Goal: Task Accomplishment & Management: Manage account settings

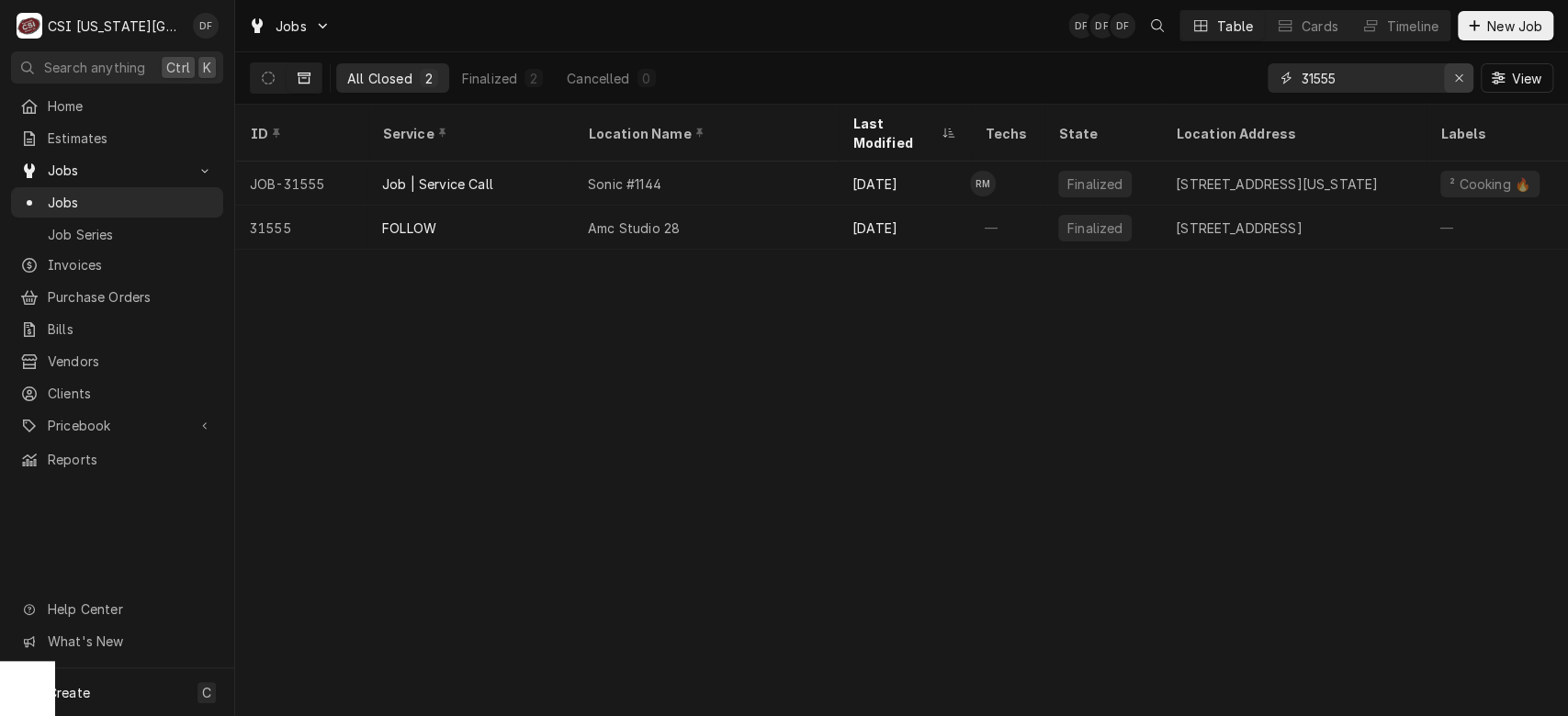
click at [1455, 79] on icon "Erase input" at bounding box center [1458, 78] width 8 height 8
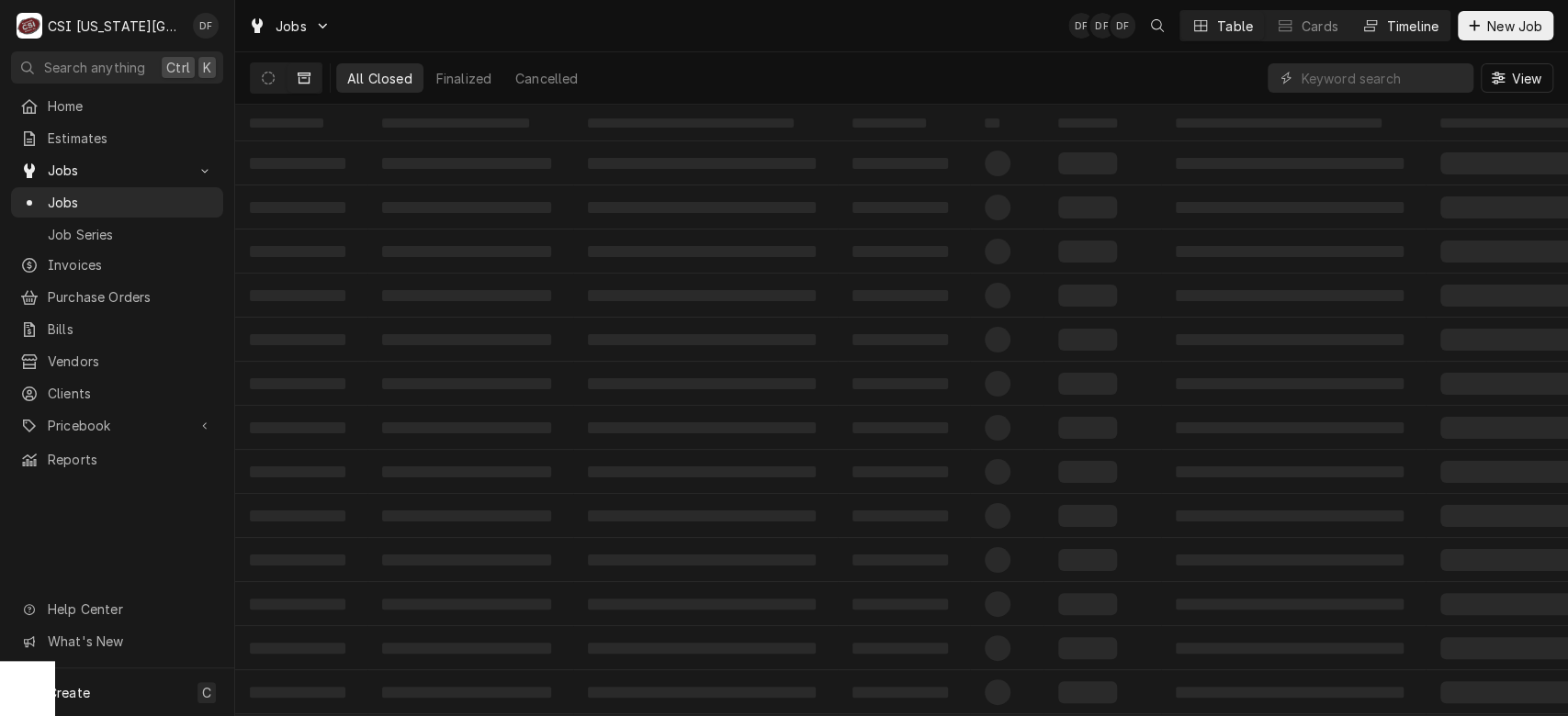
click at [1395, 24] on div "Timeline" at bounding box center [1412, 26] width 52 height 20
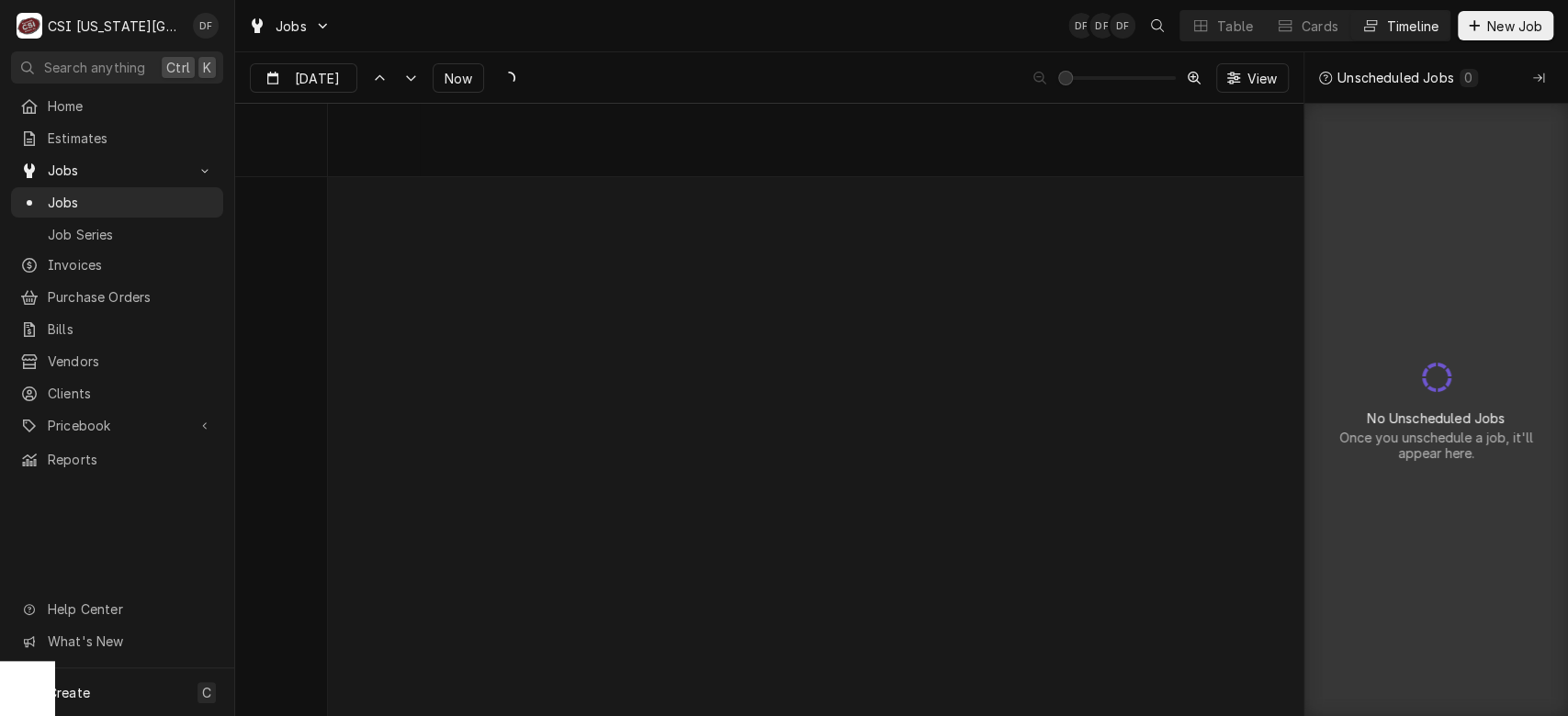
scroll to position [11393, 0]
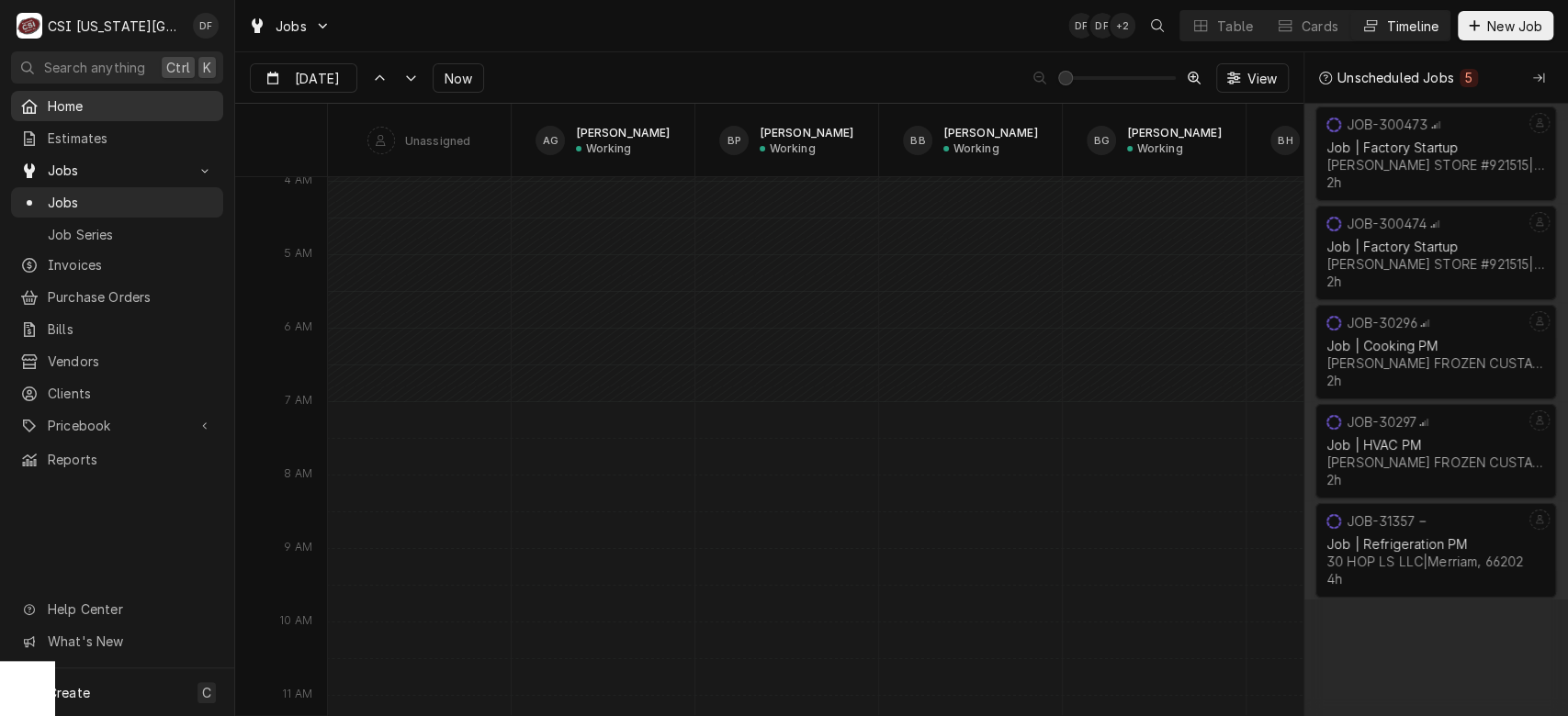
click at [108, 110] on span "Home" at bounding box center [131, 107] width 166 height 20
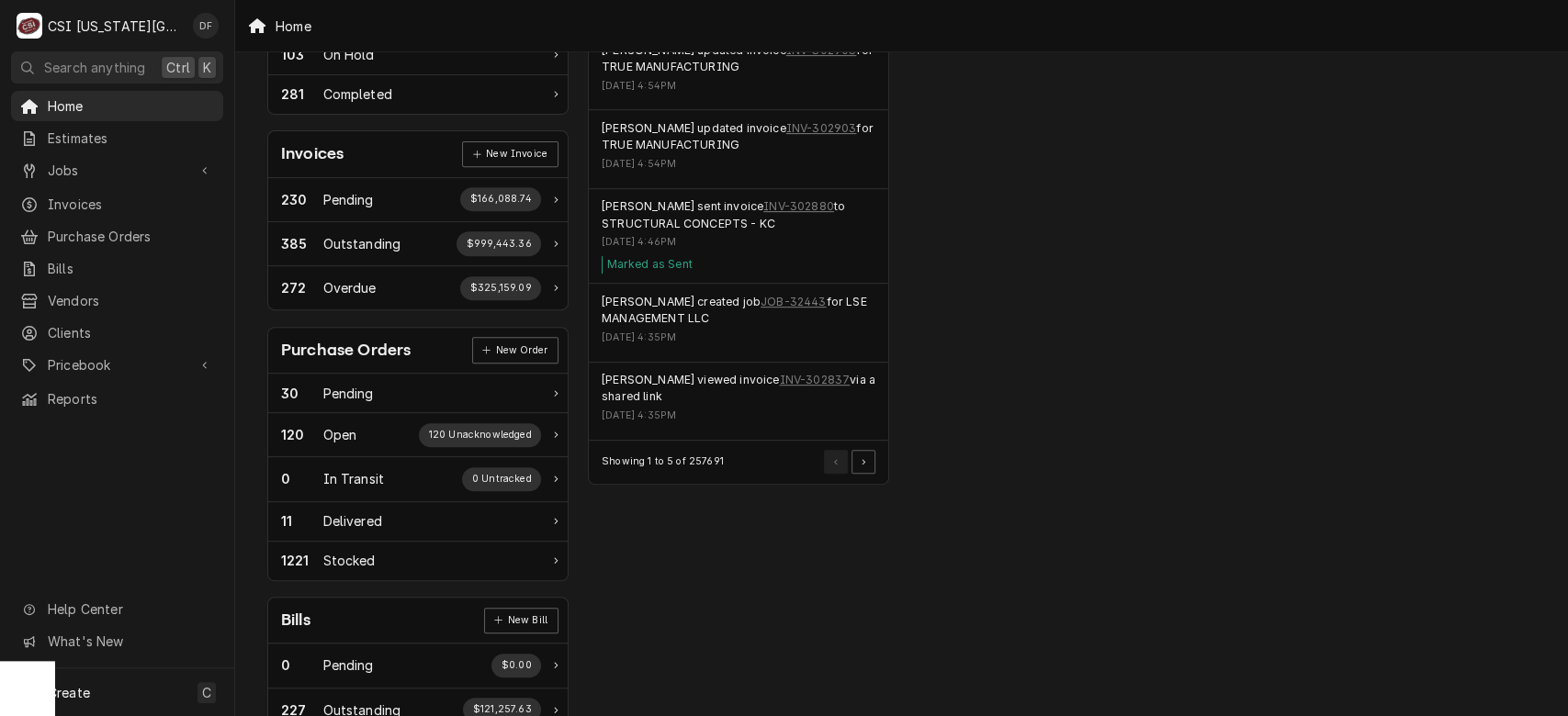
scroll to position [399, 0]
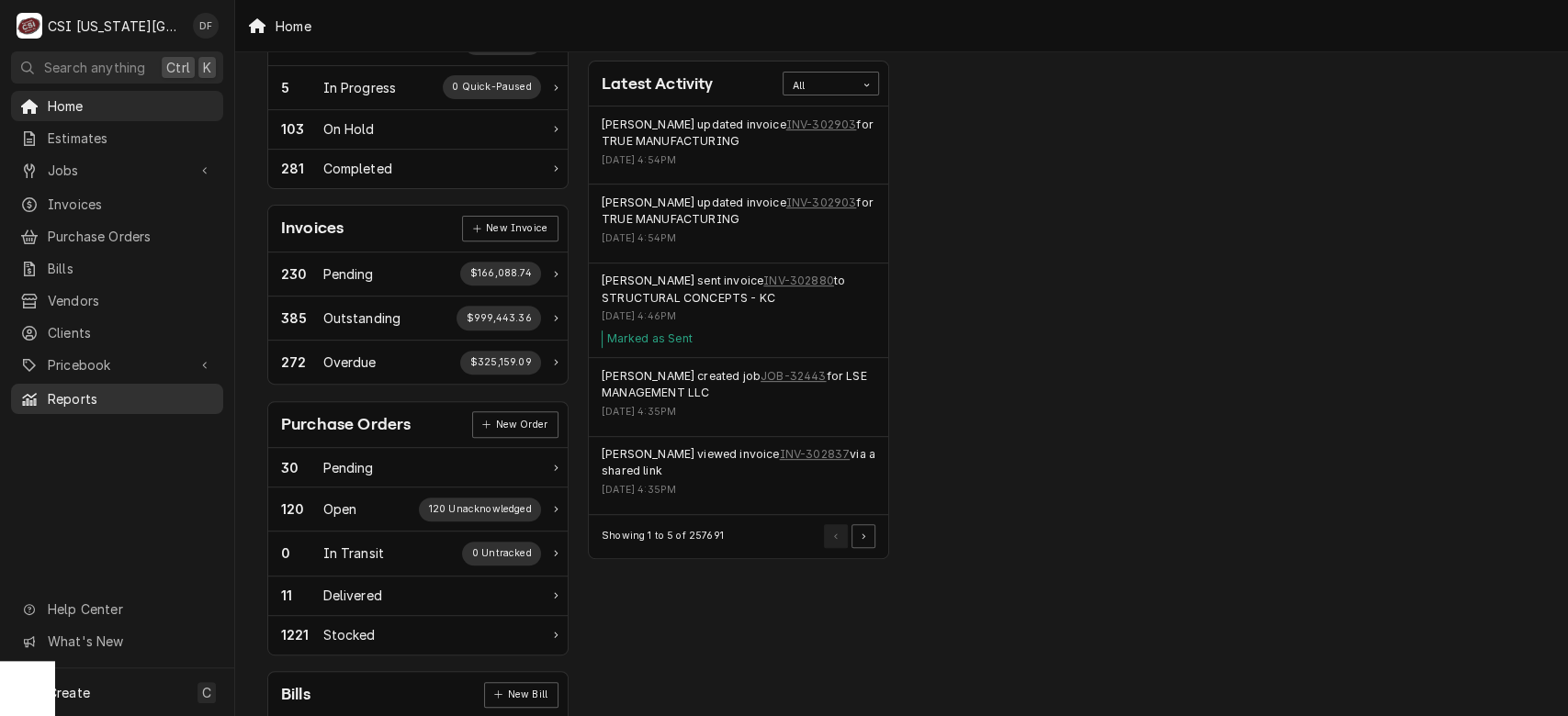
click at [53, 390] on span "Reports" at bounding box center [131, 399] width 166 height 20
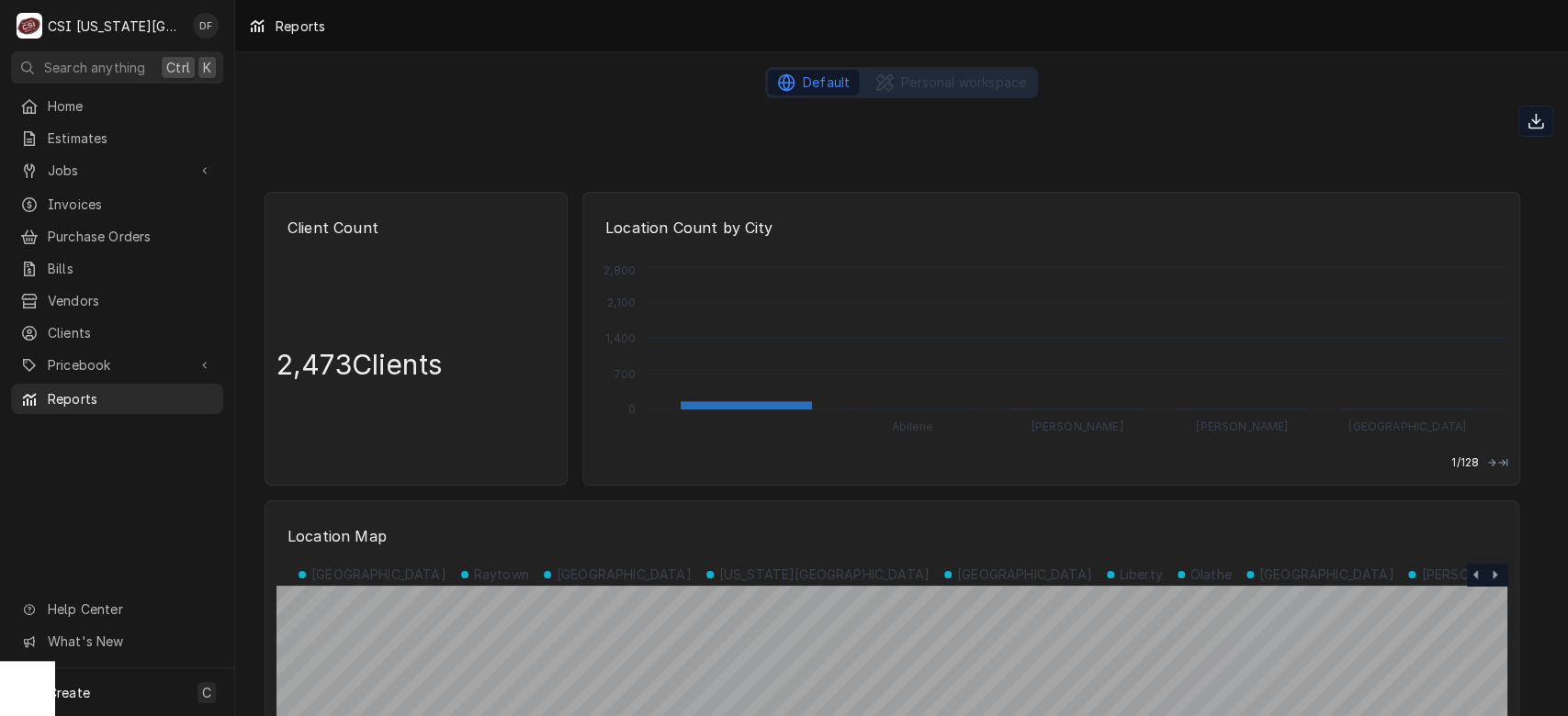
click at [805, 82] on span "Default" at bounding box center [826, 82] width 47 height 19
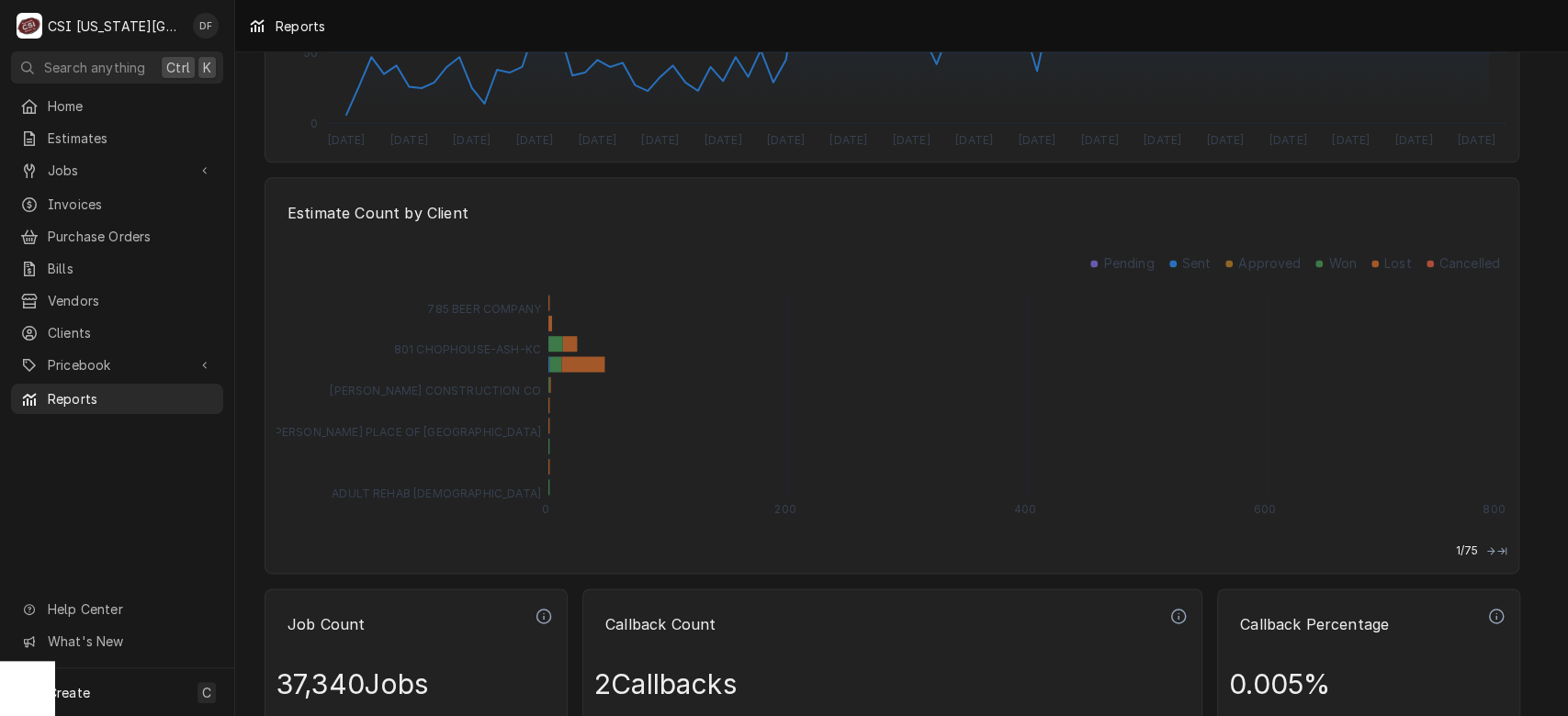
scroll to position [250, 0]
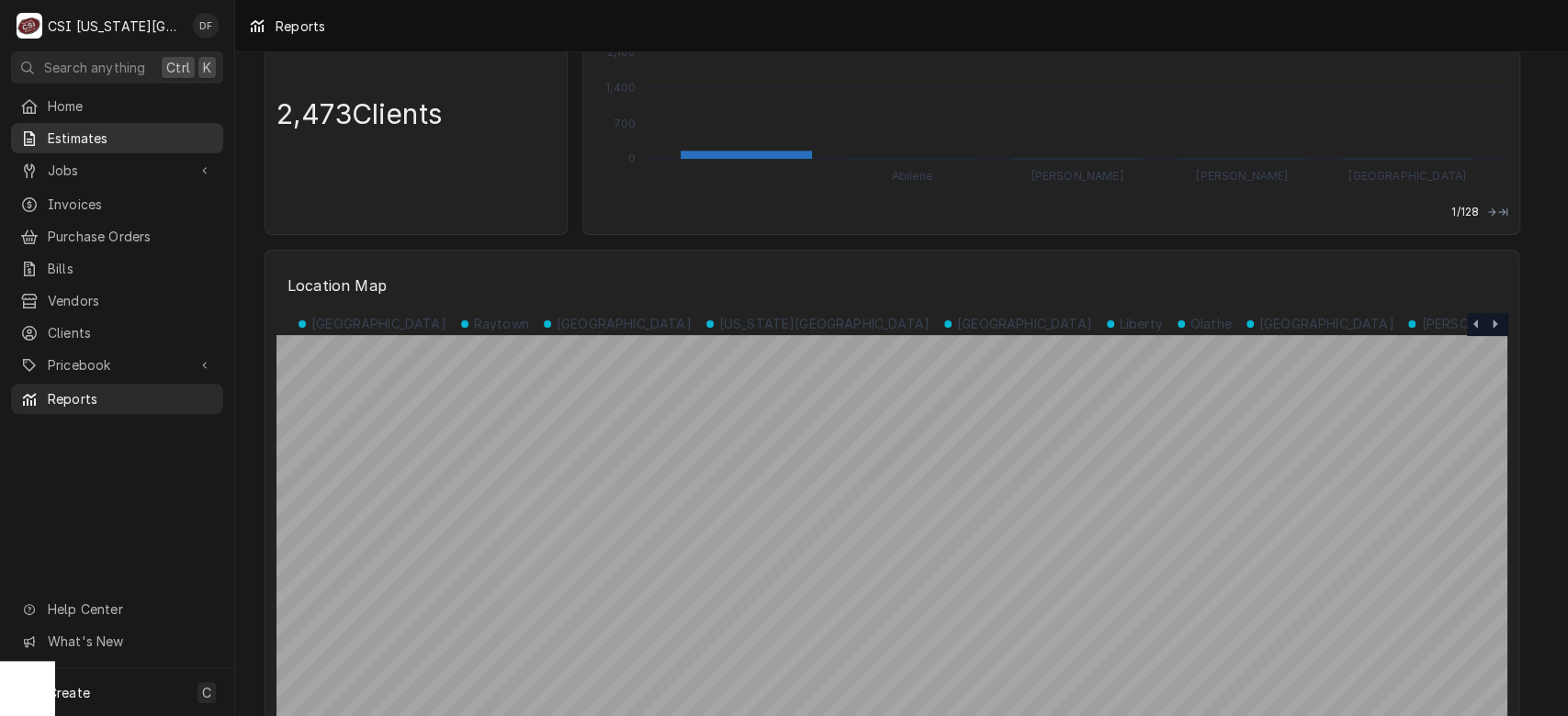
click at [90, 132] on span "Estimates" at bounding box center [131, 138] width 166 height 20
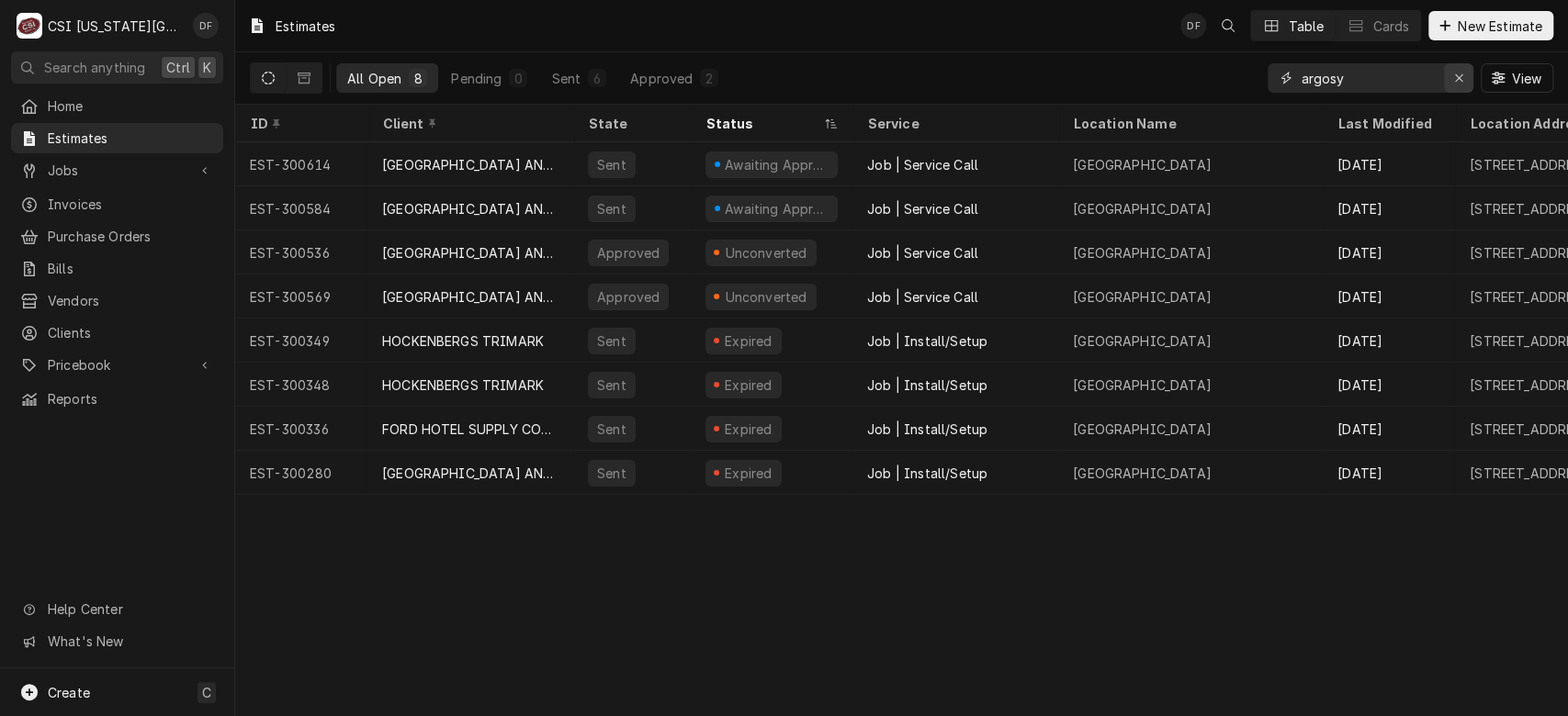
click at [1455, 77] on icon "Erase input" at bounding box center [1458, 77] width 10 height 13
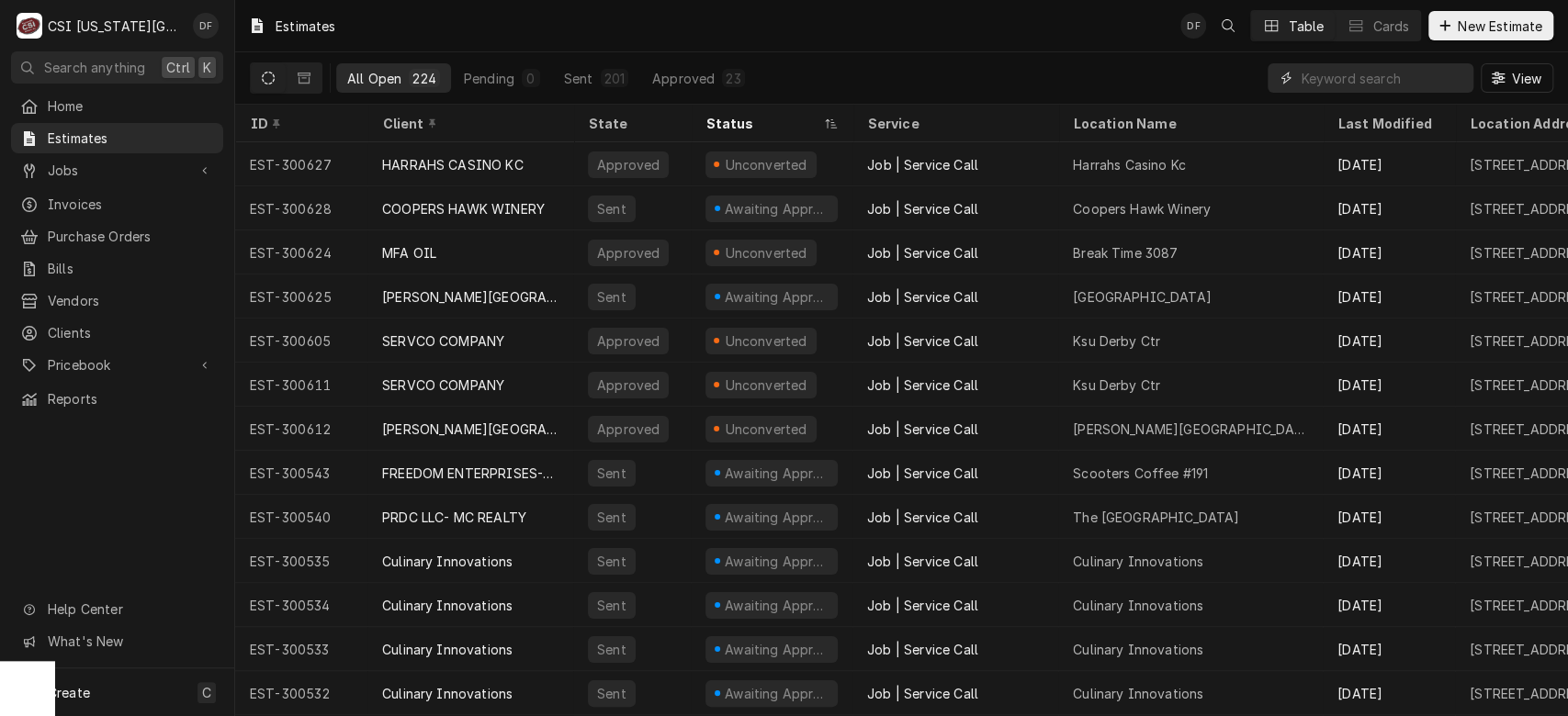
paste input "300596"
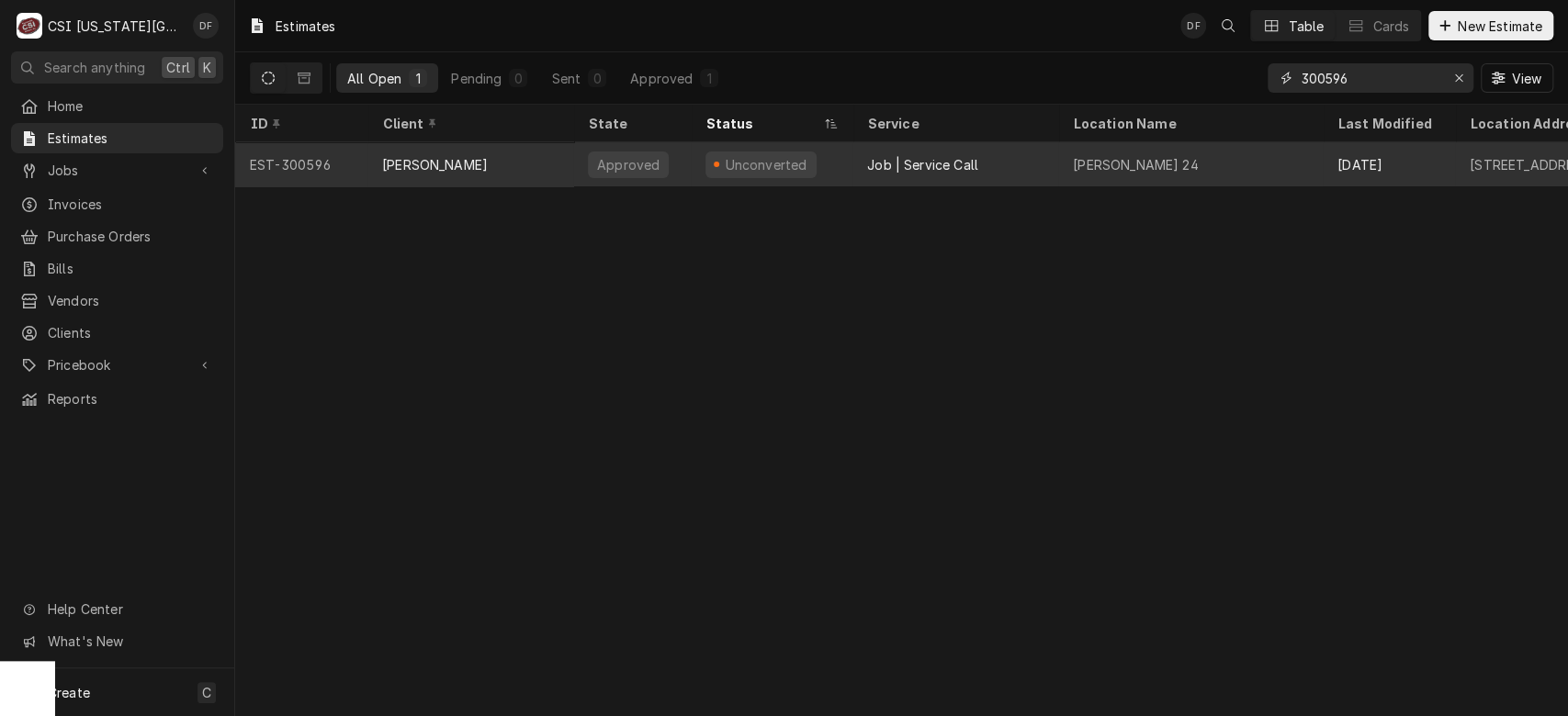
type input "300596"
click at [998, 168] on div "Job | Service Call" at bounding box center [955, 163] width 206 height 44
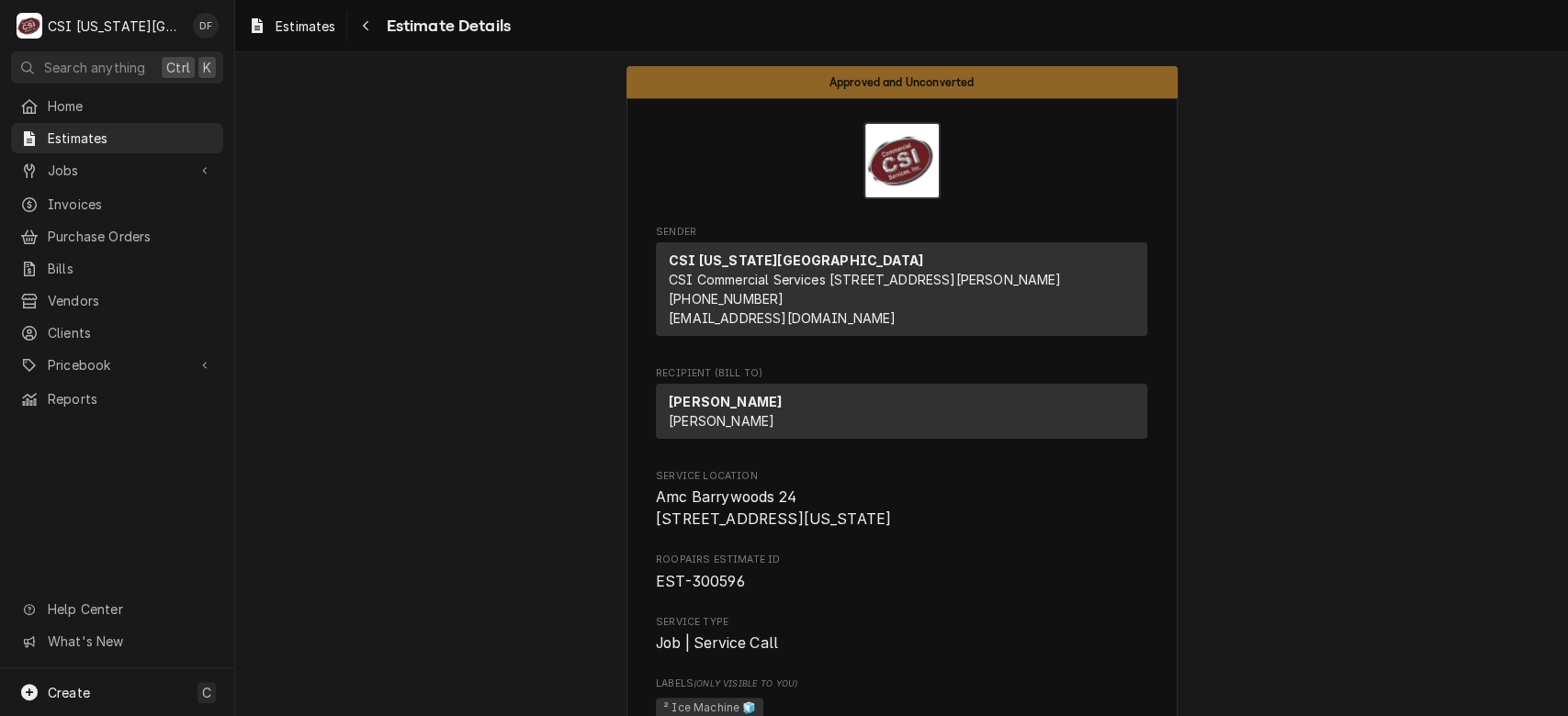
drag, startPoint x: 648, startPoint y: 536, endPoint x: 813, endPoint y: 529, distance: 165.1
click at [813, 529] on span "Amc Barrywoods 24 [STREET_ADDRESS][US_STATE]" at bounding box center [901, 508] width 491 height 43
copy span "[STREET_ADDRESS]"
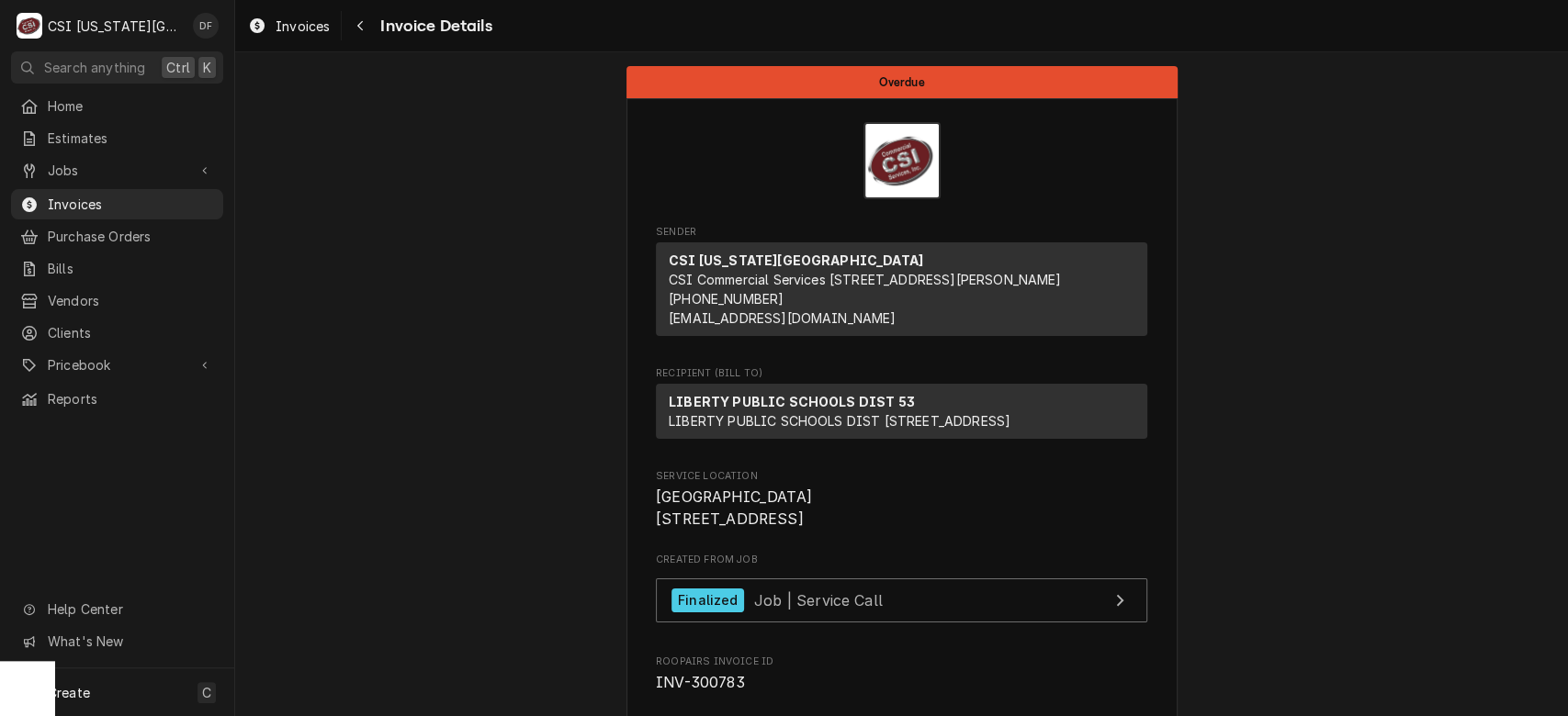
scroll to position [122, 0]
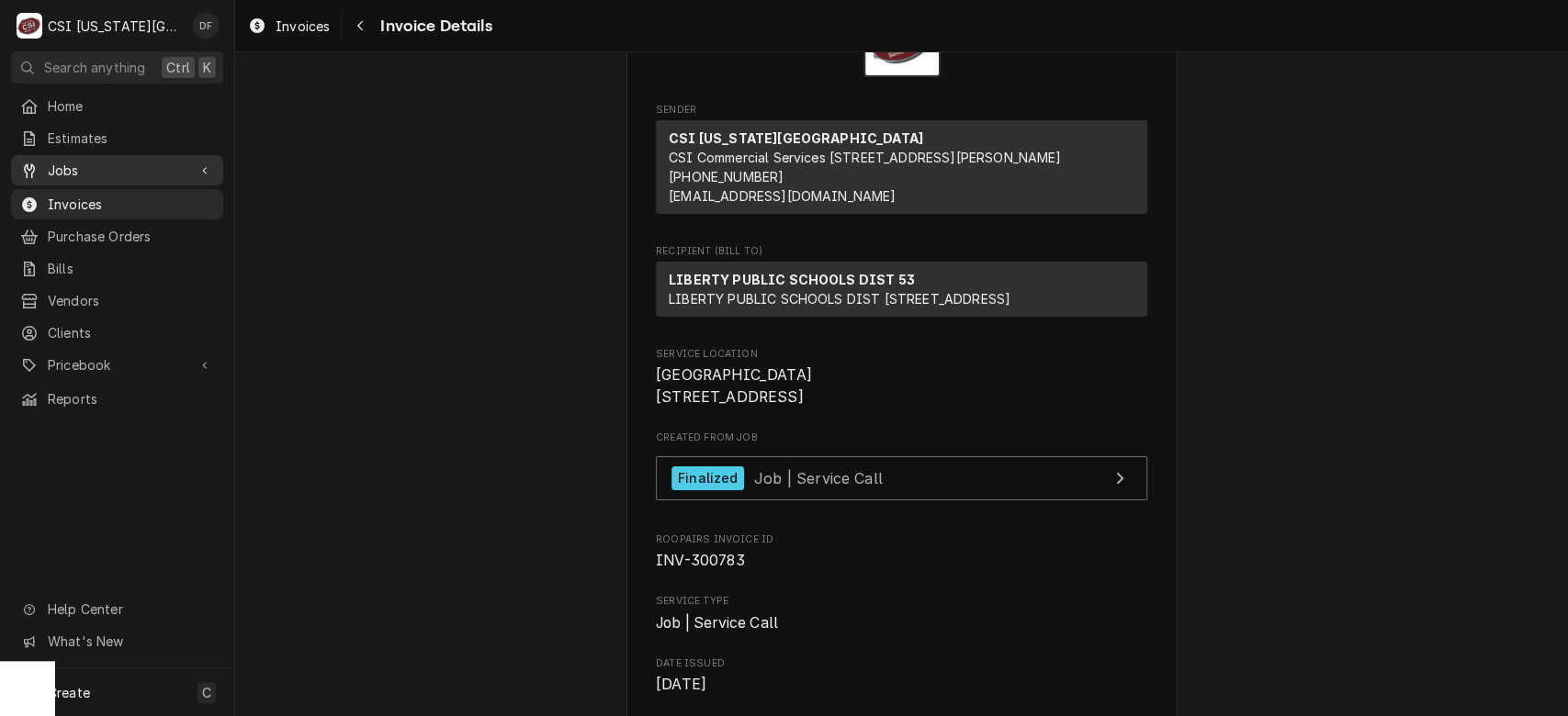
click at [88, 169] on span "Jobs" at bounding box center [117, 170] width 139 height 20
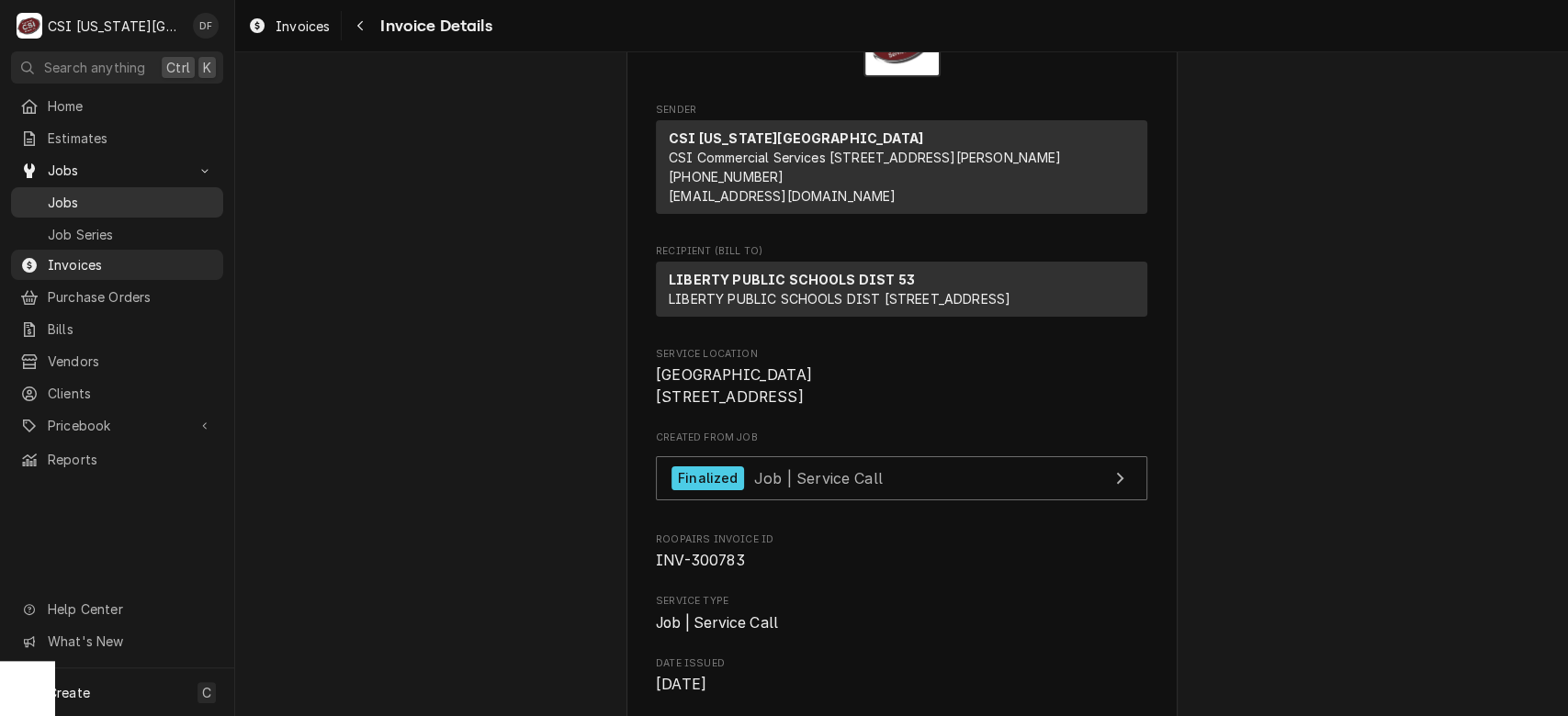
click at [83, 193] on span "Jobs" at bounding box center [131, 202] width 166 height 20
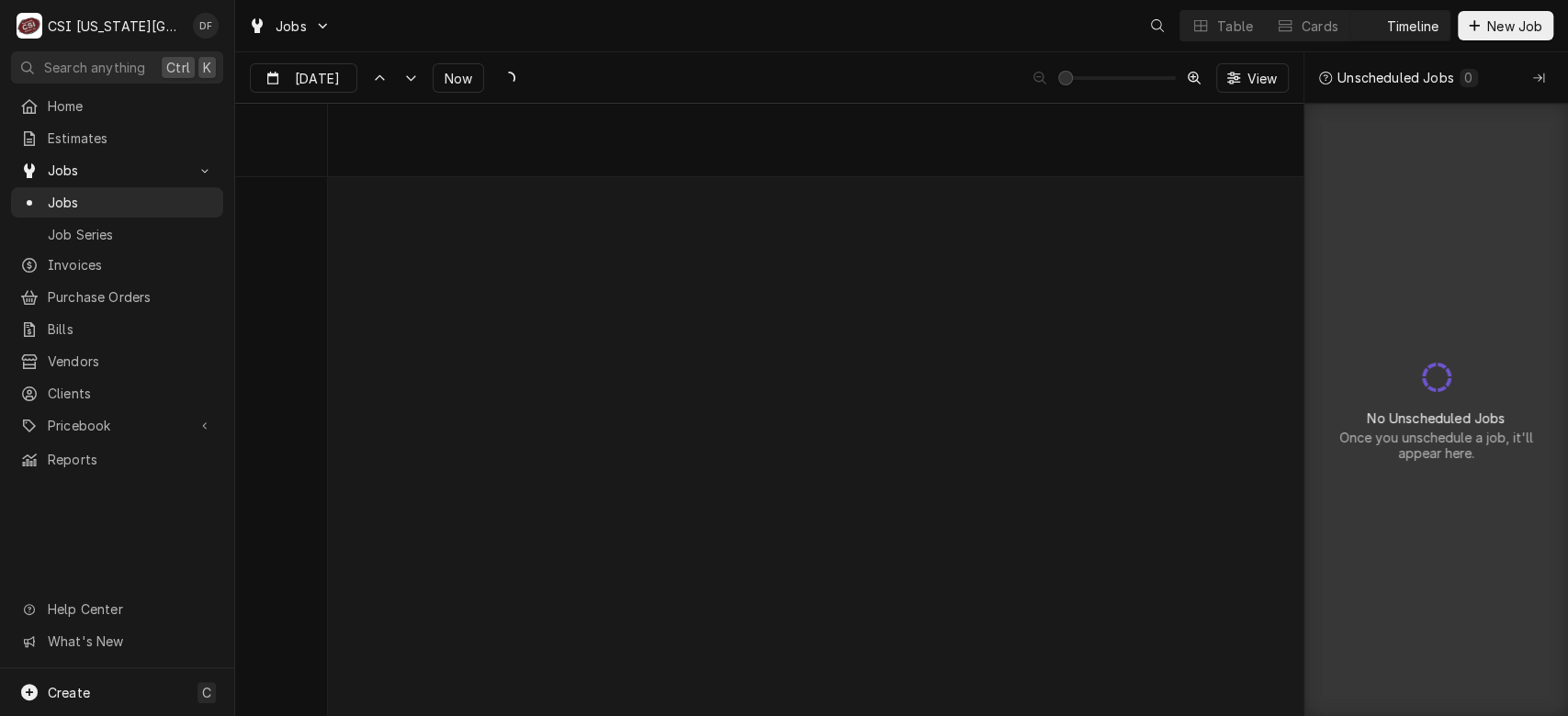
scroll to position [11394, 0]
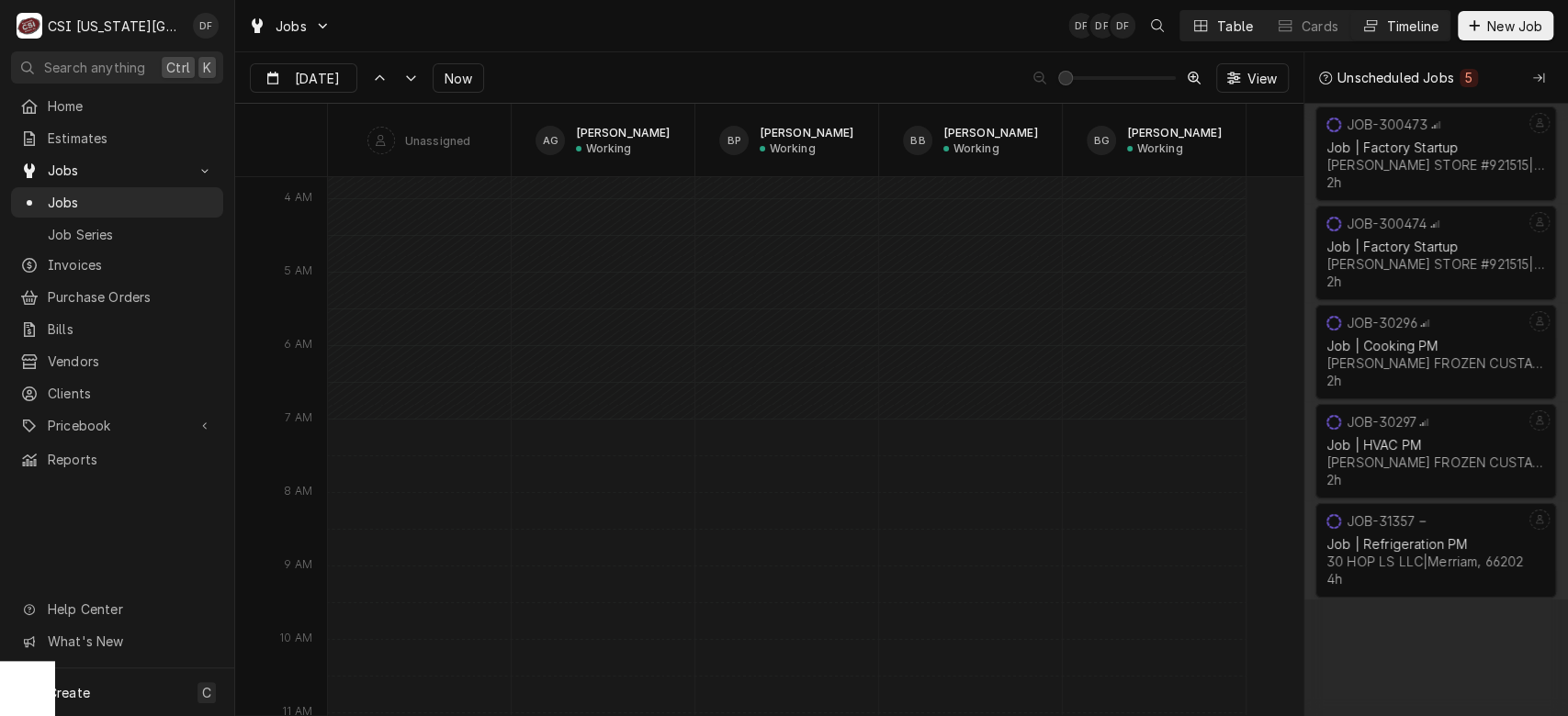
click at [1245, 22] on div "Table" at bounding box center [1234, 26] width 36 height 20
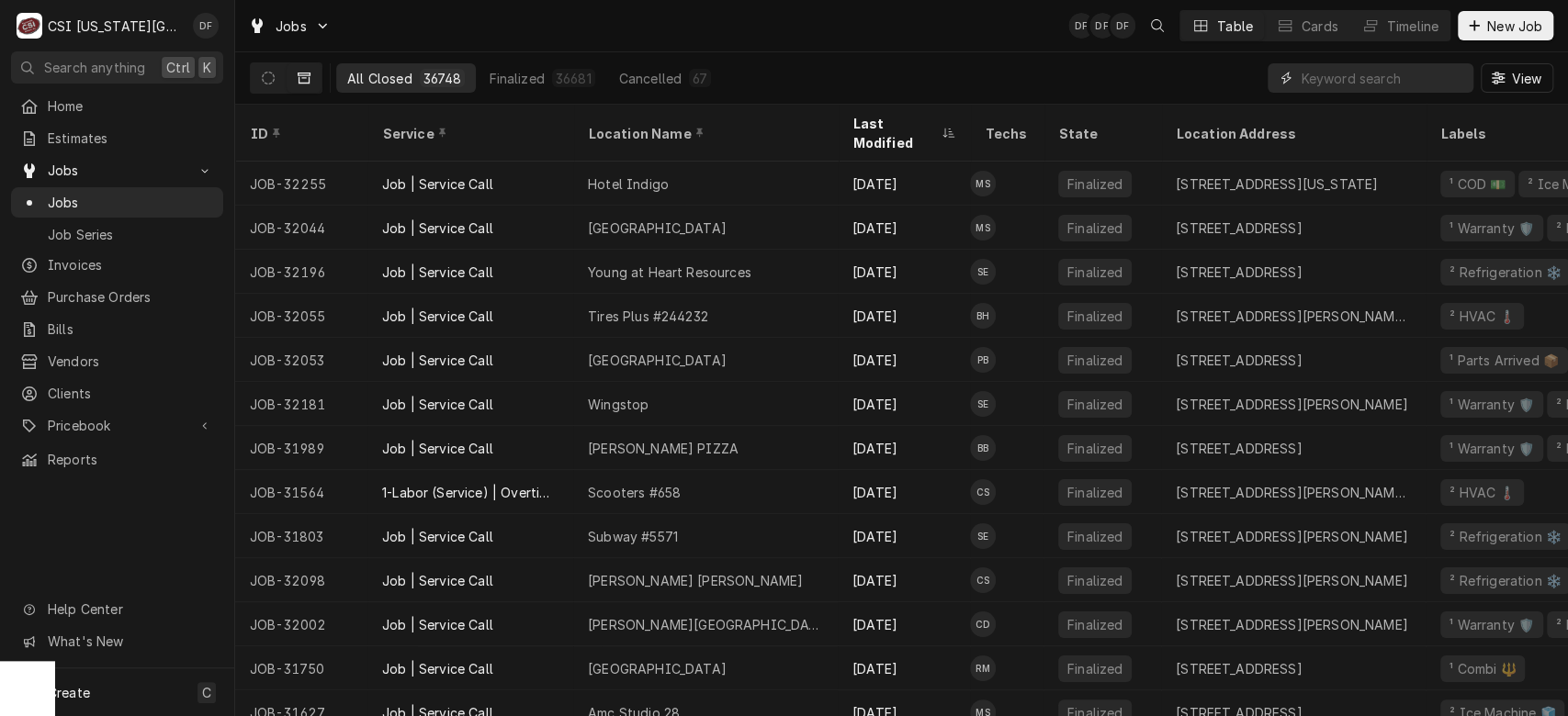
click at [1340, 79] on input "Dynamic Content Wrapper" at bounding box center [1382, 78] width 163 height 29
paste input "8101 Roanridge Road"
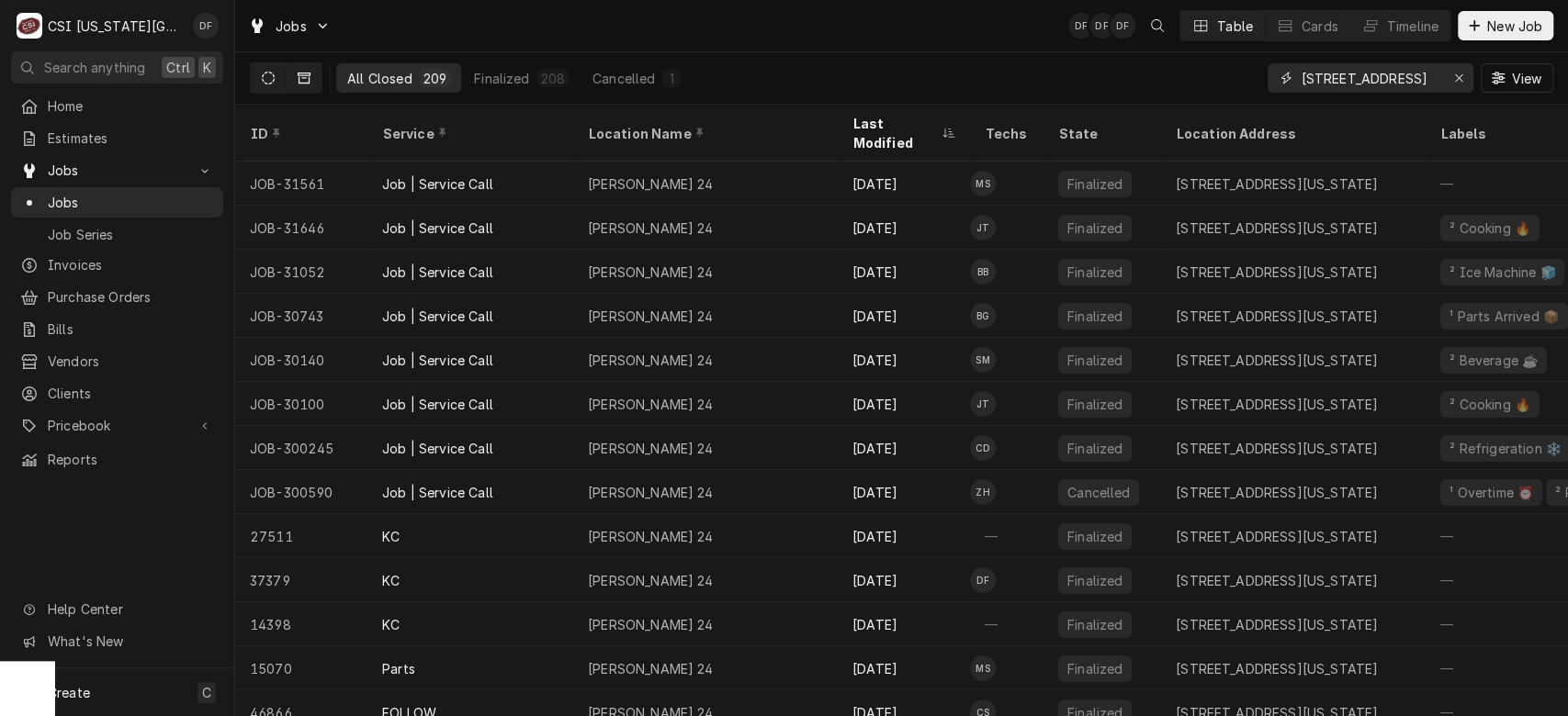
type input "8101 Roanridge Road"
click at [263, 86] on button "Dynamic Content Wrapper" at bounding box center [268, 78] width 35 height 29
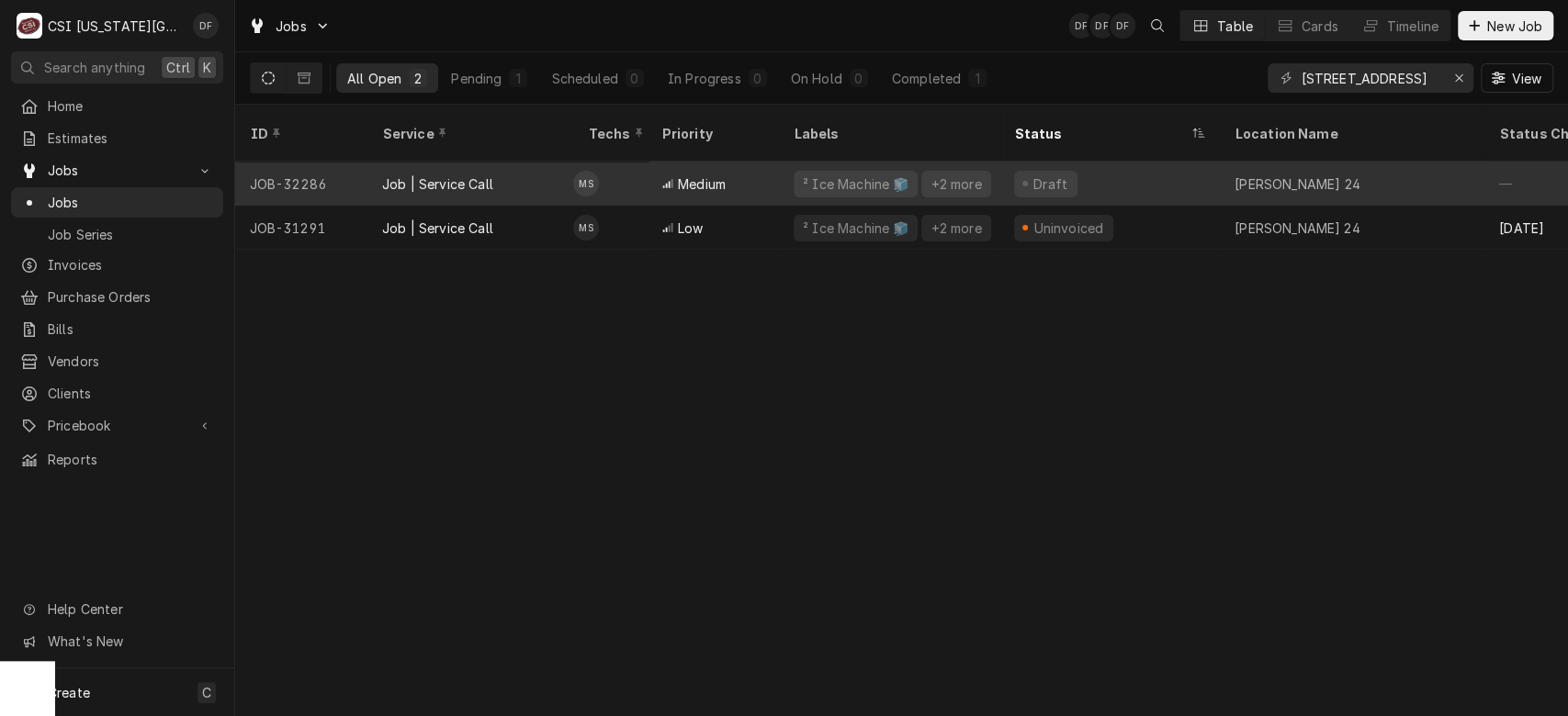
click at [960, 174] on div "+2 more" at bounding box center [955, 184] width 54 height 20
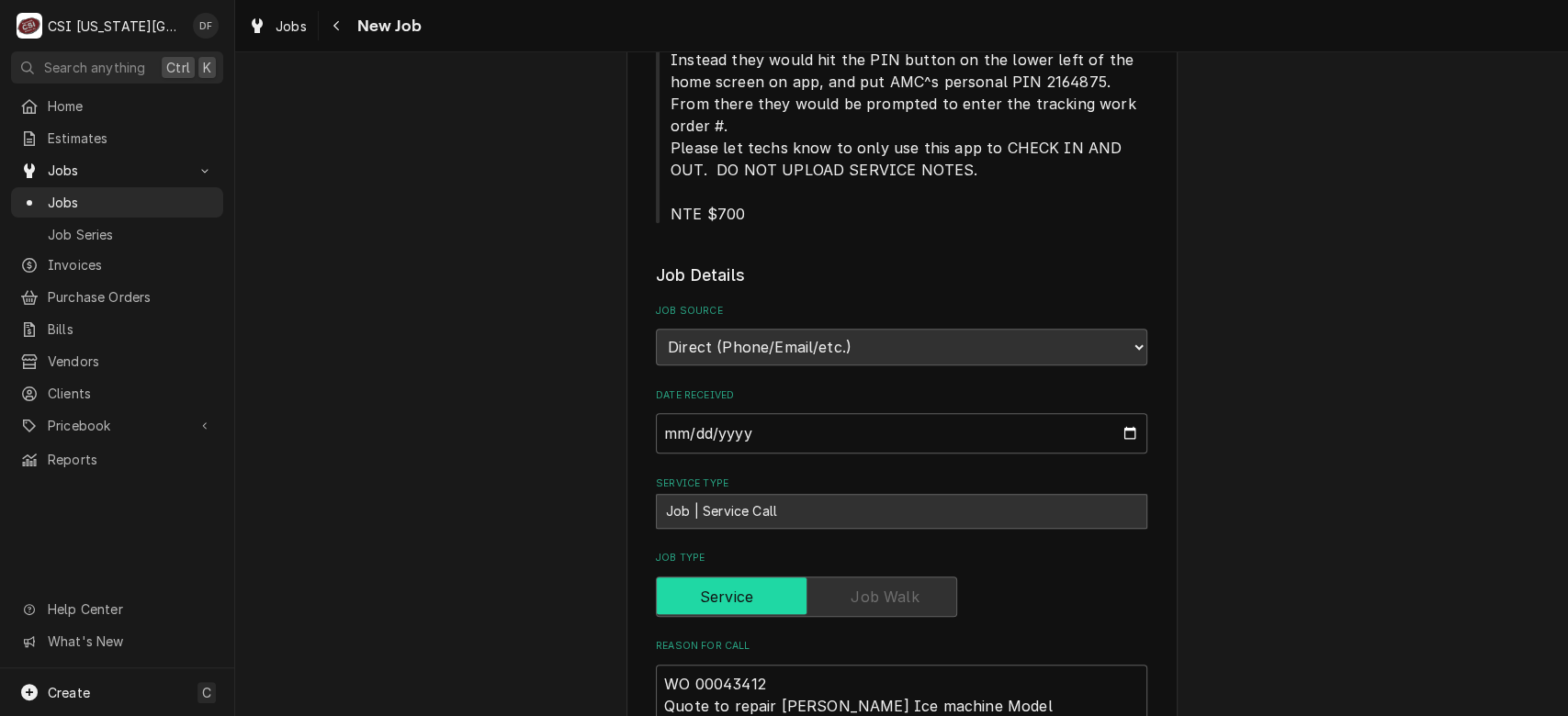
scroll to position [127, 0]
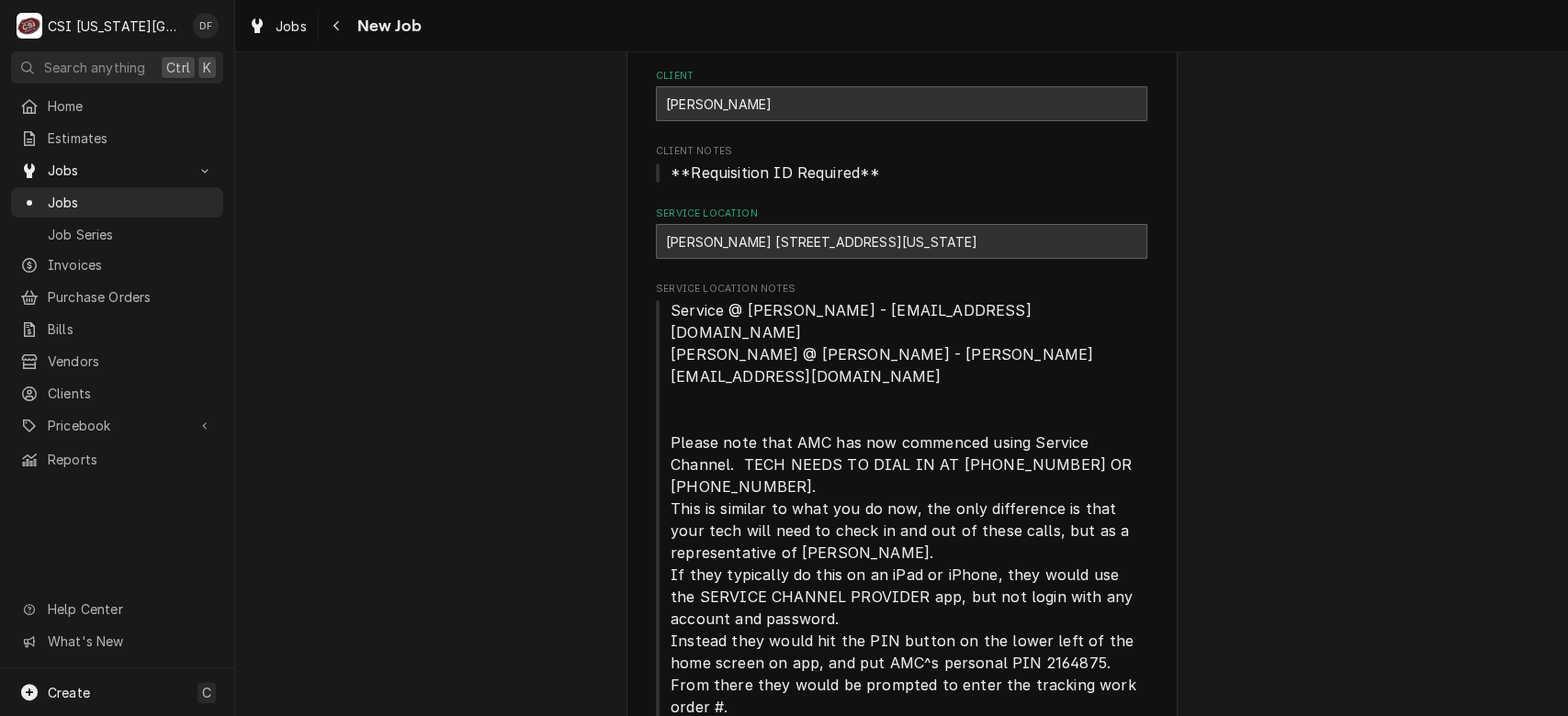
type textarea "x"
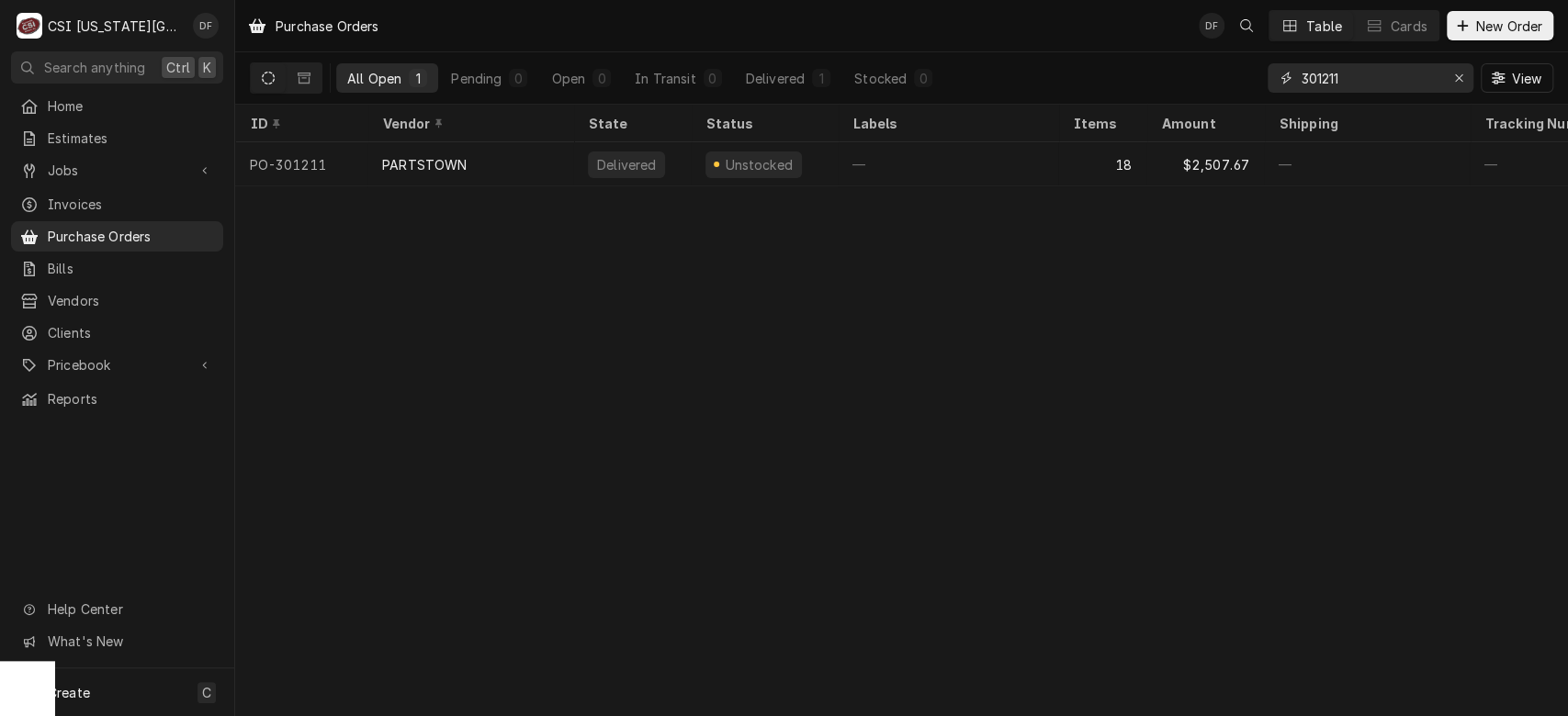
click at [1361, 69] on input "301211" at bounding box center [1369, 78] width 138 height 29
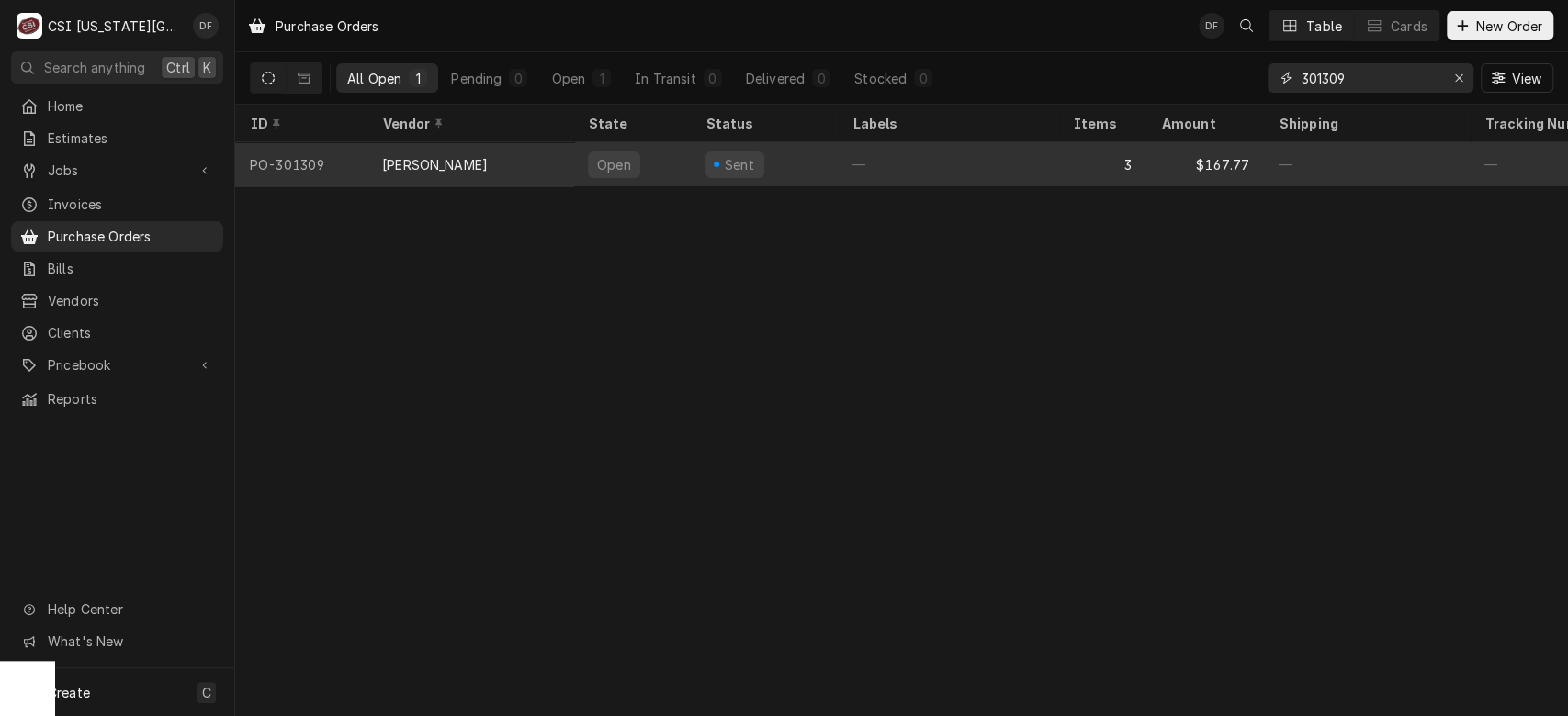
type input "301309"
click at [751, 159] on div "Sent" at bounding box center [739, 165] width 35 height 20
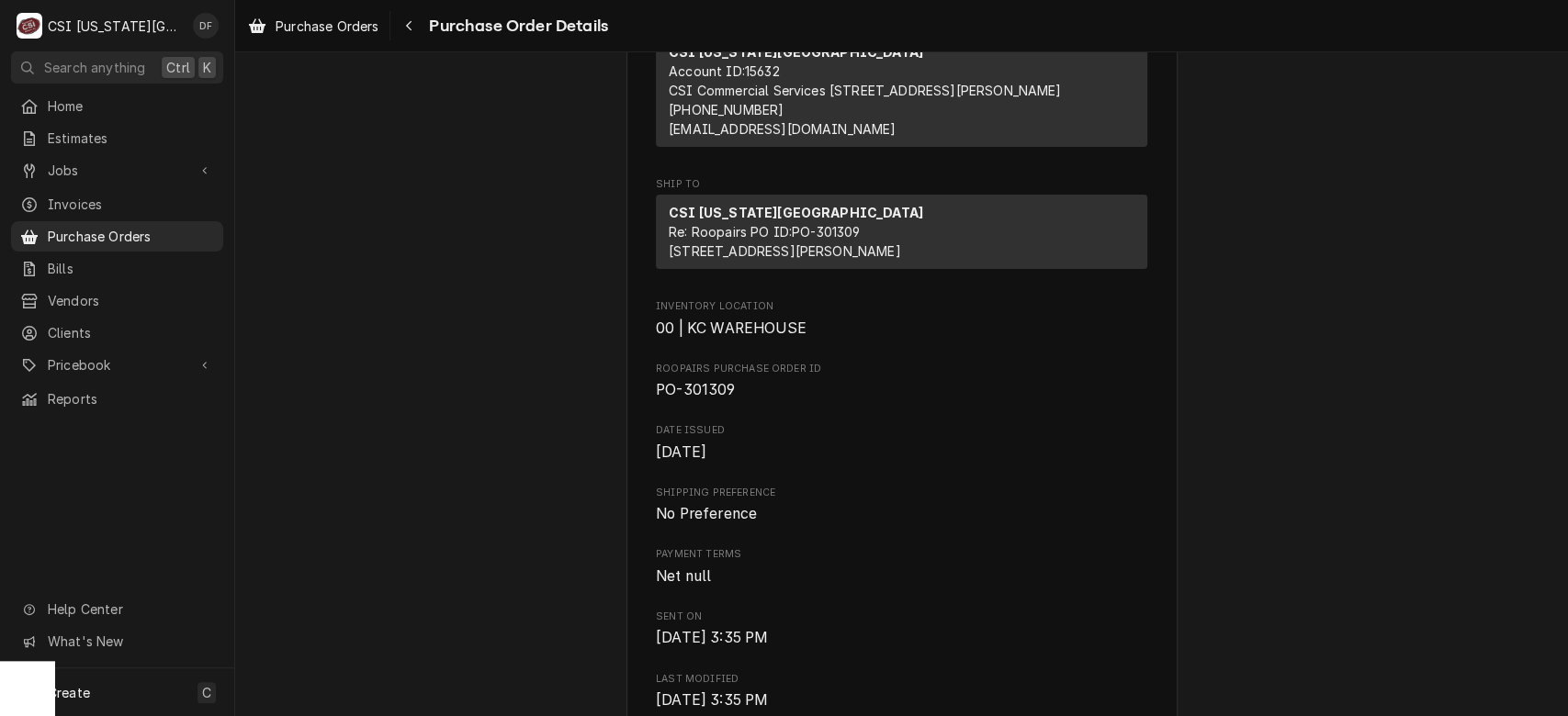
scroll to position [361, 0]
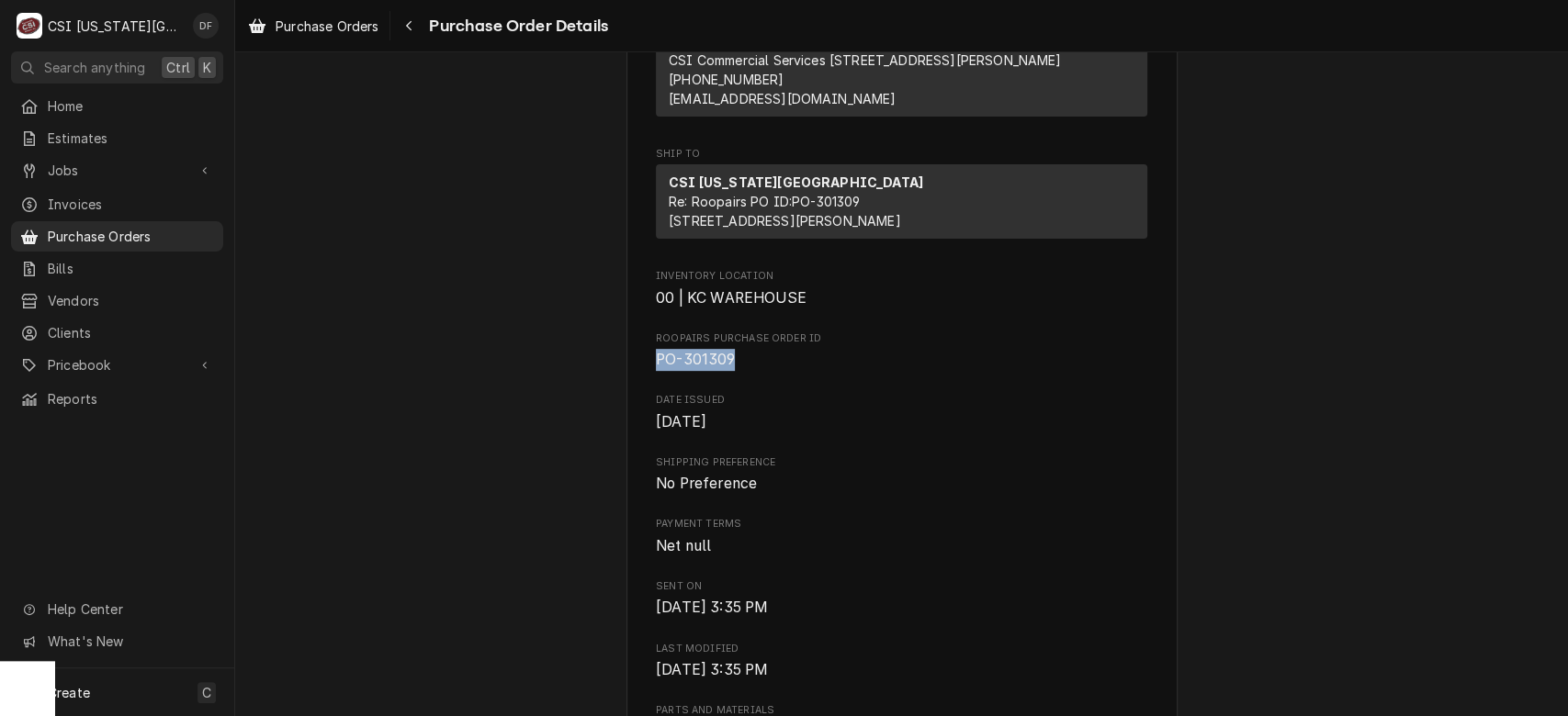
drag, startPoint x: 724, startPoint y: 413, endPoint x: 612, endPoint y: 424, distance: 112.5
copy span "PO-301309"
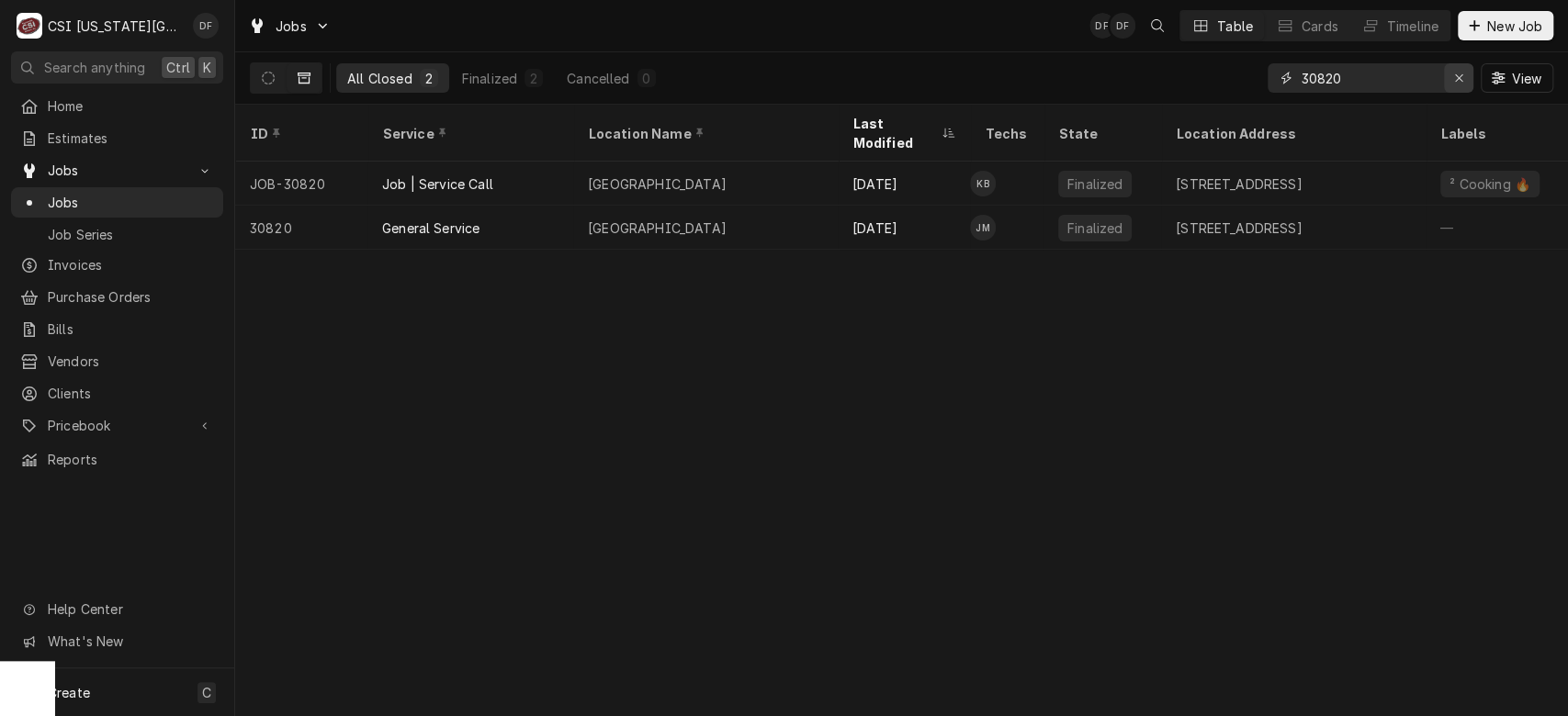
click at [1458, 79] on icon "Erase input" at bounding box center [1458, 78] width 8 height 8
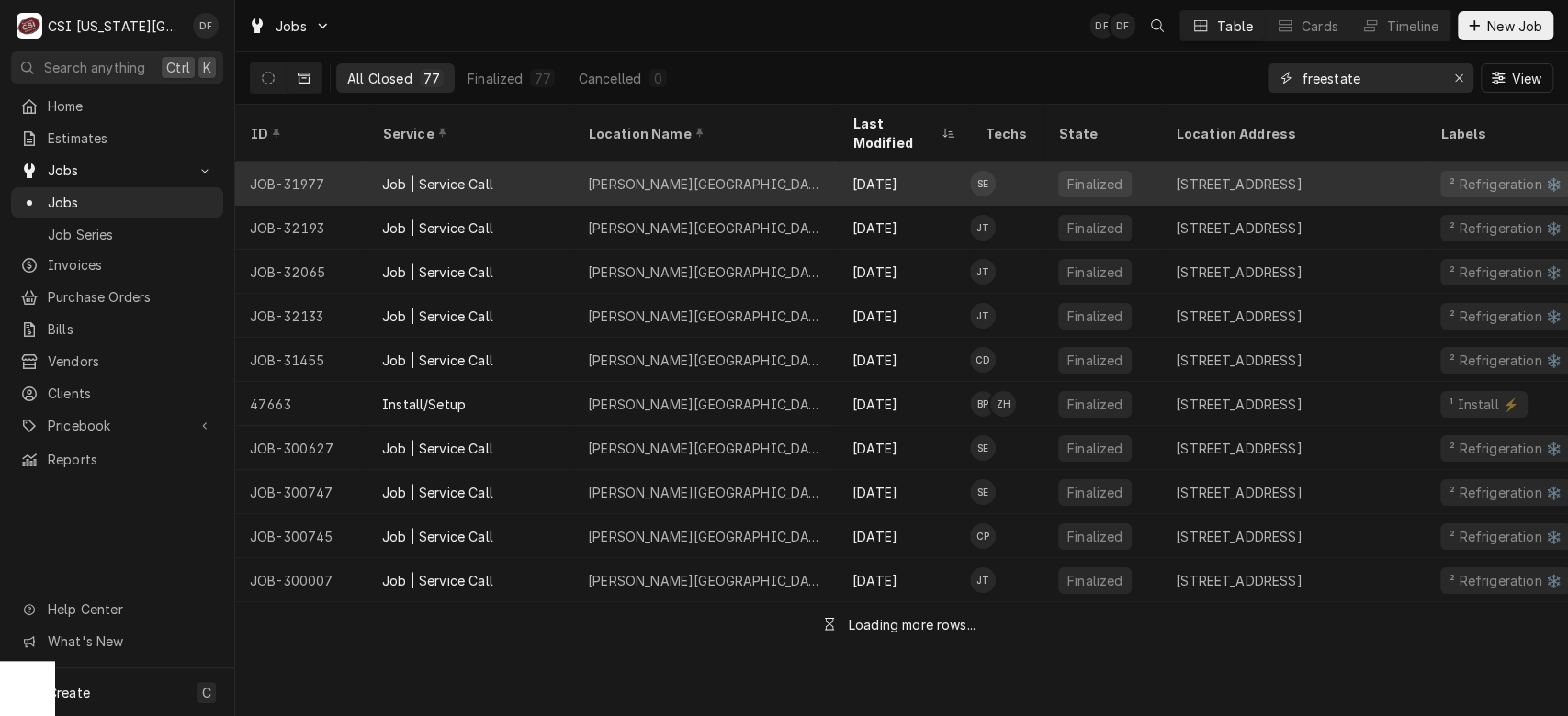
type input "freestate"
click at [828, 171] on div "[PERSON_NAME][GEOGRAPHIC_DATA]" at bounding box center [705, 183] width 264 height 44
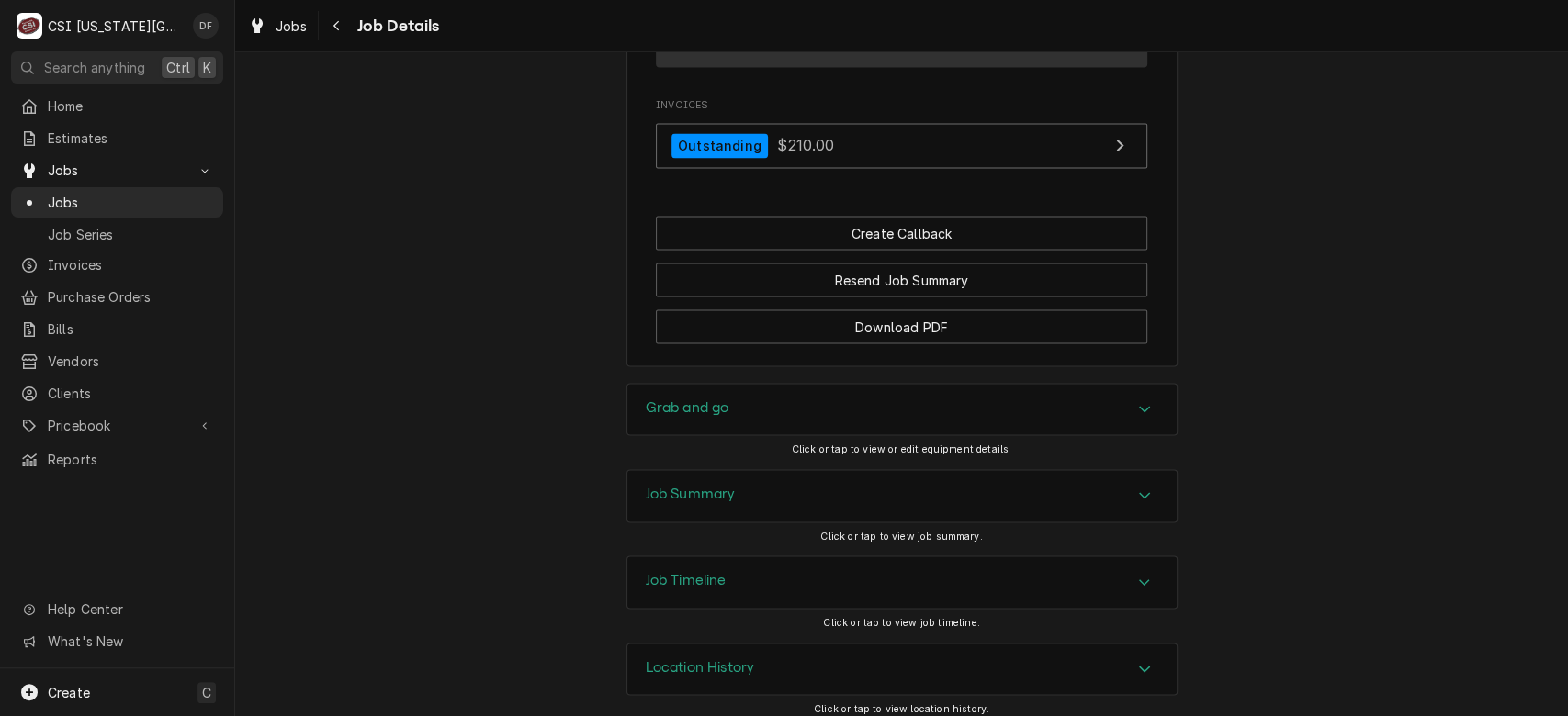
scroll to position [2216, 0]
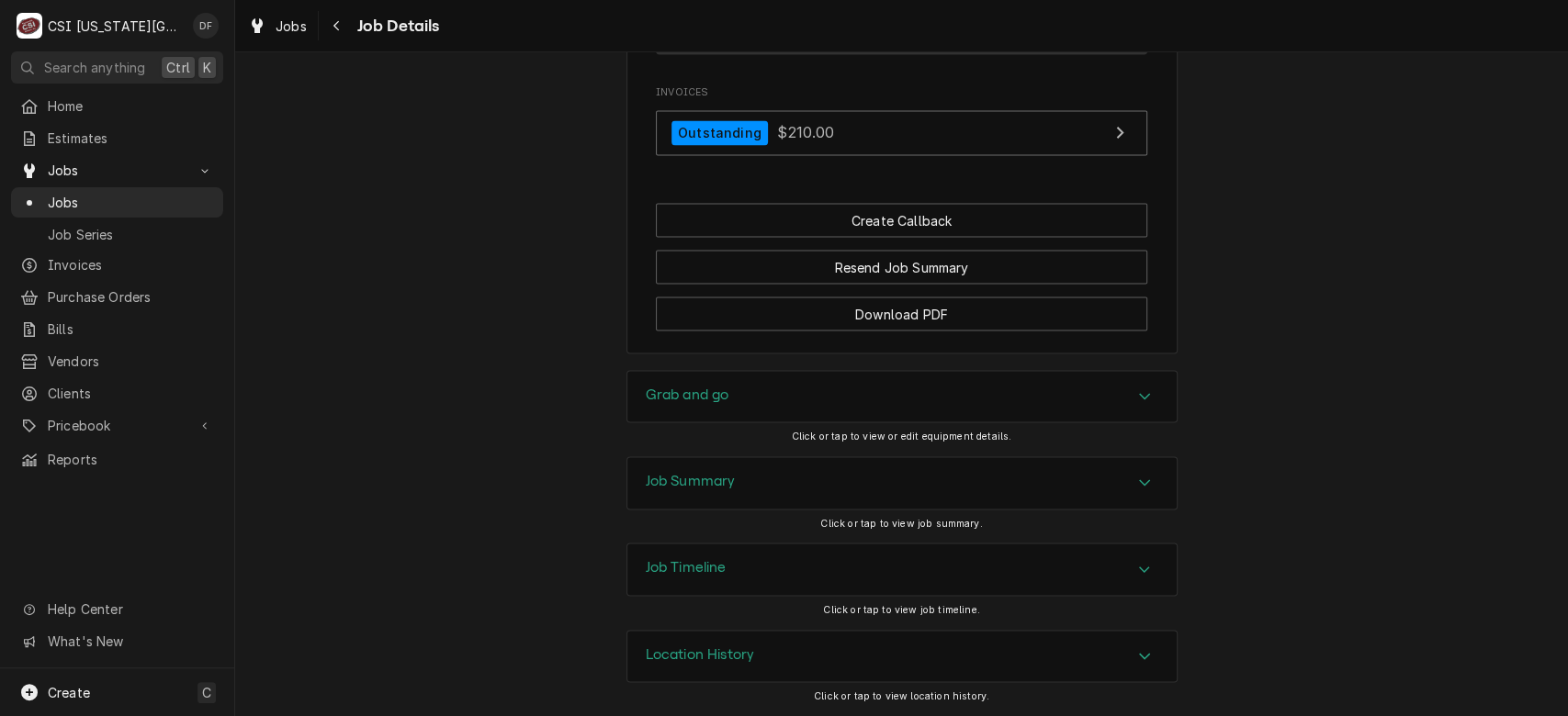
click at [693, 484] on h3 "Job Summary" at bounding box center [691, 480] width 90 height 18
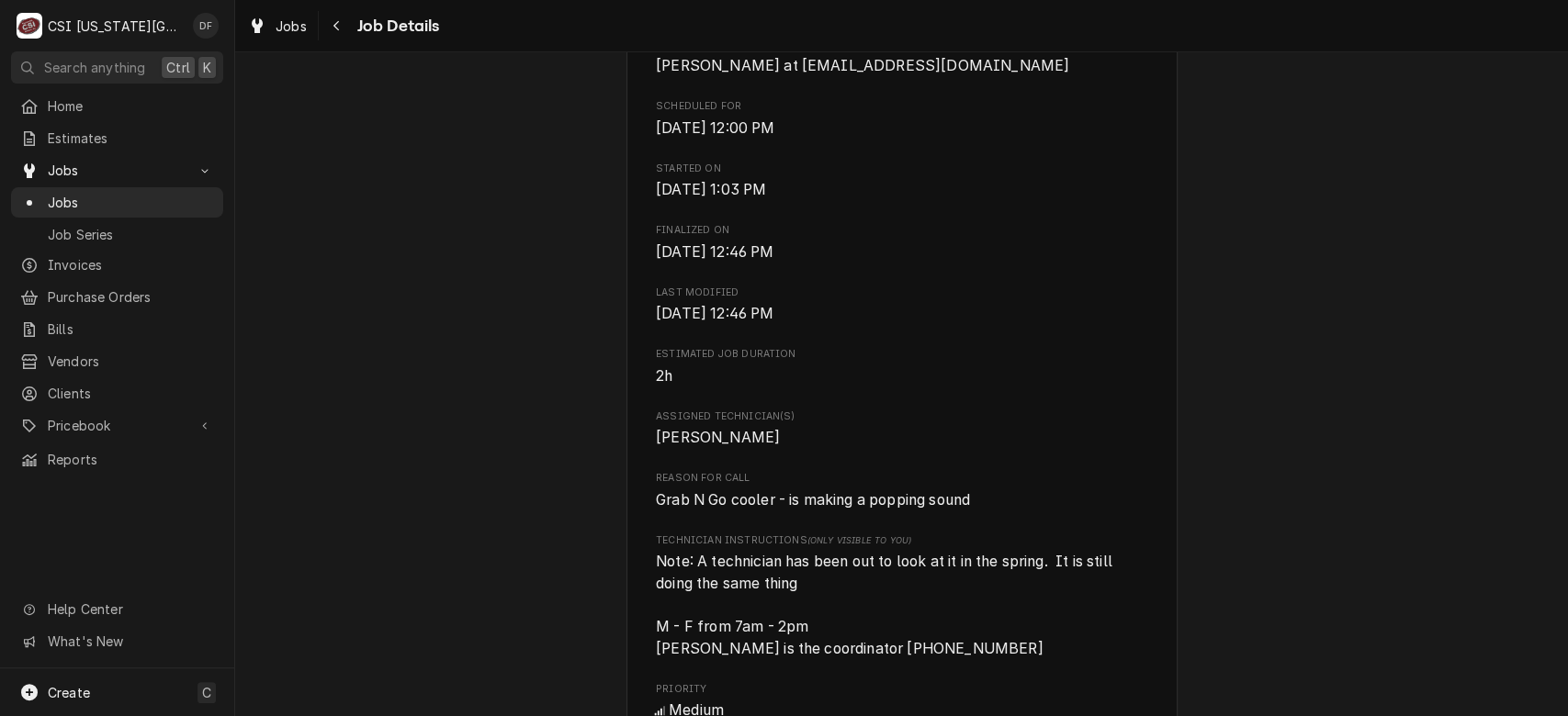
scroll to position [0, 0]
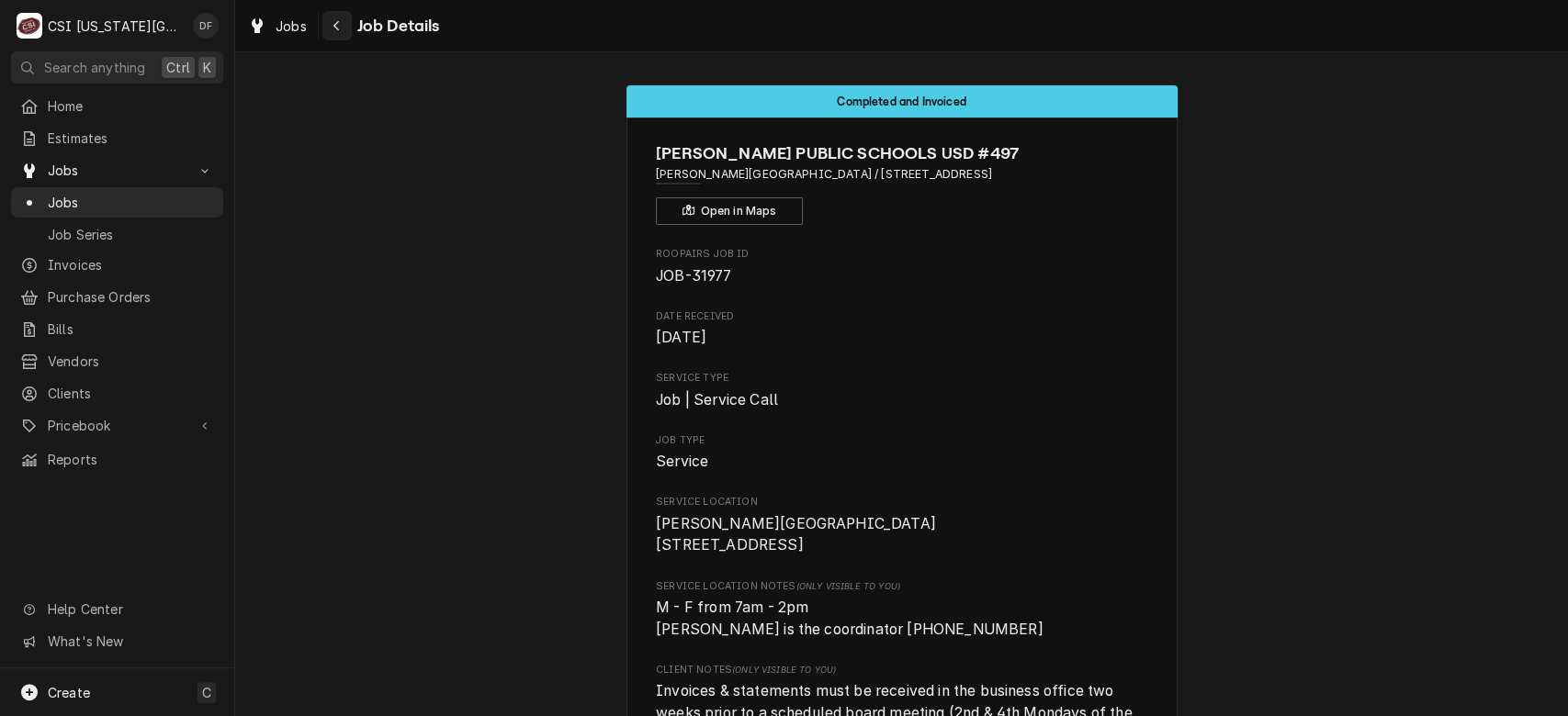
click at [336, 31] on icon "Navigate back" at bounding box center [337, 25] width 8 height 13
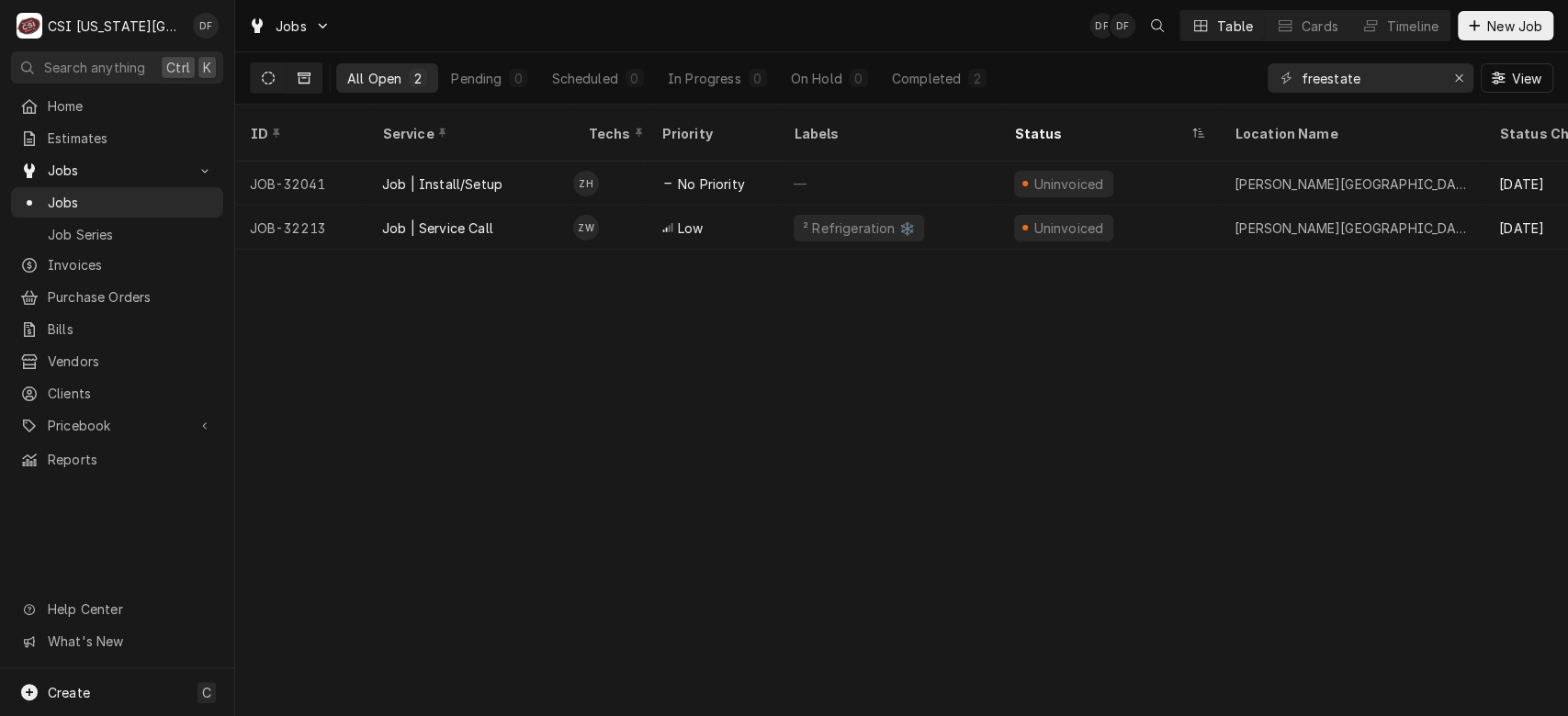
click at [309, 82] on icon "Dynamic Content Wrapper" at bounding box center [303, 77] width 13 height 13
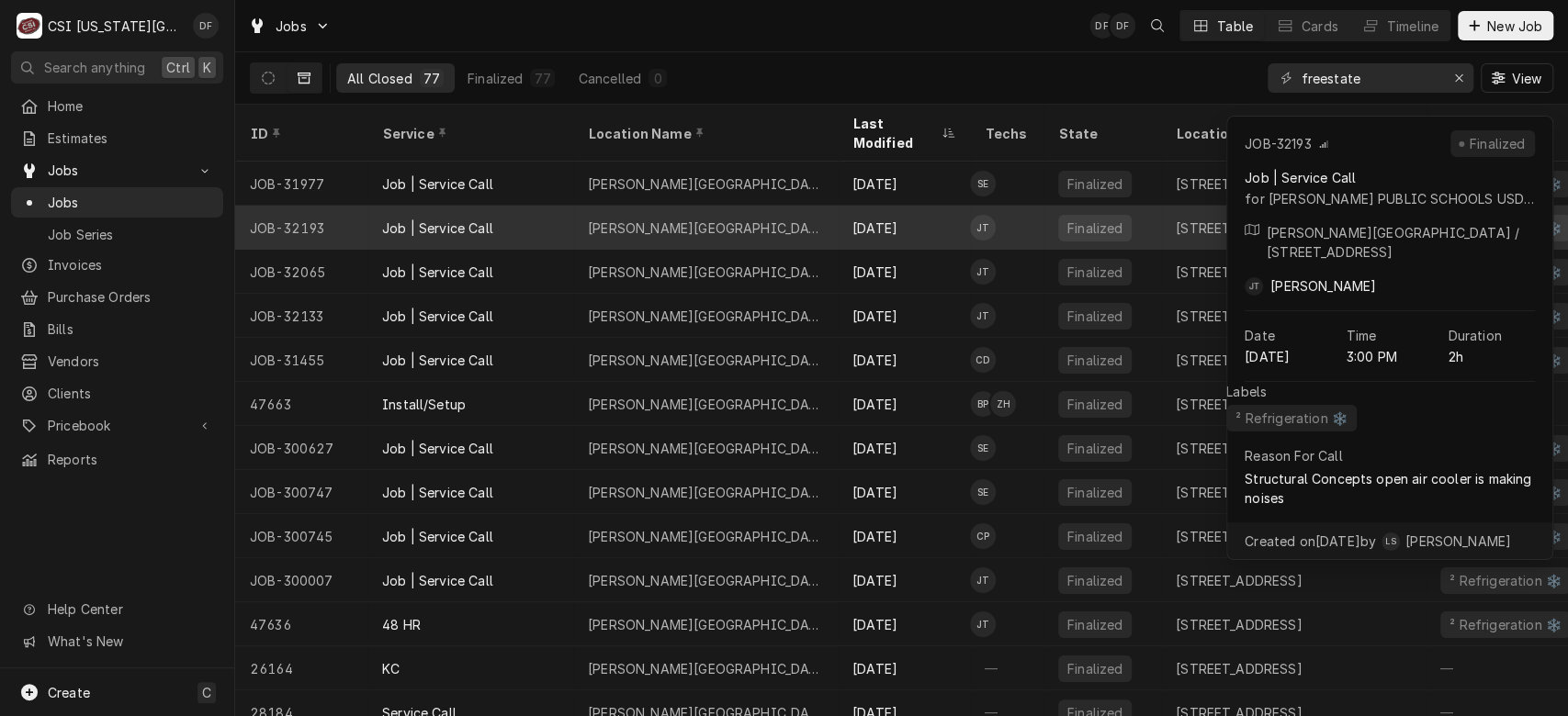
click at [1011, 209] on td "JT" at bounding box center [1006, 227] width 73 height 44
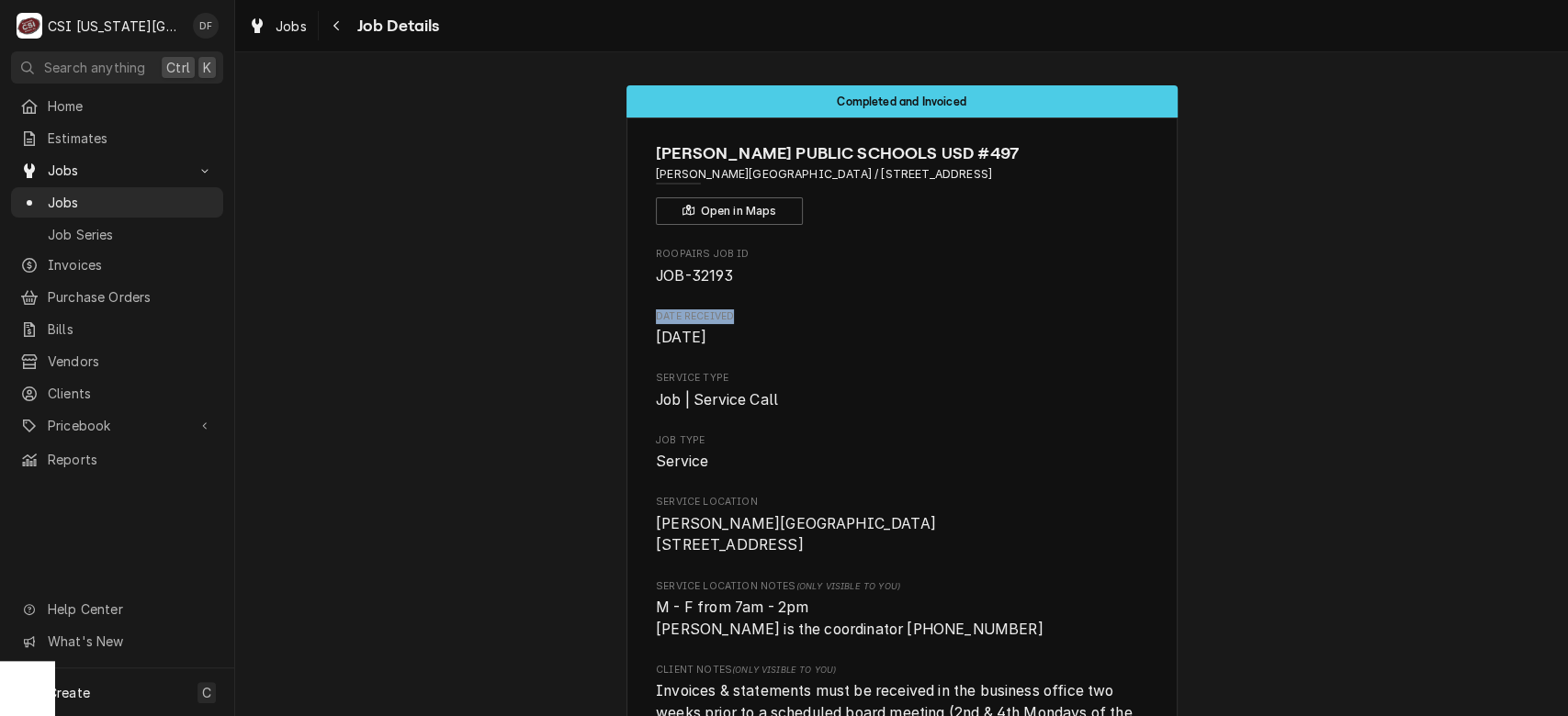
drag, startPoint x: 721, startPoint y: 276, endPoint x: 984, endPoint y: 312, distance: 265.5
click at [331, 24] on div "Navigate back" at bounding box center [337, 25] width 19 height 19
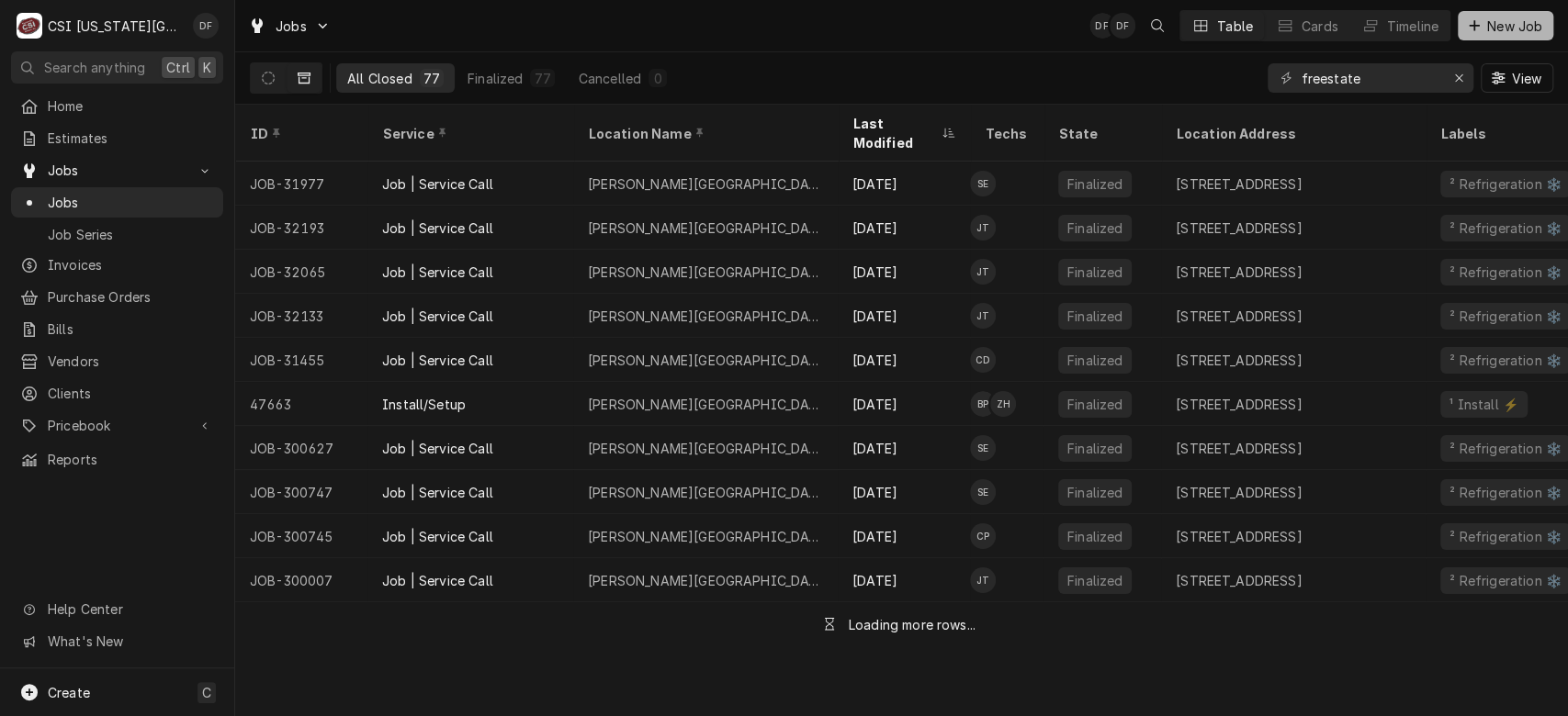
click at [1514, 34] on span "New Job" at bounding box center [1514, 26] width 63 height 20
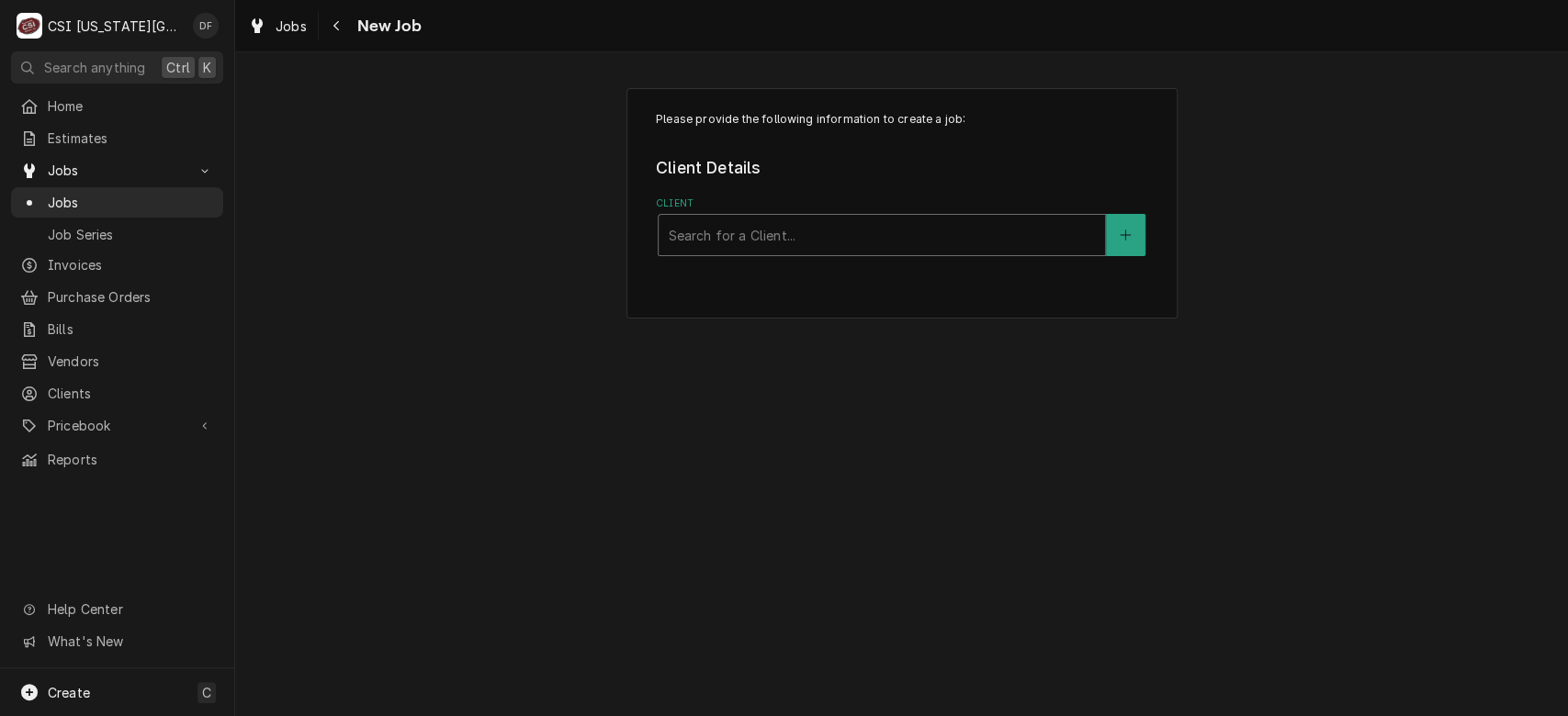
click at [708, 234] on div "Client" at bounding box center [881, 235] width 428 height 33
type input "[PERSON_NAME]"
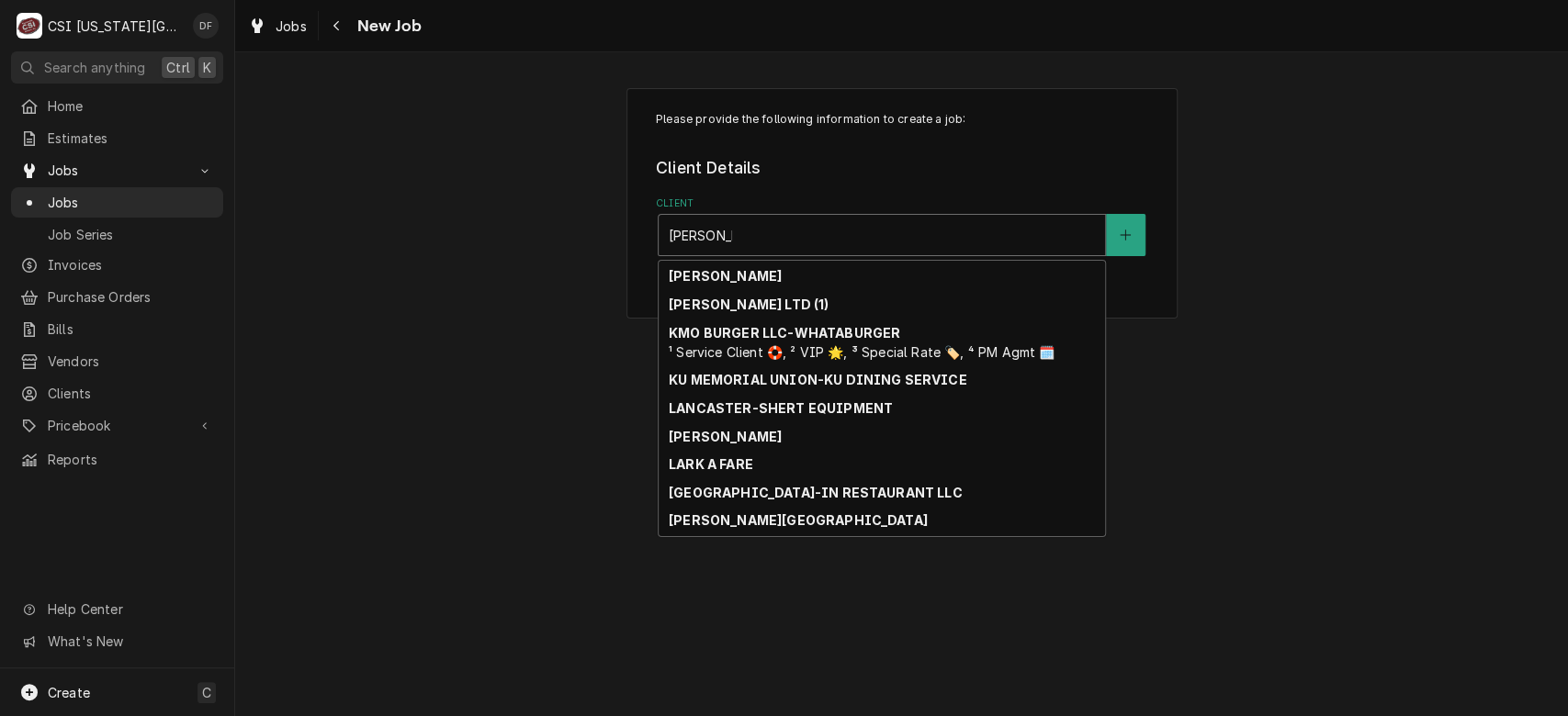
scroll to position [2822, 0]
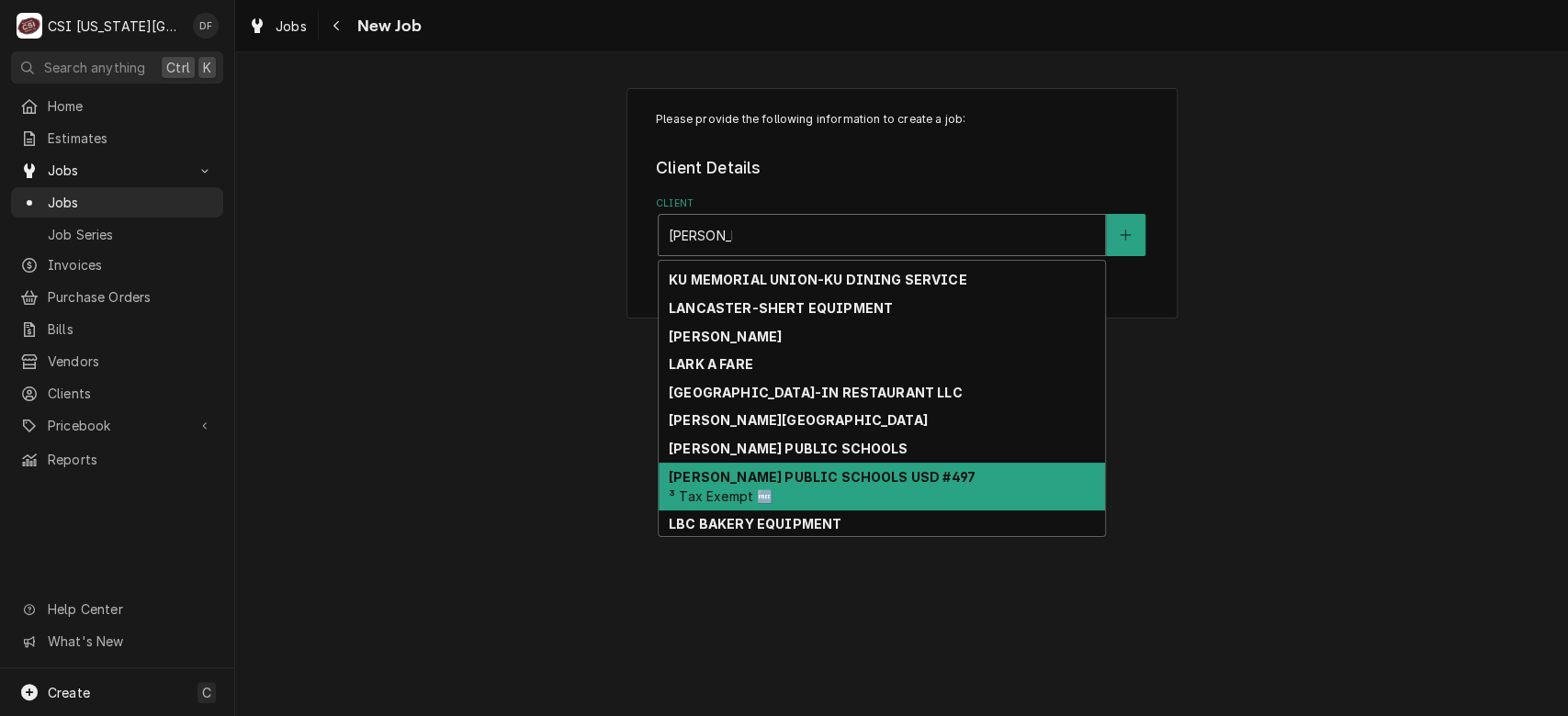
click at [869, 493] on div "LAWRENCE PUBLIC SCHOOLS USD #497 ³ Tax Exempt 🆓" at bounding box center [882, 486] width 446 height 48
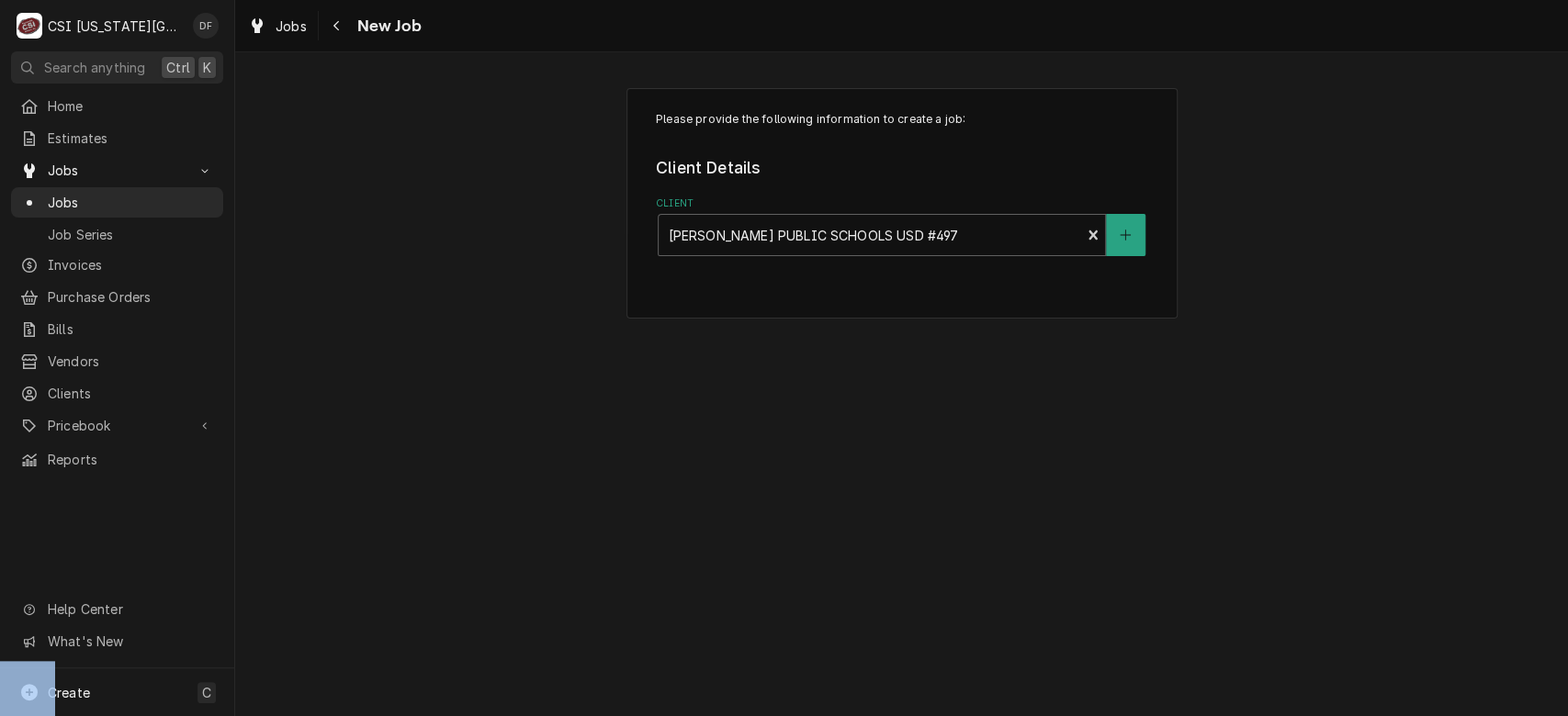
click at [869, 493] on div "Please provide the following information to create a job: Client Details Client…" at bounding box center [900, 383] width 1332 height 663
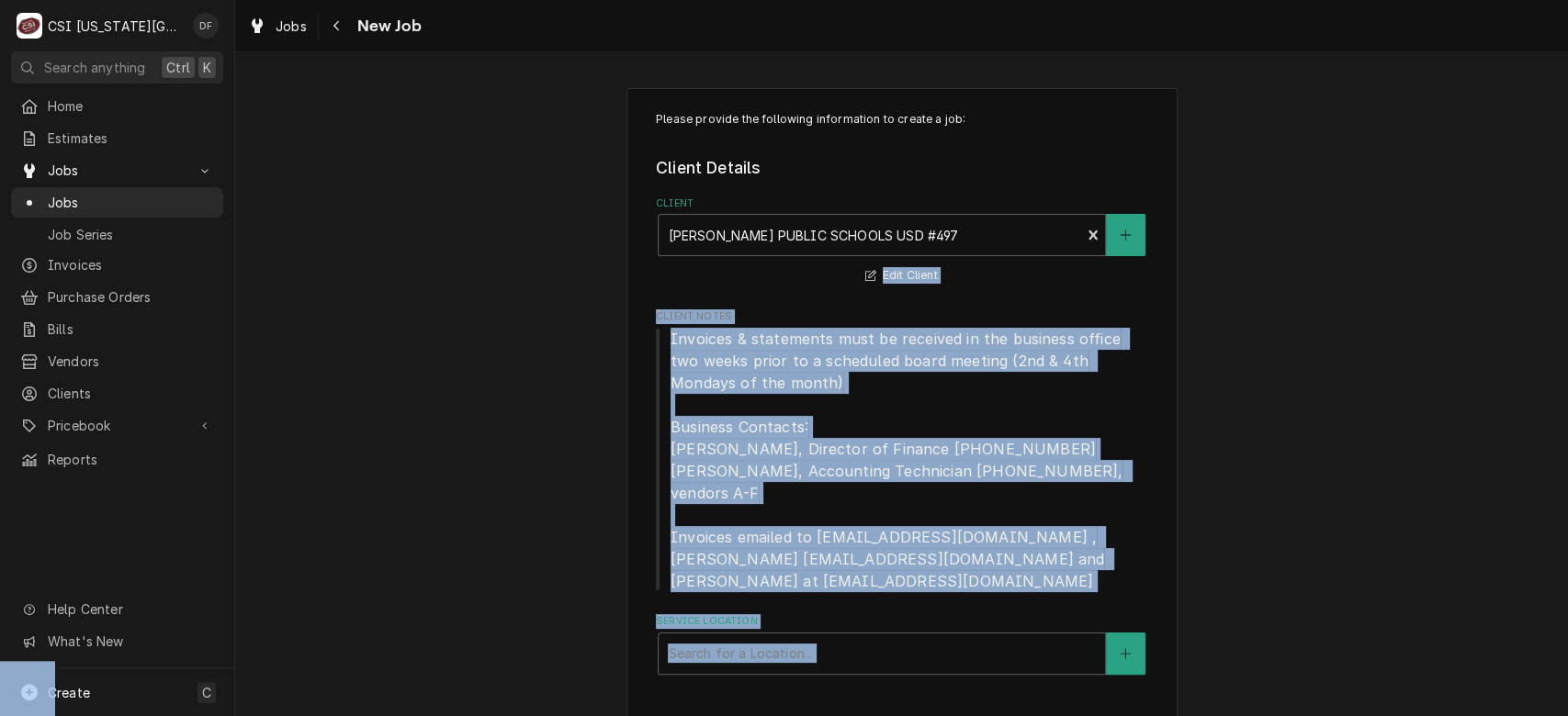
click at [1319, 467] on div "Please provide the following information to create a job: Client Details Client…" at bounding box center [900, 412] width 1332 height 681
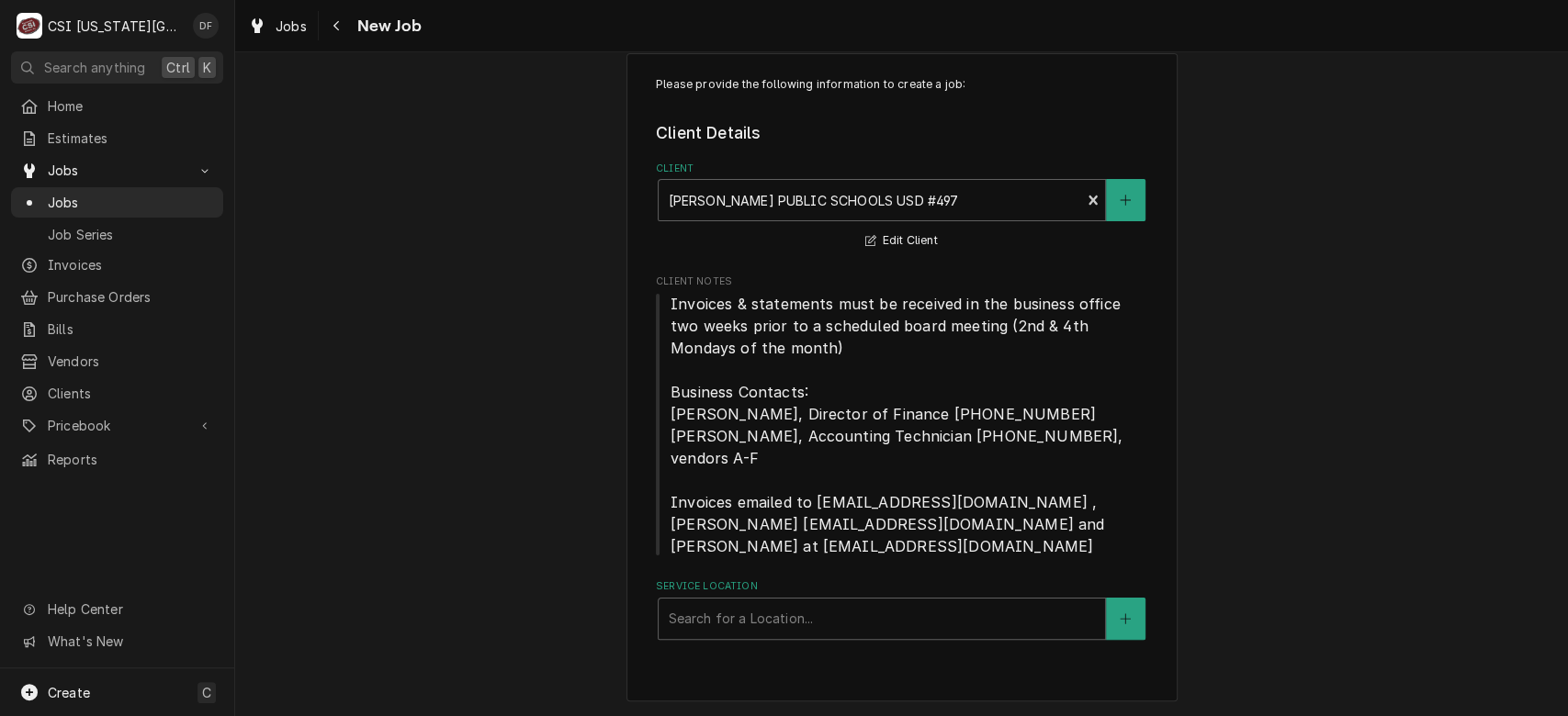
scroll to position [0, 0]
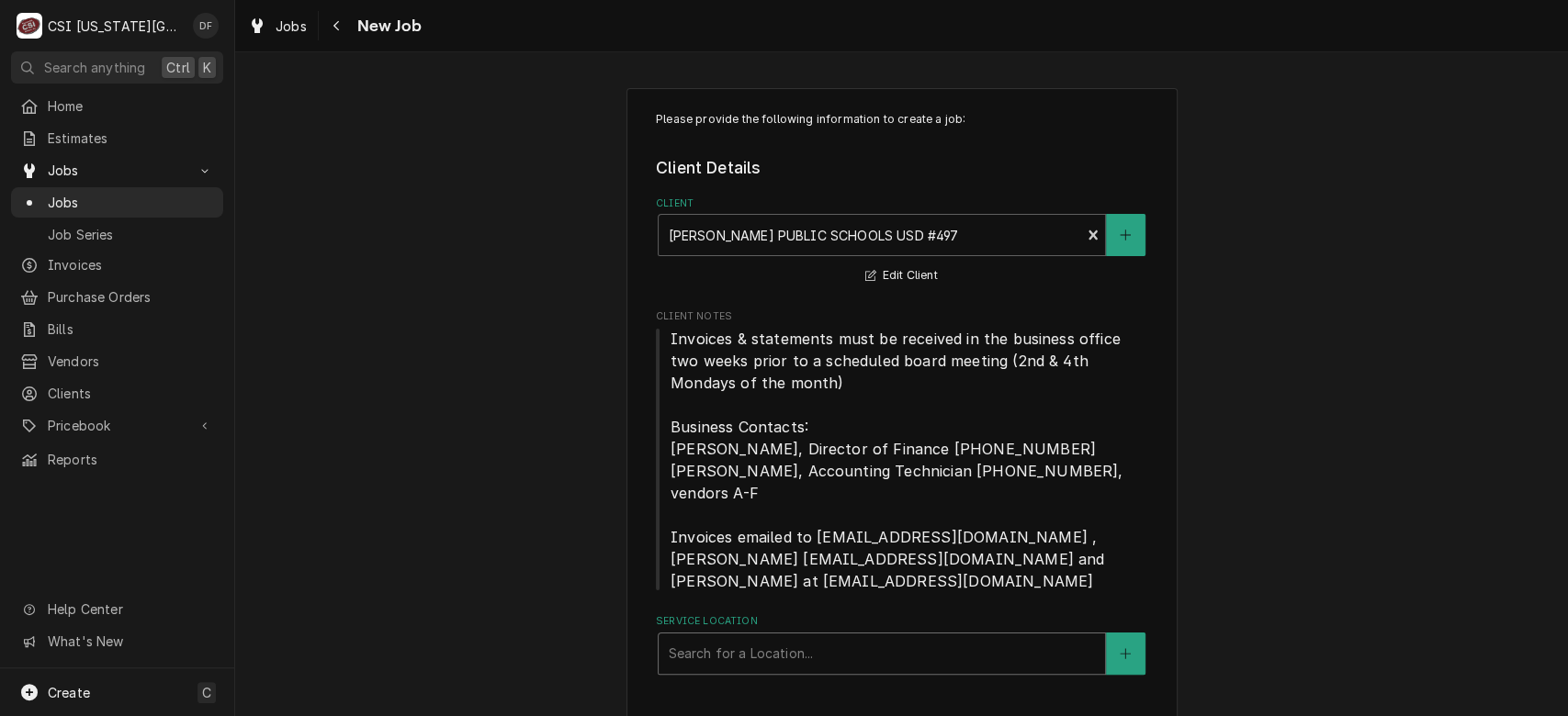
click at [906, 668] on div "Service Location" at bounding box center [881, 653] width 428 height 33
type input "freest"
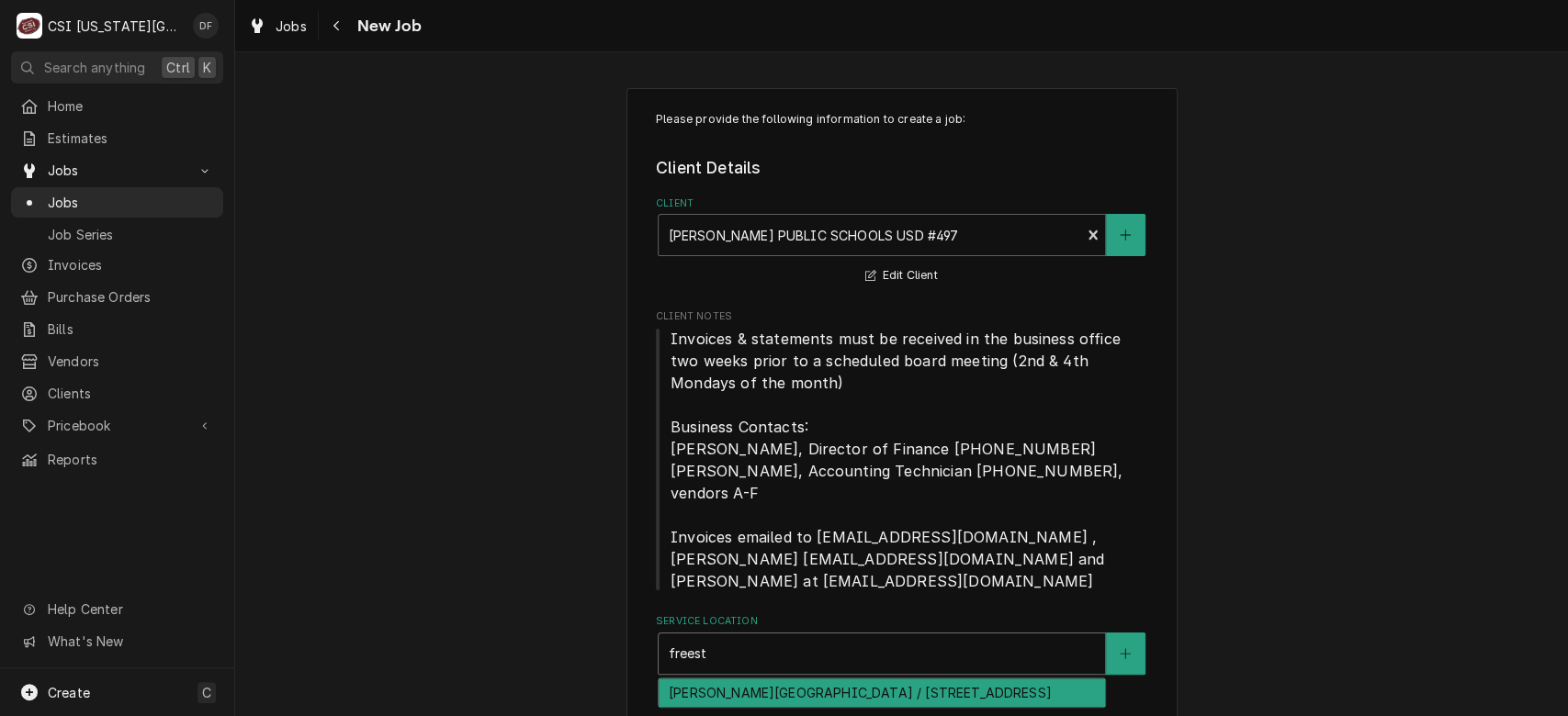
scroll to position [35, 0]
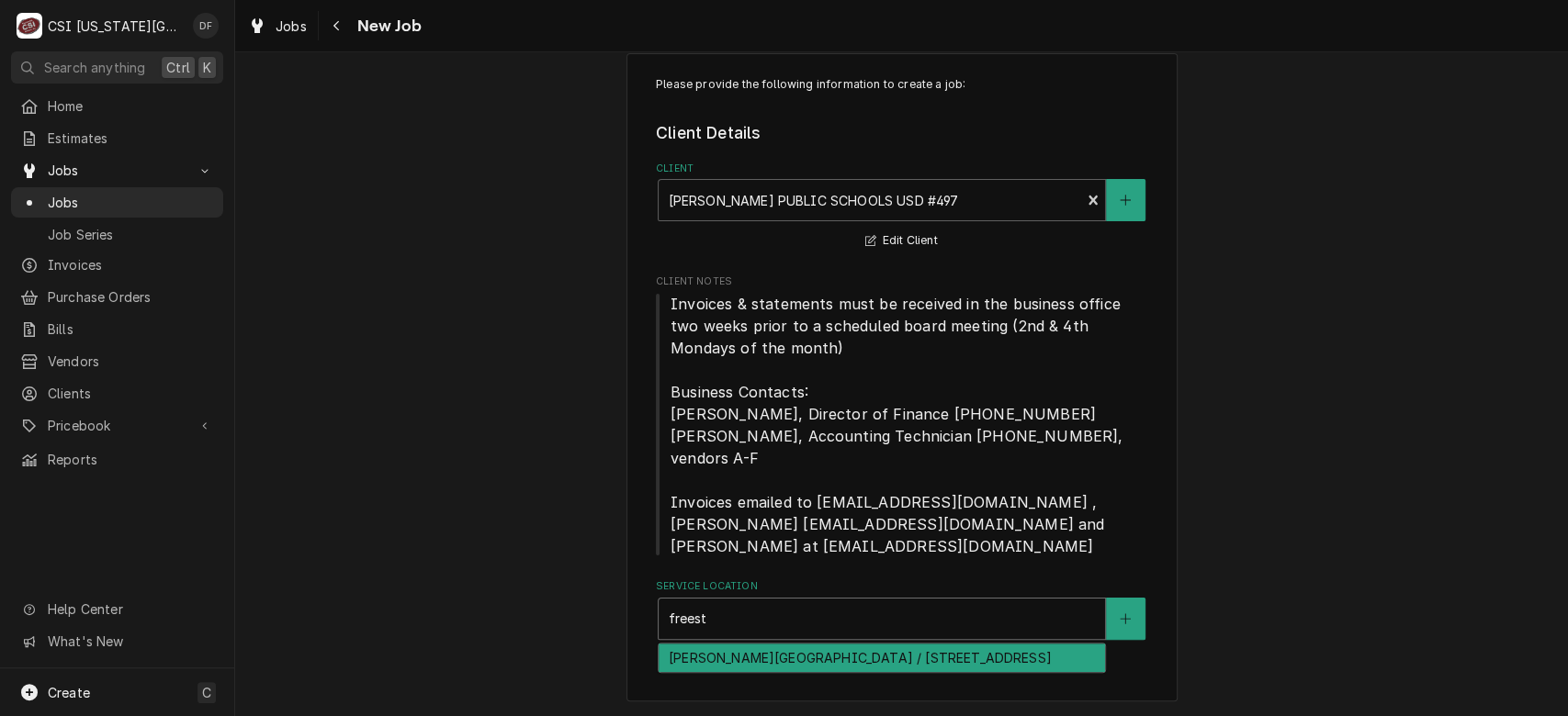
click at [852, 659] on div "Lawrence Freestate High School / 4700 Overland Drive, Lawrence, KS 66049" at bounding box center [882, 657] width 446 height 28
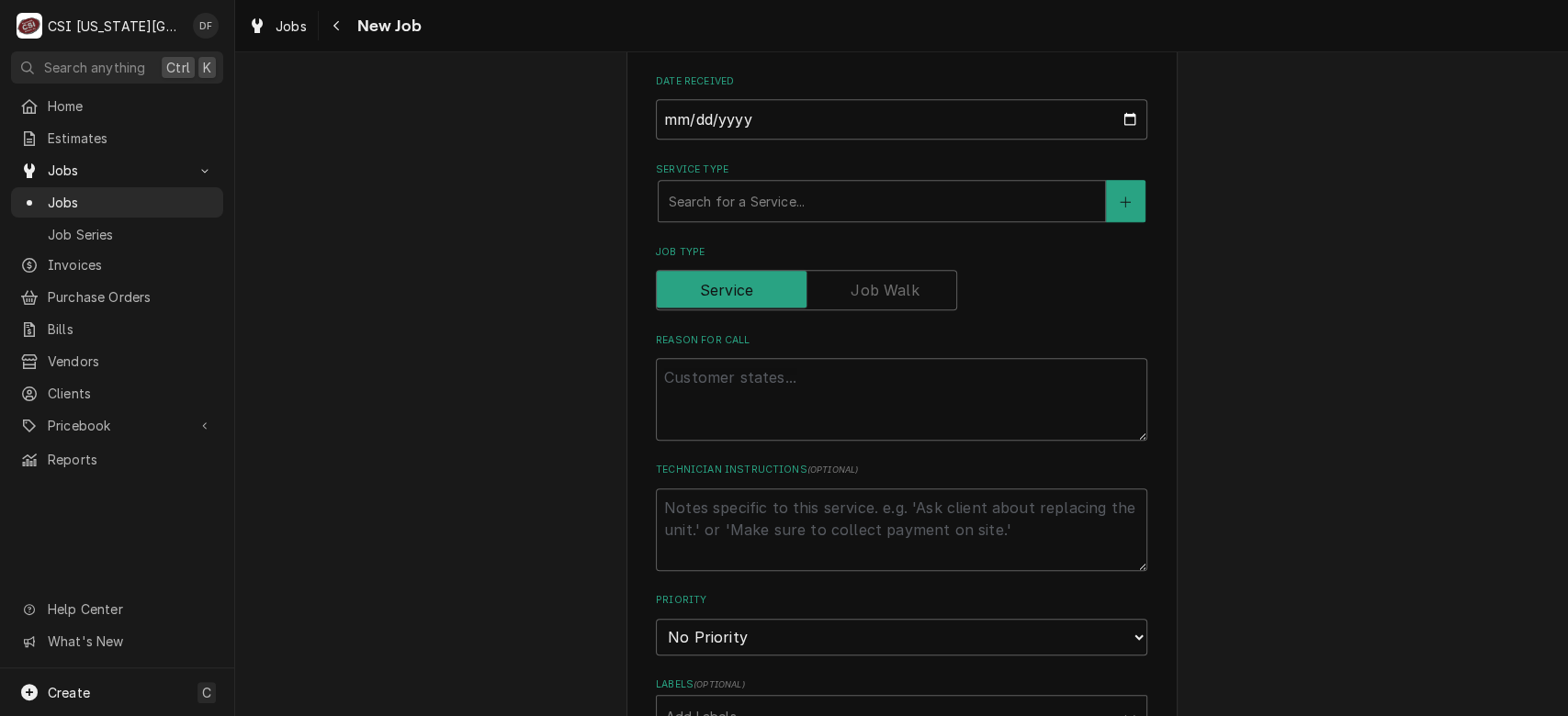
scroll to position [889, 0]
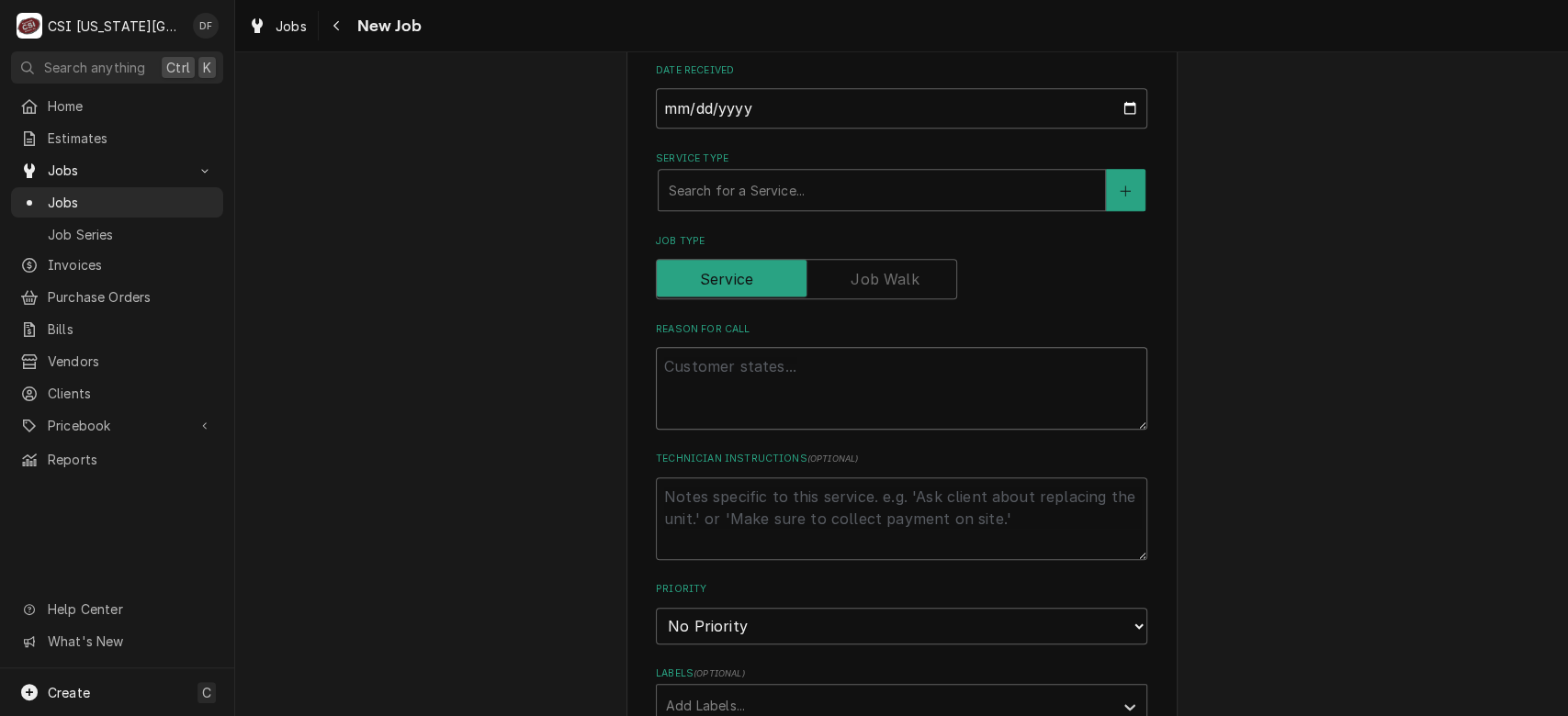
click at [866, 364] on textarea "Reason For Call" at bounding box center [901, 388] width 491 height 82
type textarea "x"
type textarea "T"
type textarea "x"
type textarea "Tr"
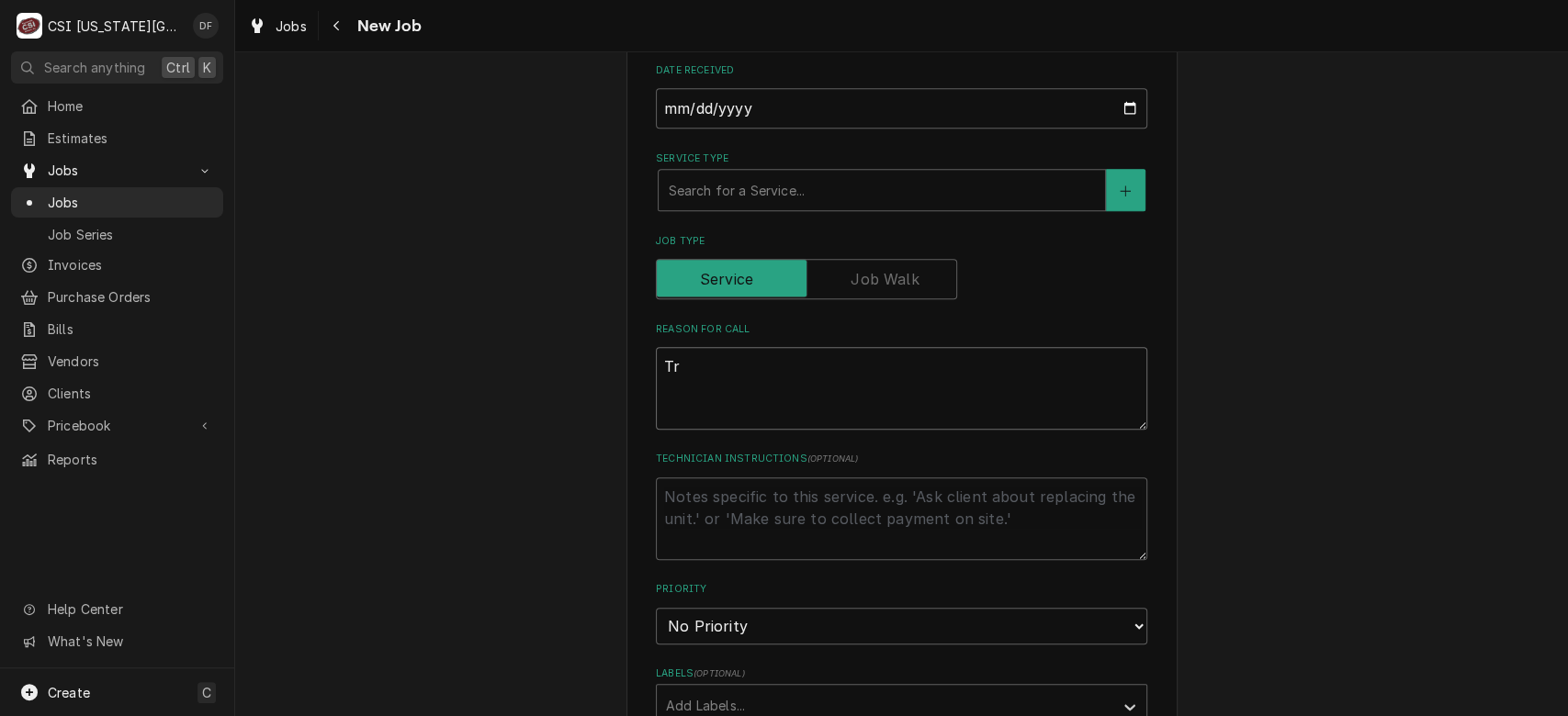
type textarea "x"
type textarea "Tra"
type textarea "x"
type textarea "Trac"
type textarea "x"
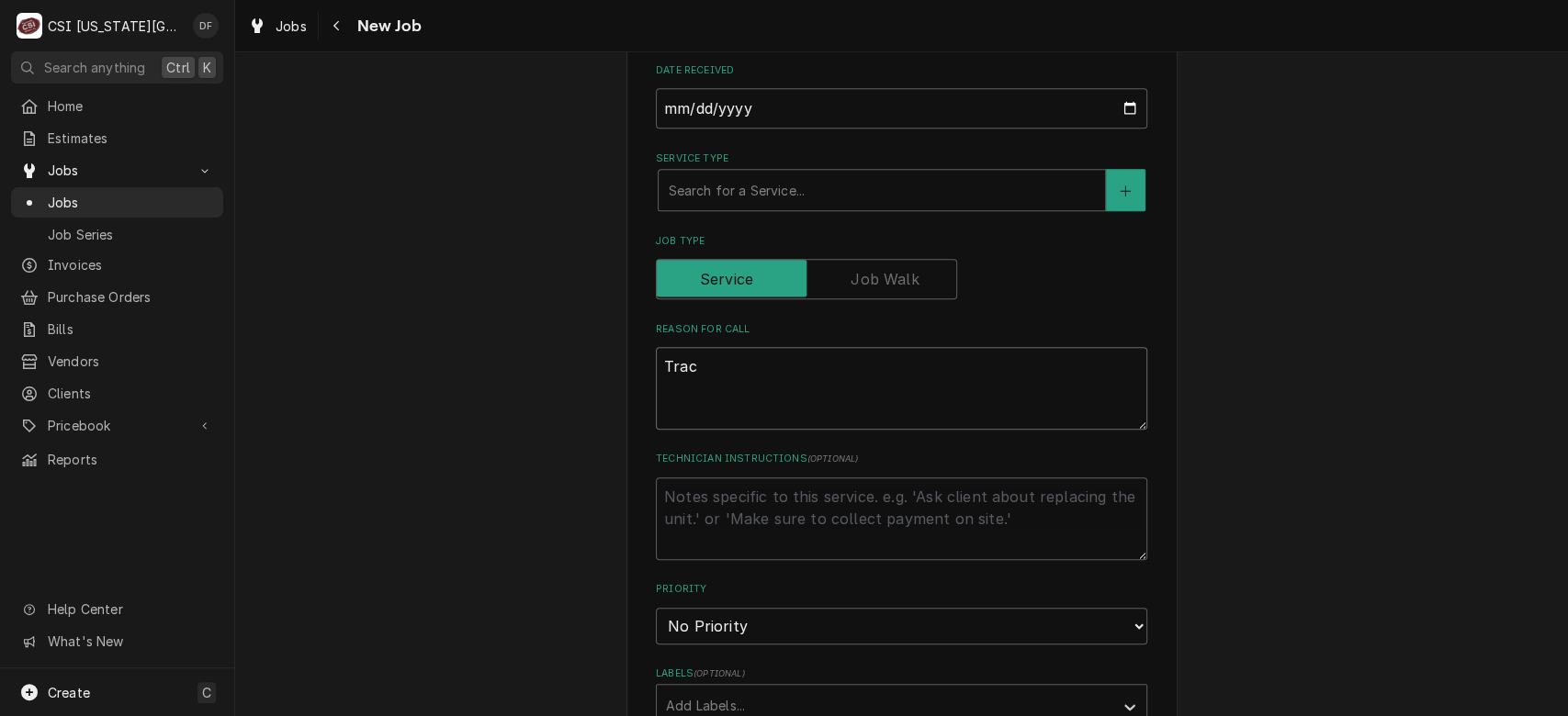
type textarea "[PERSON_NAME]"
type textarea "x"
type textarea "[PERSON_NAME]"
type textarea "x"
type textarea "Tracy s"
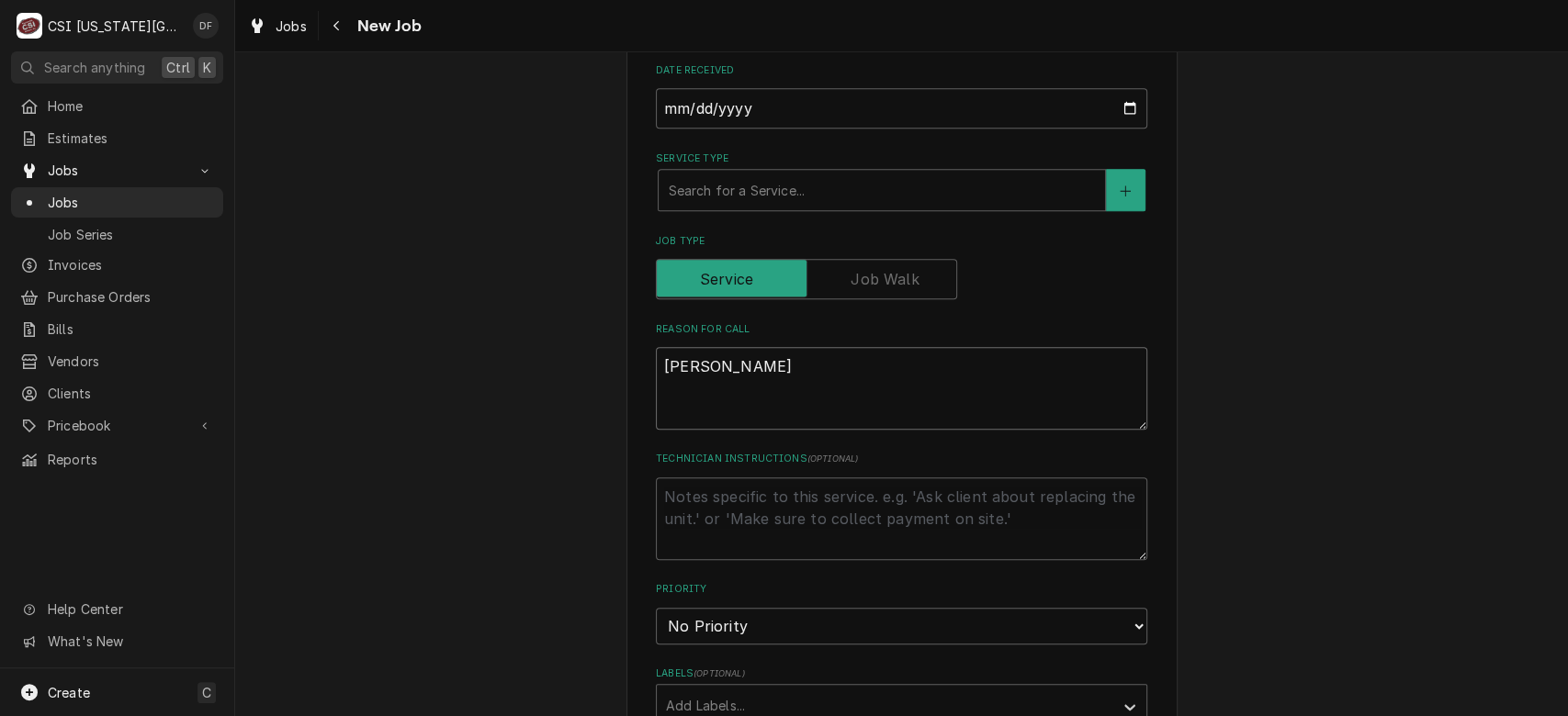
type textarea "x"
type textarea "Tracy sa"
type textarea "x"
type textarea "Tracy sai"
type textarea "x"
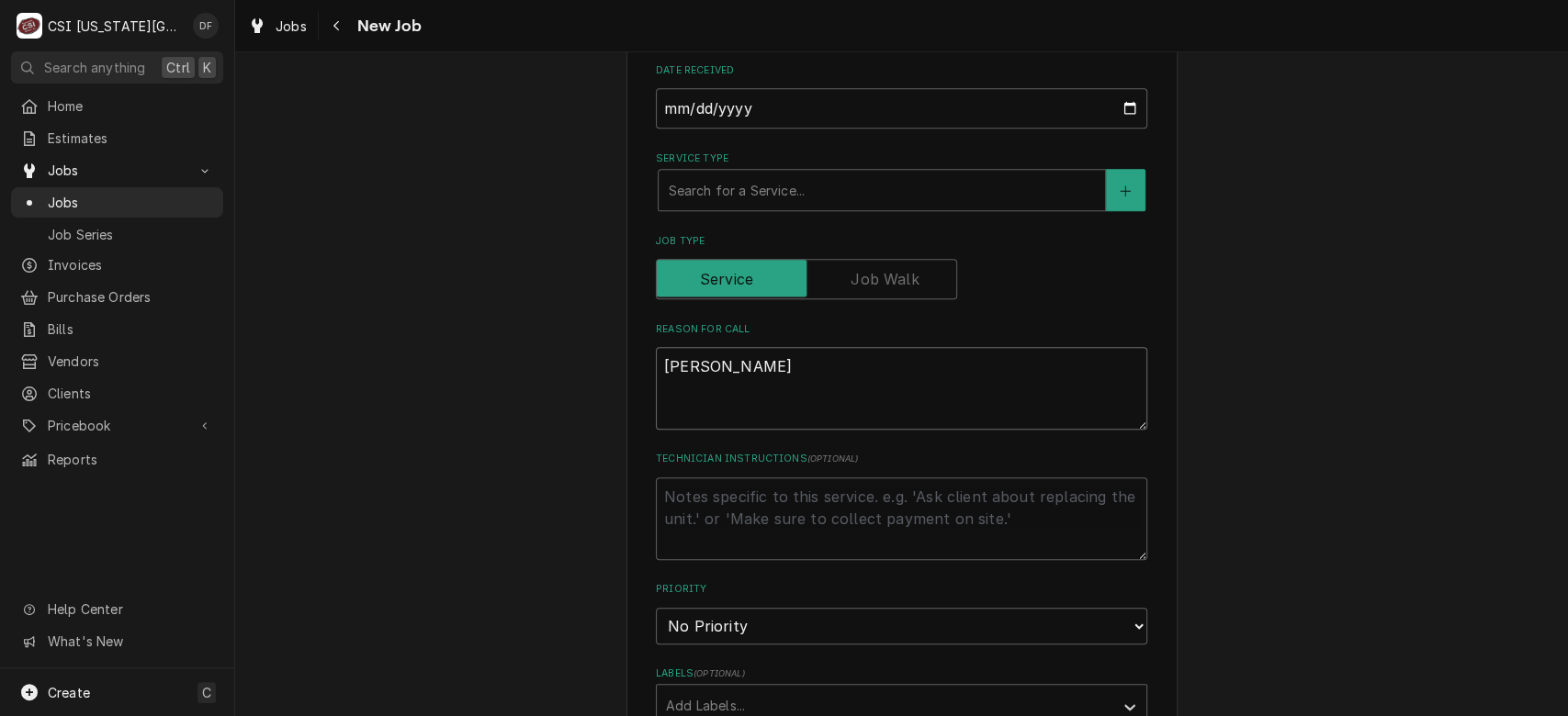
type textarea "Tracy said"
type textarea "x"
type textarea "Tracy said"
type textarea "x"
type textarea "Tracy said g"
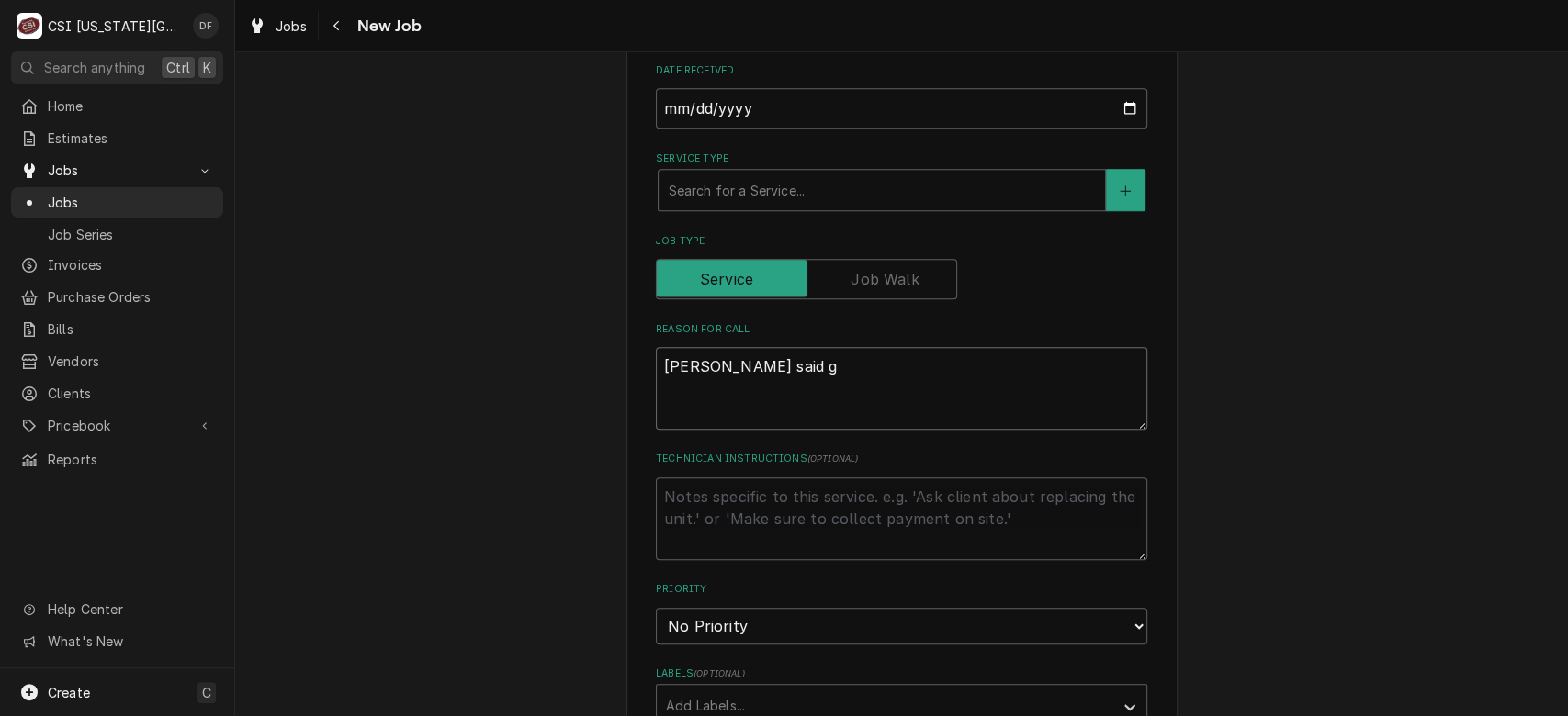
type textarea "x"
type textarea "Tracy said gr"
type textarea "x"
type textarea "Tracy said gra"
type textarea "x"
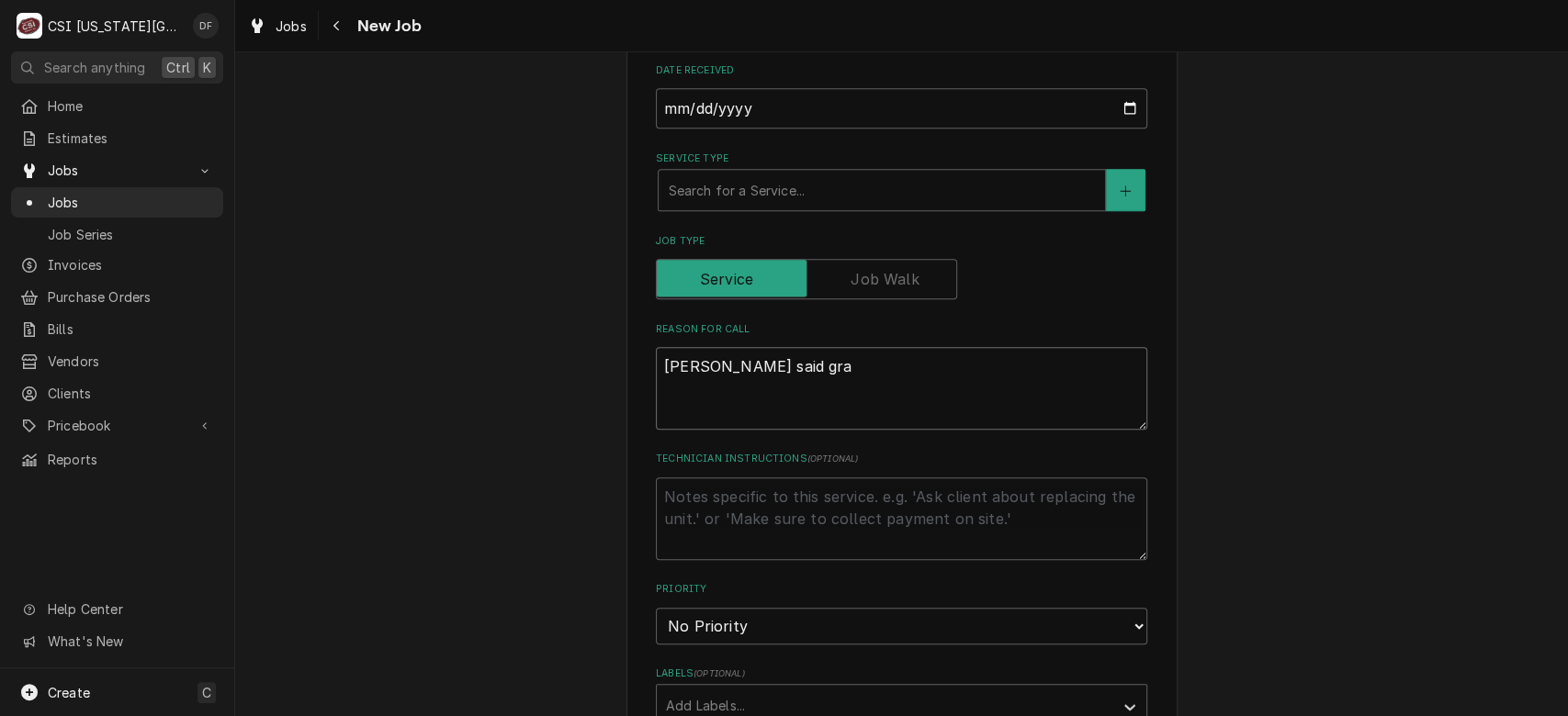
type textarea "Tracy said grab"
type textarea "x"
type textarea "Tracy said grab"
type textarea "x"
type textarea "Tracy said grab a"
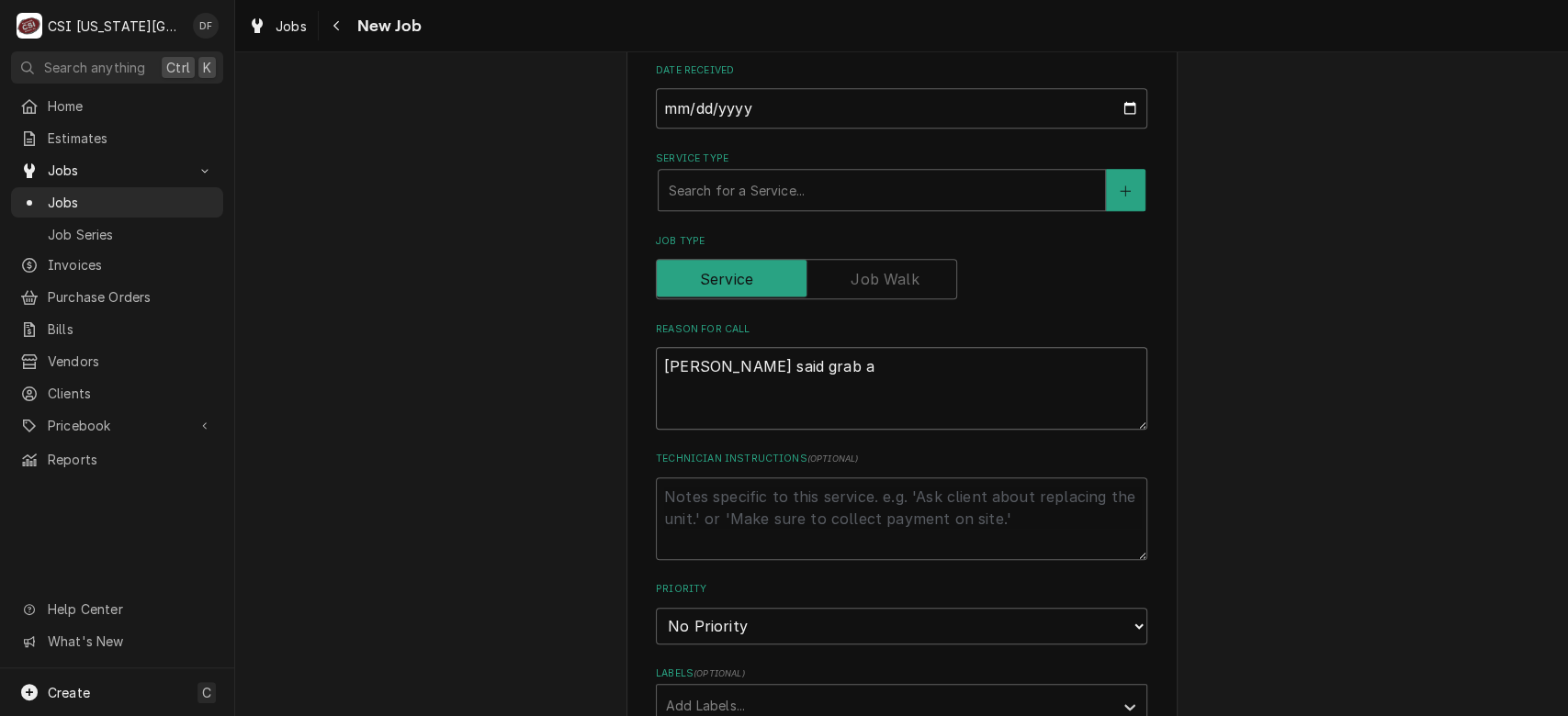
type textarea "x"
type textarea "Tracy said grab an"
type textarea "x"
type textarea "Tracy said grab and"
type textarea "x"
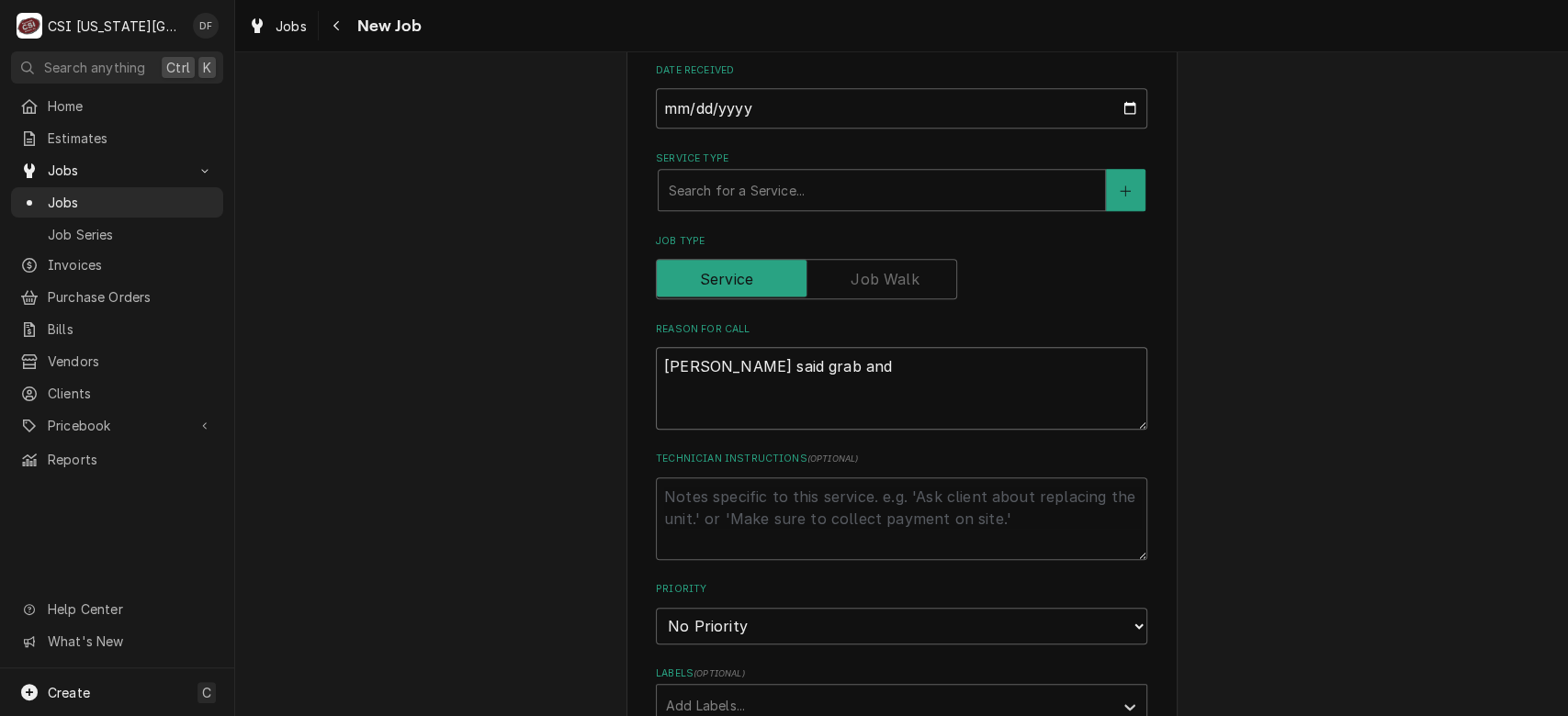
type textarea "Tracy said grab and g"
type textarea "x"
type textarea "Tracy said grab and go"
type textarea "x"
type textarea "Tracy said grab and go"
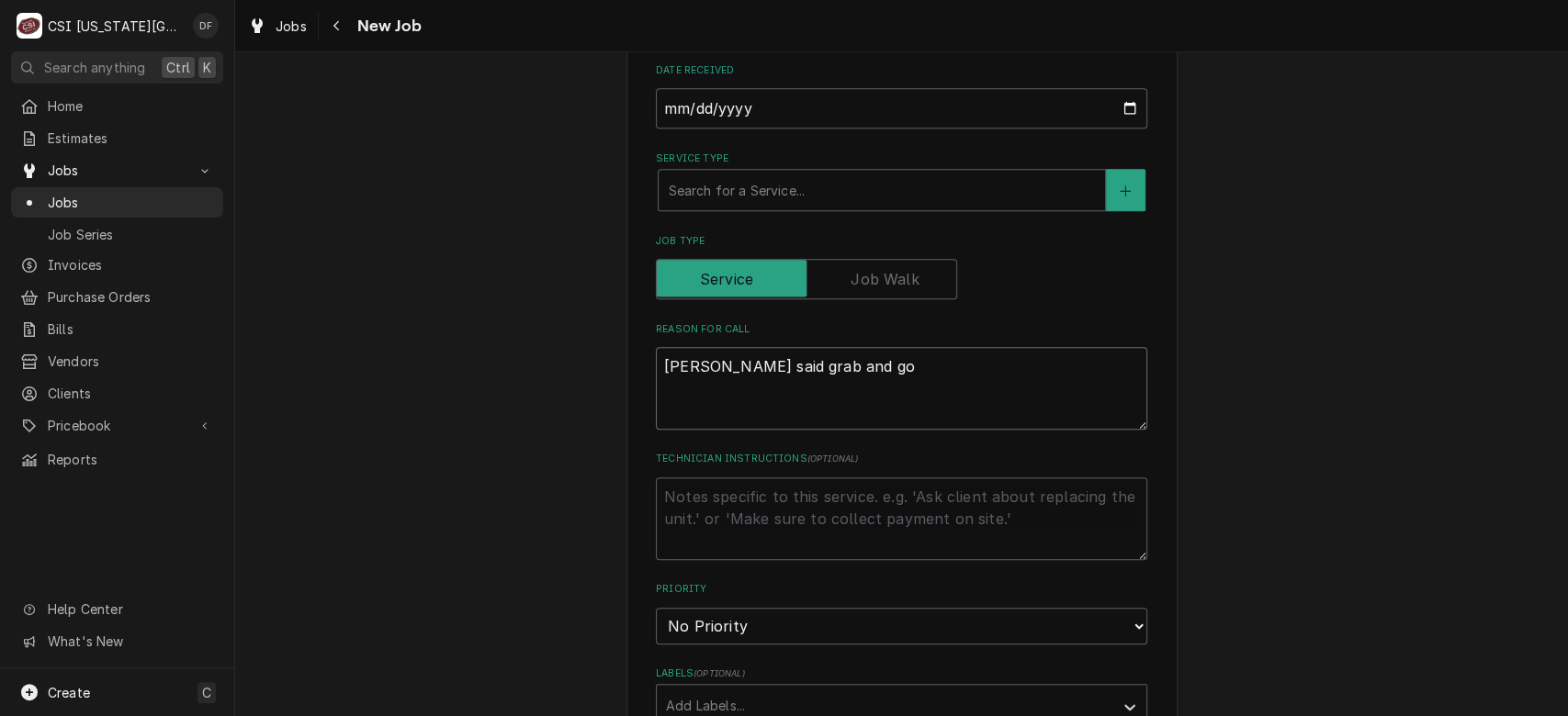
type textarea "x"
type textarea "Tracy said grab and go c"
type textarea "x"
type textarea "Tracy said grab and go co"
type textarea "x"
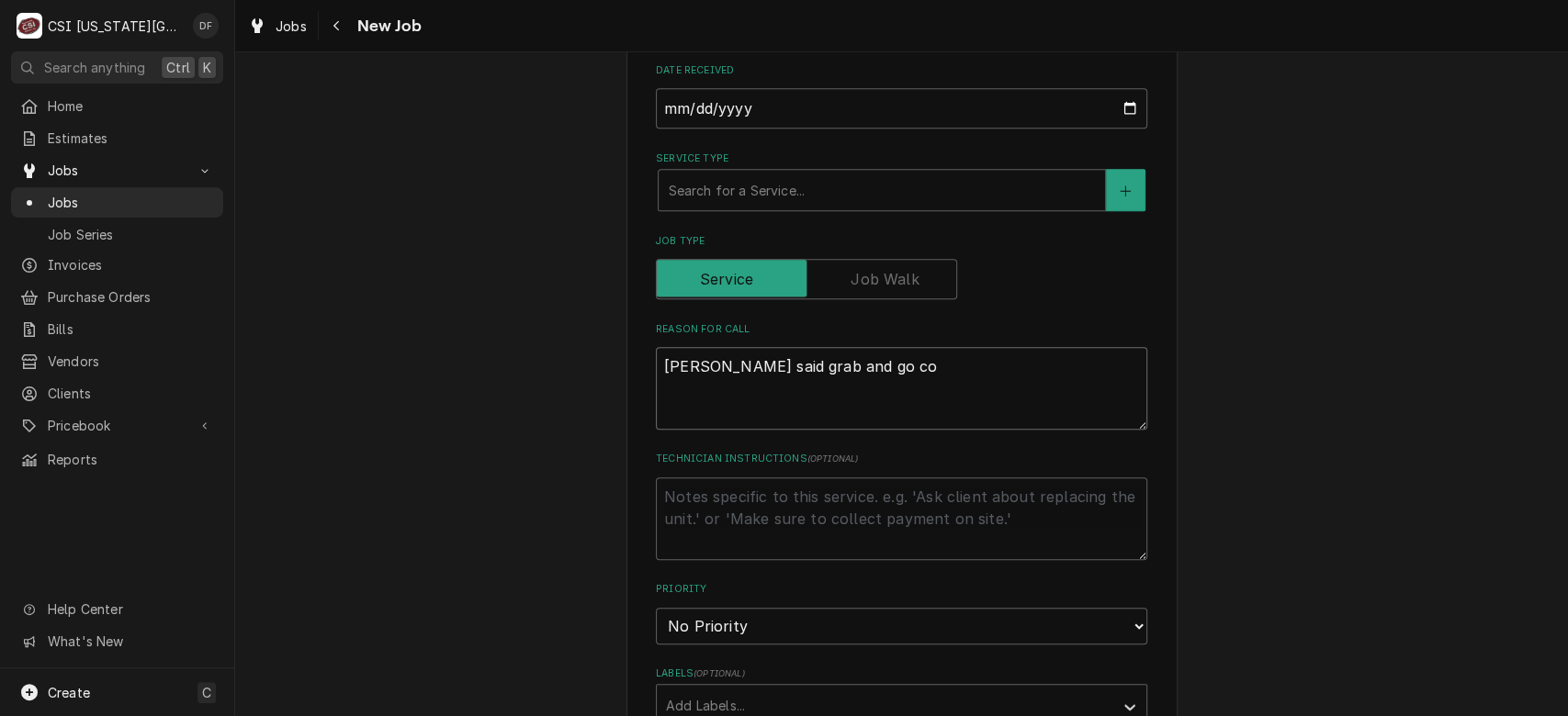
type textarea "Tracy said grab and go coo"
type textarea "x"
type textarea "Tracy said grab and go cool"
type textarea "x"
type textarea "Tracy said grab and go coole"
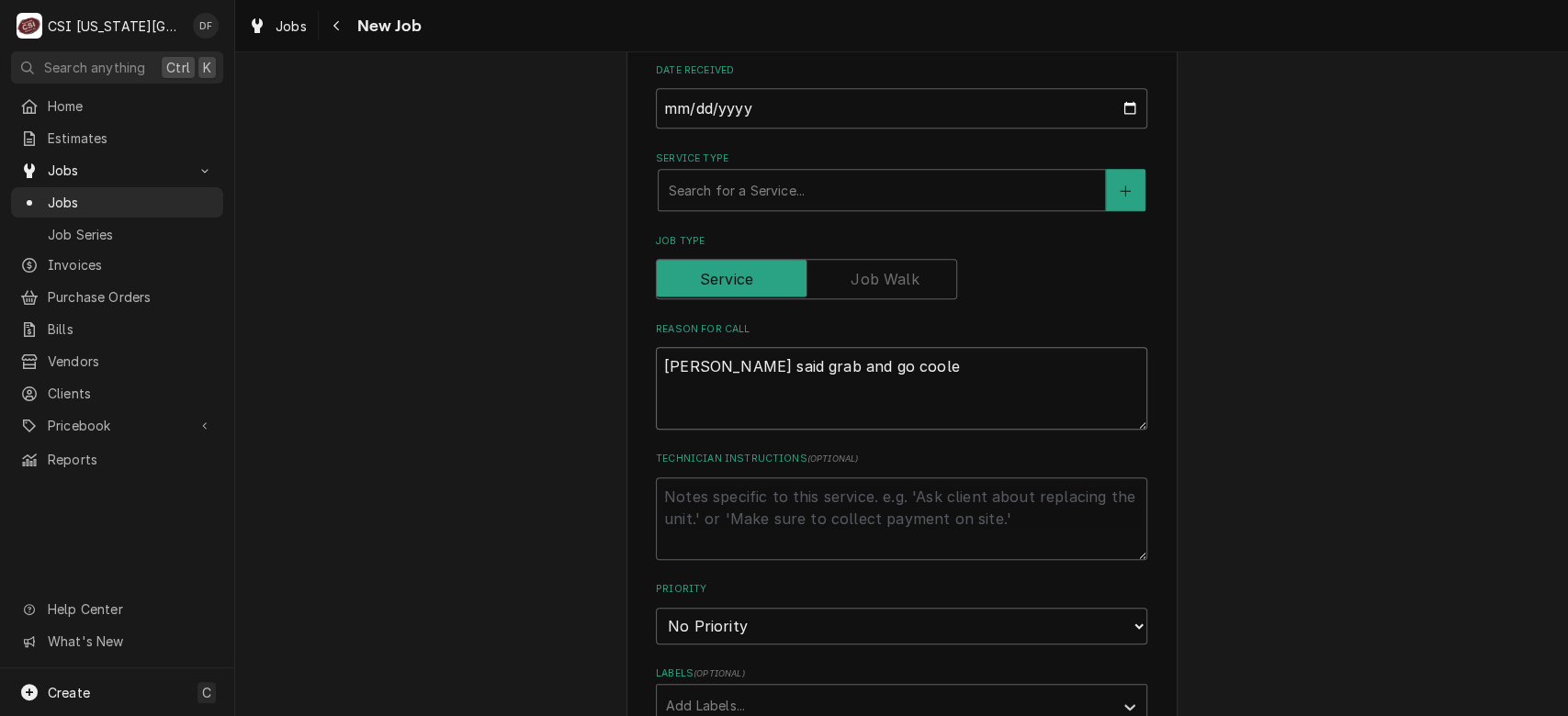
type textarea "x"
type textarea "Tracy said grab and go cooler"
type textarea "x"
type textarea "Tracy said grab and go cooler"
type textarea "x"
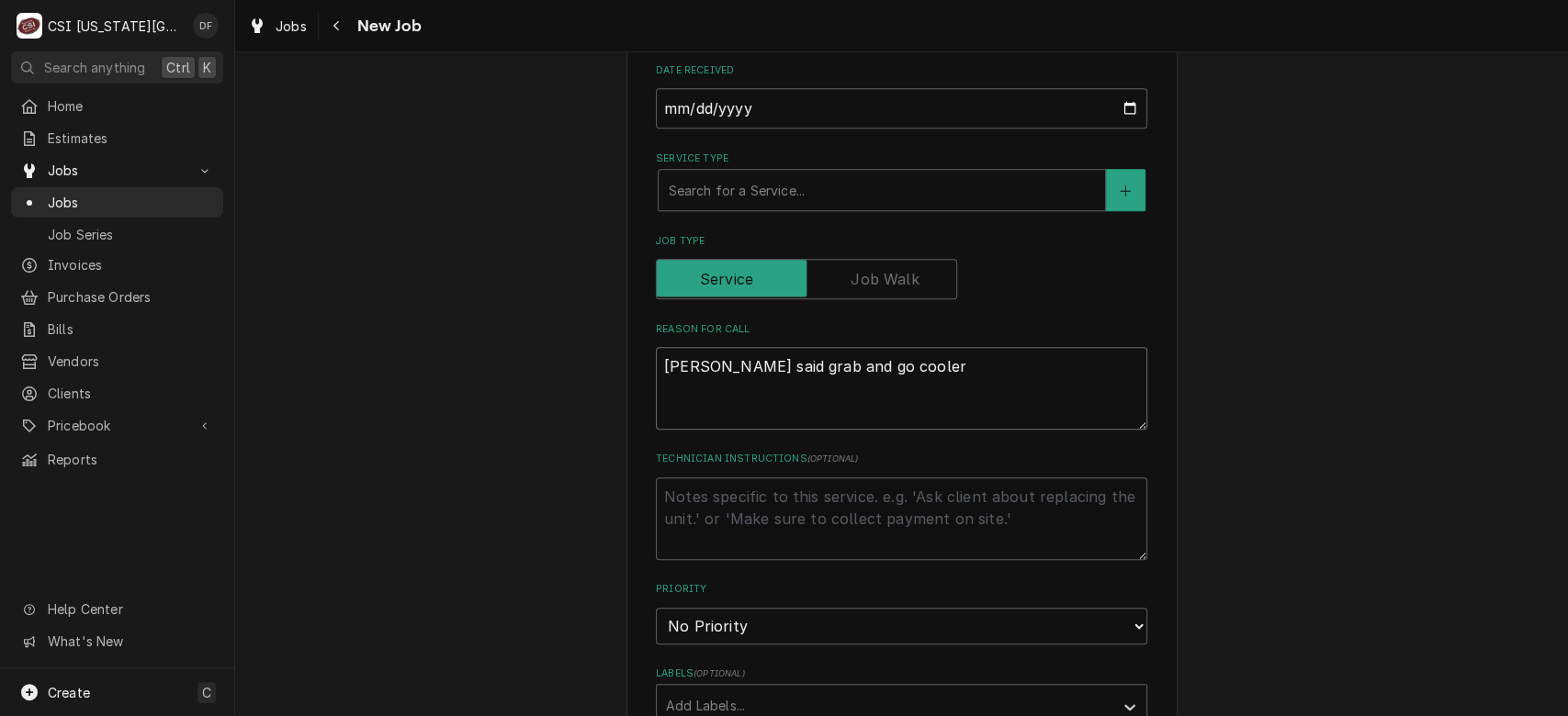
type textarea "Tracy said grab and go cooler m"
type textarea "x"
type textarea "Tracy said grab and go cooler ma"
type textarea "x"
type textarea "Tracy said grab and go cooler mak"
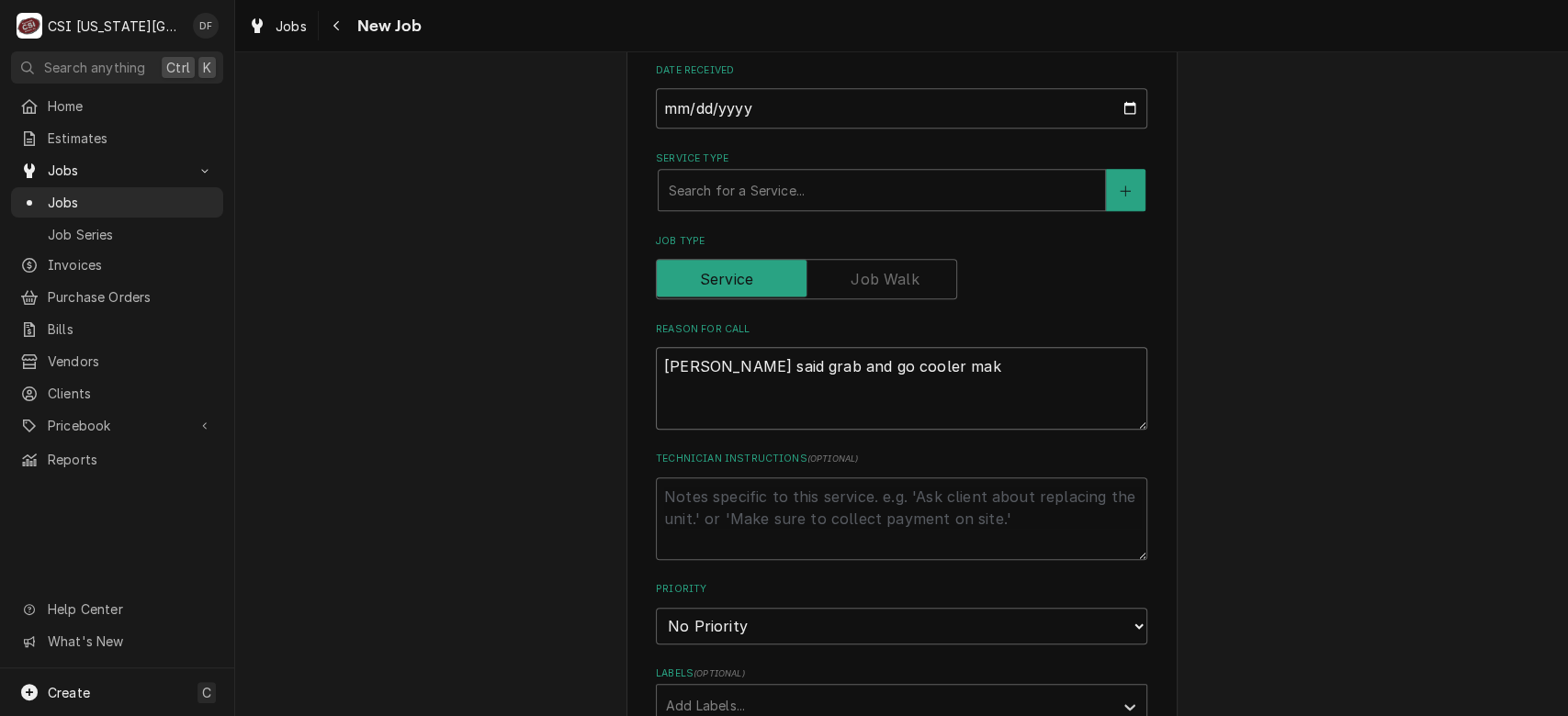
type textarea "x"
type textarea "Tracy said grab and go cooler maki"
type textarea "x"
type textarea "Tracy said grab and go cooler makin"
type textarea "x"
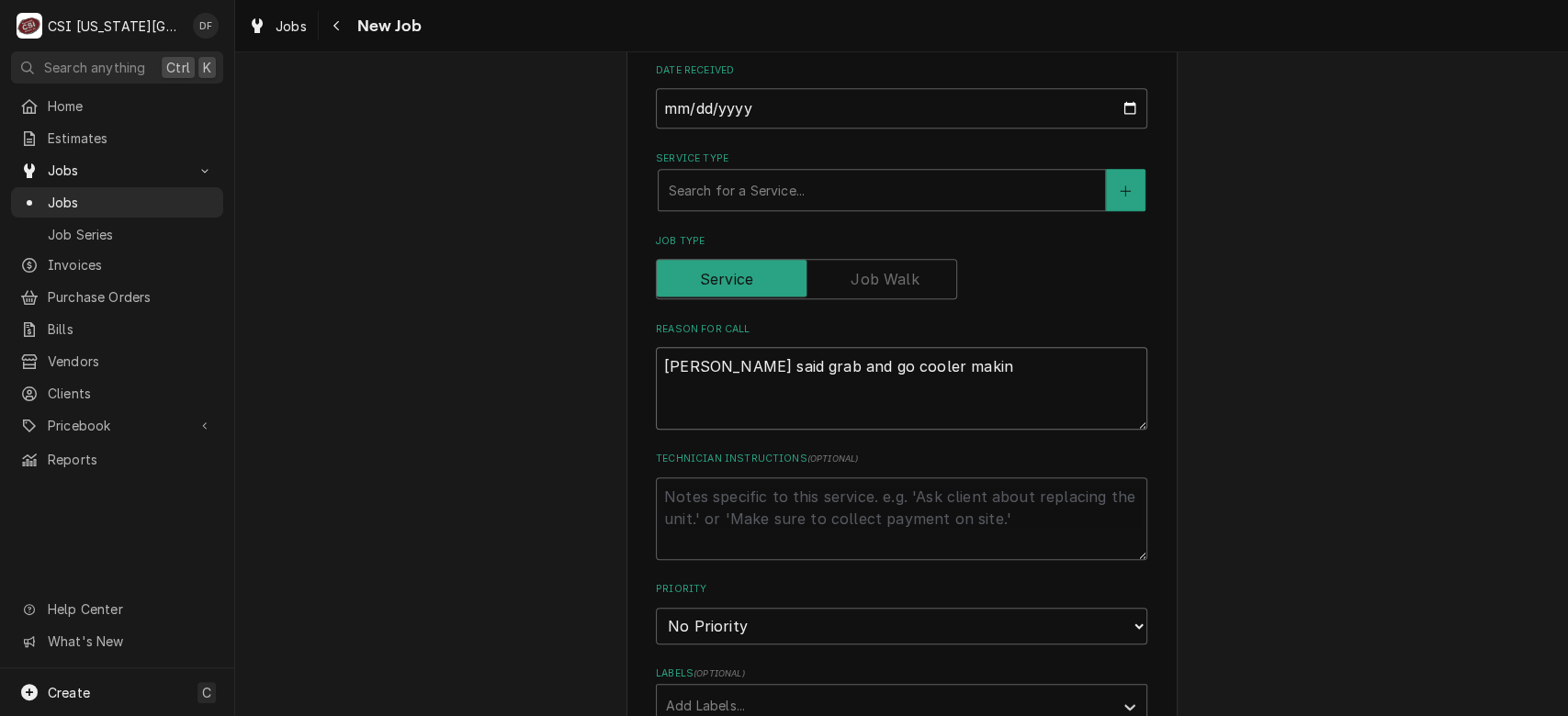
type textarea "Tracy said grab and go cooler making"
type textarea "x"
type textarea "Tracy said grab and go cooler making"
type textarea "x"
type textarea "Tracy said grab and go cooler making s"
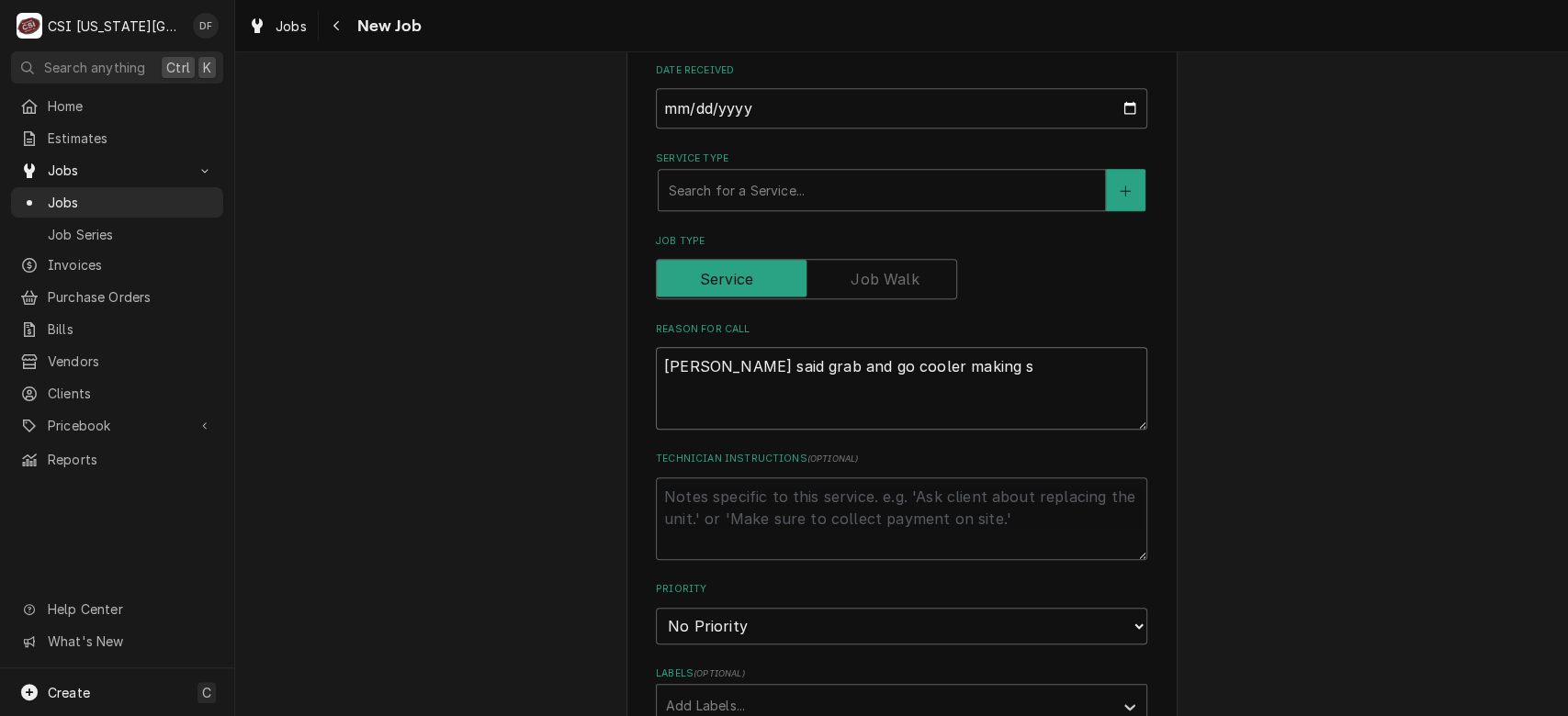
type textarea "x"
type textarea "Tracy said grab and go cooler making"
type textarea "x"
type textarea "Tracy said grab and go cooler making n"
type textarea "x"
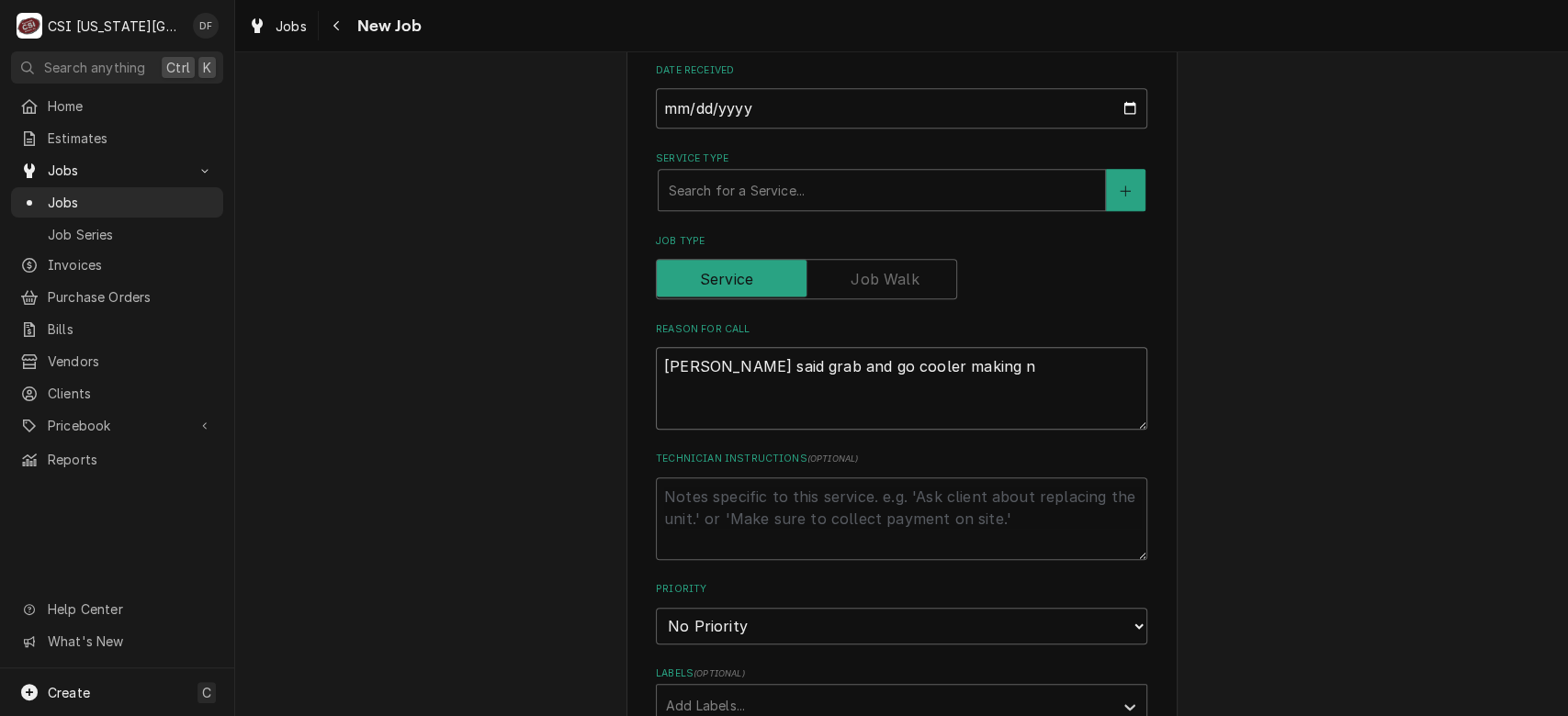
type textarea "Tracy said grab and go cooler making no"
type textarea "x"
type textarea "Tracy said grab and go cooler making noi"
type textarea "x"
type textarea "Tracy said grab and go cooler making nois"
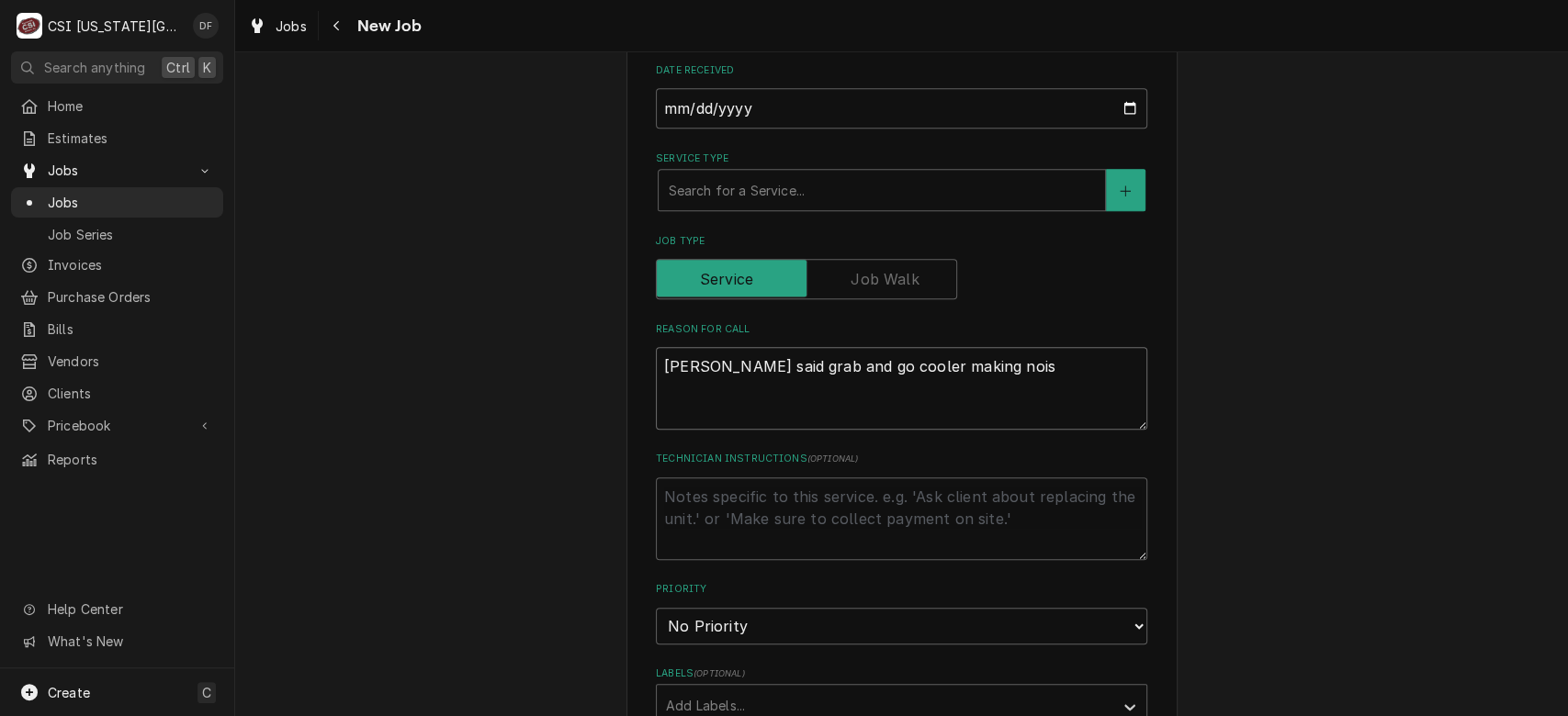
type textarea "x"
type textarea "Tracy said grab and go cooler making noise"
type textarea "x"
type textarea "Tracy said grab and go cooler making noise"
type textarea "x"
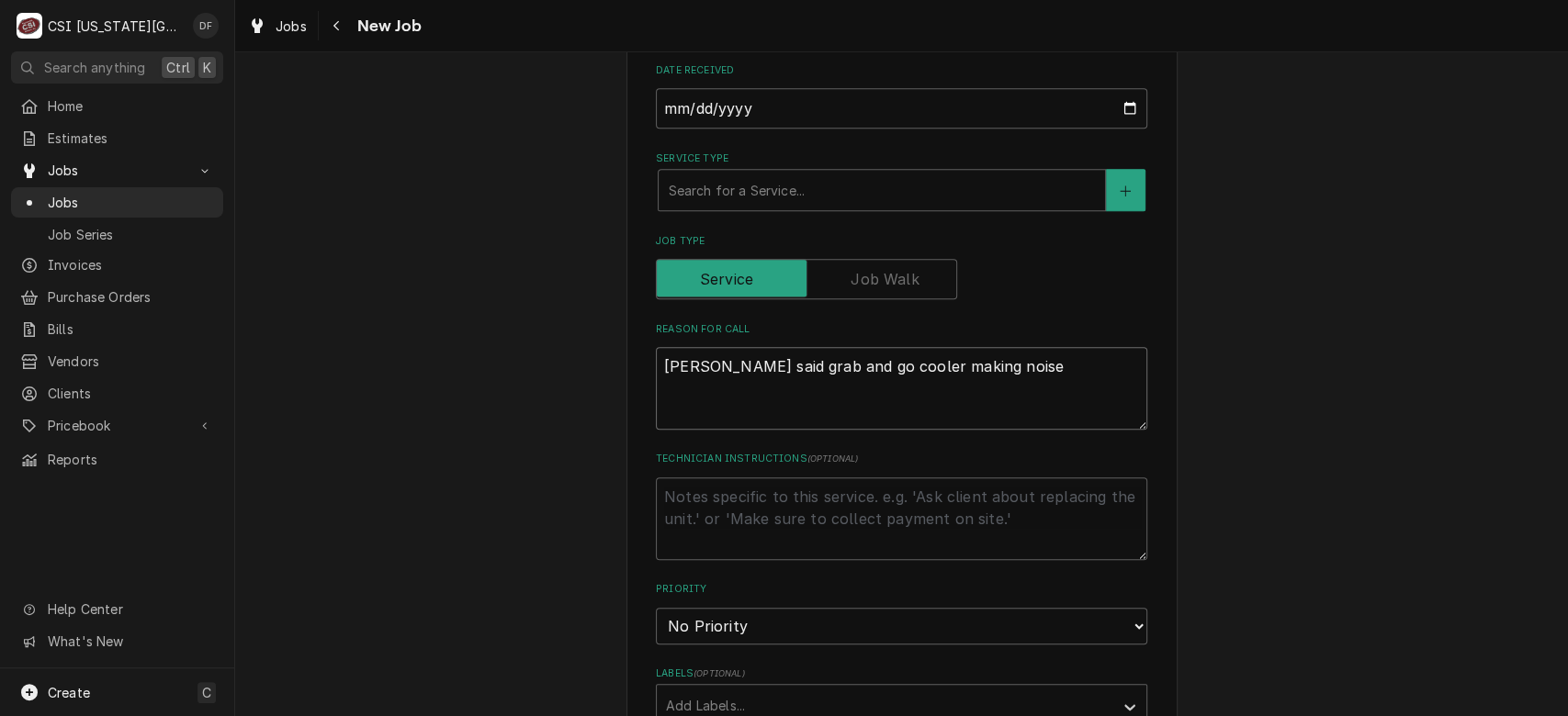
type textarea "Tracy said grab and go cooler making noise a"
type textarea "x"
type textarea "Tracy said grab and go cooler making noise aga"
type textarea "x"
type textarea "Tracy said grab and go cooler making noise agai"
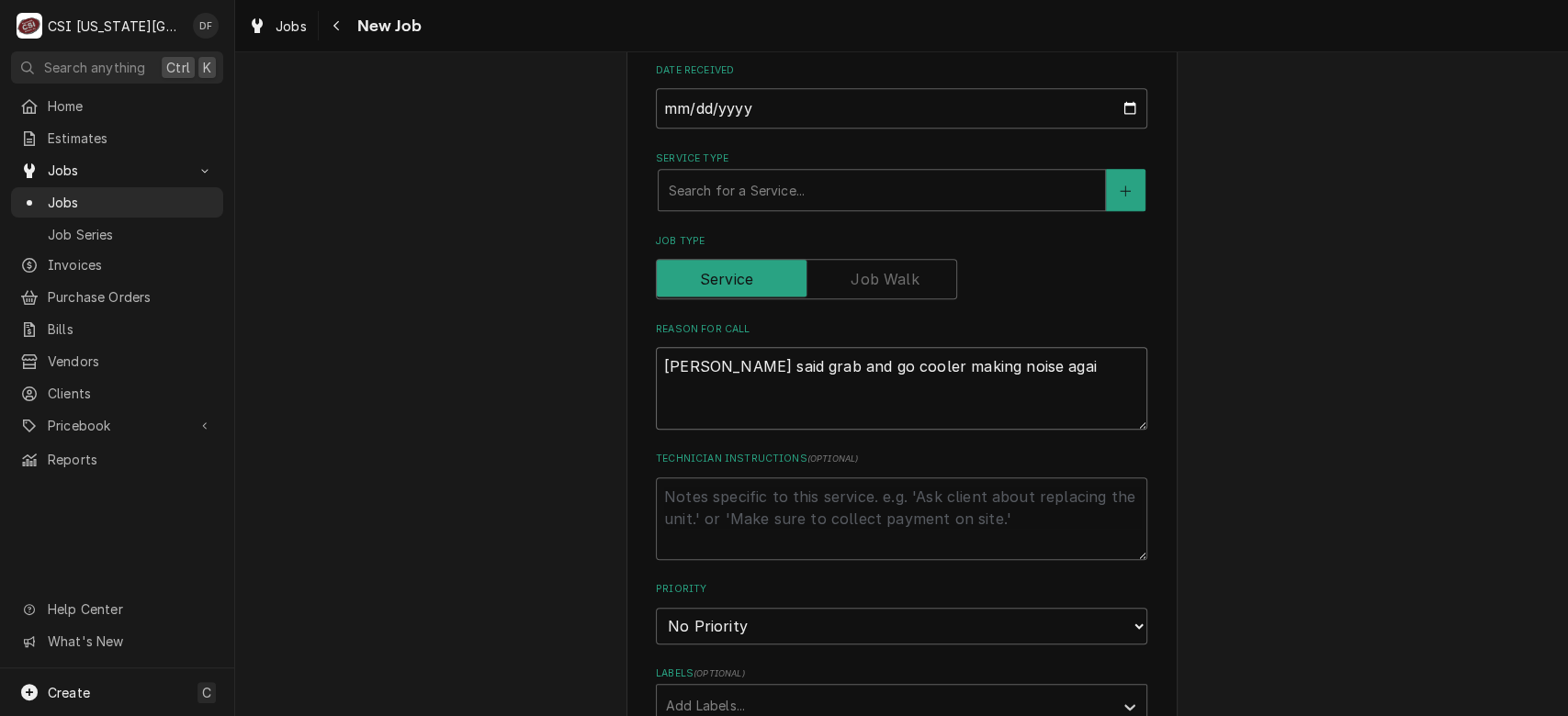
type textarea "x"
type textarea "Tracy said grab and go cooler making noise again"
type textarea "x"
type textarea "Tracy said grab and go cooler making noise again."
type textarea "x"
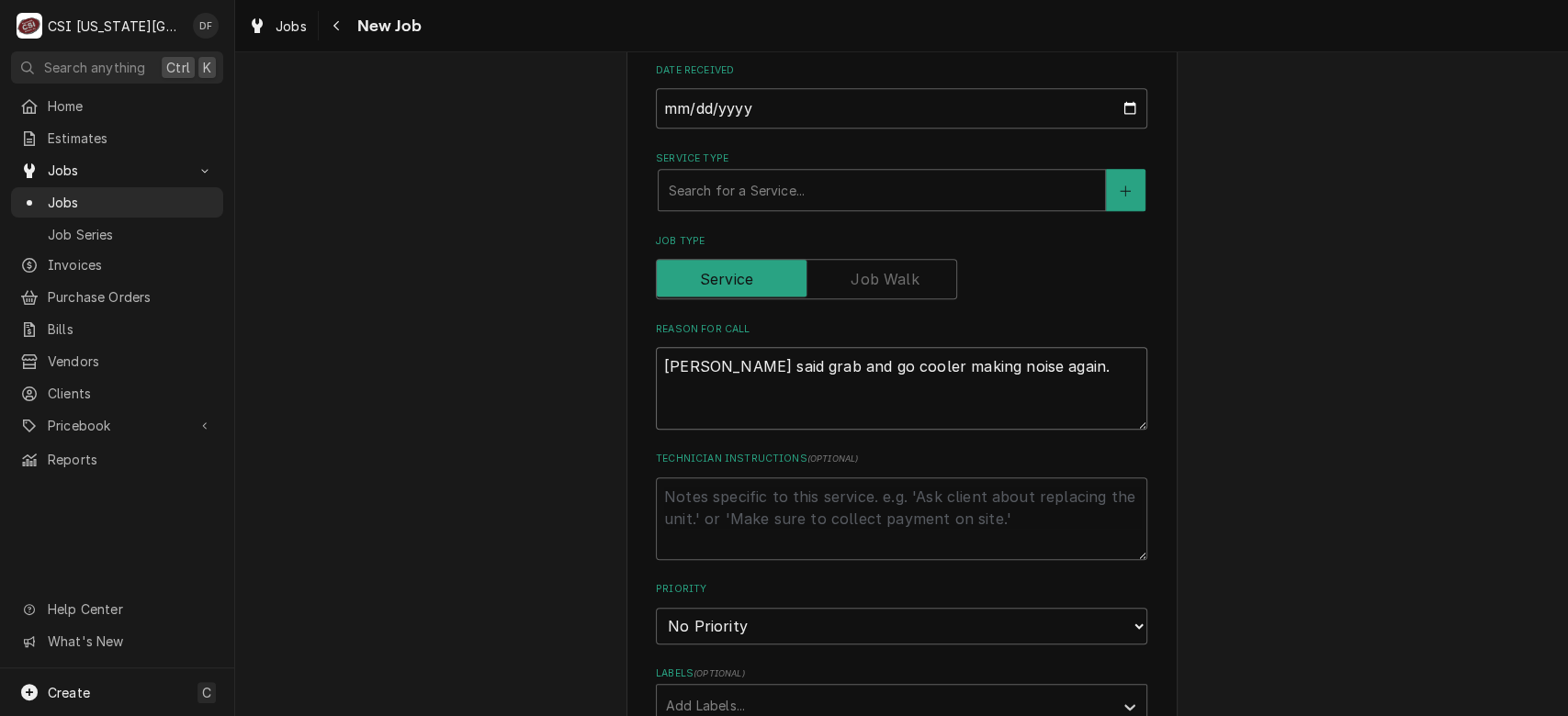
type textarea "Tracy said grab and go cooler making noise again."
type textarea "x"
type textarea "Tracy said grab and go cooler making noise again. D"
type textarea "x"
type textarea "Tracy said grab and go cooler making noise again. DF"
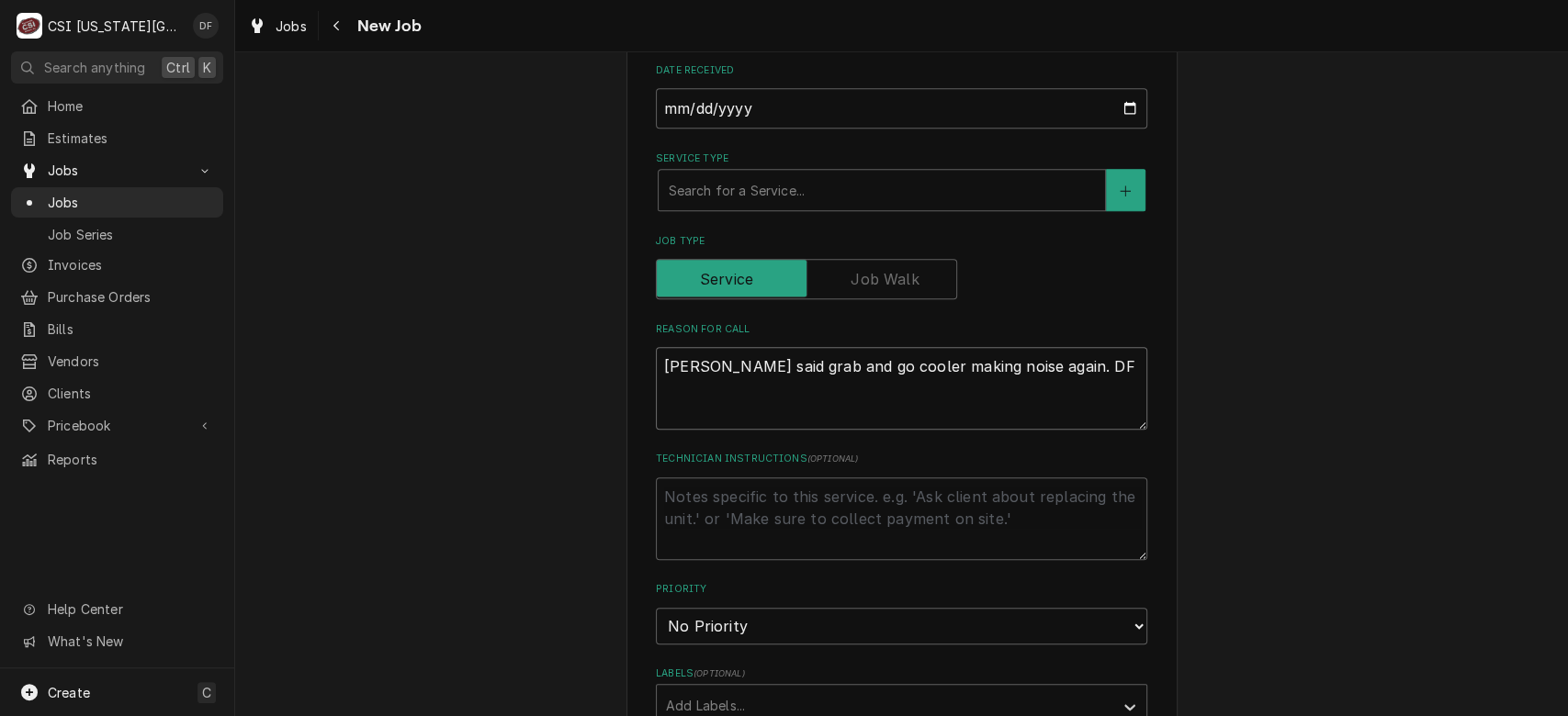
type textarea "x"
type textarea "Tracy said grab and go cooler making noise again. DF"
type textarea "x"
type textarea "Tracy said grab and go cooler making noise again. DF n"
type textarea "x"
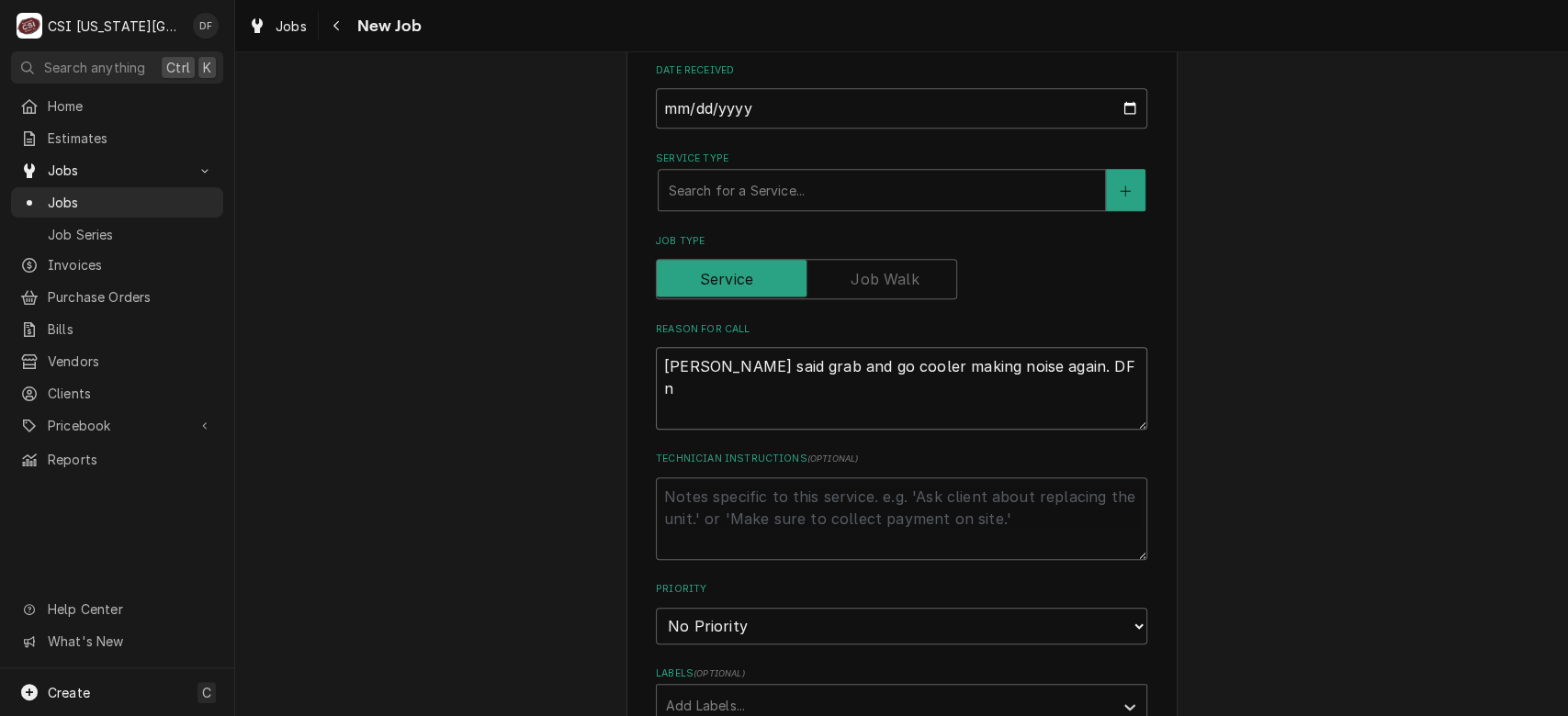
type textarea "Tracy said grab and go cooler making noise again. DF ne"
type textarea "x"
type textarea "Tracy said grab and go cooler making noise again. DF nee"
type textarea "x"
type textarea "Tracy said grab and go cooler making noise again. DF need"
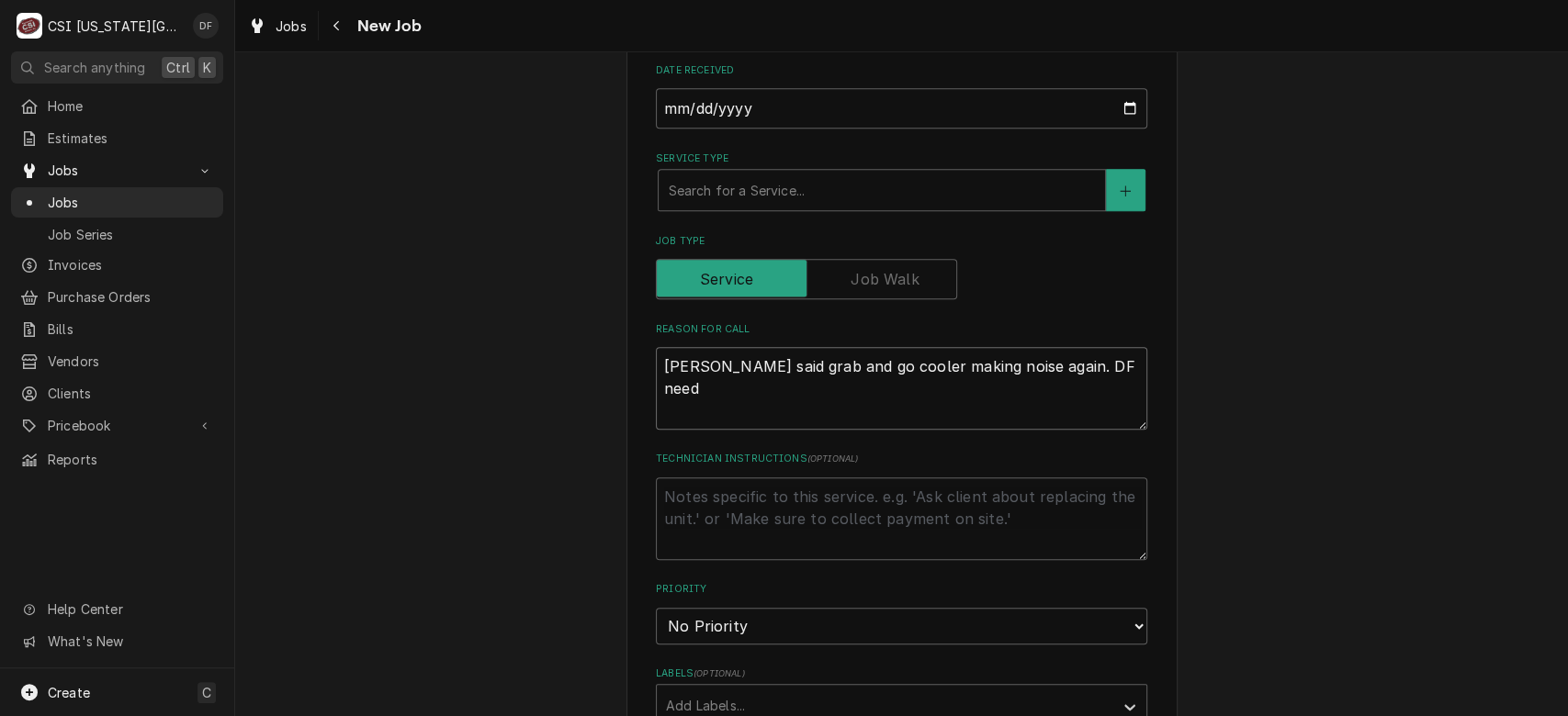
type textarea "x"
type textarea "Tracy said grab and go cooler making noise again. DF need"
type textarea "x"
type textarea "Tracy said grab and go cooler making noise again. DF need t"
type textarea "x"
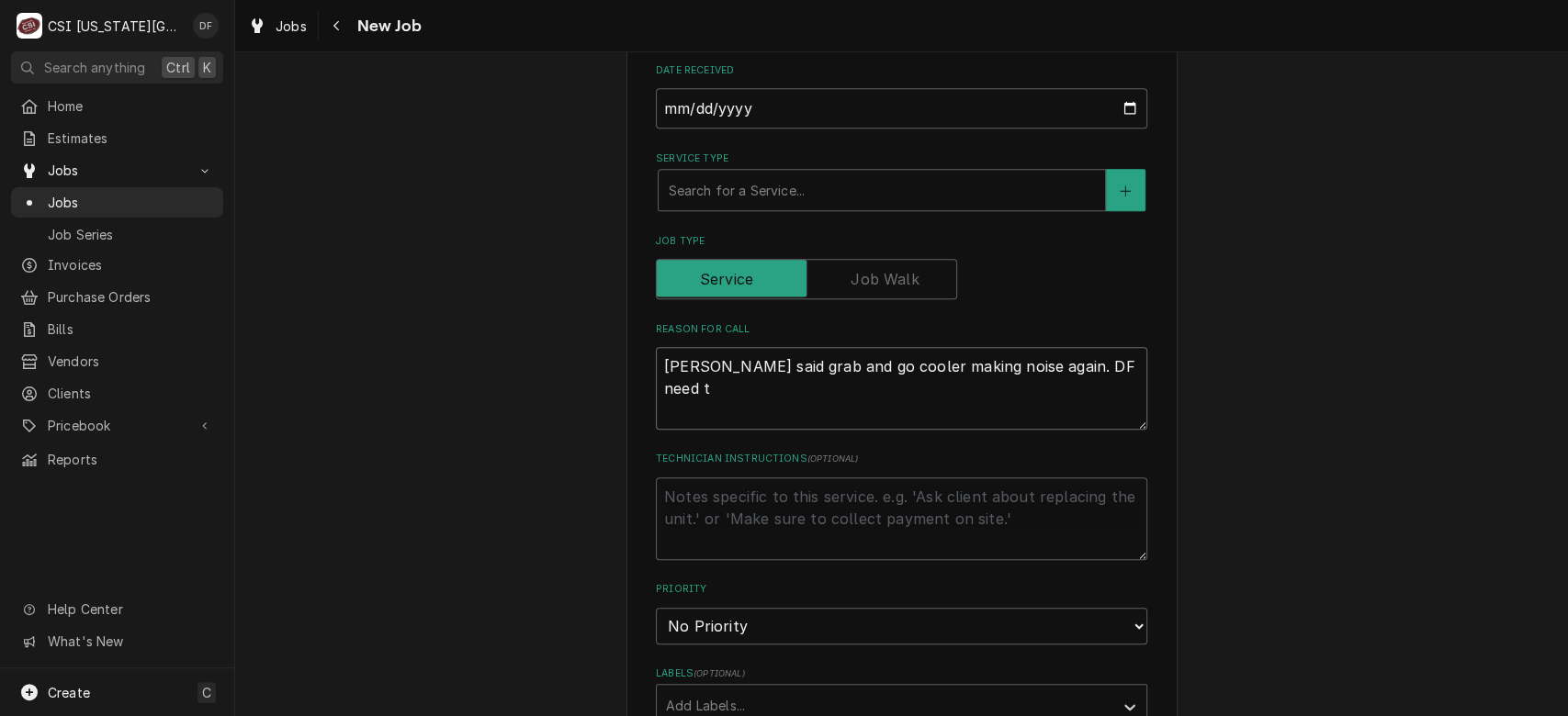
type textarea "Tracy said grab and go cooler making noise again. DF need to"
type textarea "x"
type textarea "Tracy said grab and go cooler making noise again. DF need to"
type textarea "x"
type textarea "Tracy said grab and go cooler making noise again. DF need to r"
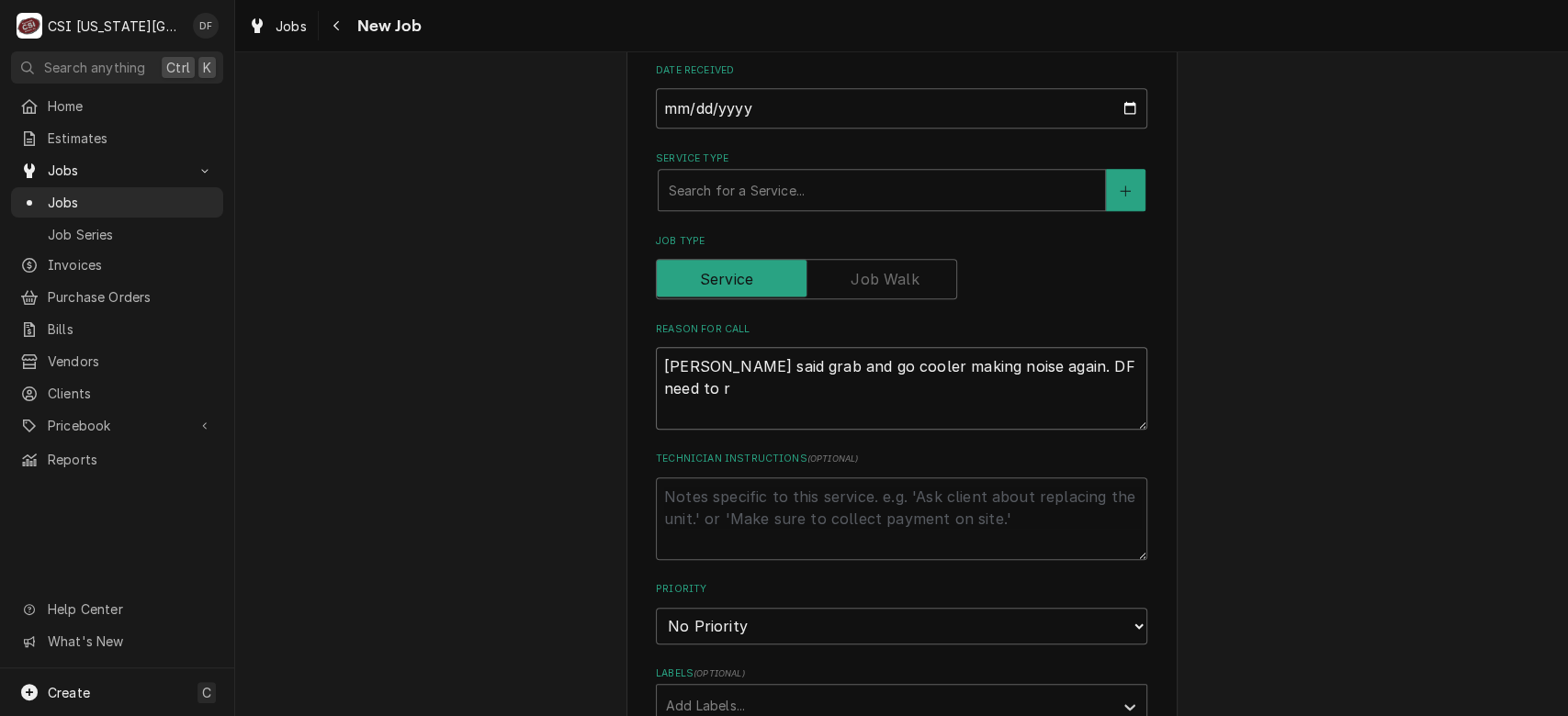
type textarea "x"
type textarea "Tracy said grab and go cooler making noise again. DF need to re"
type textarea "x"
type textarea "Tracy said grab and go cooler making noise again. DF need to rep"
type textarea "x"
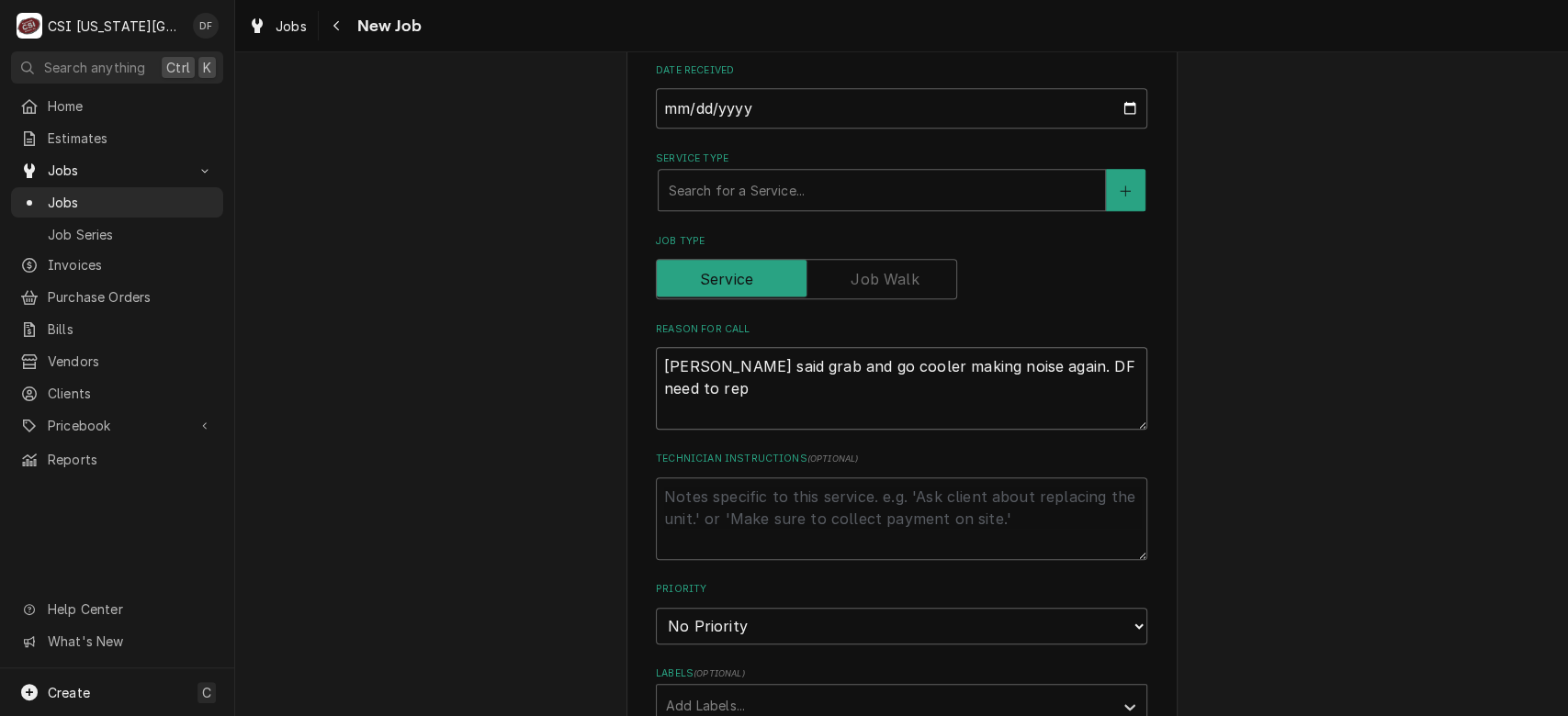
type textarea "Tracy said grab and go cooler making noise again. DF need to repl"
type textarea "x"
type textarea "Tracy said grab and go cooler making noise again. DF need to repla"
type textarea "x"
type textarea "Tracy said grab and go cooler making noise again. DF need to replac"
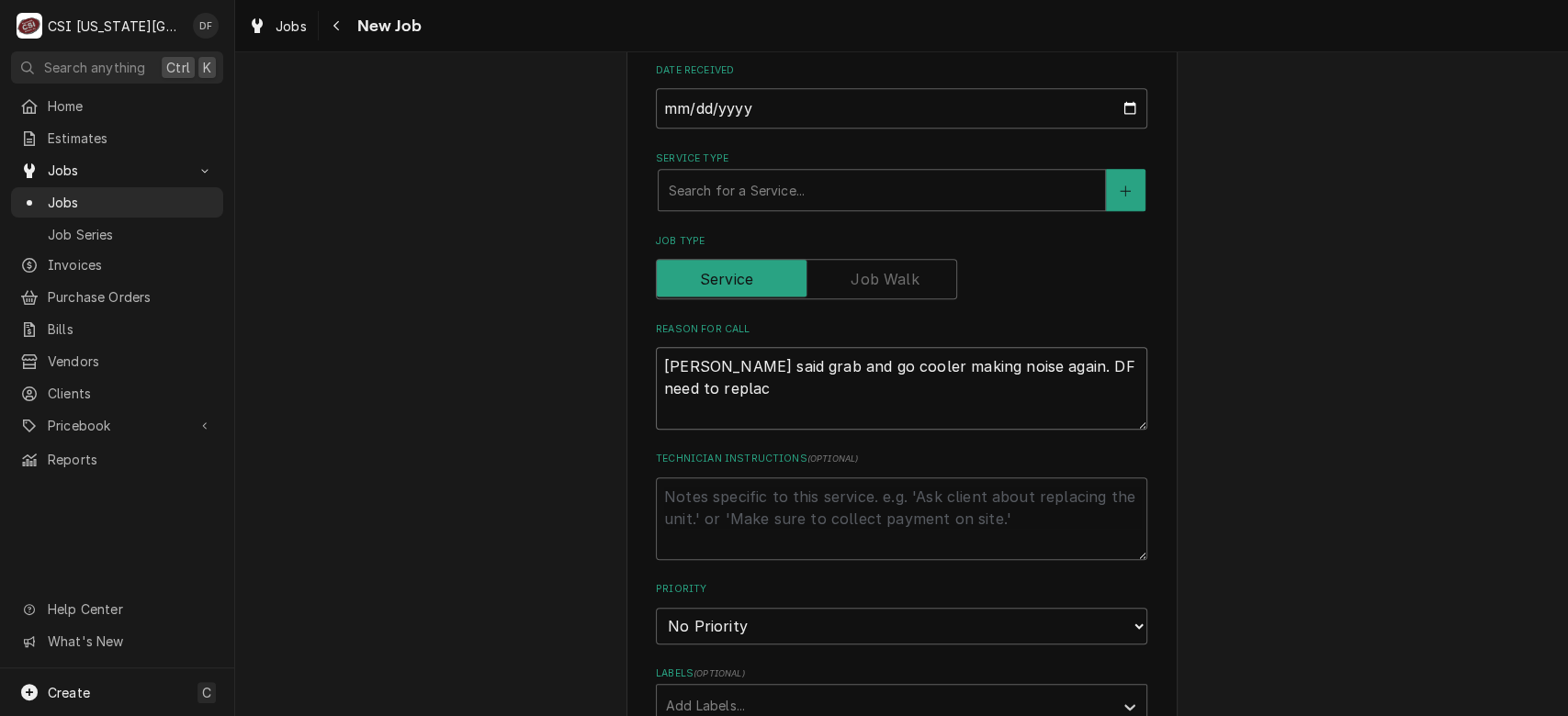
type textarea "x"
type textarea "Tracy said grab and go cooler making noise again. DF need to replace"
type textarea "x"
type textarea "Tracy said grab and go cooler making noise again. DF need to replace"
type textarea "x"
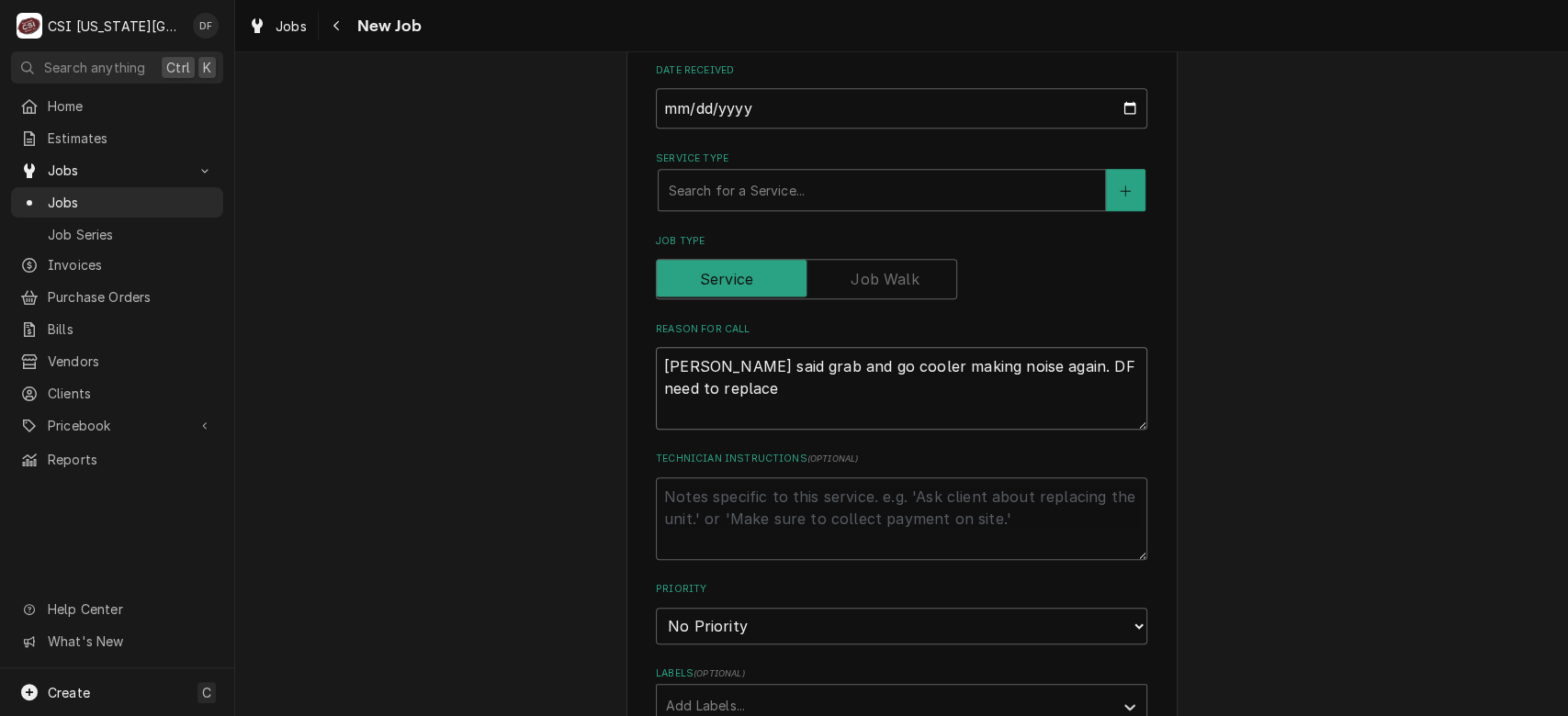
type textarea "Tracy said grab and go cooler making noise again. DF need to replace e"
type textarea "x"
type textarea "Tracy said grab and go cooler making noise again. DF need to replace en"
type textarea "x"
type textarea "Tracy said grab and go cooler making noise again. DF need to replace enc"
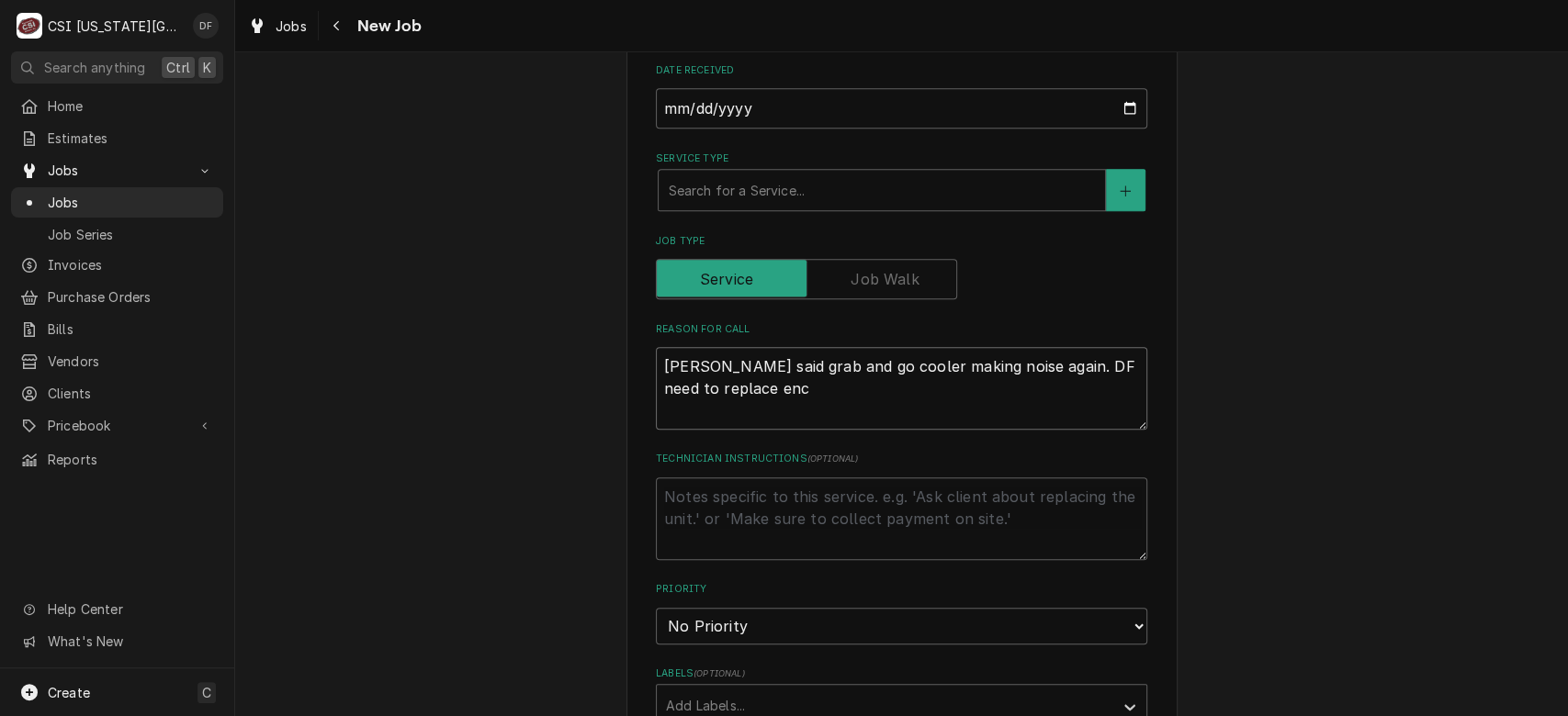
type textarea "x"
type textarea "Tracy said grab and go cooler making noise again. DF need to replace enca"
type textarea "x"
type textarea "Tracy said grab and go cooler making noise again. DF need to replace encap"
type textarea "x"
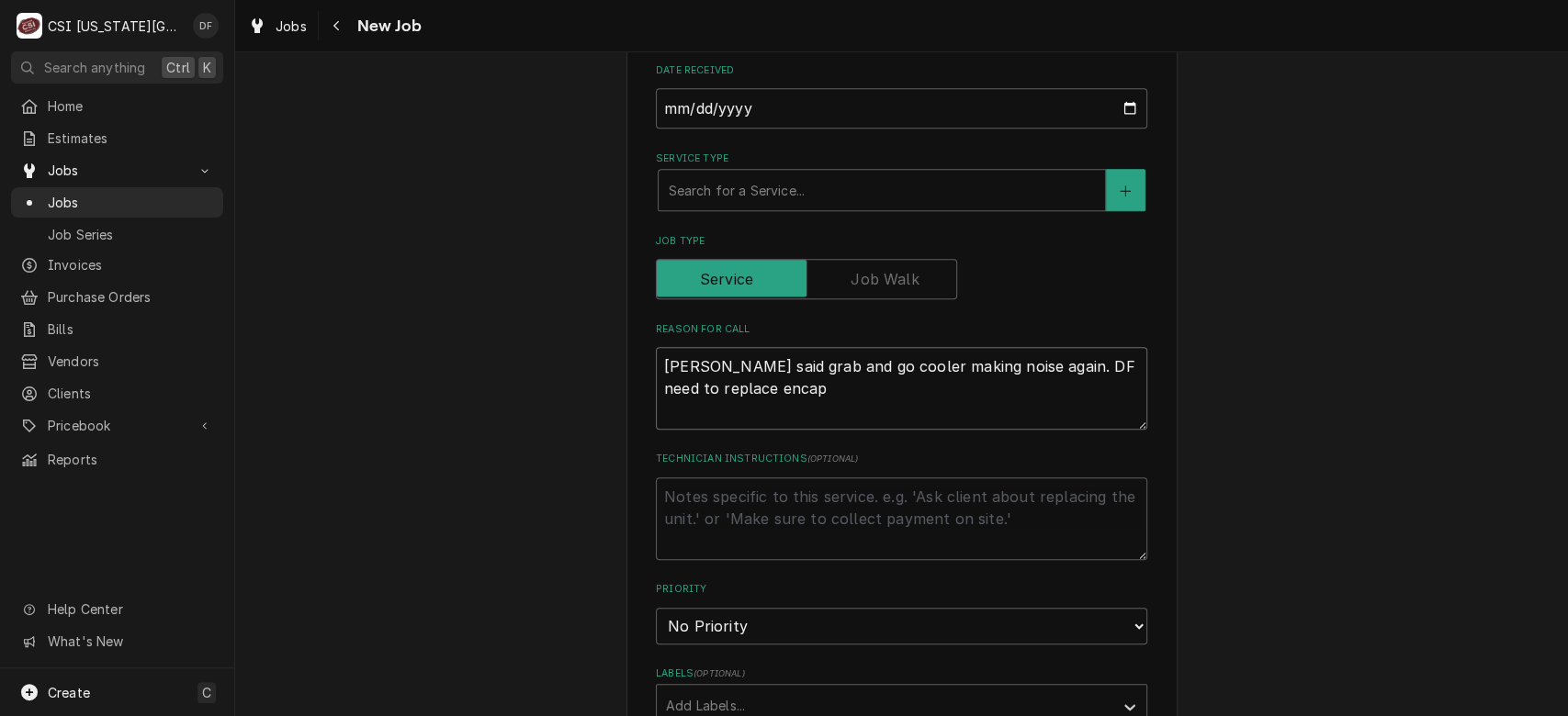
type textarea "Tracy said grab and go cooler making noise again. DF need to replace encaps"
type textarea "x"
type textarea "Tracy said grab and go cooler making noise again. DF need to replace encapsu"
type textarea "x"
type textarea "Tracy said grab and go cooler making noise again. DF need to replace encapsul"
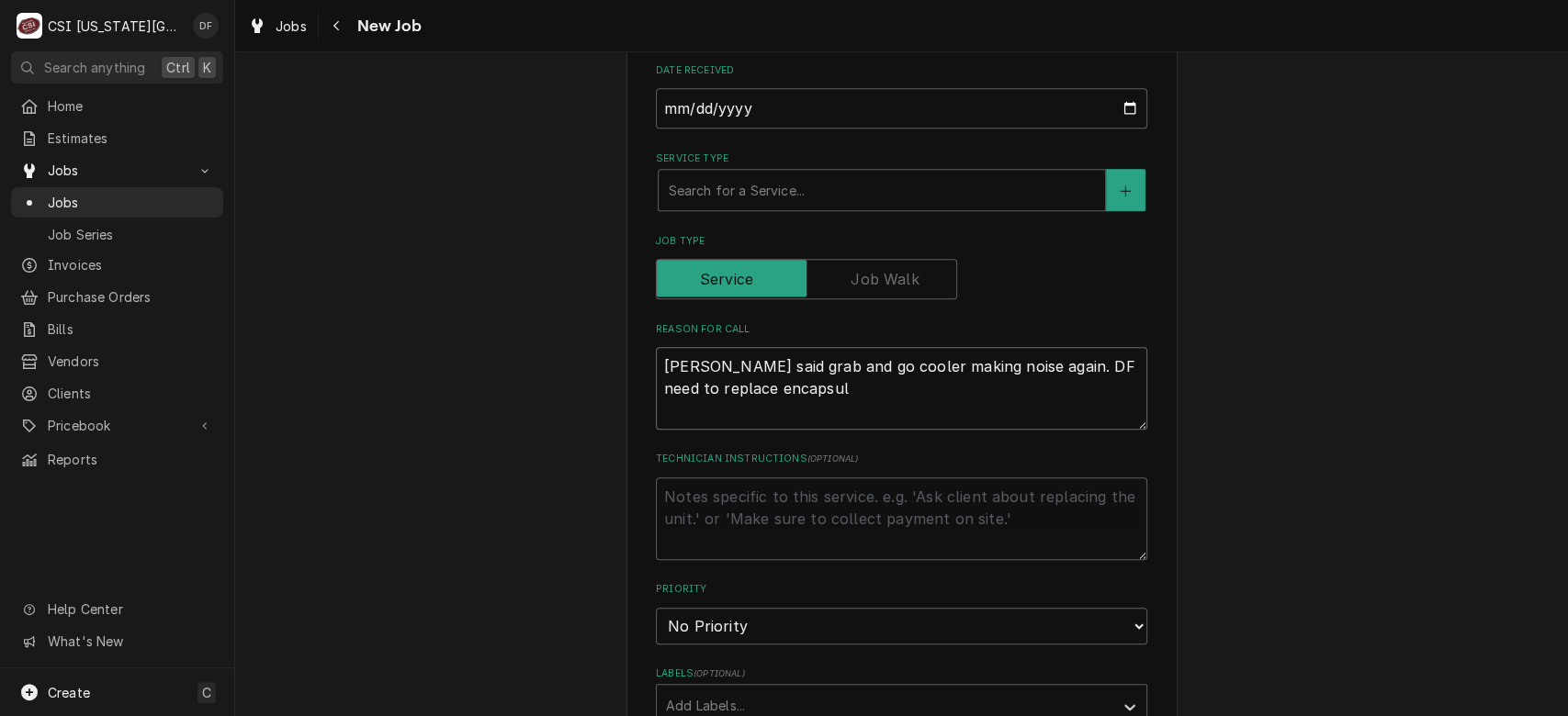
type textarea "x"
type textarea "Tracy said grab and go cooler making noise again. DF need to replace encapsula"
type textarea "x"
type textarea "Tracy said grab and go cooler making noise again. DF need to replace encapsulat"
type textarea "x"
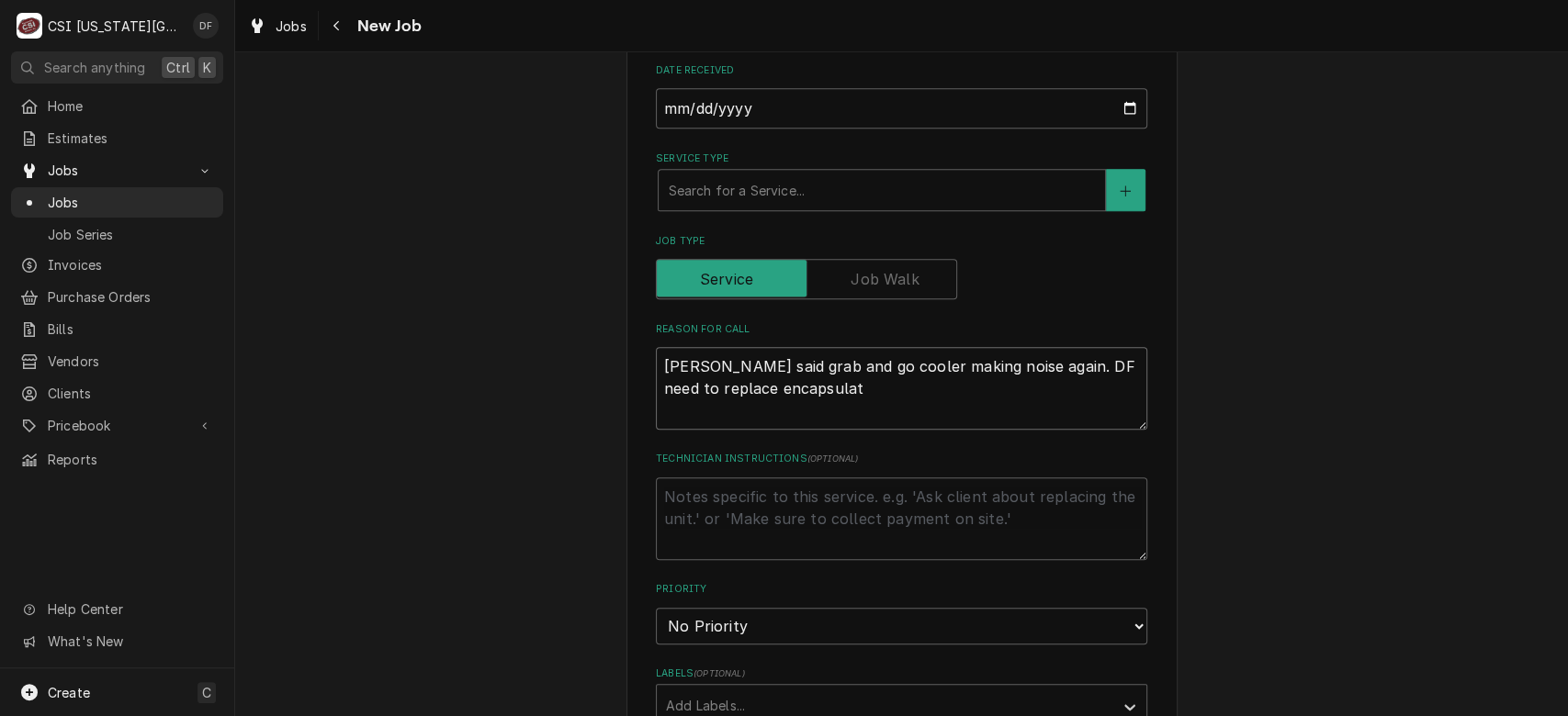
type textarea "Tracy said grab and go cooler making noise again. DF need to replace encapsulate"
type textarea "x"
type textarea "Tracy said grab and go cooler making noise again. DF need to replace encapsulat…"
type textarea "x"
type textarea "Tracy said grab and go cooler making noise again. DF need to replace encapsulat…"
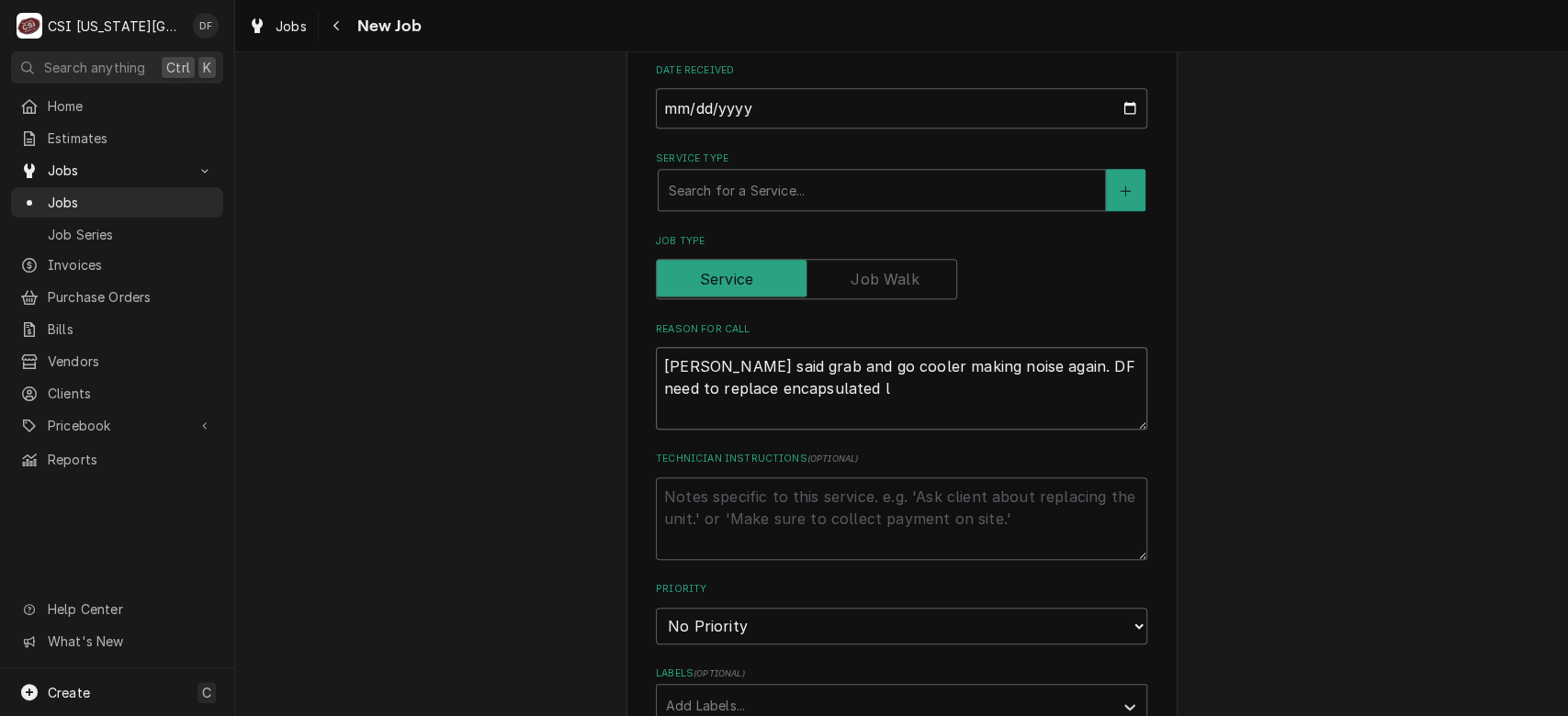
type textarea "x"
type textarea "Tracy said grab and go cooler making noise again. DF need to replace encapsulat…"
type textarea "x"
type textarea "Tracy said grab and go cooler making noise again. DF need to replace encapsulat…"
type textarea "x"
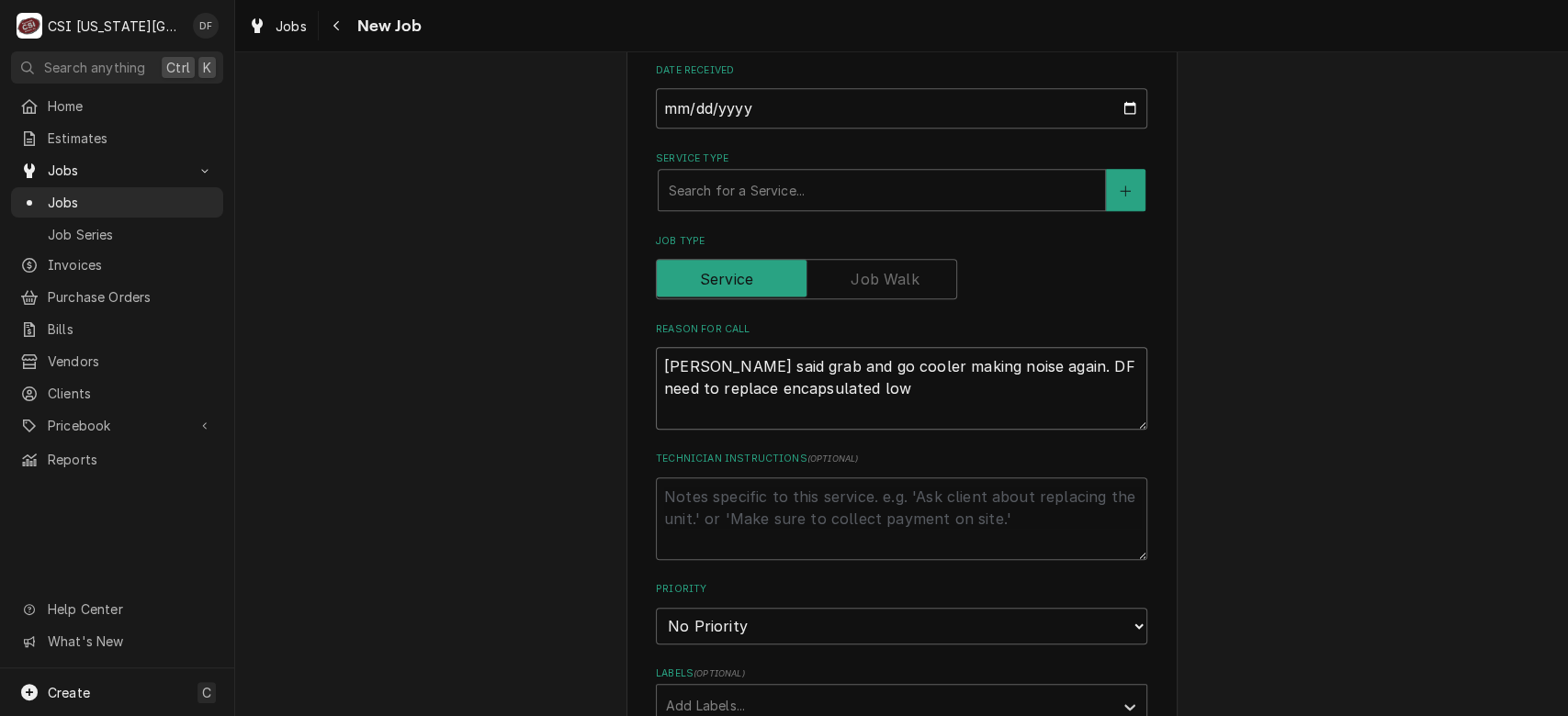
type textarea "Tracy said grab and go cooler making noise again. DF need to replace encapsulat…"
type textarea "x"
type textarea "Tracy said grab and go cooler making noise again. DF need to replace encapsulat…"
type textarea "x"
type textarea "Tracy said grab and go cooler making noise again. DF need to replace encapsulat…"
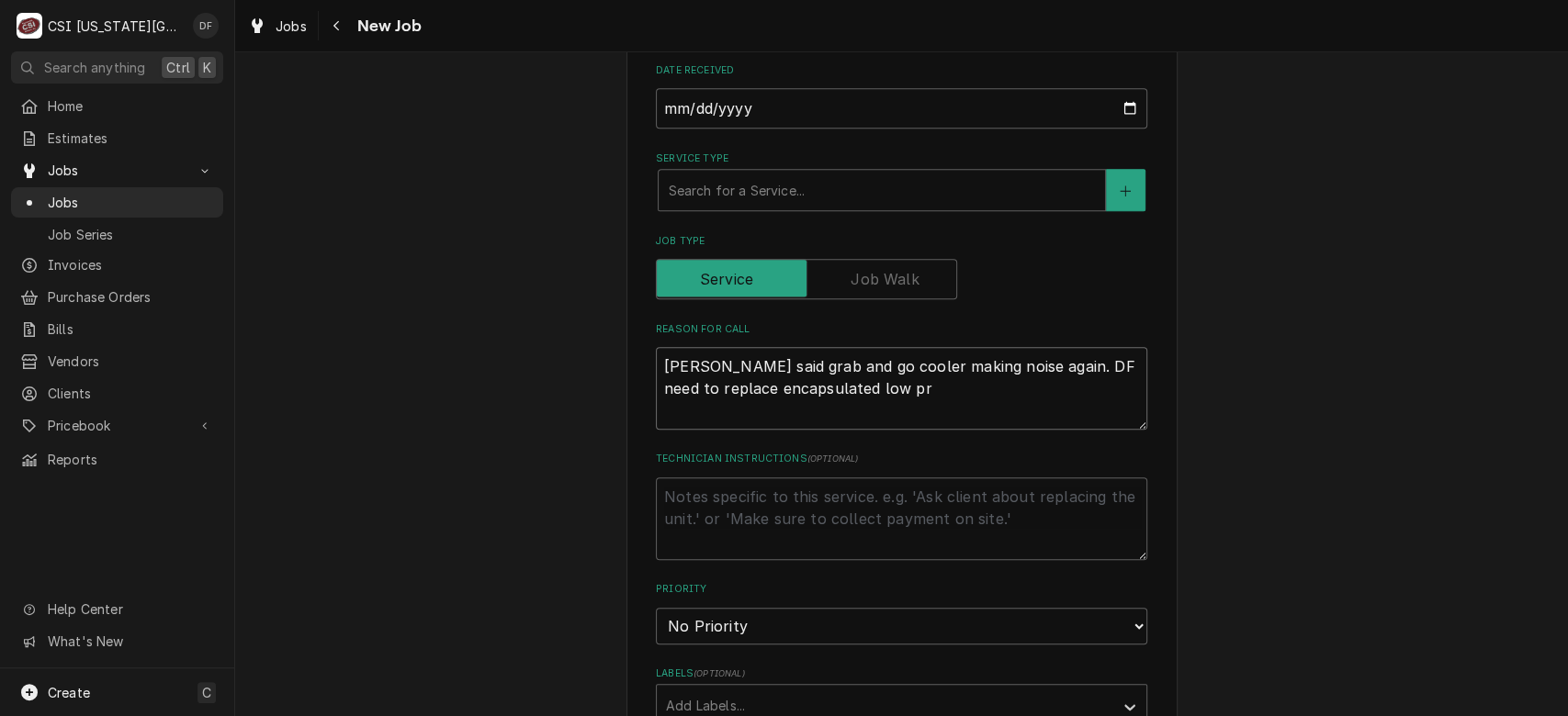
type textarea "x"
type textarea "Tracy said grab and go cooler making noise again. DF need to replace encapsulat…"
type textarea "x"
type textarea "Tracy said grab and go cooler making noise again. DF need to replace encapsulat…"
type textarea "x"
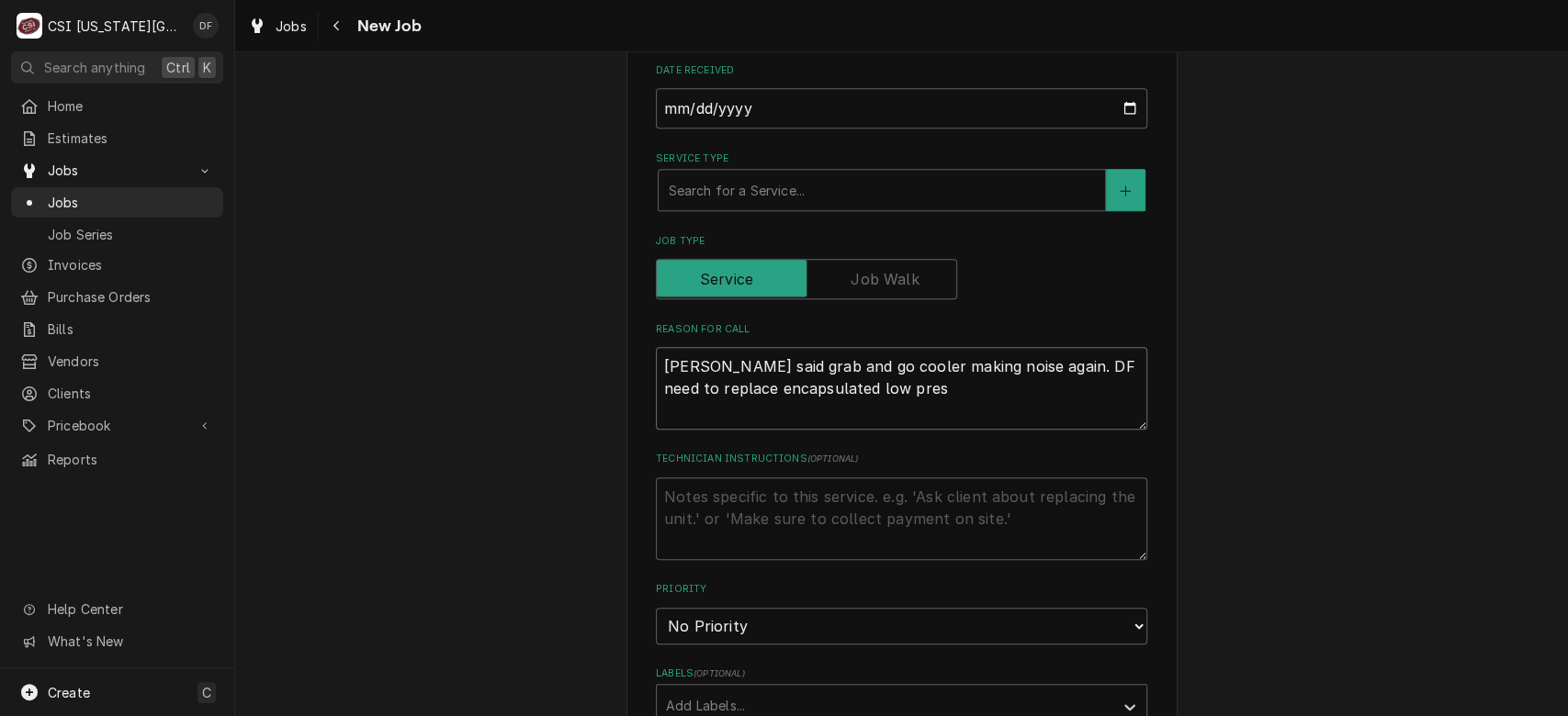
type textarea "Tracy said grab and go cooler making noise again. DF need to replace encapsulat…"
type textarea "x"
type textarea "Tracy said grab and go cooler making noise again. DF need to replace encapsulat…"
type textarea "x"
type textarea "Tracy said grab and go cooler making noise again. DF need to replace encapsulat…"
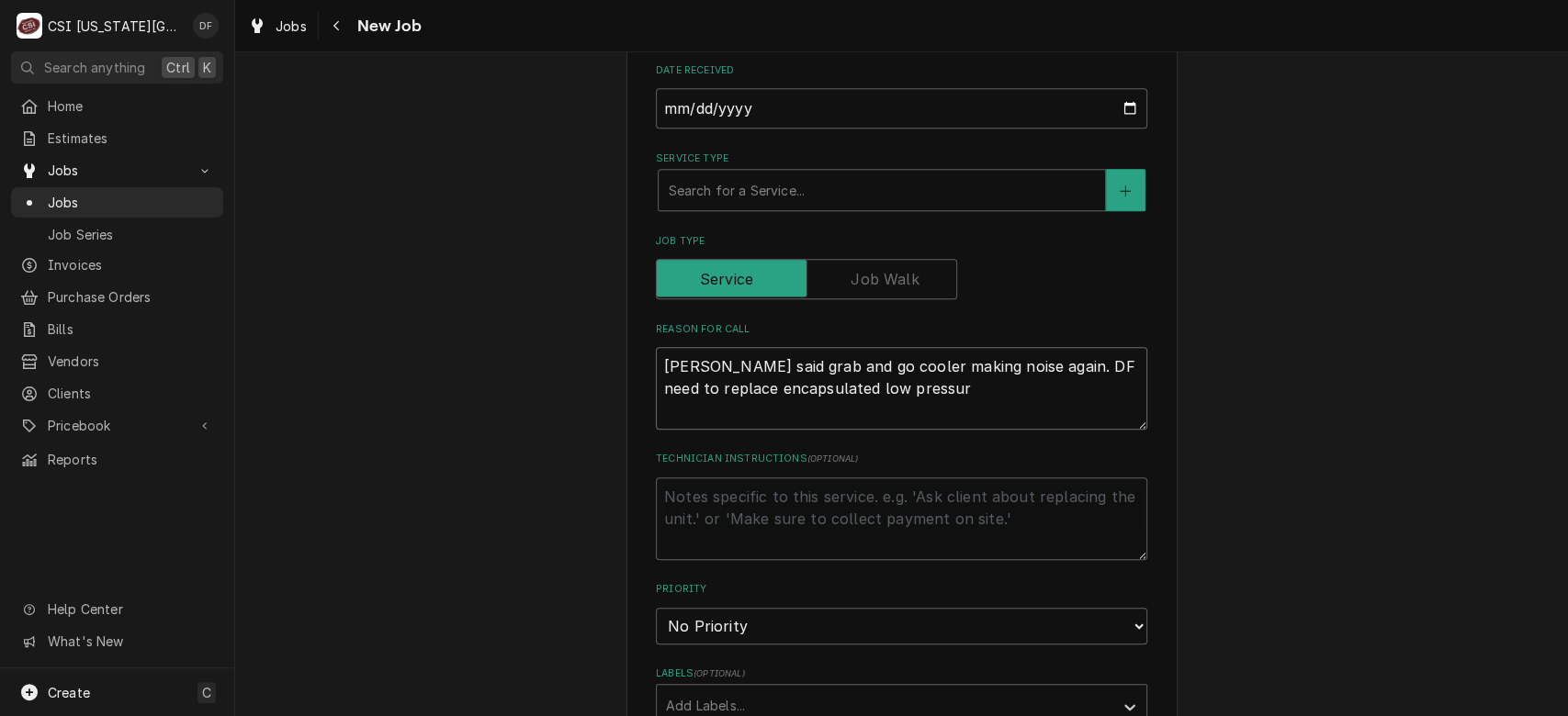
type textarea "x"
type textarea "Tracy said grab and go cooler making noise again. DF need to replace encapsulat…"
type textarea "x"
type textarea "Tracy said grab and go cooler making noise again. DF need to replace encapsulat…"
type textarea "x"
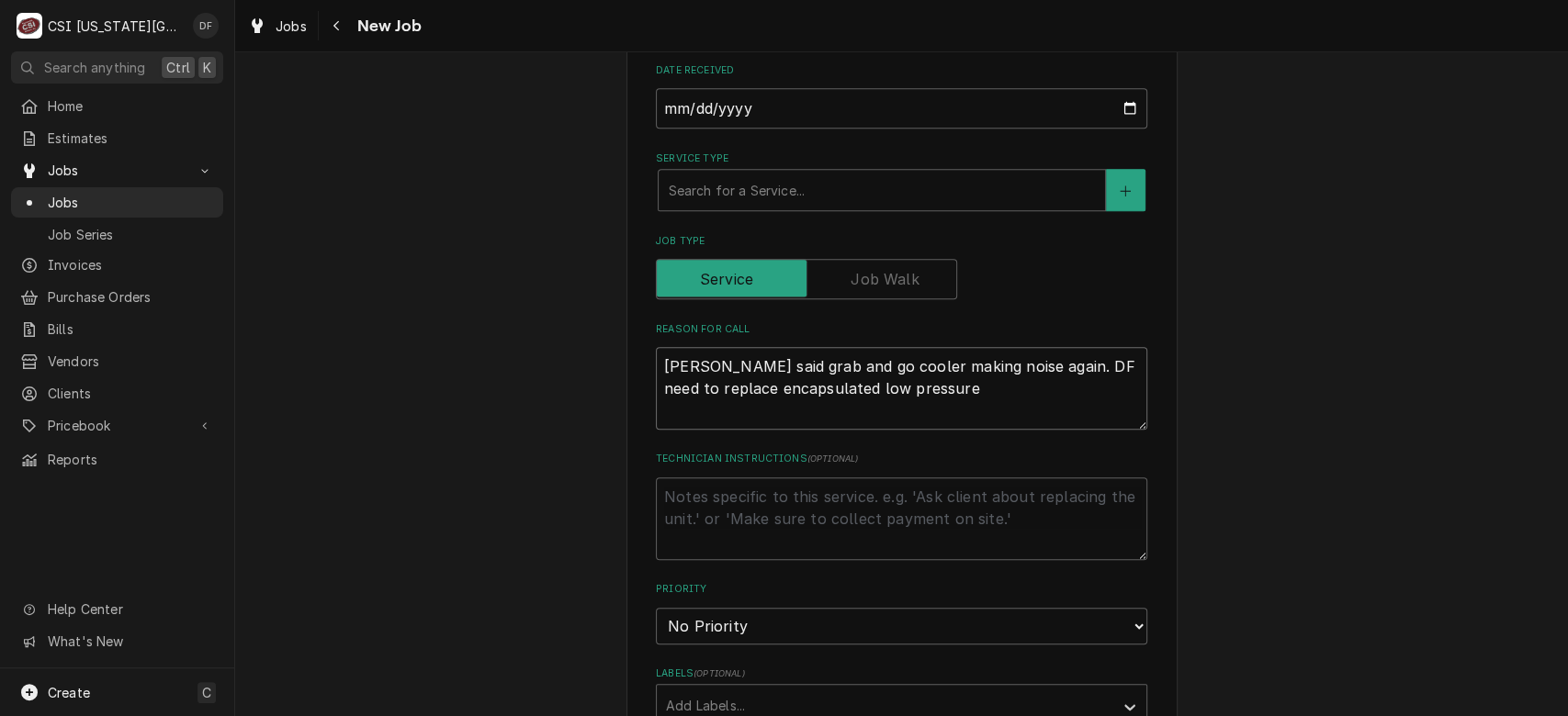
type textarea "Tracy said grab and go cooler making noise again. DF need to replace encapsulat…"
type textarea "x"
type textarea "Tracy said grab and go cooler making noise again. DF need to replace encapsulat…"
type textarea "x"
type textarea "Tracy said grab and go cooler making noise again. DF need to replace encapsulat…"
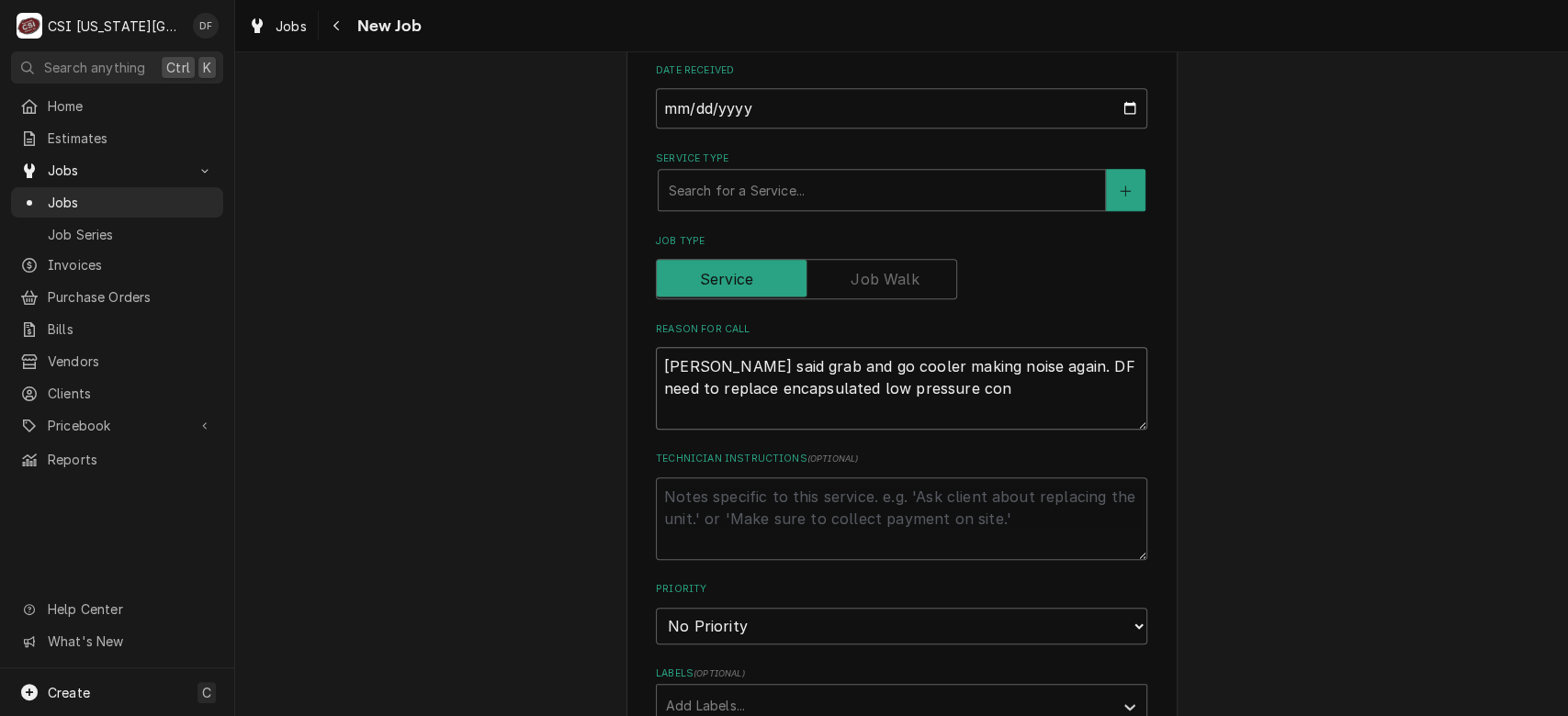
type textarea "x"
type textarea "Tracy said grab and go cooler making noise again. DF need to replace encapsulat…"
click at [1017, 363] on textarea "Tracy said grab and go cooler making noise again. DF need to replace encapsulat…" at bounding box center [901, 388] width 491 height 82
click at [1062, 379] on textarea "Tracy said grab and go cooler making noise again. DF need to replace encapsulat…" at bounding box center [901, 388] width 491 height 82
drag, startPoint x: 1048, startPoint y: 387, endPoint x: 1087, endPoint y: 417, distance: 49.2
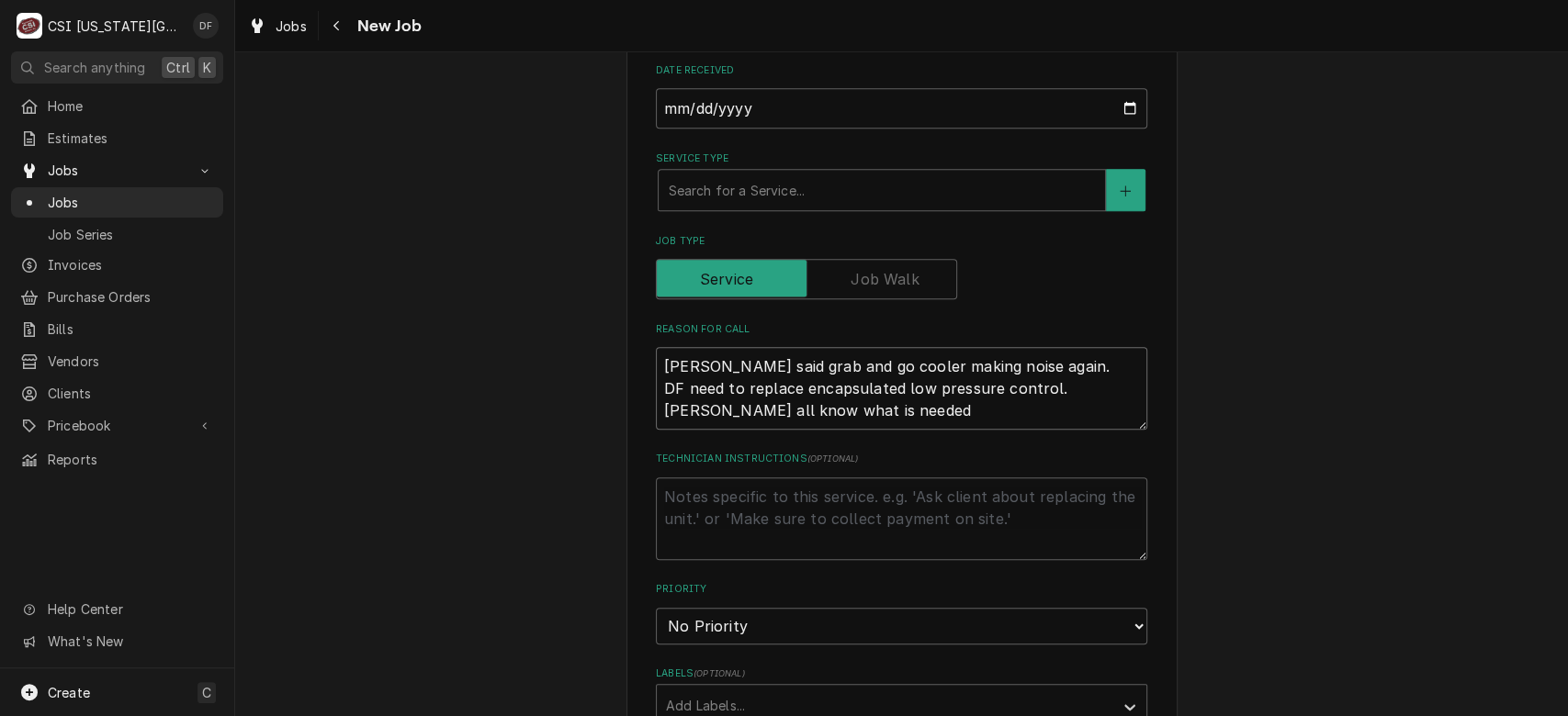
click at [1087, 417] on textarea "Tracy said grab and go cooler making noise again. DF need to replace encapsulat…" at bounding box center [901, 388] width 491 height 82
click at [751, 503] on textarea "Technician Instructions ( optional )" at bounding box center [901, 518] width 491 height 82
paste textarea "David, Jimmy, Charles all know what is needed"
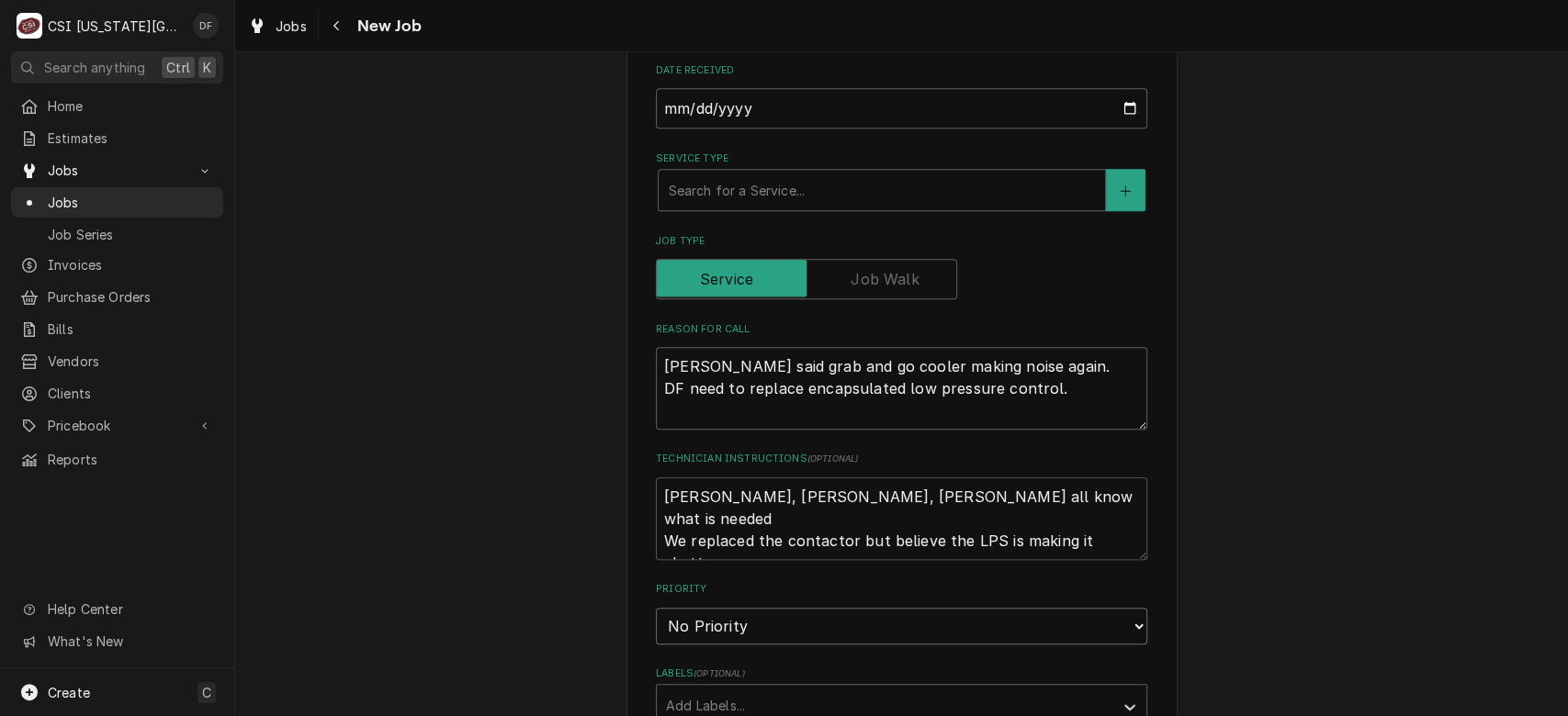
click at [831, 612] on select "No Priority Urgent High Medium Low" at bounding box center [901, 626] width 491 height 37
click at [656, 607] on select "No Priority Urgent High Medium Low" at bounding box center [901, 626] width 491 height 37
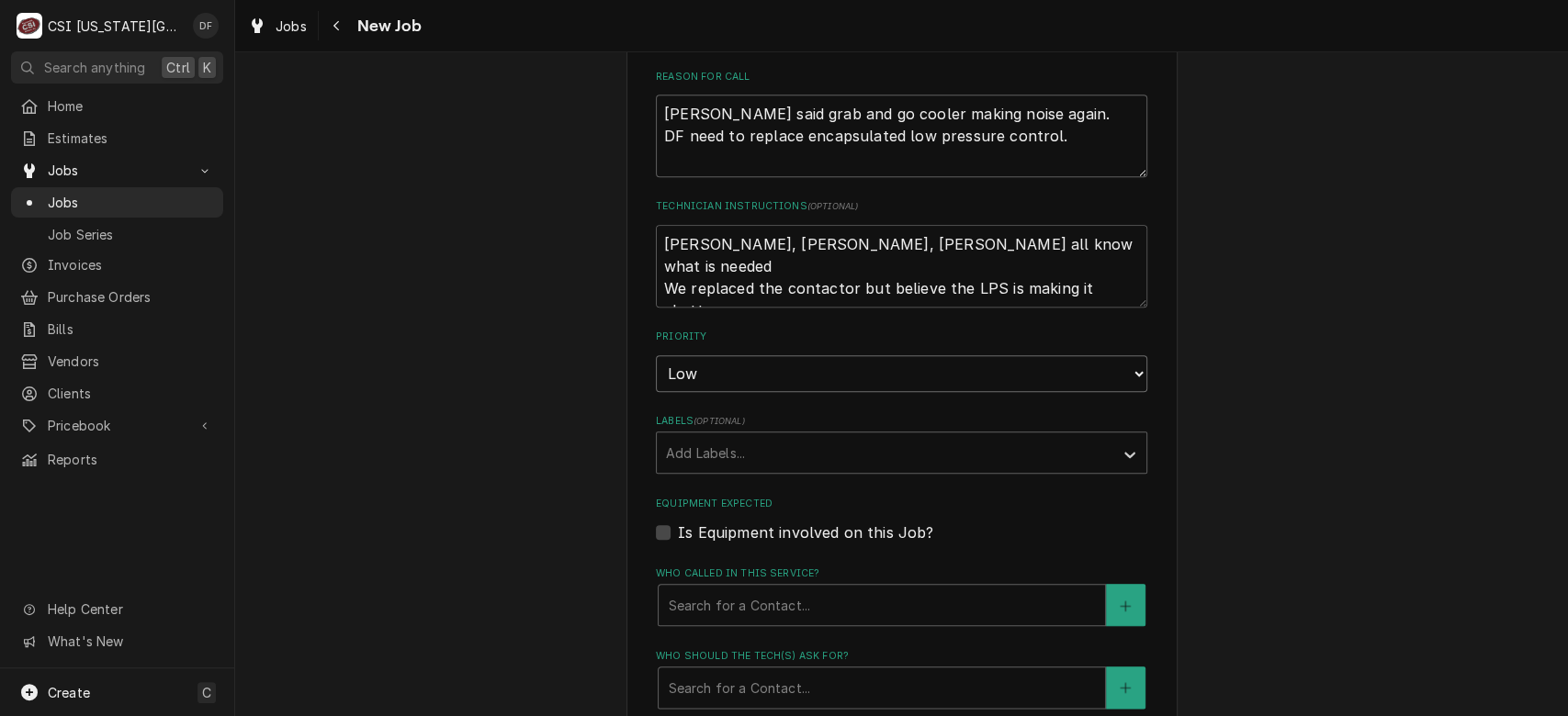
scroll to position [1179, 0]
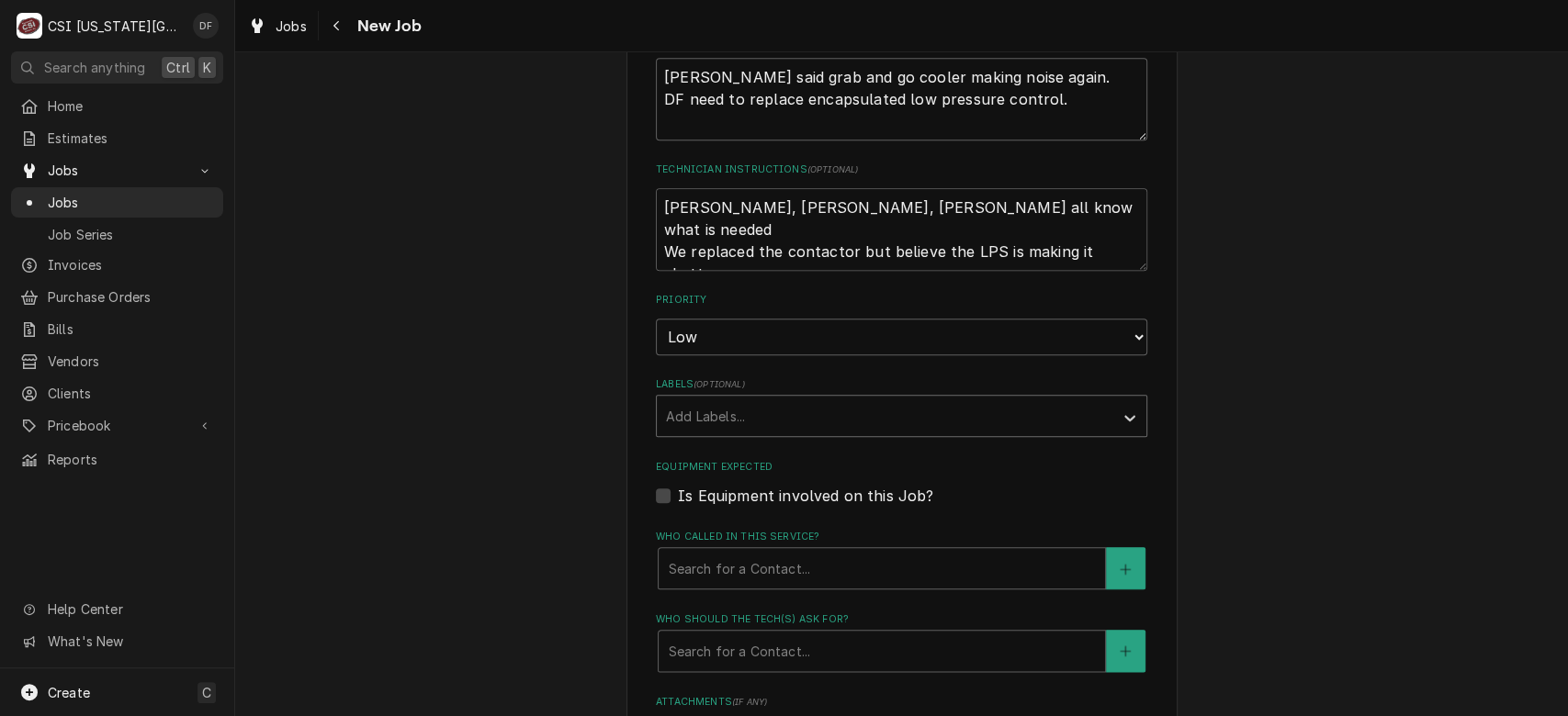
click at [947, 415] on div "Labels" at bounding box center [885, 416] width 438 height 33
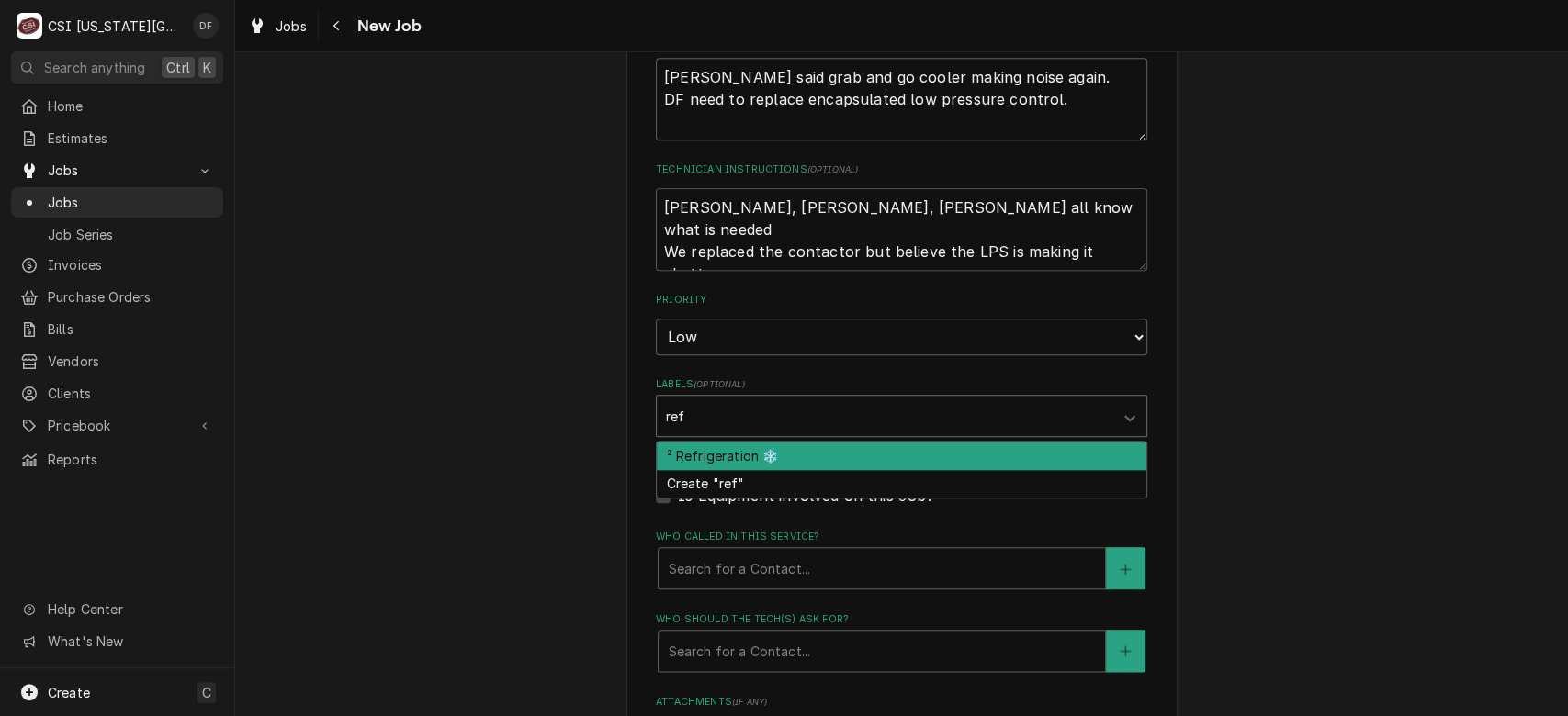
click at [849, 458] on div "² Refrigeration ❄️" at bounding box center [901, 455] width 489 height 28
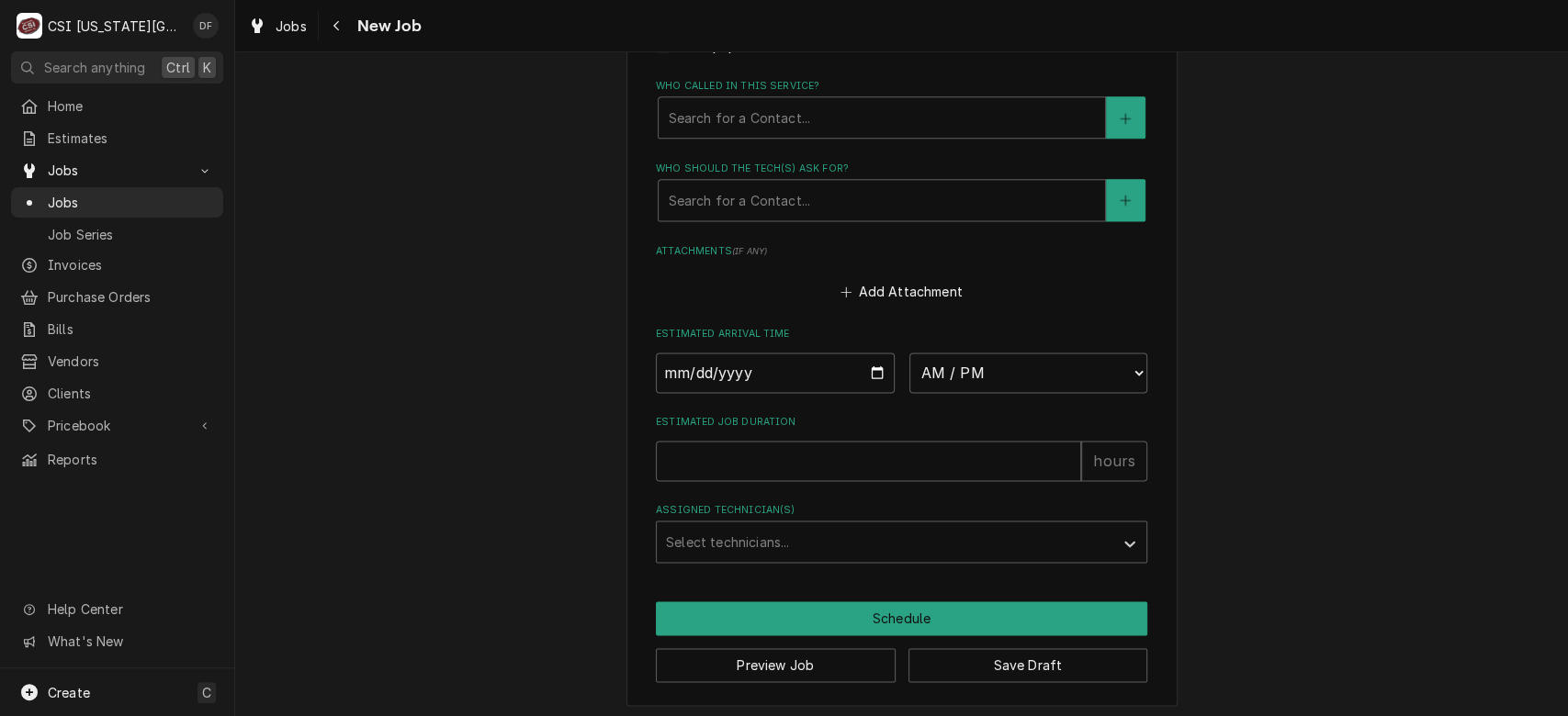
scroll to position [1420, 0]
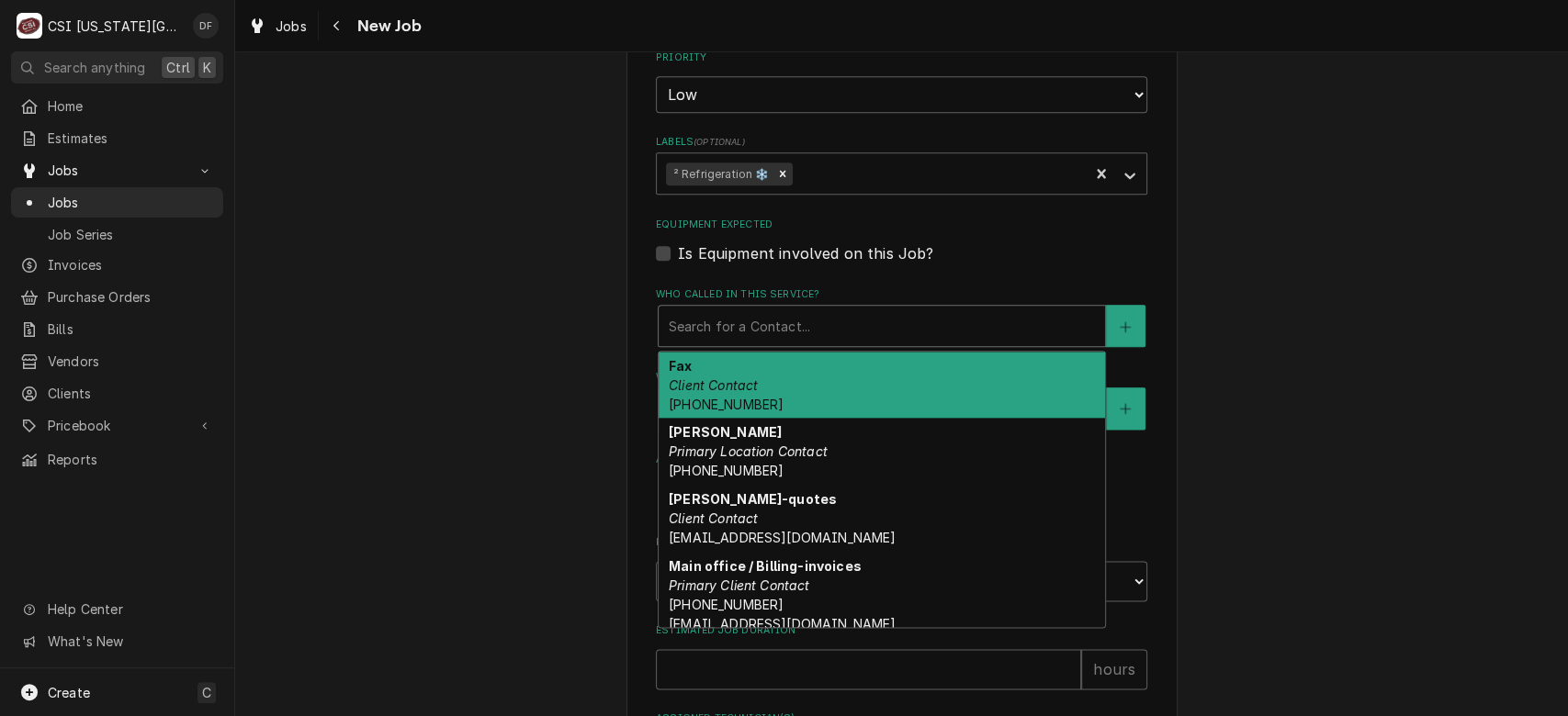
click at [780, 320] on div "Who called in this service?" at bounding box center [881, 326] width 428 height 33
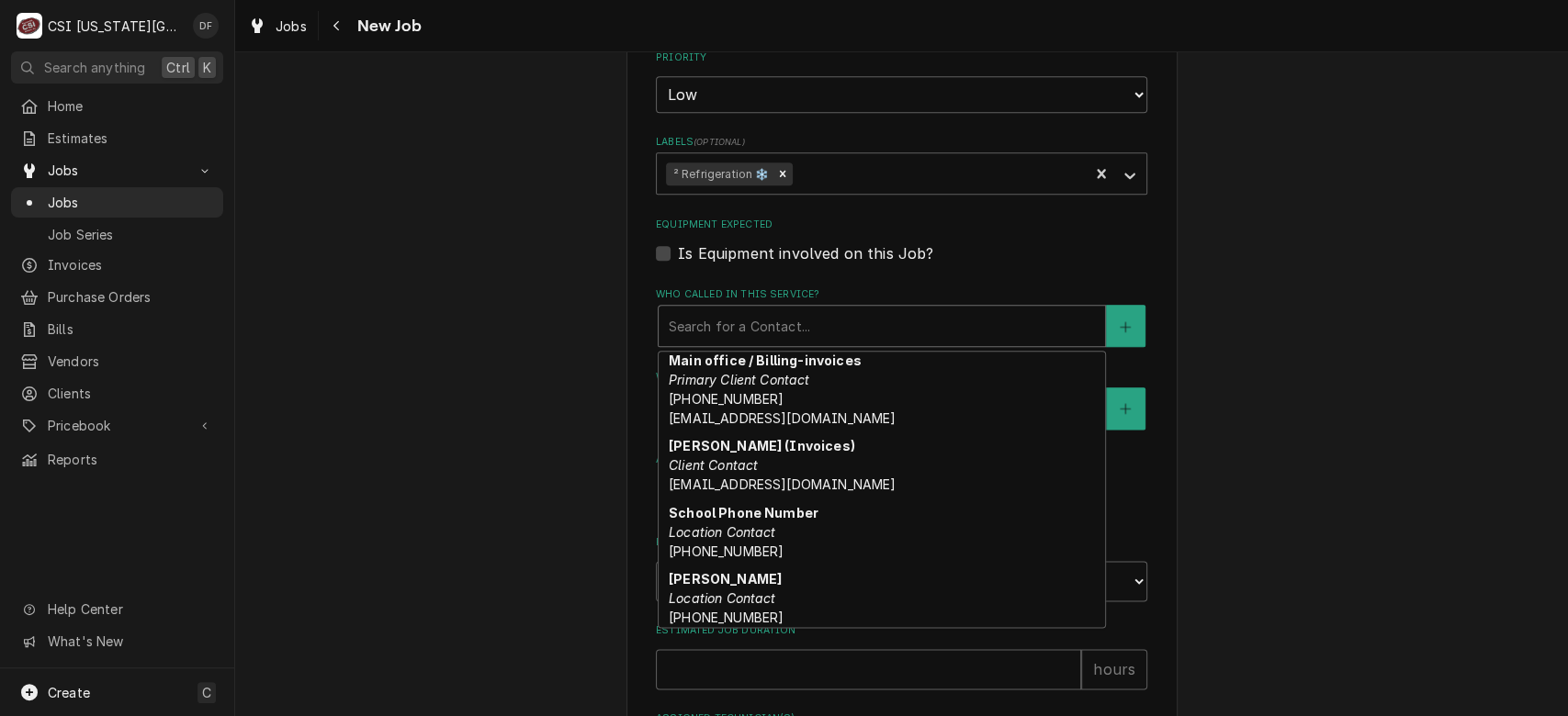
scroll to position [209, 0]
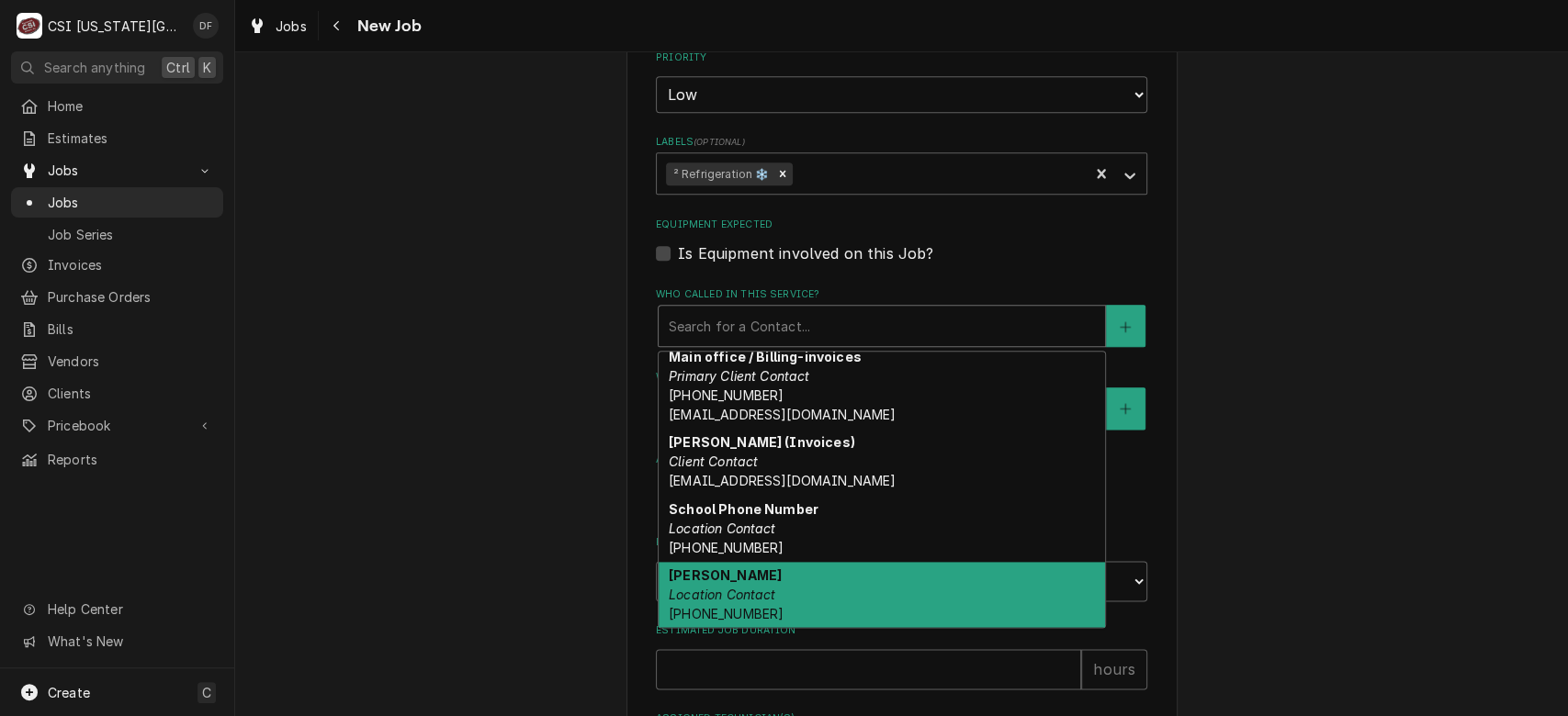
click at [698, 588] on em "Location Contact" at bounding box center [722, 595] width 108 height 16
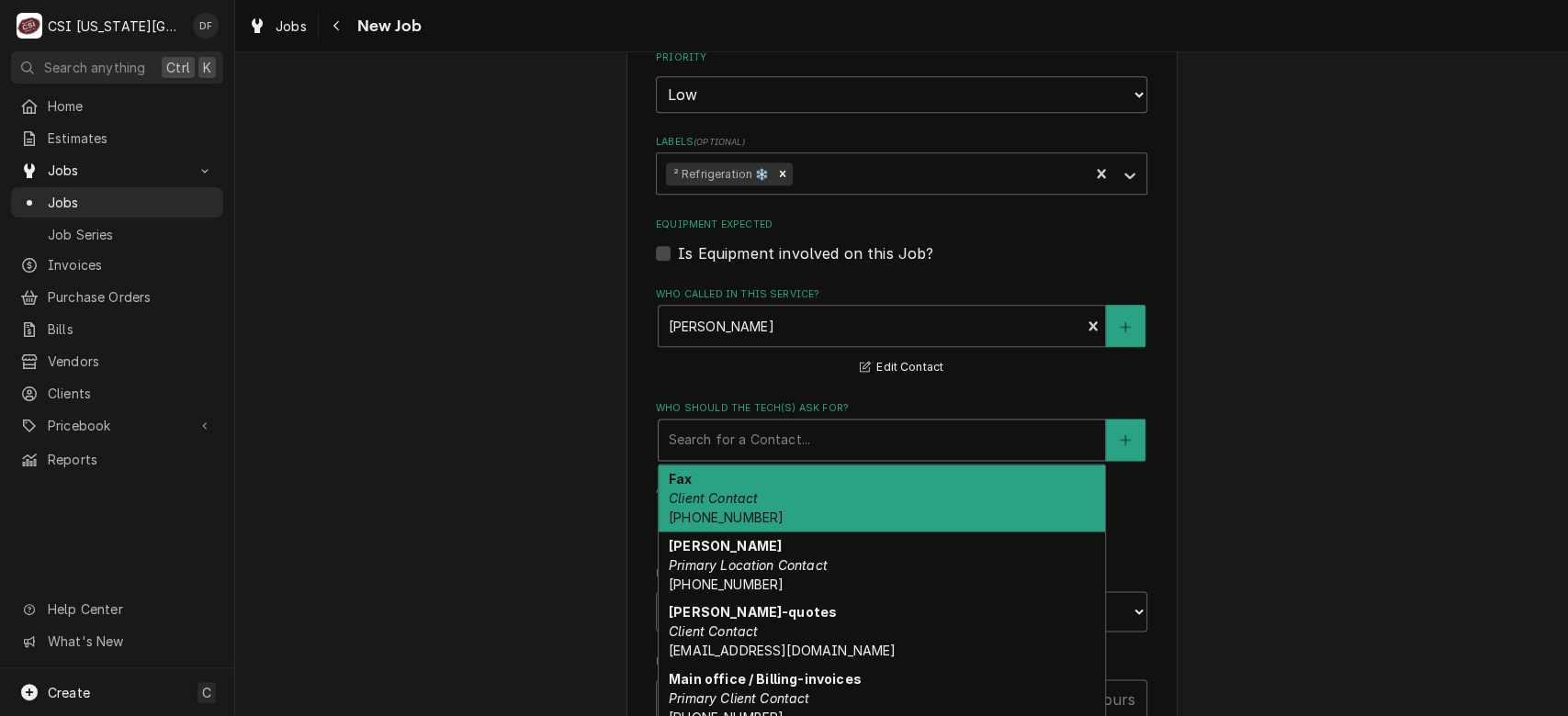
click at [788, 438] on div "Who should the tech(s) ask for?" at bounding box center [881, 440] width 428 height 33
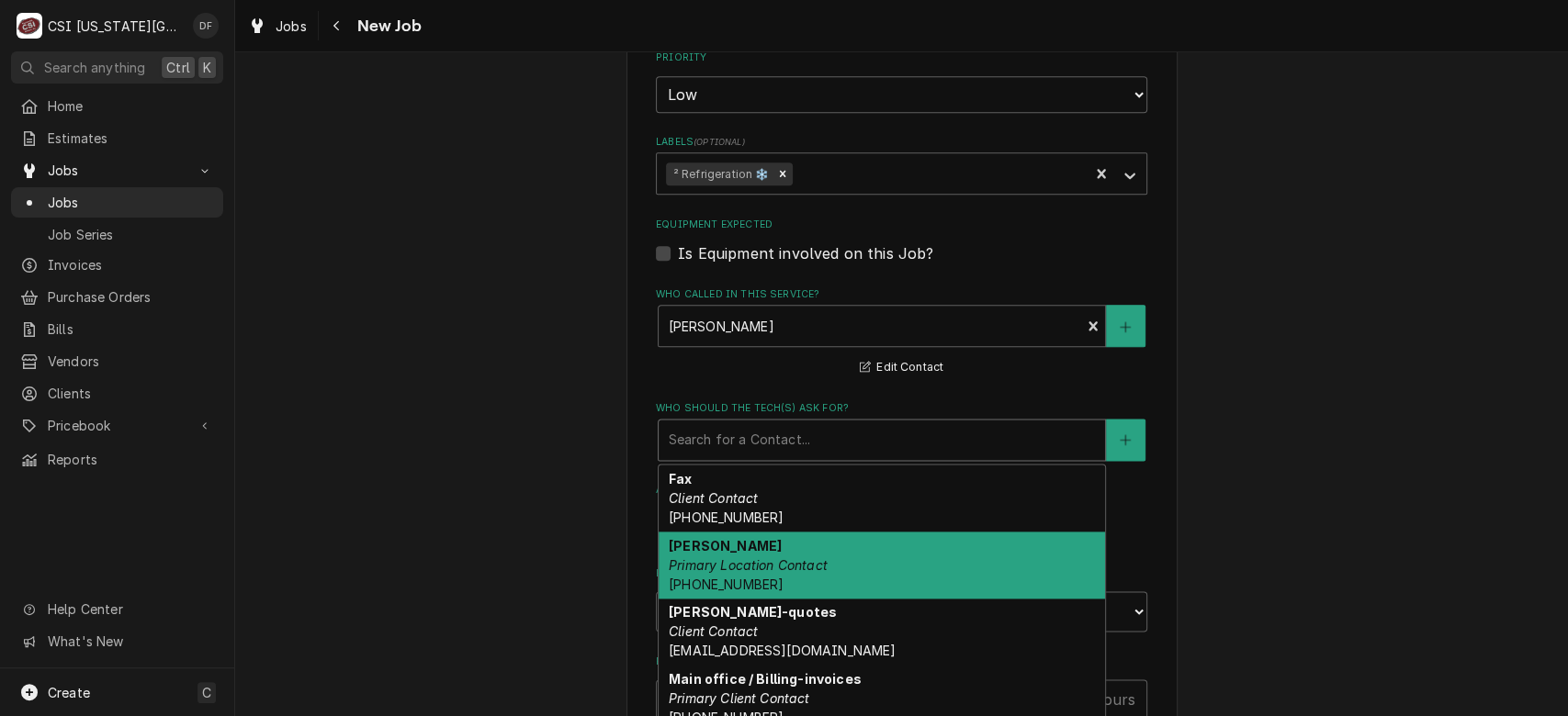
click at [781, 560] on em "Primary Location Contact" at bounding box center [748, 565] width 159 height 16
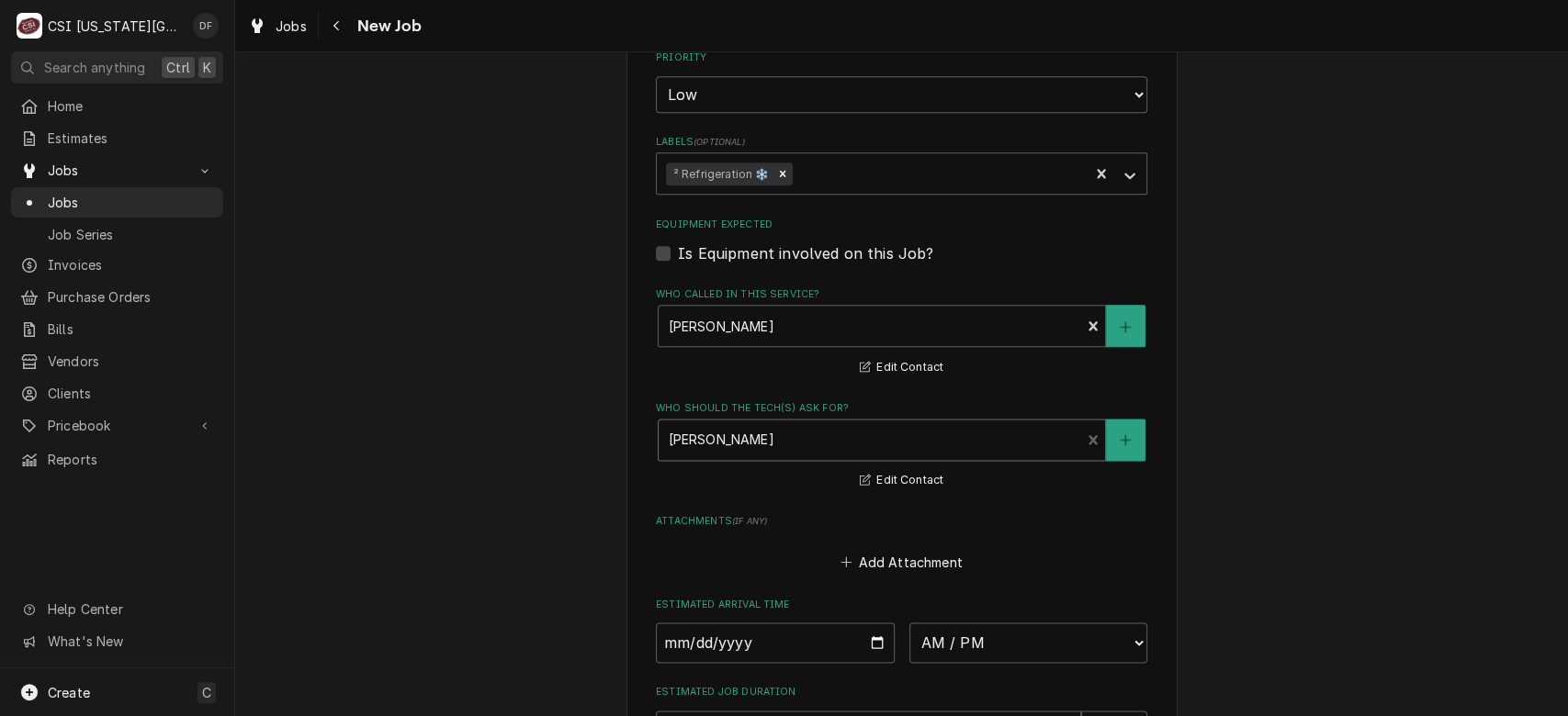
scroll to position [1690, 0]
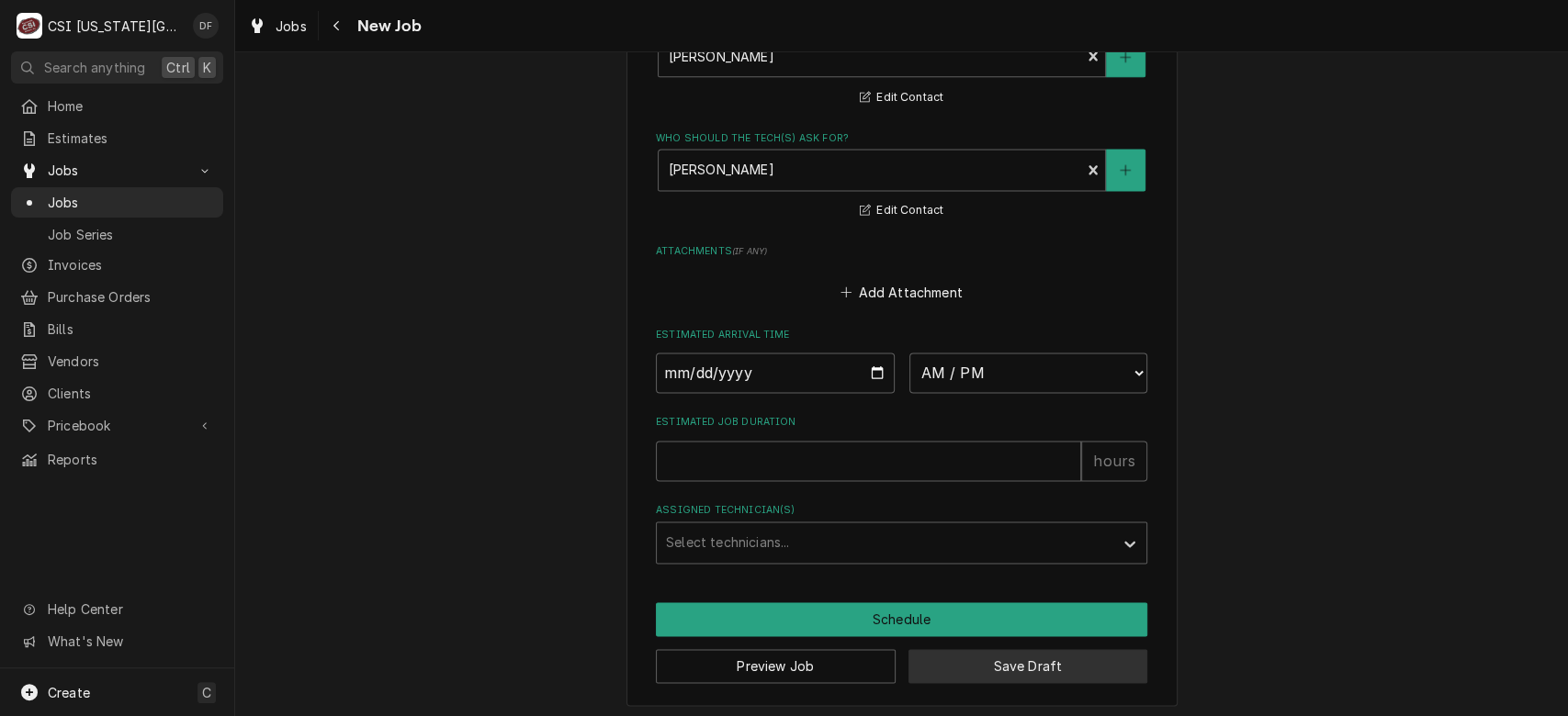
click at [1044, 672] on button "Save Draft" at bounding box center [1028, 665] width 240 height 34
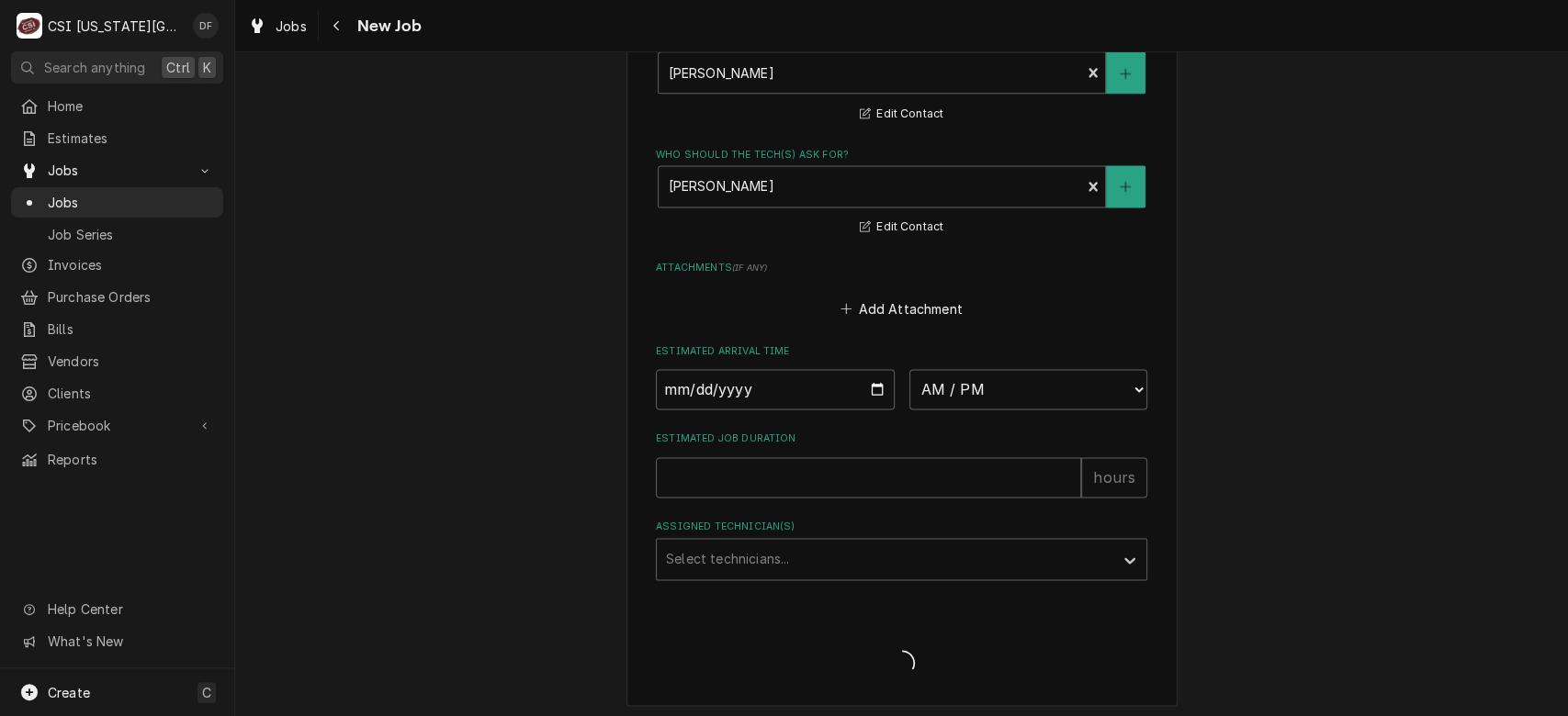
scroll to position [986, 0]
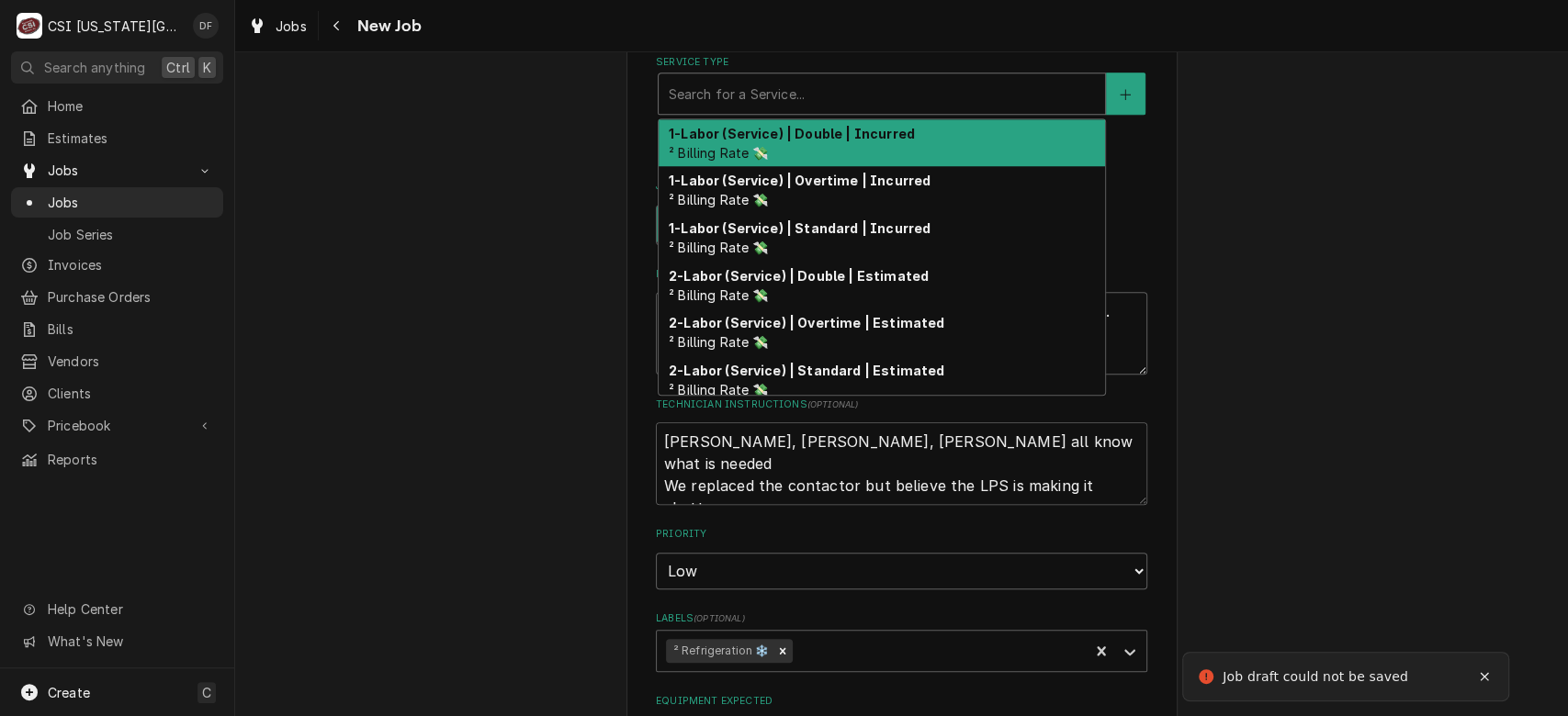
click at [822, 98] on div "Service Type" at bounding box center [881, 94] width 428 height 33
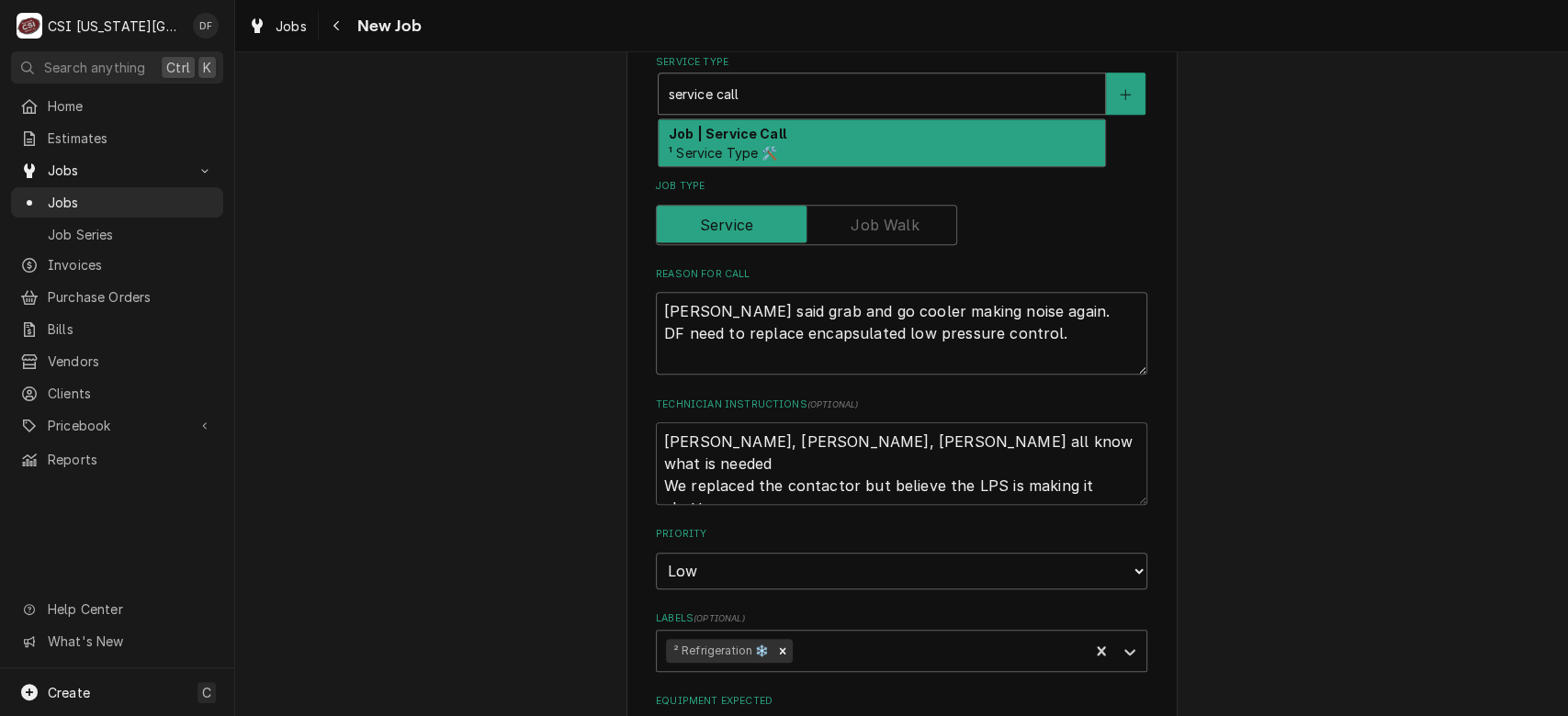
click at [789, 131] on div "Job | Service Call ¹ Service Type 🛠️" at bounding box center [882, 143] width 446 height 48
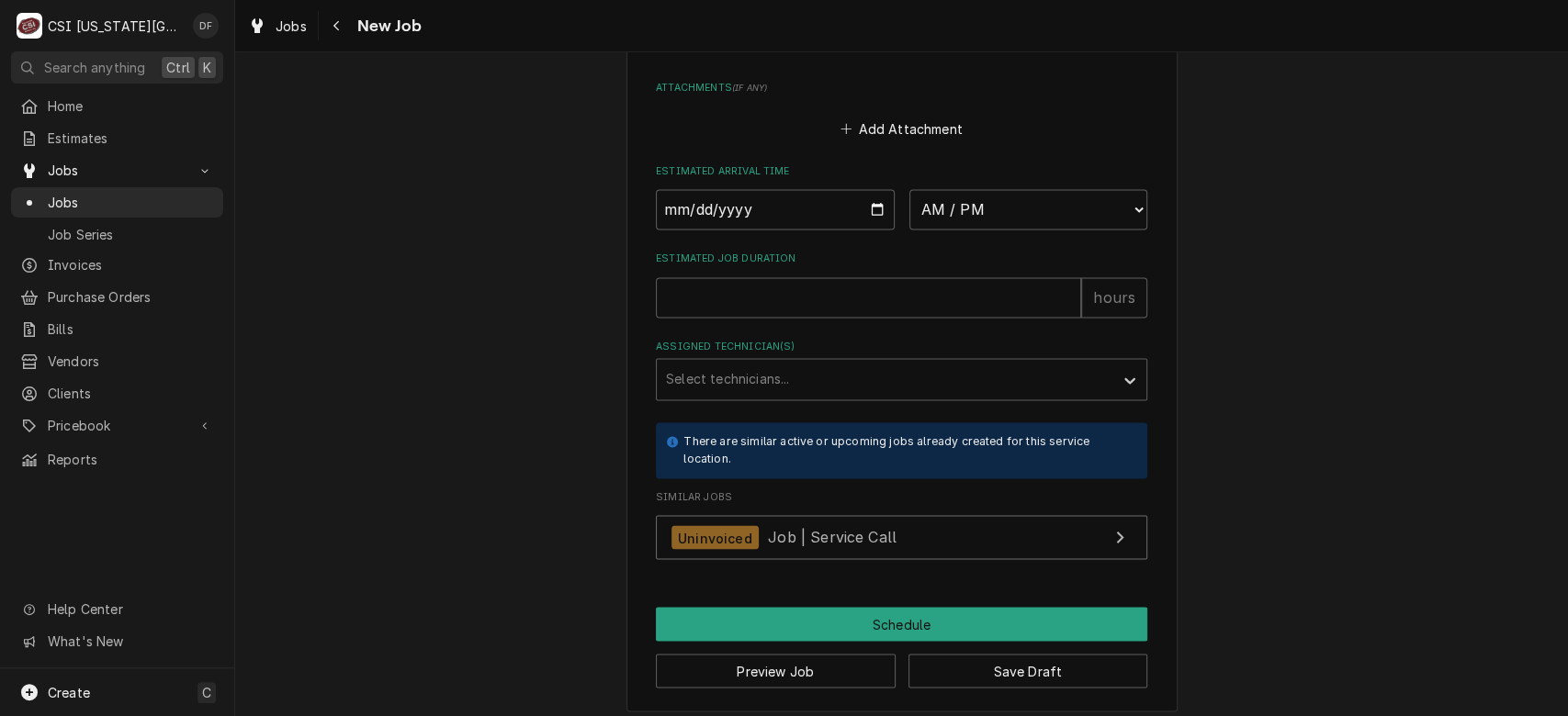
scroll to position [1931, 0]
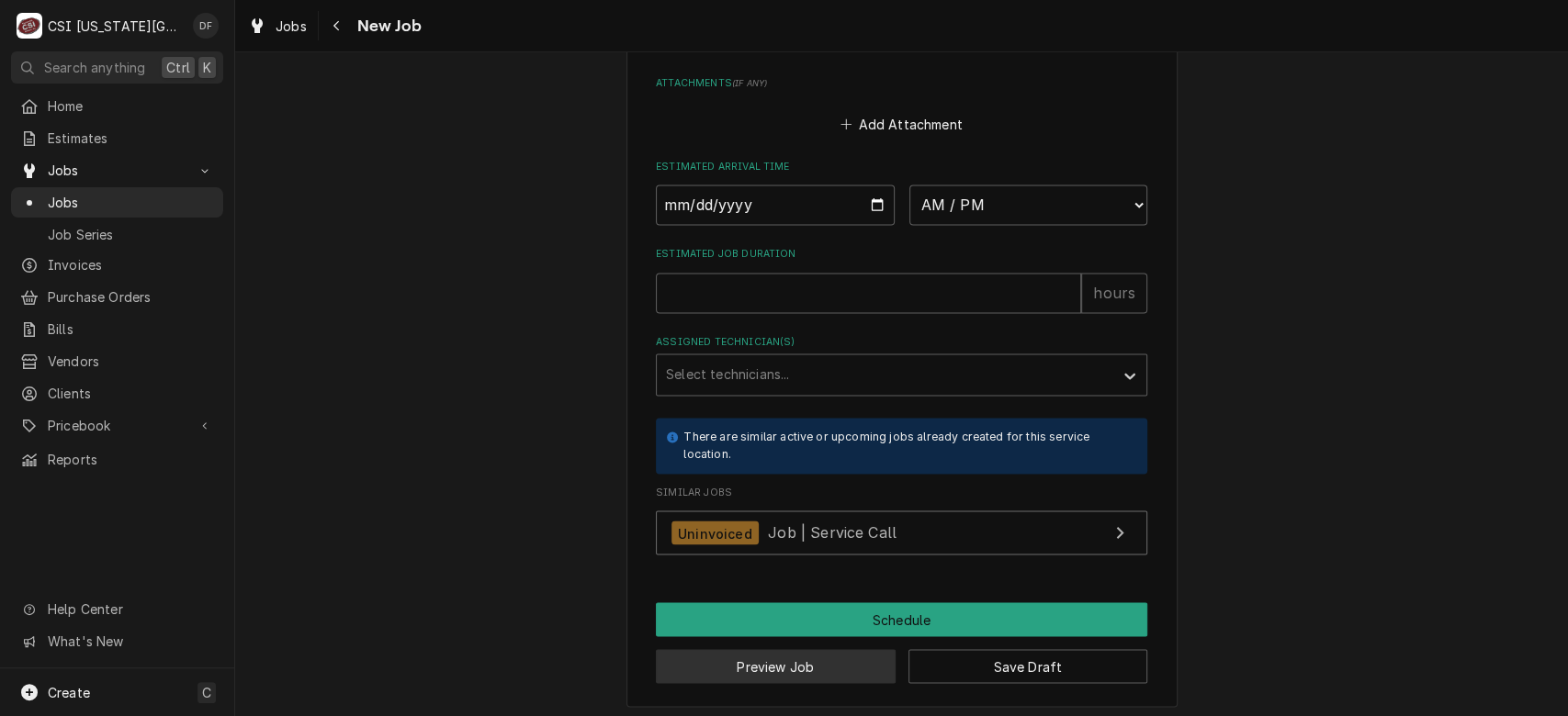
click at [796, 660] on button "Preview Job" at bounding box center [775, 665] width 240 height 34
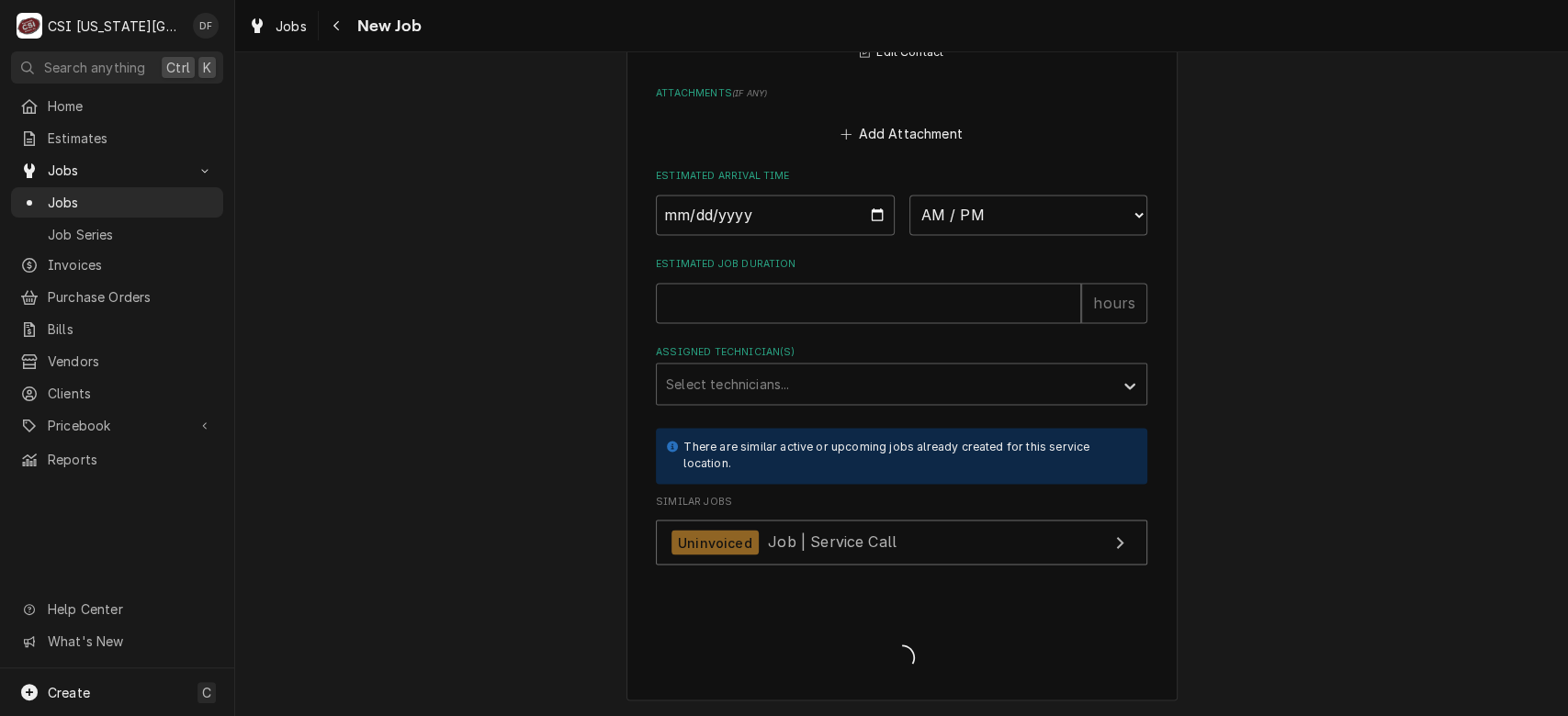
scroll to position [1873, 0]
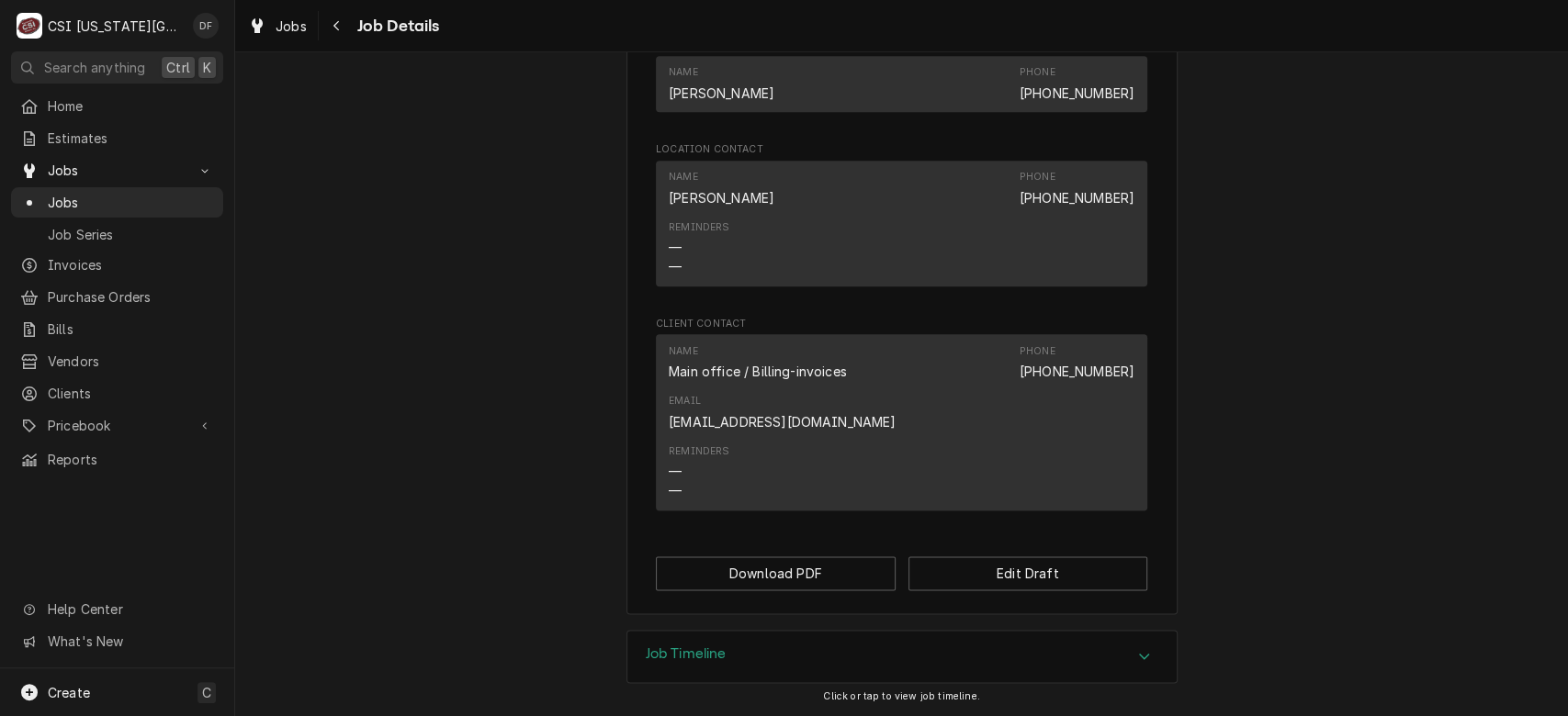
scroll to position [1517, 0]
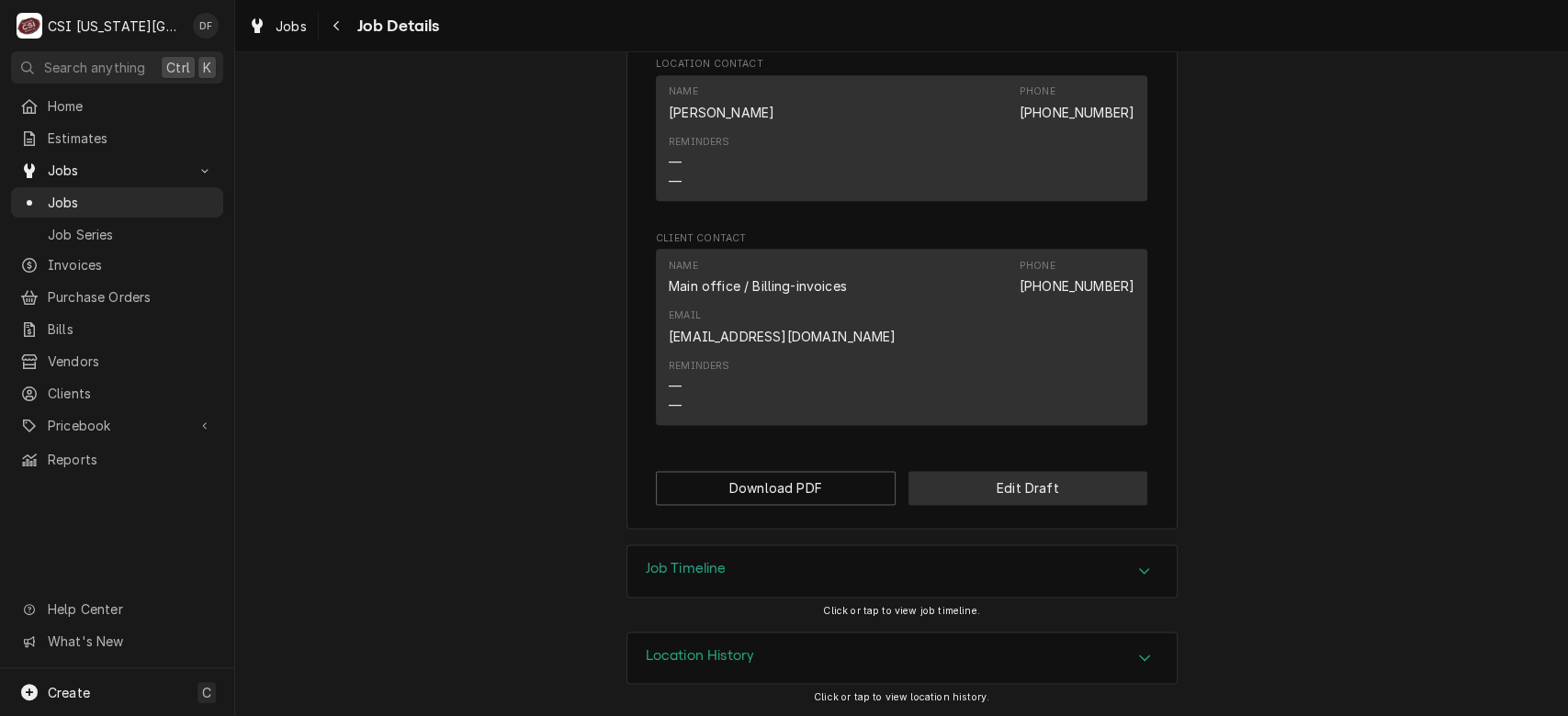
click at [1021, 493] on button "Edit Draft" at bounding box center [1028, 487] width 240 height 34
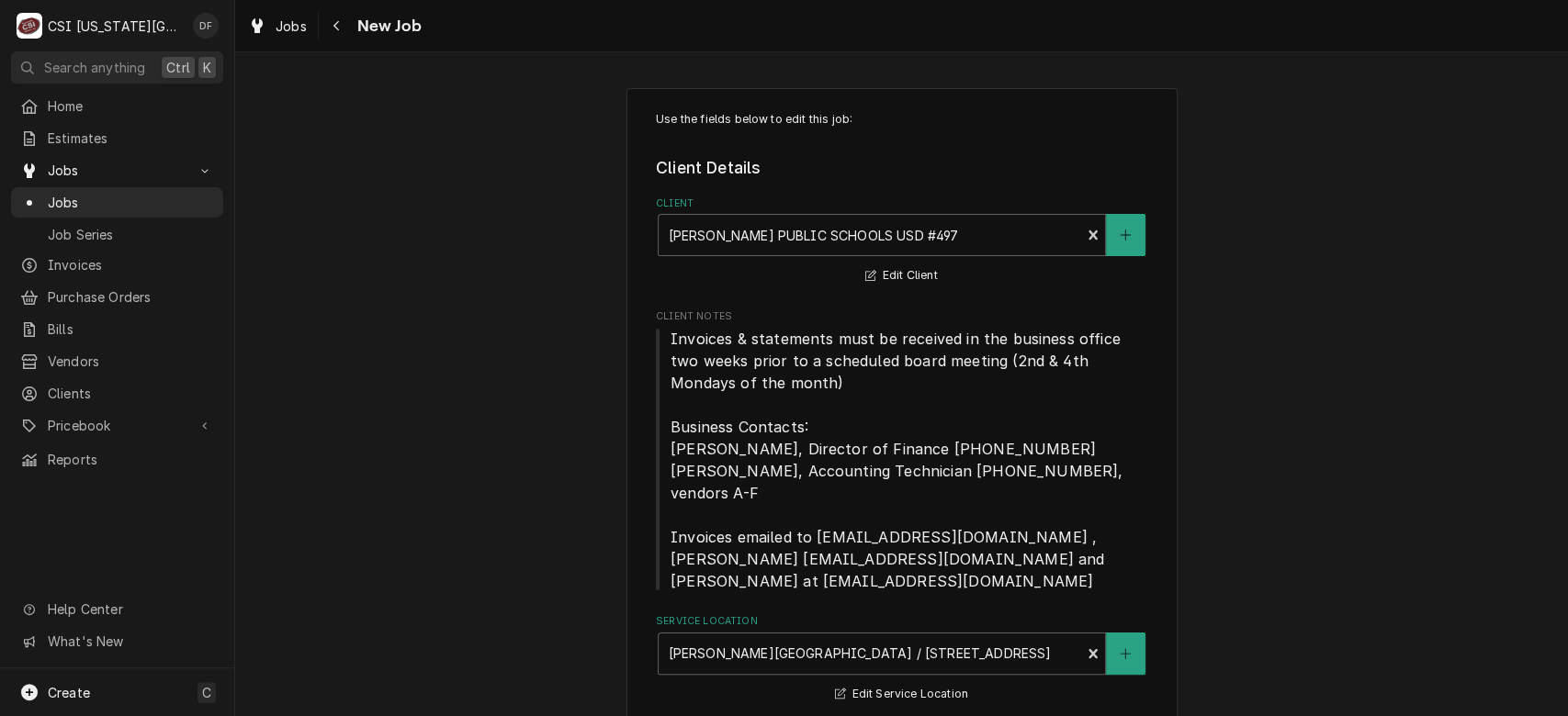
type textarea "x"
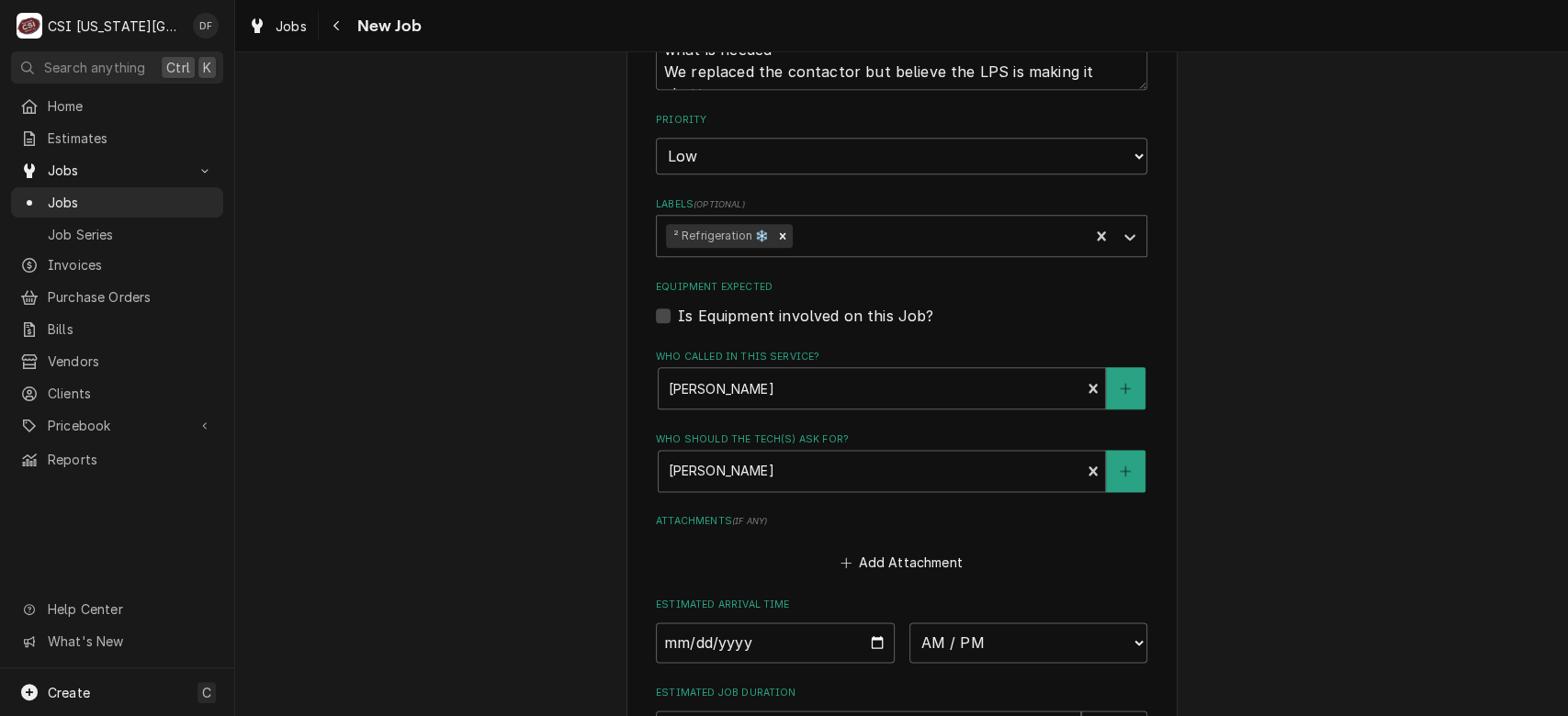
scroll to position [1405, 0]
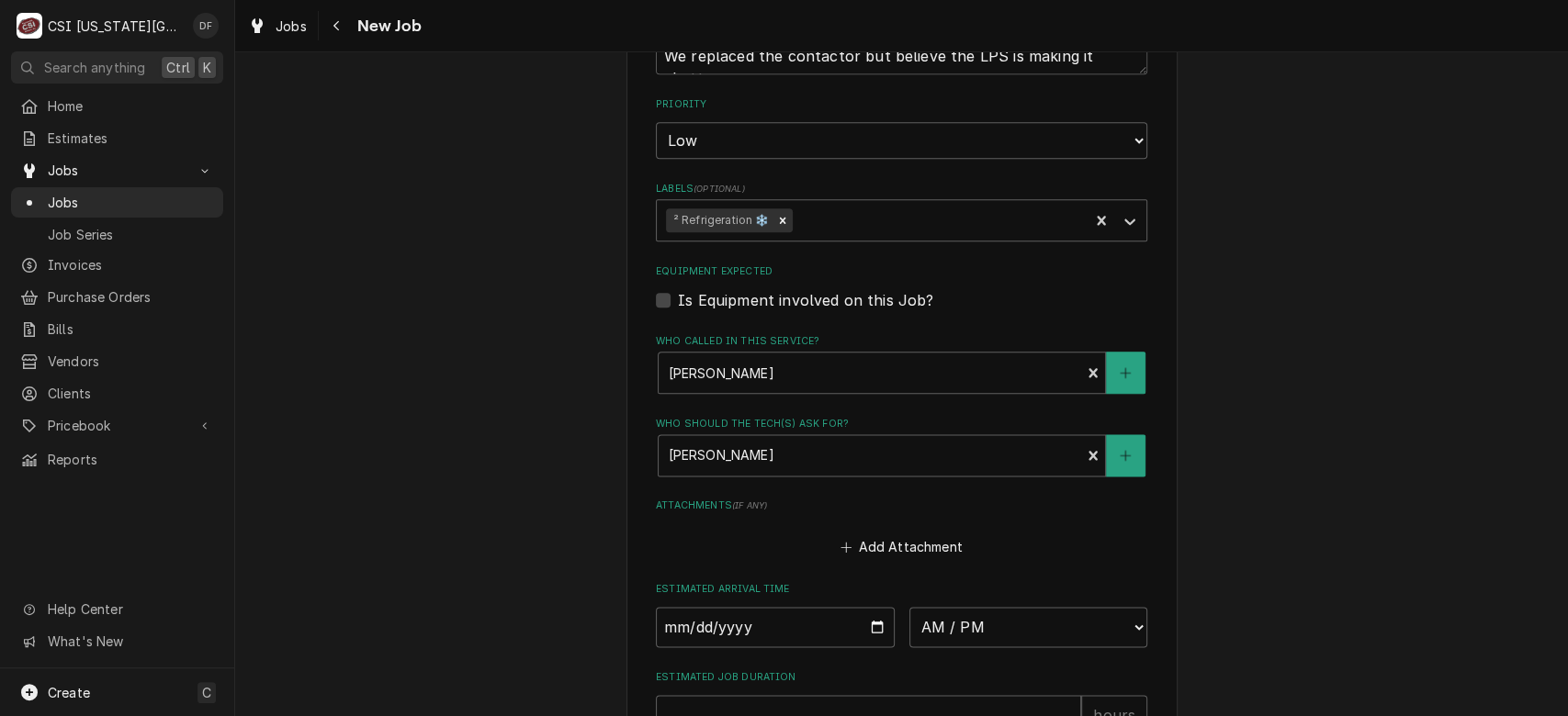
click at [677, 298] on label "Is Equipment involved on this Job?" at bounding box center [805, 300] width 255 height 22
click at [677, 298] on input "Equipment Expected" at bounding box center [923, 309] width 491 height 40
checkbox input "true"
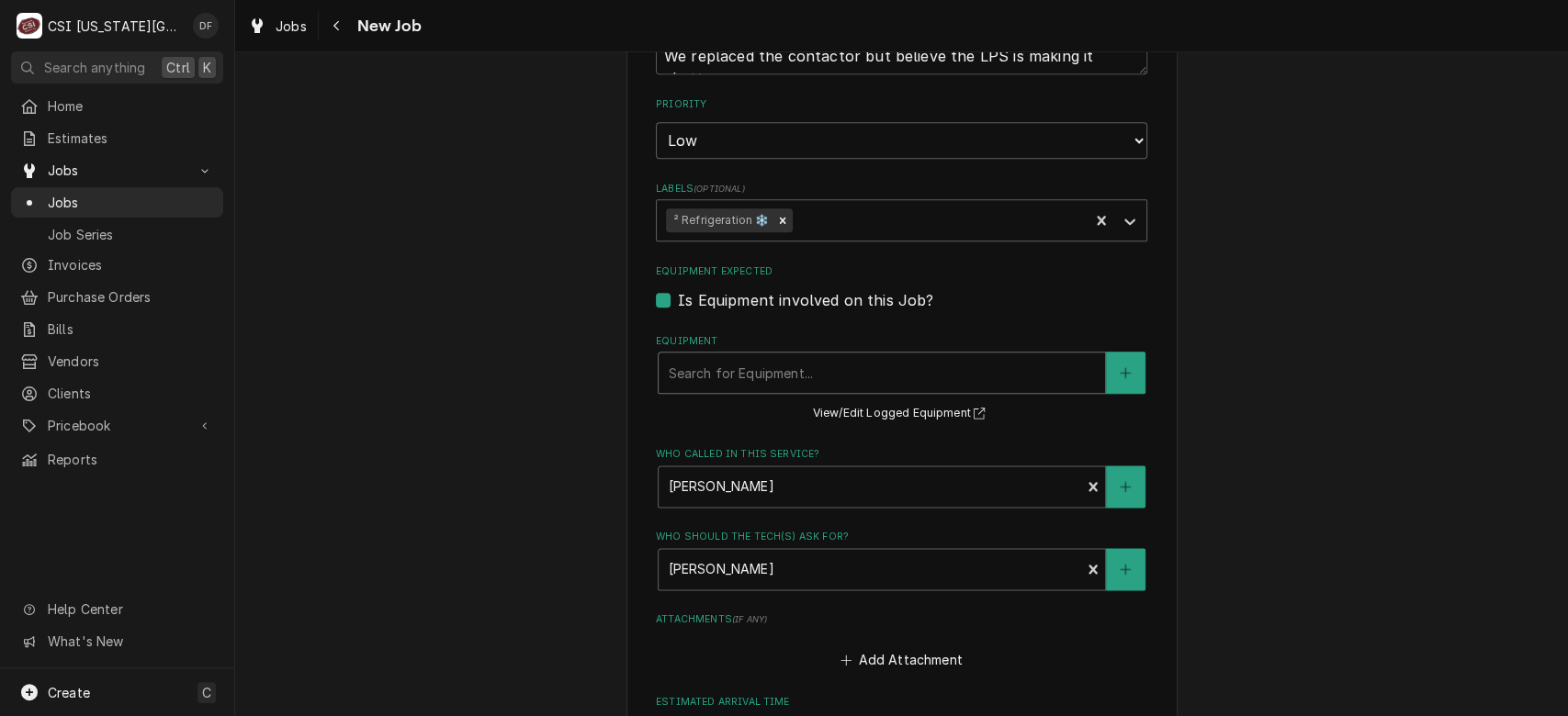
click at [857, 370] on div "Equipment" at bounding box center [881, 373] width 428 height 33
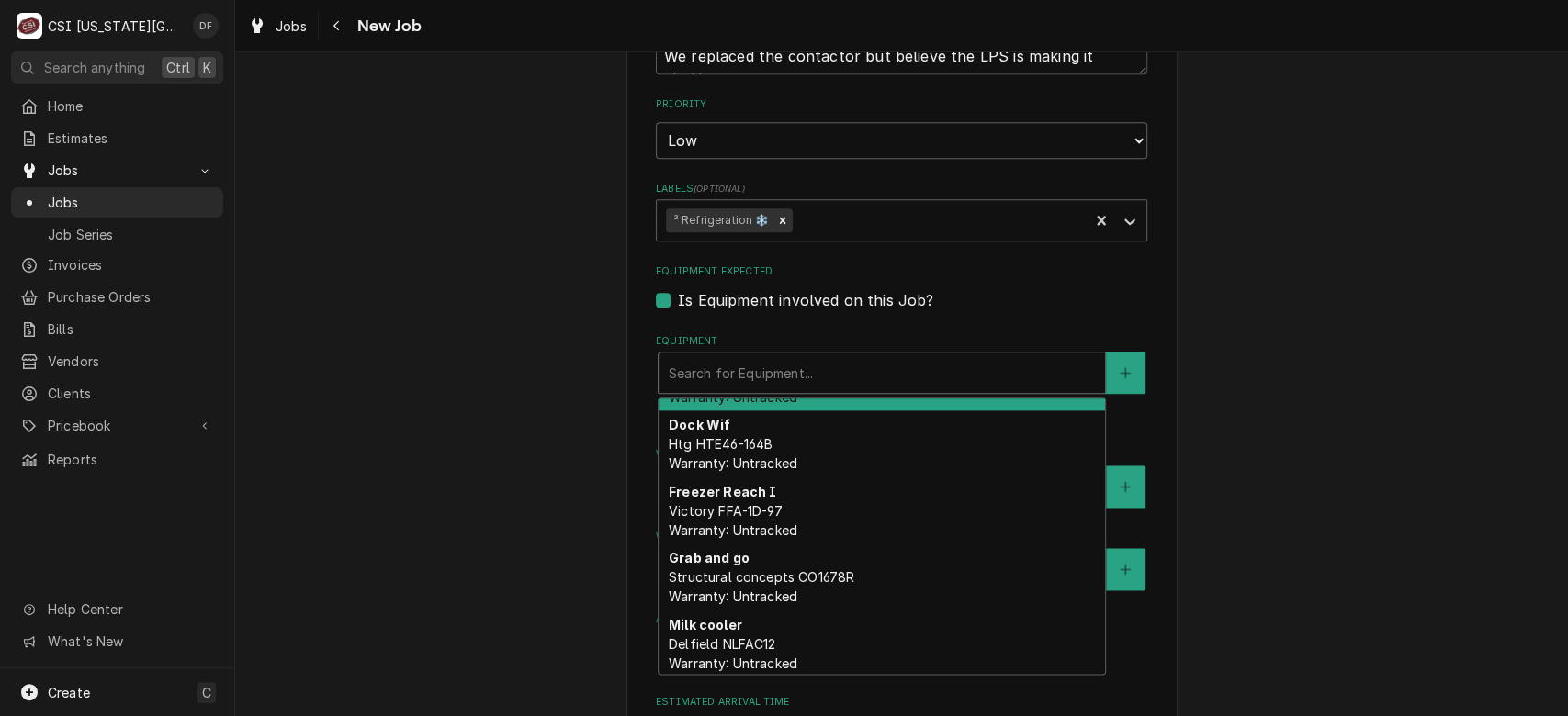
scroll to position [205, 0]
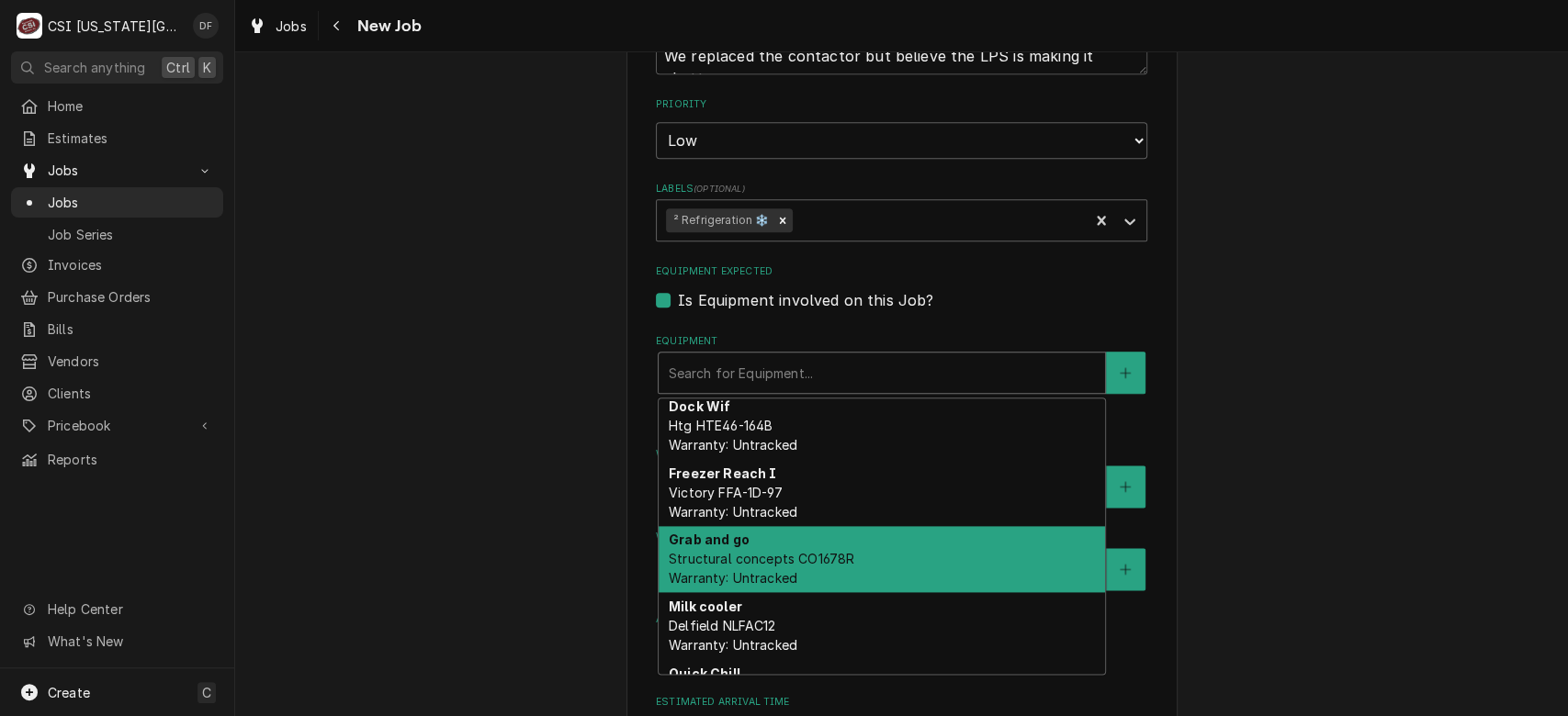
click at [861, 558] on div "Grab and go Structural concepts CO1678R Warranty: Untracked" at bounding box center [882, 559] width 446 height 67
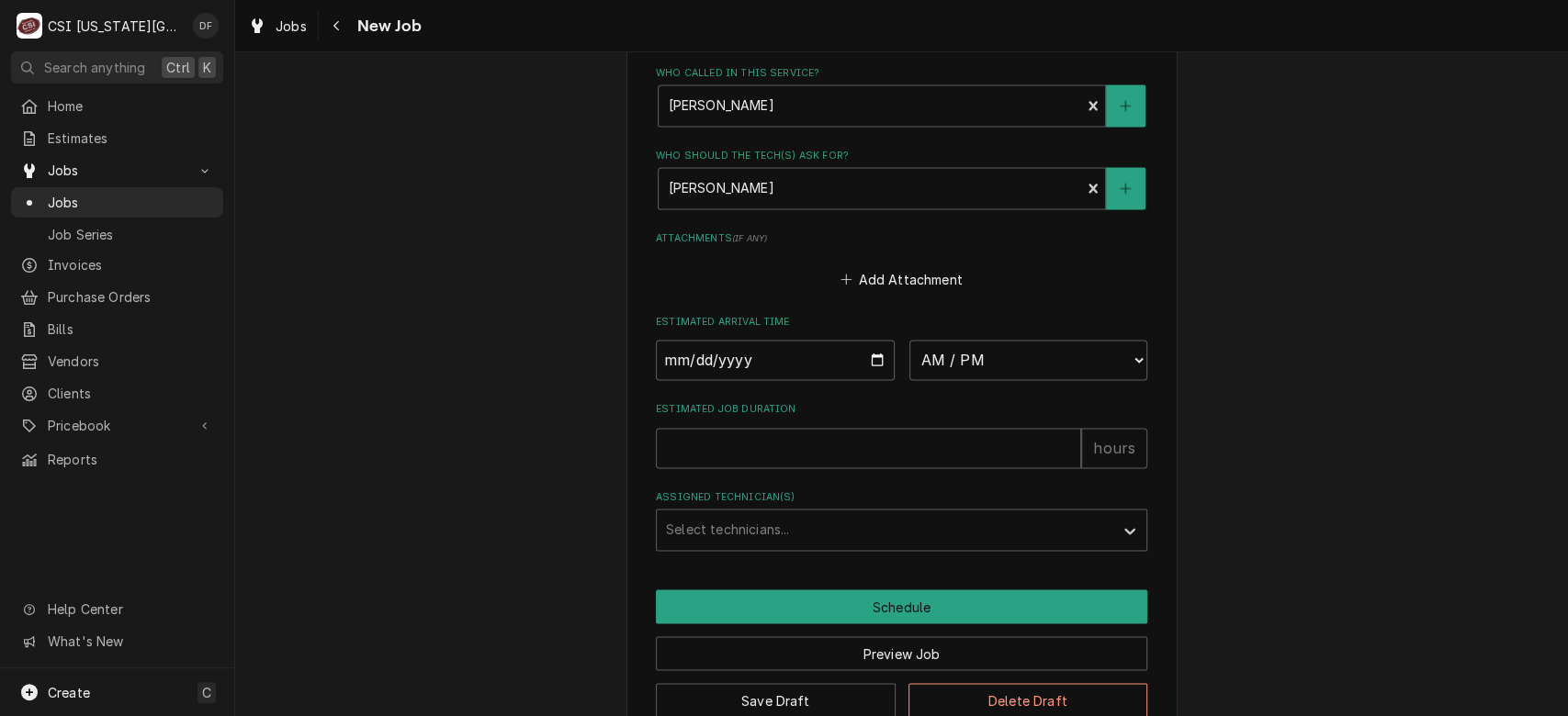
scroll to position [1843, 0]
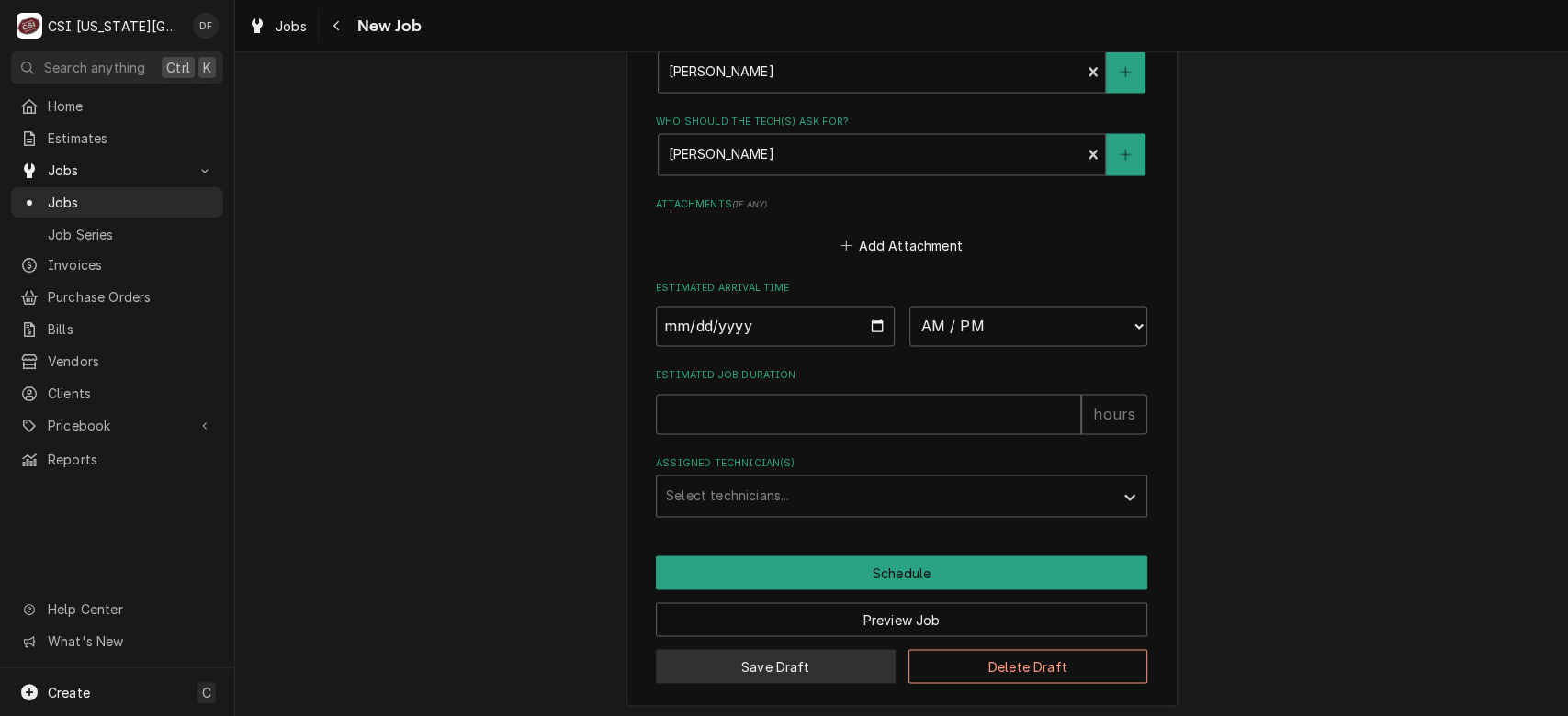
click at [847, 665] on button "Save Draft" at bounding box center [775, 665] width 240 height 34
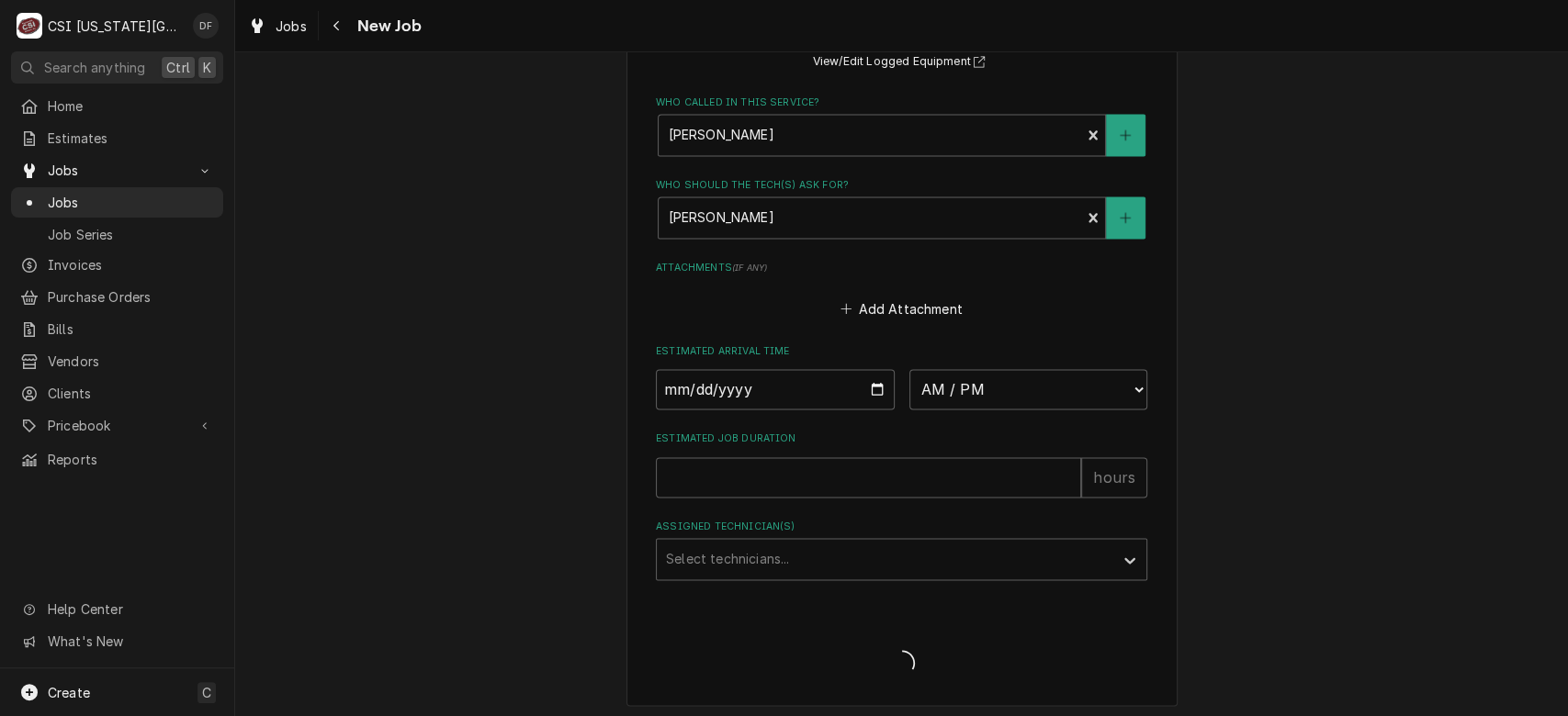
type textarea "x"
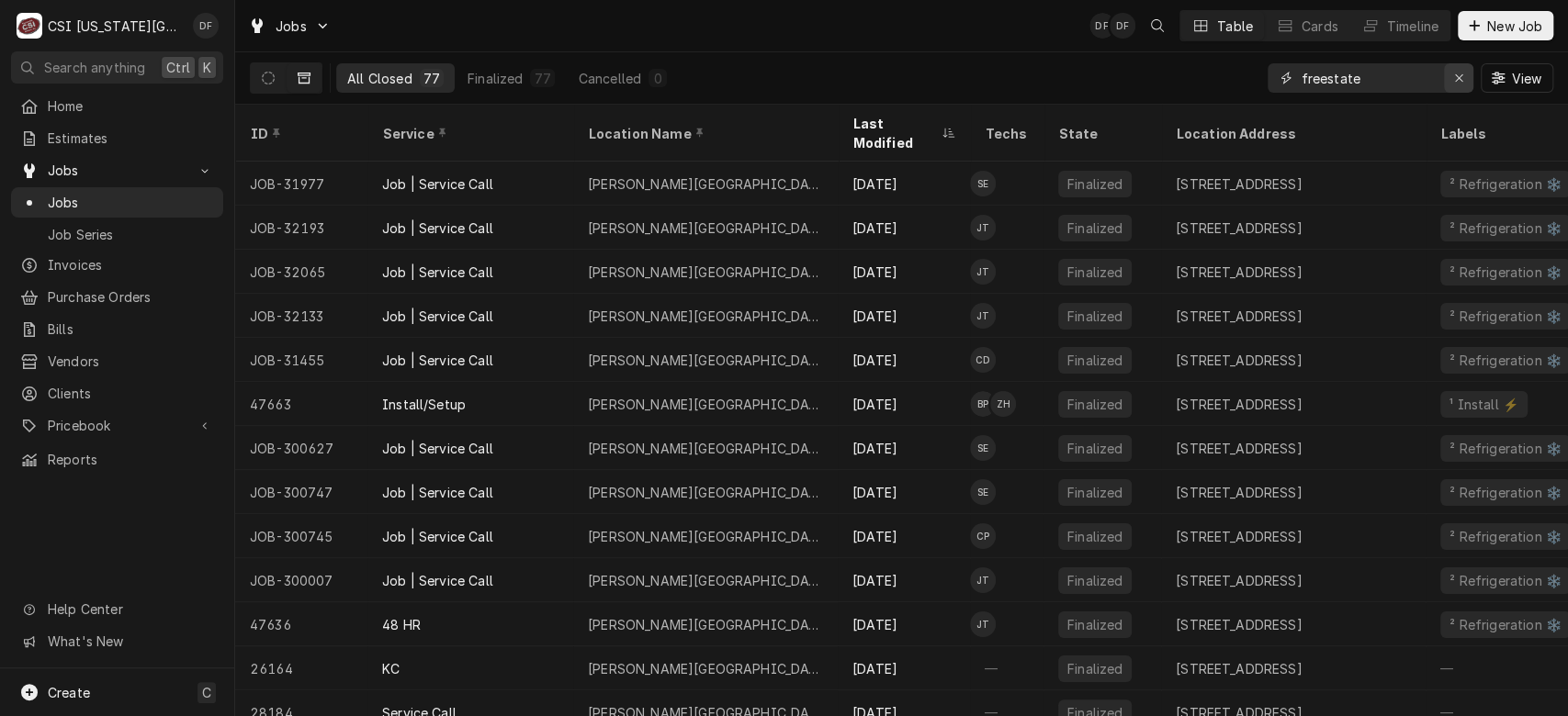
click at [1462, 75] on icon "Erase input" at bounding box center [1458, 77] width 10 height 13
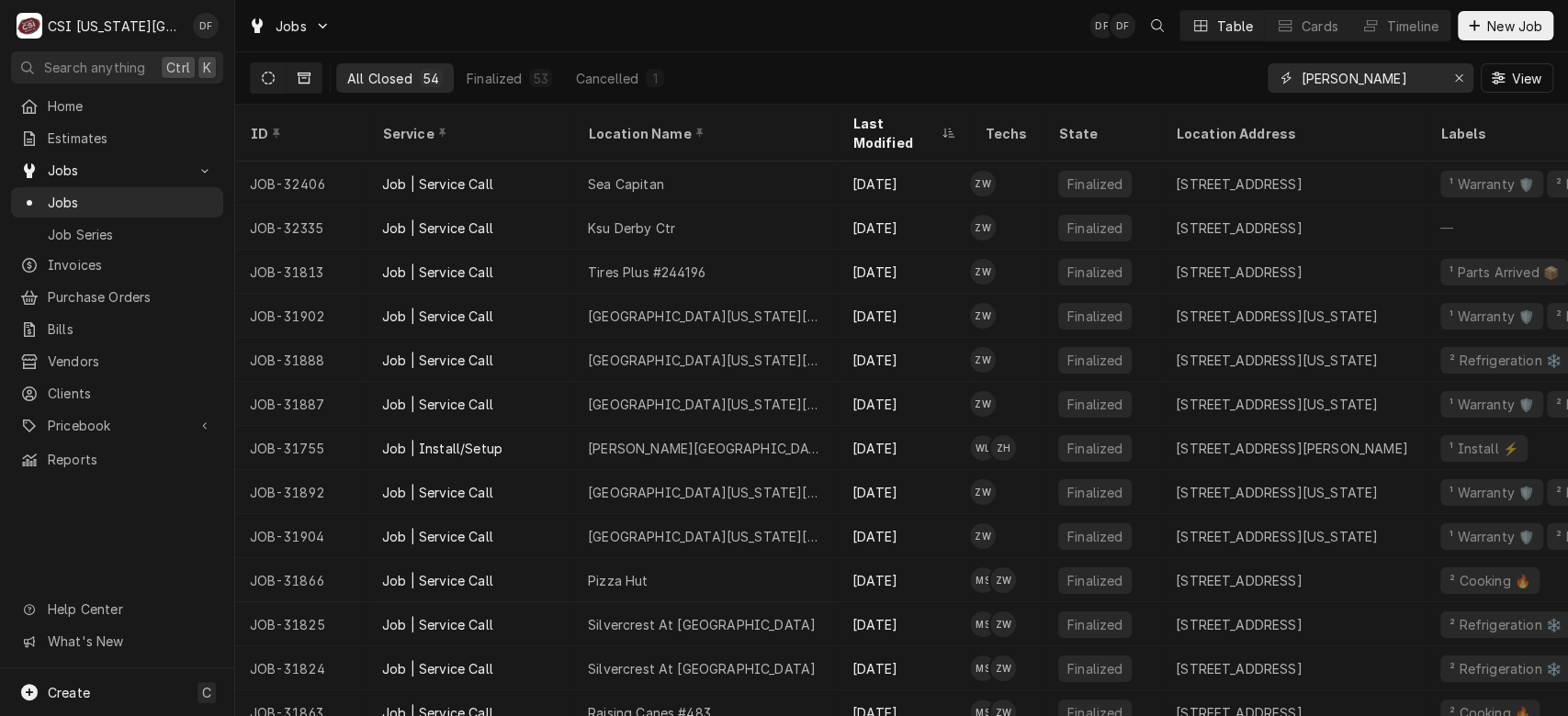
type input "[PERSON_NAME]"
click at [277, 77] on button "Dynamic Content Wrapper" at bounding box center [268, 78] width 35 height 29
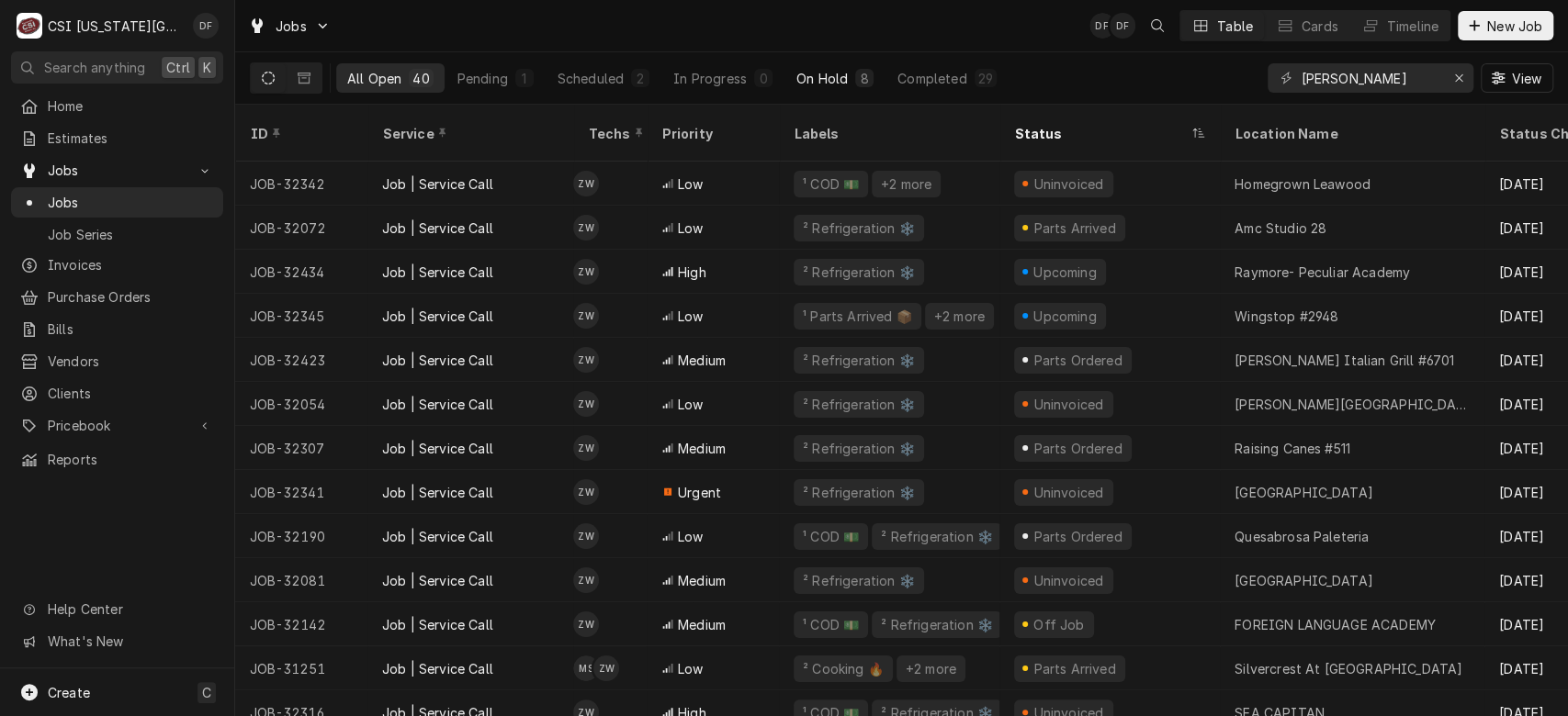
click at [858, 79] on div "8" at bounding box center [863, 78] width 11 height 20
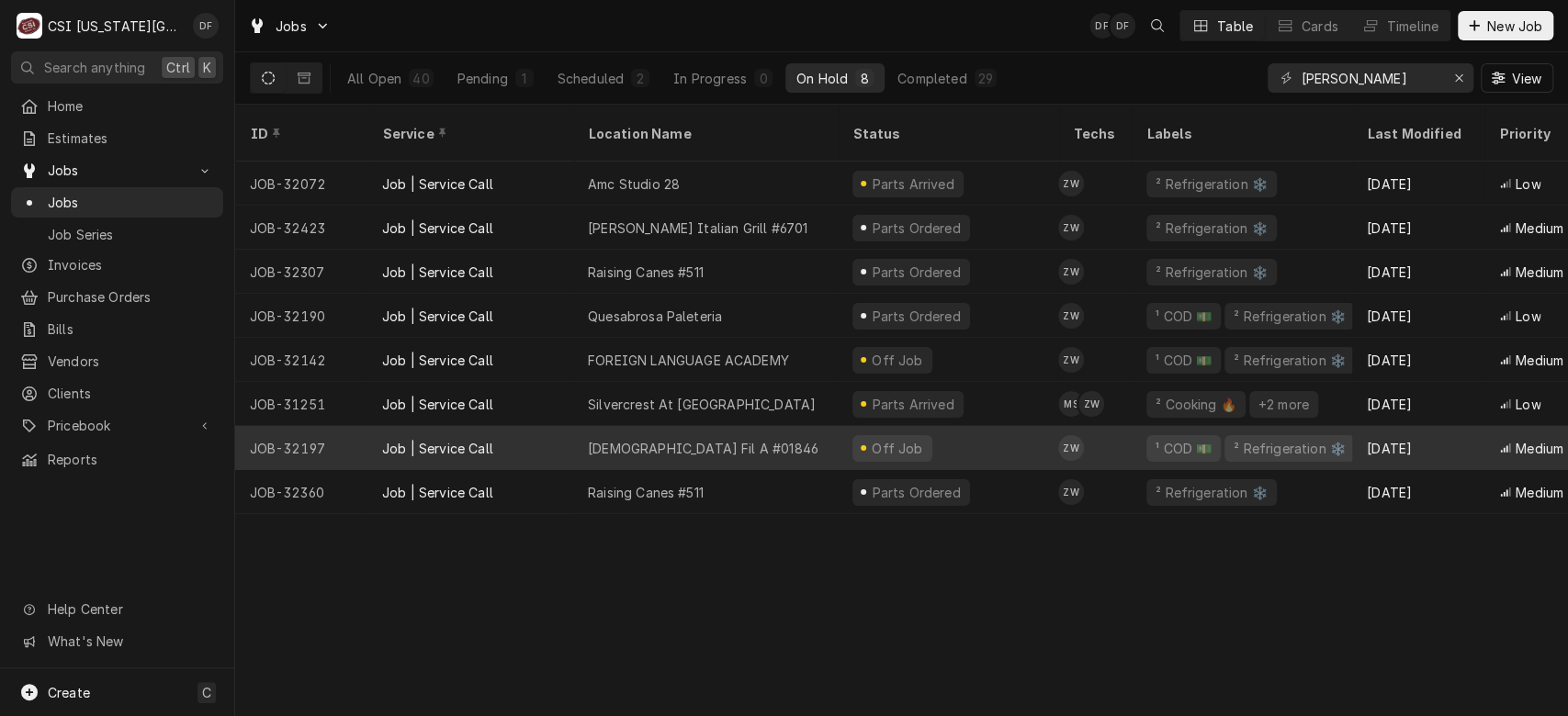
click at [786, 425] on div "Chick Fil A #01846" at bounding box center [705, 447] width 264 height 44
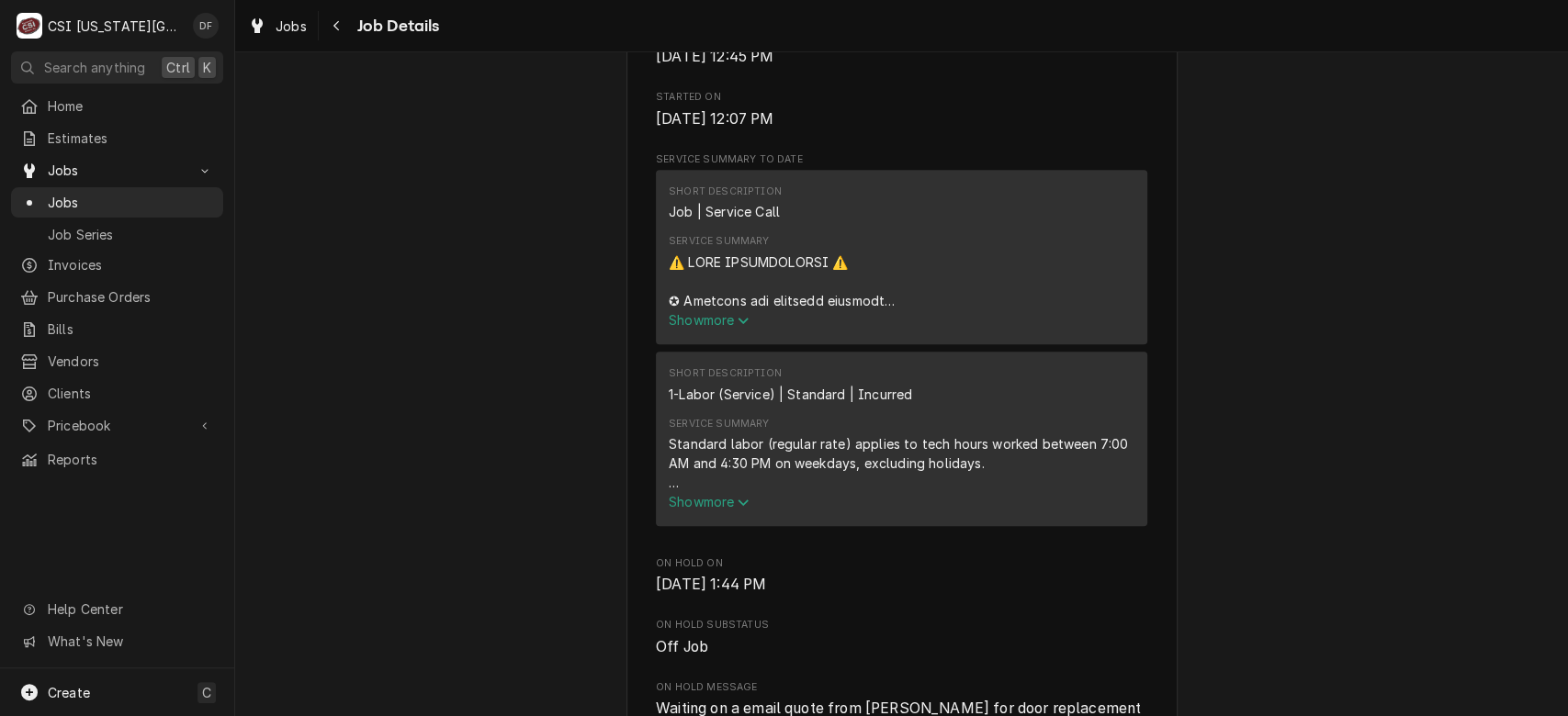
scroll to position [917, 0]
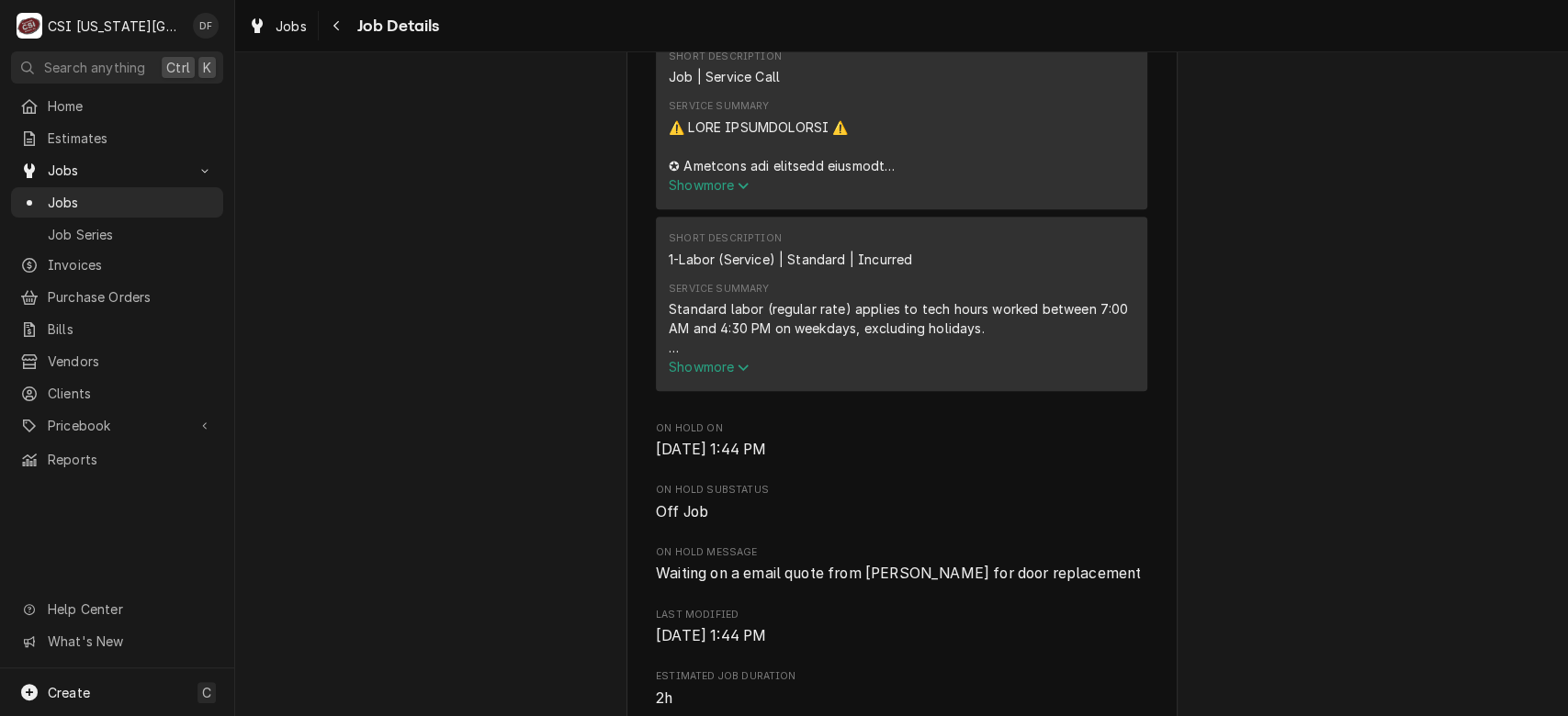
click at [692, 193] on span "Show more" at bounding box center [709, 185] width 81 height 16
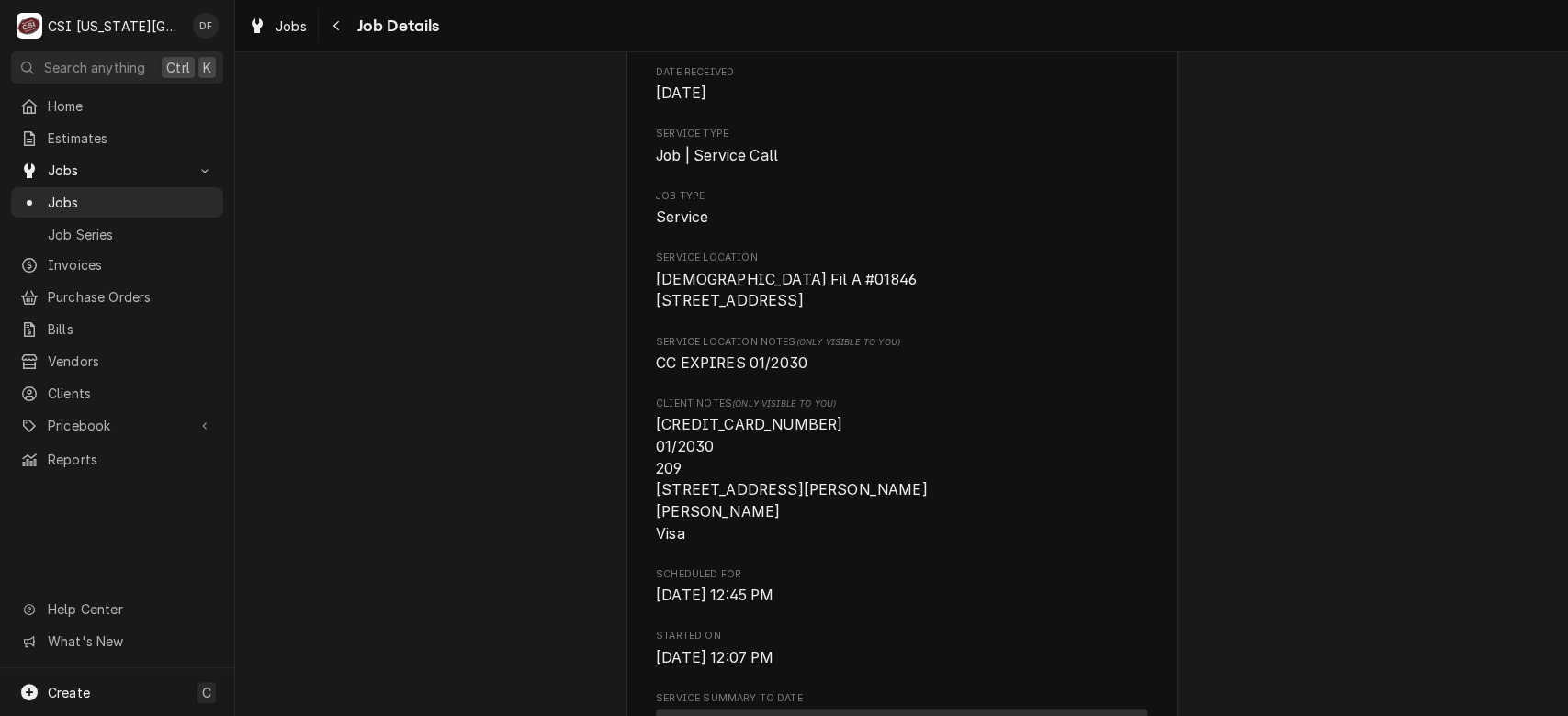
scroll to position [0, 0]
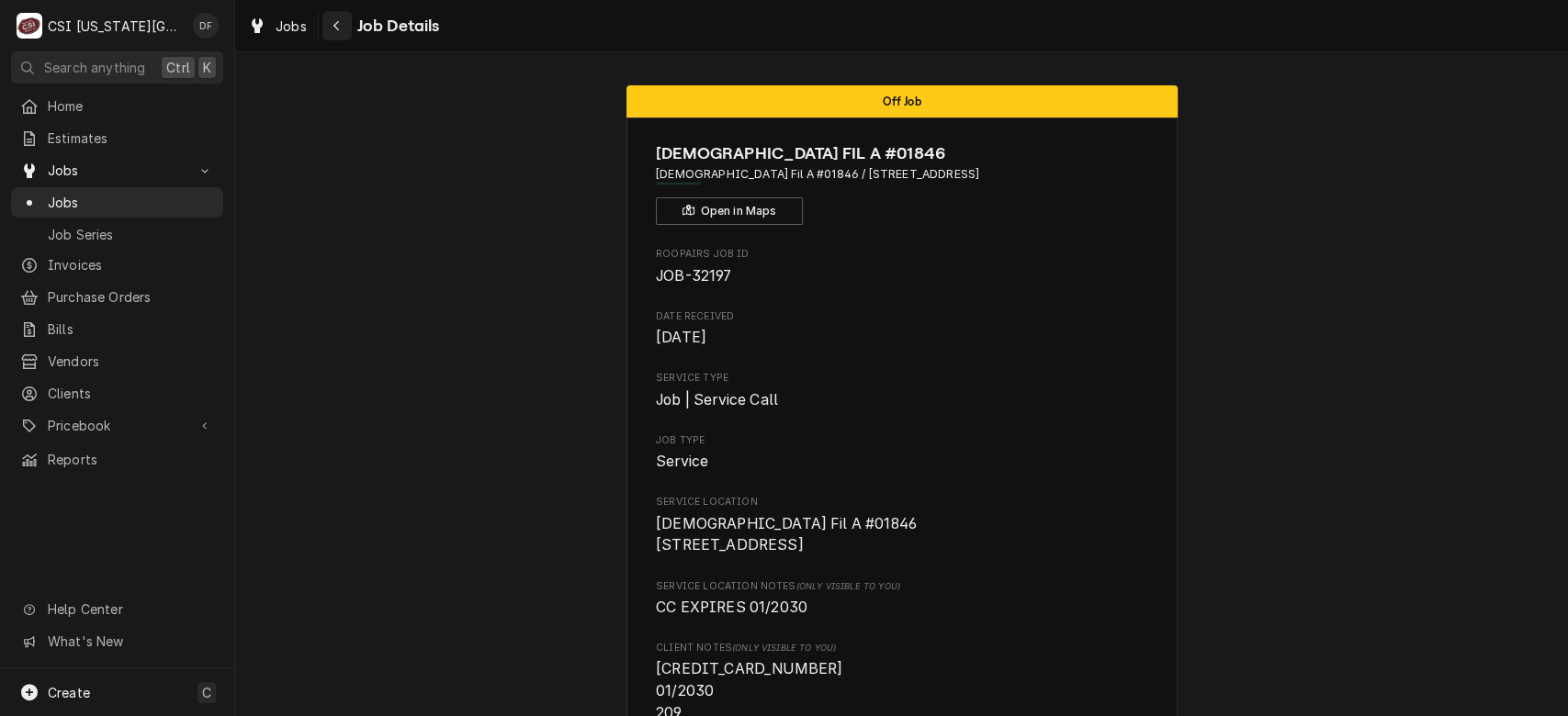
click at [335, 30] on icon "Navigate back" at bounding box center [337, 25] width 8 height 13
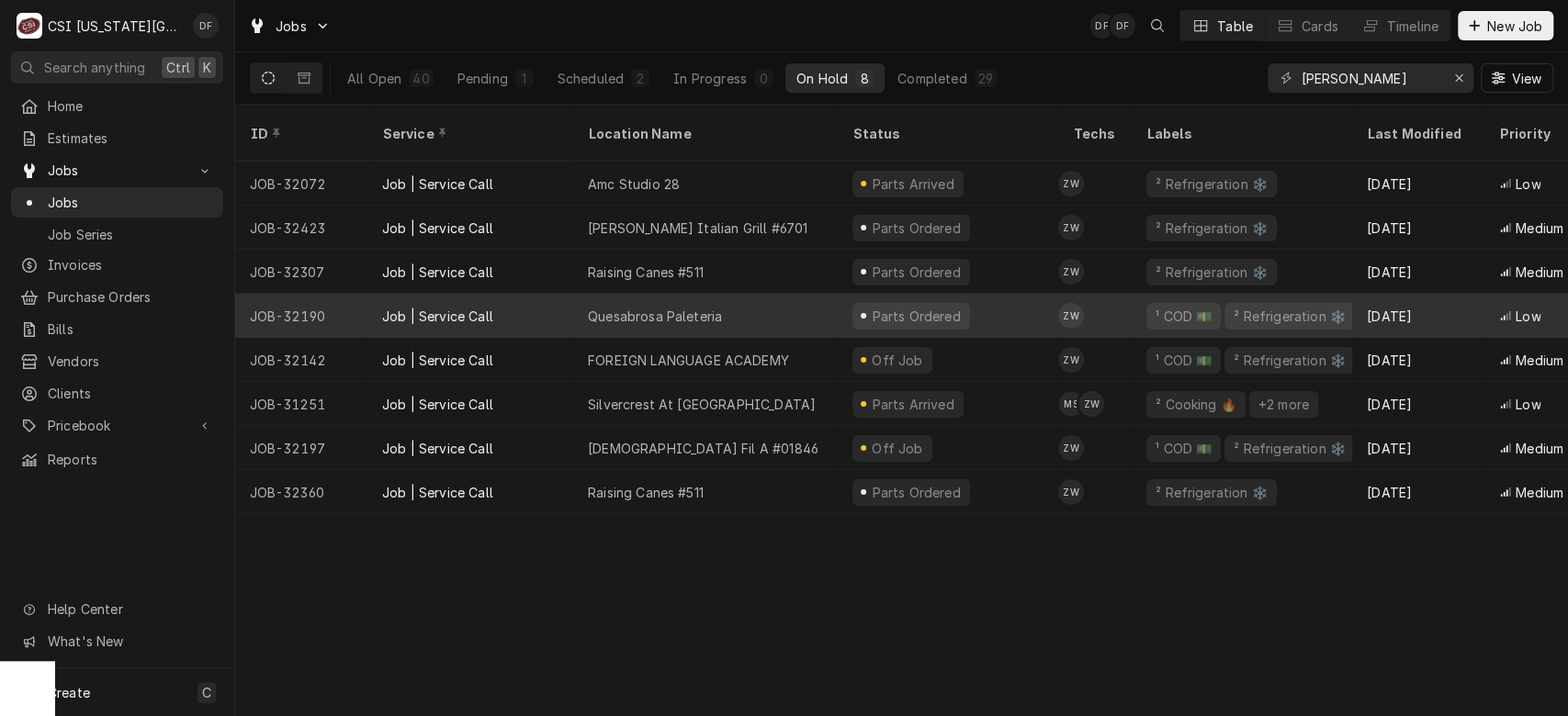
click at [765, 297] on div "Quesabrosa Paleteria" at bounding box center [705, 315] width 264 height 44
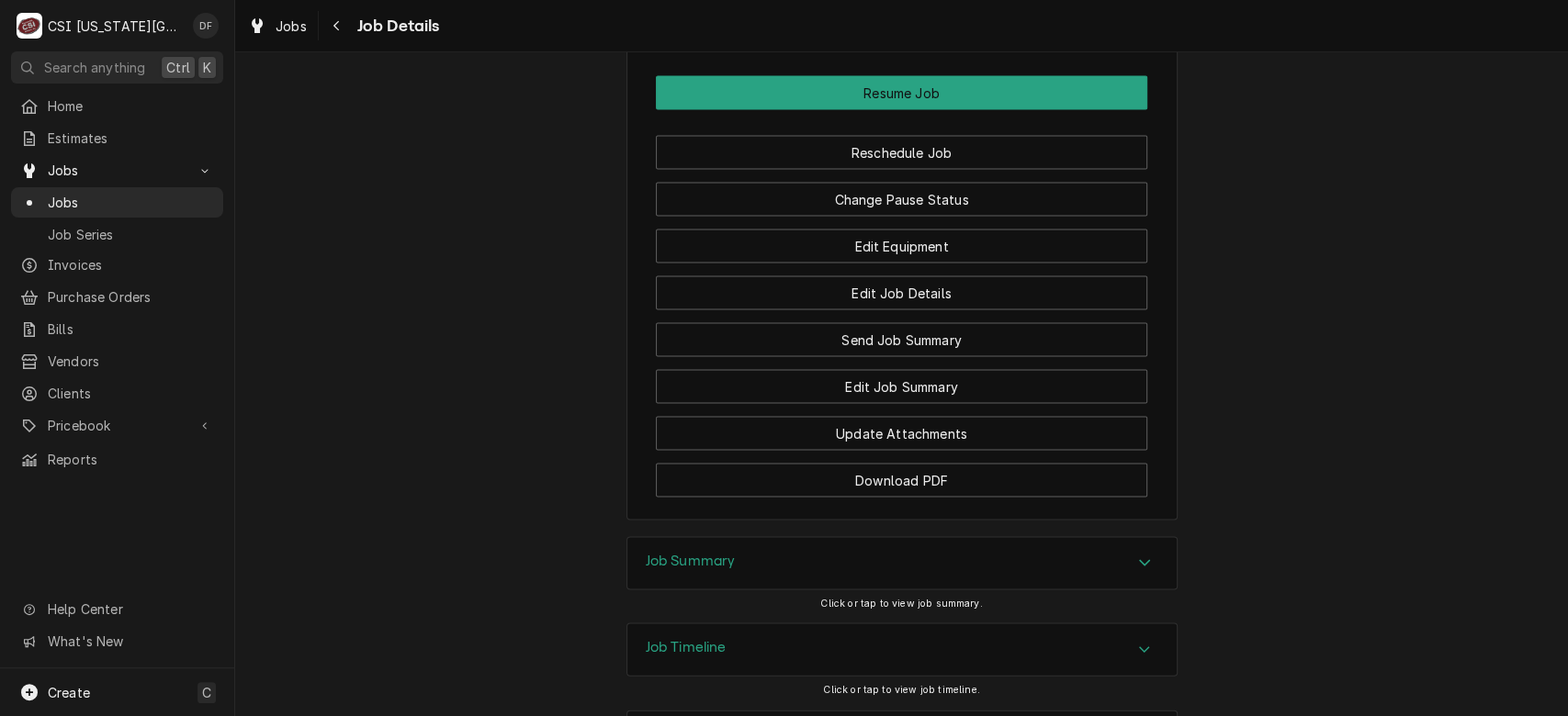
scroll to position [2470, 0]
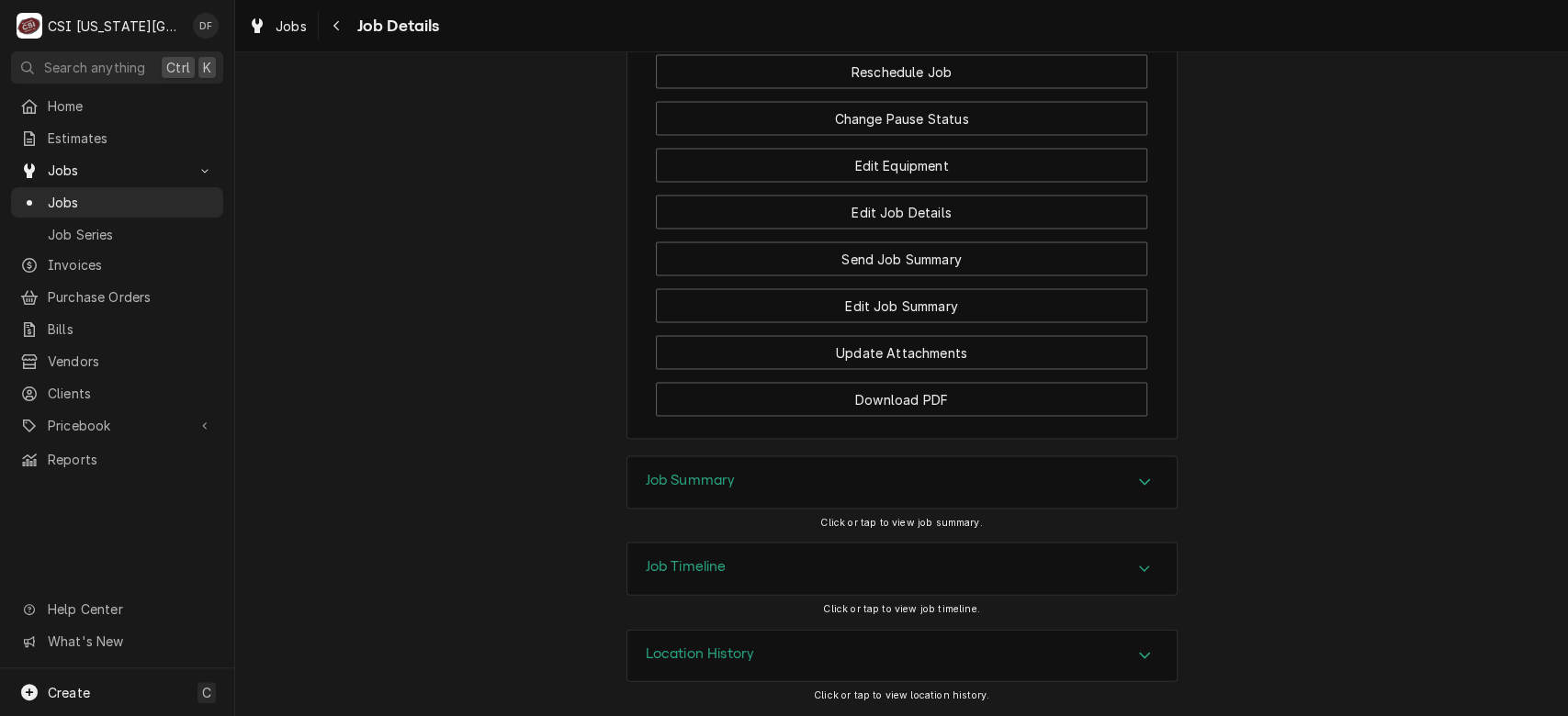
click at [949, 568] on div "Job Timeline" at bounding box center [901, 568] width 549 height 52
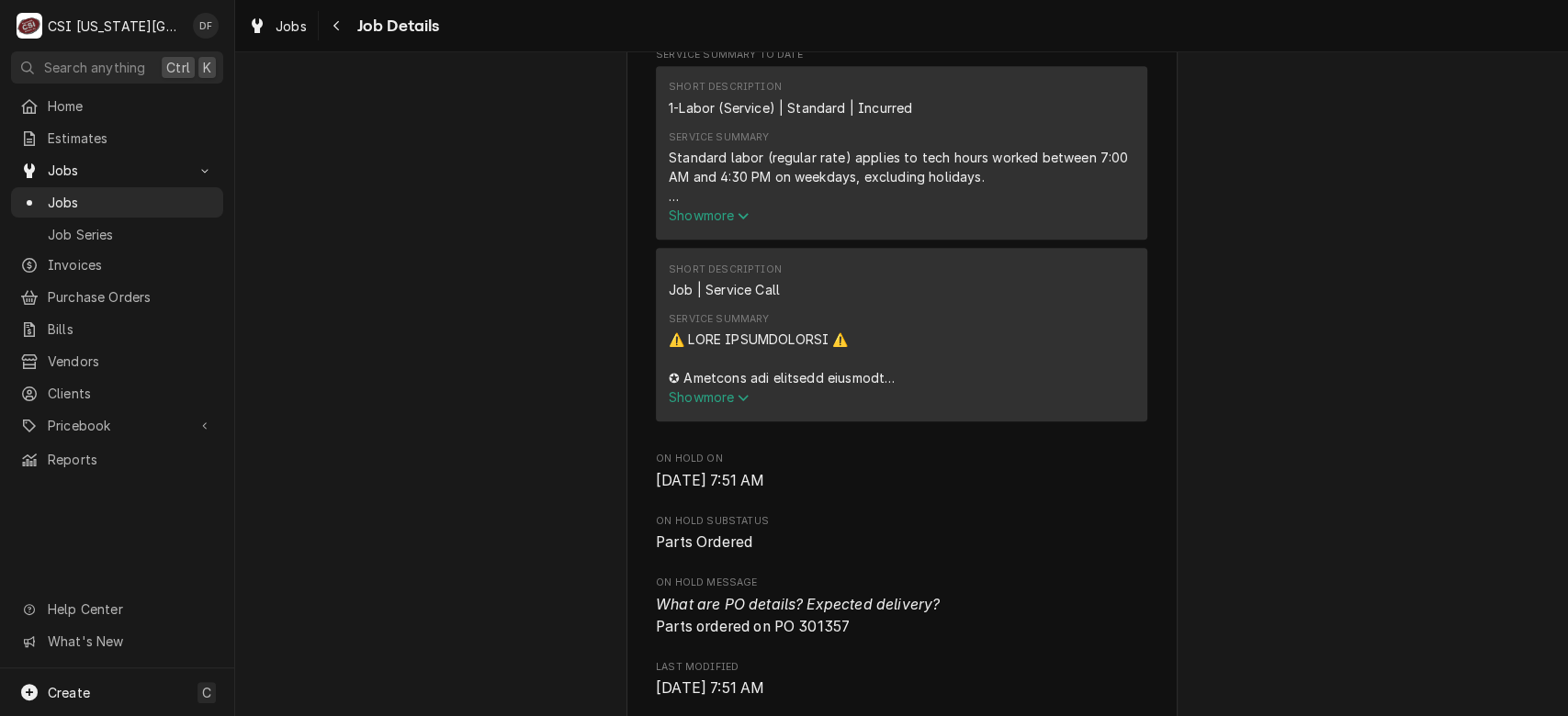
scroll to position [825, 0]
click at [703, 405] on span "Show more" at bounding box center [709, 397] width 81 height 16
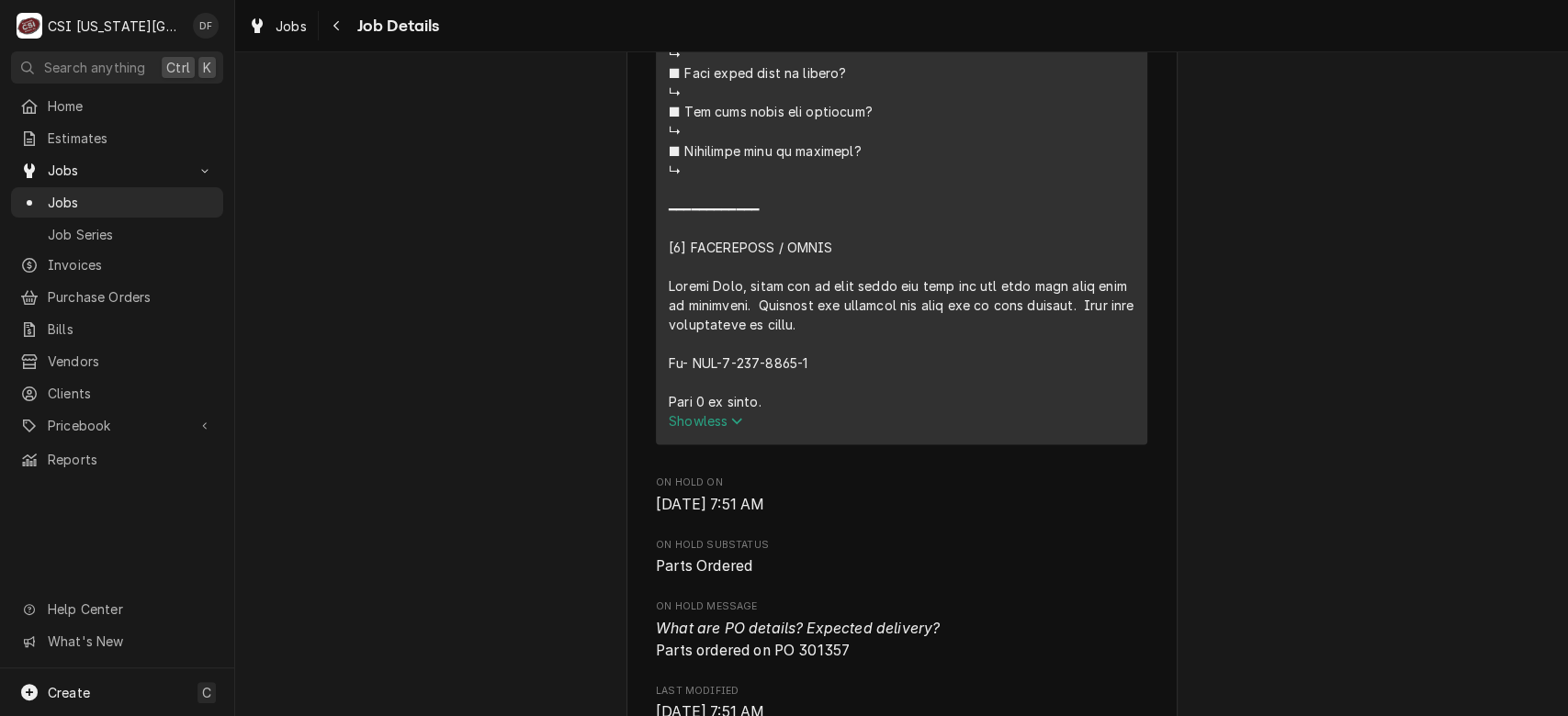
scroll to position [2277, 0]
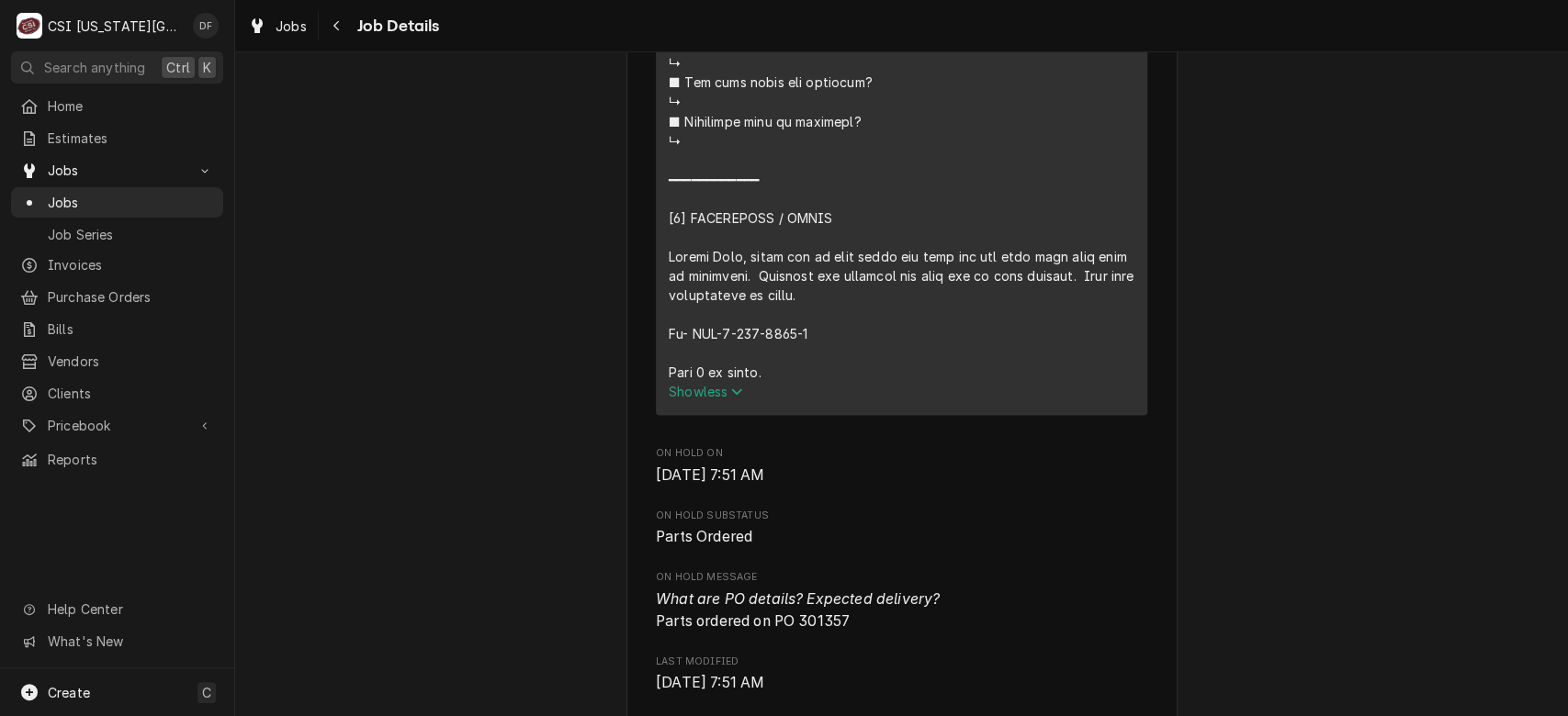
drag, startPoint x: 804, startPoint y: 351, endPoint x: 685, endPoint y: 349, distance: 119.0
copy div "⚠️ 𝗙𝗢𝗥𝗠 𝗜𝗡𝗦𝗧𝗥𝗨𝗖𝗧𝗜𝗢𝗡𝗦 ⚠️ ✪ 𝗖𝗼𝗺𝗽𝗹𝗲𝘁𝗲 𝗮𝗹𝗹 𝗿𝗲𝗹𝗲𝘃𝗮𝗻𝘁 𝘀𝗲𝗰𝘁𝗶𝗼𝗻𝘀 ✪ 𝗣𝗿𝗼𝘃𝗶𝗱𝗲 𝗱𝗲𝘁𝗮𝗶𝗹𝗲𝗱 𝗮𝗻𝘀…"
click at [340, 29] on icon "Navigate back" at bounding box center [337, 25] width 8 height 13
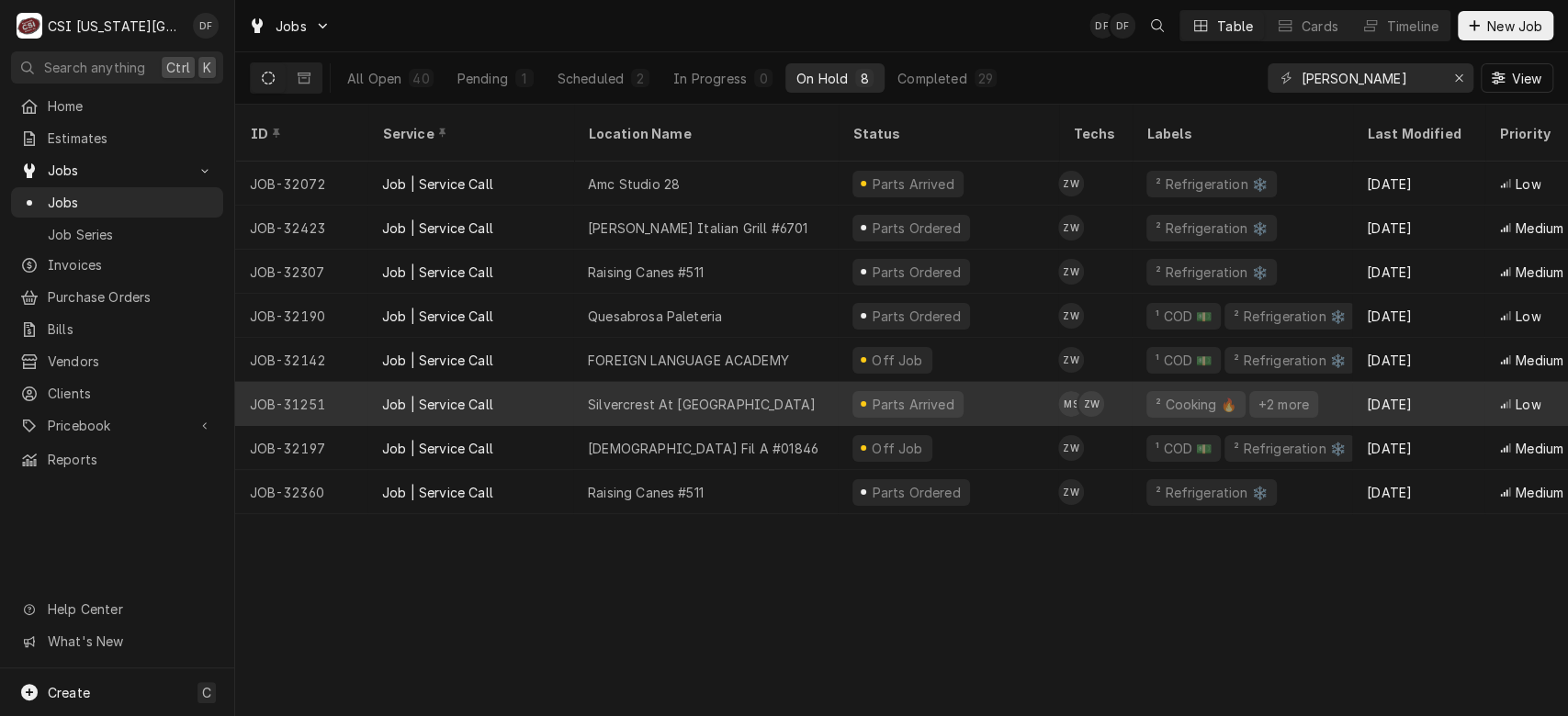
click at [784, 381] on div "Silvercrest At [GEOGRAPHIC_DATA]" at bounding box center [705, 403] width 264 height 44
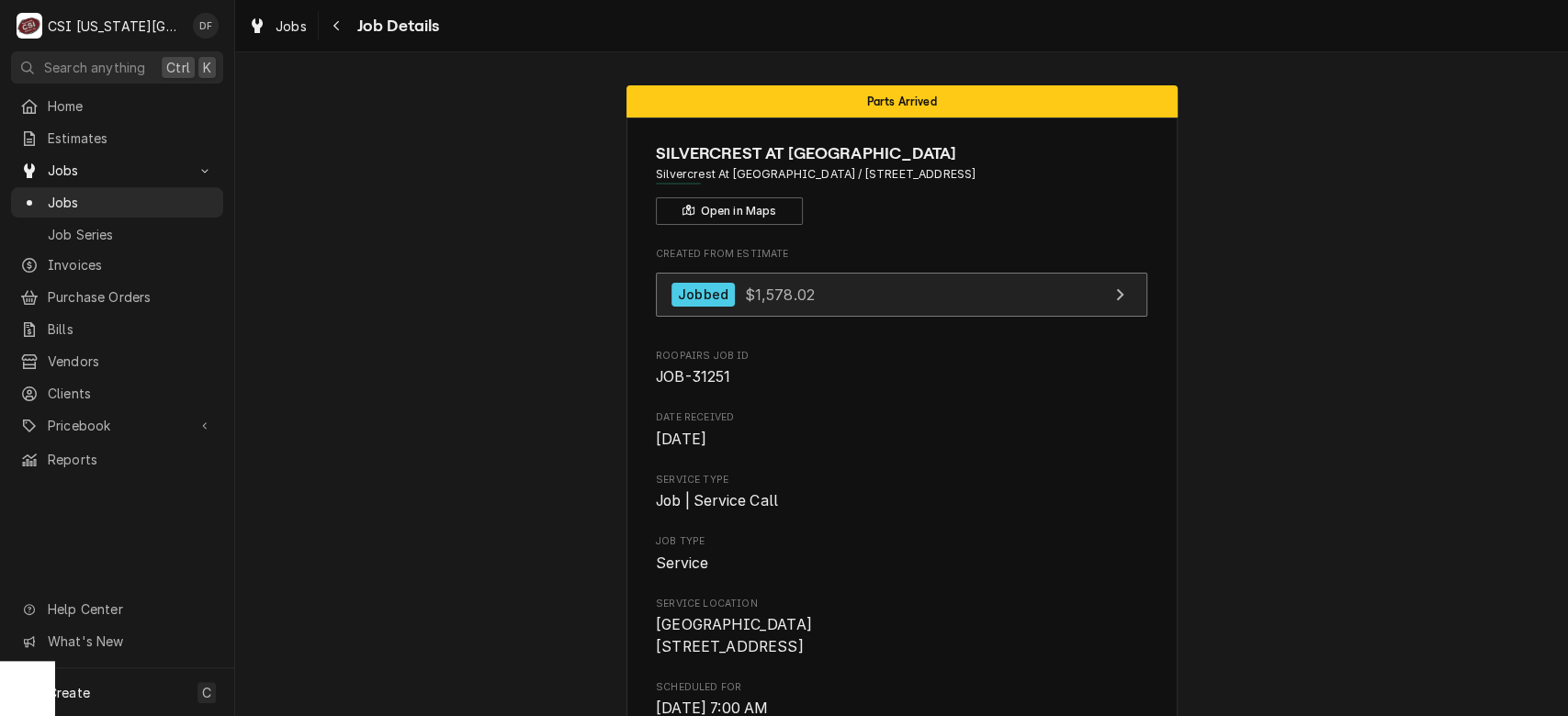
click at [864, 312] on link "Jobbed $1,578.02" at bounding box center [901, 295] width 491 height 45
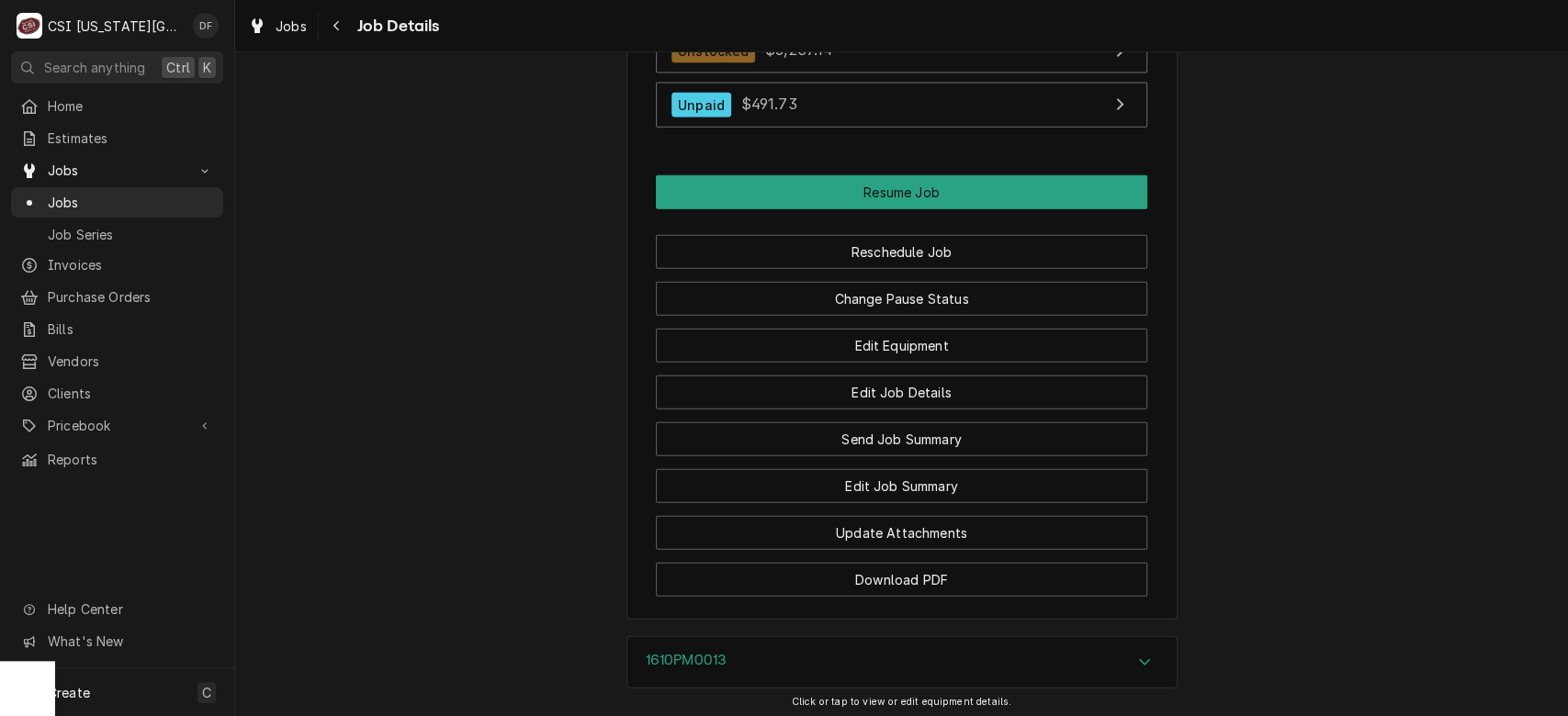
scroll to position [2889, 0]
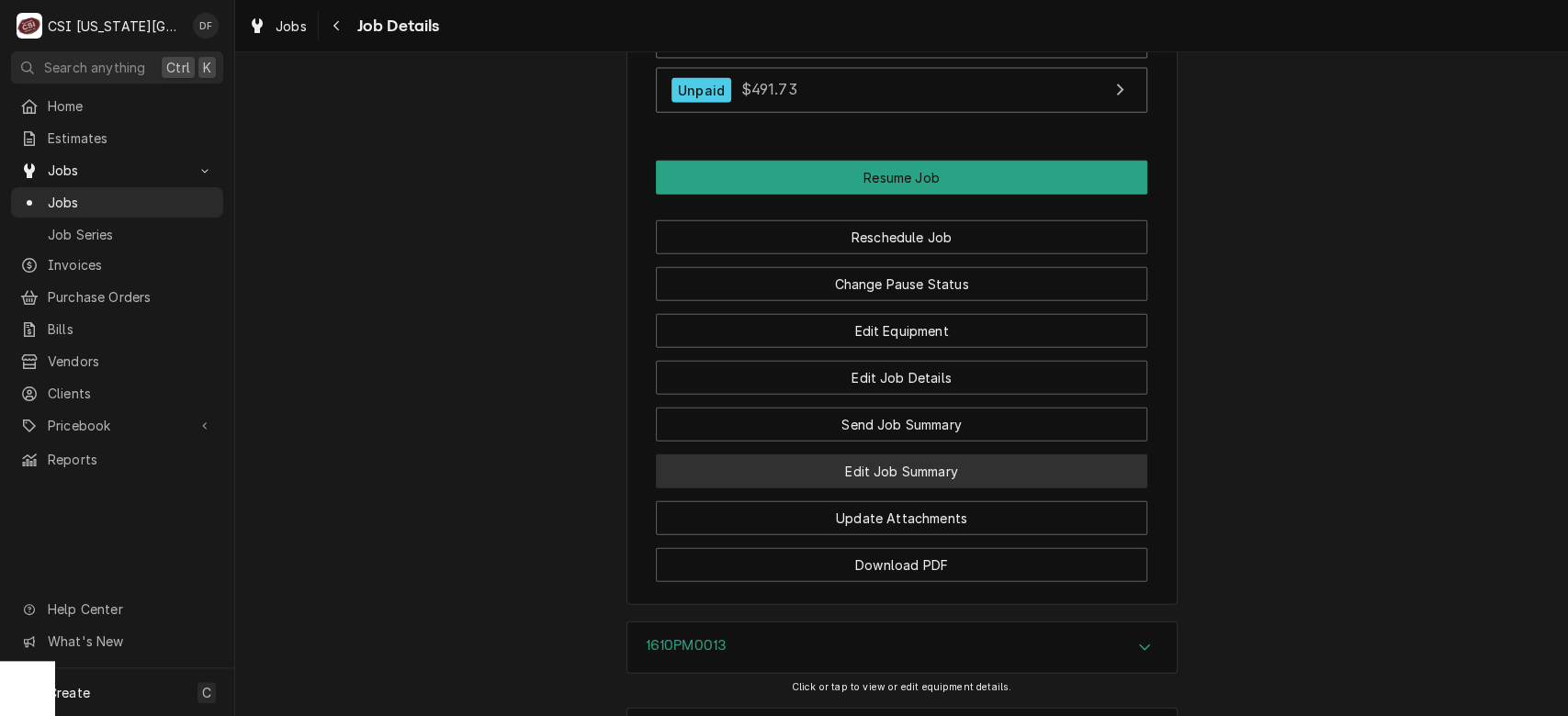
click at [927, 454] on button "Edit Job Summary" at bounding box center [901, 470] width 491 height 34
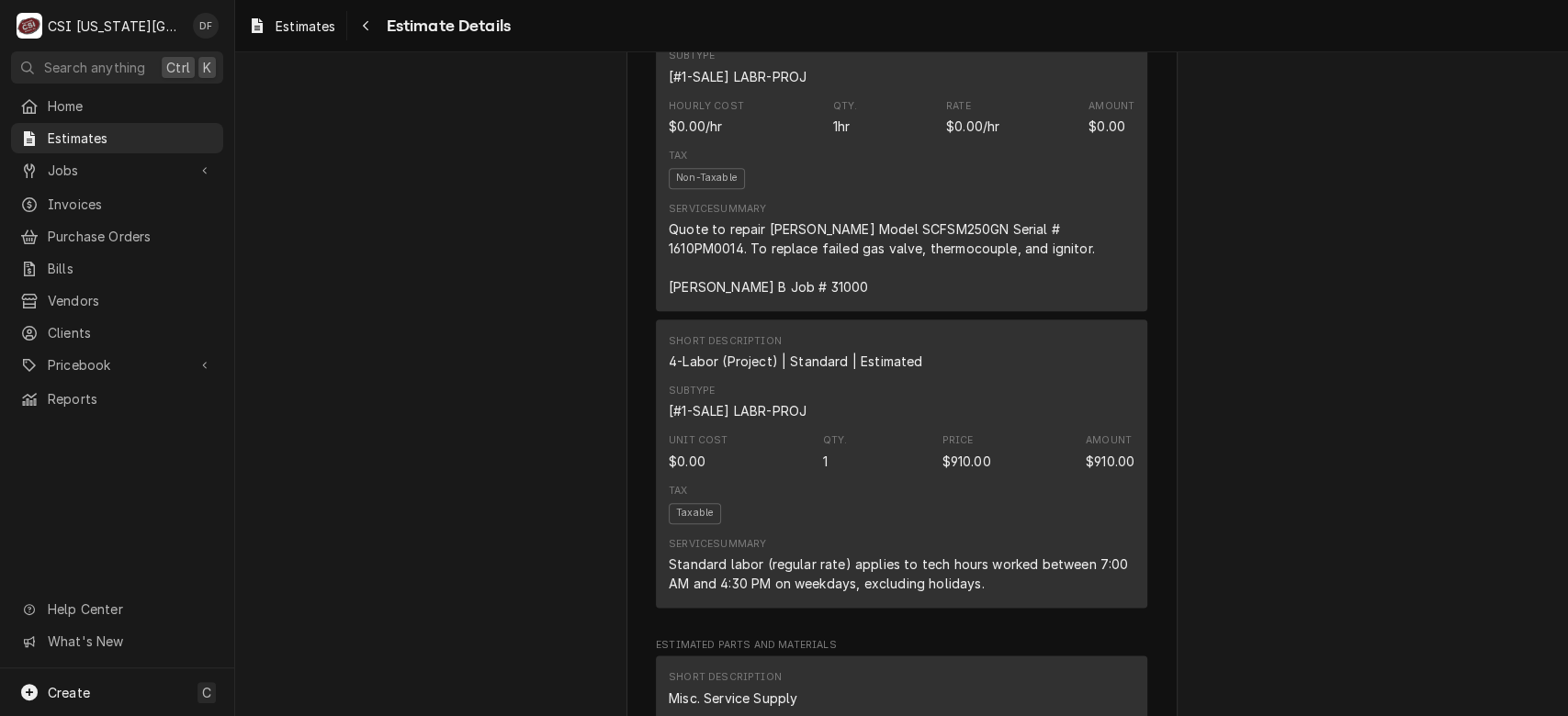
scroll to position [1186, 0]
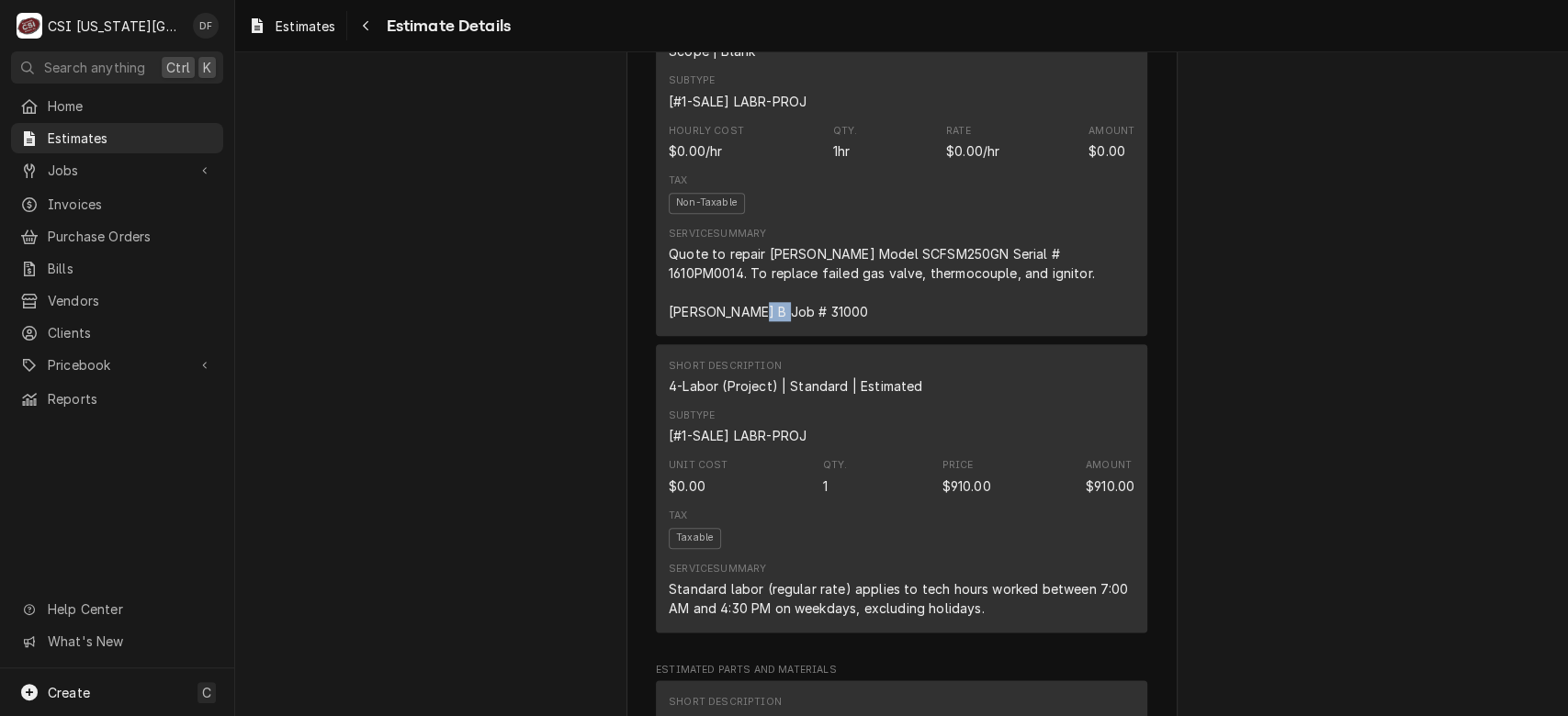
drag, startPoint x: 786, startPoint y: 353, endPoint x: 759, endPoint y: 356, distance: 27.2
click at [759, 321] on div "Quote to repair [PERSON_NAME] Model SCFSM250GN Serial # 1610PM0014. To replace …" at bounding box center [901, 283] width 466 height 77
drag, startPoint x: 789, startPoint y: 349, endPoint x: 757, endPoint y: 349, distance: 32.0
click at [757, 321] on div "Quote to repair Dean Fryer Model SCFSM250GN Serial # 1610PM0014. To replace fai…" at bounding box center [901, 283] width 466 height 77
copy div "31000"
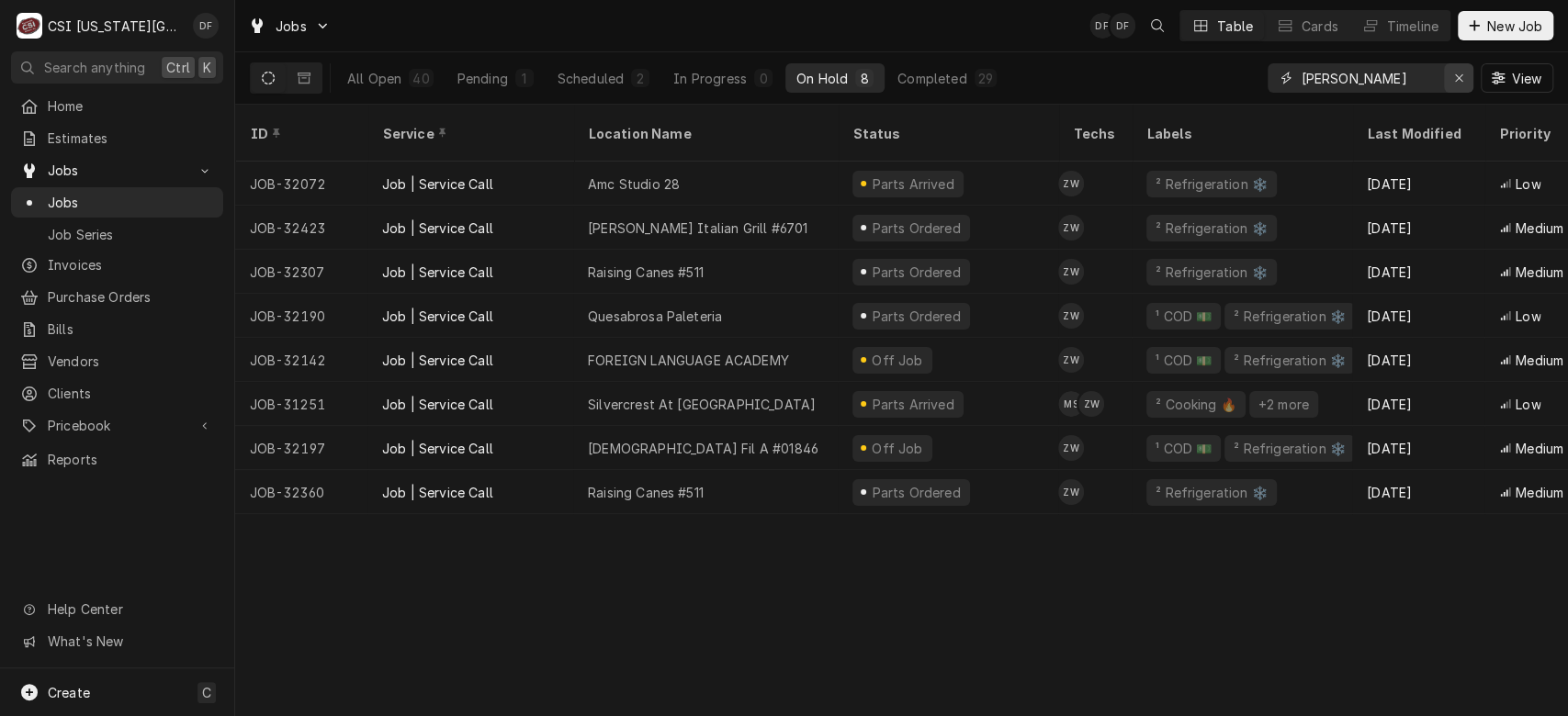
click at [1453, 84] on div "Erase input" at bounding box center [1458, 77] width 19 height 19
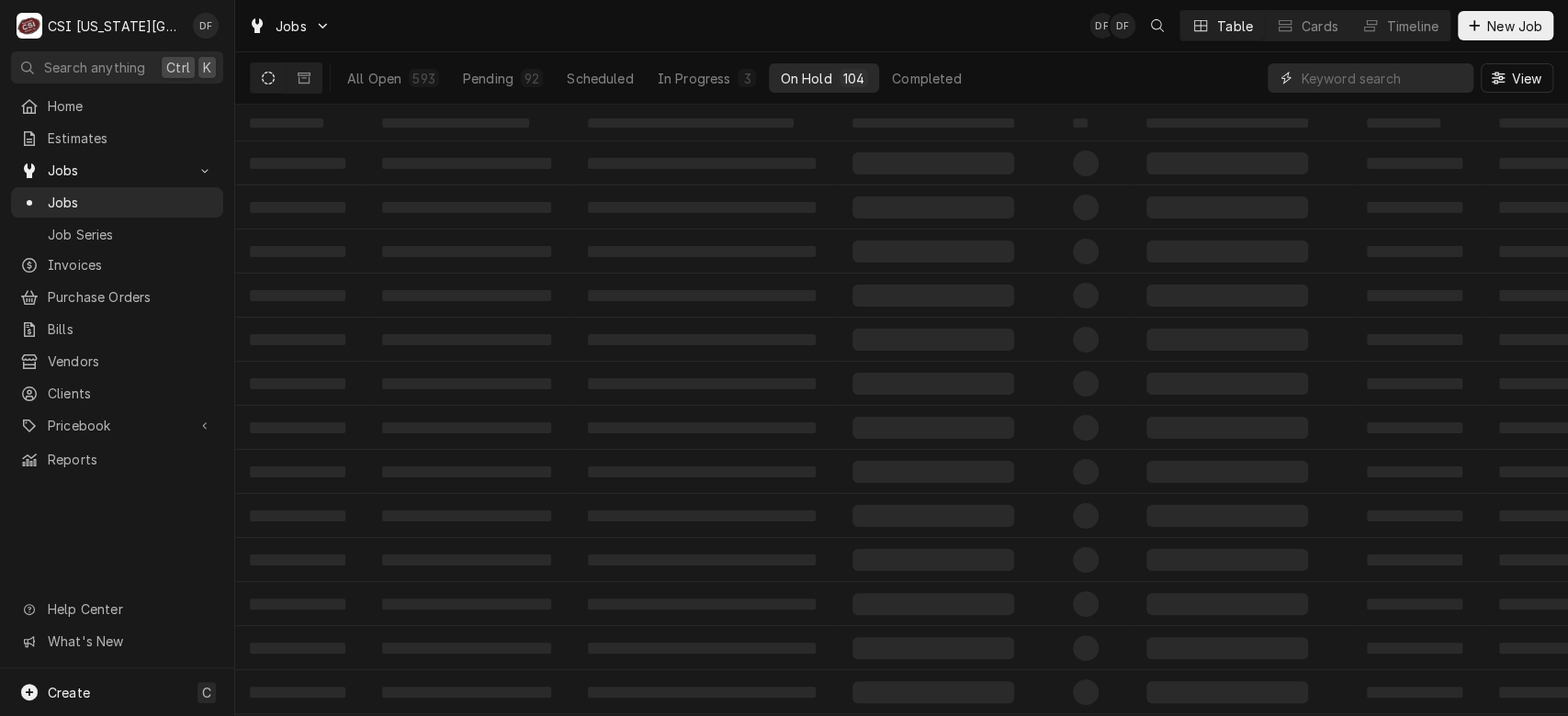
paste input "31000"
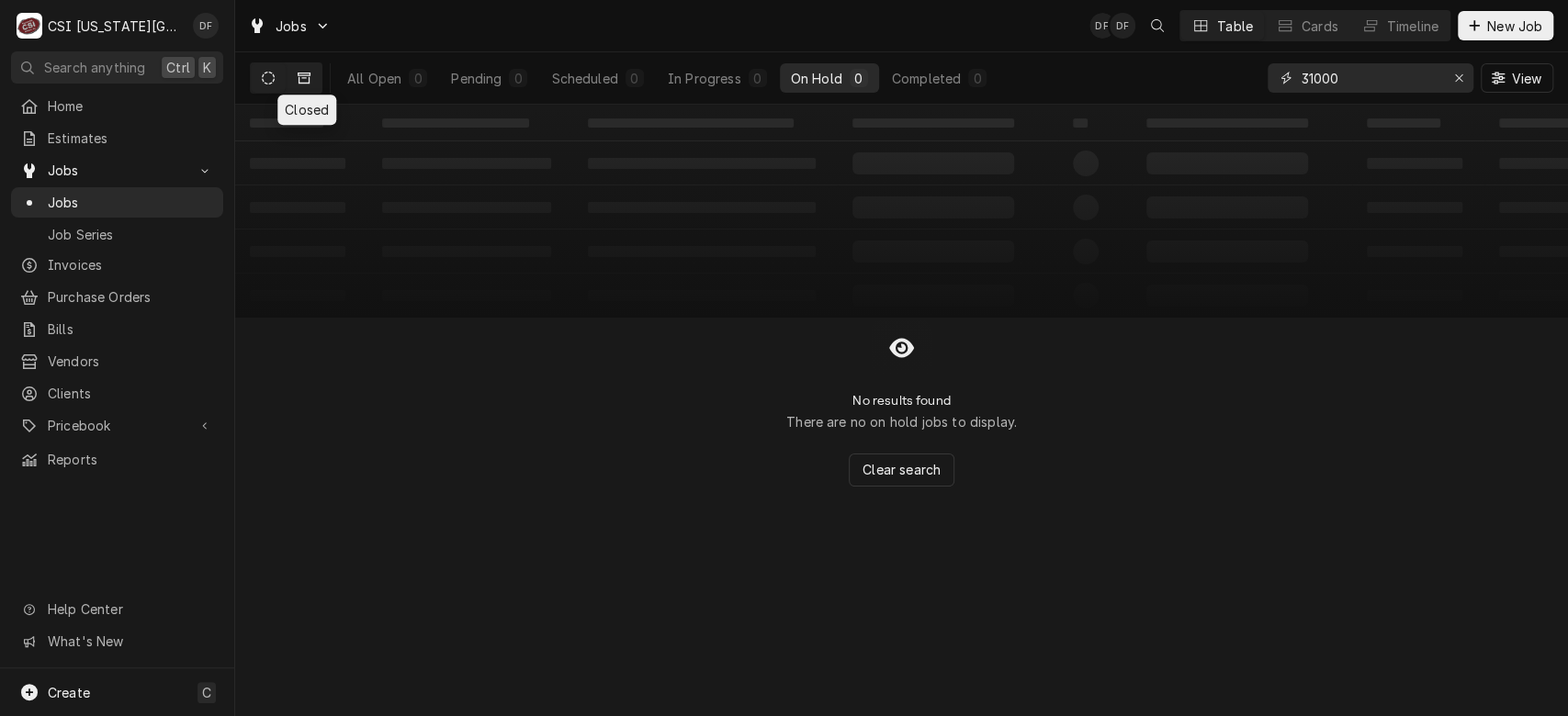
type input "31000"
click at [304, 84] on button "Dynamic Content Wrapper" at bounding box center [304, 78] width 35 height 29
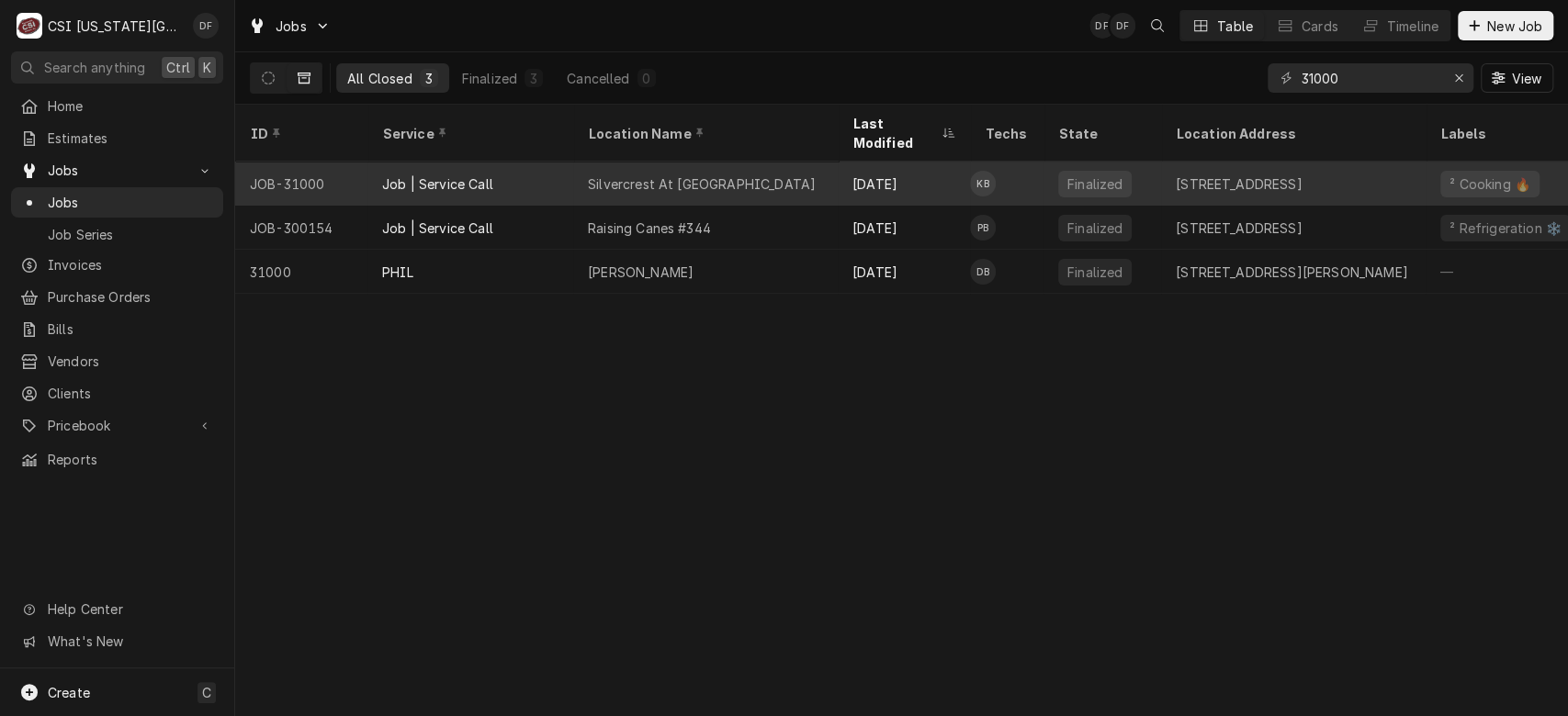
click at [513, 161] on div "Job | Service Call" at bounding box center [470, 183] width 206 height 44
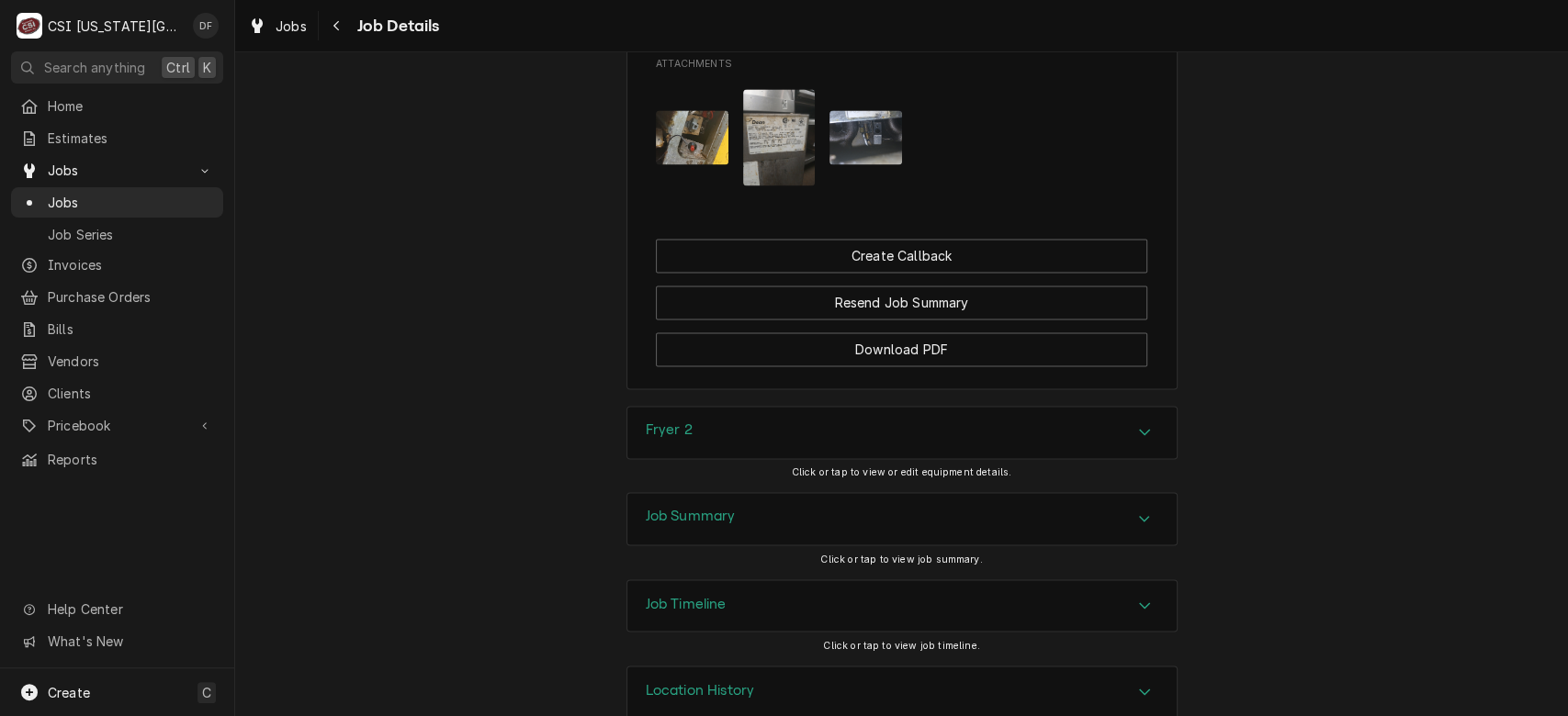
scroll to position [1860, 0]
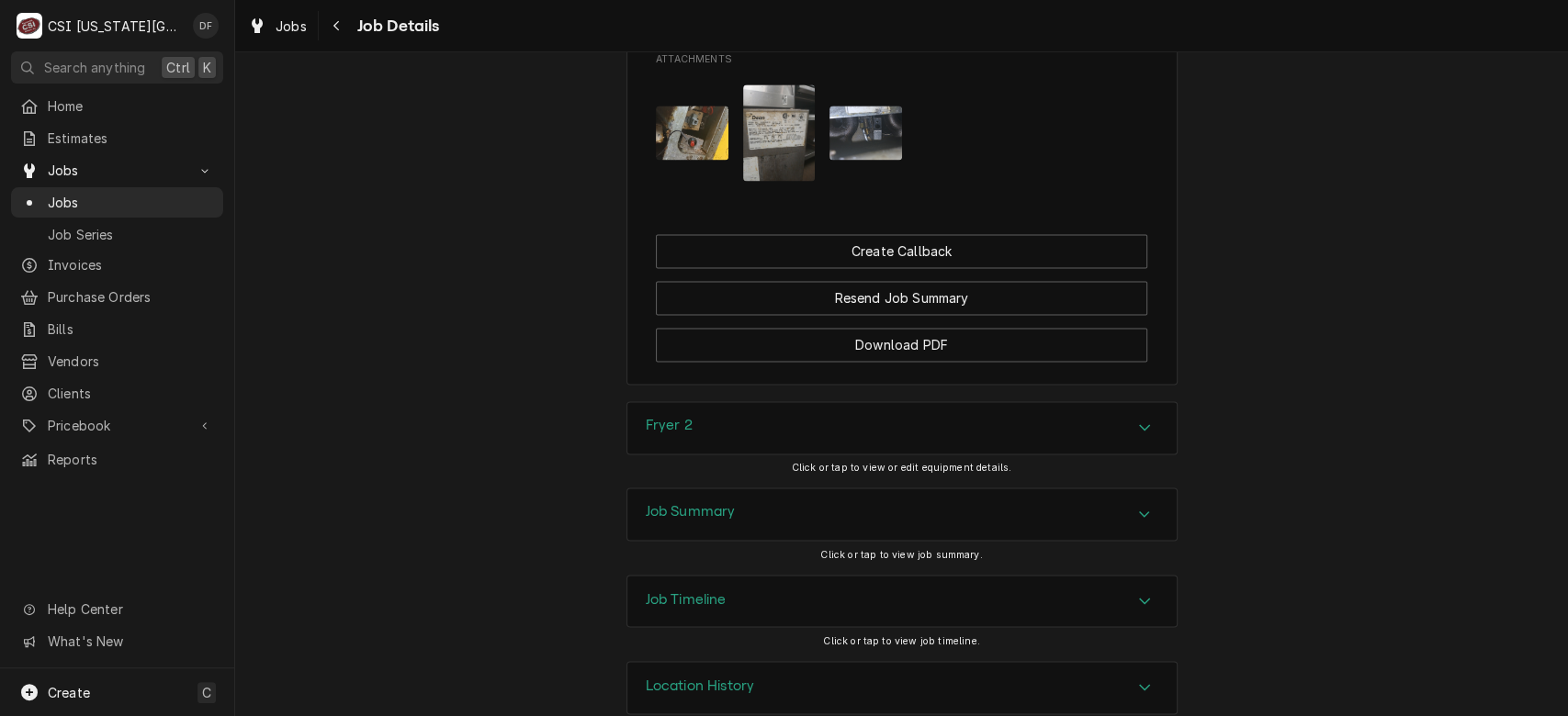
click at [850, 488] on div "Job Summary" at bounding box center [901, 514] width 549 height 52
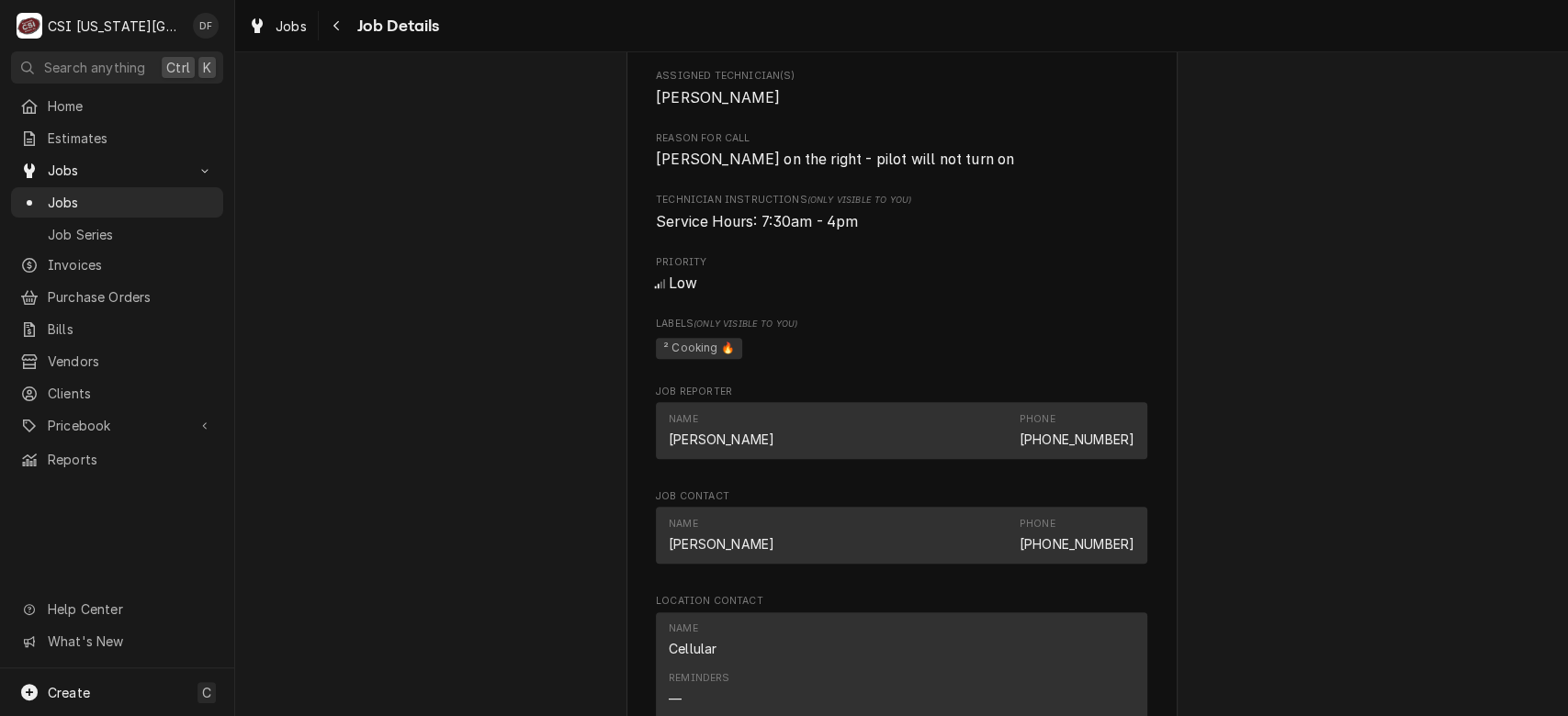
scroll to position [0, 0]
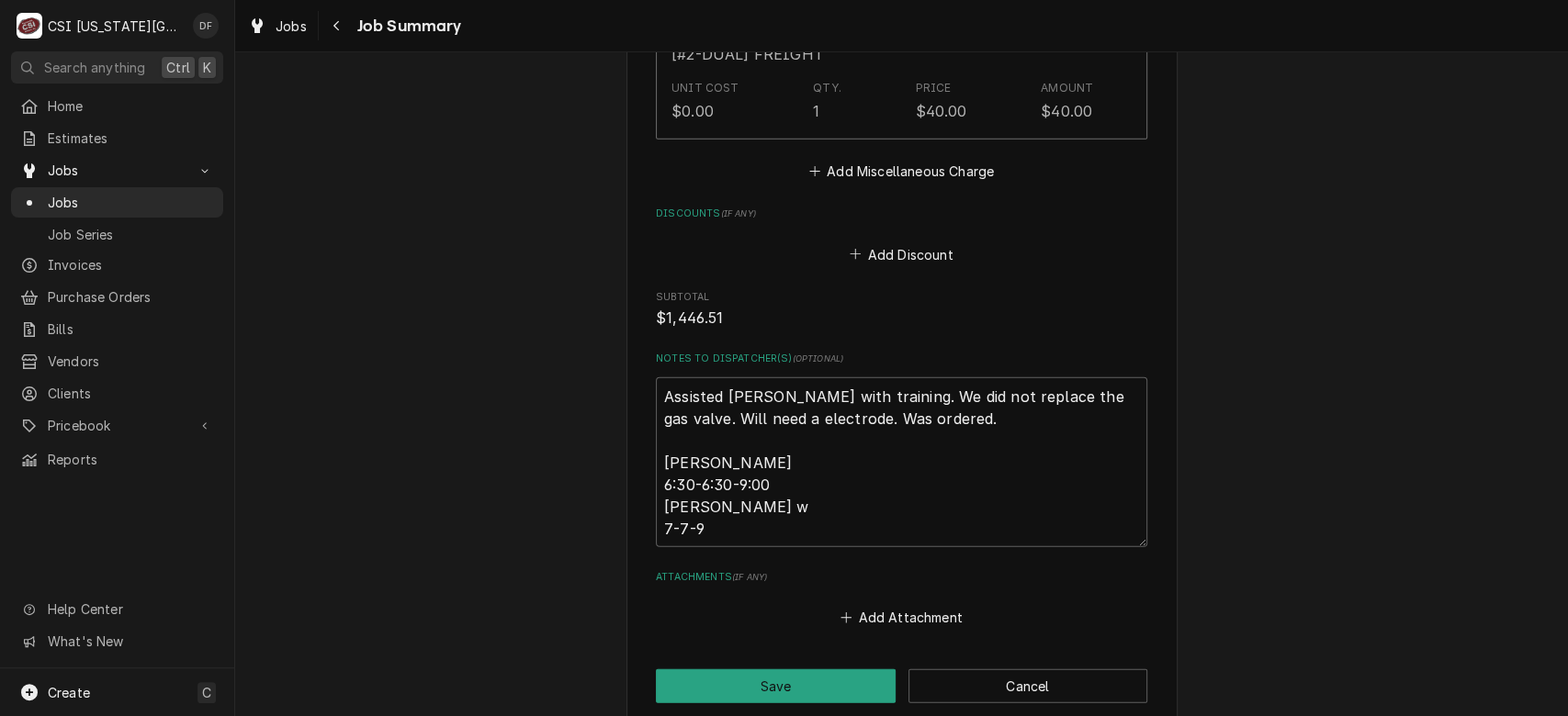
scroll to position [3097, 0]
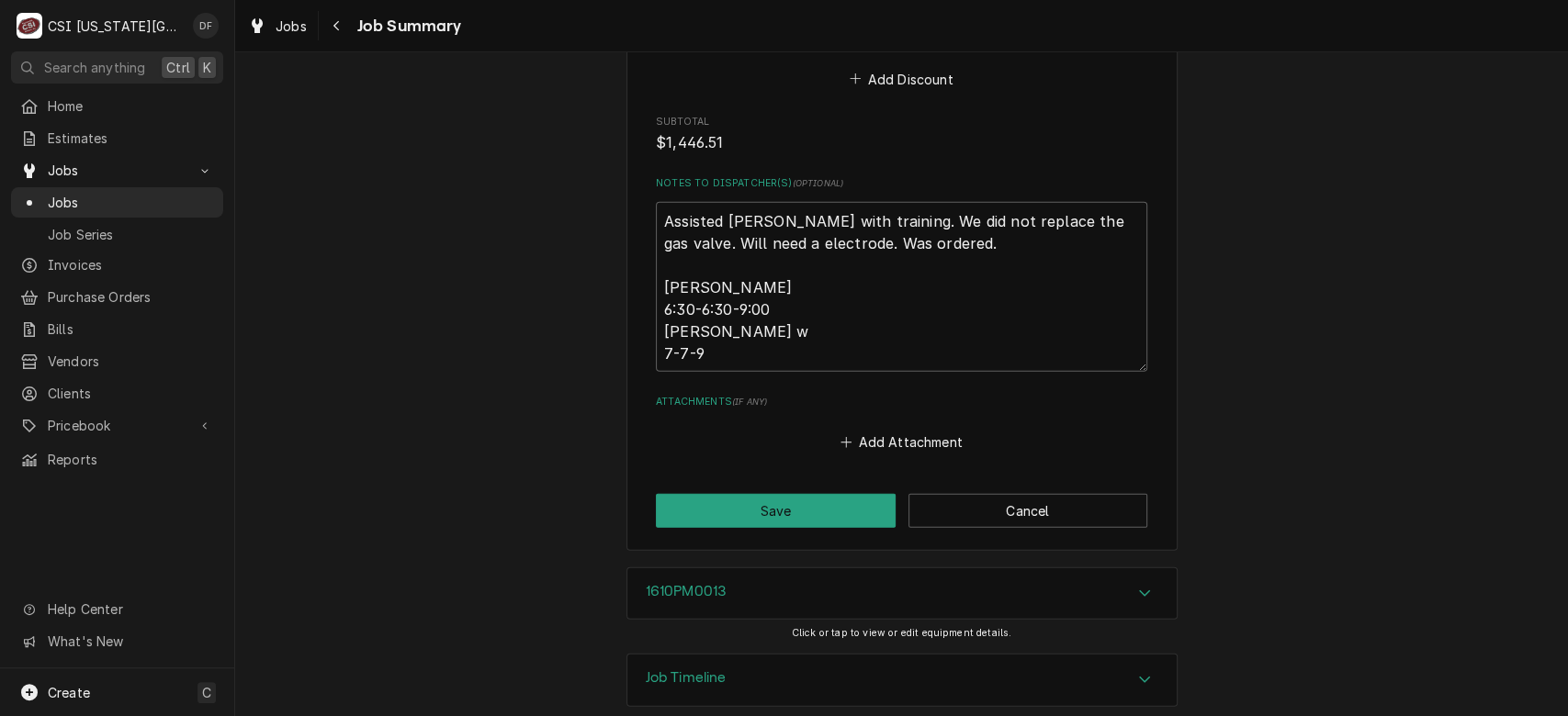
click at [929, 655] on div "Job Timeline" at bounding box center [901, 680] width 549 height 52
click at [676, 669] on h3 "Job Timeline" at bounding box center [686, 678] width 81 height 18
click at [715, 669] on h3 "Job Timeline" at bounding box center [686, 678] width 81 height 18
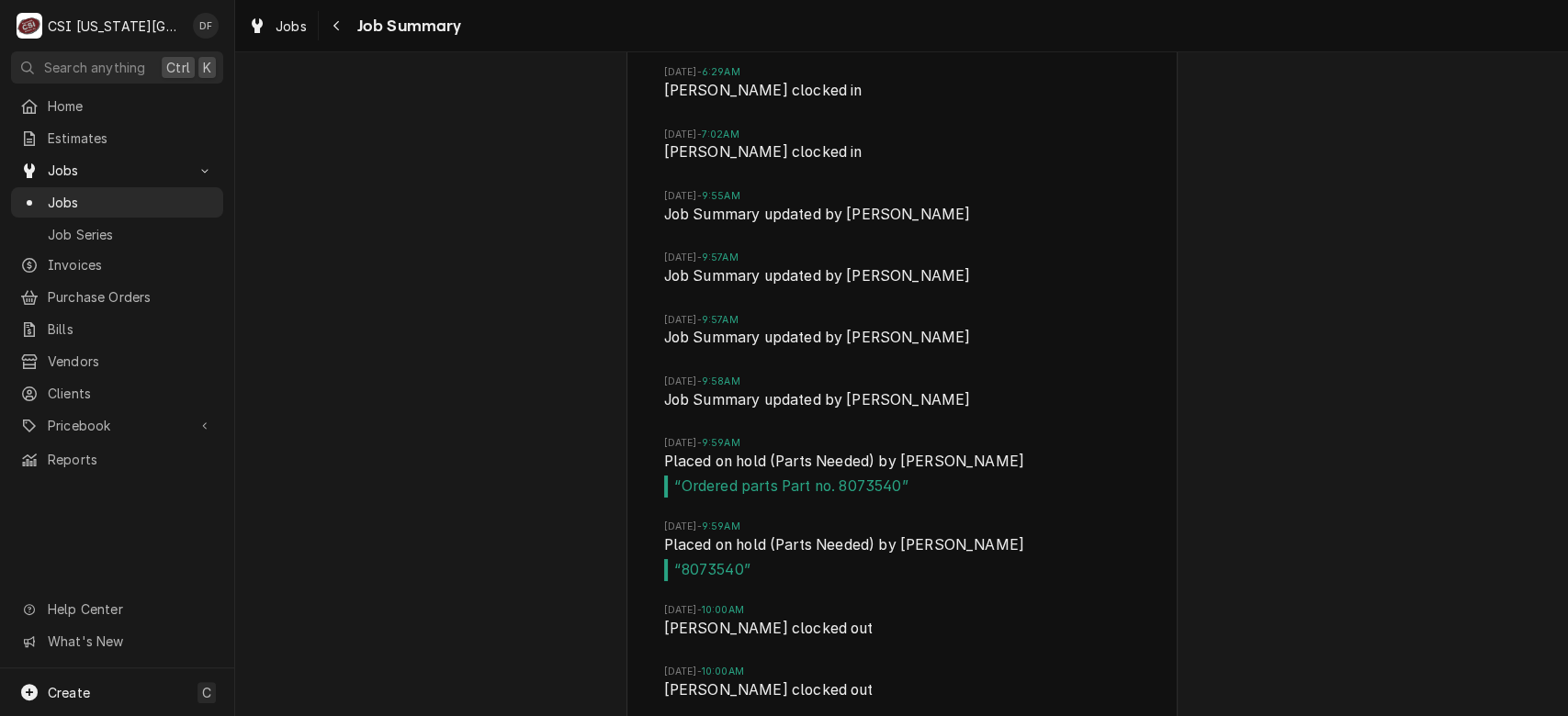
scroll to position [4732, 0]
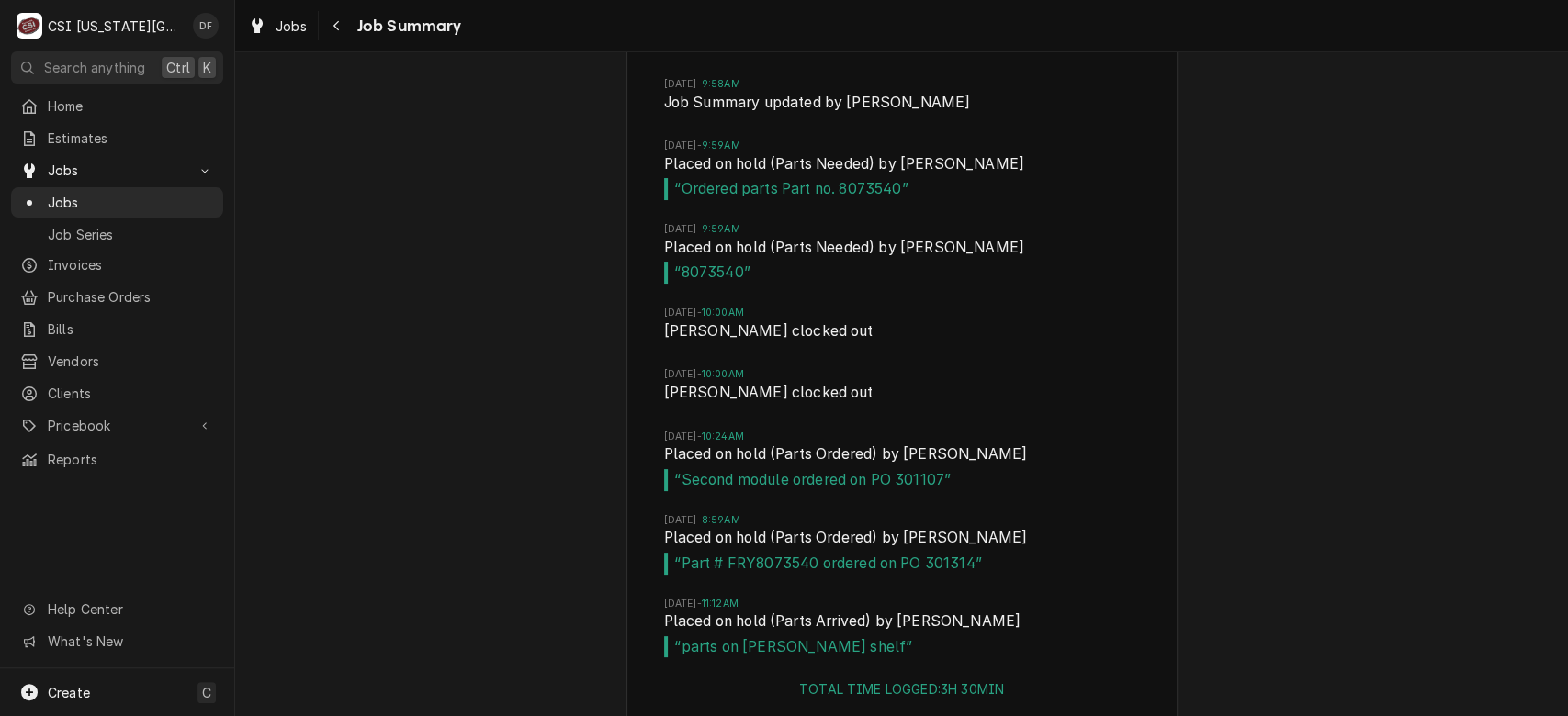
type textarea "x"
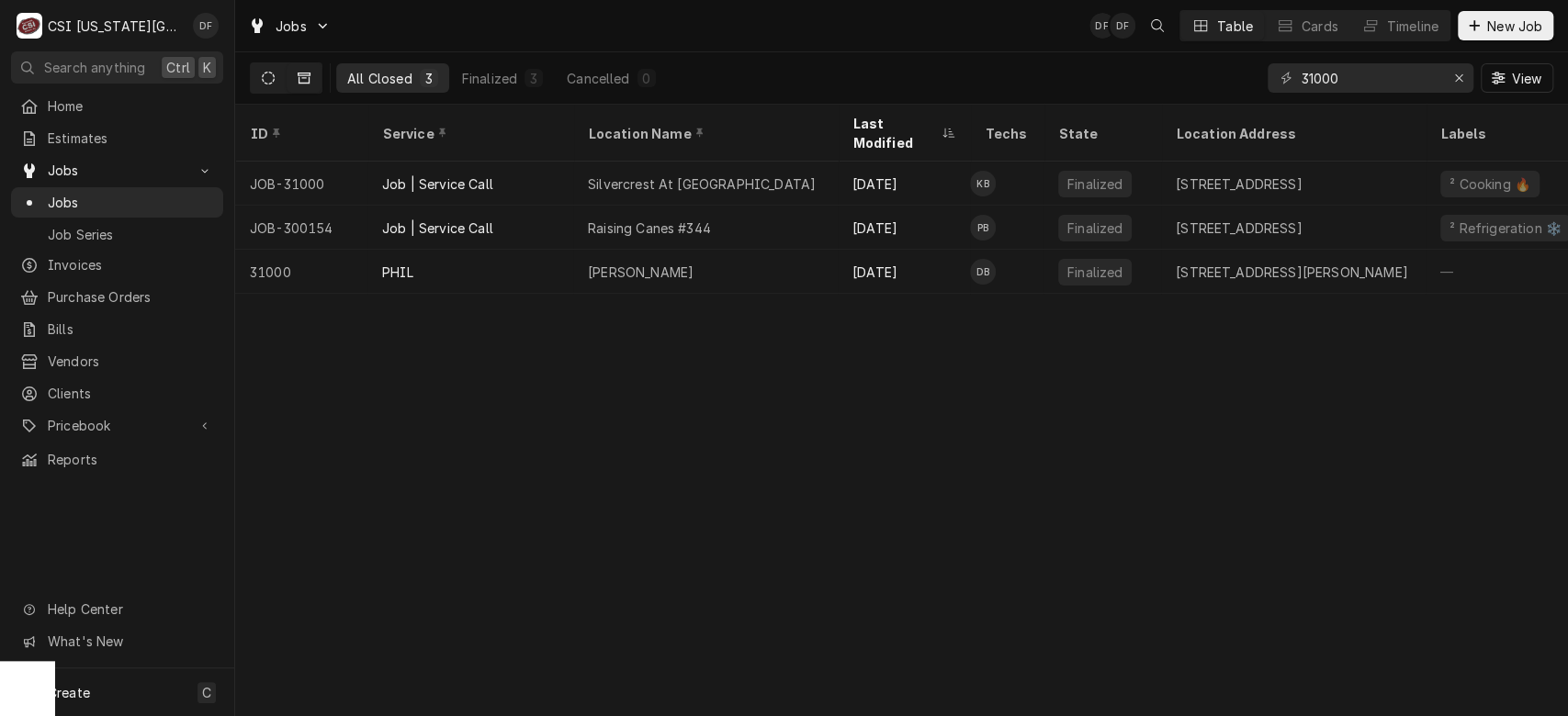
click at [274, 88] on button "Dynamic Content Wrapper" at bounding box center [268, 78] width 35 height 29
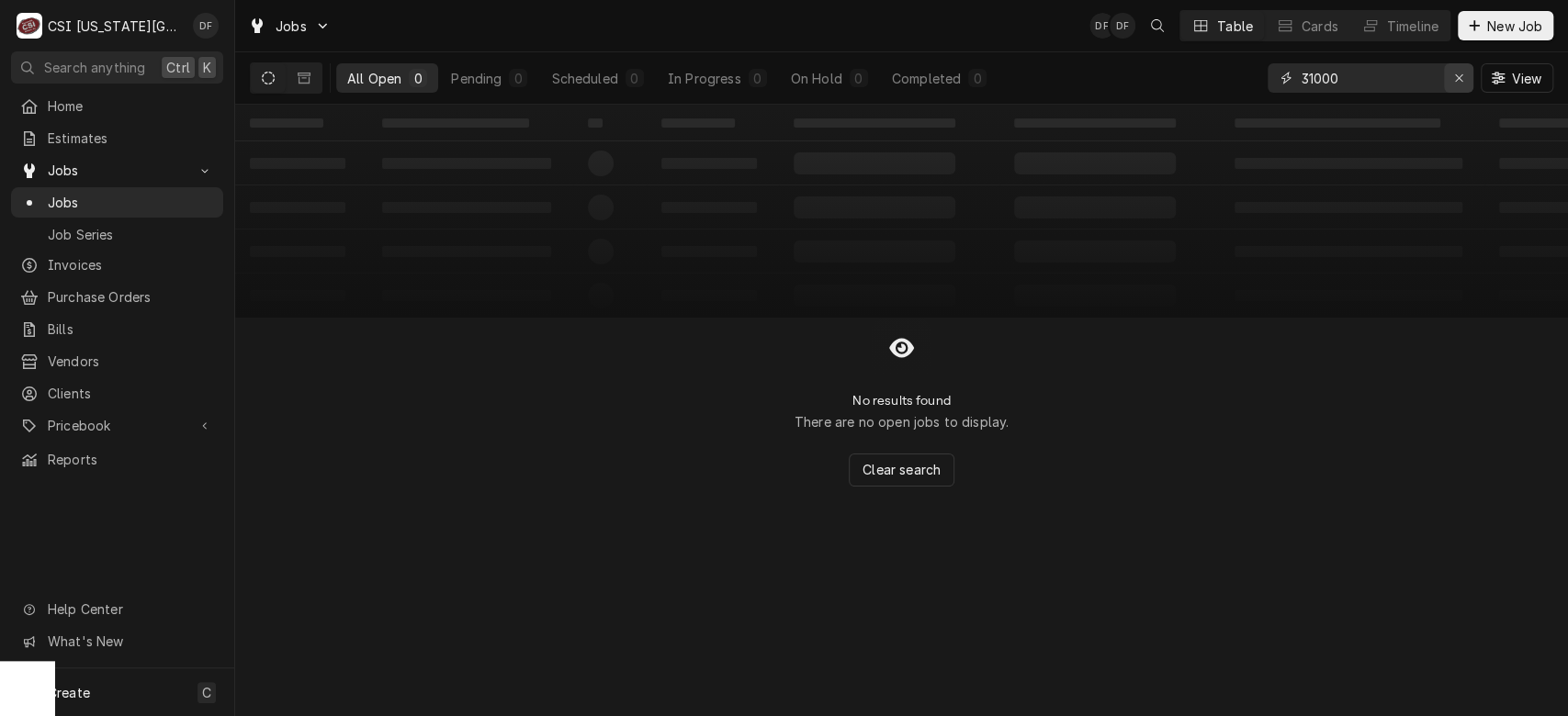
click at [1454, 79] on icon "Erase input" at bounding box center [1458, 78] width 8 height 8
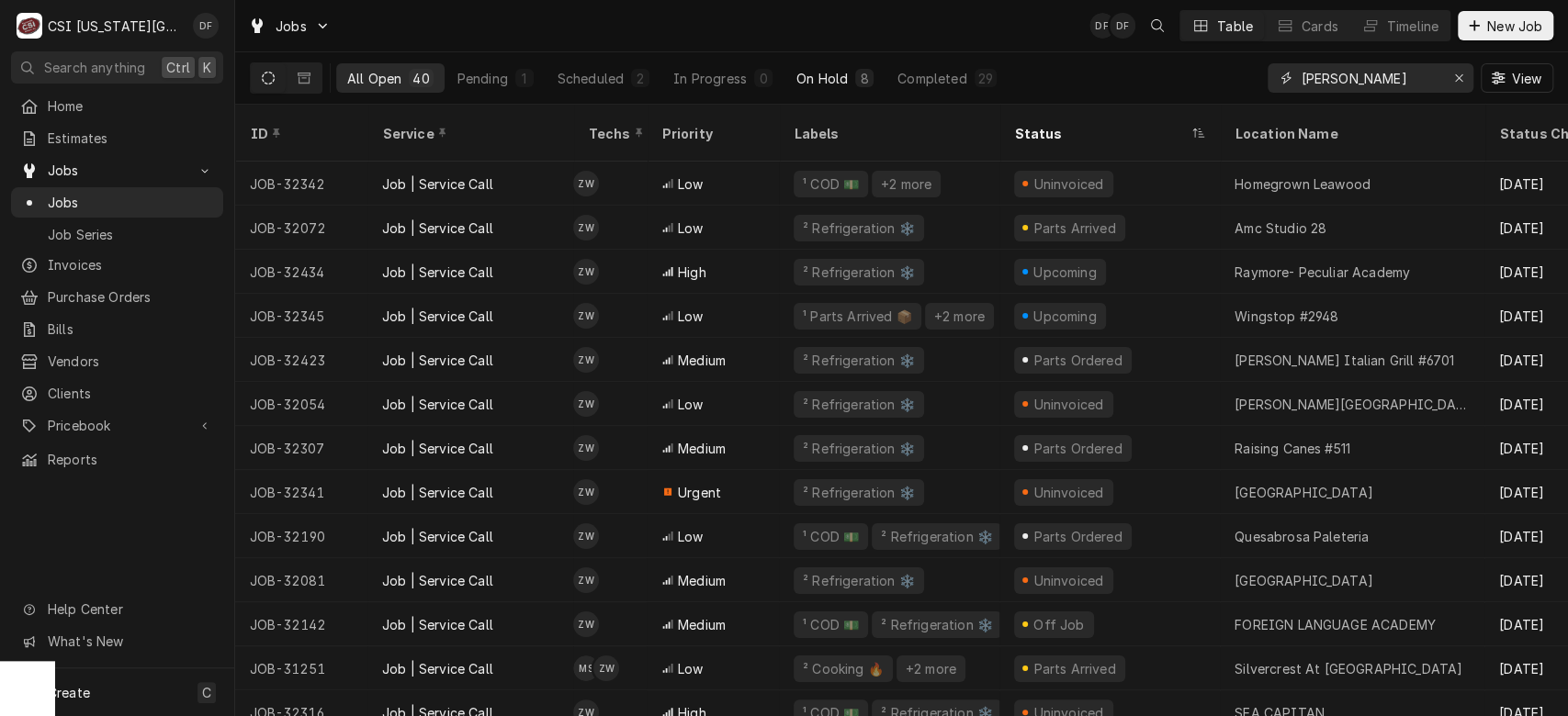
type input "zach wilson"
click at [847, 70] on button "On Hold 8" at bounding box center [834, 78] width 99 height 29
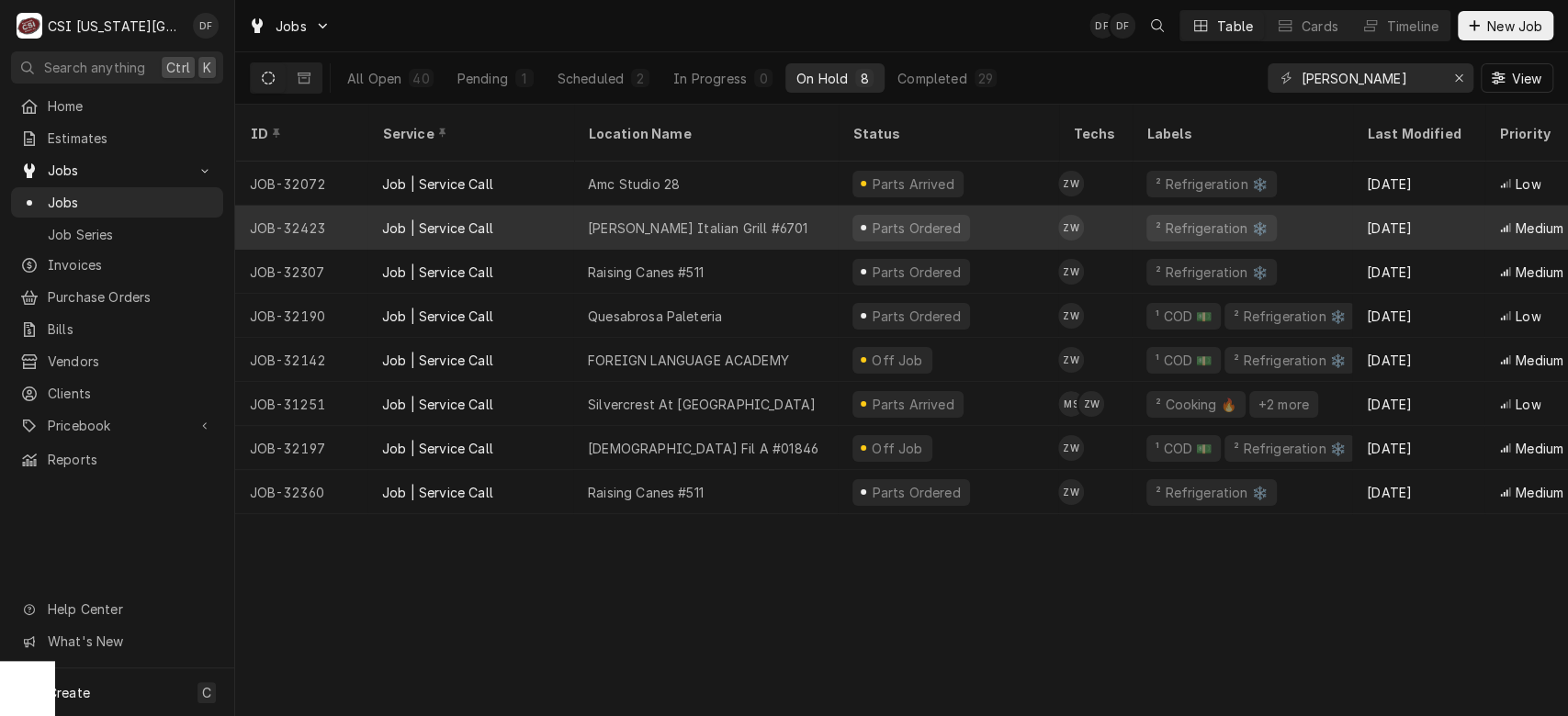
click at [926, 218] on div "Parts Ordered" at bounding box center [915, 228] width 93 height 20
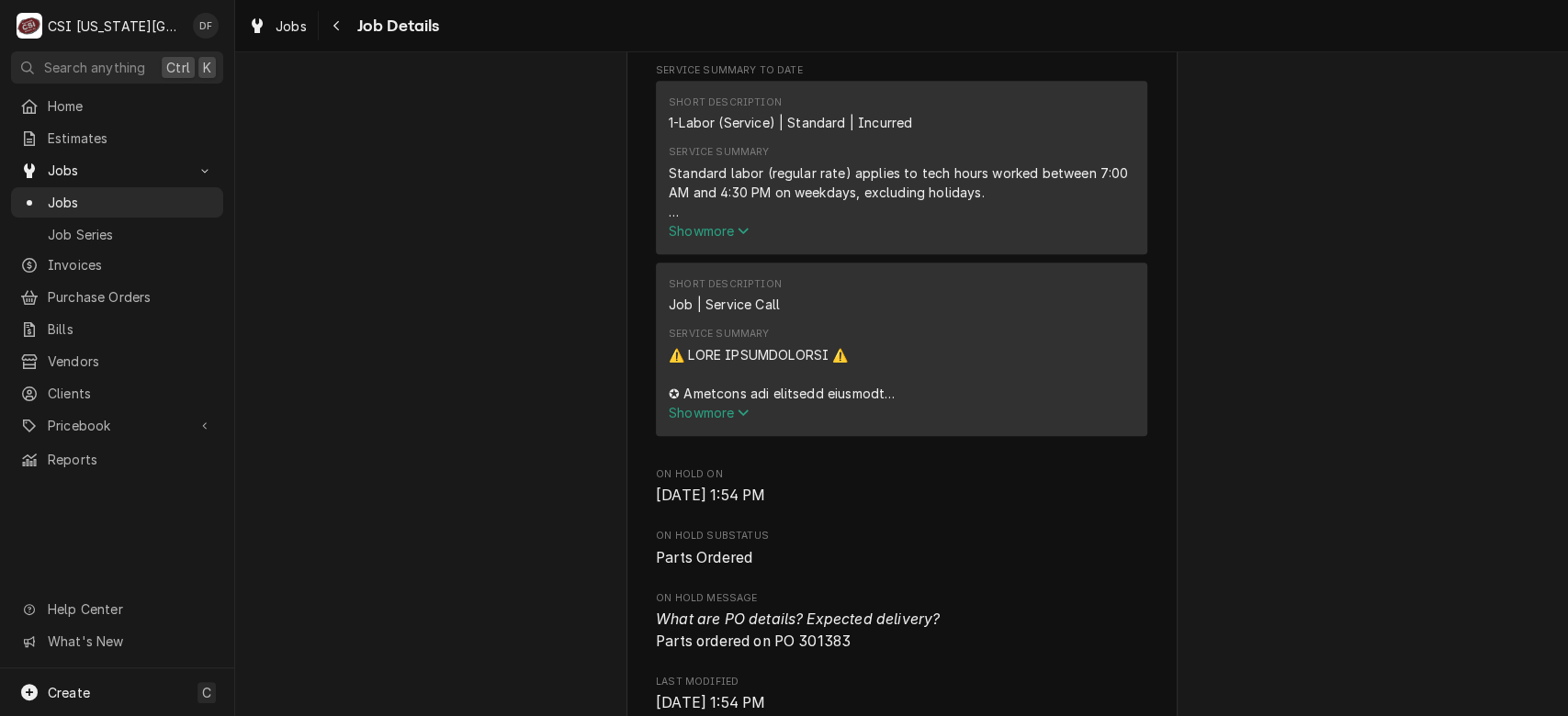
scroll to position [1226, 0]
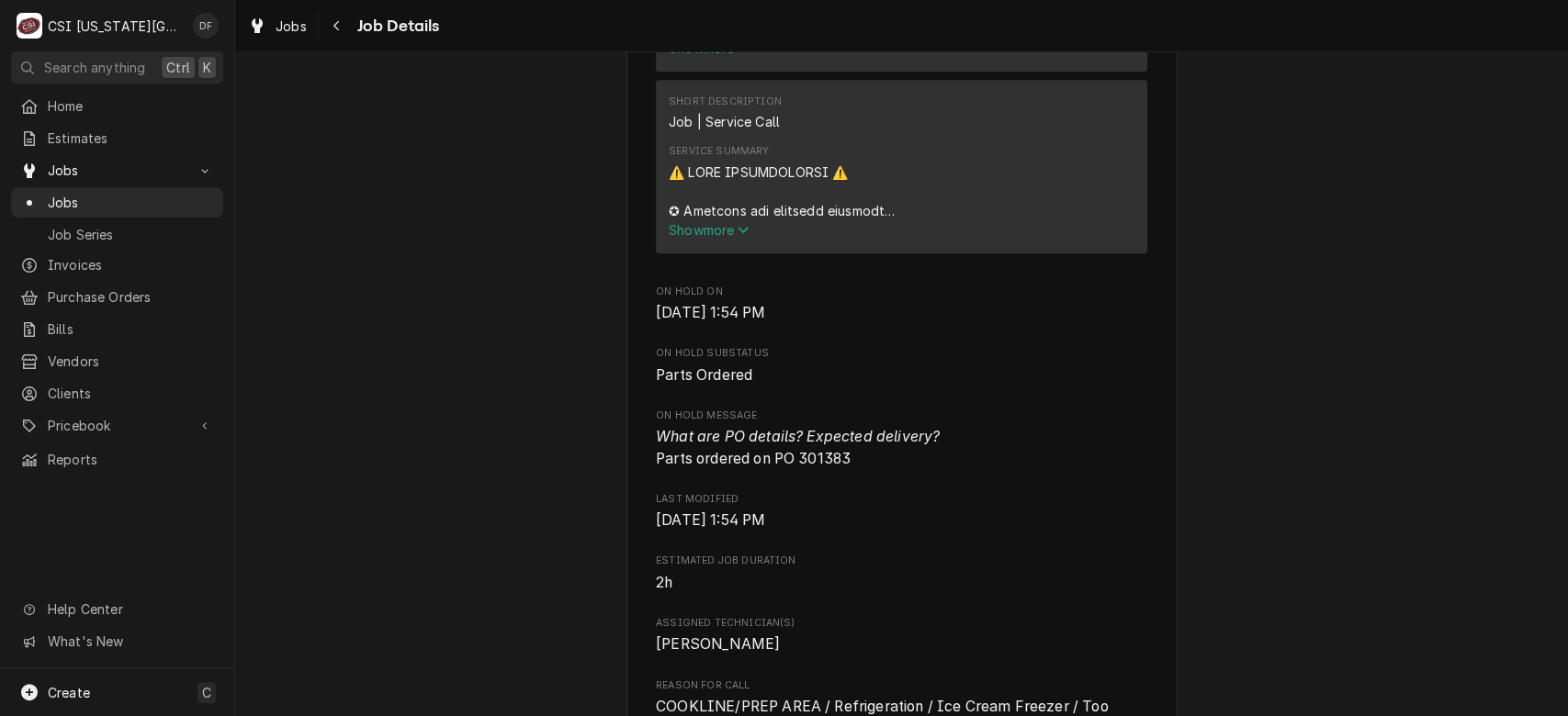
click at [688, 238] on span "Show more" at bounding box center [709, 230] width 81 height 16
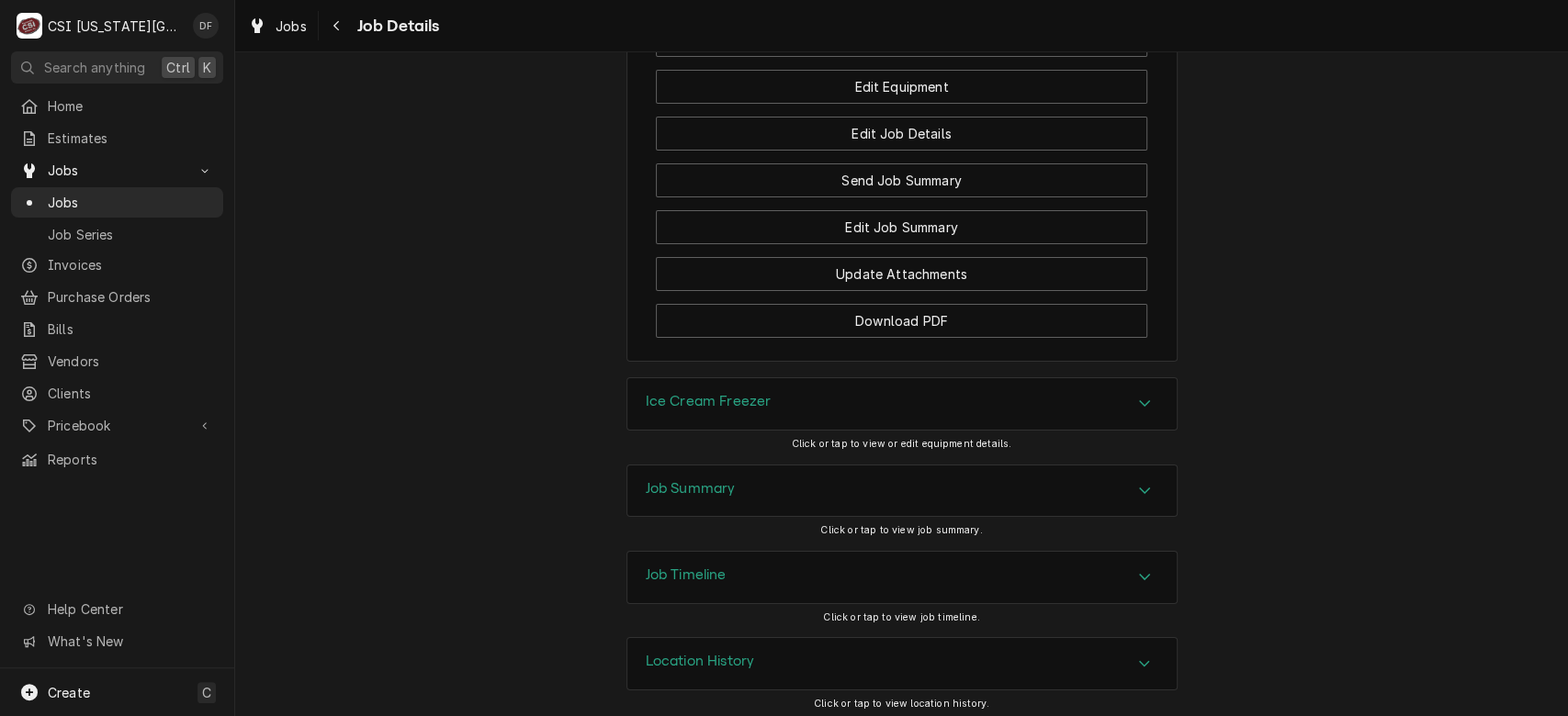
scroll to position [4618, 0]
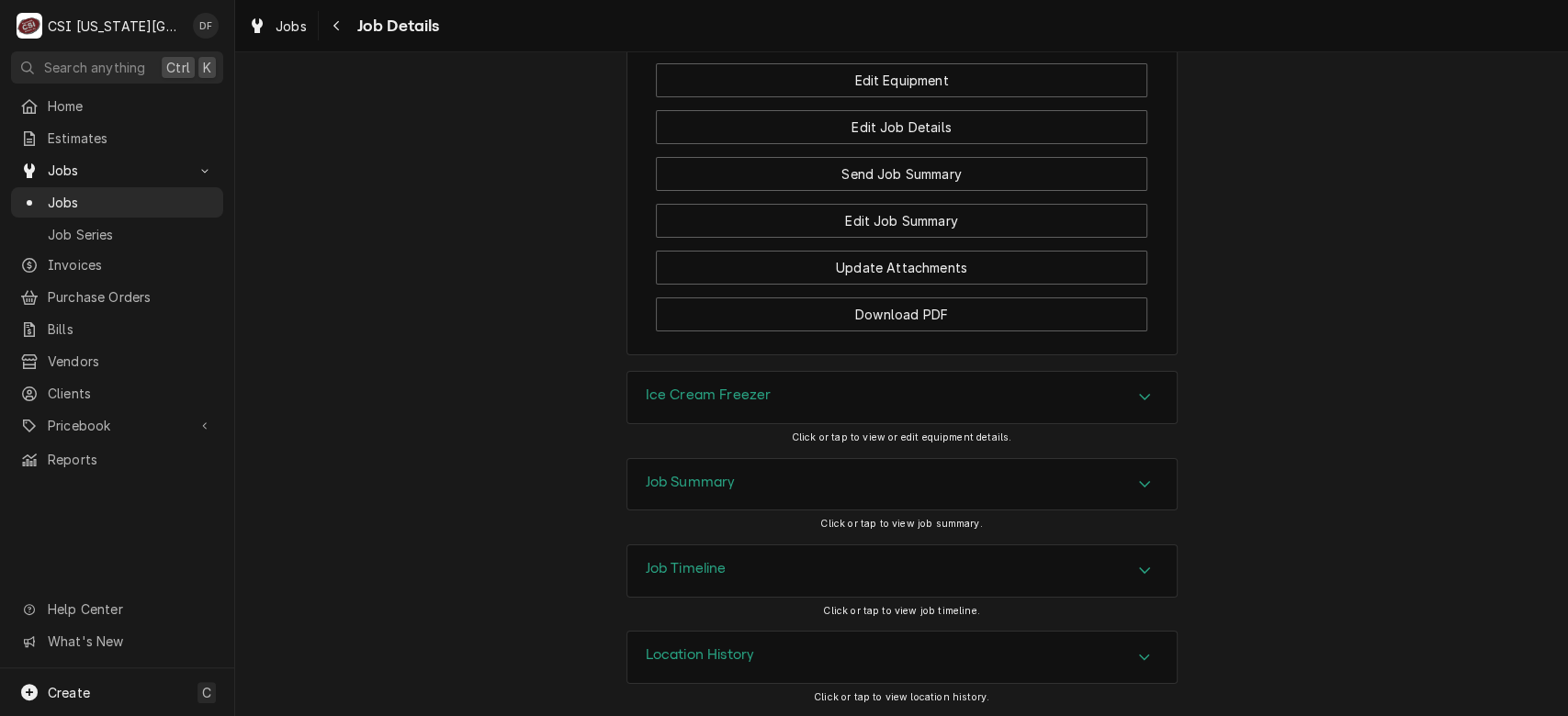
click at [937, 559] on div "Job Timeline" at bounding box center [901, 570] width 549 height 52
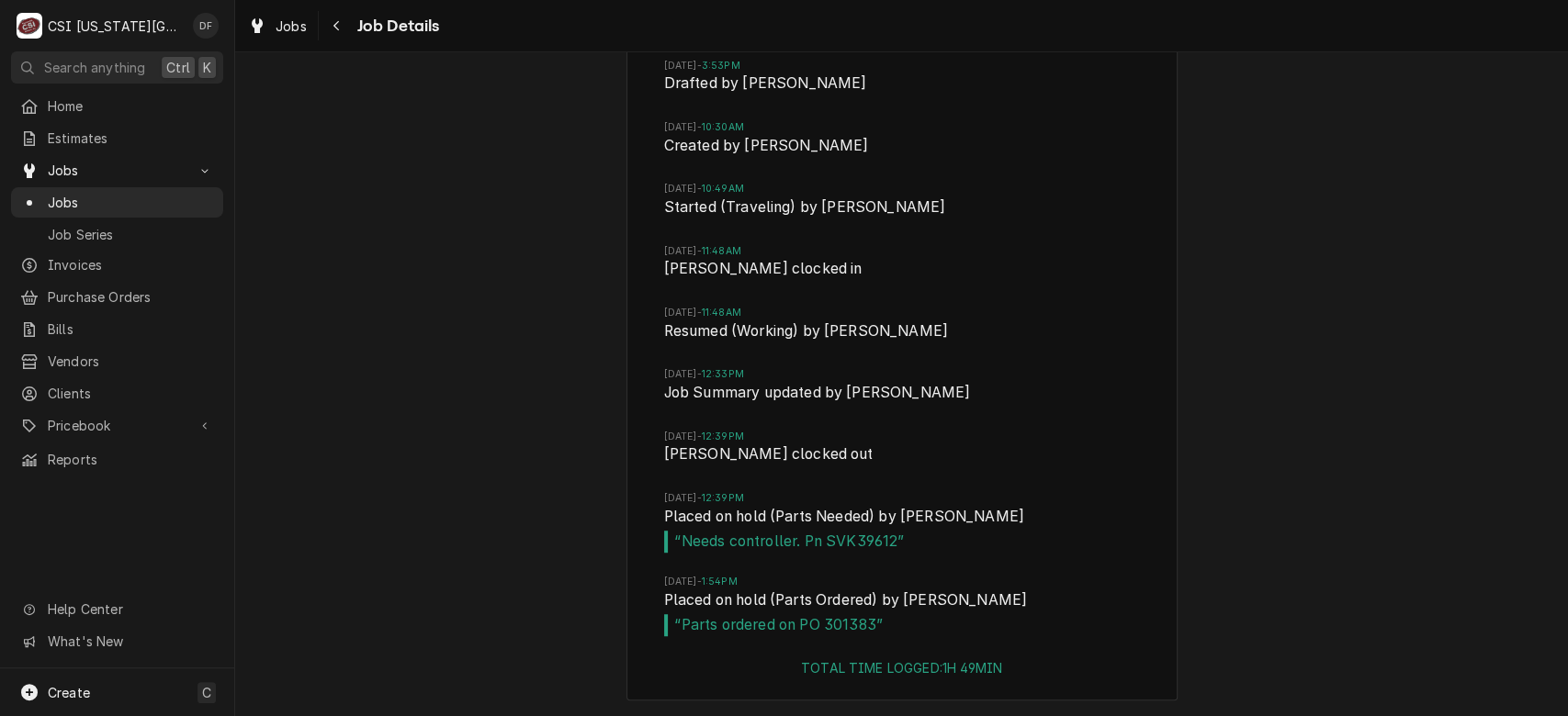
scroll to position [5263, 0]
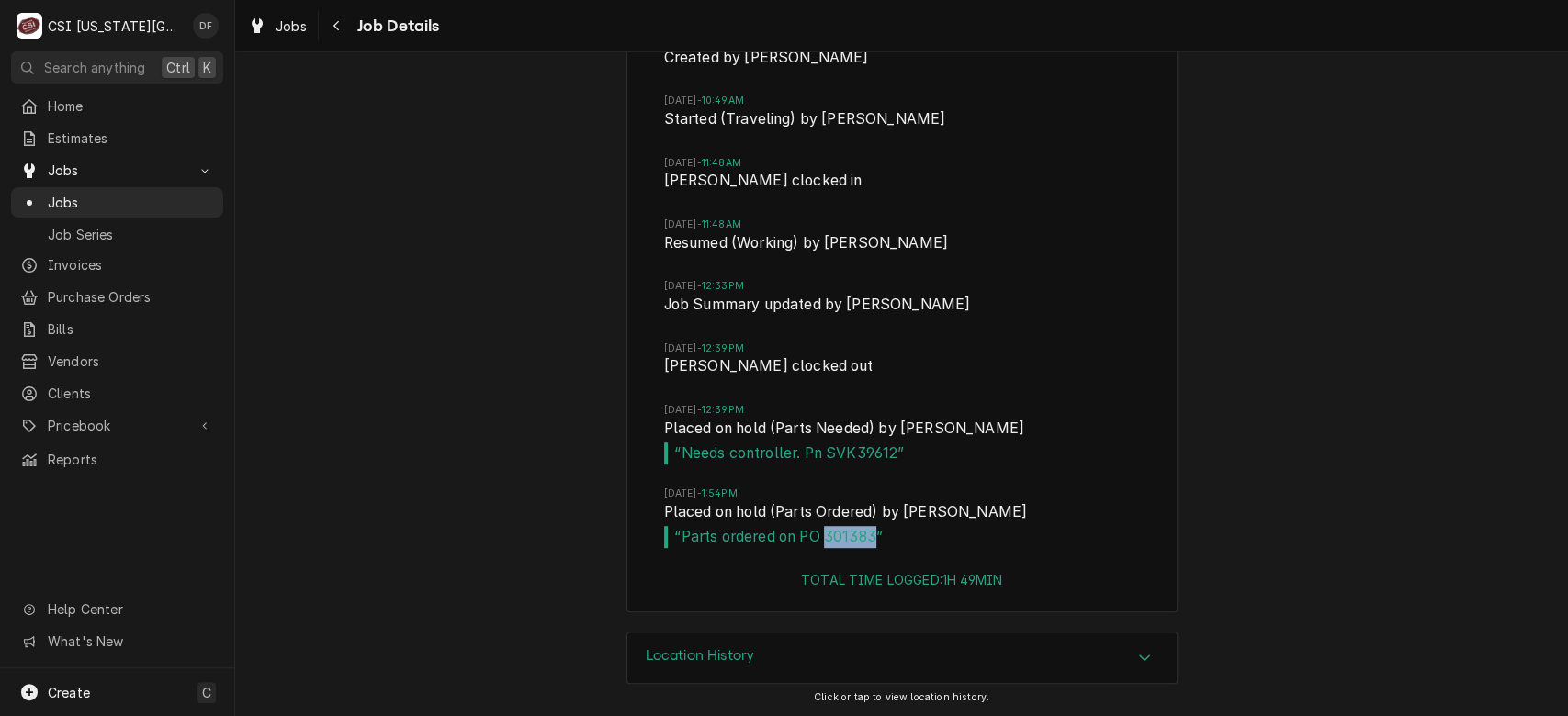
drag, startPoint x: 865, startPoint y: 534, endPoint x: 817, endPoint y: 540, distance: 48.4
click at [817, 540] on span "“ Parts ordered on PO 301383 ”" at bounding box center [901, 537] width 476 height 22
copy span "301383"
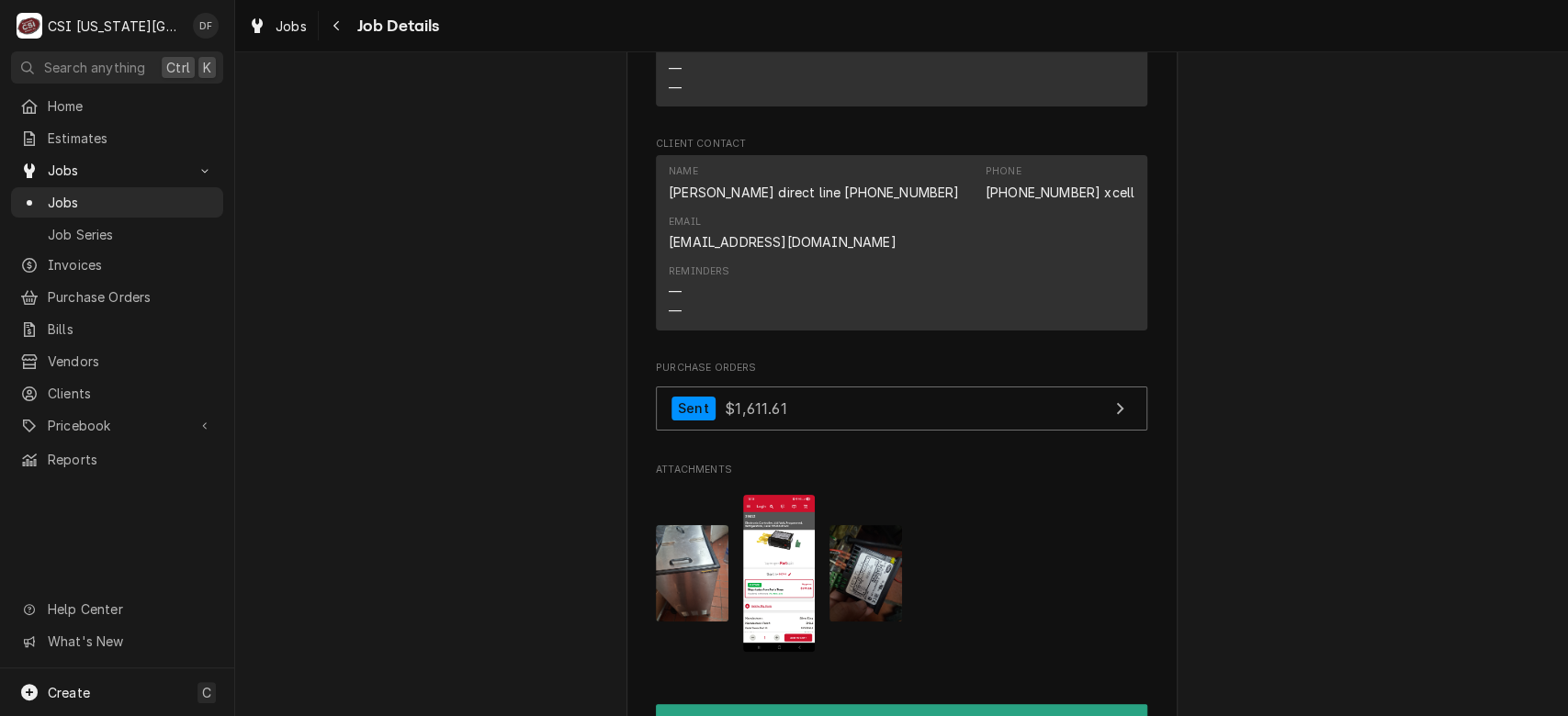
scroll to position [3785, 0]
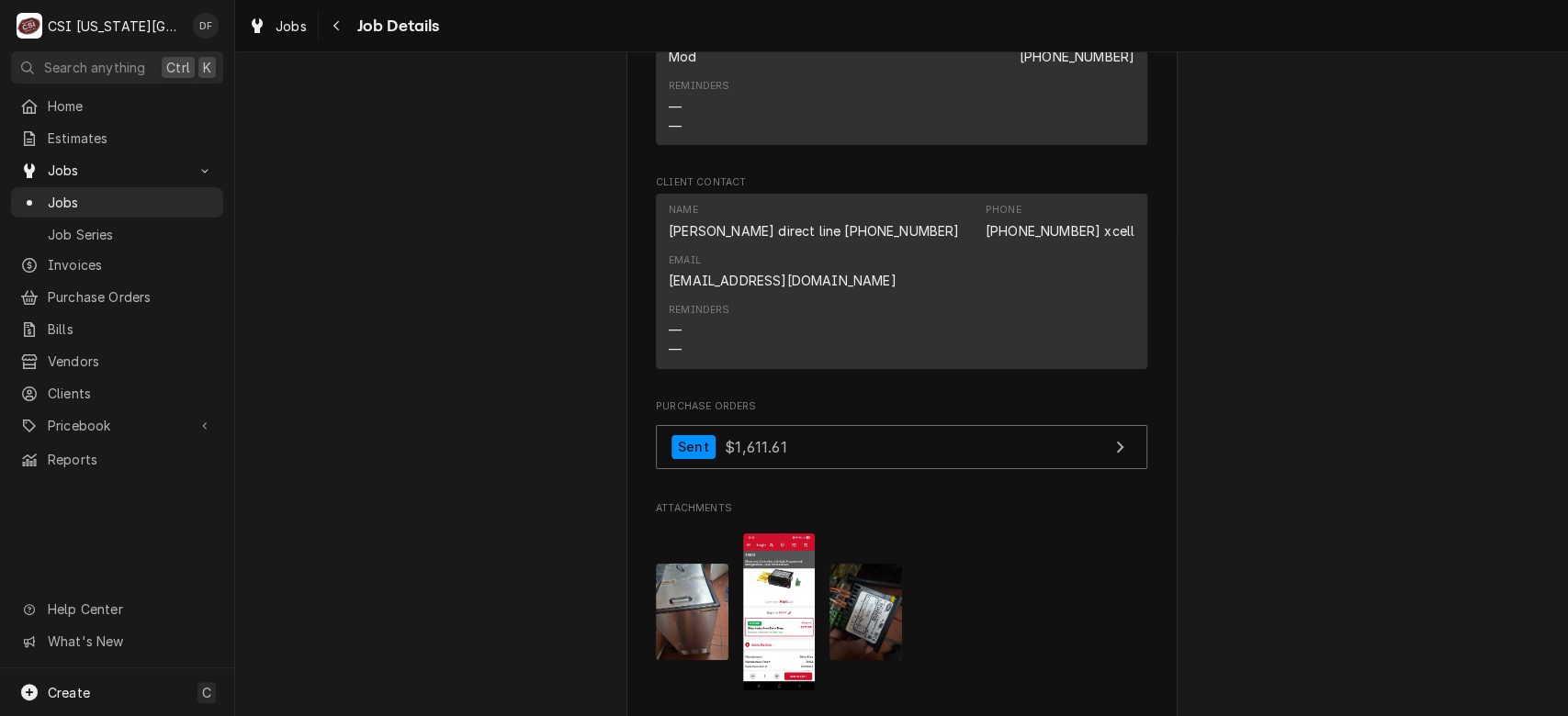
click at [777, 605] on img "Attachments" at bounding box center [779, 611] width 72 height 157
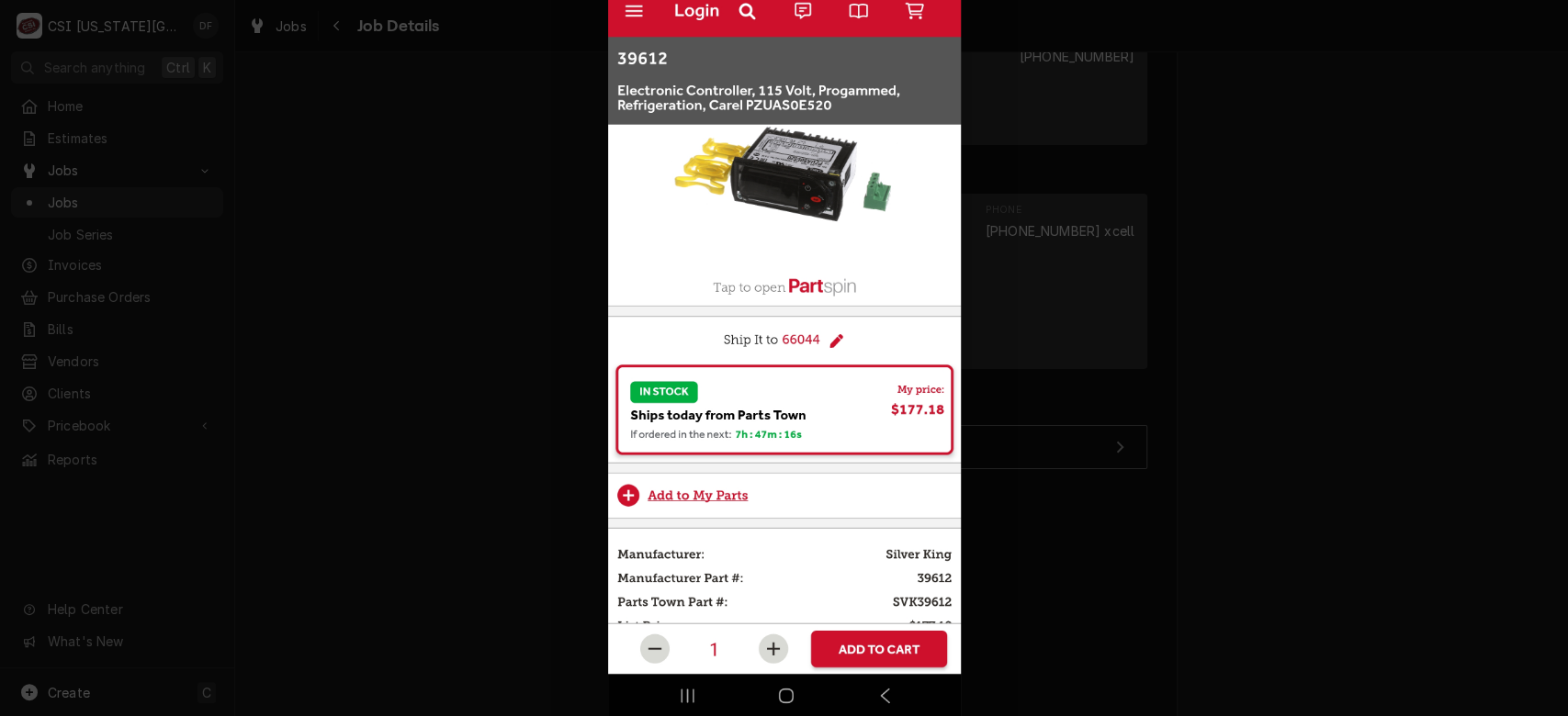
click at [1266, 335] on div at bounding box center [784, 358] width 1568 height 716
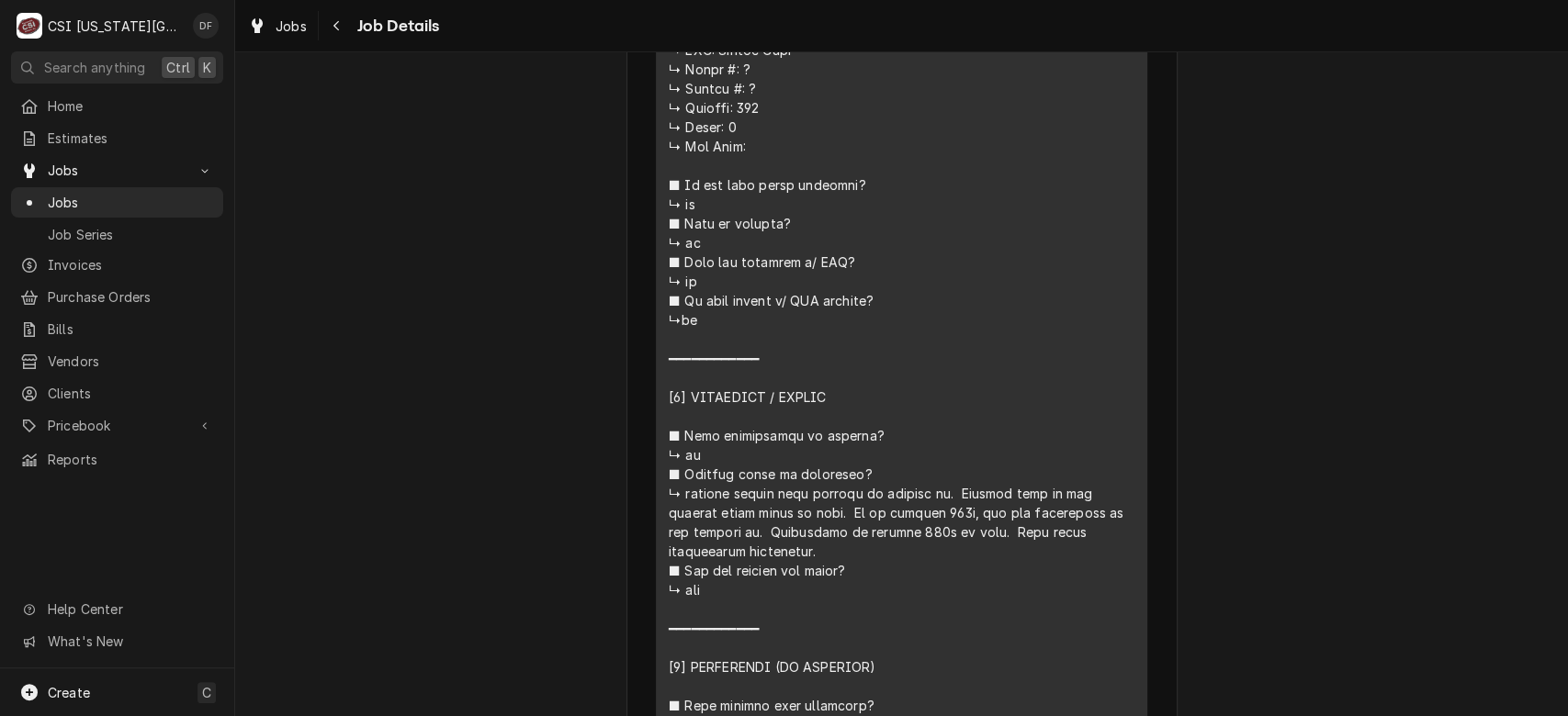
scroll to position [0, 0]
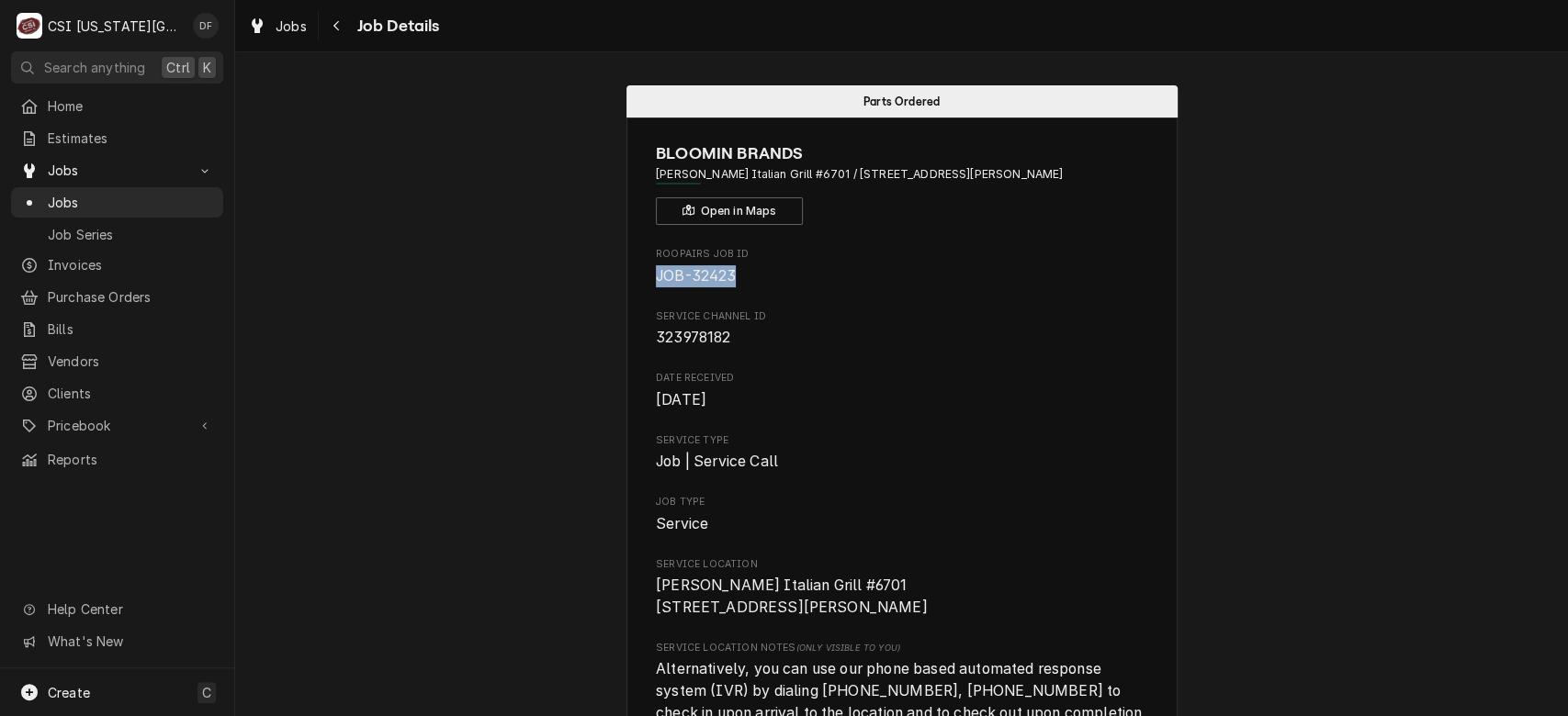
drag, startPoint x: 723, startPoint y: 272, endPoint x: 631, endPoint y: 264, distance: 92.3
copy span "JOB-32423"
click at [338, 22] on icon "Navigate back" at bounding box center [337, 26] width 6 height 10
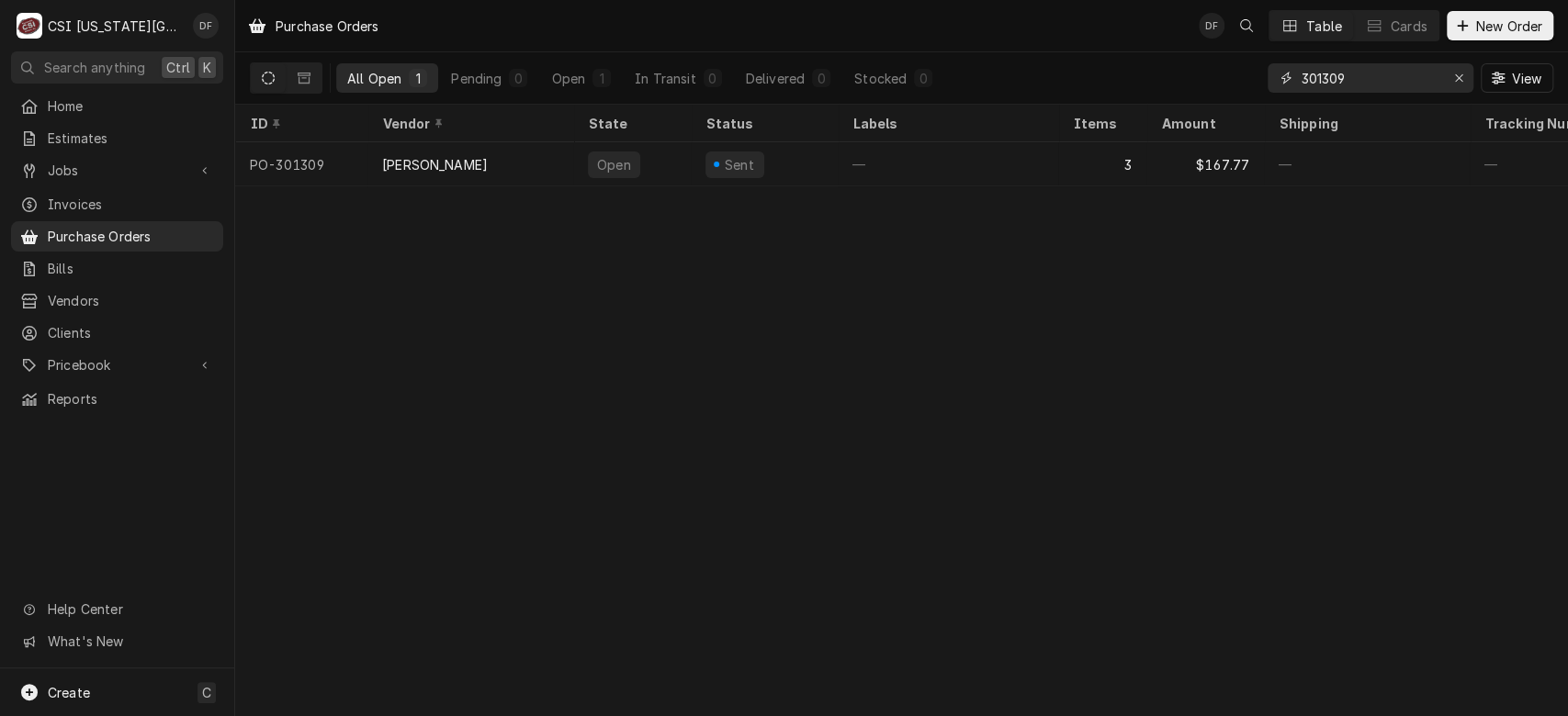
drag, startPoint x: 1395, startPoint y: 78, endPoint x: 1241, endPoint y: 90, distance: 154.5
click at [1241, 90] on div "All Open 1 Pending 0 Open 1 In Transit 0 Delivered 0 Stocked 0 301309 View" at bounding box center [900, 77] width 1303 height 52
paste input "301383"
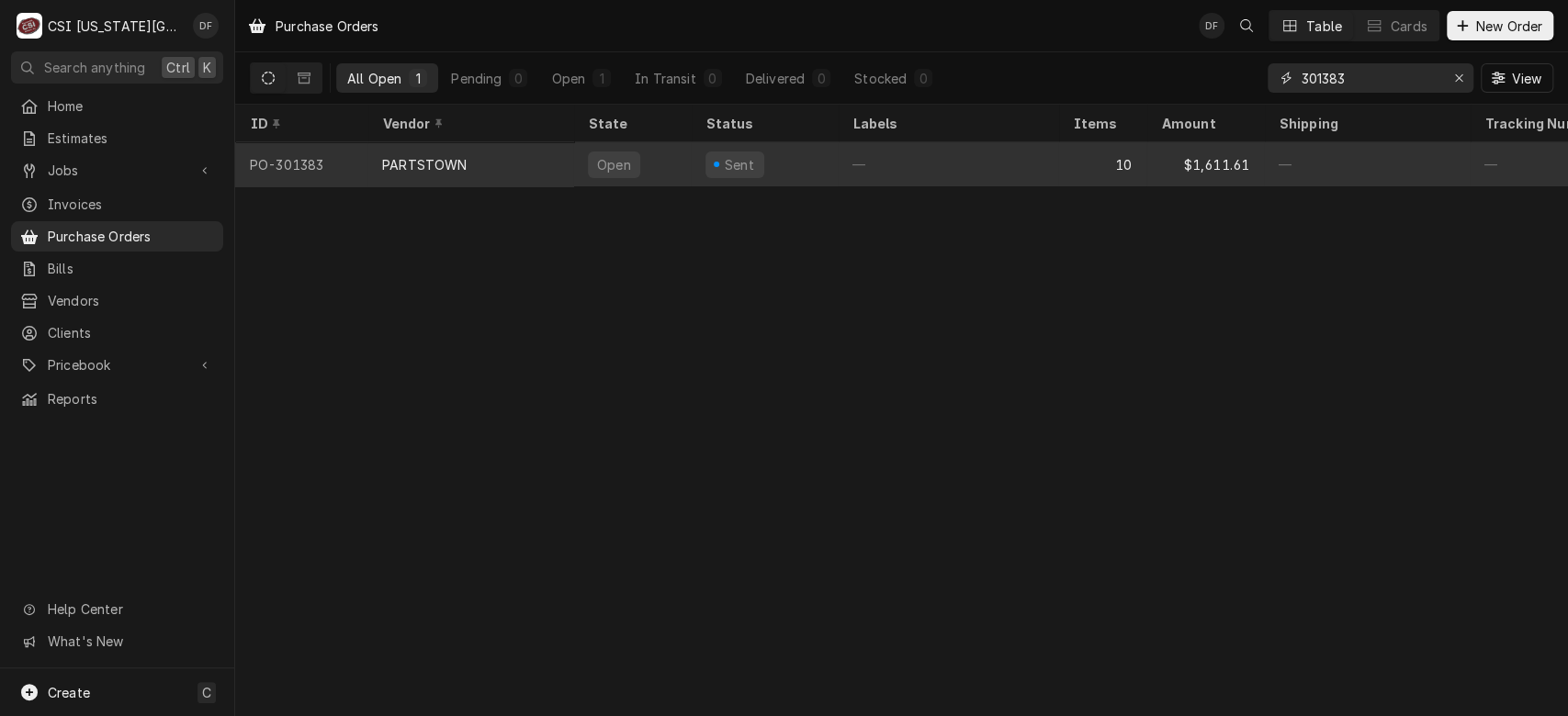
type input "301383"
click at [812, 172] on div "Sent" at bounding box center [764, 163] width 147 height 44
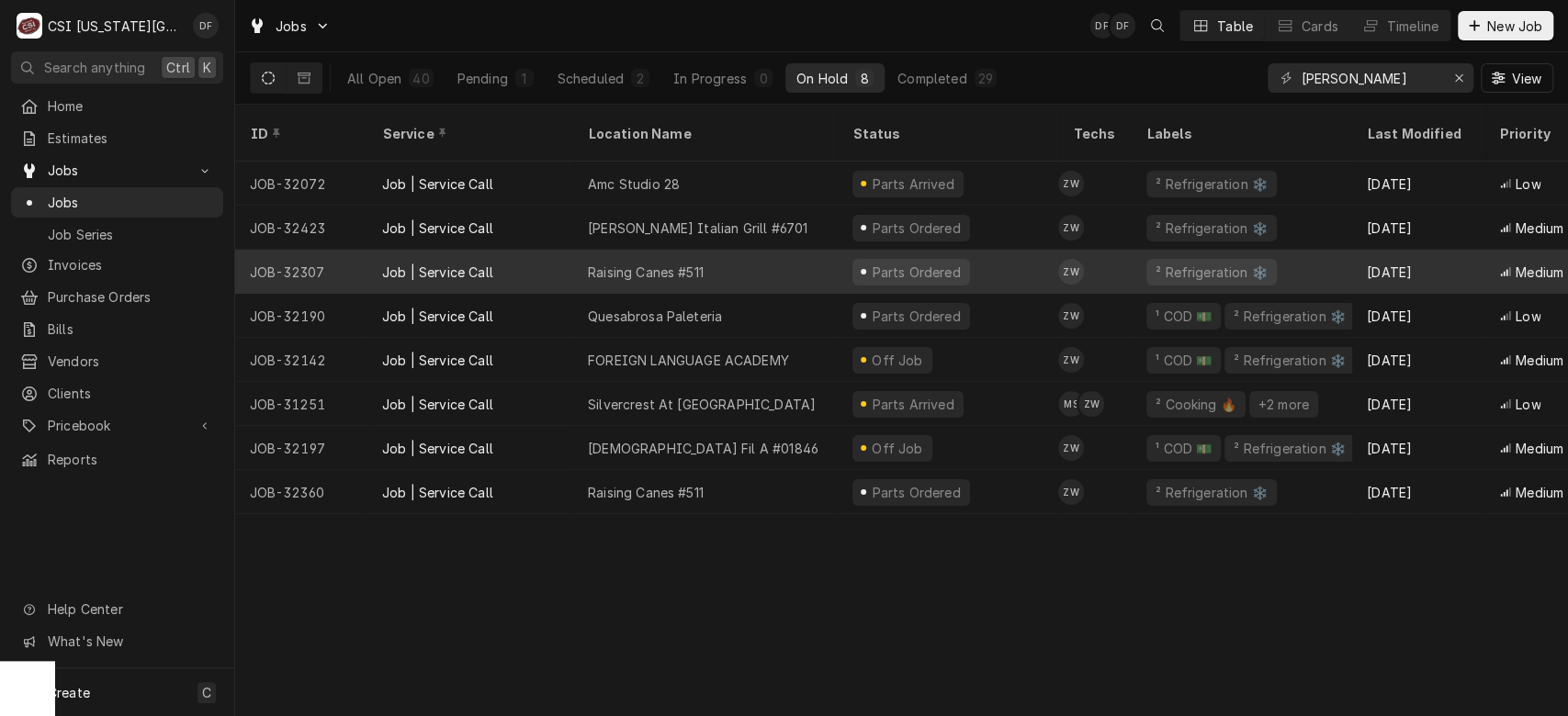
click at [774, 249] on div "Raising Canes #511" at bounding box center [705, 271] width 264 height 44
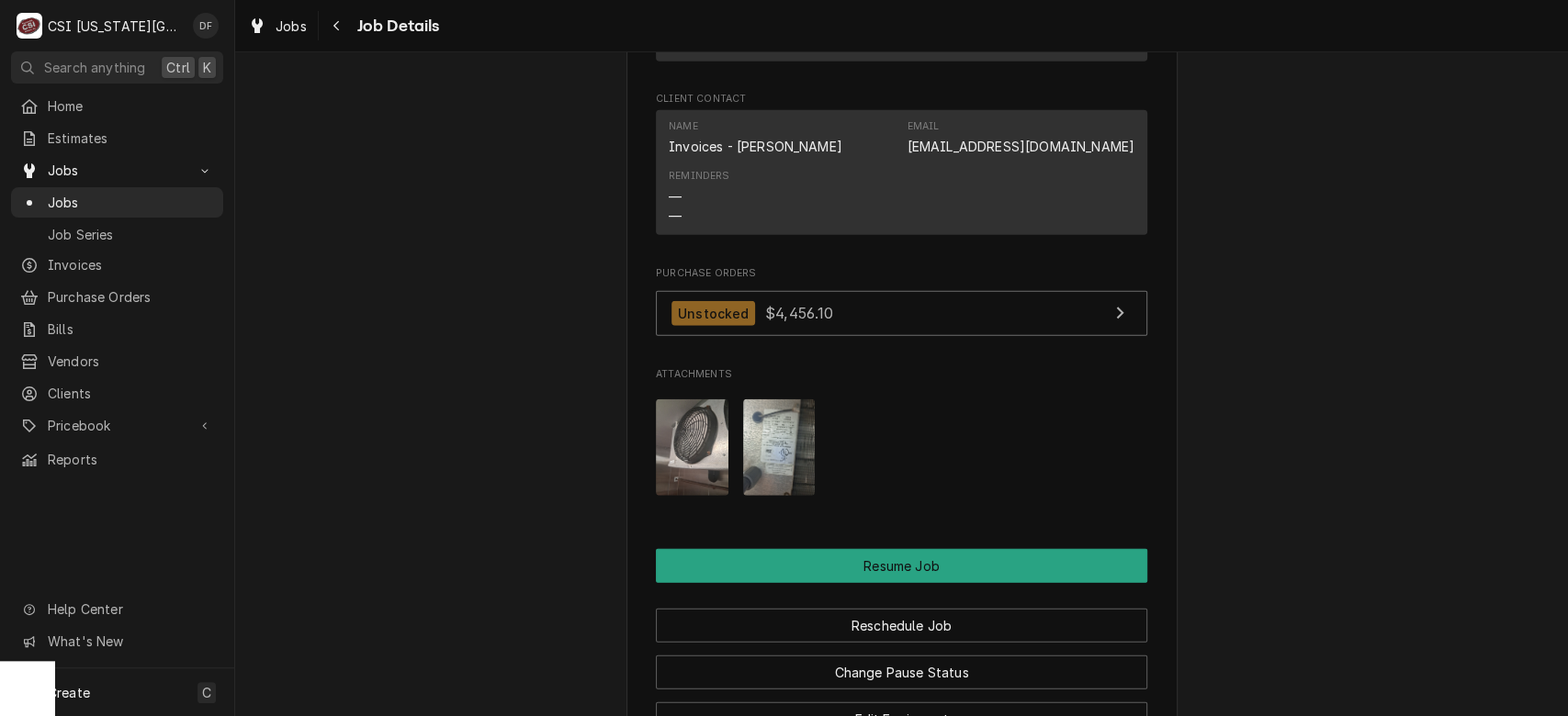
scroll to position [3112, 0]
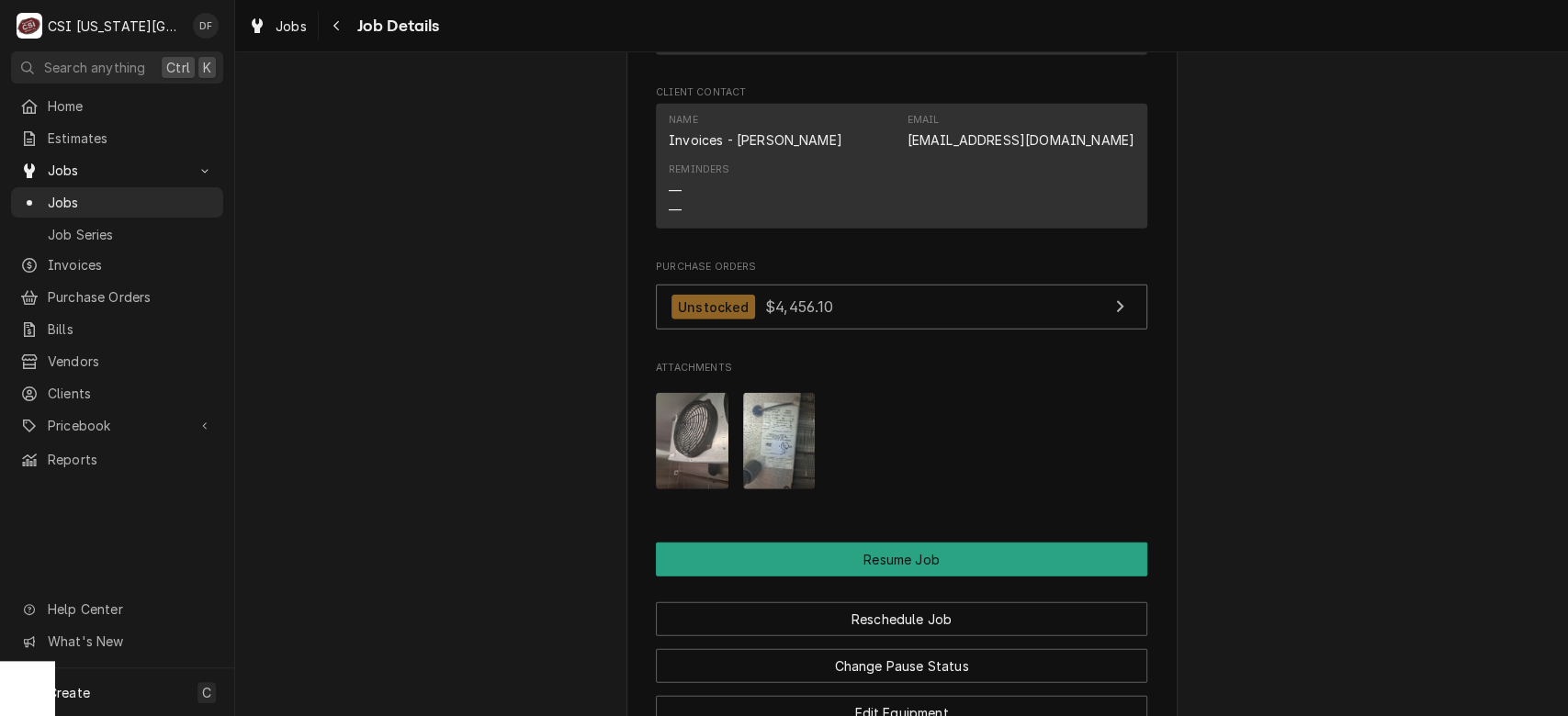
click at [692, 459] on img "Attachments" at bounding box center [692, 441] width 72 height 97
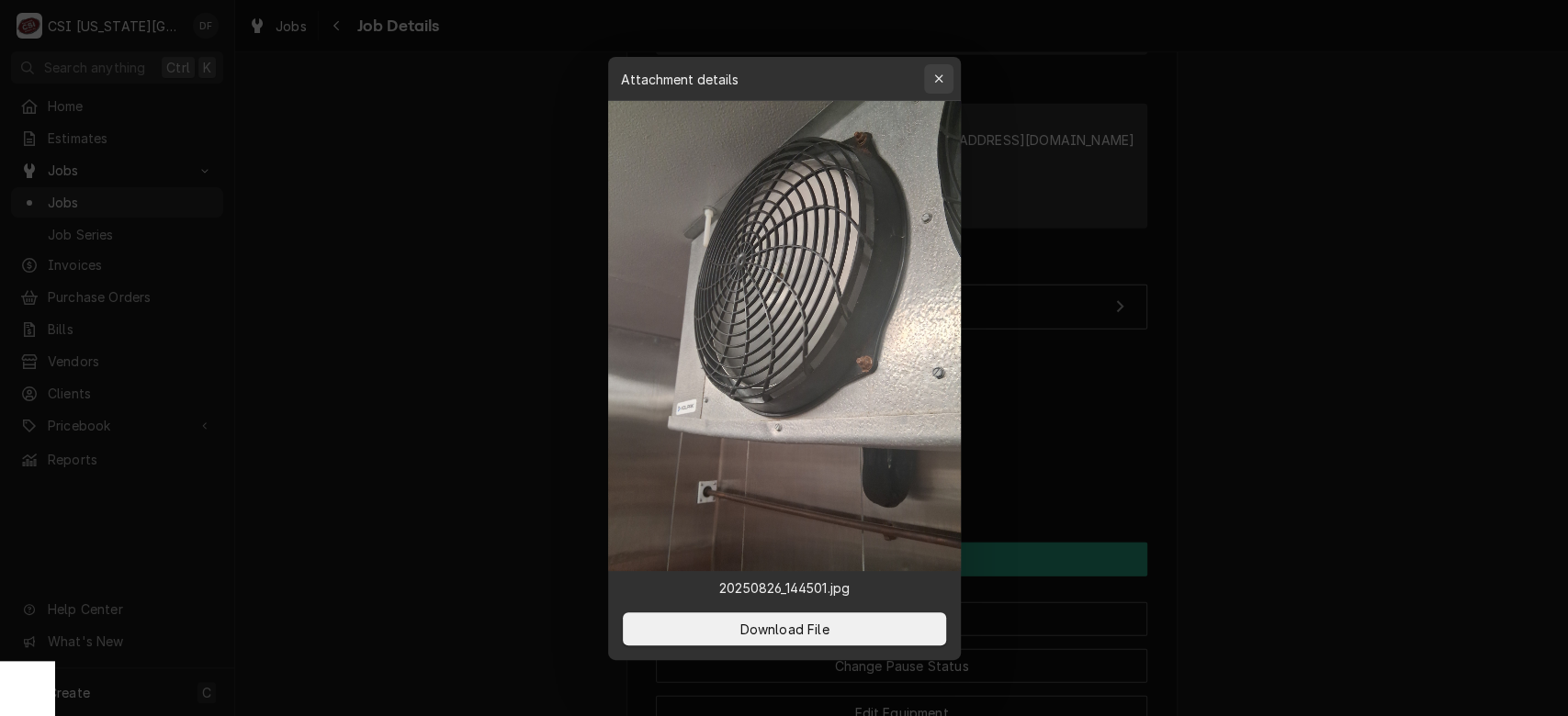
click at [935, 81] on icon "button" at bounding box center [938, 78] width 8 height 8
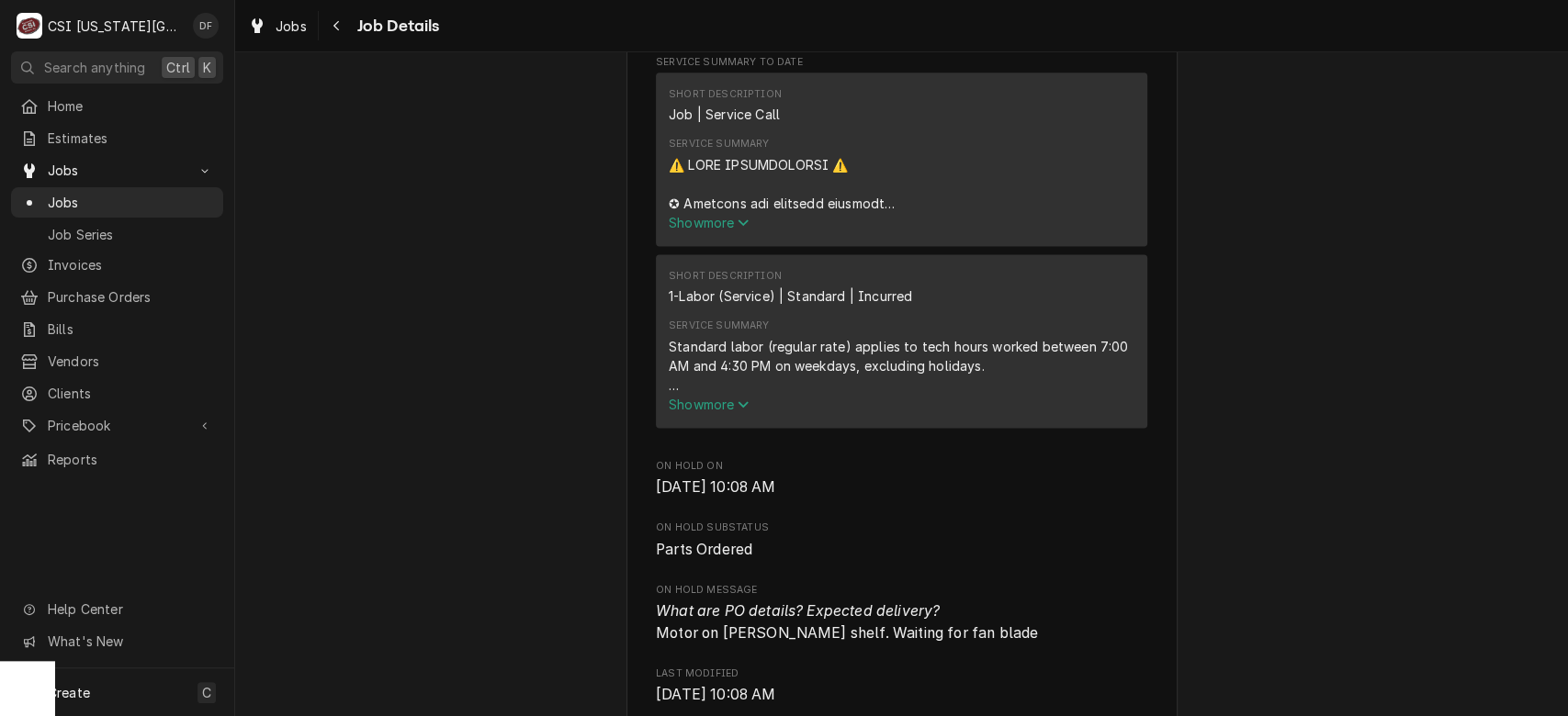
scroll to position [1445, 0]
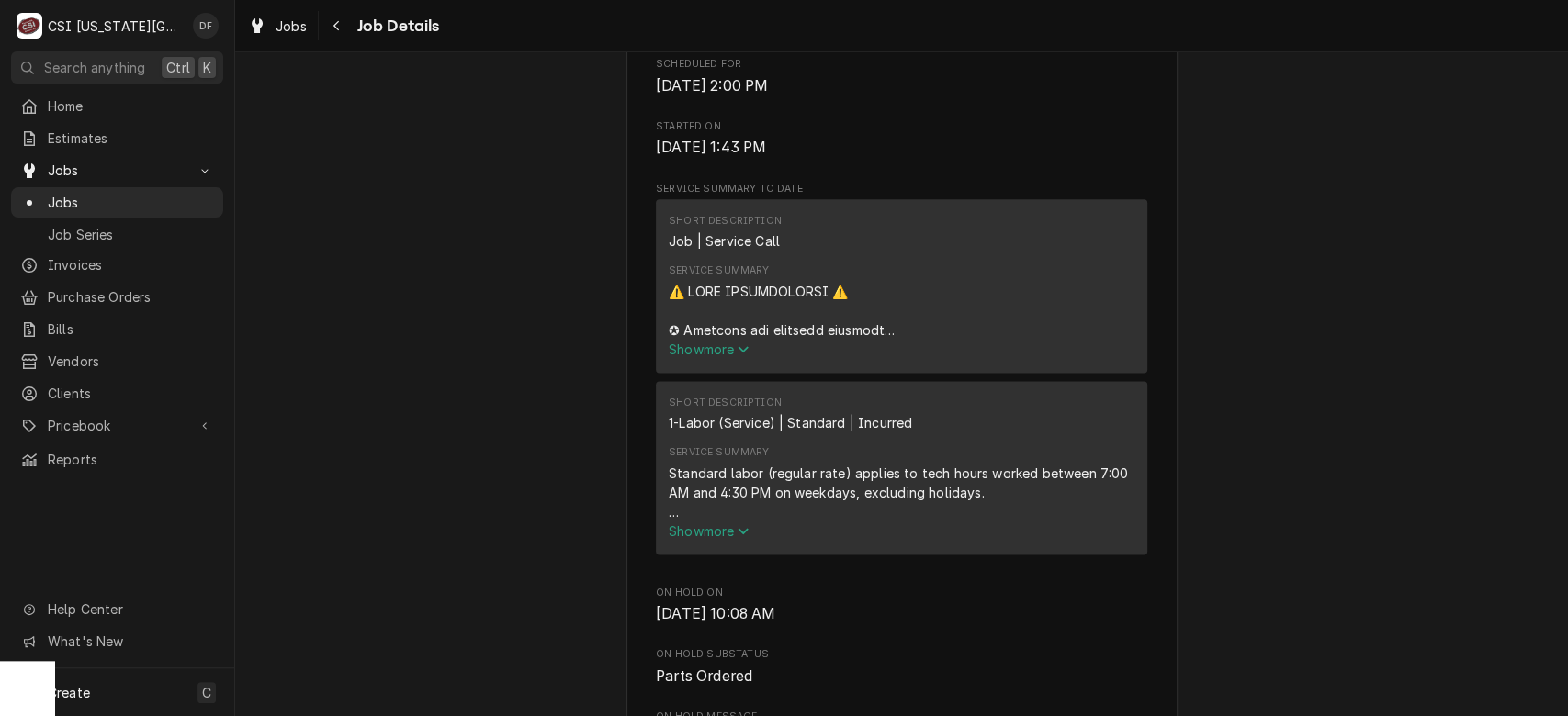
click at [721, 357] on span "Show more" at bounding box center [709, 349] width 81 height 16
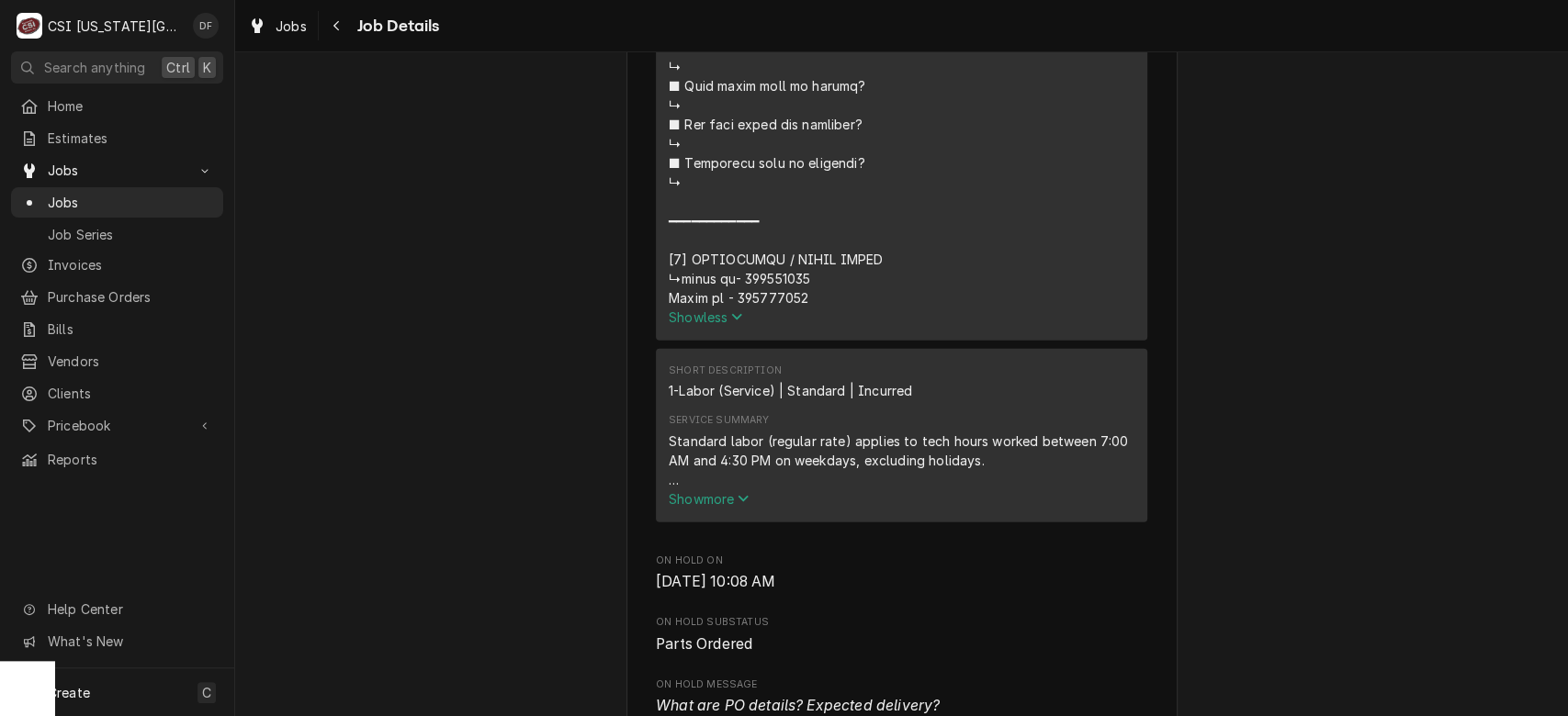
scroll to position [2814, 0]
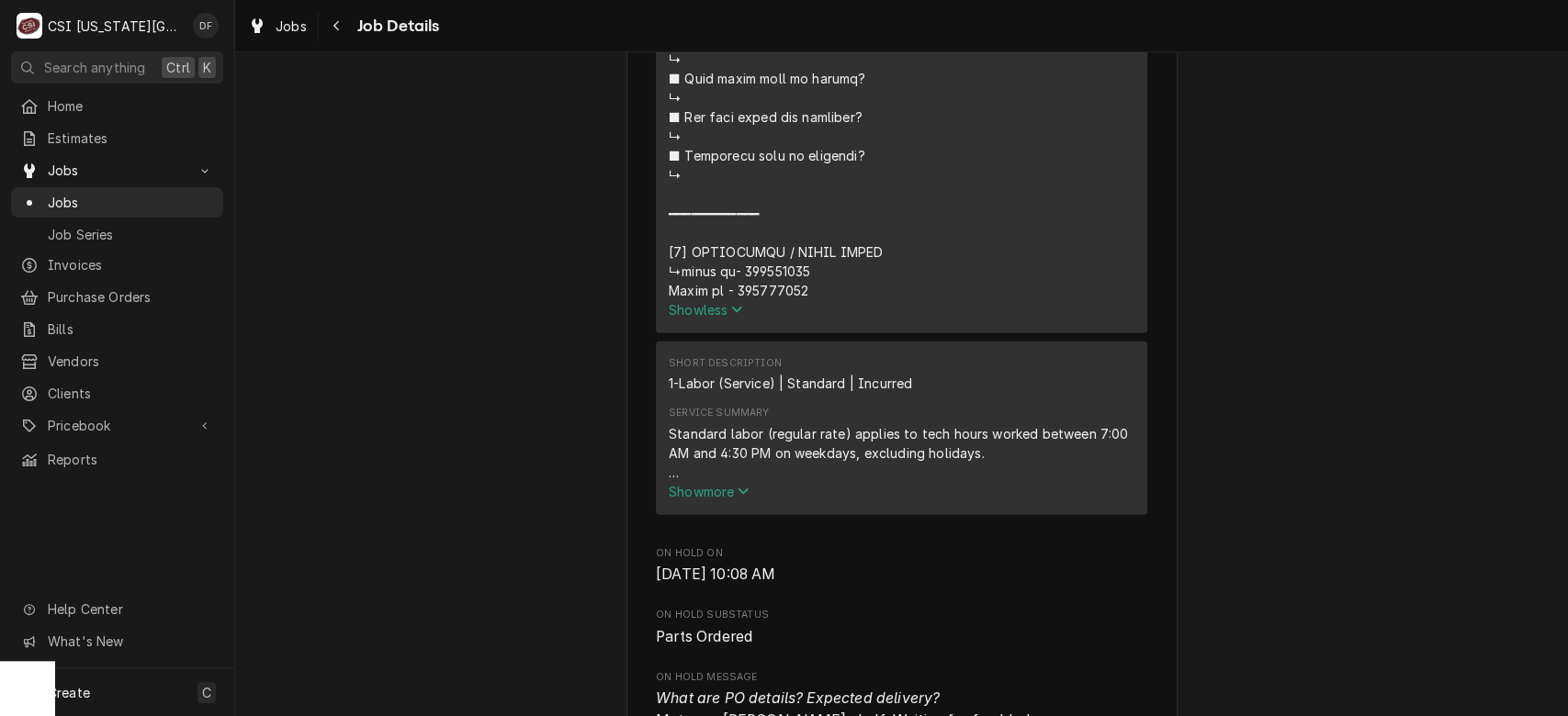
drag, startPoint x: 807, startPoint y: 290, endPoint x: 739, endPoint y: 290, distance: 68.0
copy div "⚠️ 𝗙𝗢𝗥𝗠 𝗜𝗡𝗦𝗧𝗥𝗨𝗖𝗧𝗜𝗢𝗡𝗦 ⚠️ ✪ 𝗖𝗼𝗺𝗽𝗹𝗲𝘁𝗲 𝗮𝗹𝗹 𝗿𝗲𝗹𝗲𝘃𝗮𝗻𝘁 𝘀𝗲𝗰𝘁𝗶𝗼𝗻𝘀 ✪ 𝗣𝗿𝗼𝘃𝗶𝗱𝗲 𝗱𝗲𝘁𝗮𝗶𝗹𝗲𝗱 𝗮𝗻𝘀…"
drag, startPoint x: 672, startPoint y: 290, endPoint x: 899, endPoint y: 339, distance: 232.2
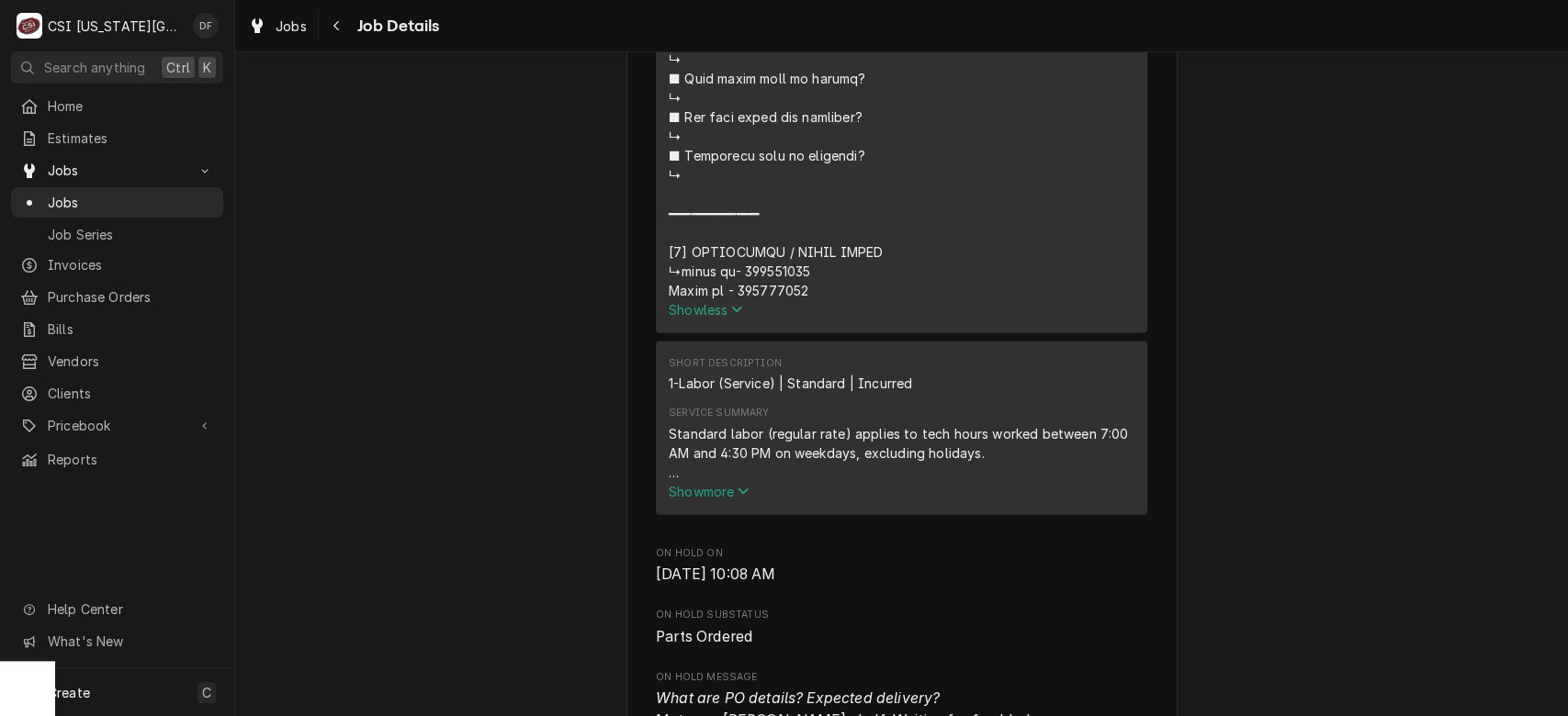
copy div "⚠️ 𝗙𝗢𝗥𝗠 𝗜𝗡𝗦𝗧𝗥𝗨𝗖𝗧𝗜𝗢𝗡𝗦 ⚠️ ✪ 𝗖𝗼𝗺𝗽𝗹𝗲𝘁𝗲 𝗮𝗹𝗹 𝗿𝗲𝗹𝗲𝘃𝗮𝗻𝘁 𝘀𝗲𝗰𝘁𝗶𝗼𝗻𝘀 ✪ 𝗣𝗿𝗼𝘃𝗶𝗱𝗲 𝗱𝗲𝘁𝗮𝗶𝗹𝗲𝗱 𝗮𝗻𝘀…"
click at [893, 320] on button "Show less" at bounding box center [901, 310] width 466 height 20
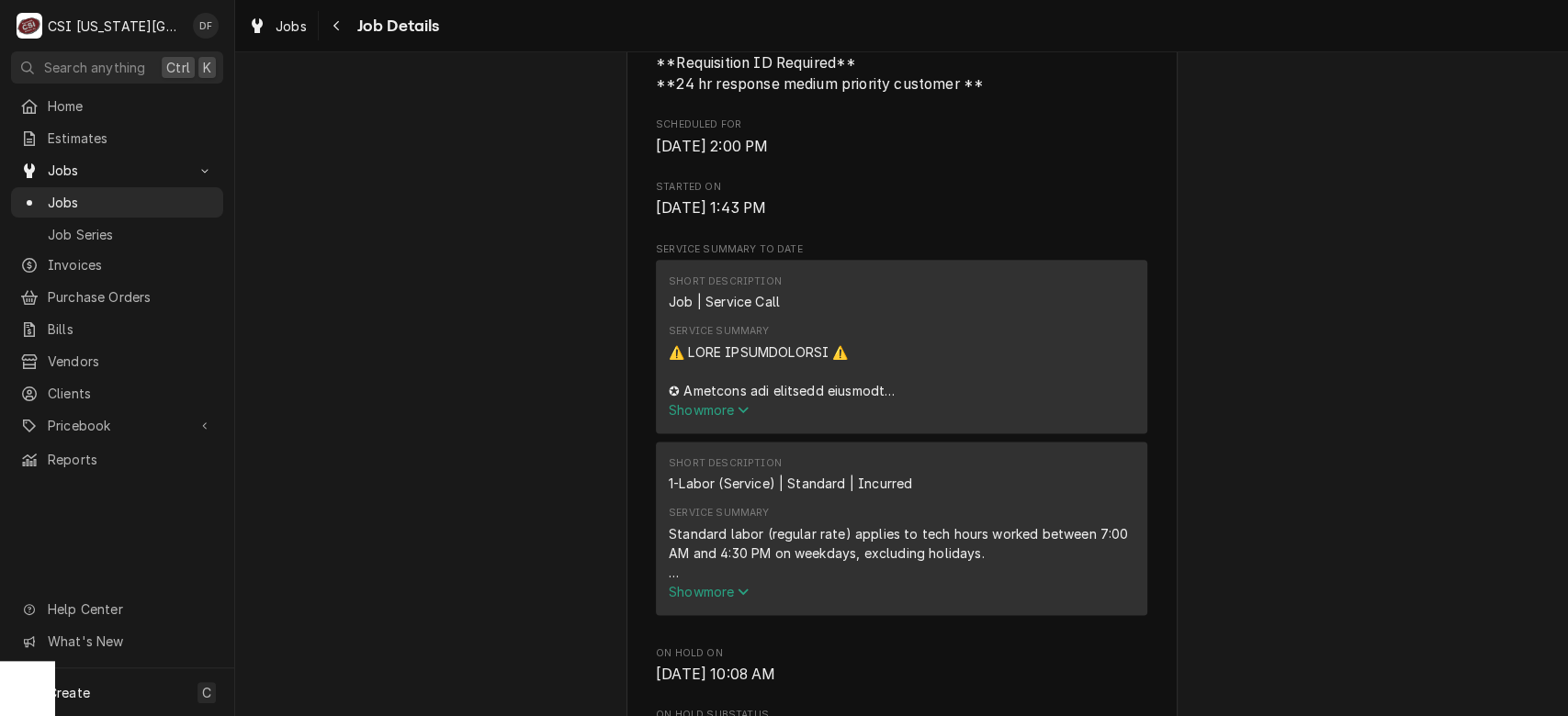
scroll to position [1315, 0]
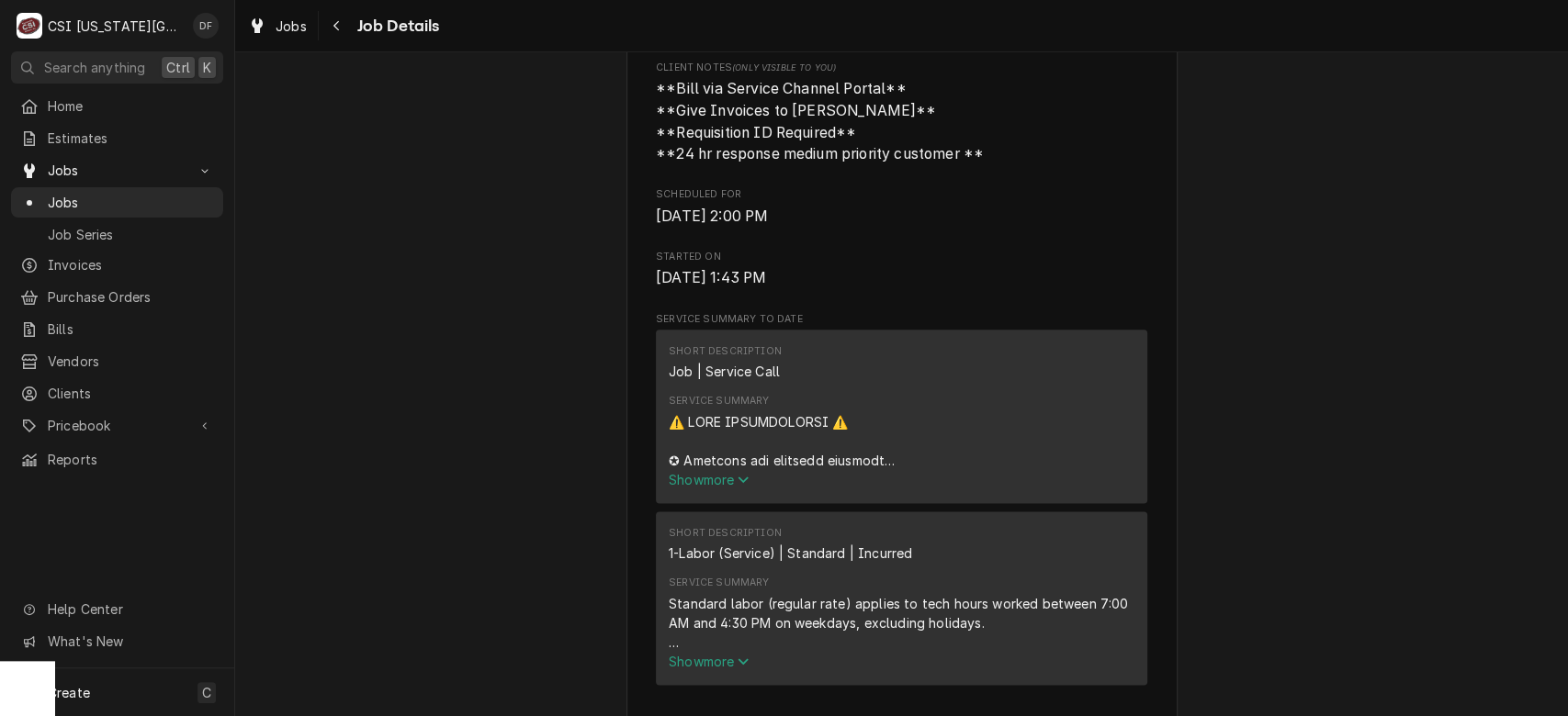
click at [707, 487] on span "Show more" at bounding box center [709, 479] width 81 height 16
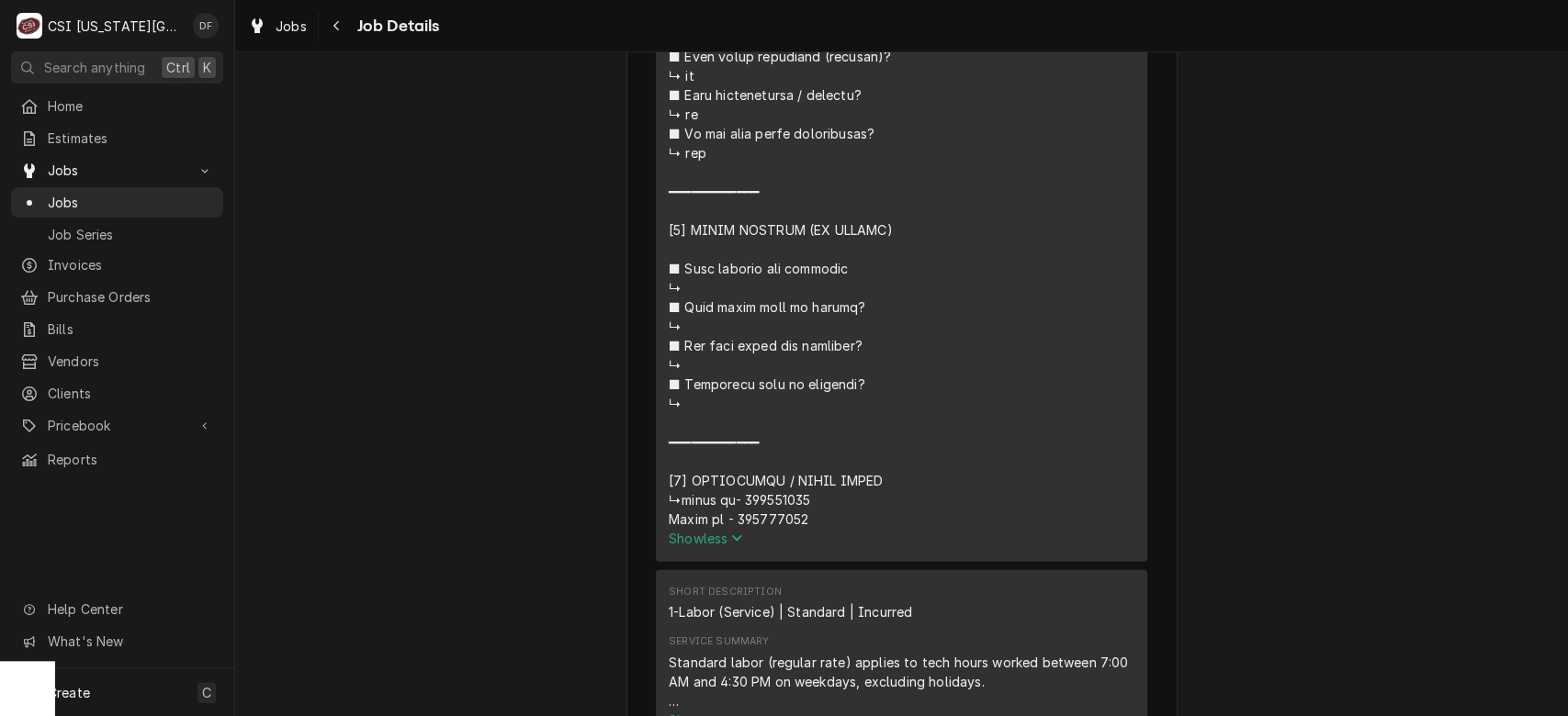
scroll to position [2608, 0]
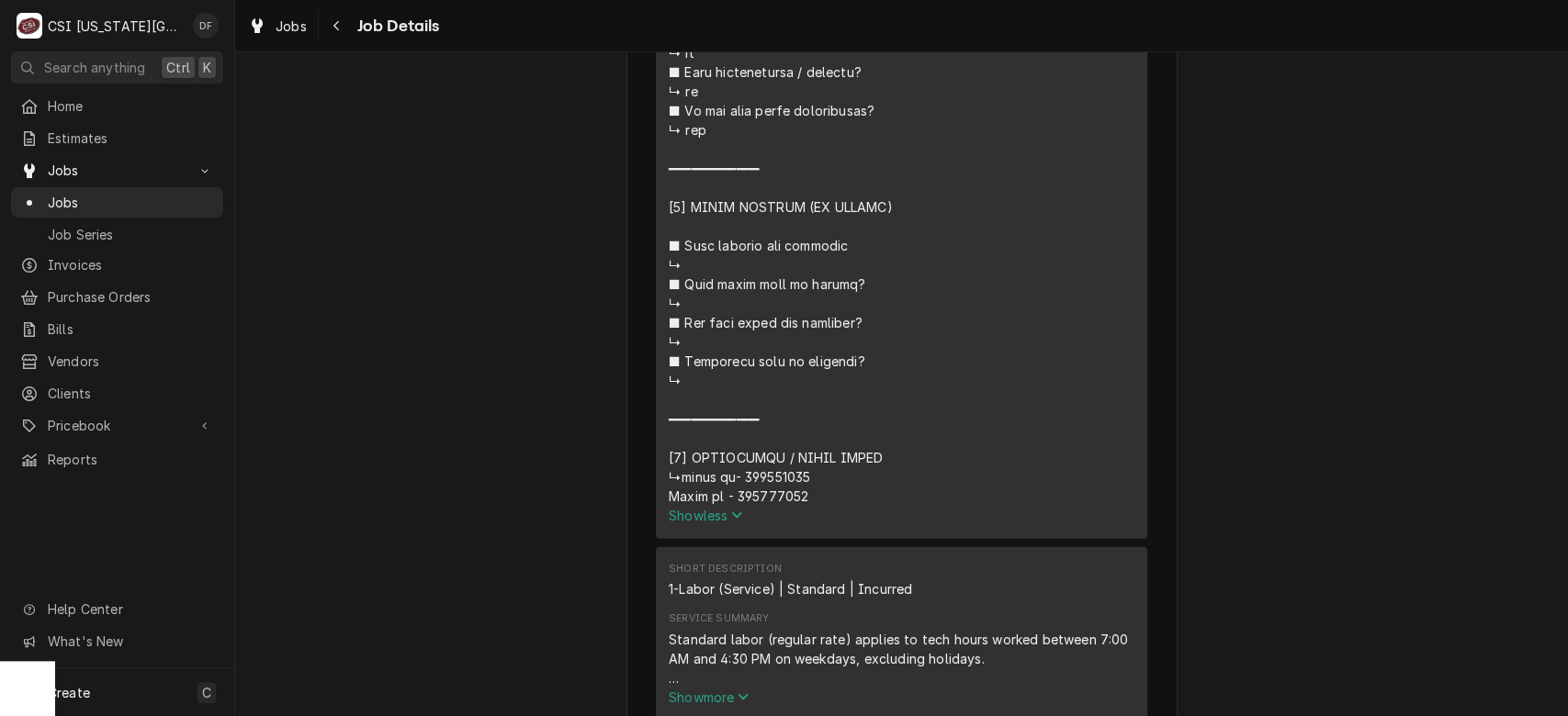
drag, startPoint x: 800, startPoint y: 515, endPoint x: 727, endPoint y: 518, distance: 73.1
copy div "⚠️ 𝗙𝗢𝗥𝗠 𝗜𝗡𝗦𝗧𝗥𝗨𝗖𝗧𝗜𝗢𝗡𝗦 ⚠️ ✪ 𝗖𝗼𝗺𝗽𝗹𝗲𝘁𝗲 𝗮𝗹𝗹 𝗿𝗲𝗹𝗲𝘃𝗮𝗻𝘁 𝘀𝗲𝗰𝘁𝗶𝗼𝗻𝘀 ✪ 𝗣𝗿𝗼𝘃𝗶𝗱𝗲 𝗱𝗲𝘁𝗮𝗶𝗹𝗲𝗱 𝗮𝗻𝘀…"
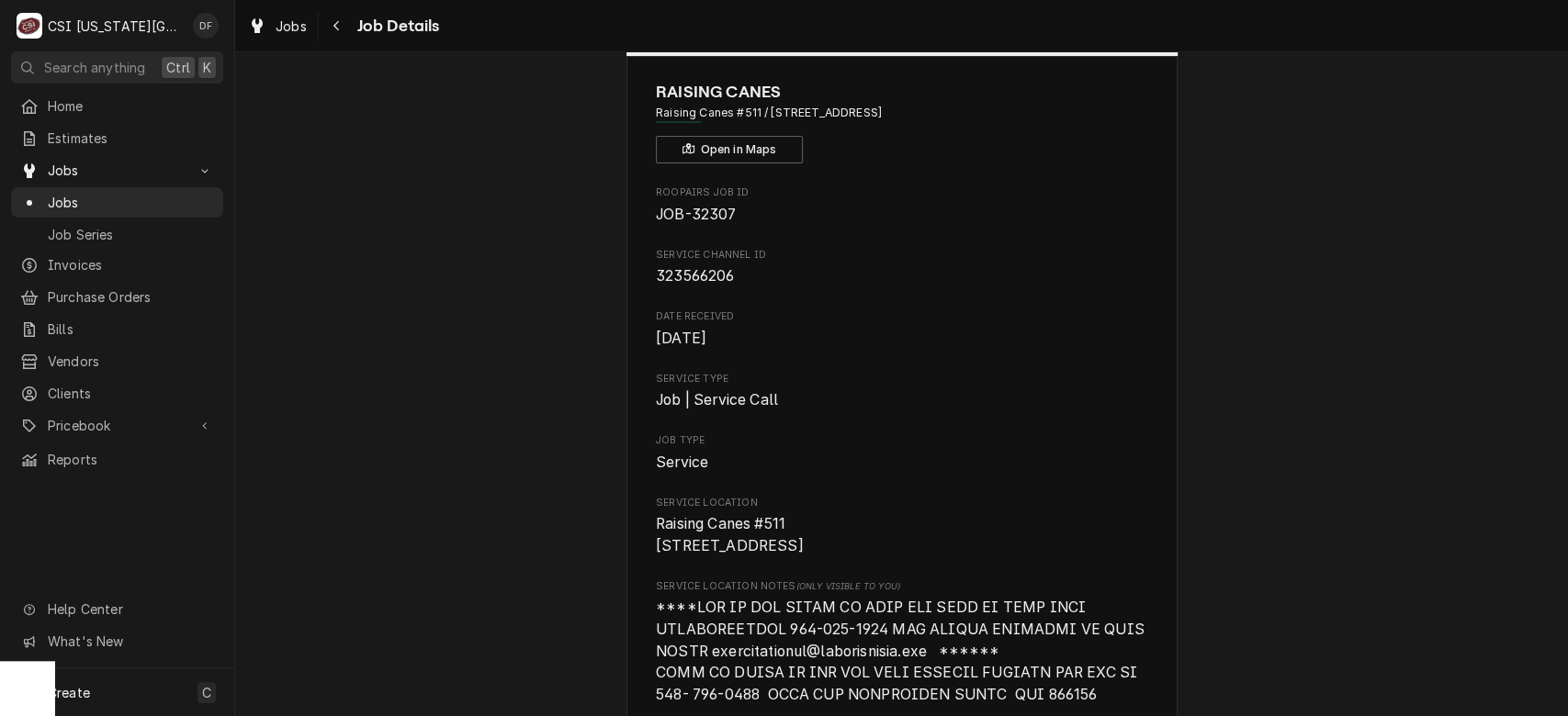
scroll to position [0, 0]
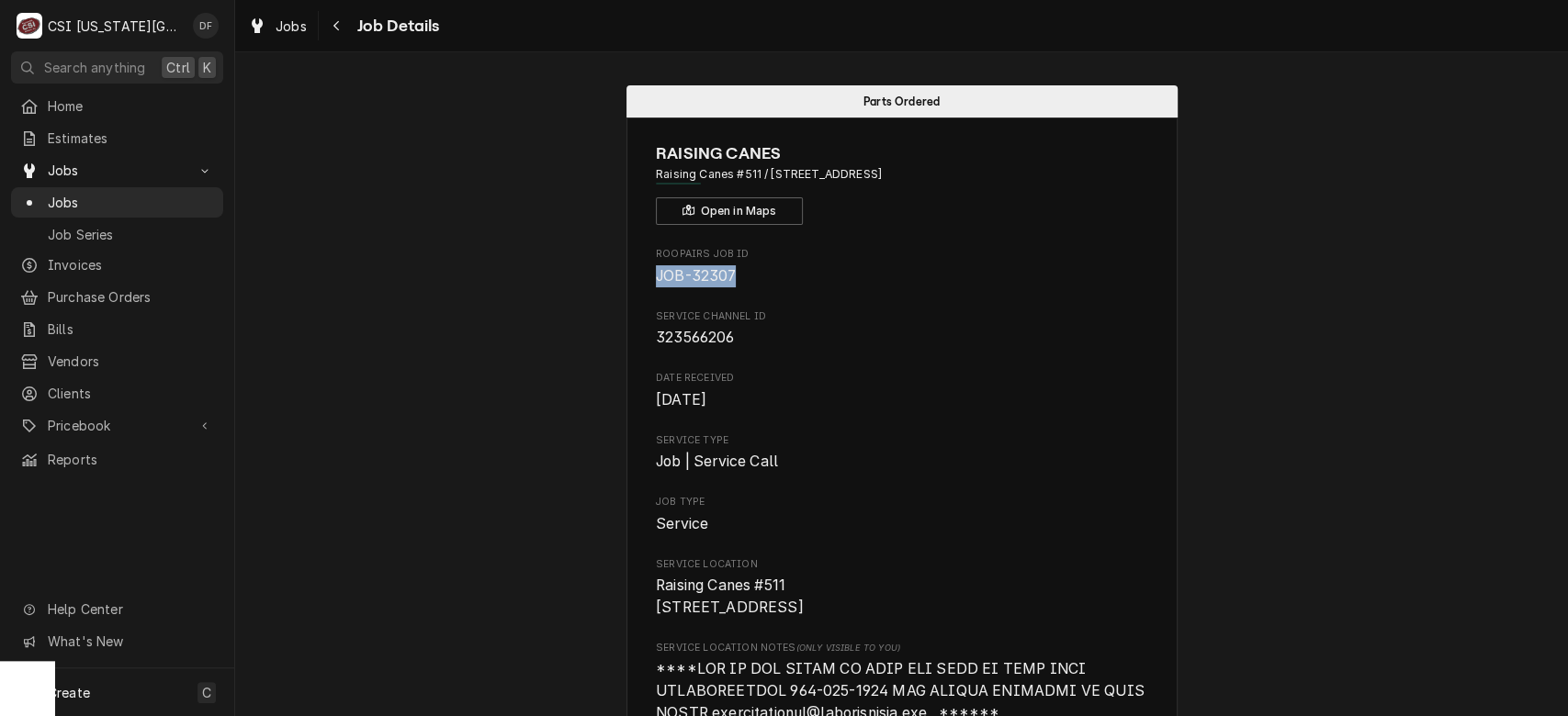
drag, startPoint x: 729, startPoint y: 269, endPoint x: 641, endPoint y: 275, distance: 88.2
copy span "JOB-32307"
click at [330, 29] on div "Navigate back" at bounding box center [337, 25] width 19 height 19
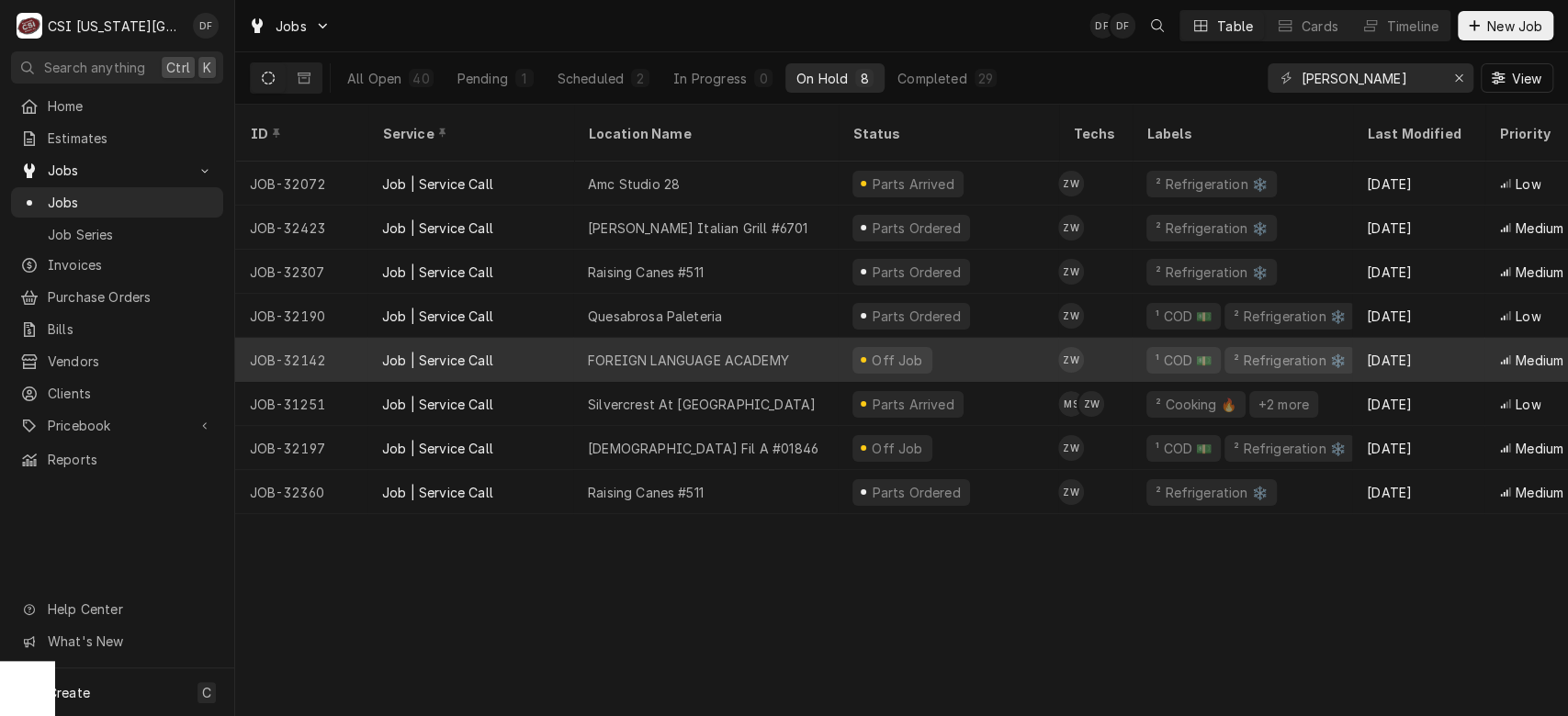
click at [794, 337] on div "FOREIGN LANGUAGE ACADEMY" at bounding box center [705, 359] width 264 height 44
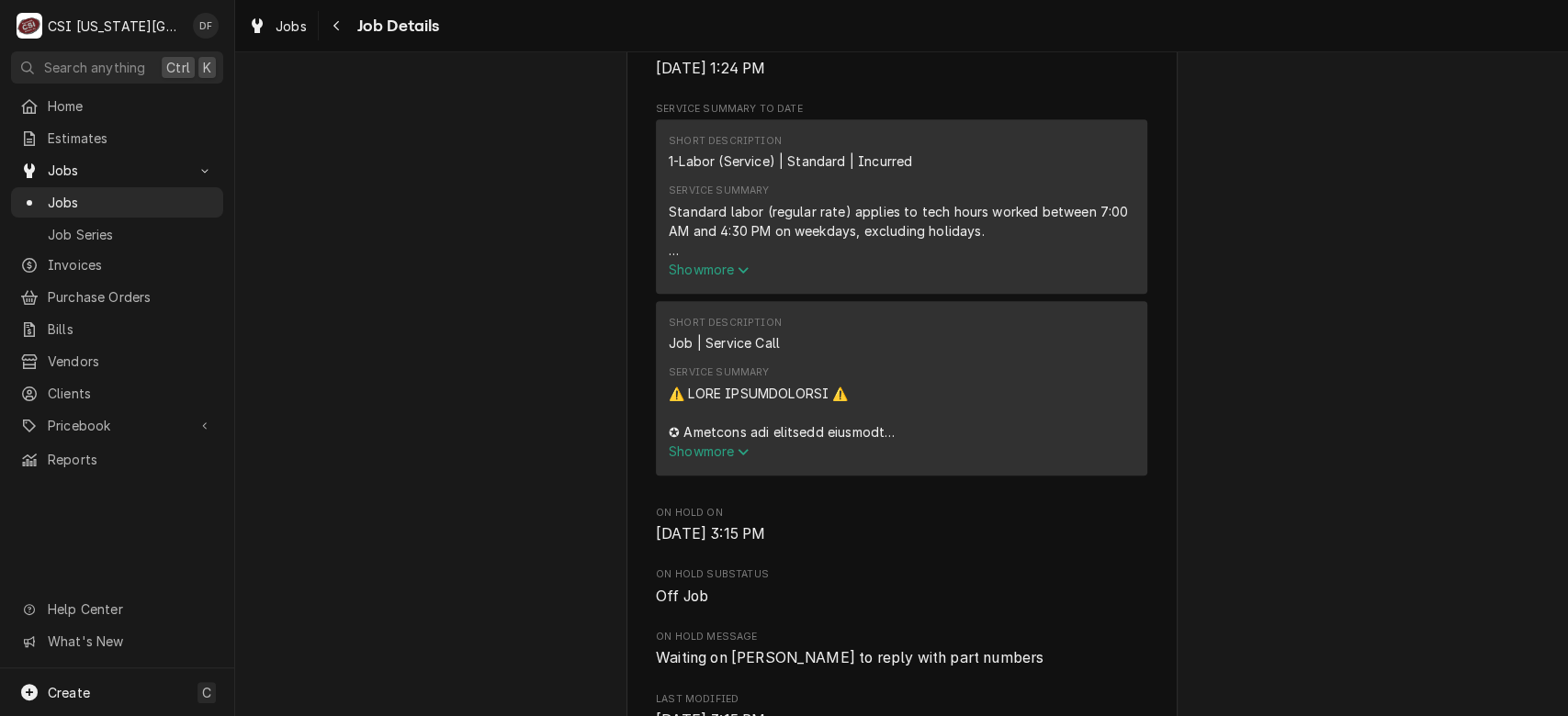
scroll to position [690, 0]
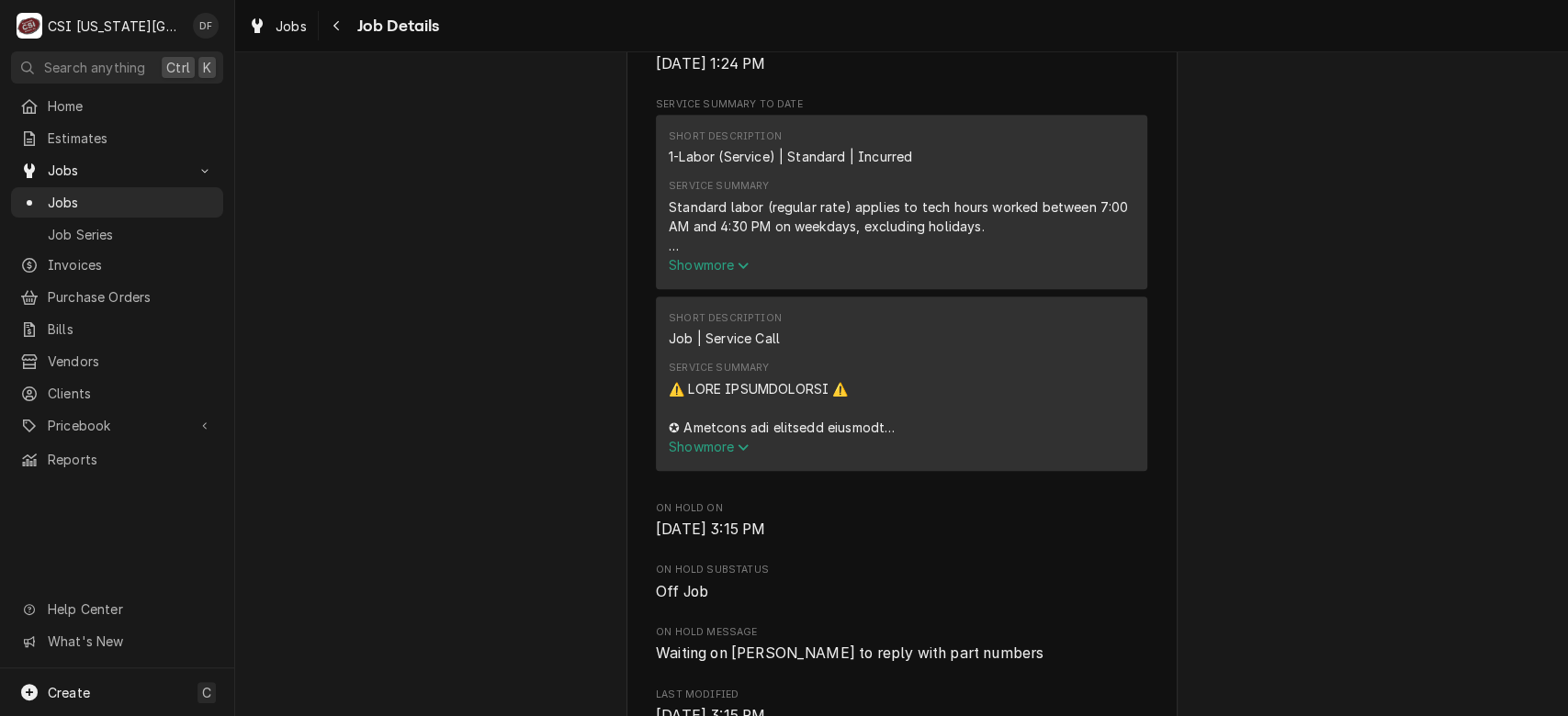
click at [737, 272] on icon "Service Summary" at bounding box center [742, 265] width 11 height 13
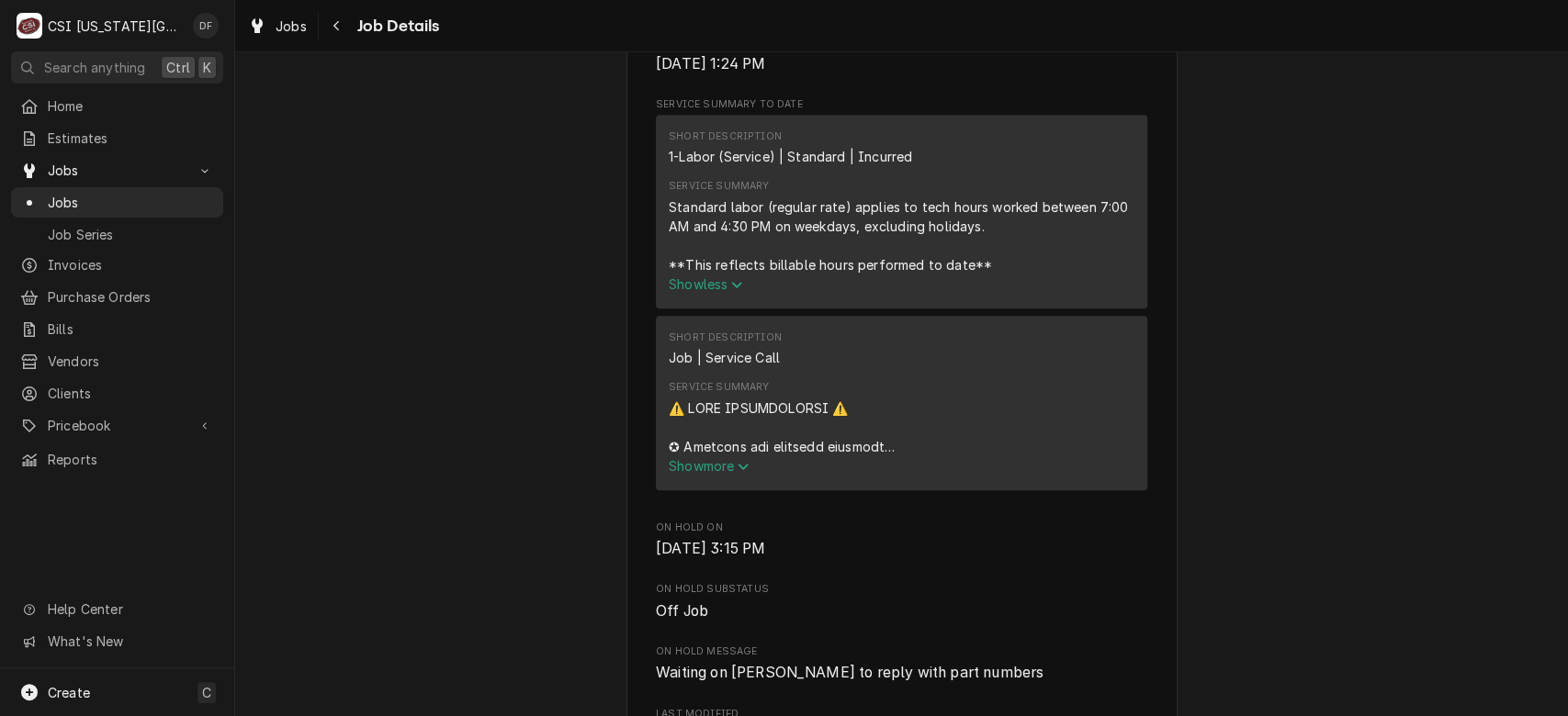
click at [714, 473] on span "Show more" at bounding box center [709, 466] width 81 height 16
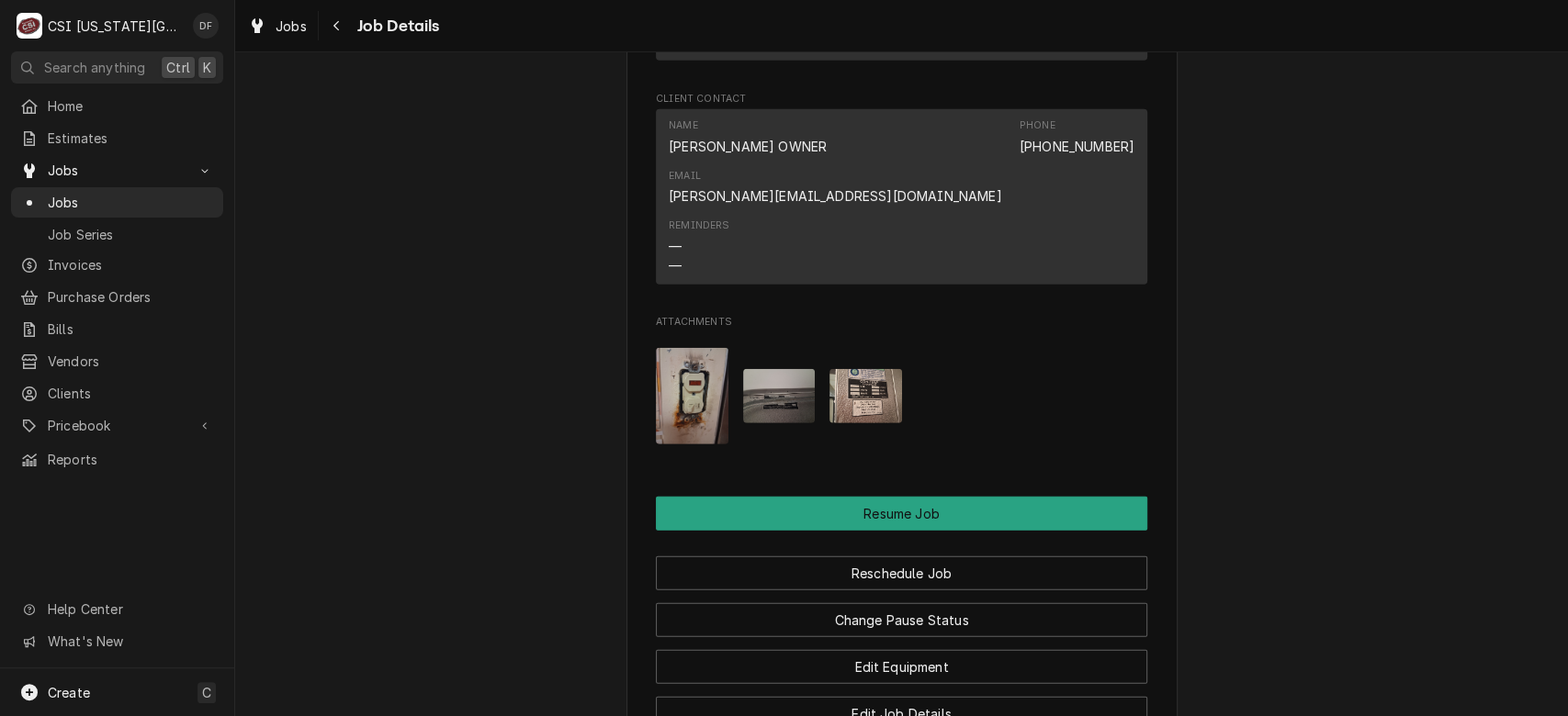
scroll to position [3455, 0]
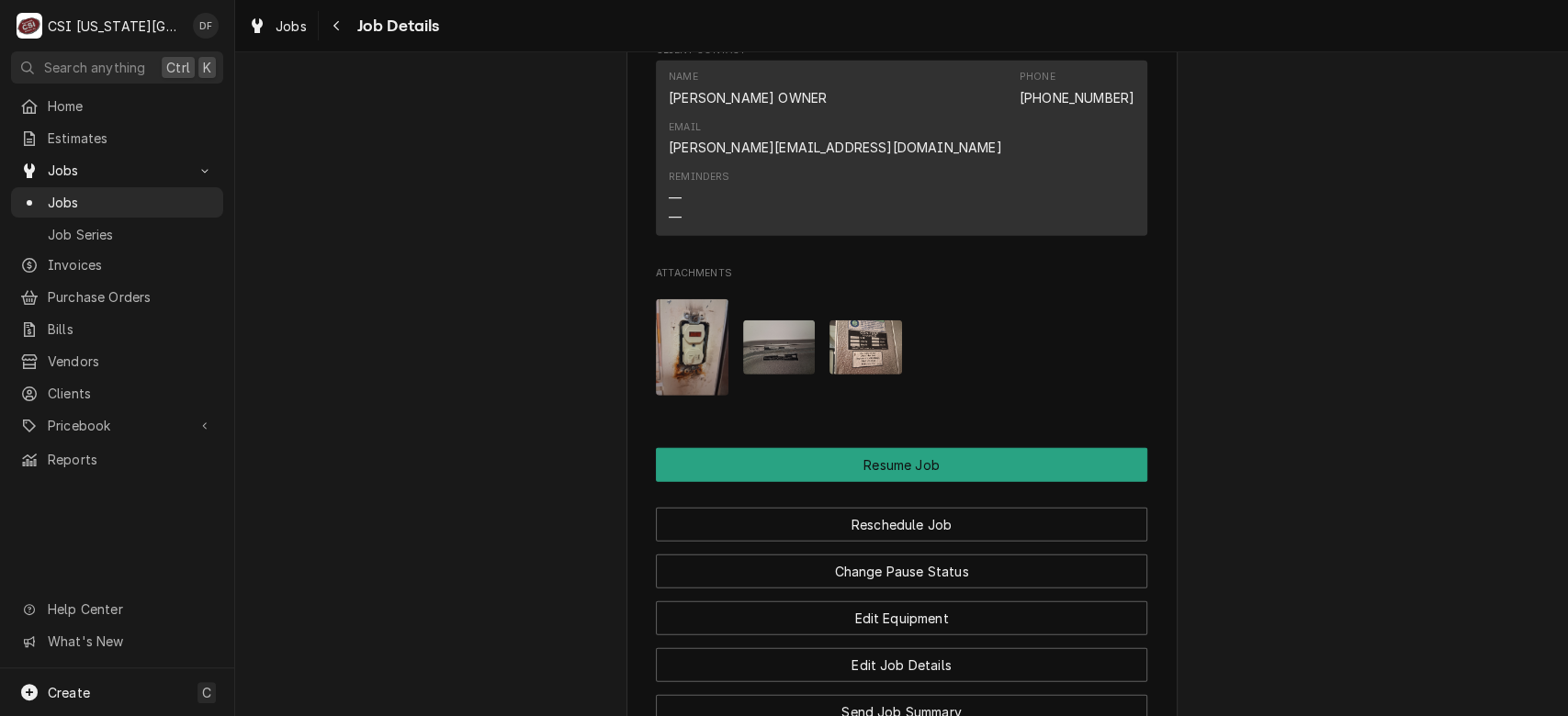
click at [784, 347] on img "Attachments" at bounding box center [779, 346] width 72 height 54
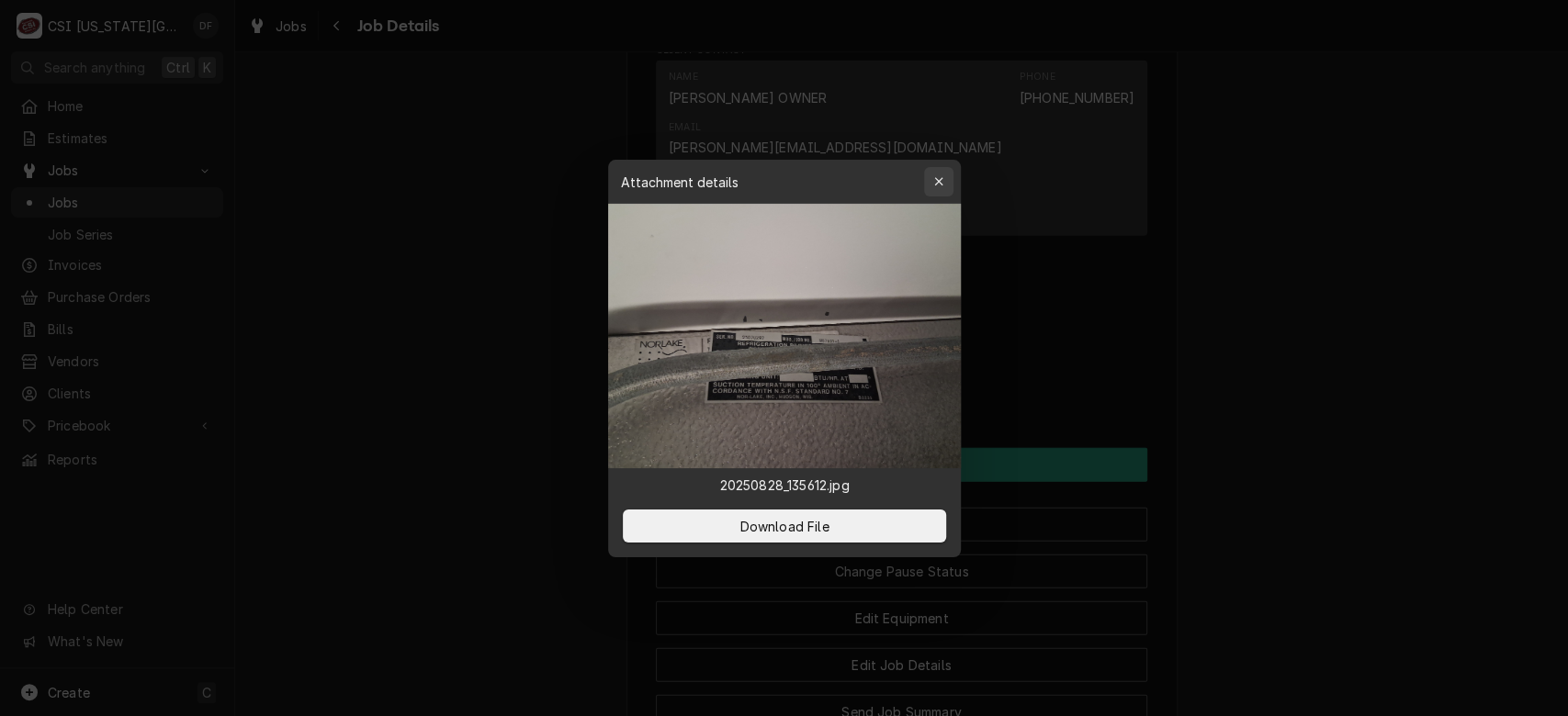
click at [936, 184] on icon "button" at bounding box center [938, 181] width 10 height 13
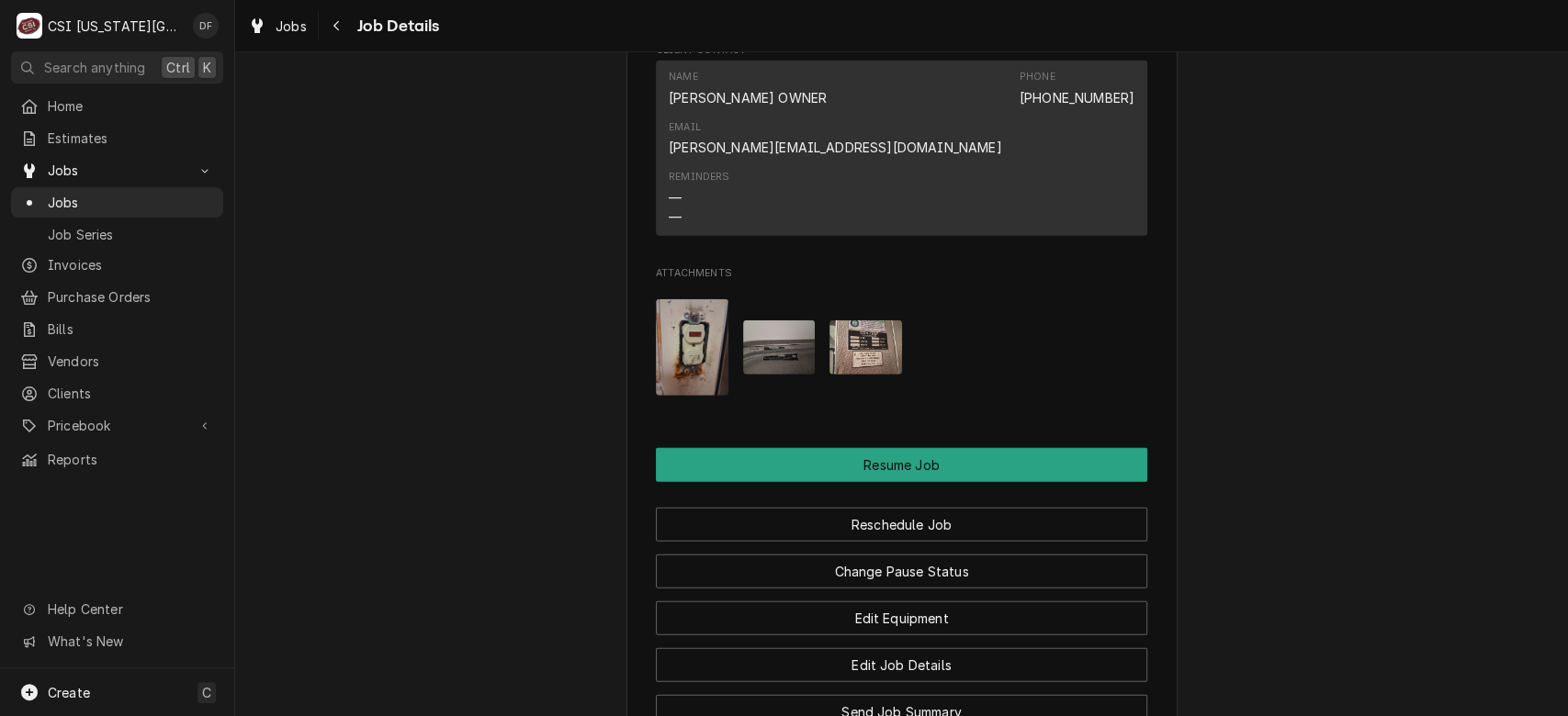
click at [848, 365] on img "Attachments" at bounding box center [865, 346] width 72 height 54
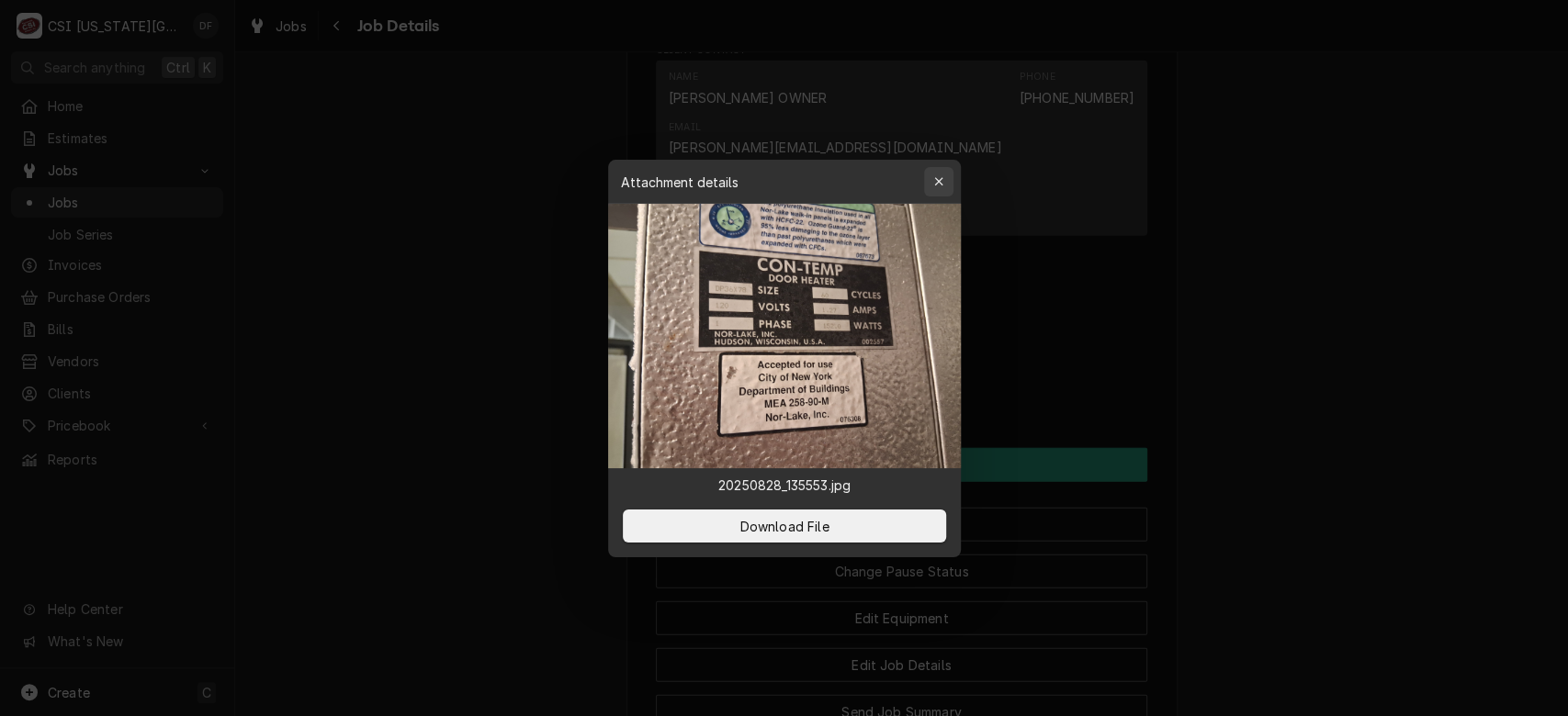
click at [937, 183] on icon "button" at bounding box center [938, 181] width 10 height 13
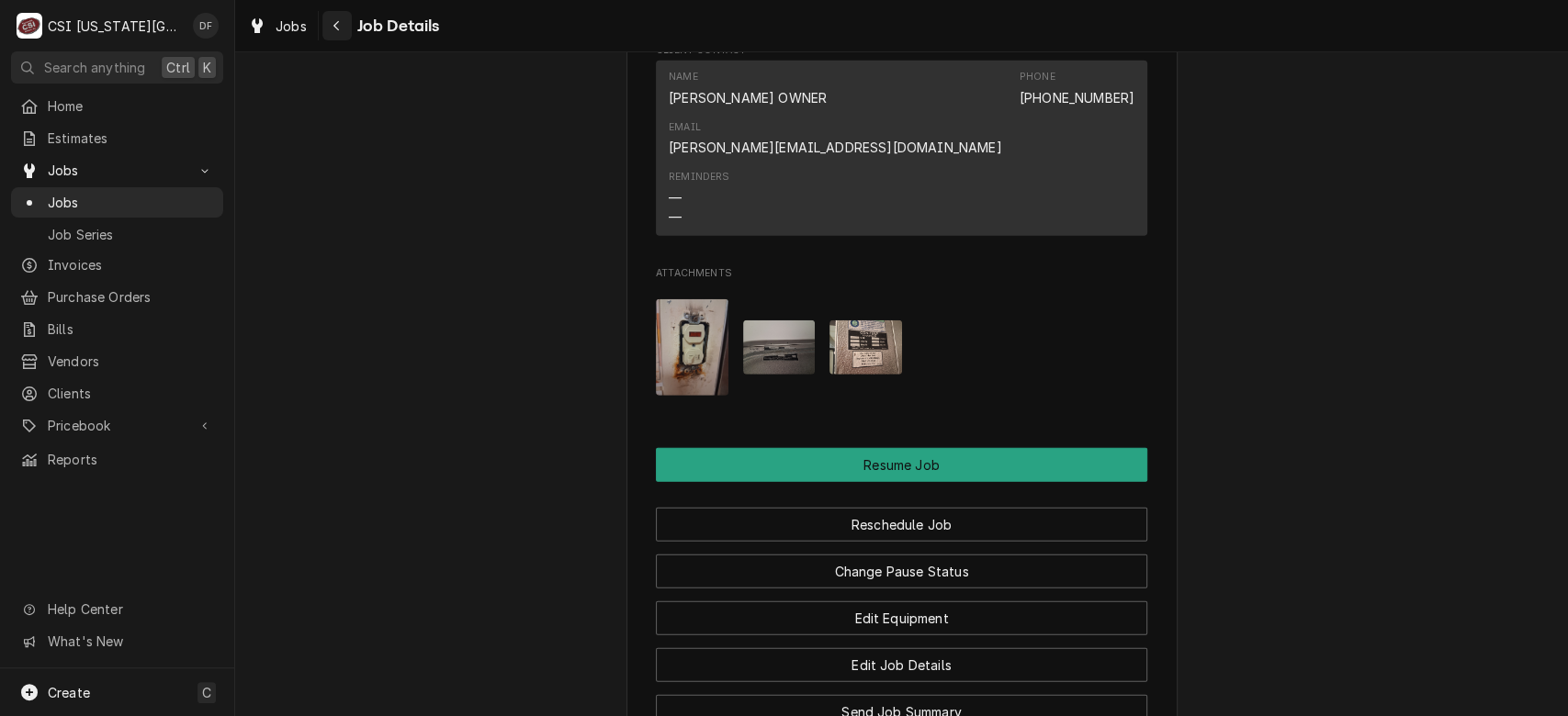
click at [338, 23] on icon "Navigate back" at bounding box center [337, 25] width 8 height 13
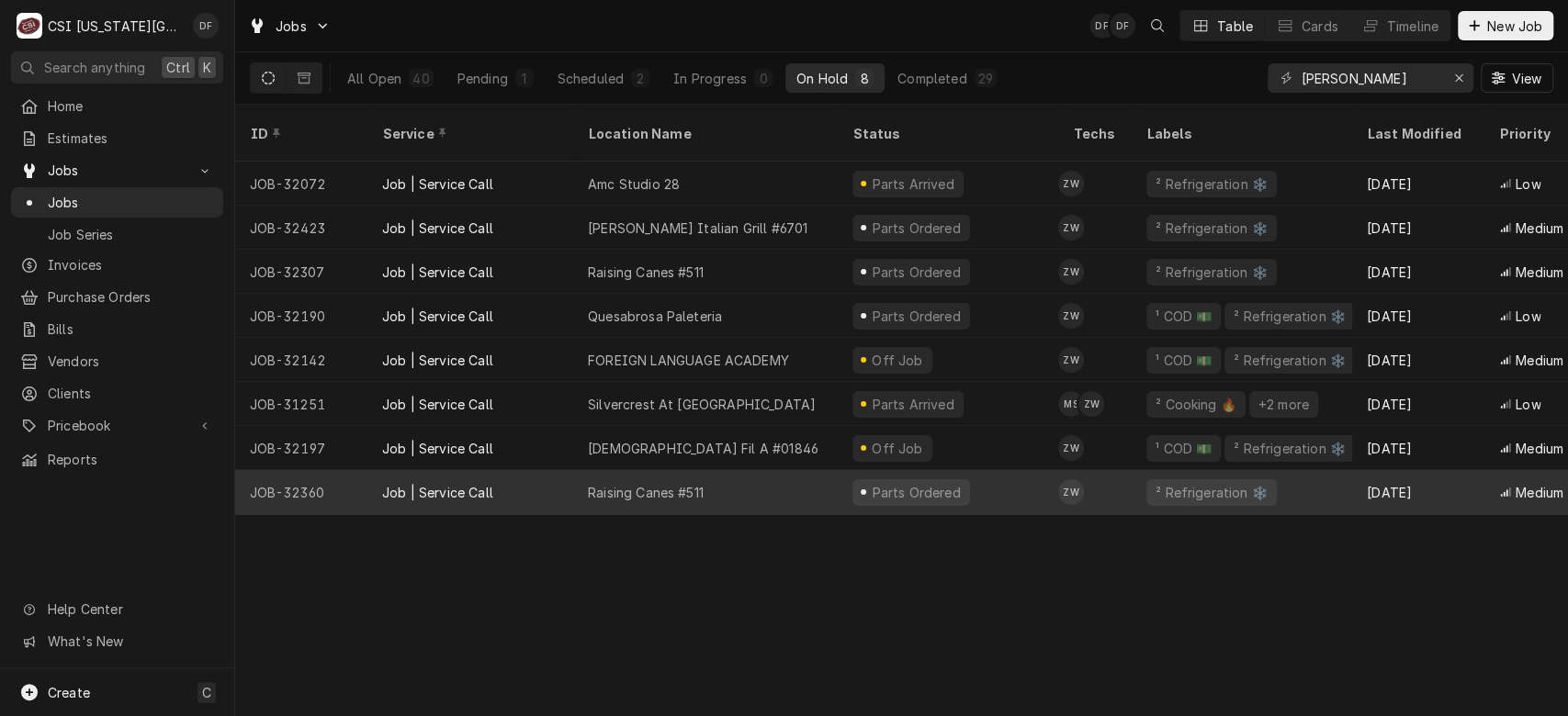
click at [771, 470] on div "Raising Canes #511" at bounding box center [705, 491] width 264 height 44
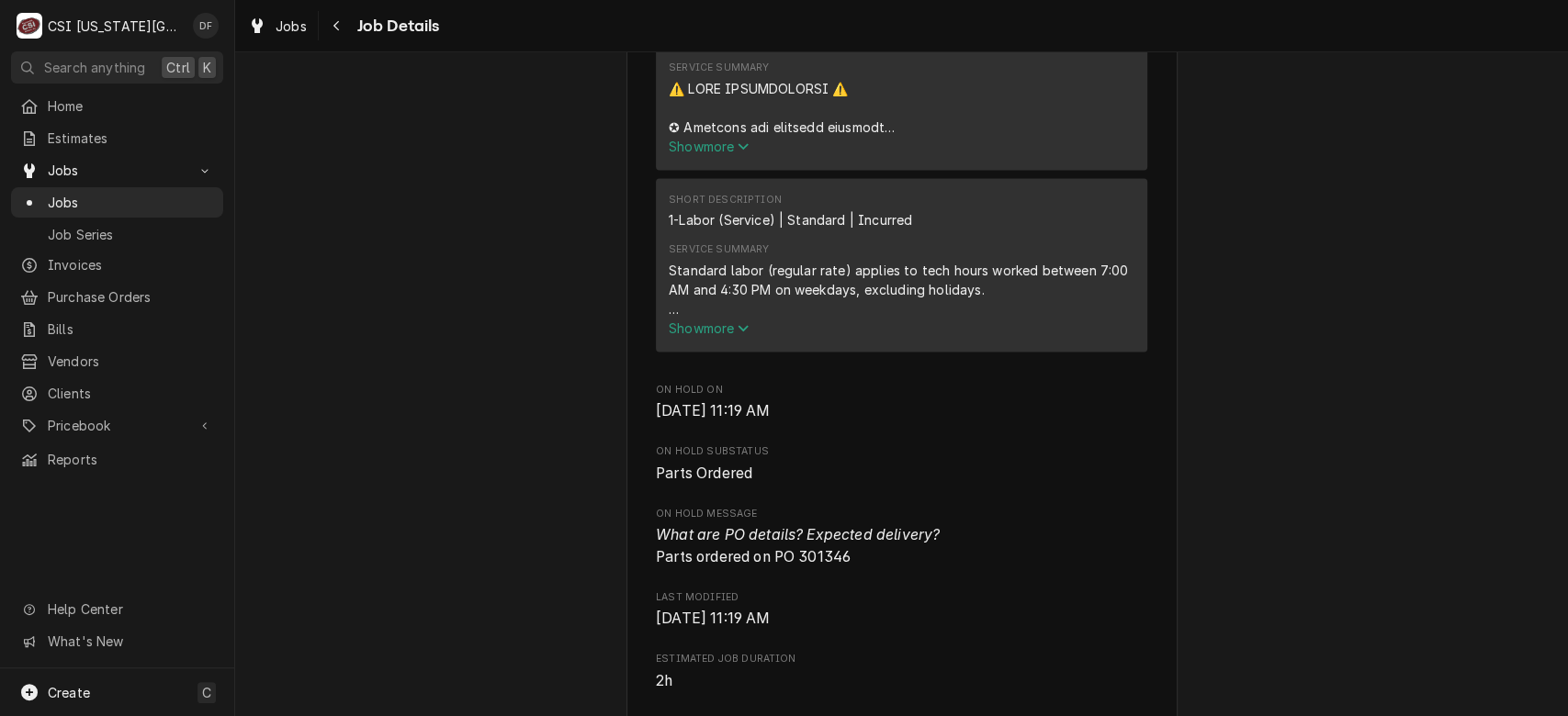
scroll to position [1630, 0]
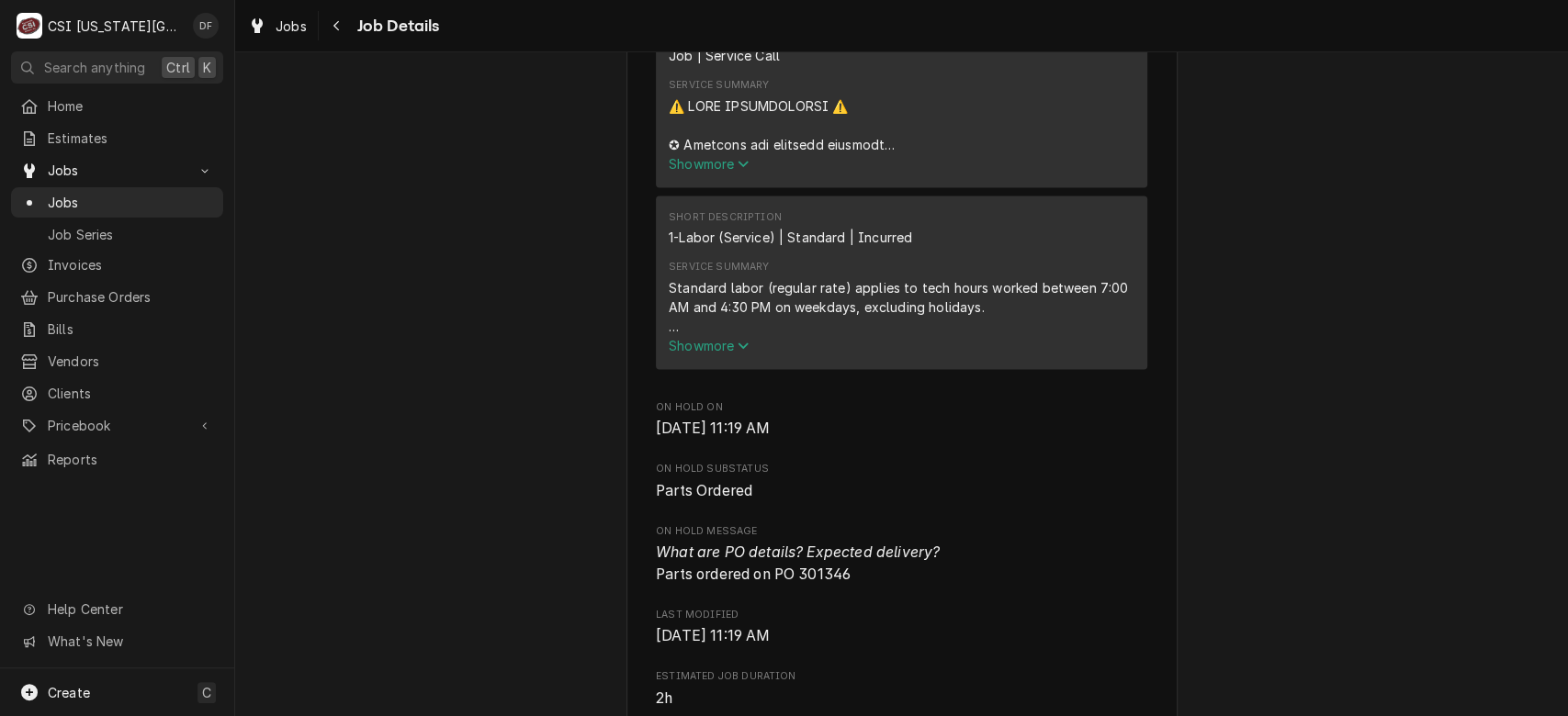
click at [696, 171] on span "Show more" at bounding box center [709, 163] width 81 height 16
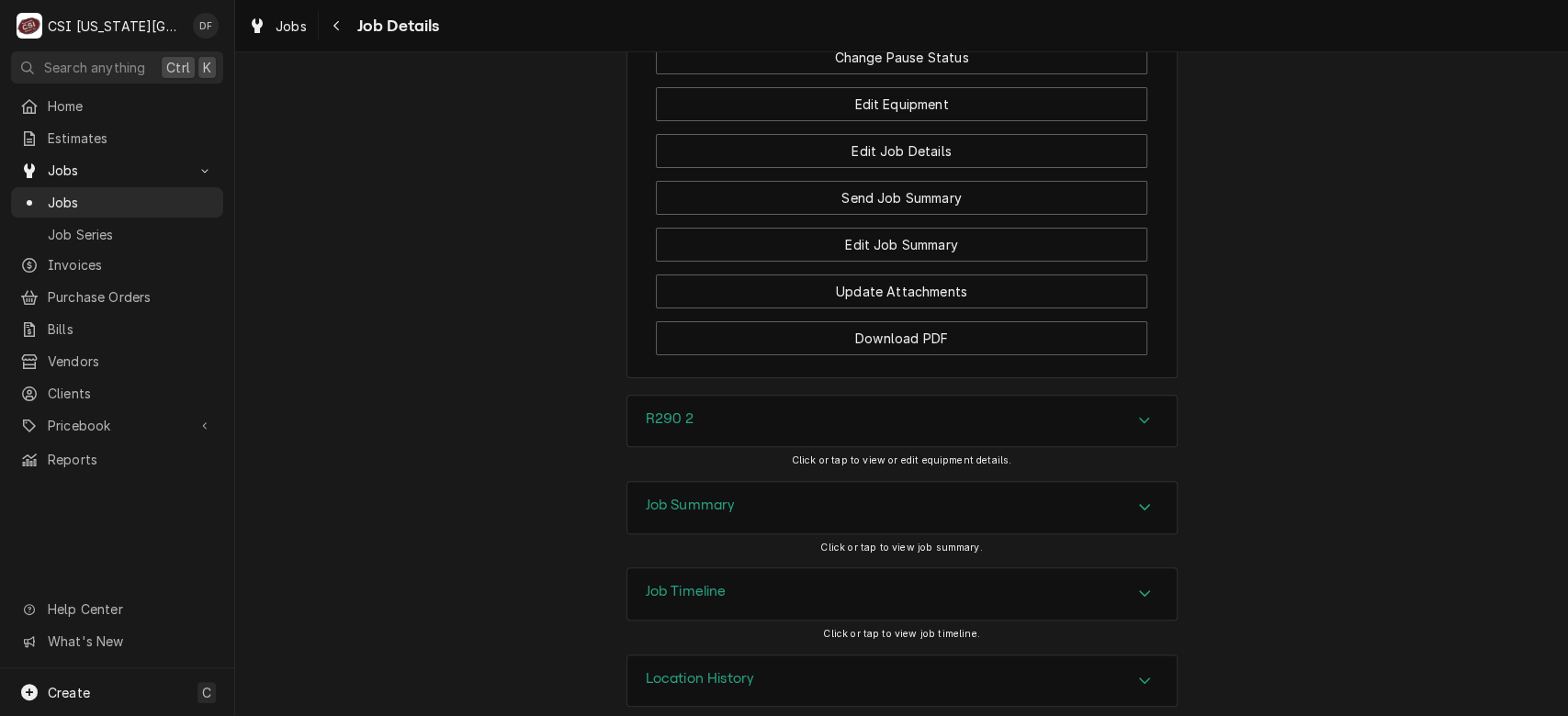
scroll to position [4969, 0]
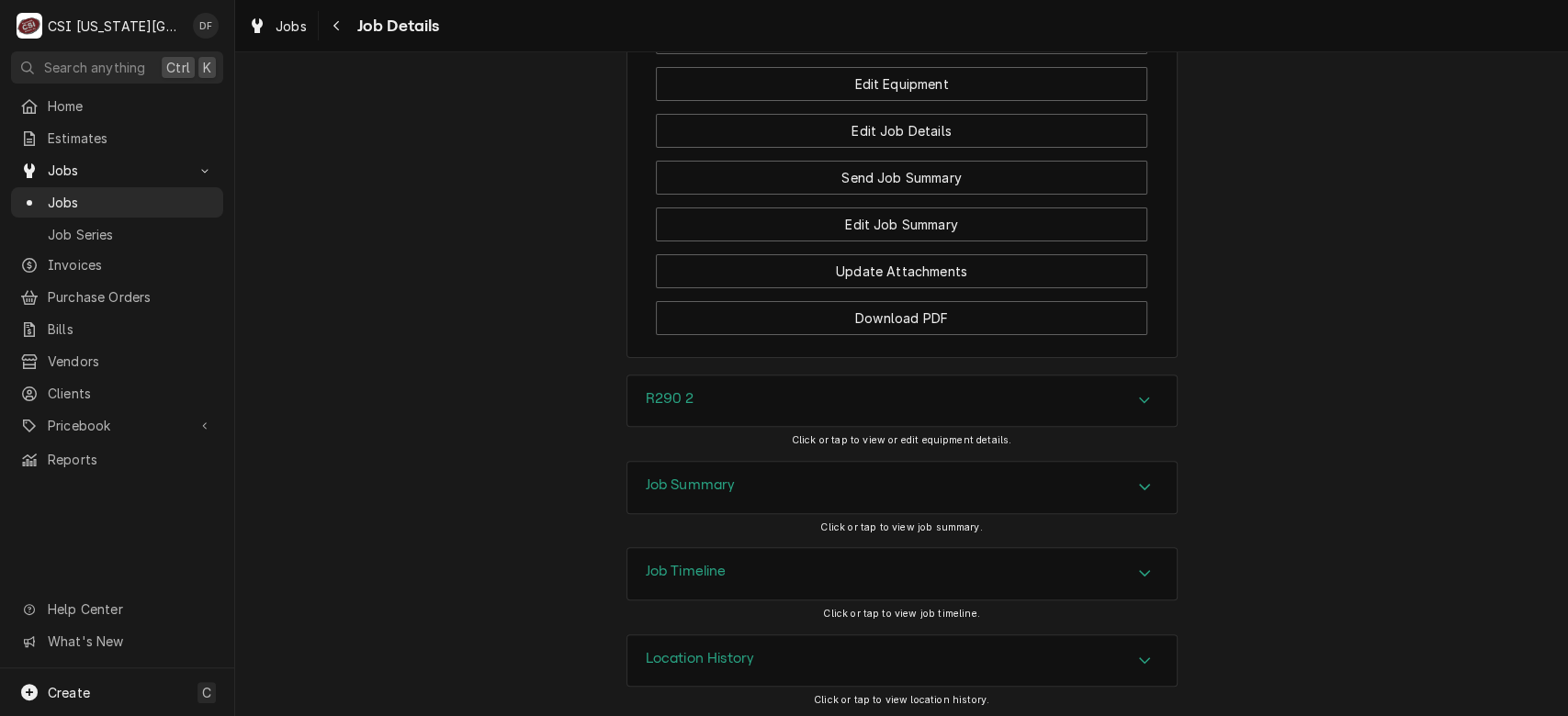
click at [1063, 483] on div "Job Summary" at bounding box center [901, 487] width 549 height 52
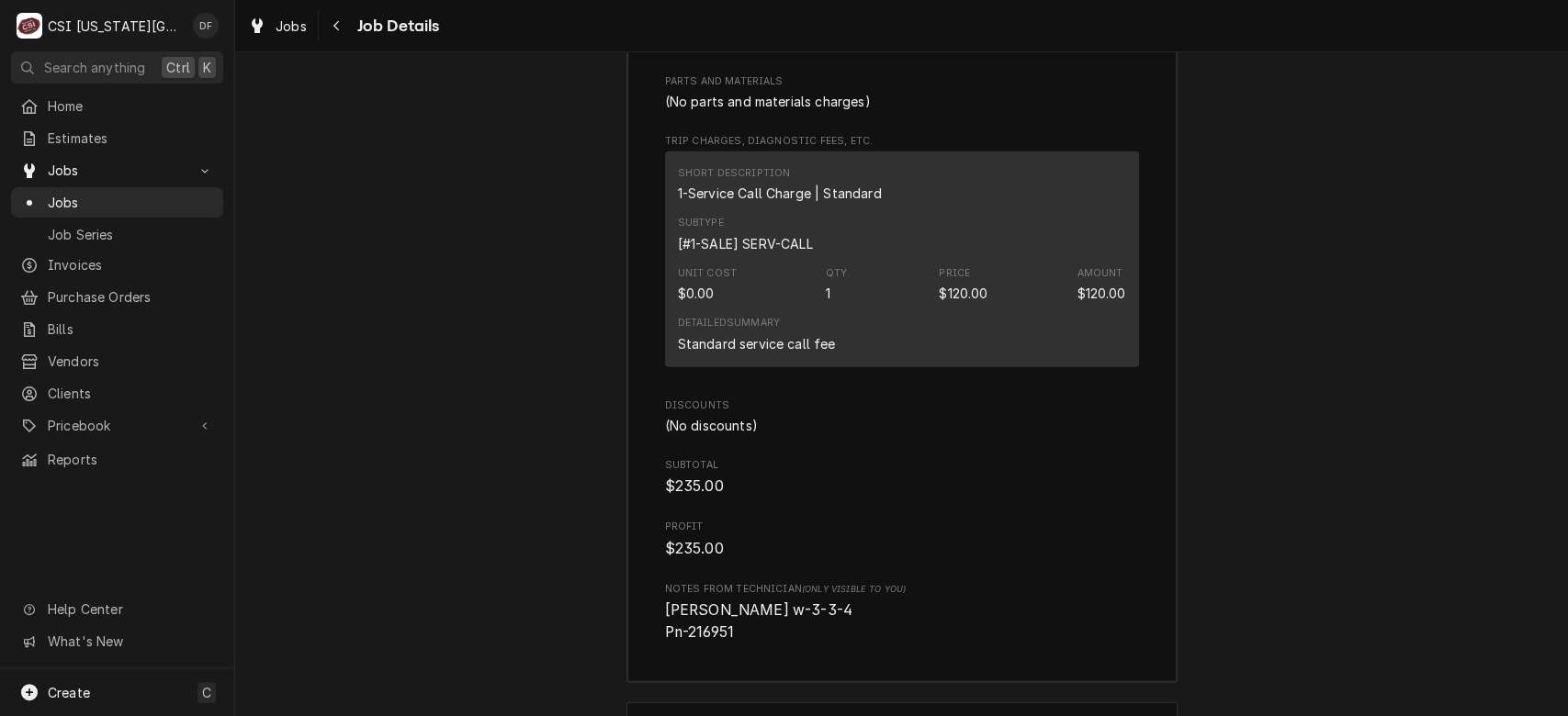
scroll to position [7867, 0]
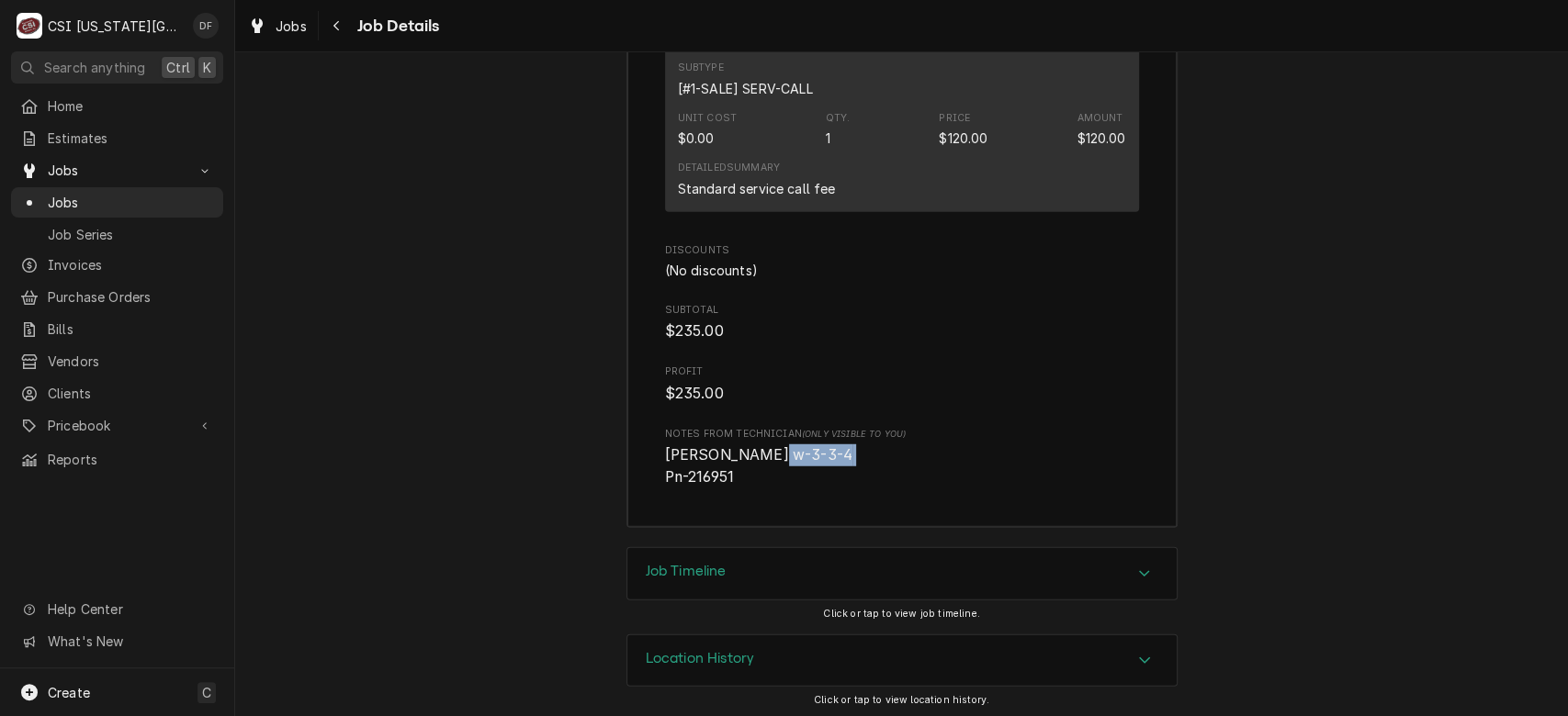
drag, startPoint x: 725, startPoint y: 470, endPoint x: 627, endPoint y: 465, distance: 98.1
copy span "Pn-216951"
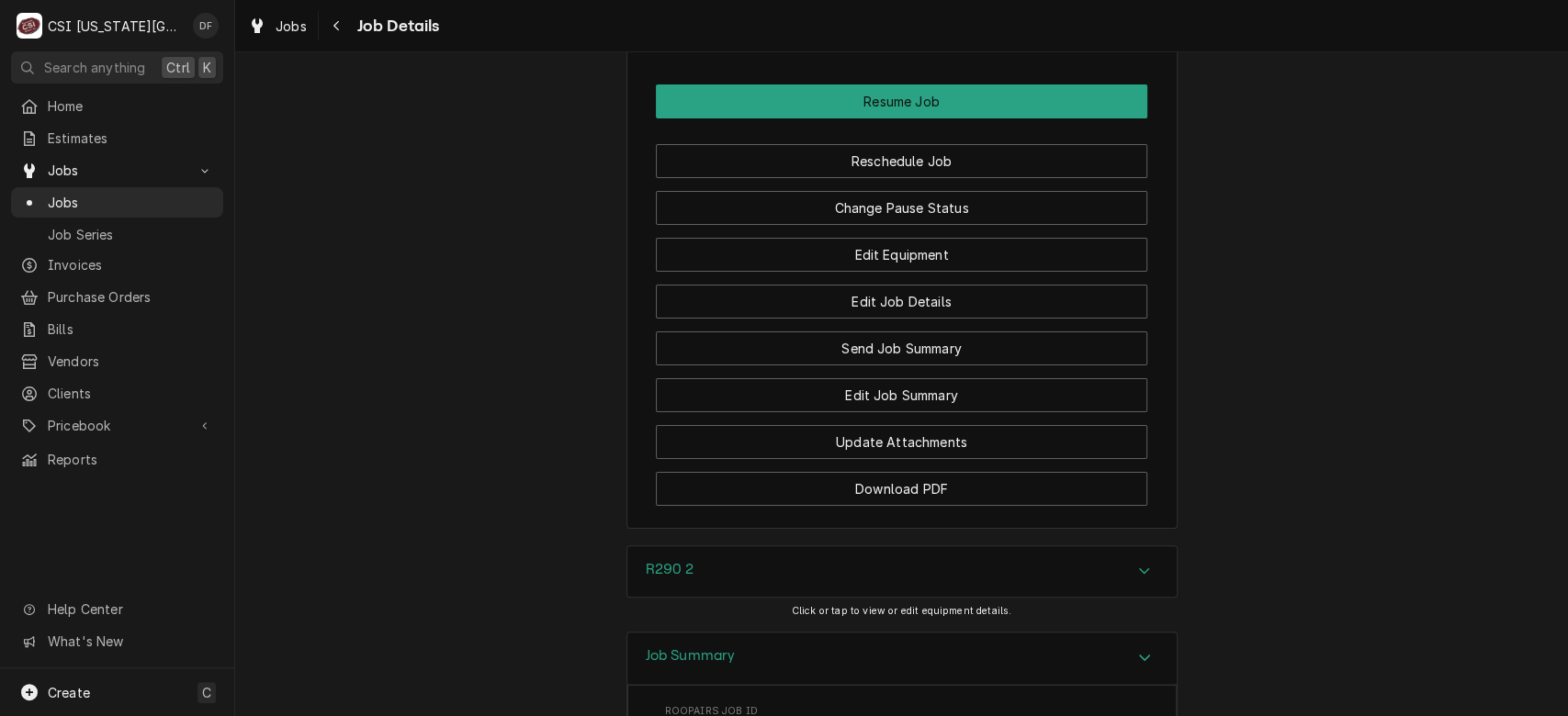
scroll to position [4854, 0]
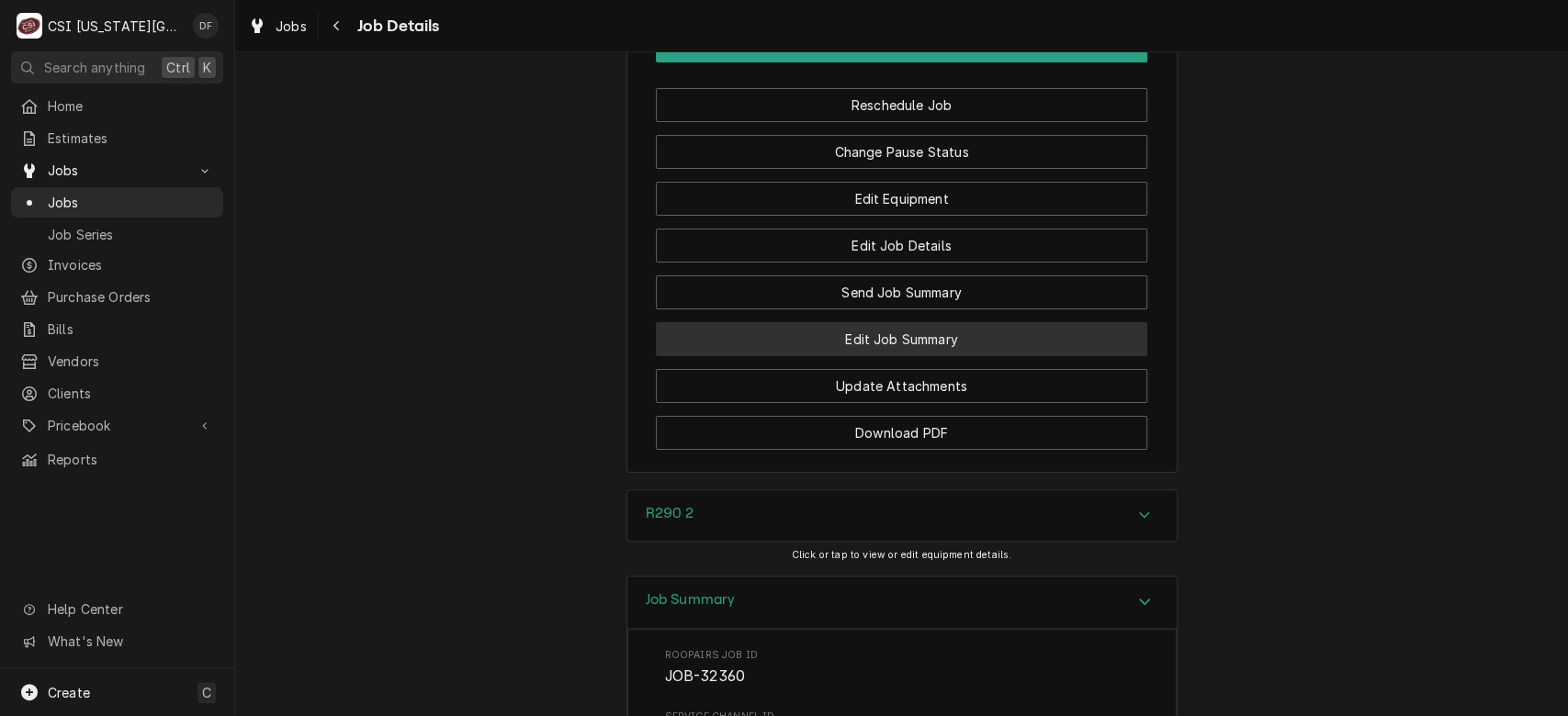
click at [989, 334] on button "Edit Job Summary" at bounding box center [901, 338] width 491 height 34
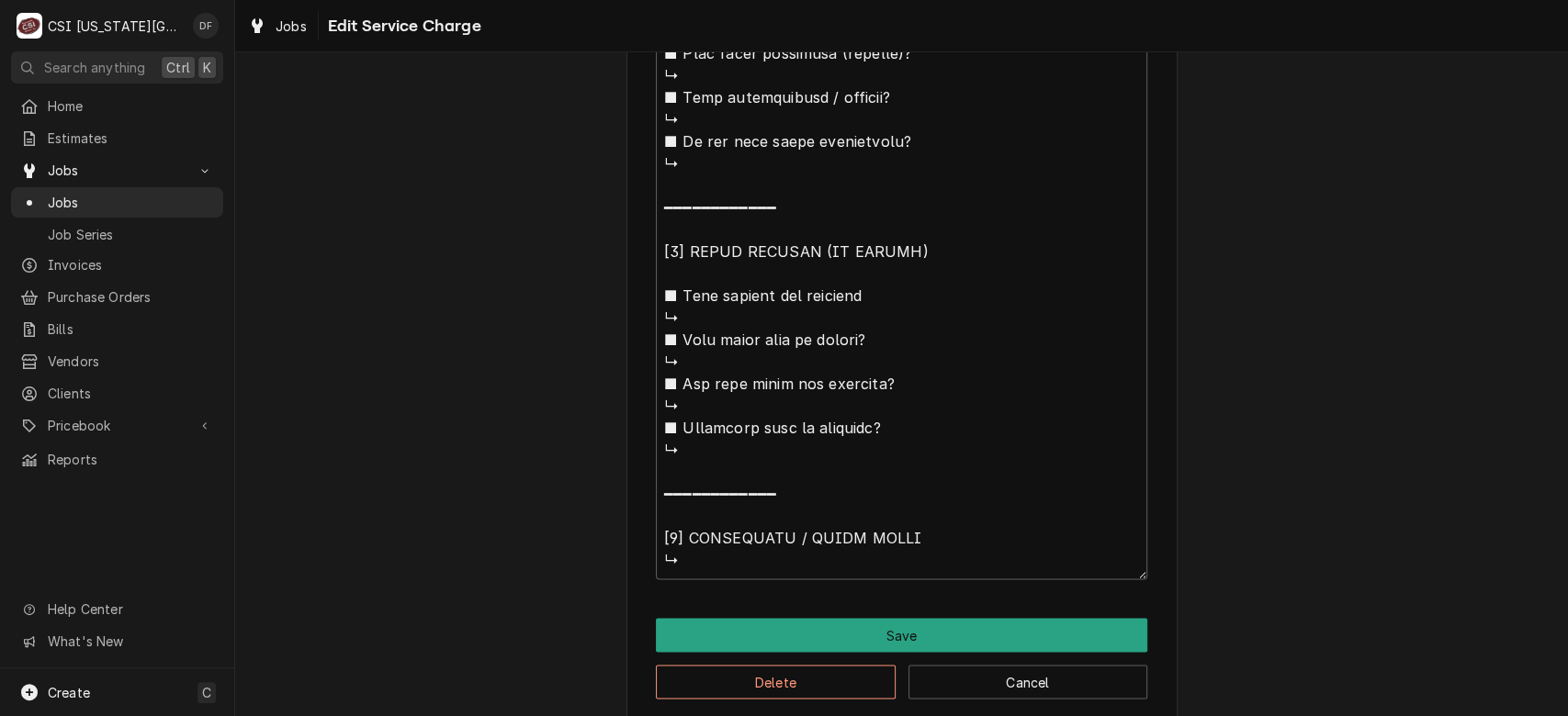
scroll to position [1790, 0]
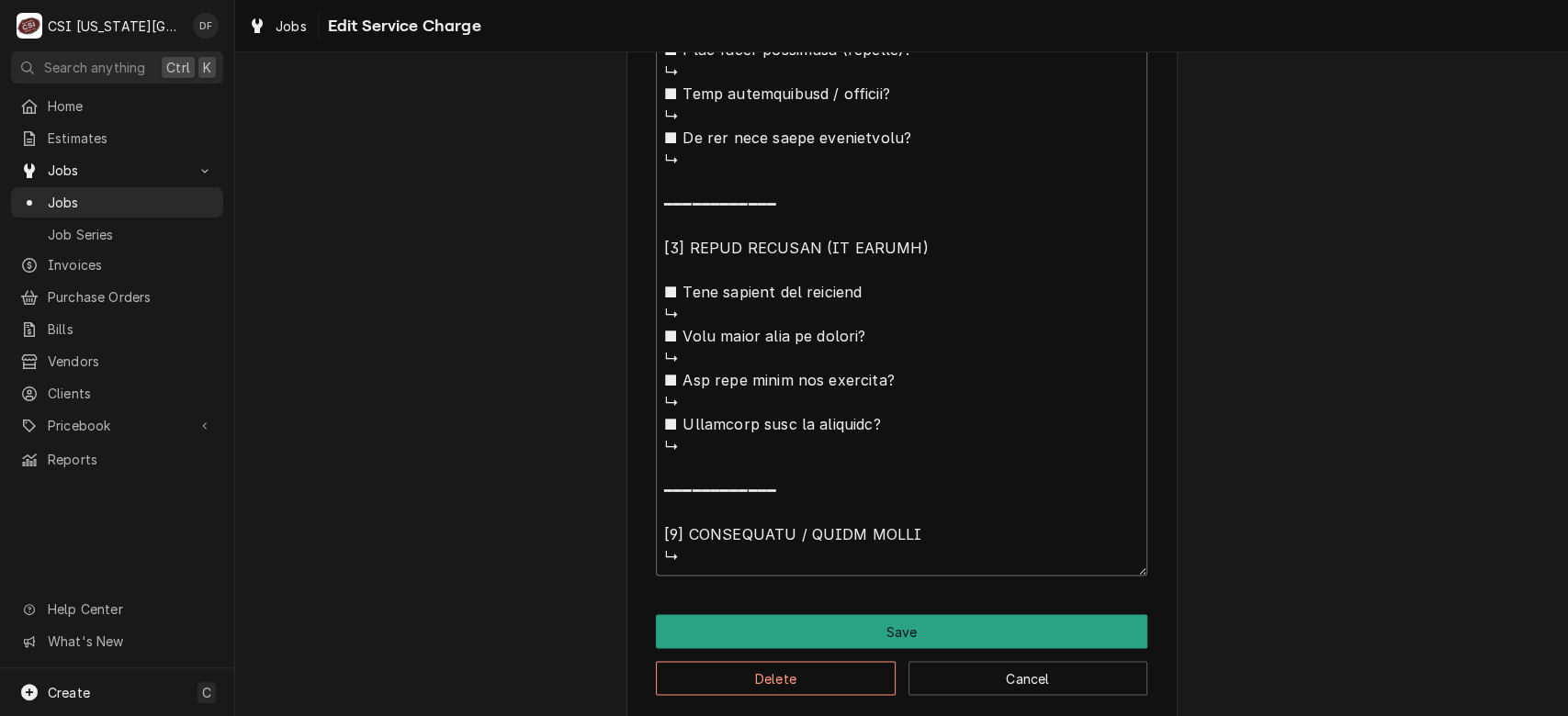
type textarea "x"
type textarea "⚠️ 𝗙𝗢𝗥𝗠 𝗜𝗡𝗦𝗧𝗥𝗨𝗖𝗧𝗜𝗢𝗡𝗦 ⚠️ ✪ 𝗖𝗼𝗺𝗽𝗹𝗲𝘁𝗲 𝗮𝗹𝗹 𝗿𝗲𝗹𝗲𝘃𝗮𝗻𝘁 𝘀𝗲𝗰𝘁𝗶𝗼𝗻𝘀 ✪ 𝗣𝗿𝗼𝘃𝗶𝗱𝗲 𝗱𝗲𝘁𝗮𝗶𝗹𝗲𝗱 𝗮𝗻𝘀…"
type textarea "x"
type textarea "⚠️ 𝗙𝗢𝗥𝗠 𝗜𝗡𝗦𝗧𝗥𝗨𝗖𝗧𝗜𝗢𝗡𝗦 ⚠️ ✪ 𝗖𝗼𝗺𝗽𝗹𝗲𝘁𝗲 𝗮𝗹𝗹 𝗿𝗲𝗹𝗲𝘃𝗮𝗻𝘁 𝘀𝗲𝗰𝘁𝗶𝗼𝗻𝘀 ✪ 𝗣𝗿𝗼𝘃𝗶𝗱𝗲 𝗱𝗲𝘁𝗮𝗶𝗹𝗲𝗱 𝗮𝗻𝘀…"
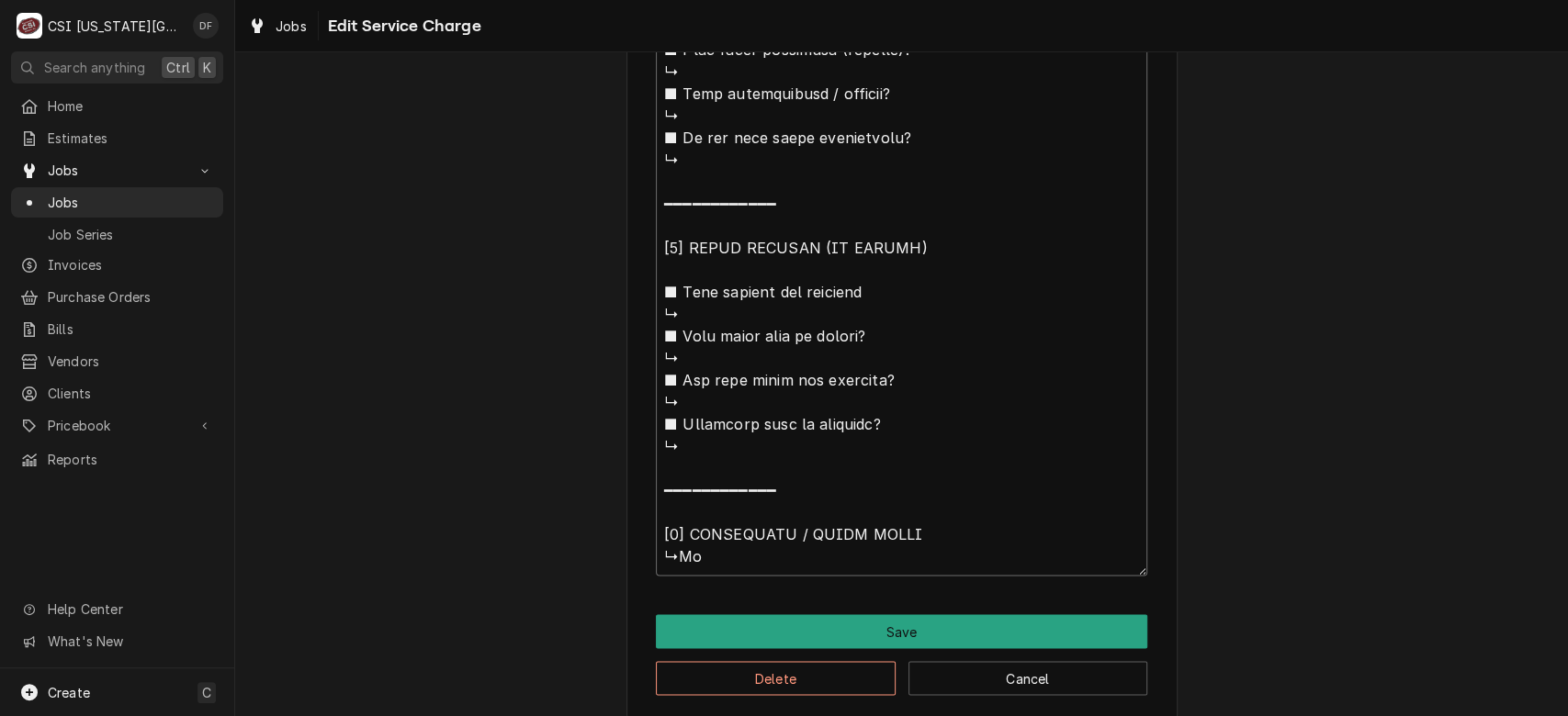
type textarea "x"
type textarea "⚠️ 𝗙𝗢𝗥𝗠 𝗜𝗡𝗦𝗧𝗥𝗨𝗖𝗧𝗜𝗢𝗡𝗦 ⚠️ ✪ 𝗖𝗼𝗺𝗽𝗹𝗲𝘁𝗲 𝗮𝗹𝗹 𝗿𝗲𝗹𝗲𝘃𝗮𝗻𝘁 𝘀𝗲𝗰𝘁𝗶𝗼𝗻𝘀 ✪ 𝗣𝗿𝗼𝘃𝗶𝗱𝗲 𝗱𝗲𝘁𝗮𝗶𝗹𝗲𝗱 𝗮𝗻𝘀…"
type textarea "x"
type textarea "⚠️ 𝗙𝗢𝗥𝗠 𝗜𝗡𝗦𝗧𝗥𝗨𝗖𝗧𝗜𝗢𝗡𝗦 ⚠️ ✪ 𝗖𝗼𝗺𝗽𝗹𝗲𝘁𝗲 𝗮𝗹𝗹 𝗿𝗲𝗹𝗲𝘃𝗮𝗻𝘁 𝘀𝗲𝗰𝘁𝗶𝗼𝗻𝘀 ✪ 𝗣𝗿𝗼𝘃𝗶𝗱𝗲 𝗱𝗲𝘁𝗮𝗶𝗹𝗲𝗱 𝗮𝗻𝘀…"
type textarea "x"
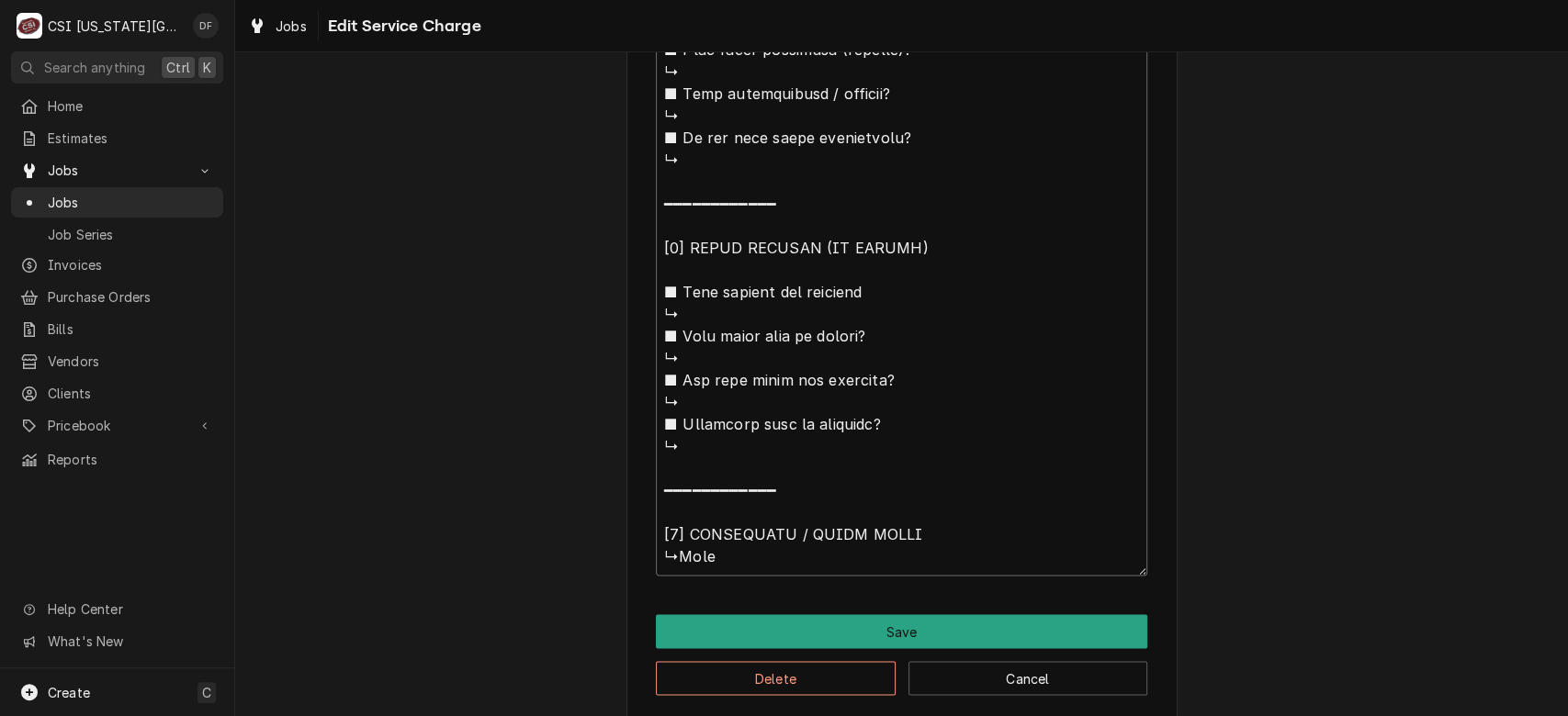
type textarea "⚠️ 𝗙𝗢𝗥𝗠 𝗜𝗡𝗦𝗧𝗥𝗨𝗖𝗧𝗜𝗢𝗡𝗦 ⚠️ ✪ 𝗖𝗼𝗺𝗽𝗹𝗲𝘁𝗲 𝗮𝗹𝗹 𝗿𝗲𝗹𝗲𝘃𝗮𝗻𝘁 𝘀𝗲𝗰𝘁𝗶𝗼𝗻𝘀 ✪ 𝗣𝗿𝗼𝘃𝗶𝗱𝗲 𝗱𝗲𝘁𝗮𝗶𝗹𝗲𝗱 𝗮𝗻𝘀…"
type textarea "x"
type textarea "⚠️ 𝗙𝗢𝗥𝗠 𝗜𝗡𝗦𝗧𝗥𝗨𝗖𝗧𝗜𝗢𝗡𝗦 ⚠️ ✪ 𝗖𝗼𝗺𝗽𝗹𝗲𝘁𝗲 𝗮𝗹𝗹 𝗿𝗲𝗹𝗲𝘃𝗮𝗻𝘁 𝘀𝗲𝗰𝘁𝗶𝗼𝗻𝘀 ✪ 𝗣𝗿𝗼𝘃𝗶𝗱𝗲 𝗱𝗲𝘁𝗮𝗶𝗹𝗲𝗱 𝗮𝗻𝘀…"
paste textarea "Pn-216951"
type textarea "x"
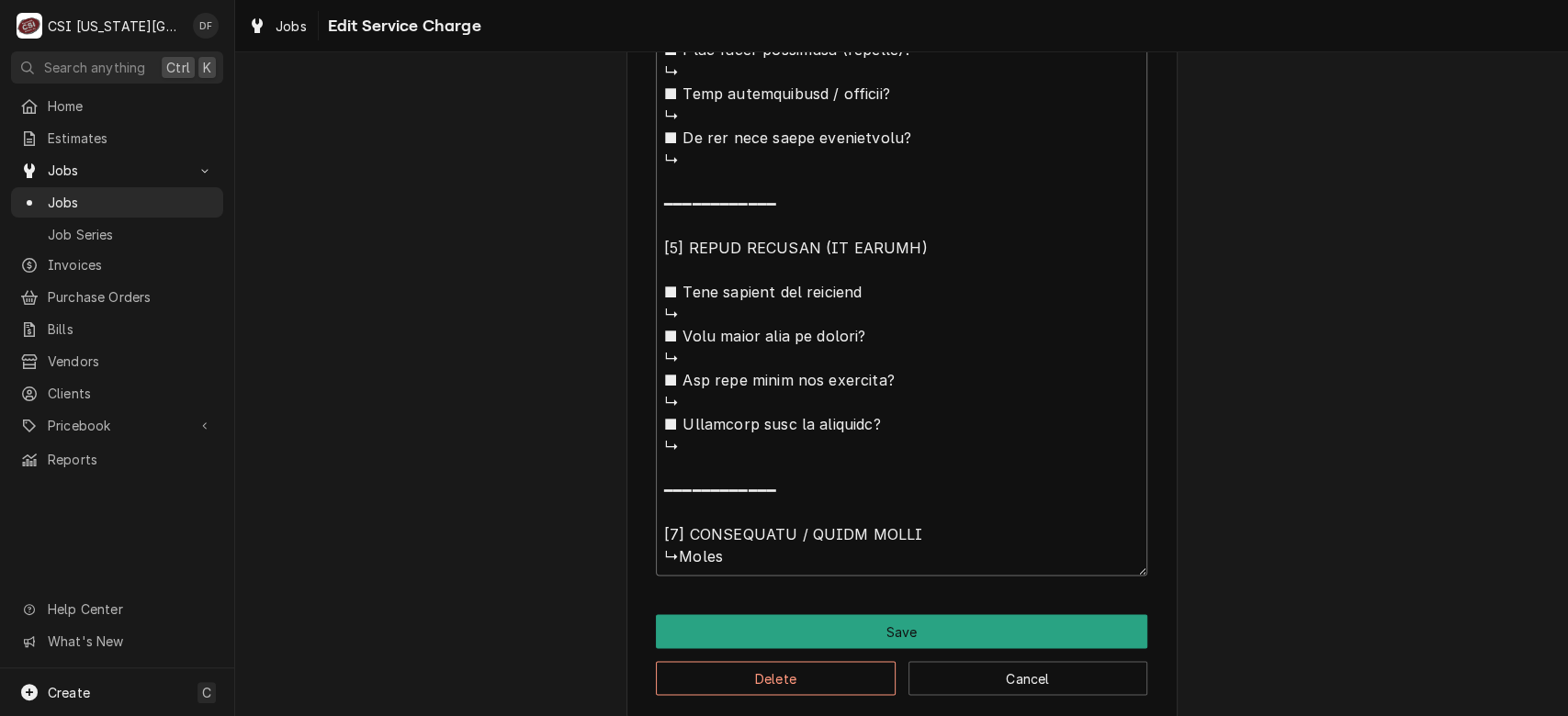
type textarea "⚠️ 𝗙𝗢𝗥𝗠 𝗜𝗡𝗦𝗧𝗥𝗨𝗖𝗧𝗜𝗢𝗡𝗦 ⚠️ ✪ 𝗖𝗼𝗺𝗽𝗹𝗲𝘁𝗲 𝗮𝗹𝗹 𝗿𝗲𝗹𝗲𝘃𝗮𝗻𝘁 𝘀𝗲𝗰𝘁𝗶𝗼𝗻𝘀 ✪ 𝗣𝗿𝗼𝘃𝗶𝗱𝗲 𝗱𝗲𝘁𝗮𝗶𝗹𝗲𝗱 𝗮𝗻𝘀…"
type textarea "x"
type textarea "⚠️ 𝗙𝗢𝗥𝗠 𝗜𝗡𝗦𝗧𝗥𝗨𝗖𝗧𝗜𝗢𝗡𝗦 ⚠️ ✪ 𝗖𝗼𝗺𝗽𝗹𝗲𝘁𝗲 𝗮𝗹𝗹 𝗿𝗲𝗹𝗲𝘃𝗮𝗻𝘁 𝘀𝗲𝗰𝘁𝗶𝗼𝗻𝘀 ✪ 𝗣𝗿𝗼𝘃𝗶𝗱𝗲 𝗱𝗲𝘁𝗮𝗶𝗹𝗲𝗱 𝗮𝗻𝘀…"
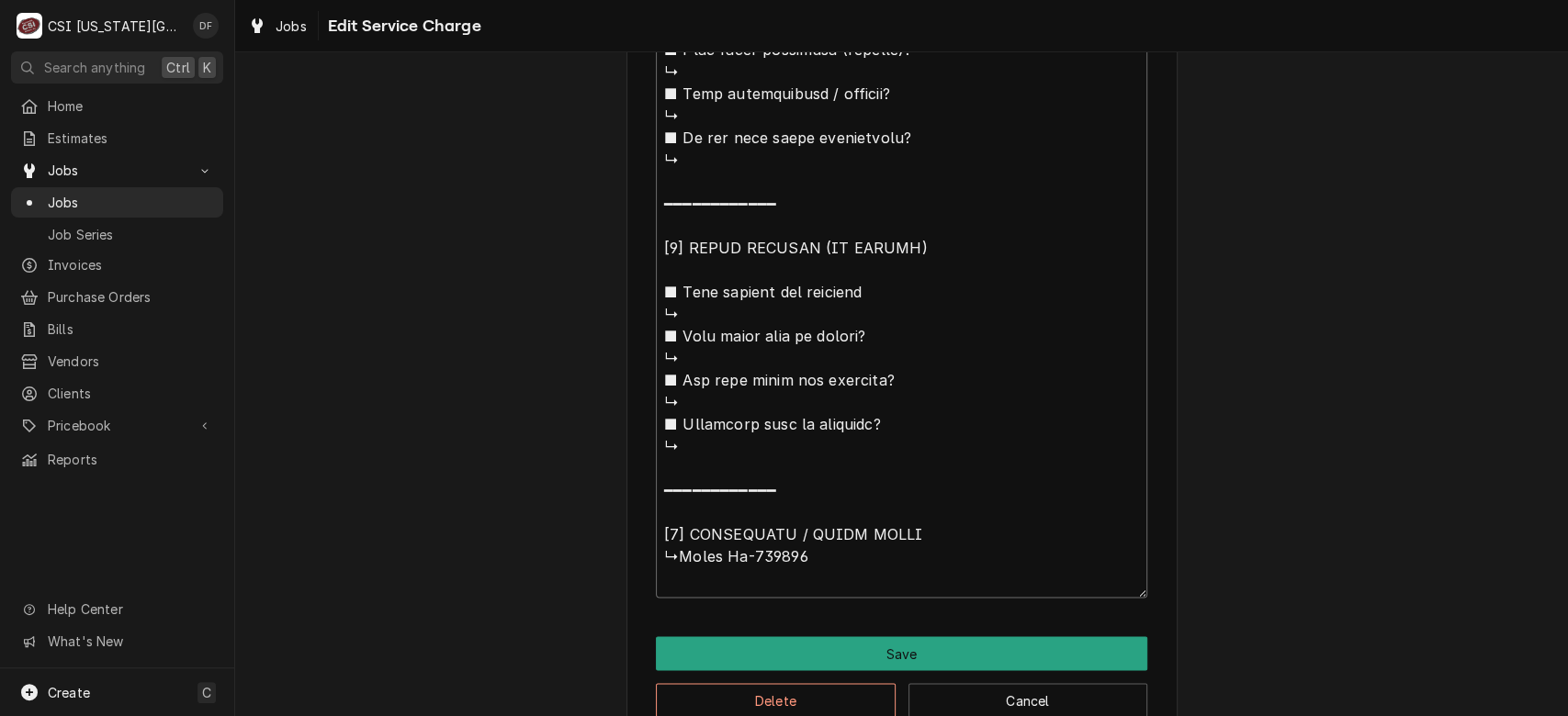
type textarea "x"
type textarea "⚠️ 𝗙𝗢𝗥𝗠 𝗜𝗡𝗦𝗧𝗥𝗨𝗖𝗧𝗜𝗢𝗡𝗦 ⚠️ ✪ 𝗖𝗼𝗺𝗽𝗹𝗲𝘁𝗲 𝗮𝗹𝗹 𝗿𝗲𝗹𝗲𝘃𝗮𝗻𝘁 𝘀𝗲𝗰𝘁𝗶𝗼𝗻𝘀 ✪ 𝗣𝗿𝗼𝘃𝗶𝗱𝗲 𝗱𝗲𝘁𝗮𝗶𝗹𝗲𝗱 𝗮𝗻𝘀…"
type textarea "x"
type textarea "⚠️ 𝗙𝗢𝗥𝗠 𝗜𝗡𝗦𝗧𝗥𝗨𝗖𝗧𝗜𝗢𝗡𝗦 ⚠️ ✪ 𝗖𝗼𝗺𝗽𝗹𝗲𝘁𝗲 𝗮𝗹𝗹 𝗿𝗲𝗹𝗲𝘃𝗮𝗻𝘁 𝘀𝗲𝗰𝘁𝗶𝗼𝗻𝘀 ✪ 𝗣𝗿𝗼𝘃𝗶𝗱𝗲 𝗱𝗲𝘁𝗮𝗶𝗹𝗲𝗱 𝗮𝗻𝘀…"
type textarea "x"
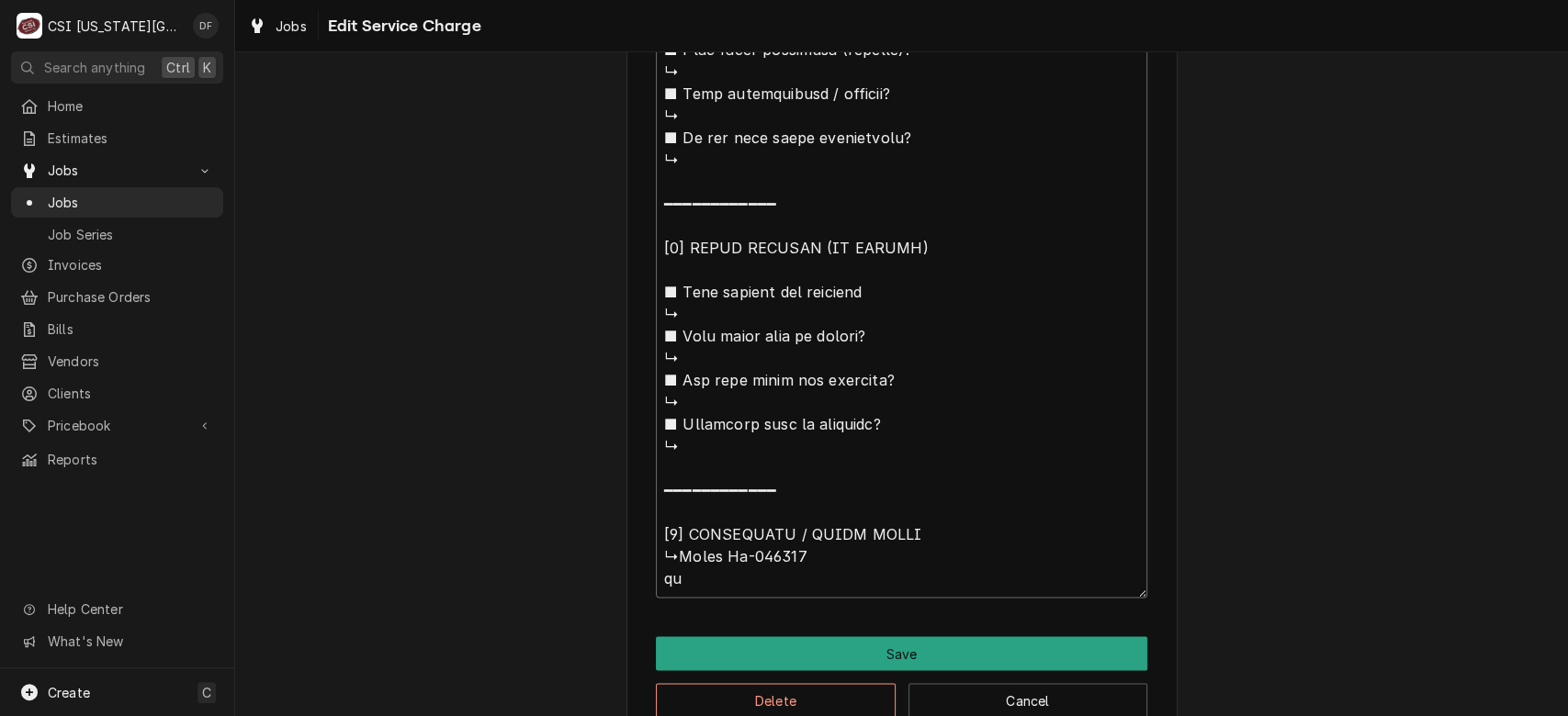
type textarea "⚠️ 𝗙𝗢𝗥𝗠 𝗜𝗡𝗦𝗧𝗥𝗨𝗖𝗧𝗜𝗢𝗡𝗦 ⚠️ ✪ 𝗖𝗼𝗺𝗽𝗹𝗲𝘁𝗲 𝗮𝗹𝗹 𝗿𝗲𝗹𝗲𝘃𝗮𝗻𝘁 𝘀𝗲𝗰𝘁𝗶𝗼𝗻𝘀 ✪ 𝗣𝗿𝗼𝘃𝗶𝗱𝗲 𝗱𝗲𝘁𝗮𝗶𝗹𝗲𝗱 𝗮𝗻𝘀…"
type textarea "x"
type textarea "⚠️ 𝗙𝗢𝗥𝗠 𝗜𝗡𝗦𝗧𝗥𝗨𝗖𝗧𝗜𝗢𝗡𝗦 ⚠️ ✪ 𝗖𝗼𝗺𝗽𝗹𝗲𝘁𝗲 𝗮𝗹𝗹 𝗿𝗲𝗹𝗲𝘃𝗮𝗻𝘁 𝘀𝗲𝗰𝘁𝗶𝗼𝗻𝘀 ✪ 𝗣𝗿𝗼𝘃𝗶𝗱𝗲 𝗱𝗲𝘁𝗮𝗶𝗹𝗲𝗱 𝗮𝗻𝘀…"
type textarea "x"
type textarea "⚠️ 𝗙𝗢𝗥𝗠 𝗜𝗡𝗦𝗧𝗥𝗨𝗖𝗧𝗜𝗢𝗡𝗦 ⚠️ ✪ 𝗖𝗼𝗺𝗽𝗹𝗲𝘁𝗲 𝗮𝗹𝗹 𝗿𝗲𝗹𝗲𝘃𝗮𝗻𝘁 𝘀𝗲𝗰𝘁𝗶𝗼𝗻𝘀 ✪ 𝗣𝗿𝗼𝘃𝗶𝗱𝗲 𝗱𝗲𝘁𝗮𝗶𝗹𝗲𝗱 𝗮𝗻𝘀…"
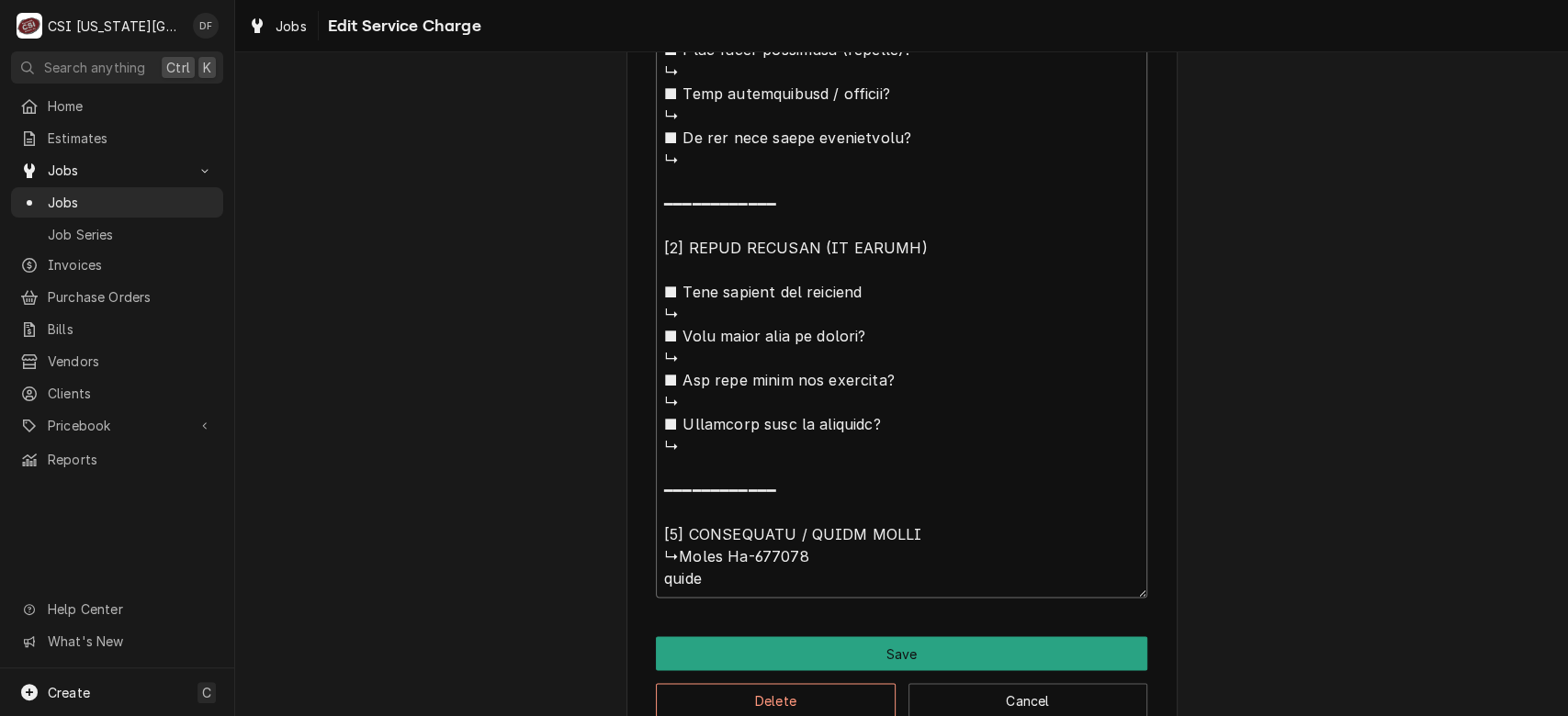
type textarea "x"
type textarea "⚠️ 𝗙𝗢𝗥𝗠 𝗜𝗡𝗦𝗧𝗥𝗨𝗖𝗧𝗜𝗢𝗡𝗦 ⚠️ ✪ 𝗖𝗼𝗺𝗽𝗹𝗲𝘁𝗲 𝗮𝗹𝗹 𝗿𝗲𝗹𝗲𝘃𝗮𝗻𝘁 𝘀𝗲𝗰𝘁𝗶𝗼𝗻𝘀 ✪ 𝗣𝗿𝗼𝘃𝗶𝗱𝗲 𝗱𝗲𝘁𝗮𝗶𝗹𝗲𝗱 𝗮𝗻𝘀…"
type textarea "x"
type textarea "⚠️ 𝗙𝗢𝗥𝗠 𝗜𝗡𝗦𝗧𝗥𝗨𝗖𝗧𝗜𝗢𝗡𝗦 ⚠️ ✪ 𝗖𝗼𝗺𝗽𝗹𝗲𝘁𝗲 𝗮𝗹𝗹 𝗿𝗲𝗹𝗲𝘃𝗮𝗻𝘁 𝘀𝗲𝗰𝘁𝗶𝗼𝗻𝘀 ✪ 𝗣𝗿𝗼𝘃𝗶𝗱𝗲 𝗱𝗲𝘁𝗮𝗶𝗹𝗲𝗱 𝗮𝗻𝘀…"
type textarea "x"
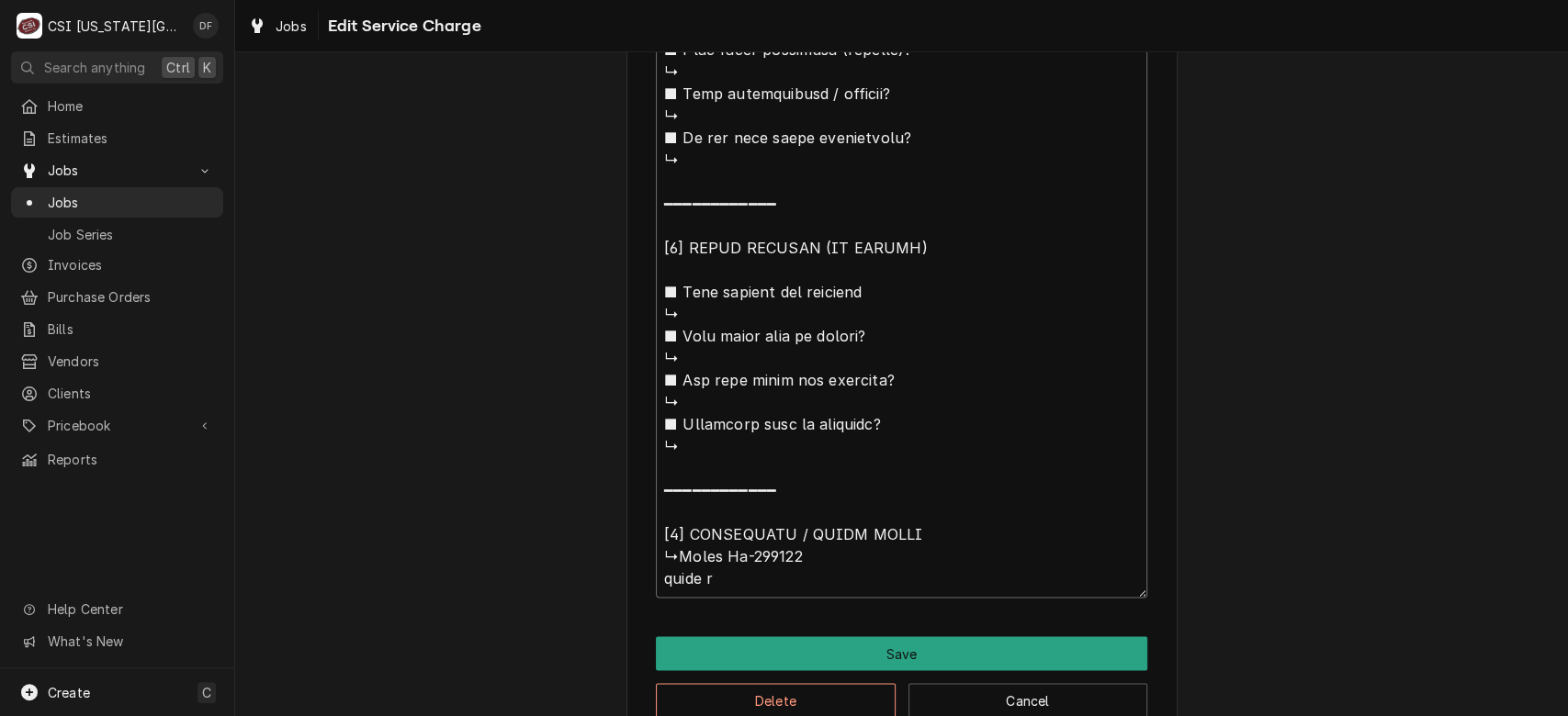
type textarea "⚠️ 𝗙𝗢𝗥𝗠 𝗜𝗡𝗦𝗧𝗥𝗨𝗖𝗧𝗜𝗢𝗡𝗦 ⚠️ ✪ 𝗖𝗼𝗺𝗽𝗹𝗲𝘁𝗲 𝗮𝗹𝗹 𝗿𝗲𝗹𝗲𝘃𝗮𝗻𝘁 𝘀𝗲𝗰𝘁𝗶𝗼𝗻𝘀 ✪ 𝗣𝗿𝗼𝘃𝗶𝗱𝗲 𝗱𝗲𝘁𝗮𝗶𝗹𝗲𝗱 𝗮𝗻𝘀…"
type textarea "x"
type textarea "⚠️ 𝗙𝗢𝗥𝗠 𝗜𝗡𝗦𝗧𝗥𝗨𝗖𝗧𝗜𝗢𝗡𝗦 ⚠️ ✪ 𝗖𝗼𝗺𝗽𝗹𝗲𝘁𝗲 𝗮𝗹𝗹 𝗿𝗲𝗹𝗲𝘃𝗮𝗻𝘁 𝘀𝗲𝗰𝘁𝗶𝗼𝗻𝘀 ✪ 𝗣𝗿𝗼𝘃𝗶𝗱𝗲 𝗱𝗲𝘁𝗮𝗶𝗹𝗲𝗱 𝗮𝗻𝘀…"
type textarea "x"
type textarea "⚠️ 𝗙𝗢𝗥𝗠 𝗜𝗡𝗦𝗧𝗥𝗨𝗖𝗧𝗜𝗢𝗡𝗦 ⚠️ ✪ 𝗖𝗼𝗺𝗽𝗹𝗲𝘁𝗲 𝗮𝗹𝗹 𝗿𝗲𝗹𝗲𝘃𝗮𝗻𝘁 𝘀𝗲𝗰𝘁𝗶𝗼𝗻𝘀 ✪ 𝗣𝗿𝗼𝘃𝗶𝗱𝗲 𝗱𝗲𝘁𝗮𝗶𝗹𝗲𝗱 𝗮𝗻𝘀…"
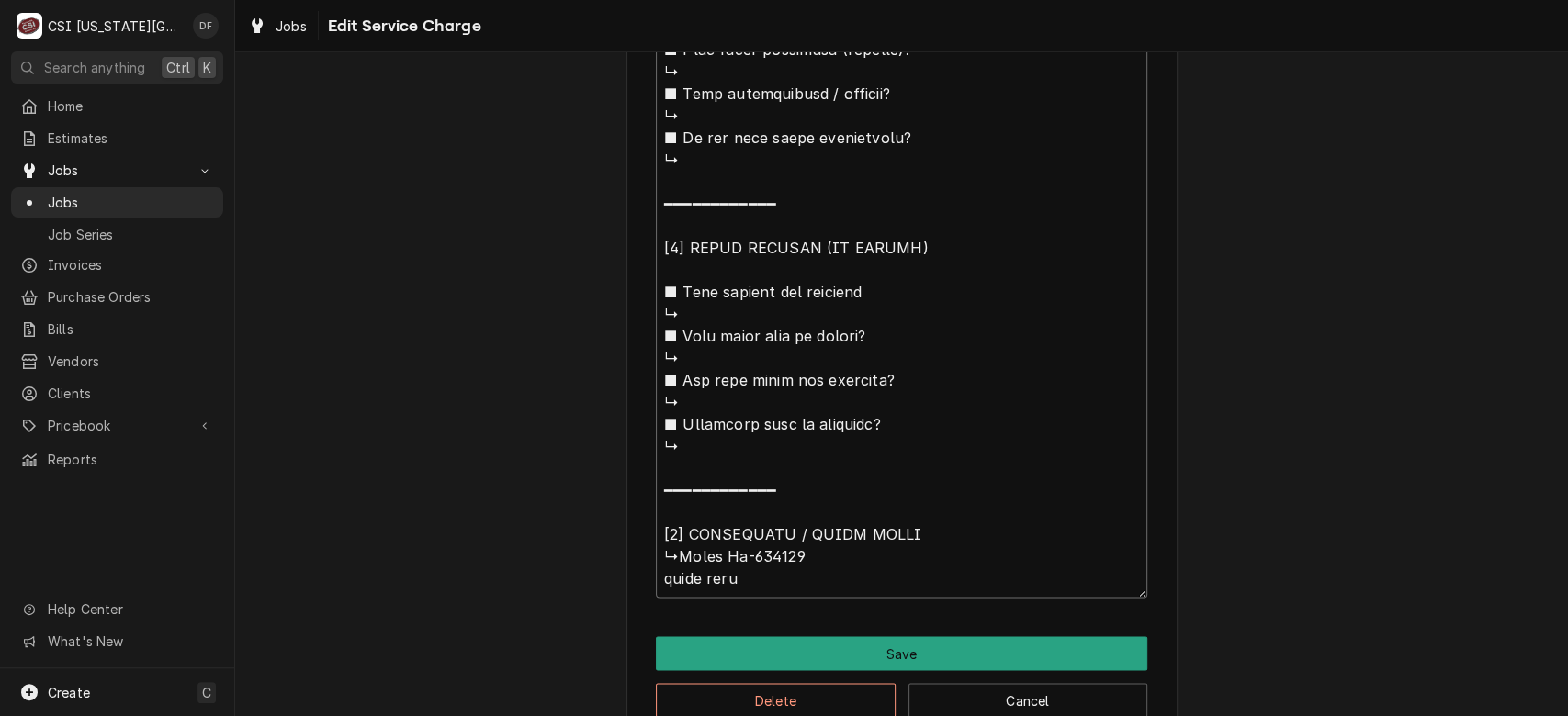
type textarea "x"
type textarea "⚠️ 𝗙𝗢𝗥𝗠 𝗜𝗡𝗦𝗧𝗥𝗨𝗖𝗧𝗜𝗢𝗡𝗦 ⚠️ ✪ 𝗖𝗼𝗺𝗽𝗹𝗲𝘁𝗲 𝗮𝗹𝗹 𝗿𝗲𝗹𝗲𝘃𝗮𝗻𝘁 𝘀𝗲𝗰𝘁𝗶𝗼𝗻𝘀 ✪ 𝗣𝗿𝗼𝘃𝗶𝗱𝗲 𝗱𝗲𝘁𝗮𝗶𝗹𝗲𝗱 𝗮𝗻𝘀…"
type textarea "x"
type textarea "⚠️ 𝗙𝗢𝗥𝗠 𝗜𝗡𝗦𝗧𝗥𝗨𝗖𝗧𝗜𝗢𝗡𝗦 ⚠️ ✪ 𝗖𝗼𝗺𝗽𝗹𝗲𝘁𝗲 𝗮𝗹𝗹 𝗿𝗲𝗹𝗲𝘃𝗮𝗻𝘁 𝘀𝗲𝗰𝘁𝗶𝗼𝗻𝘀 ✪ 𝗣𝗿𝗼𝘃𝗶𝗱𝗲 𝗱𝗲𝘁𝗮𝗶𝗹𝗲𝗱 𝗮𝗻𝘀…"
type textarea "x"
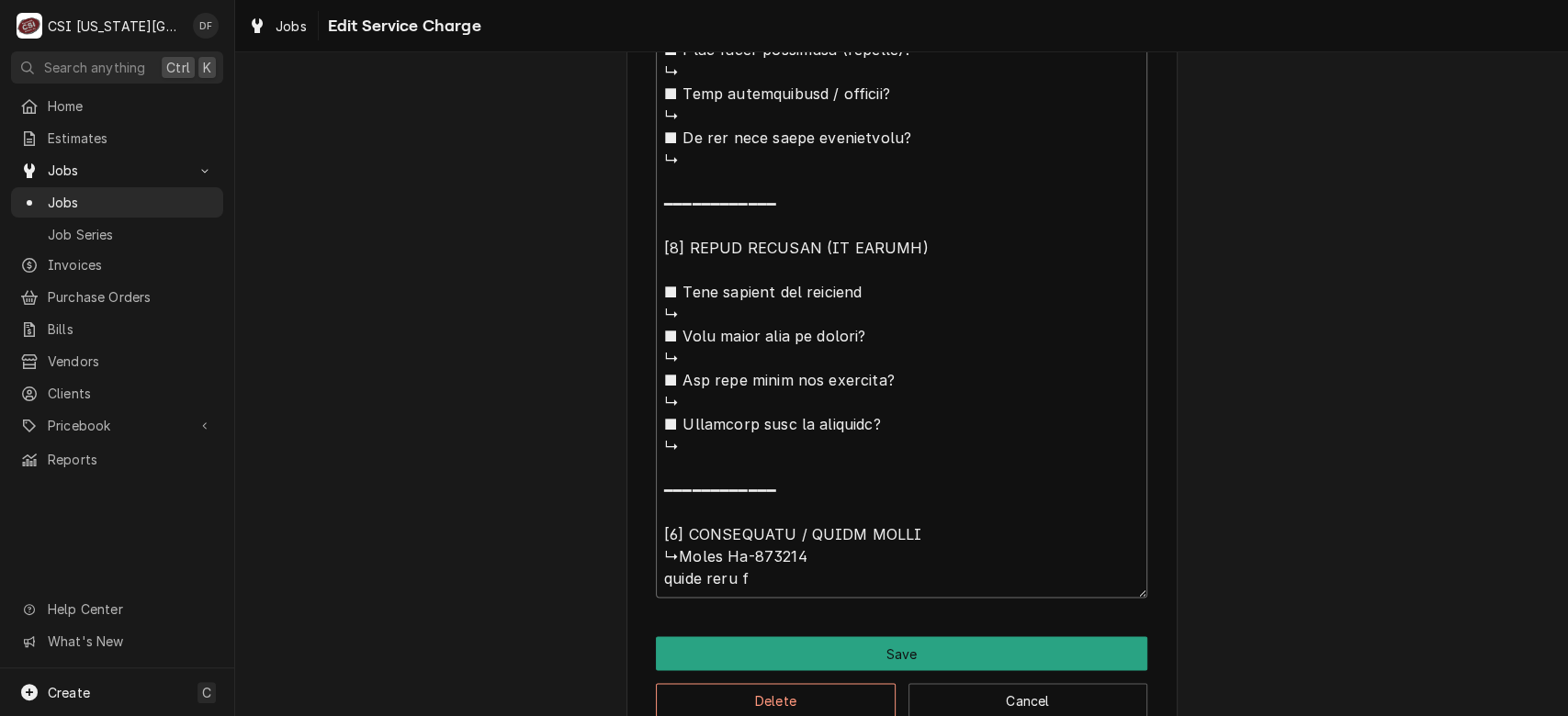
type textarea "⚠️ 𝗙𝗢𝗥𝗠 𝗜𝗡𝗦𝗧𝗥𝗨𝗖𝗧𝗜𝗢𝗡𝗦 ⚠️ ✪ 𝗖𝗼𝗺𝗽𝗹𝗲𝘁𝗲 𝗮𝗹𝗹 𝗿𝗲𝗹𝗲𝘃𝗮𝗻𝘁 𝘀𝗲𝗰𝘁𝗶𝗼𝗻𝘀 ✪ 𝗣𝗿𝗼𝘃𝗶𝗱𝗲 𝗱𝗲𝘁𝗮𝗶𝗹𝗲𝗱 𝗮𝗻𝘀…"
type textarea "x"
type textarea "⚠️ 𝗙𝗢𝗥𝗠 𝗜𝗡𝗦𝗧𝗥𝗨𝗖𝗧𝗜𝗢𝗡𝗦 ⚠️ ✪ 𝗖𝗼𝗺𝗽𝗹𝗲𝘁𝗲 𝗮𝗹𝗹 𝗿𝗲𝗹𝗲𝘃𝗮𝗻𝘁 𝘀𝗲𝗰𝘁𝗶𝗼𝗻𝘀 ✪ 𝗣𝗿𝗼𝘃𝗶𝗱𝗲 𝗱𝗲𝘁𝗮𝗶𝗹𝗲𝗱 𝗮𝗻𝘀…"
type textarea "x"
type textarea "⚠️ 𝗙𝗢𝗥𝗠 𝗜𝗡𝗦𝗧𝗥𝗨𝗖𝗧𝗜𝗢𝗡𝗦 ⚠️ ✪ 𝗖𝗼𝗺𝗽𝗹𝗲𝘁𝗲 𝗮𝗹𝗹 𝗿𝗲𝗹𝗲𝘃𝗮𝗻𝘁 𝘀𝗲𝗰𝘁𝗶𝗼𝗻𝘀 ✪ 𝗣𝗿𝗼𝘃𝗶𝗱𝗲 𝗱𝗲𝘁𝗮𝗶𝗹𝗲𝗱 𝗮𝗻𝘀…"
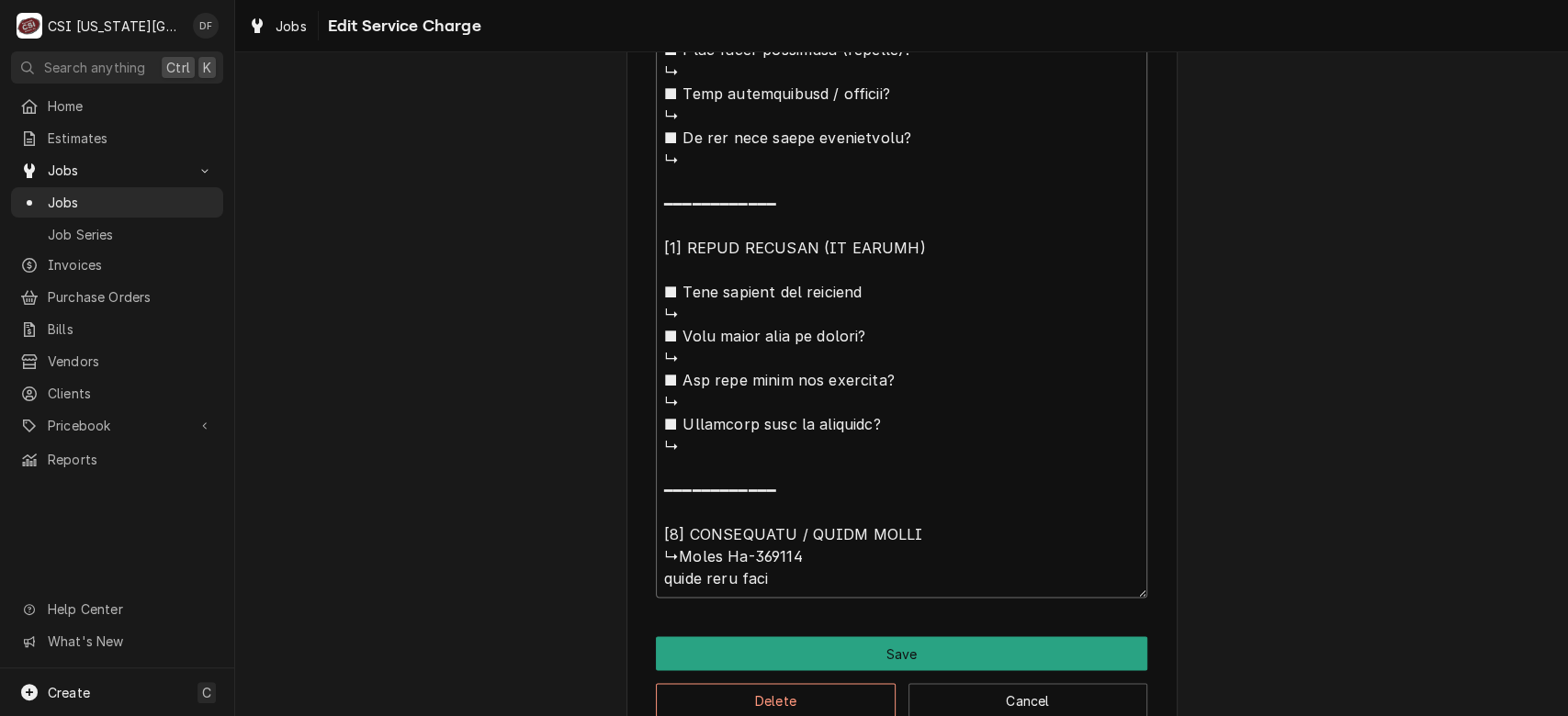
type textarea "x"
type textarea "⚠️ 𝗙𝗢𝗥𝗠 𝗜𝗡𝗦𝗧𝗥𝗨𝗖𝗧𝗜𝗢𝗡𝗦 ⚠️ ✪ 𝗖𝗼𝗺𝗽𝗹𝗲𝘁𝗲 𝗮𝗹𝗹 𝗿𝗲𝗹𝗲𝘃𝗮𝗻𝘁 𝘀𝗲𝗰𝘁𝗶𝗼𝗻𝘀 ✪ 𝗣𝗿𝗼𝘃𝗶𝗱𝗲 𝗱𝗲𝘁𝗮𝗶𝗹𝗲𝗱 𝗮𝗻𝘀…"
type textarea "x"
type textarea "⚠️ 𝗙𝗢𝗥𝗠 𝗜𝗡𝗦𝗧𝗥𝗨𝗖𝗧𝗜𝗢𝗡𝗦 ⚠️ ✪ 𝗖𝗼𝗺𝗽𝗹𝗲𝘁𝗲 𝗮𝗹𝗹 𝗿𝗲𝗹𝗲𝘃𝗮𝗻𝘁 𝘀𝗲𝗰𝘁𝗶𝗼𝗻𝘀 ✪ 𝗣𝗿𝗼𝘃𝗶𝗱𝗲 𝗱𝗲𝘁𝗮𝗶𝗹𝗲𝗱 𝗮𝗻𝘀…"
type textarea "x"
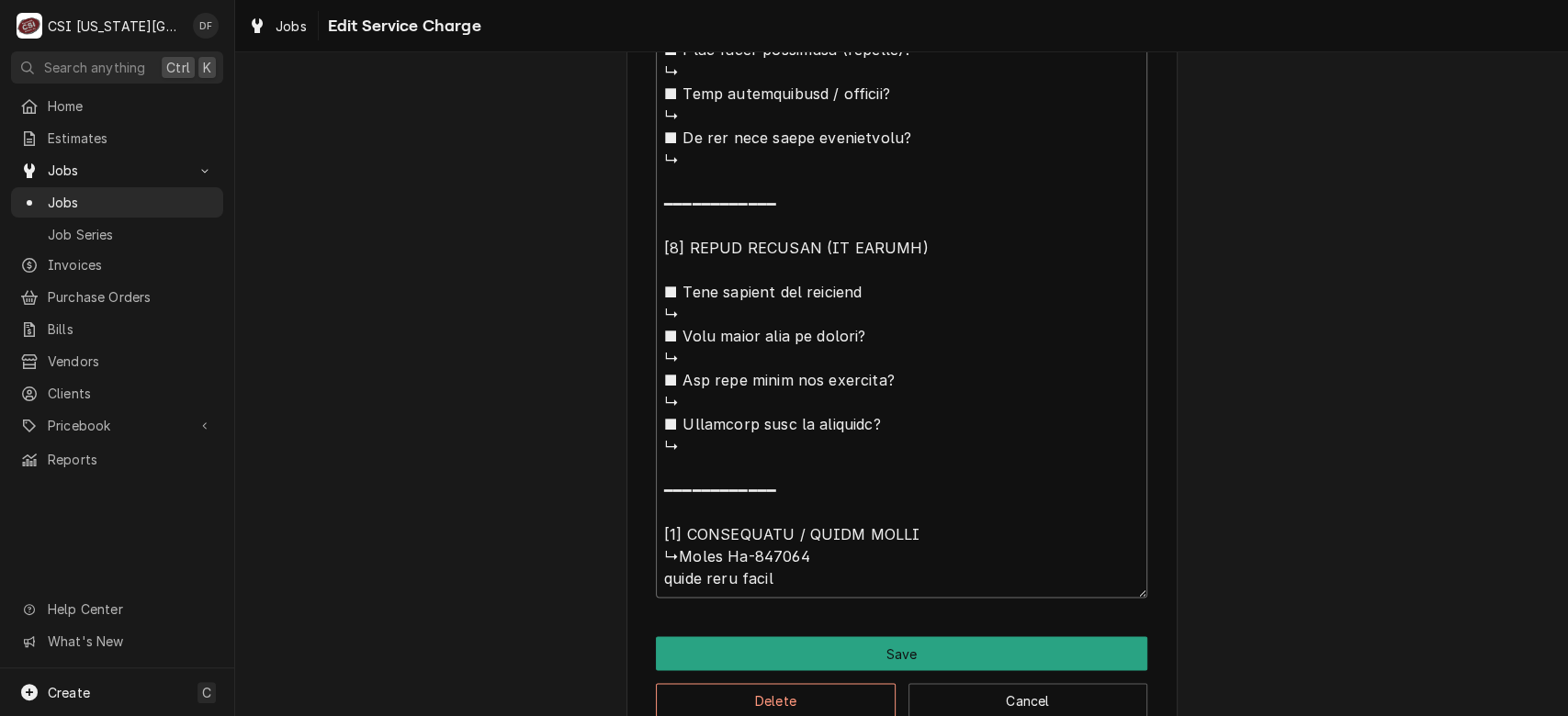
type textarea "⚠️ 𝗙𝗢𝗥𝗠 𝗜𝗡𝗦𝗧𝗥𝗨𝗖𝗧𝗜𝗢𝗡𝗦 ⚠️ ✪ 𝗖𝗼𝗺𝗽𝗹𝗲𝘁𝗲 𝗮𝗹𝗹 𝗿𝗲𝗹𝗲𝘃𝗮𝗻𝘁 𝘀𝗲𝗰𝘁𝗶𝗼𝗻𝘀 ✪ 𝗣𝗿𝗼𝘃𝗶𝗱𝗲 𝗱𝗲𝘁𝗮𝗶𝗹𝗲𝗱 𝗮𝗻𝘀…"
type textarea "x"
type textarea "⚠️ 𝗙𝗢𝗥𝗠 𝗜𝗡𝗦𝗧𝗥𝗨𝗖𝗧𝗜𝗢𝗡𝗦 ⚠️ ✪ 𝗖𝗼𝗺𝗽𝗹𝗲𝘁𝗲 𝗮𝗹𝗹 𝗿𝗲𝗹𝗲𝘃𝗮𝗻𝘁 𝘀𝗲𝗰𝘁𝗶𝗼𝗻𝘀 ✪ 𝗣𝗿𝗼𝘃𝗶𝗱𝗲 𝗱𝗲𝘁𝗮𝗶𝗹𝗲𝗱 𝗮𝗻𝘀…"
type textarea "x"
type textarea "⚠️ 𝗙𝗢𝗥𝗠 𝗜𝗡𝗦𝗧𝗥𝗨𝗖𝗧𝗜𝗢𝗡𝗦 ⚠️ ✪ 𝗖𝗼𝗺𝗽𝗹𝗲𝘁𝗲 𝗮𝗹𝗹 𝗿𝗲𝗹𝗲𝘃𝗮𝗻𝘁 𝘀𝗲𝗰𝘁𝗶𝗼𝗻𝘀 ✪ 𝗣𝗿𝗼𝘃𝗶𝗱𝗲 𝗱𝗲𝘁𝗮𝗶𝗹𝗲𝗱 𝗮𝗻𝘀…"
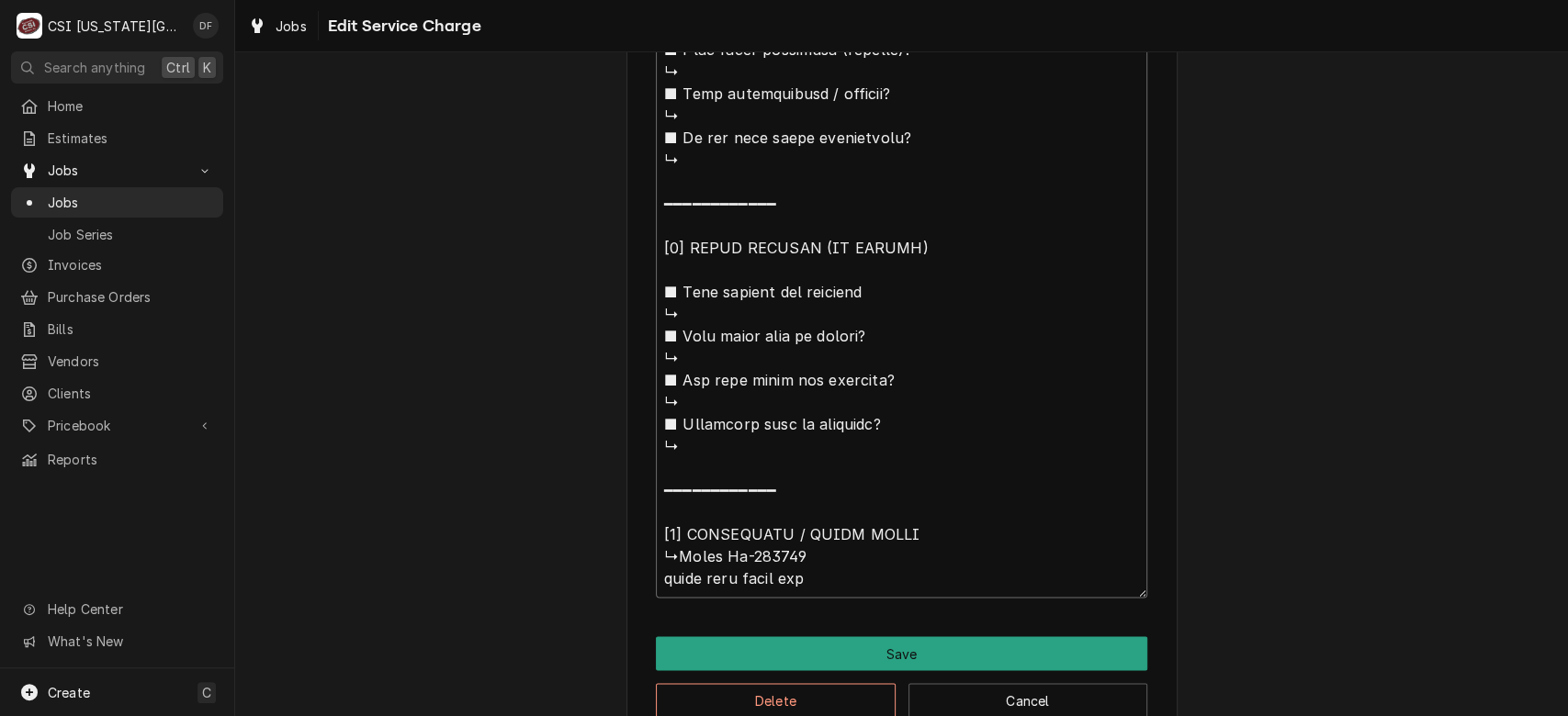
type textarea "x"
type textarea "⚠️ 𝗙𝗢𝗥𝗠 𝗜𝗡𝗦𝗧𝗥𝗨𝗖𝗧𝗜𝗢𝗡𝗦 ⚠️ ✪ 𝗖𝗼𝗺𝗽𝗹𝗲𝘁𝗲 𝗮𝗹𝗹 𝗿𝗲𝗹𝗲𝘃𝗮𝗻𝘁 𝘀𝗲𝗰𝘁𝗶𝗼𝗻𝘀 ✪ 𝗣𝗿𝗼𝘃𝗶𝗱𝗲 𝗱𝗲𝘁𝗮𝗶𝗹𝗲𝗱 𝗮𝗻𝘀…"
type textarea "x"
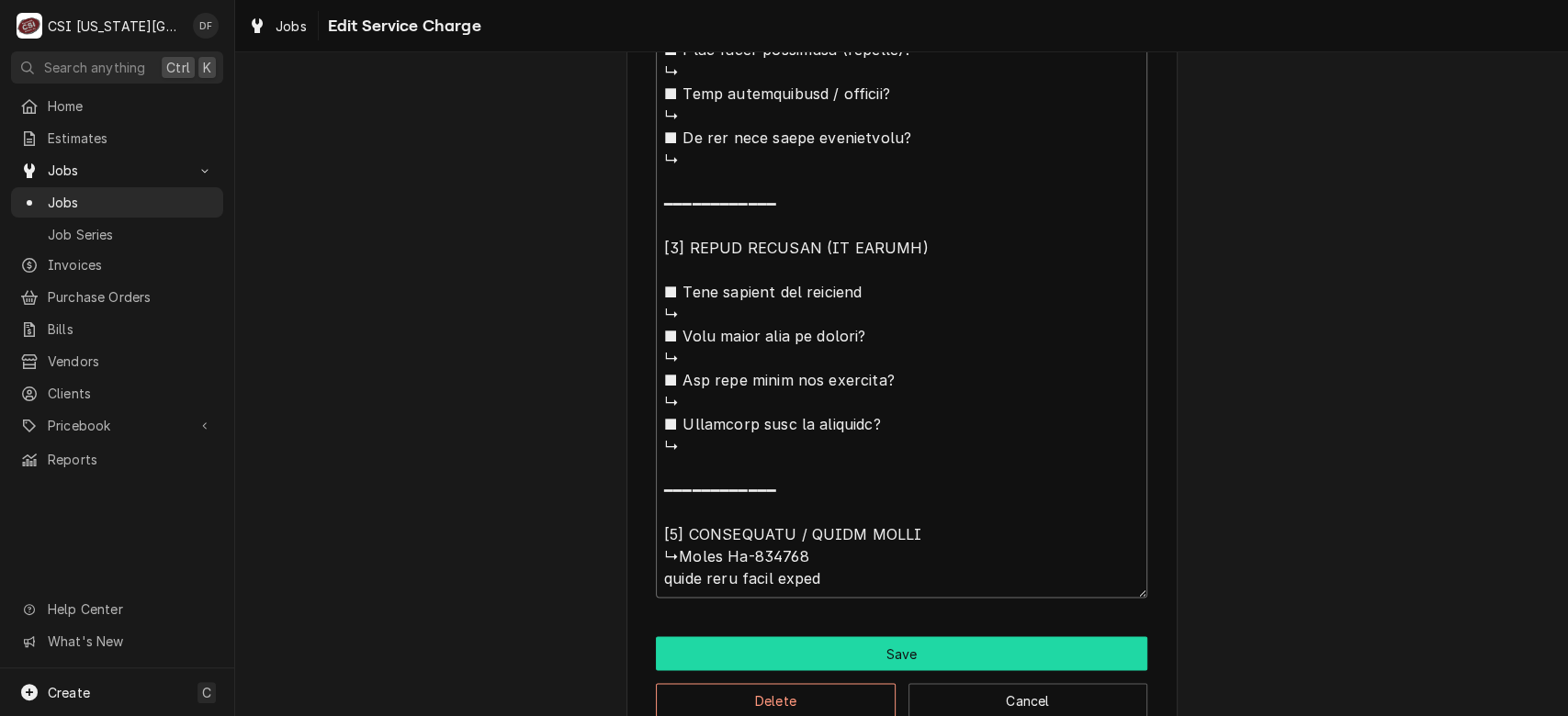
type textarea "⚠️ 𝗙𝗢𝗥𝗠 𝗜𝗡𝗦𝗧𝗥𝗨𝗖𝗧𝗜𝗢𝗡𝗦 ⚠️ ✪ 𝗖𝗼𝗺𝗽𝗹𝗲𝘁𝗲 𝗮𝗹𝗹 𝗿𝗲𝗹𝗲𝘃𝗮𝗻𝘁 𝘀𝗲𝗰𝘁𝗶𝗼𝗻𝘀 ✪ 𝗣𝗿𝗼𝘃𝗶𝗱𝗲 𝗱𝗲𝘁𝗮𝗶𝗹𝗲𝗱 𝗮𝗻𝘀…"
click at [794, 649] on button "Save" at bounding box center [901, 652] width 491 height 34
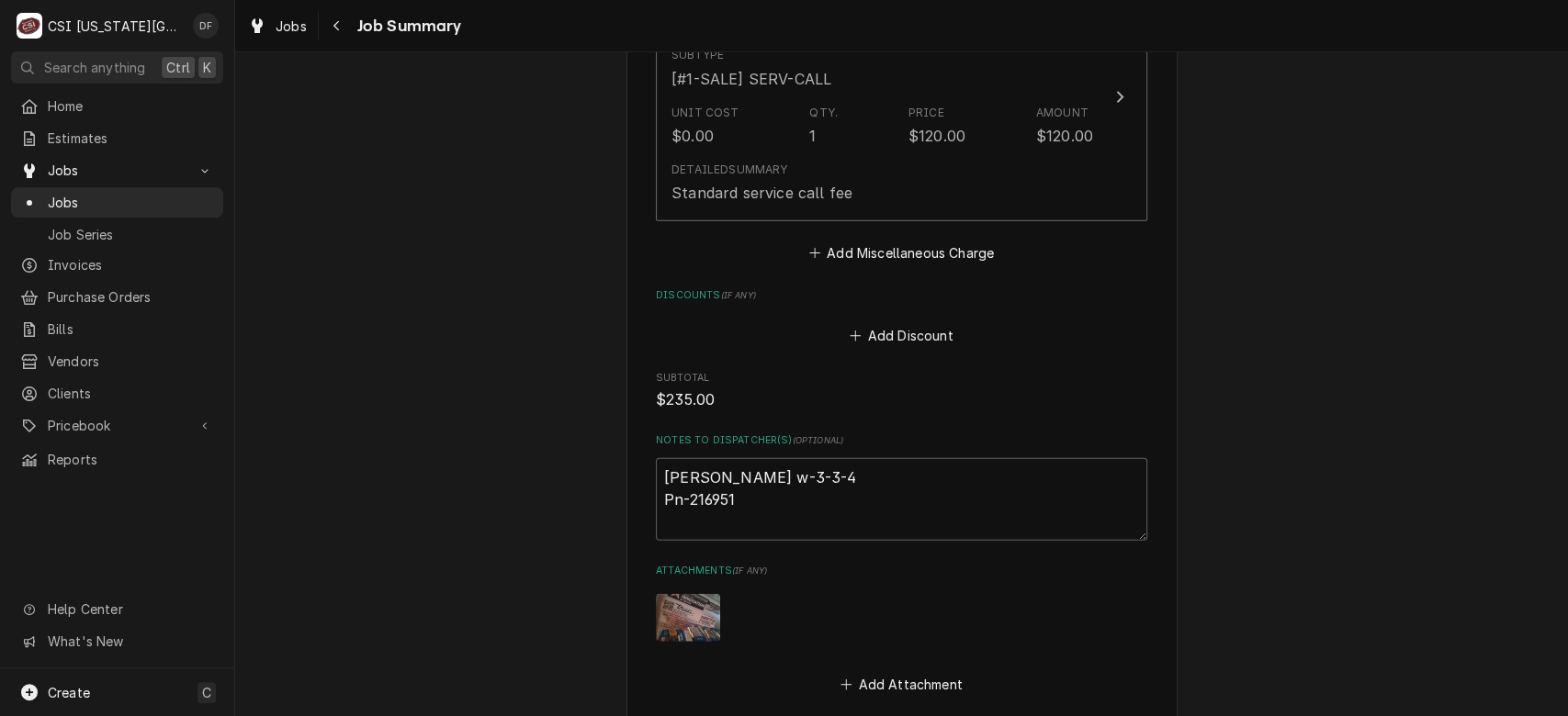
scroll to position [3304, 0]
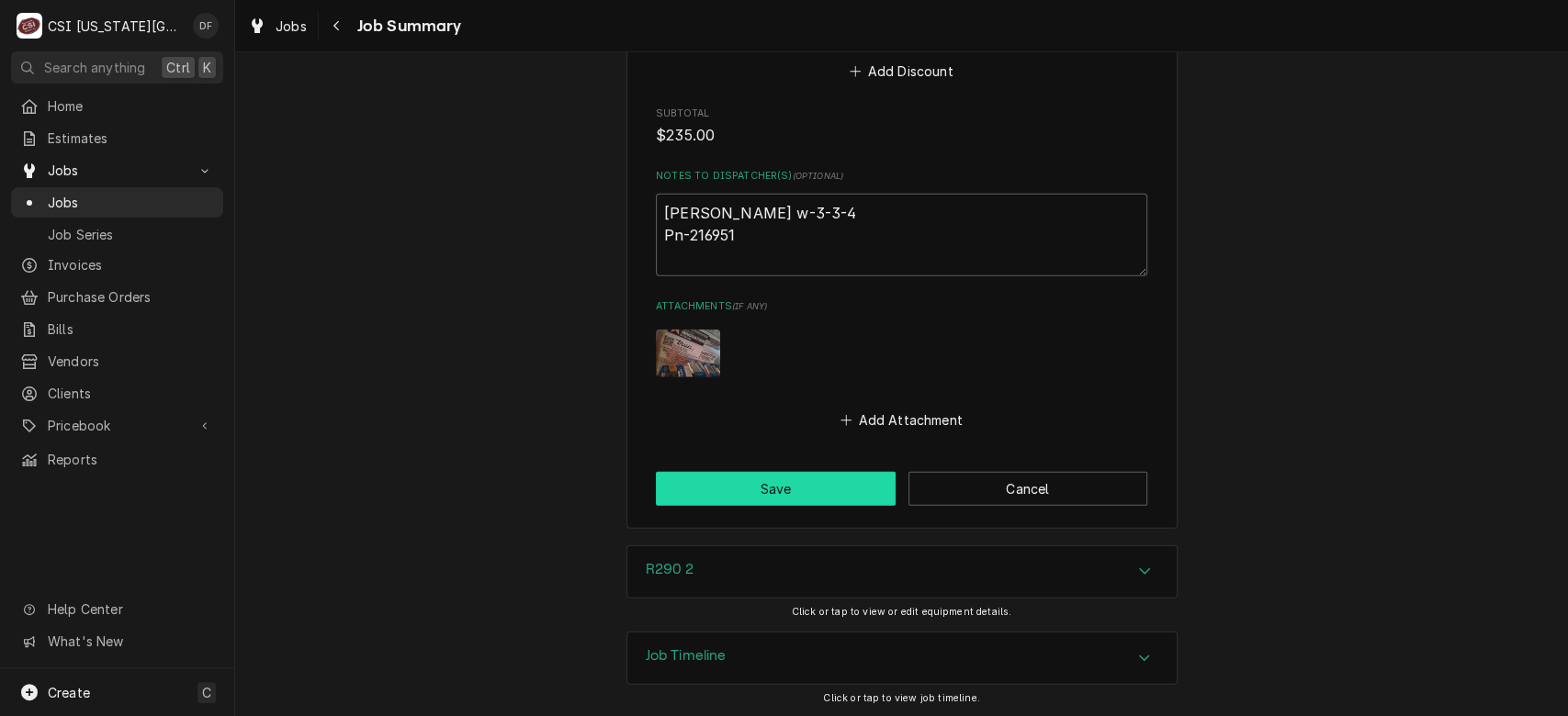
click at [806, 491] on button "Save" at bounding box center [775, 488] width 240 height 34
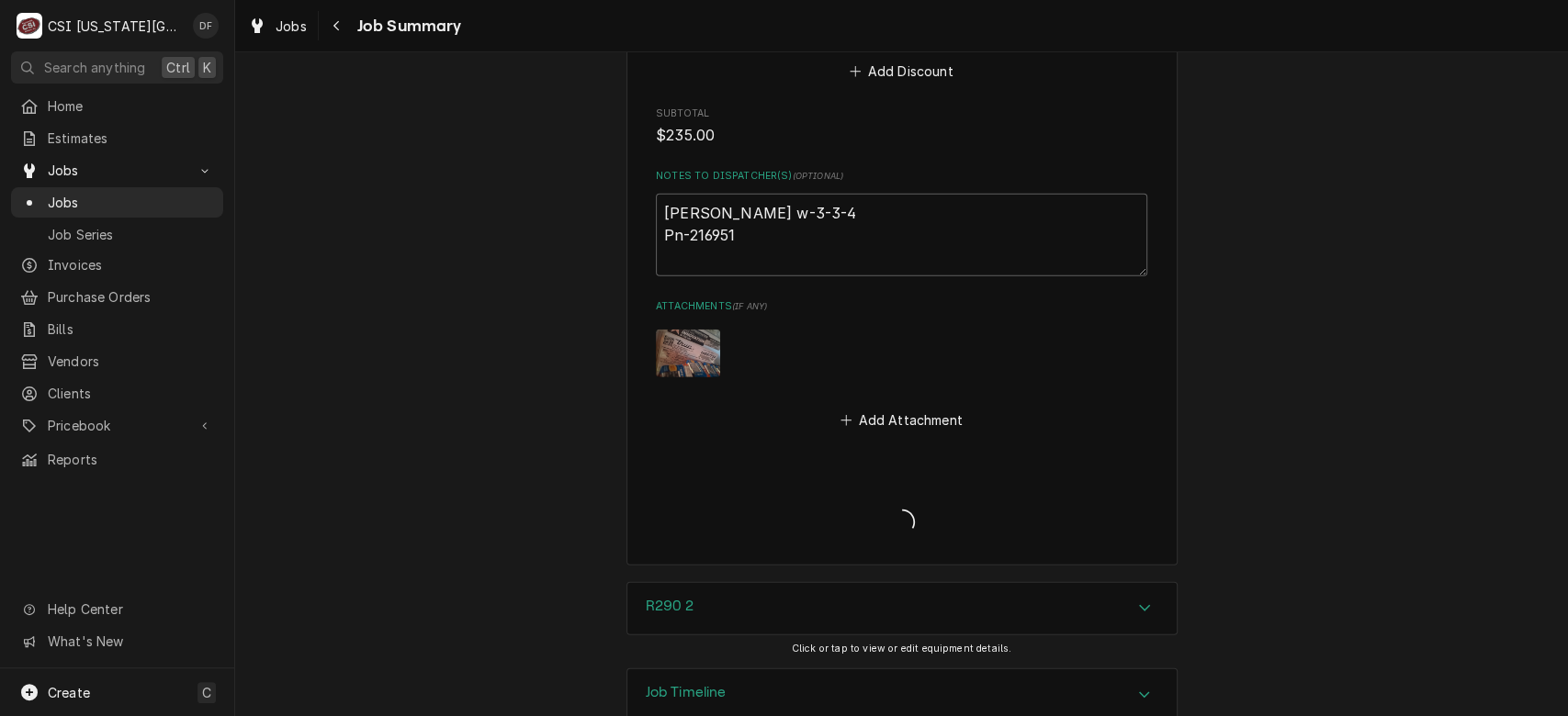
type textarea "x"
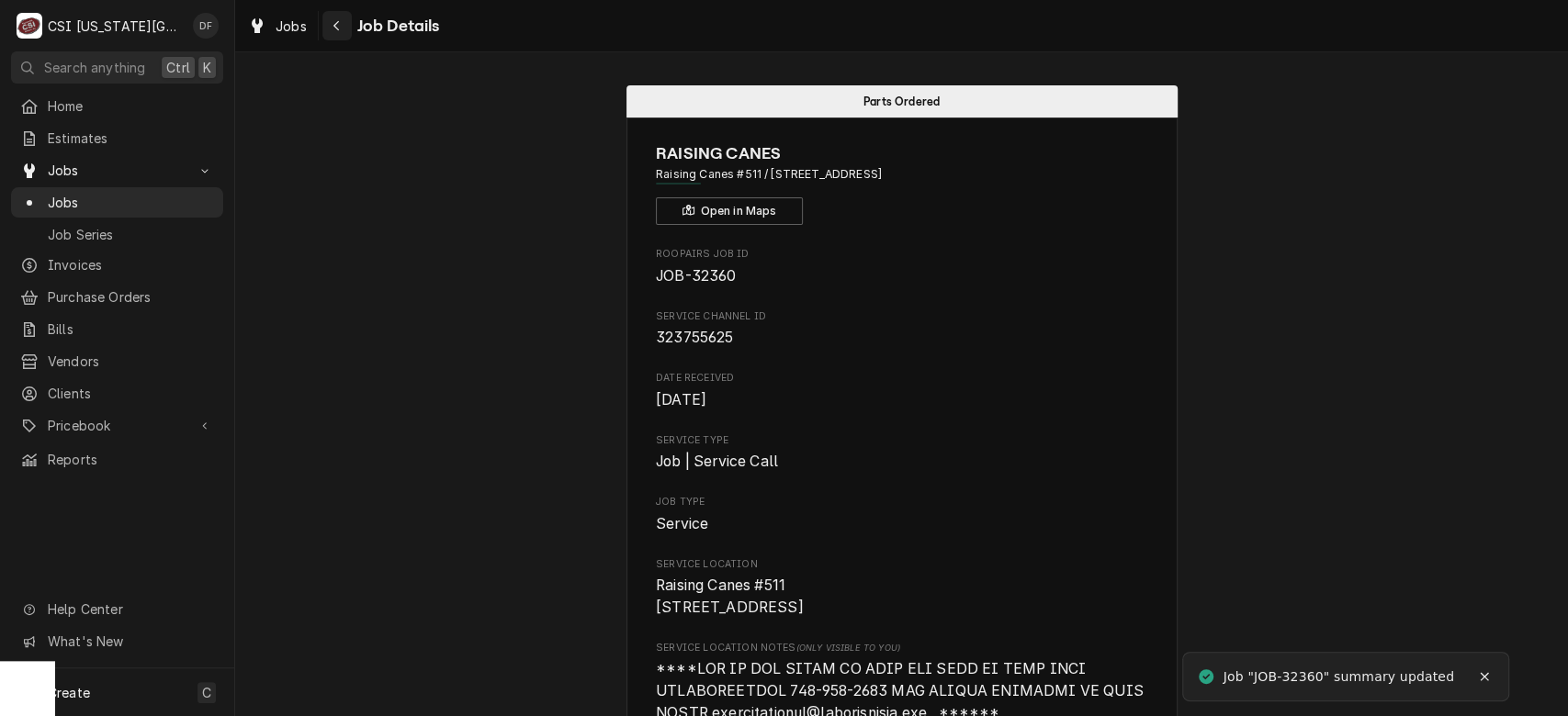
click at [336, 28] on icon "Navigate back" at bounding box center [337, 25] width 8 height 13
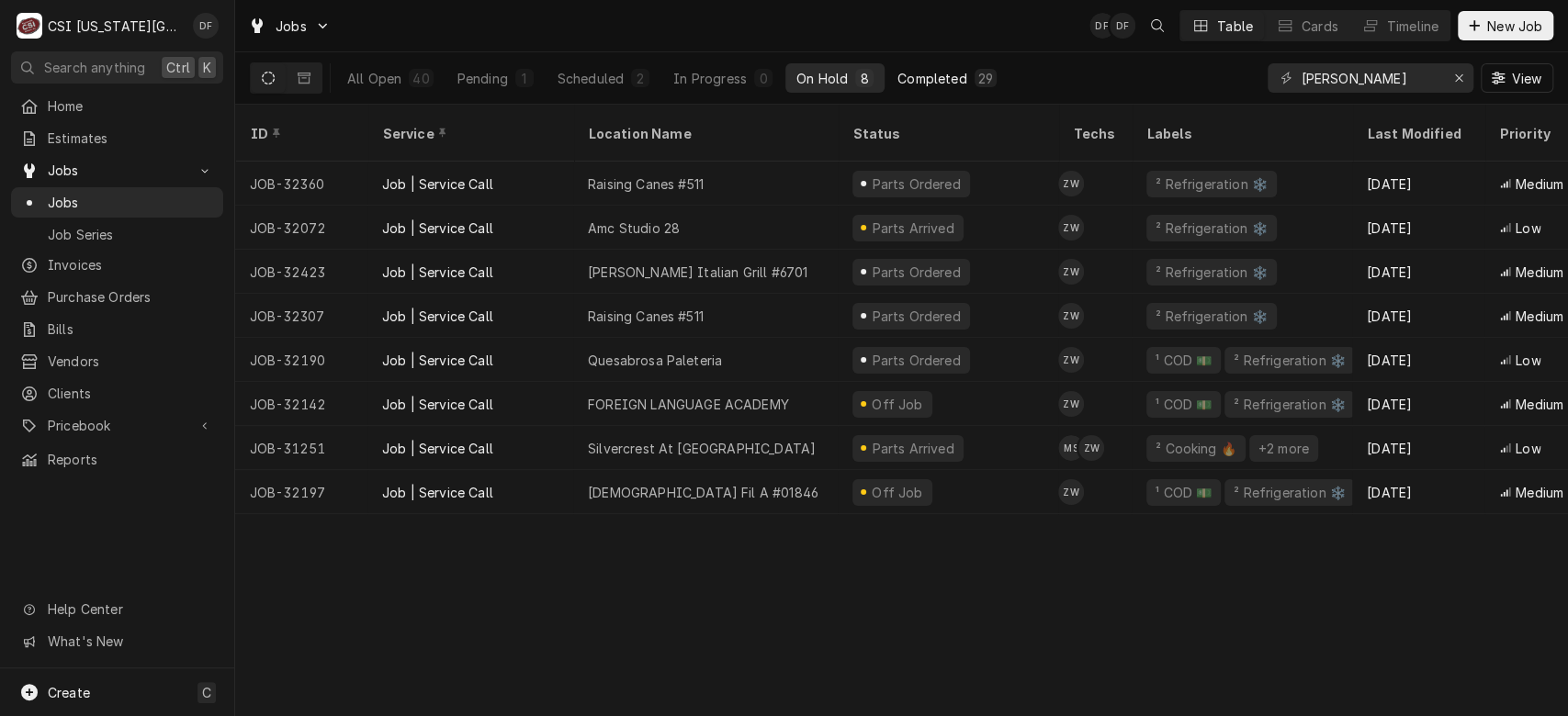
click at [964, 73] on button "Completed 29" at bounding box center [946, 78] width 121 height 29
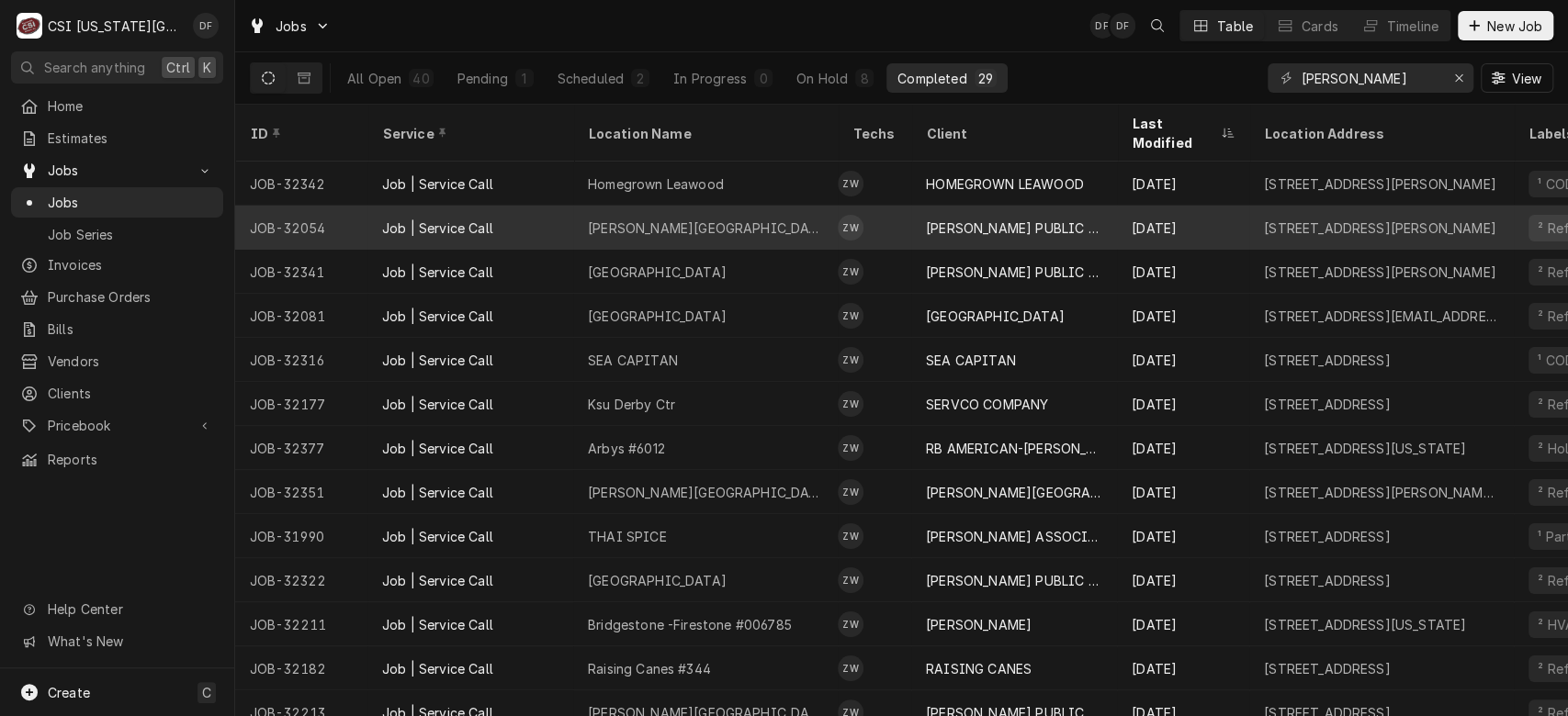
click at [855, 215] on div "Zach Wilson's Avatar" at bounding box center [851, 228] width 25 height 25
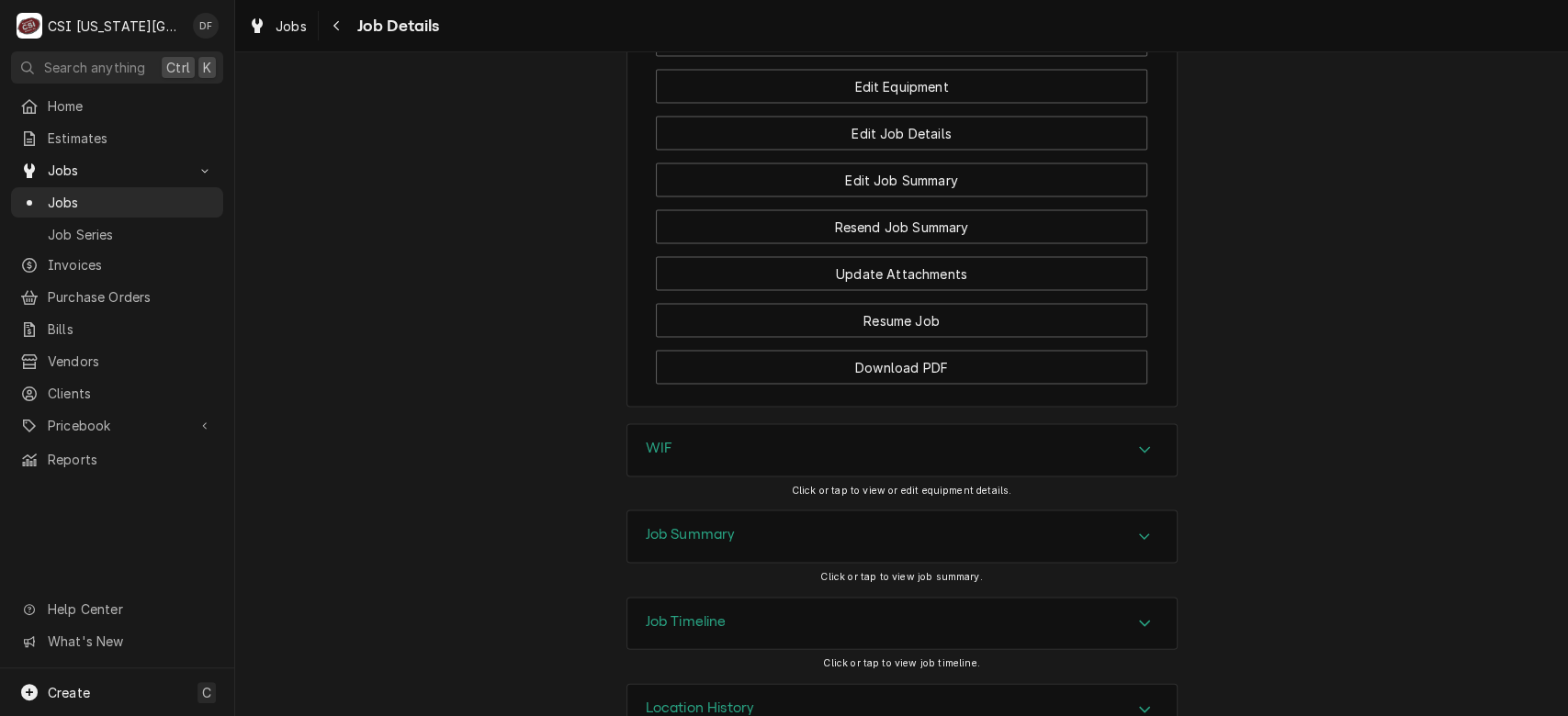
scroll to position [2408, 0]
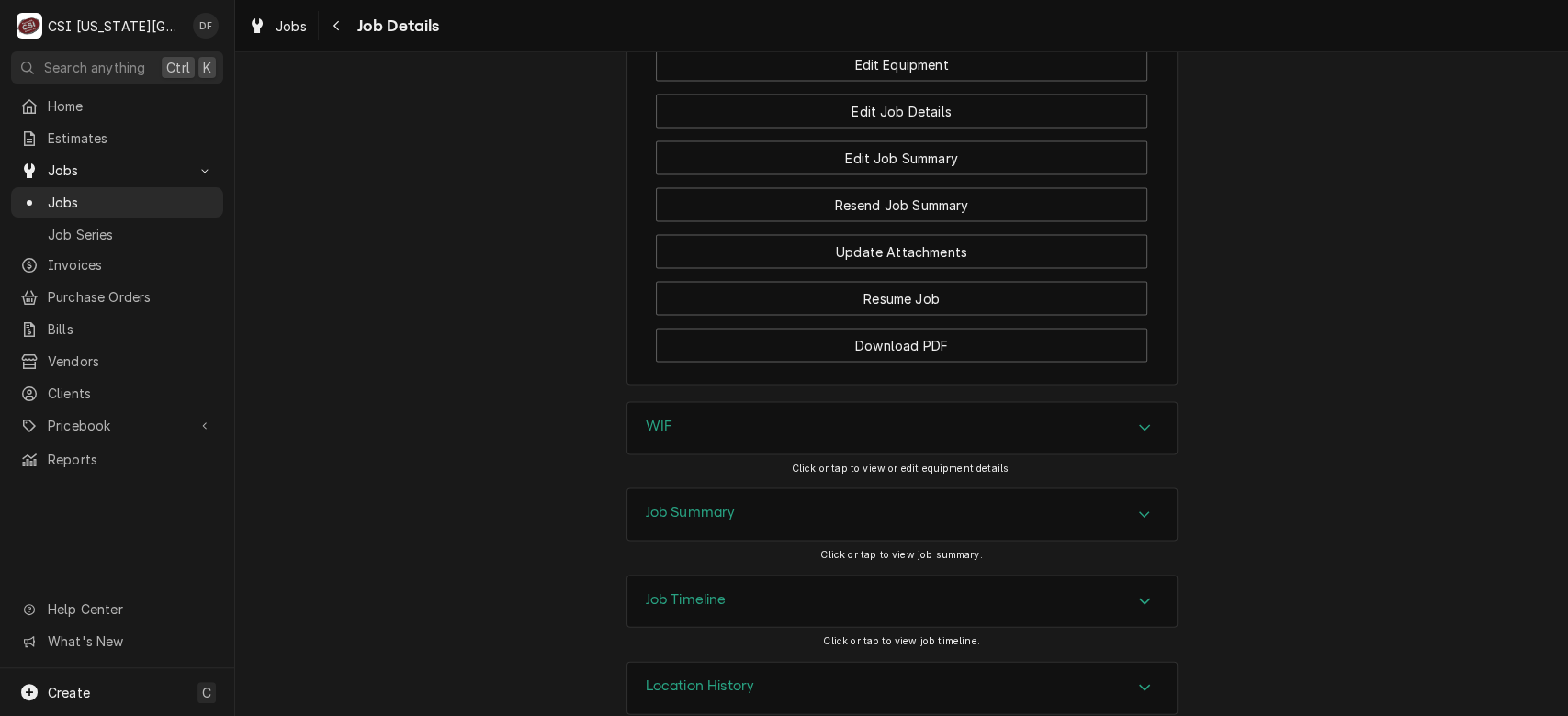
click at [1015, 489] on div "Job Summary" at bounding box center [901, 515] width 549 height 52
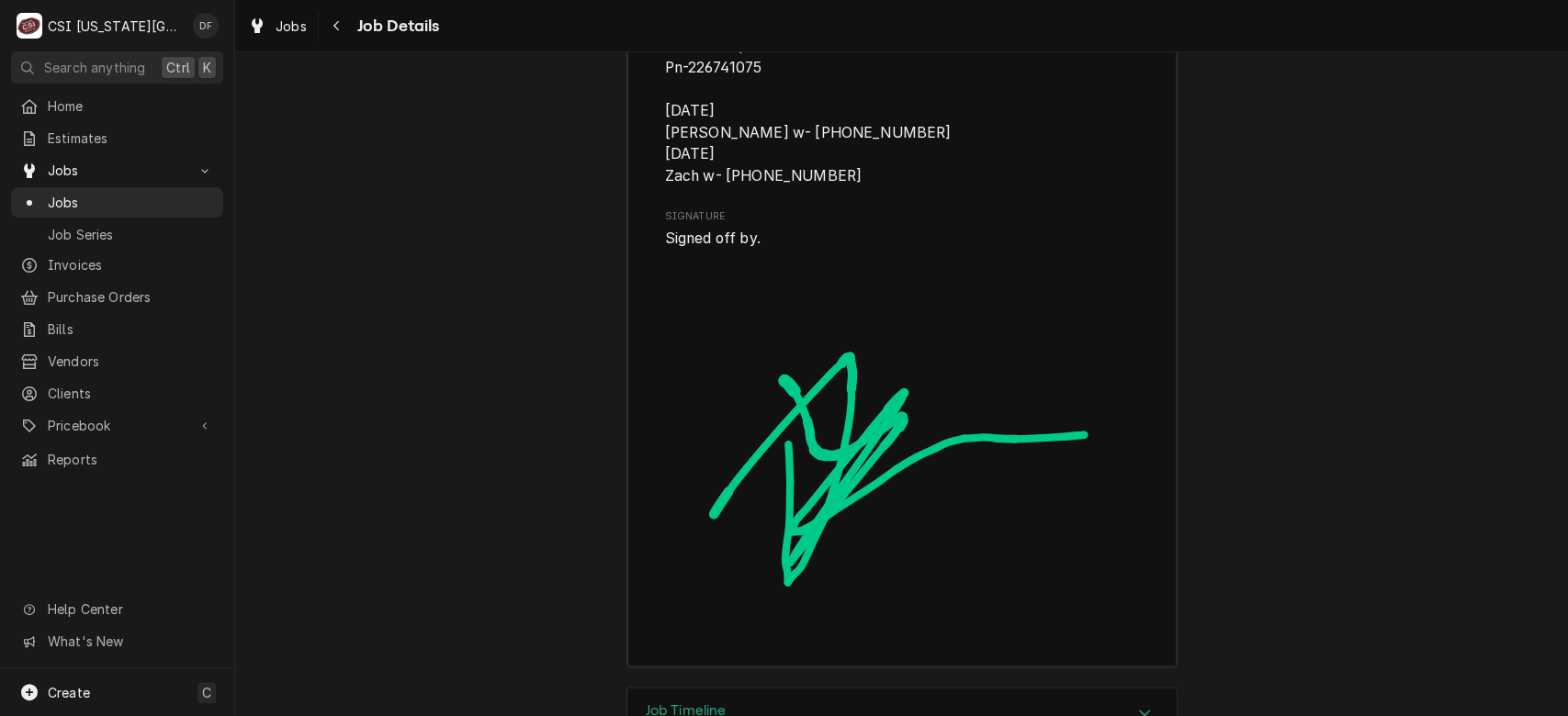
scroll to position [5983, 0]
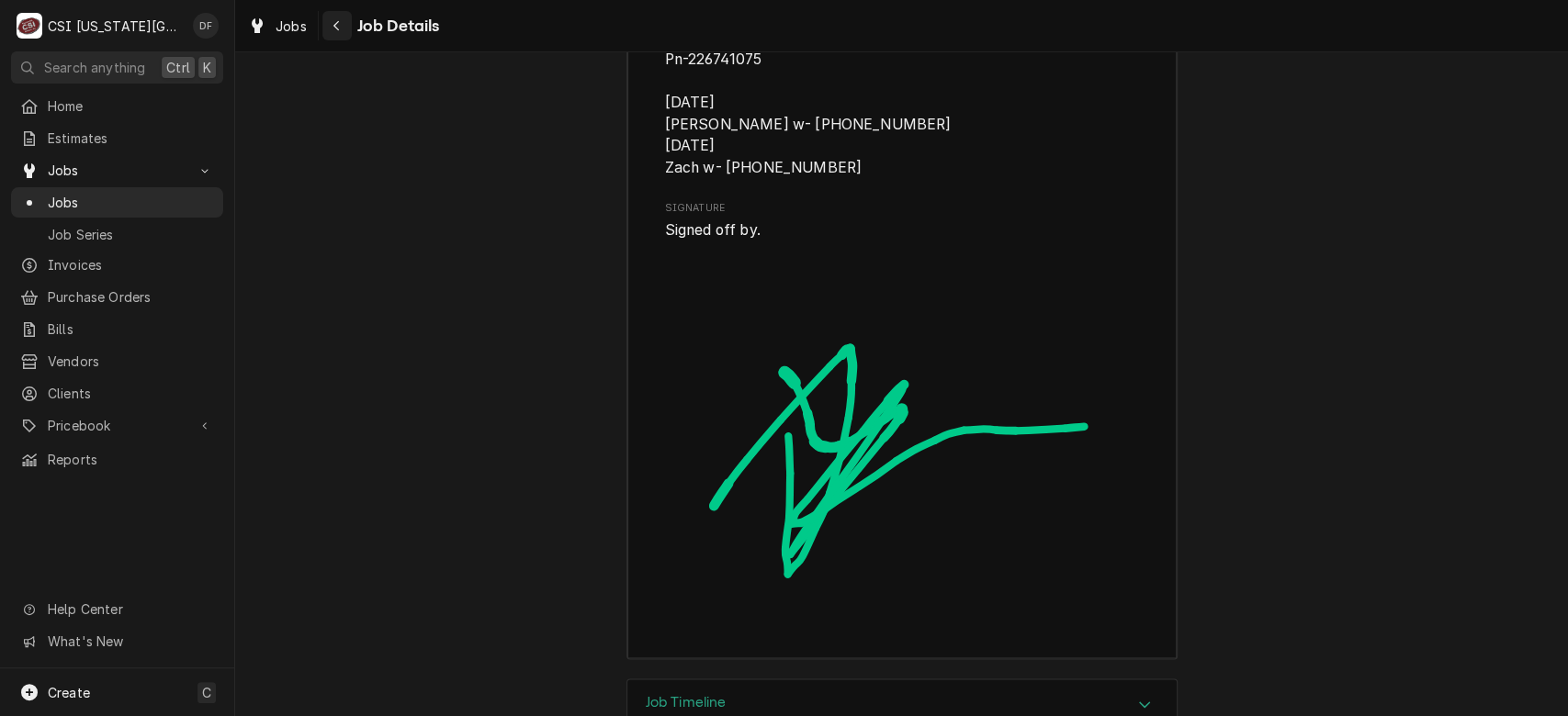
click at [335, 34] on div "Navigate back" at bounding box center [337, 25] width 19 height 19
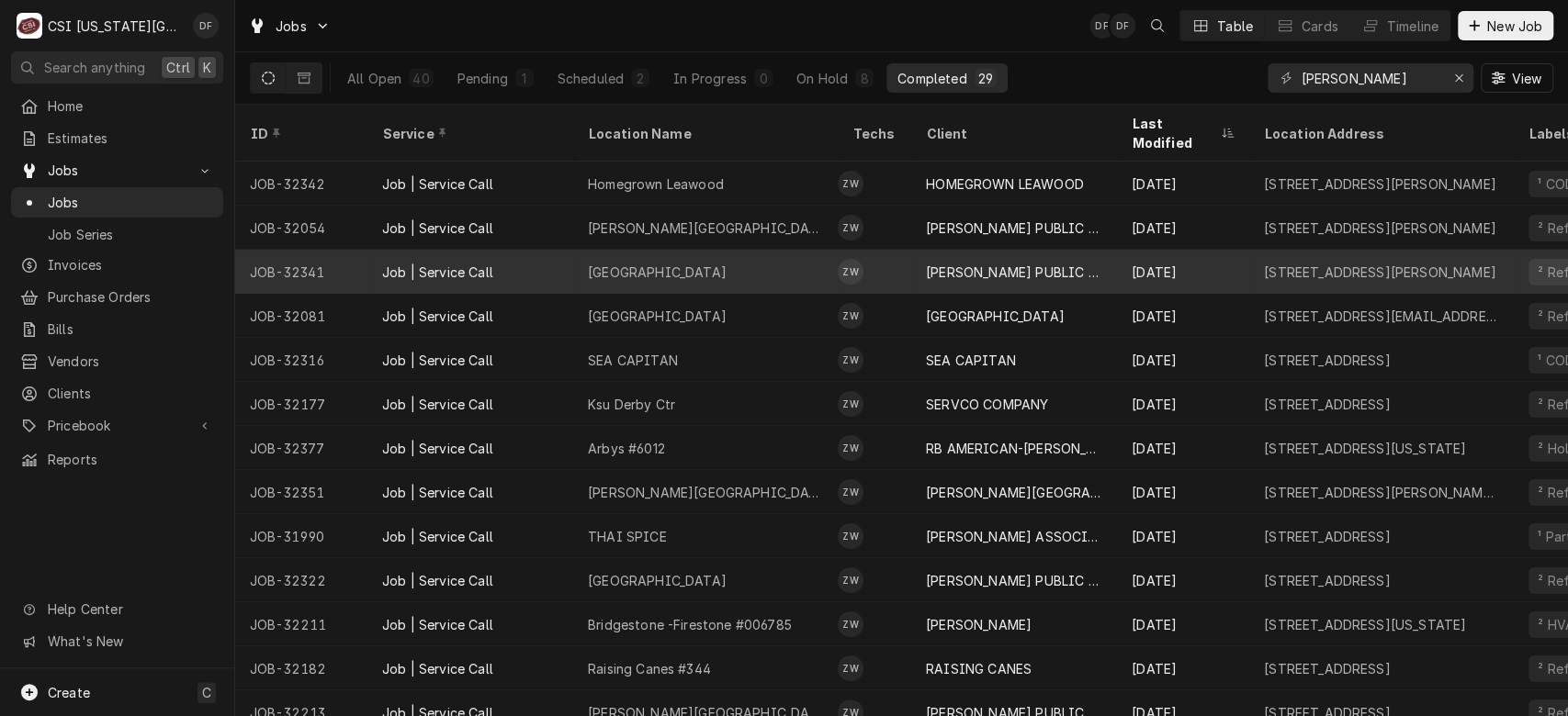
click at [1058, 262] on div "[PERSON_NAME] PUBLIC SCHOOLS USD #497" at bounding box center [1014, 272] width 176 height 20
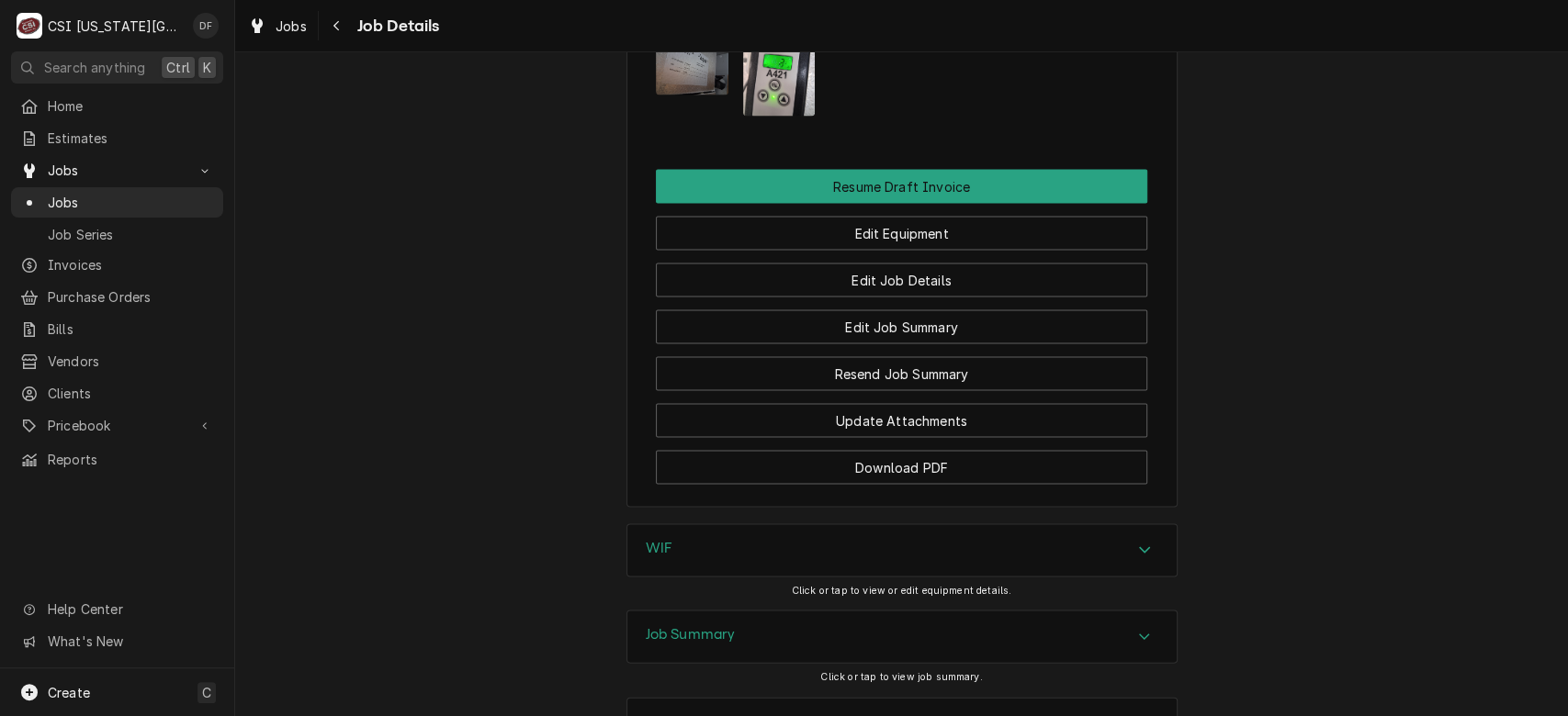
scroll to position [2498, 0]
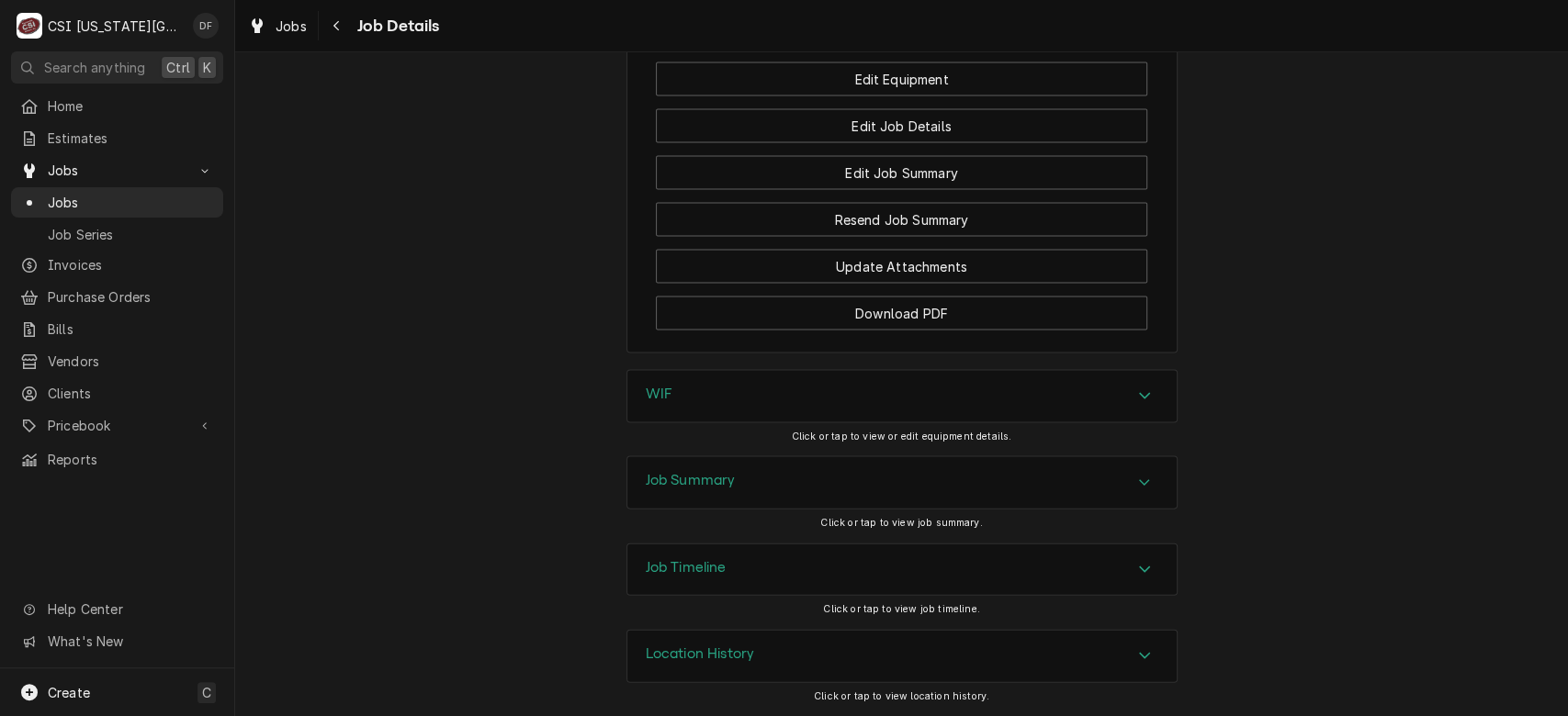
click at [1102, 494] on div "Job Summary" at bounding box center [901, 482] width 549 height 52
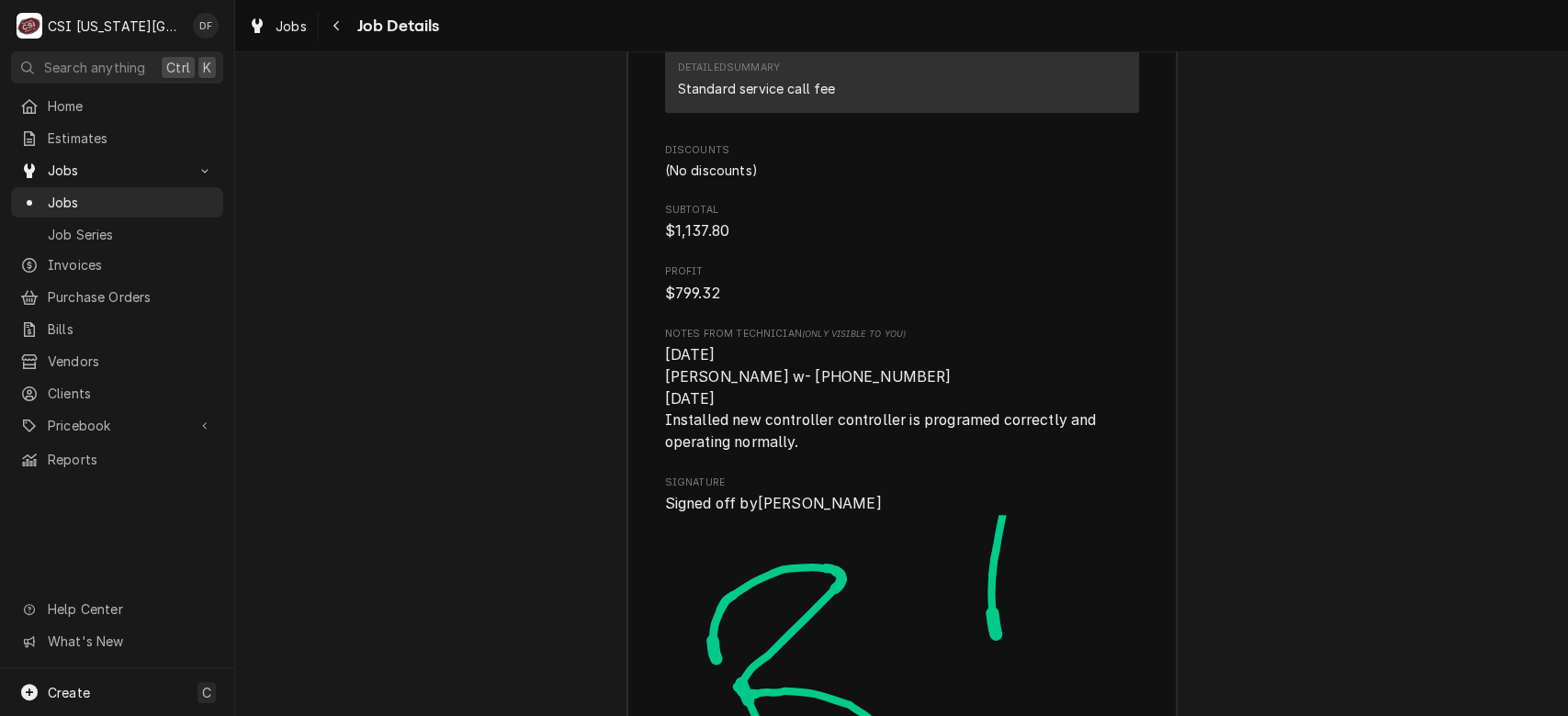
scroll to position [5793, 0]
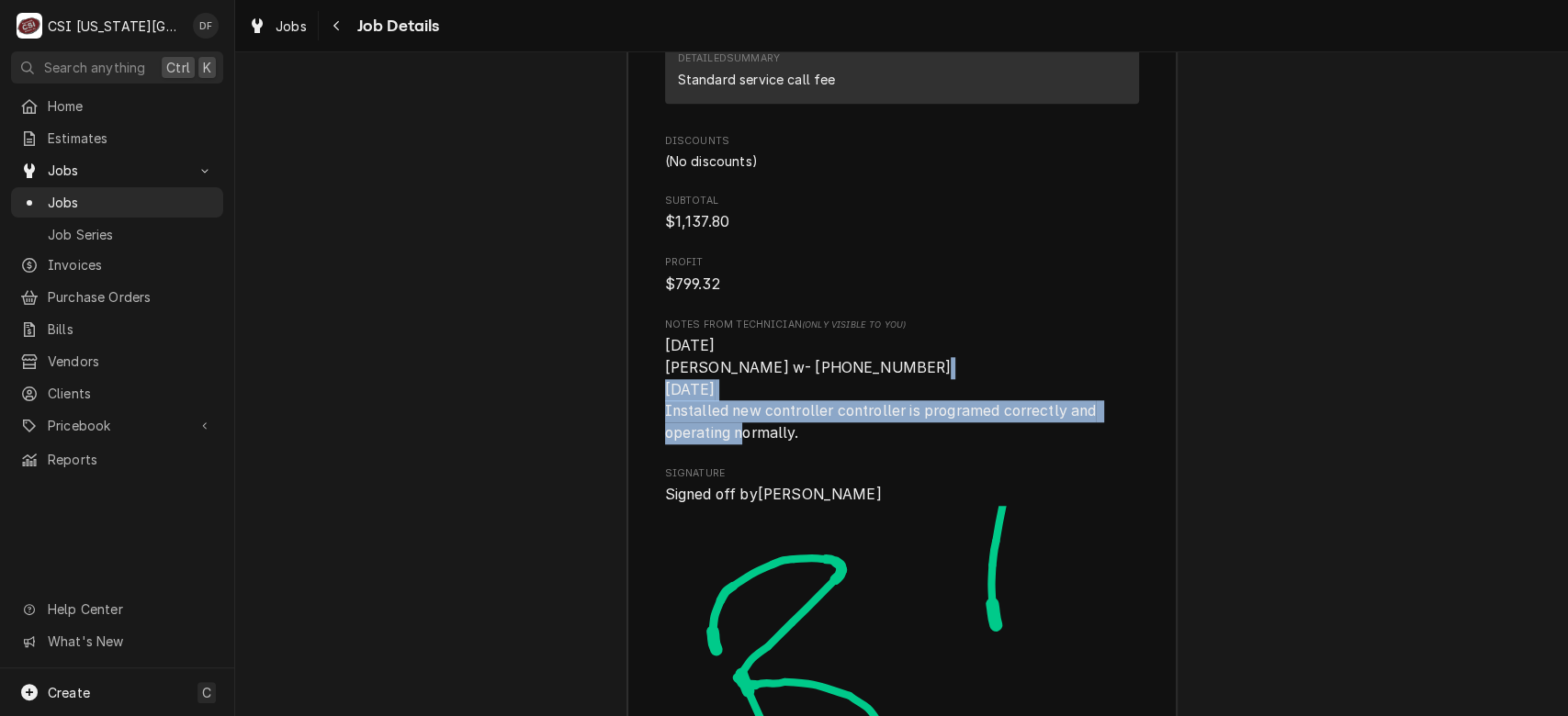
drag, startPoint x: 655, startPoint y: 408, endPoint x: 830, endPoint y: 437, distance: 177.4
click at [830, 437] on span "[DATE] [PERSON_NAME] w- [PHONE_NUMBER] [DATE] Installed new controller controll…" at bounding box center [901, 388] width 474 height 109
copy span "Installed new controller controller is programed correctly and operating normal…"
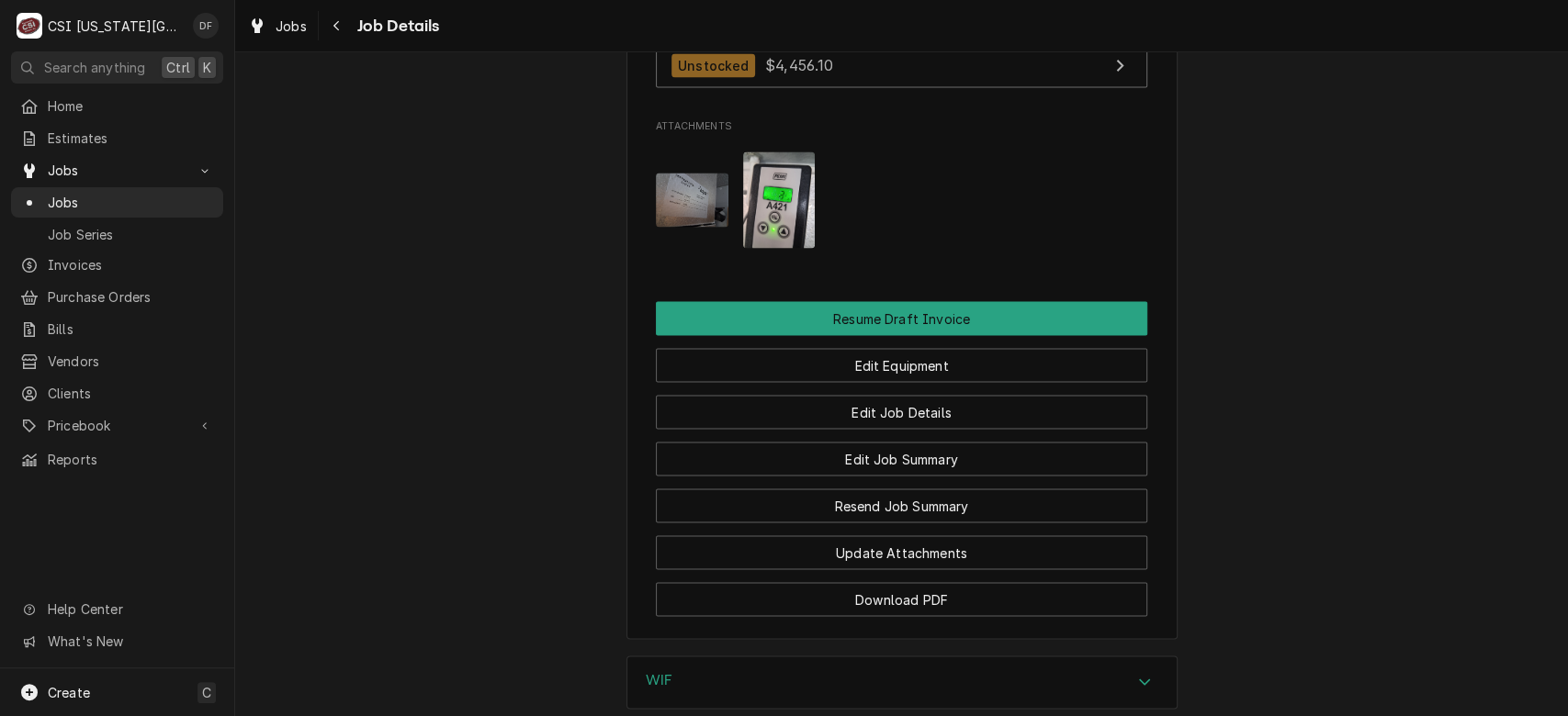
scroll to position [2142, 0]
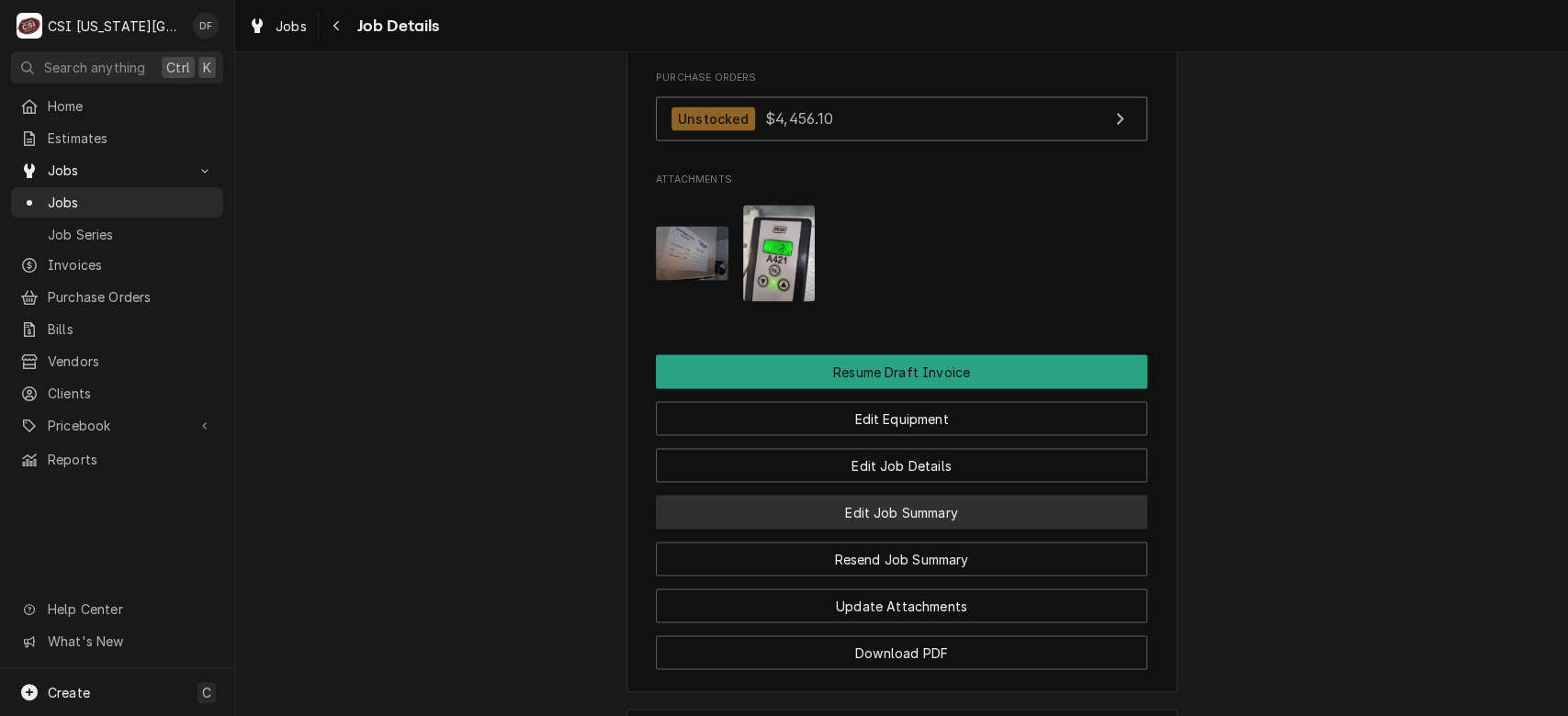
click at [1029, 528] on button "Edit Job Summary" at bounding box center [901, 512] width 491 height 34
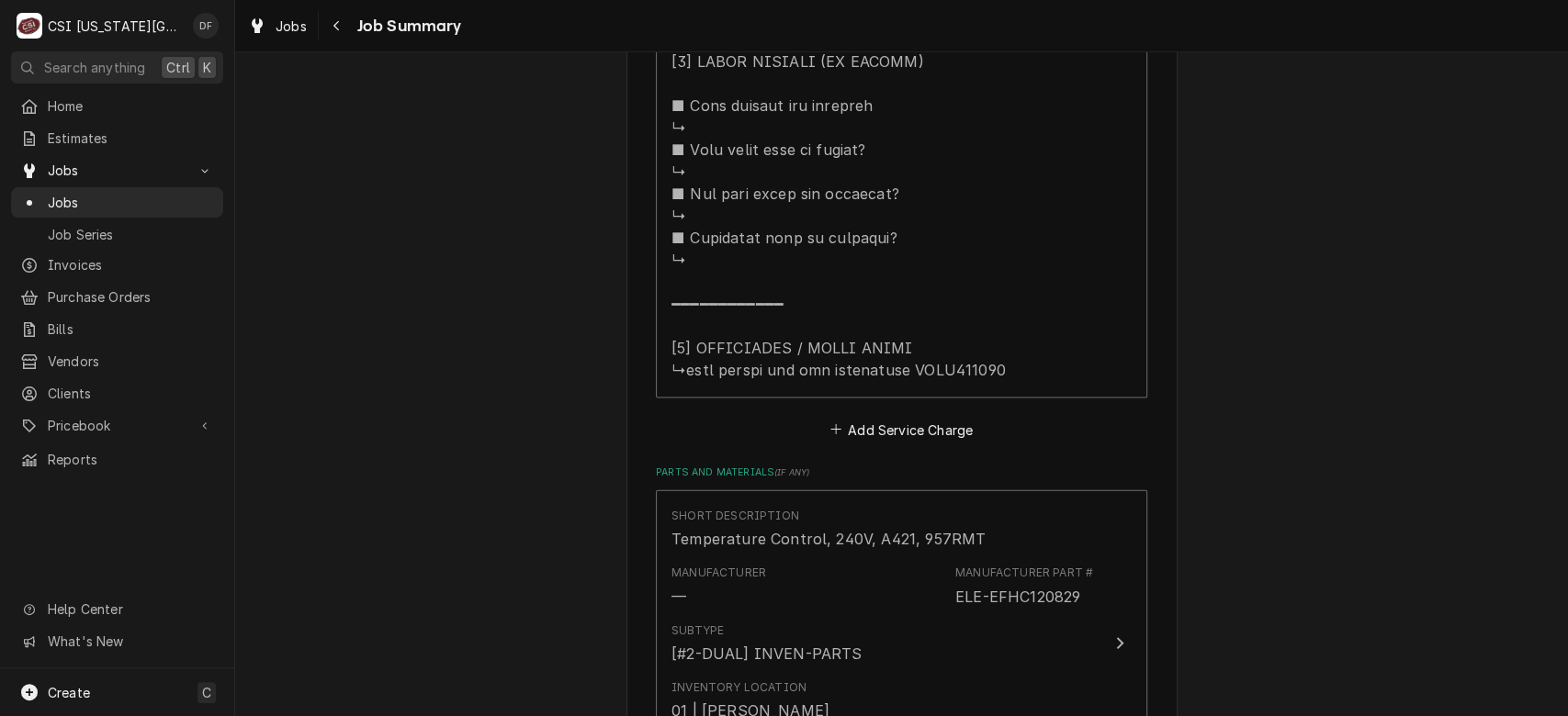
scroll to position [2555, 0]
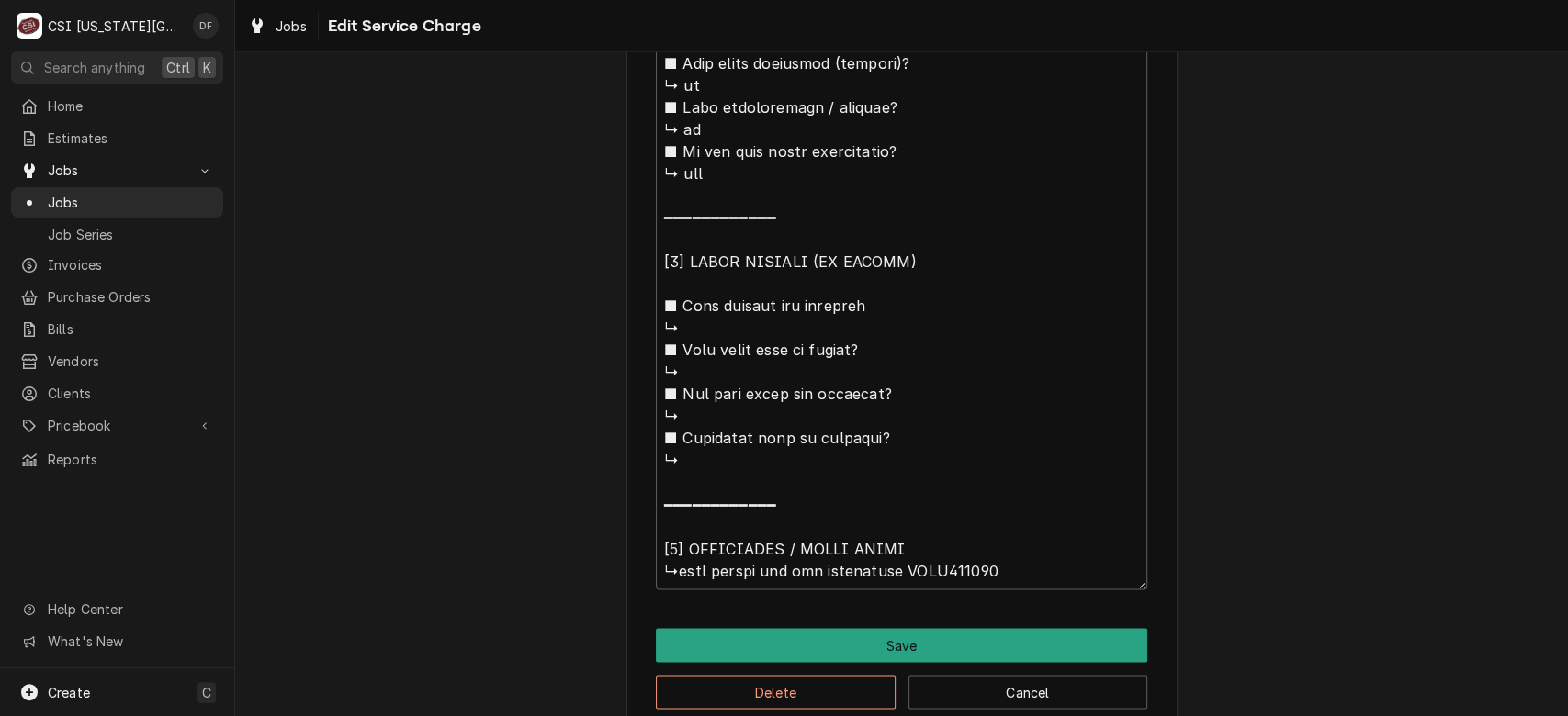
scroll to position [1938, 0]
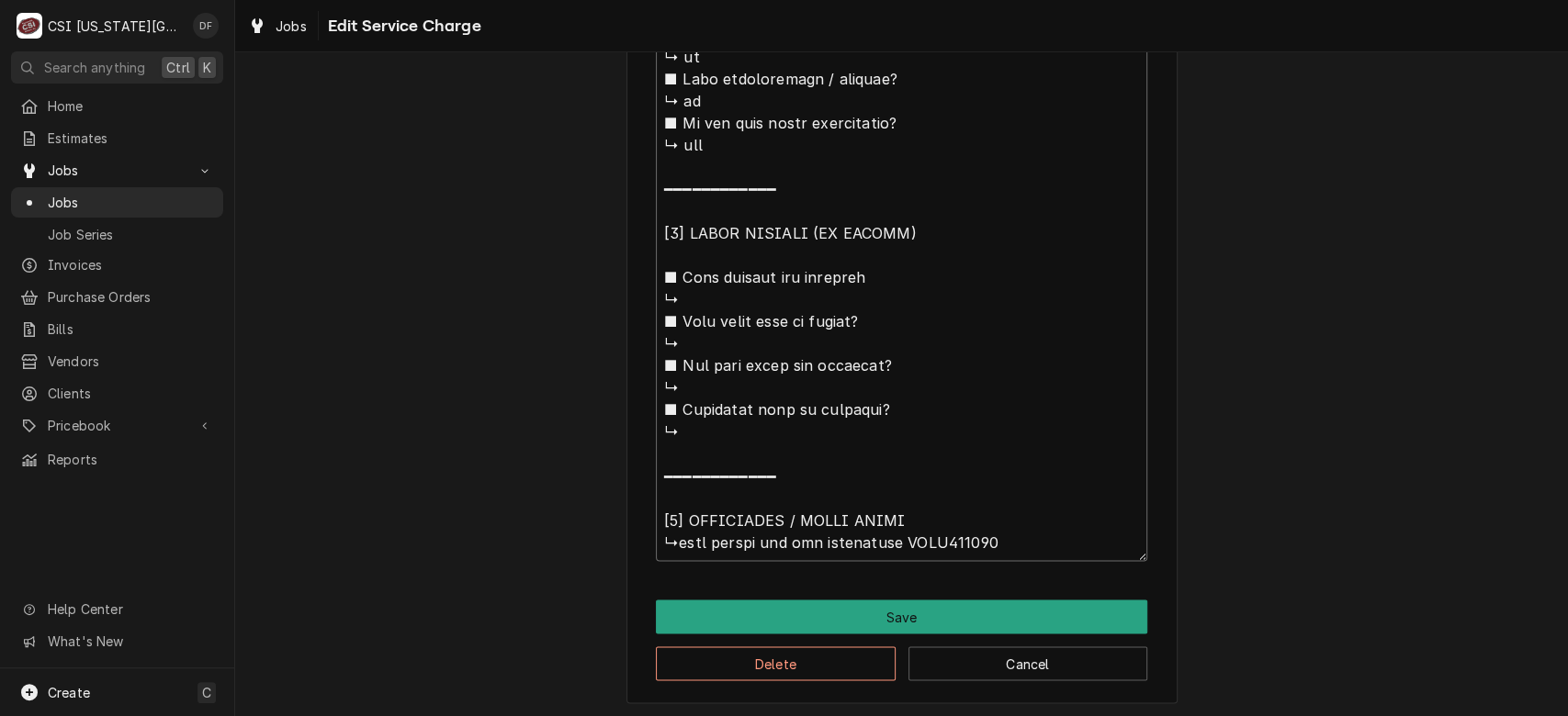
type textarea "x"
type textarea "⚠️ 𝗙𝗢𝗥𝗠 𝗜𝗡𝗦𝗧𝗥𝗨𝗖𝗧𝗜𝗢𝗡𝗦 ⚠️ ✪ 𝗖𝗼𝗺𝗽𝗹𝗲𝘁𝗲 𝗮𝗹𝗹 𝗿𝗲𝗹𝗲𝘃𝗮𝗻𝘁 𝘀𝗲𝗰𝘁𝗶𝗼𝗻𝘀 ✪ 𝗣𝗿𝗼𝘃𝗶𝗱𝗲 𝗱𝗲𝘁𝗮𝗶𝗹𝗲𝗱 𝗮𝗻𝘀…"
type textarea "x"
type textarea "⚠️ 𝗙𝗢𝗥𝗠 𝗜𝗡𝗦𝗧𝗥𝗨𝗖𝗧𝗜𝗢𝗡𝗦 ⚠️ ✪ 𝗖𝗼𝗺𝗽𝗹𝗲𝘁𝗲 𝗮𝗹𝗹 𝗿𝗲𝗹𝗲𝘃𝗮𝗻𝘁 𝘀𝗲𝗰𝘁𝗶𝗼𝗻𝘀 ✪ 𝗣𝗿𝗼𝘃𝗶𝗱𝗲 𝗱𝗲𝘁𝗮𝗶𝗹𝗲𝗱 𝗮𝗻𝘀…"
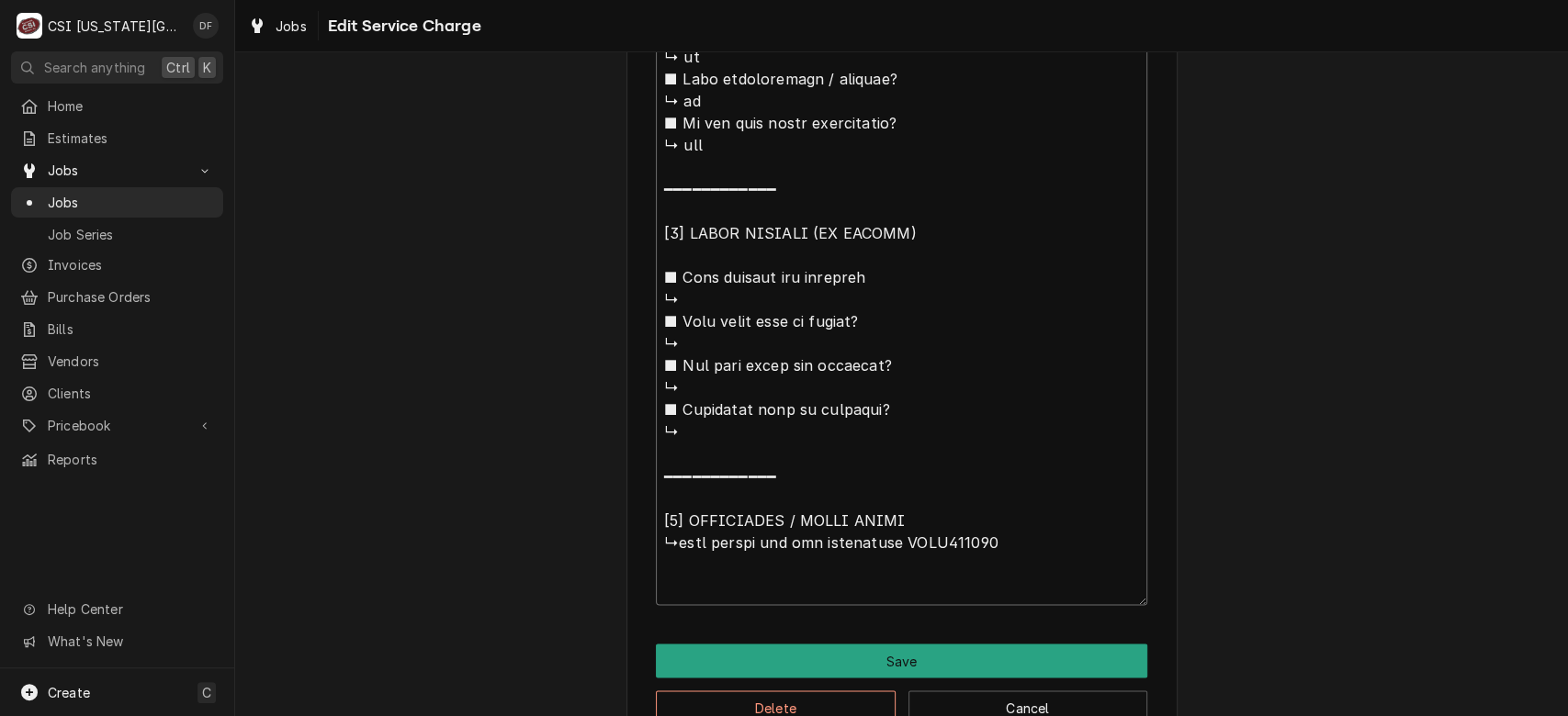
type textarea "x"
type textarea "⚠️ 𝗙𝗢𝗥𝗠 𝗜𝗡𝗦𝗧𝗥𝗨𝗖𝗧𝗜𝗢𝗡𝗦 ⚠️ ✪ 𝗖𝗼𝗺𝗽𝗹𝗲𝘁𝗲 𝗮𝗹𝗹 𝗿𝗲𝗹𝗲𝘃𝗮𝗻𝘁 𝘀𝗲𝗰𝘁𝗶𝗼𝗻𝘀 ✪ 𝗣𝗿𝗼𝘃𝗶𝗱𝗲 𝗱𝗲𝘁𝗮𝗶𝗹𝗲𝗱 𝗮𝗻𝘀…"
type textarea "x"
type textarea "⚠️ 𝗙𝗢𝗥𝗠 𝗜𝗡𝗦𝗧𝗥𝗨𝗖𝗧𝗜𝗢𝗡𝗦 ⚠️ ✪ 𝗖𝗼𝗺𝗽𝗹𝗲𝘁𝗲 𝗮𝗹𝗹 𝗿𝗲𝗹𝗲𝘃𝗮𝗻𝘁 𝘀𝗲𝗰𝘁𝗶𝗼𝗻𝘀 ✪ 𝗣𝗿𝗼𝘃𝗶𝗱𝗲 𝗱𝗲𝘁𝗮𝗶𝗹𝗲𝗱 𝗮𝗻𝘀…"
type textarea "x"
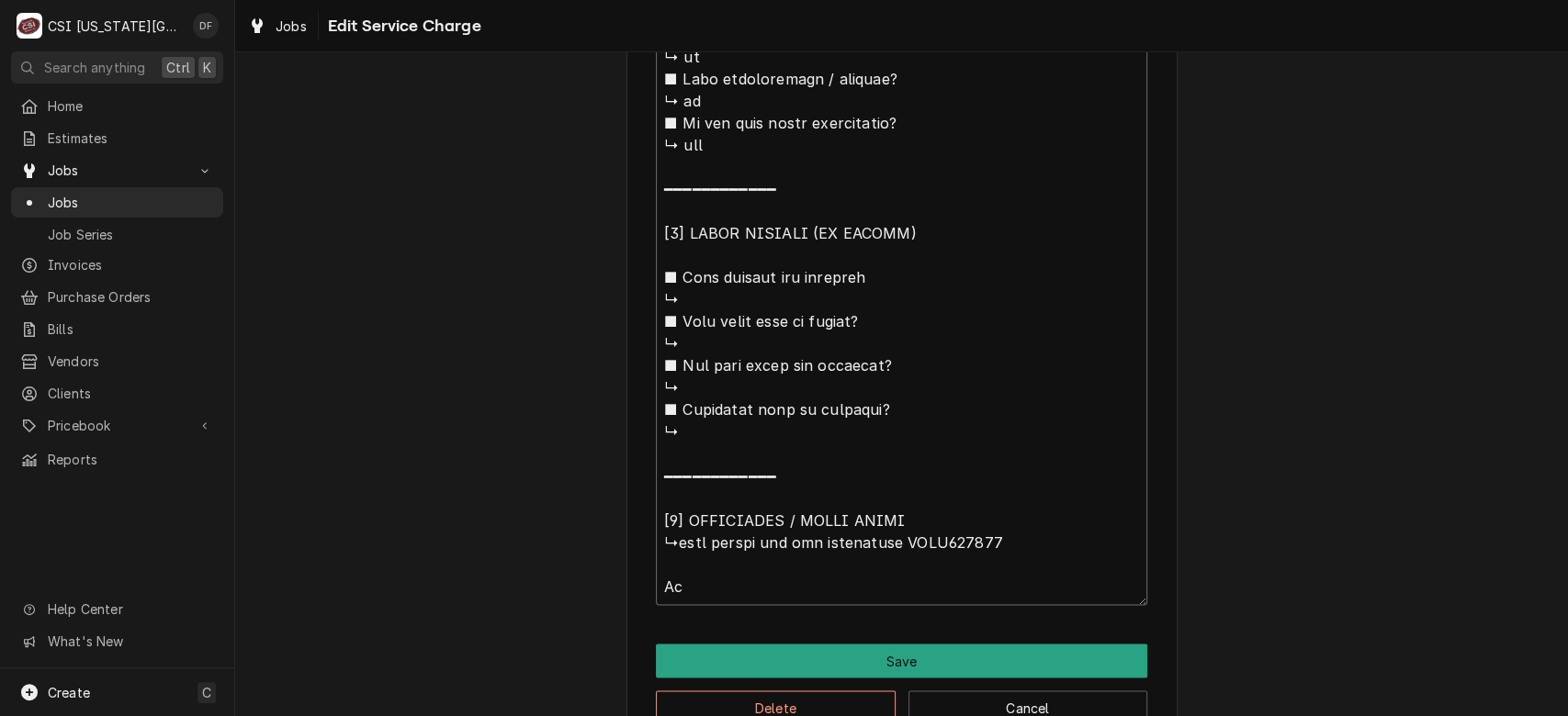
type textarea "⚠️ 𝗙𝗢𝗥𝗠 𝗜𝗡𝗦𝗧𝗥𝗨𝗖𝗧𝗜𝗢𝗡𝗦 ⚠️ ✪ 𝗖𝗼𝗺𝗽𝗹𝗲𝘁𝗲 𝗮𝗹𝗹 𝗿𝗲𝗹𝗲𝘃𝗮𝗻𝘁 𝘀𝗲𝗰𝘁𝗶𝗼𝗻𝘀 ✪ 𝗣𝗿𝗼𝘃𝗶𝗱𝗲 𝗱𝗲𝘁𝗮𝗶𝗹𝗲𝗱 𝗮𝗻𝘀…"
paste textarea "Installed new controller controller is programed correctly and operating normal…"
type textarea "x"
type textarea "⚠️ 𝗙𝗢𝗥𝗠 𝗜𝗡𝗦𝗧𝗥𝗨𝗖𝗧𝗜𝗢𝗡𝗦 ⚠️ ✪ 𝗖𝗼𝗺𝗽𝗹𝗲𝘁𝗲 𝗮𝗹𝗹 𝗿𝗲𝗹𝗲𝘃𝗮𝗻𝘁 𝘀𝗲𝗰𝘁𝗶𝗼𝗻𝘀 ✪ 𝗣𝗿𝗼𝘃𝗶𝗱𝗲 𝗱𝗲𝘁𝗮𝗶𝗹𝗲𝗱 𝗮𝗻𝘀…"
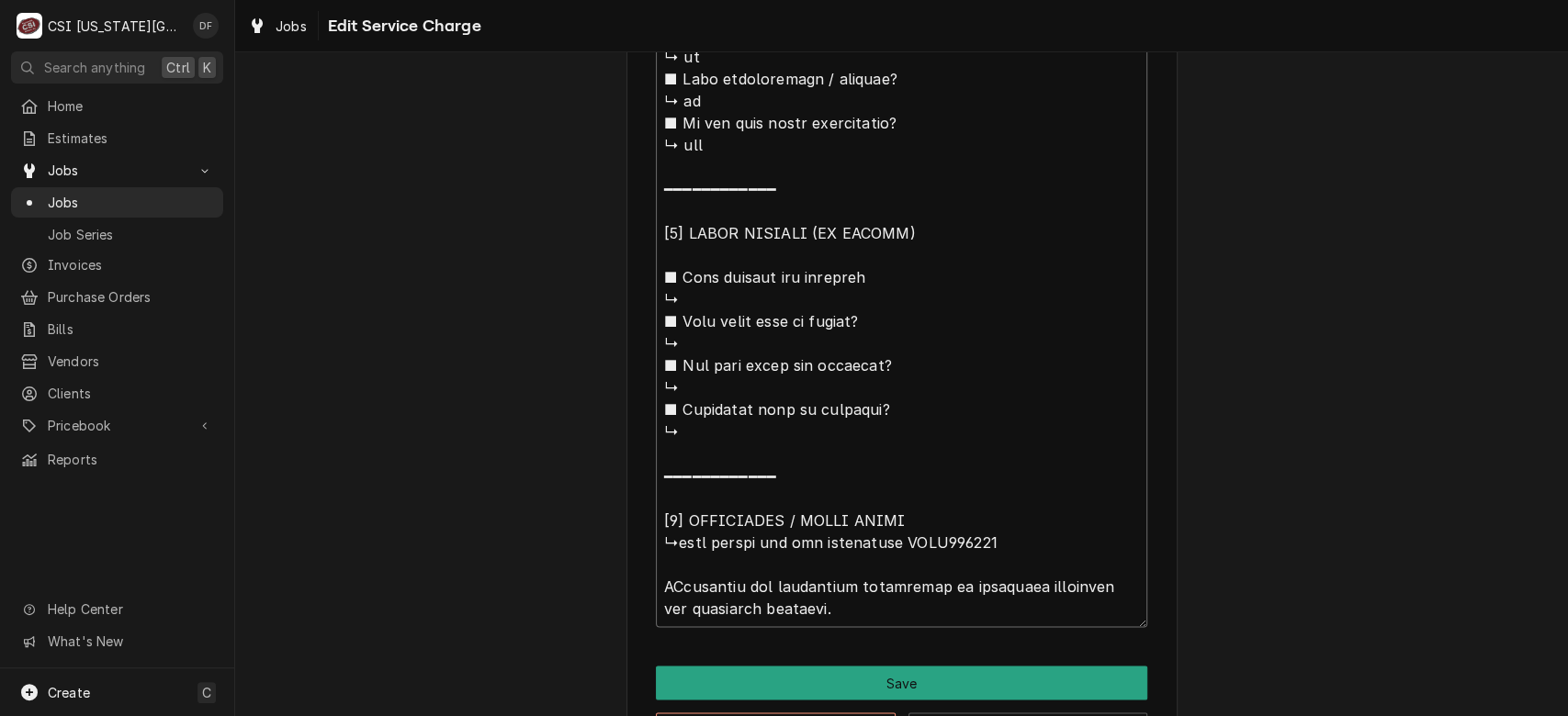
type textarea "x"
type textarea "⚠️ 𝗙𝗢𝗥𝗠 𝗜𝗡𝗦𝗧𝗥𝗨𝗖𝗧𝗜𝗢𝗡𝗦 ⚠️ ✪ 𝗖𝗼𝗺𝗽𝗹𝗲𝘁𝗲 𝗮𝗹𝗹 𝗿𝗲𝗹𝗲𝘃𝗮𝗻𝘁 𝘀𝗲𝗰𝘁𝗶𝗼𝗻𝘀 ✪ 𝗣𝗿𝗼𝘃𝗶𝗱𝗲 𝗱𝗲𝘁𝗮𝗶𝗹𝗲𝗱 𝗮𝗻𝘀…"
type textarea "x"
type textarea "⚠️ 𝗙𝗢𝗥𝗠 𝗜𝗡𝗦𝗧𝗥𝗨𝗖𝗧𝗜𝗢𝗡𝗦 ⚠️ ✪ 𝗖𝗼𝗺𝗽𝗹𝗲𝘁𝗲 𝗮𝗹𝗹 𝗿𝗲𝗹𝗲𝘃𝗮𝗻𝘁 𝘀𝗲𝗰𝘁𝗶𝗼𝗻𝘀 ✪ 𝗣𝗿𝗼𝘃𝗶𝗱𝗲 𝗱𝗲𝘁𝗮𝗶𝗹𝗲𝗱 𝗮𝗻𝘀…"
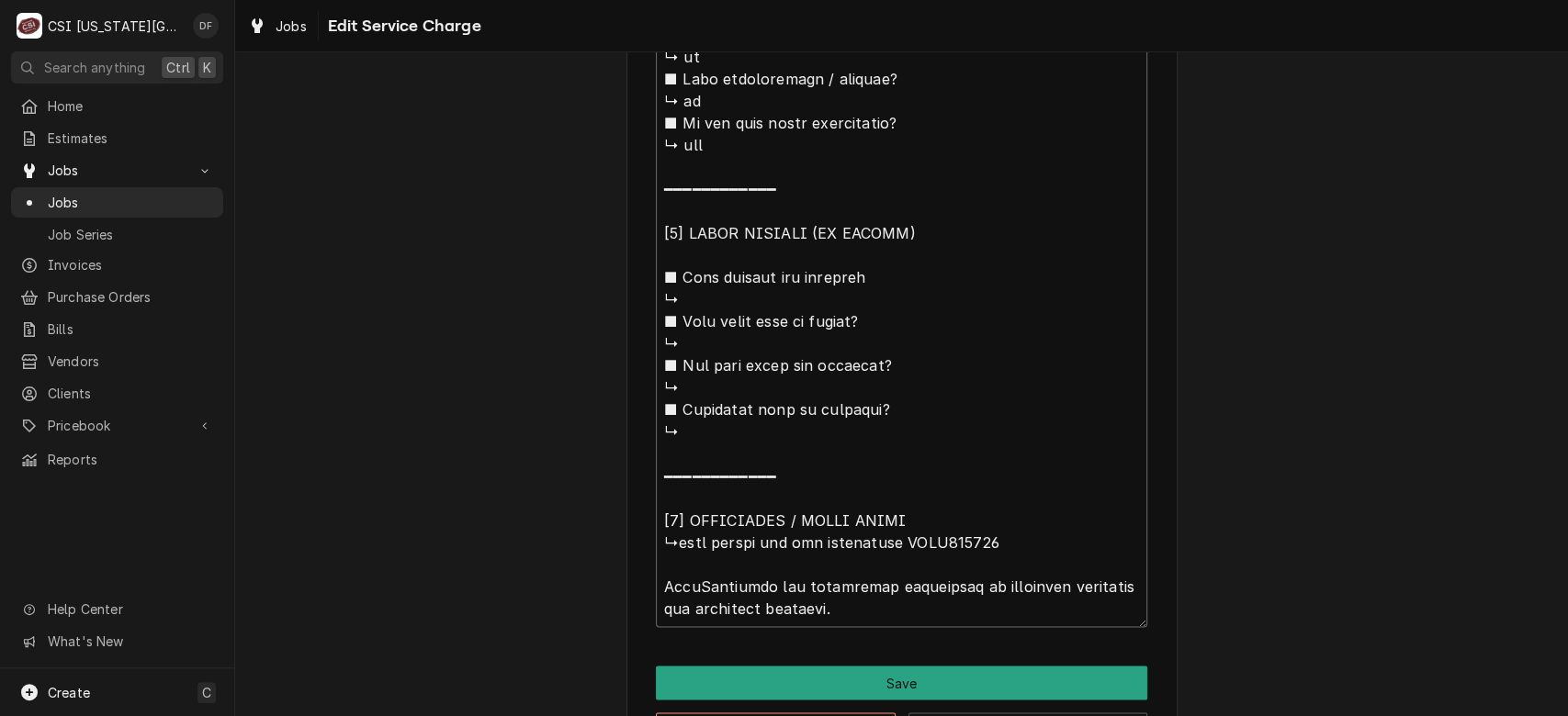
type textarea "x"
type textarea "⚠️ 𝗙𝗢𝗥𝗠 𝗜𝗡𝗦𝗧𝗥𝗨𝗖𝗧𝗜𝗢𝗡𝗦 ⚠️ ✪ 𝗖𝗼𝗺𝗽𝗹𝗲𝘁𝗲 𝗮𝗹𝗹 𝗿𝗲𝗹𝗲𝘃𝗮𝗻𝘁 𝘀𝗲𝗰𝘁𝗶𝗼𝗻𝘀 ✪ 𝗣𝗿𝗼𝘃𝗶𝗱𝗲 𝗱𝗲𝘁𝗮𝗶𝗹𝗲𝗱 𝗮𝗻𝘀…"
type textarea "x"
type textarea "⚠️ 𝗙𝗢𝗥𝗠 𝗜𝗡𝗦𝗧𝗥𝗨𝗖𝗧𝗜𝗢𝗡𝗦 ⚠️ ✪ 𝗖𝗼𝗺𝗽𝗹𝗲𝘁𝗲 𝗮𝗹𝗹 𝗿𝗲𝗹𝗲𝘃𝗮𝗻𝘁 𝘀𝗲𝗰𝘁𝗶𝗼𝗻𝘀 ✪ 𝗣𝗿𝗼𝘃𝗶𝗱𝗲 𝗱𝗲𝘁𝗮𝗶𝗹𝗲𝗱 𝗮𝗻𝘀…"
type textarea "x"
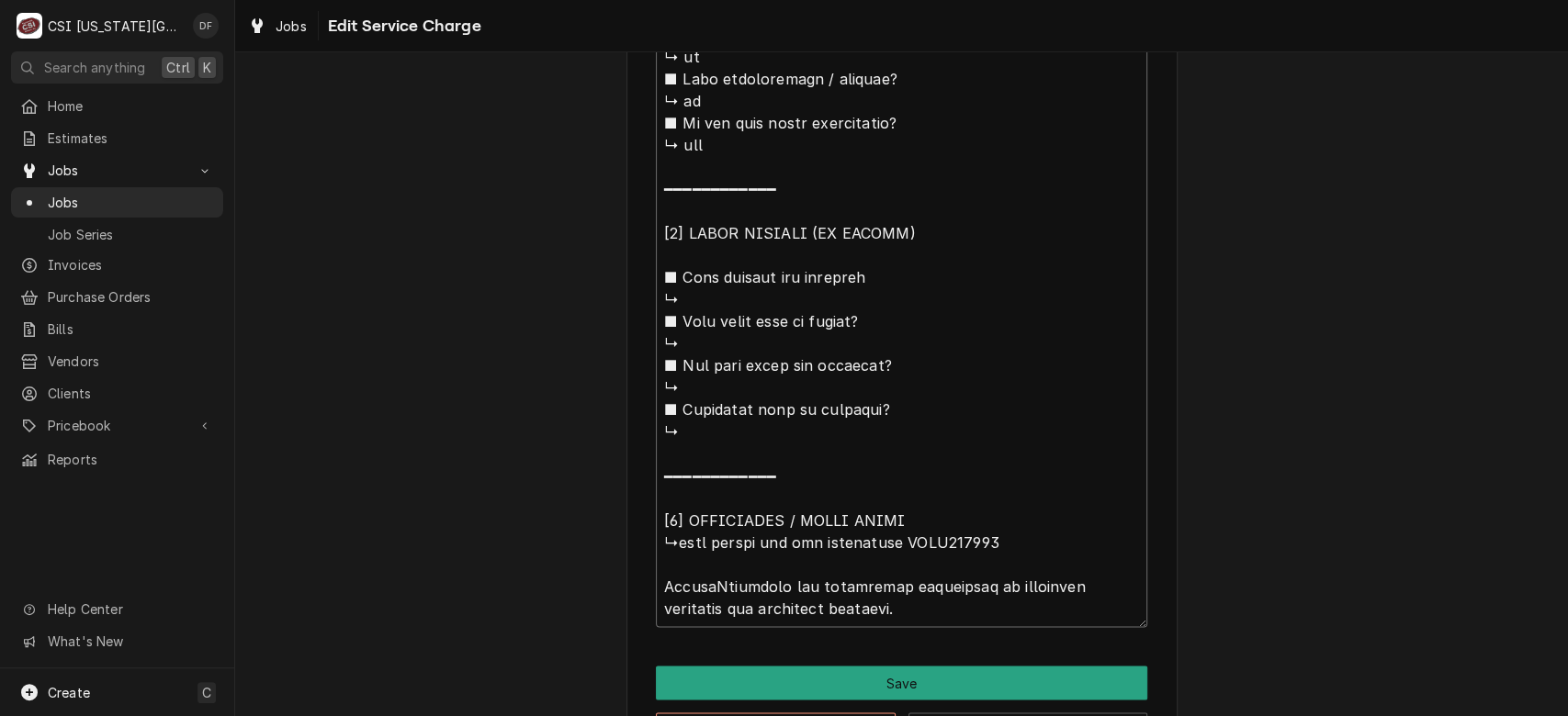
type textarea "⚠️ 𝗙𝗢𝗥𝗠 𝗜𝗡𝗦𝗧𝗥𝗨𝗖𝗧𝗜𝗢𝗡𝗦 ⚠️ ✪ 𝗖𝗼𝗺𝗽𝗹𝗲𝘁𝗲 𝗮𝗹𝗹 𝗿𝗲𝗹𝗲𝘃𝗮𝗻𝘁 𝘀𝗲𝗰𝘁𝗶𝗼𝗻𝘀 ✪ 𝗣𝗿𝗼𝘃𝗶𝗱𝗲 𝗱𝗲𝘁𝗮𝗶𝗹𝗲𝗱 𝗮𝗻𝘀…"
type textarea "x"
type textarea "⚠️ 𝗙𝗢𝗥𝗠 𝗜𝗡𝗦𝗧𝗥𝗨𝗖𝗧𝗜𝗢𝗡𝗦 ⚠️ ✪ 𝗖𝗼𝗺𝗽𝗹𝗲𝘁𝗲 𝗮𝗹𝗹 𝗿𝗲𝗹𝗲𝘃𝗮𝗻𝘁 𝘀𝗲𝗰𝘁𝗶𝗼𝗻𝘀 ✪ 𝗣𝗿𝗼𝘃𝗶𝗱𝗲 𝗱𝗲𝘁𝗮𝗶𝗹𝗲𝗱 𝗮𝗻𝘀…"
type textarea "x"
type textarea "⚠️ 𝗙𝗢𝗥𝗠 𝗜𝗡𝗦𝗧𝗥𝗨𝗖𝗧𝗜𝗢𝗡𝗦 ⚠️ ✪ 𝗖𝗼𝗺𝗽𝗹𝗲𝘁𝗲 𝗮𝗹𝗹 𝗿𝗲𝗹𝗲𝘃𝗮𝗻𝘁 𝘀𝗲𝗰𝘁𝗶𝗼𝗻𝘀 ✪ 𝗣𝗿𝗼𝘃𝗶𝗱𝗲 𝗱𝗲𝘁𝗮𝗶𝗹𝗲𝗱 𝗮𝗻𝘀…"
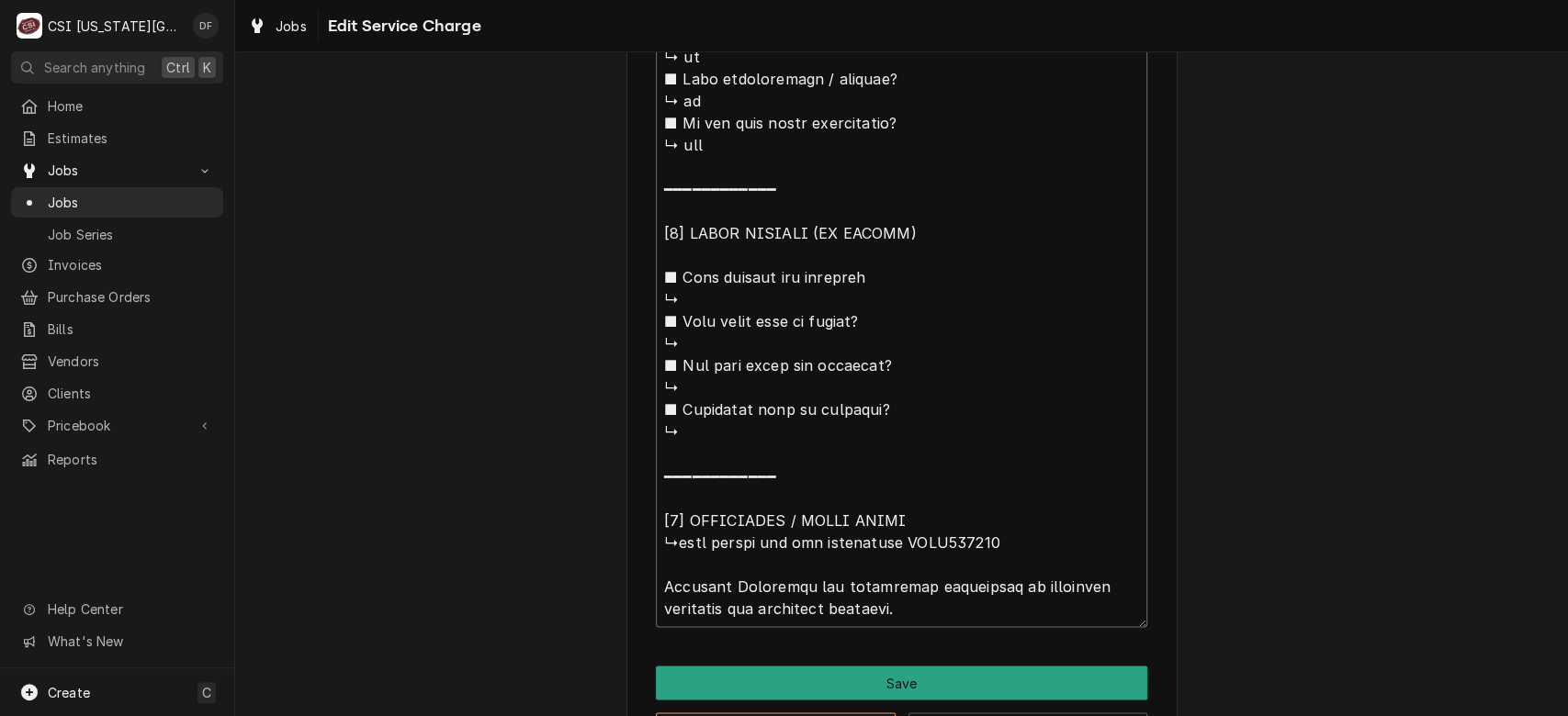
type textarea "x"
type textarea "⚠️ 𝗙𝗢𝗥𝗠 𝗜𝗡𝗦𝗧𝗥𝗨𝗖𝗧𝗜𝗢𝗡𝗦 ⚠️ ✪ 𝗖𝗼𝗺𝗽𝗹𝗲𝘁𝗲 𝗮𝗹𝗹 𝗿𝗲𝗹𝗲𝘃𝗮𝗻𝘁 𝘀𝗲𝗰𝘁𝗶𝗼𝗻𝘀 ✪ 𝗣𝗿𝗼𝘃𝗶𝗱𝗲 𝗱𝗲𝘁𝗮𝗶𝗹𝗲𝗱 𝗮𝗻𝘀…"
type textarea "x"
type textarea "⚠️ 𝗙𝗢𝗥𝗠 𝗜𝗡𝗦𝗧𝗥𝗨𝗖𝗧𝗜𝗢𝗡𝗦 ⚠️ ✪ 𝗖𝗼𝗺𝗽𝗹𝗲𝘁𝗲 𝗮𝗹𝗹 𝗿𝗲𝗹𝗲𝘃𝗮𝗻𝘁 𝘀𝗲𝗰𝘁𝗶𝗼𝗻𝘀 ✪ 𝗣𝗿𝗼𝘃𝗶𝗱𝗲 𝗱𝗲𝘁𝗮𝗶𝗹𝗲𝗱 𝗮𝗻𝘀…"
type textarea "x"
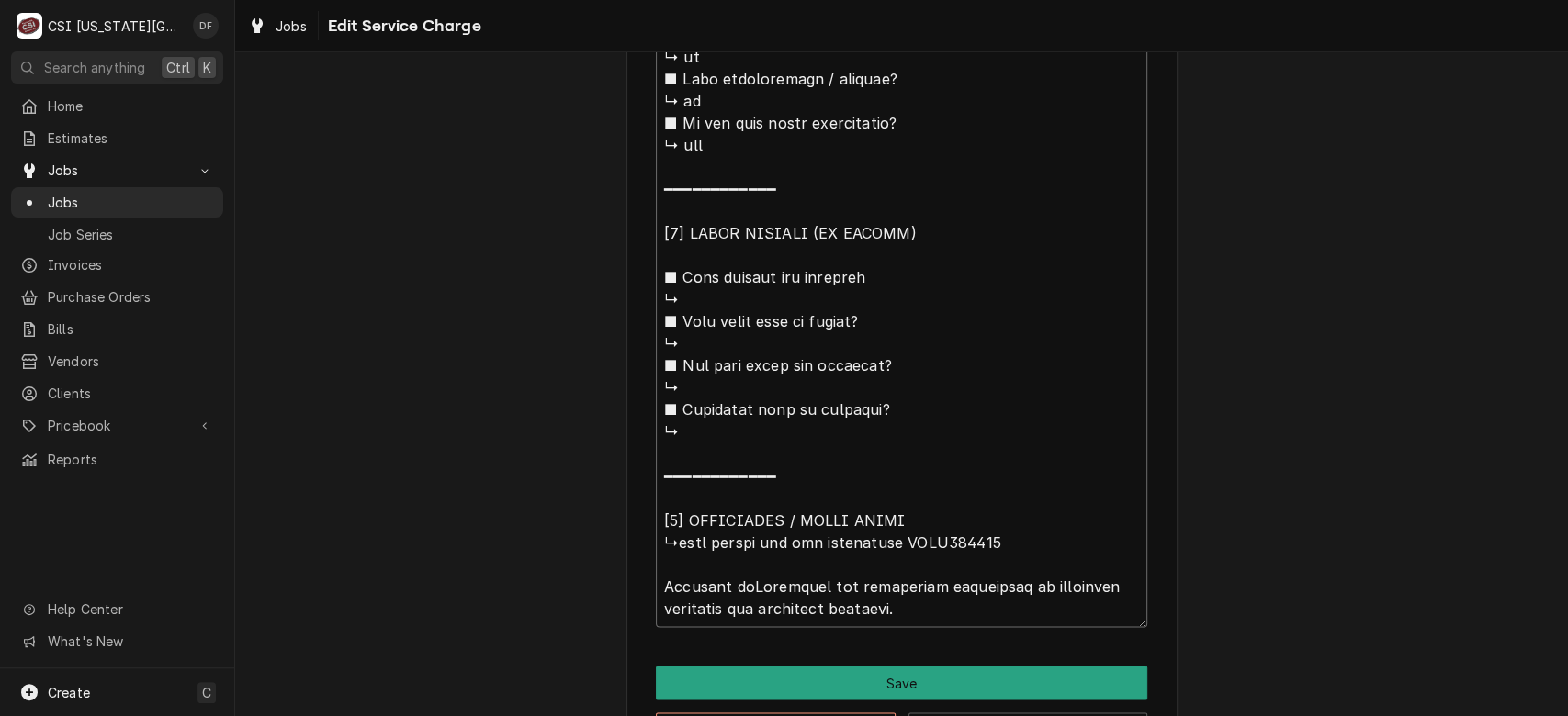
type textarea "⚠️ 𝗙𝗢𝗥𝗠 𝗜𝗡𝗦𝗧𝗥𝗨𝗖𝗧𝗜𝗢𝗡𝗦 ⚠️ ✪ 𝗖𝗼𝗺𝗽𝗹𝗲𝘁𝗲 𝗮𝗹𝗹 𝗿𝗲𝗹𝗲𝘃𝗮𝗻𝘁 𝘀𝗲𝗰𝘁𝗶𝗼𝗻𝘀 ✪ 𝗣𝗿𝗼𝘃𝗶𝗱𝗲 𝗱𝗲𝘁𝗮𝗶𝗹𝗲𝗱 𝗮𝗻𝘀…"
type textarea "x"
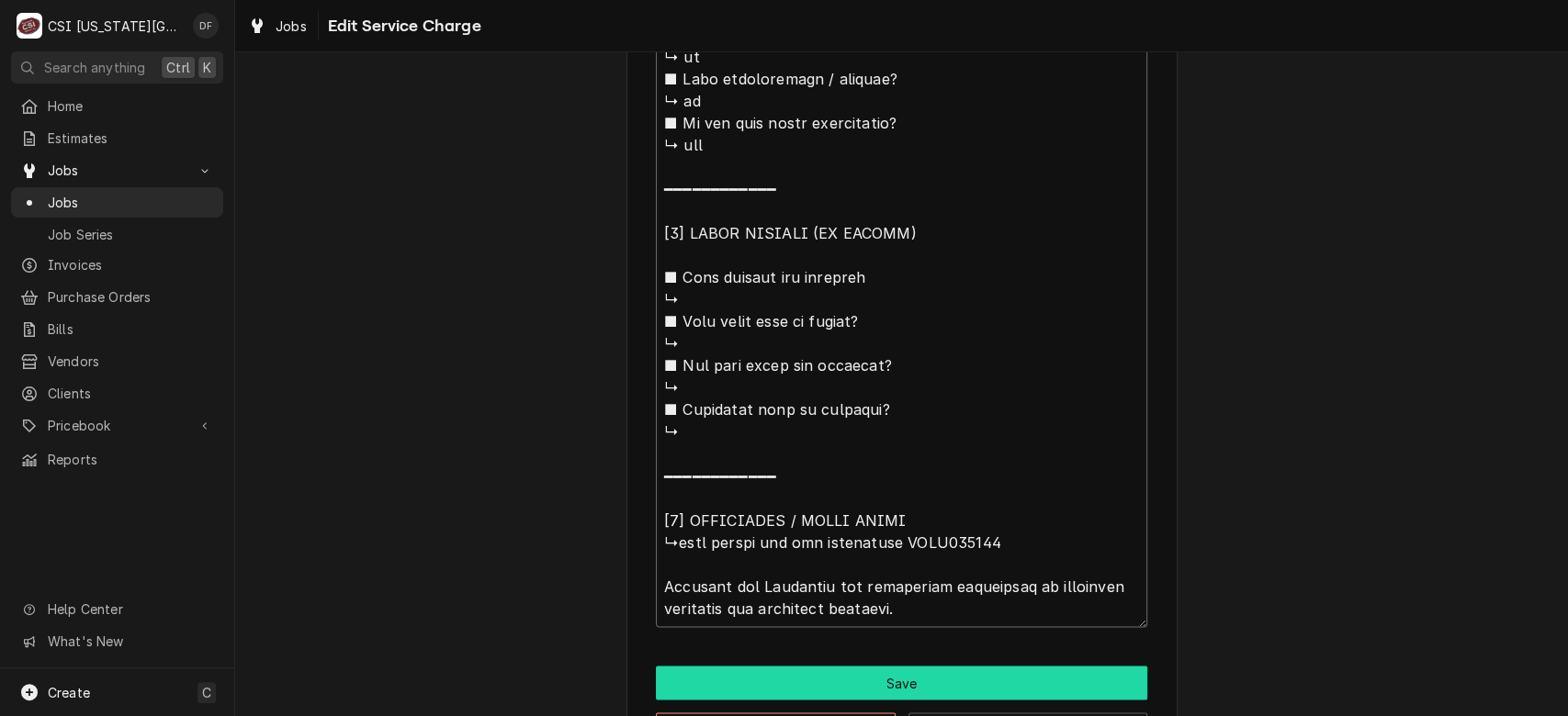
type textarea "⚠️ 𝗙𝗢𝗥𝗠 𝗜𝗡𝗦𝗧𝗥𝗨𝗖𝗧𝗜𝗢𝗡𝗦 ⚠️ ✪ 𝗖𝗼𝗺𝗽𝗹𝗲𝘁𝗲 𝗮𝗹𝗹 𝗿𝗲𝗹𝗲𝘃𝗮𝗻𝘁 𝘀𝗲𝗰𝘁𝗶𝗼𝗻𝘀 ✪ 𝗣𝗿𝗼𝘃𝗶𝗱𝗲 𝗱𝗲𝘁𝗮𝗶𝗹𝗲𝗱 𝗮𝗻𝘀…"
click at [967, 667] on button "Save" at bounding box center [901, 682] width 491 height 34
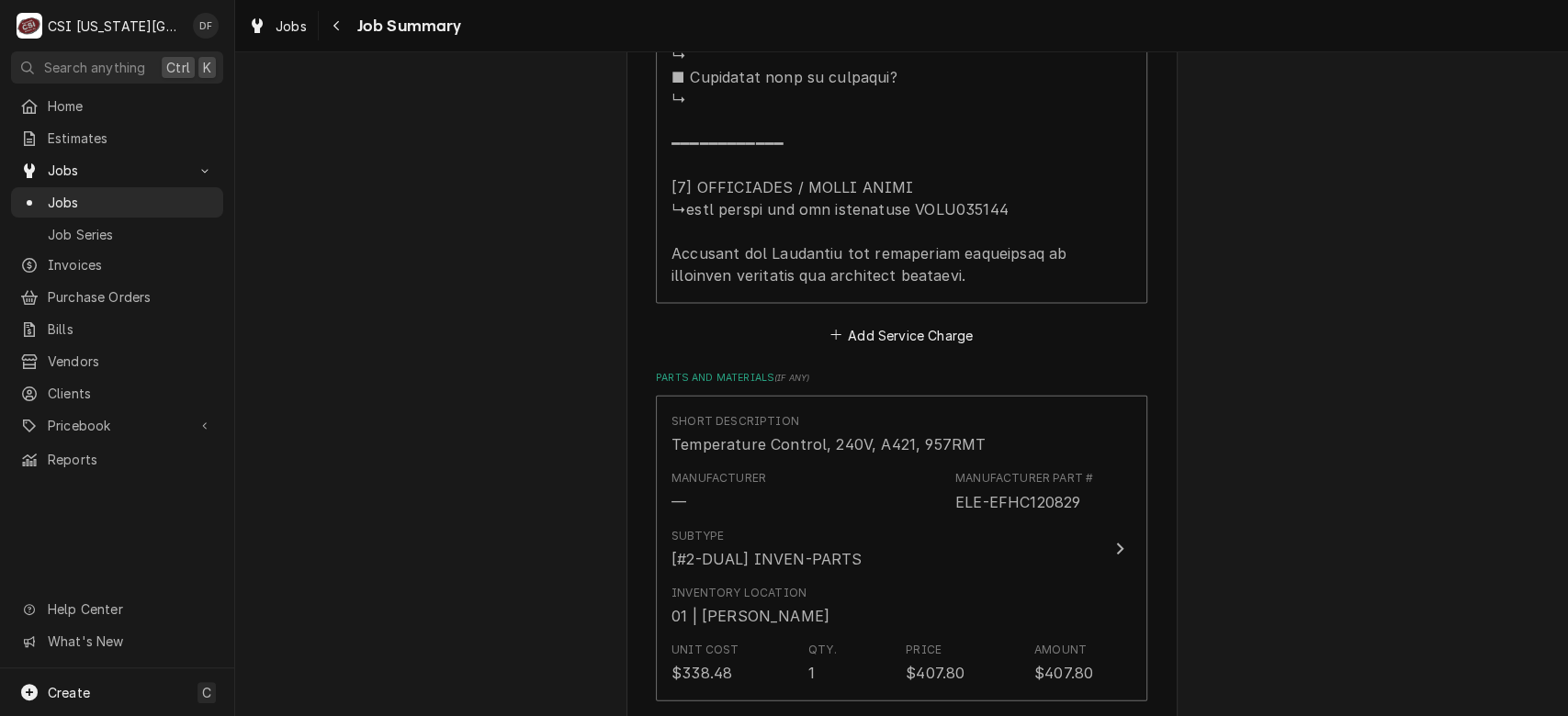
scroll to position [3814, 0]
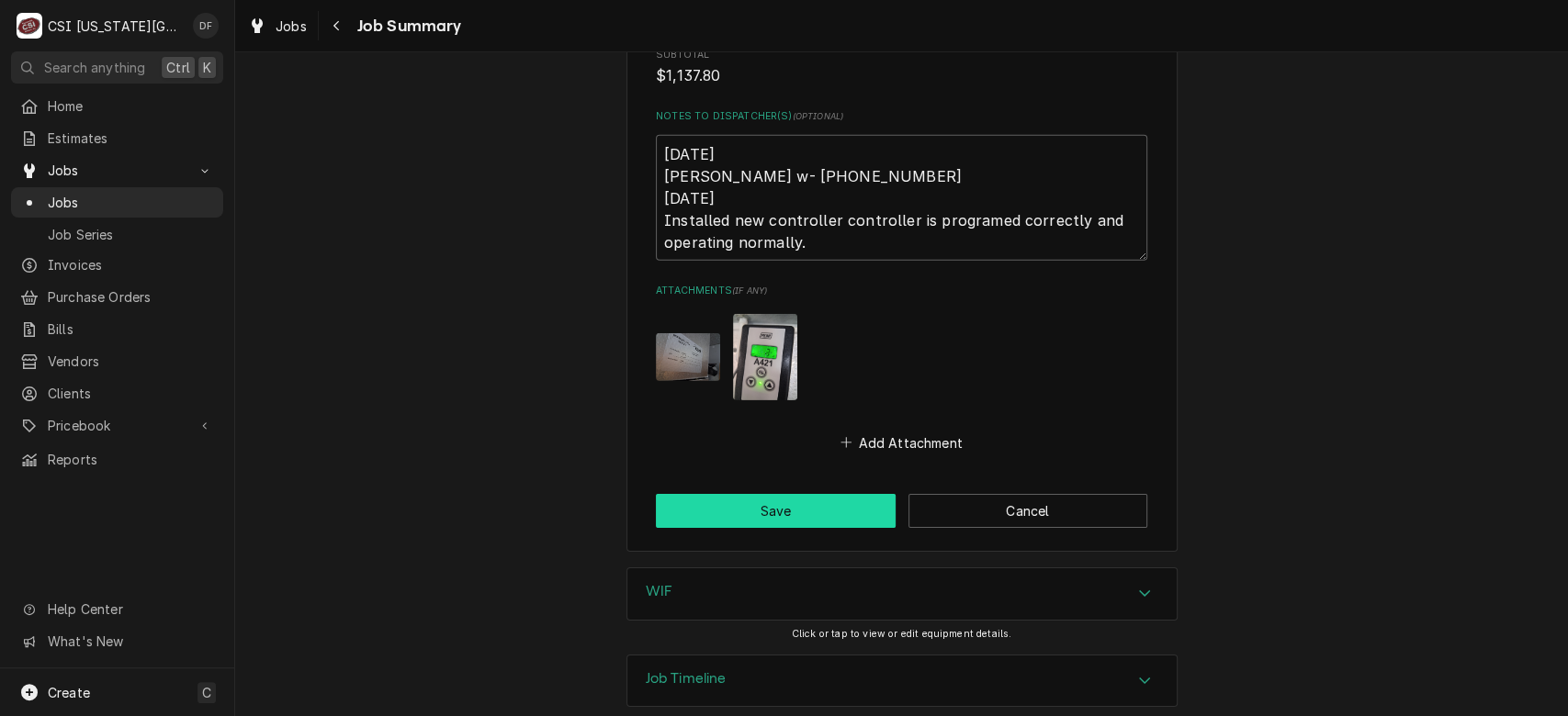
click at [775, 494] on button "Save" at bounding box center [775, 511] width 240 height 34
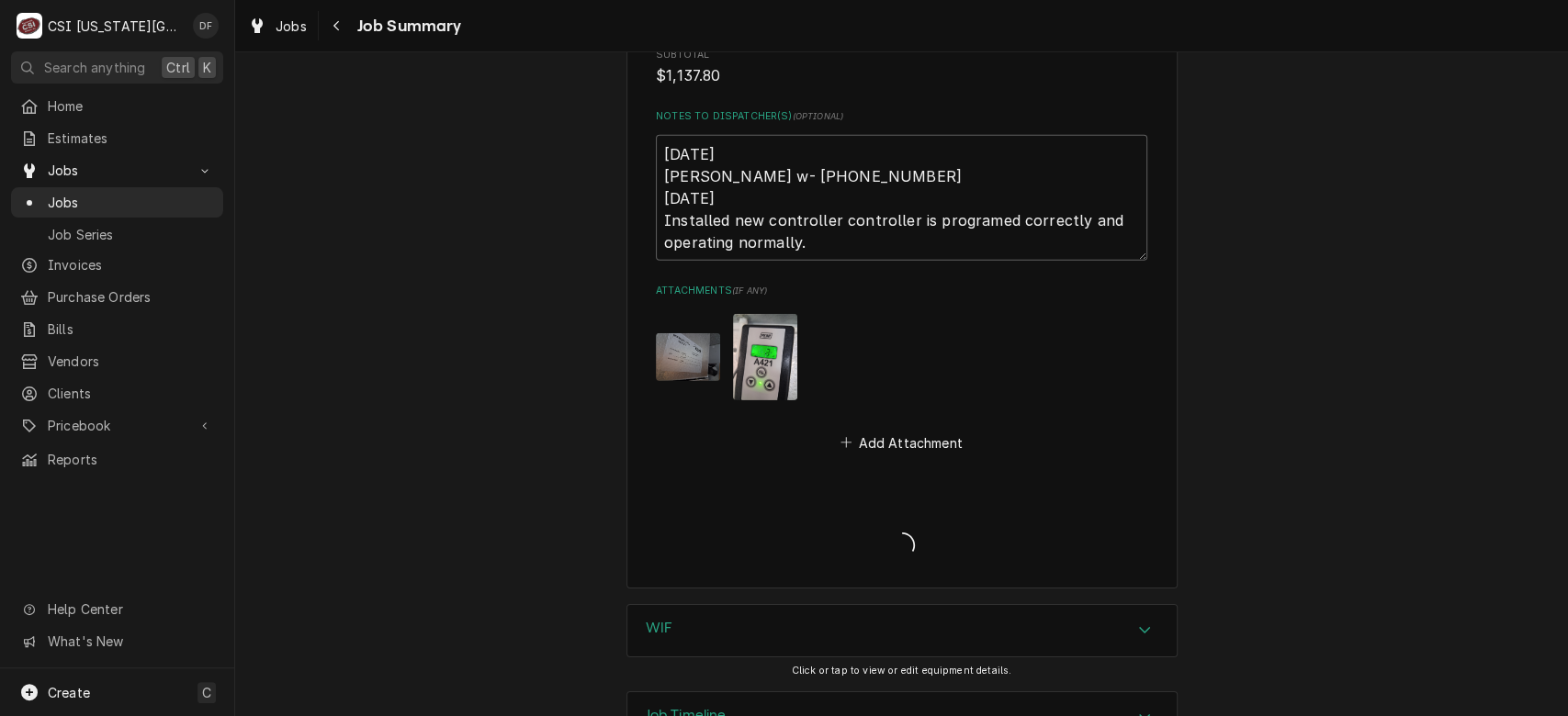
type textarea "x"
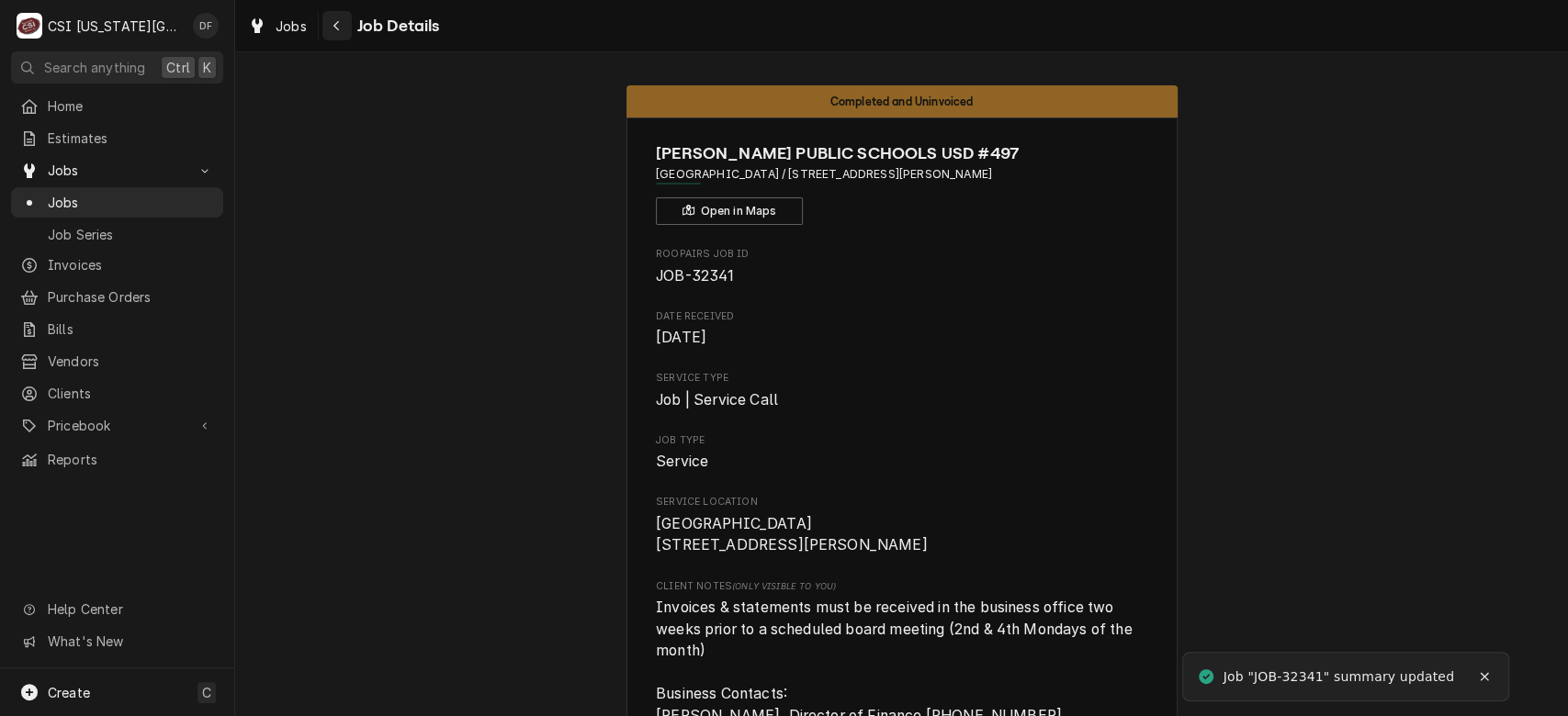
click at [335, 29] on icon "Navigate back" at bounding box center [337, 25] width 8 height 13
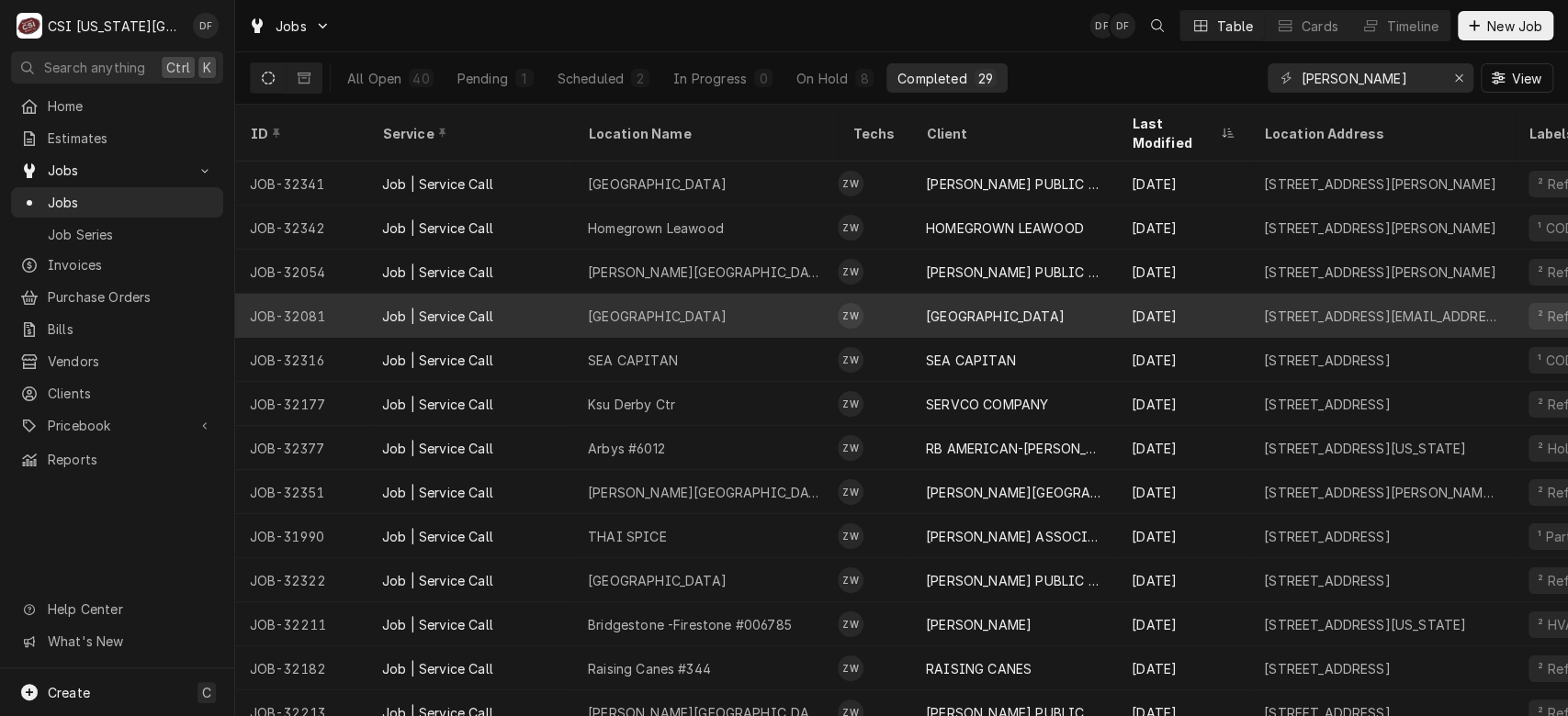
click at [758, 295] on div "St Teresas Academy" at bounding box center [705, 315] width 264 height 44
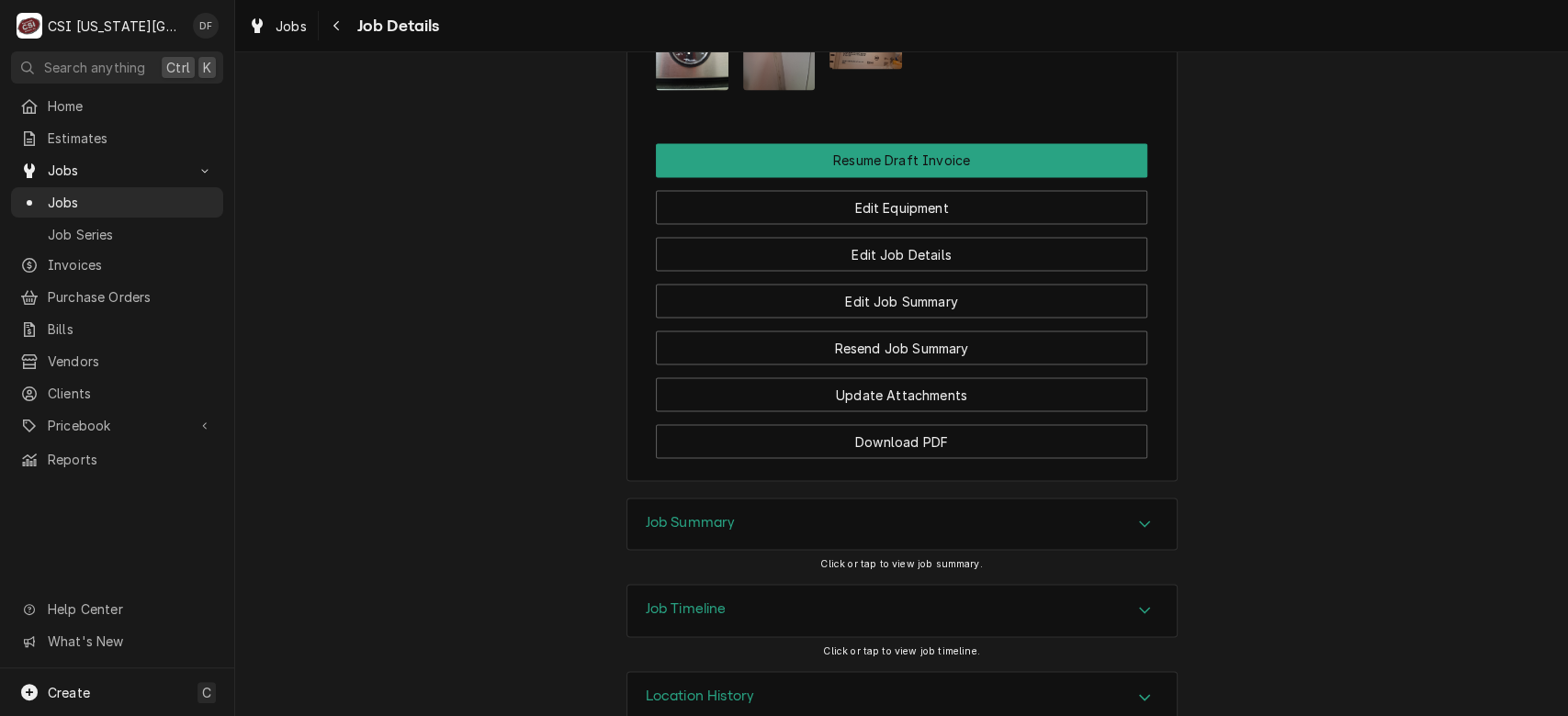
scroll to position [2225, 0]
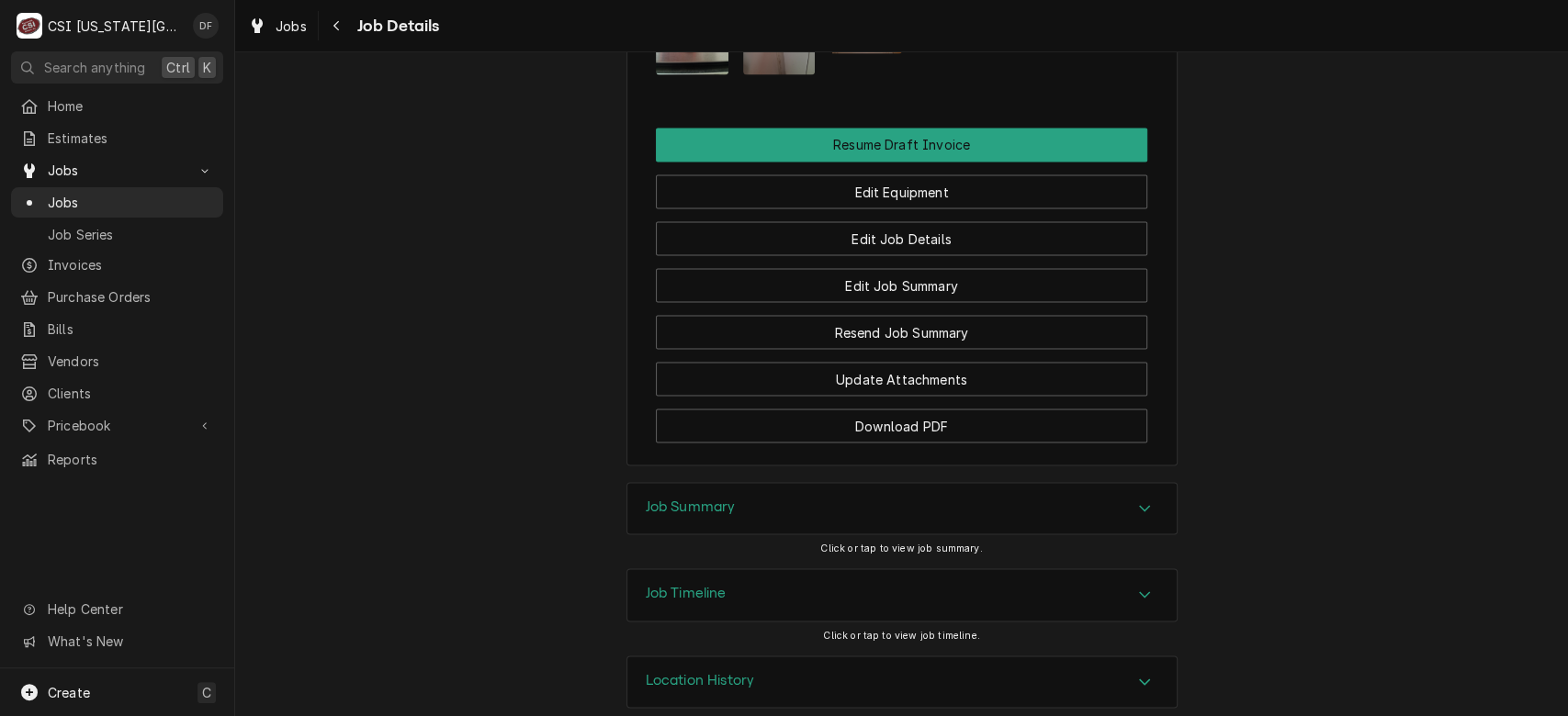
click at [1108, 491] on div "Job Summary" at bounding box center [901, 509] width 549 height 52
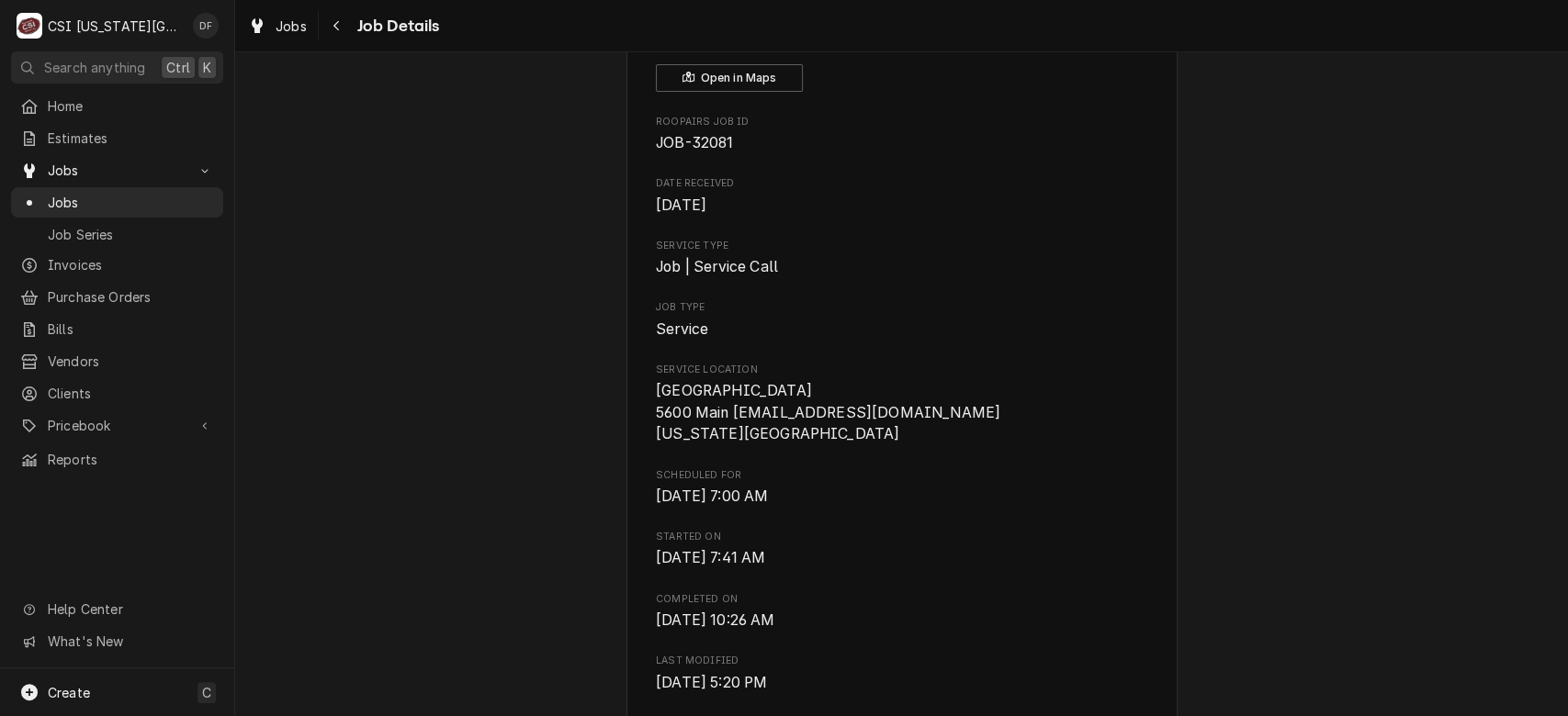
scroll to position [0, 0]
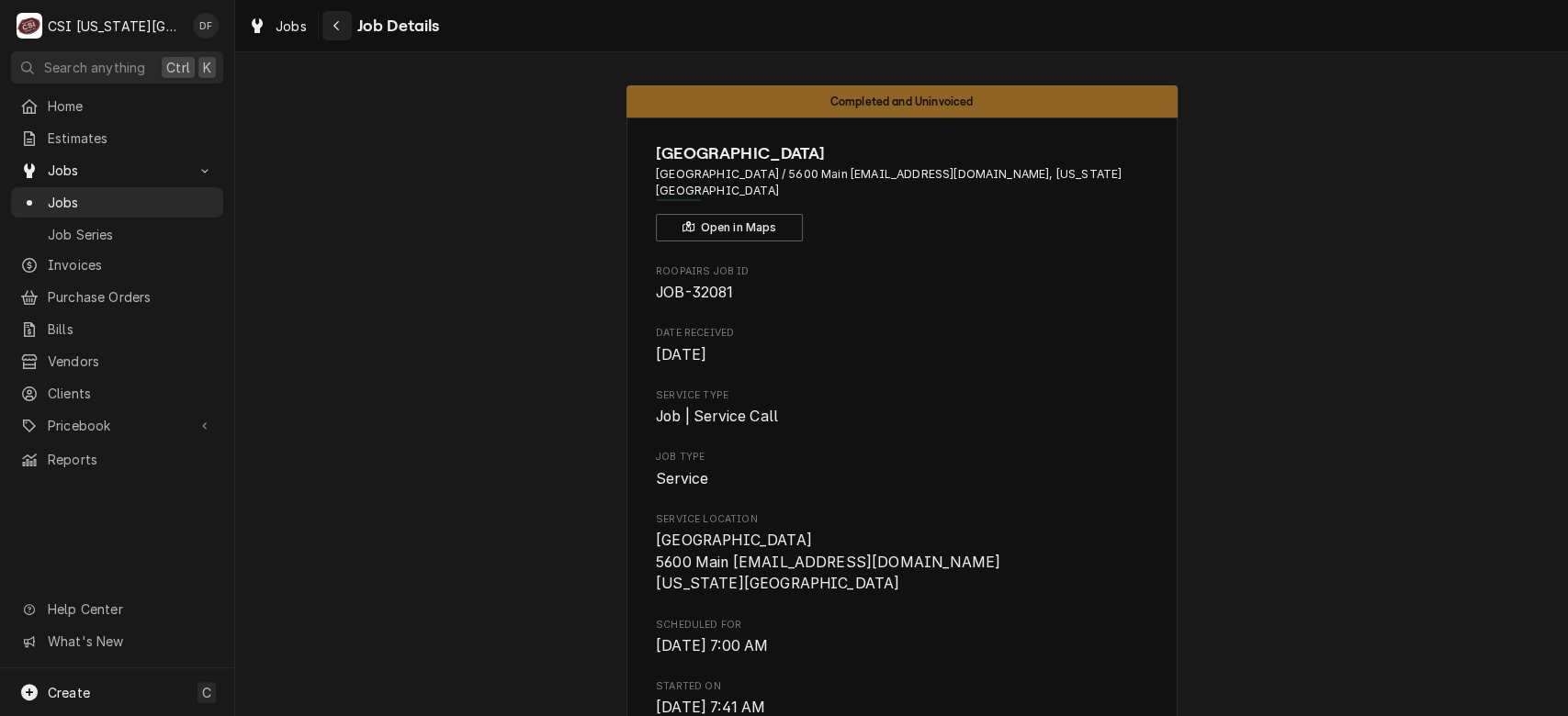
click at [339, 27] on icon "Navigate back" at bounding box center [337, 25] width 8 height 13
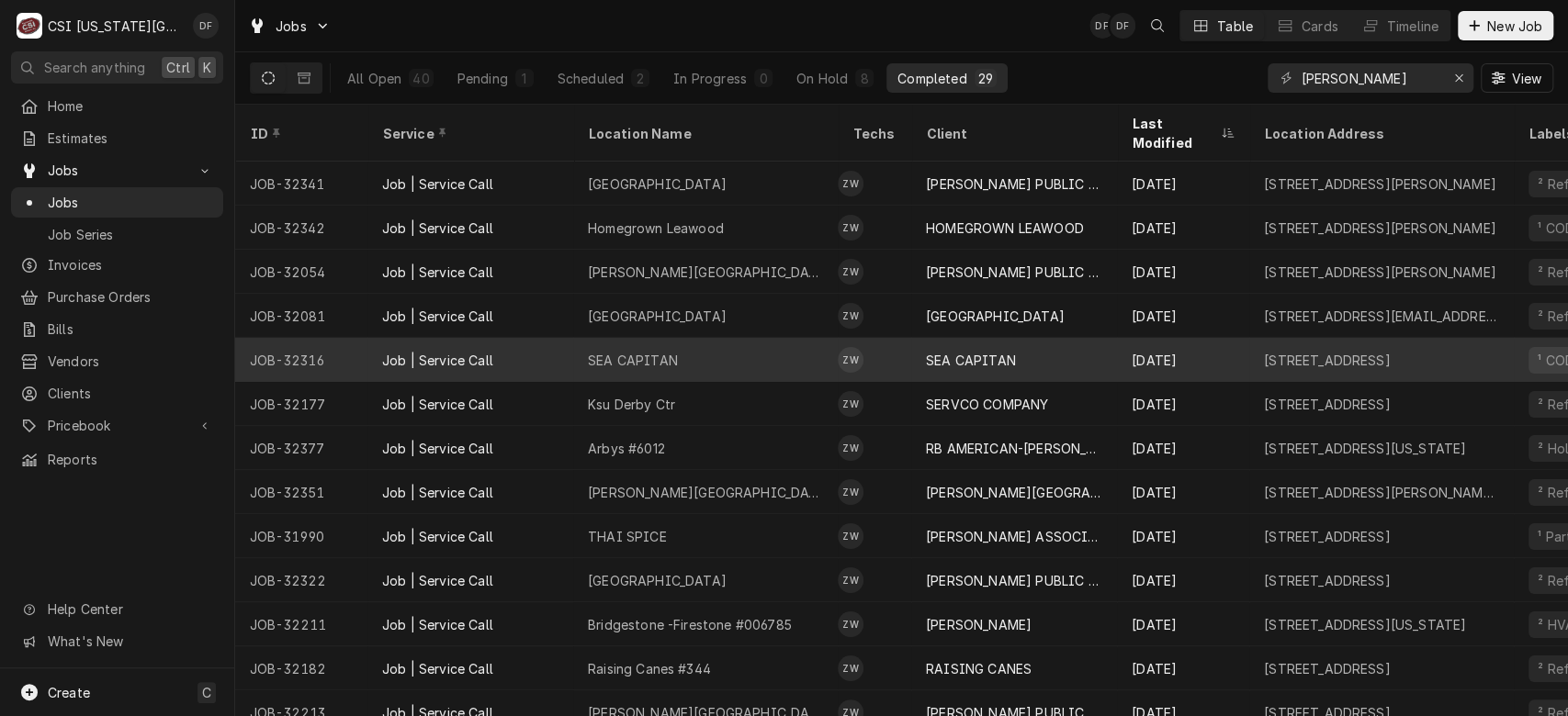
click at [940, 350] on div "SEA CAPITAN" at bounding box center [971, 360] width 90 height 20
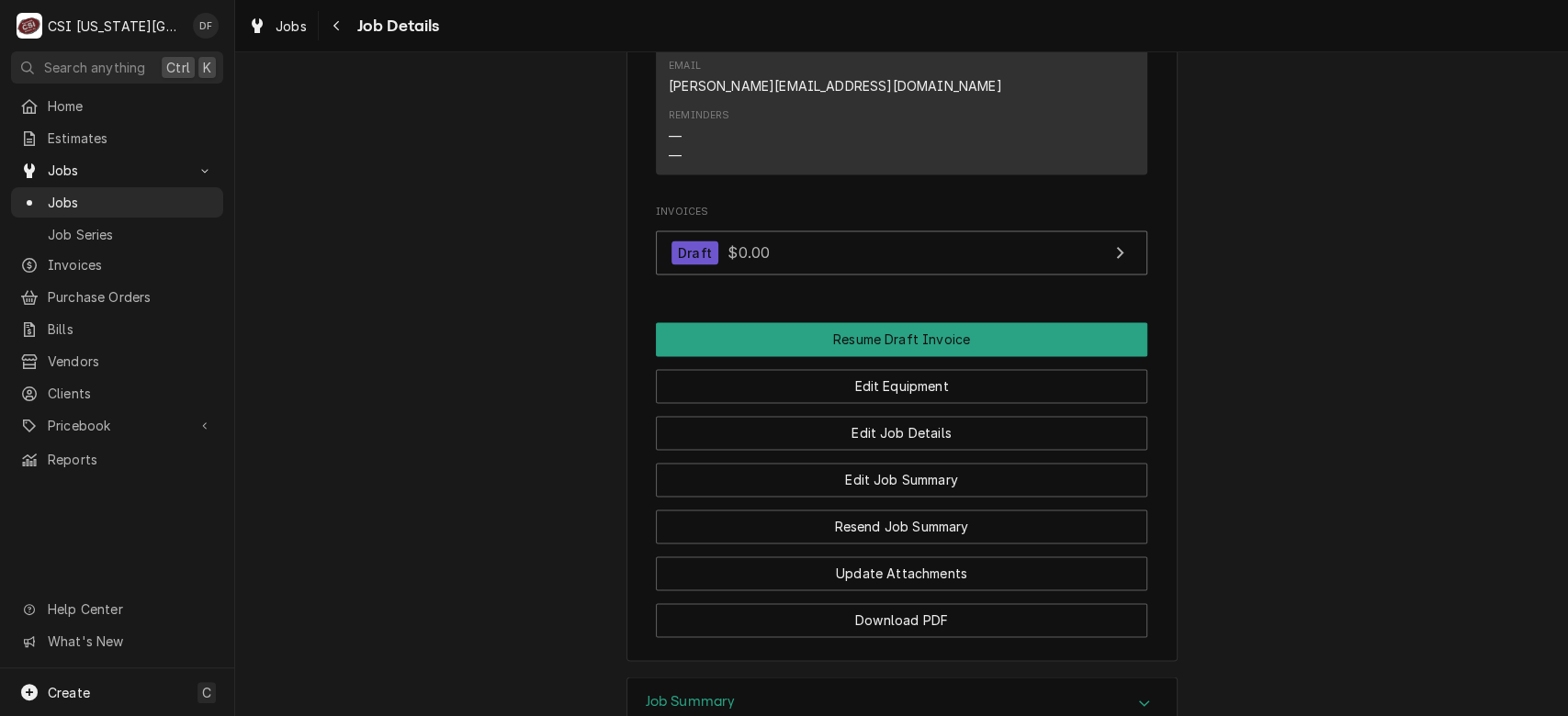
scroll to position [1835, 0]
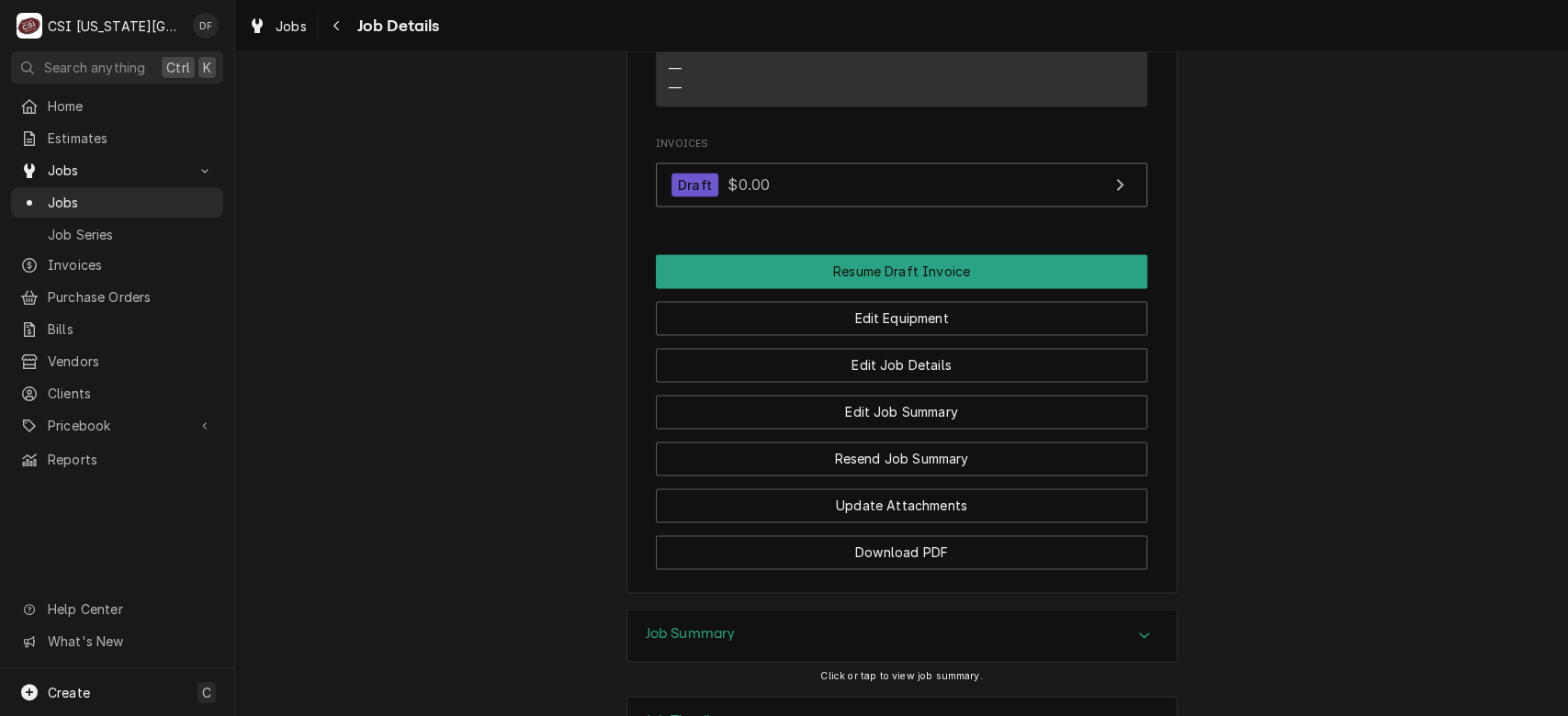
click at [1001, 609] on div "Job Summary" at bounding box center [901, 635] width 549 height 52
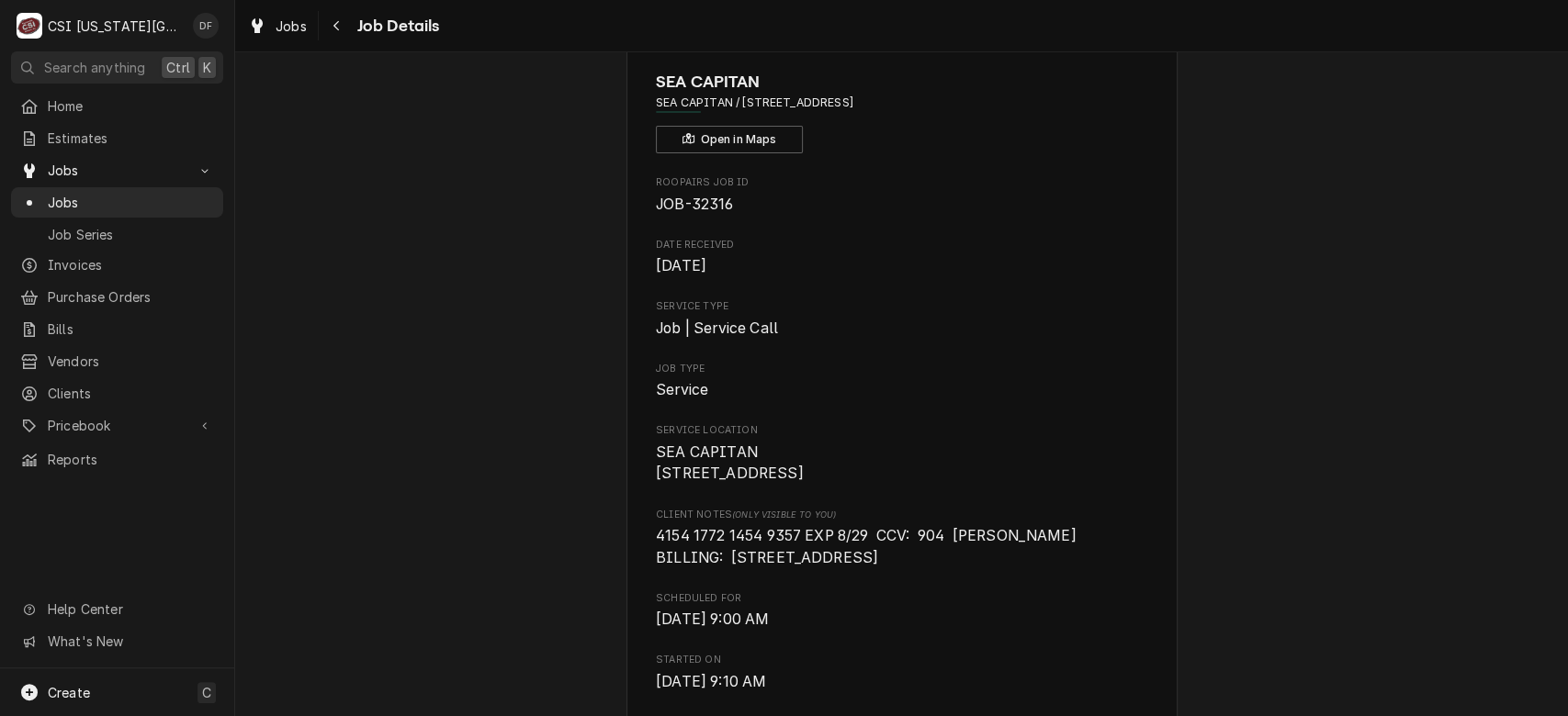
scroll to position [0, 0]
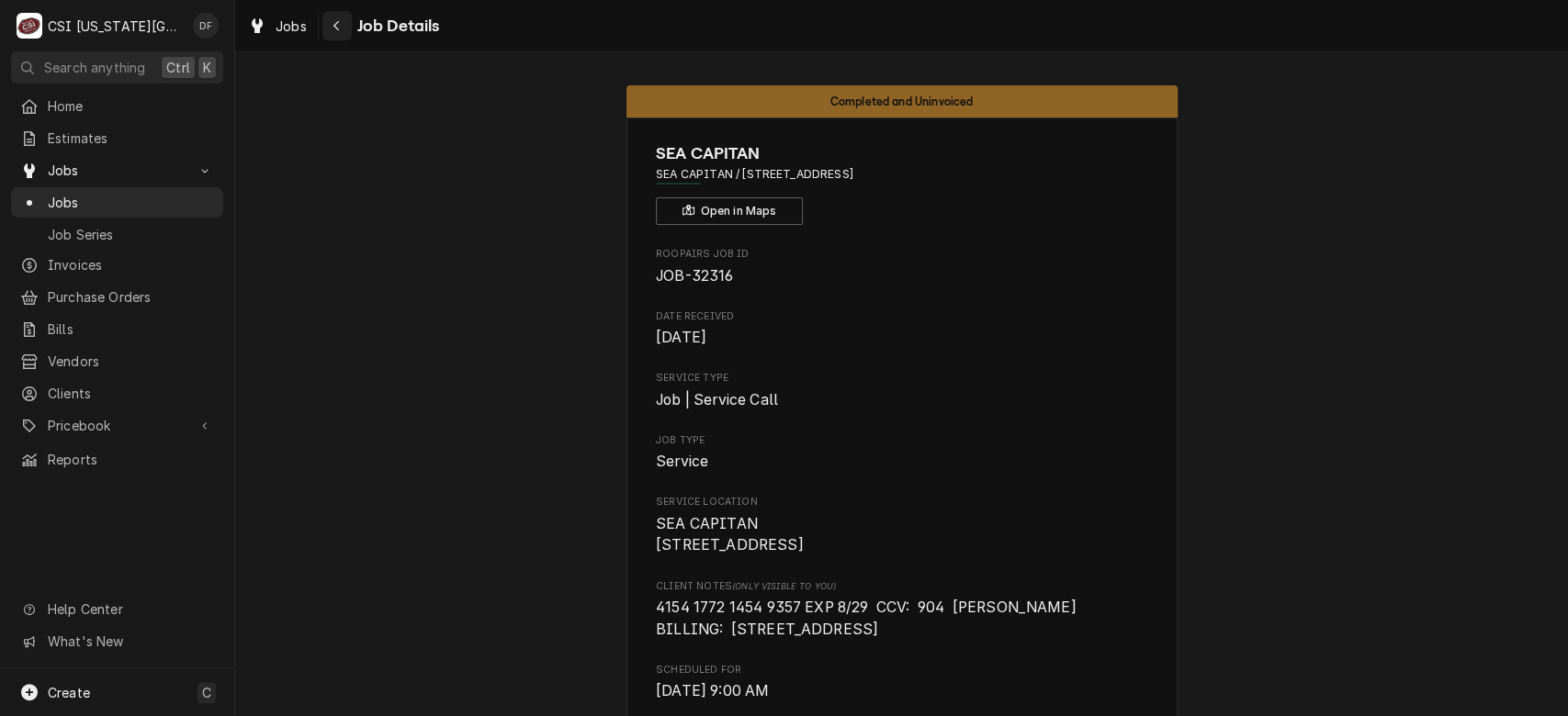
click at [335, 22] on icon "Navigate back" at bounding box center [337, 25] width 8 height 13
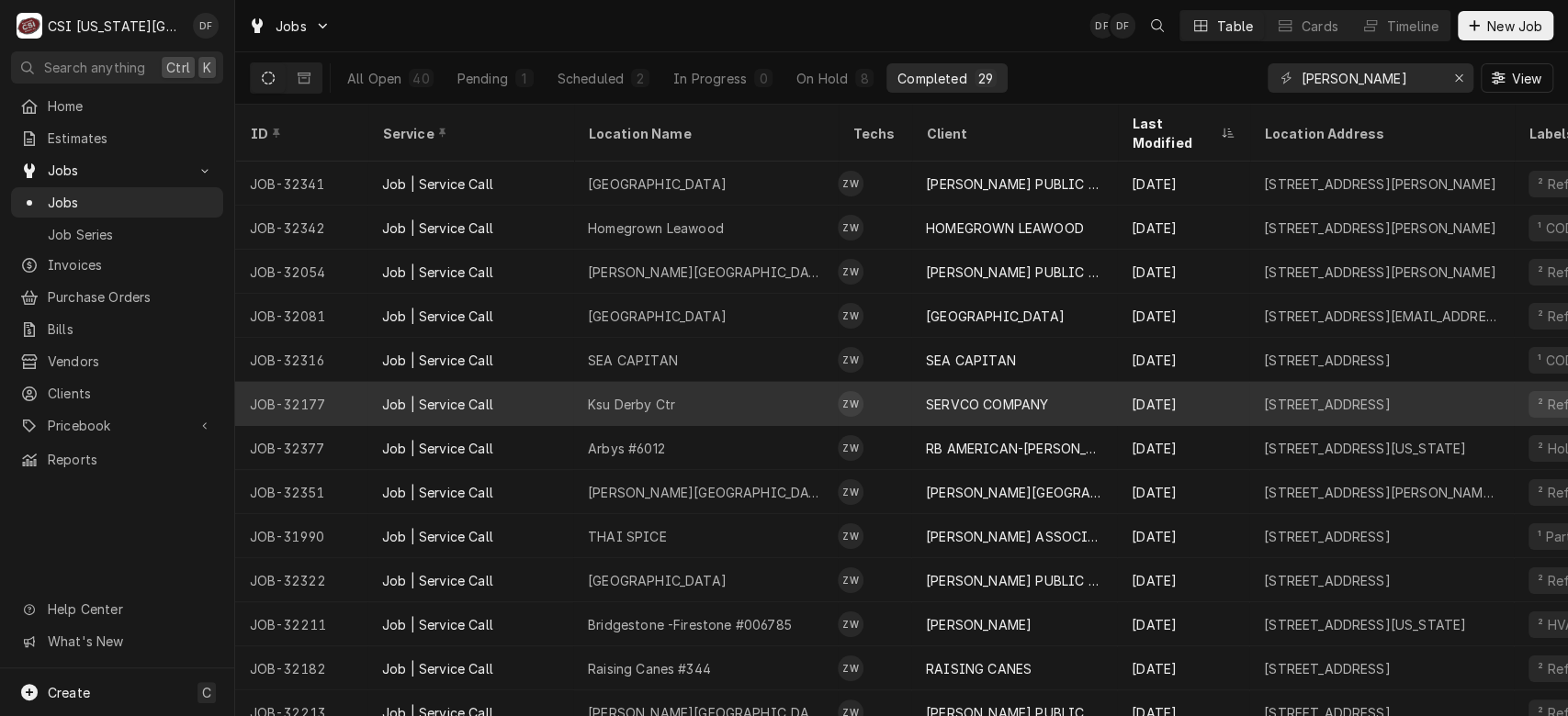
click at [948, 394] on div "SERVCO COMPANY" at bounding box center [987, 404] width 122 height 20
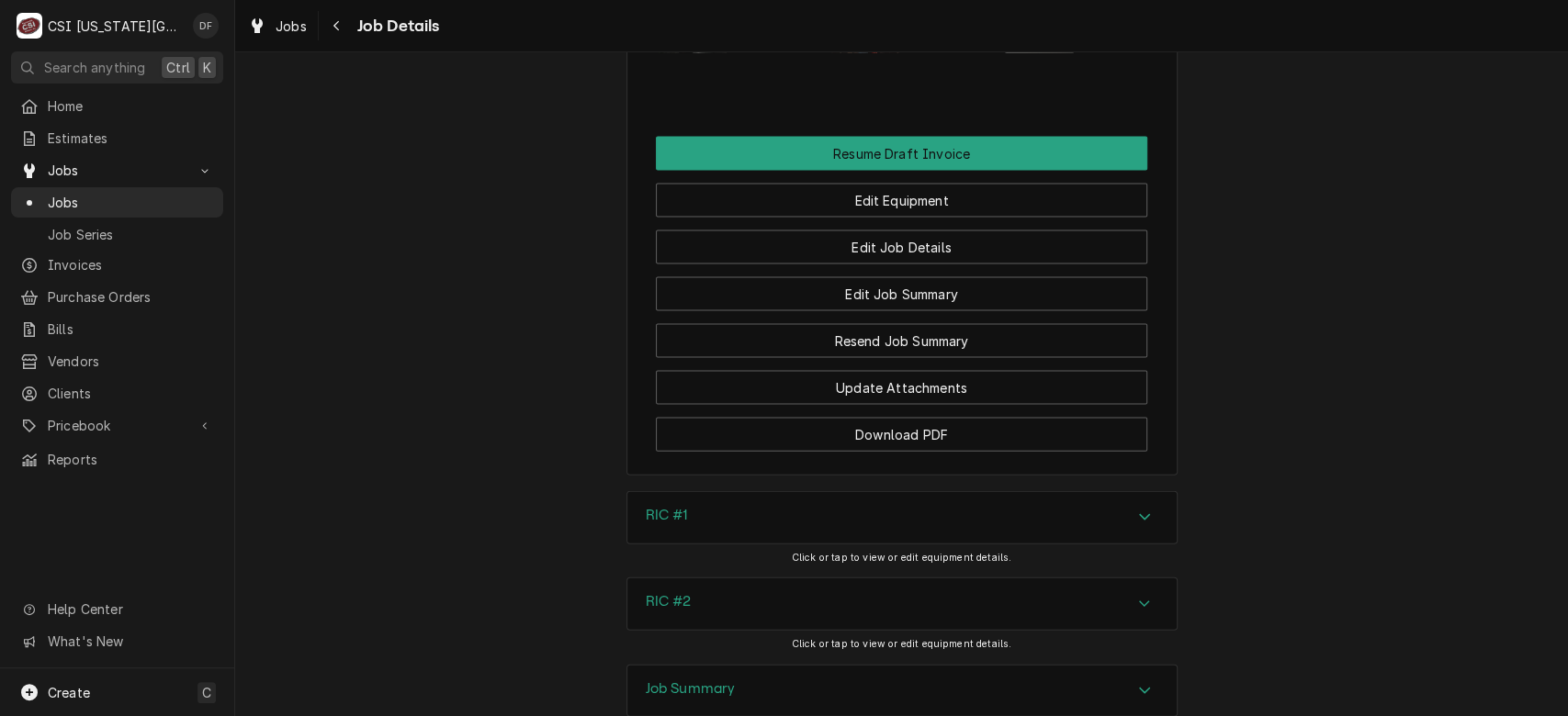
scroll to position [2770, 0]
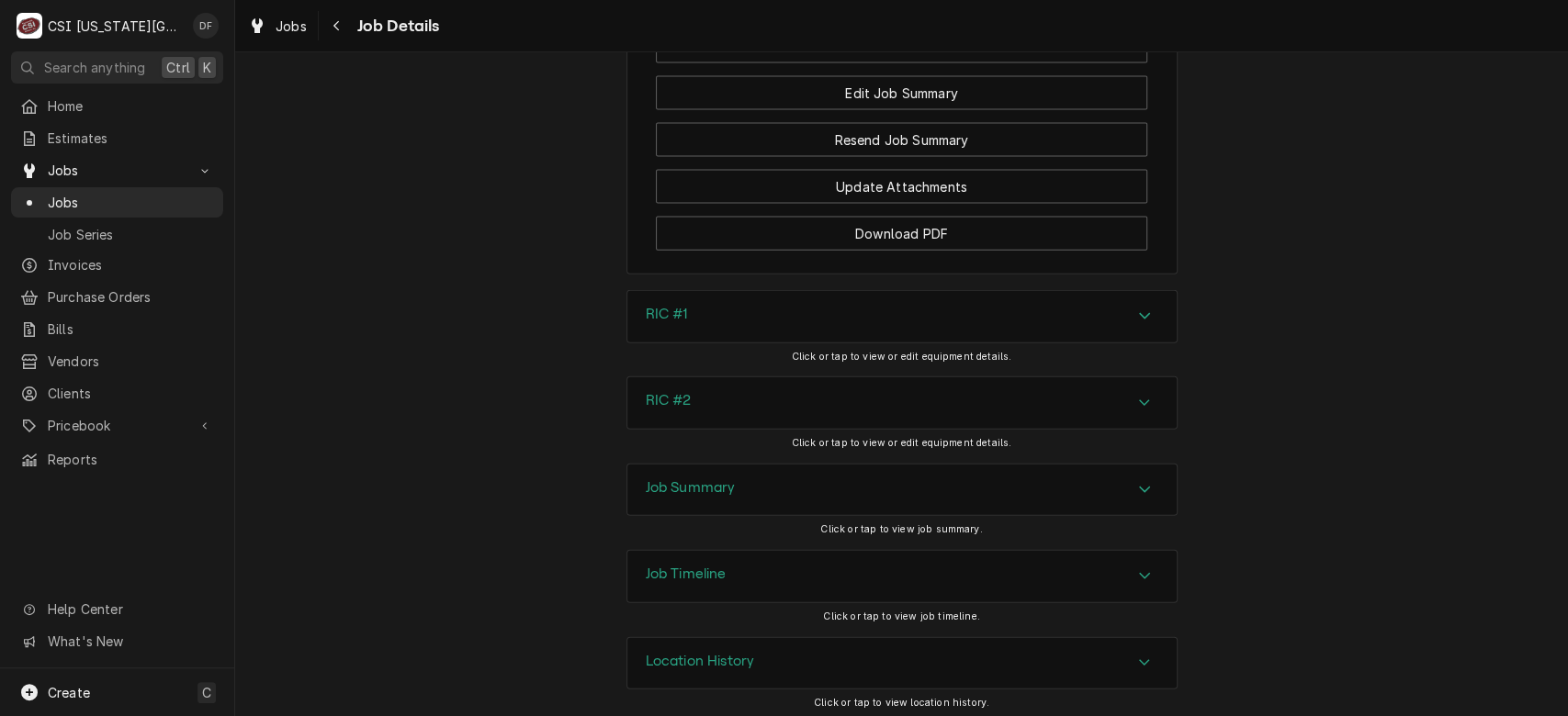
click at [908, 490] on div "Job Summary" at bounding box center [901, 490] width 549 height 52
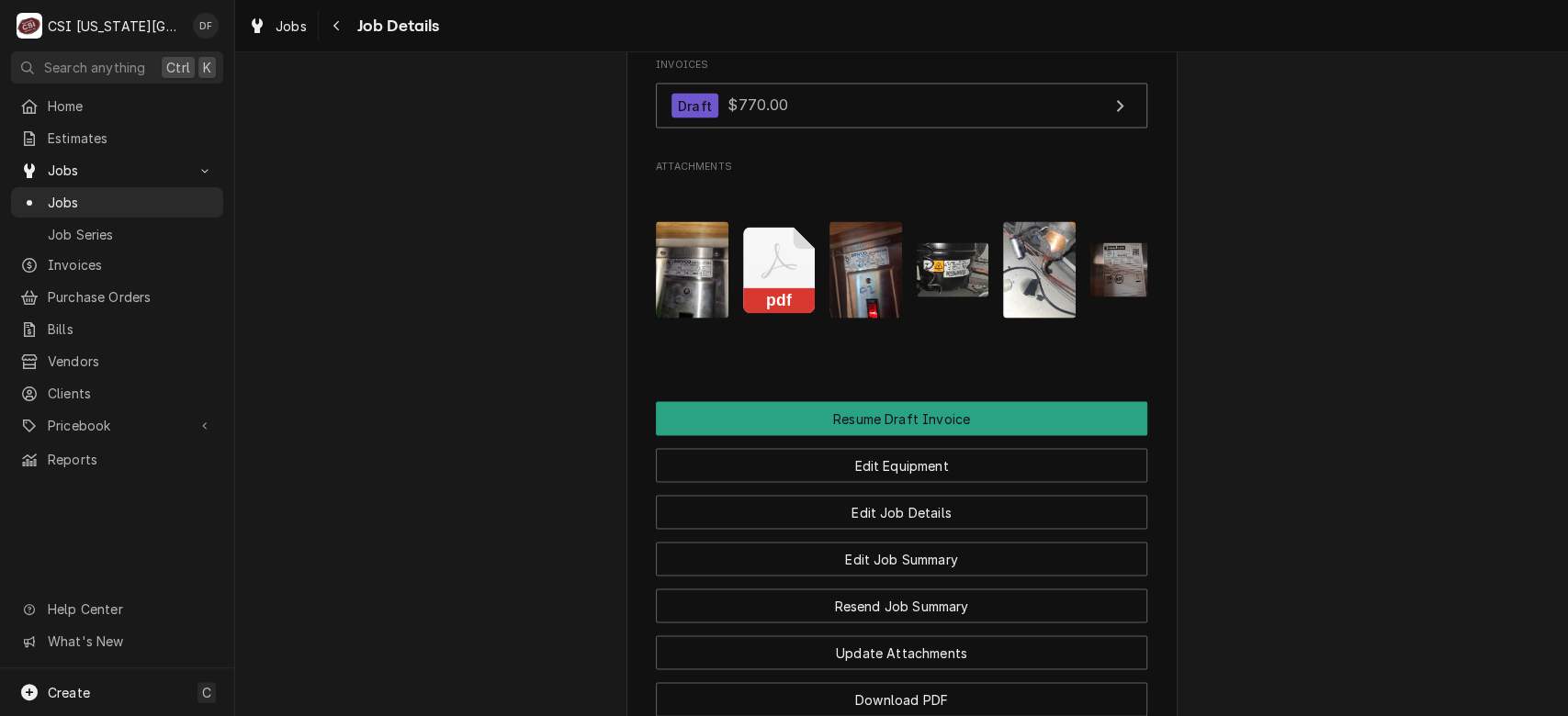
scroll to position [2286, 0]
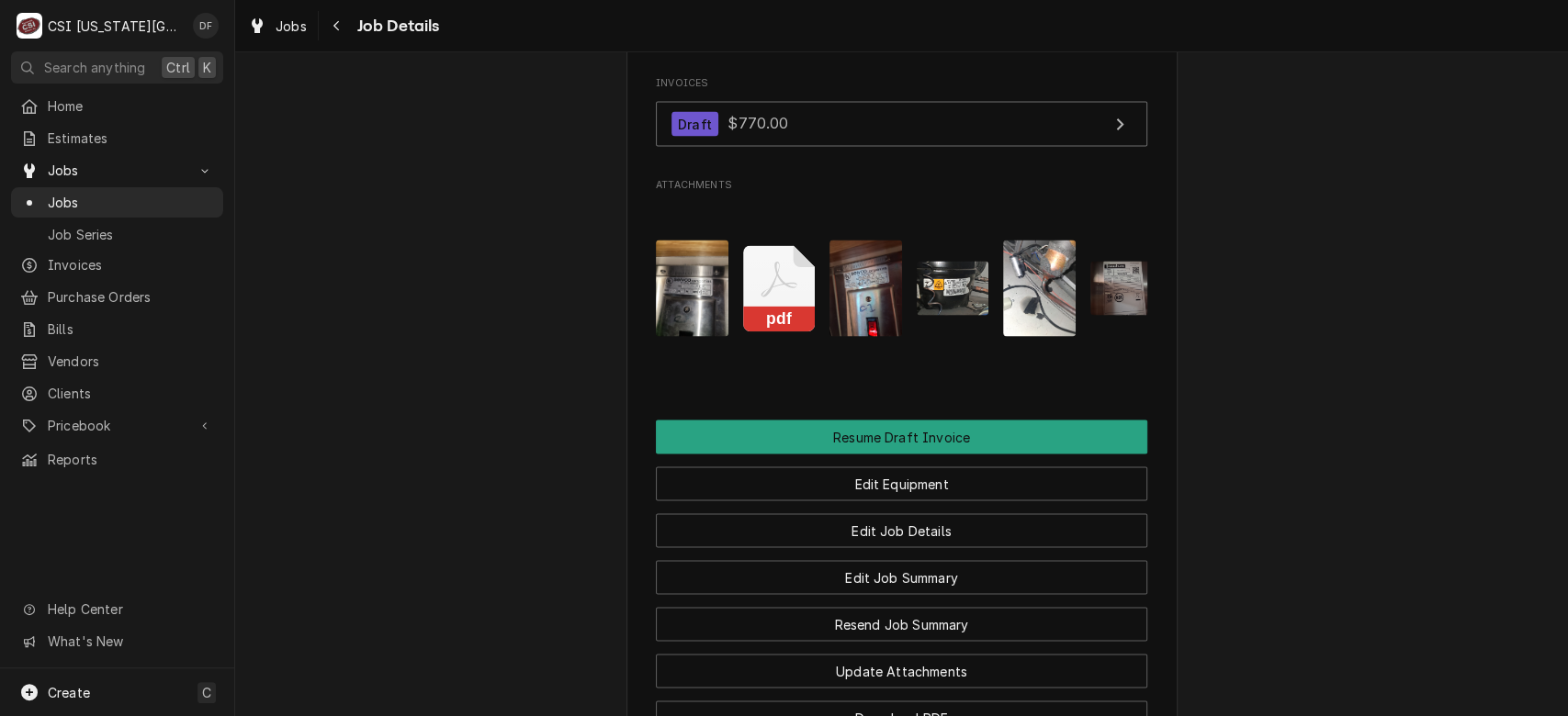
click at [1021, 290] on img "Attachments" at bounding box center [1039, 288] width 72 height 97
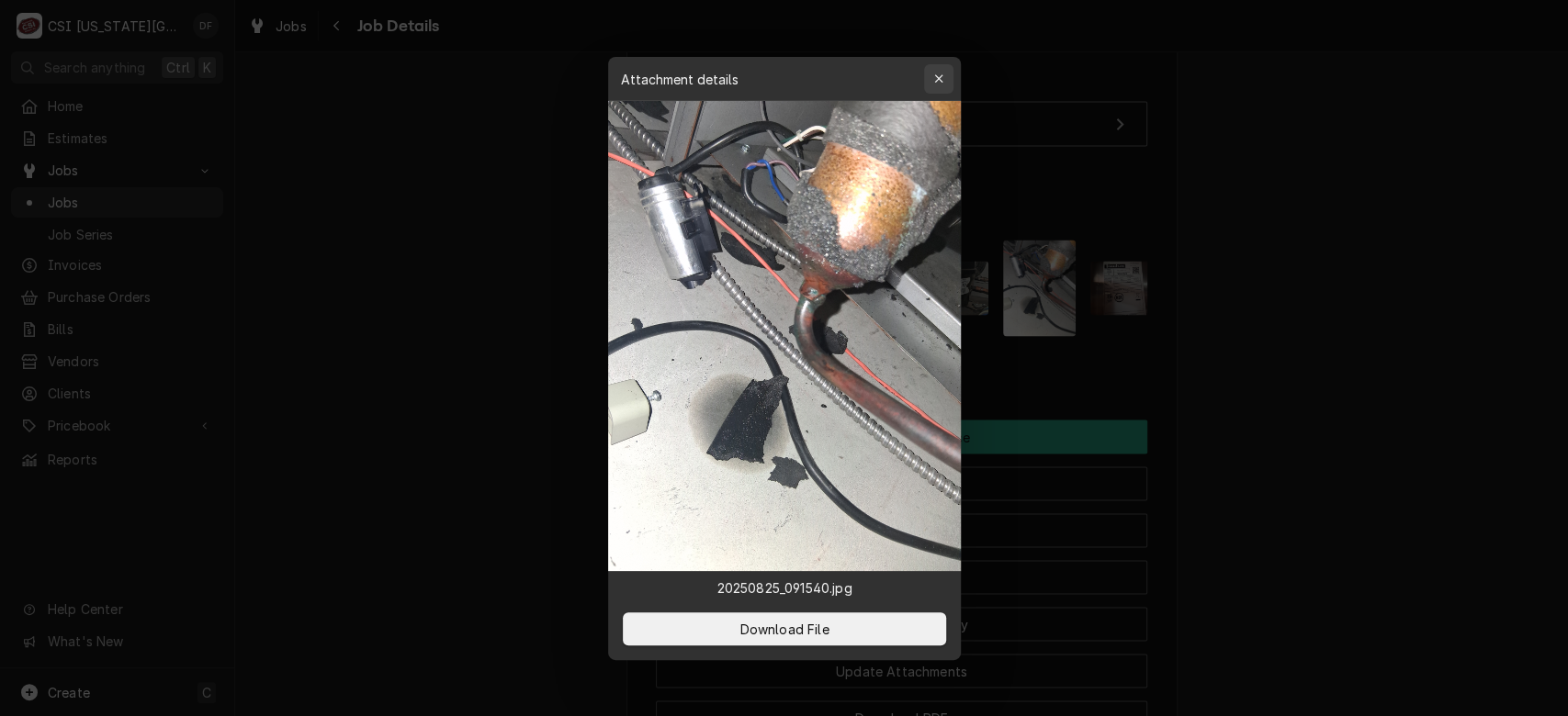
click at [939, 76] on icon "button" at bounding box center [938, 78] width 10 height 13
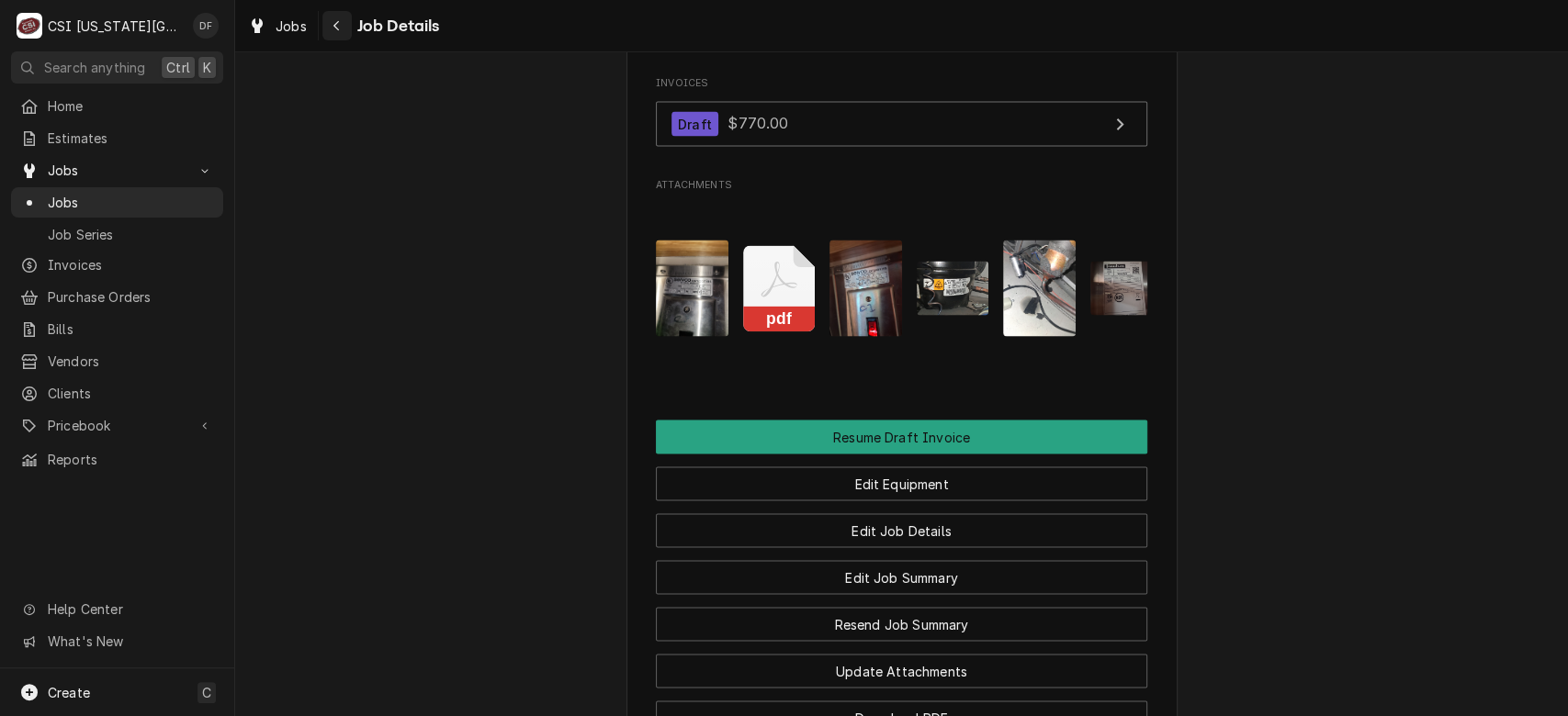
click at [335, 24] on icon "Navigate back" at bounding box center [337, 26] width 6 height 10
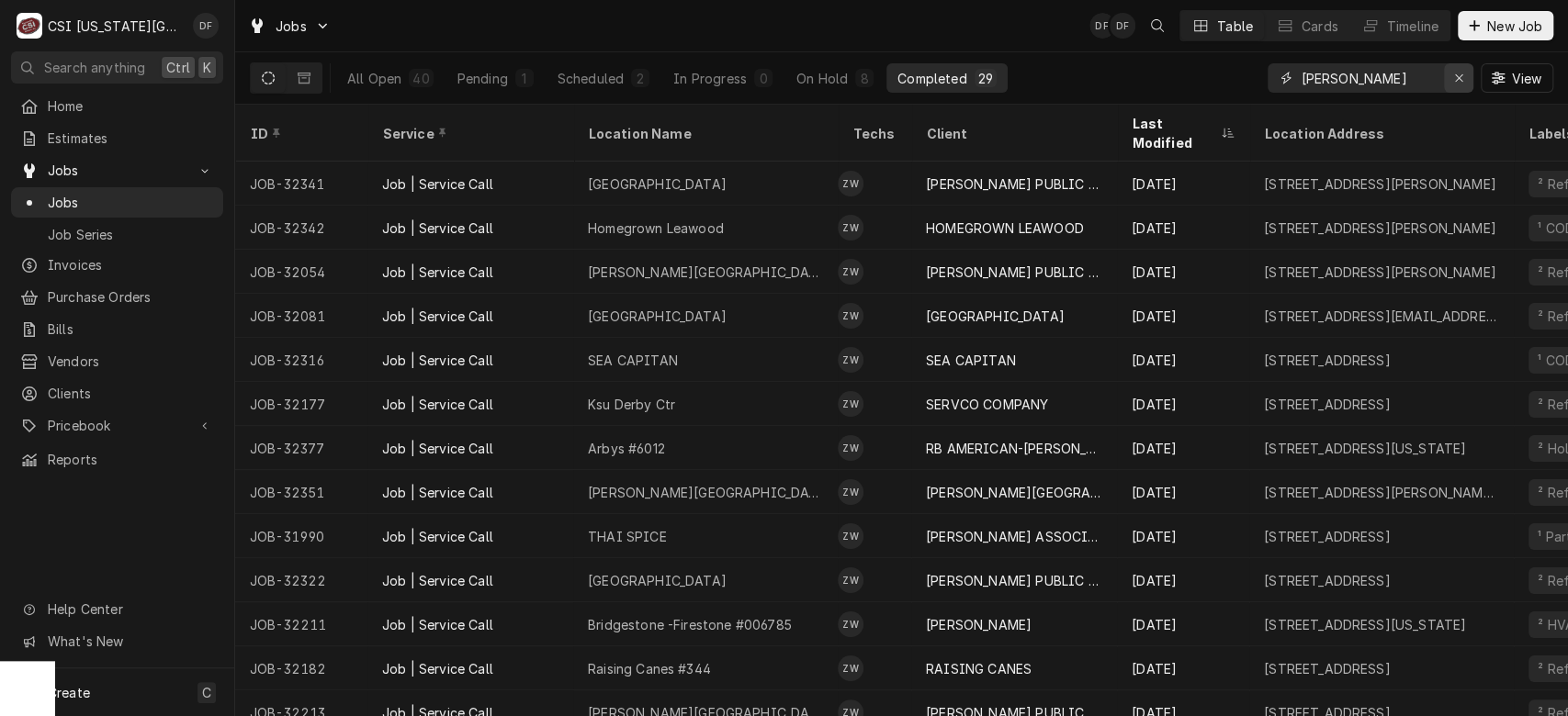
click at [1462, 74] on icon "Erase input" at bounding box center [1458, 77] width 10 height 13
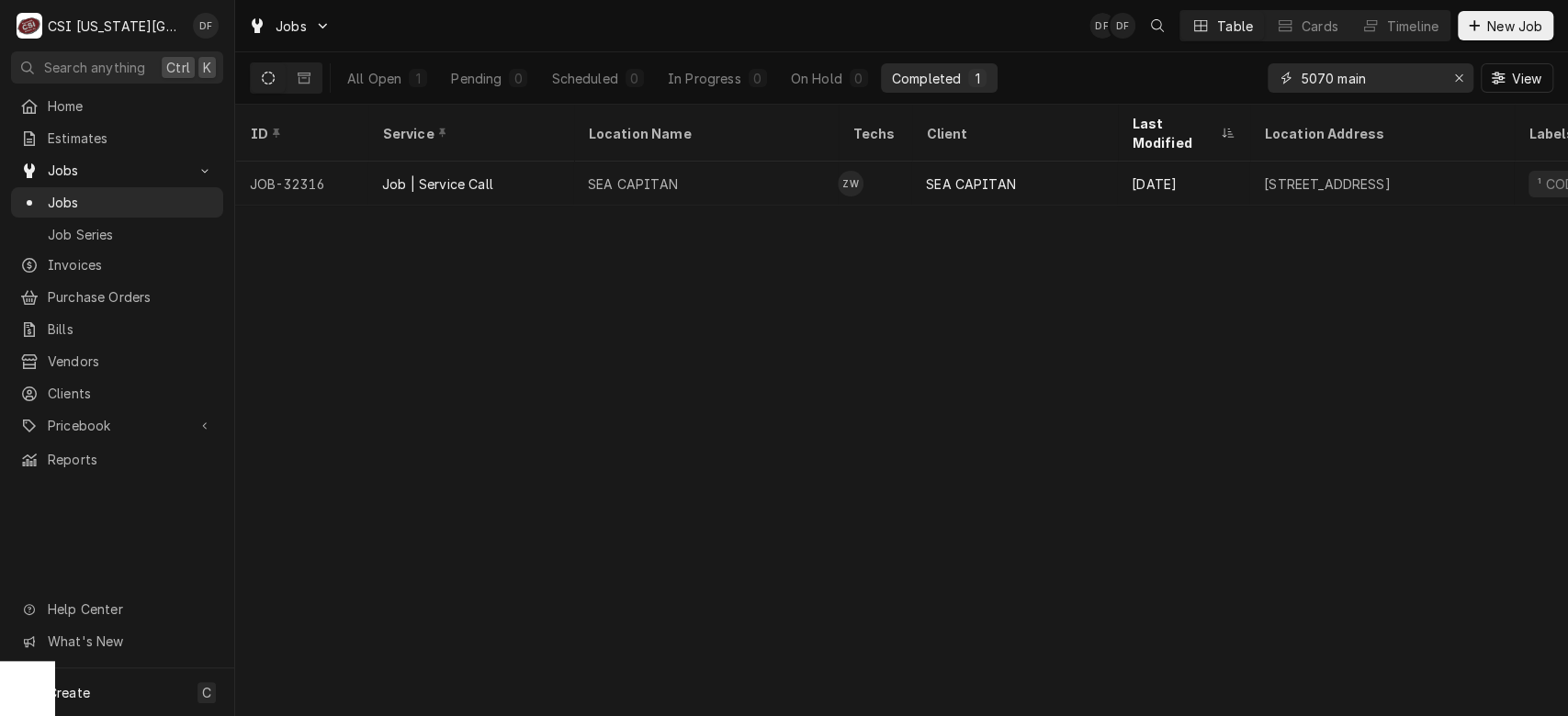
type input "5070 main"
click at [392, 69] on div "All Open" at bounding box center [374, 78] width 54 height 20
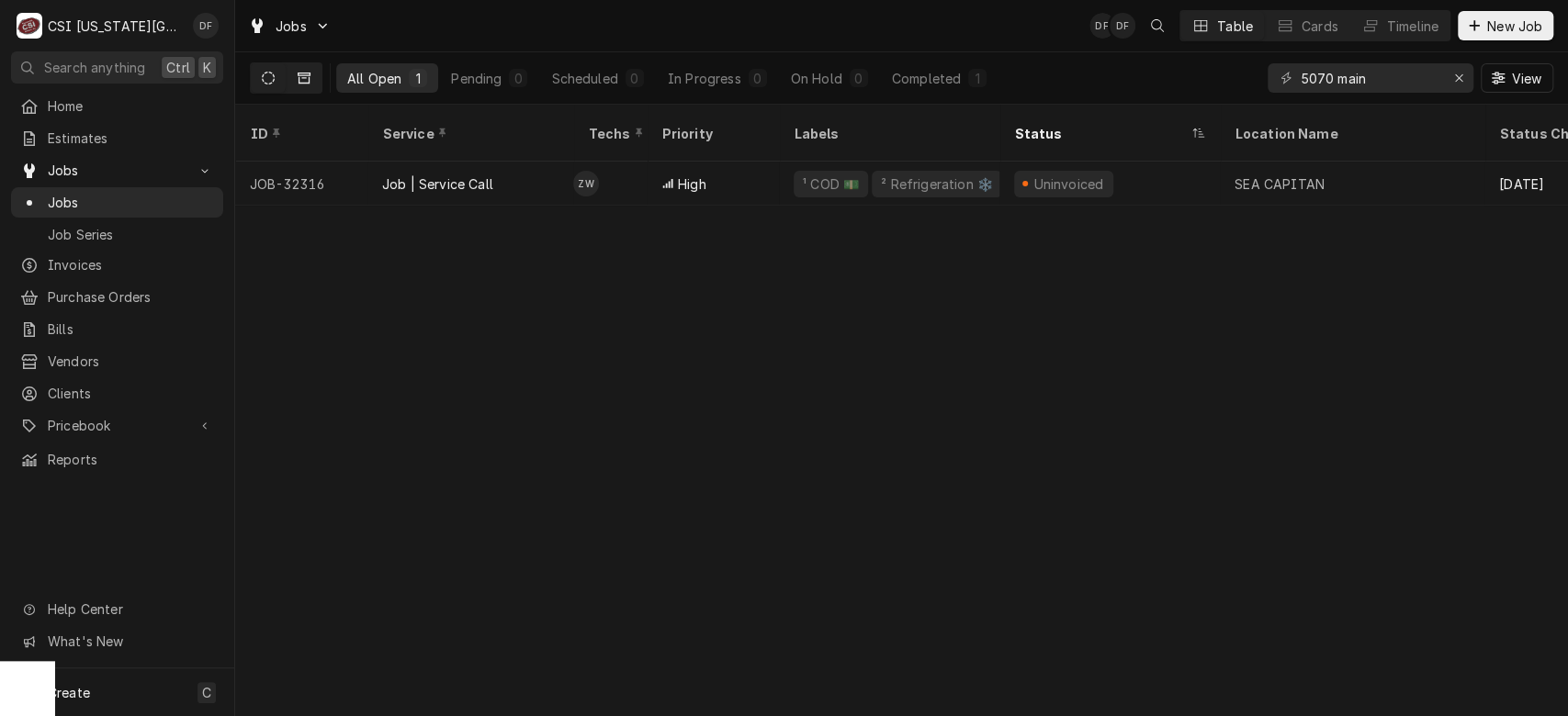
click at [308, 75] on icon "Dynamic Content Wrapper" at bounding box center [303, 77] width 13 height 11
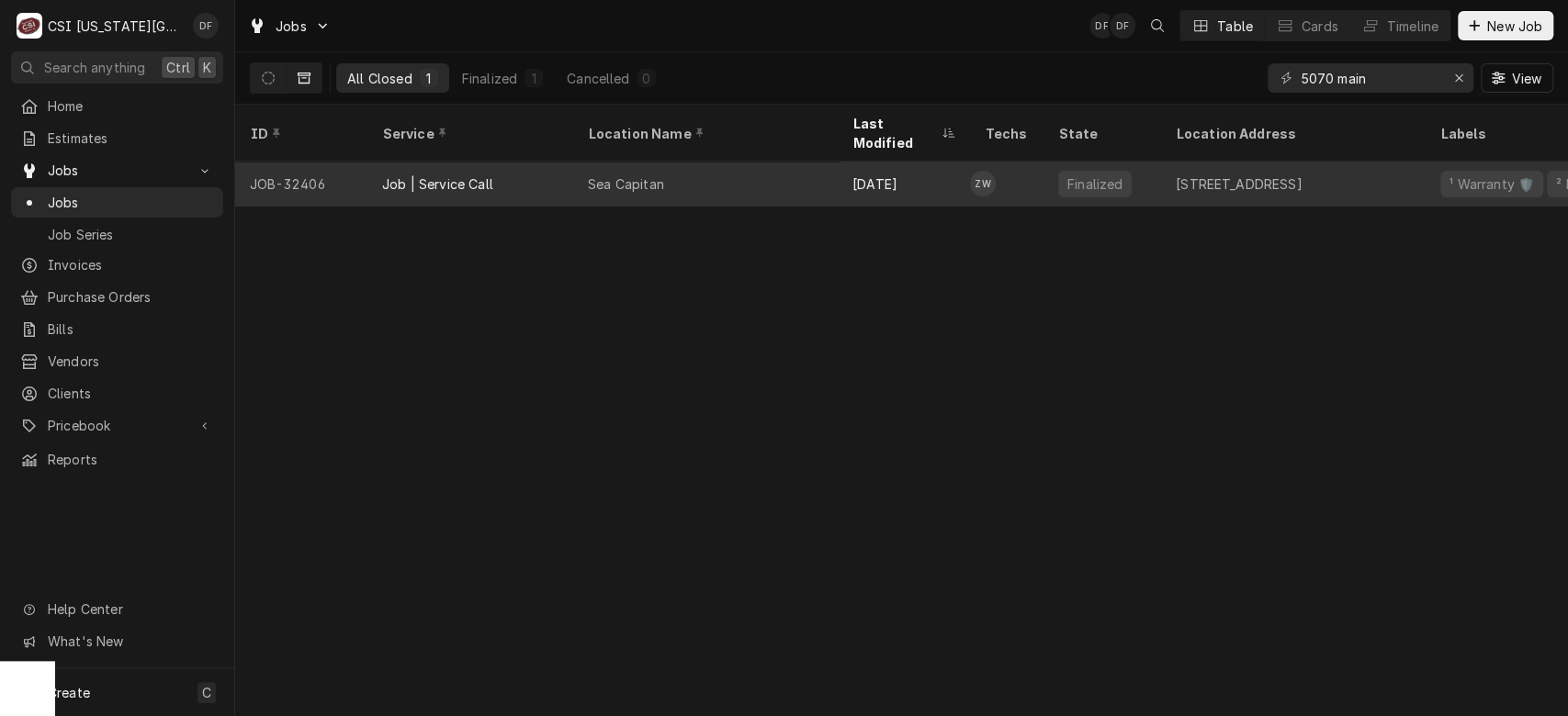
click at [610, 172] on div "Sea Capitan" at bounding box center [705, 183] width 264 height 44
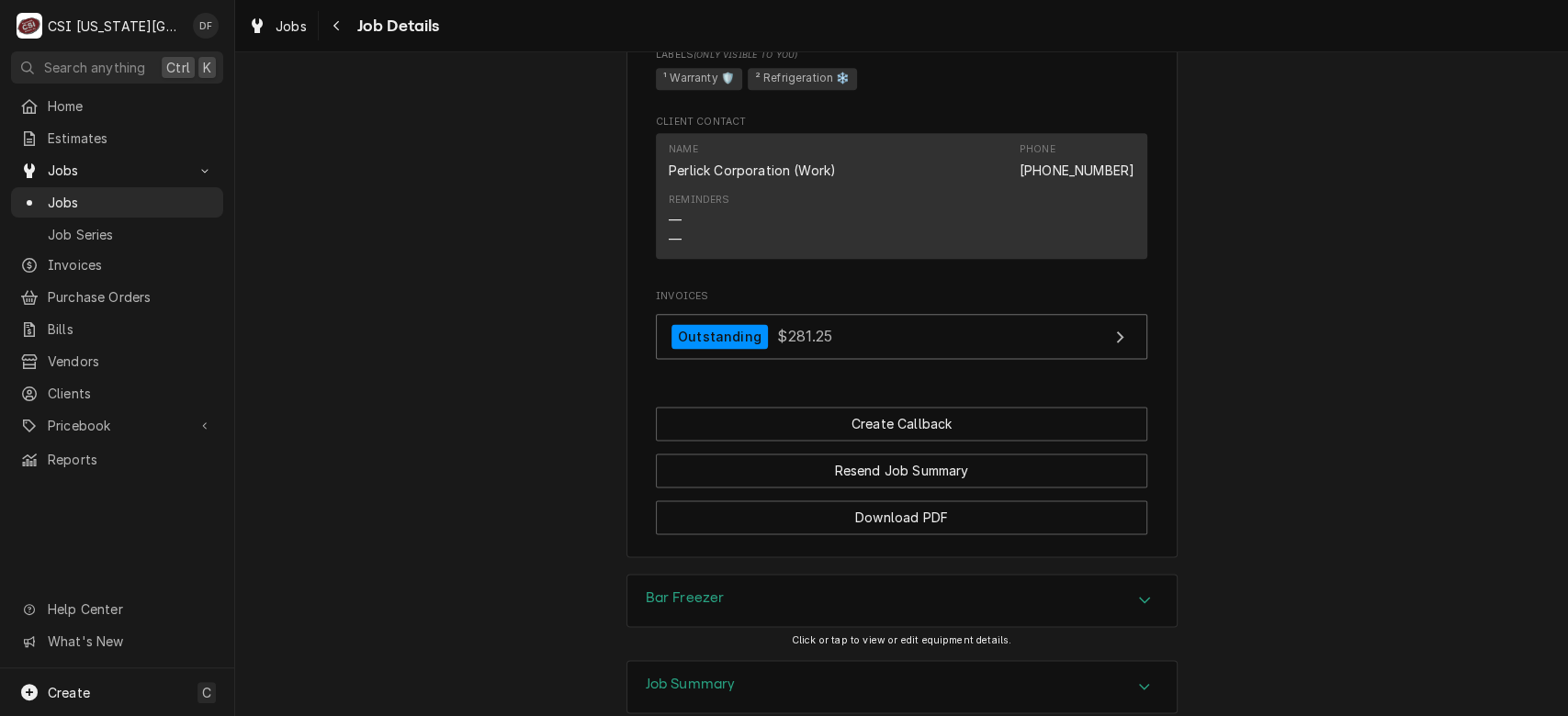
scroll to position [1656, 0]
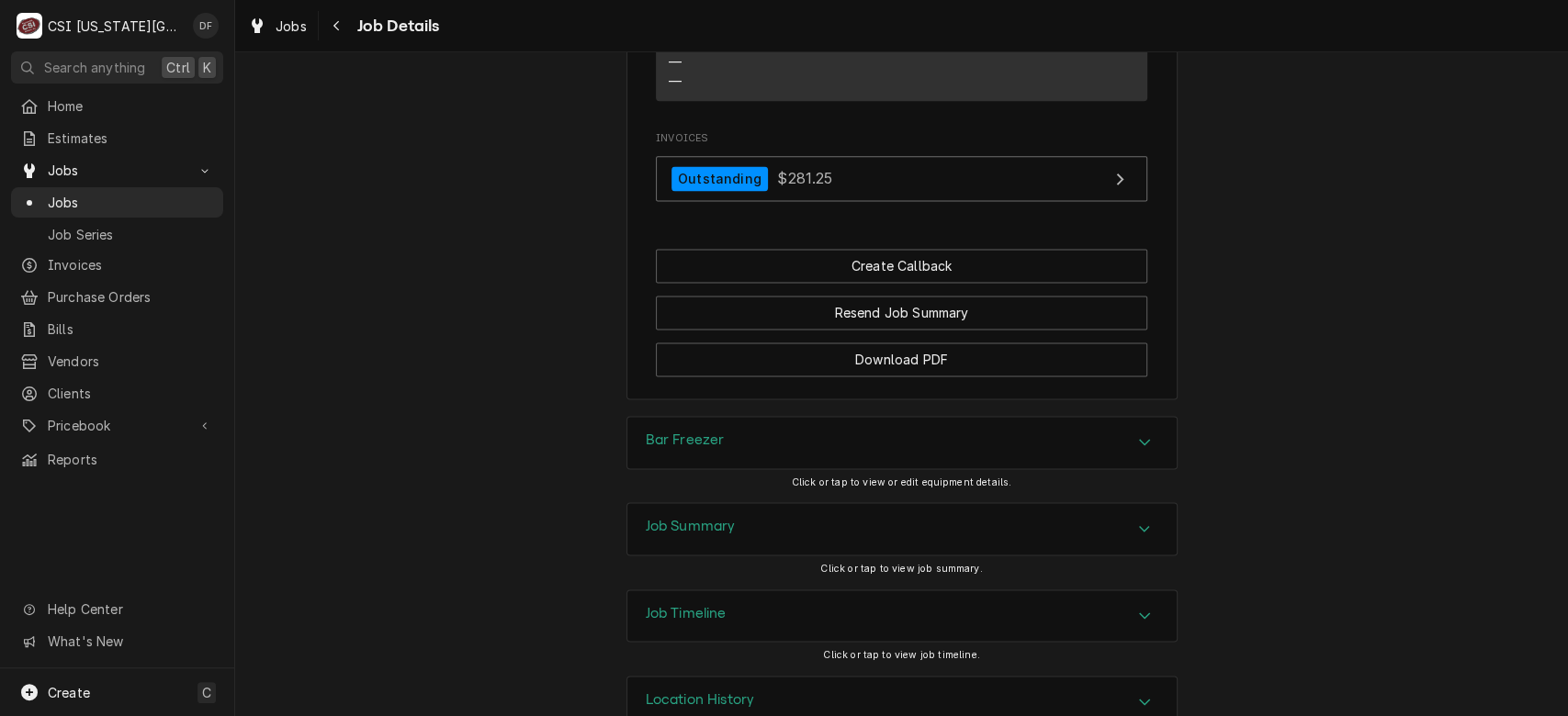
click at [761, 503] on div "Job Summary" at bounding box center [901, 528] width 549 height 52
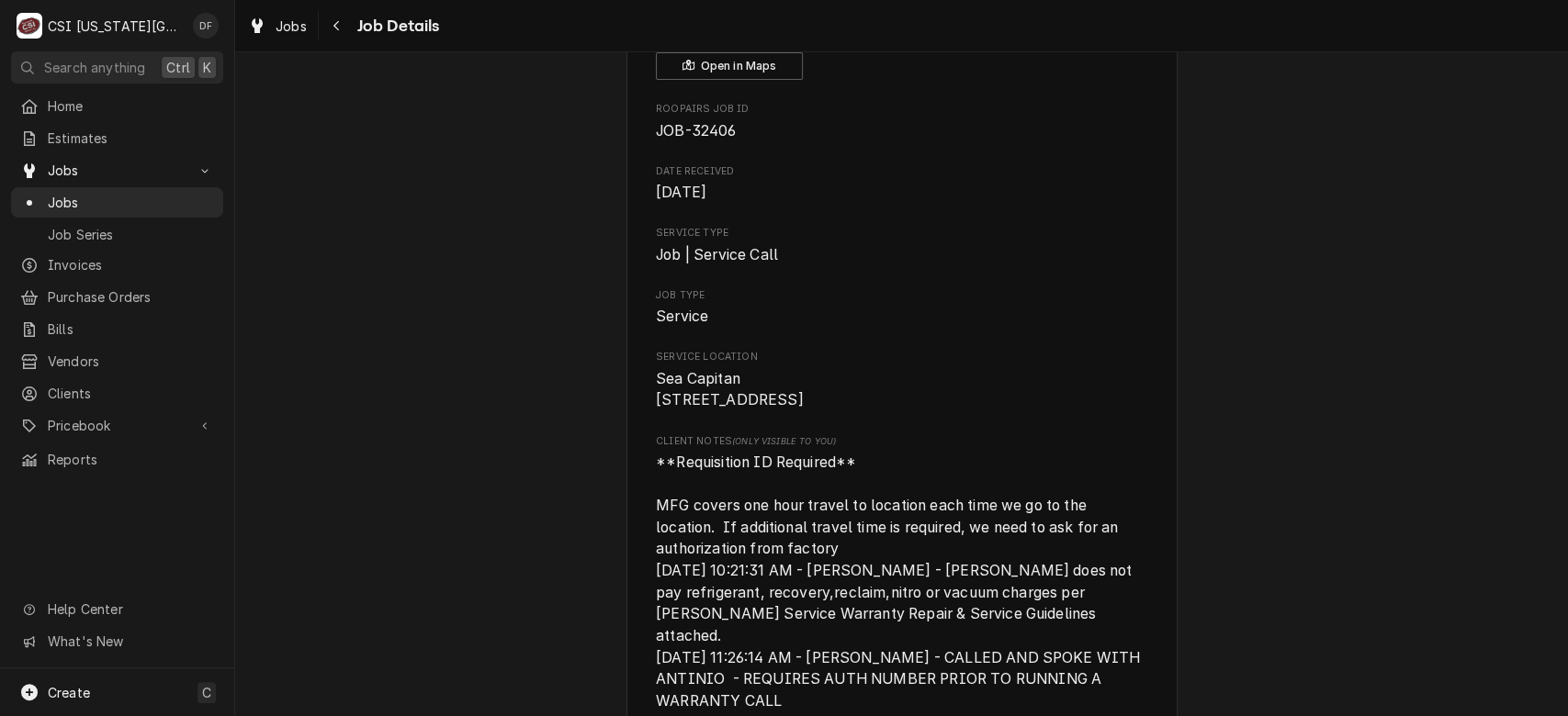
scroll to position [0, 0]
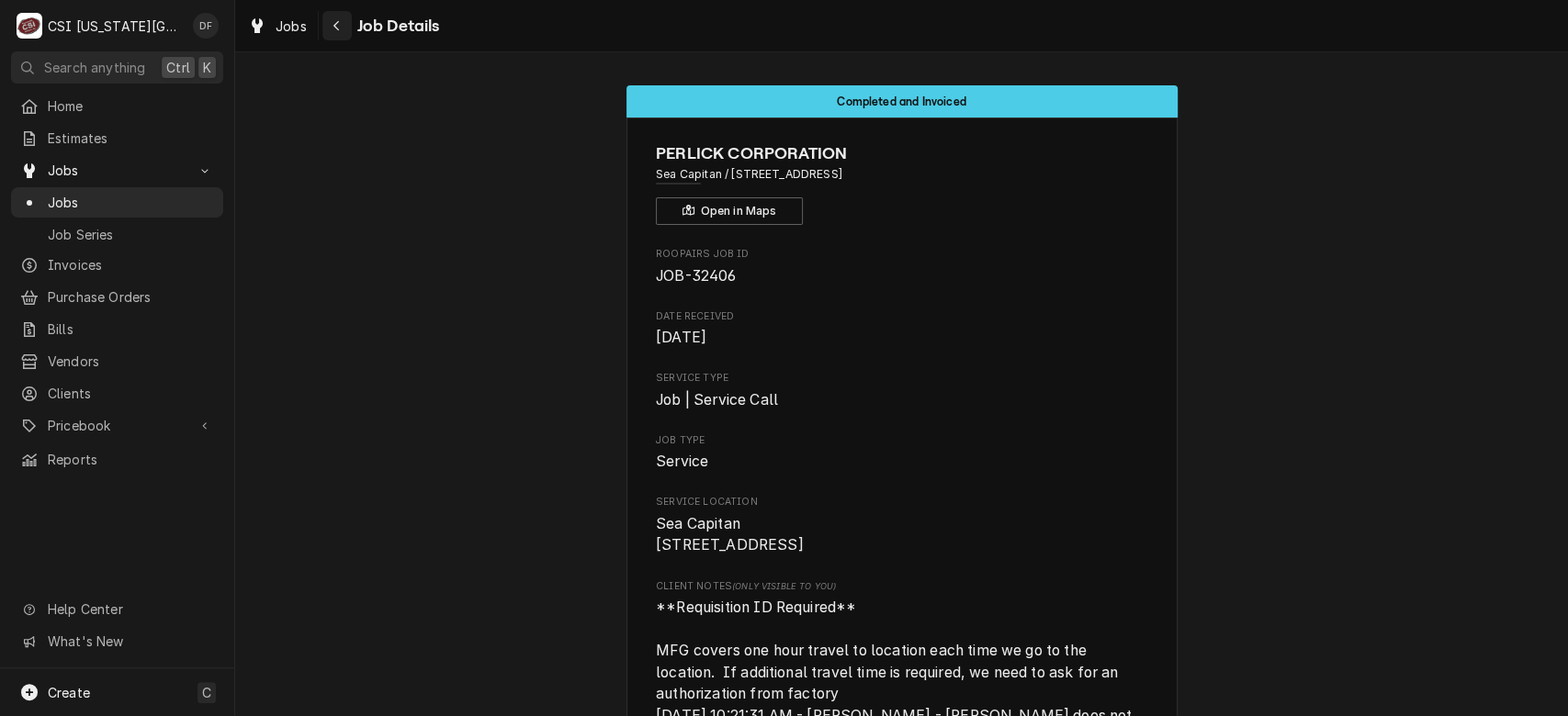
click at [342, 22] on div "Navigate back" at bounding box center [337, 25] width 19 height 19
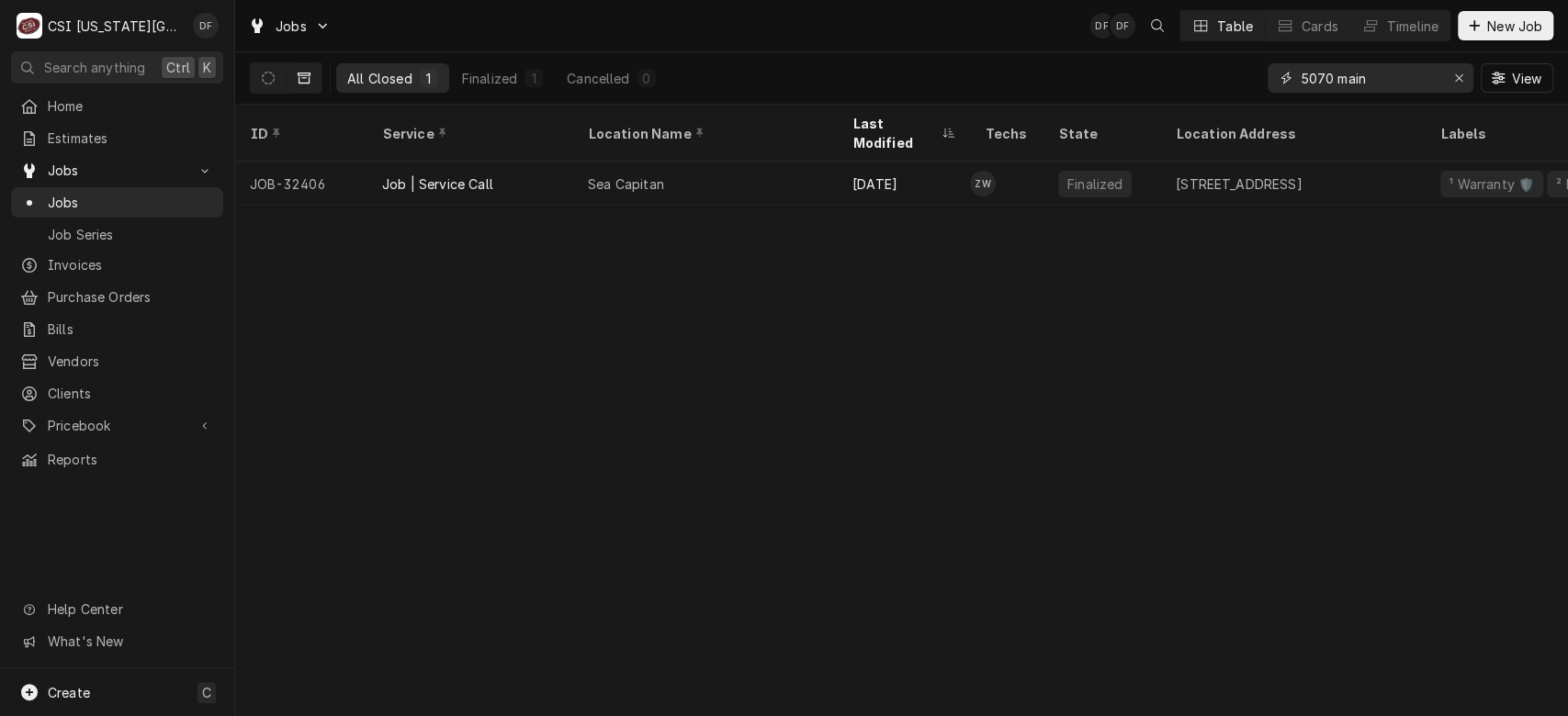
drag, startPoint x: 1379, startPoint y: 83, endPoint x: 1234, endPoint y: 72, distance: 145.4
click at [1234, 72] on div "All Closed 1 Finalized 1 Cancelled 0 5070 main View" at bounding box center [900, 77] width 1303 height 52
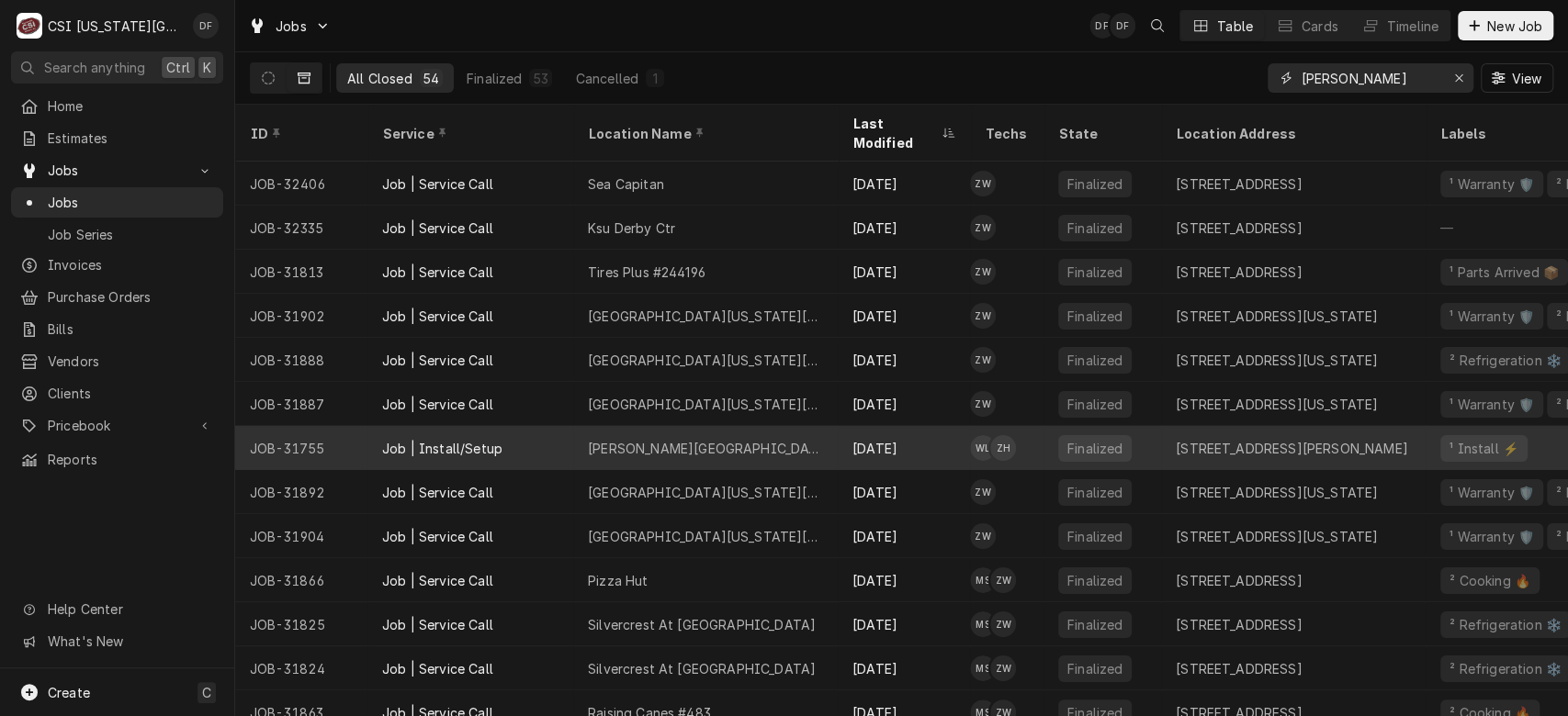
type input "[PERSON_NAME]"
click at [857, 429] on div "Aug 20" at bounding box center [903, 447] width 132 height 44
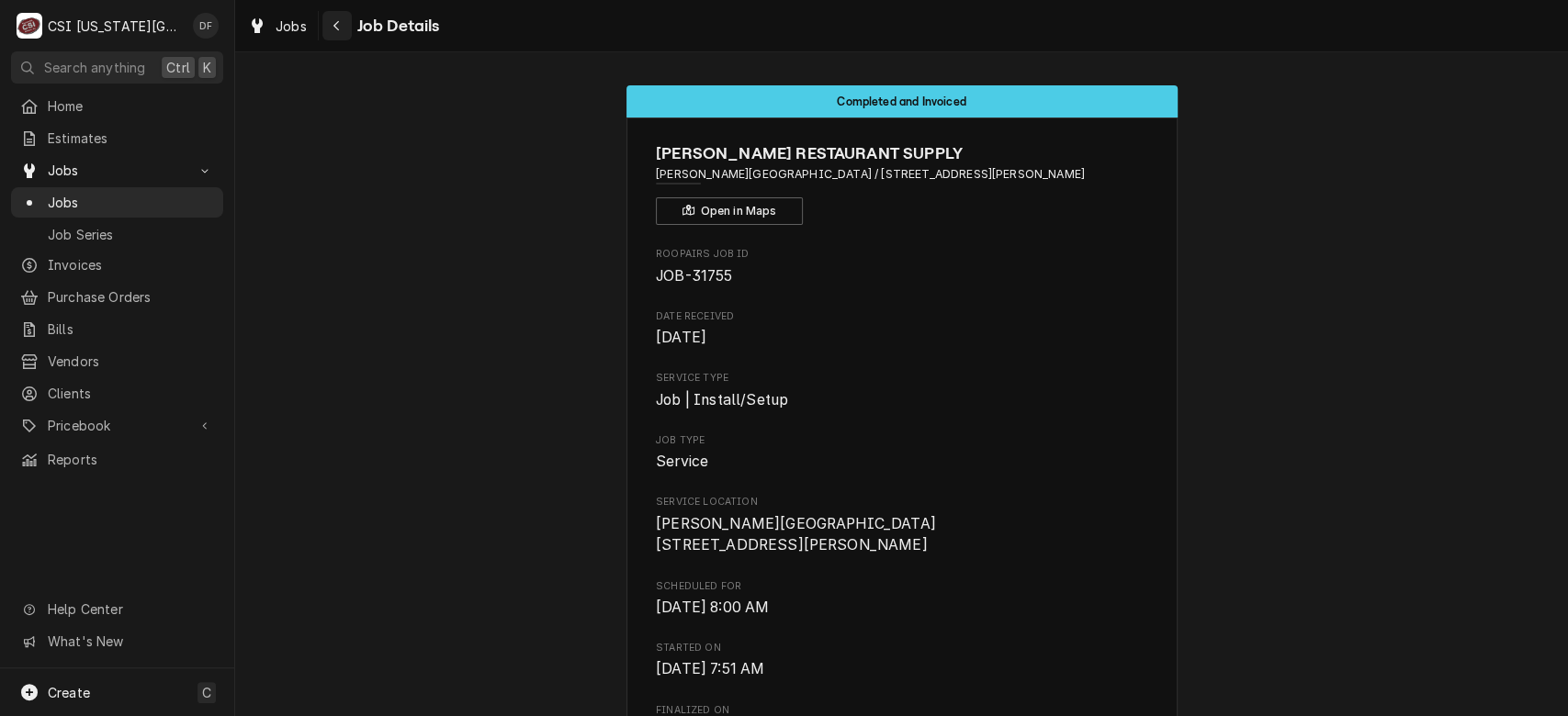
click at [335, 31] on icon "Navigate back" at bounding box center [337, 25] width 8 height 13
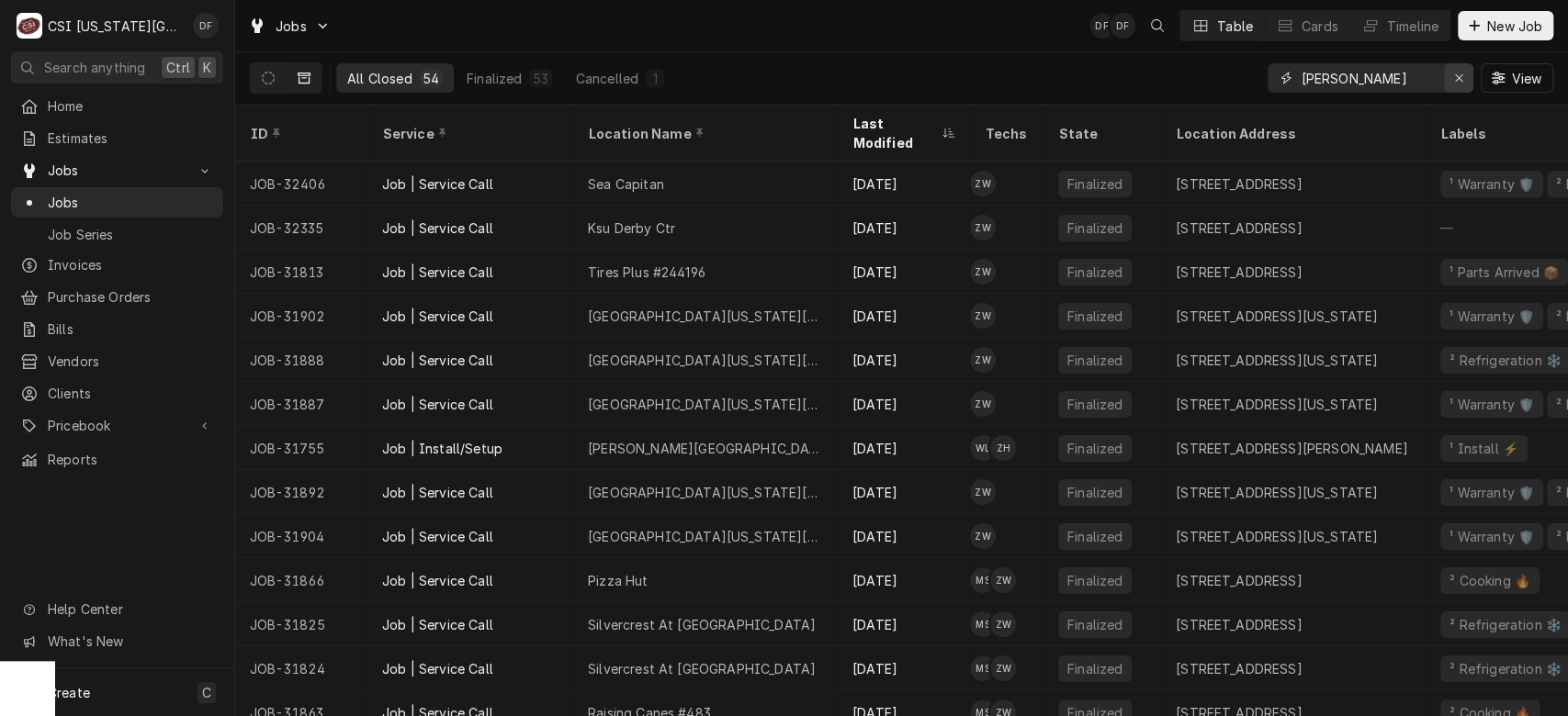
click at [1460, 81] on icon "Erase input" at bounding box center [1458, 78] width 8 height 8
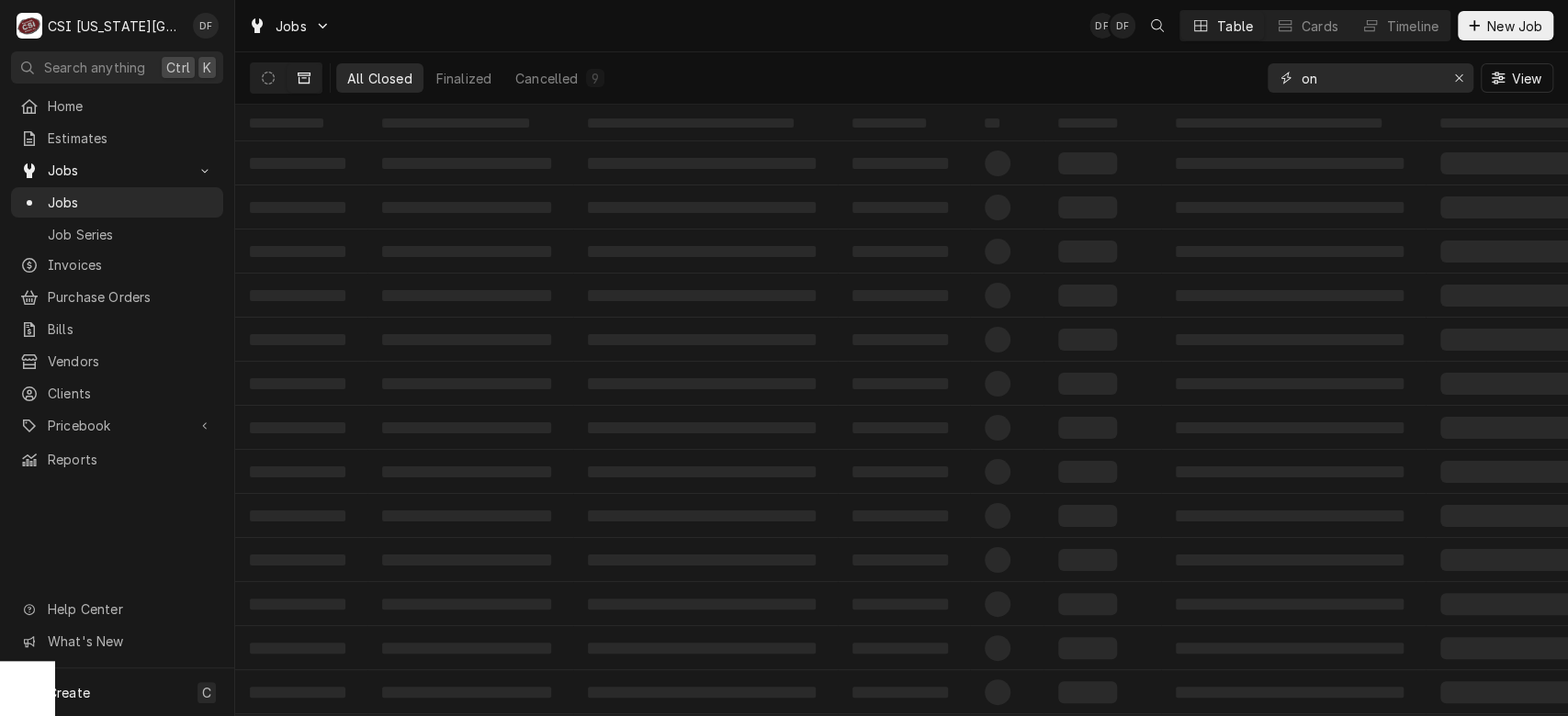
type input "o"
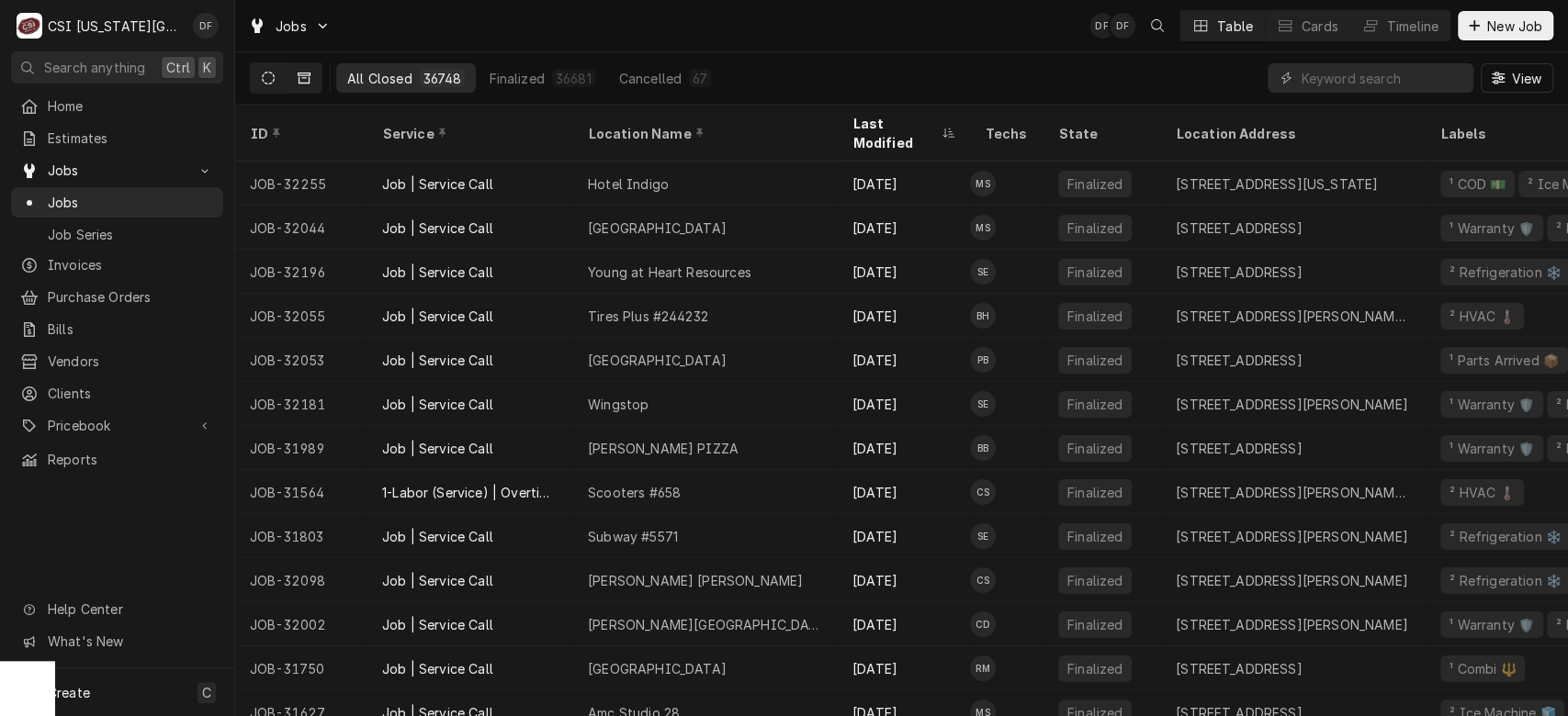
click at [269, 71] on icon "Dynamic Content Wrapper" at bounding box center [267, 77] width 13 height 13
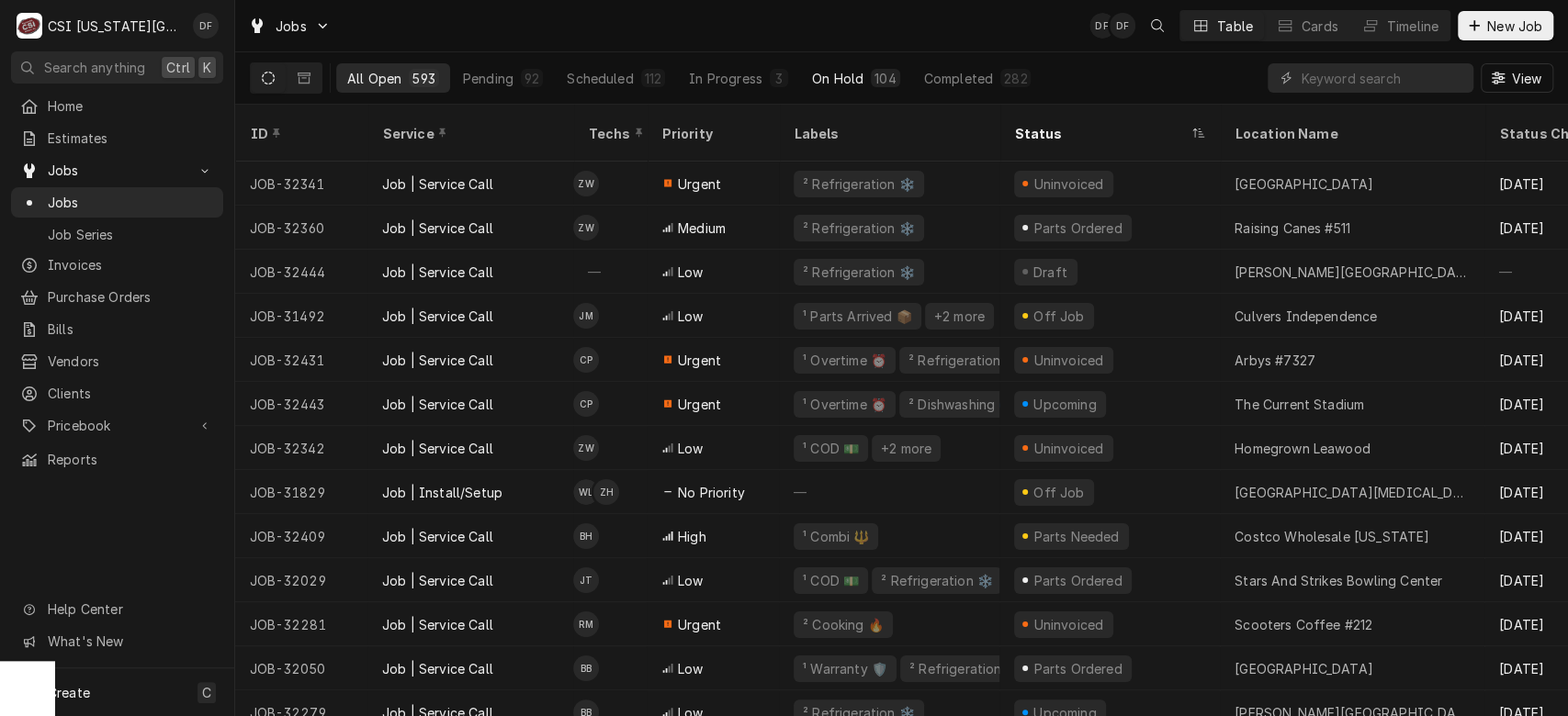
click at [866, 73] on button "On Hold 104" at bounding box center [855, 78] width 111 height 29
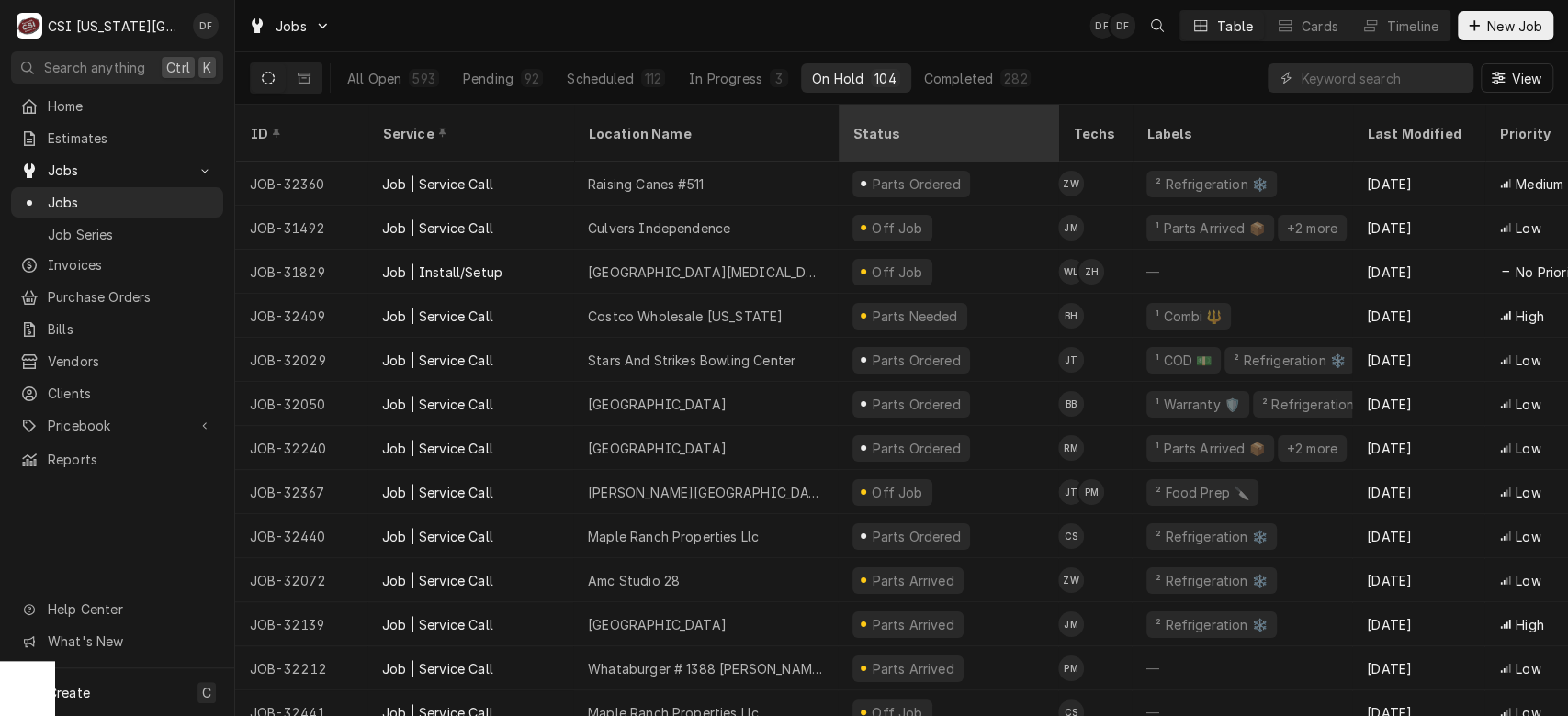
click at [917, 126] on div "Status" at bounding box center [945, 134] width 187 height 20
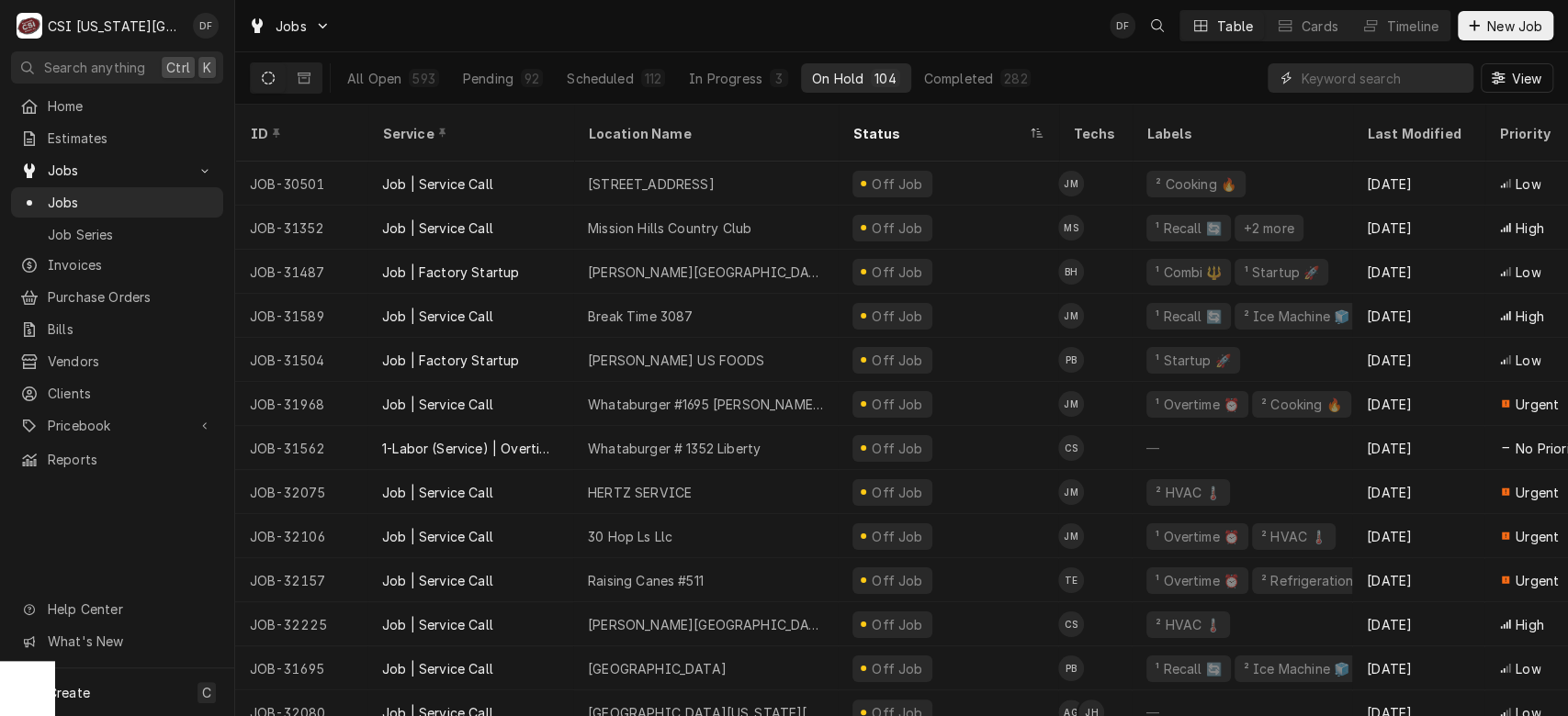
click at [1396, 82] on input "Dynamic Content Wrapper" at bounding box center [1382, 78] width 163 height 29
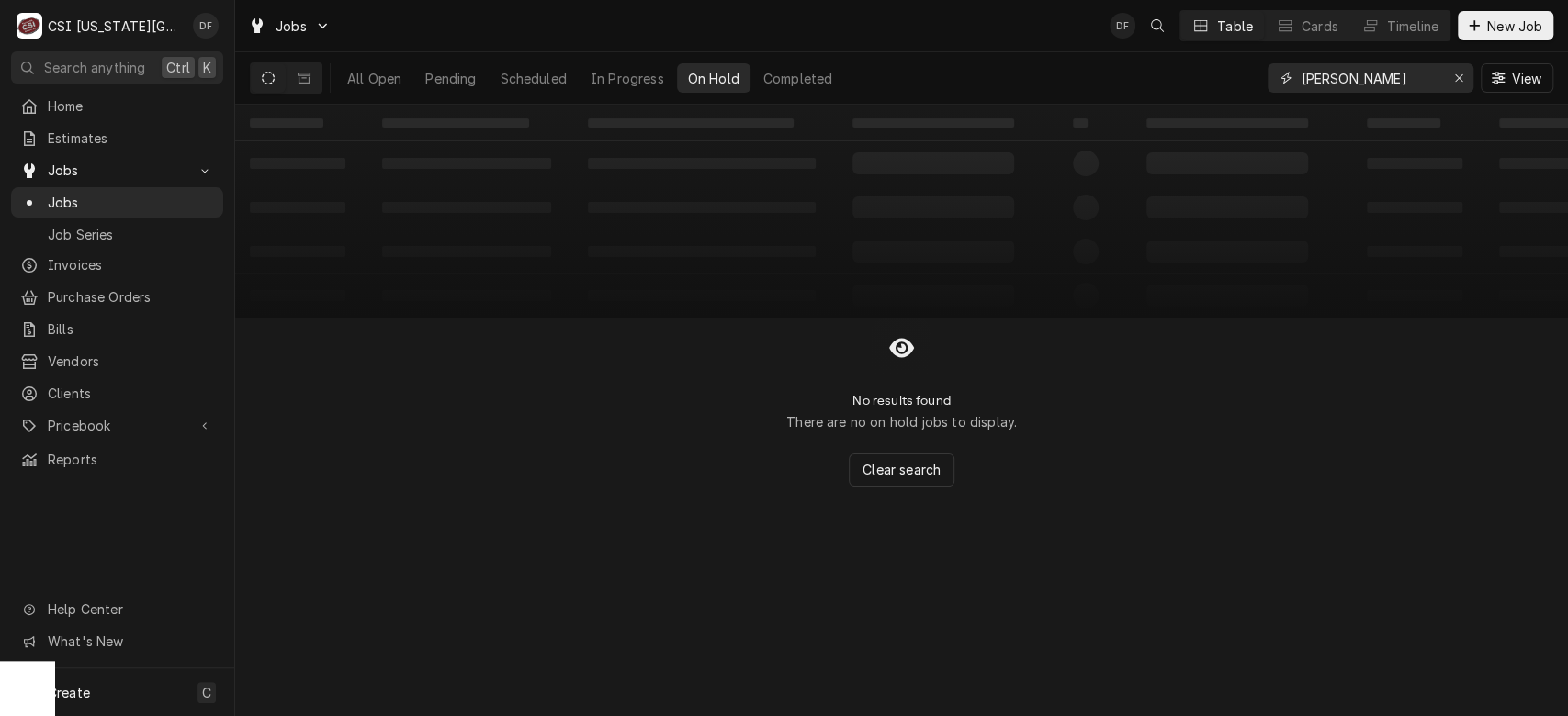
type input "marshall"
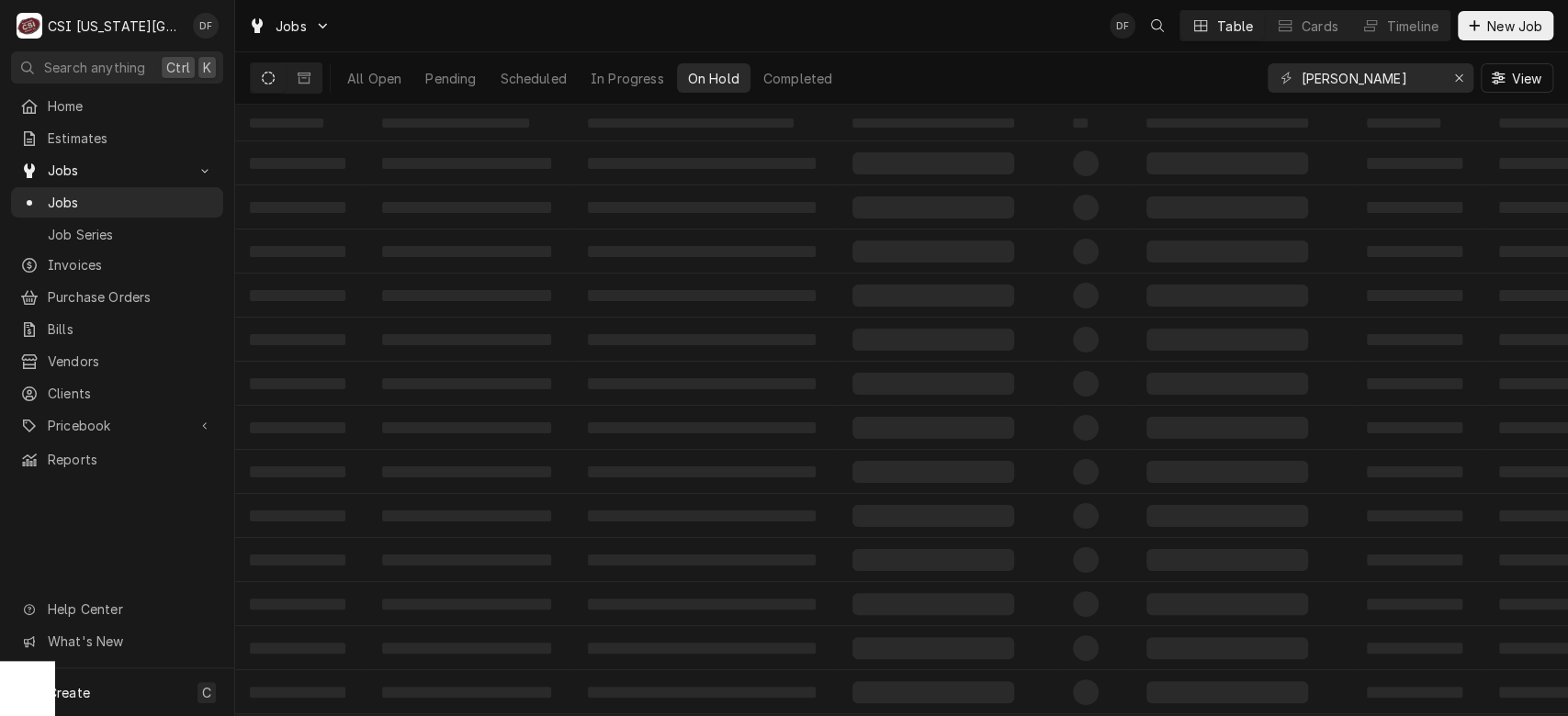
click at [984, 44] on div "Jobs DF Table Cards Timeline New Job" at bounding box center [900, 25] width 1332 height 52
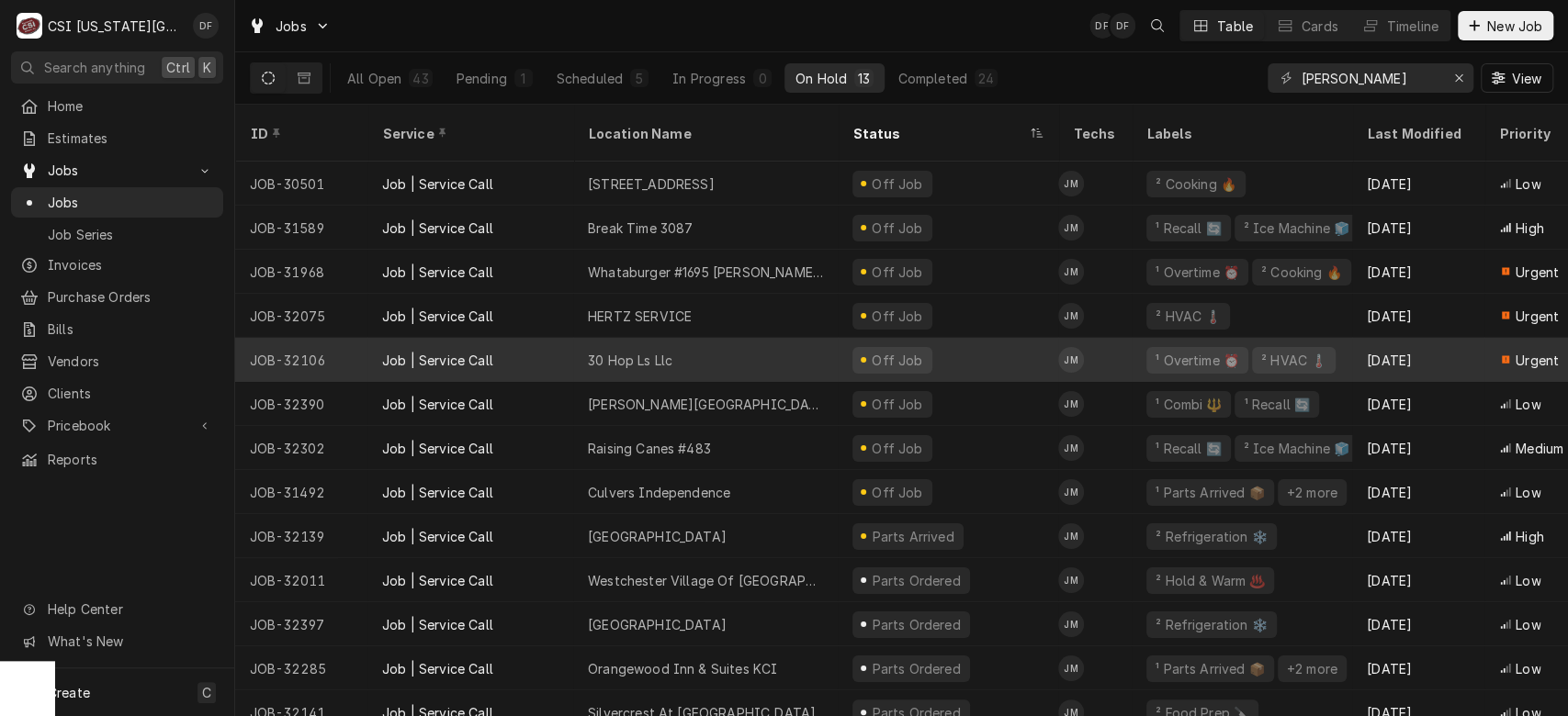
click at [720, 337] on div "30 Hop Ls Llc" at bounding box center [705, 359] width 264 height 44
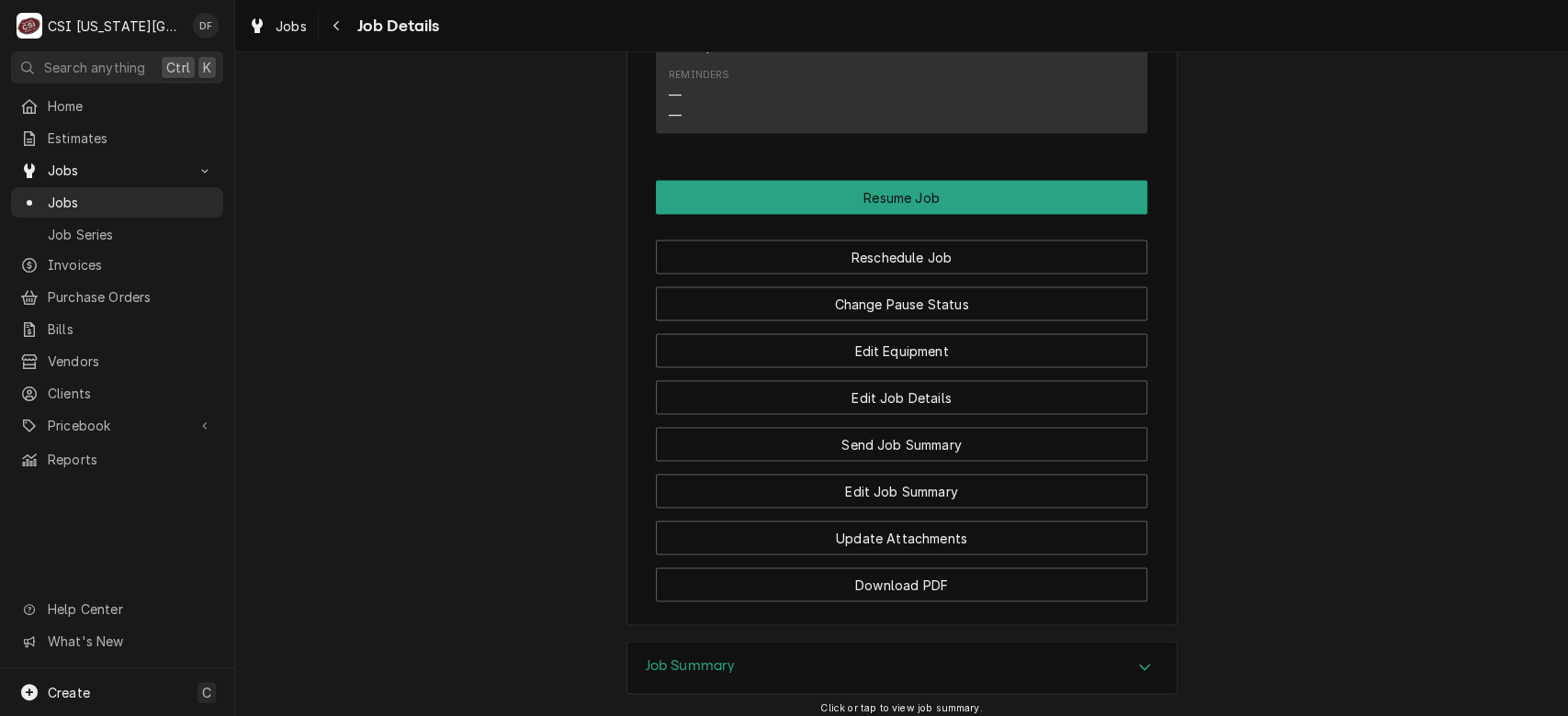
scroll to position [2282, 0]
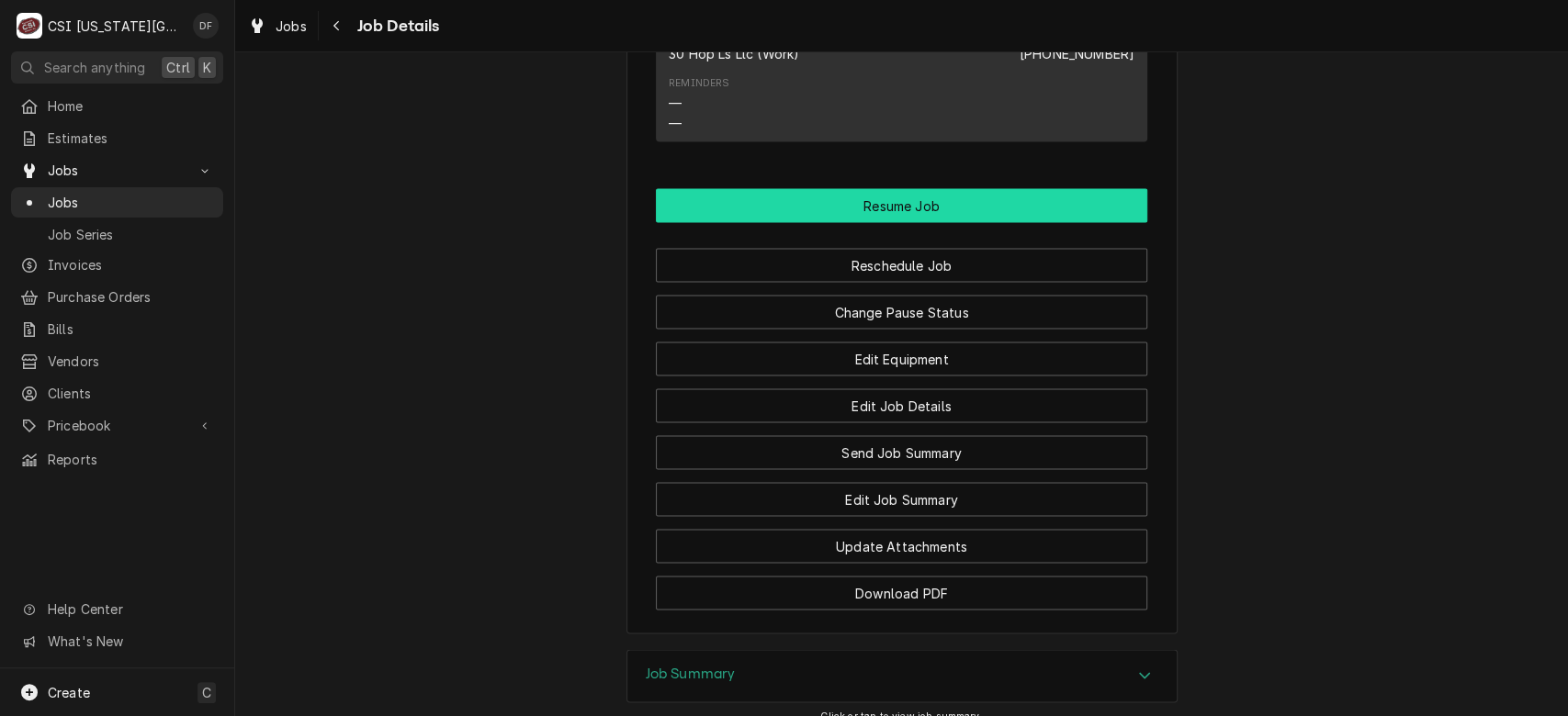
click at [1033, 188] on button "Resume Job" at bounding box center [901, 204] width 491 height 34
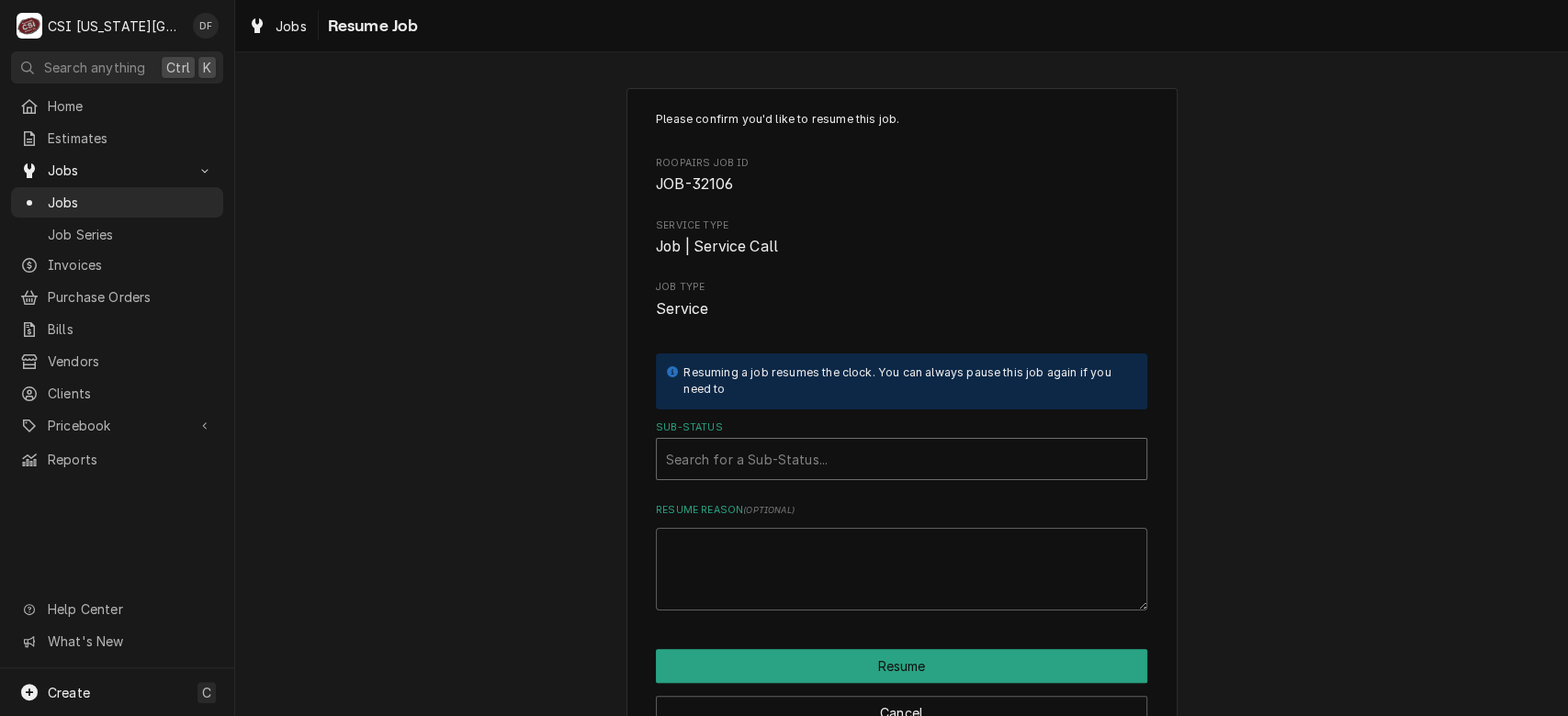
click at [915, 454] on div "Sub-Status" at bounding box center [900, 459] width 471 height 33
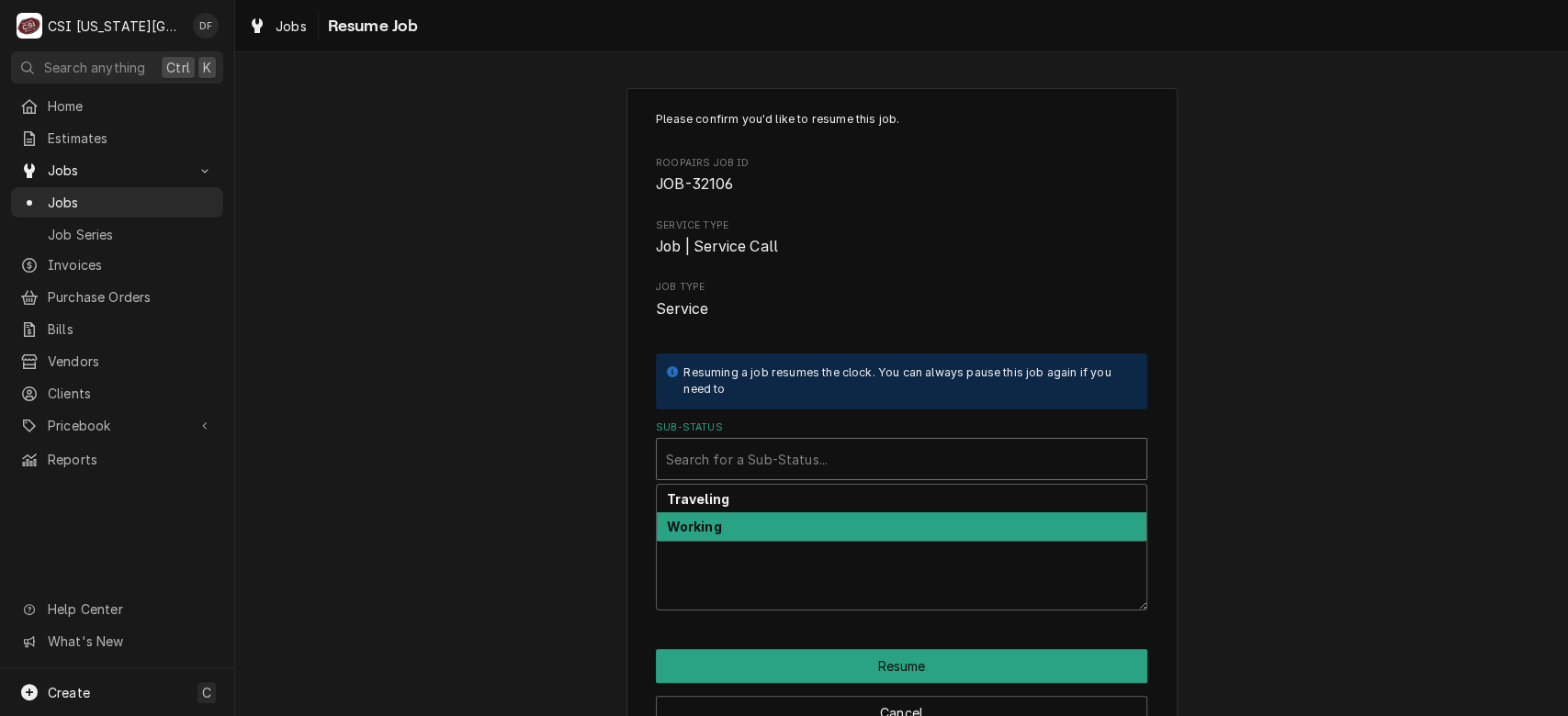
click at [861, 531] on div "Working" at bounding box center [901, 526] width 489 height 28
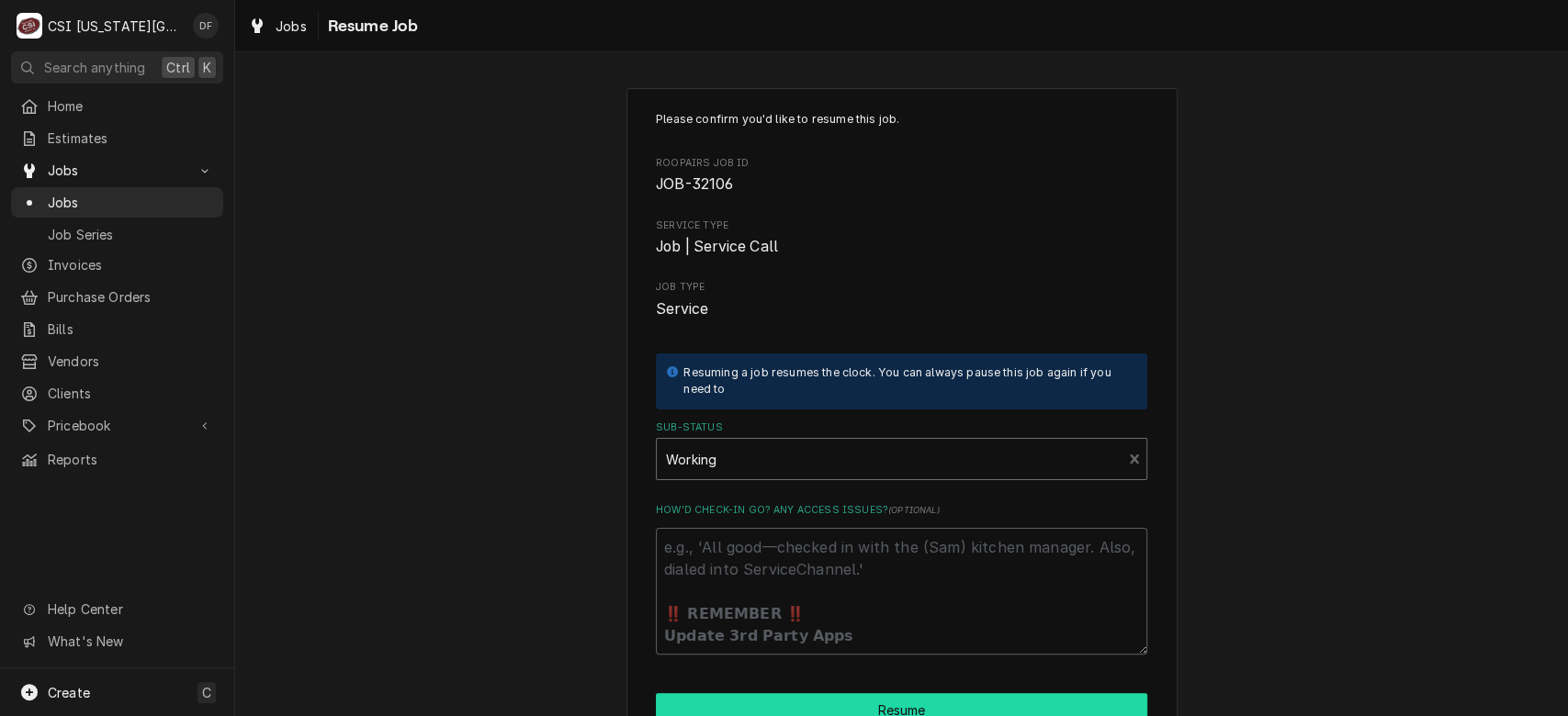
click at [854, 705] on button "Resume" at bounding box center [901, 709] width 491 height 34
type textarea "x"
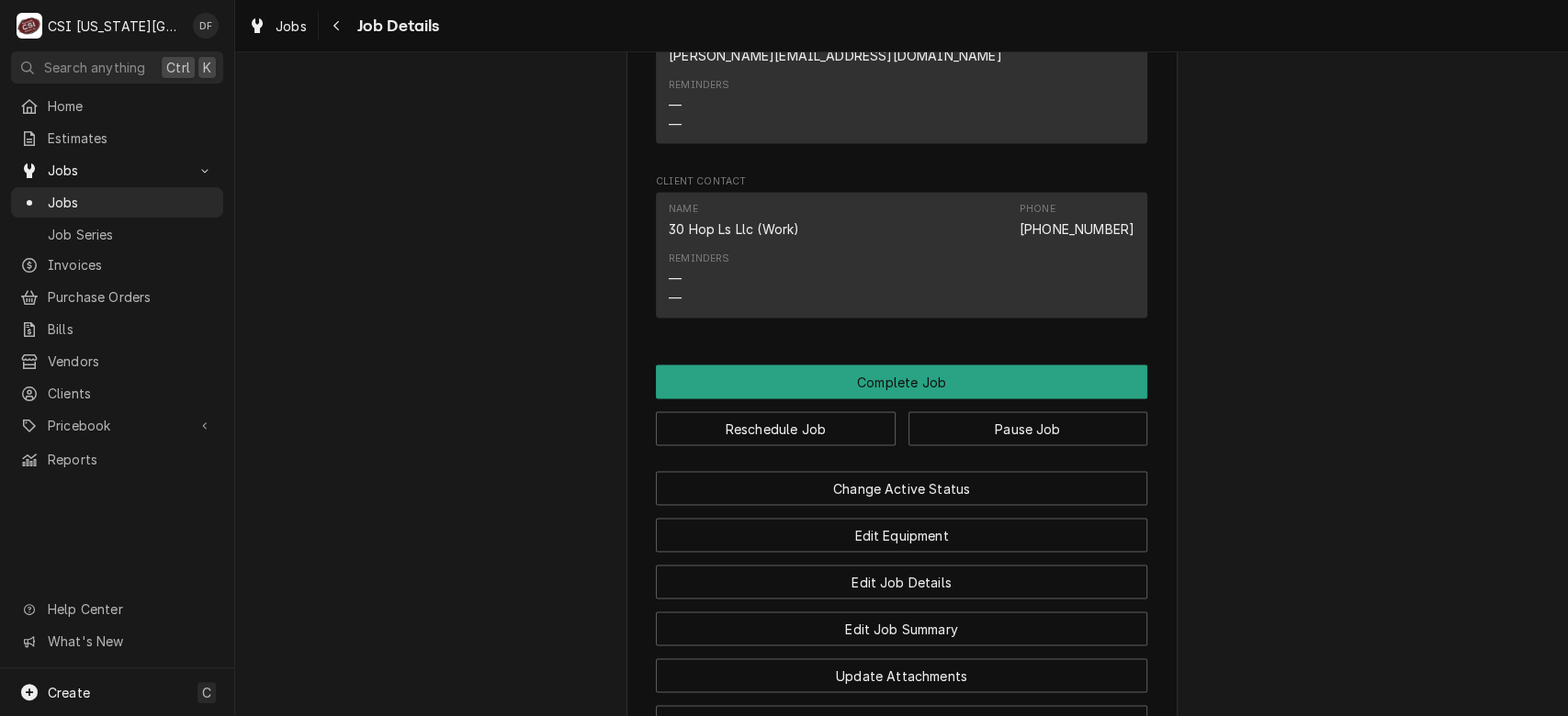
scroll to position [2060, 0]
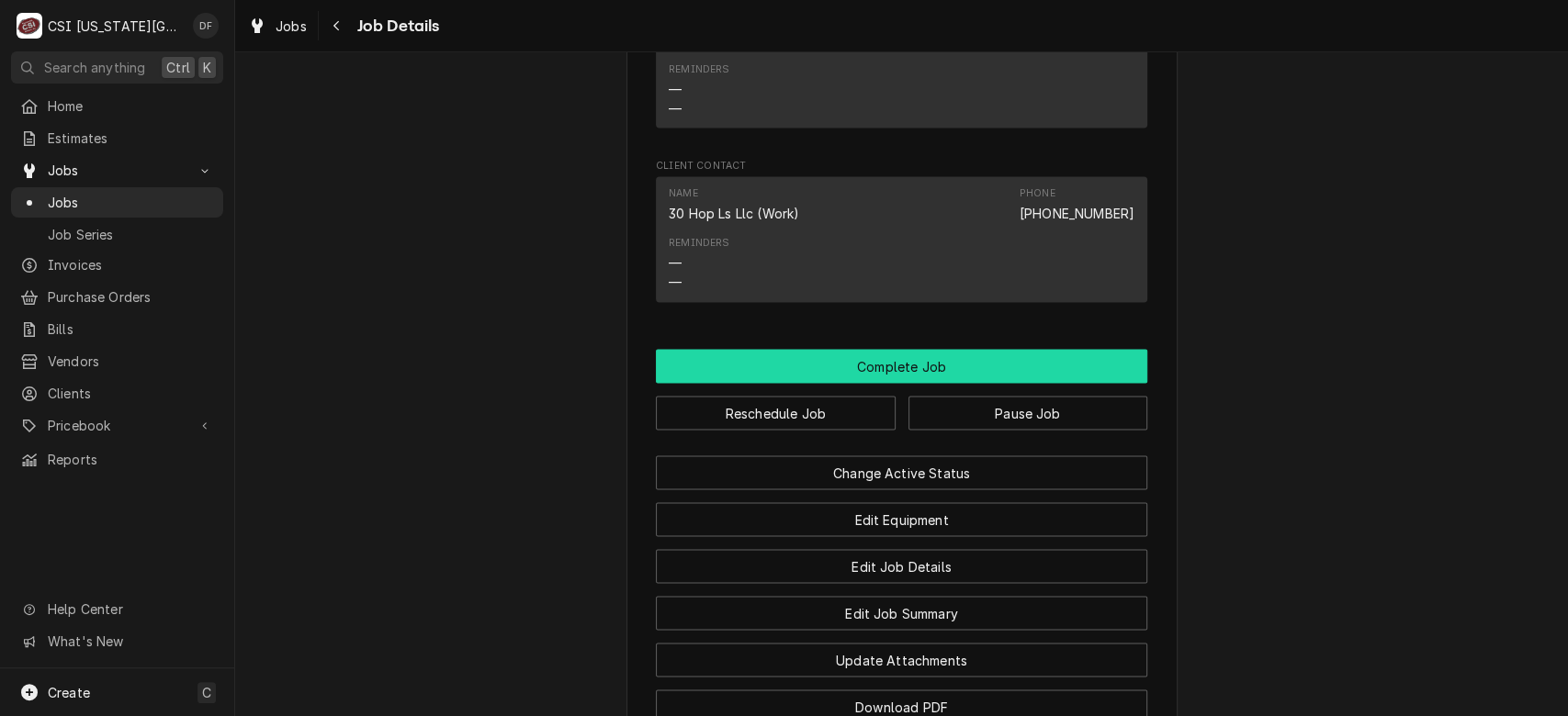
click at [1054, 349] on button "Complete Job" at bounding box center [901, 366] width 491 height 34
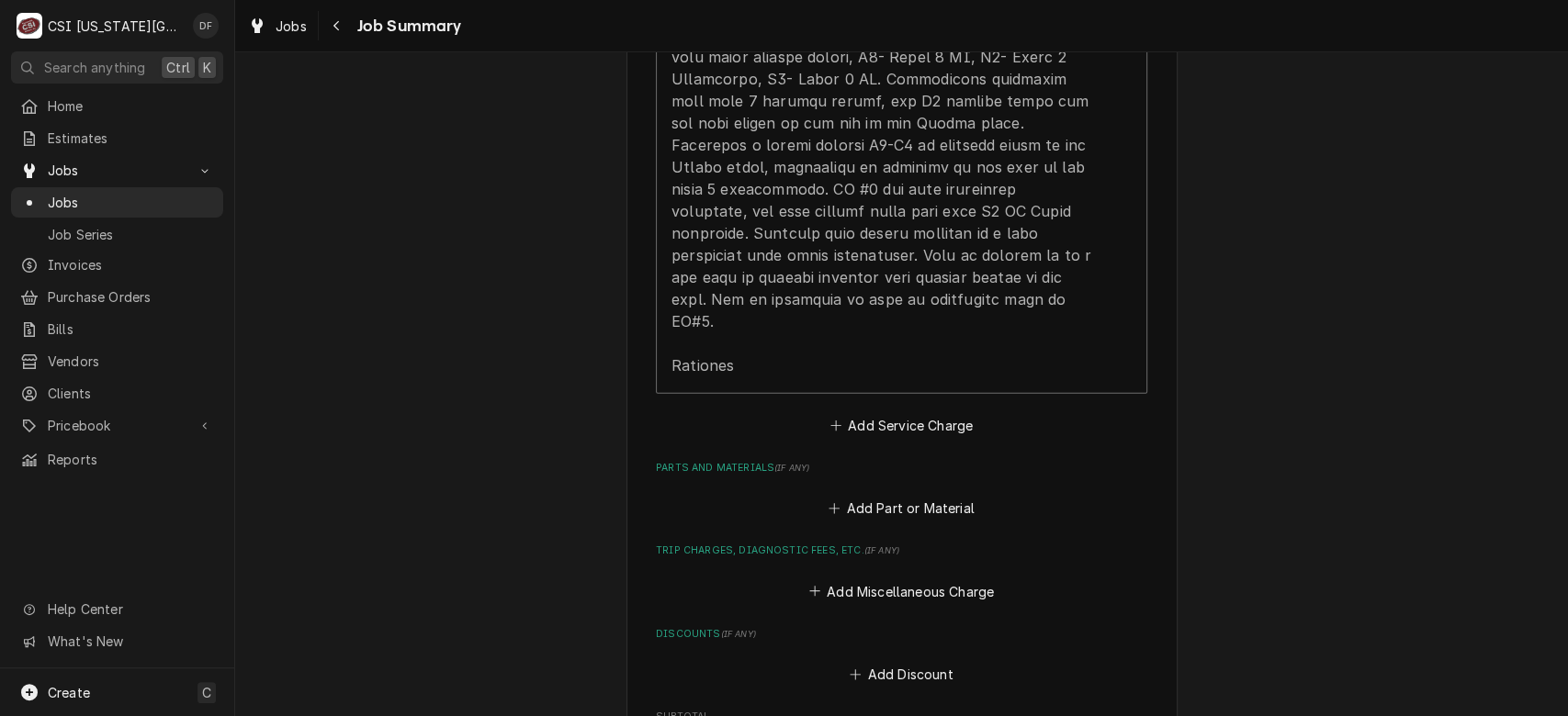
scroll to position [4051, 0]
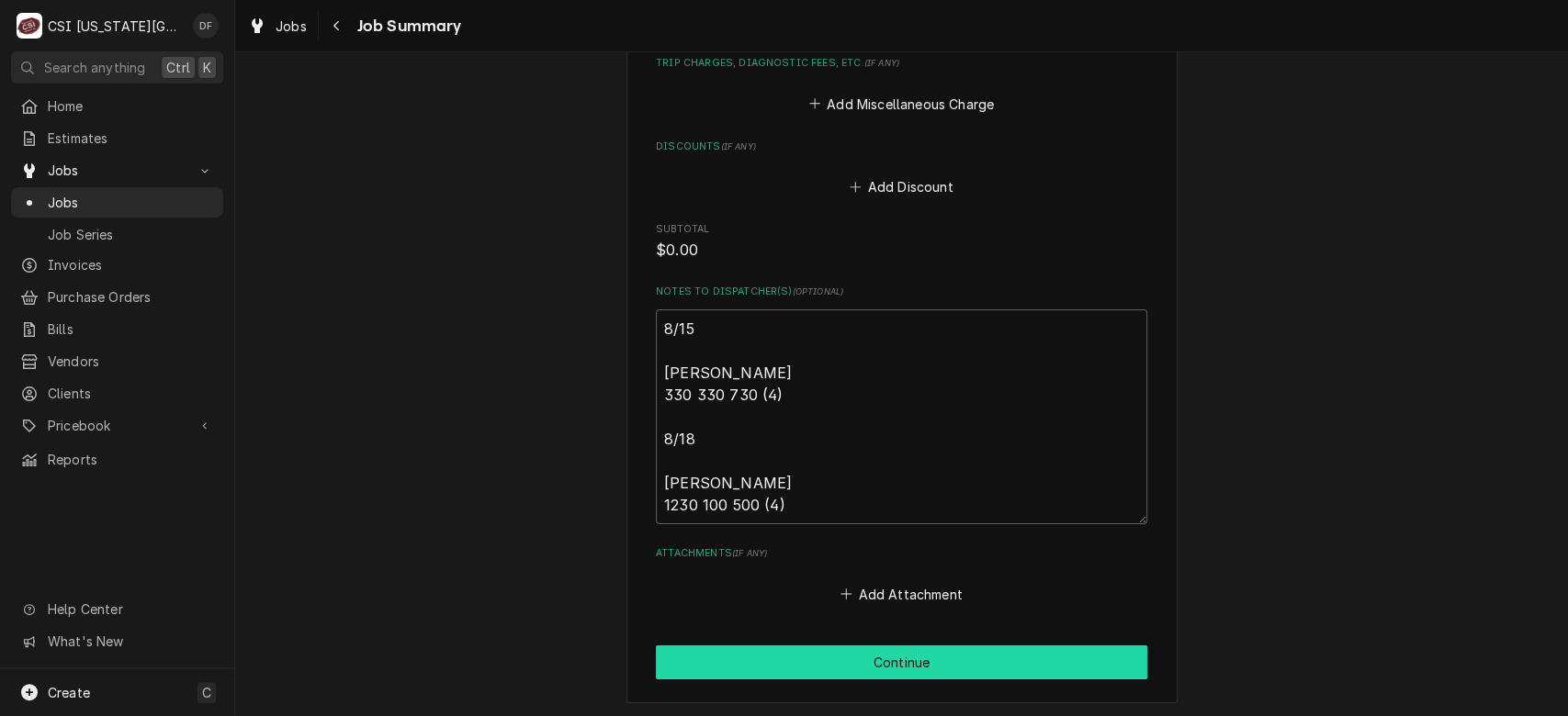
click at [889, 646] on button "Continue" at bounding box center [901, 662] width 491 height 34
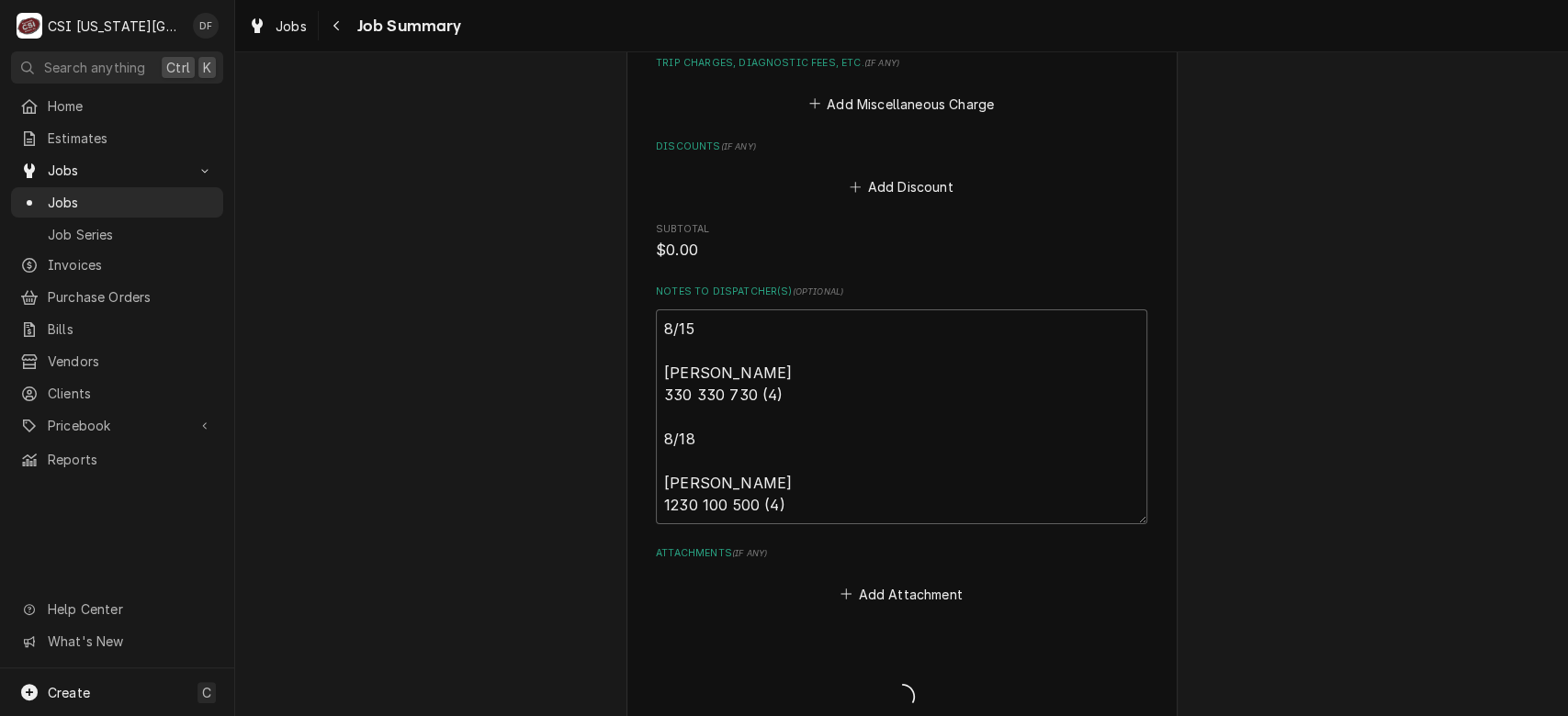
type textarea "x"
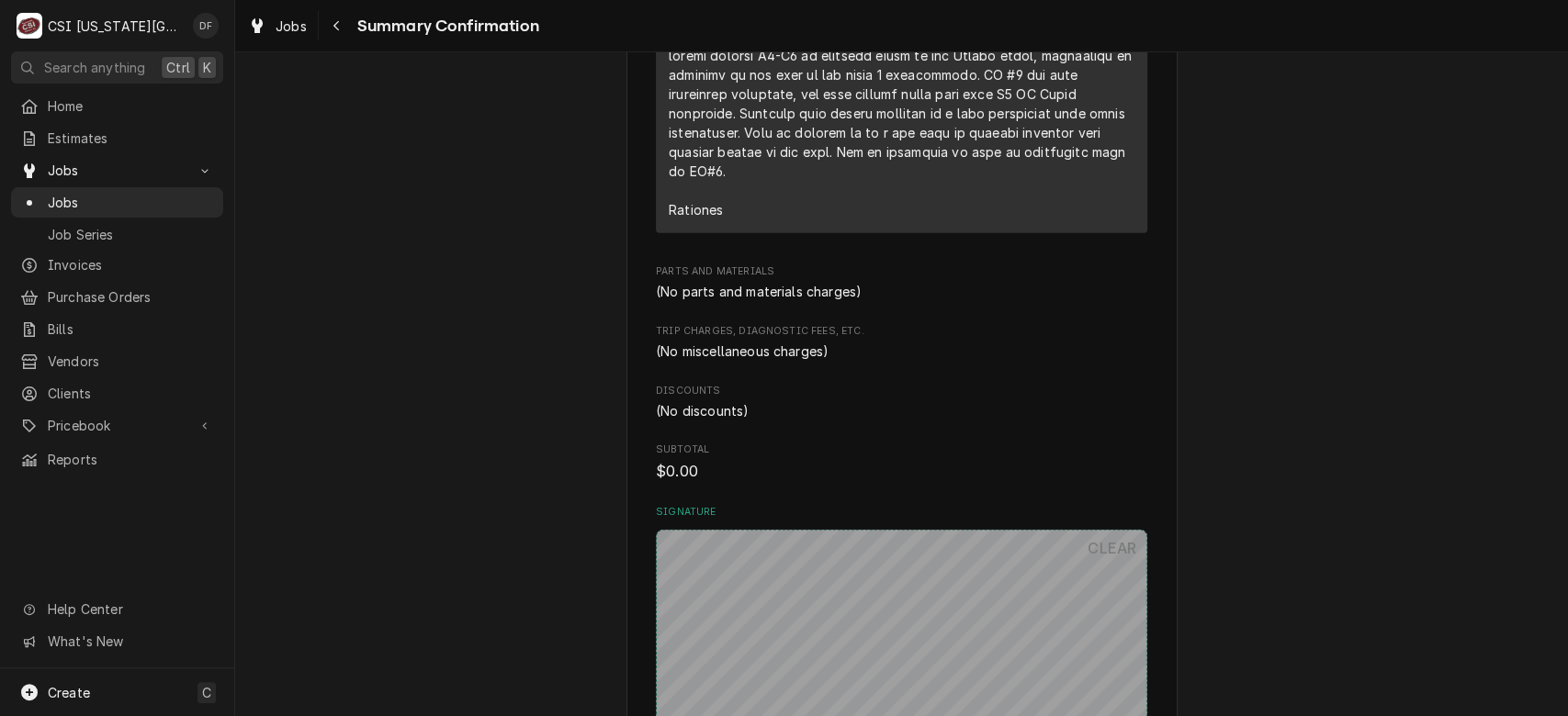
scroll to position [3472, 0]
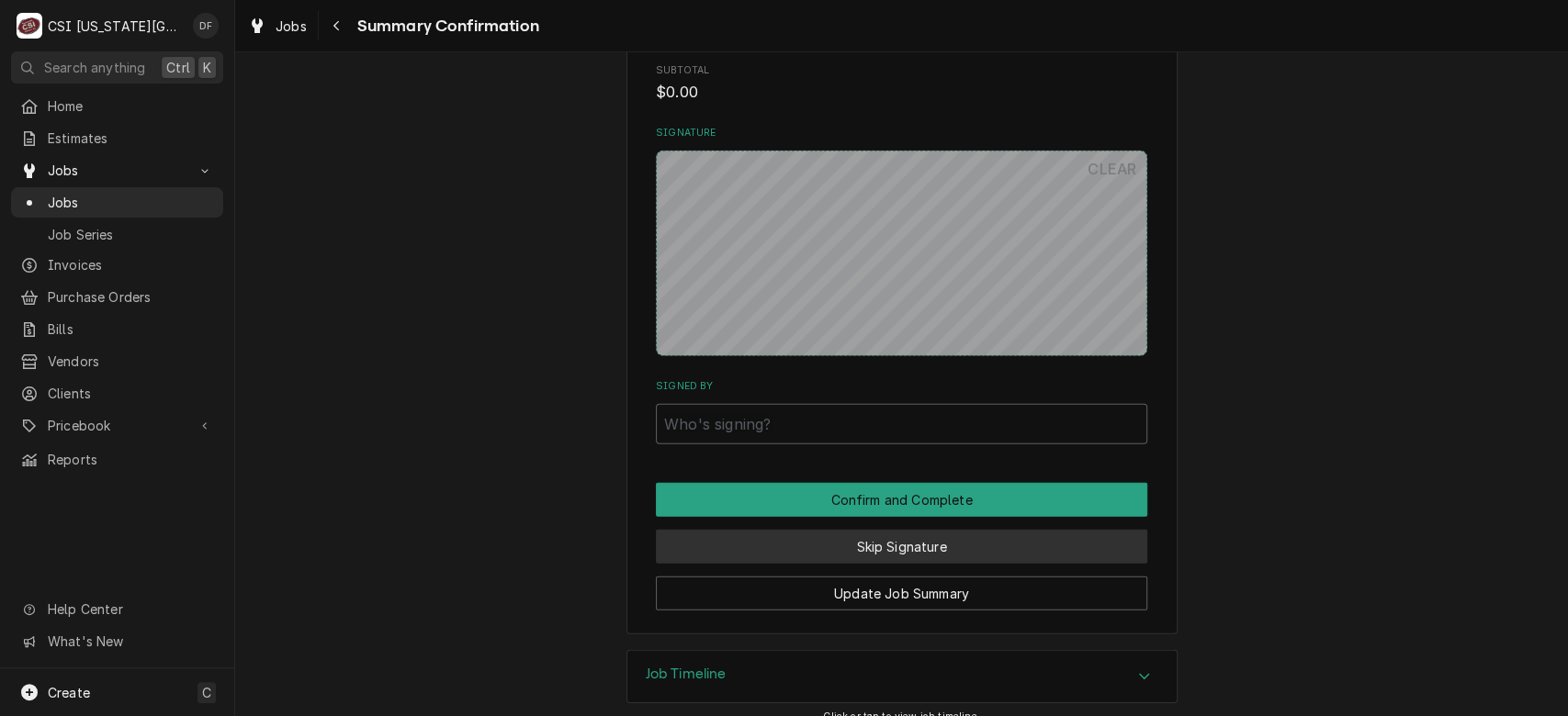
click at [994, 529] on button "Skip Signature" at bounding box center [901, 546] width 491 height 34
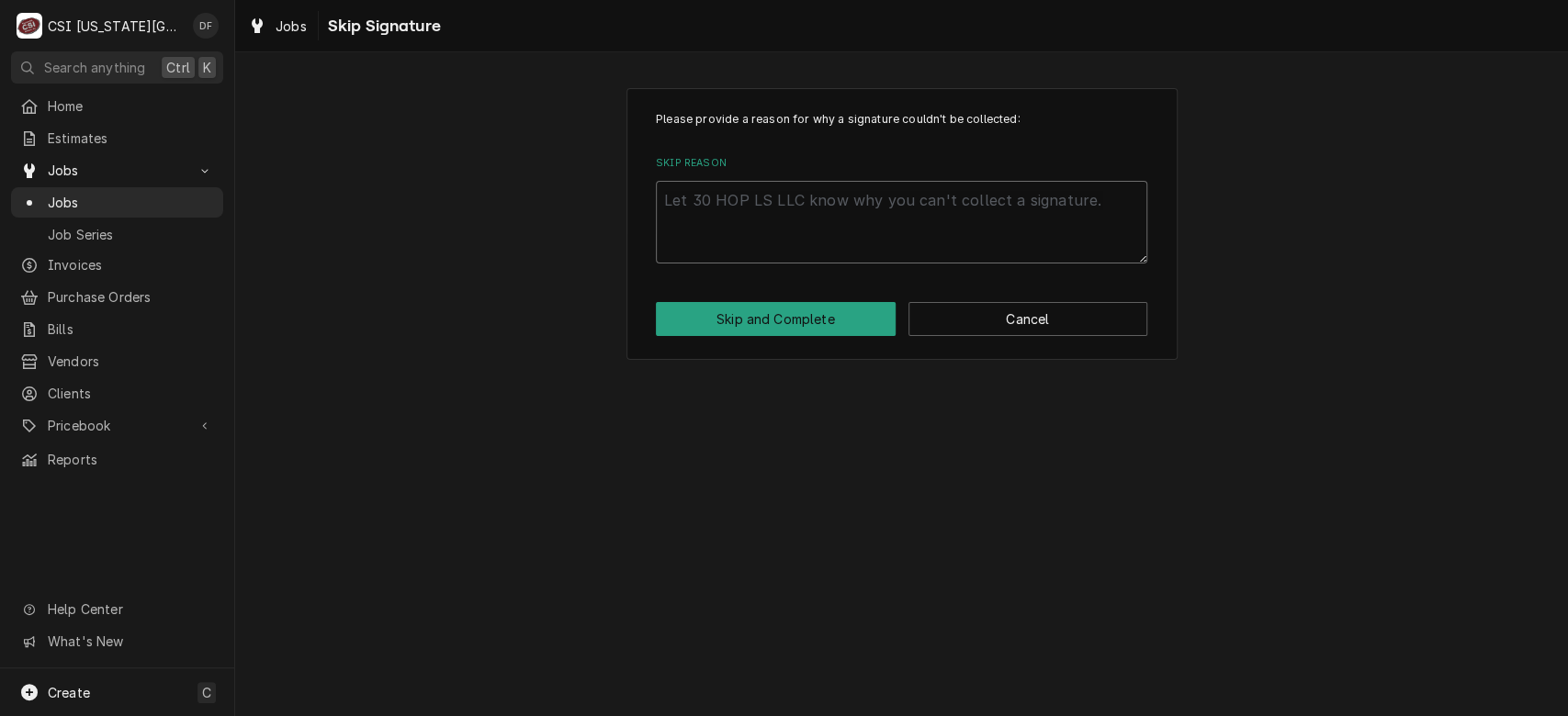
click at [818, 201] on textarea "Skip Reason" at bounding box center [901, 222] width 491 height 82
type textarea "x"
type textarea "D"
type textarea "x"
type textarea "DF"
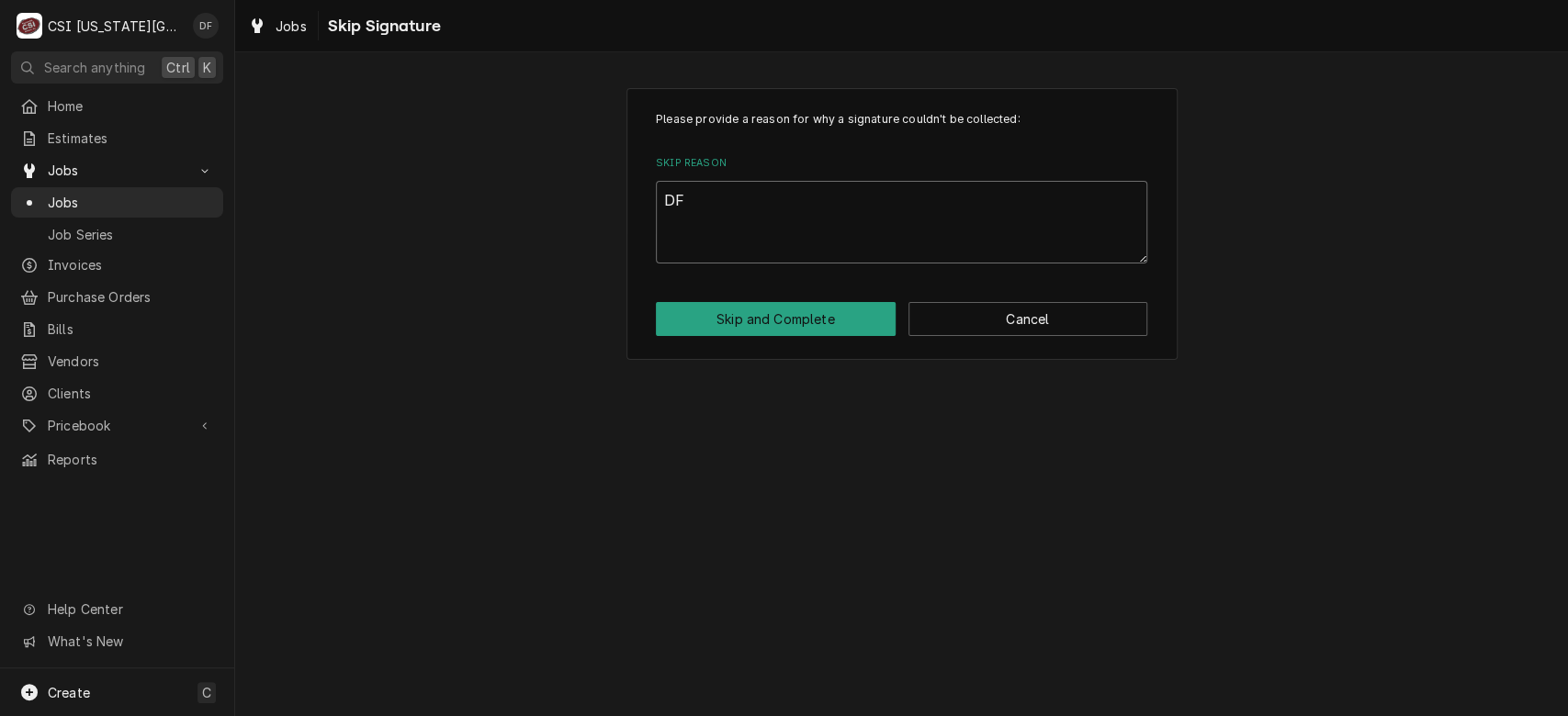
type textarea "x"
type textarea "DF"
type textarea "x"
type textarea "DF c"
type textarea "x"
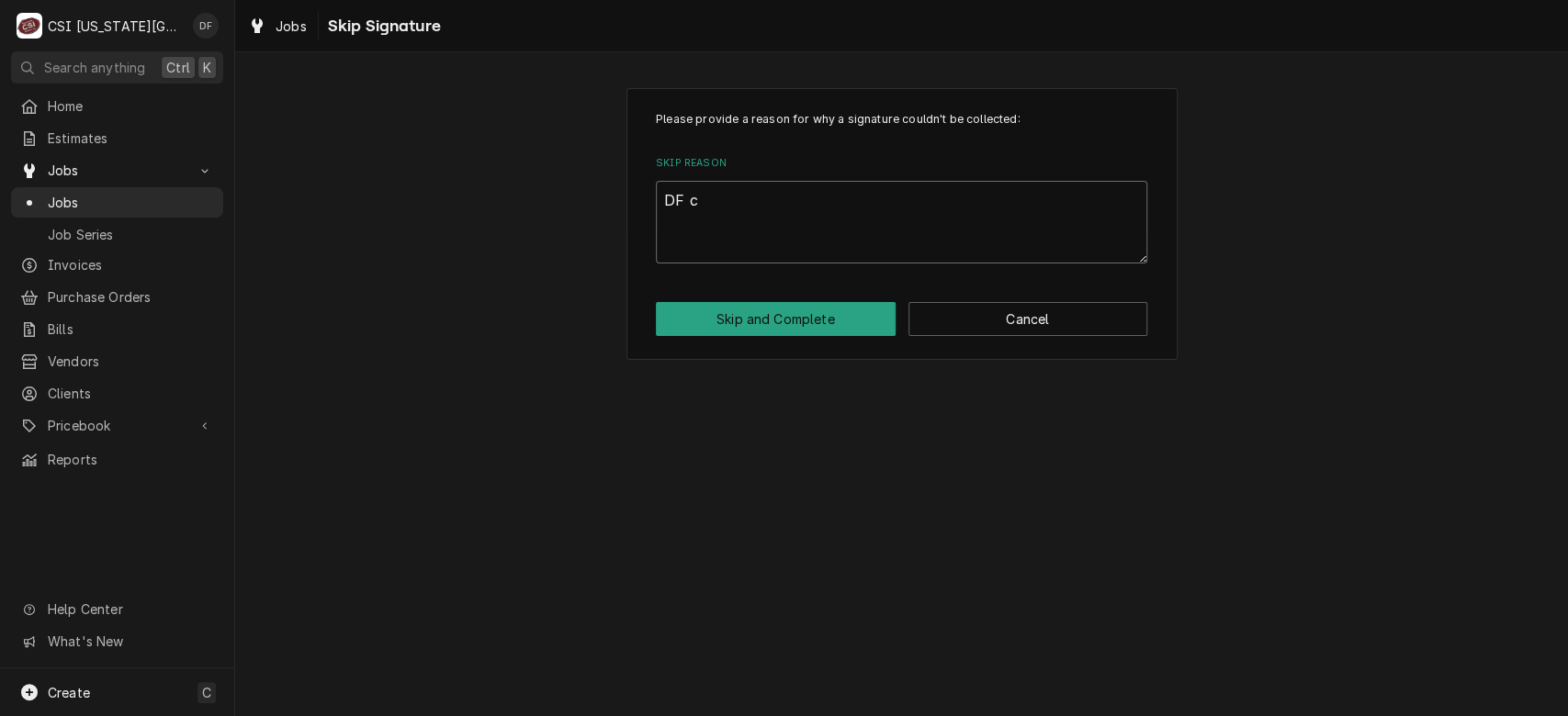
type textarea "DF co"
type textarea "x"
type textarea "DF com"
type textarea "x"
type textarea "DF comp"
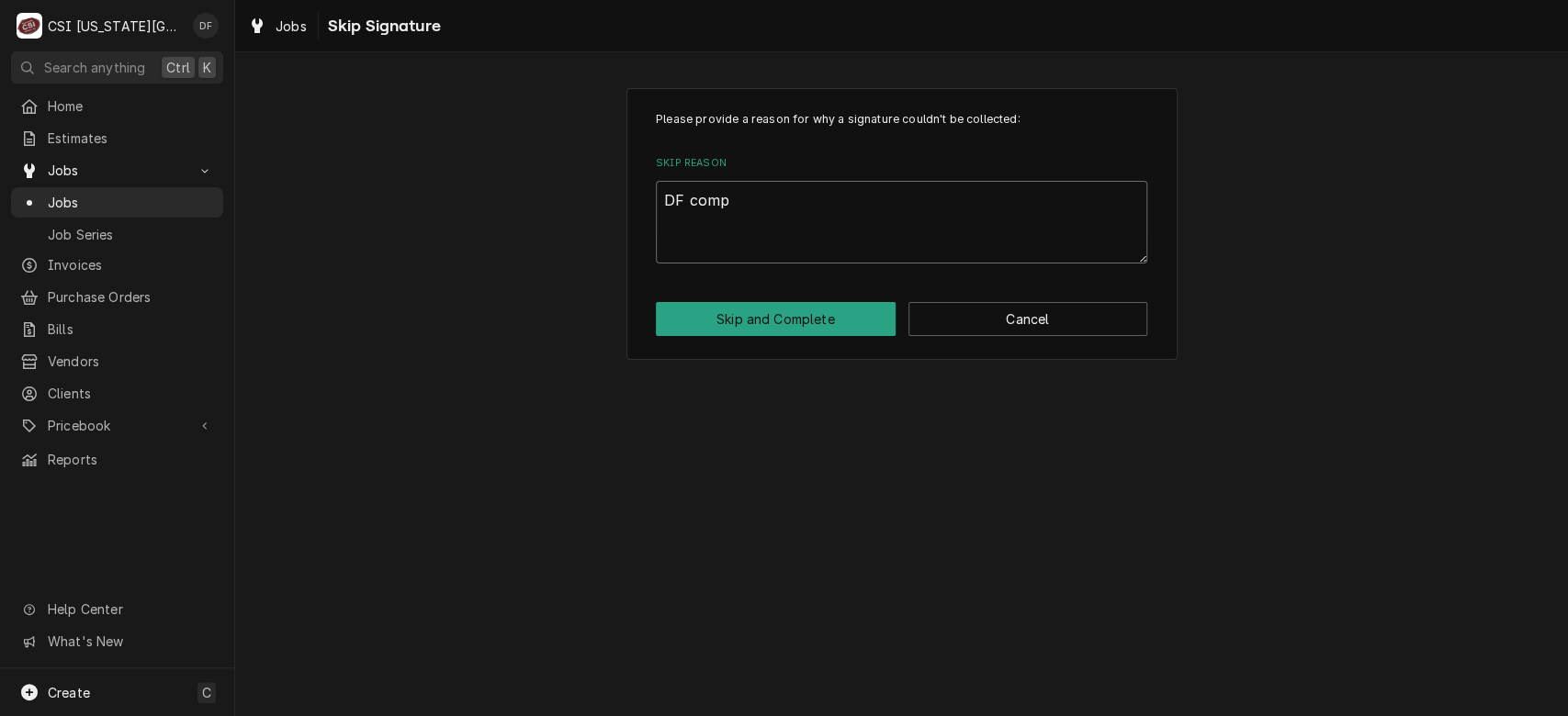
type textarea "x"
type textarea "DF compl"
type textarea "x"
type textarea "DF comple"
type textarea "x"
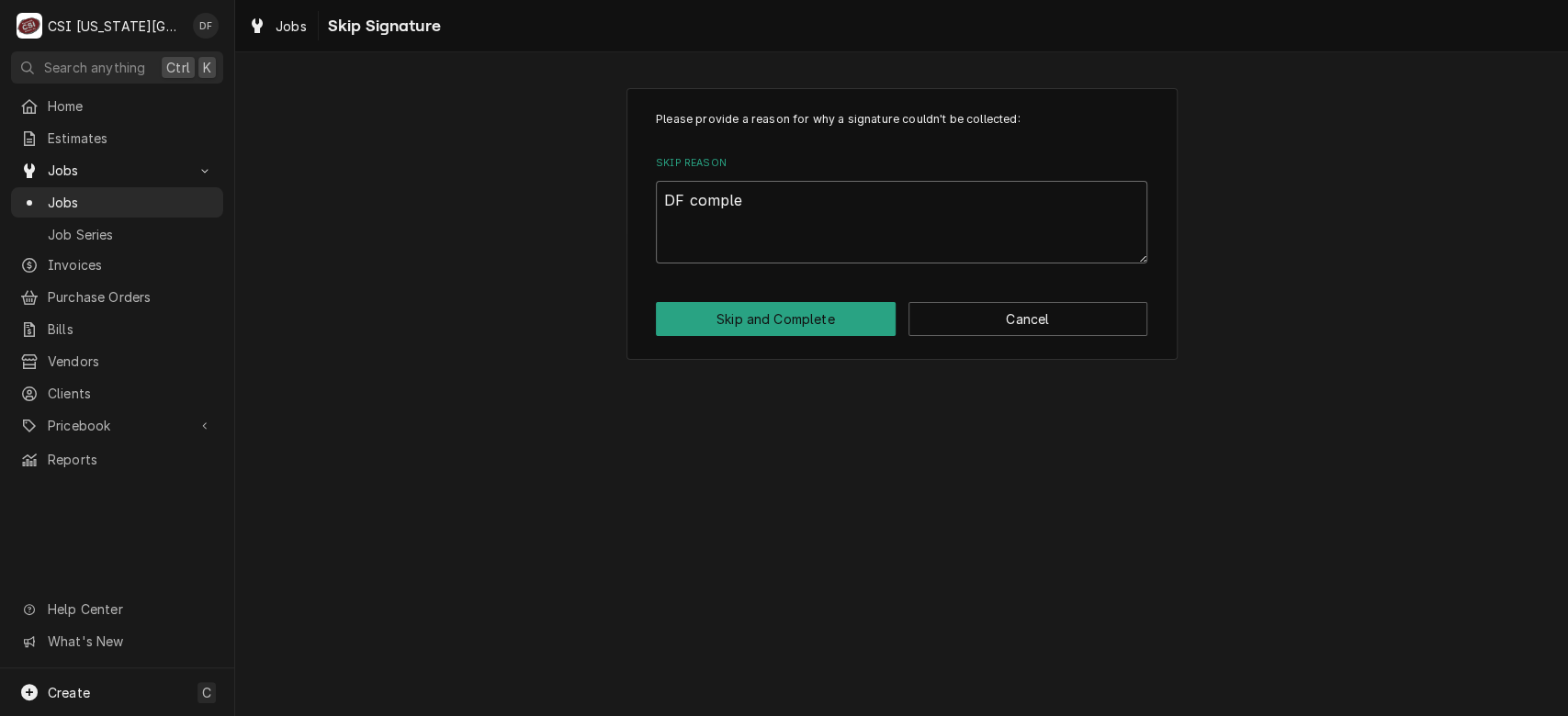
type textarea "DF complet"
type textarea "x"
type textarea "DF completi"
type textarea "x"
type textarea "DF completin"
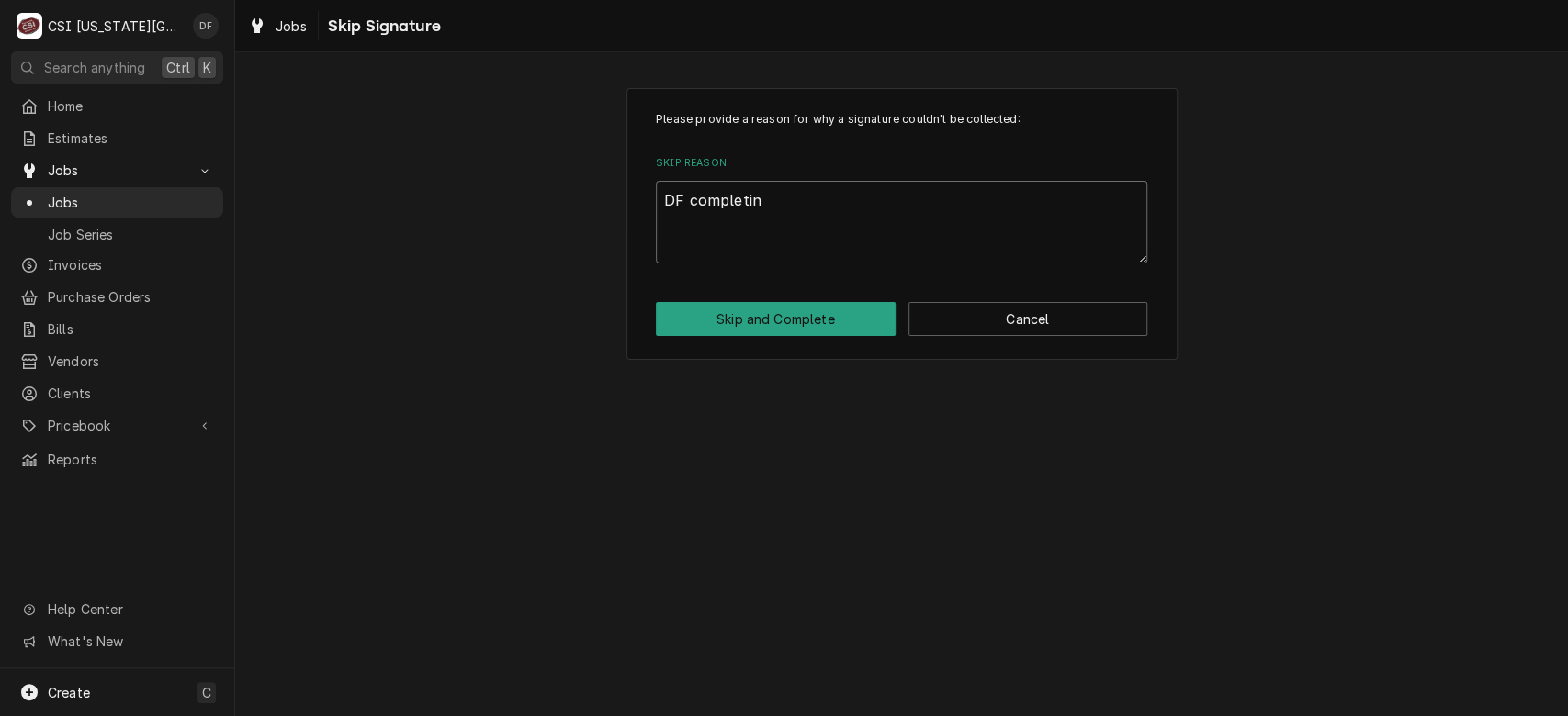
type textarea "x"
type textarea "DF completing"
type textarea "x"
type textarea "DF completing"
type textarea "x"
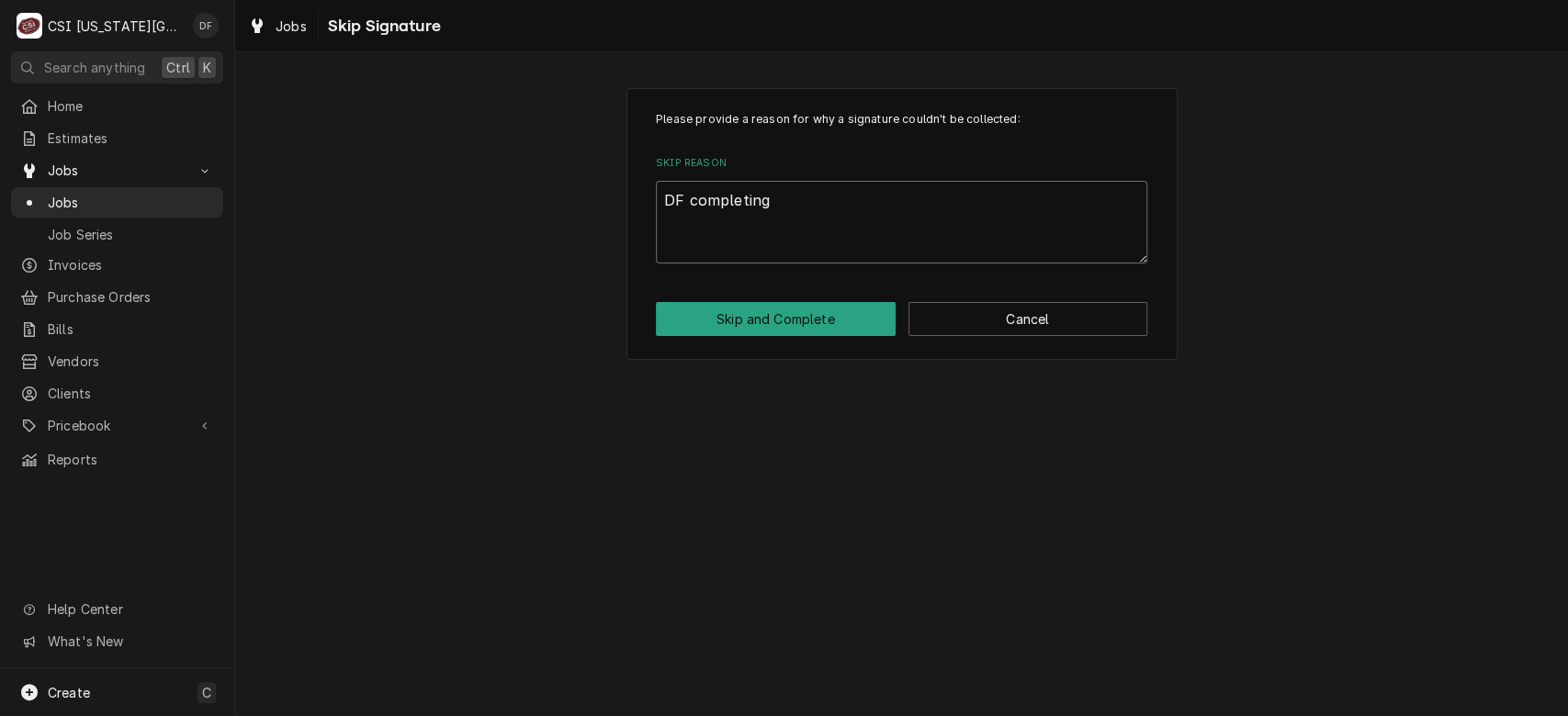
type textarea "DF completing m"
type textarea "x"
type textarea "DF completing ma"
type textarea "x"
type textarea "DF completing man"
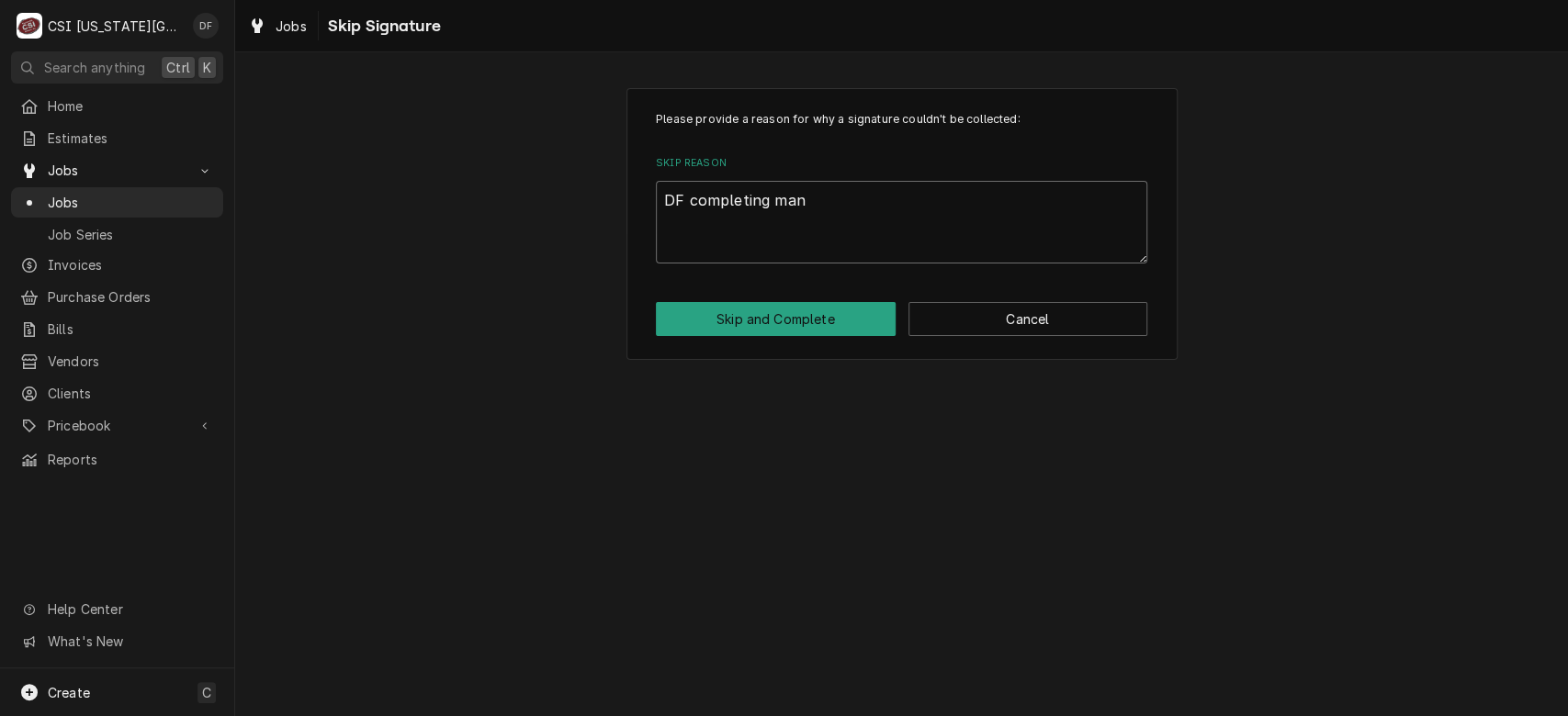
type textarea "x"
type textarea "DF completing manu"
type textarea "x"
type textarea "DF completing manua"
type textarea "x"
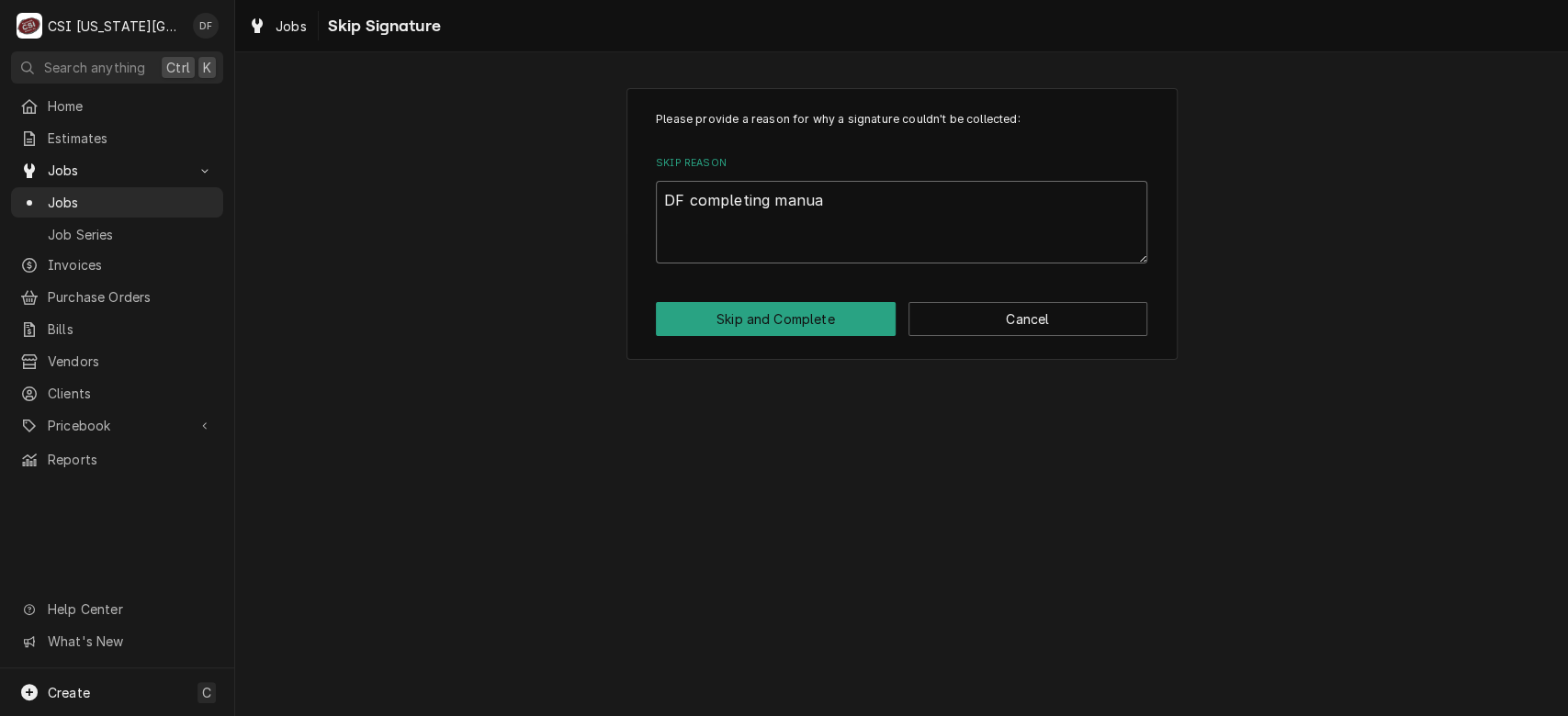
type textarea "DF completing manual"
type textarea "x"
type textarea "DF completing manuall"
type textarea "x"
type textarea "DF completing manually"
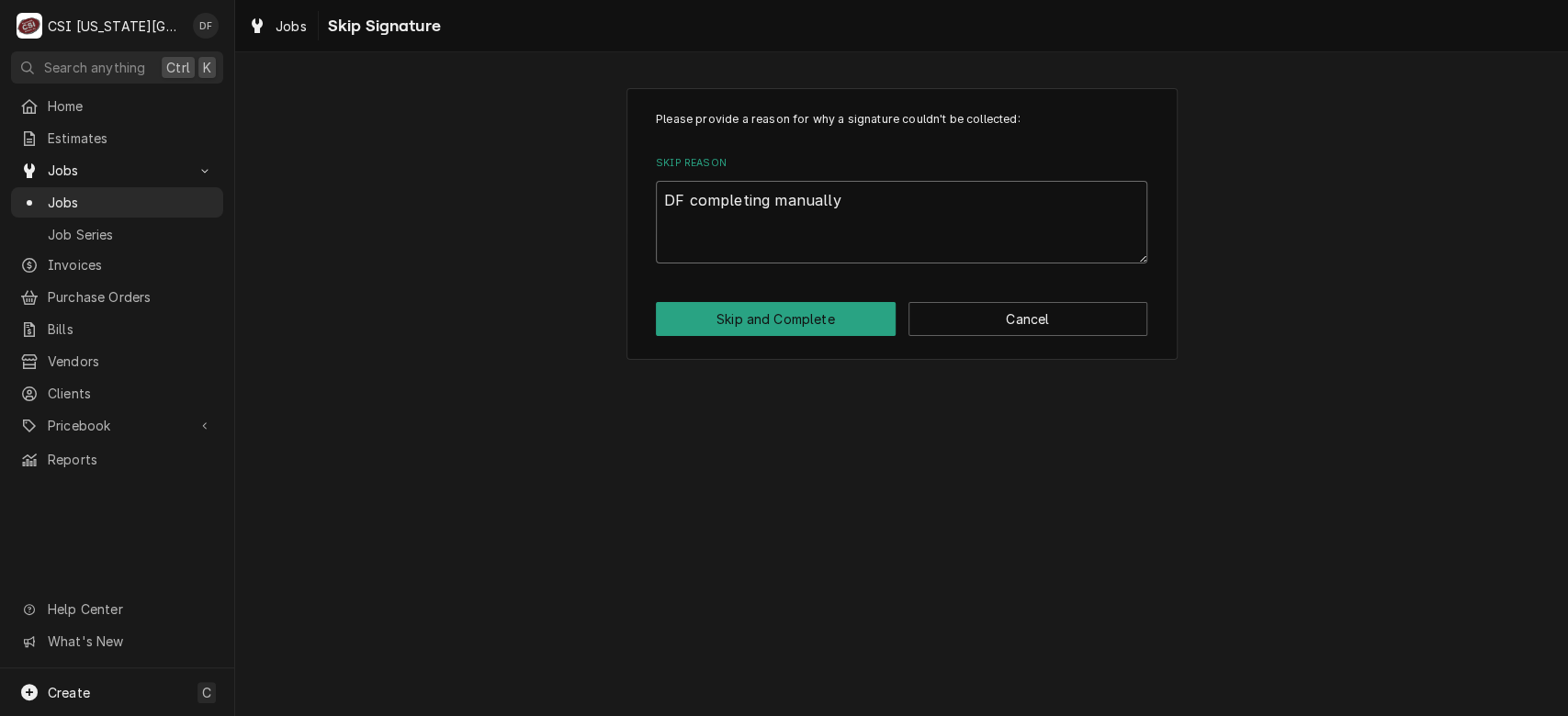
type textarea "x"
type textarea "DF completing manually."
type textarea "x"
type textarea "DF completing manually."
type textarea "x"
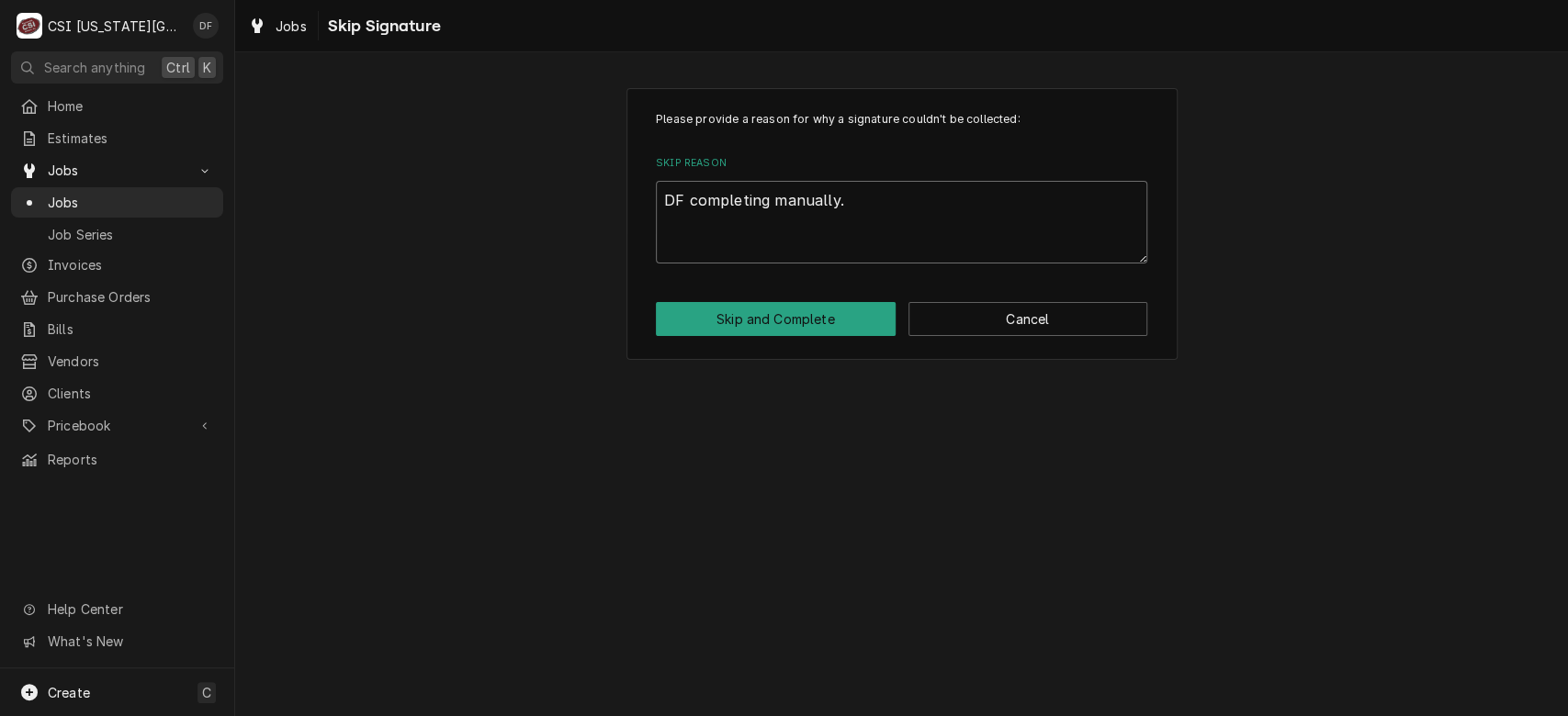
type textarea "DF completing manually. S"
type textarea "x"
type textarea "DF completing manually. Se"
type textarea "x"
type textarea "DF completing manually. Sen"
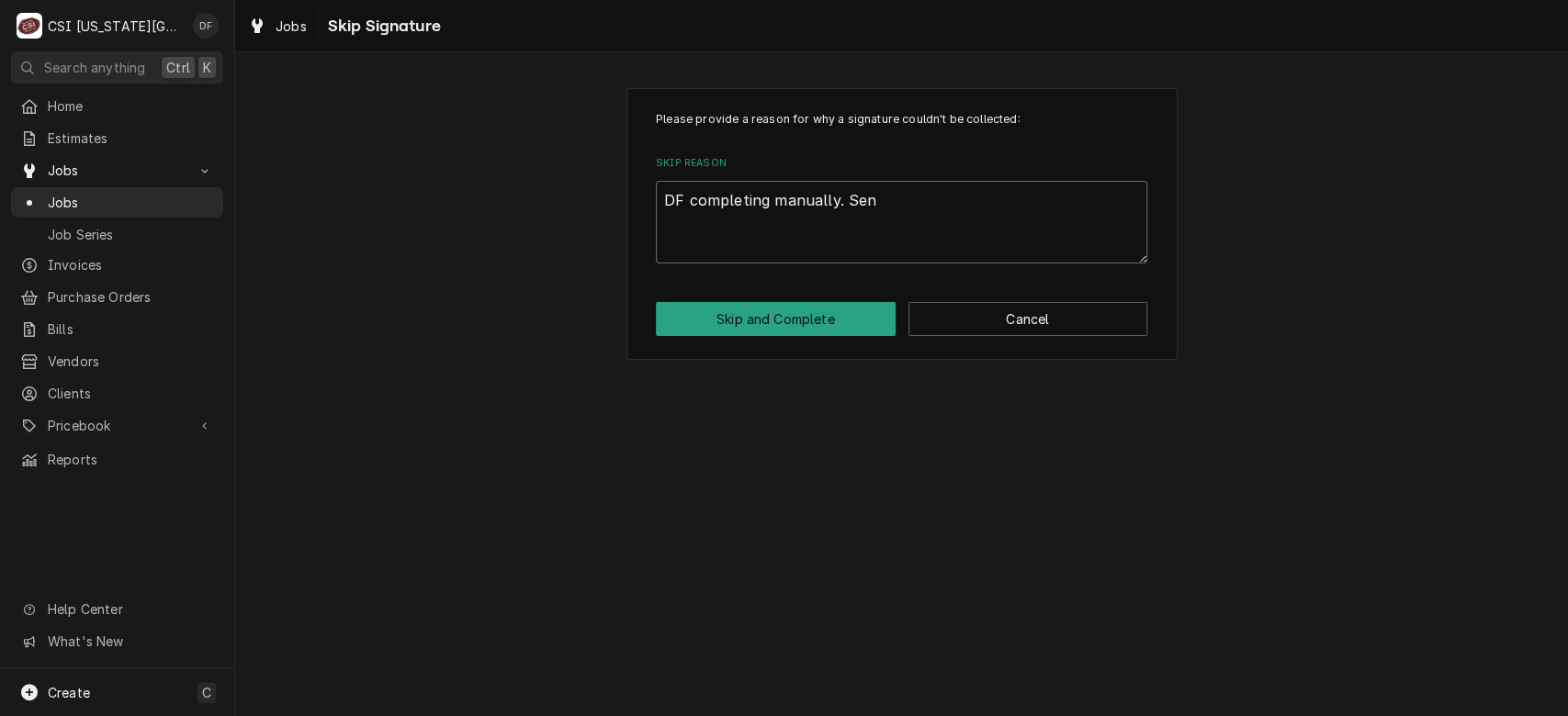
type textarea "x"
type textarea "DF completing manually. Sent"
type textarea "x"
type textarea "DF completing manually. Sent t"
type textarea "x"
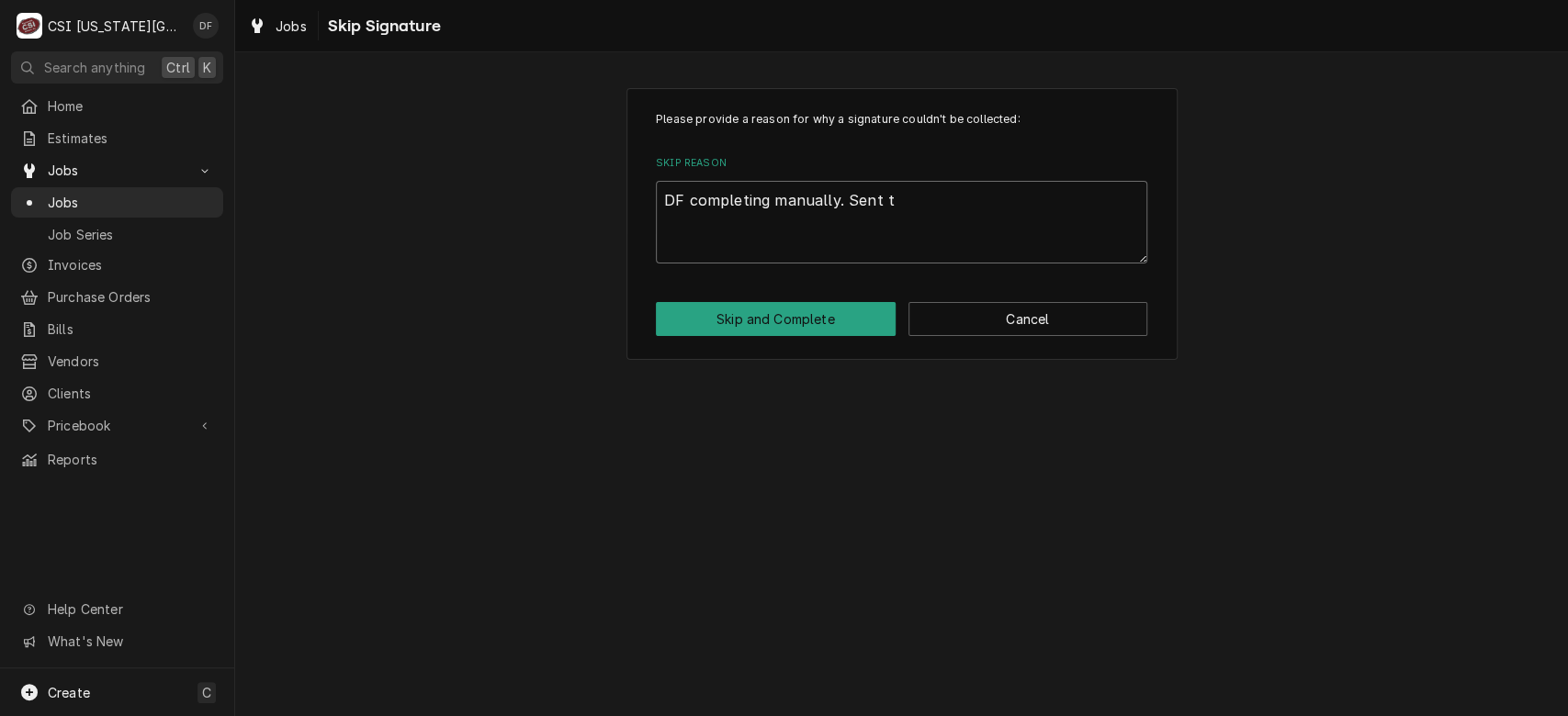
type textarea "DF completing manually. Sent to"
type textarea "x"
type textarea "DF completing manually. Sent to"
type textarea "x"
type textarea "DF completing manually. Sent to a"
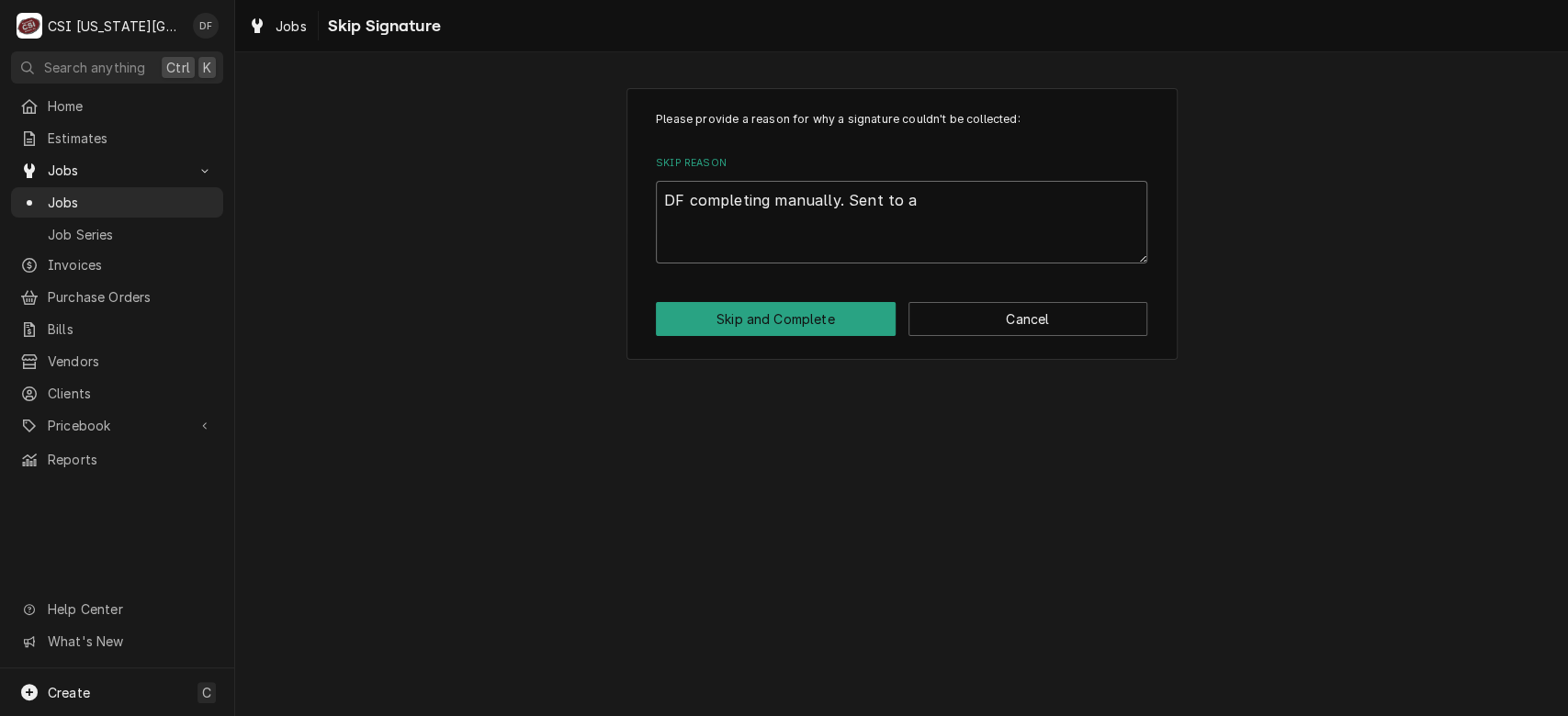
type textarea "x"
type textarea "DF completing manually. Sent to a"
type textarea "x"
type textarea "DF completing manually. Sent to a w"
type textarea "x"
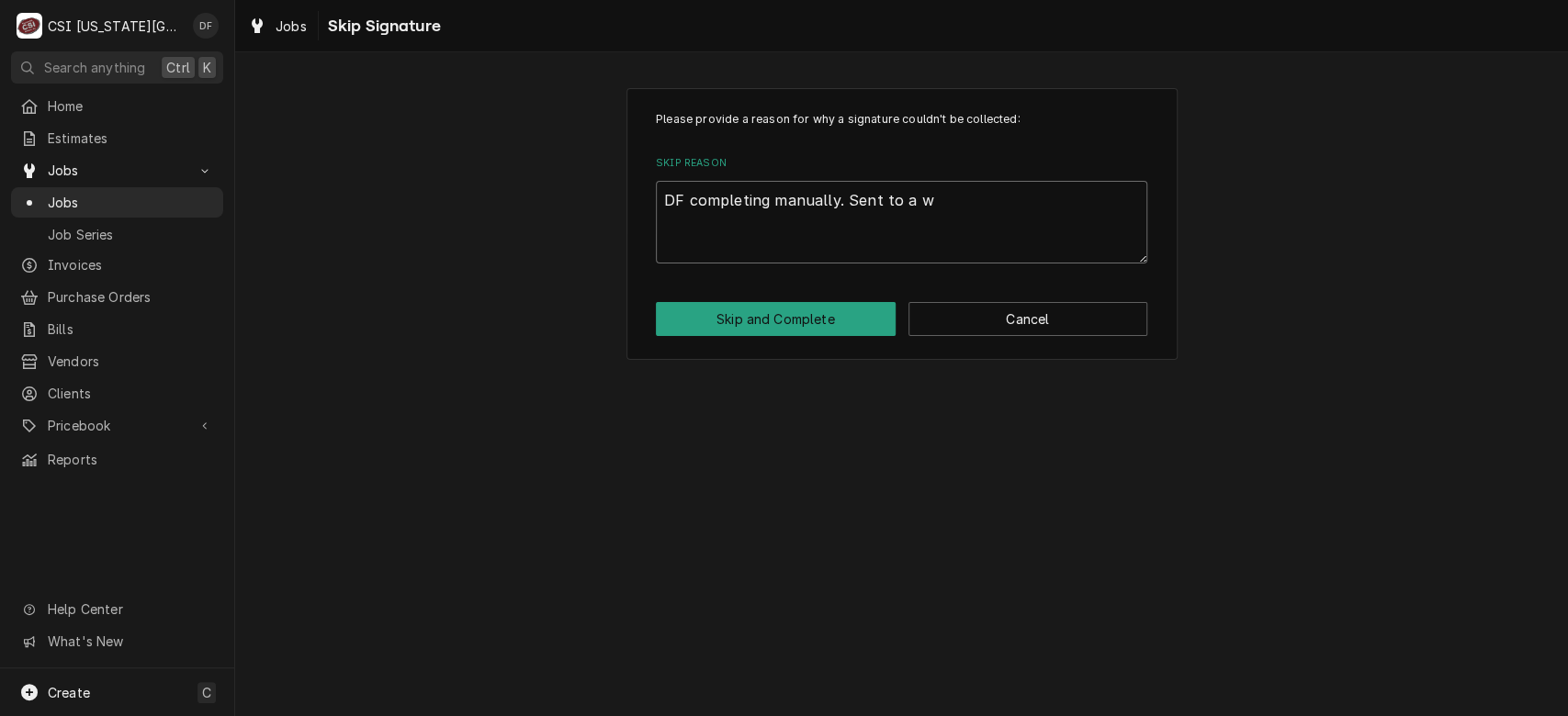
type textarea "DF completing manually. Sent to a wa"
type textarea "x"
type textarea "DF completing manually. Sent to a war"
type textarea "x"
type textarea "DF completing manually. Sent to a warr"
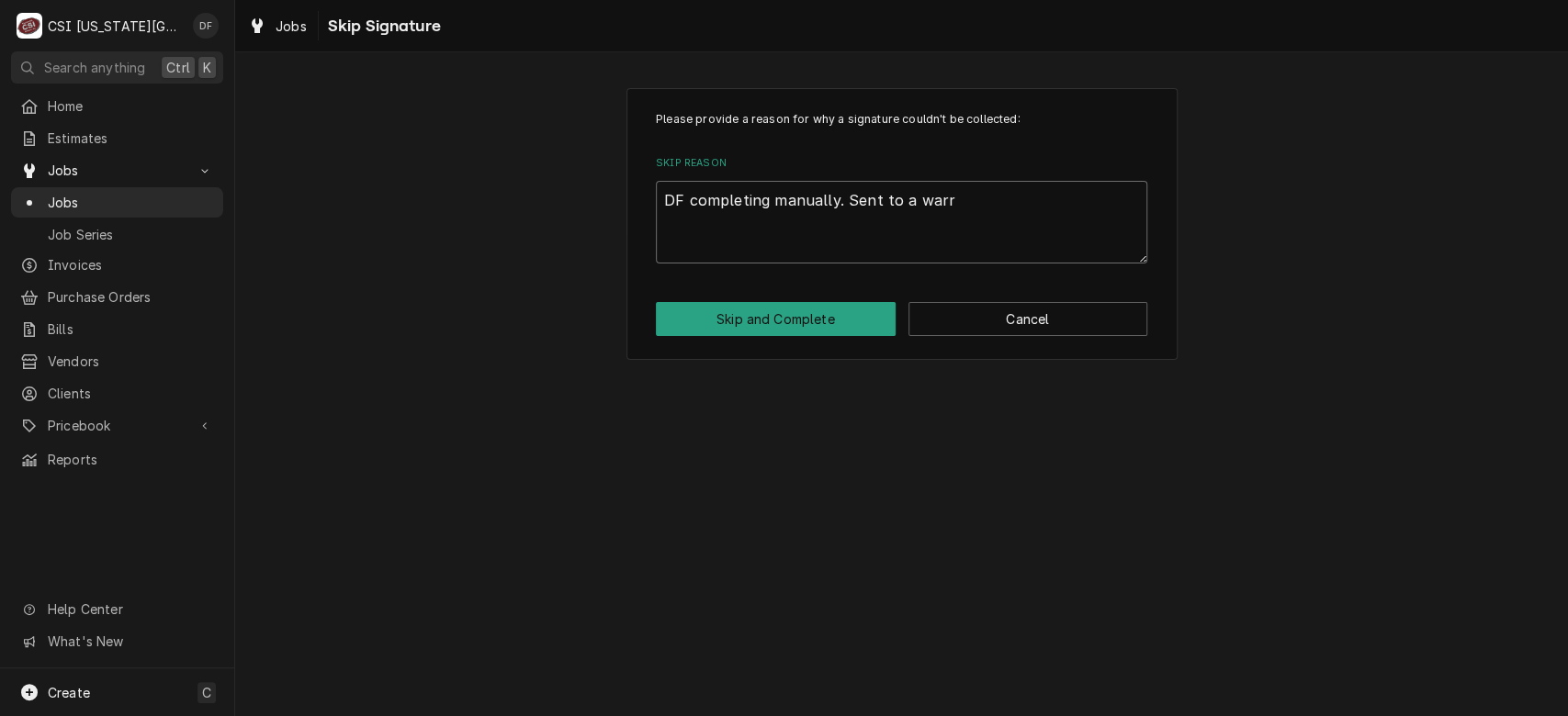
type textarea "x"
type textarea "DF completing manually. Sent to a warra"
type textarea "x"
type textarea "DF completing manually. Sent to a warran"
type textarea "x"
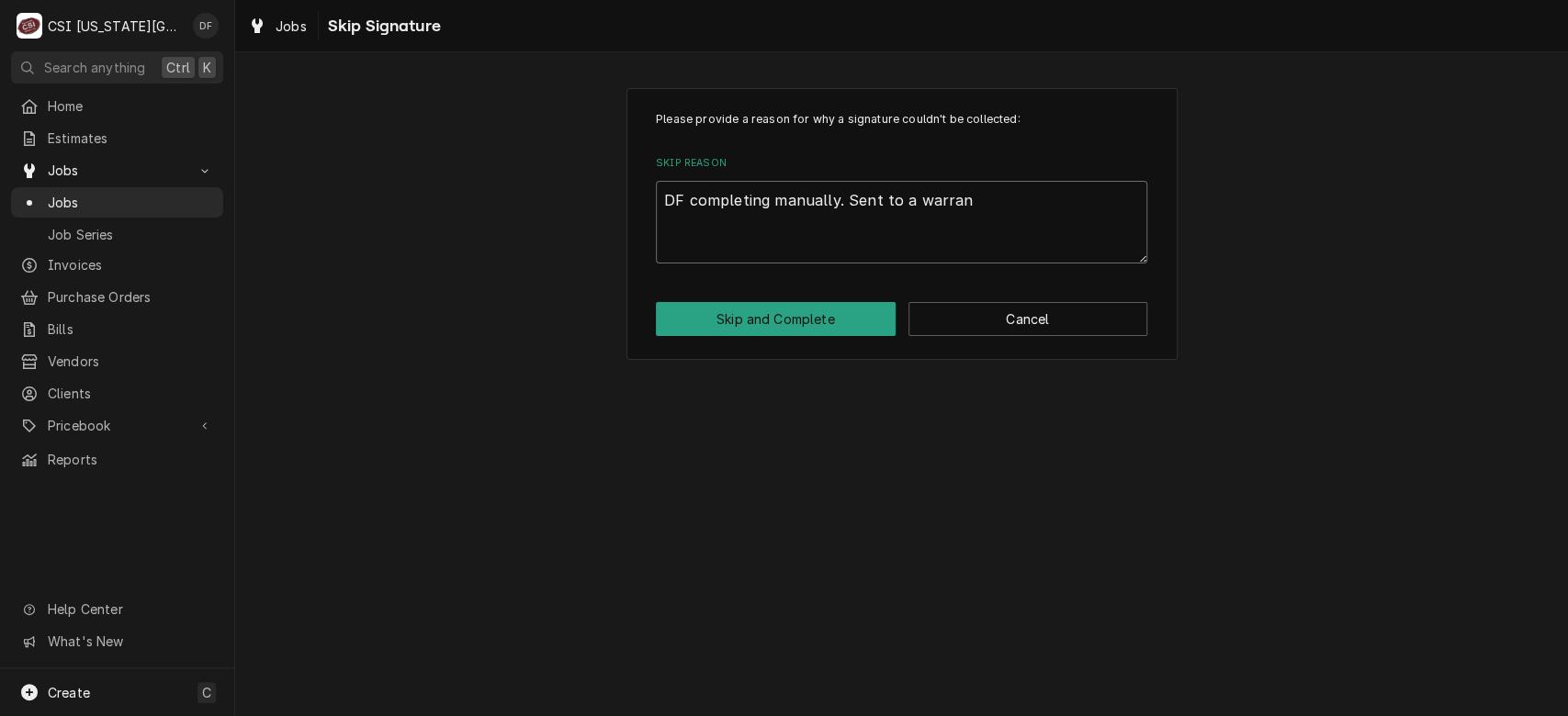
type textarea "DF completing manually. Sent to a warrant"
type textarea "x"
type textarea "DF completing manually. Sent to a warranty"
type textarea "x"
type textarea "DF completing manually. Sent to a warranty"
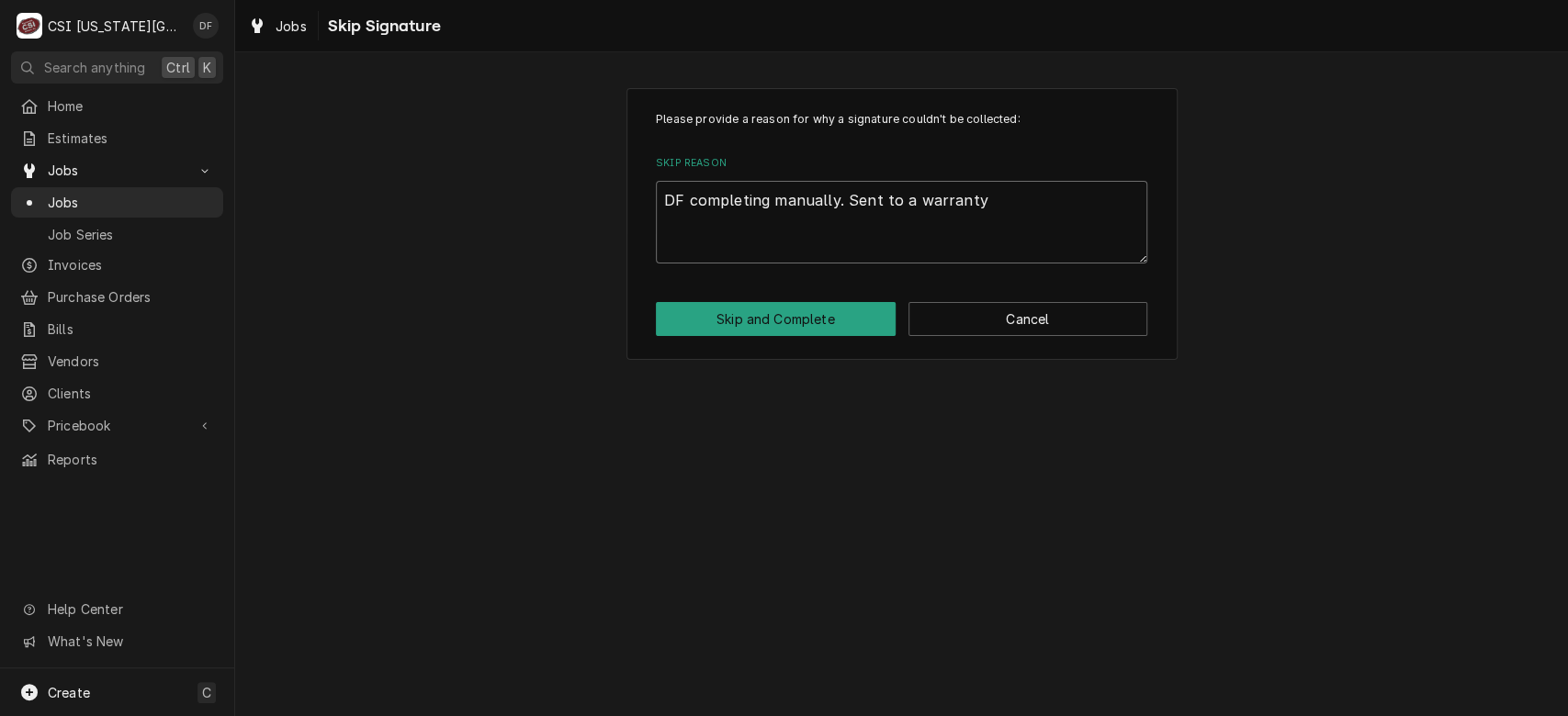
type textarea "x"
type textarea "DF completing manually. Sent to a warranty c"
type textarea "x"
type textarea "DF completing manually. Sent to a warranty co"
type textarea "x"
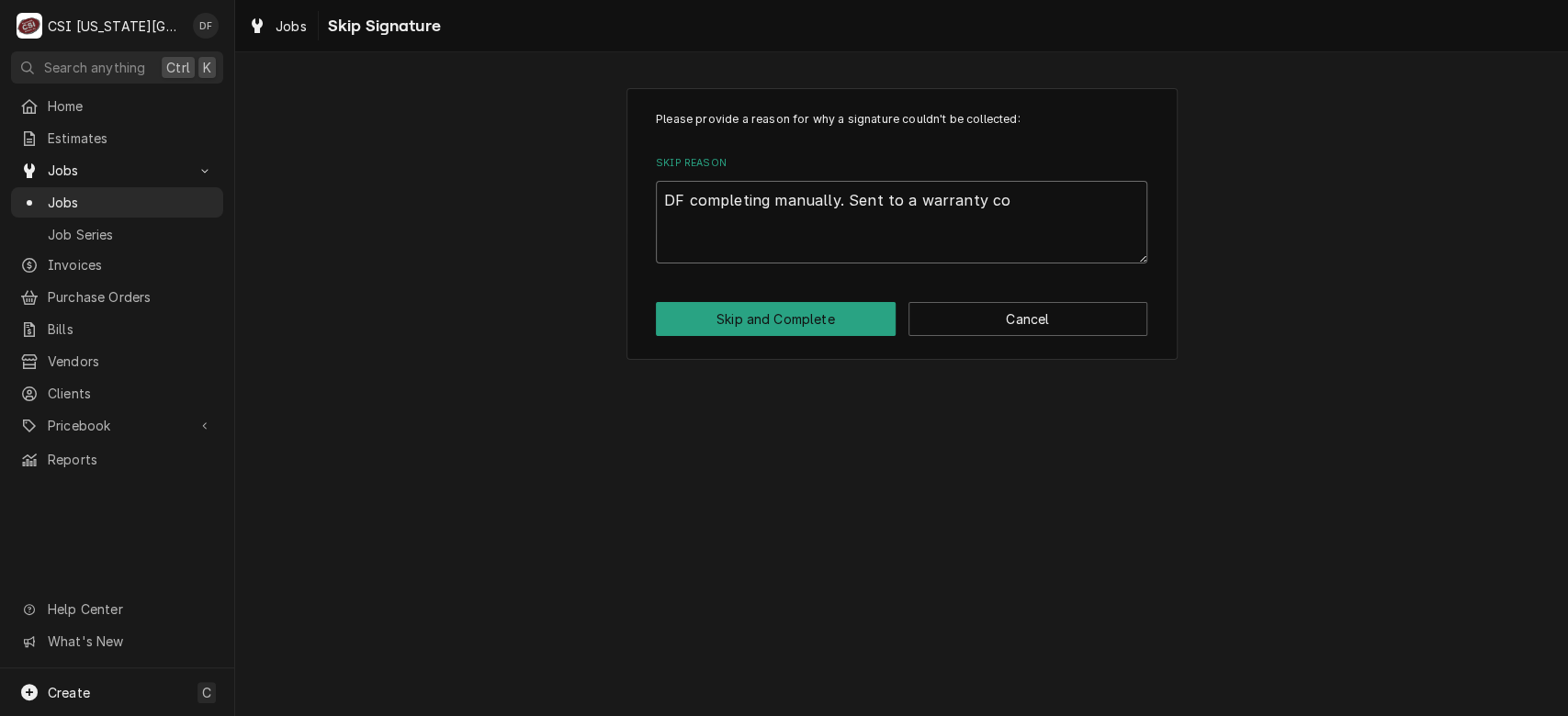
type textarea "DF completing manually. Sent to a warranty com"
type textarea "x"
type textarea "DF completing manually. Sent to a warranty comp"
type textarea "x"
type textarea "DF completing manually. Sent to a warranty compa"
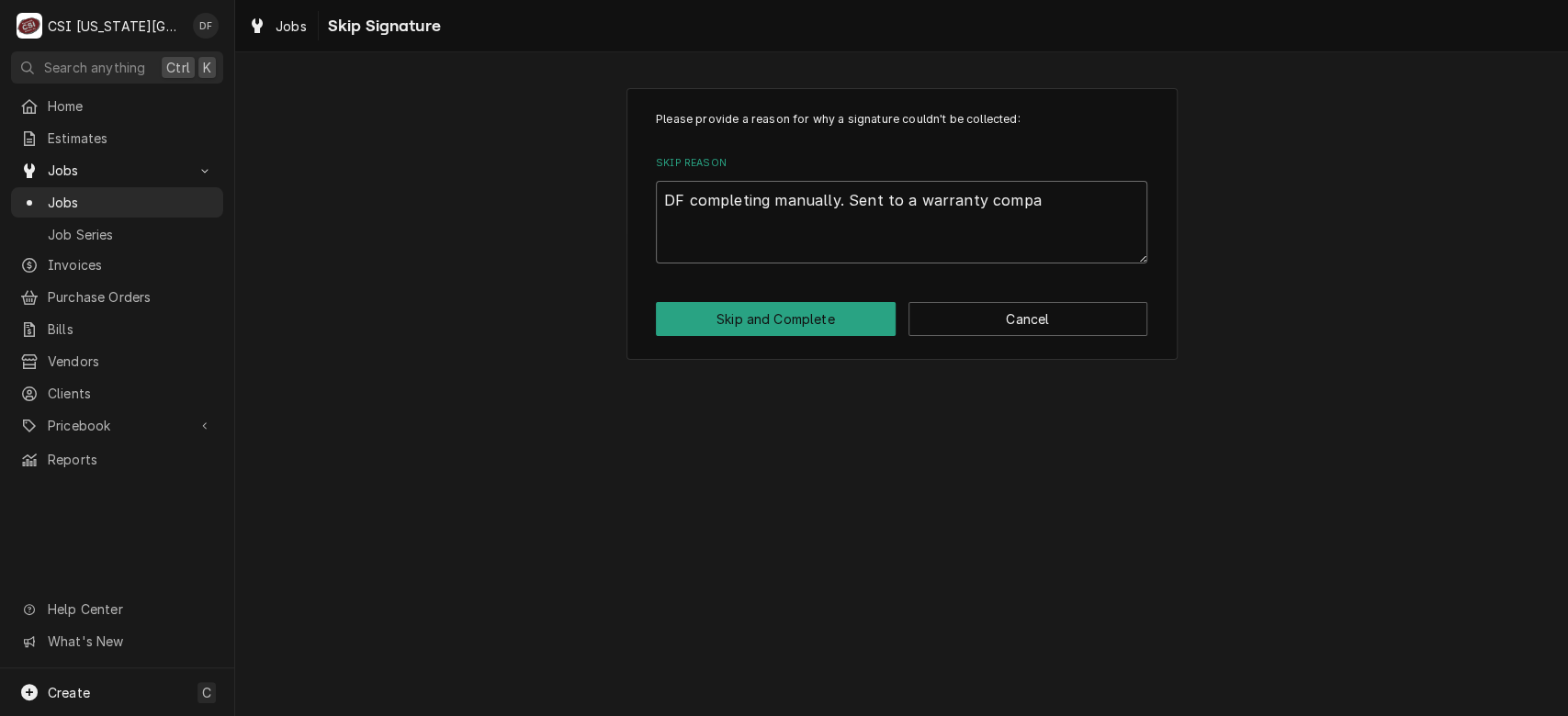
type textarea "x"
type textarea "DF completing manually. Sent to a warranty compan"
type textarea "x"
type textarea "DF completing manually. Sent to a warranty company"
type textarea "x"
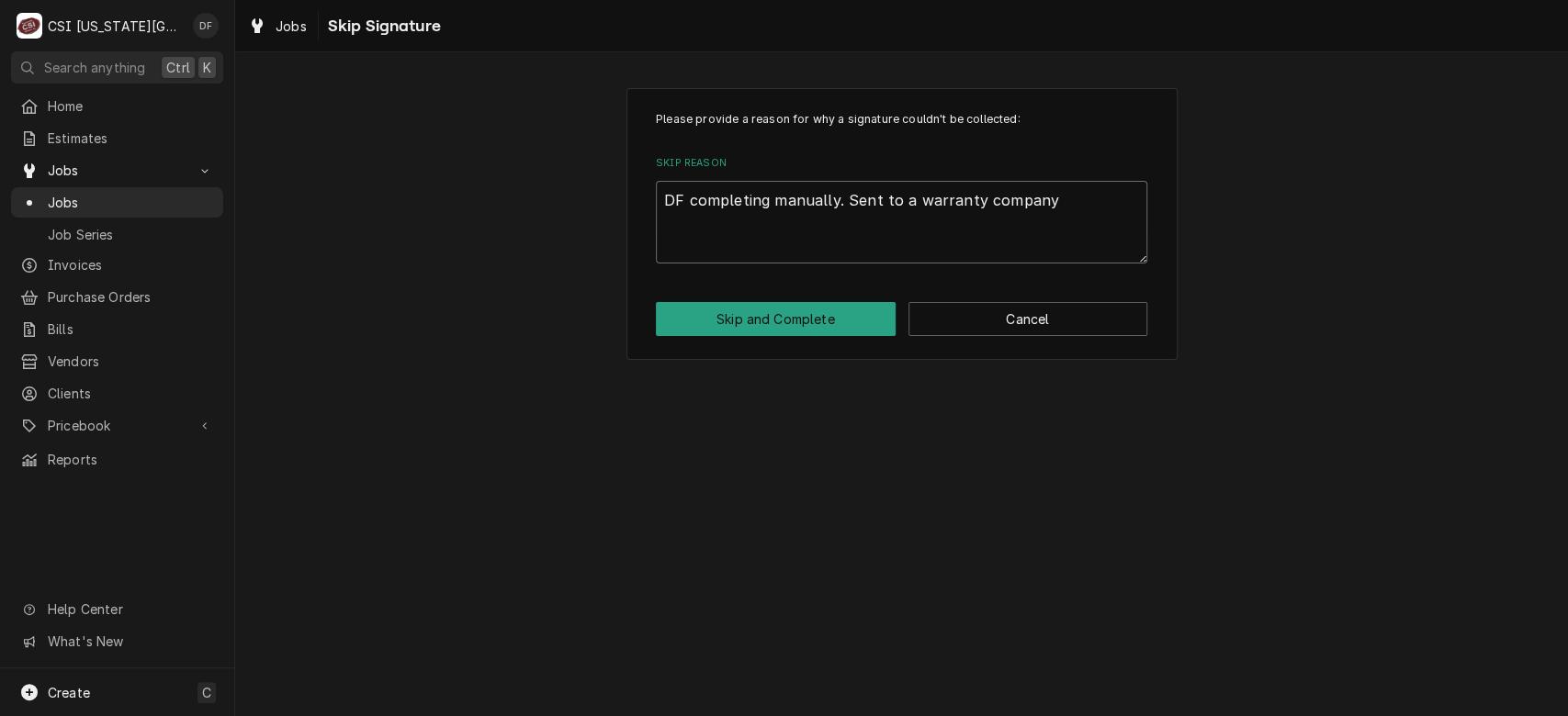
type textarea "DF completing manually. Sent to a warranty company"
type textarea "x"
type textarea "DF completing manually. Sent to a warranty company f"
type textarea "x"
type textarea "DF completing manually. Sent to a warranty company fo"
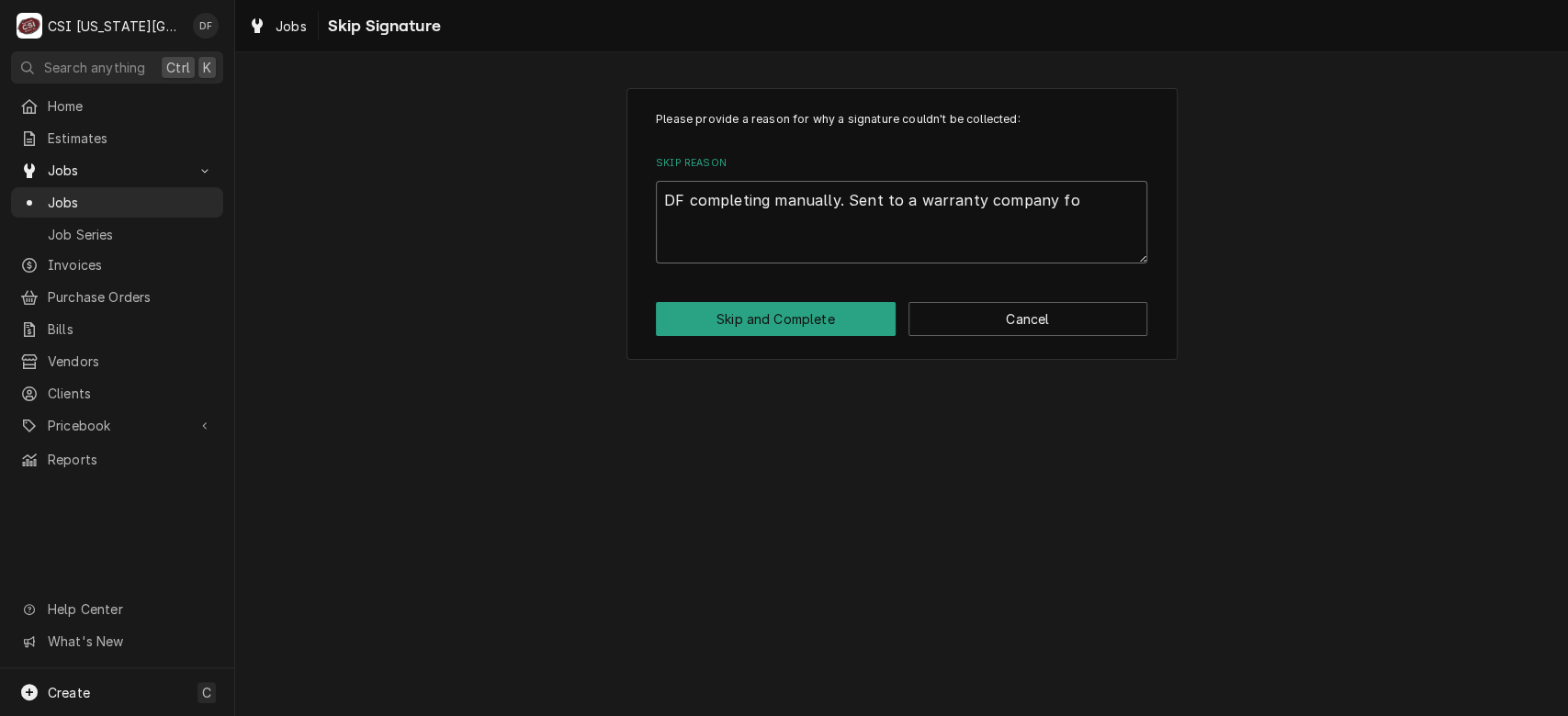
type textarea "x"
type textarea "DF completing manually. Sent to a warranty company for"
type textarea "x"
type textarea "DF completing manually. Sent to a warranty company for R"
type textarea "x"
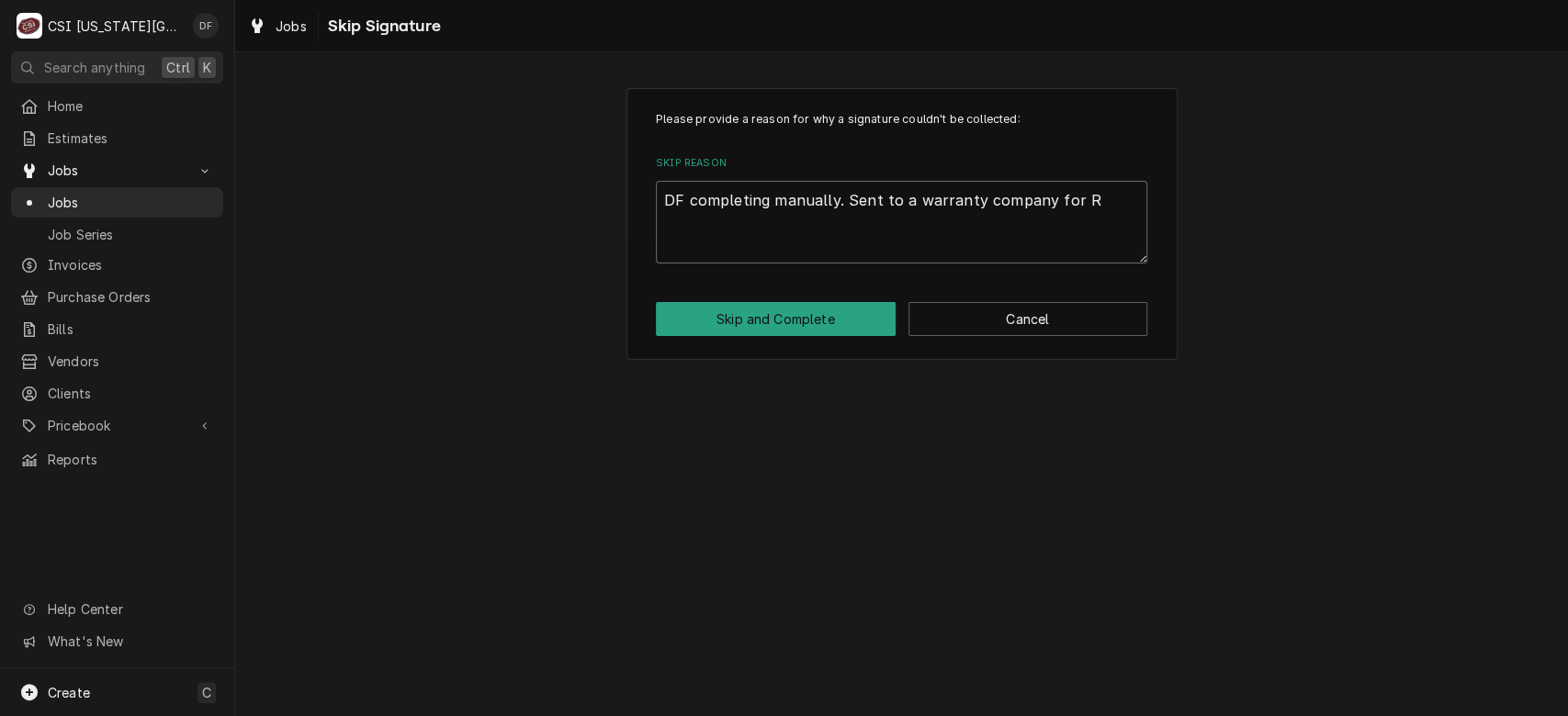
type textarea "DF completing manually. Sent to a warranty company for RT"
type textarea "x"
type textarea "DF completing manually. Sent to a warranty company for RTU"
click at [811, 326] on button "Skip and Complete" at bounding box center [775, 319] width 240 height 34
type textarea "x"
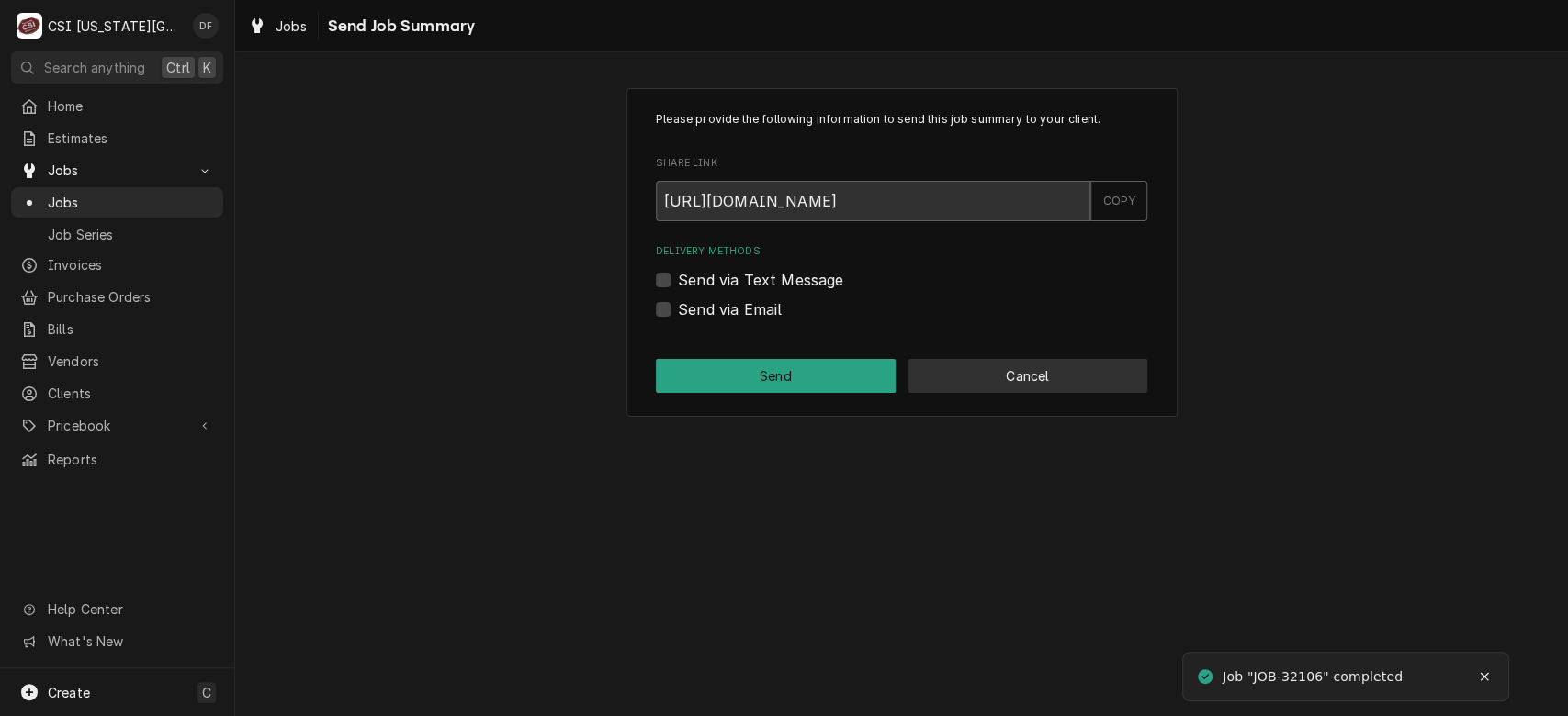
click at [977, 379] on button "Cancel" at bounding box center [1028, 376] width 240 height 34
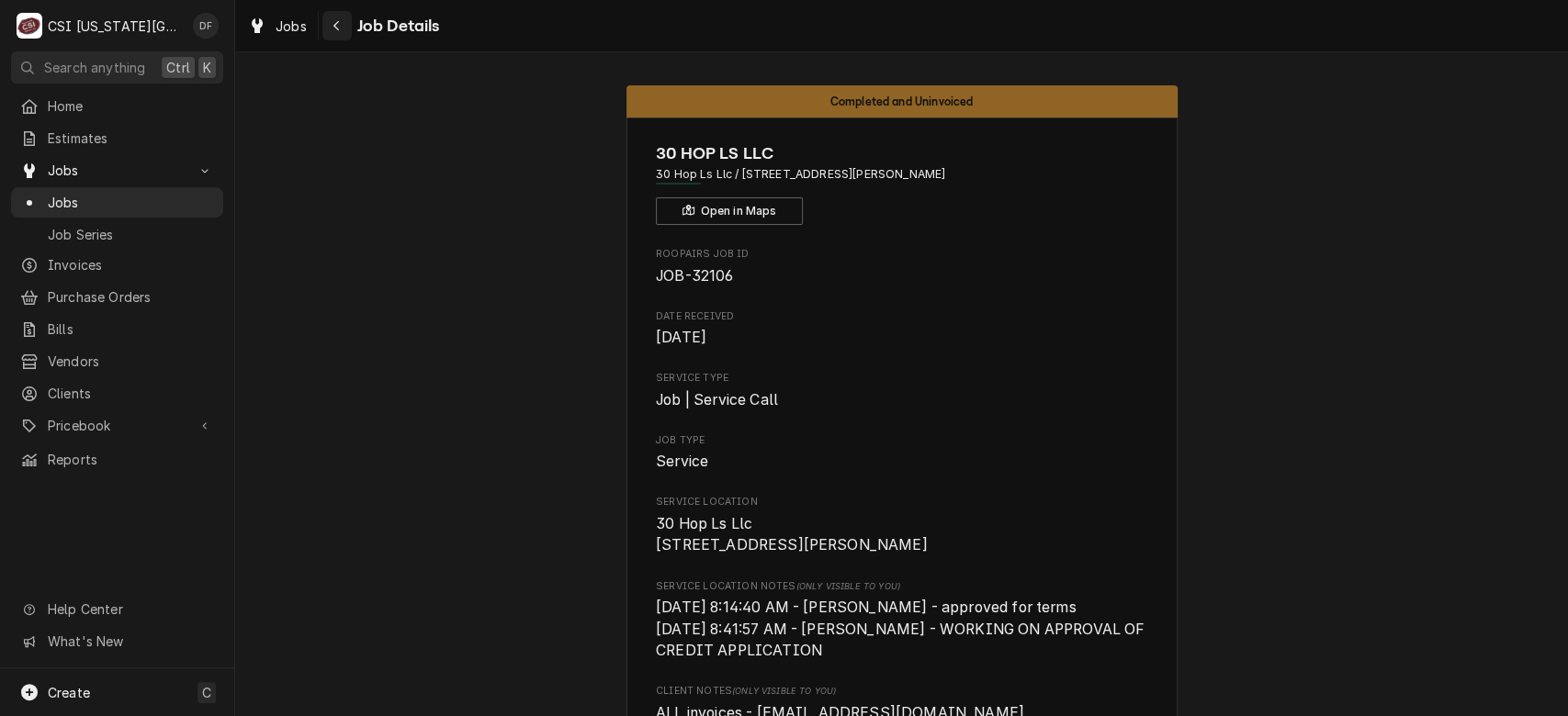
click at [342, 21] on div "Navigate back" at bounding box center [337, 25] width 19 height 19
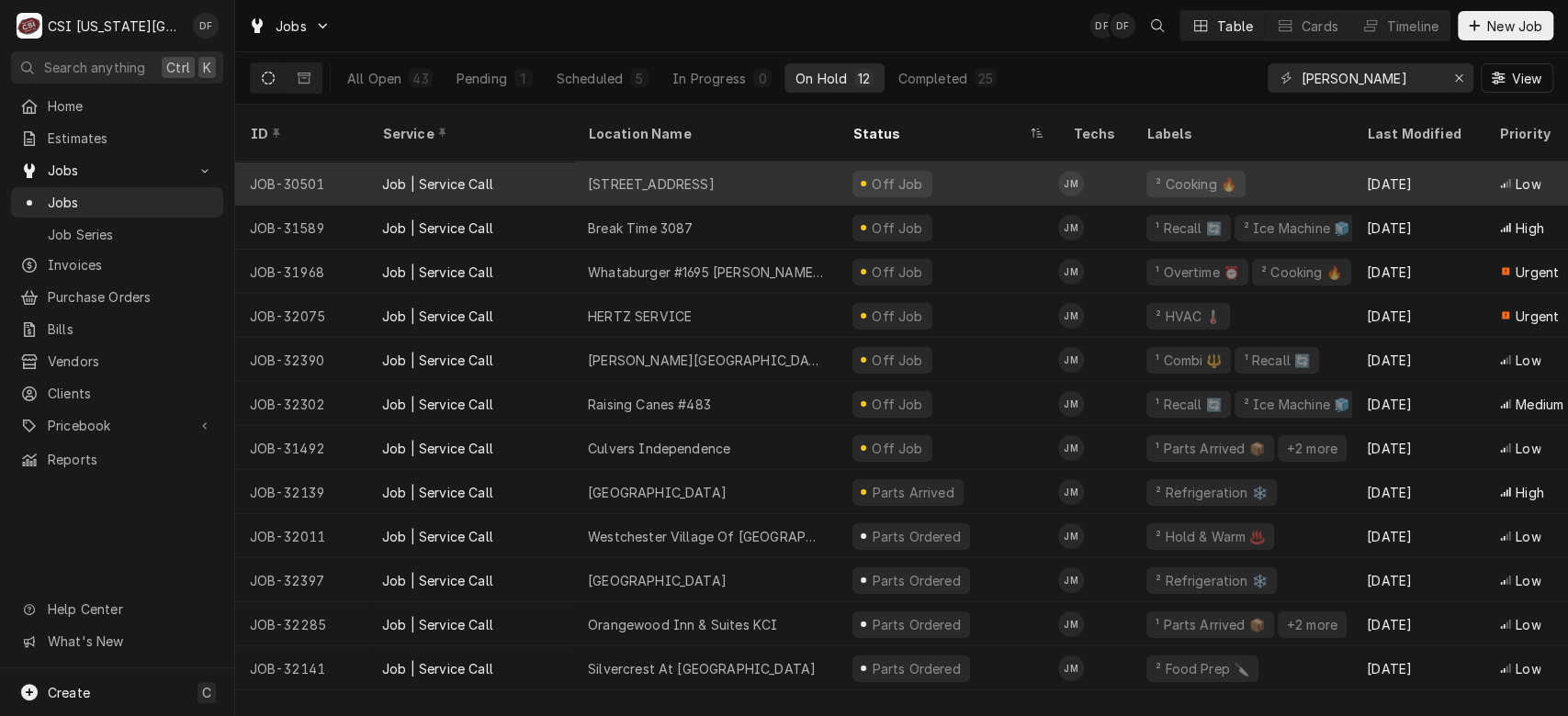
click at [771, 161] on div "[STREET_ADDRESS]" at bounding box center [705, 183] width 264 height 44
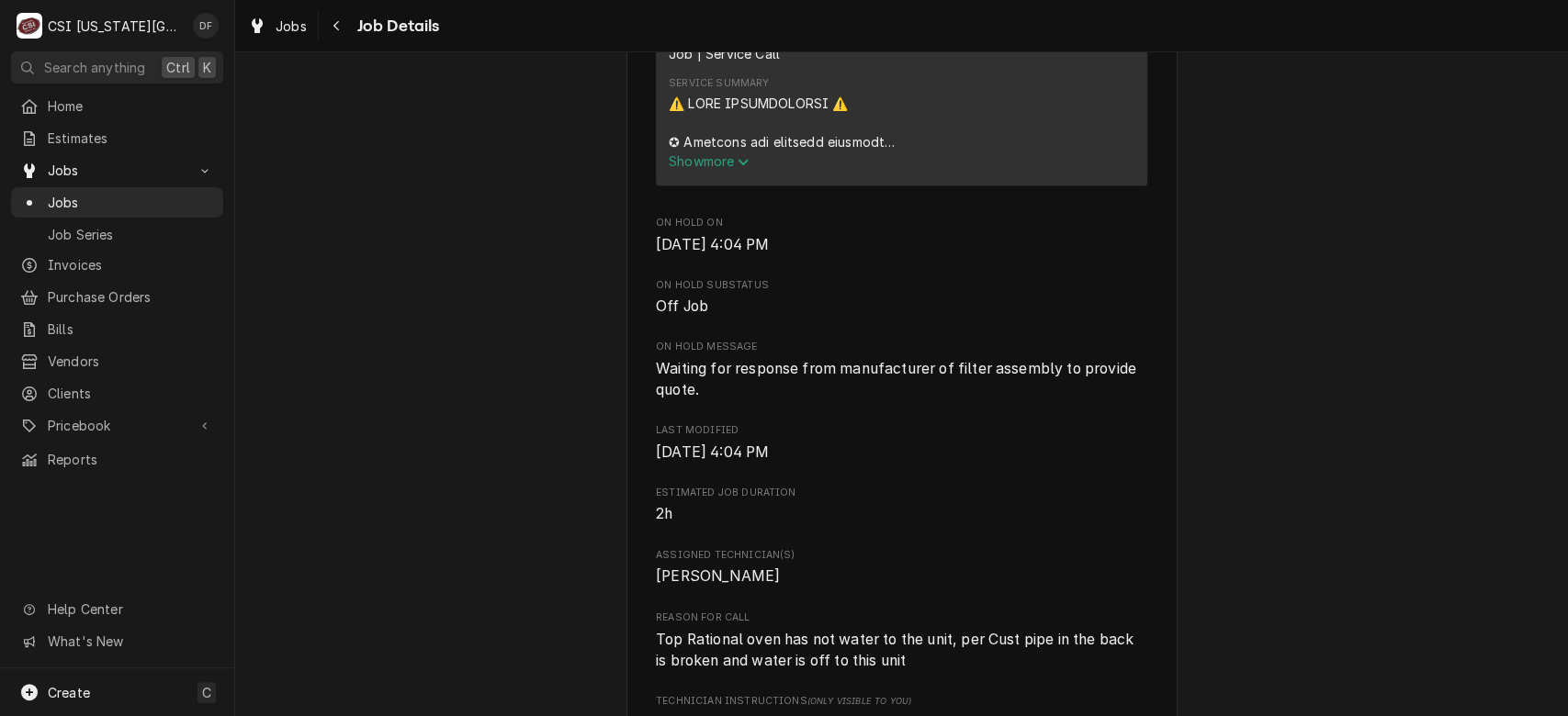
scroll to position [1792, 0]
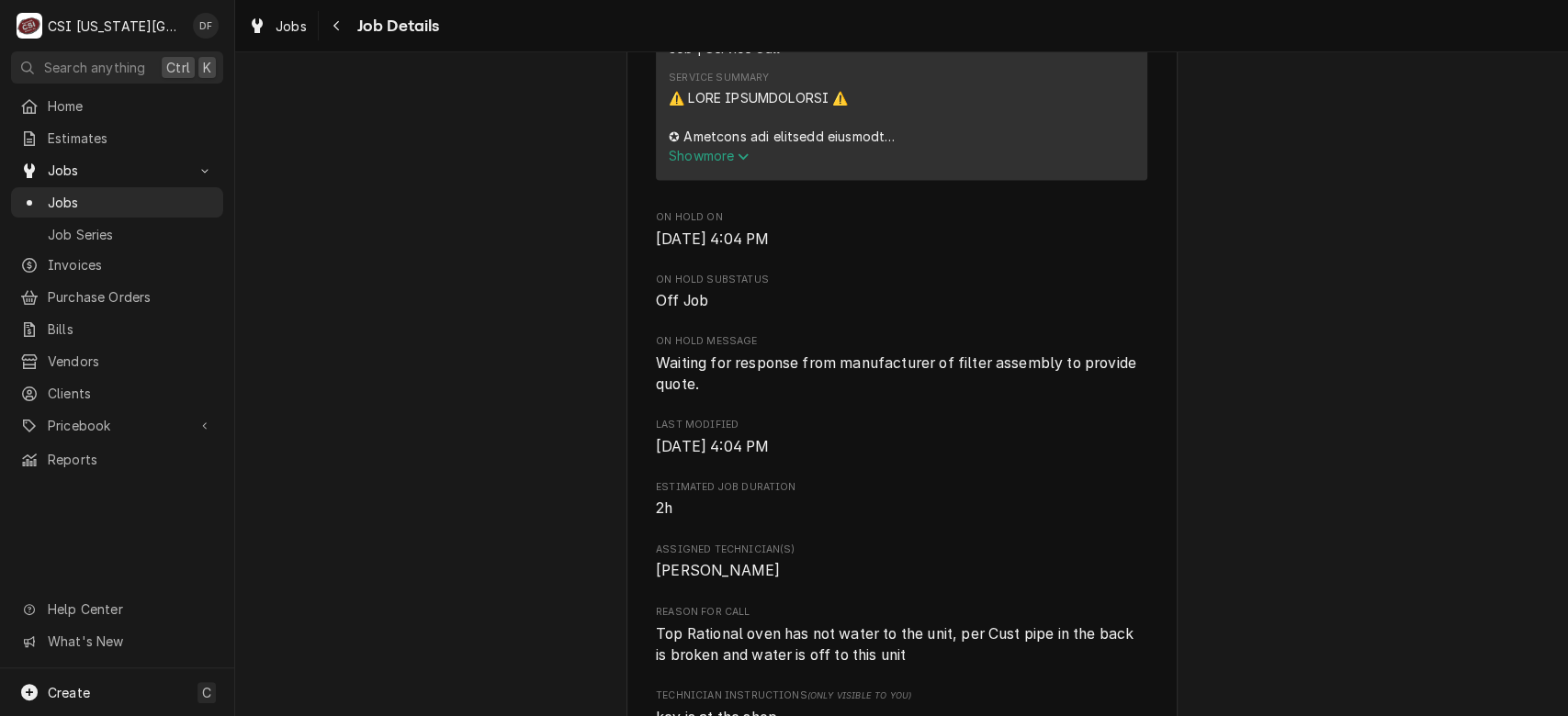
click at [689, 163] on span "Show more" at bounding box center [709, 156] width 81 height 16
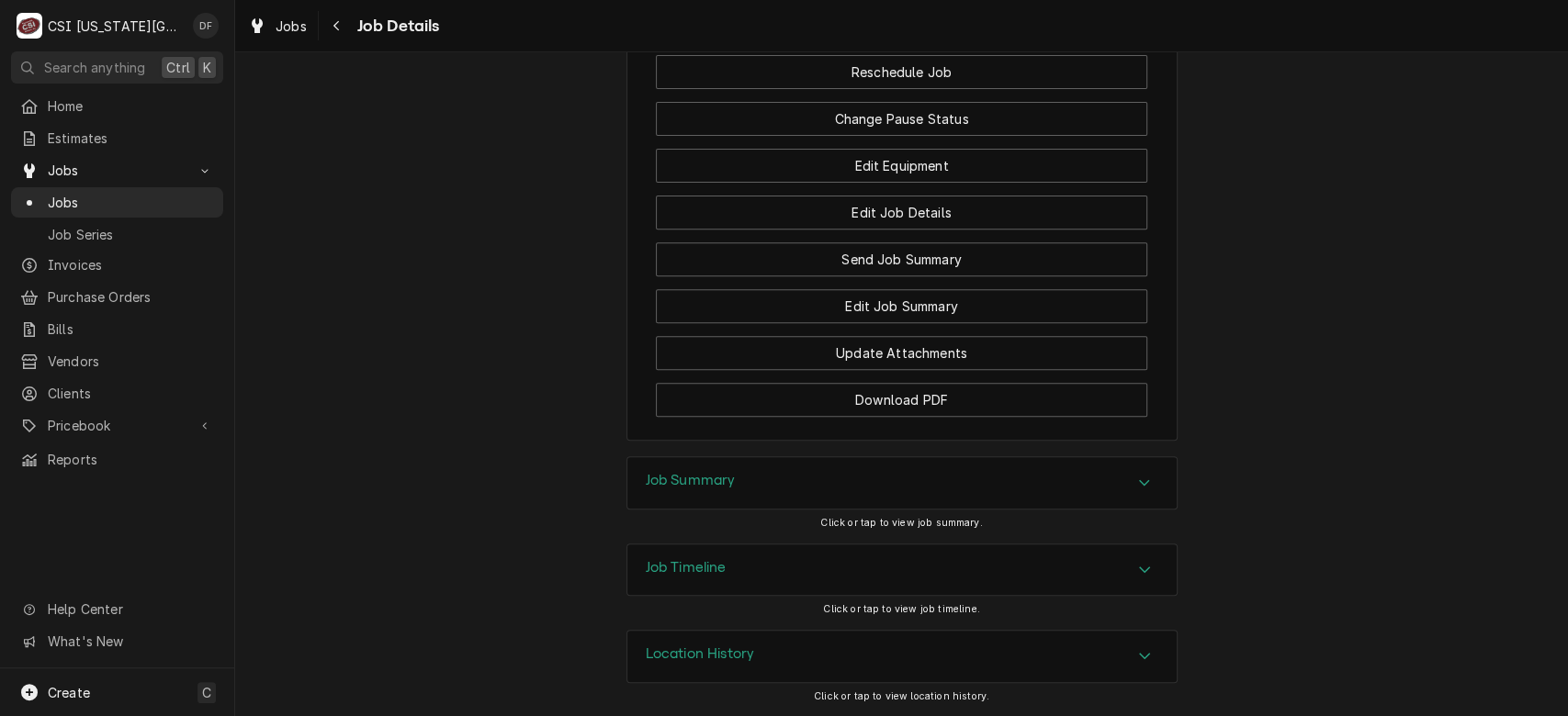
scroll to position [4685, 0]
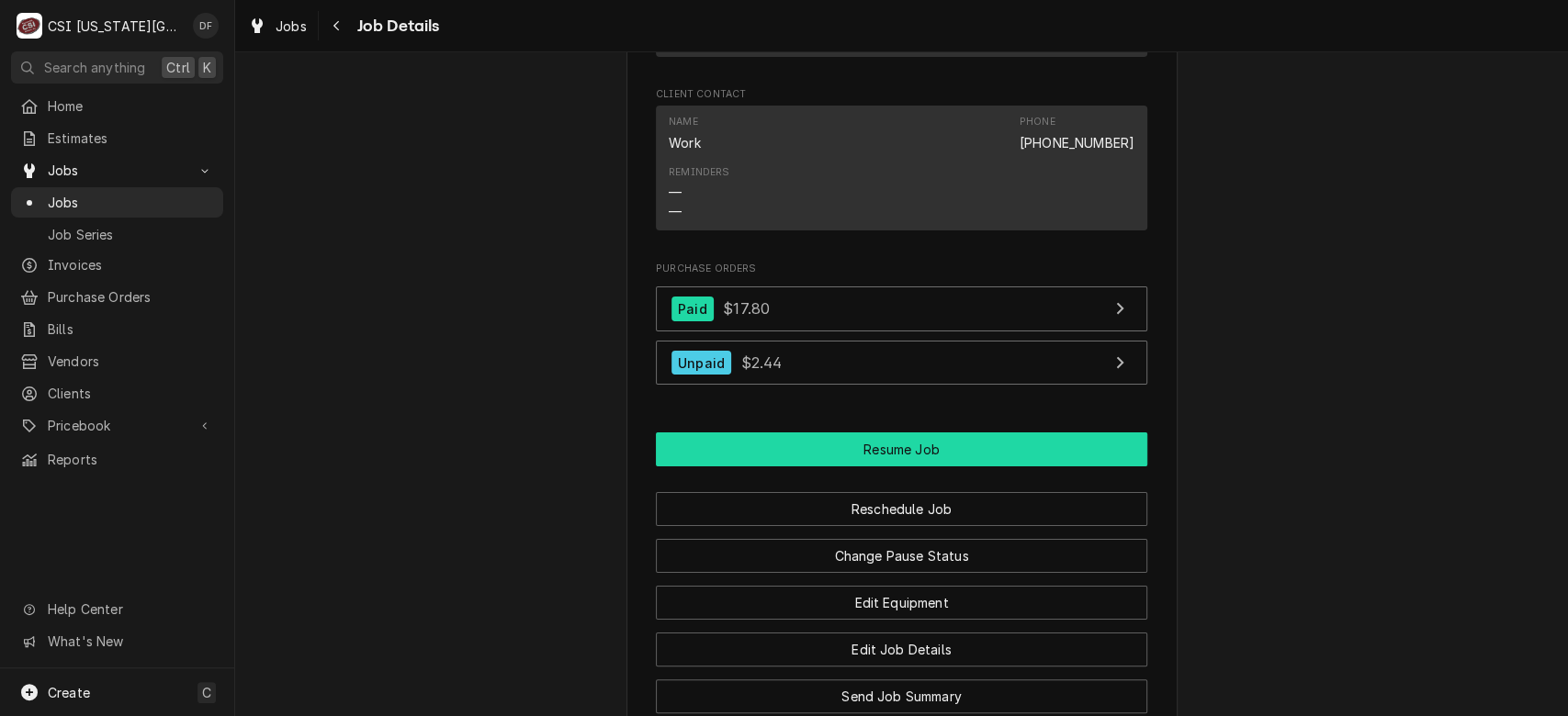
click at [974, 467] on button "Resume Job" at bounding box center [901, 449] width 491 height 34
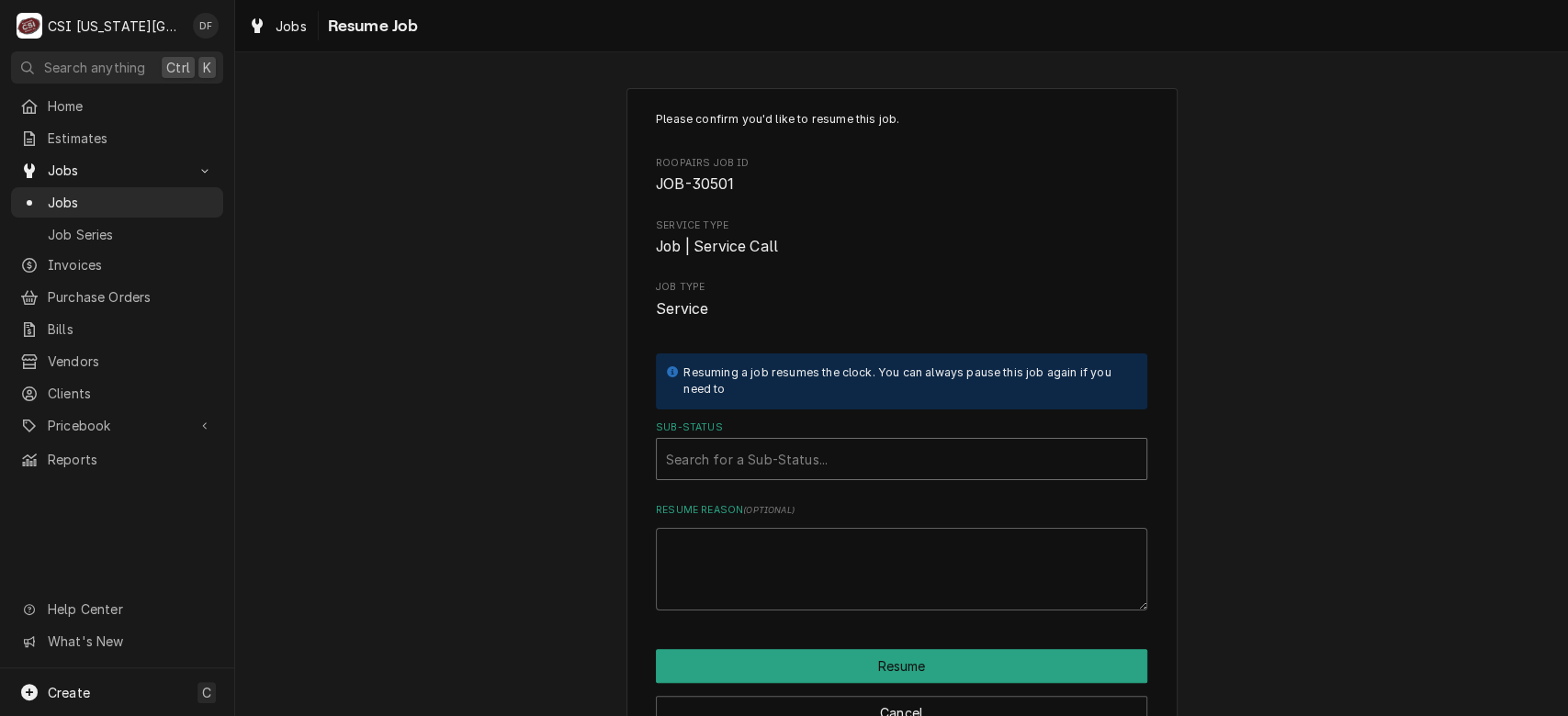
click at [775, 465] on div "Sub-Status" at bounding box center [900, 459] width 471 height 33
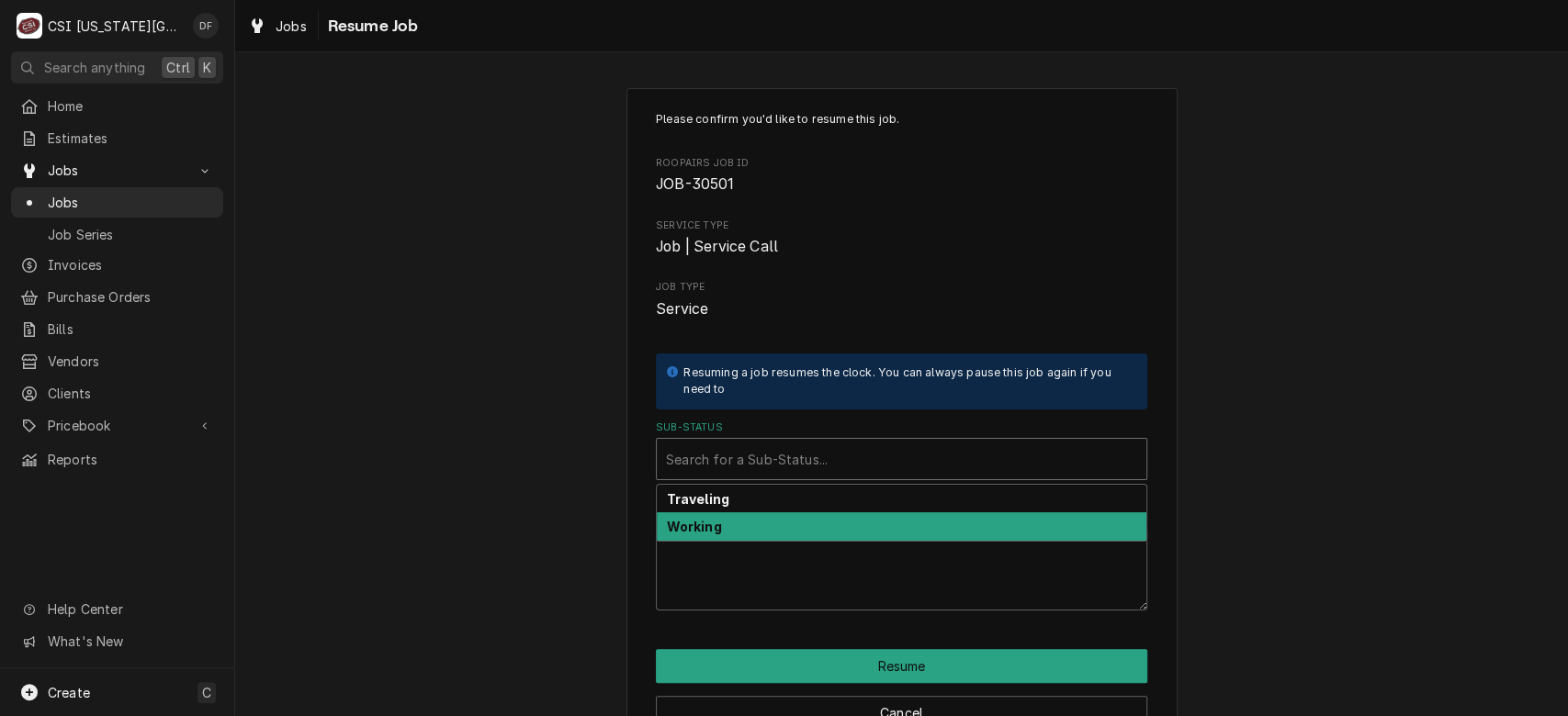
click at [772, 523] on div "Working" at bounding box center [901, 526] width 489 height 28
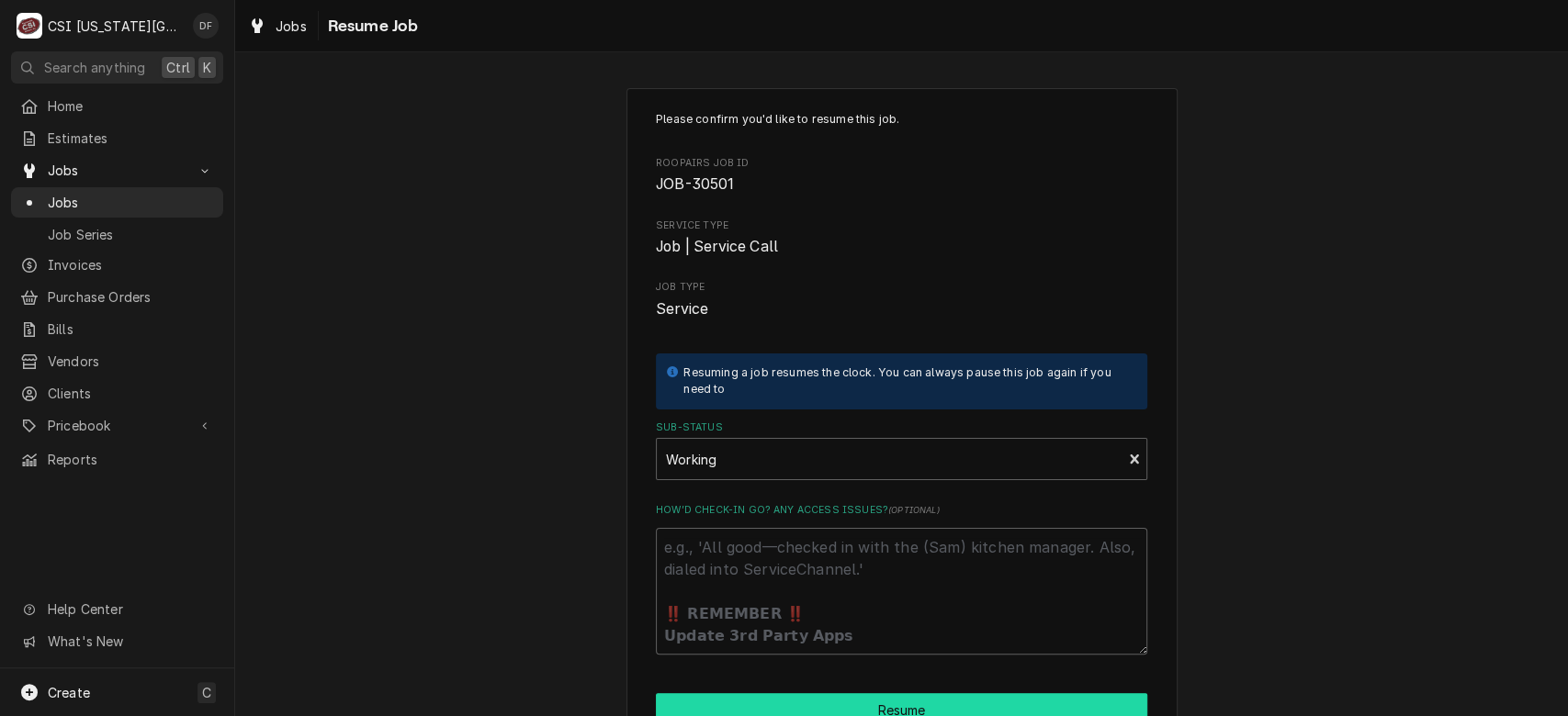
click at [826, 704] on button "Resume" at bounding box center [901, 709] width 491 height 34
type textarea "x"
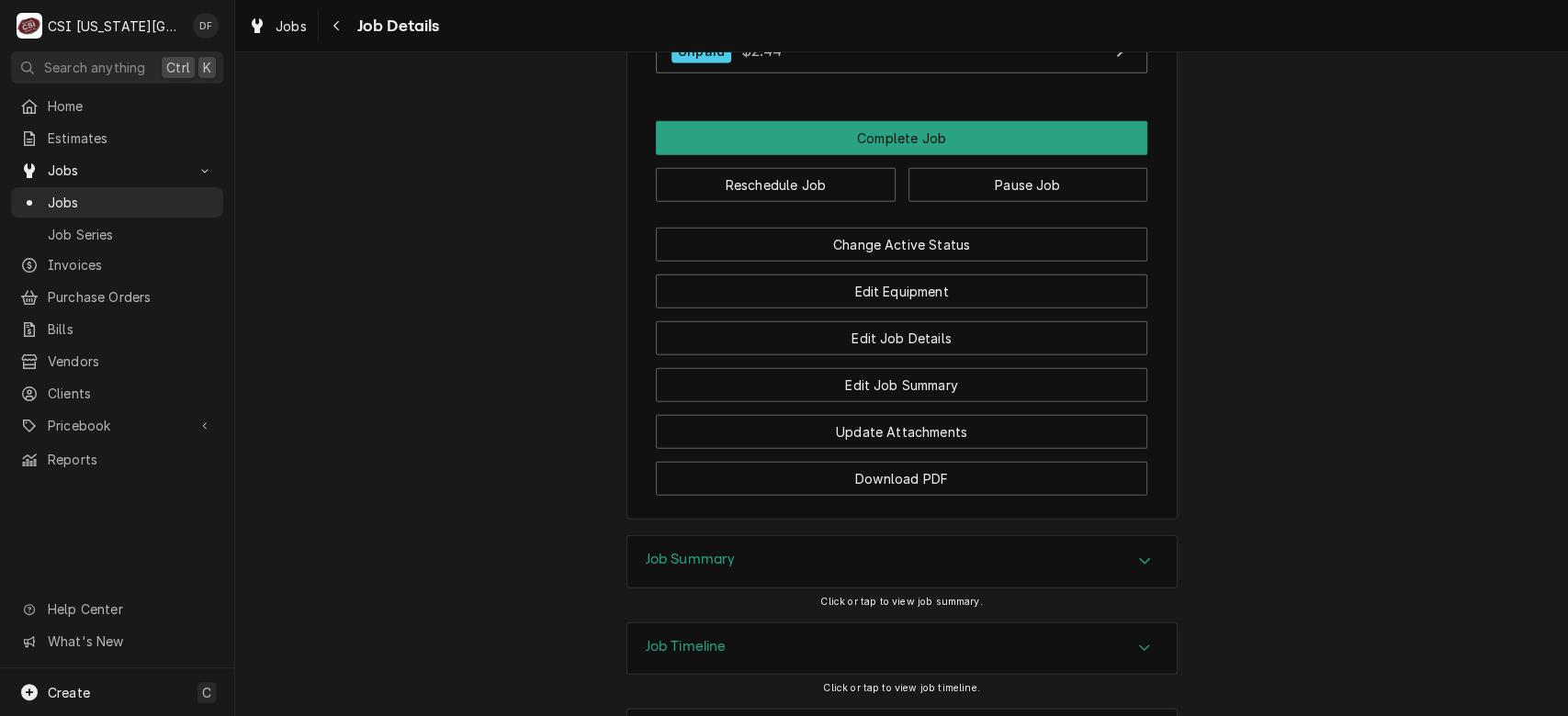
scroll to position [3222, 0]
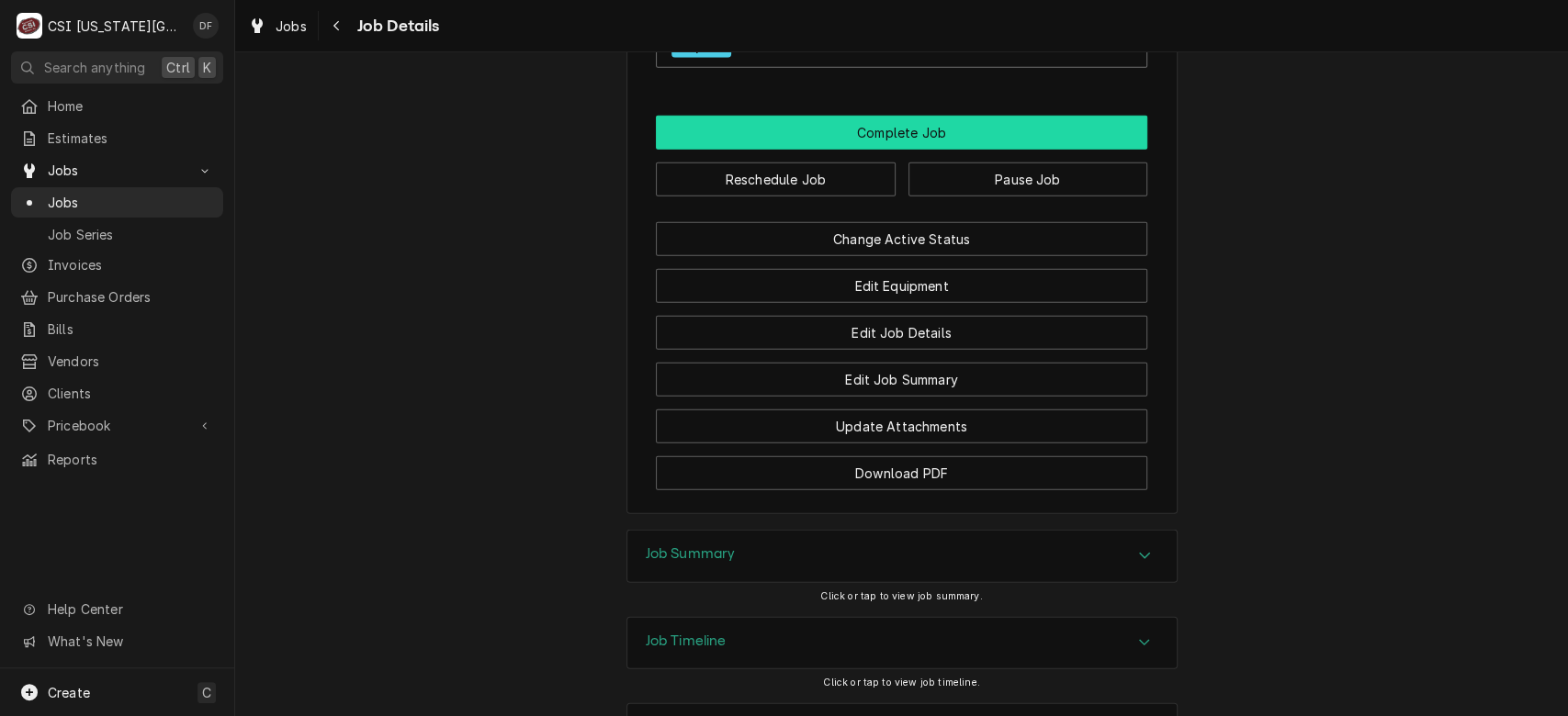
click at [1054, 150] on button "Complete Job" at bounding box center [901, 132] width 491 height 34
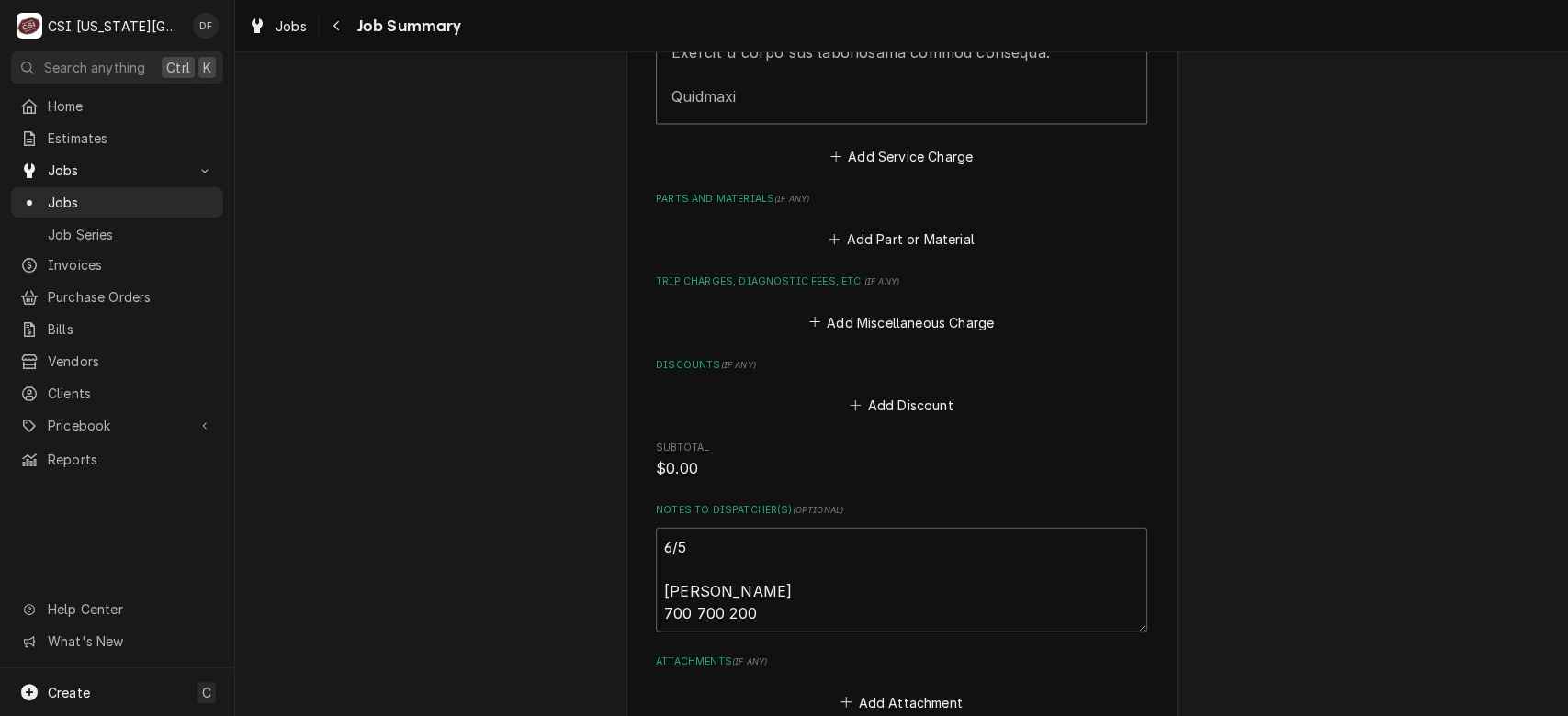
scroll to position [2967, 0]
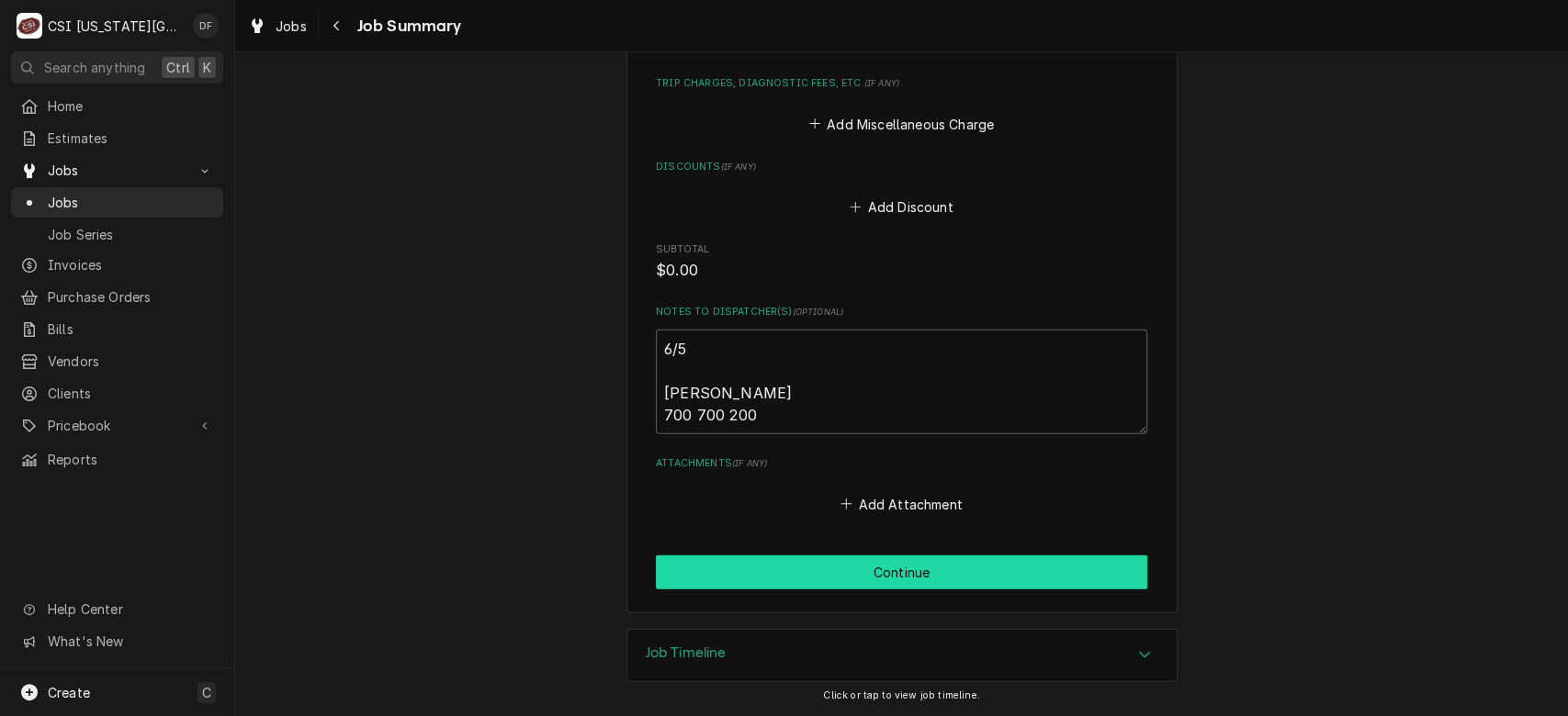
click at [976, 569] on button "Continue" at bounding box center [901, 572] width 491 height 34
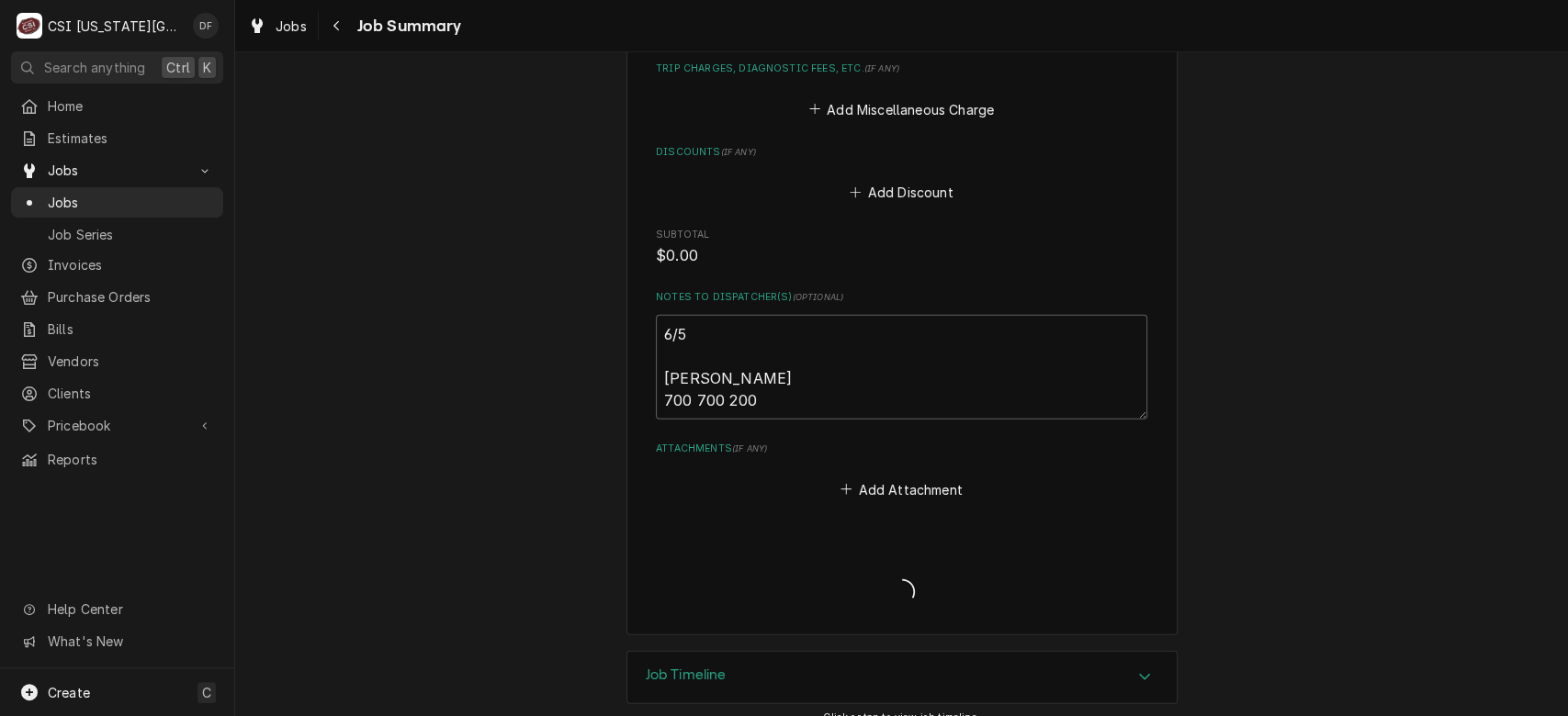
type textarea "x"
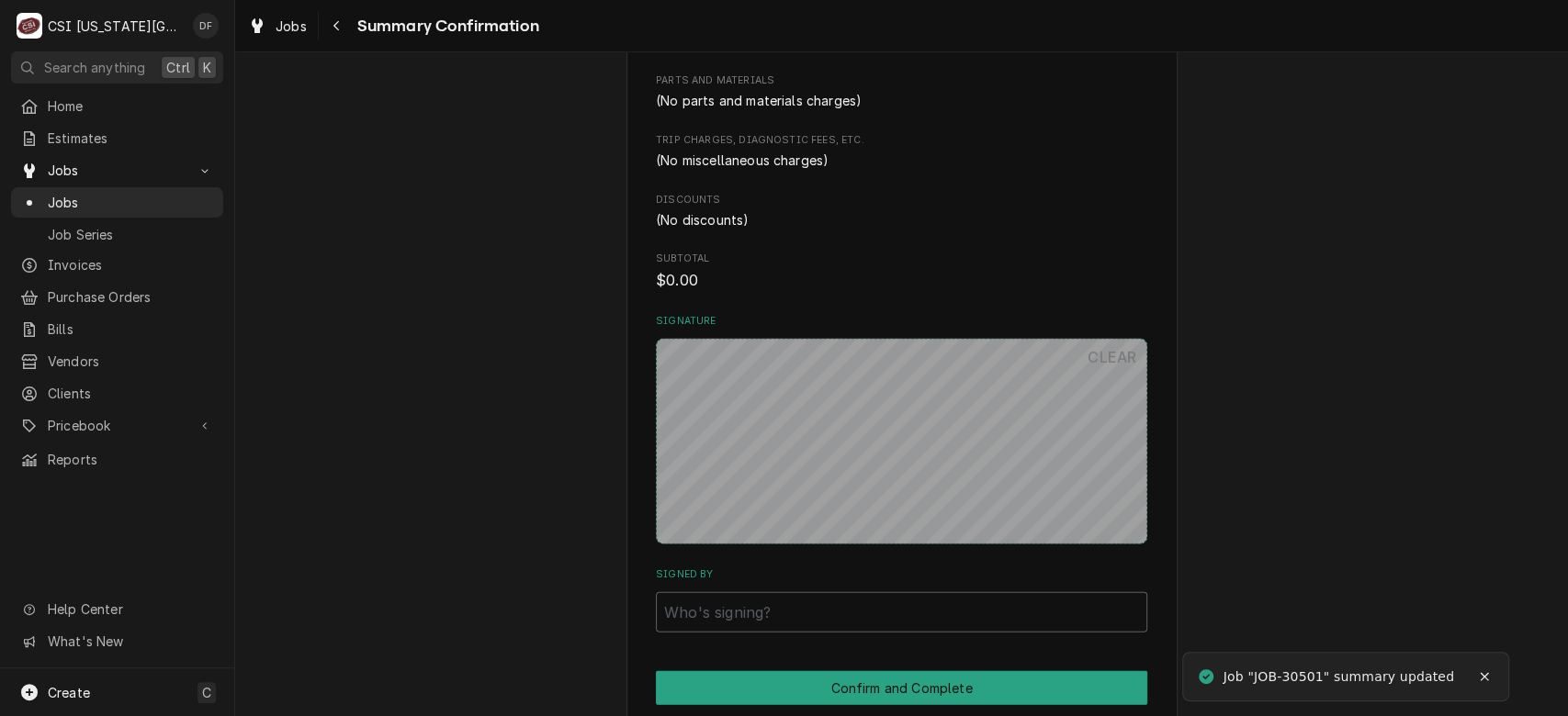
scroll to position [2699, 0]
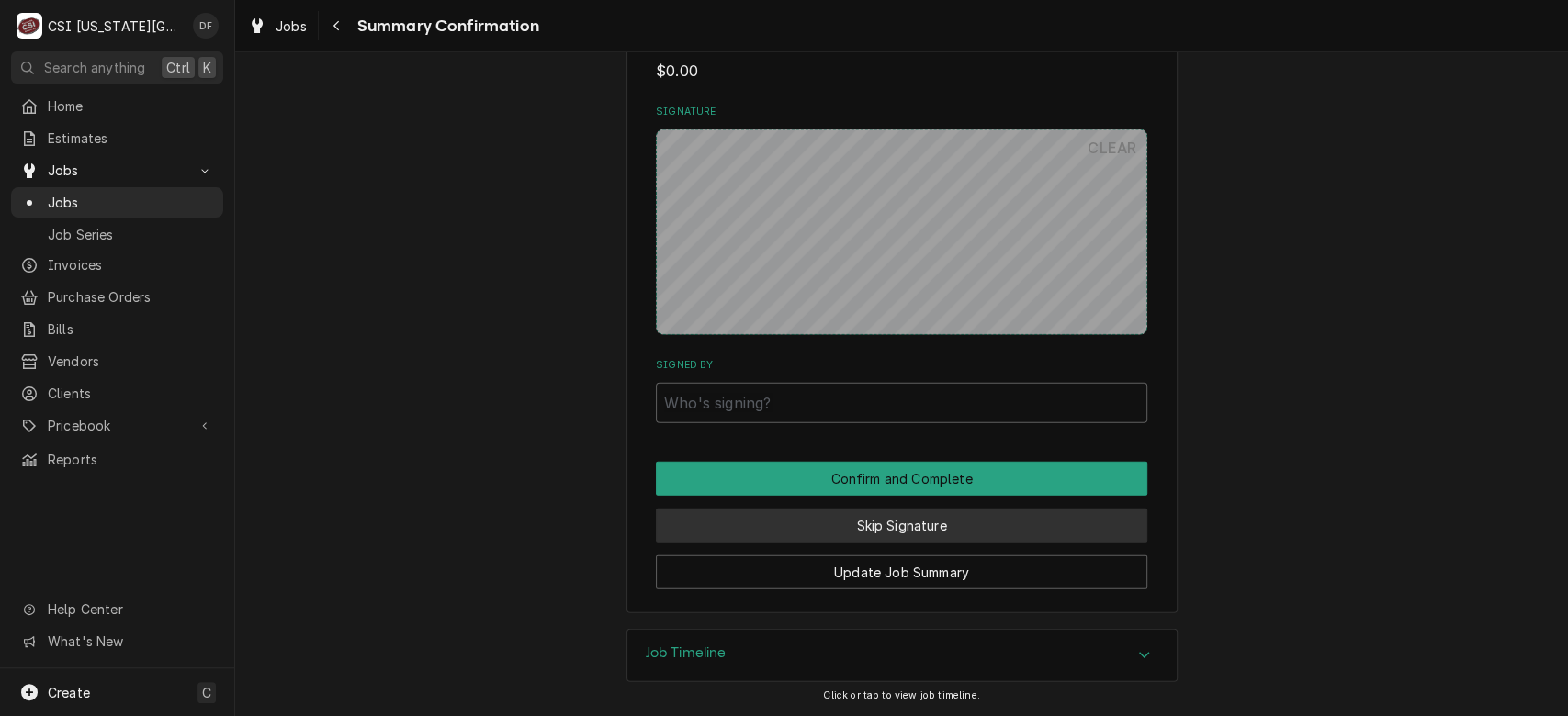
click at [1008, 521] on button "Skip Signature" at bounding box center [901, 525] width 491 height 34
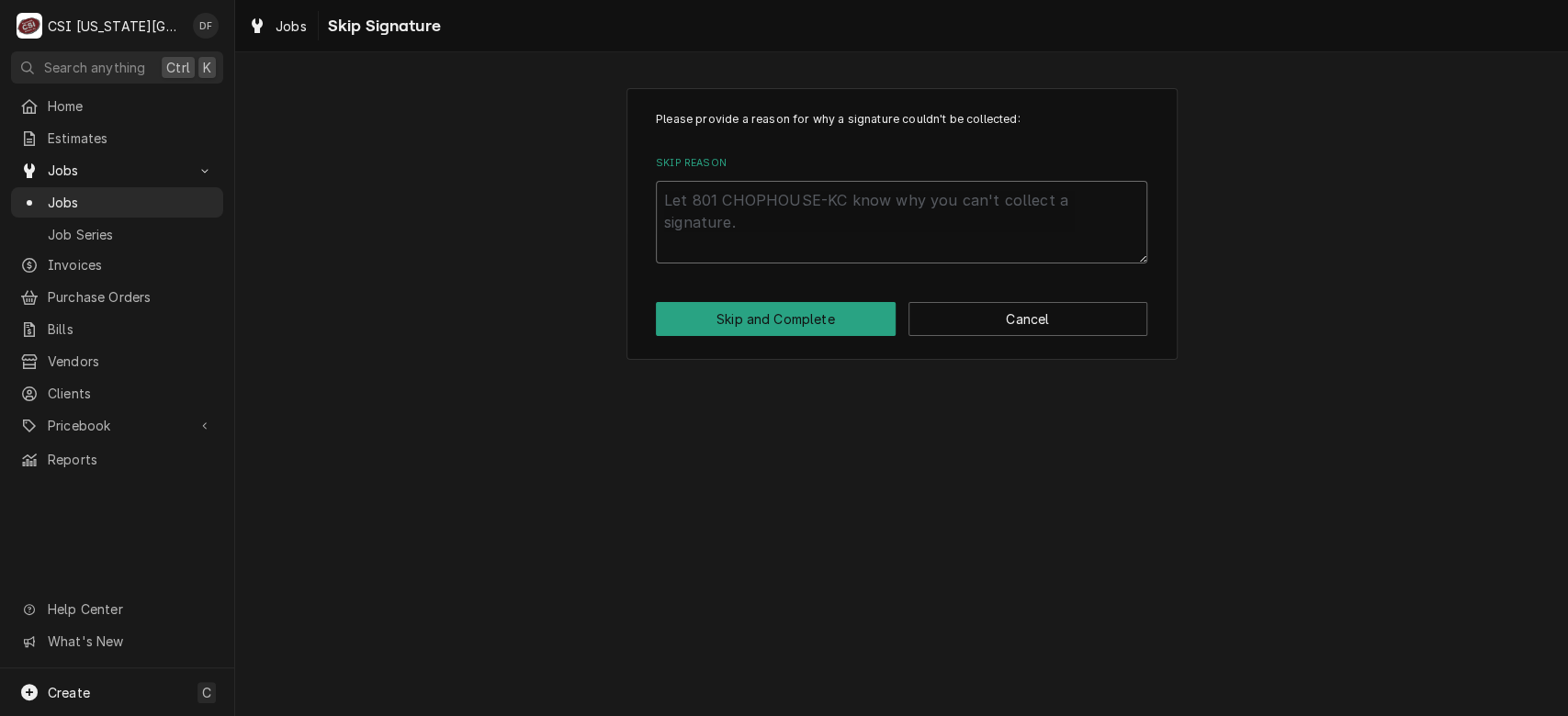
click at [794, 203] on textarea "Skip Reason" at bounding box center [901, 222] width 491 height 82
type textarea "x"
type textarea "D"
type textarea "x"
type textarea "DF"
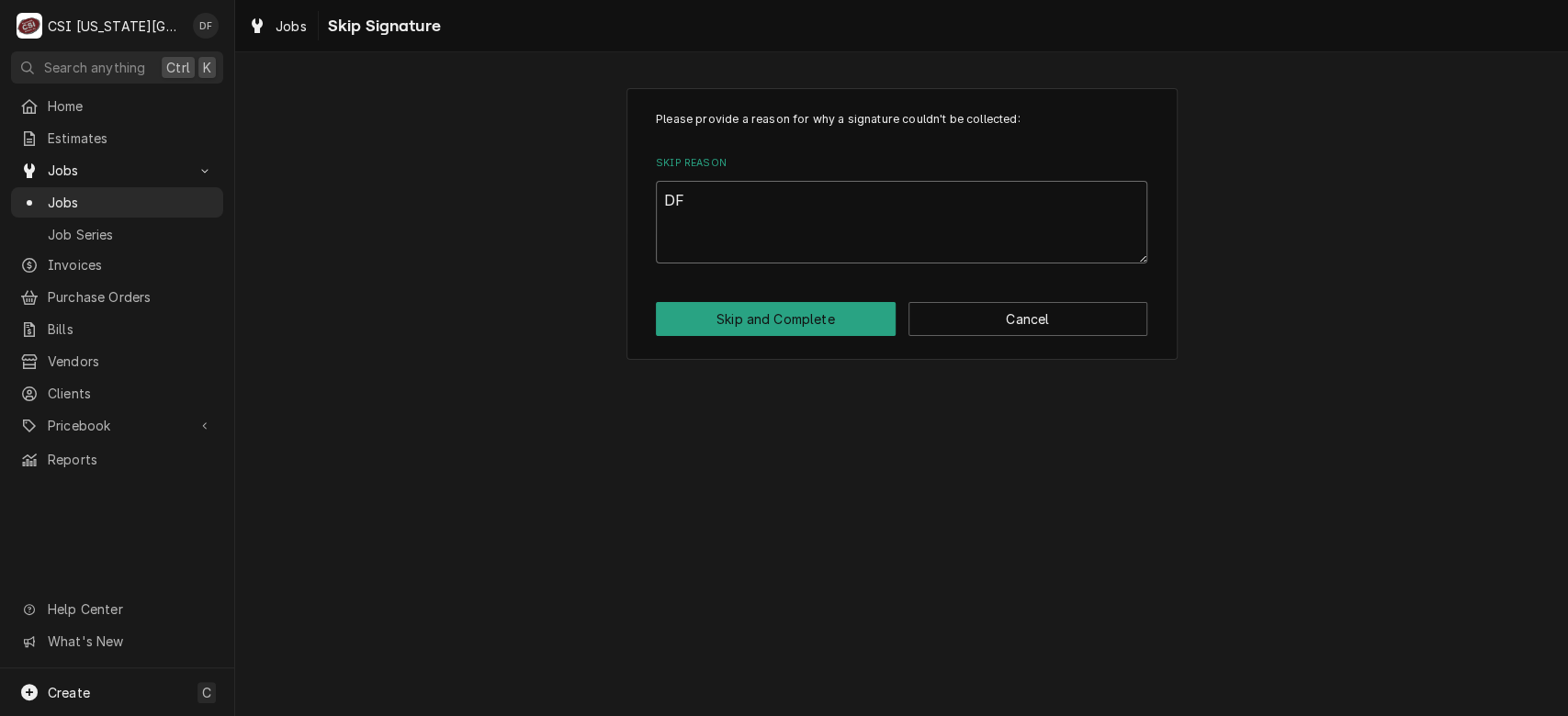
type textarea "x"
type textarea "DF"
type textarea "x"
type textarea "DF c"
type textarea "x"
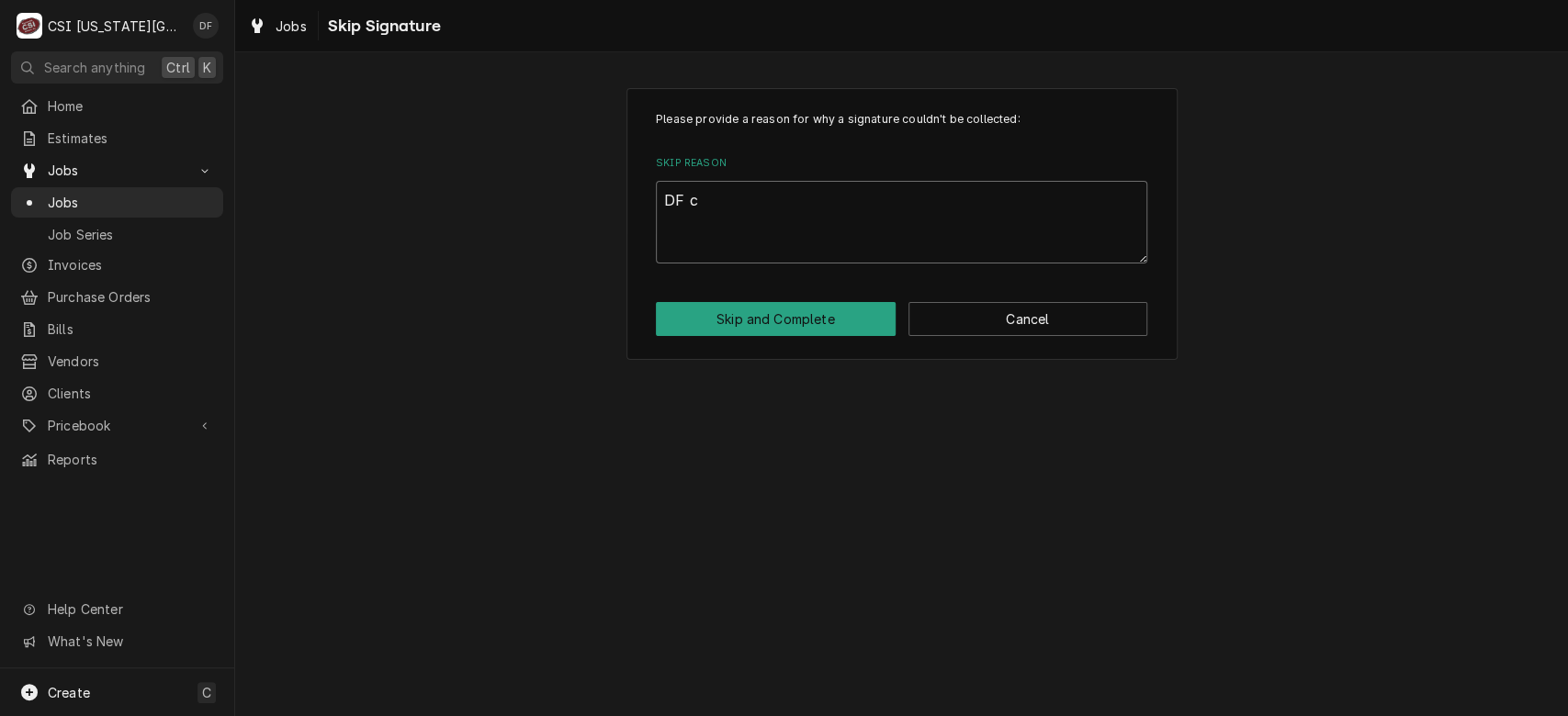
type textarea "DF co"
type textarea "x"
type textarea "DF com"
type textarea "x"
type textarea "DF comp"
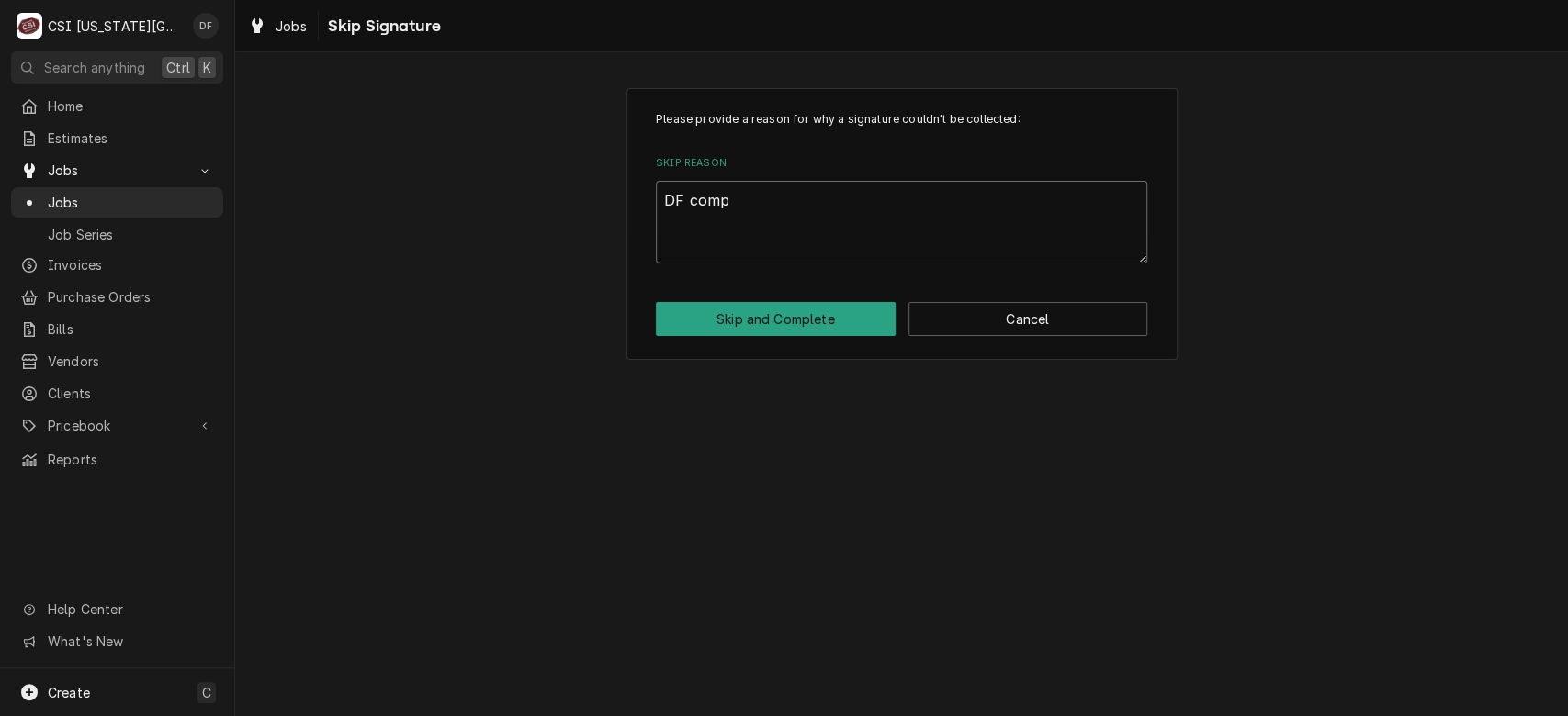
type textarea "x"
type textarea "DF compl"
type textarea "x"
type textarea "DF comple"
type textarea "x"
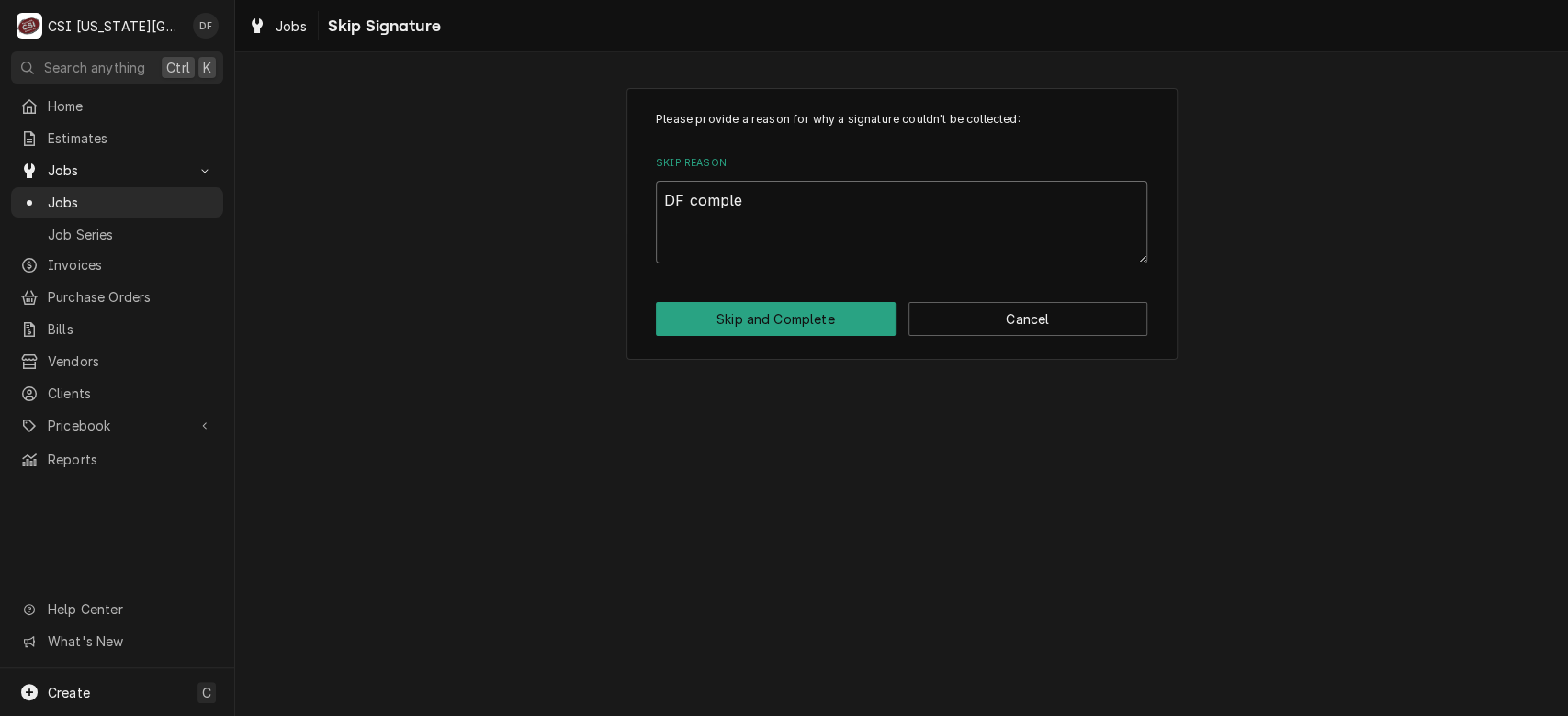
type textarea "DF complet"
type textarea "x"
type textarea "DF completi"
type textarea "x"
type textarea "DF completin"
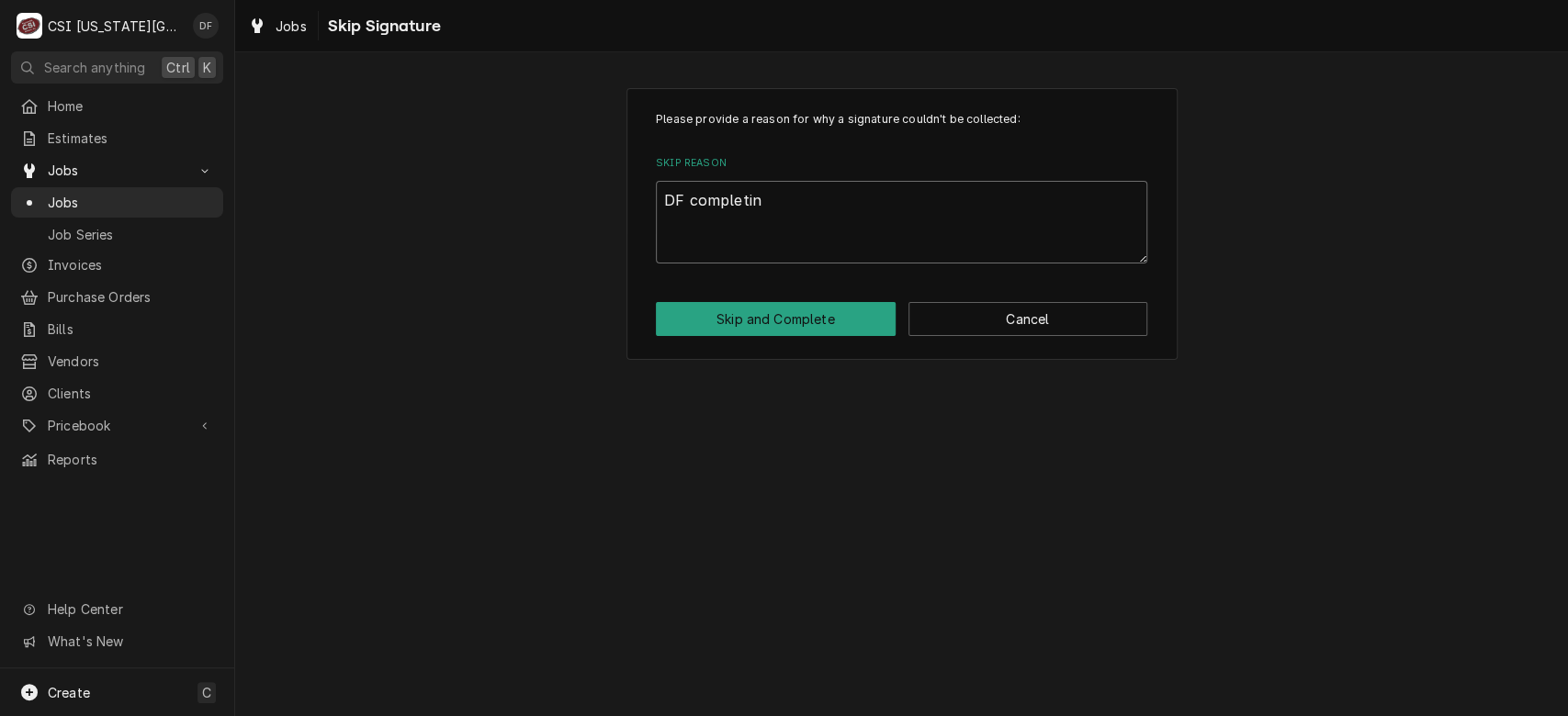
type textarea "x"
type textarea "DF completing"
type textarea "x"
type textarea "DF completing m"
type textarea "x"
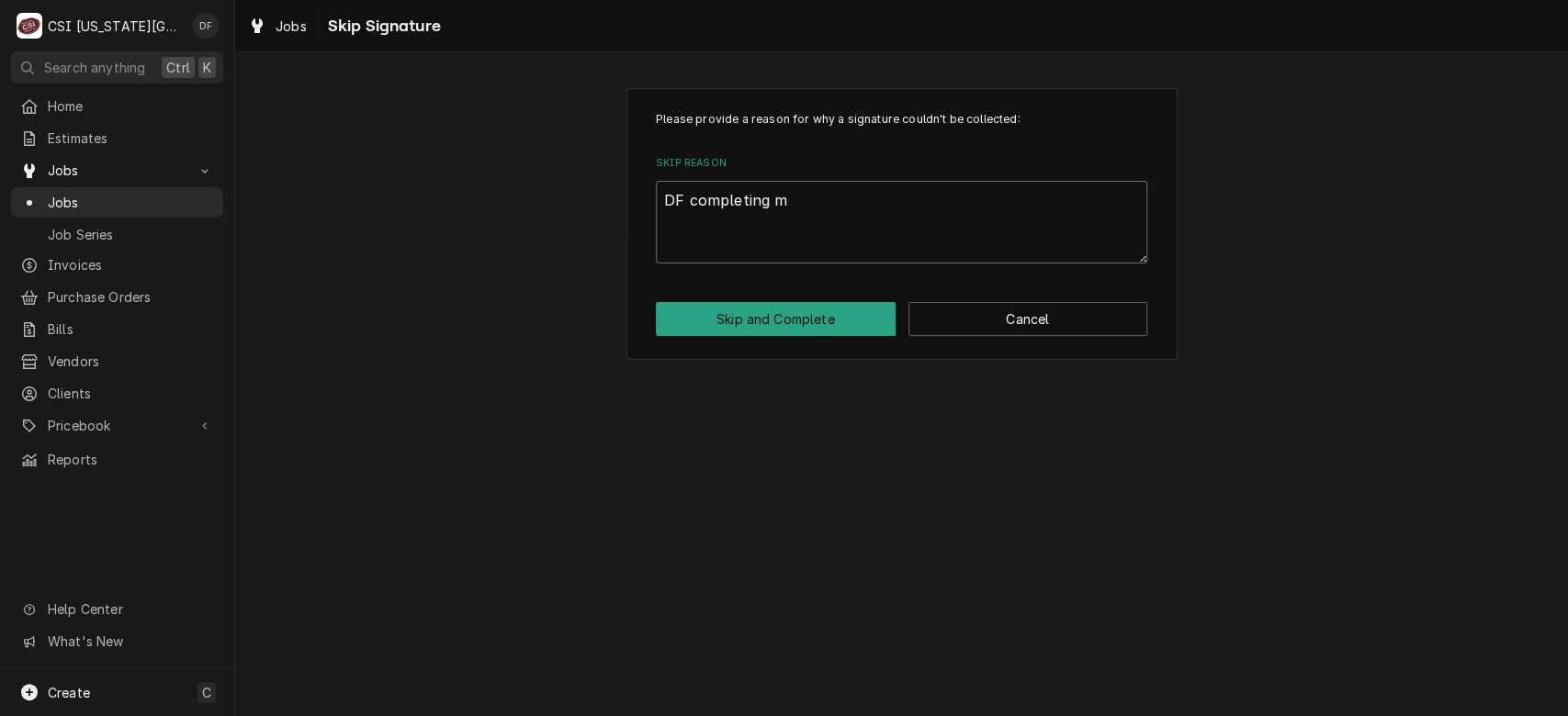
type textarea "DF completing ma"
type textarea "x"
type textarea "DF completing man"
type textarea "x"
type textarea "DF completing manu"
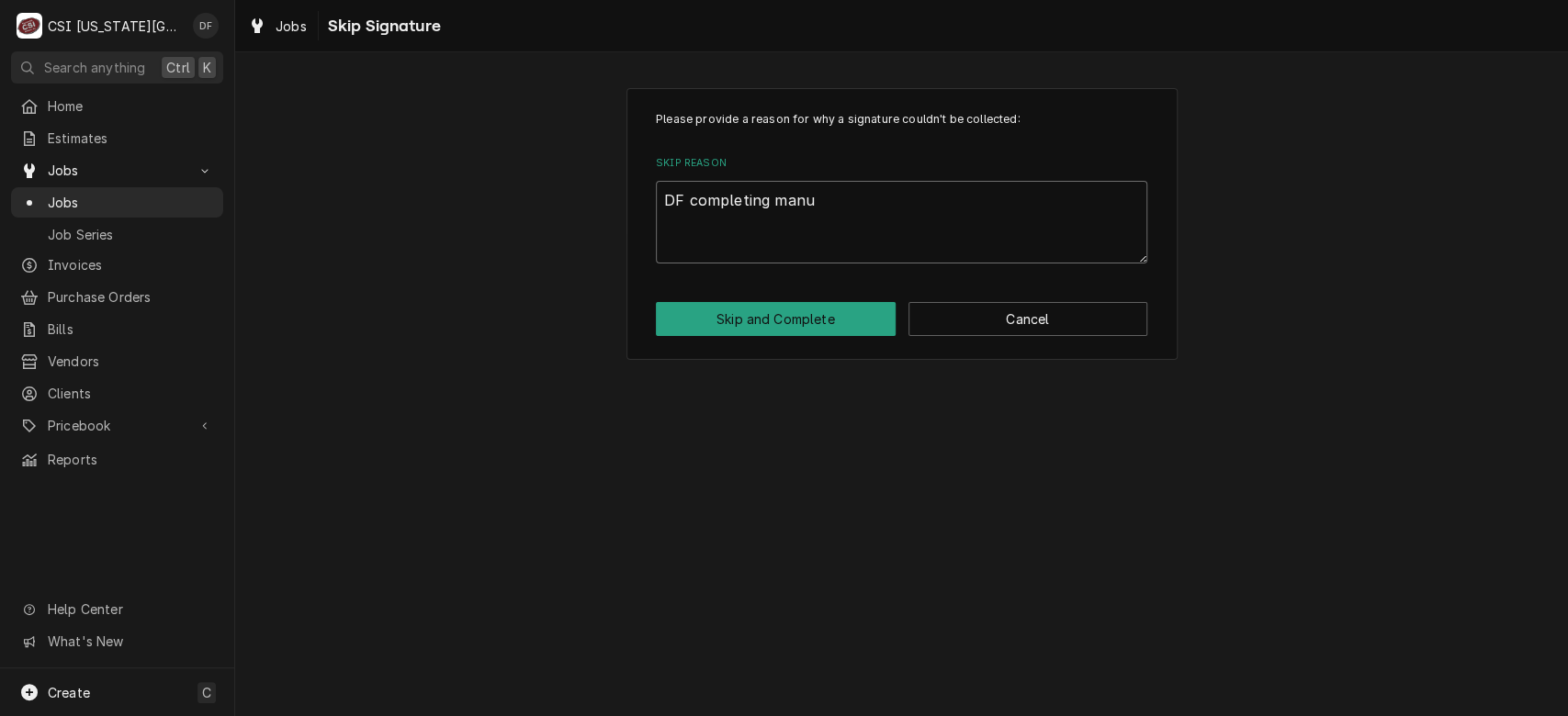
type textarea "x"
type textarea "DF completing manua"
type textarea "x"
type textarea "DF completing manual"
type textarea "x"
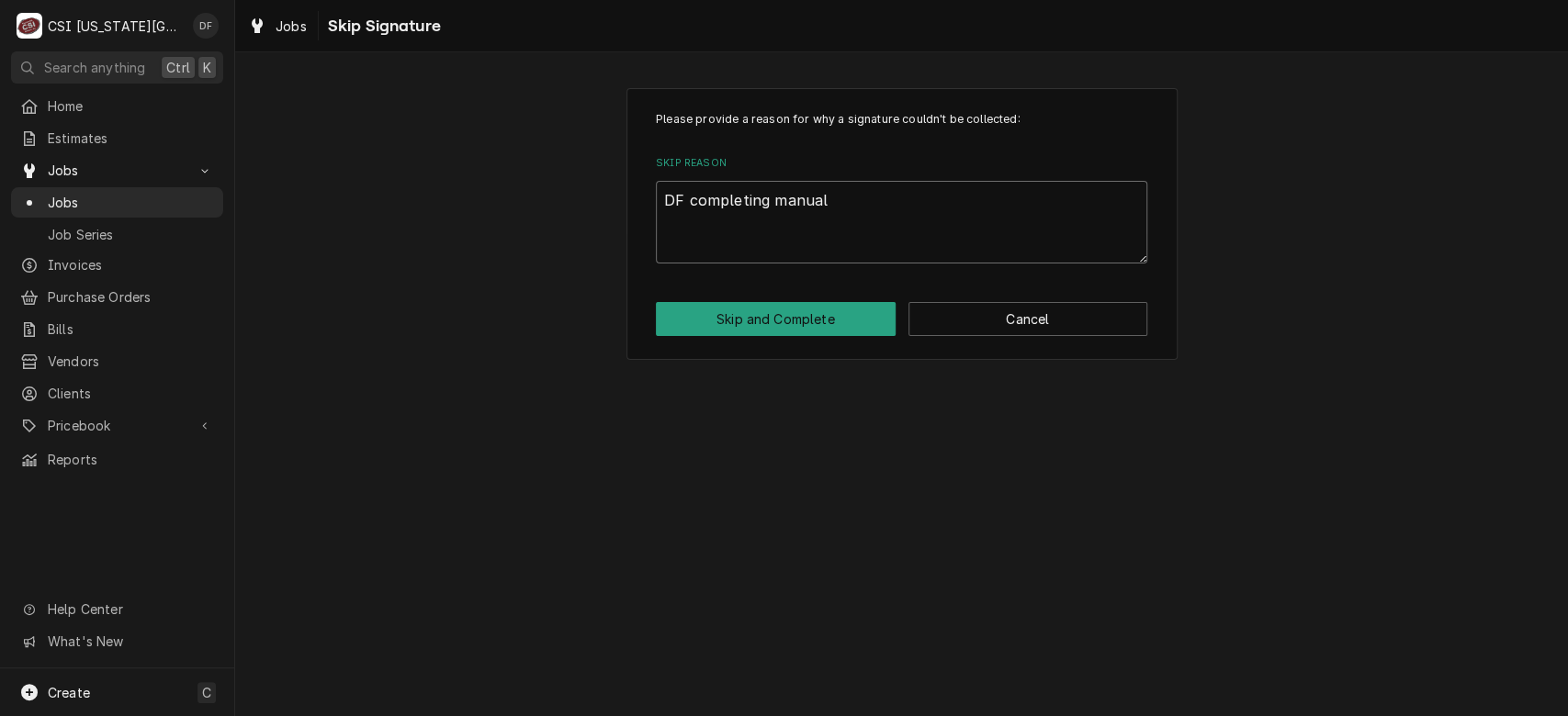
type textarea "DF completing manuall"
type textarea "x"
type textarea "DF completing manually"
type textarea "x"
type textarea "DF completing manually."
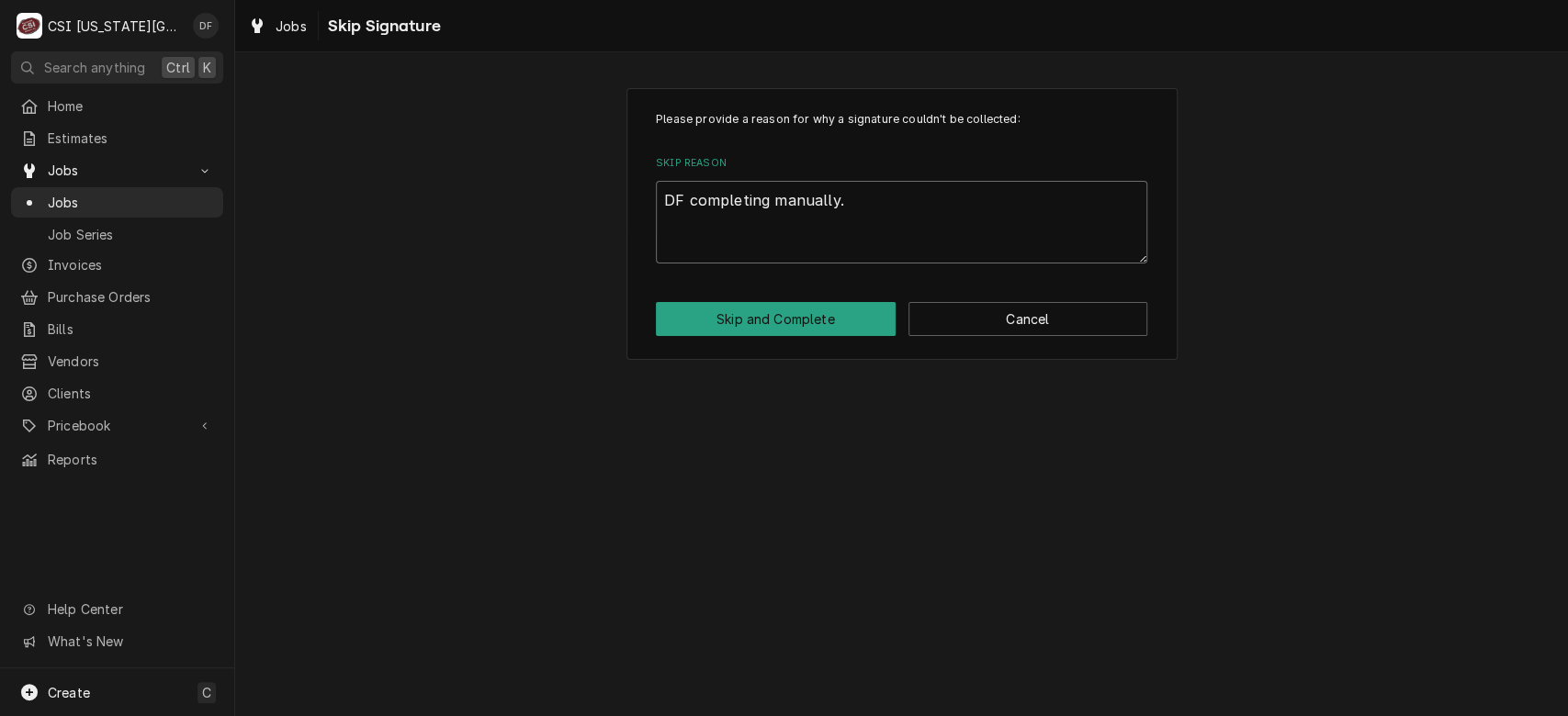
type textarea "x"
type textarea "DF completing manually."
type textarea "x"
type textarea "DF completing manually. N"
type textarea "x"
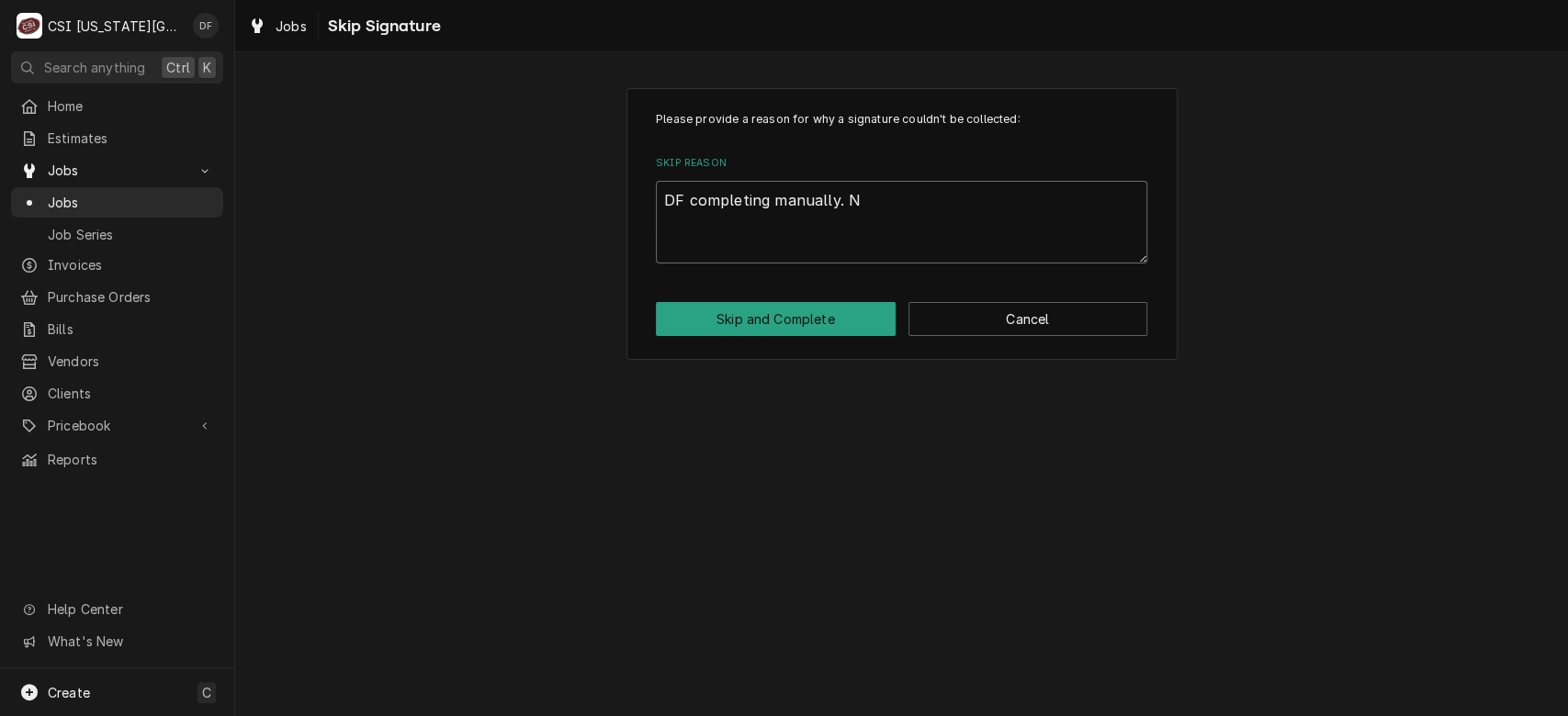
type textarea "DF completing manually. No"
type textarea "x"
type textarea "DF completing manually. Not"
type textarea "x"
type textarea "DF completing manually. Not"
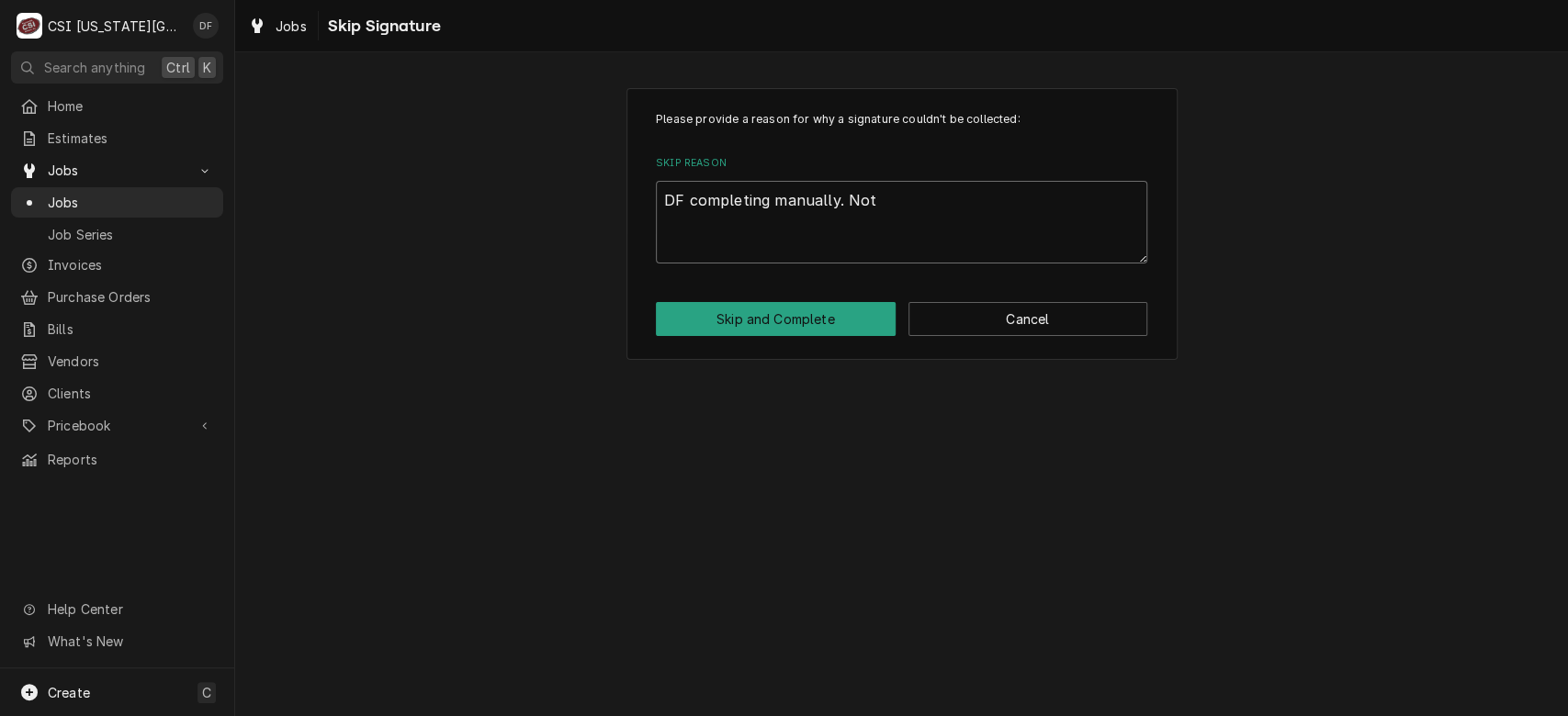
type textarea "x"
type textarea "DF completing manually. Not q"
type textarea "x"
type textarea "DF completing manually. Not qu"
type textarea "x"
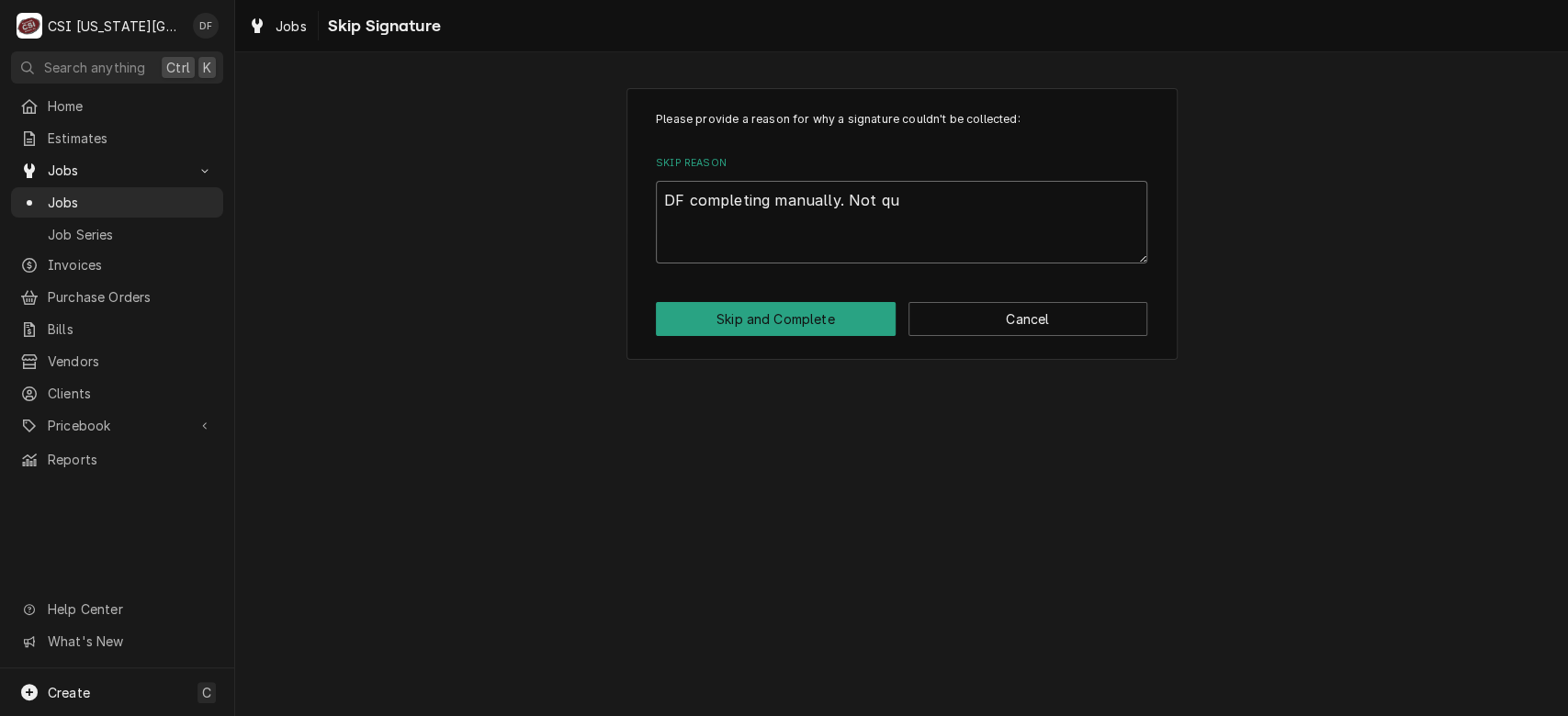
type textarea "DF completing manually. Not quo"
type textarea "x"
type textarea "DF completing manually. Not quot"
type textarea "x"
type textarea "DF completing manually. Not quoti"
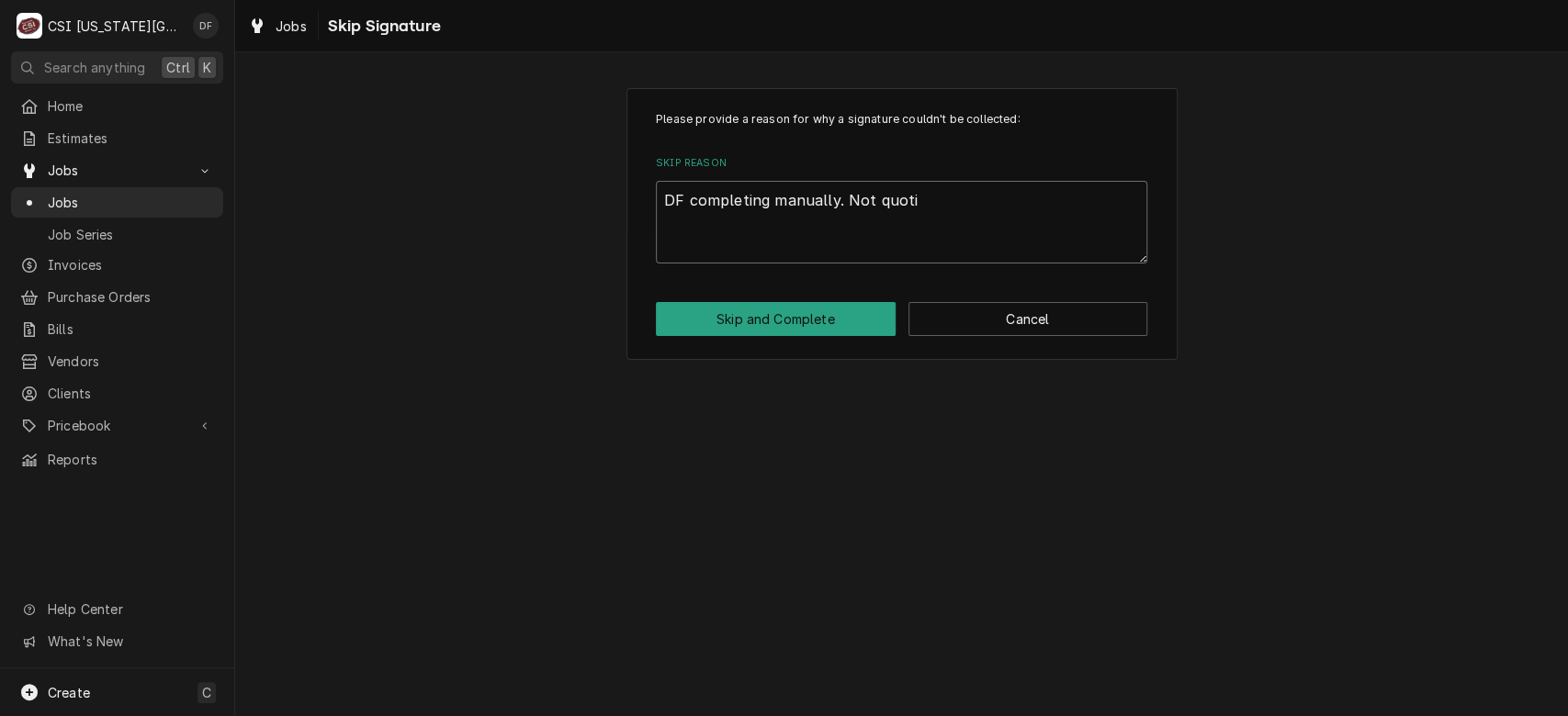
type textarea "x"
type textarea "DF completing manually. Not quotin"
type textarea "x"
type textarea "DF completing manually. Not quoting"
type textarea "x"
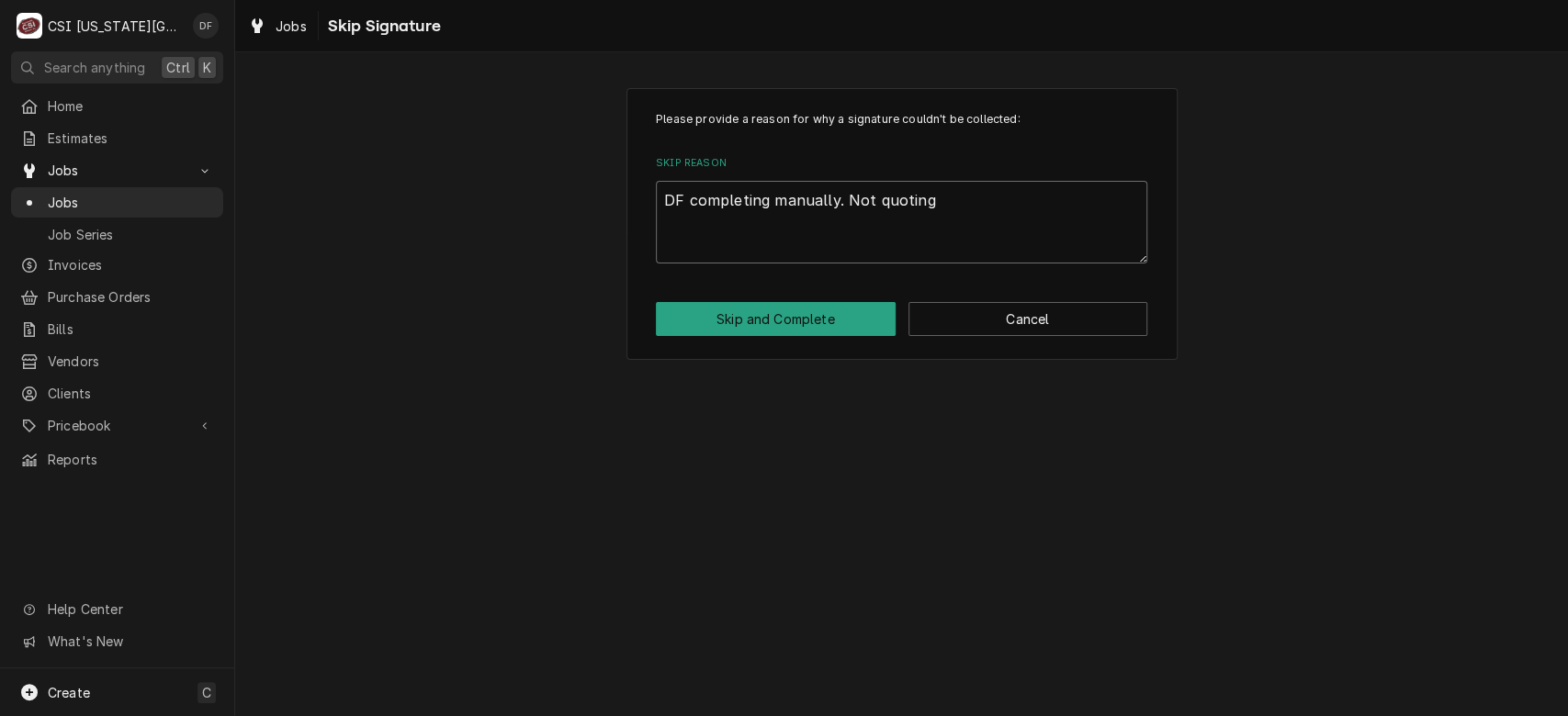
type textarea "DF completing manually. Not quoting."
type textarea "x"
type textarea "DF completing manually. Not quoting."
type textarea "x"
type textarea "DF completing manually. Not quoting. C"
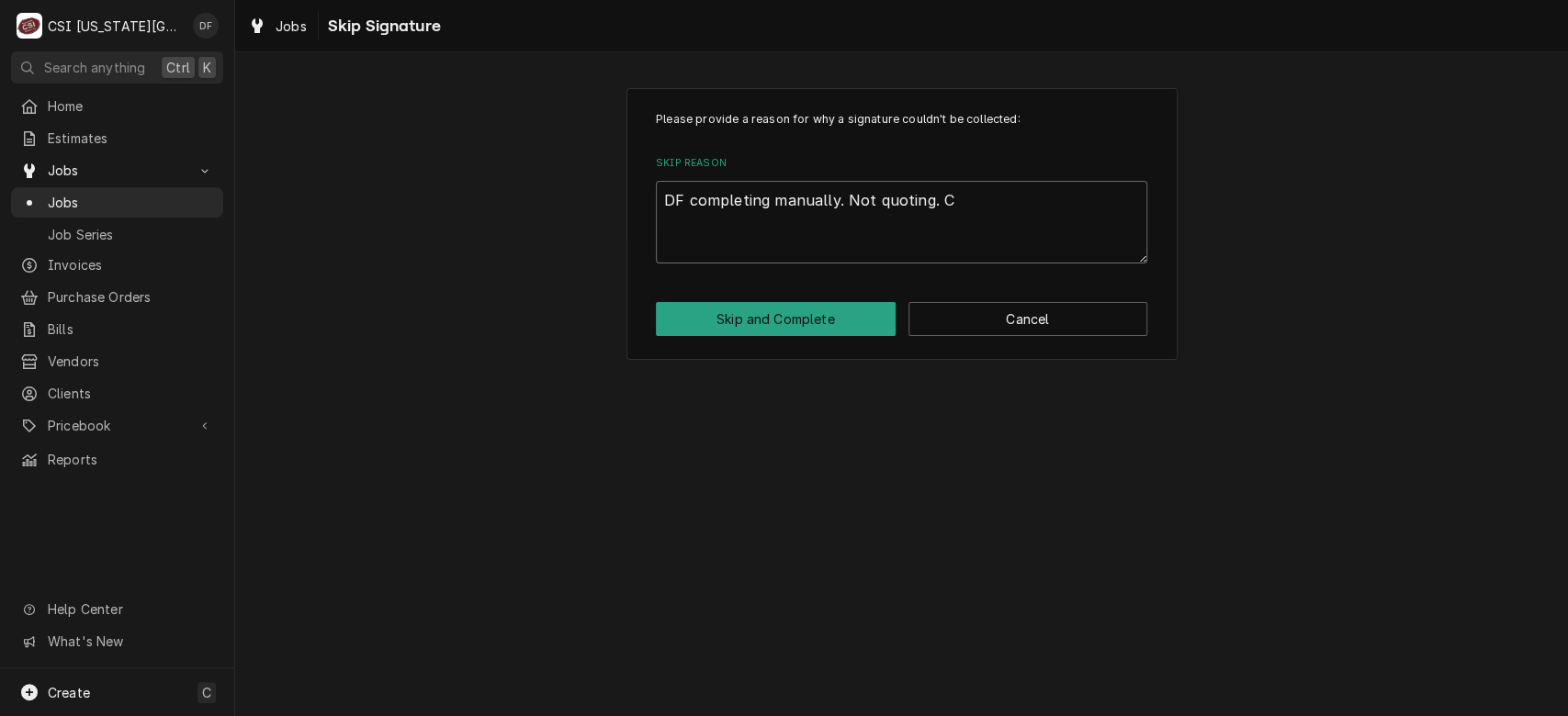
type textarea "x"
type textarea "DF completing manually. Not quoting. Cu"
type textarea "x"
type textarea "DF completing manually. Not quoting. Cus"
type textarea "x"
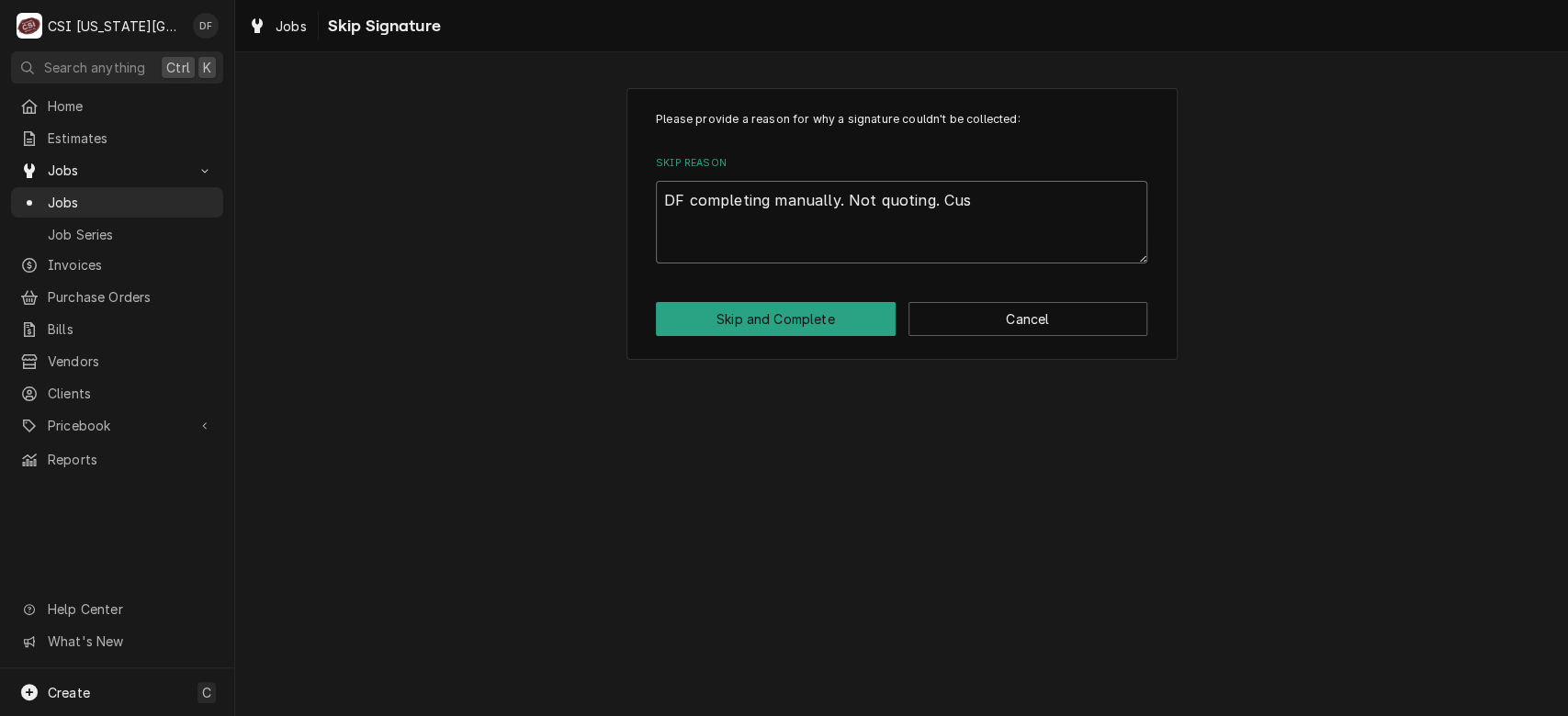
type textarea "DF completing manually. Not quoting. Cust"
type textarea "x"
type textarea "DF completing manually. Not quoting. Custo"
type textarea "x"
type textarea "DF completing manually. Not quoting. Custom"
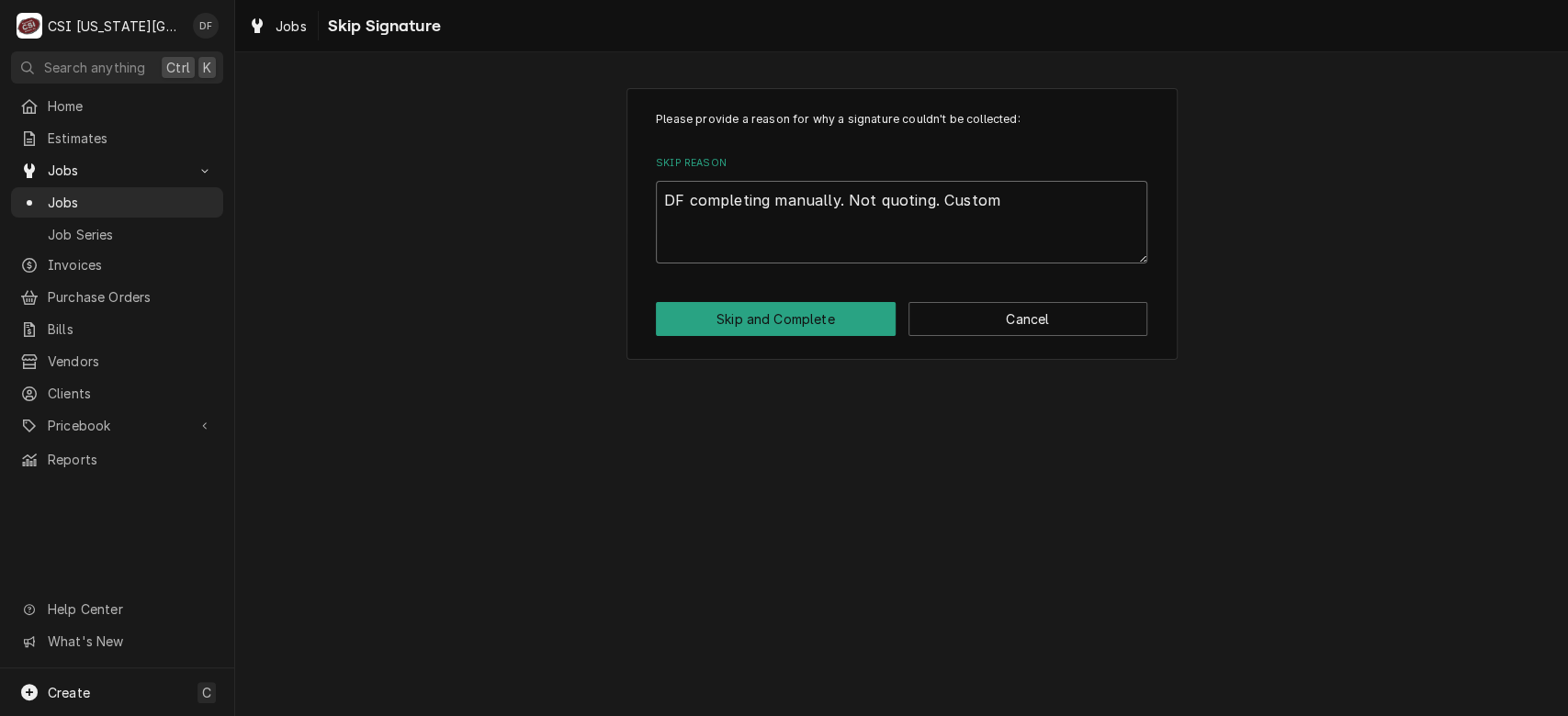
type textarea "x"
type textarea "DF completing manually. Not quoting. Custome"
type textarea "x"
type textarea "DF completing manually. Not quoting. Customer"
type textarea "x"
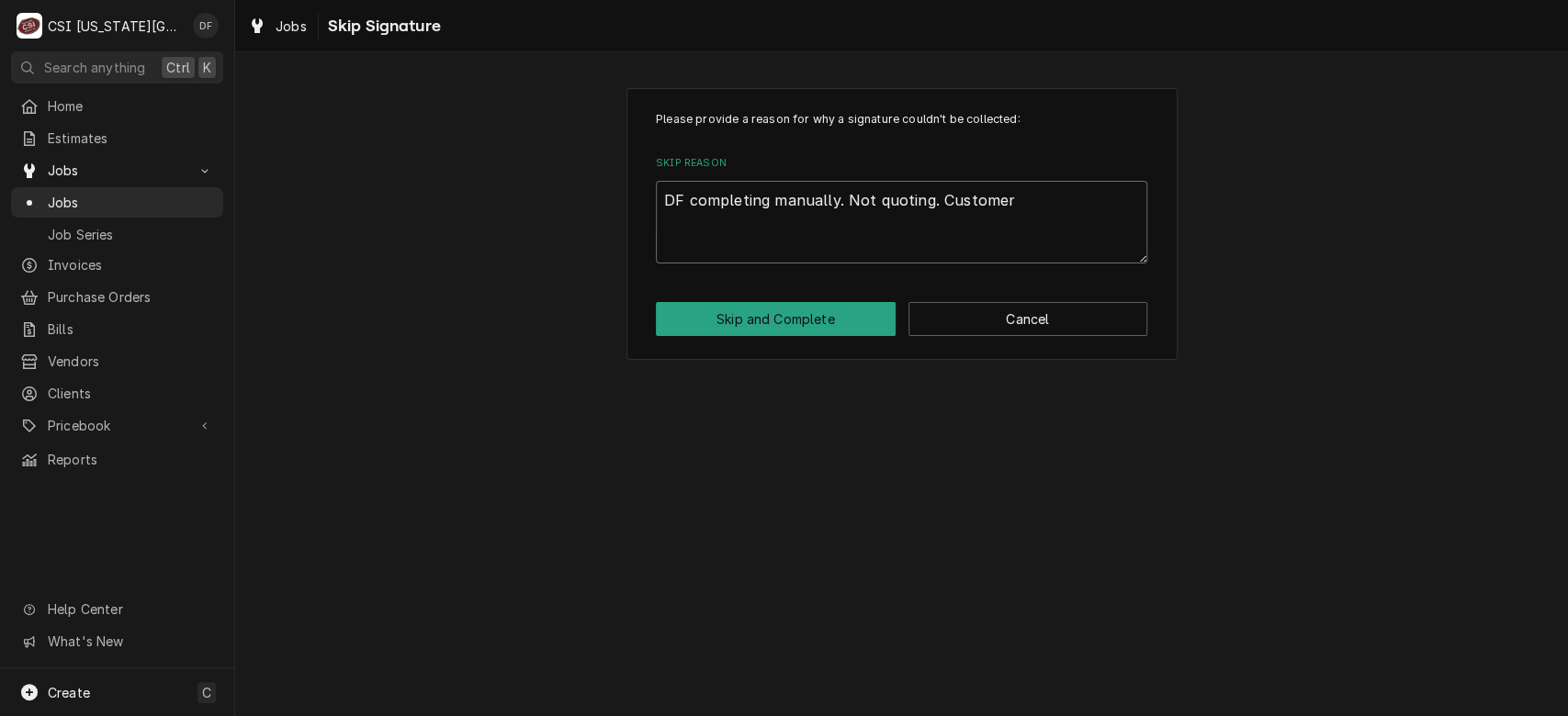
type textarea "DF completing manually. Not quoting. Customer"
type textarea "x"
type textarea "DF completing manually. Not quoting. Customer i"
type textarea "x"
type textarea "DF completing manually. Not quoting. Customer is"
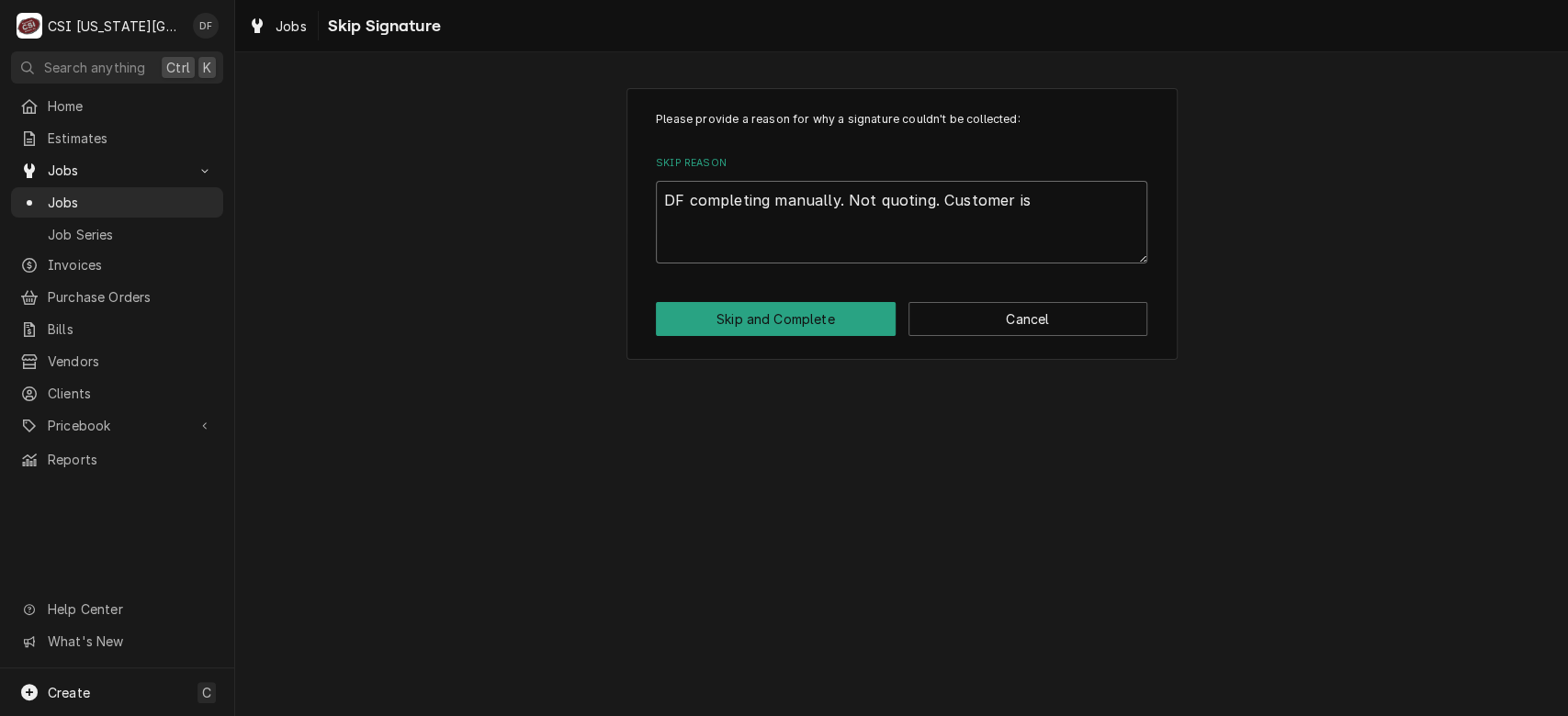
type textarea "x"
type textarea "DF completing manually. Not quoting. Customer isn"
type textarea "x"
type textarea "DF completing manually. Not quoting. Customer isn'"
type textarea "x"
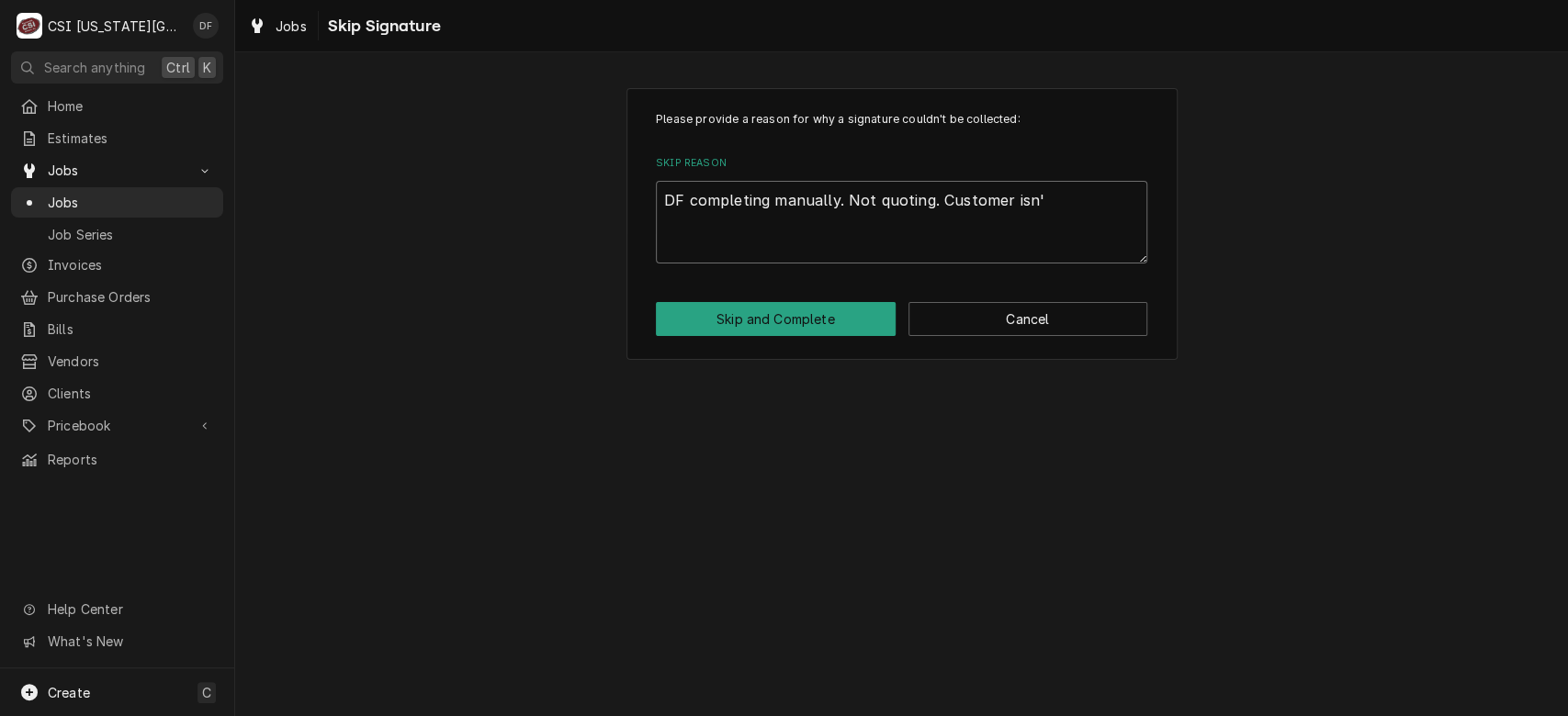
type textarea "DF completing manually. Not quoting. Customer isn't"
type textarea "x"
type textarea "DF completing manually. Not quoting. Customer isn't"
type textarea "x"
type textarea "DF completing manually. Not quoting. Customer isn't c"
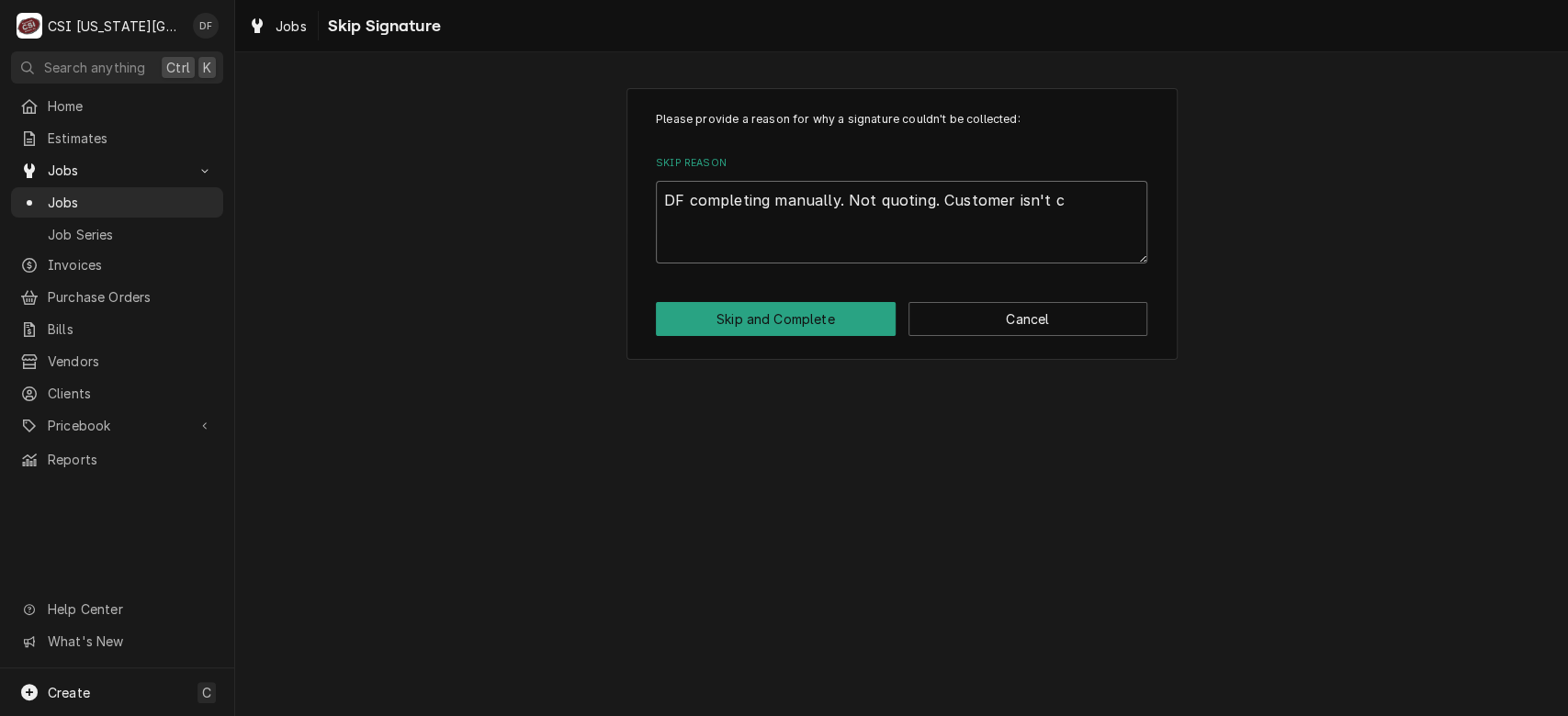
type textarea "x"
type textarea "DF completing manually. Not quoting. Customer isn't co"
type textarea "x"
type textarea "DF completing manually. Not quoting. Customer isn't con"
type textarea "x"
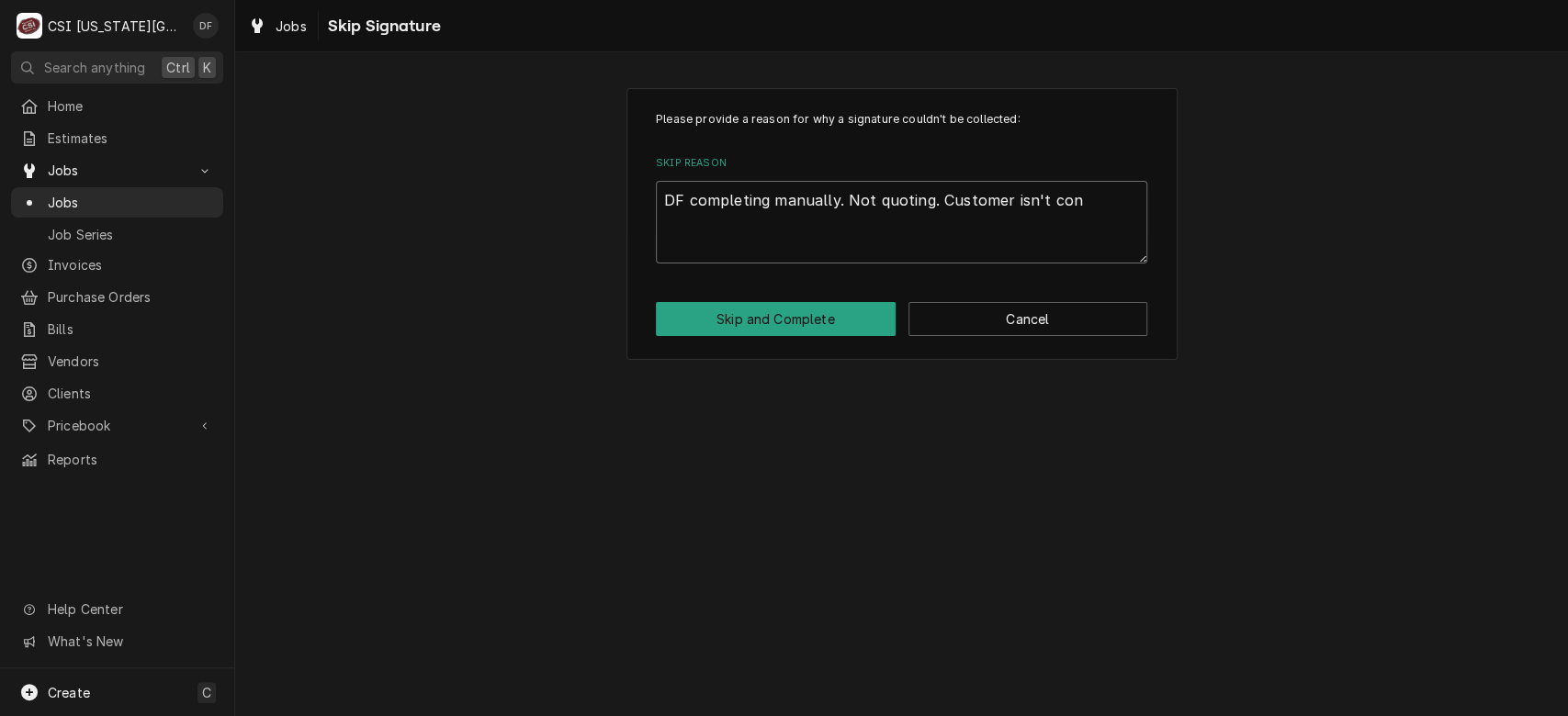
type textarea "DF completing manually. Not quoting. Customer isn't cond"
type textarea "x"
type textarea "DF completing manually. Not quoting. Customer isn't con"
type textarea "x"
type textarea "DF completing manually. Not quoting. Customer isn't conc"
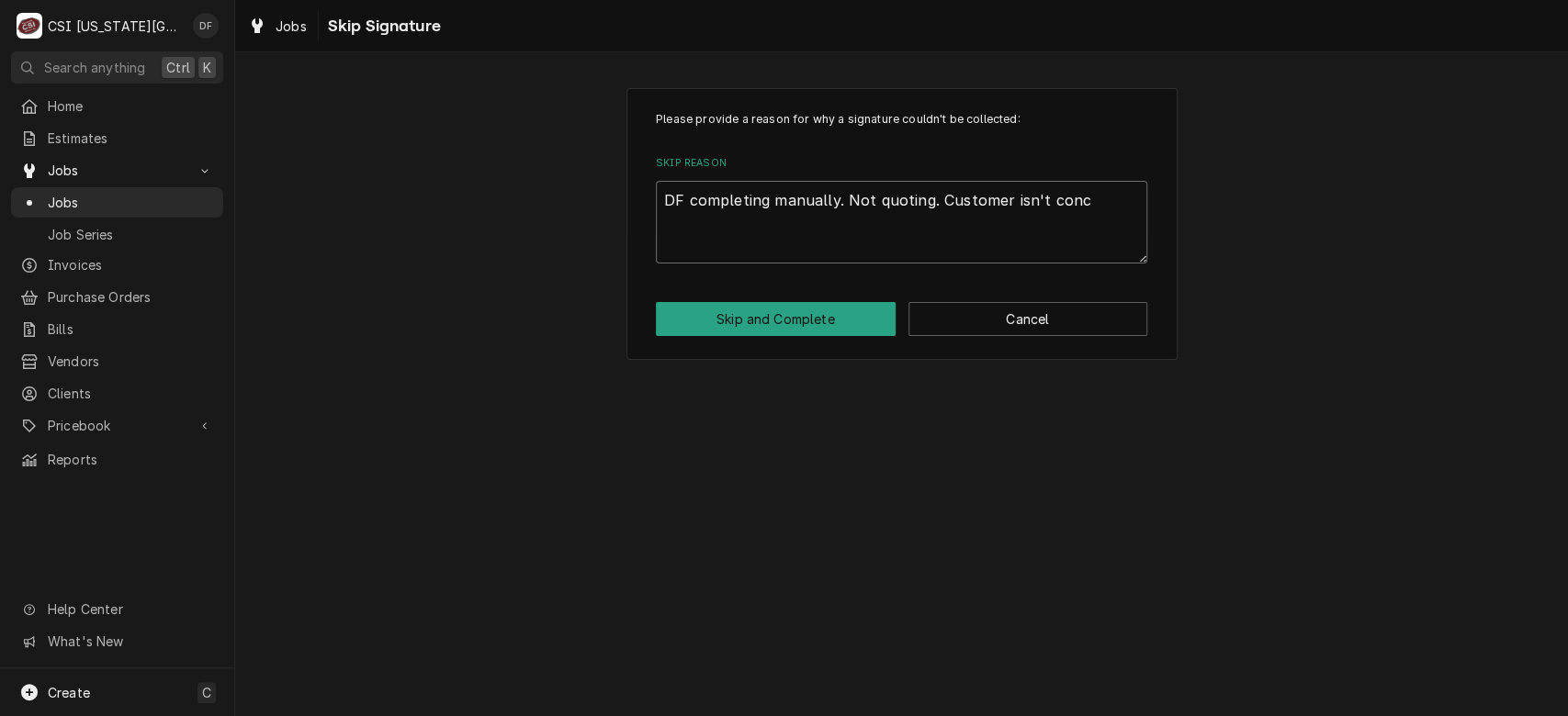
type textarea "x"
type textarea "DF completing manually. Not quoting. Customer isn't conce"
type textarea "x"
type textarea "DF completing manually. Not quoting. Customer isn't concer"
type textarea "x"
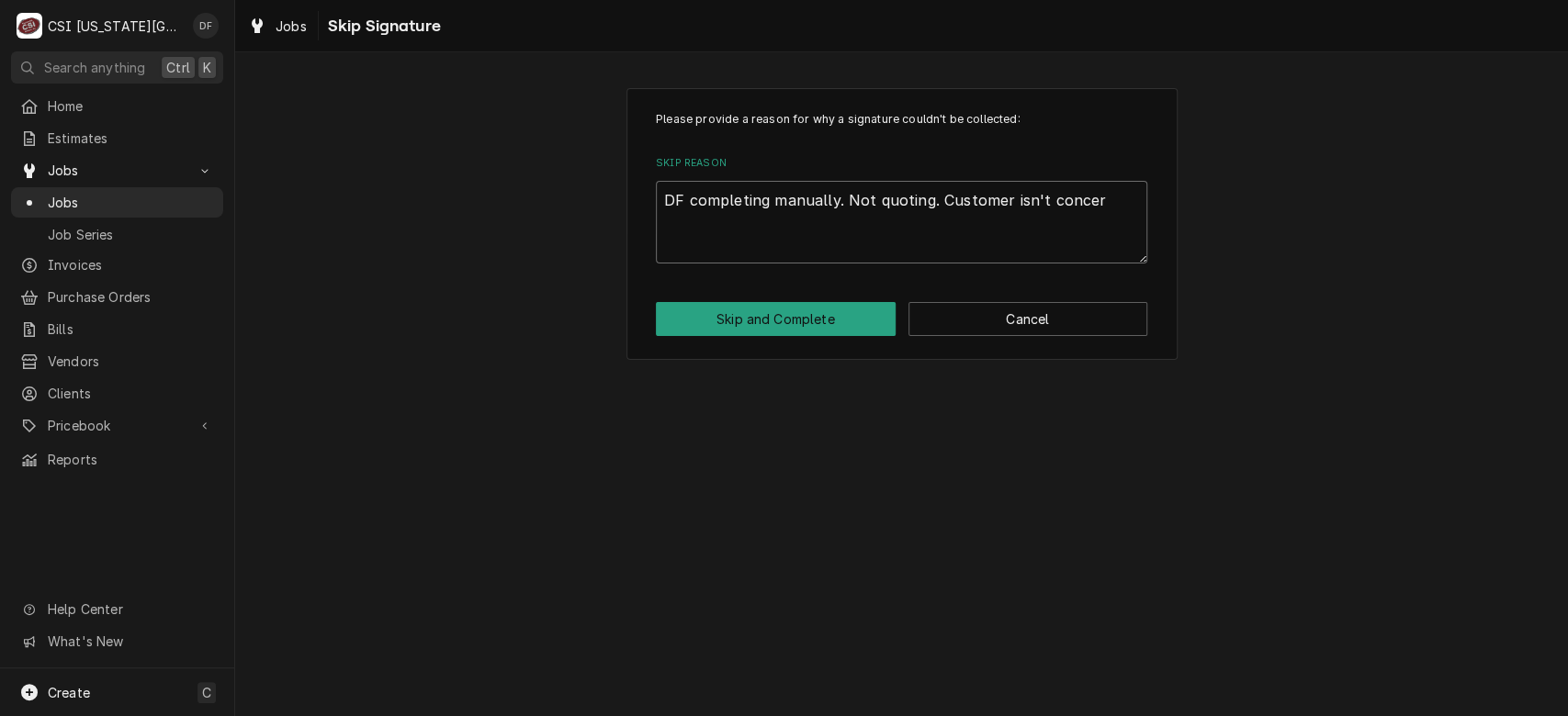
type textarea "DF completing manually. Not quoting. Customer isn't concern"
type textarea "x"
type textarea "DF completing manually. Not quoting. Customer isn't concerne"
type textarea "x"
type textarea "DF completing manually. Not quoting. Customer isn't concerned"
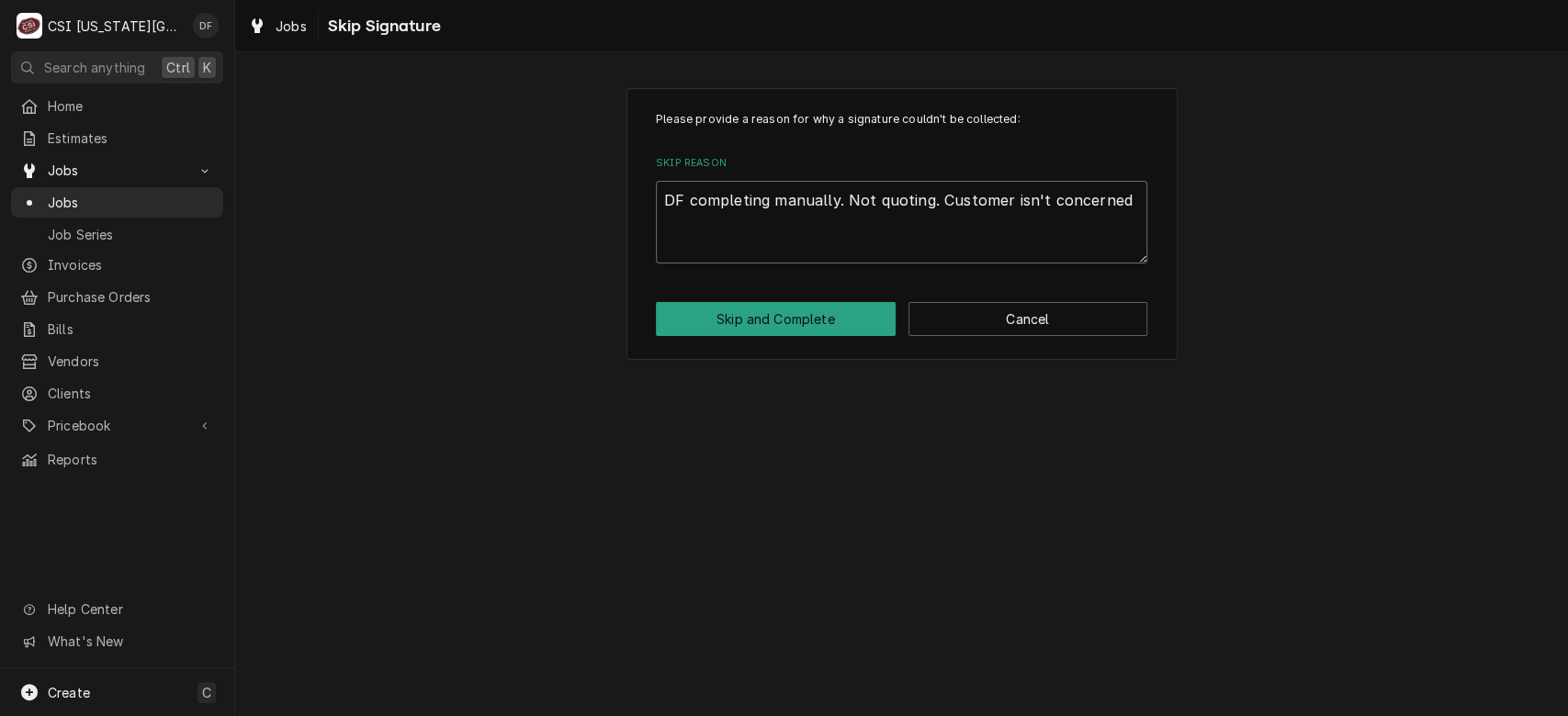
type textarea "x"
type textarea "DF completing manually. Not quoting. Customer isn't concerned"
type textarea "x"
type textarea "DF completing manually. Not quoting. Customer isn't concerned a"
type textarea "x"
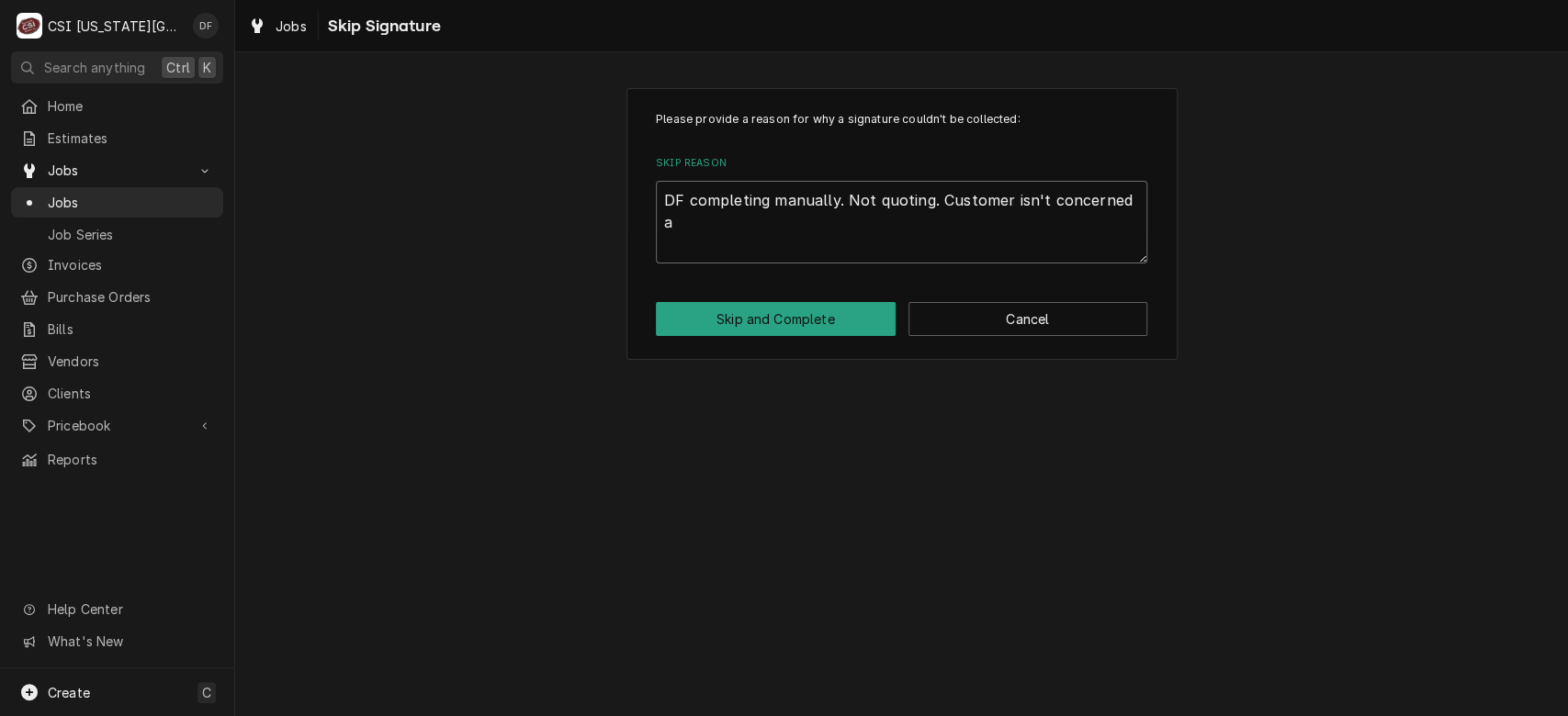
type textarea "DF completing manually. Not quoting. Customer isn't concerned ab"
type textarea "x"
type textarea "DF completing manually. Not quoting. Customer isn't concerned abo"
type textarea "x"
type textarea "DF completing manually. Not quoting. Customer isn't concerned abou"
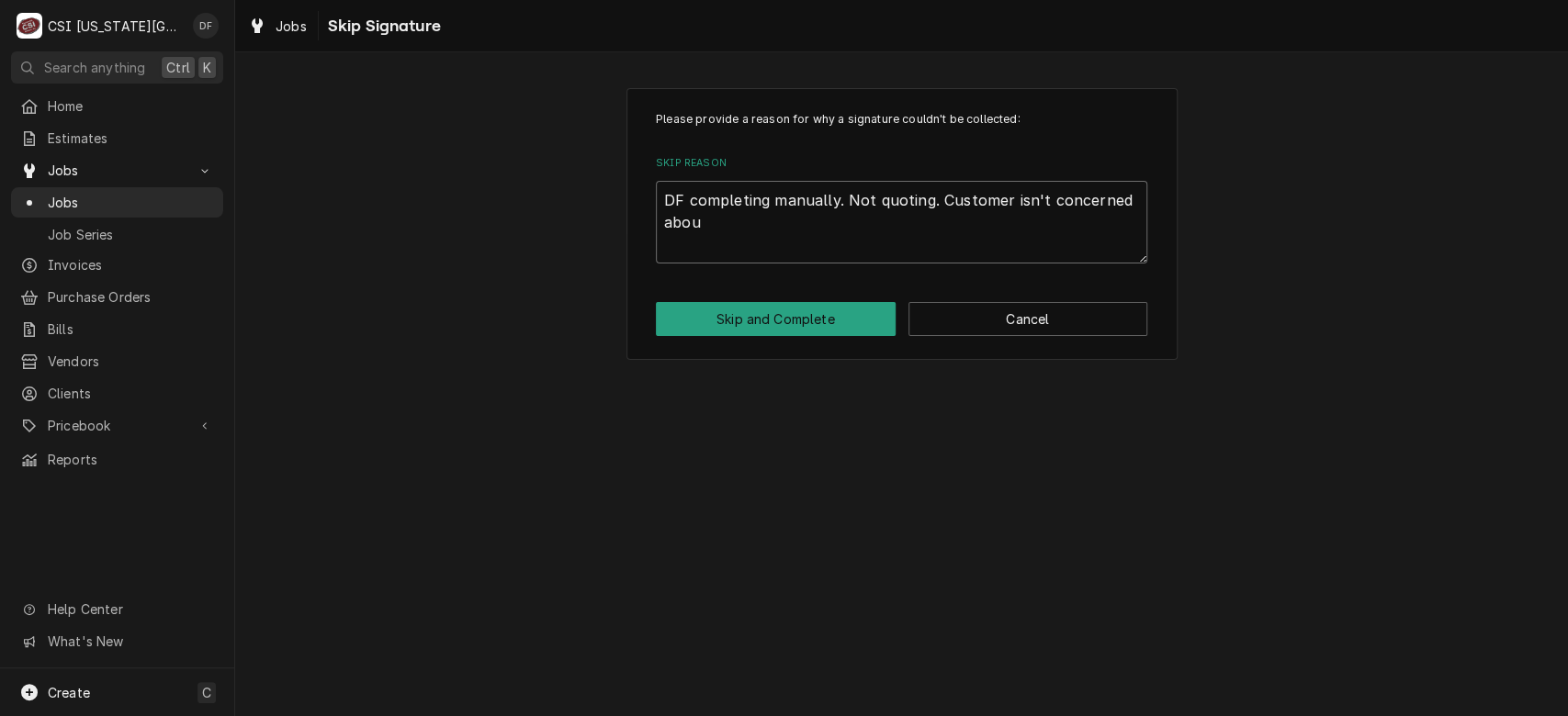
type textarea "x"
type textarea "DF completing manually. Not quoting. Customer isn't concerned about"
type textarea "x"
type textarea "DF completing manually. Not quoting. Customer isn't concerned about"
type textarea "x"
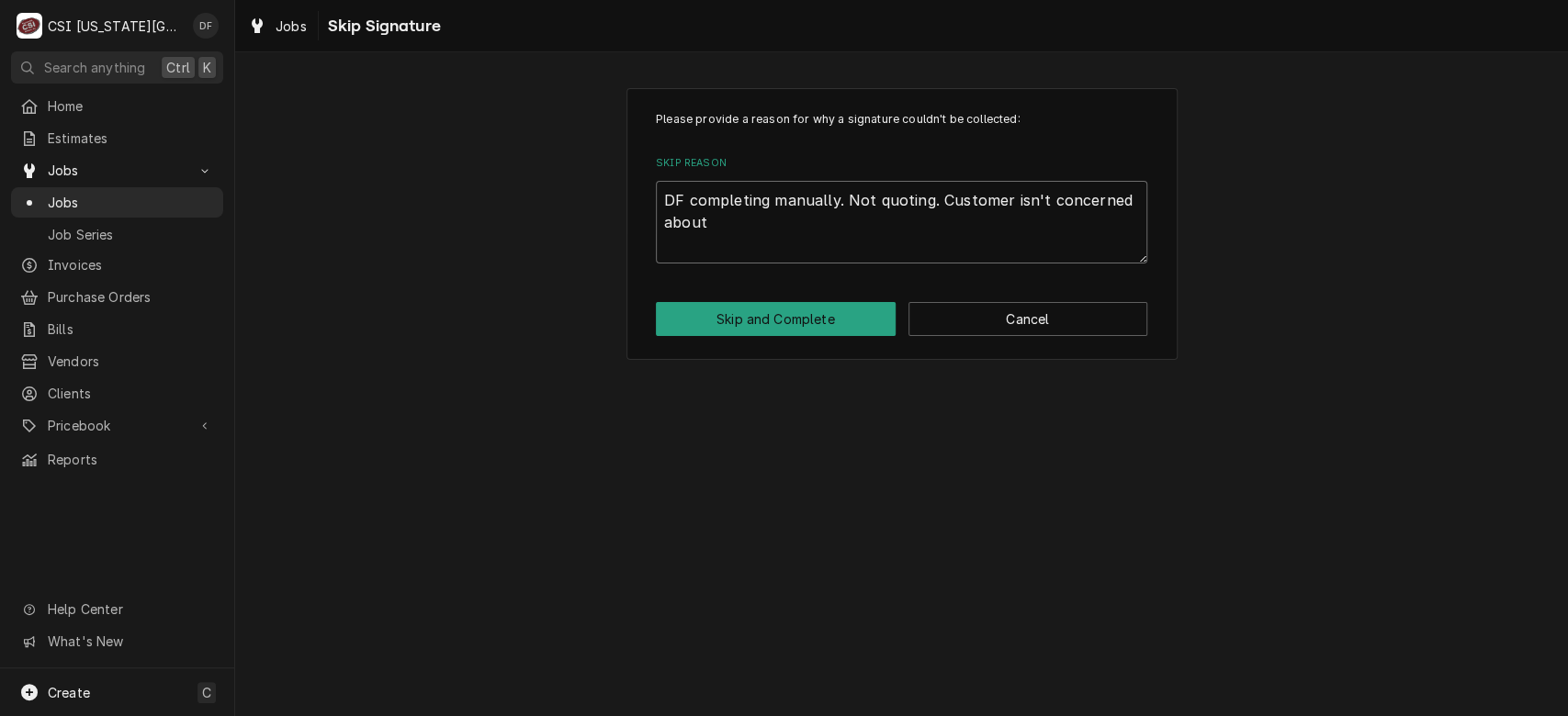
type textarea "DF completing manually. Not quoting. Customer isn't concerned about i"
type textarea "x"
type textarea "DF completing manually. Not quoting. Customer isn't concerned about it"
click at [807, 315] on button "Skip and Complete" at bounding box center [775, 319] width 240 height 34
type textarea "x"
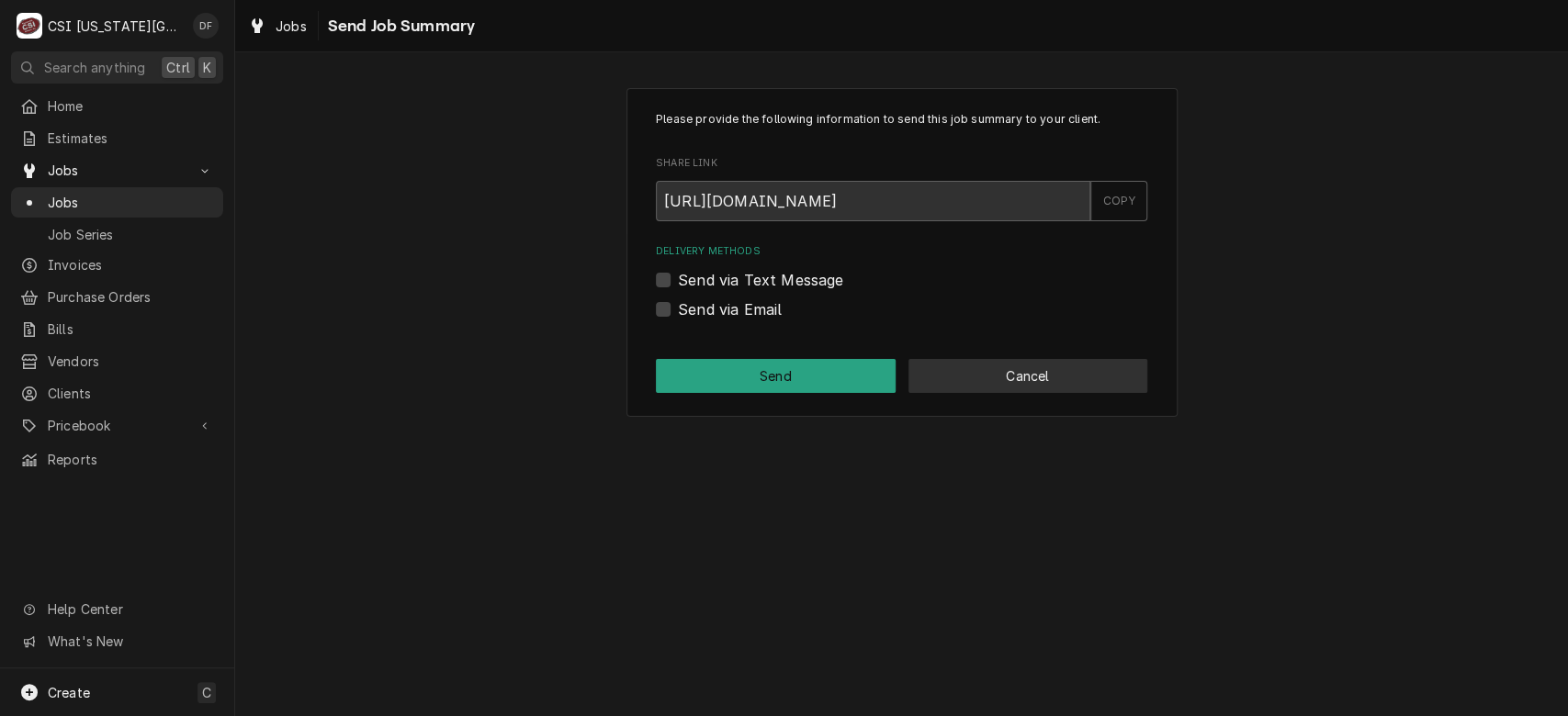
drag, startPoint x: 974, startPoint y: 353, endPoint x: 977, endPoint y: 380, distance: 27.2
click at [977, 380] on div "Please provide the following information to send this job summary to your clien…" at bounding box center [901, 252] width 551 height 329
click at [977, 380] on button "Cancel" at bounding box center [1028, 376] width 240 height 34
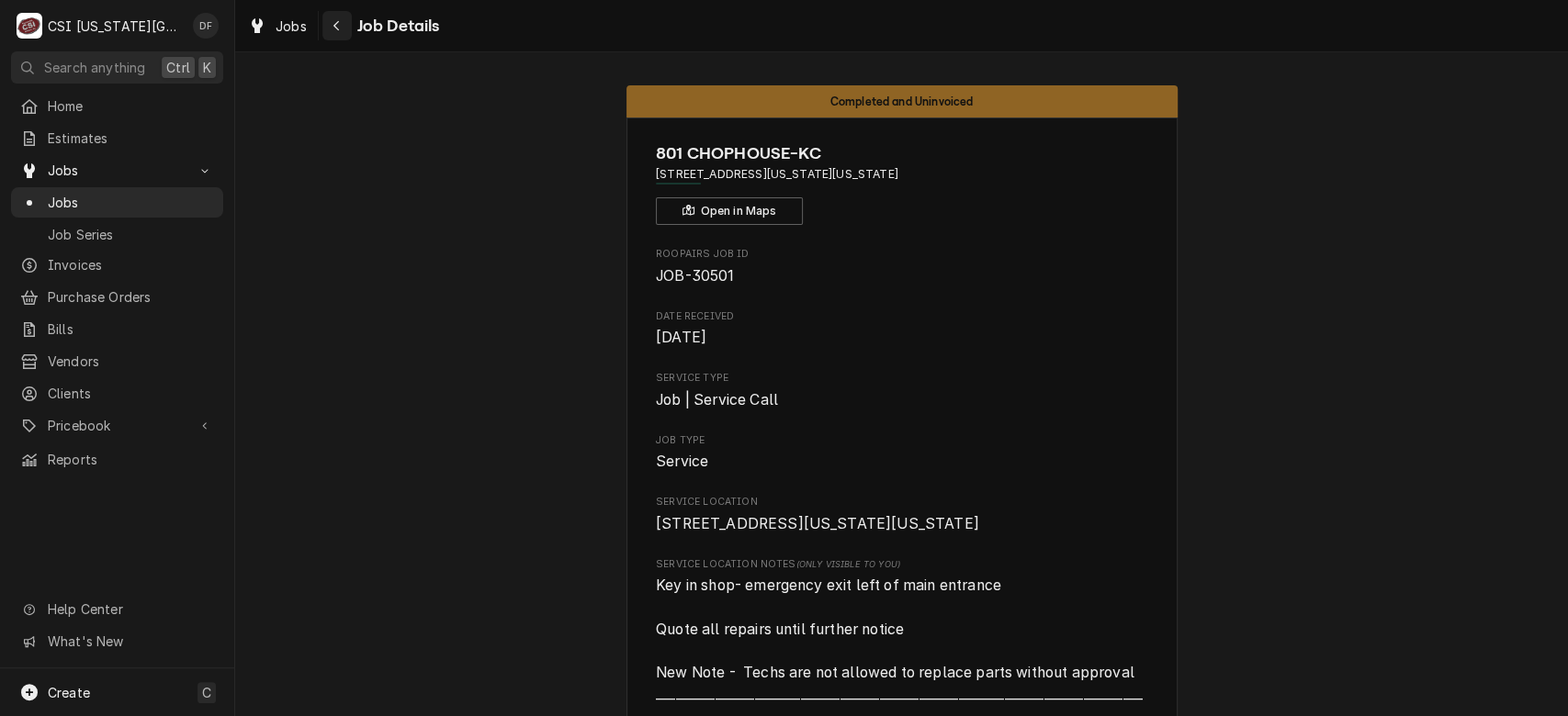
click at [339, 28] on icon "Navigate back" at bounding box center [337, 25] width 8 height 13
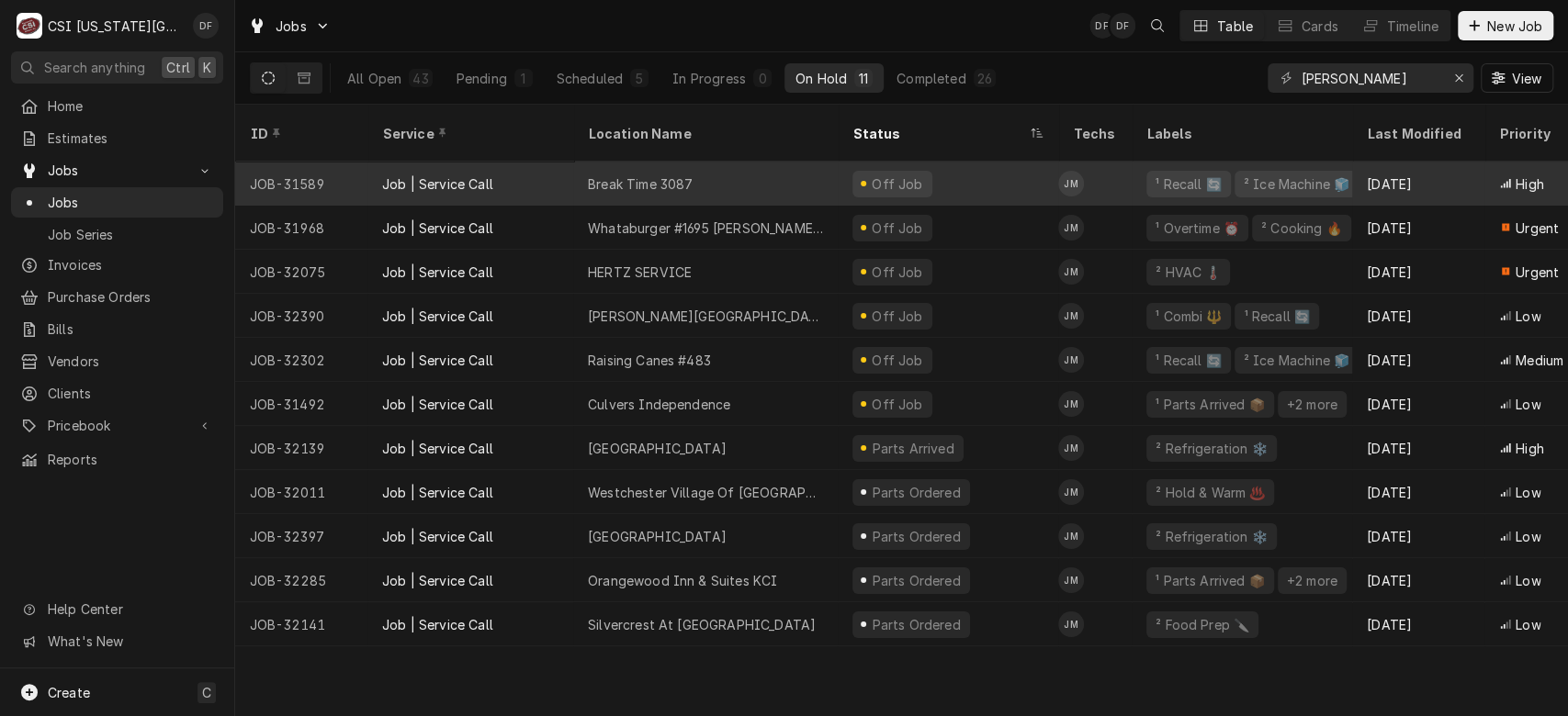
click at [792, 161] on div "Break Time 3087" at bounding box center [705, 183] width 264 height 44
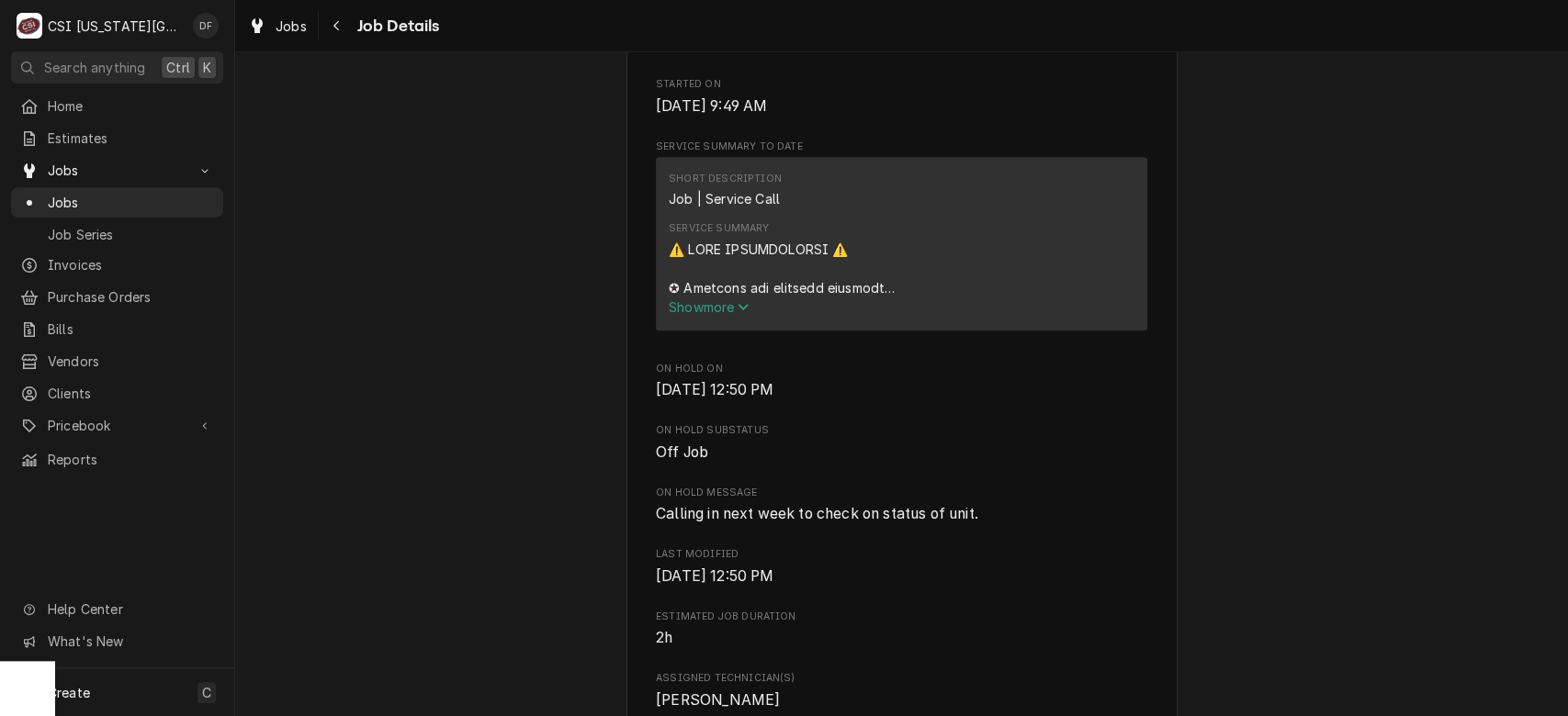
scroll to position [916, 0]
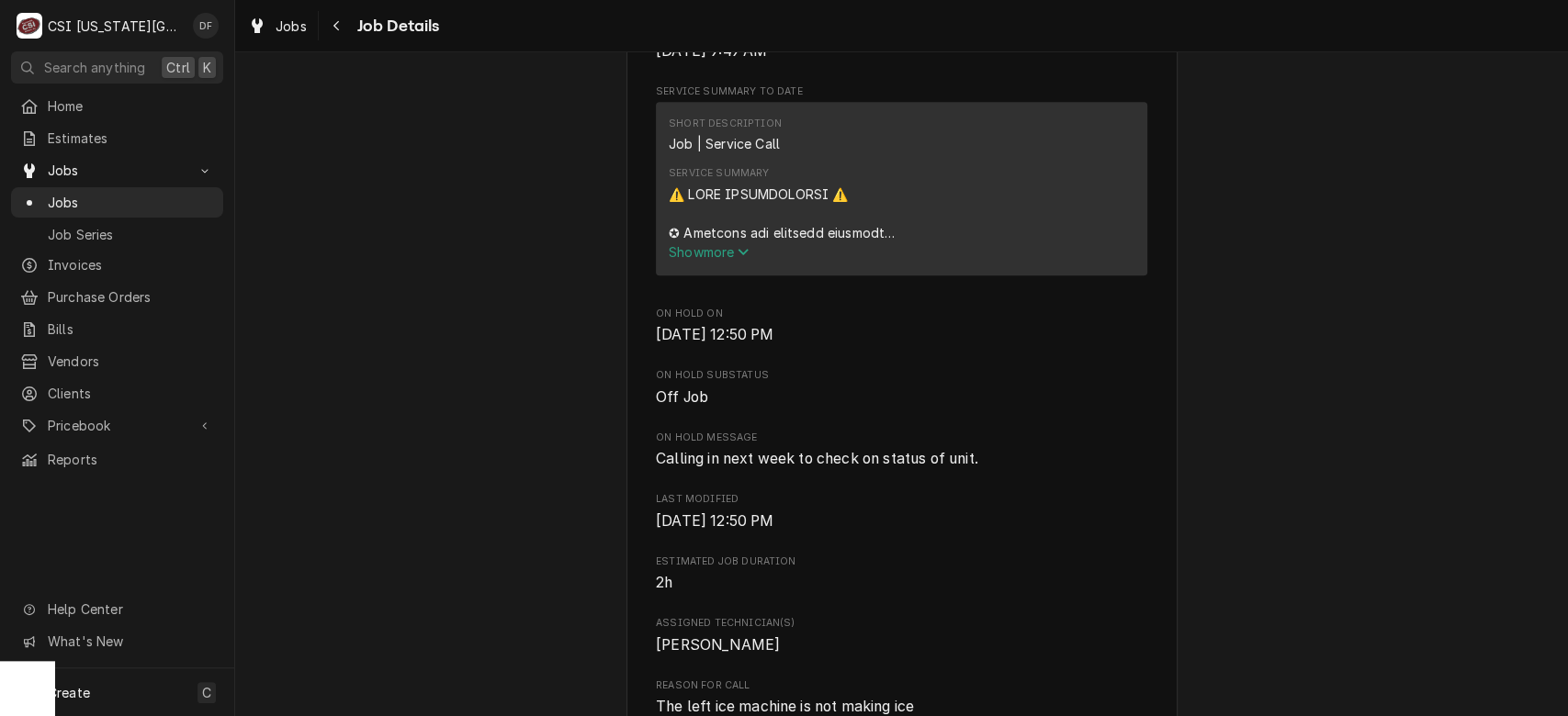
click at [715, 260] on span "Show more" at bounding box center [709, 252] width 81 height 16
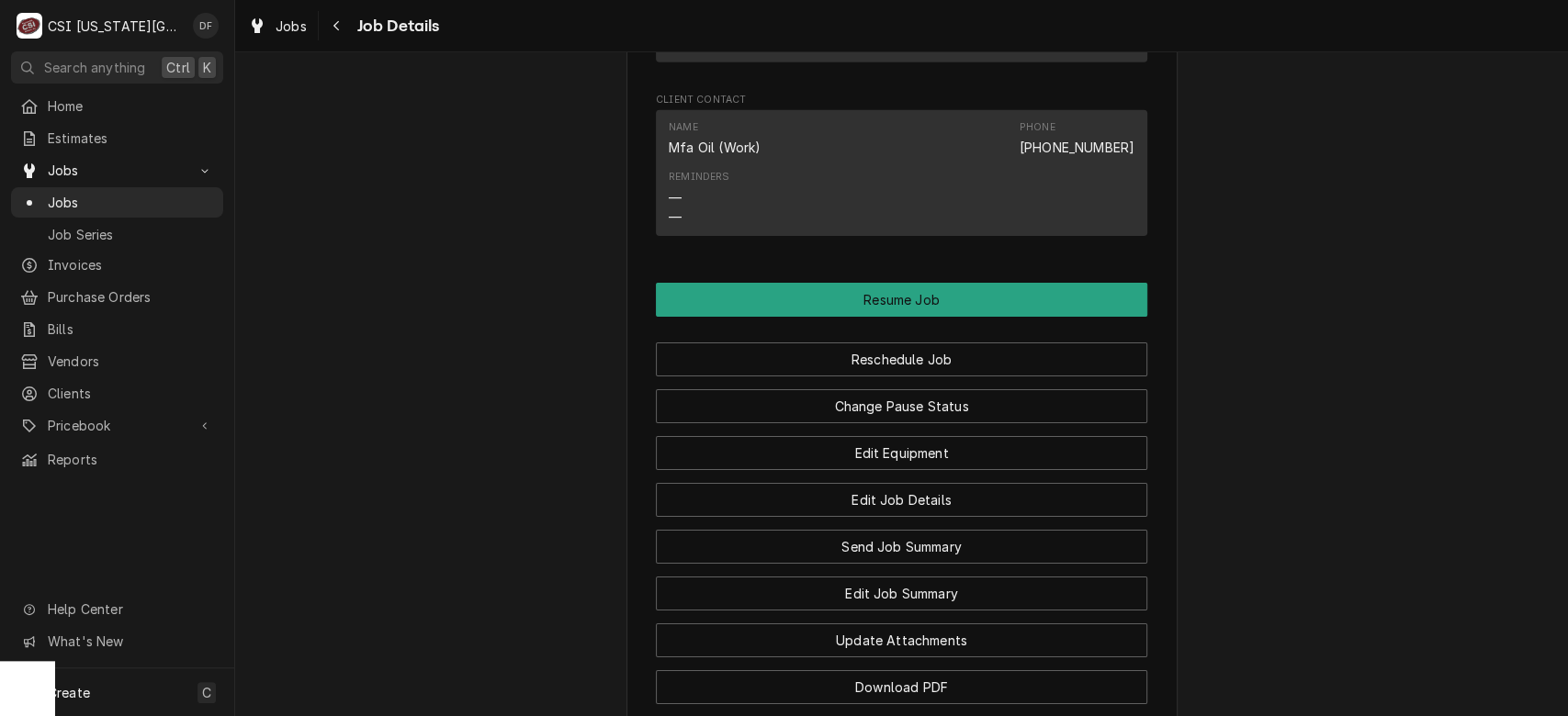
scroll to position [3994, 0]
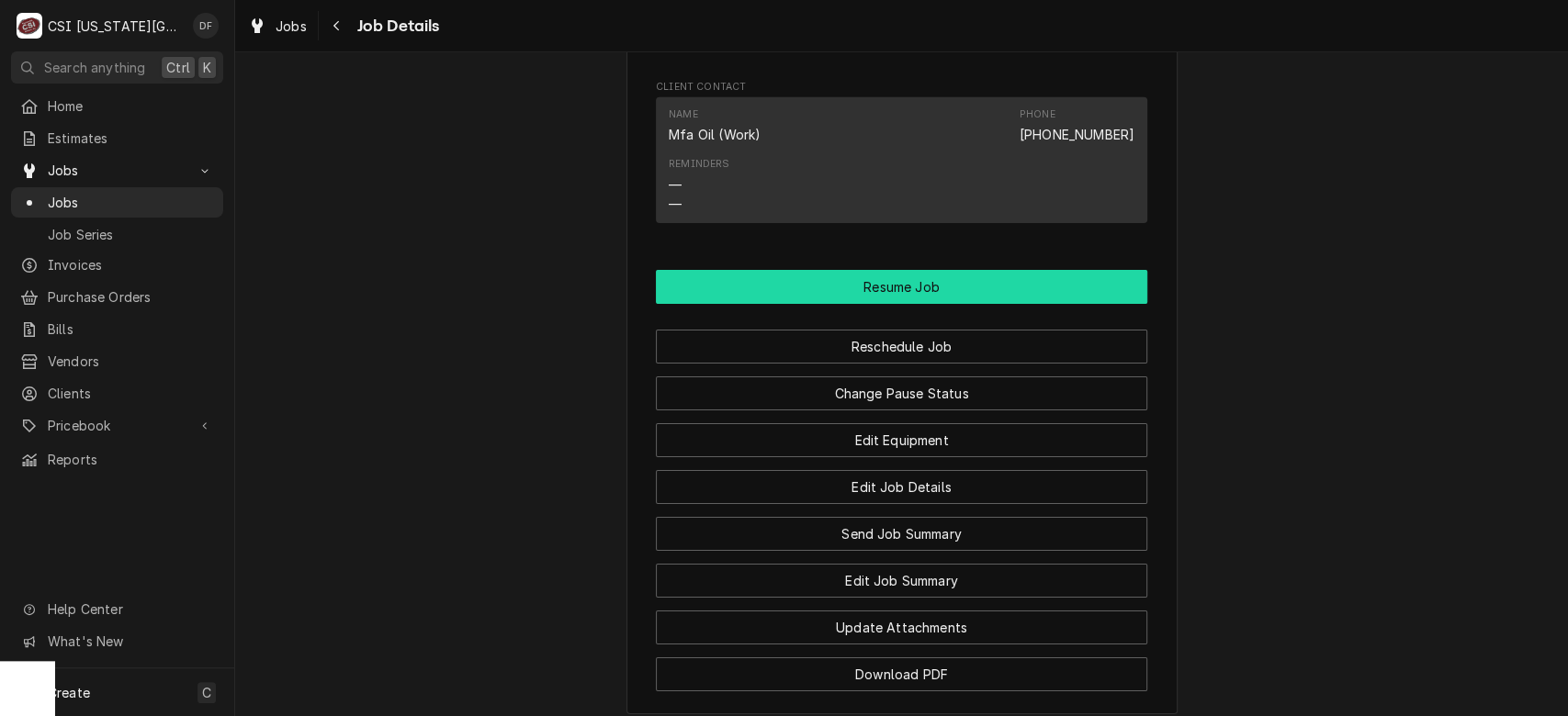
click at [1025, 304] on button "Resume Job" at bounding box center [901, 287] width 491 height 34
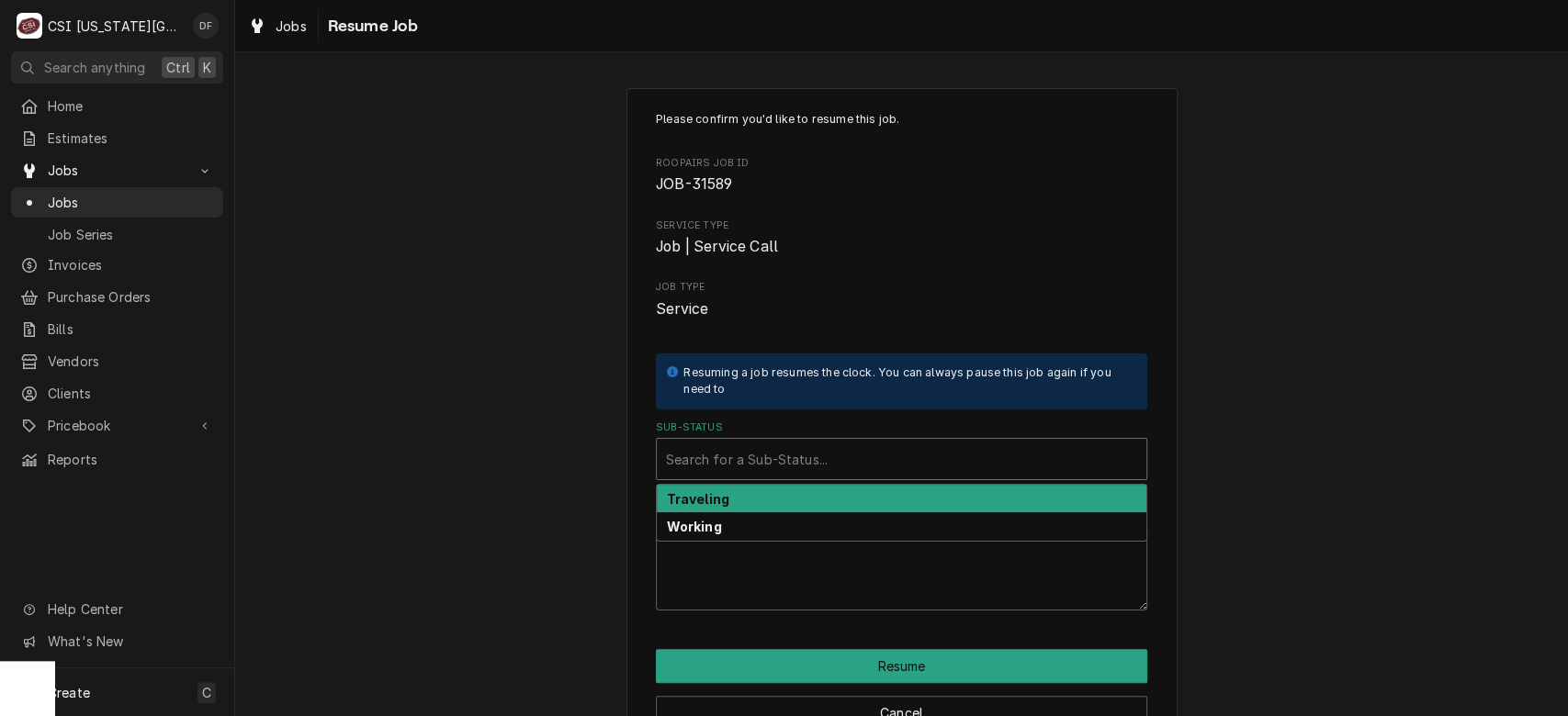
click at [800, 465] on div "Sub-Status" at bounding box center [900, 459] width 471 height 33
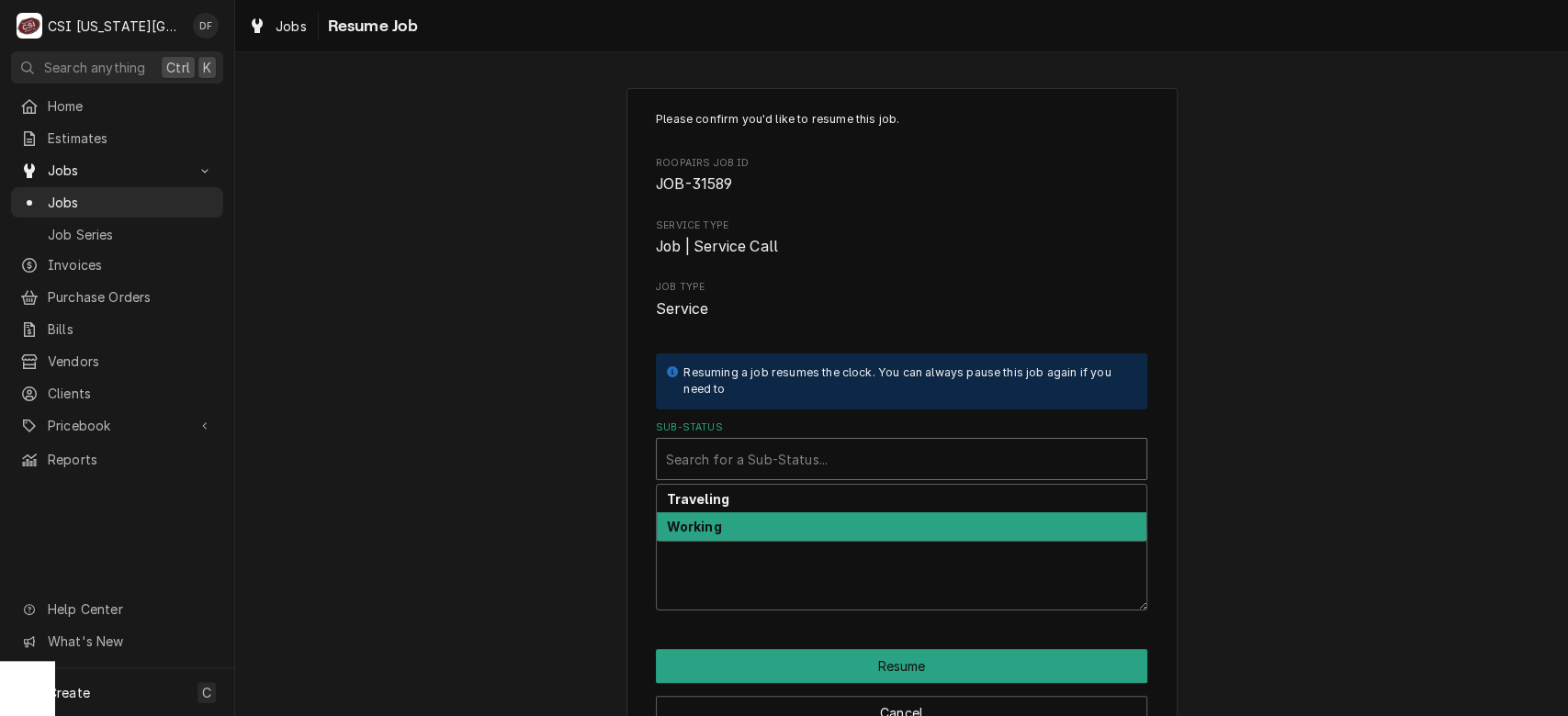
click at [768, 526] on div "Working" at bounding box center [901, 526] width 489 height 28
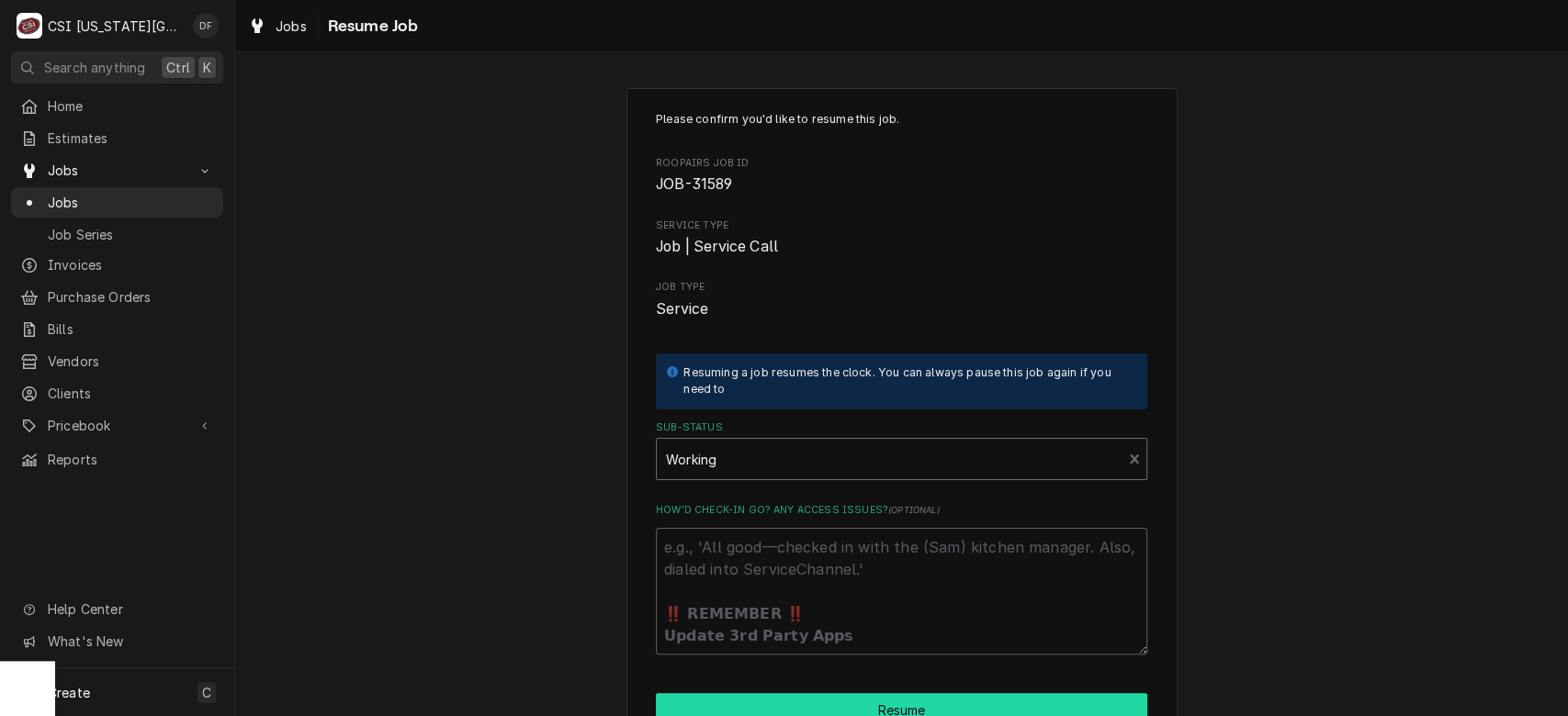
click at [726, 705] on button "Resume" at bounding box center [901, 709] width 491 height 34
type textarea "x"
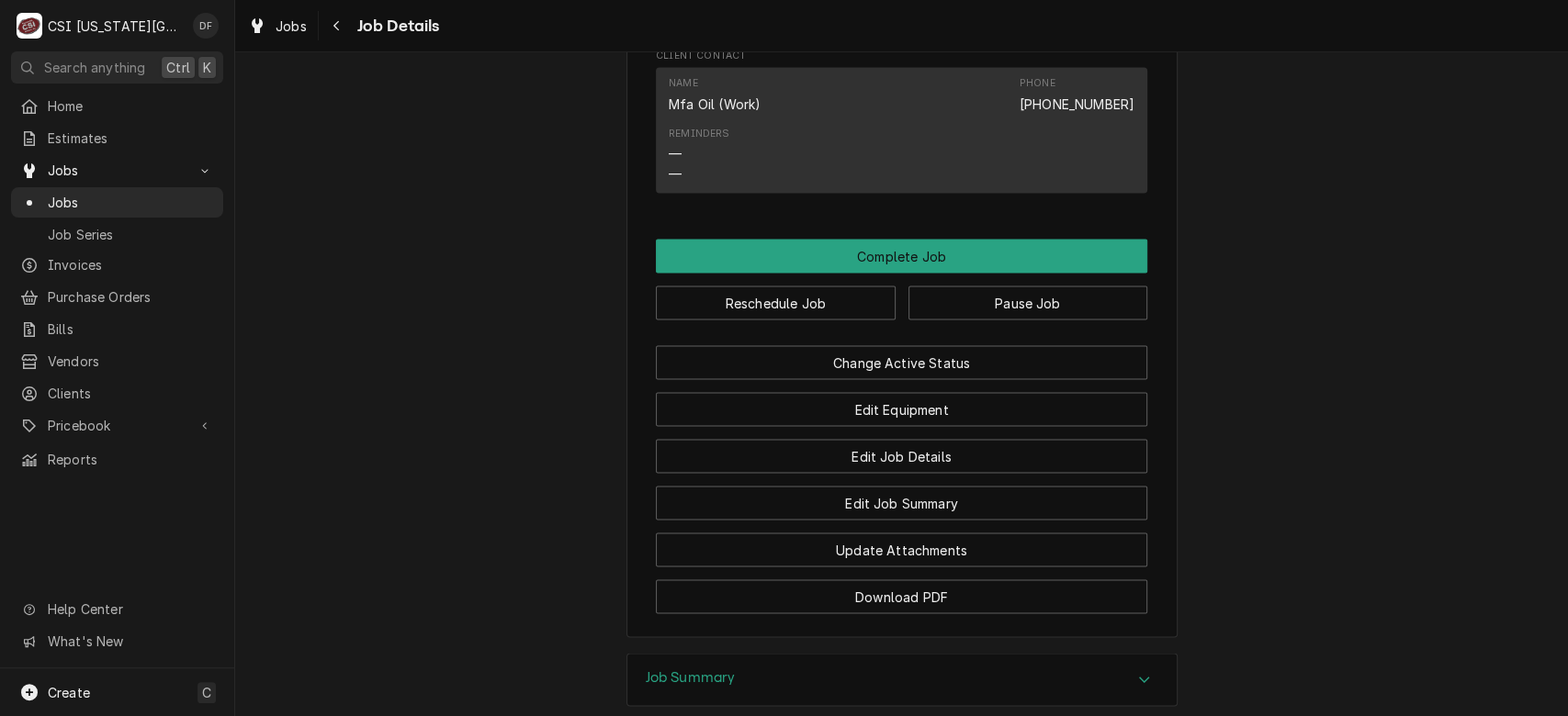
scroll to position [2257, 0]
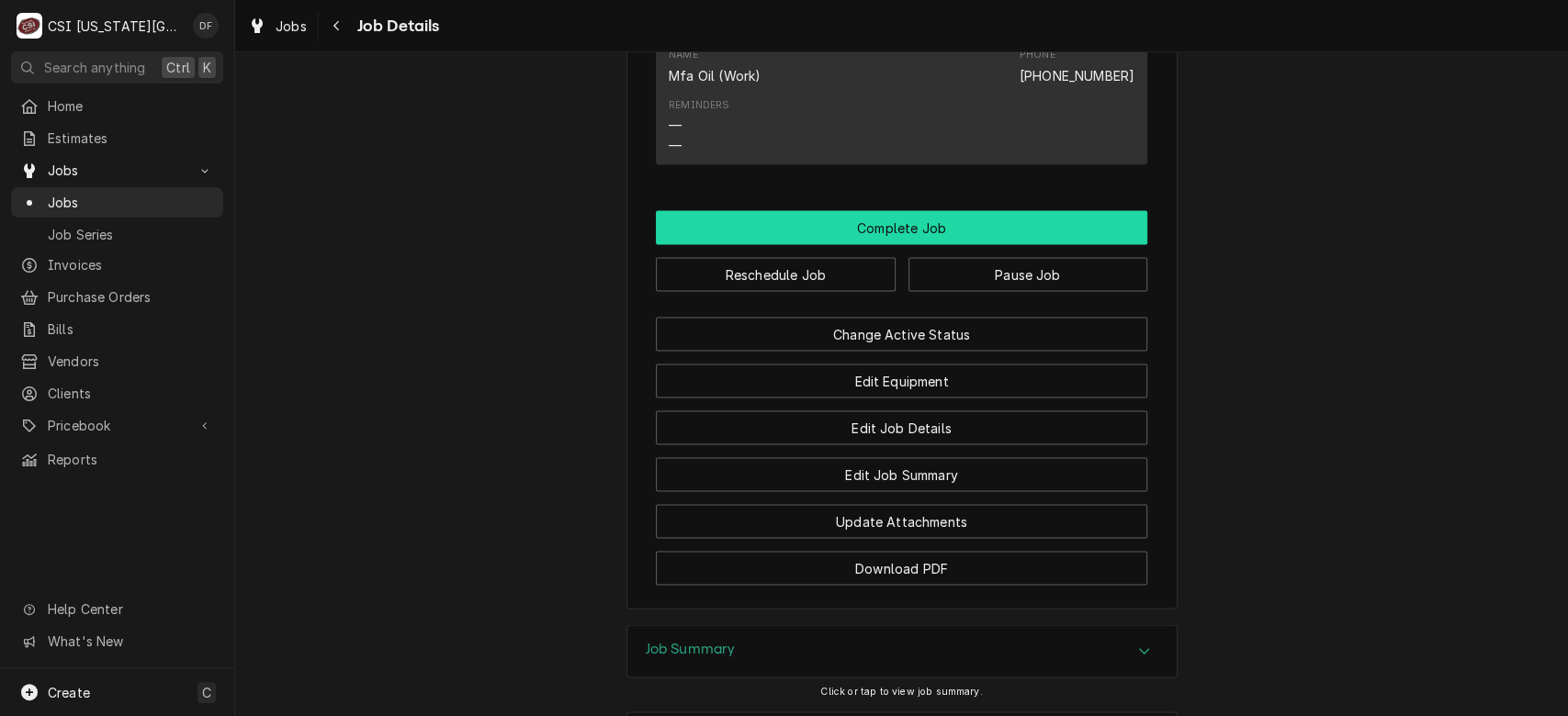
click at [1065, 242] on button "Complete Job" at bounding box center [901, 227] width 491 height 34
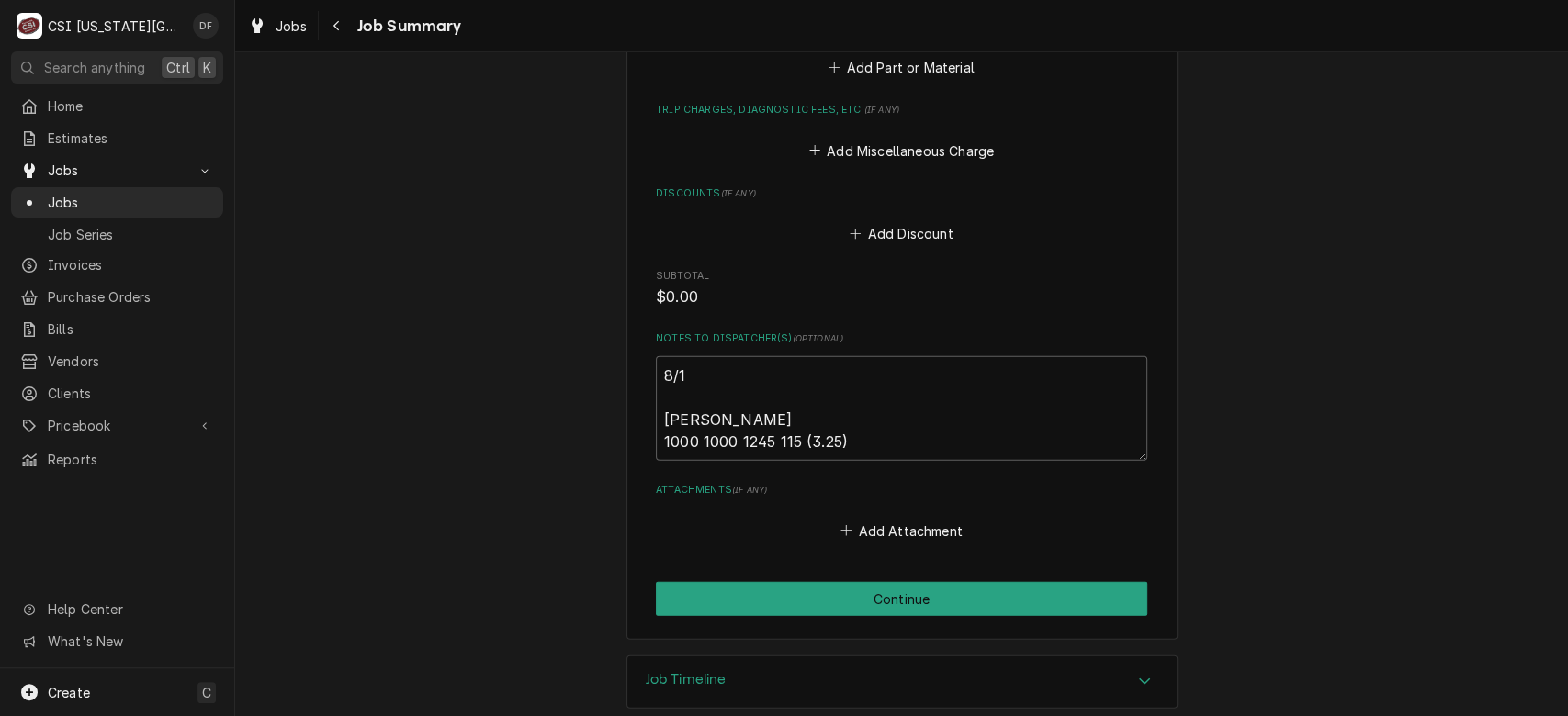
scroll to position [2973, 0]
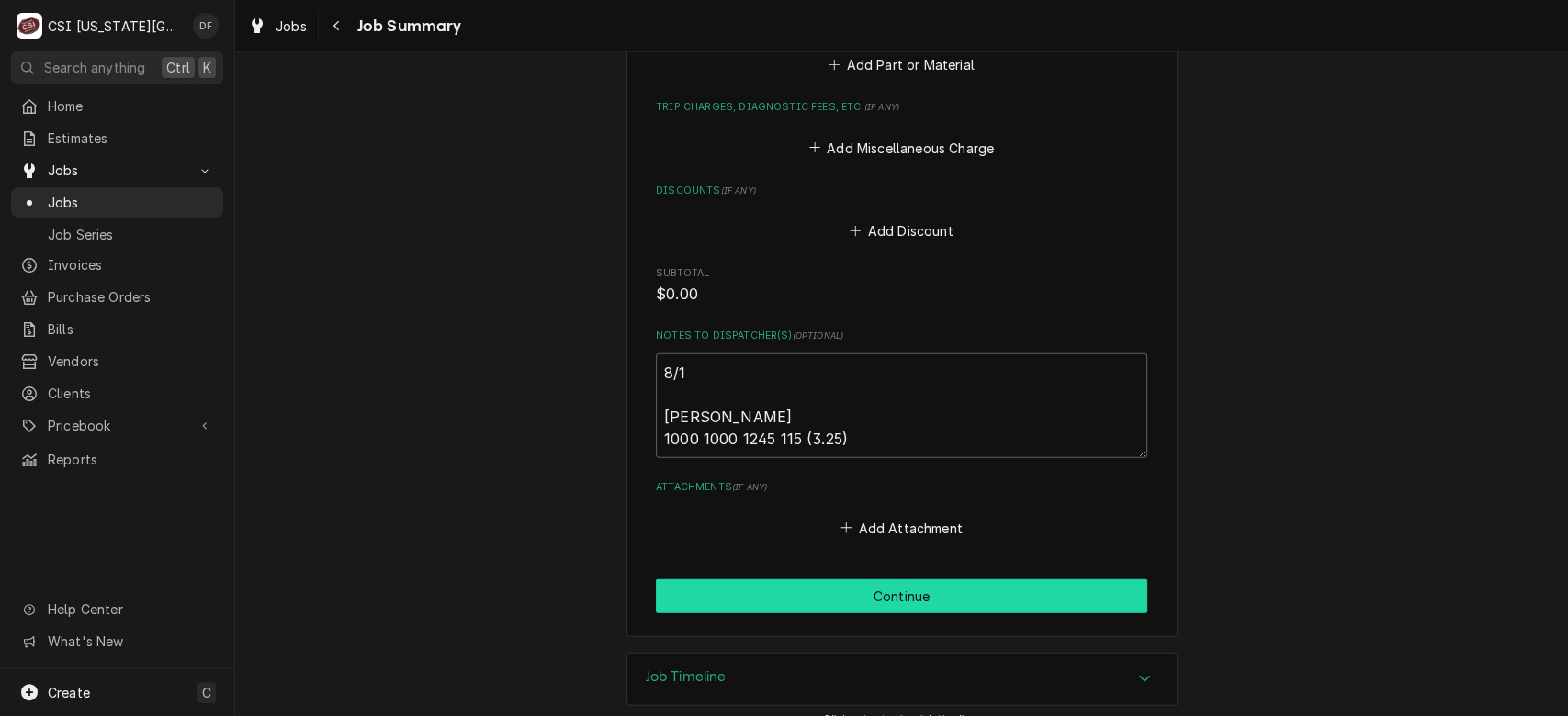
click at [994, 579] on button "Continue" at bounding box center [901, 596] width 491 height 34
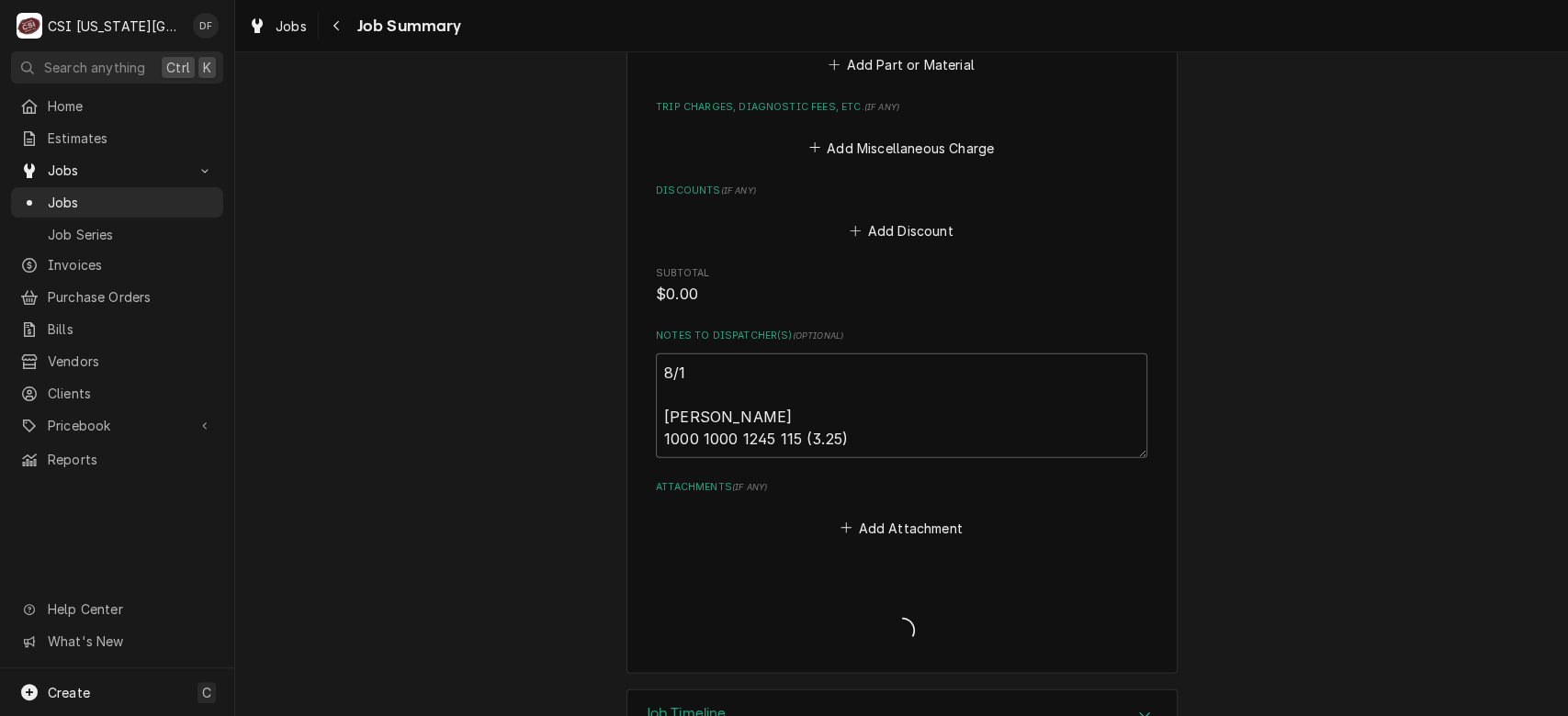
type textarea "x"
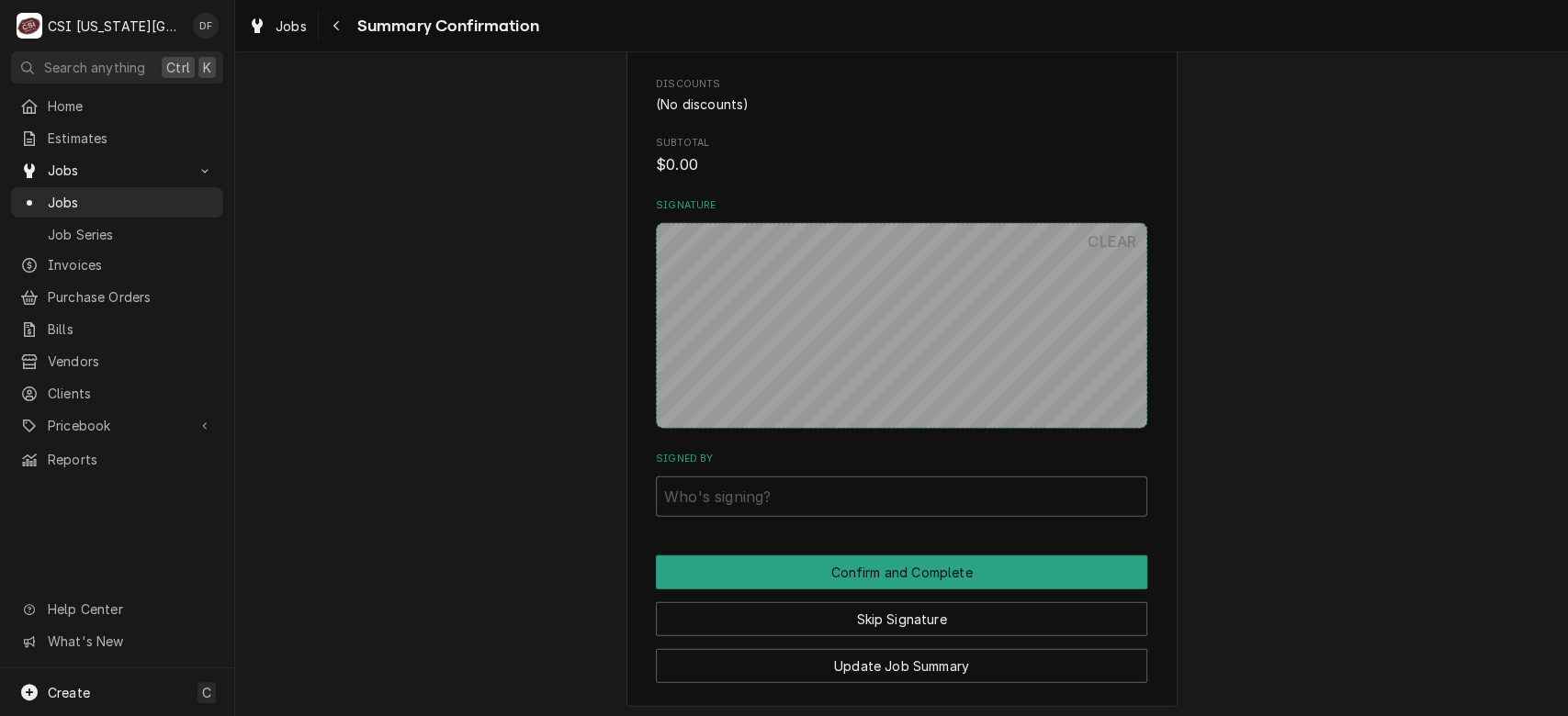
scroll to position [2721, 0]
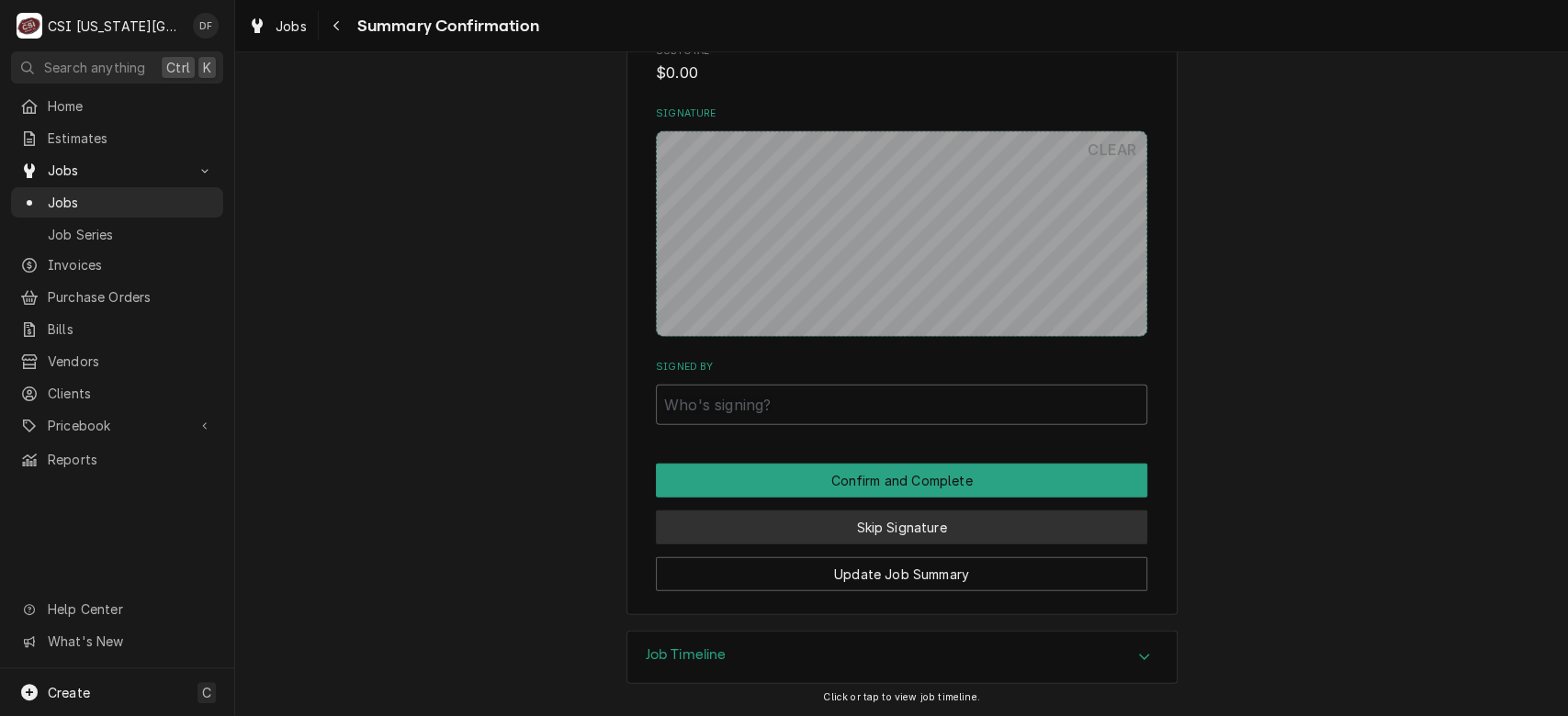
click at [967, 523] on button "Skip Signature" at bounding box center [901, 527] width 491 height 34
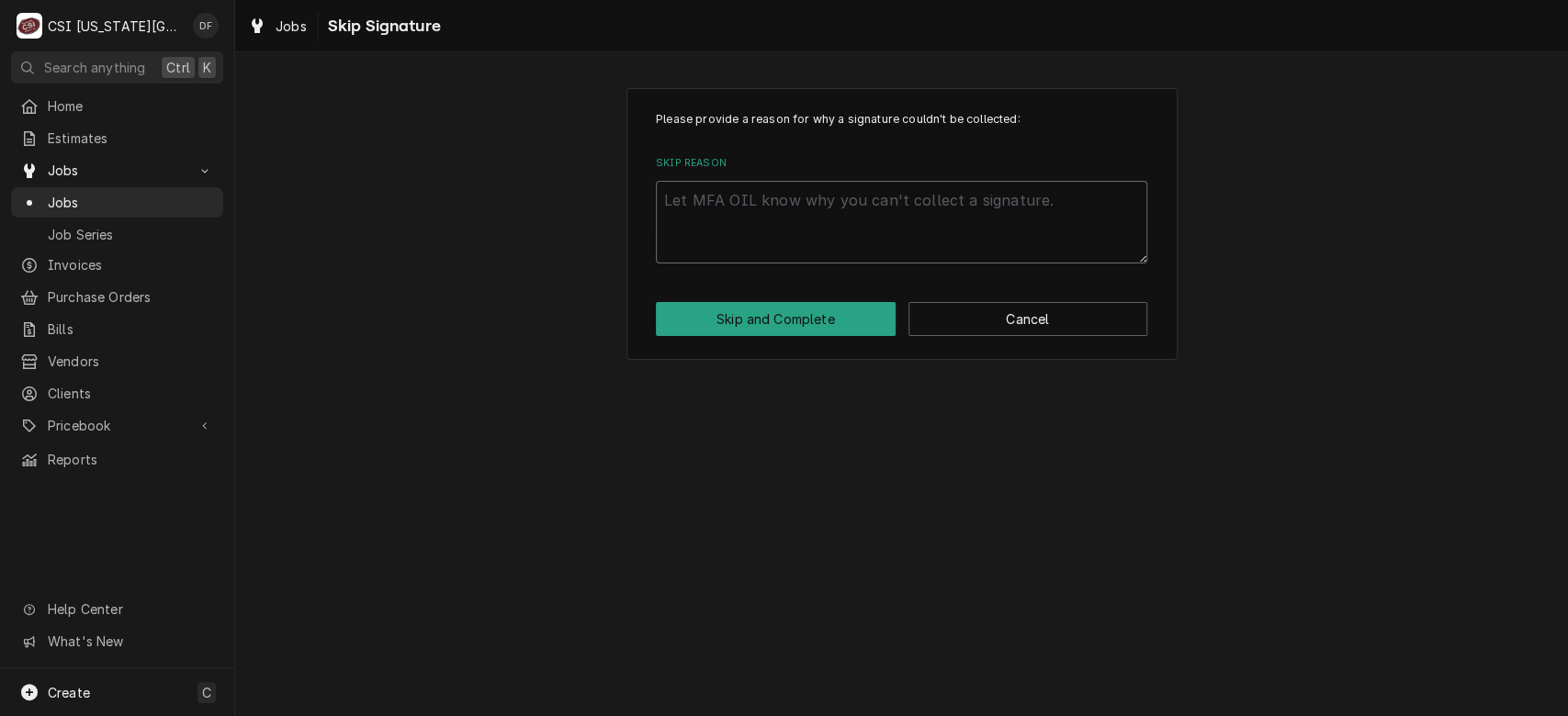
click at [833, 192] on textarea "Skip Reason" at bounding box center [901, 222] width 491 height 82
type textarea "x"
type textarea "D"
type textarea "x"
type textarea "DF"
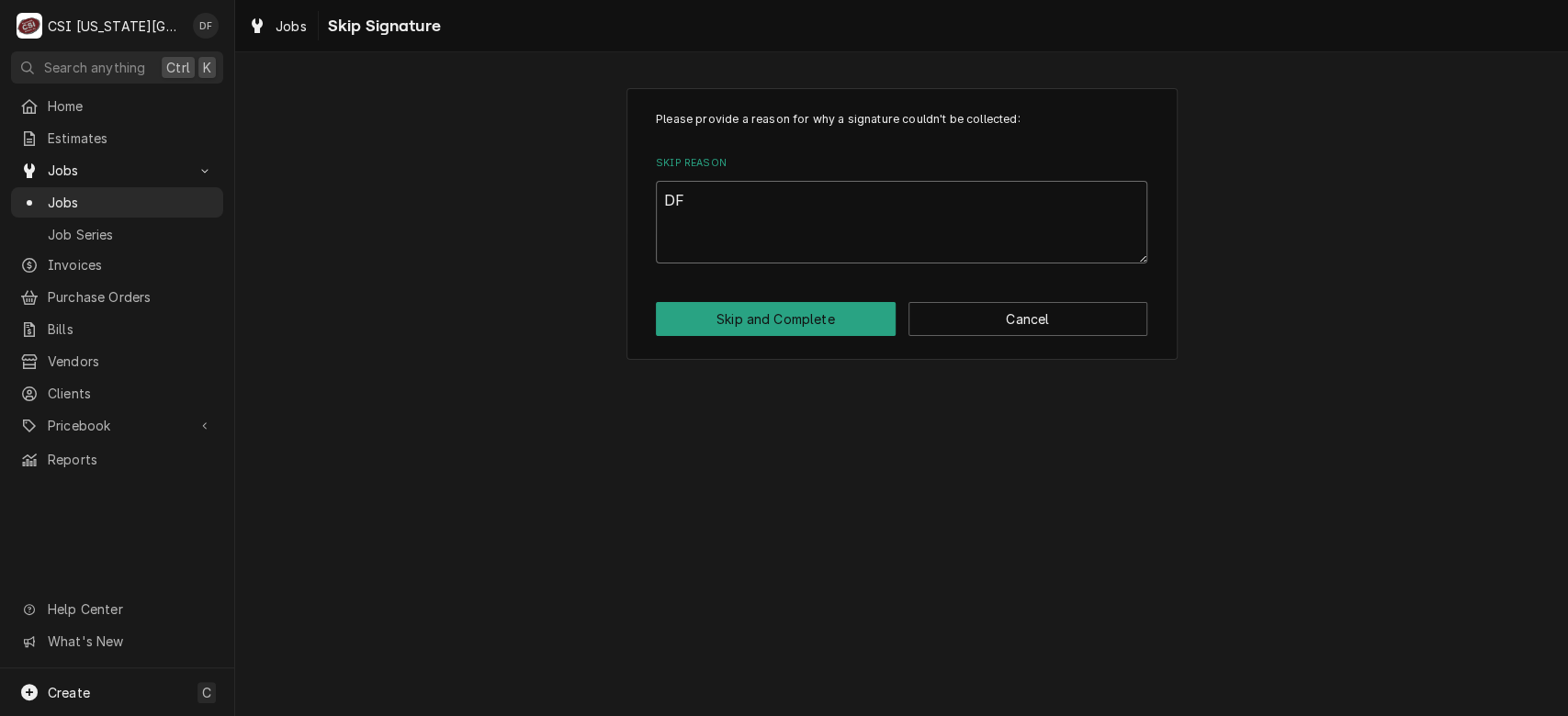
type textarea "x"
type textarea "DF"
type textarea "x"
type textarea "DF c"
type textarea "x"
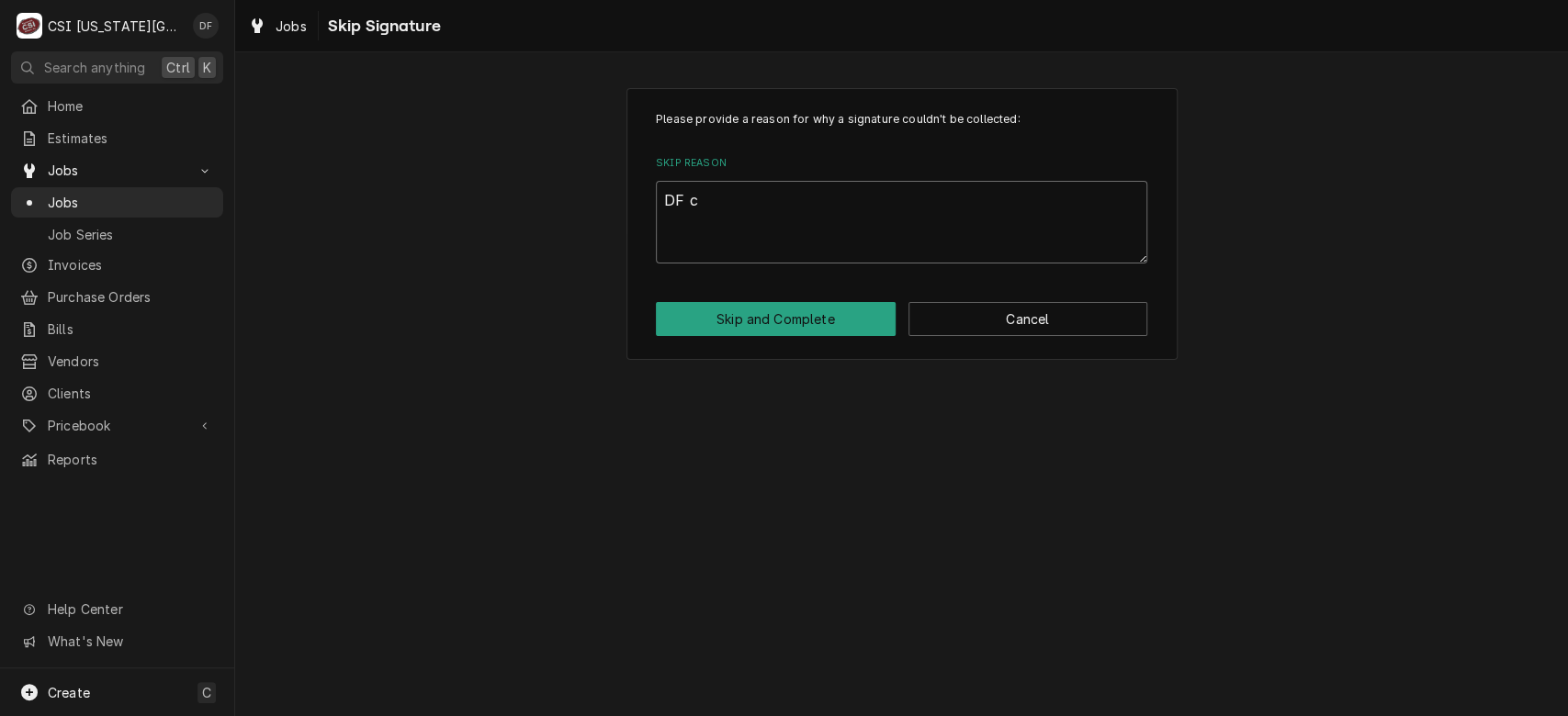
type textarea "DF co"
type textarea "x"
type textarea "DF com"
type textarea "x"
type textarea "DF comp"
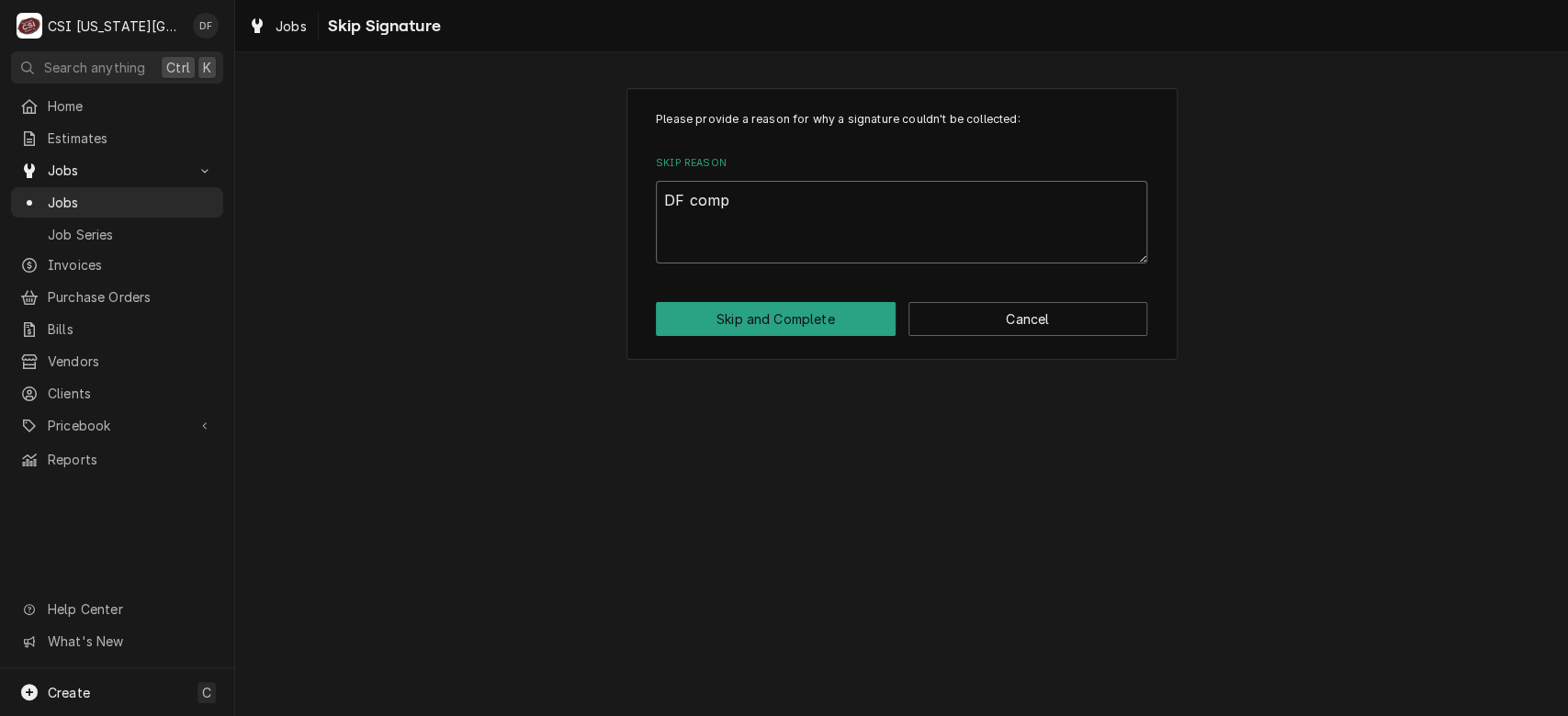
type textarea "x"
type textarea "DF compl"
type textarea "x"
type textarea "DF comple"
type textarea "x"
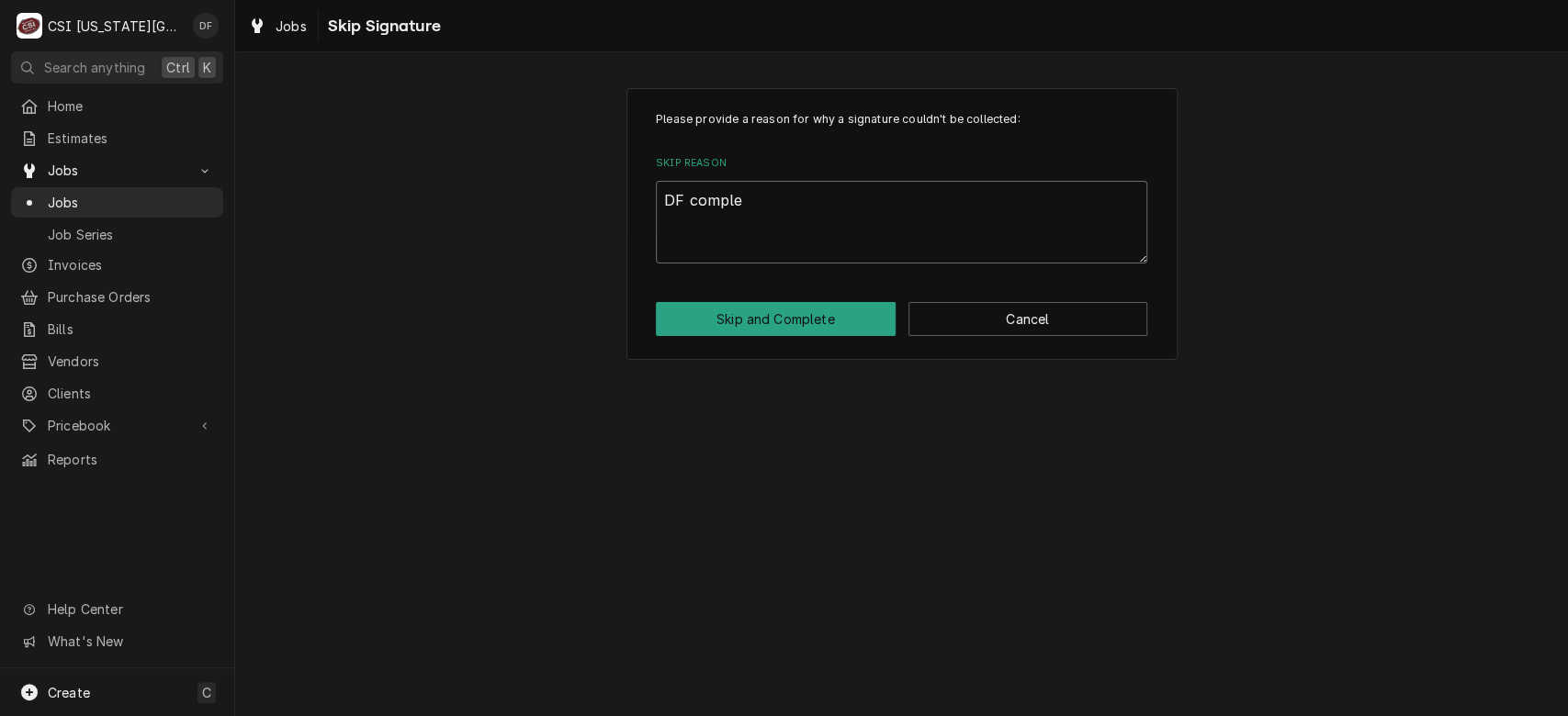
type textarea "DF complet"
type textarea "x"
type textarea "DF completi"
type textarea "x"
type textarea "DF completin"
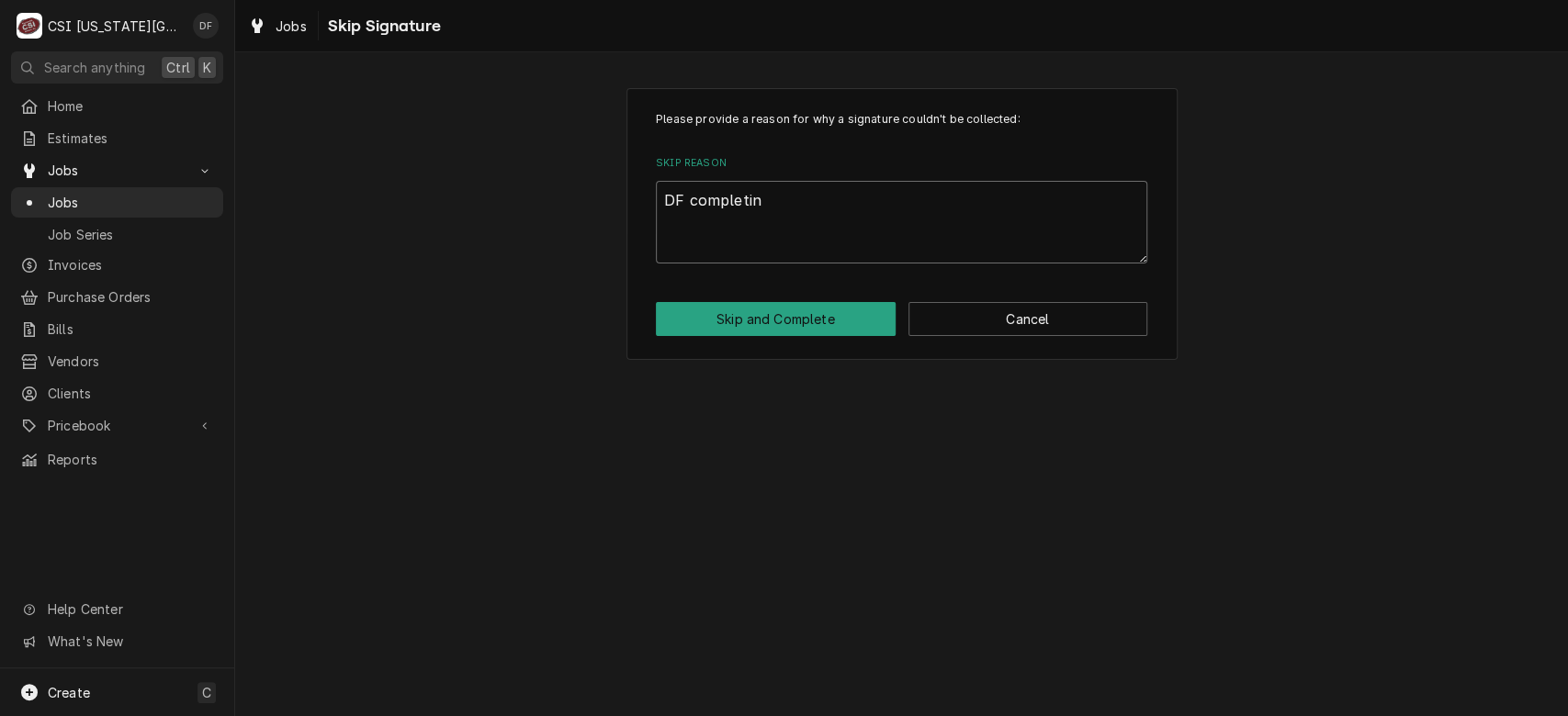
type textarea "x"
type textarea "DF completing"
type textarea "x"
type textarea "DF completing"
type textarea "x"
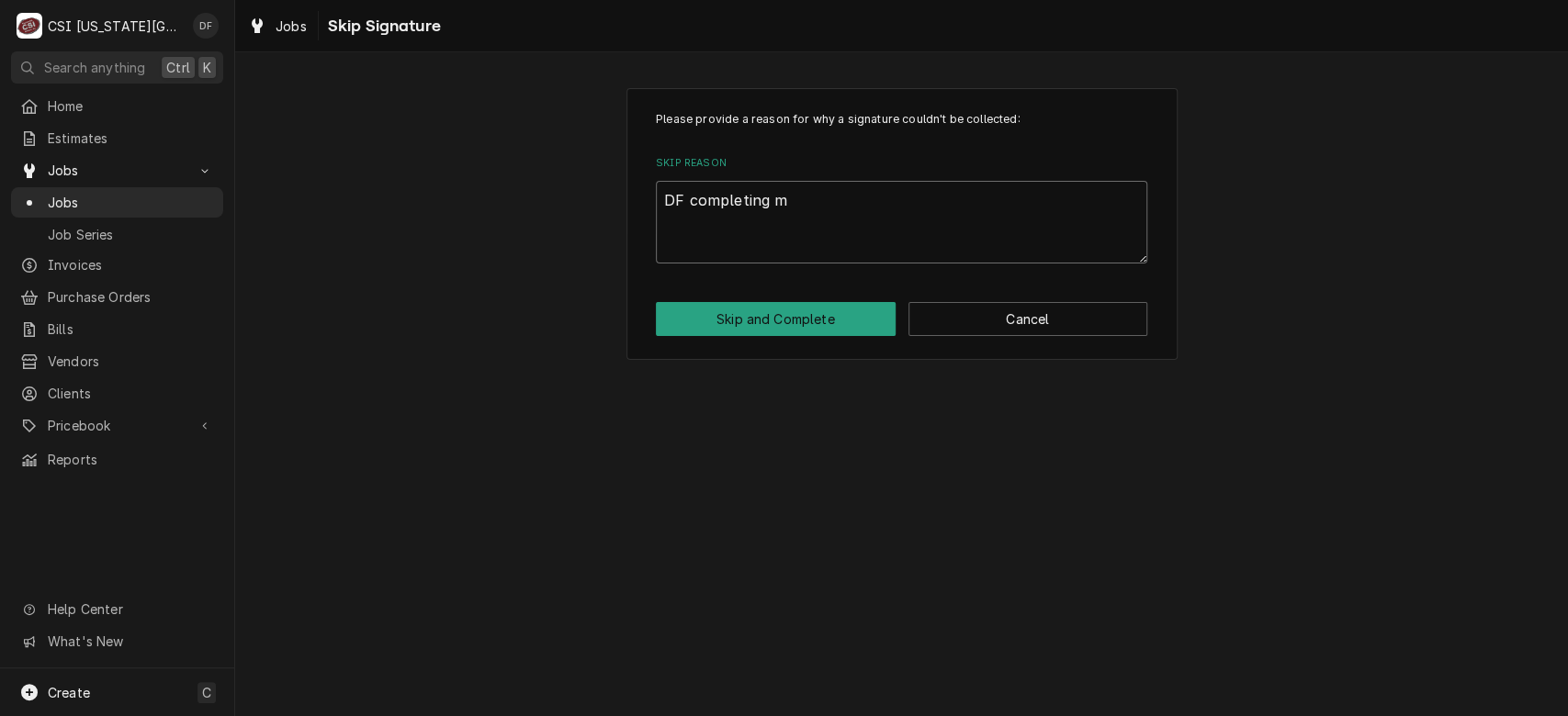
type textarea "DF completing ma"
type textarea "x"
type textarea "DF completing man"
type textarea "x"
type textarea "DF completing manu"
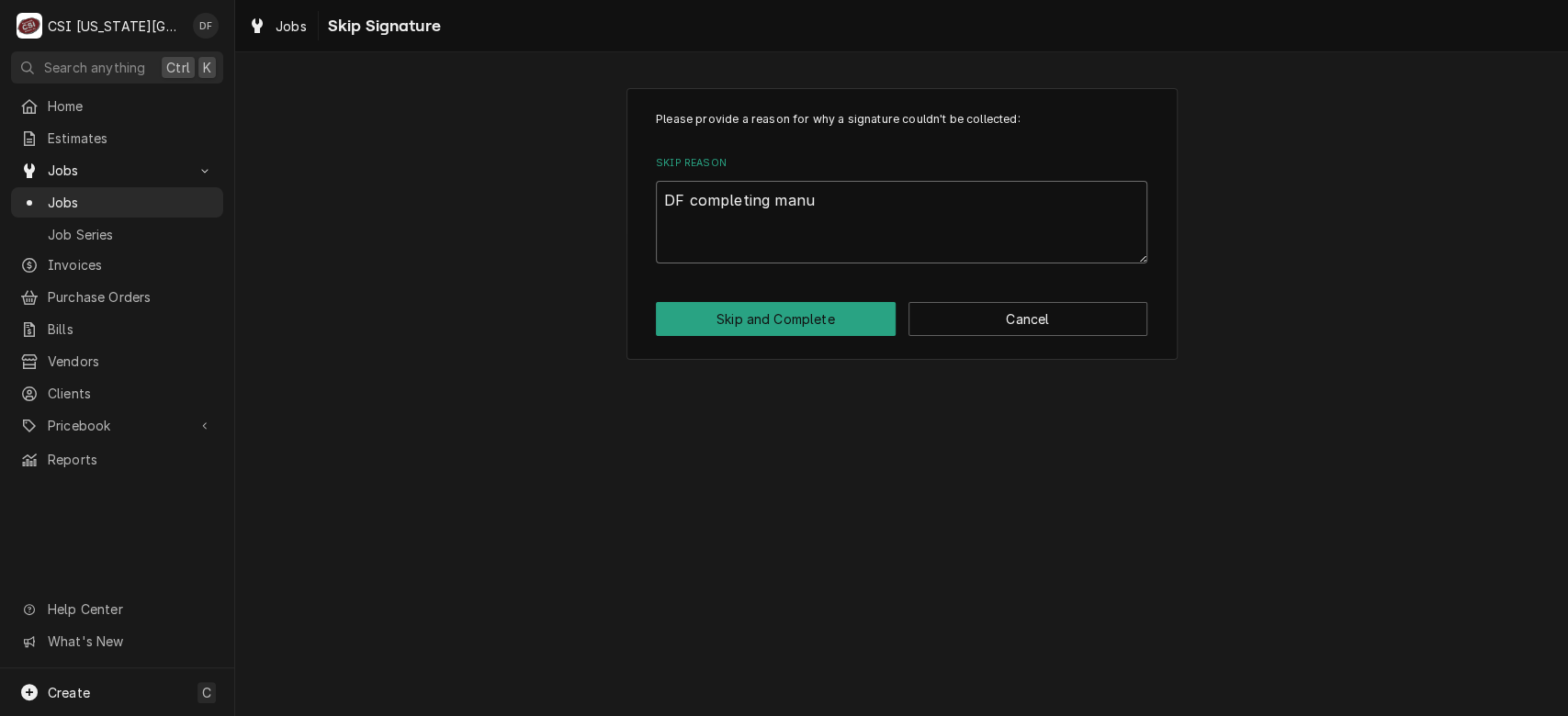
type textarea "x"
type textarea "DF completing manua"
type textarea "x"
type textarea "DF completing manual"
type textarea "x"
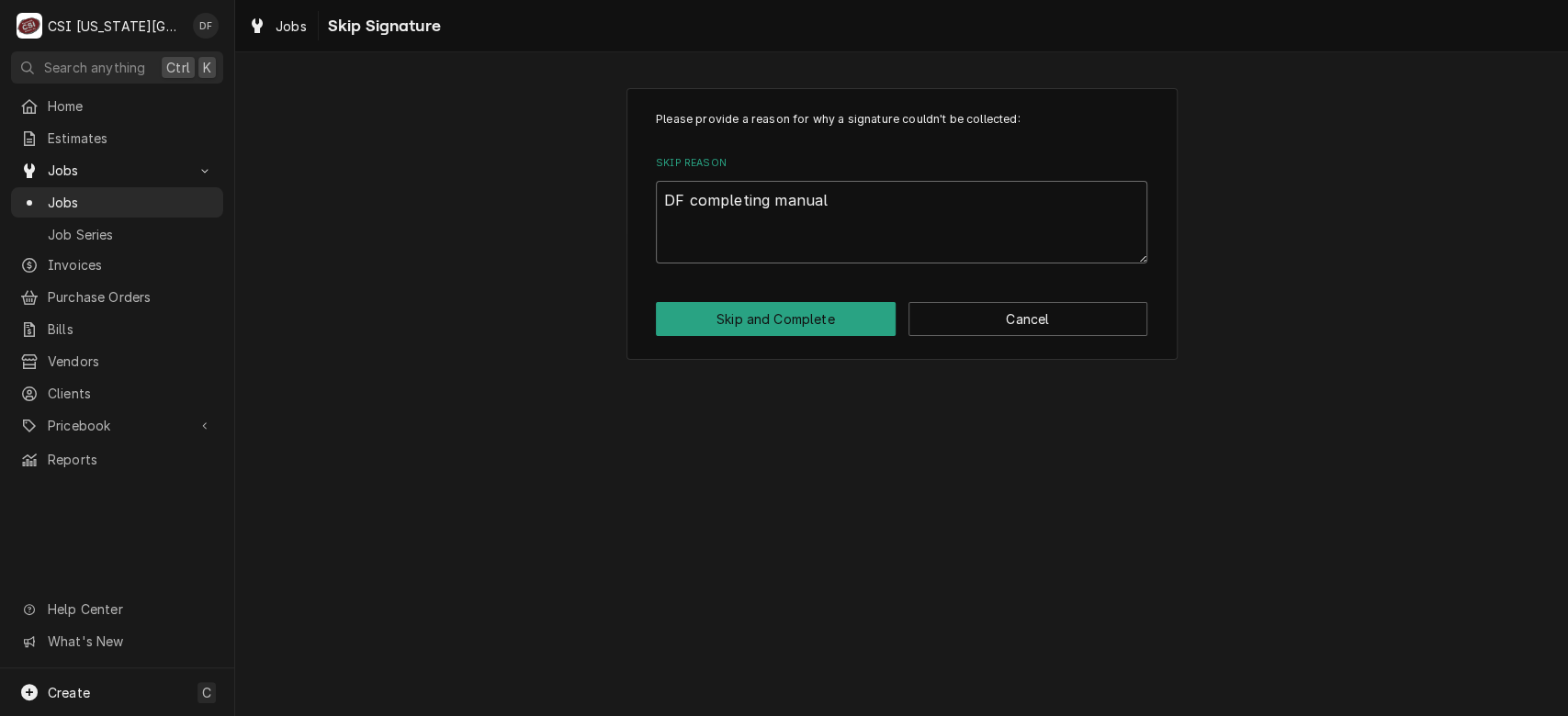
type textarea "DF completing manuall"
type textarea "x"
type textarea "DF completing manually"
click at [820, 316] on button "Skip and Complete" at bounding box center [775, 319] width 240 height 34
type textarea "x"
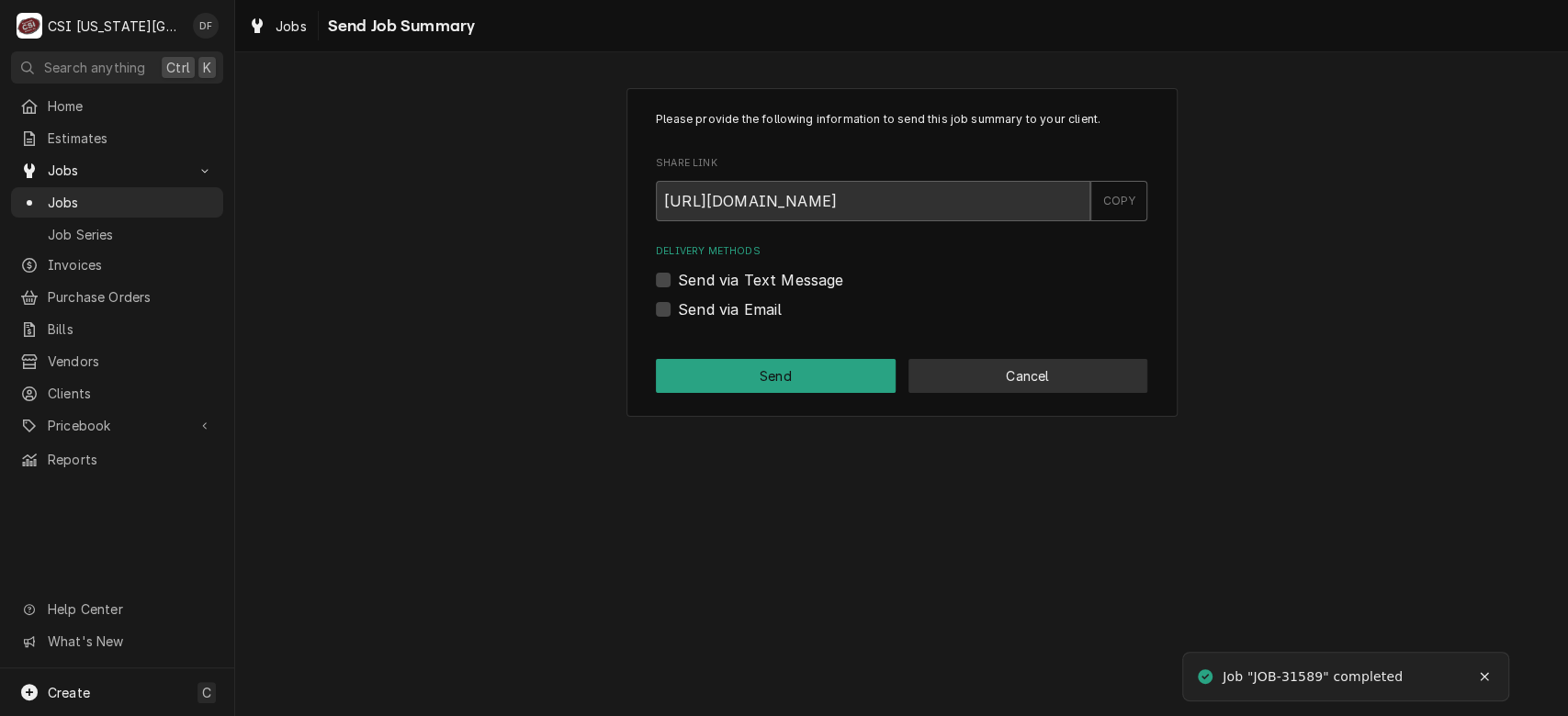
click at [1061, 369] on button "Cancel" at bounding box center [1028, 376] width 240 height 34
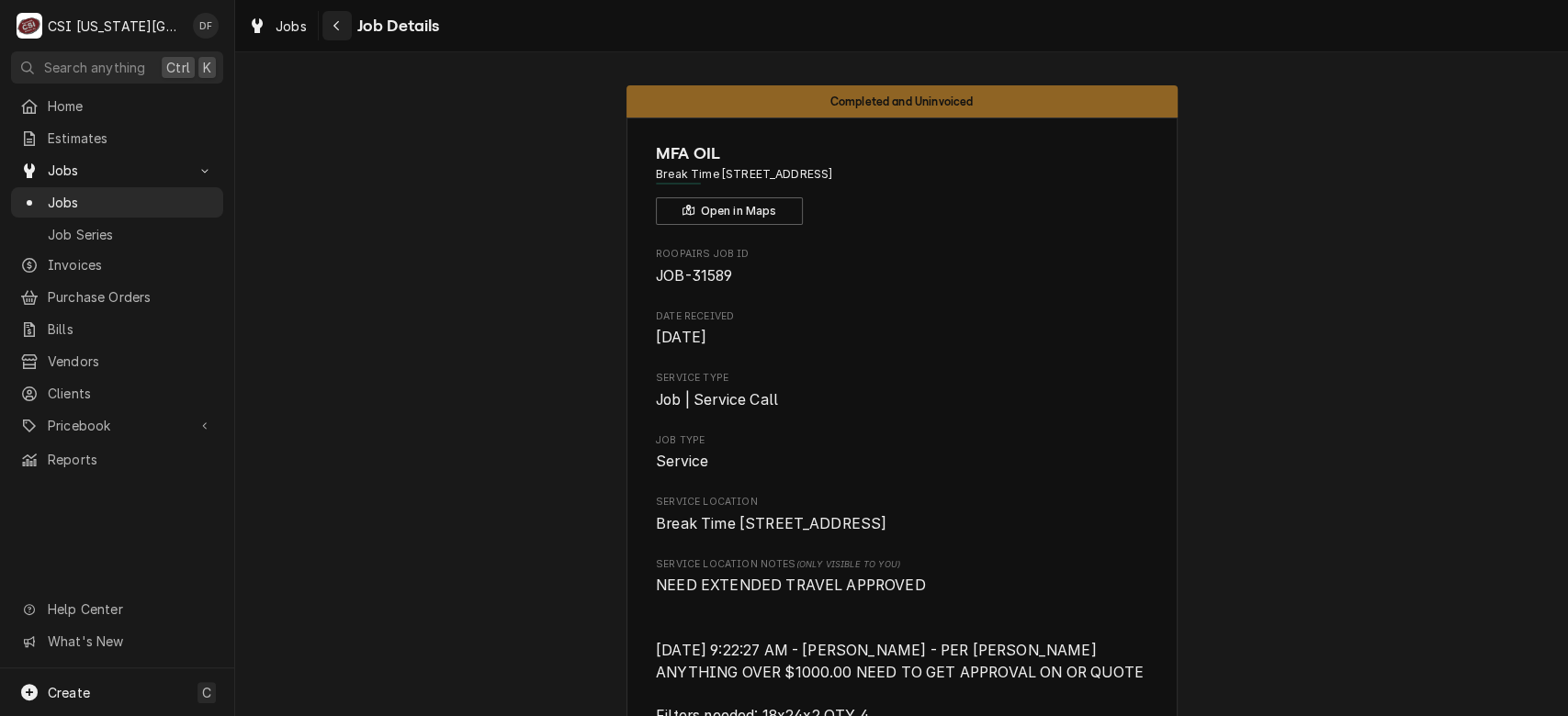
click at [328, 21] on div "Navigate back" at bounding box center [337, 25] width 19 height 19
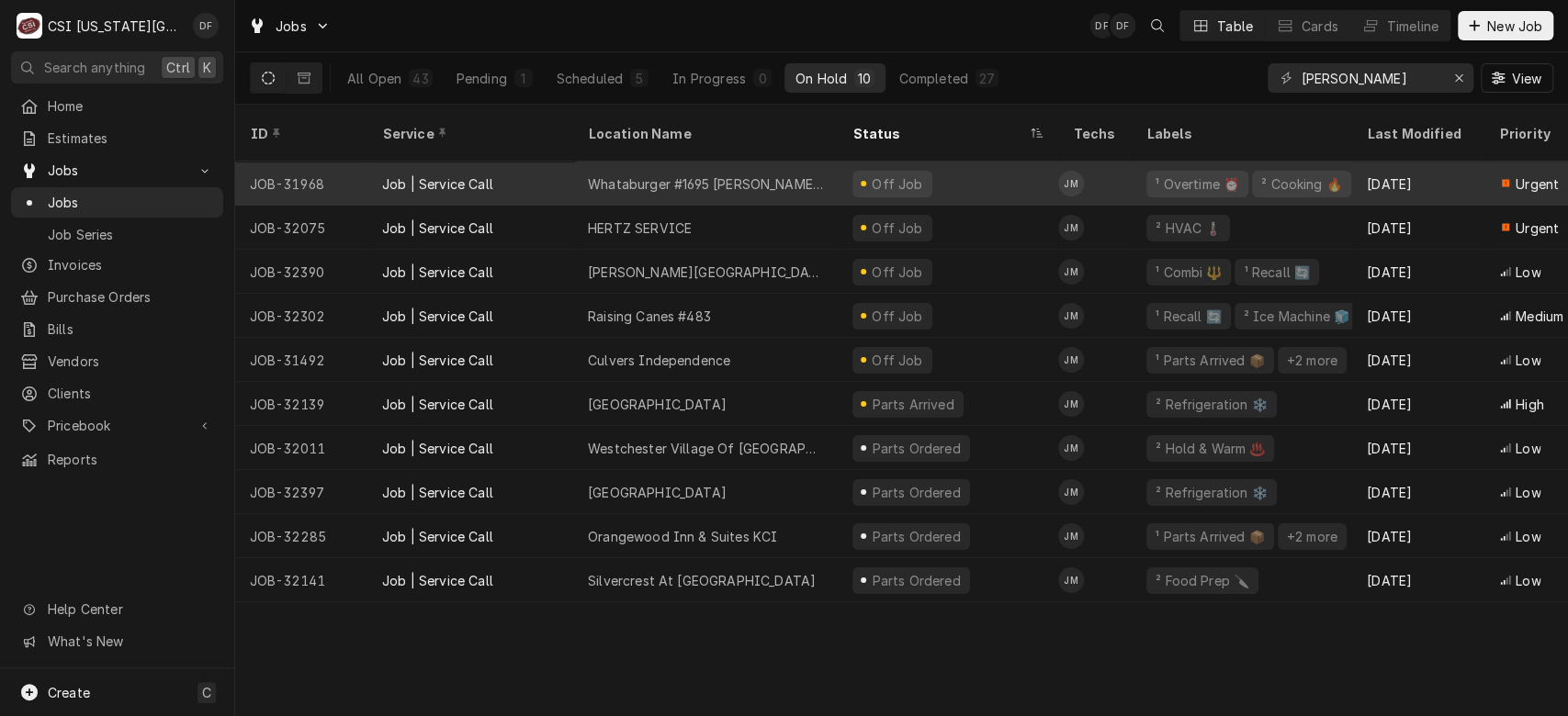
click at [845, 165] on div "Off Job" at bounding box center [947, 183] width 220 height 44
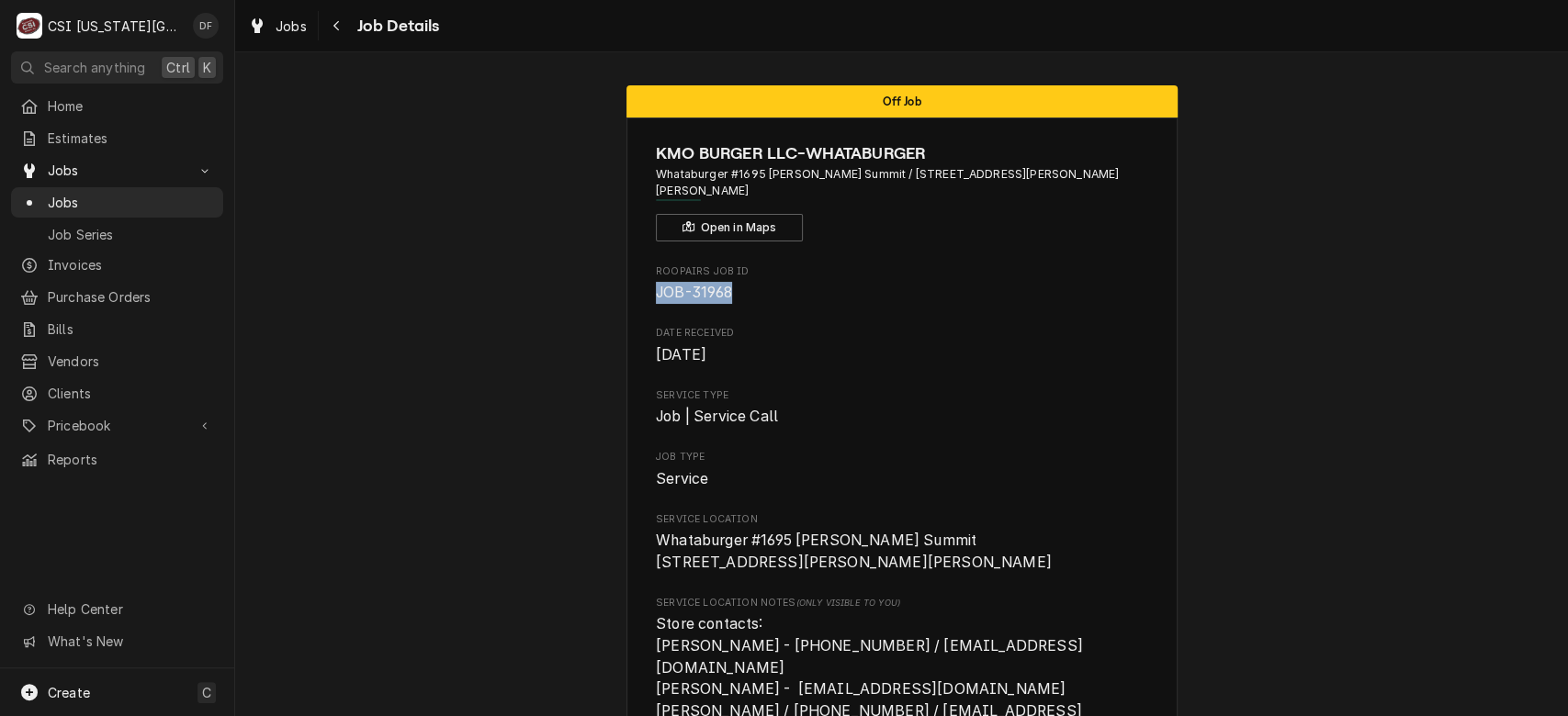
drag, startPoint x: 730, startPoint y: 291, endPoint x: 633, endPoint y: 290, distance: 97.0
copy span "JOB-31968"
click at [328, 23] on div "Navigate back" at bounding box center [337, 25] width 19 height 19
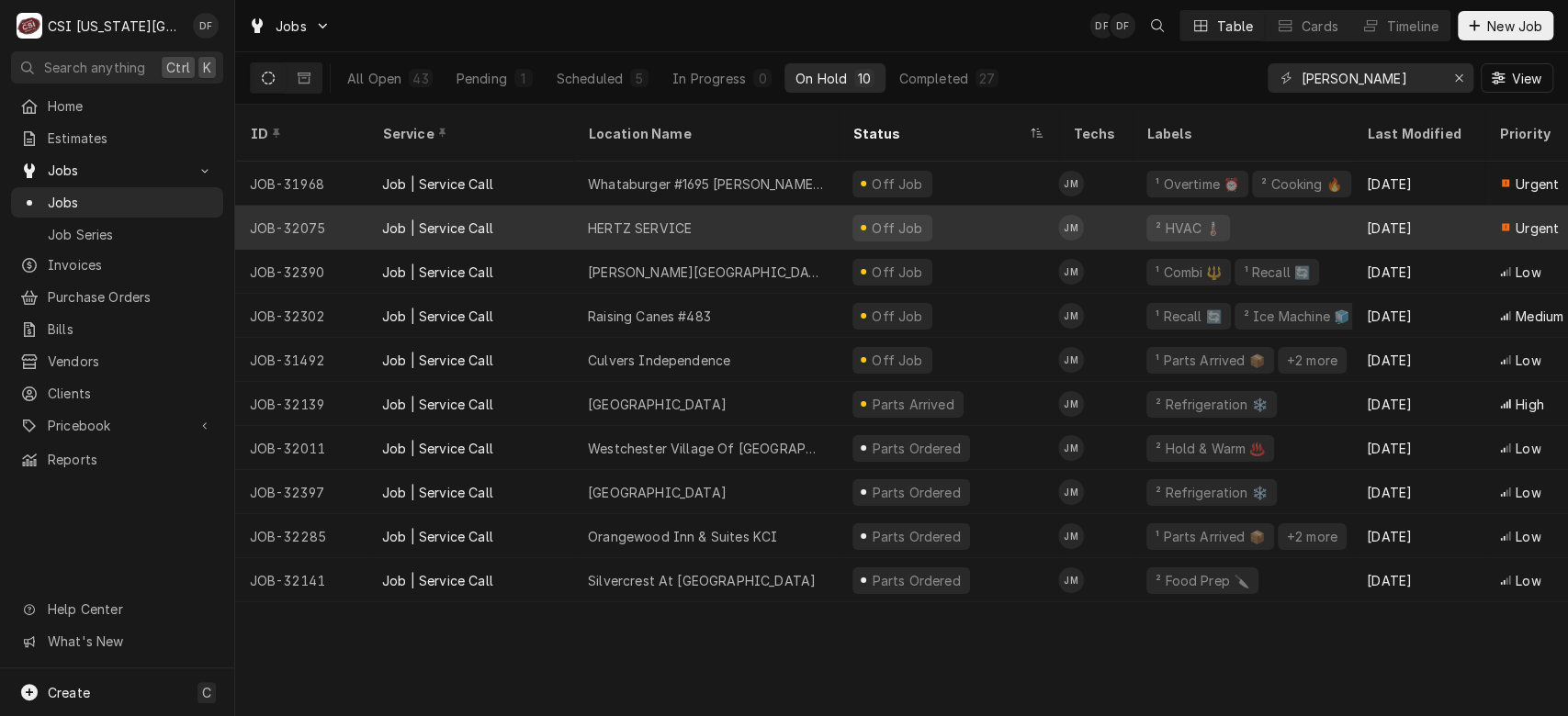
click at [887, 218] on div "Off Job" at bounding box center [897, 228] width 56 height 20
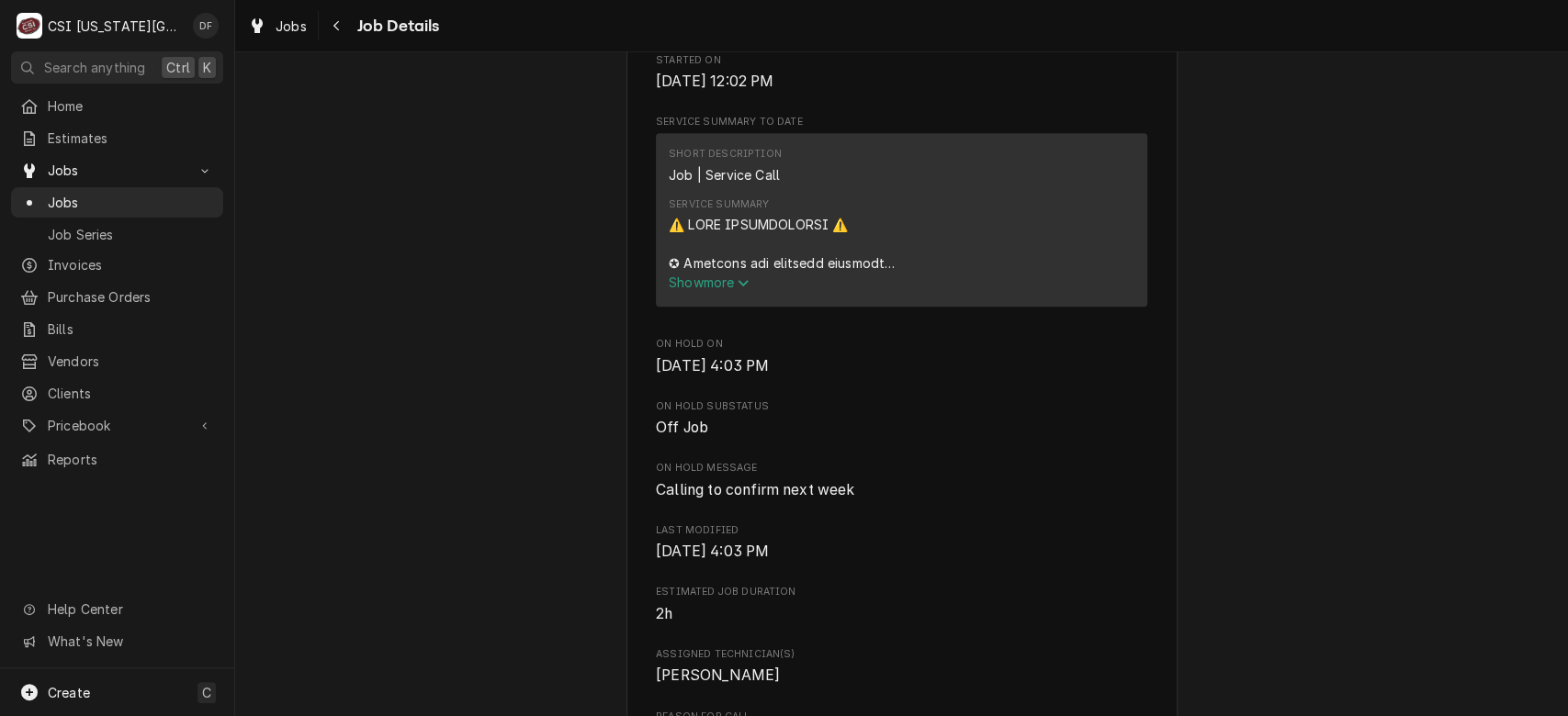
scroll to position [815, 0]
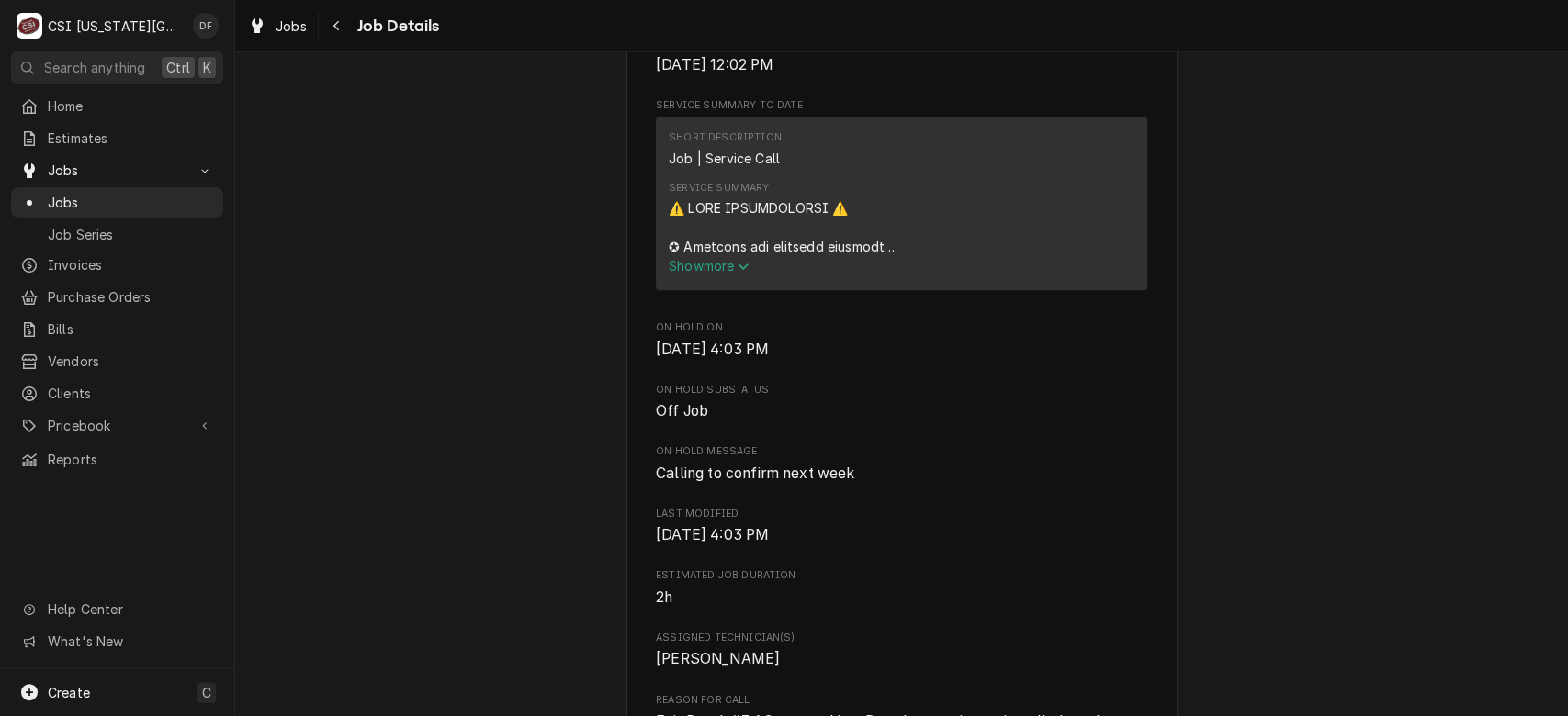
click at [710, 274] on span "Show more" at bounding box center [709, 266] width 81 height 16
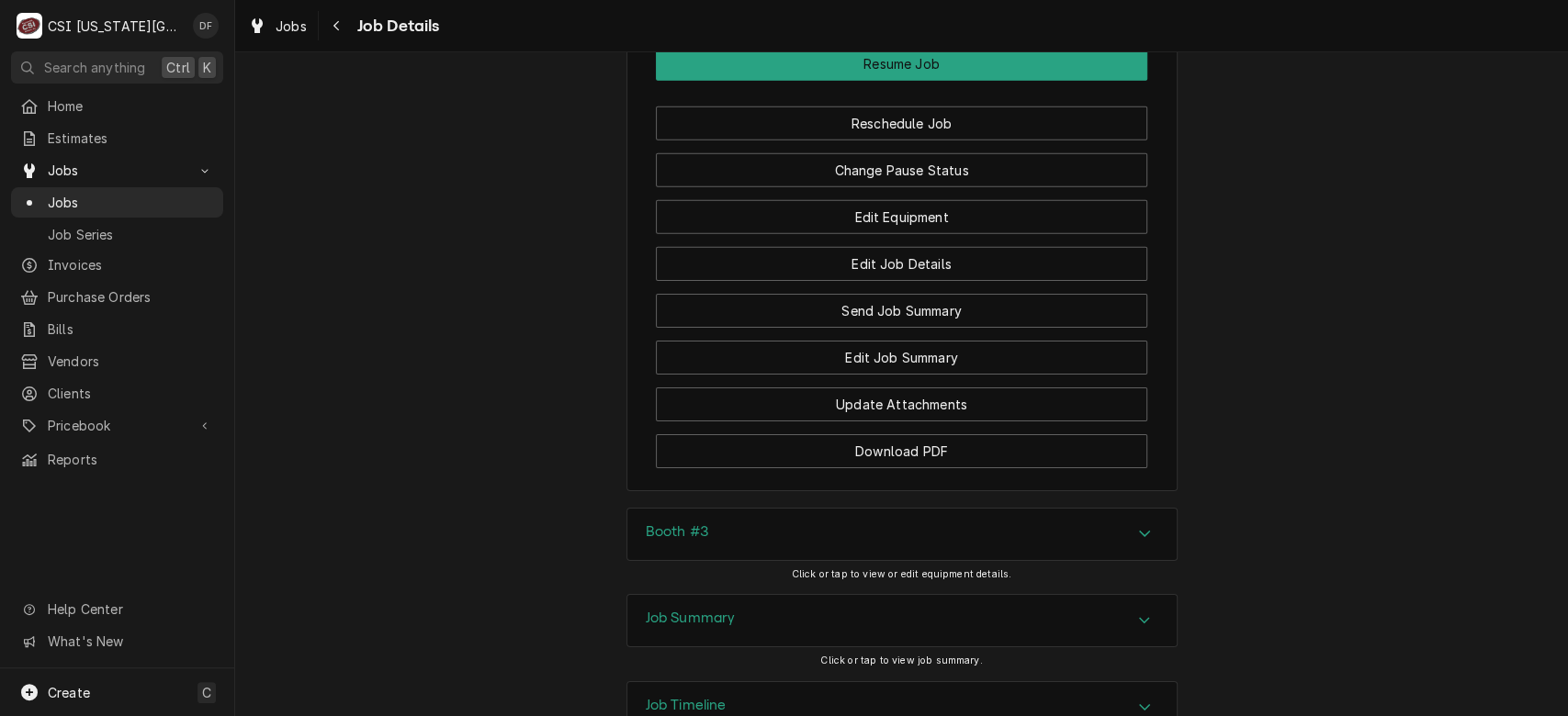
scroll to position [4035, 0]
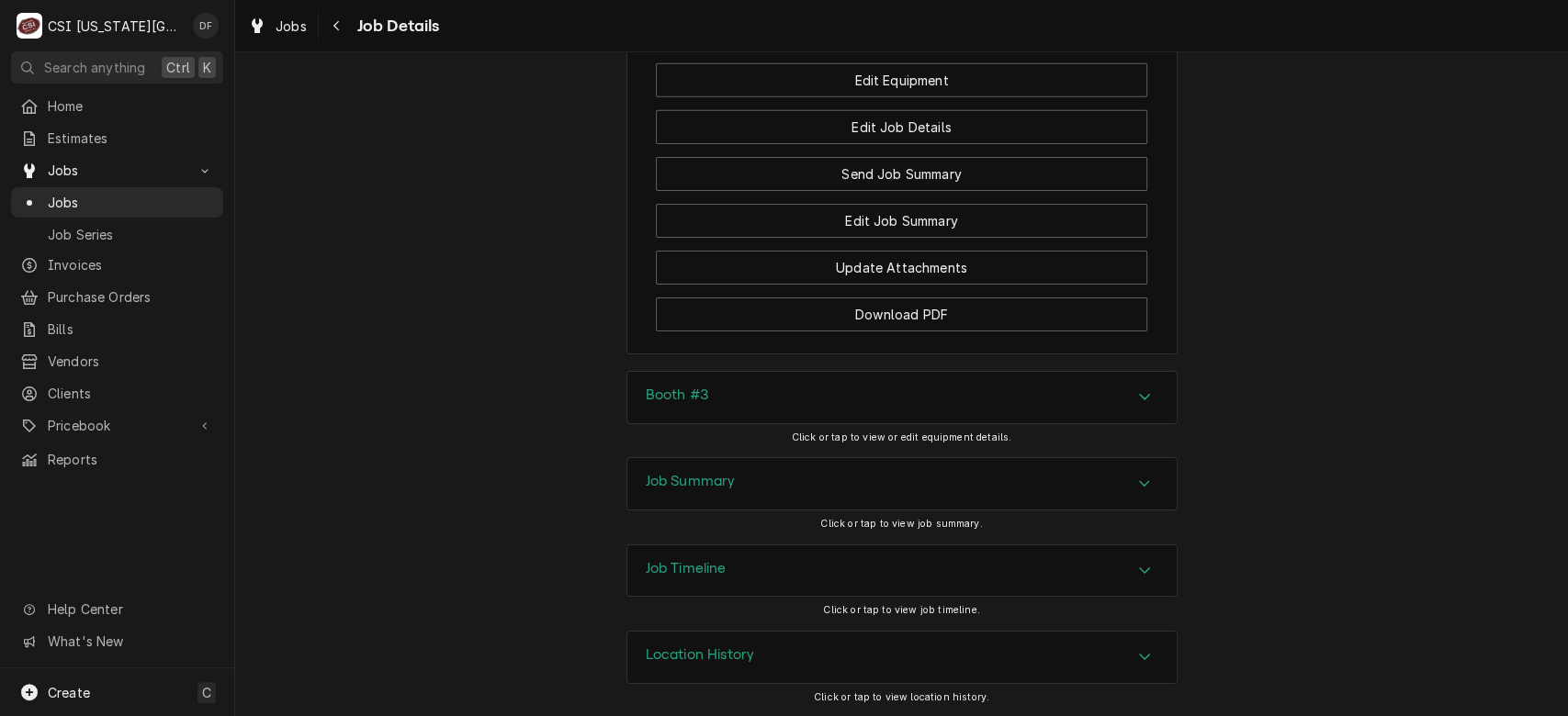
click at [926, 660] on div "Location History" at bounding box center [901, 656] width 549 height 52
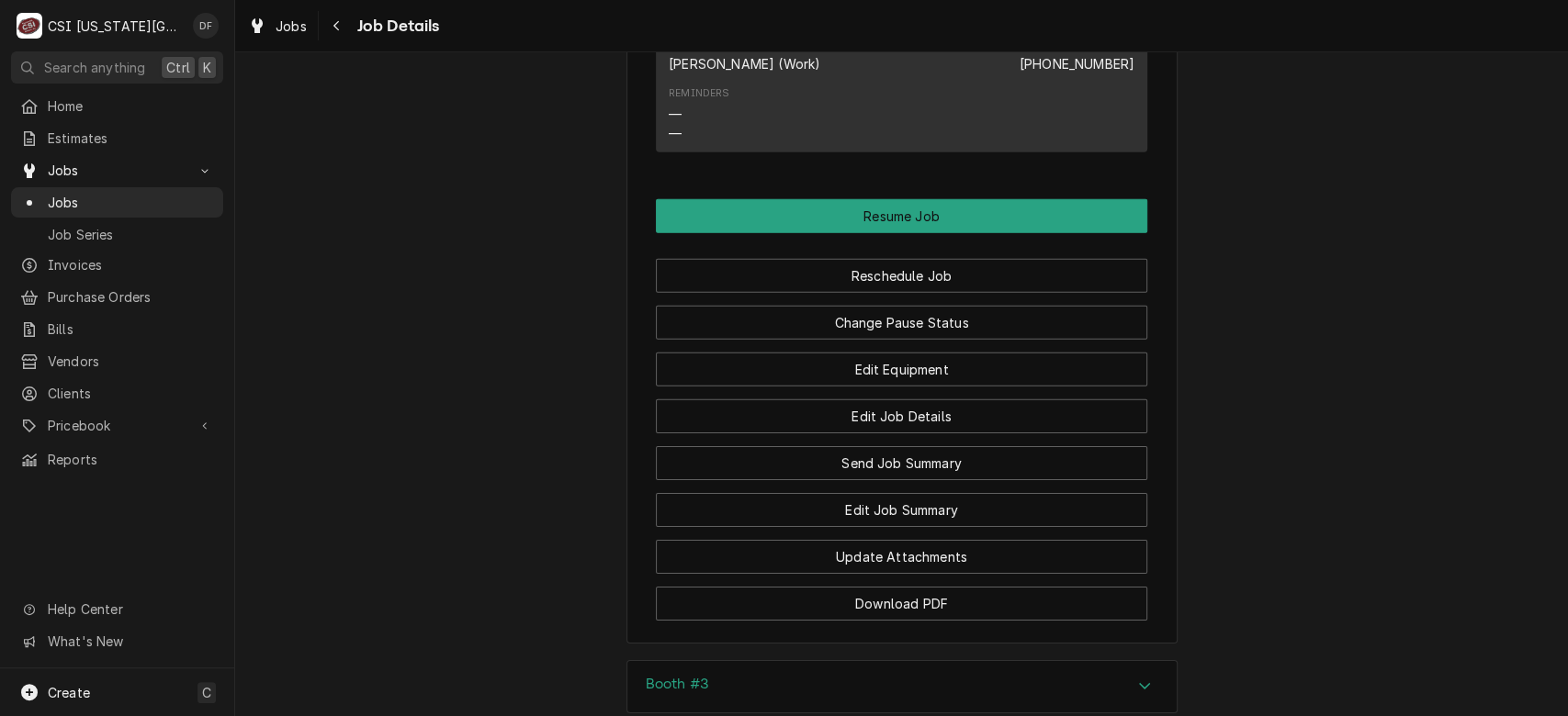
scroll to position [3759, 0]
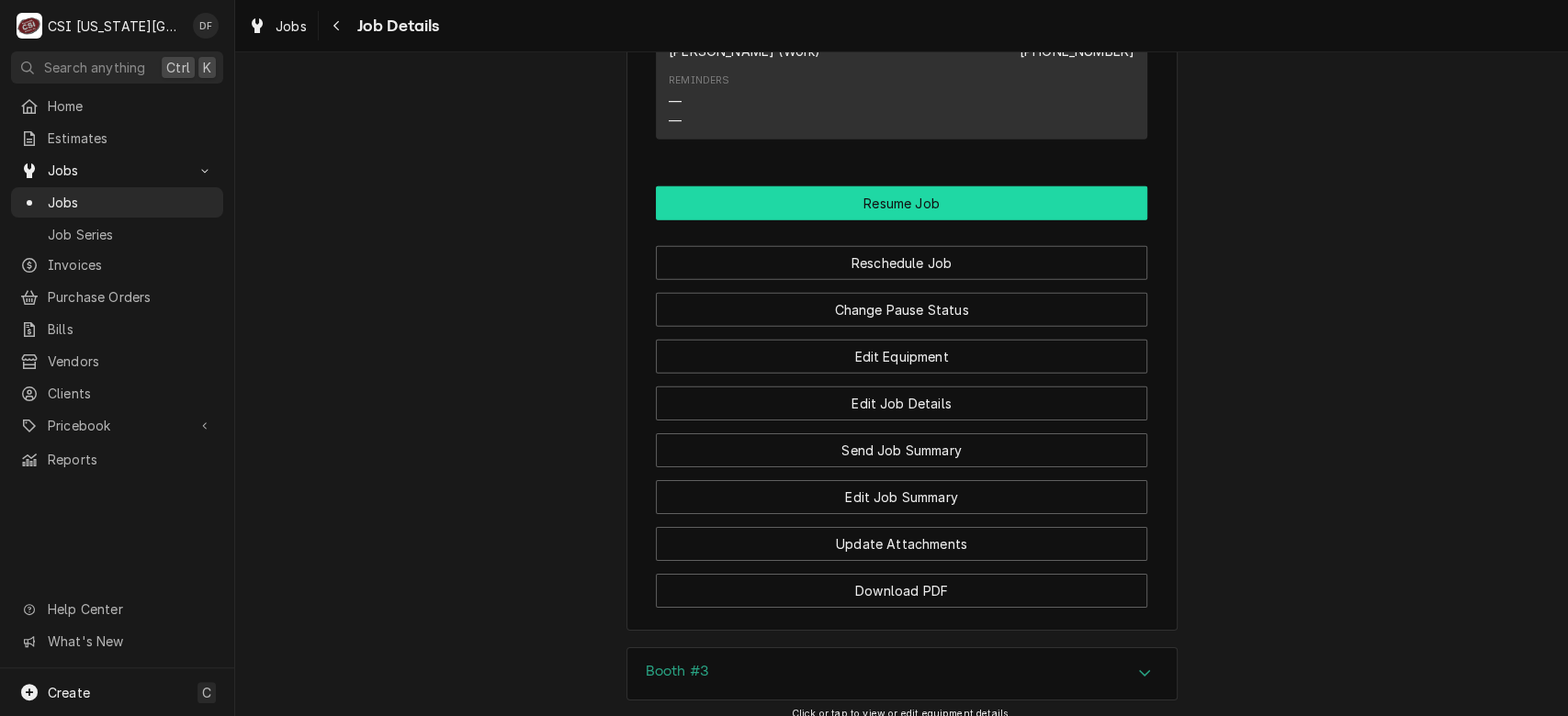
click at [1057, 197] on button "Resume Job" at bounding box center [901, 202] width 491 height 34
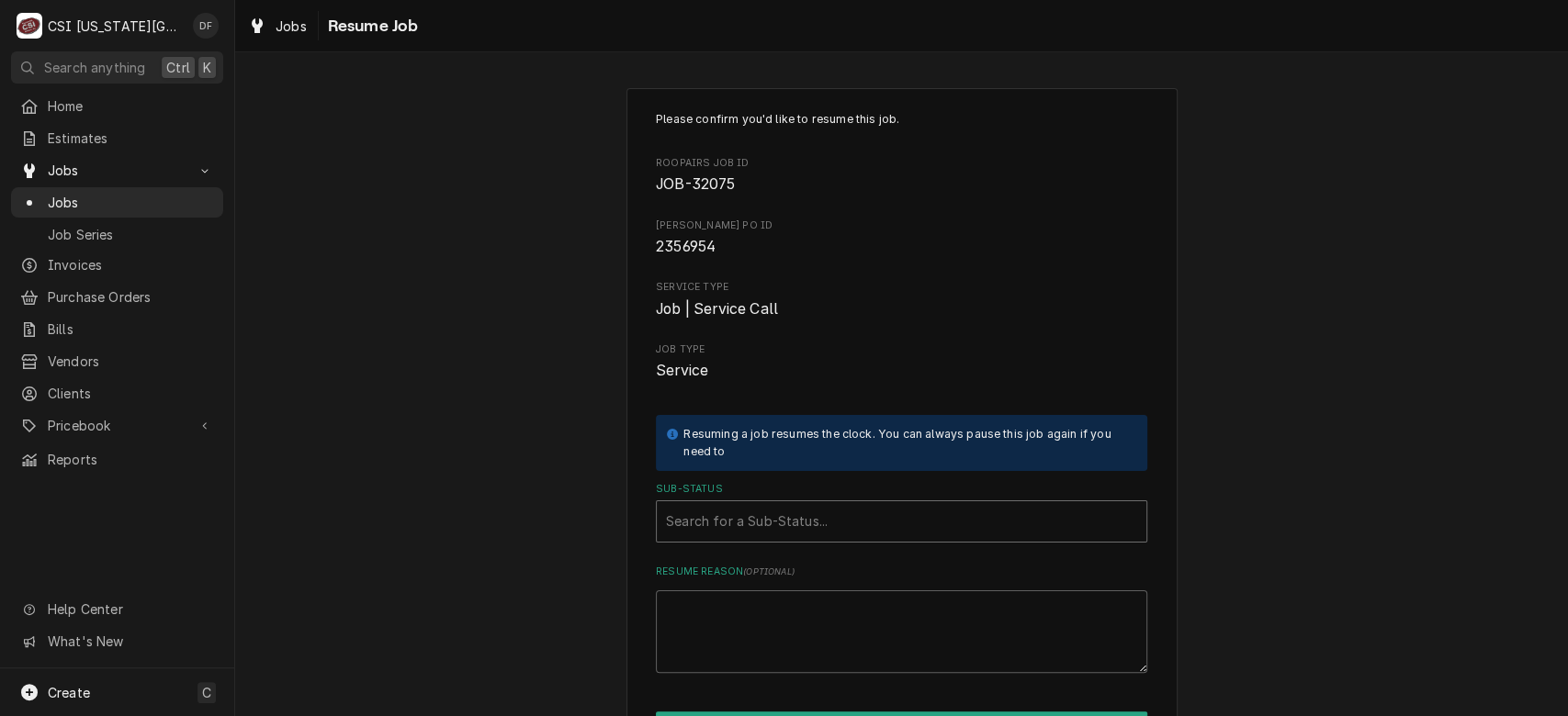
click at [827, 528] on div "Sub-Status" at bounding box center [900, 521] width 471 height 33
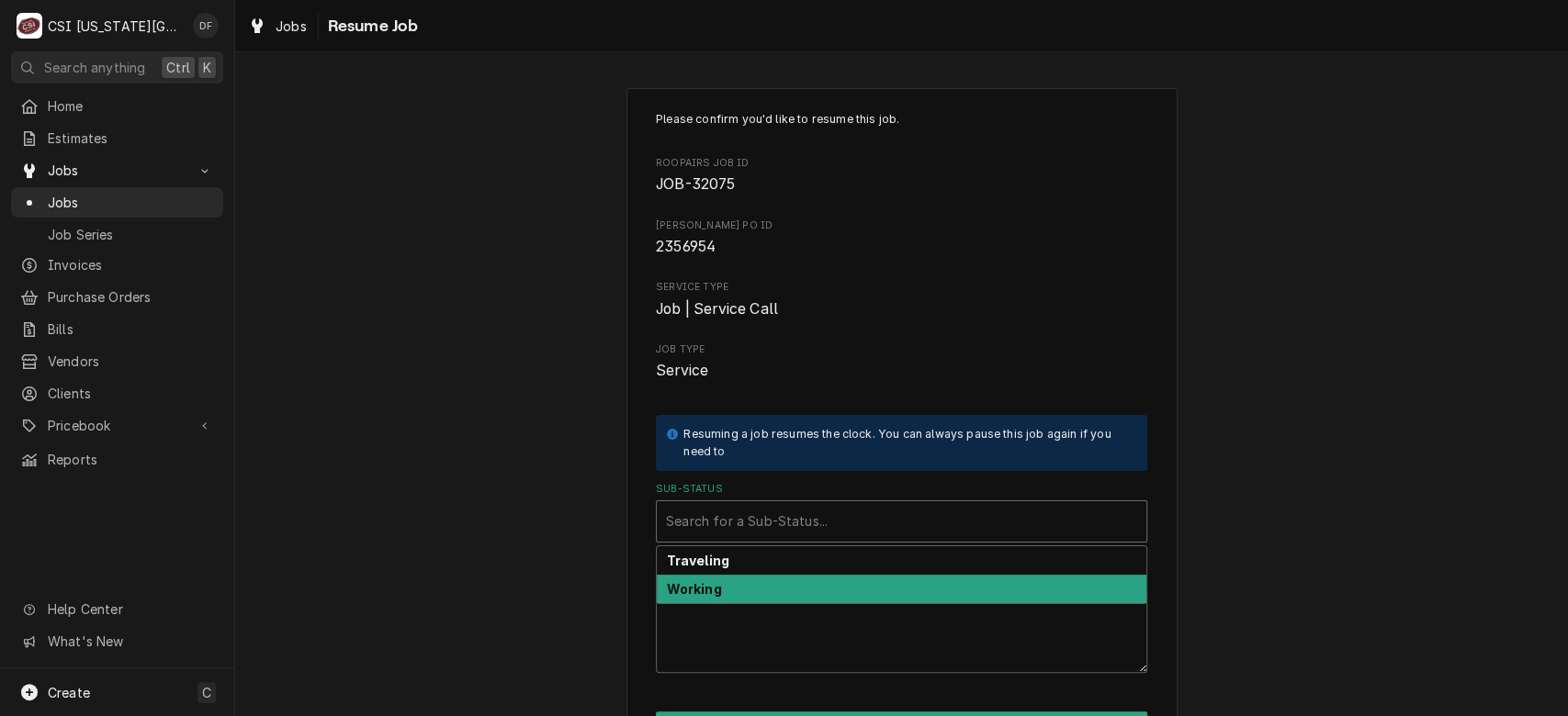
click at [800, 588] on div "Working" at bounding box center [901, 588] width 489 height 28
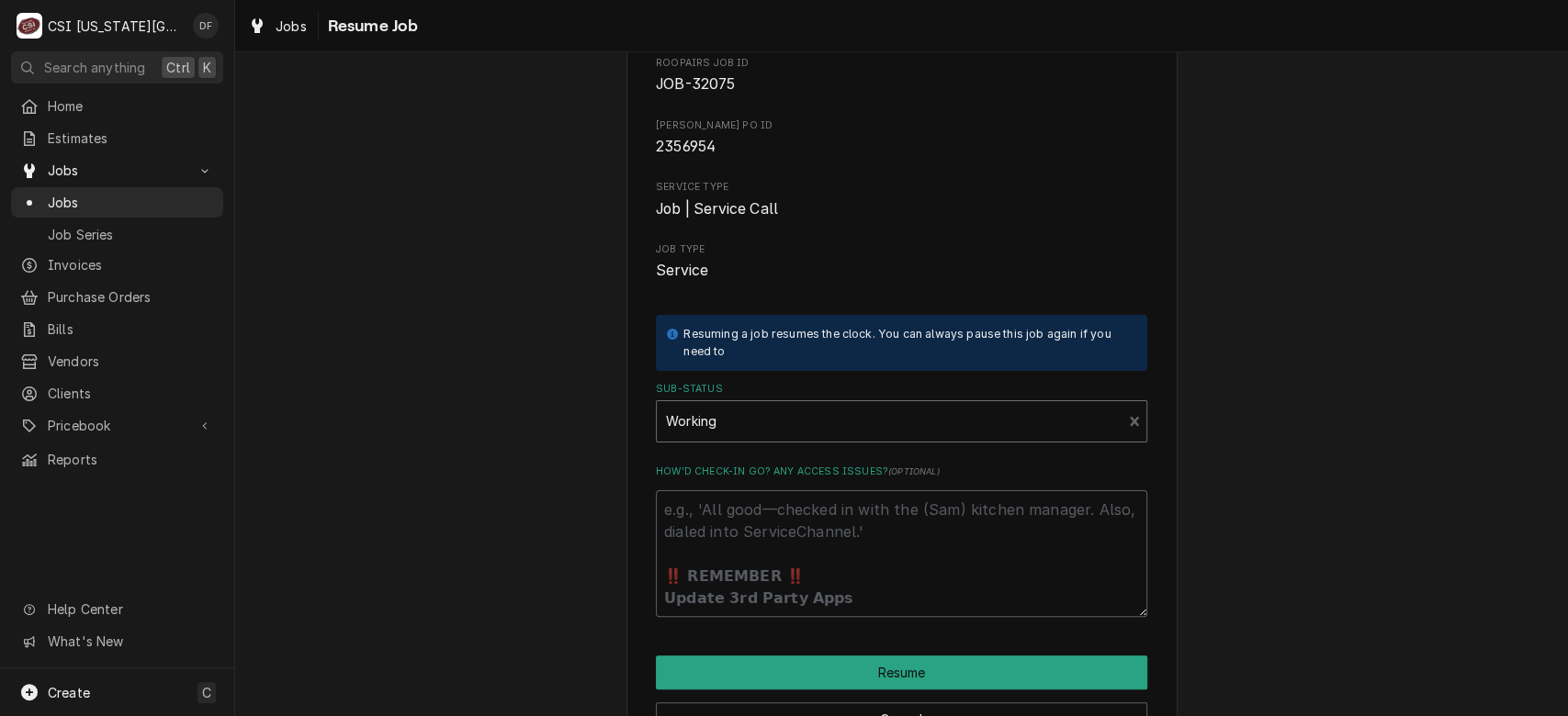
scroll to position [157, 0]
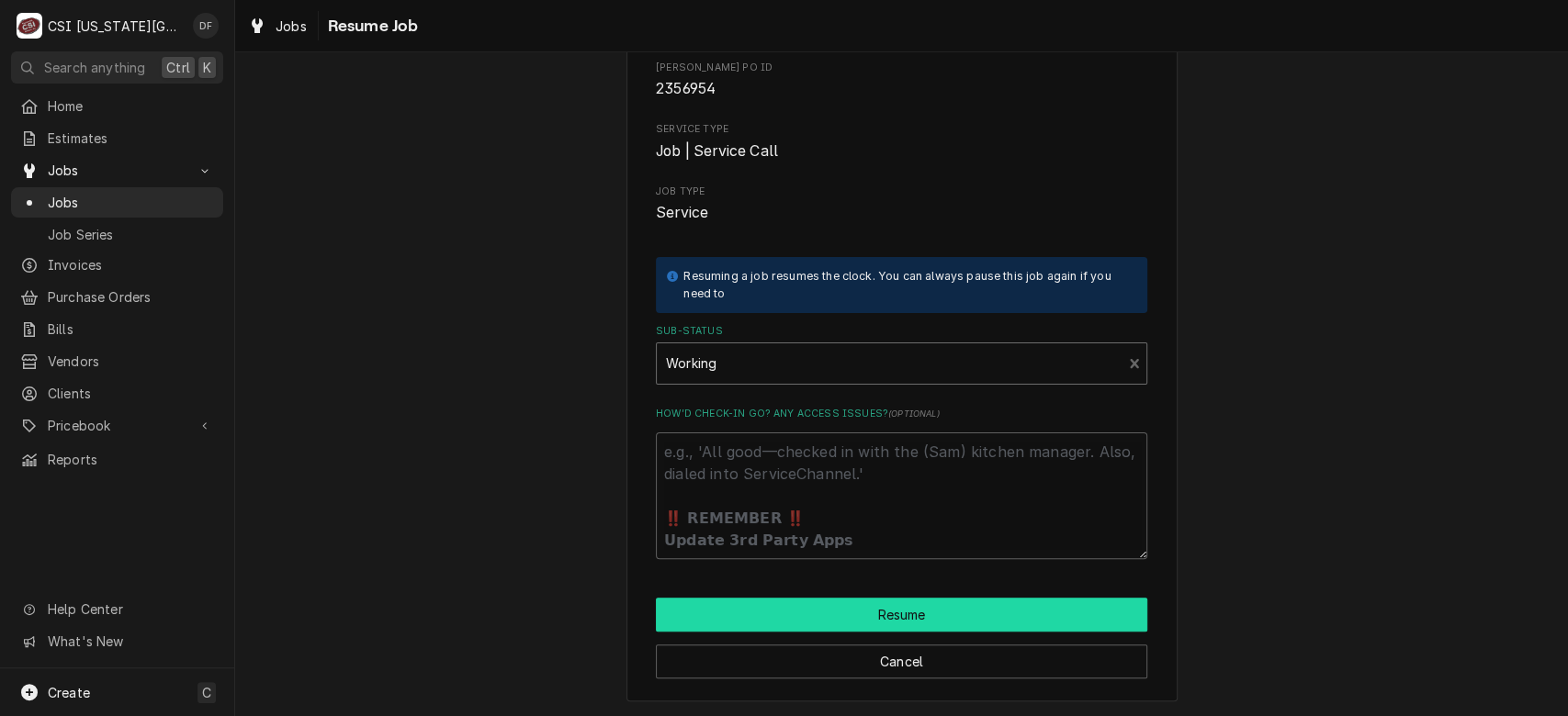
click at [1031, 613] on button "Resume" at bounding box center [901, 614] width 491 height 34
type textarea "x"
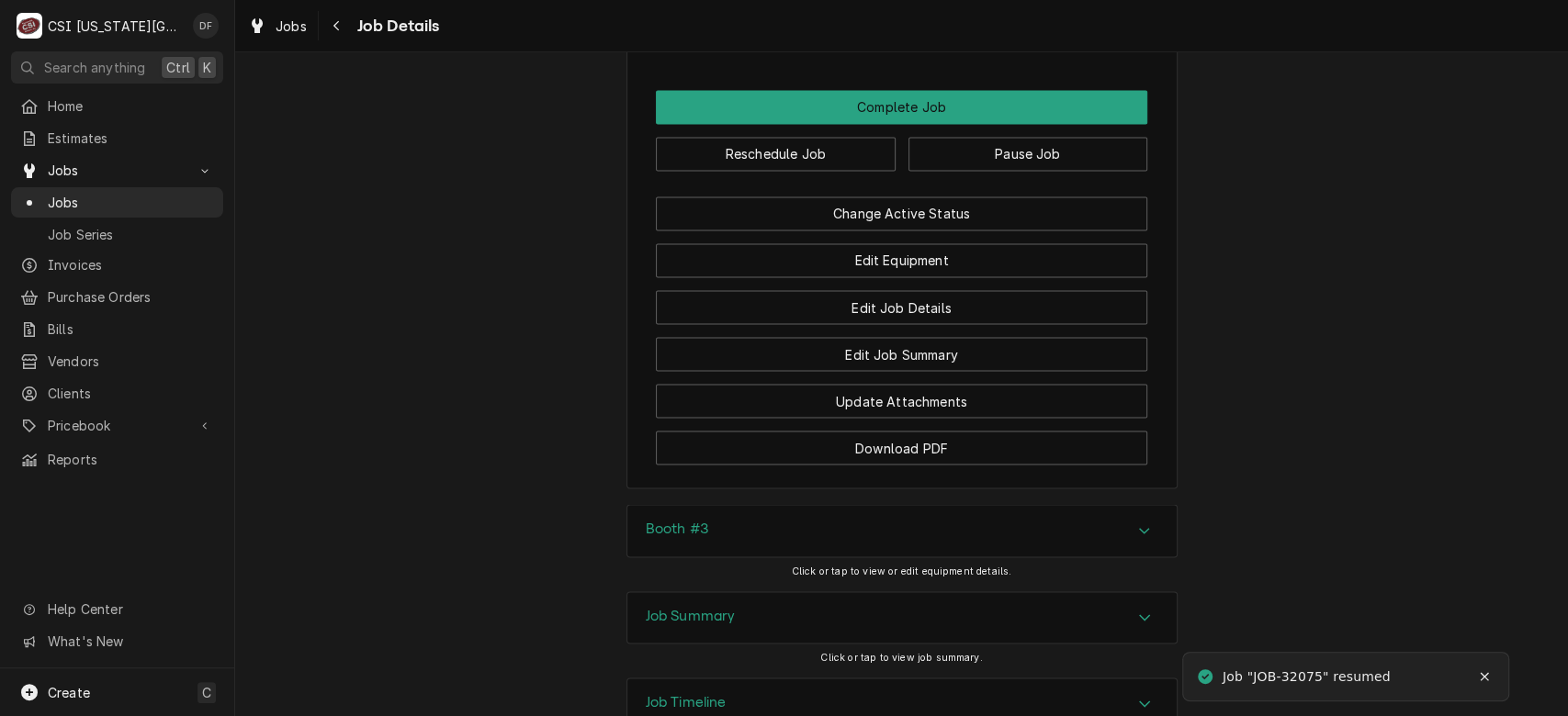
scroll to position [2140, 0]
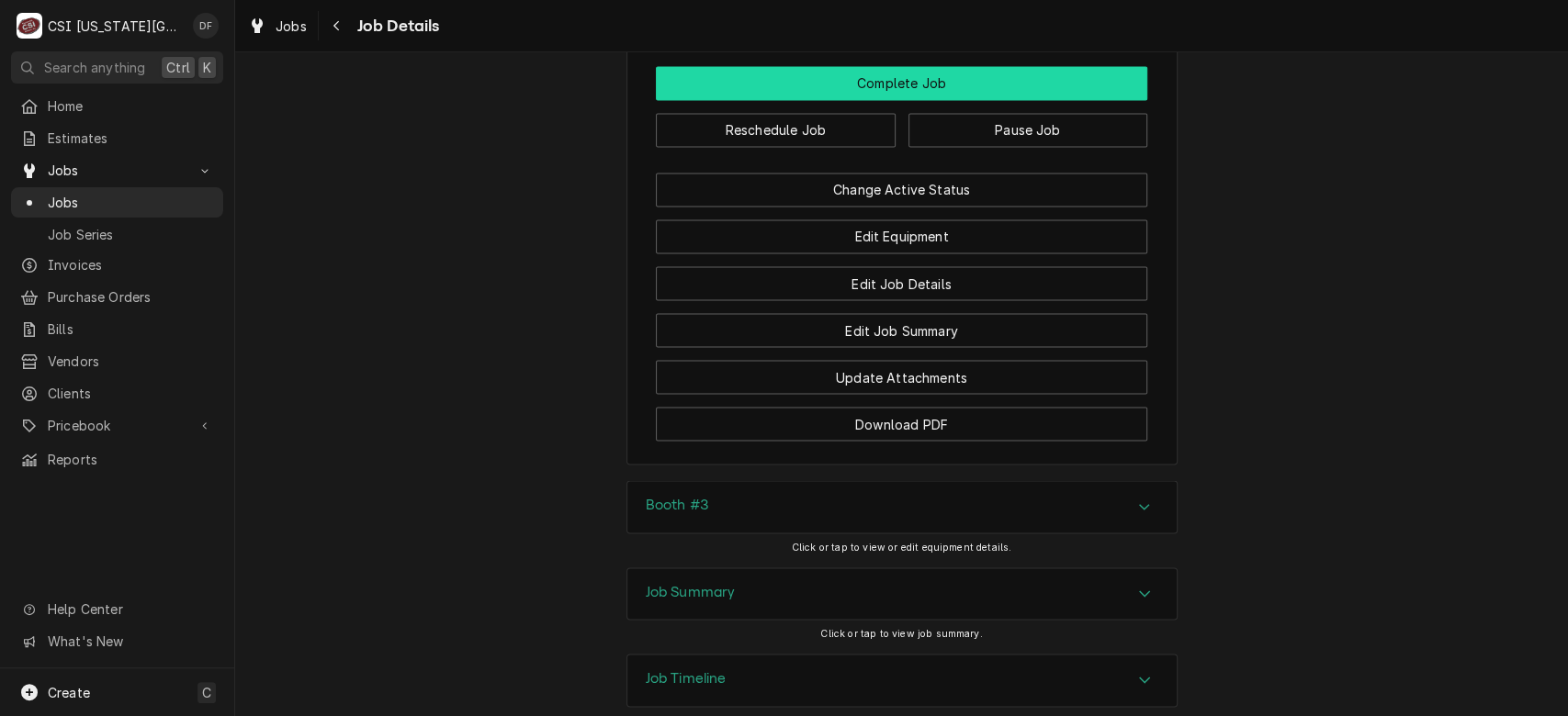
click at [971, 100] on button "Complete Job" at bounding box center [901, 83] width 491 height 34
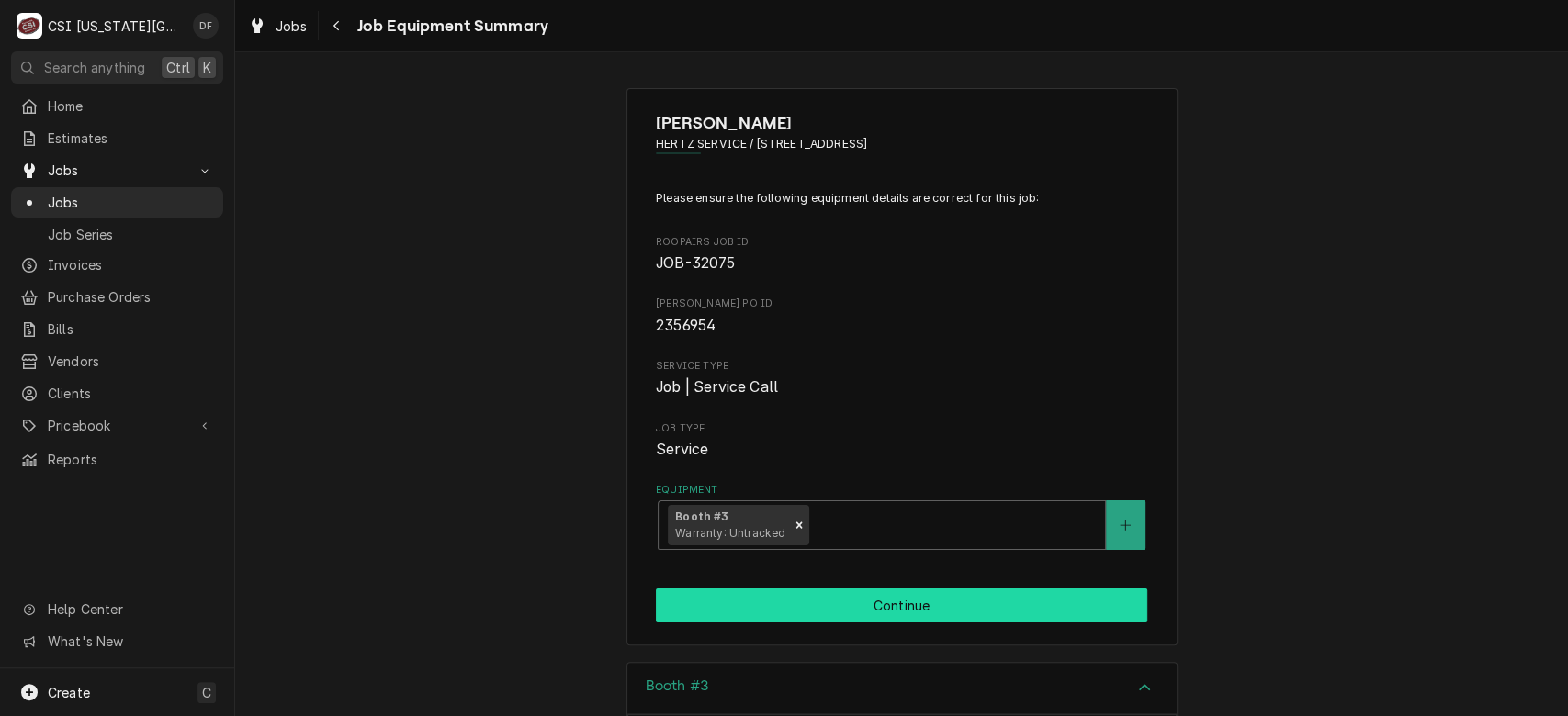
click at [981, 608] on button "Continue" at bounding box center [901, 604] width 491 height 34
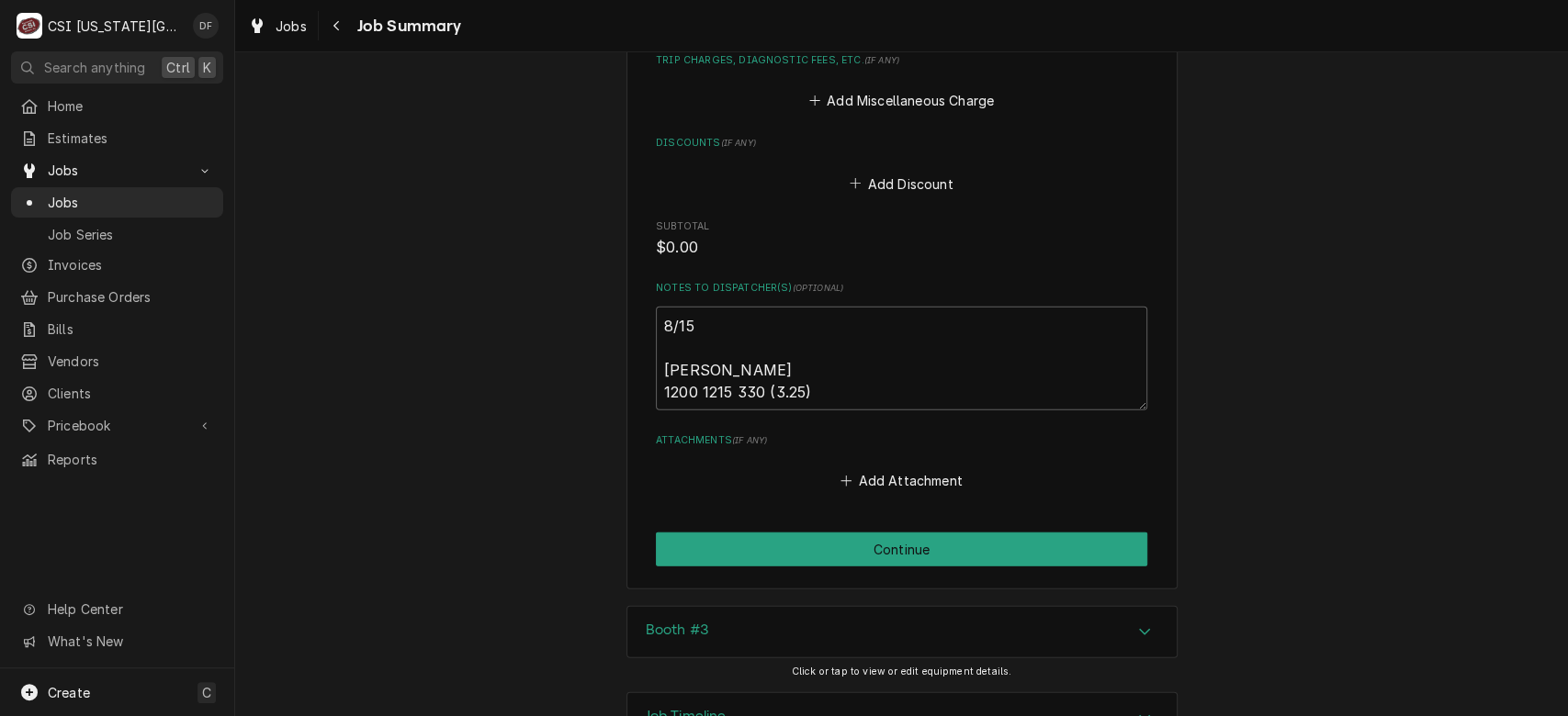
scroll to position [3076, 0]
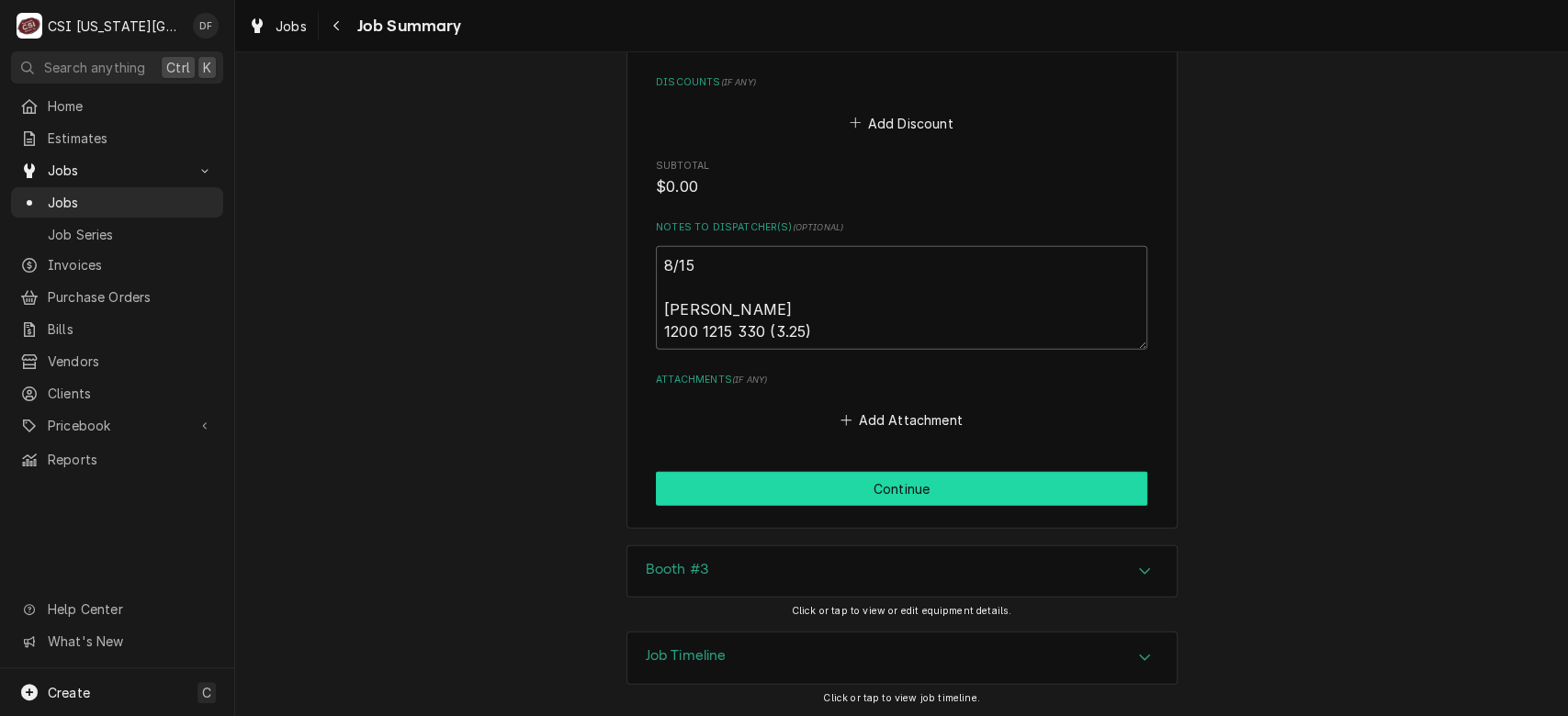
click at [1018, 488] on button "Continue" at bounding box center [901, 488] width 491 height 34
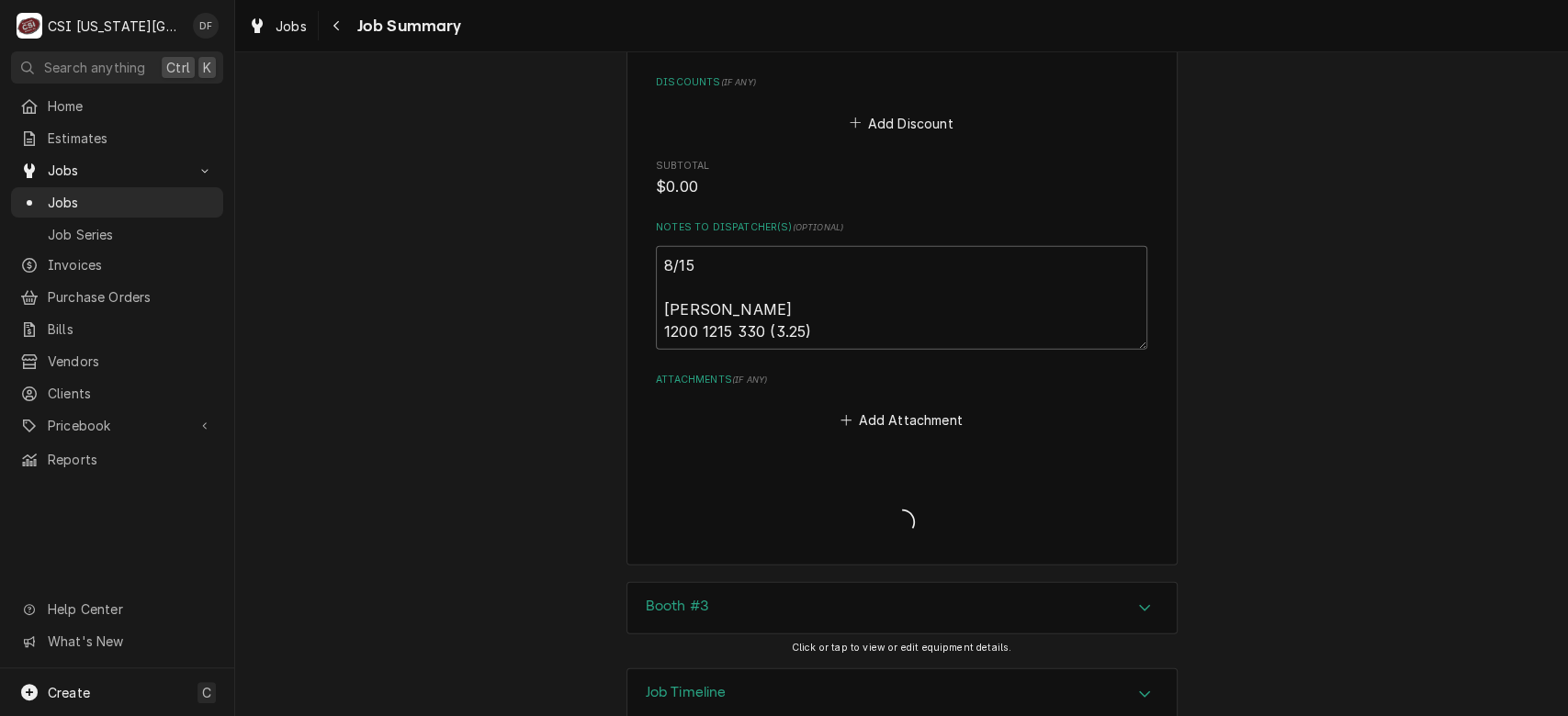
type textarea "x"
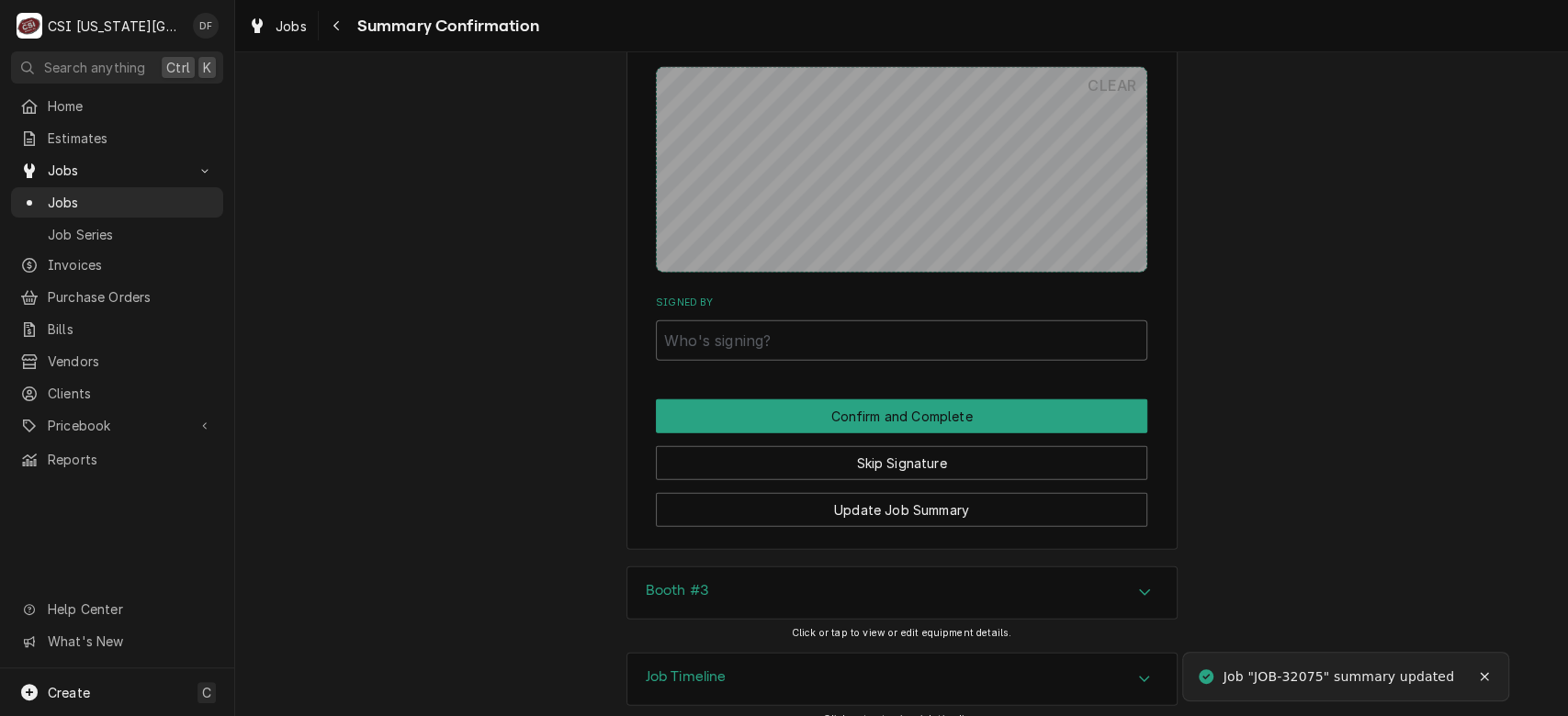
scroll to position [2792, 0]
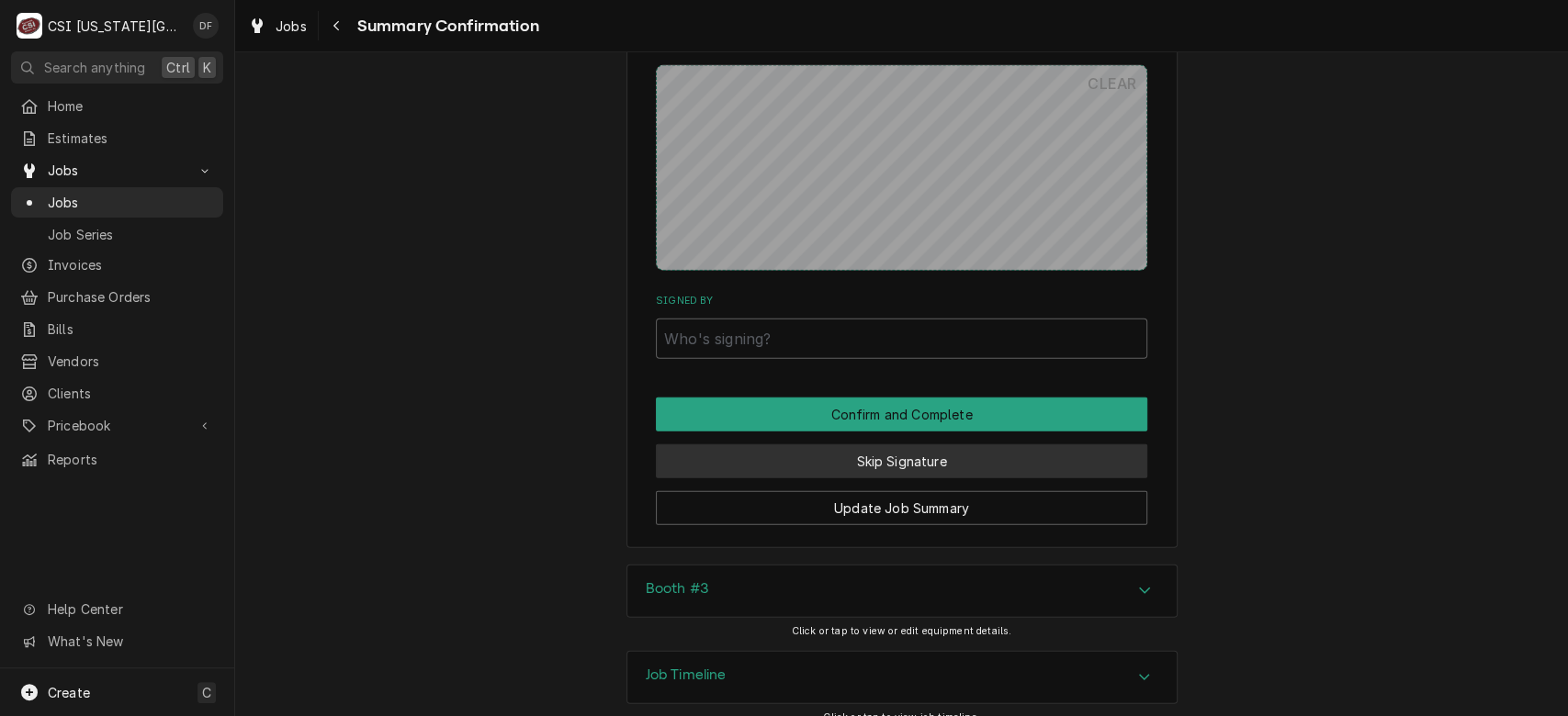
click at [1010, 444] on button "Skip Signature" at bounding box center [901, 461] width 491 height 34
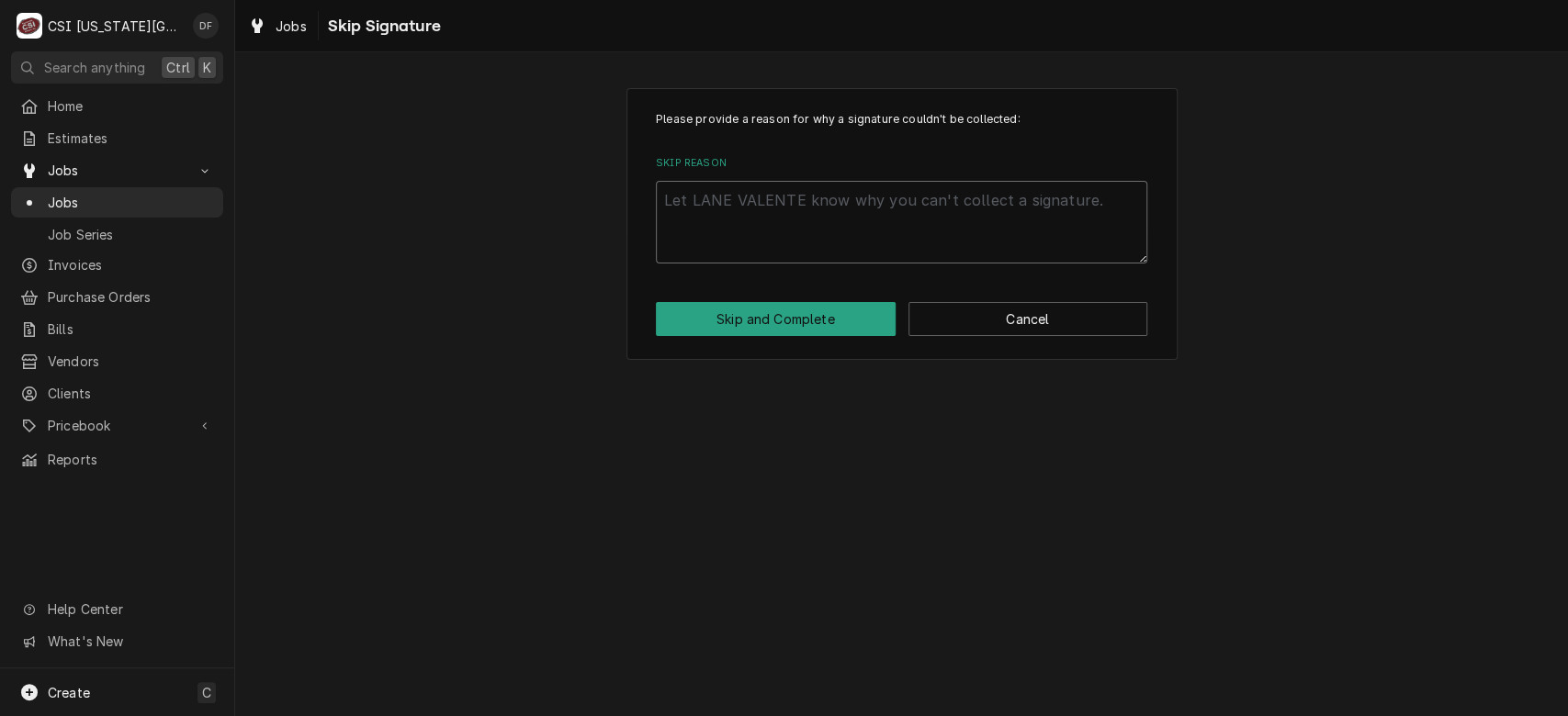
click at [739, 209] on textarea "Skip Reason" at bounding box center [901, 222] width 491 height 82
type textarea "x"
type textarea "D"
type textarea "x"
type textarea "DF"
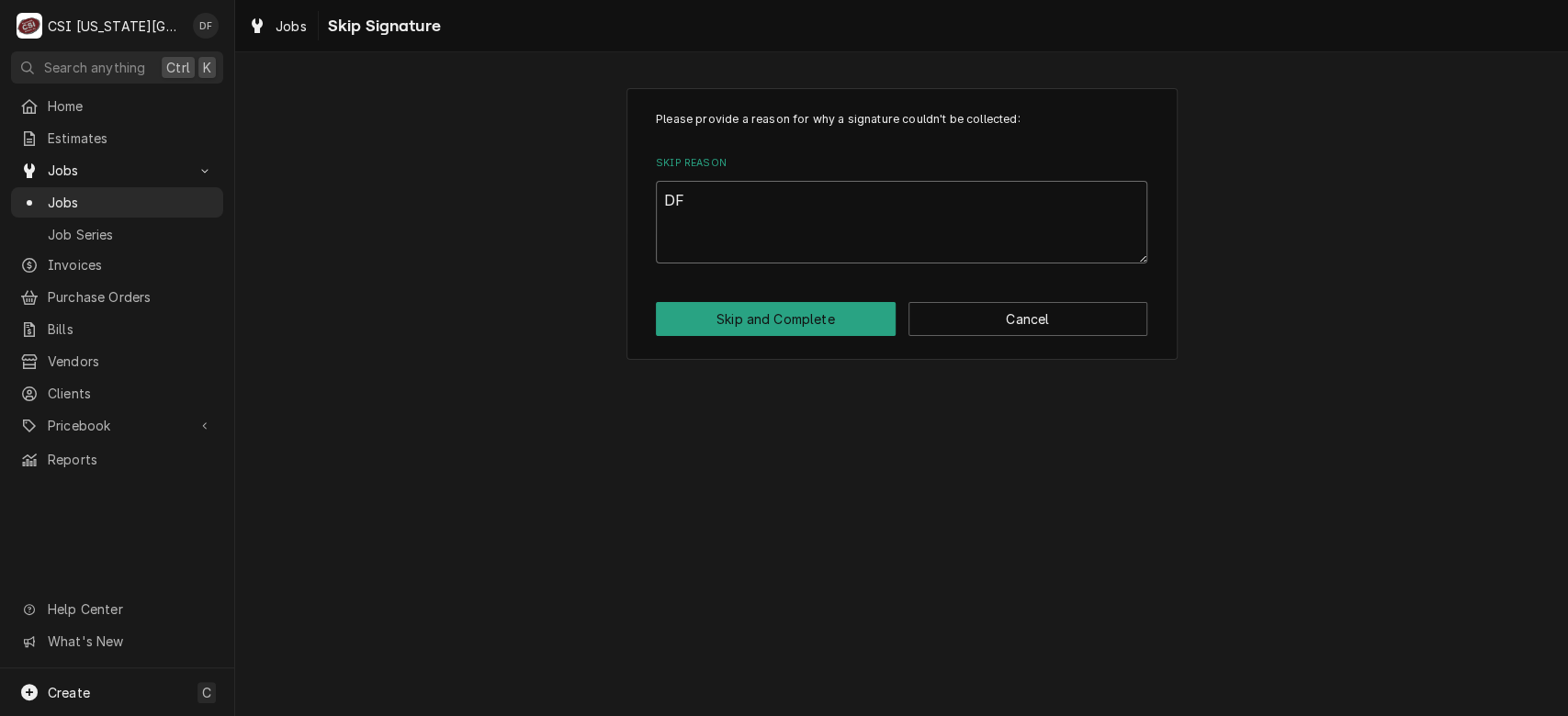
type textarea "x"
type textarea "DF"
type textarea "x"
type textarea "DF c"
type textarea "x"
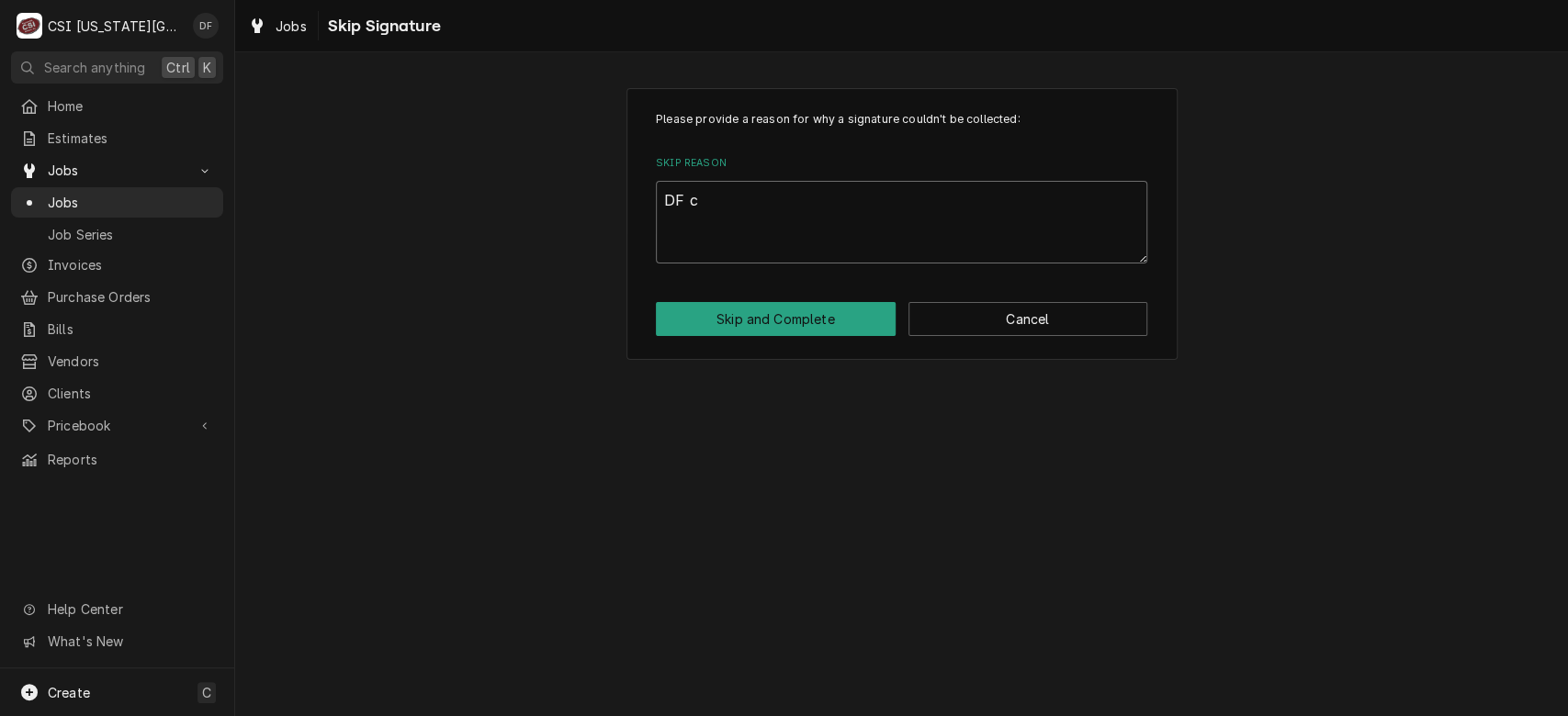
type textarea "DF cu"
type textarea "x"
type textarea "DF cus"
type textarea "x"
type textarea "DF cust"
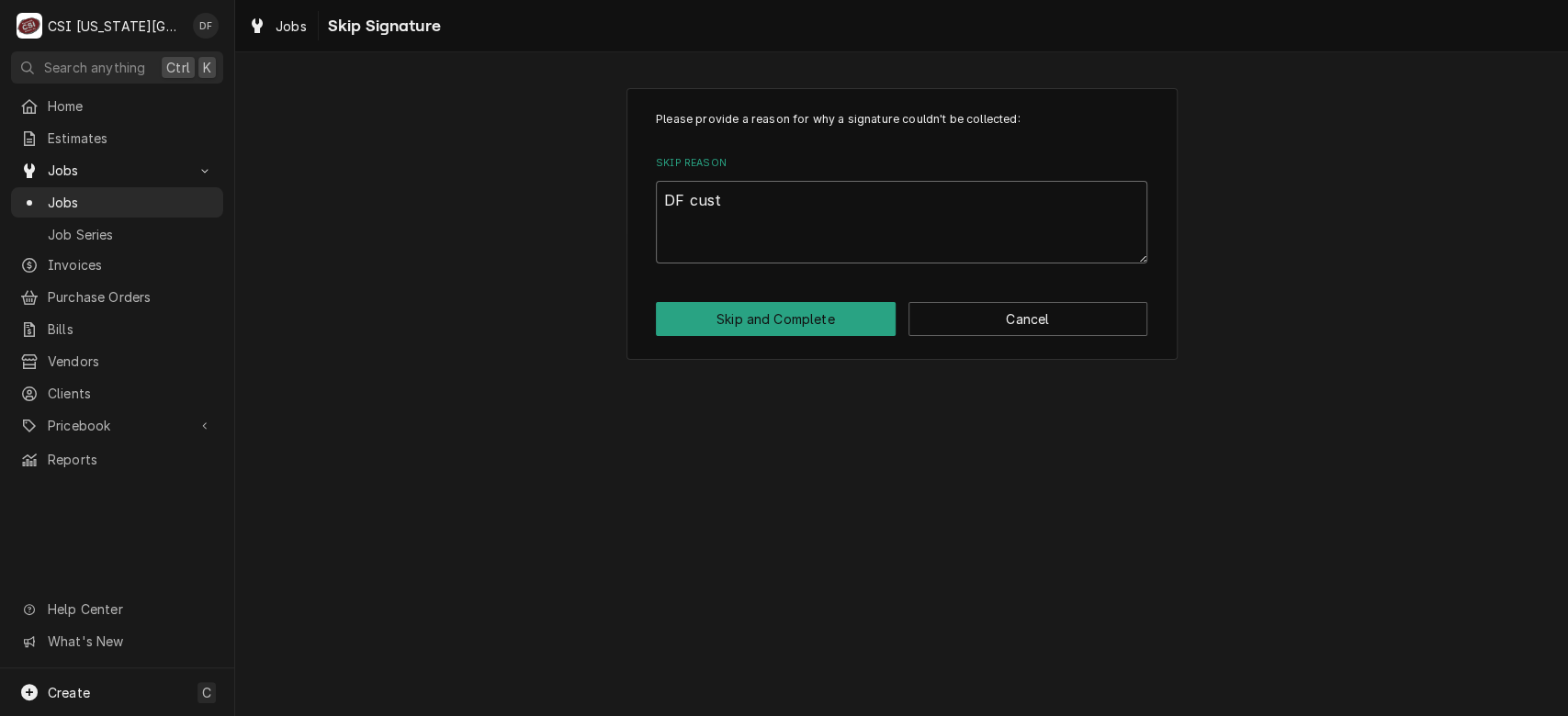
type textarea "x"
type textarea "DF custo"
type textarea "x"
type textarea "DF custom"
type textarea "x"
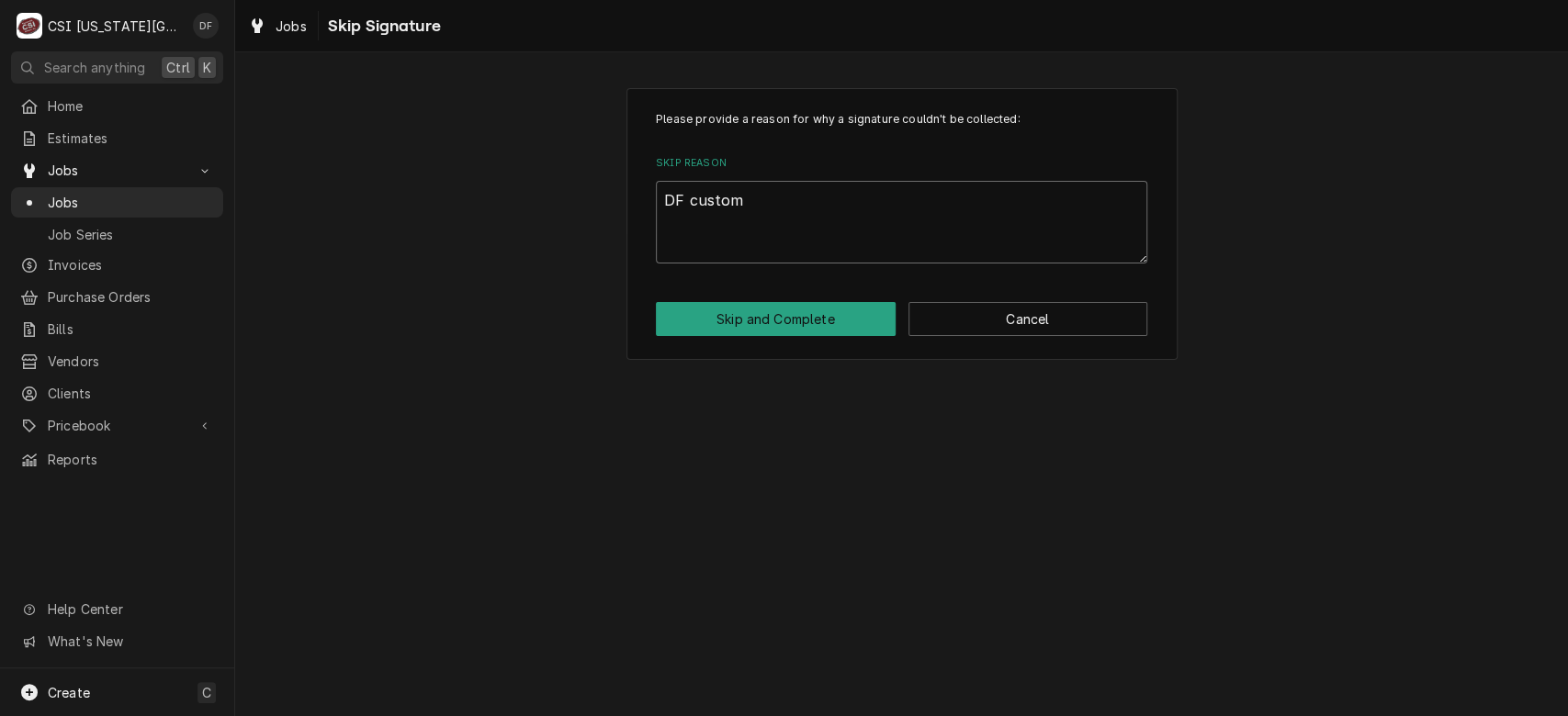
type textarea "DF custome"
type textarea "x"
type textarea "DF customer"
type textarea "x"
type textarea "DF customer"
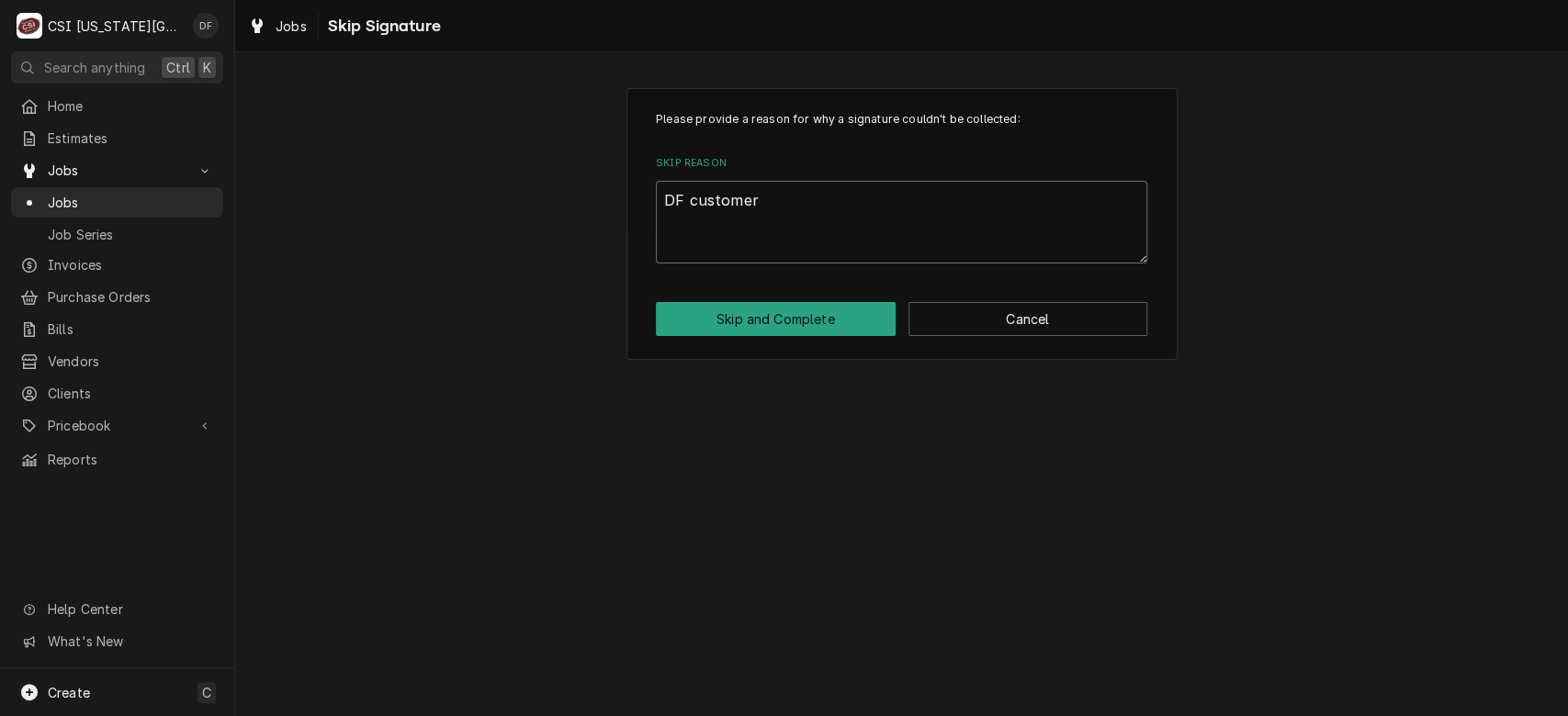
type textarea "x"
type textarea "DF customer h"
type textarea "x"
type textarea "DF customer ha"
type textarea "x"
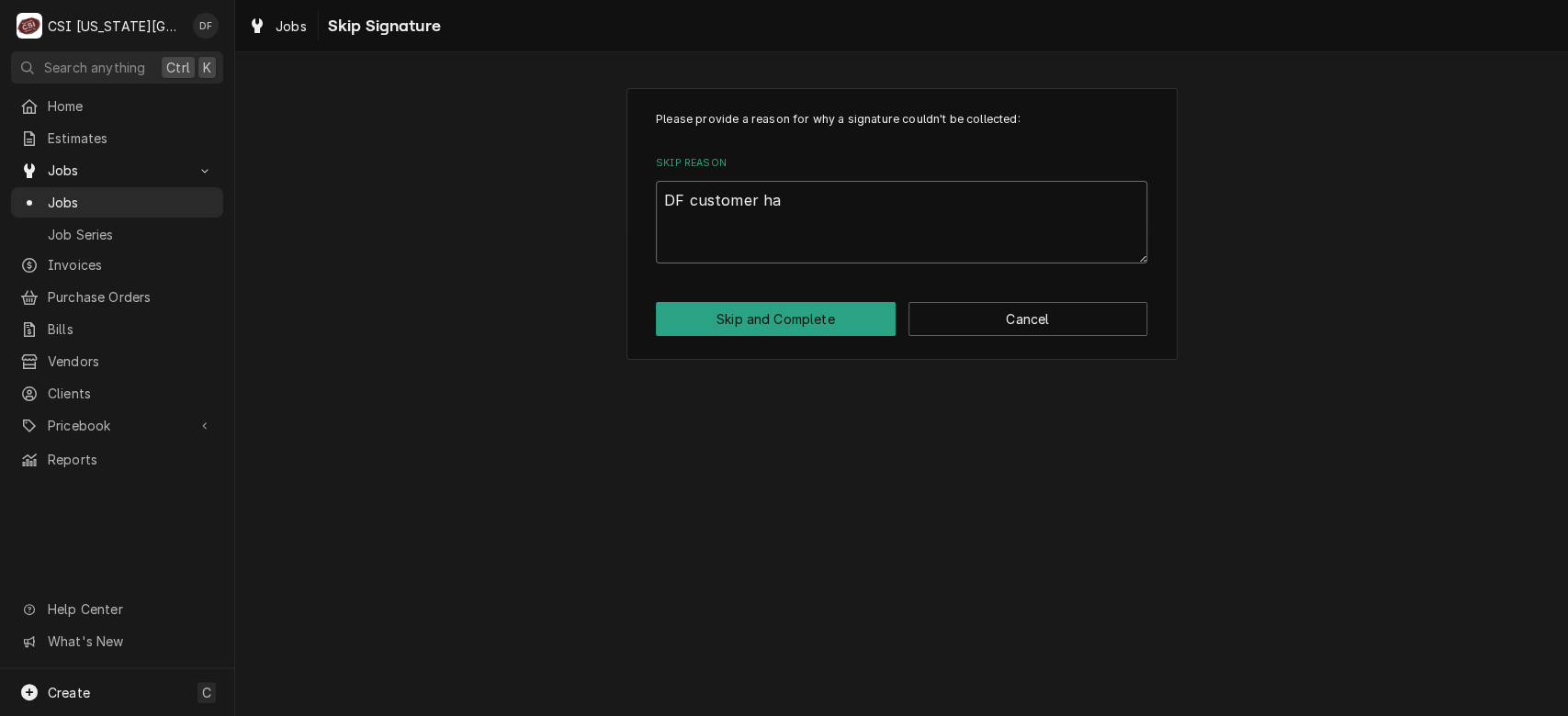
type textarea "DF customer has"
type textarea "x"
type textarea "DF customer hasn"
type textarea "x"
type textarea "DF customer hasn'"
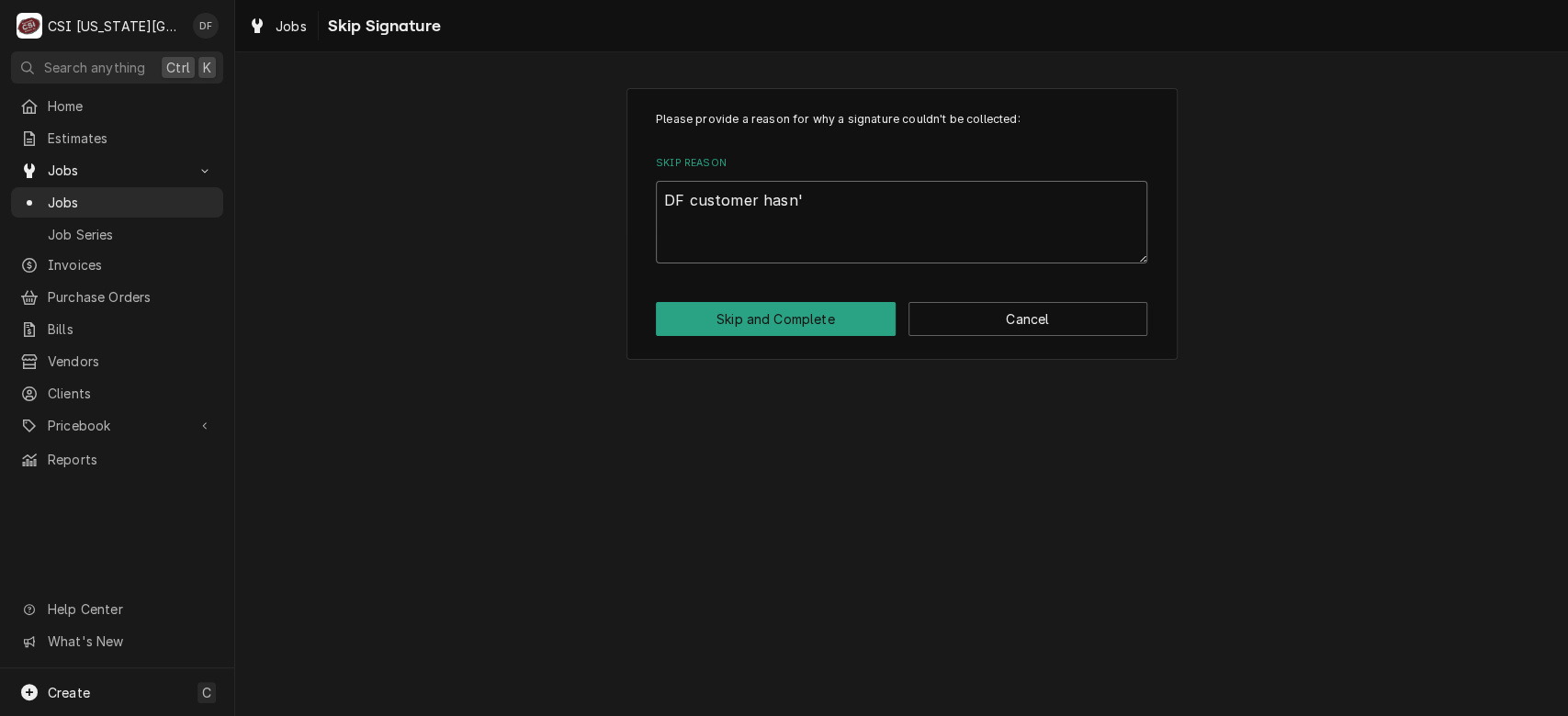
type textarea "x"
type textarea "DF customer hasn't"
type textarea "x"
type textarea "DF customer hasn't"
type textarea "x"
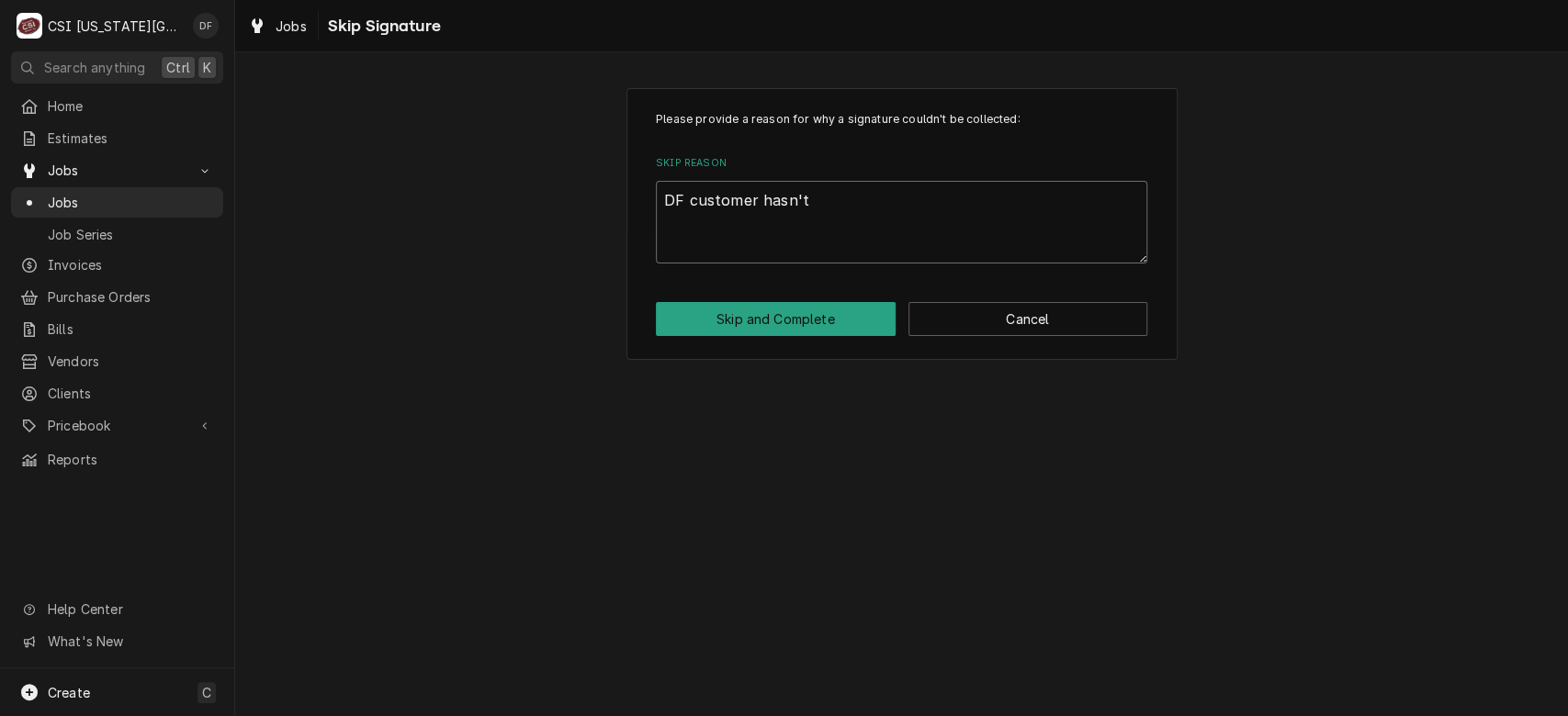
type textarea "DF customer hasn't c"
type textarea "x"
type textarea "DF customer hasn't ca"
type textarea "x"
type textarea "DF customer hasn't cal"
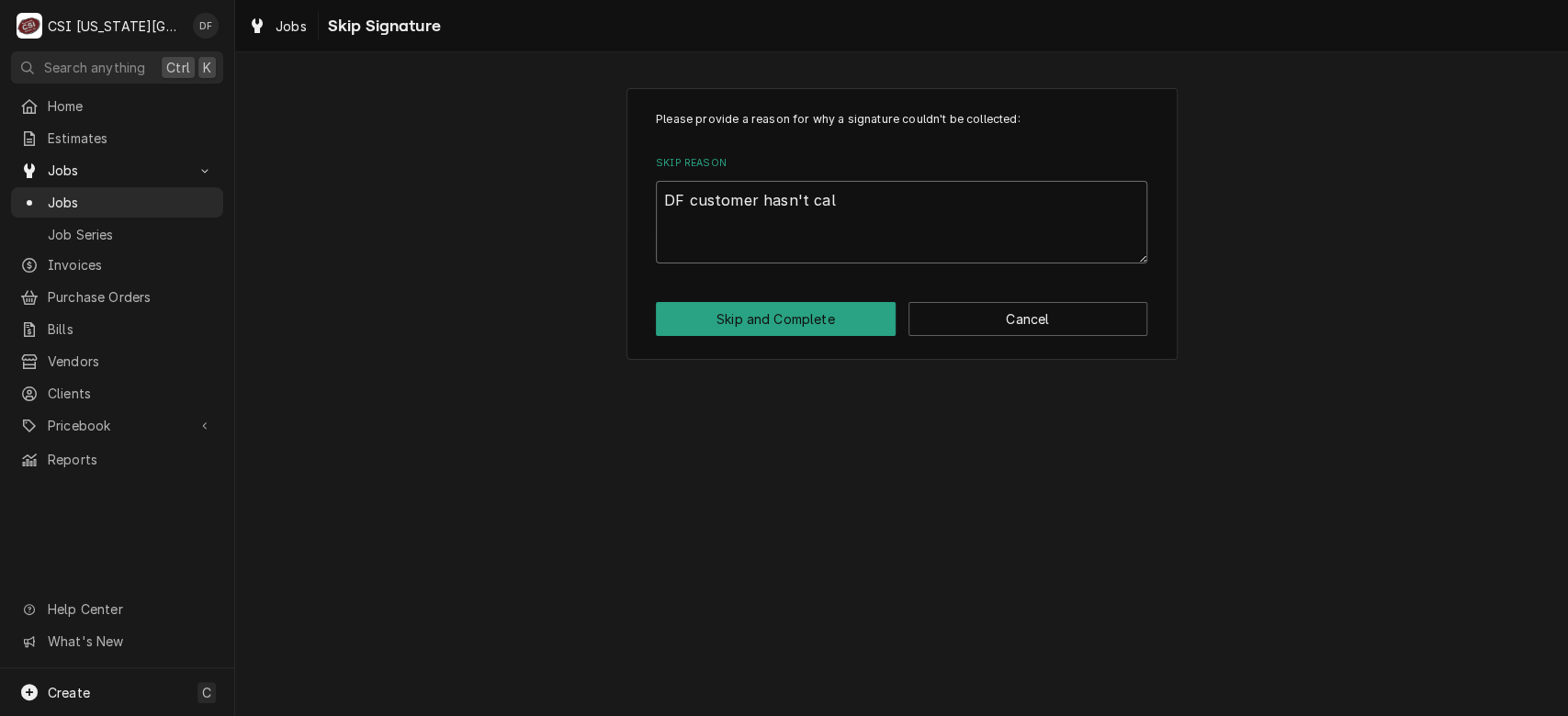
type textarea "x"
type textarea "DF customer hasn't call"
type textarea "x"
type textarea "DF customer hasn't calle"
type textarea "x"
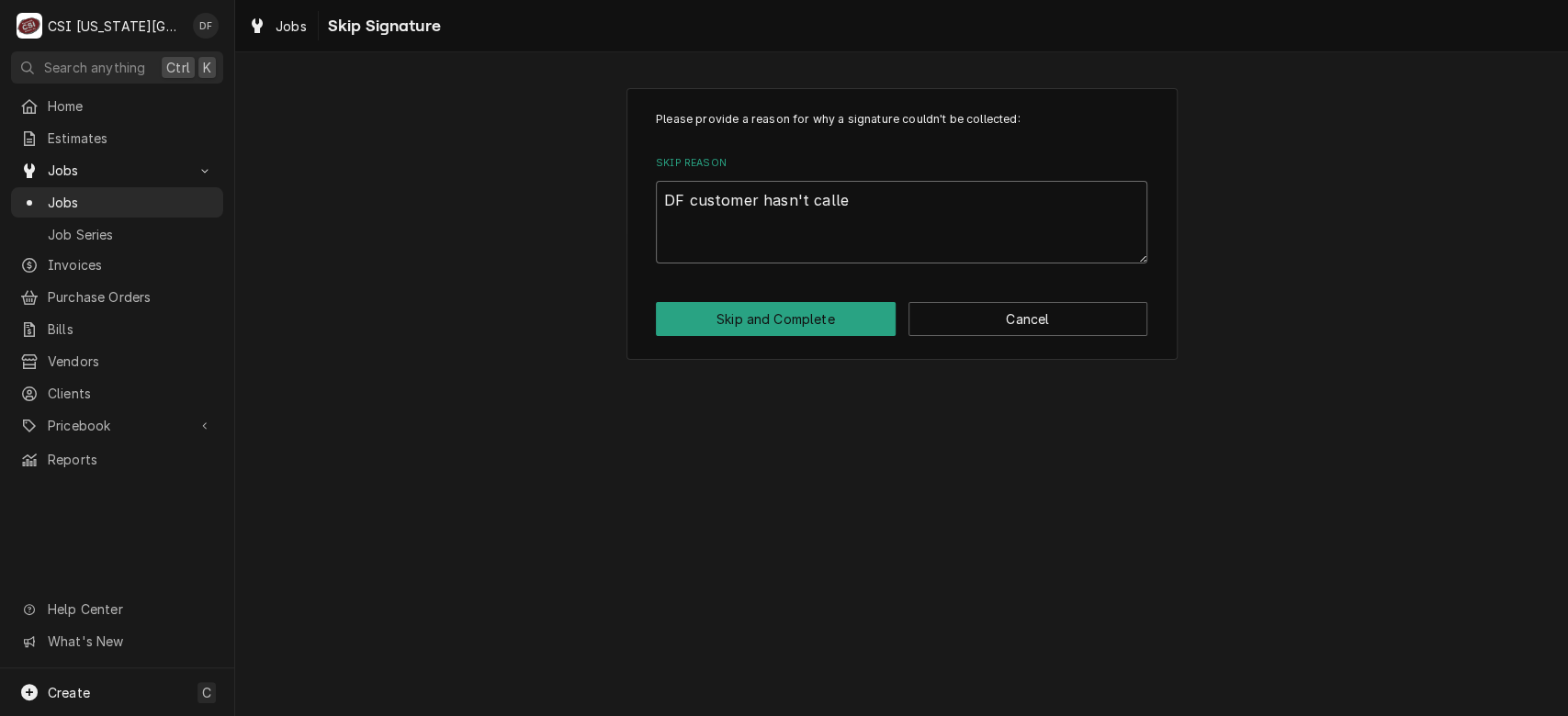
type textarea "DF customer hasn't called"
type textarea "x"
type textarea "DF customer hasn't called"
type textarea "x"
type textarea "DF customer hasn't called b"
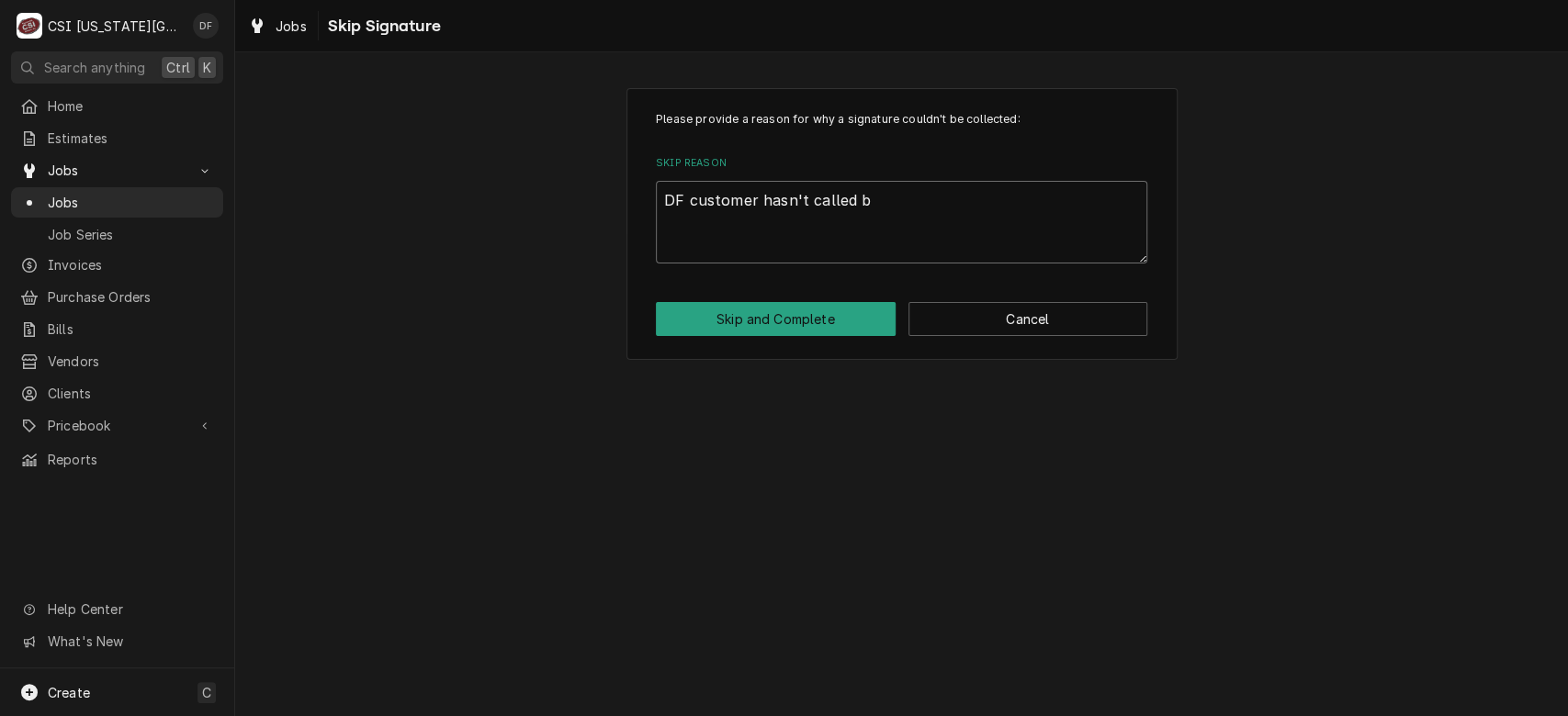
type textarea "x"
type textarea "DF customer hasn't called ba"
type textarea "x"
type textarea "DF customer hasn't called bac"
type textarea "x"
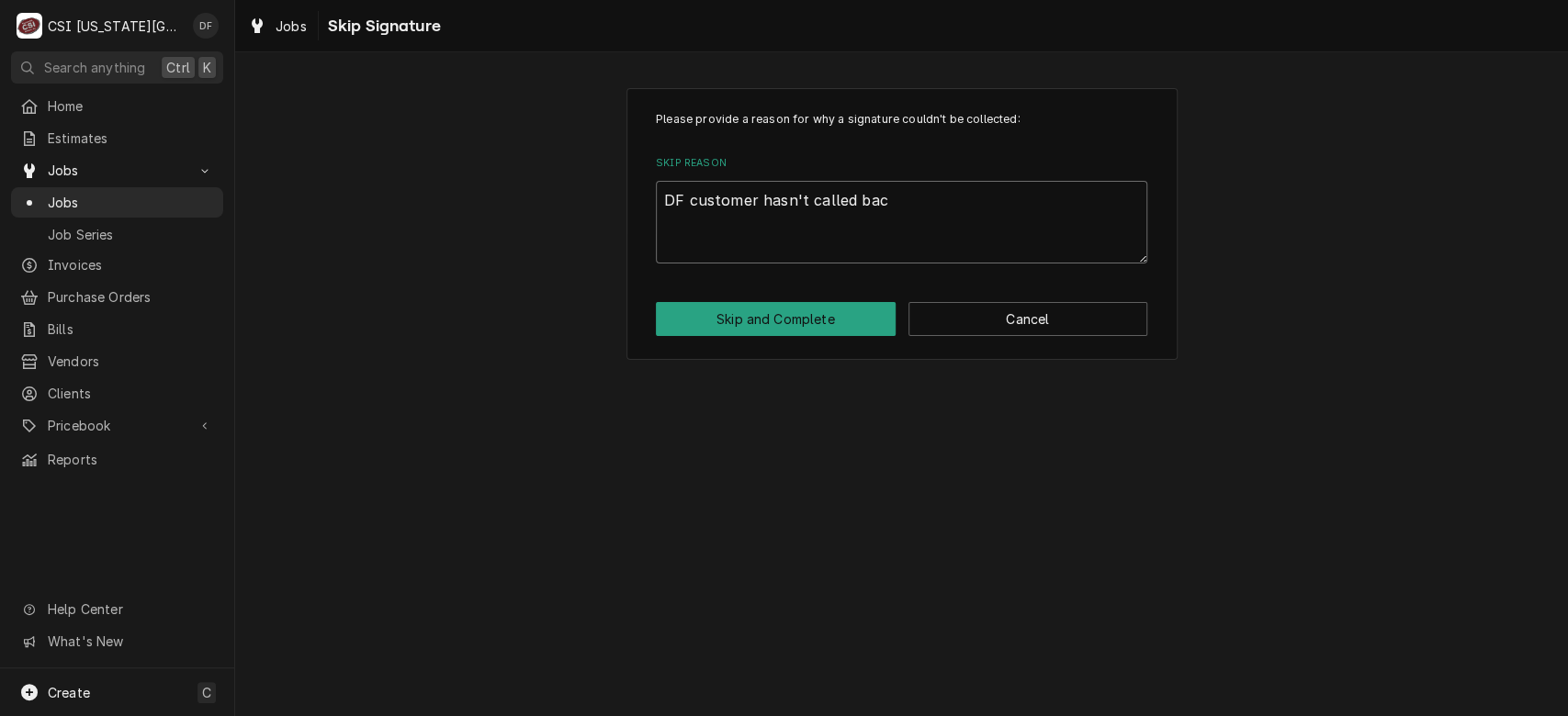
type textarea "DF customer hasn't called back"
type textarea "x"
type textarea "DF customer hasn't called back"
type textarea "x"
type textarea "DF customer hasn't called back w"
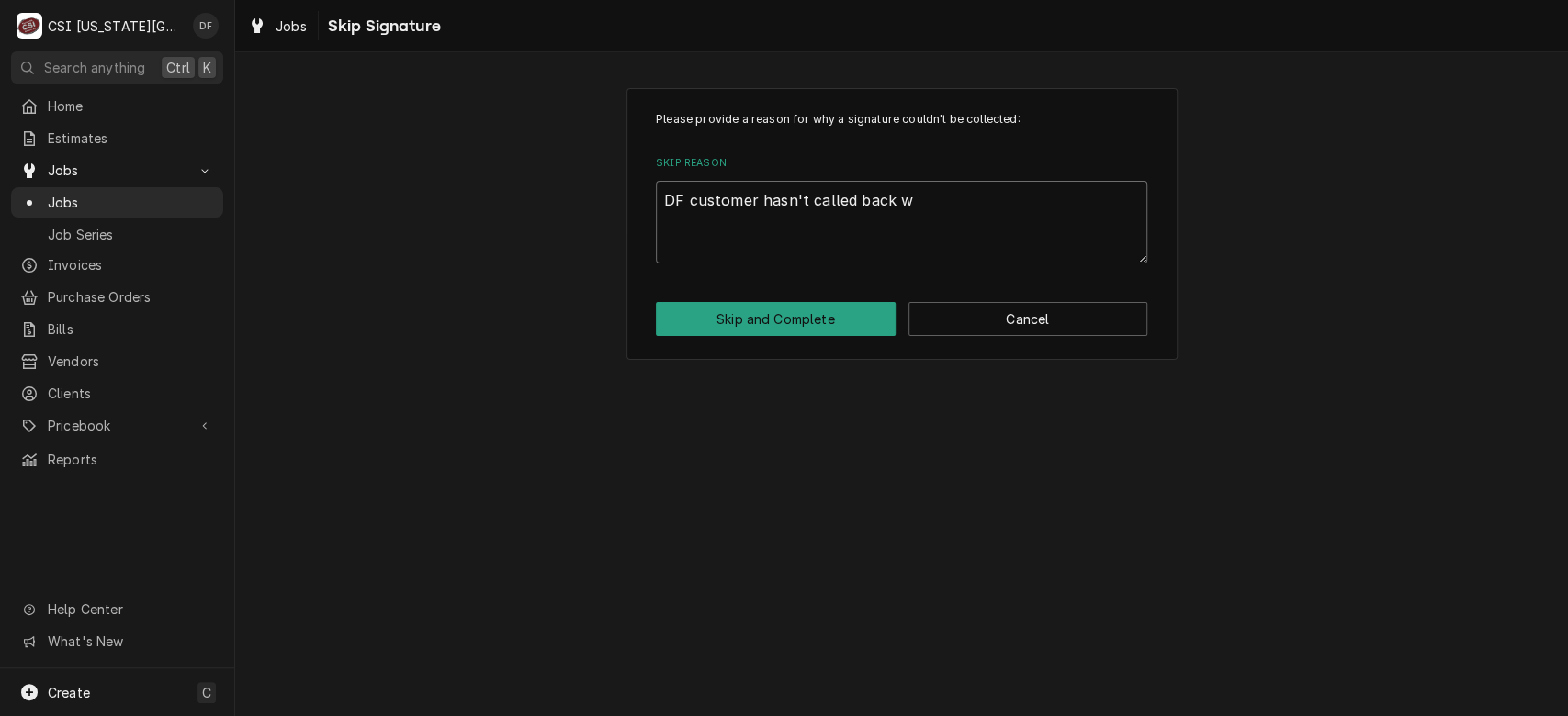
type textarea "x"
type textarea "DF customer hasn't called back wi"
type textarea "x"
type textarea "DF customer hasn't called back wit"
type textarea "x"
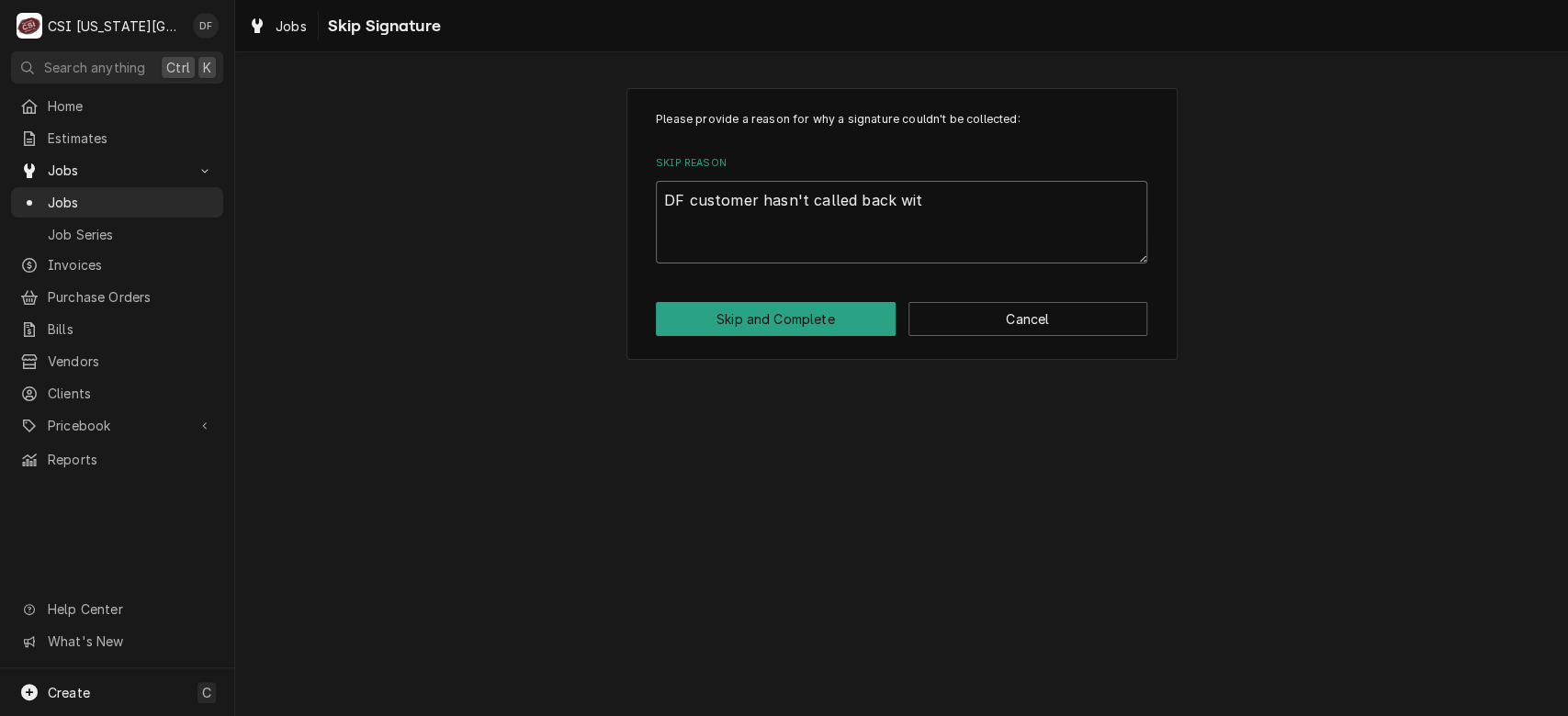
type textarea "DF customer hasn't called back with"
type textarea "x"
type textarea "DF customer hasn't called back with"
type textarea "x"
type textarea "DF customer hasn't called back with i"
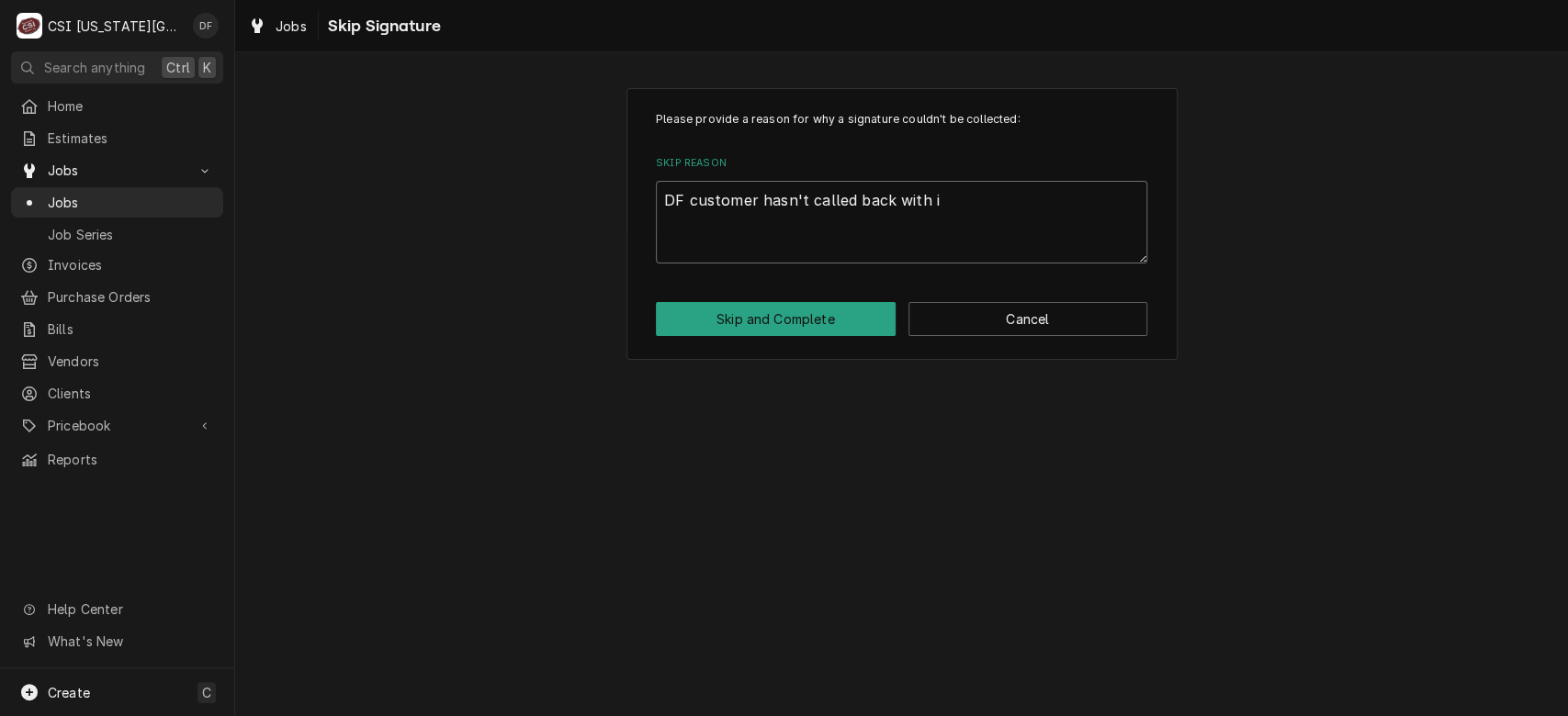
type textarea "x"
type textarea "DF customer hasn't called back with is"
type textarea "x"
type textarea "DF customer hasn't called back with iss"
type textarea "x"
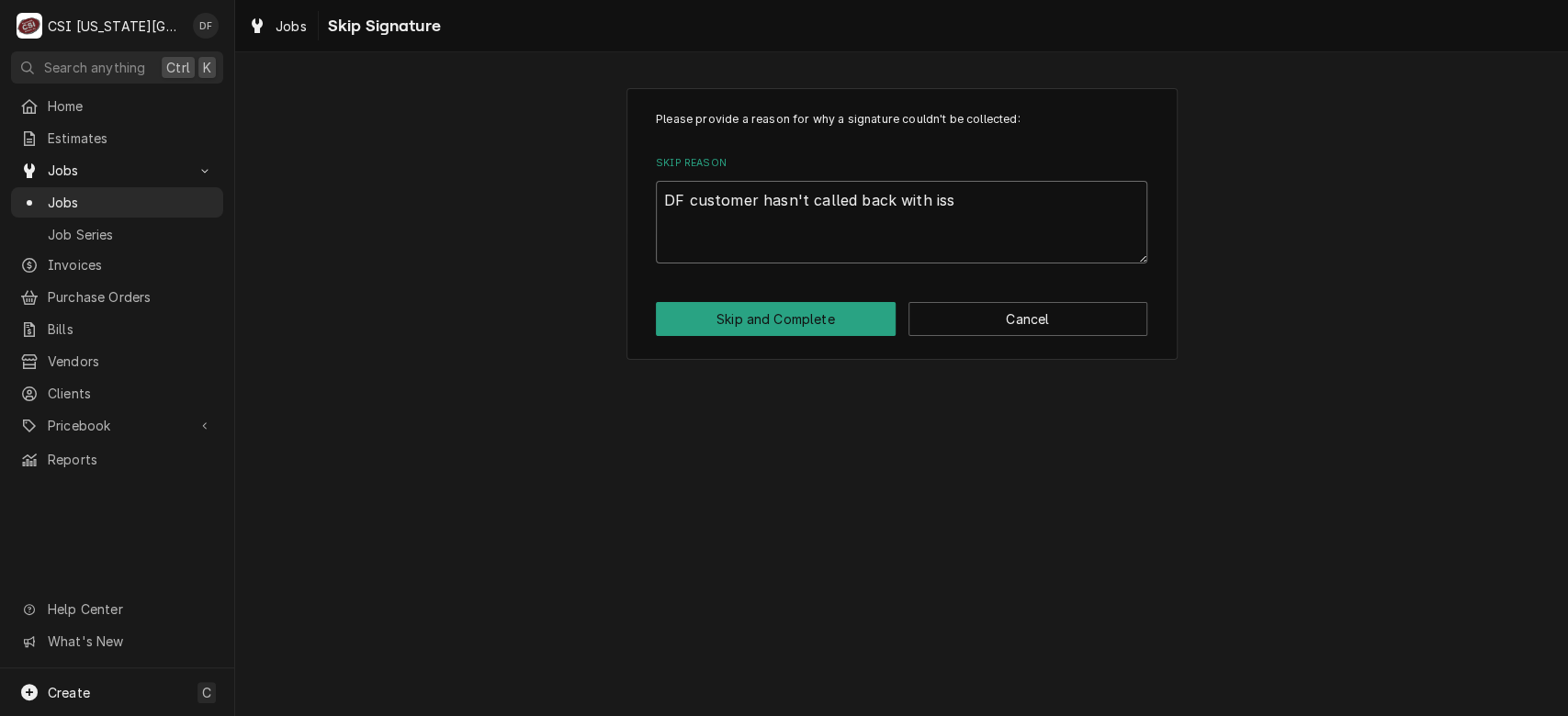
type textarea "DF customer hasn't called back with issu"
type textarea "x"
type textarea "DF customer hasn't called back with issue"
type textarea "x"
type textarea "DF customer hasn't called back with issues"
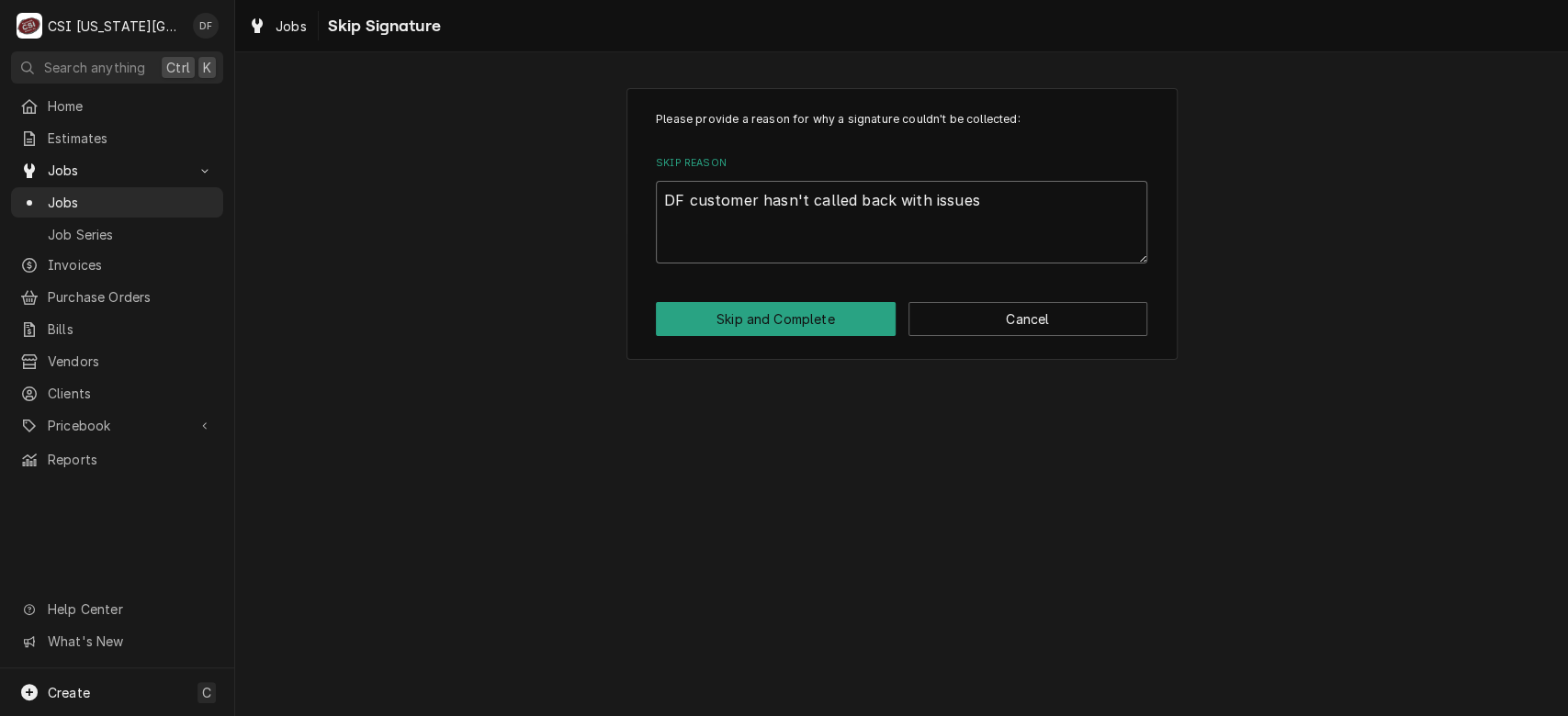
type textarea "x"
type textarea "DF customer hasn't called back with issues."
type textarea "x"
type textarea "DF customer hasn't called back with issues."
type textarea "x"
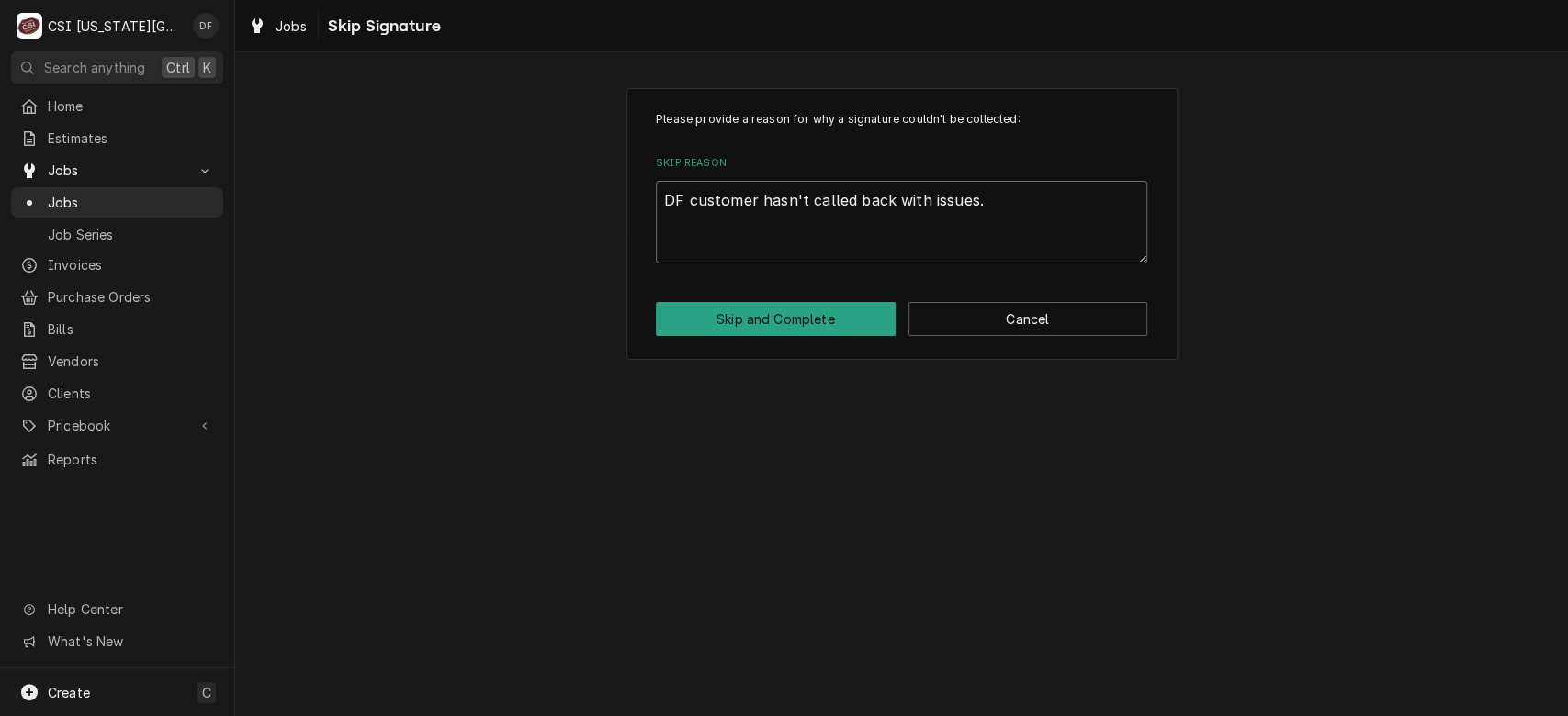
type textarea "DF customer hasn't called back with issues. C"
type textarea "x"
type textarea "DF customer hasn't called back with issues. Co"
type textarea "x"
type textarea "DF customer hasn't called back with issues. Com"
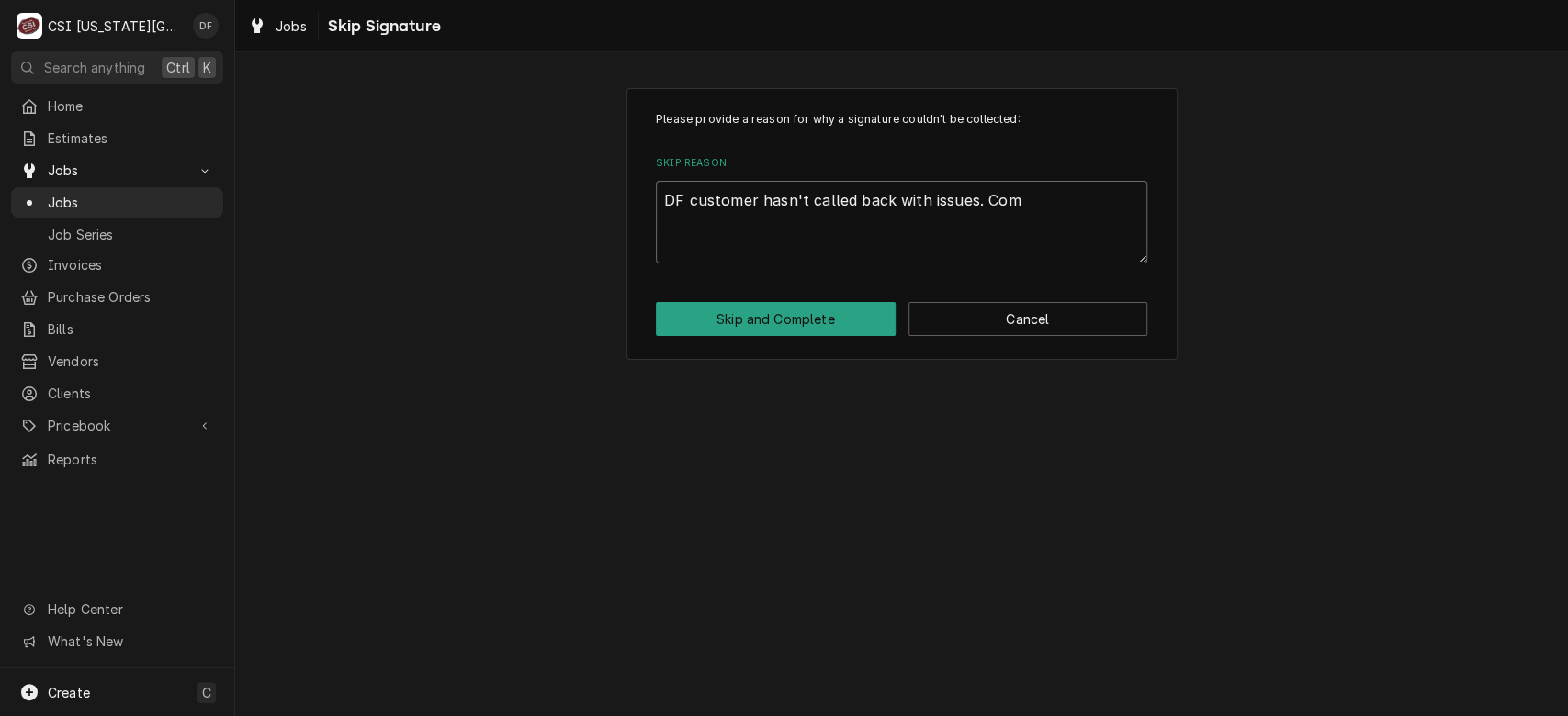
type textarea "x"
type textarea "DF customer hasn't called back with issues. Comp"
type textarea "x"
type textarea "DF customer hasn't called back with issues. Compl"
type textarea "x"
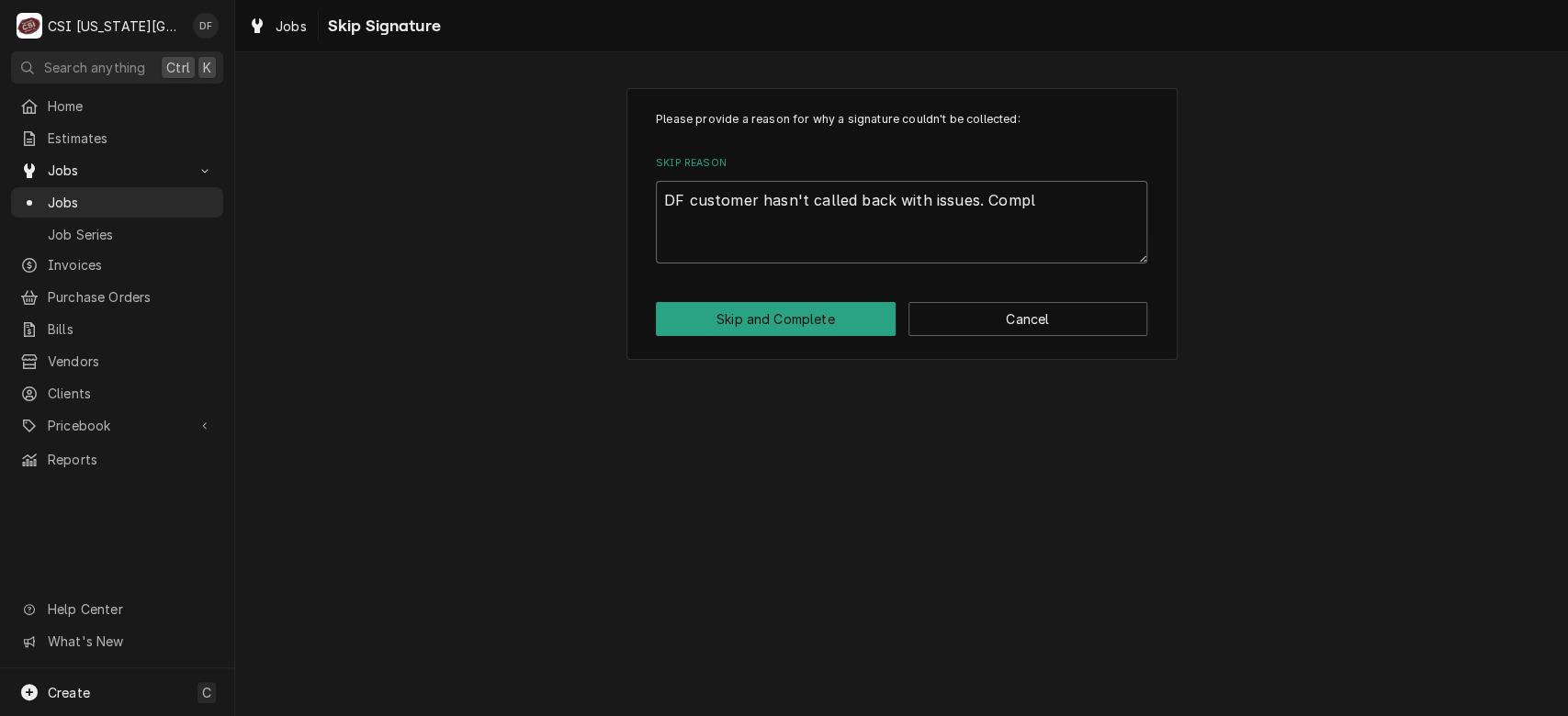
type textarea "DF customer hasn't called back with issues. Comple"
type textarea "x"
type textarea "DF customer hasn't called back with issues. Complet"
type textarea "x"
type textarea "DF customer hasn't called back with issues. Completi"
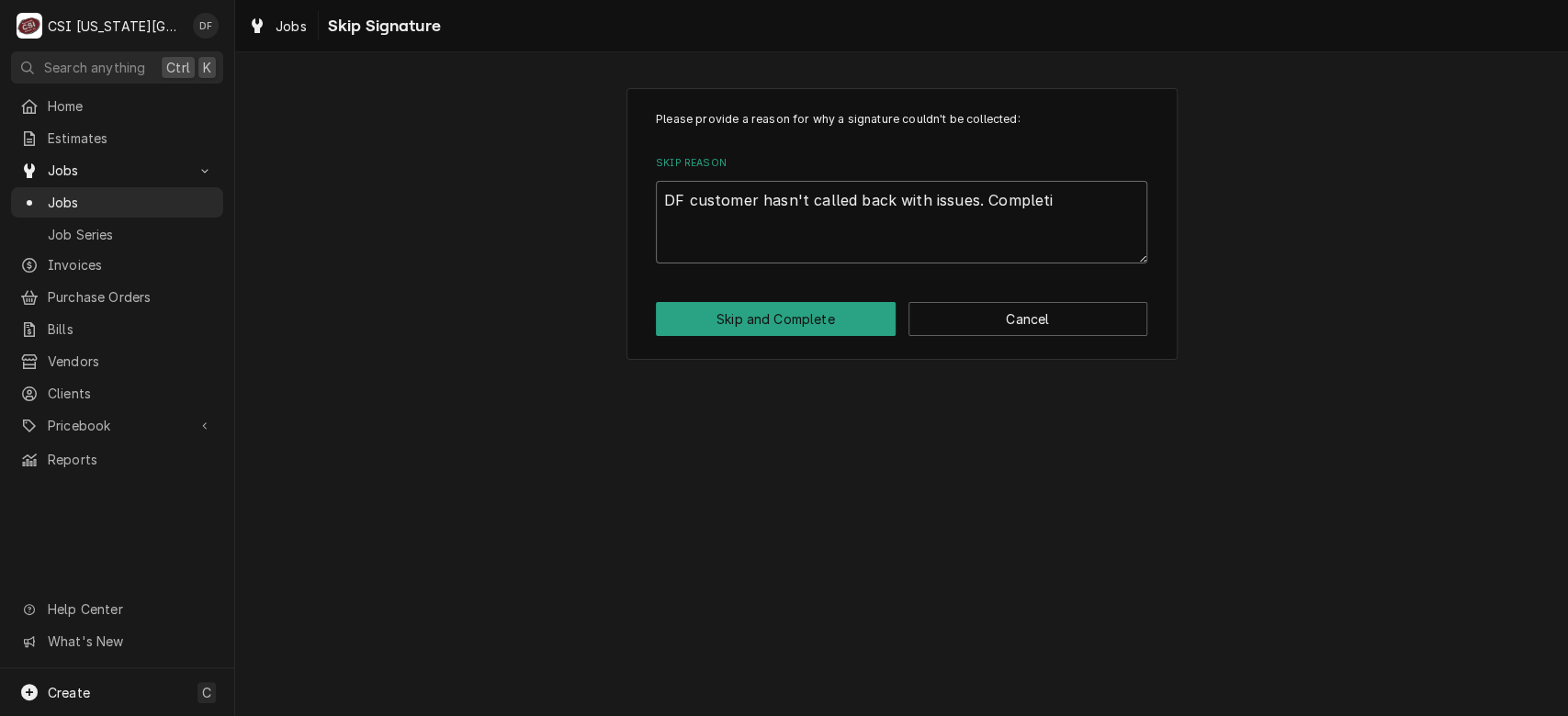
type textarea "x"
type textarea "DF customer hasn't called back with issues. Completin"
type textarea "x"
type textarea "DF customer hasn't called back with issues. Completing"
type textarea "x"
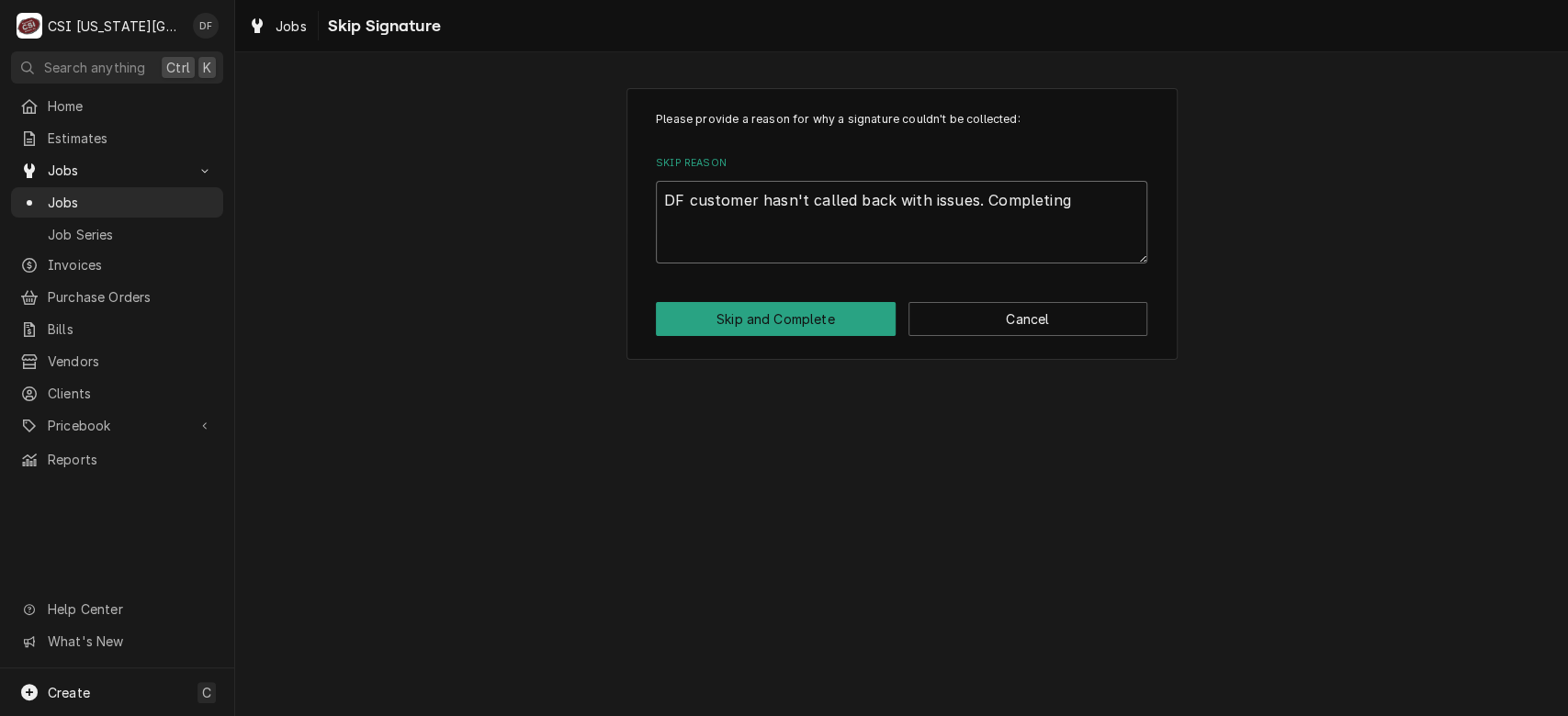
type textarea "DF customer hasn't called back with issues. Completing"
type textarea "x"
type textarea "DF customer hasn't called back with issues. Completing c"
type textarea "x"
type textarea "DF customer hasn't called back with issues. Completing ca"
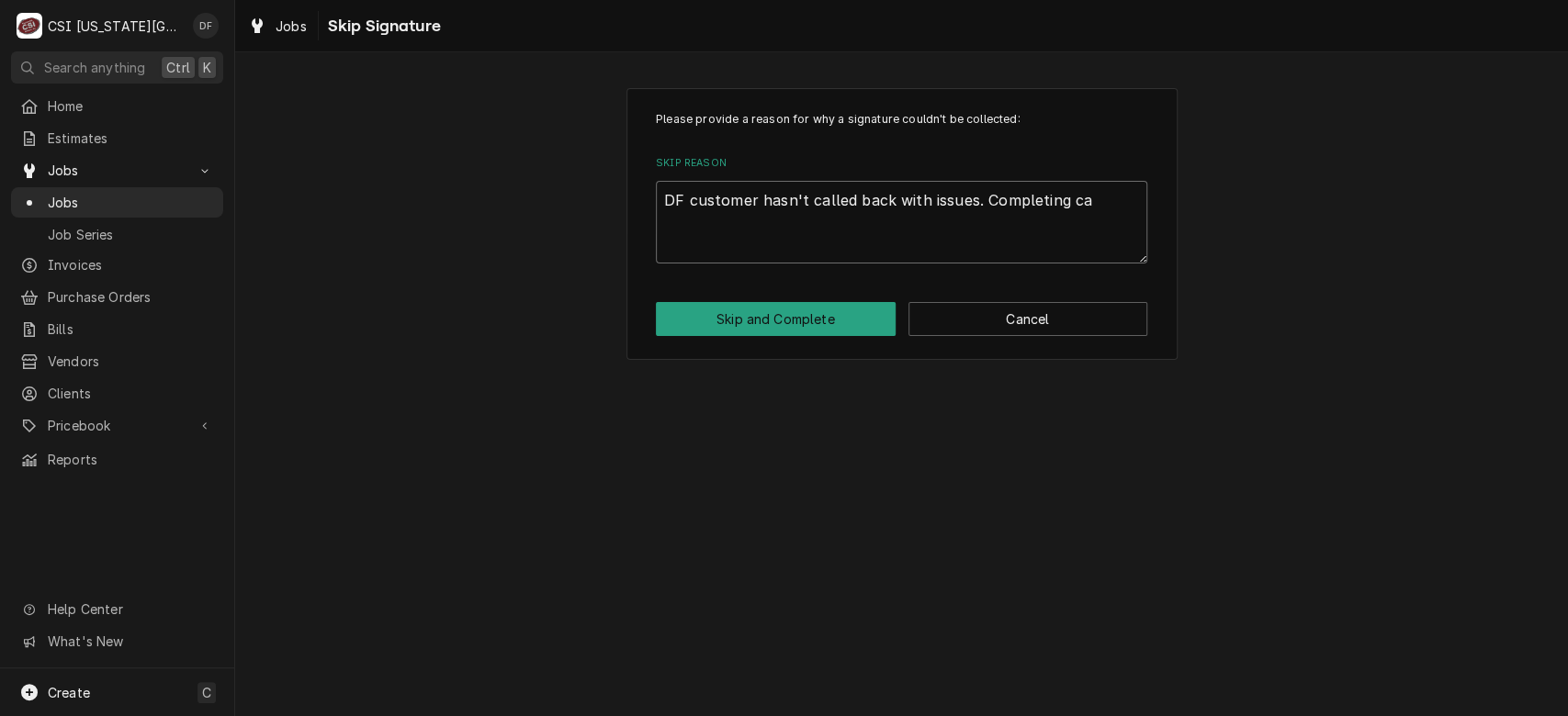
type textarea "x"
type textarea "DF customer hasn't called back with issues. Completing cal"
type textarea "x"
type textarea "DF customer hasn't called back with issues. Completing call"
click at [827, 312] on button "Skip and Complete" at bounding box center [775, 319] width 240 height 34
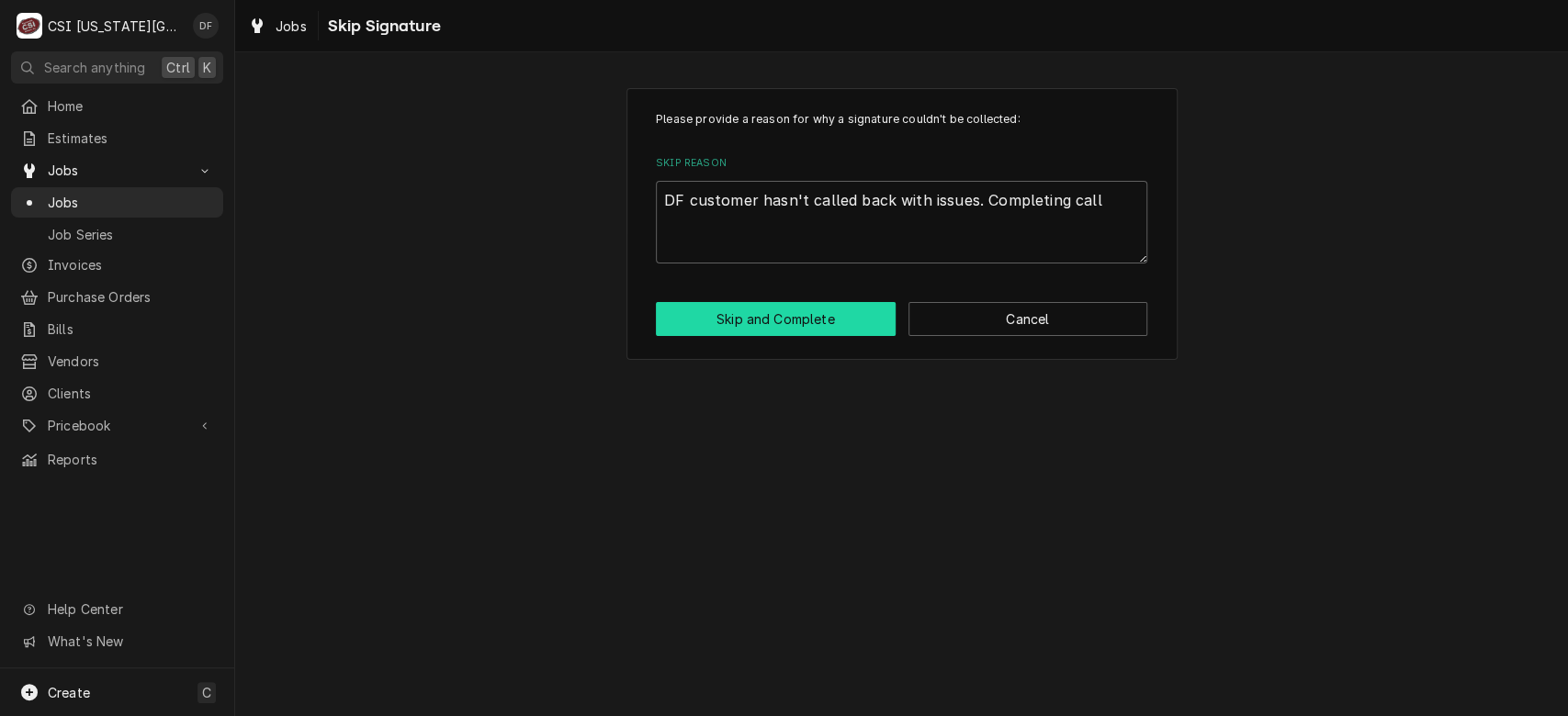
type textarea "x"
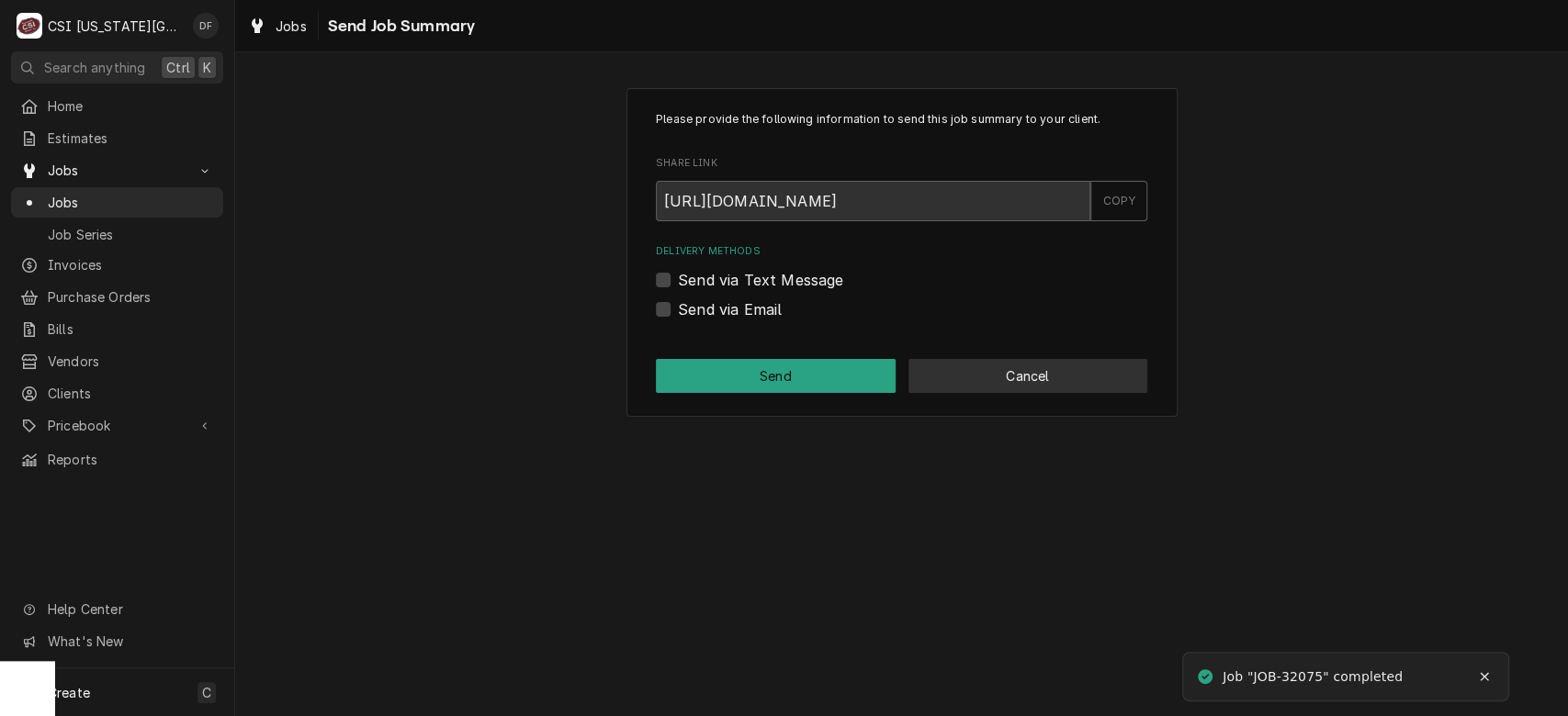
click at [1048, 389] on button "Cancel" at bounding box center [1028, 376] width 240 height 34
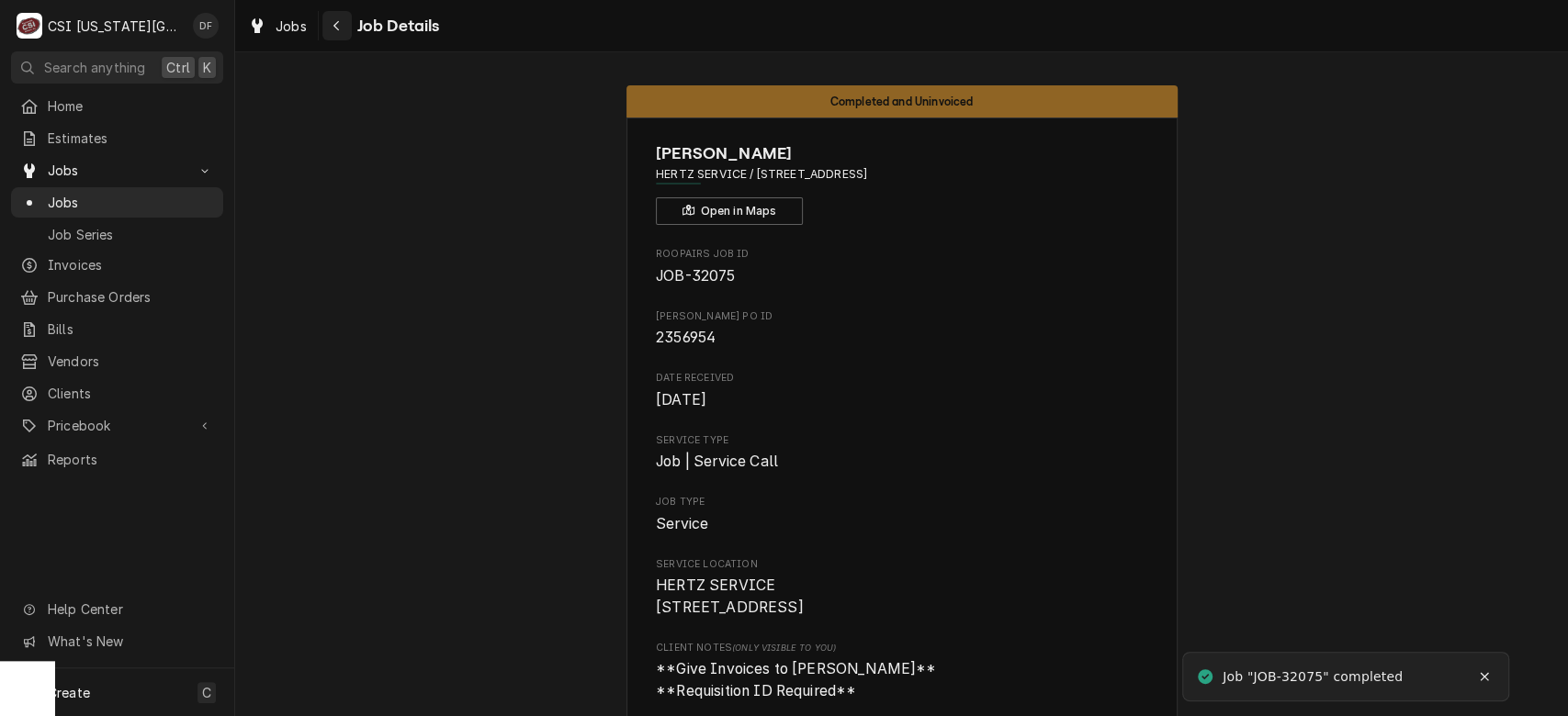
click at [333, 27] on icon "Navigate back" at bounding box center [337, 25] width 8 height 13
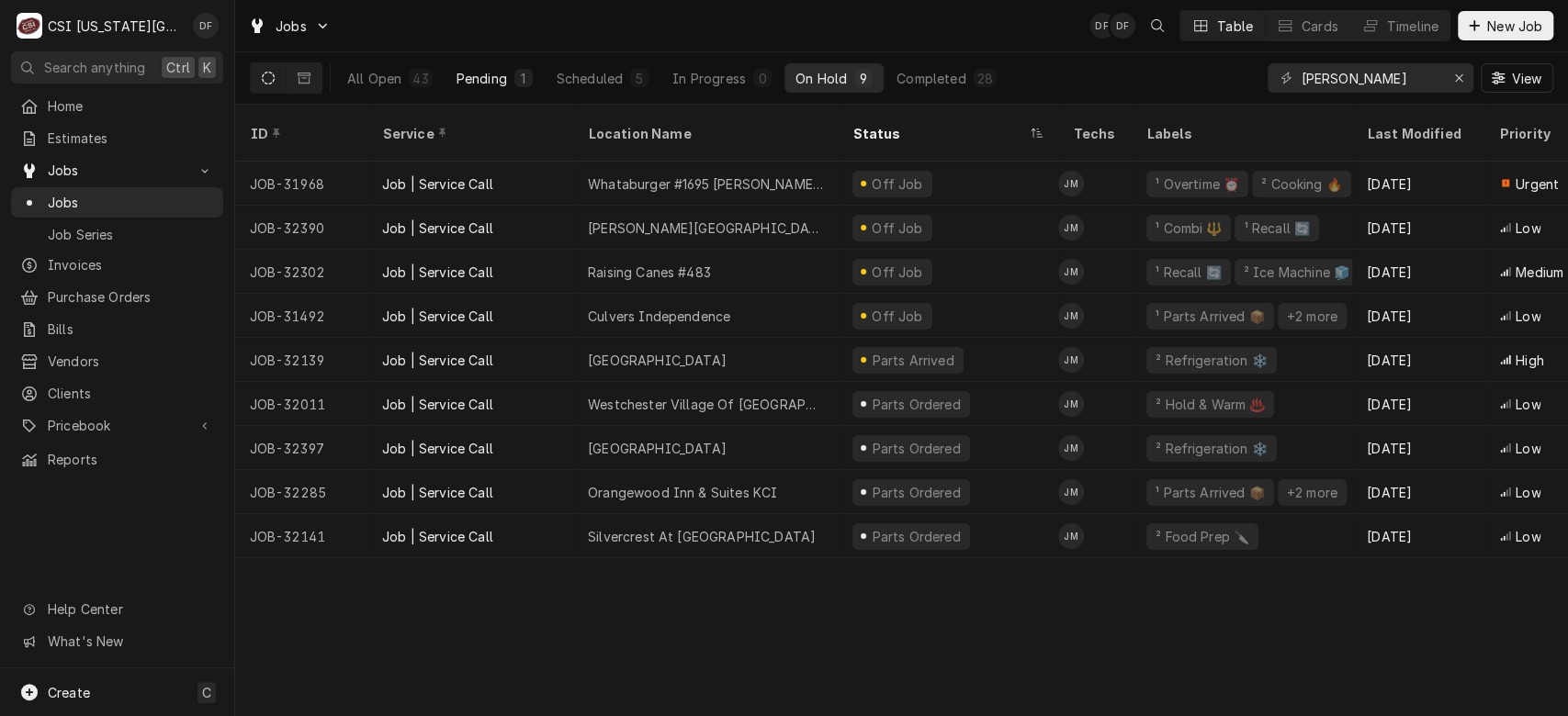
click at [500, 82] on div "Pending" at bounding box center [482, 78] width 51 height 20
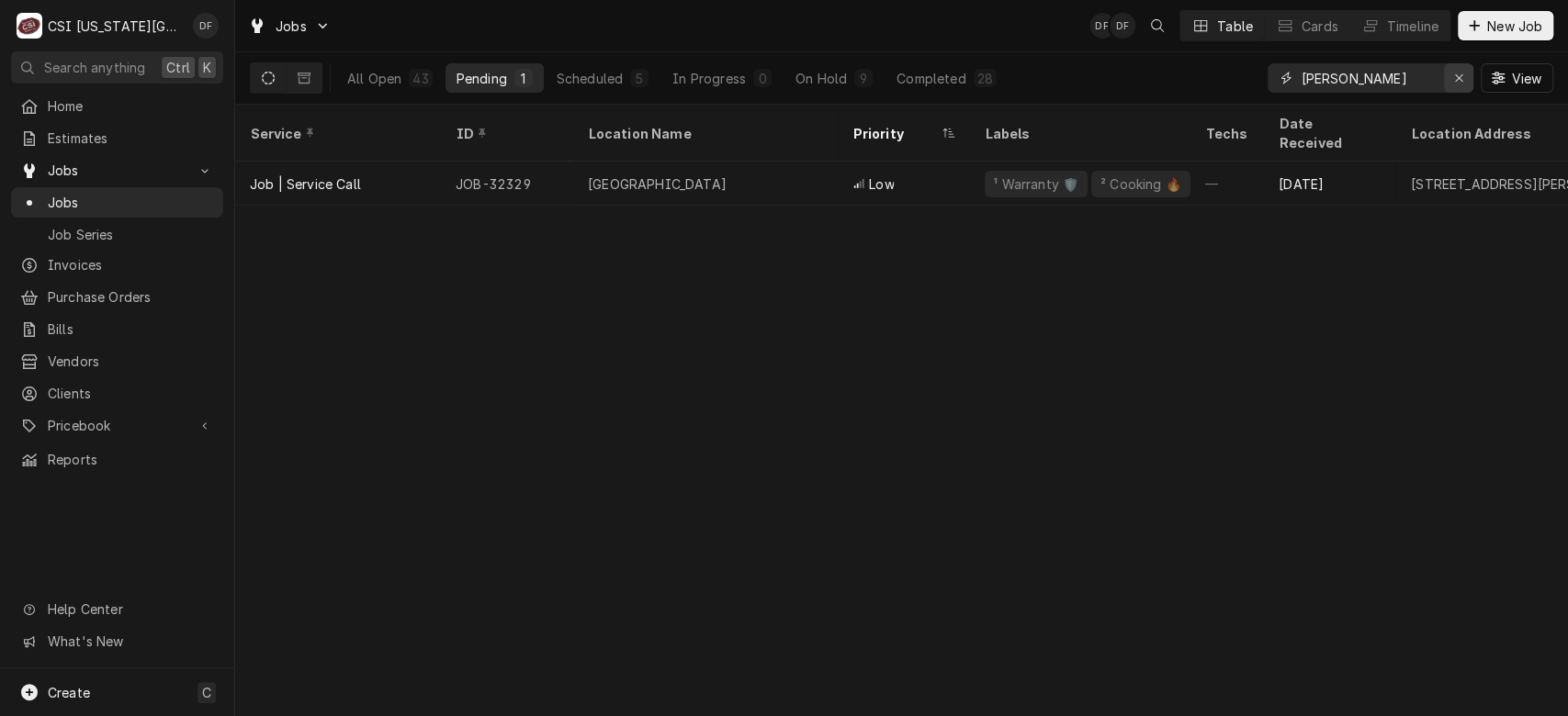
click at [1462, 84] on div "Erase input" at bounding box center [1458, 77] width 19 height 19
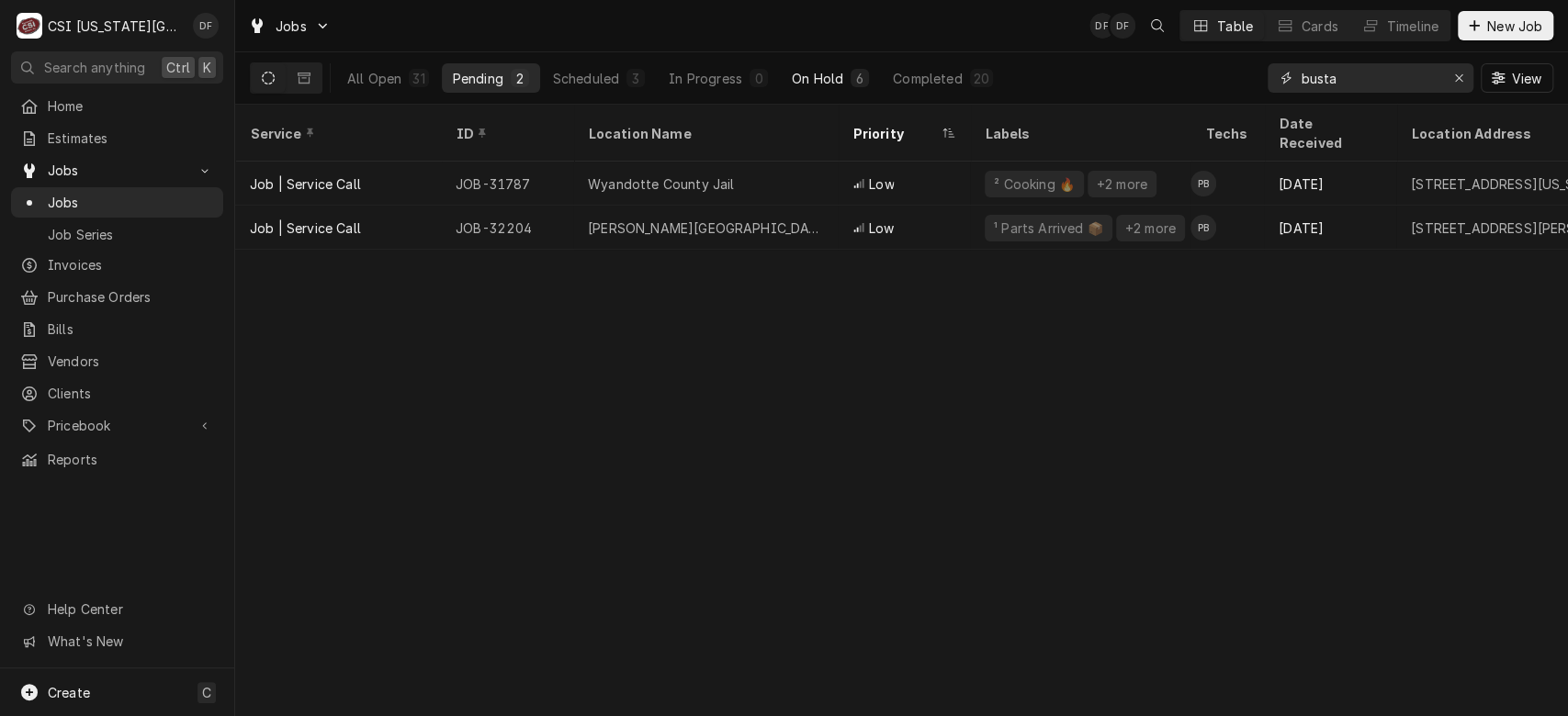
type input "busta"
click at [852, 81] on div "6" at bounding box center [859, 77] width 19 height 19
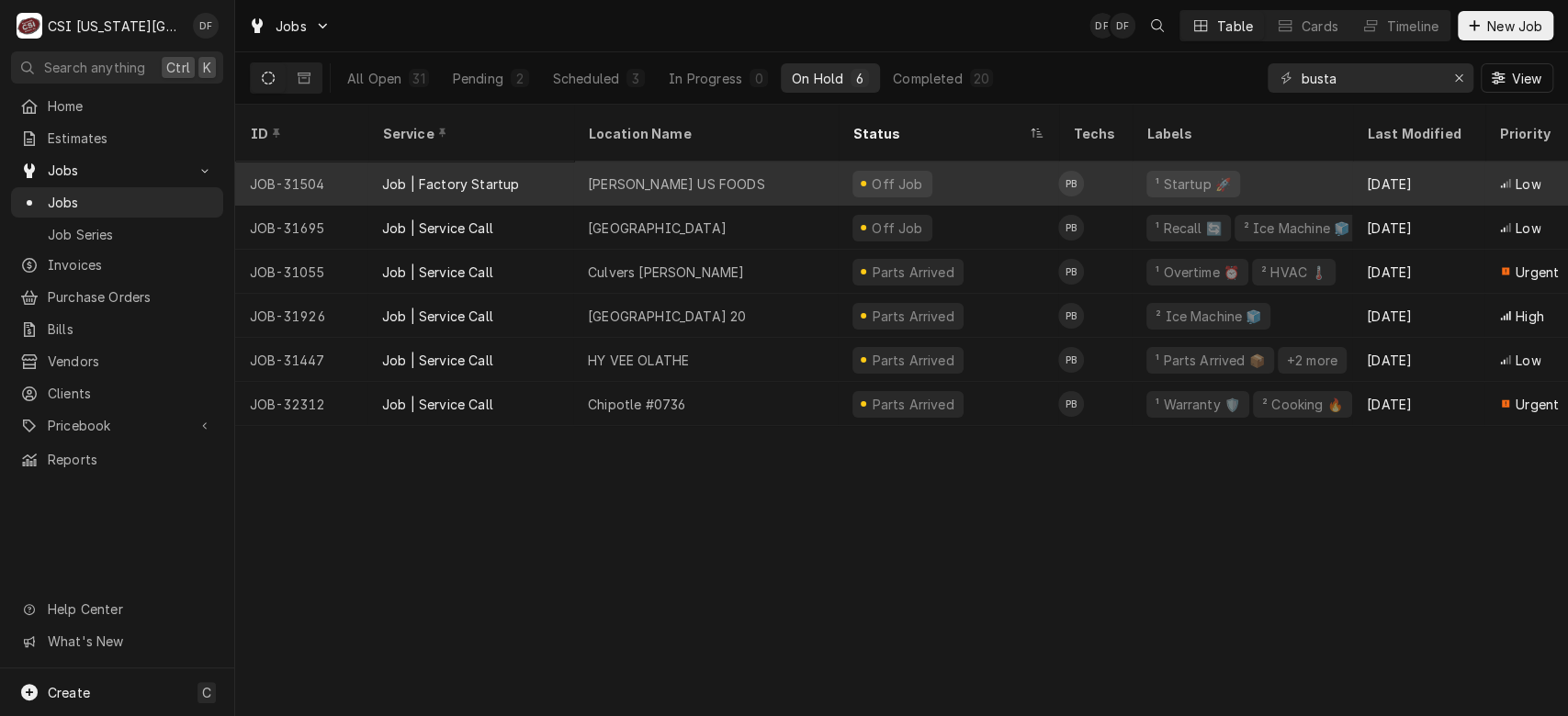
click at [796, 165] on div "[PERSON_NAME] US FOODS" at bounding box center [705, 183] width 264 height 44
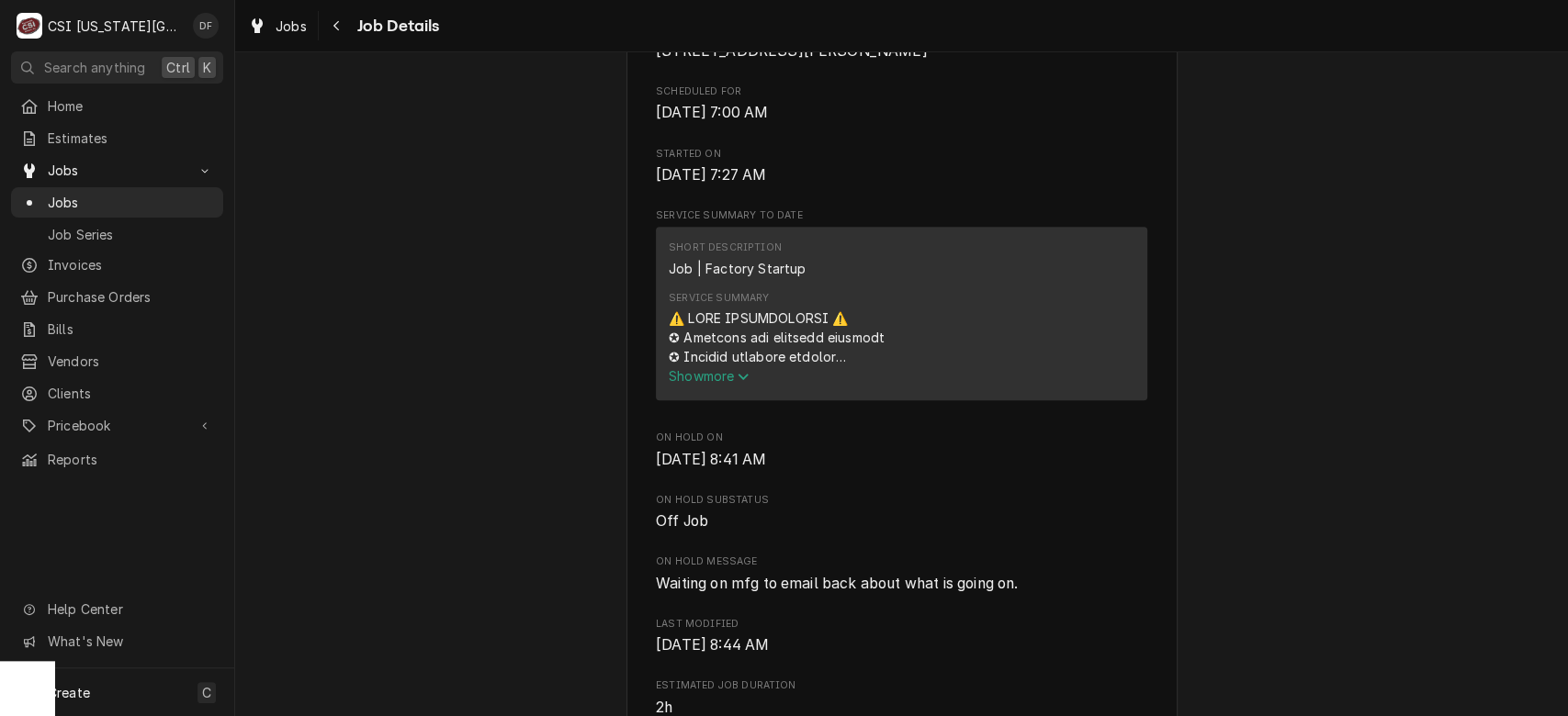
scroll to position [604, 0]
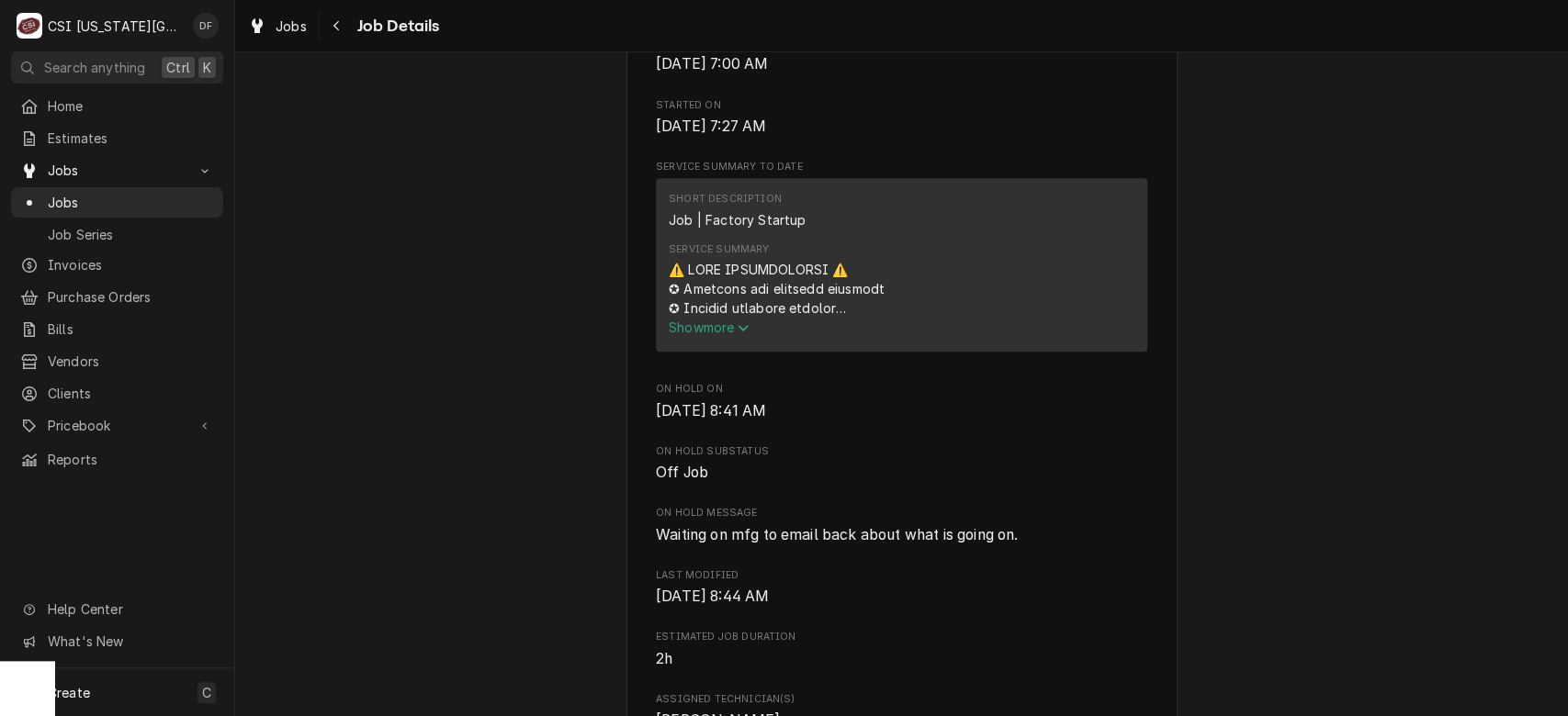
click at [721, 335] on span "Show more" at bounding box center [709, 328] width 81 height 16
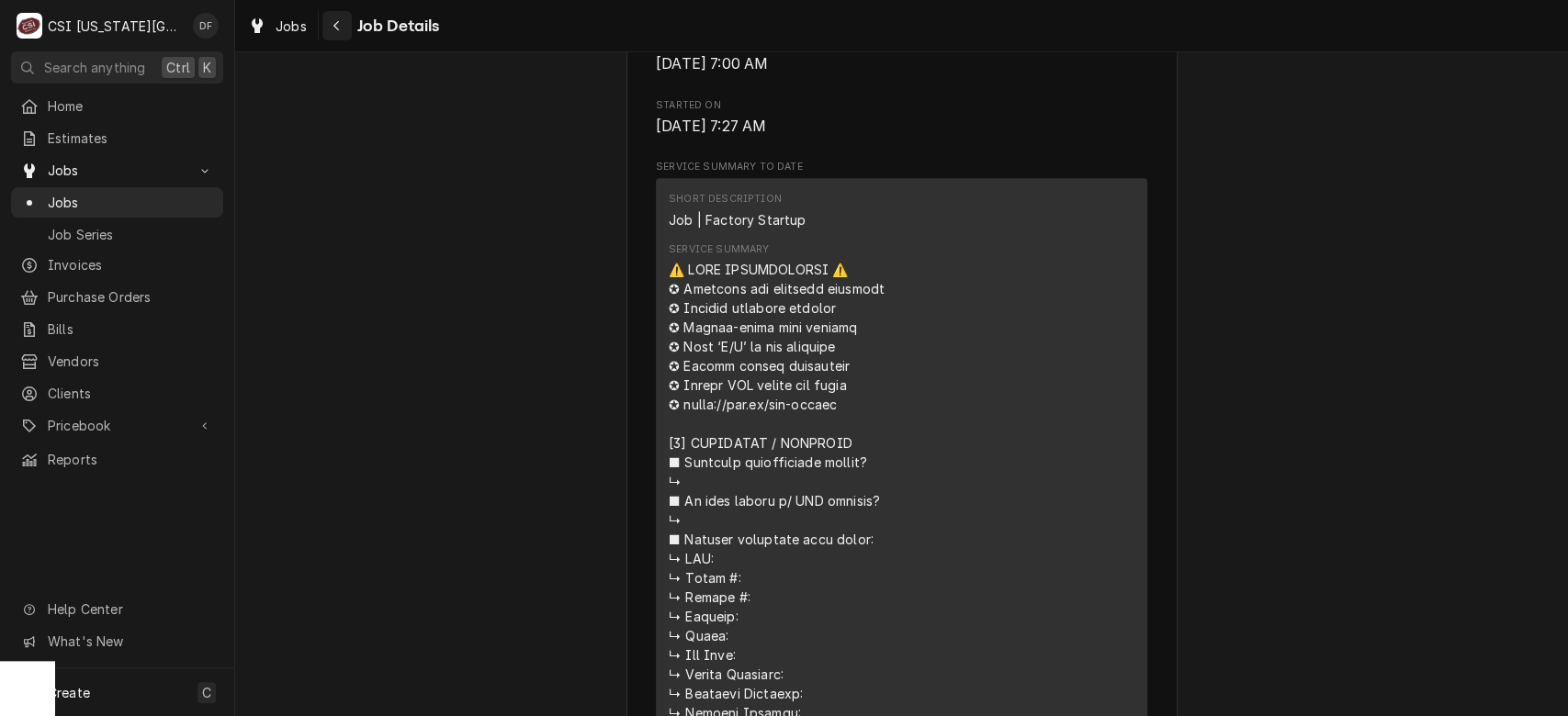
click at [335, 24] on icon "Navigate back" at bounding box center [337, 26] width 6 height 10
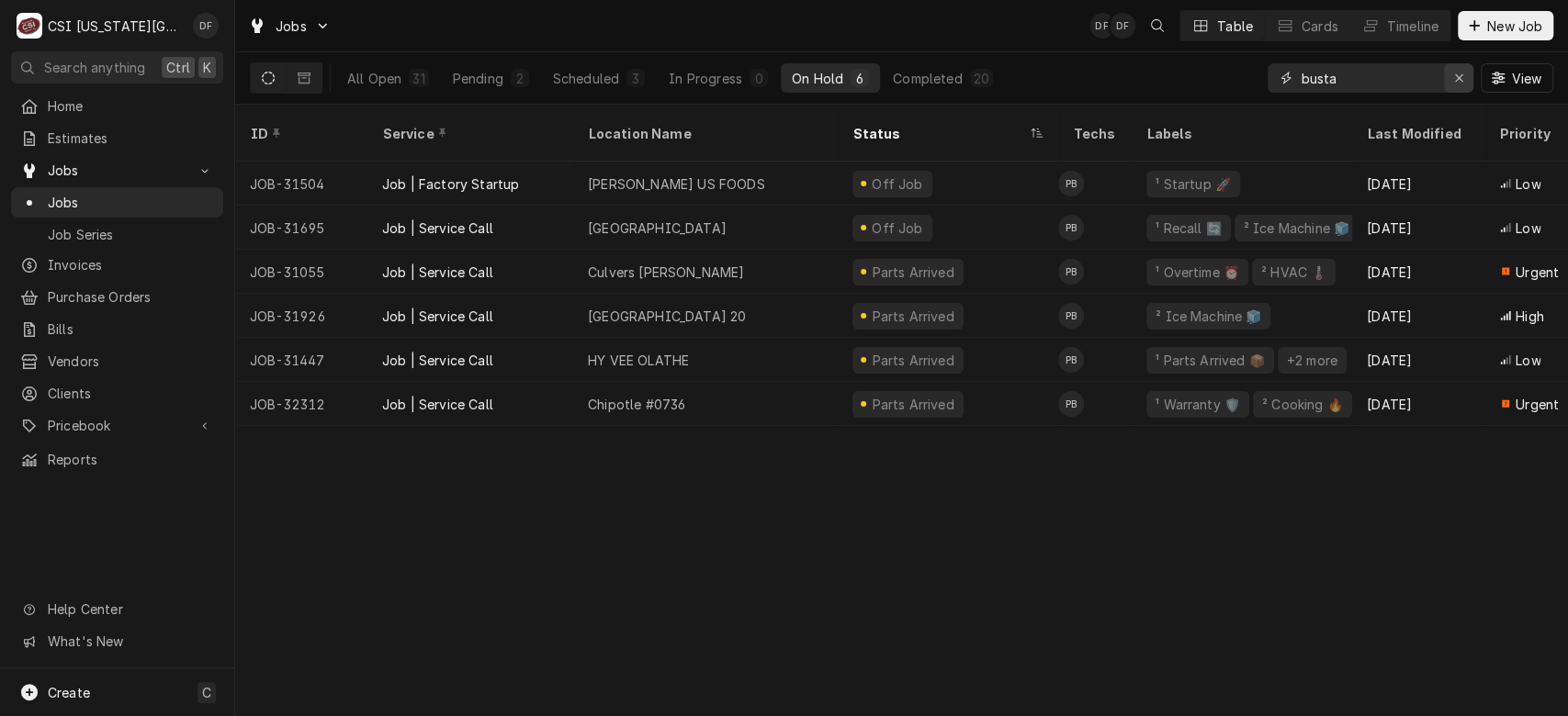
click at [1464, 80] on div "Erase input" at bounding box center [1458, 77] width 19 height 19
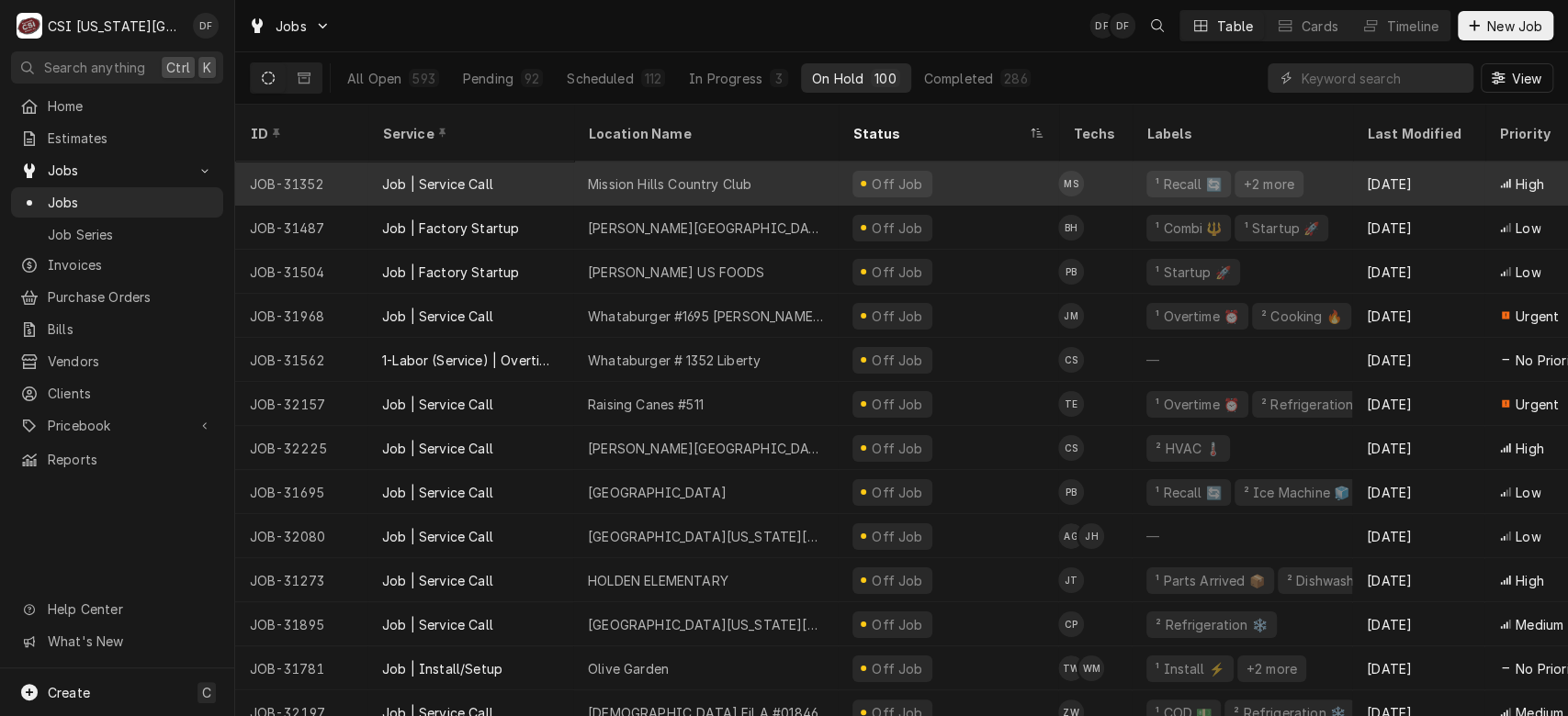
click at [745, 174] on div "Mission Hills Country Club" at bounding box center [669, 184] width 163 height 20
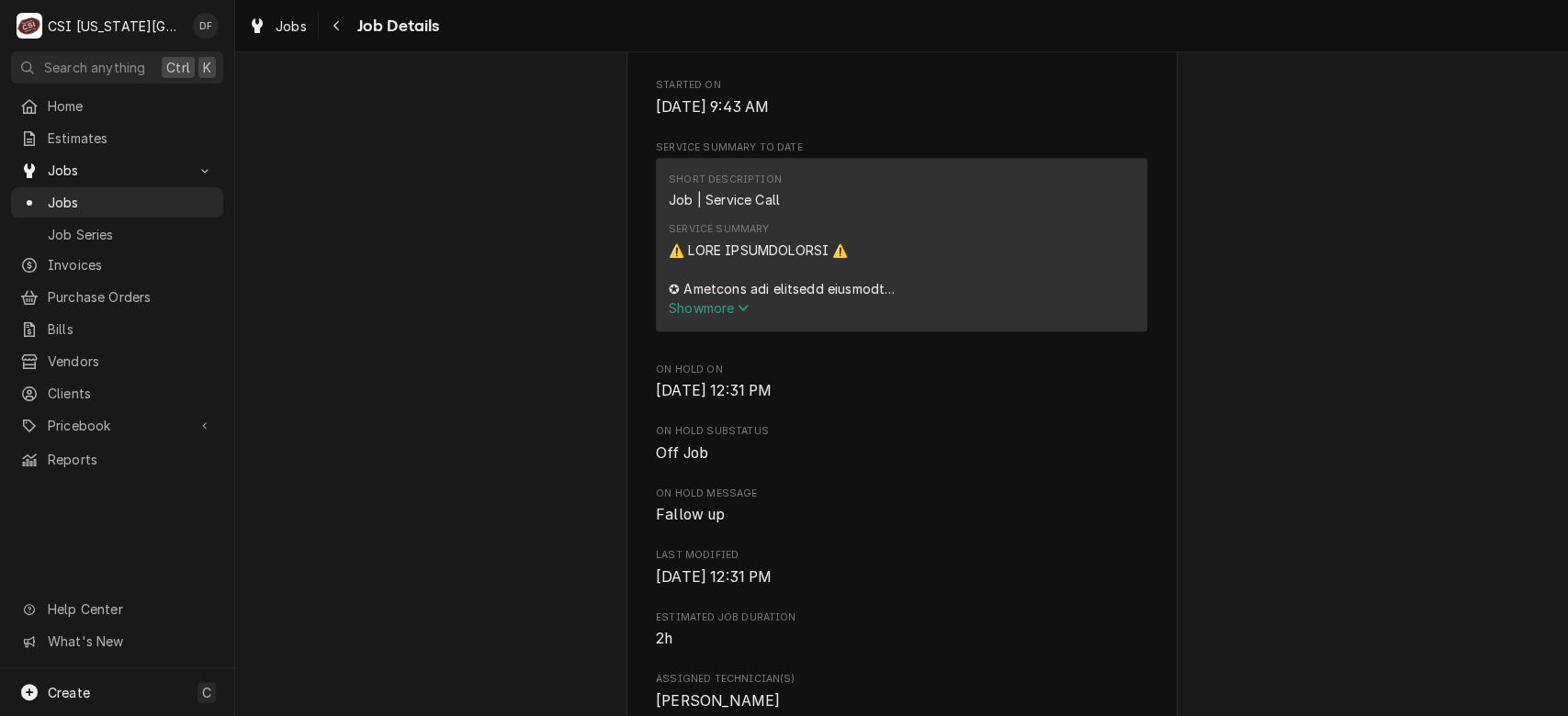
scroll to position [720, 0]
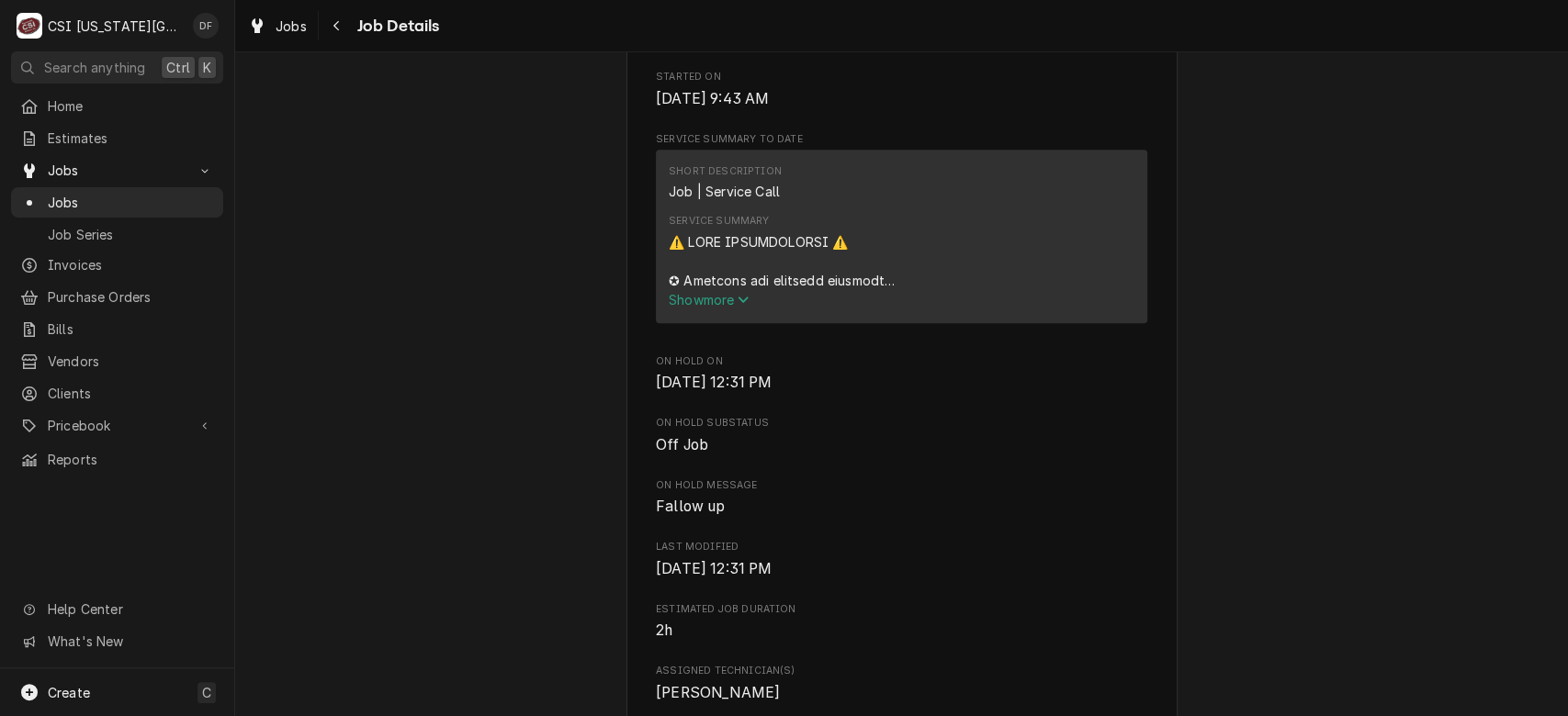
click at [726, 307] on span "Show more" at bounding box center [709, 299] width 81 height 16
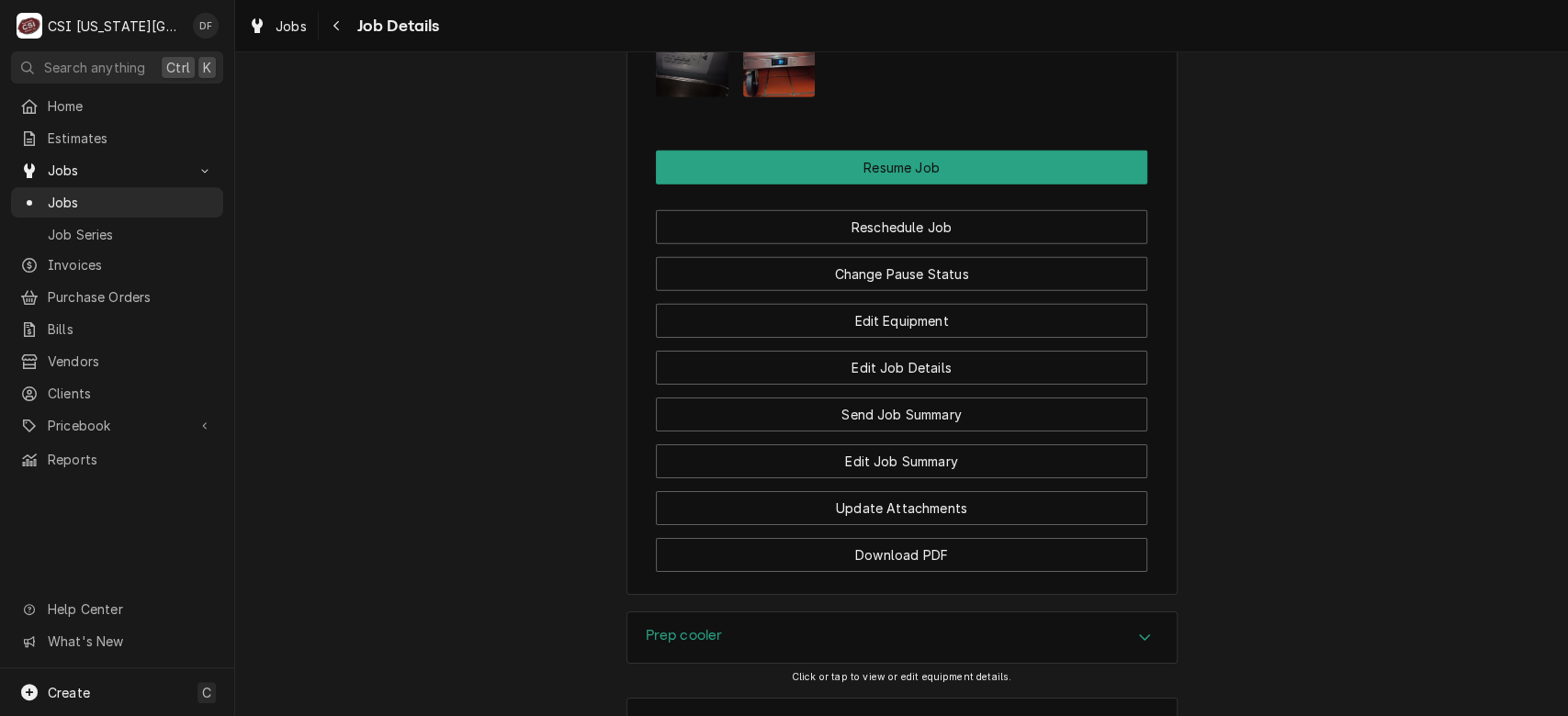
scroll to position [3972, 0]
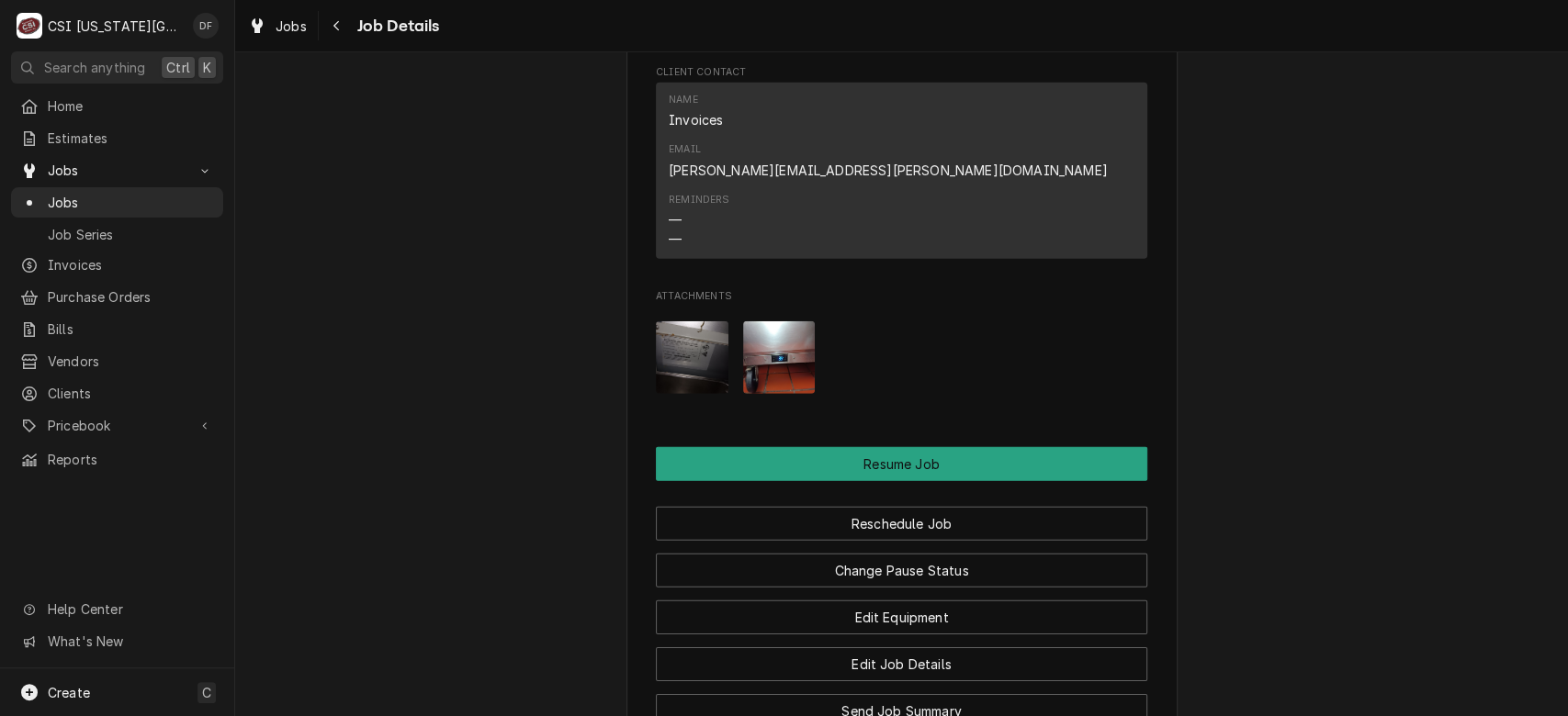
scroll to position [3583, 0]
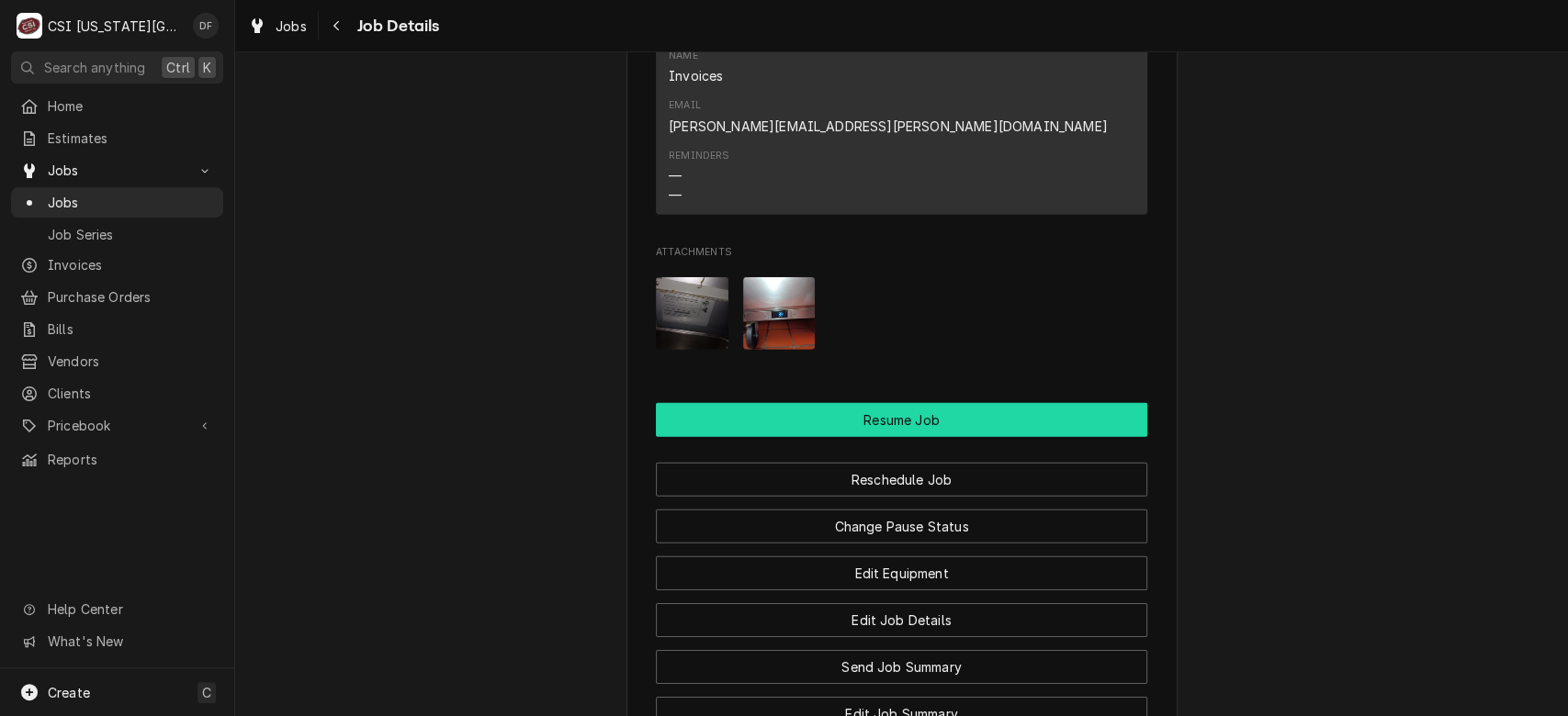
click at [1026, 403] on button "Resume Job" at bounding box center [901, 420] width 491 height 34
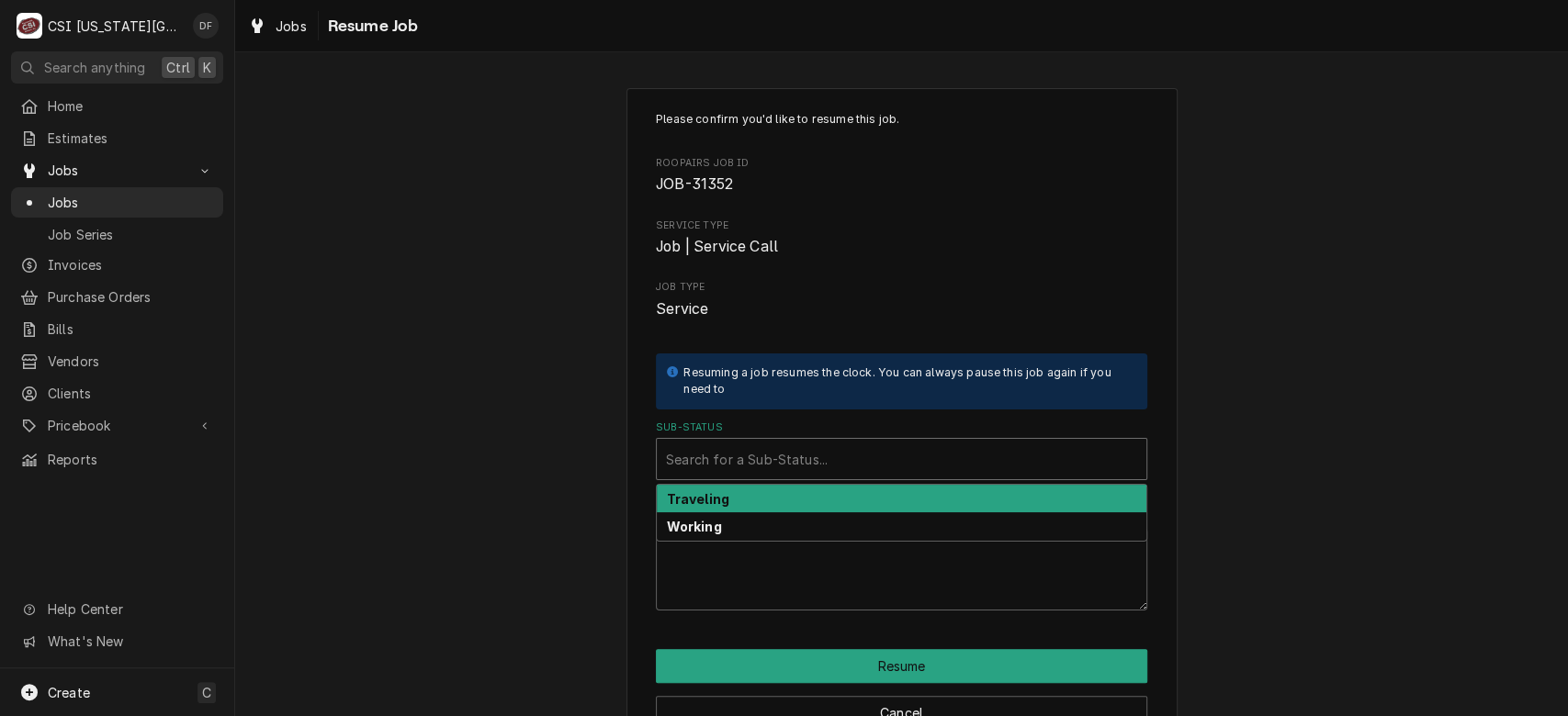
click at [834, 463] on div "Sub-Status" at bounding box center [900, 459] width 471 height 33
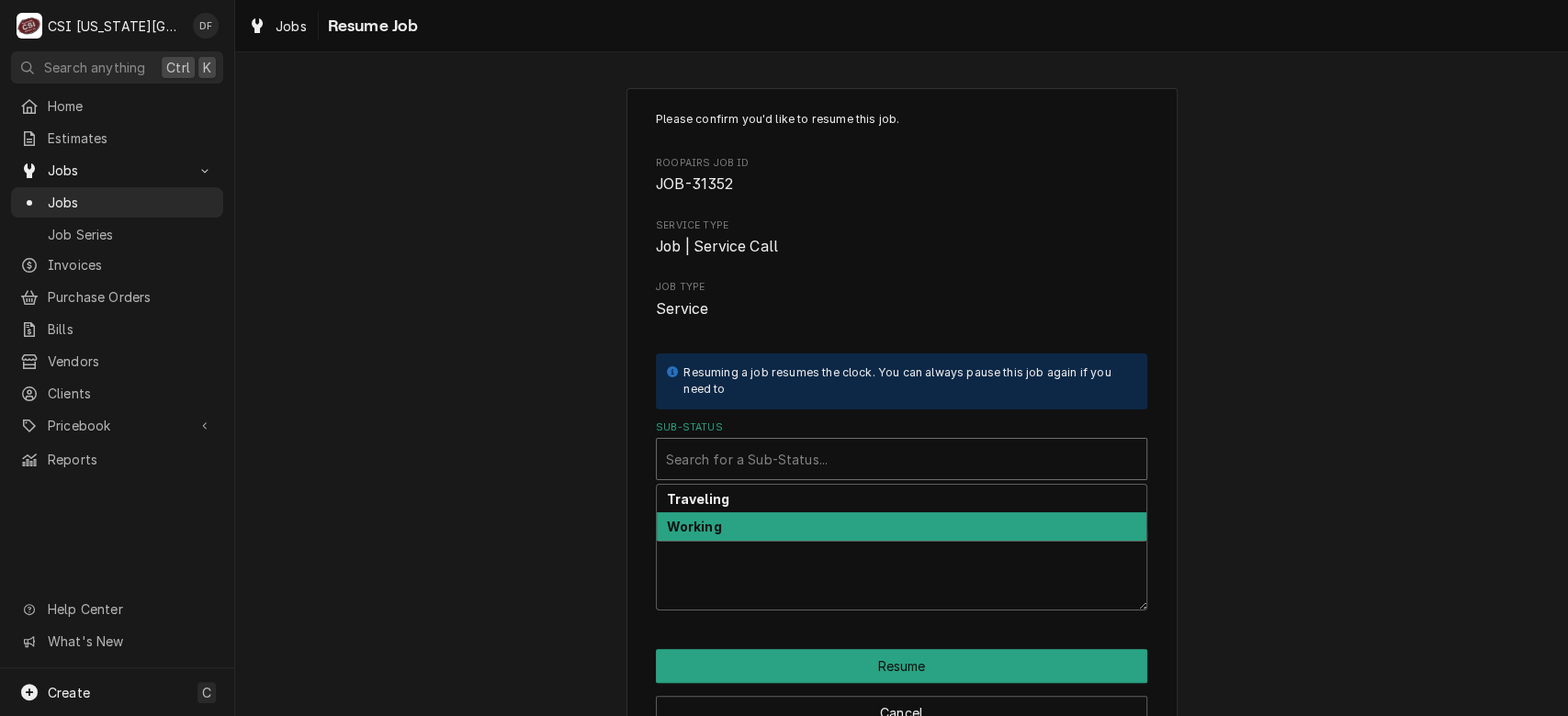
click at [780, 532] on div "Working" at bounding box center [901, 526] width 489 height 28
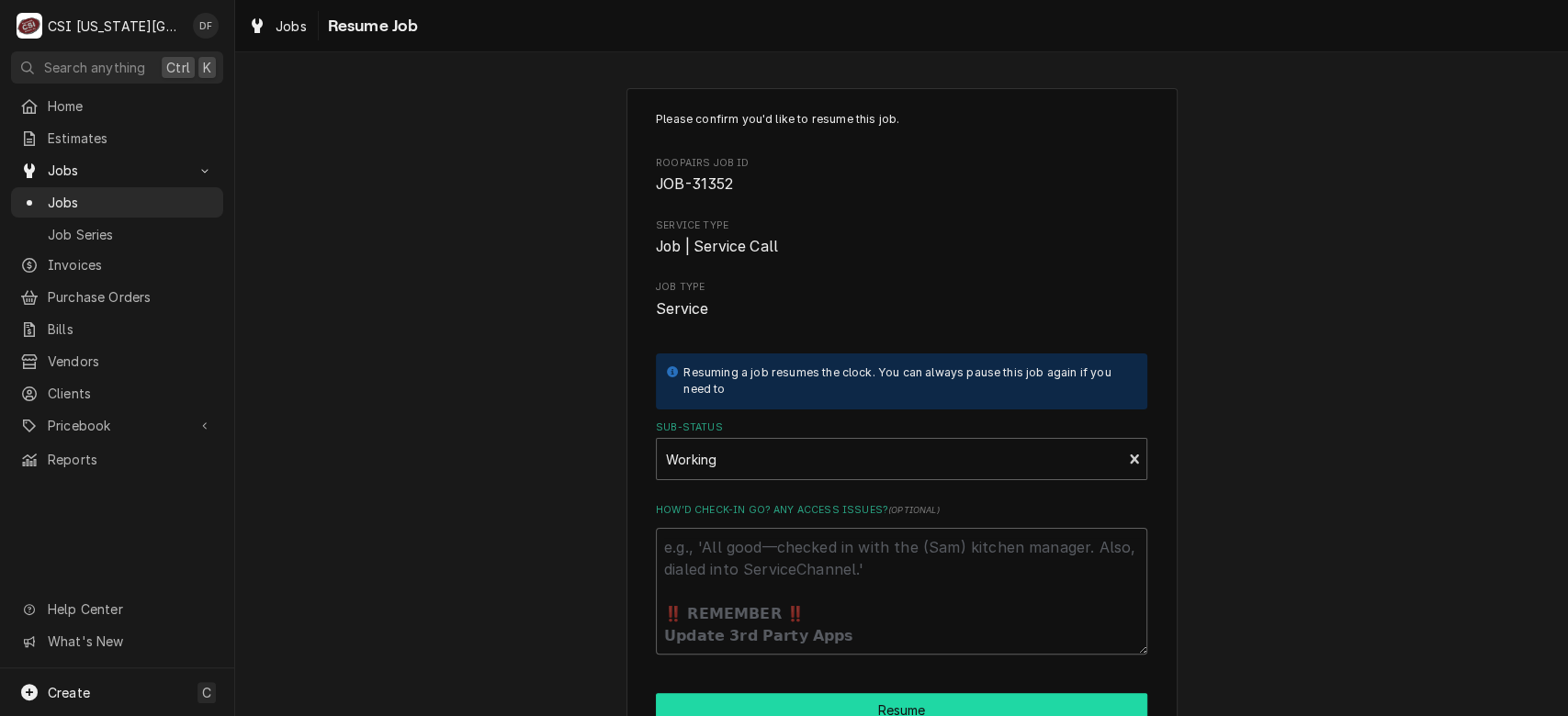
click at [889, 699] on button "Resume" at bounding box center [901, 709] width 491 height 34
type textarea "x"
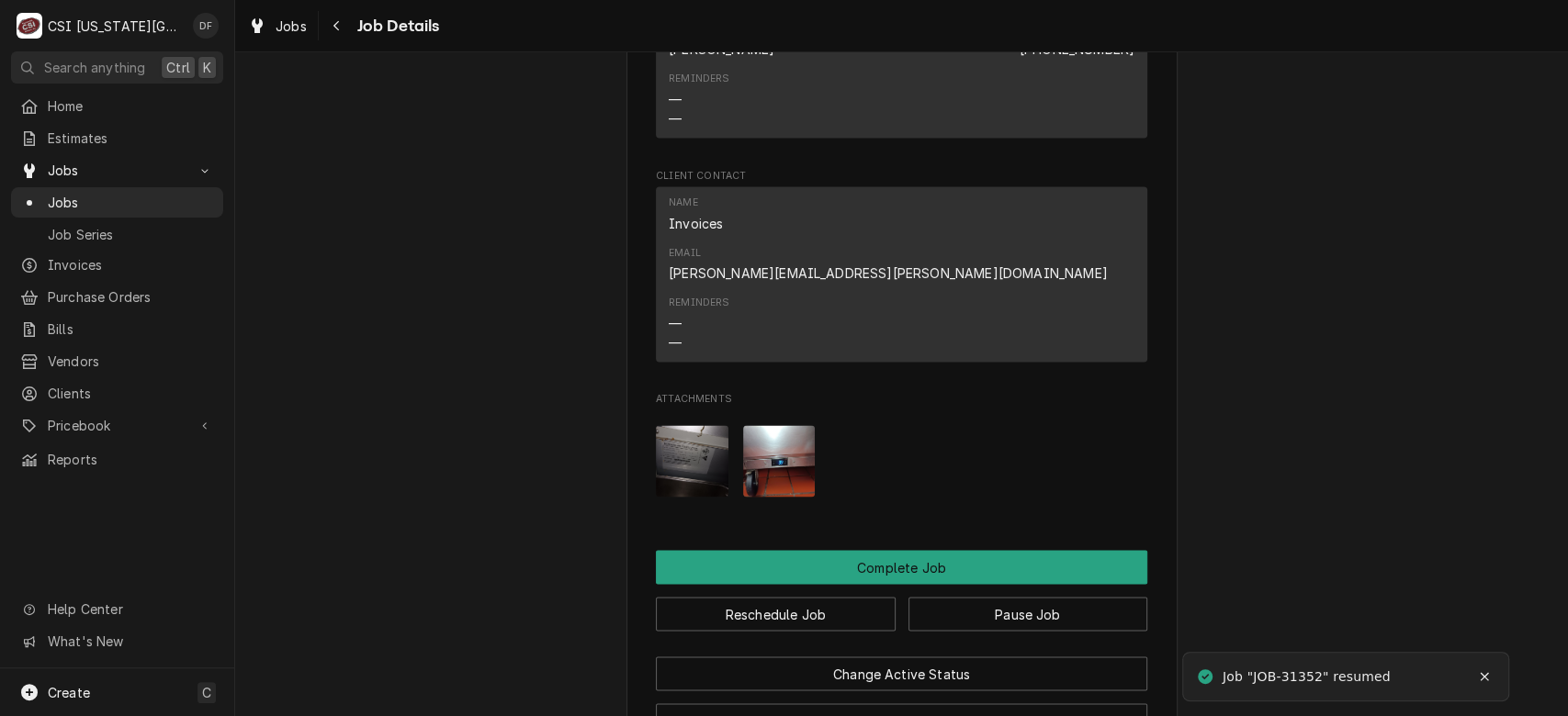
scroll to position [2205, 0]
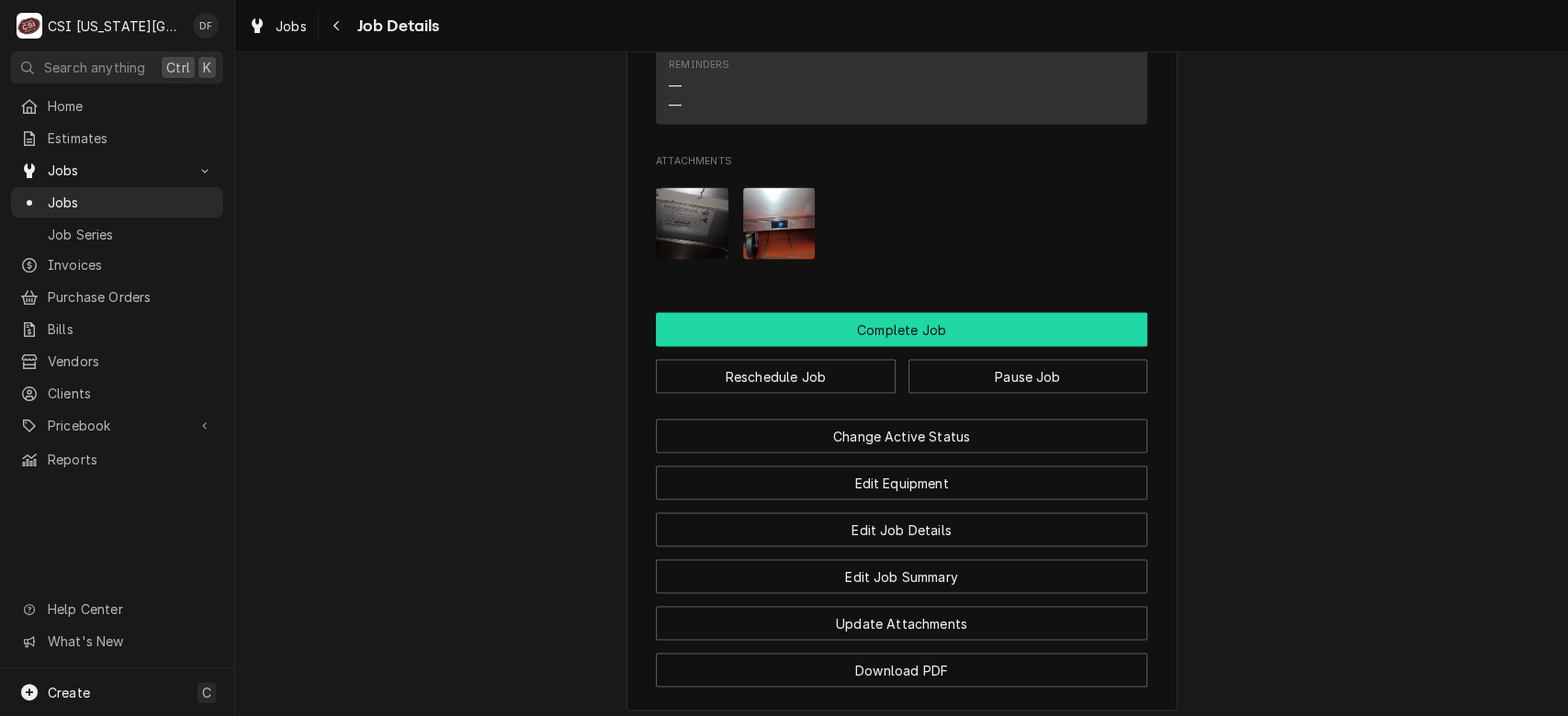
click at [1026, 312] on button "Complete Job" at bounding box center [901, 329] width 491 height 34
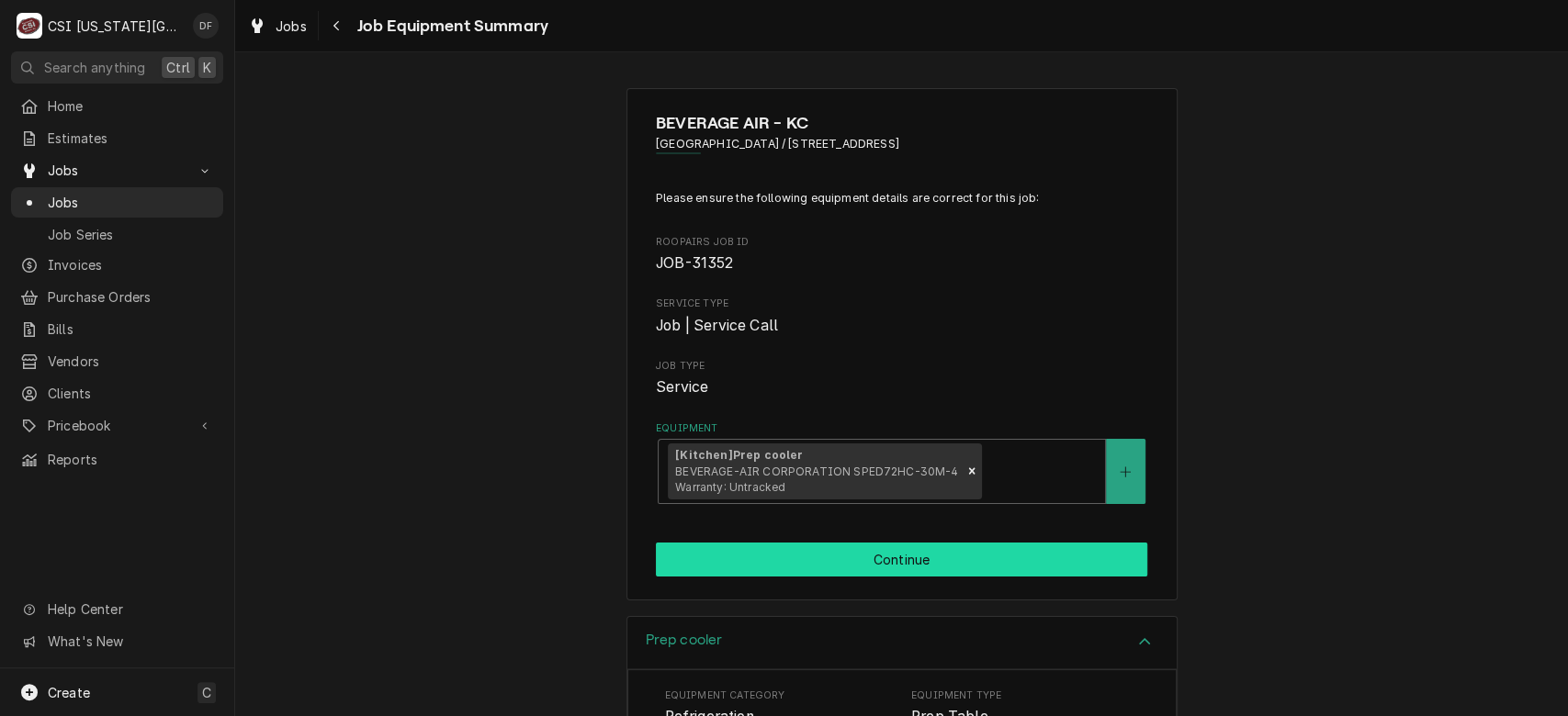
click at [966, 546] on button "Continue" at bounding box center [901, 559] width 491 height 34
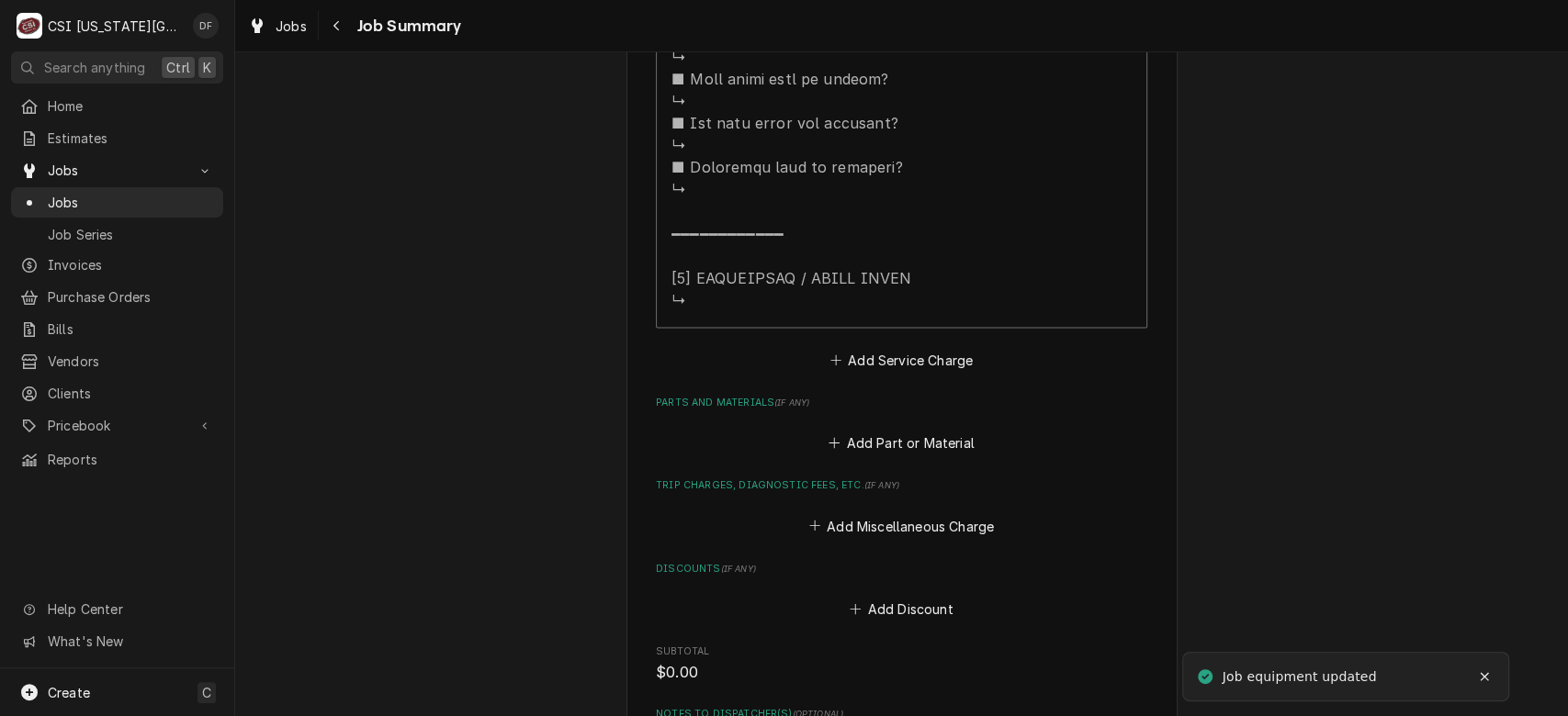
scroll to position [2752, 0]
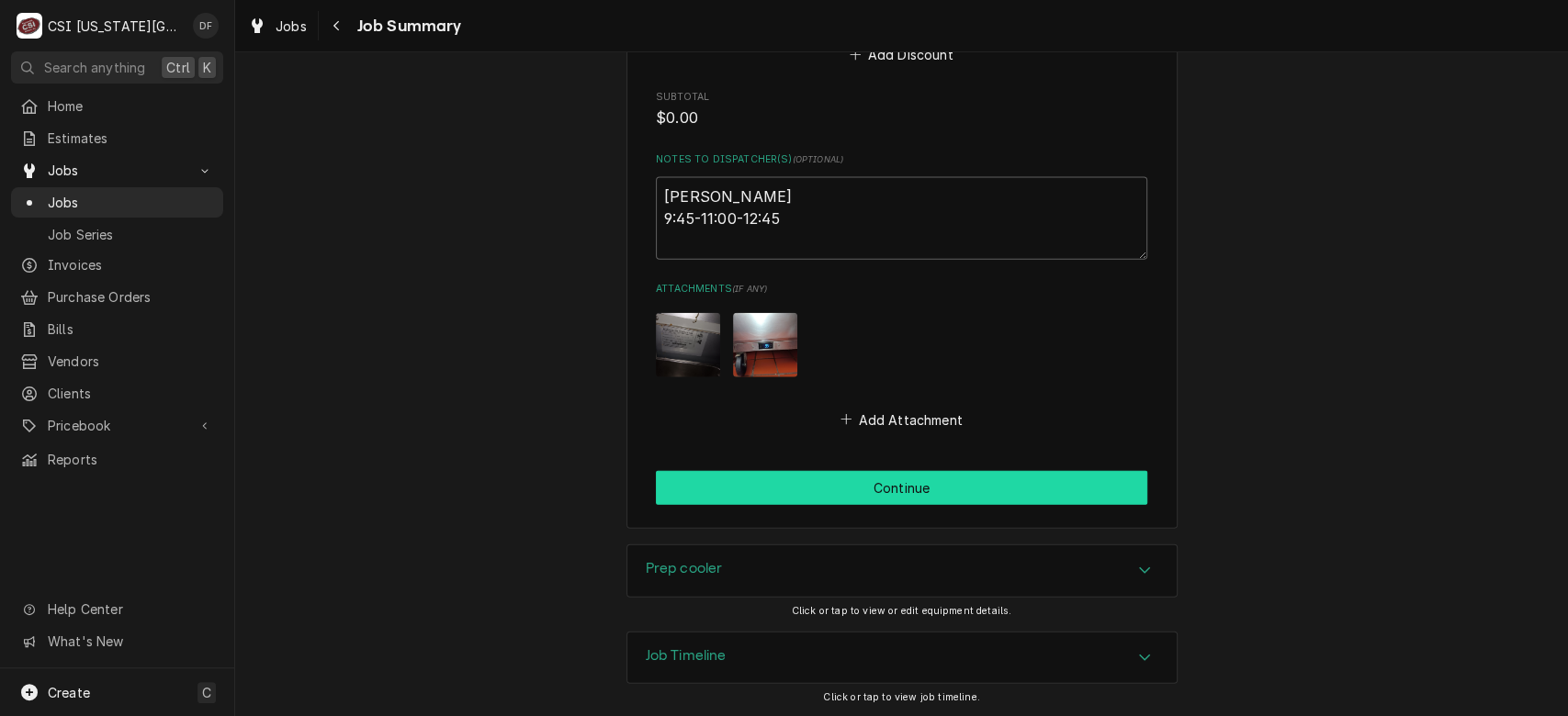
click at [935, 496] on button "Continue" at bounding box center [901, 487] width 491 height 34
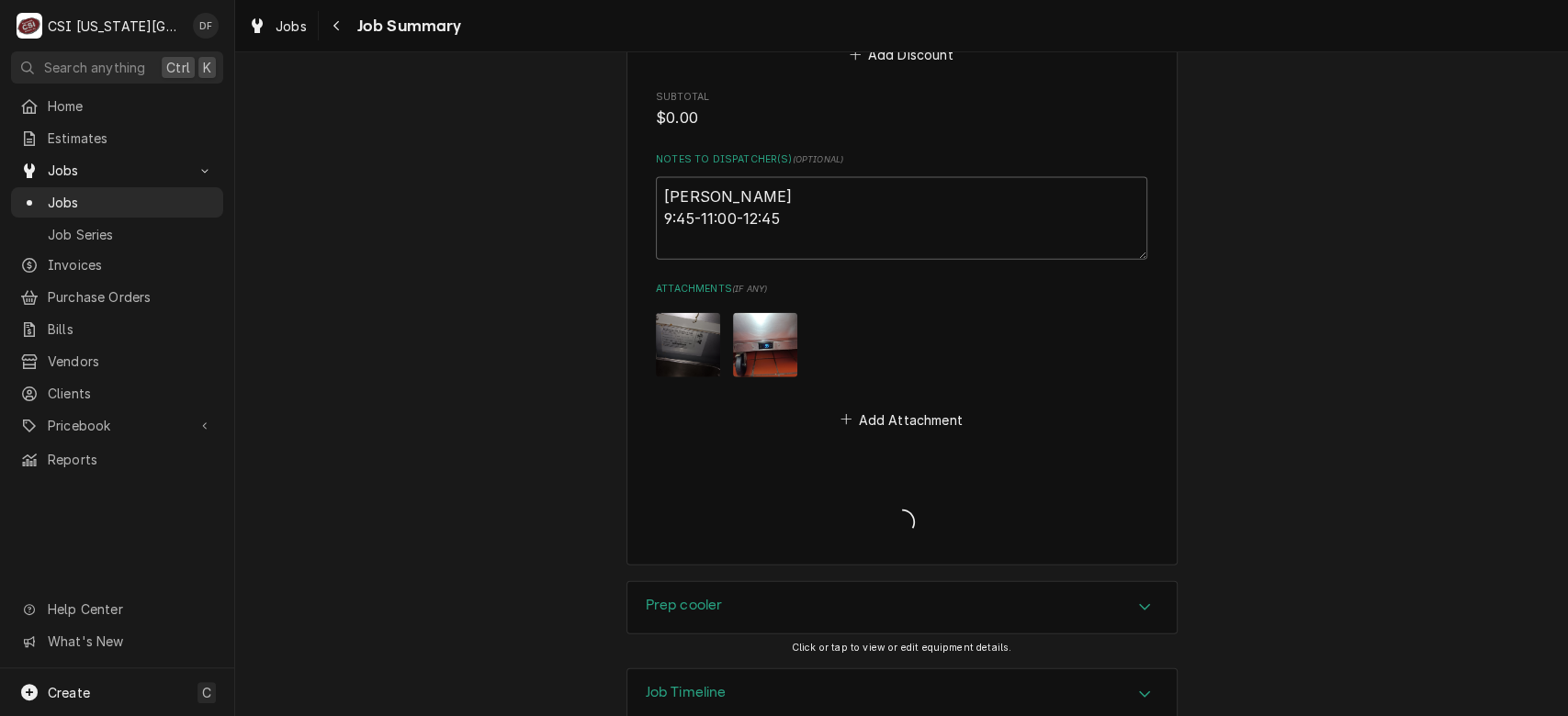
type textarea "x"
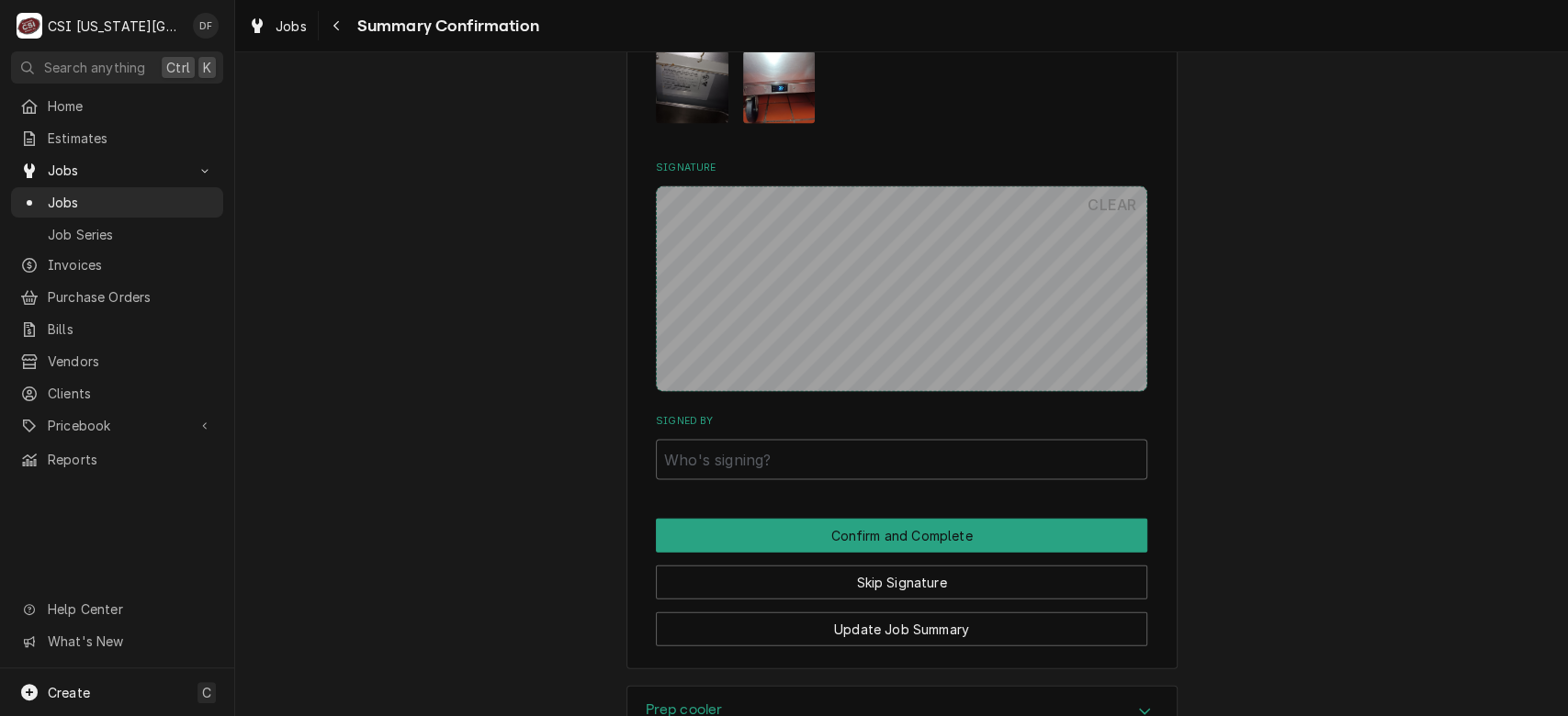
scroll to position [2621, 0]
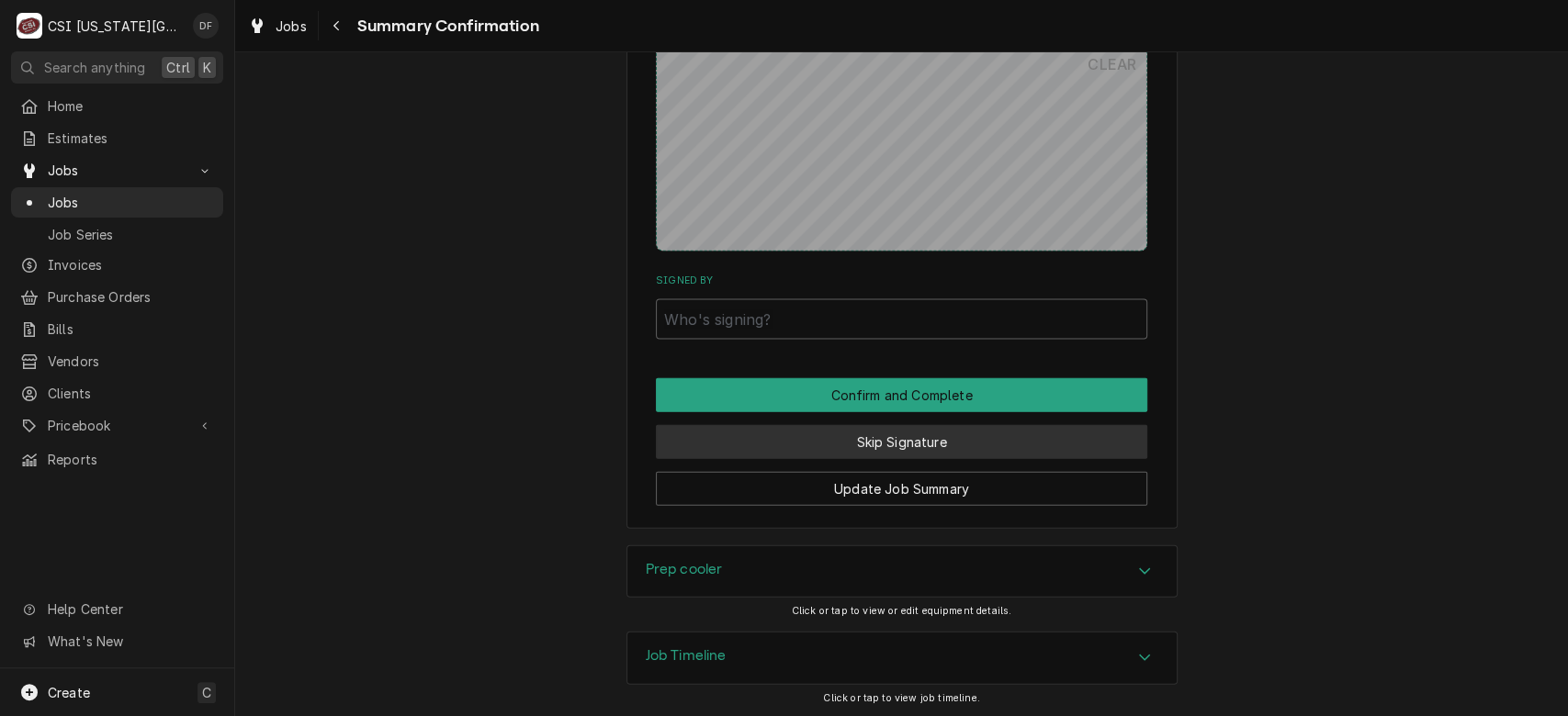
click at [1026, 438] on button "Skip Signature" at bounding box center [901, 441] width 491 height 34
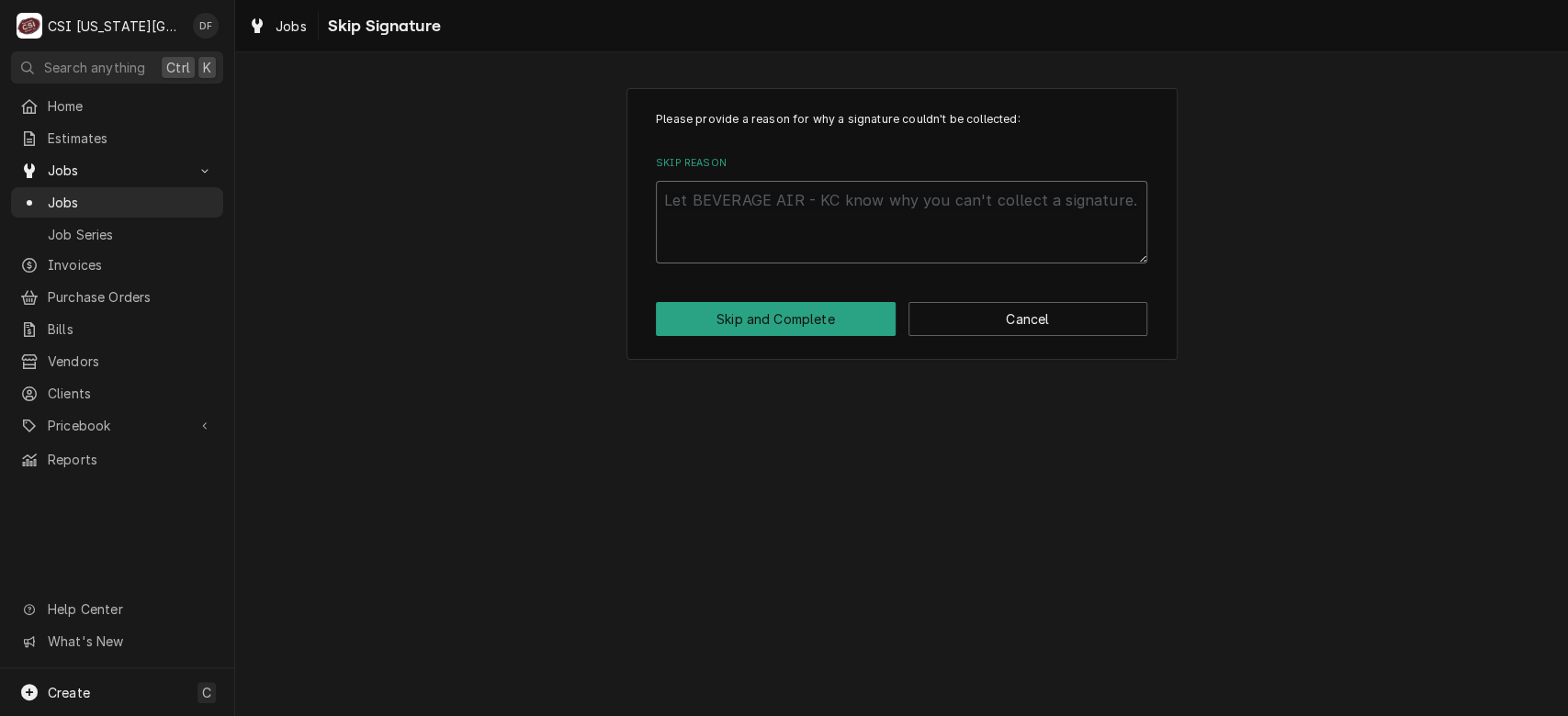
click at [784, 221] on textarea "Skip Reason" at bounding box center [901, 222] width 491 height 82
type textarea "x"
type textarea "D"
type textarea "x"
type textarea "DF"
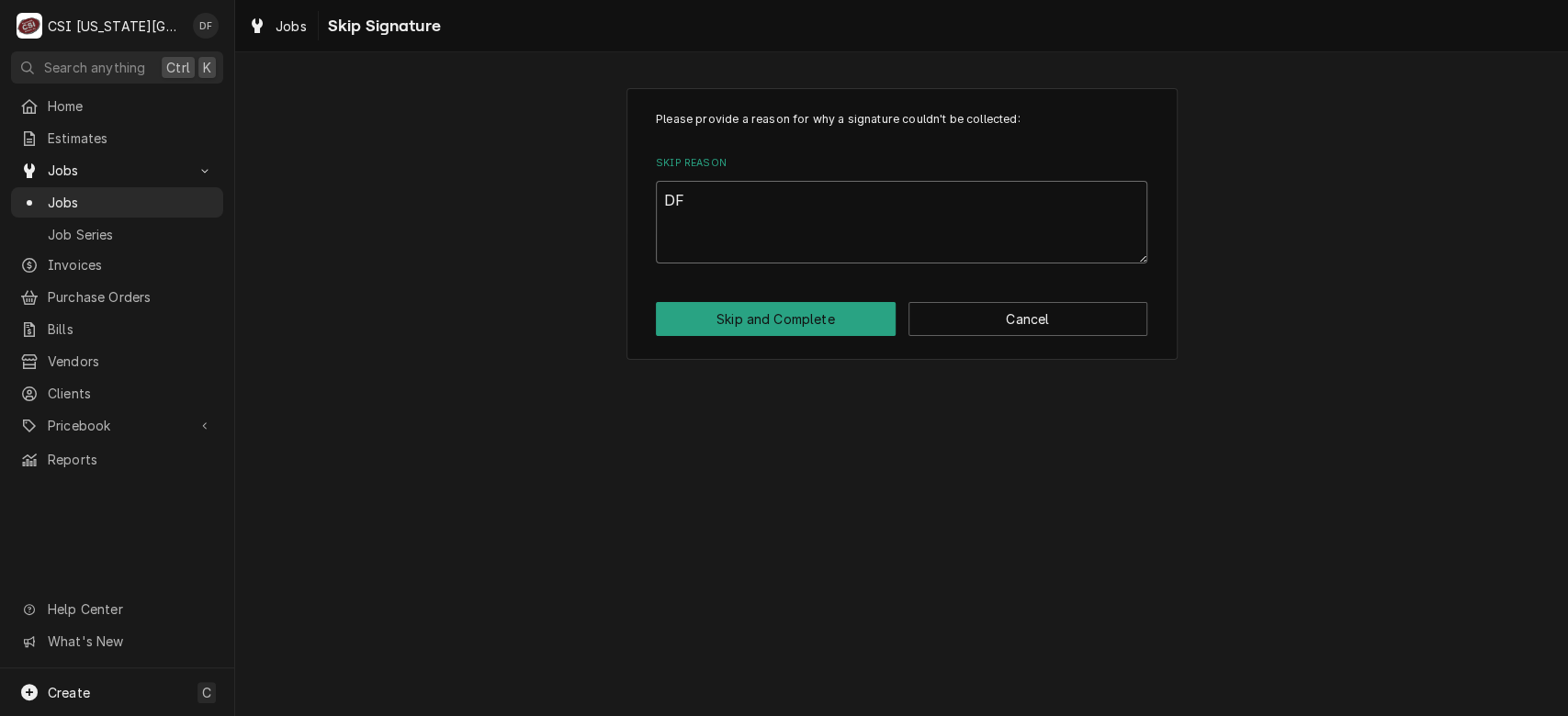
type textarea "x"
type textarea "DF"
type textarea "x"
type textarea "DF c"
type textarea "x"
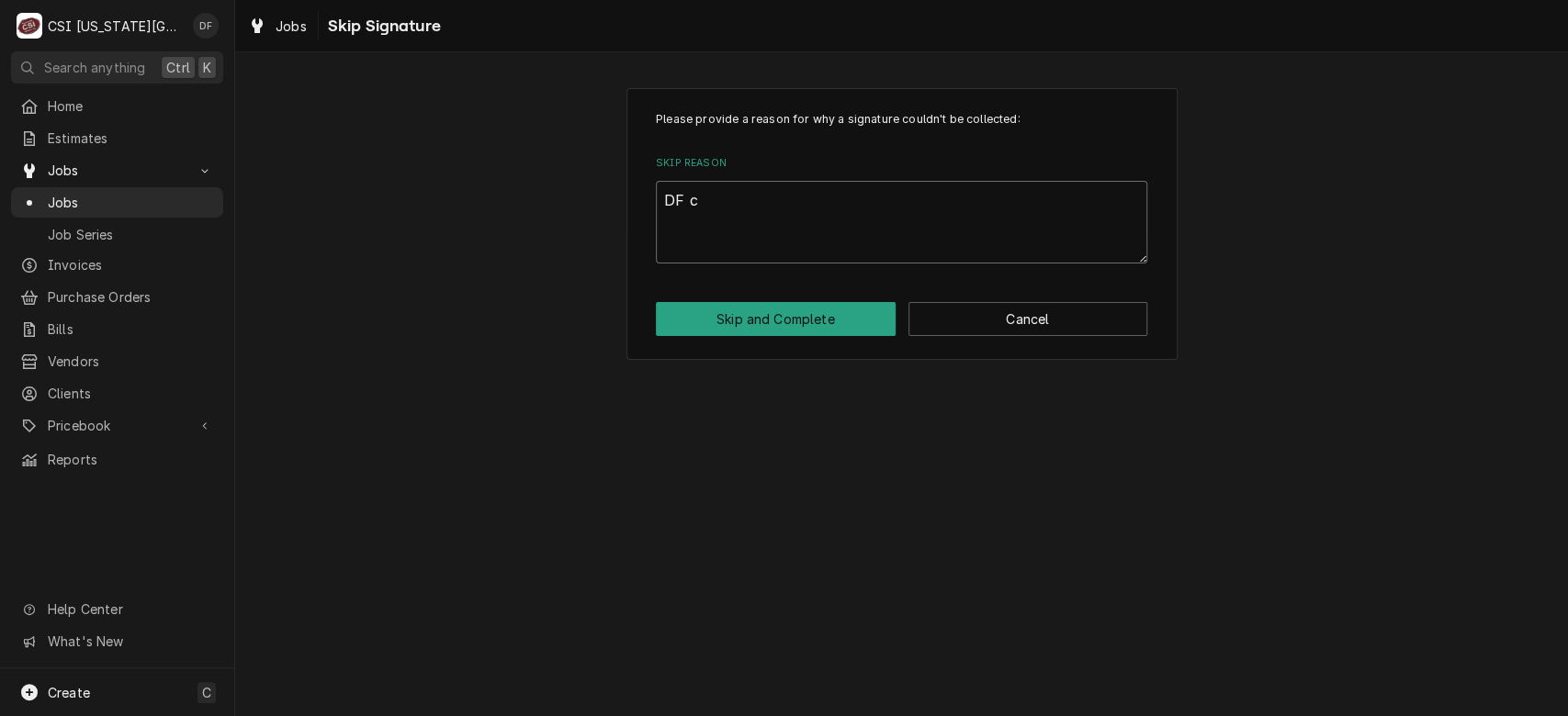
type textarea "DF cu"
type textarea "x"
type textarea "DF cus"
type textarea "x"
type textarea "DF cust"
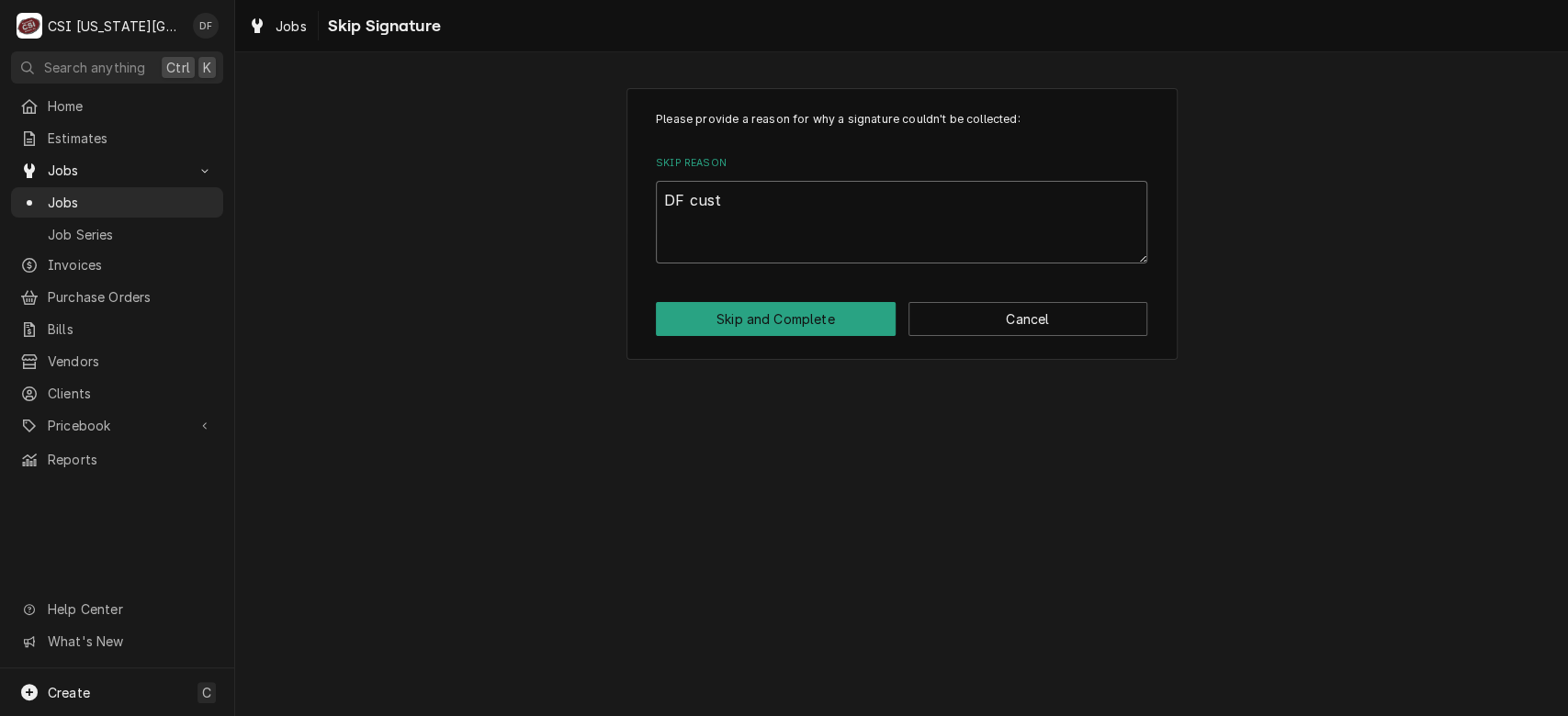
type textarea "x"
type textarea "DF custo"
type textarea "x"
type textarea "DF custom"
type textarea "x"
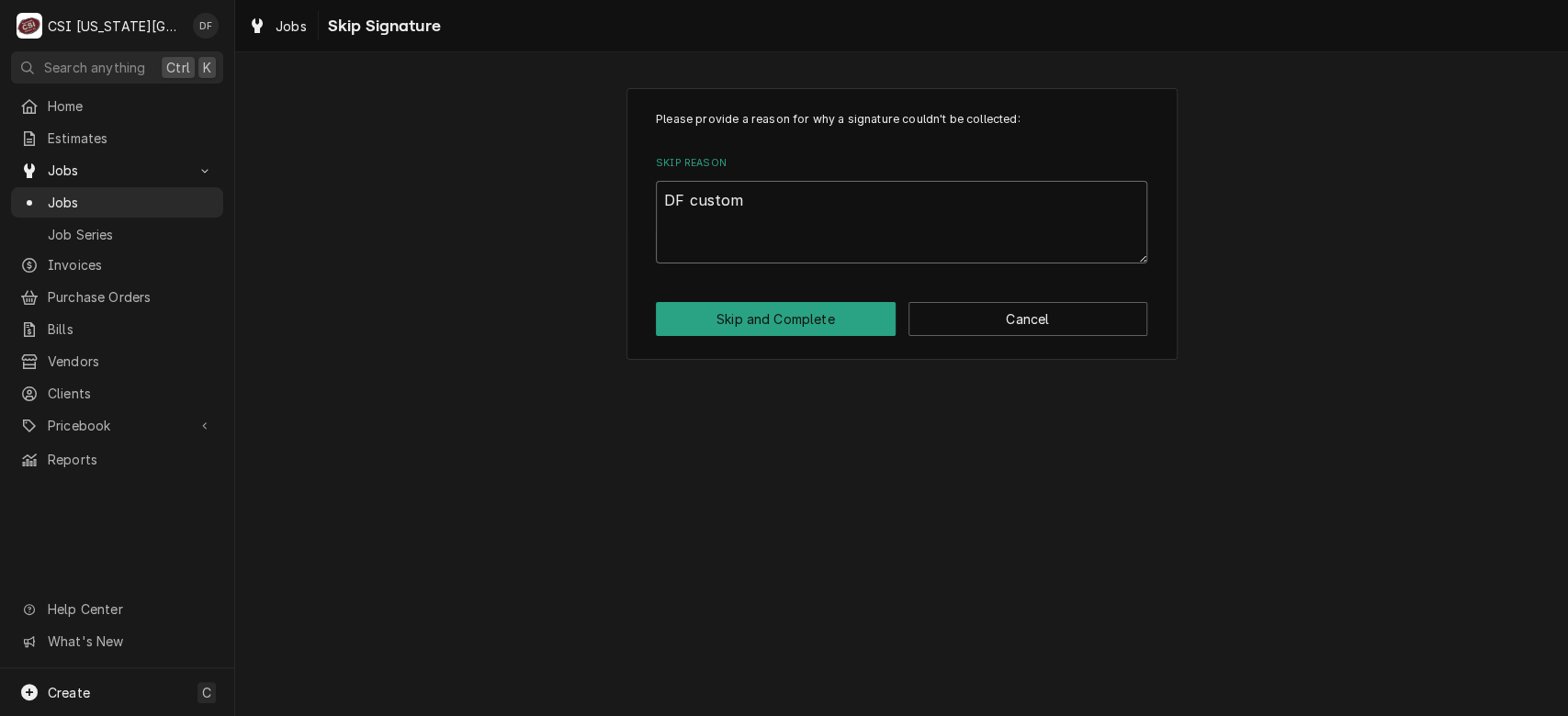
type textarea "DF custome"
type textarea "x"
type textarea "DF customer"
type textarea "x"
type textarea "DF customer"
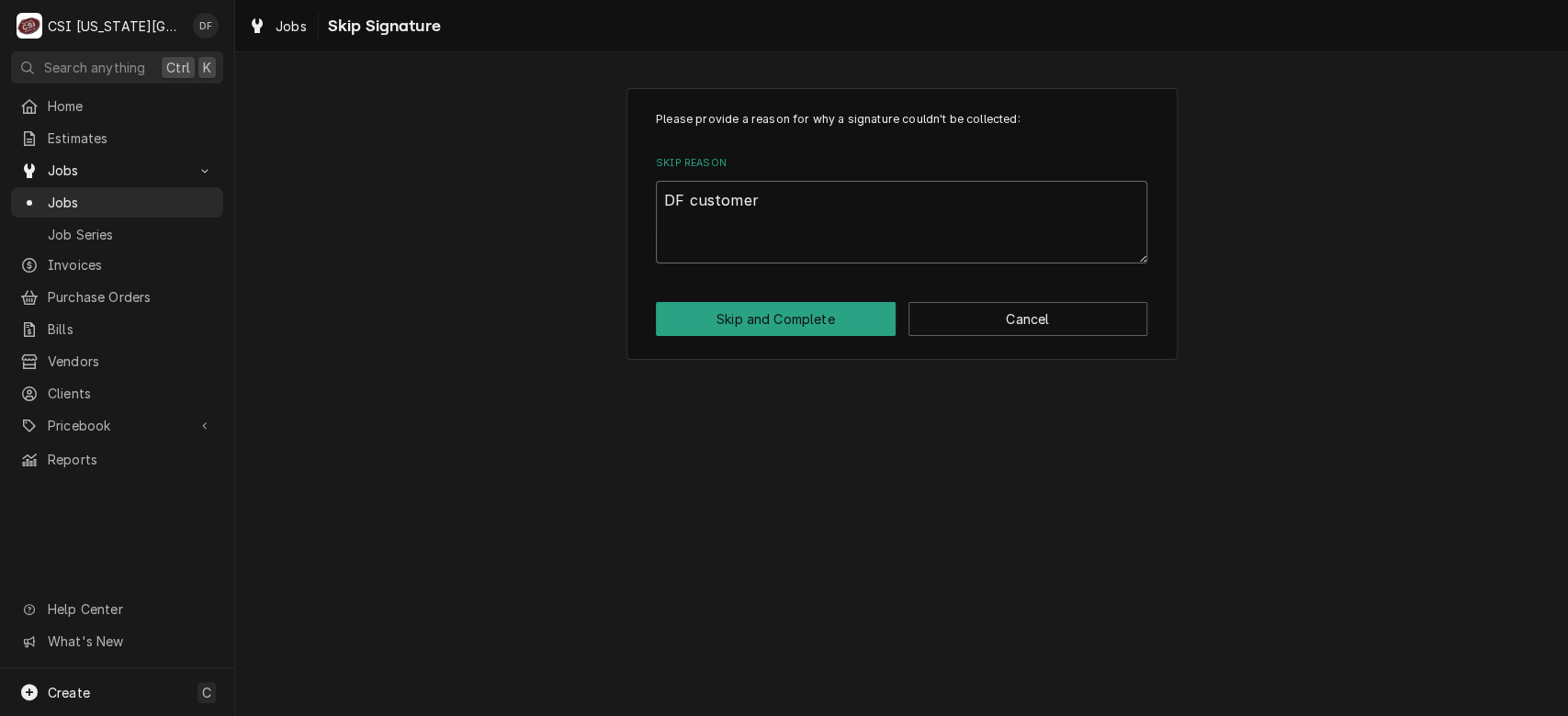
type textarea "x"
type textarea "DF customer h"
type textarea "x"
type textarea "DF customer ha"
type textarea "x"
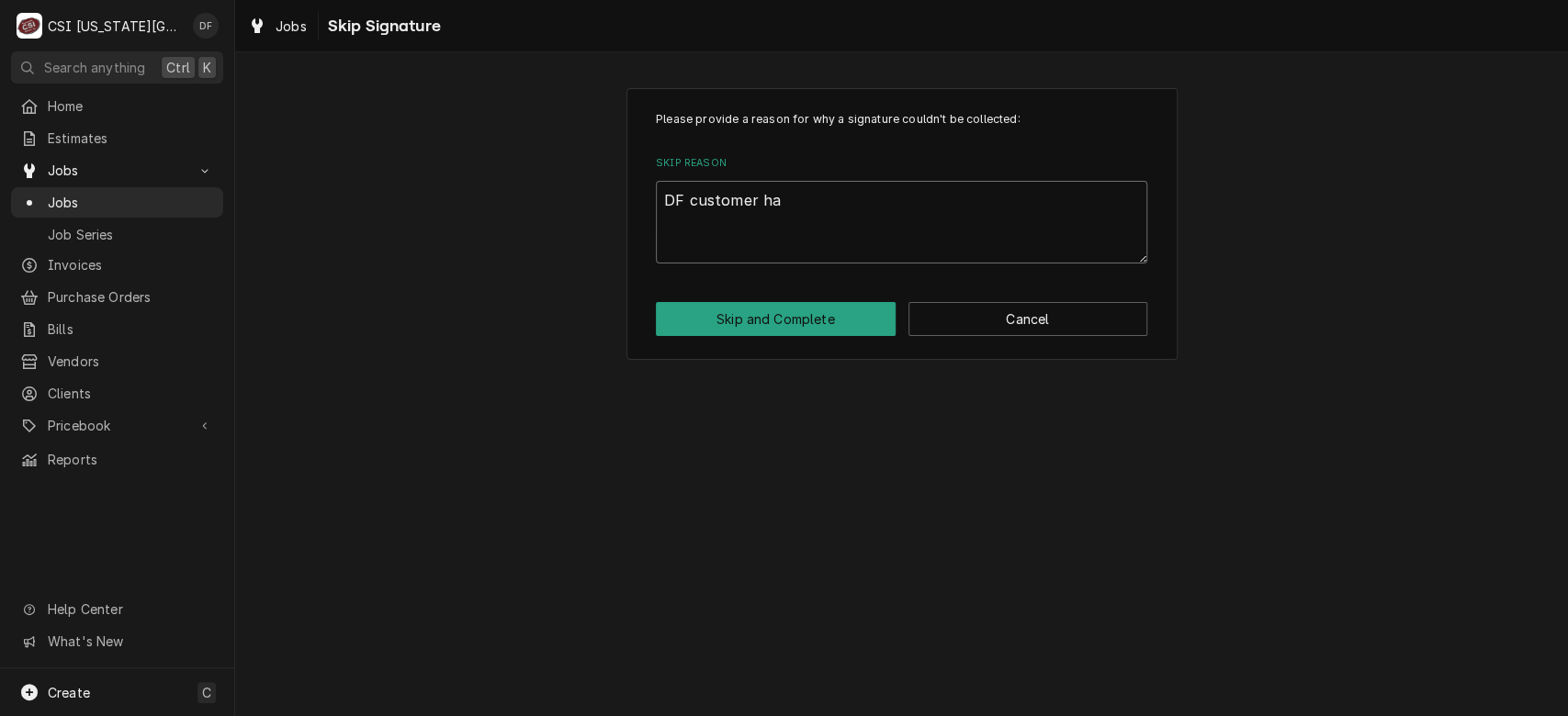
type textarea "DF customer has"
type textarea "x"
type textarea "DF customer hasn"
type textarea "x"
type textarea "DF customer hasn'"
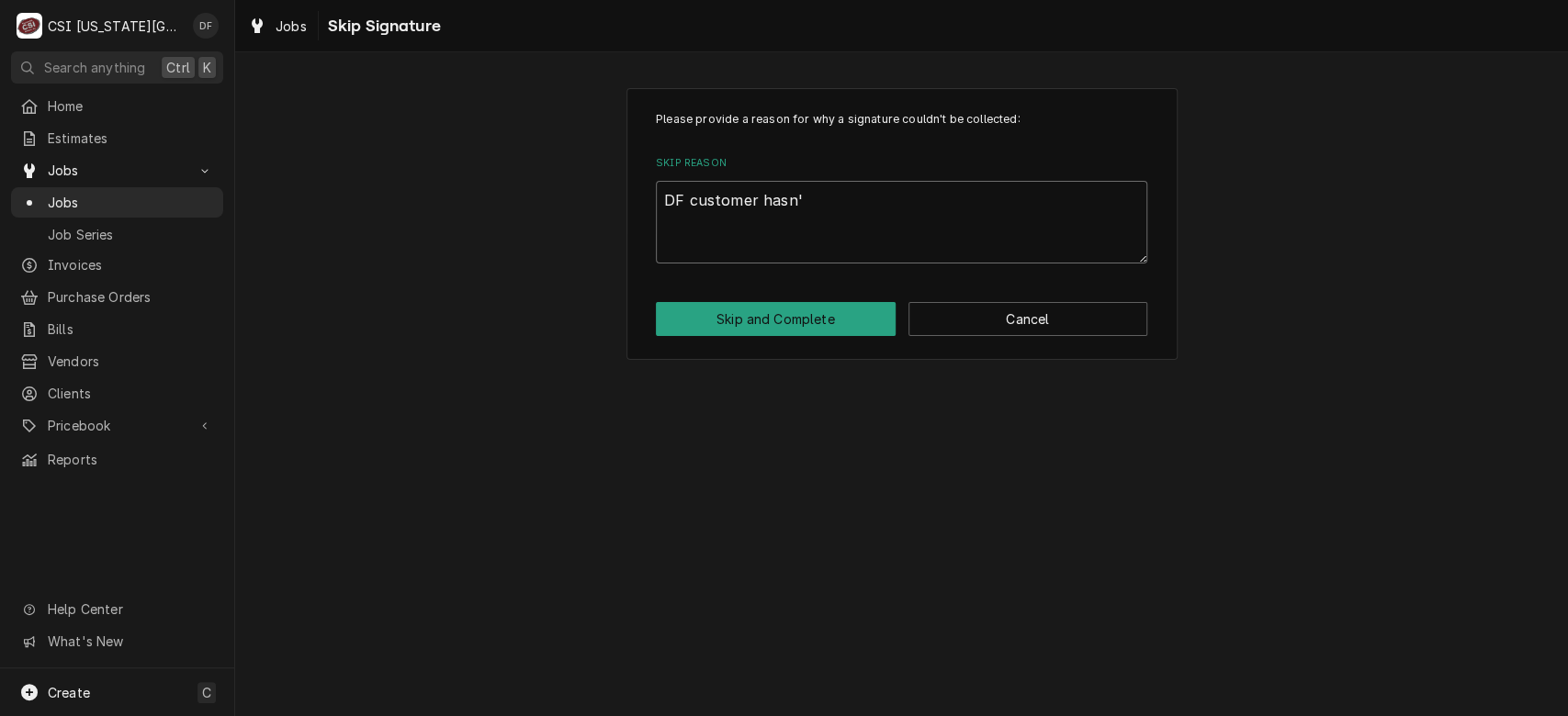
type textarea "x"
type textarea "DF customer hasn't"
type textarea "x"
type textarea "DF customer hasn't"
type textarea "x"
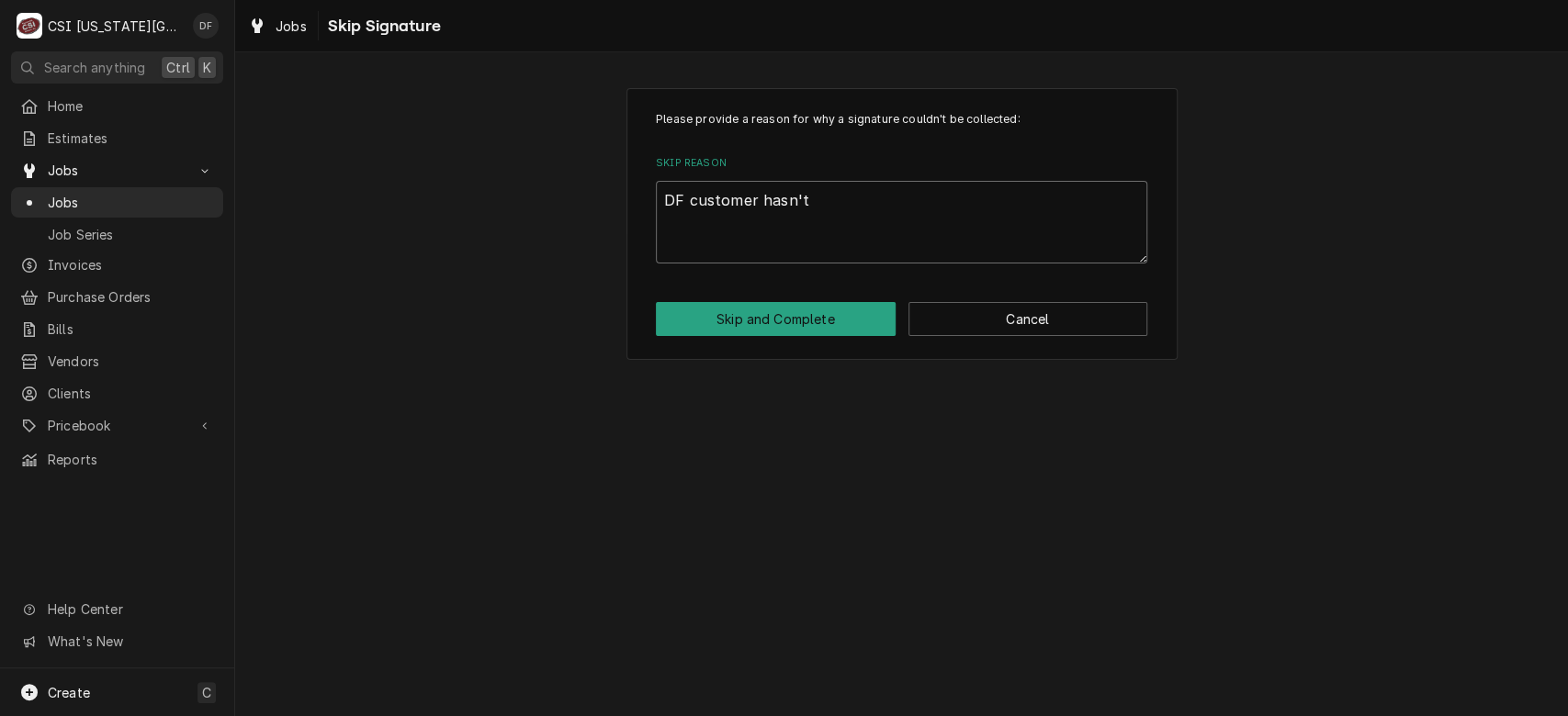
type textarea "DF customer hasn't c"
type textarea "x"
type textarea "DF customer hasn't ca"
type textarea "x"
type textarea "DF customer hasn't cal"
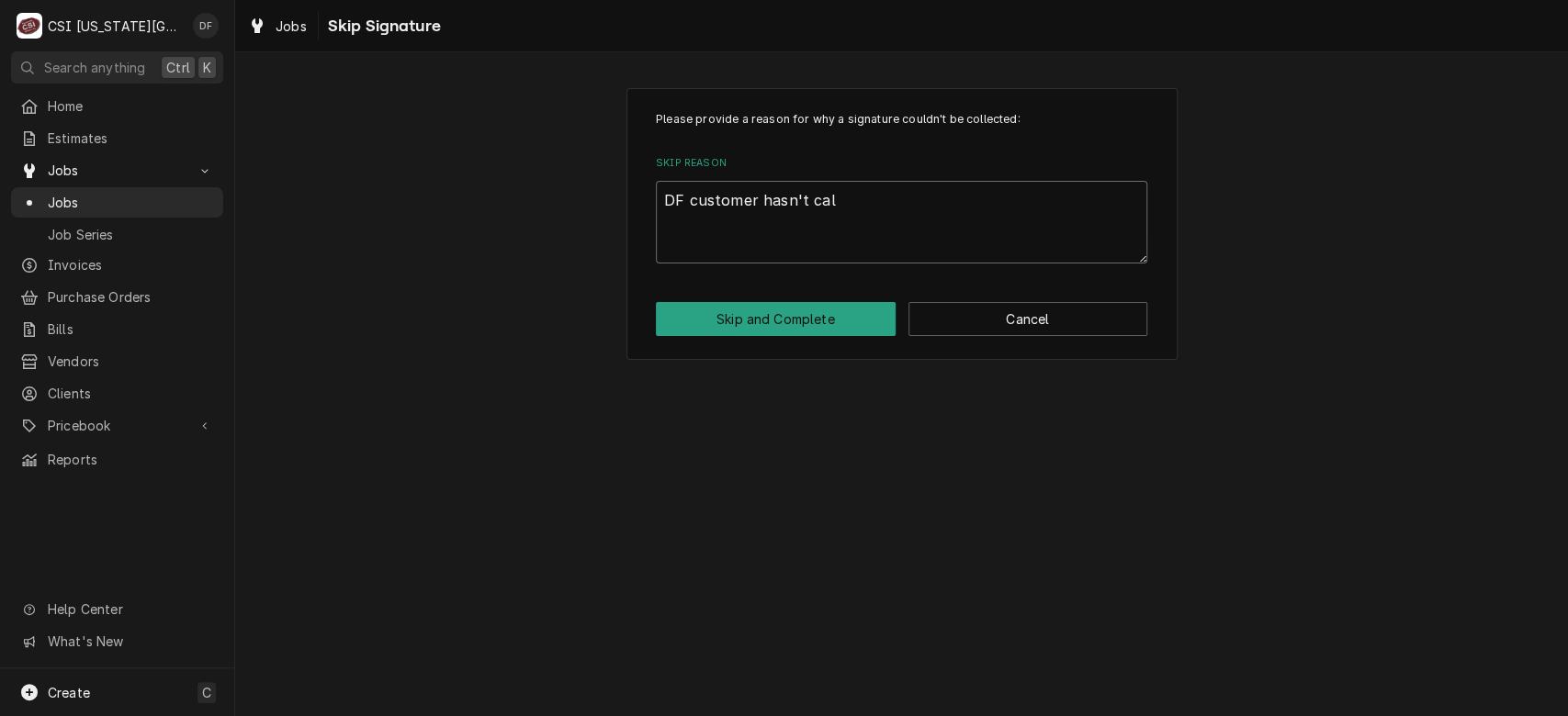
type textarea "x"
type textarea "DF customer hasn't calle"
type textarea "x"
type textarea "DF customer hasn't called"
type textarea "x"
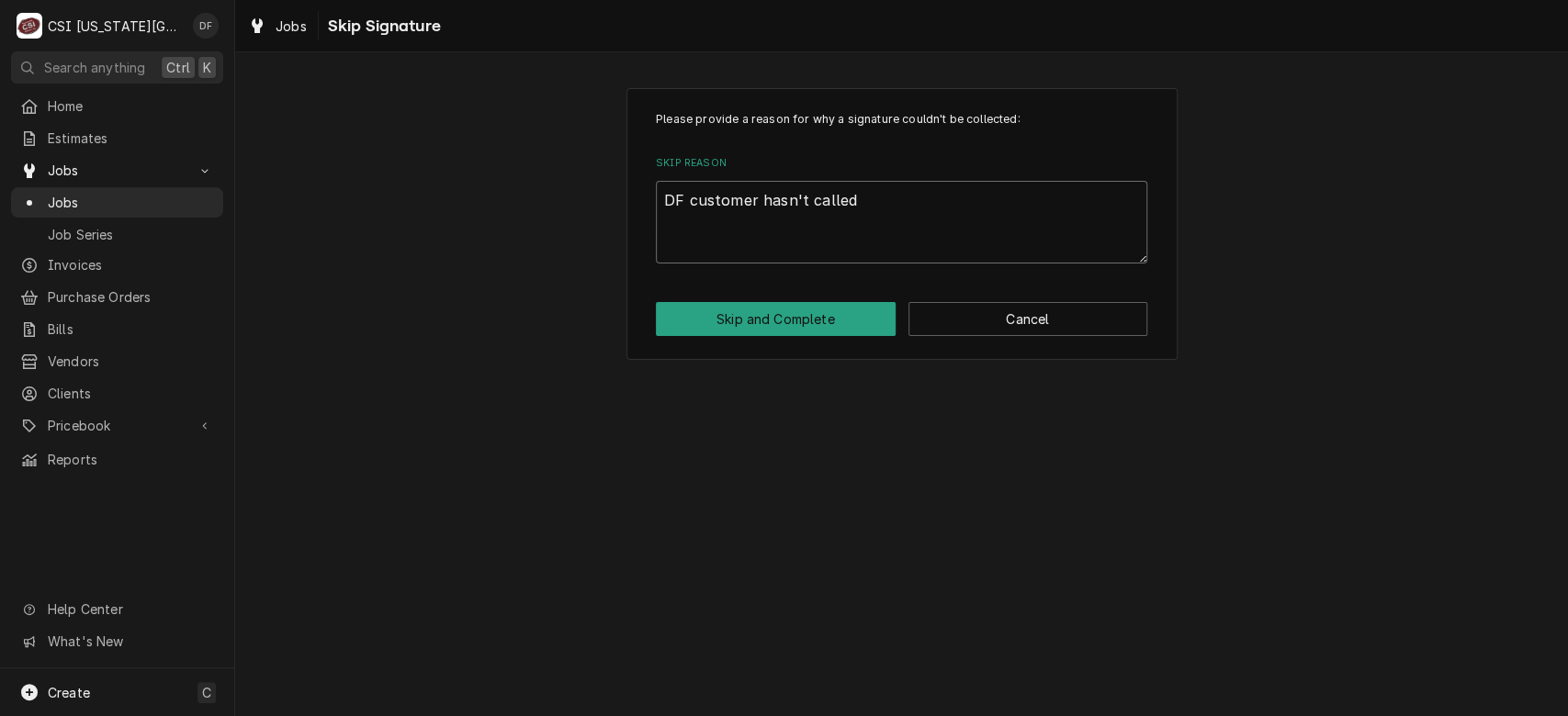
type textarea "DF customer hasn't called"
type textarea "x"
type textarea "DF customer hasn't called ba"
type textarea "x"
type textarea "DF customer hasn't called bac"
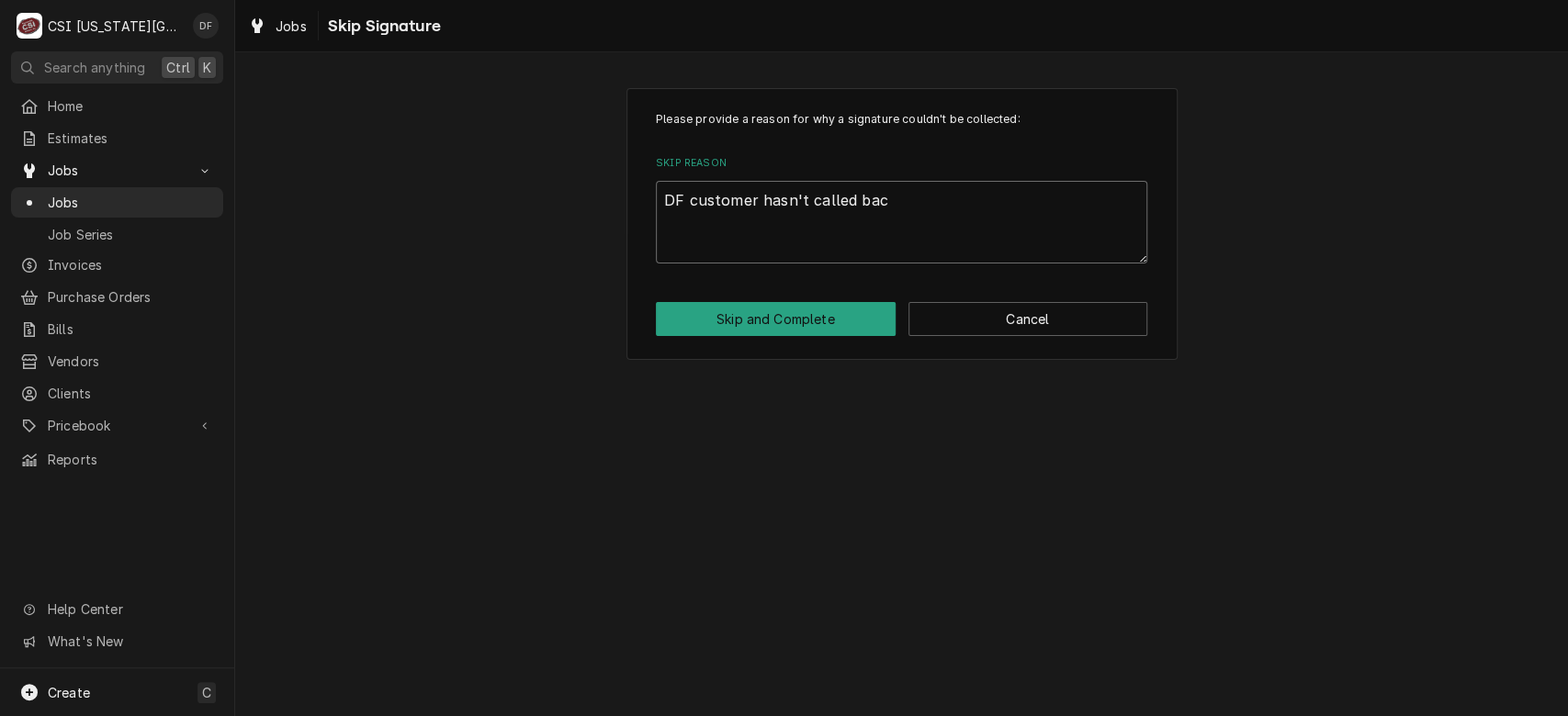
type textarea "x"
type textarea "DF customer hasn't called back"
type textarea "x"
type textarea "DF customer hasn't called back"
type textarea "x"
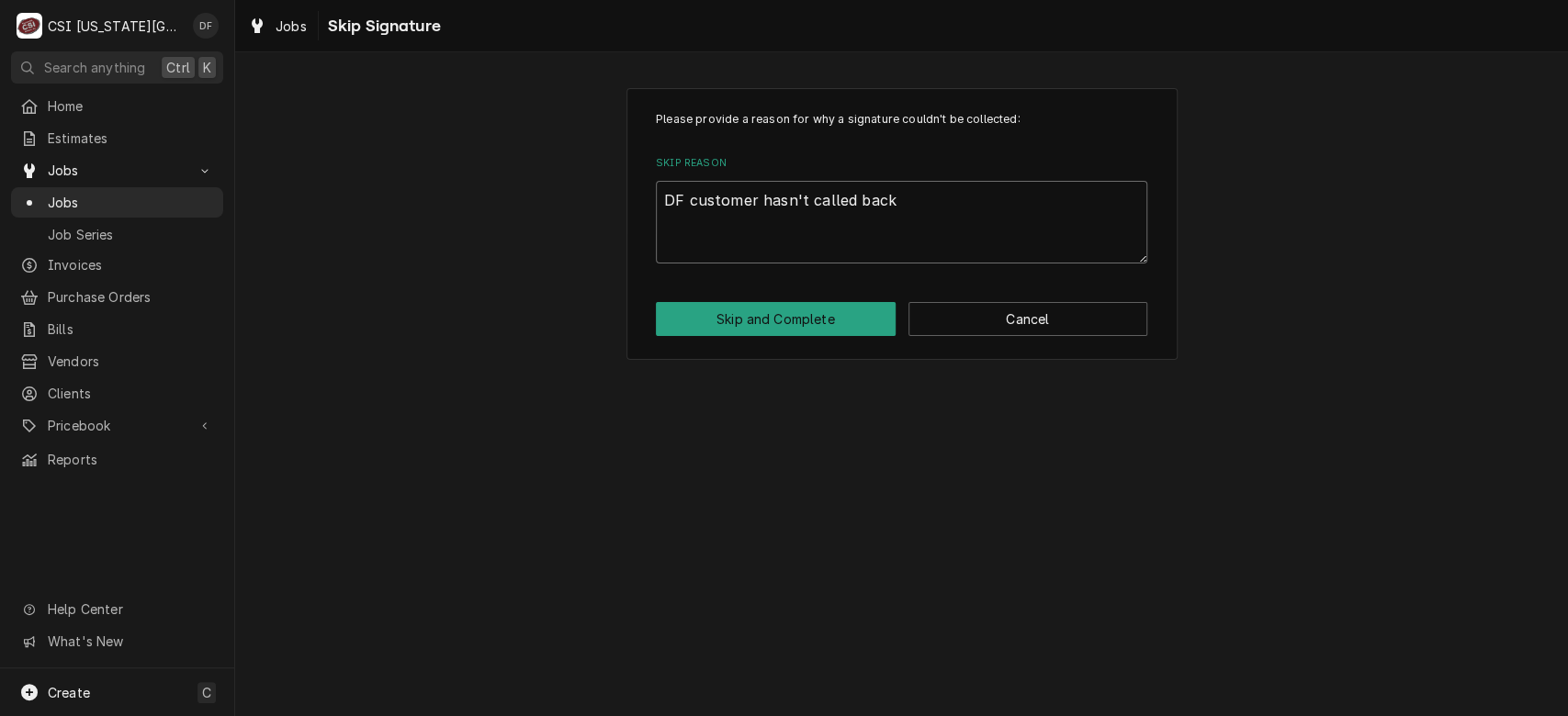
type textarea "DF customer hasn't called back w"
type textarea "x"
type textarea "DF customer hasn't called back wi"
type textarea "x"
type textarea "DF customer hasn't called back wit"
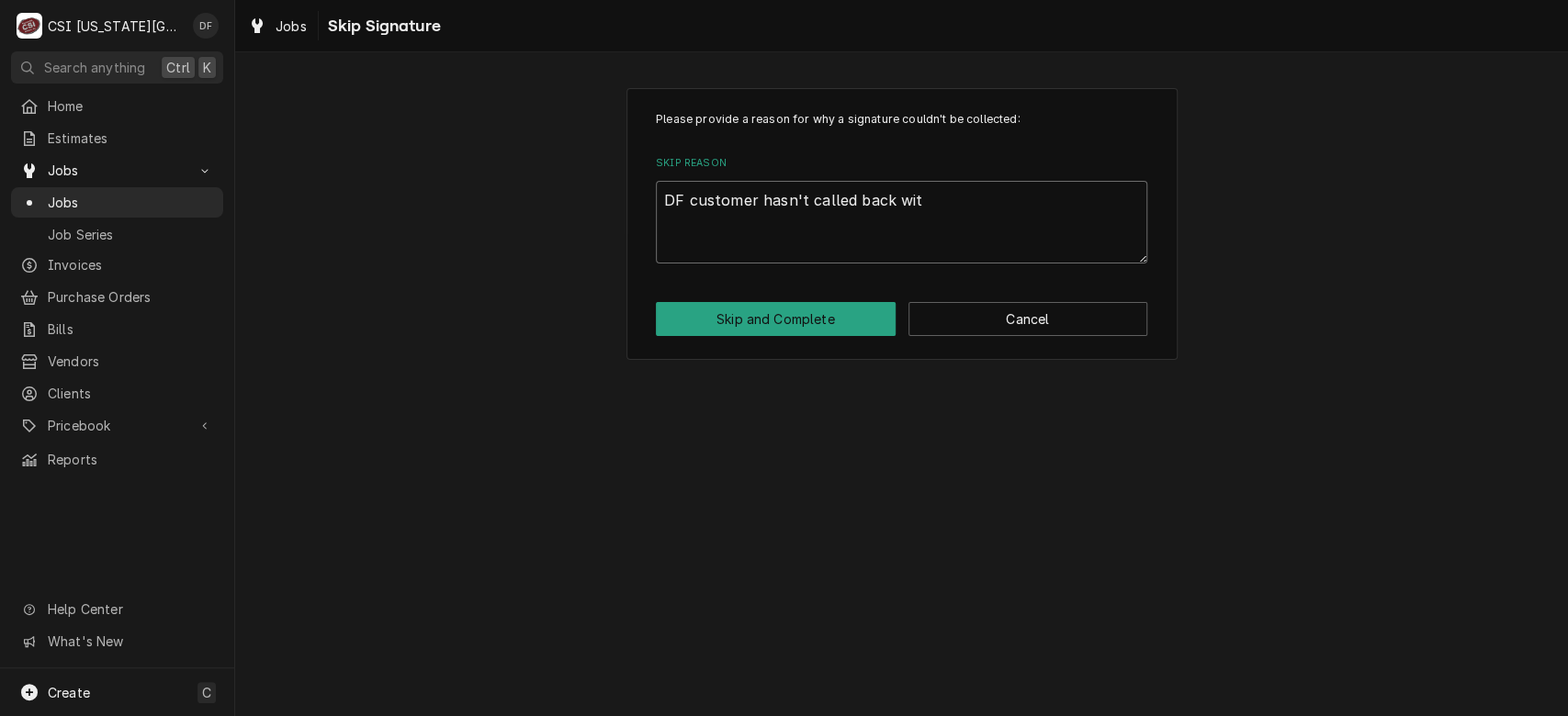
type textarea "x"
type textarea "DF customer hasn't called back with"
type textarea "x"
type textarea "DF customer hasn't called back with"
type textarea "x"
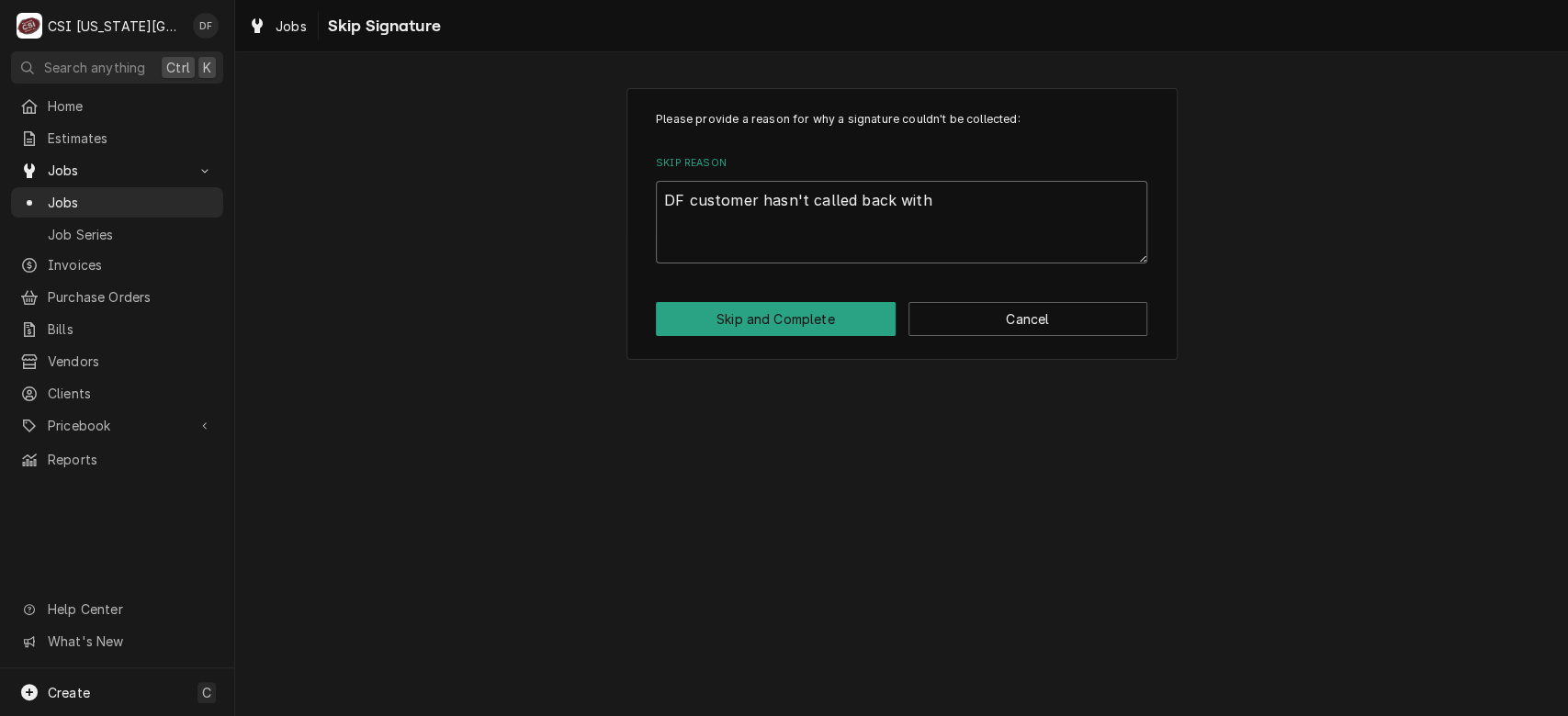
type textarea "DF customer hasn't called back with i"
type textarea "x"
type textarea "DF customer hasn't called back with is"
type textarea "x"
type textarea "DF customer hasn't called back with iss"
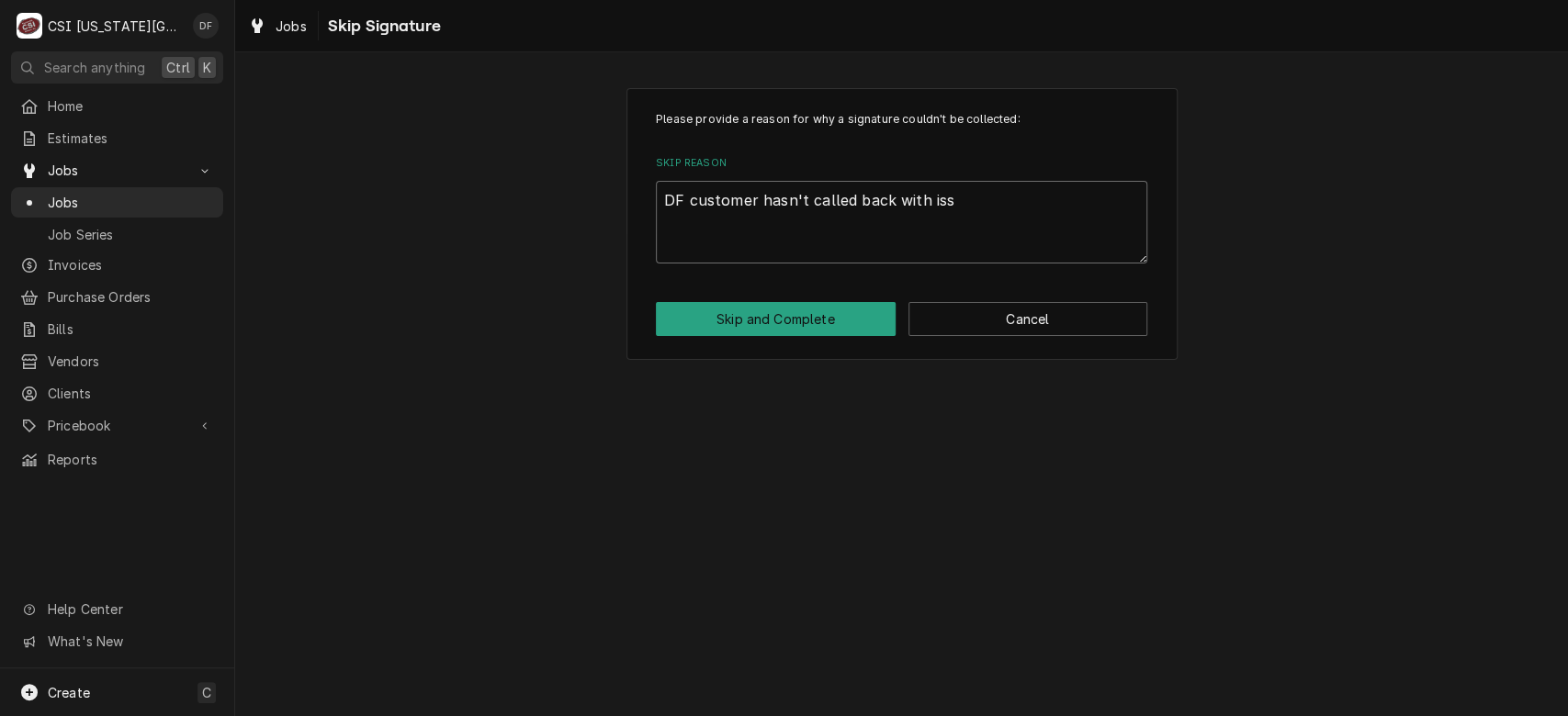
type textarea "x"
type textarea "DF customer hasn't called back with issu"
type textarea "x"
type textarea "DF customer hasn't called back with issue"
type textarea "x"
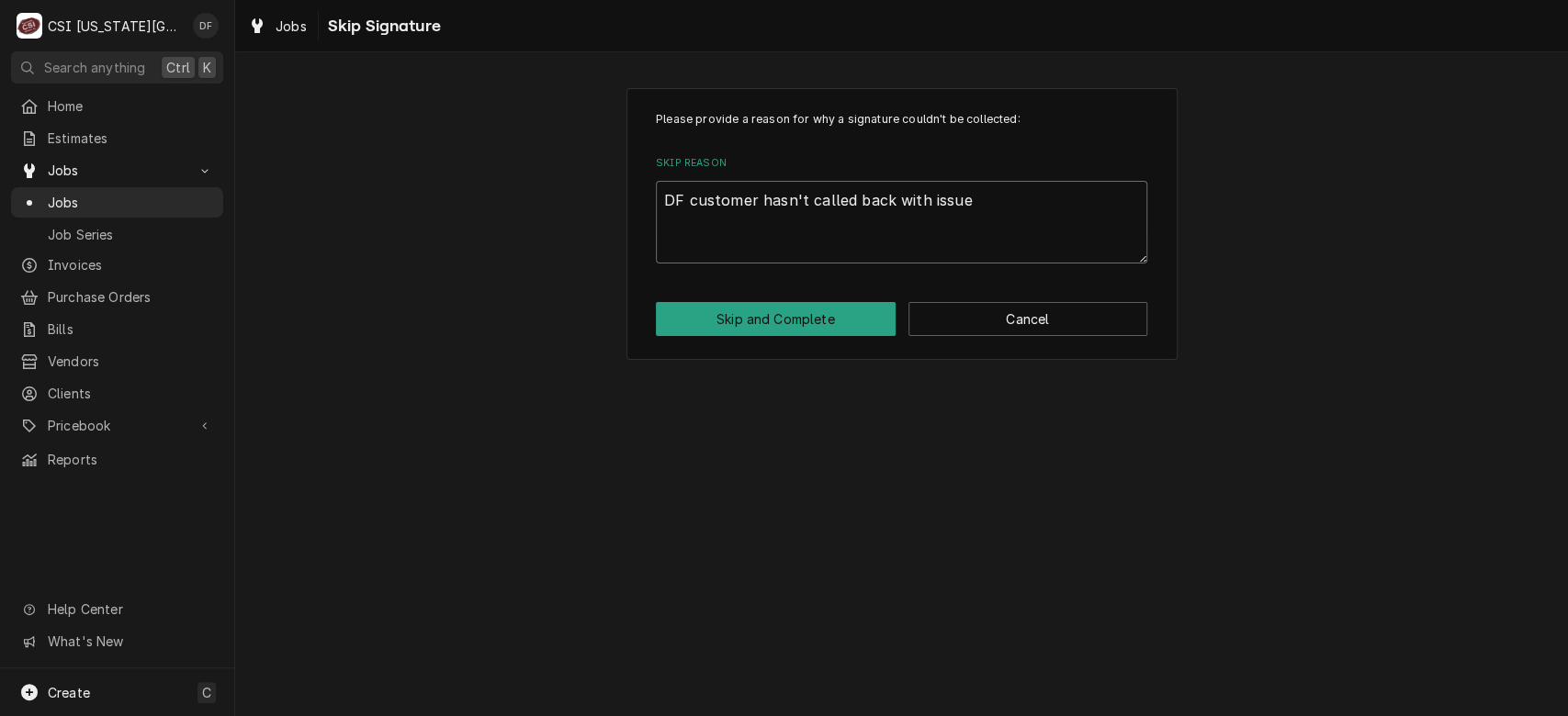
type textarea "DF customer hasn't called back with issues"
type textarea "x"
type textarea "DF customer hasn't called back with issues,"
type textarea "x"
type textarea "DF customer hasn't called back with issues,"
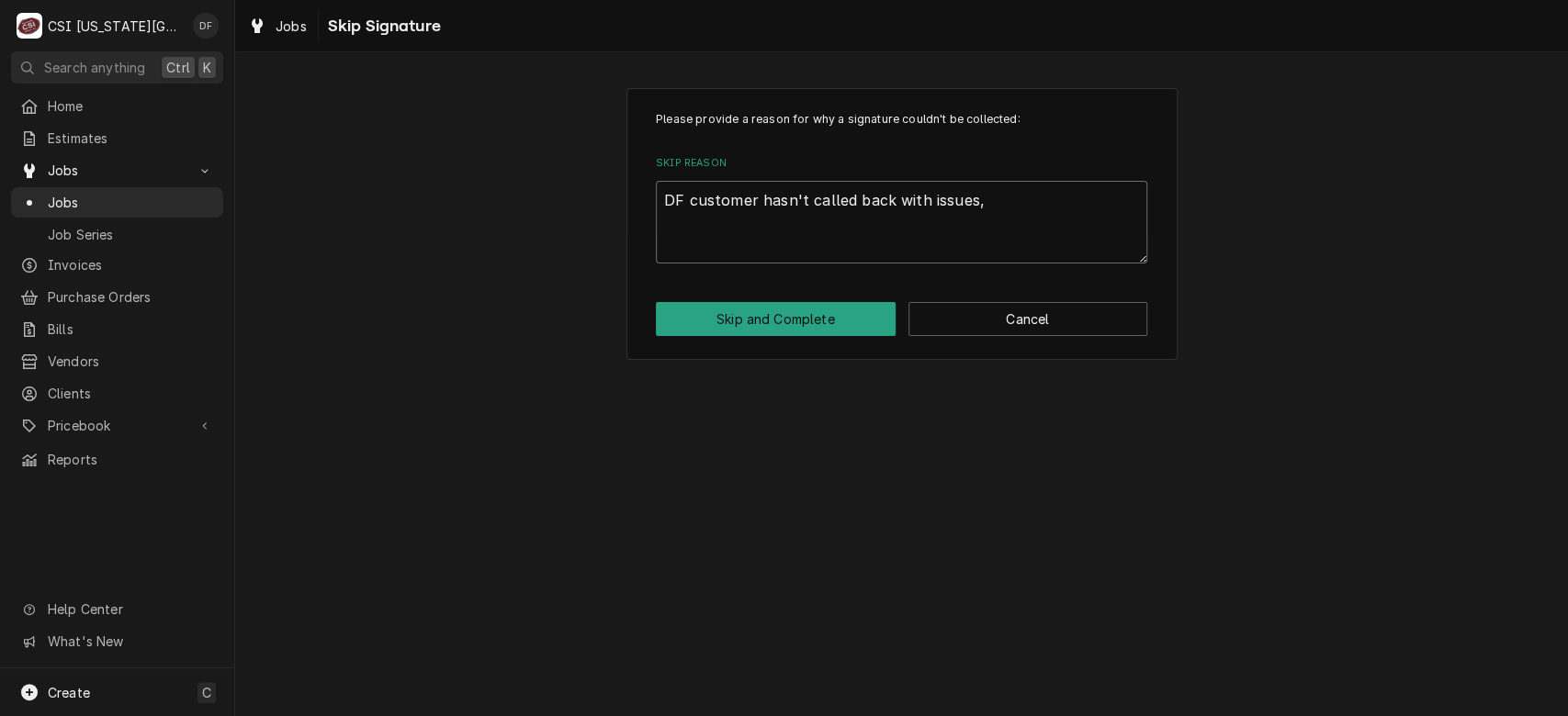
type textarea "x"
type textarea "DF customer hasn't called back with issues, c"
type textarea "x"
type textarea "DF customer hasn't called back with issues, co"
type textarea "x"
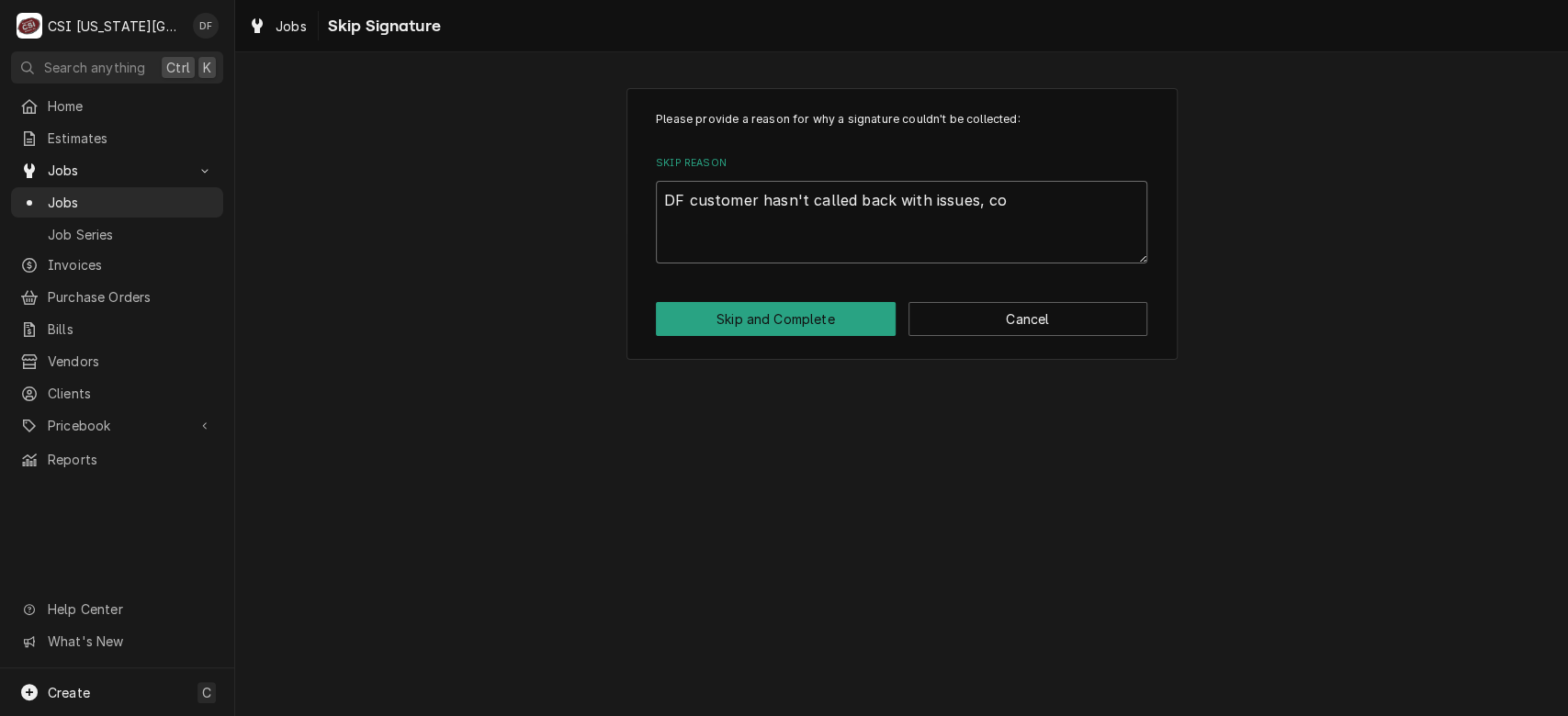
type textarea "DF customer hasn't called back with issues, com"
type textarea "x"
type textarea "DF customer hasn't called back with issues, comp"
type textarea "x"
type textarea "DF customer hasn't called back with issues, compl"
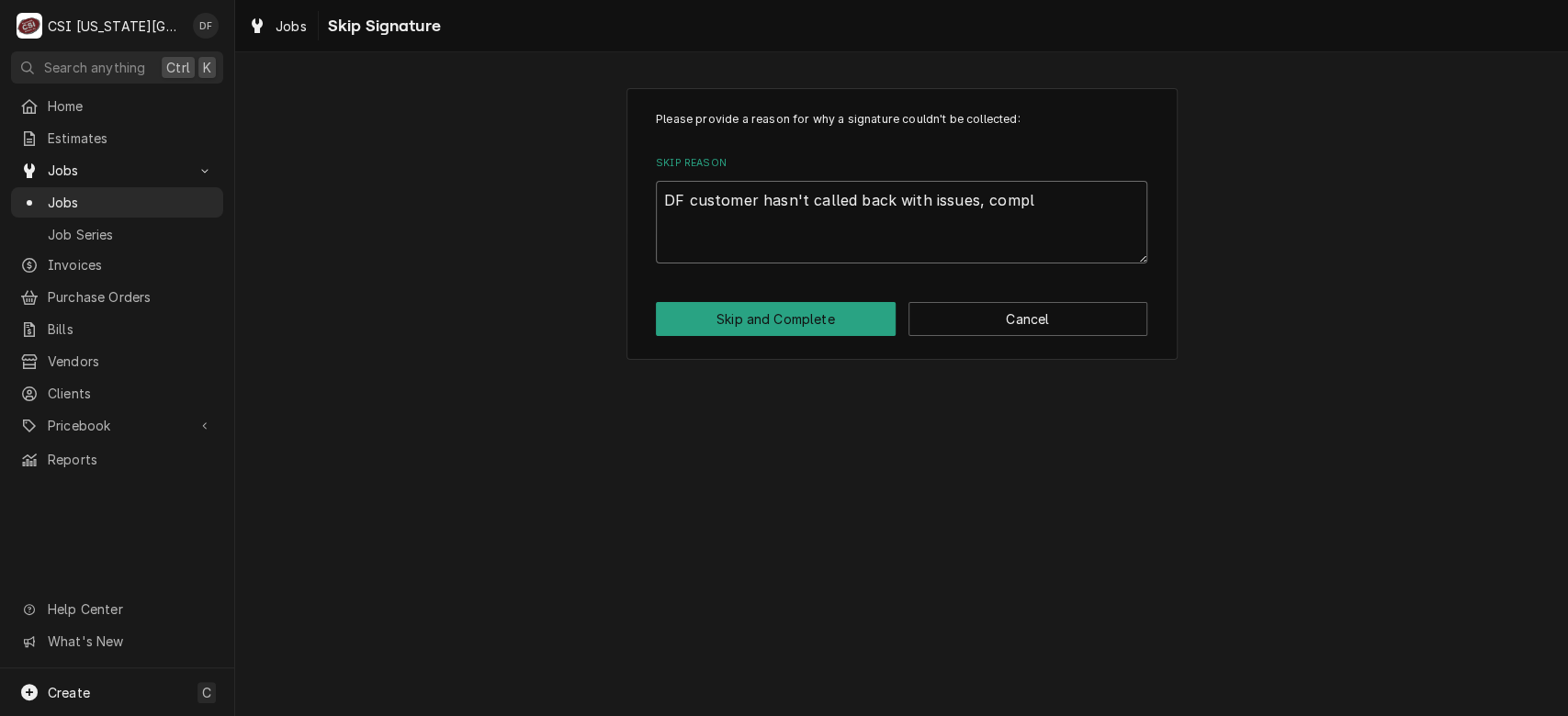
type textarea "x"
type textarea "DF customer hasn't called back with issues, comple"
type textarea "x"
type textarea "DF customer hasn't called back with issues, complet"
type textarea "x"
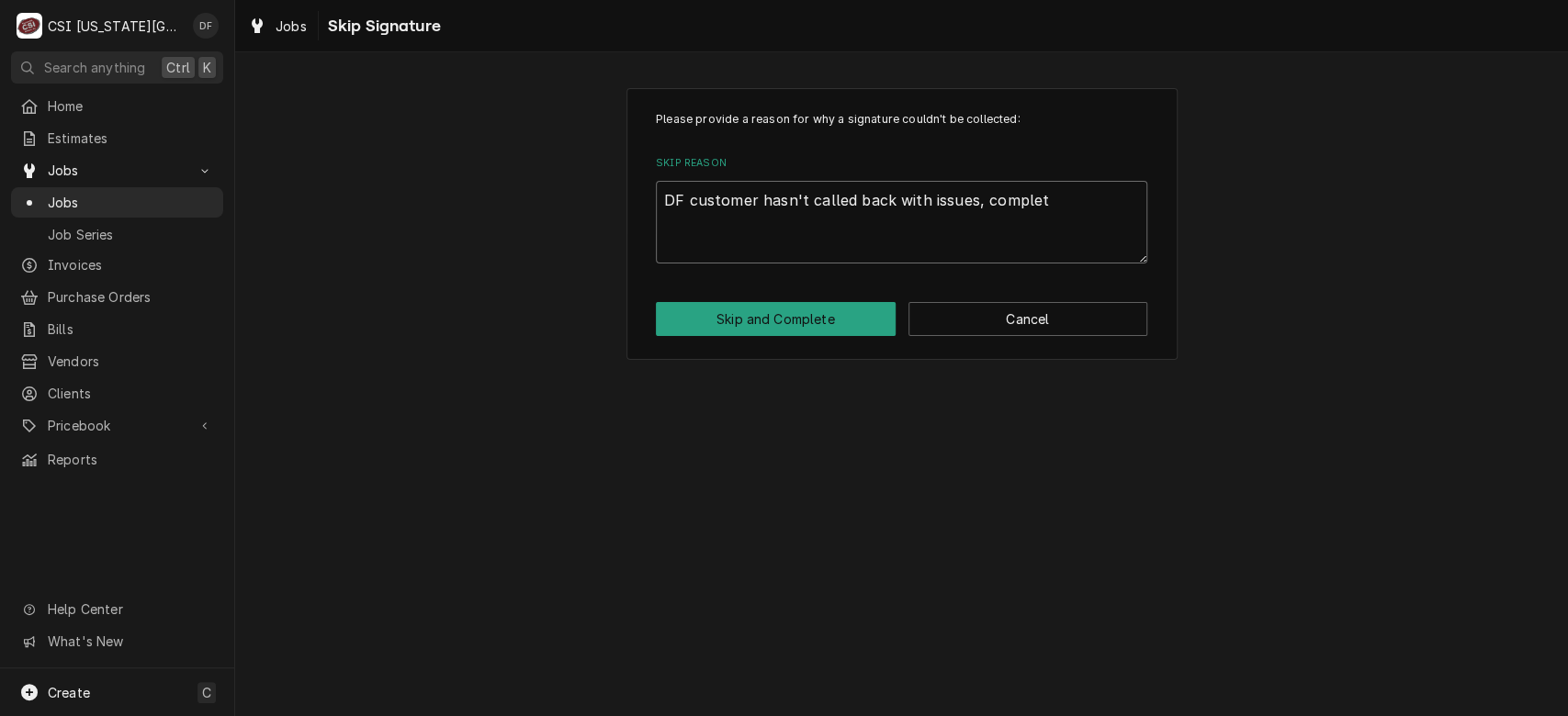
type textarea "DF customer hasn't called back with issues, completi"
type textarea "x"
type textarea "DF customer hasn't called back with issues, completin"
type textarea "x"
type textarea "DF customer hasn't called back with issues, completing"
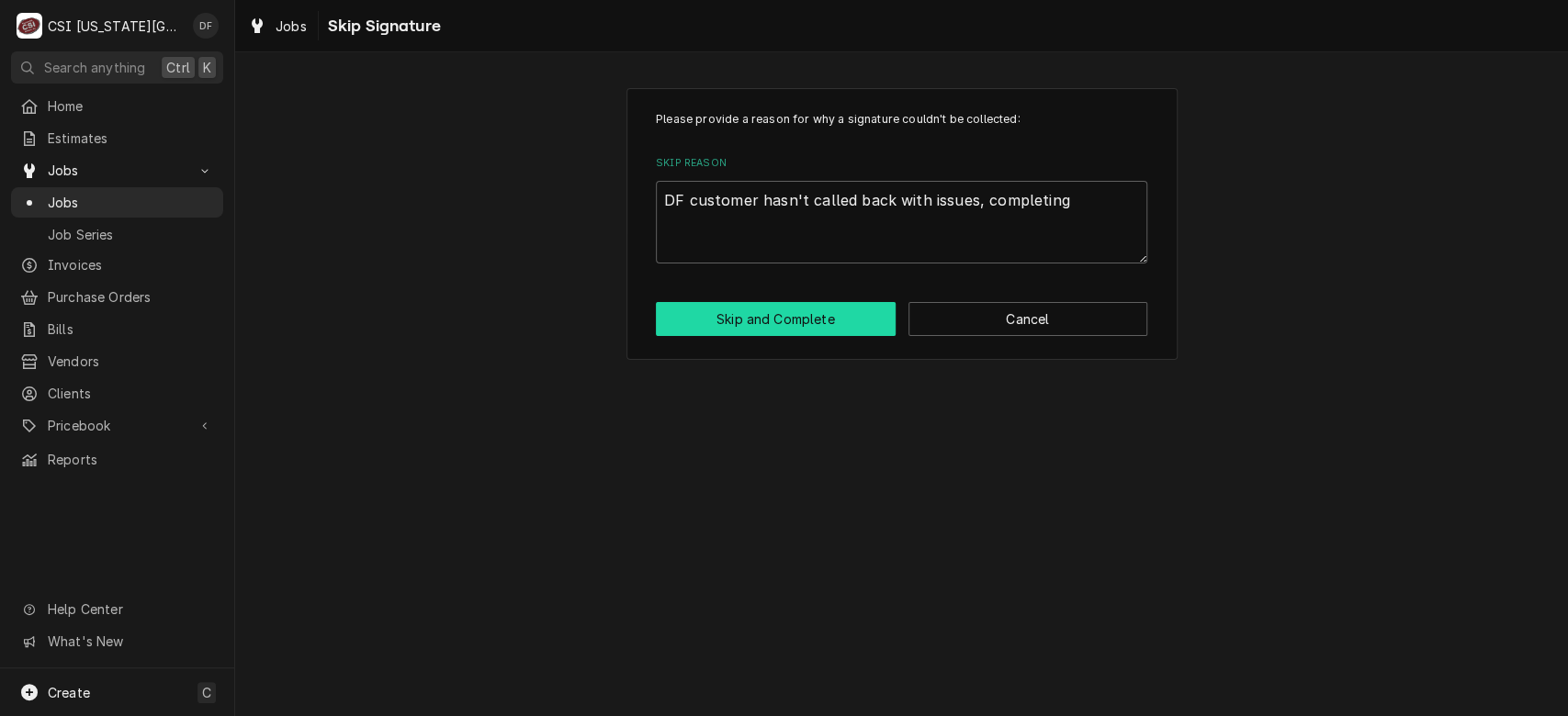
click at [830, 316] on button "Skip and Complete" at bounding box center [775, 319] width 240 height 34
type textarea "x"
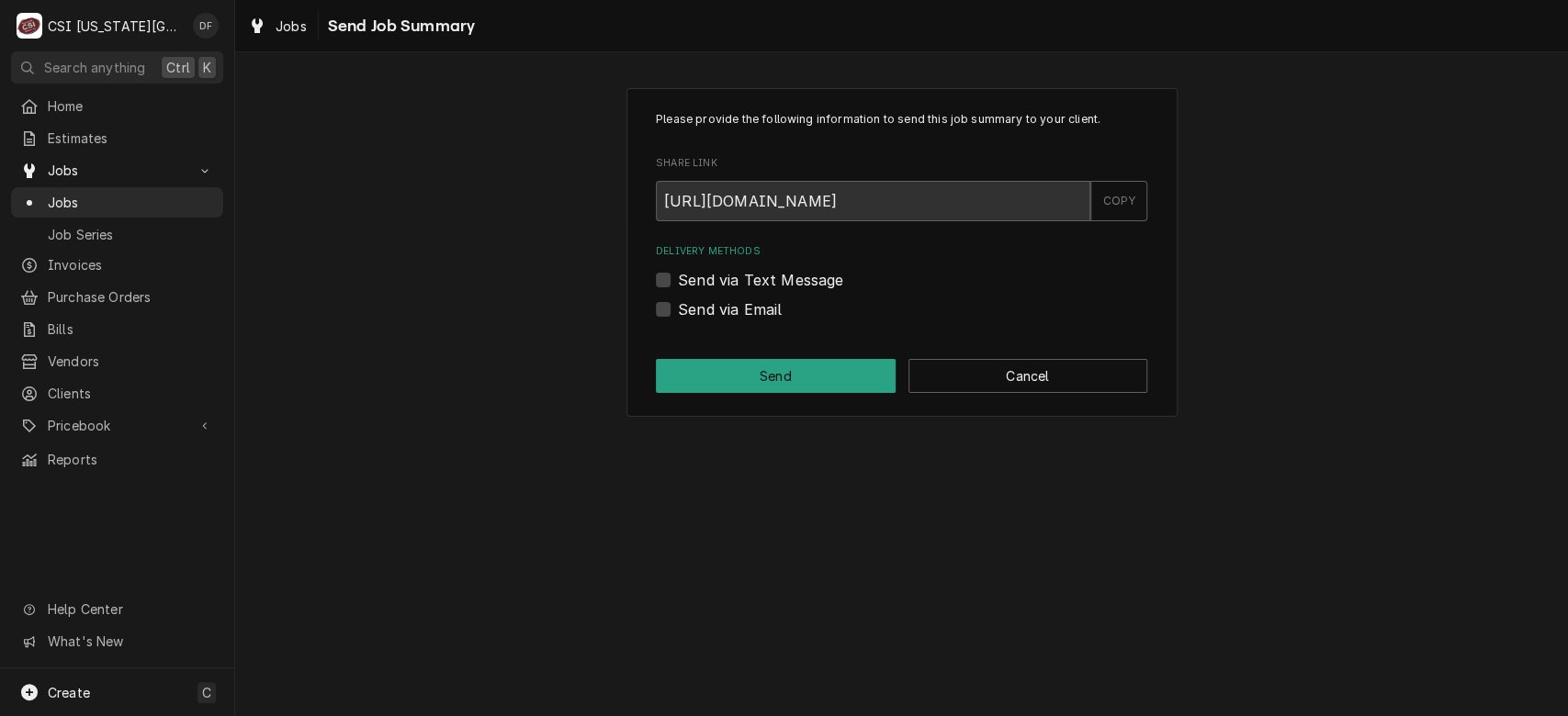
click at [1018, 357] on div "Please provide the following information to send this job summary to your clien…" at bounding box center [901, 252] width 551 height 329
click at [1012, 389] on button "Cancel" at bounding box center [1028, 376] width 240 height 34
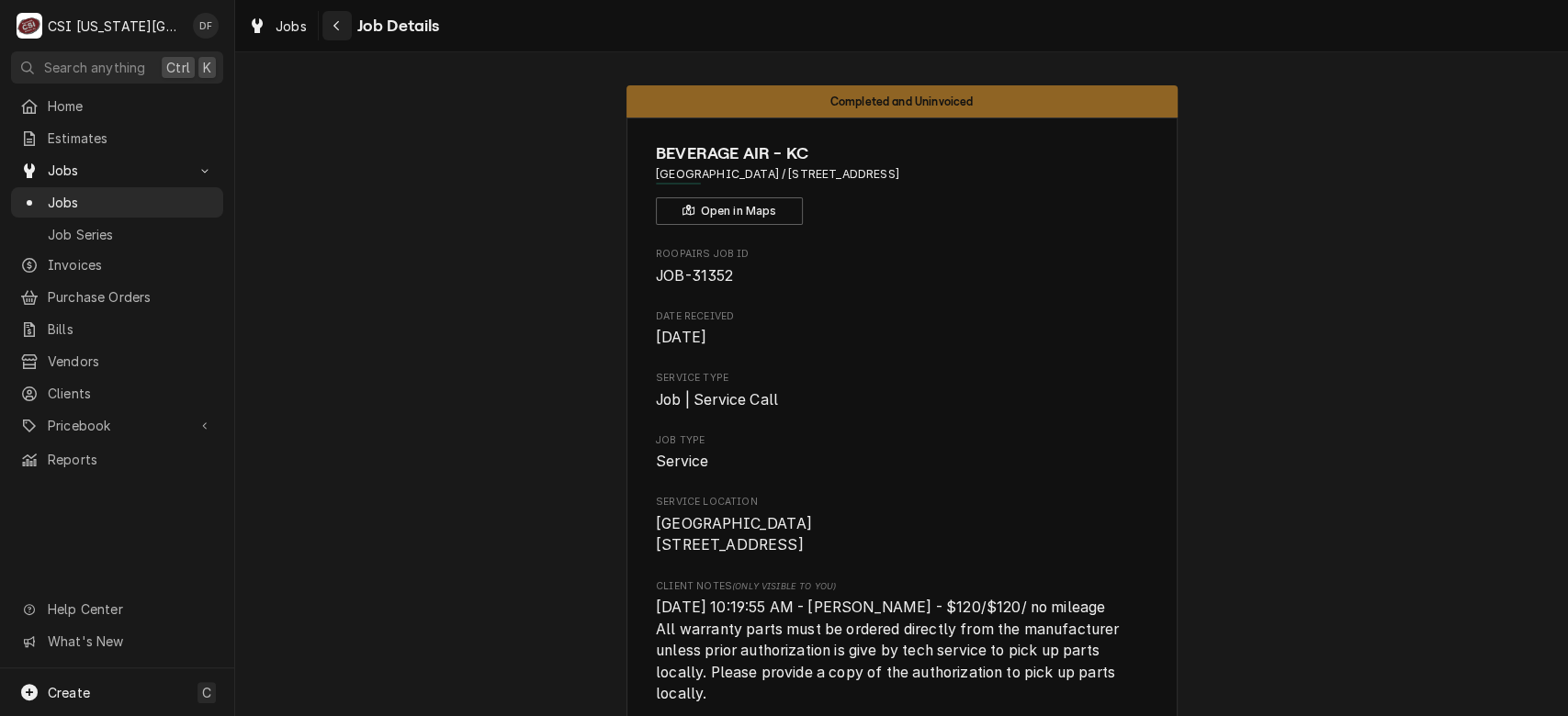
click at [332, 35] on button "Navigate back" at bounding box center [337, 25] width 29 height 29
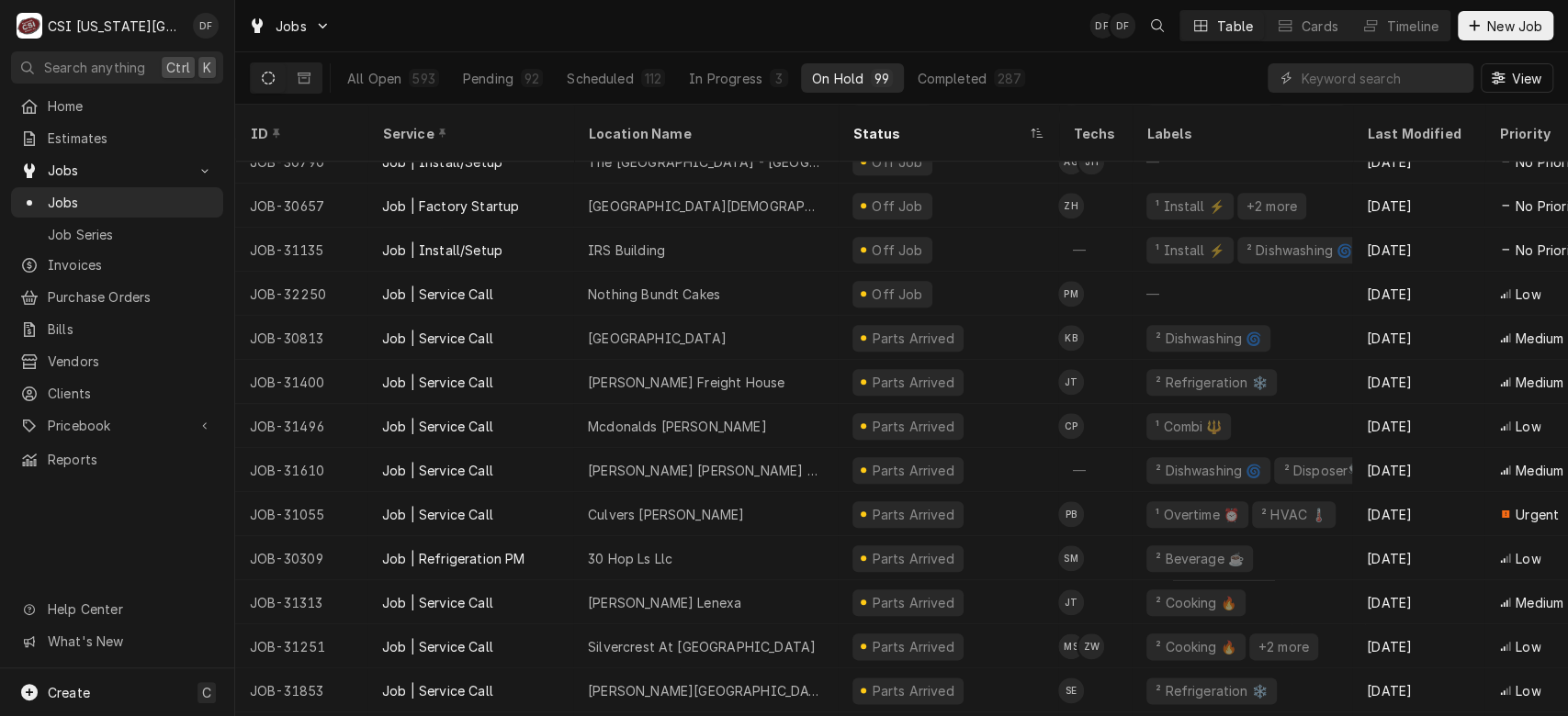
scroll to position [1218, 0]
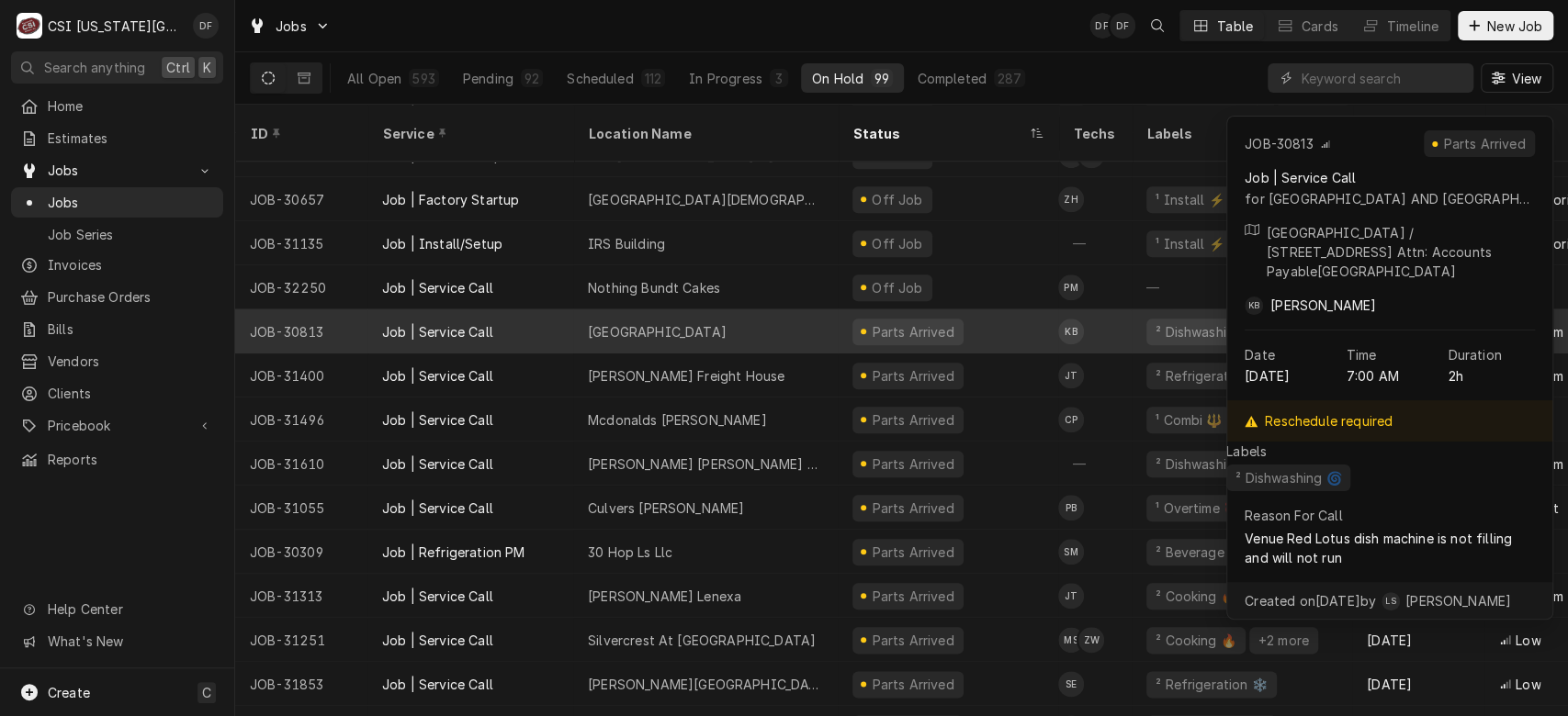
click at [915, 322] on div "Parts Arrived" at bounding box center [947, 331] width 220 height 44
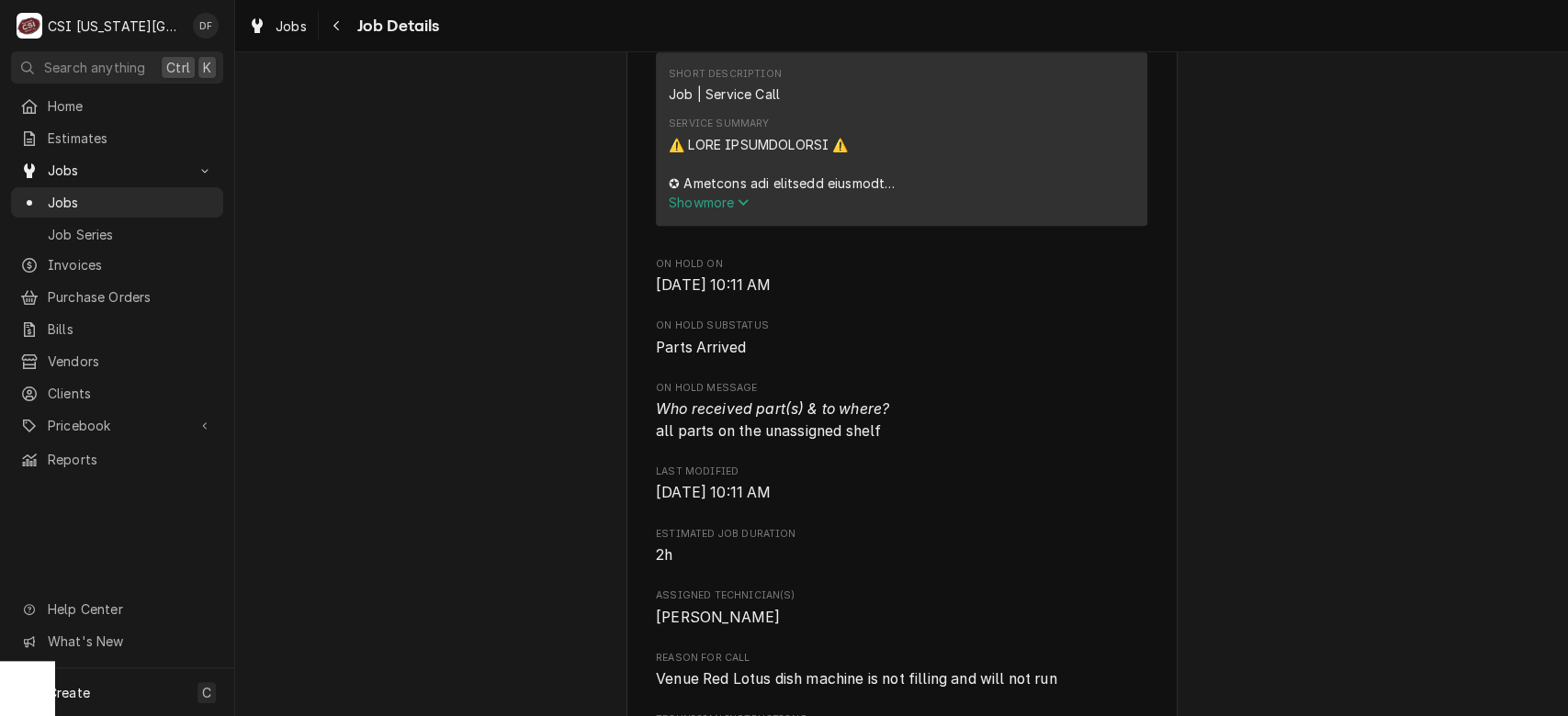
scroll to position [894, 0]
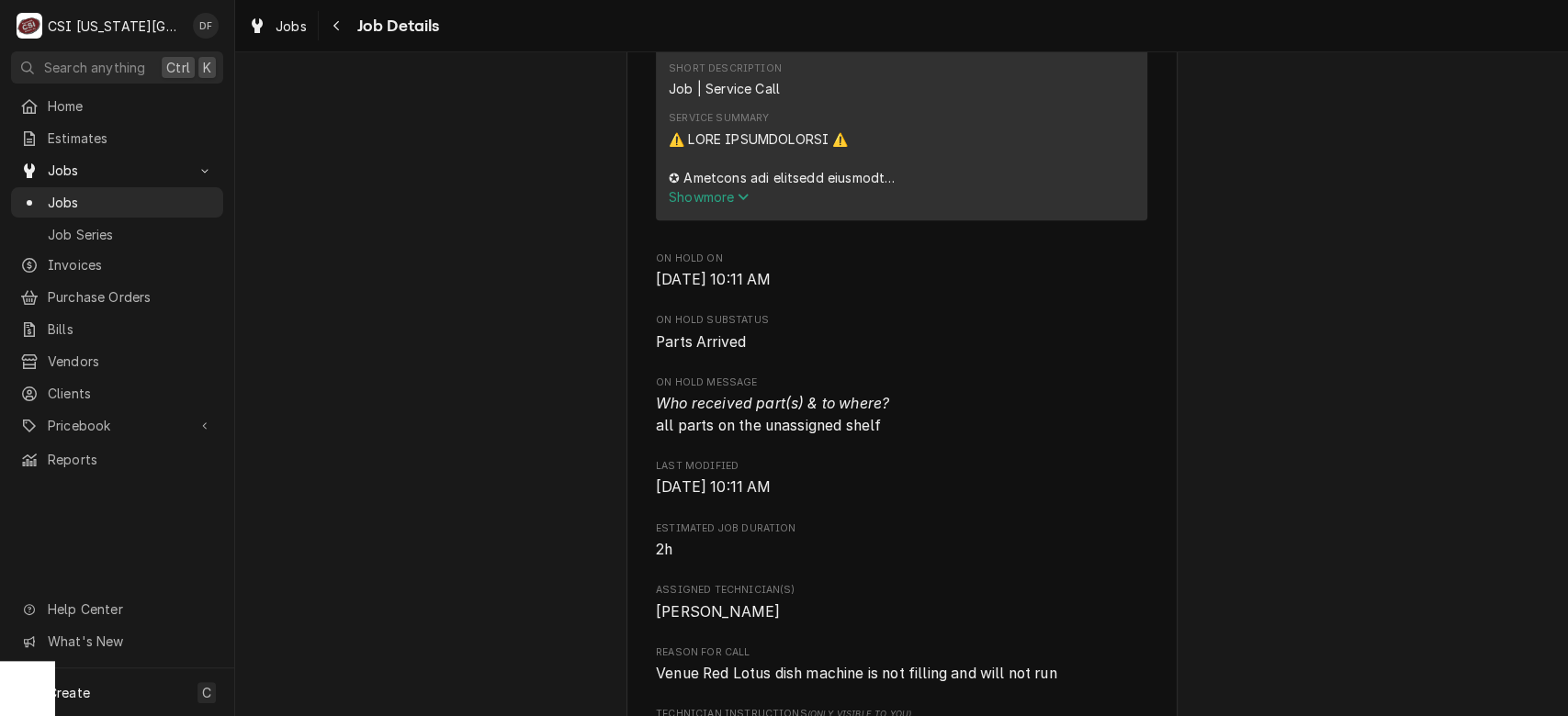
click at [721, 197] on span "Show more" at bounding box center [709, 197] width 81 height 16
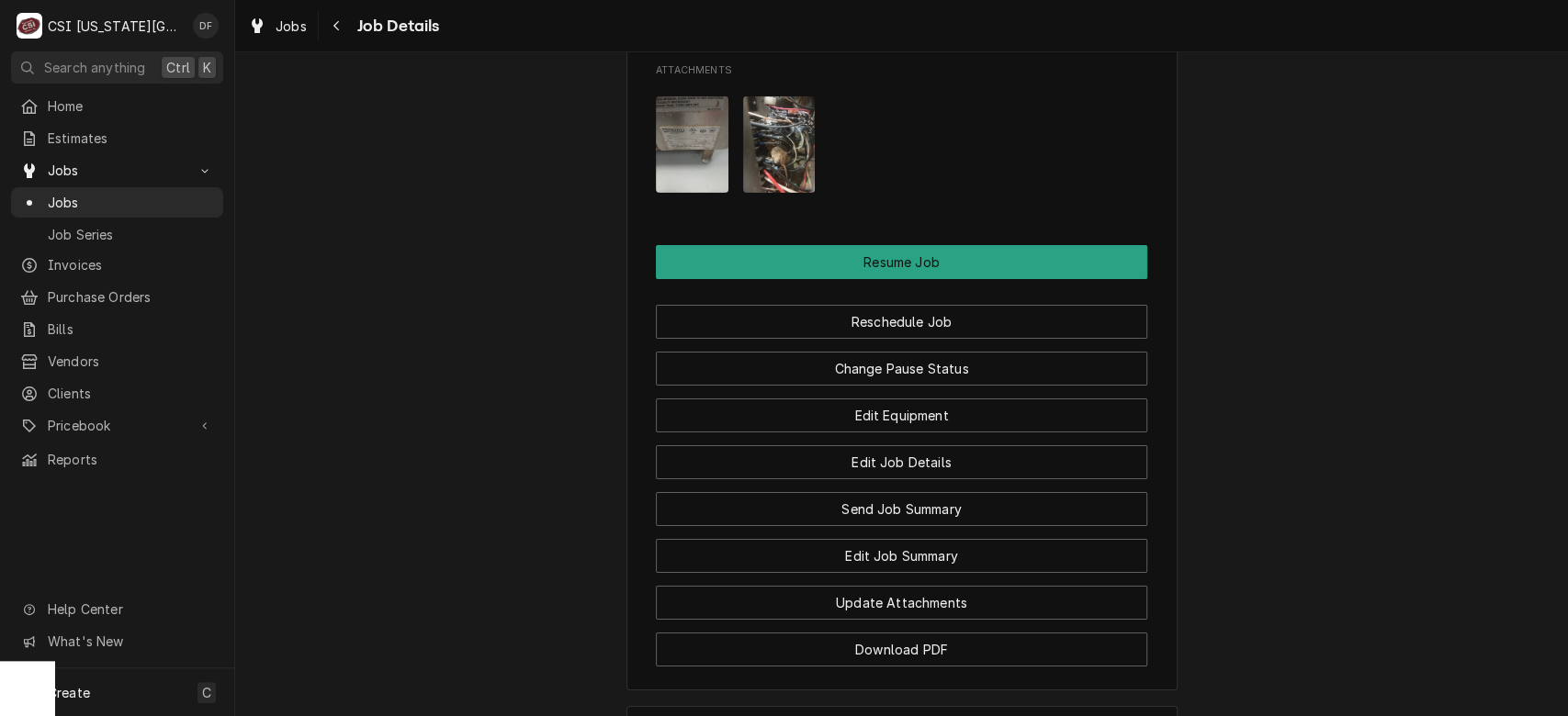
scroll to position [4023, 0]
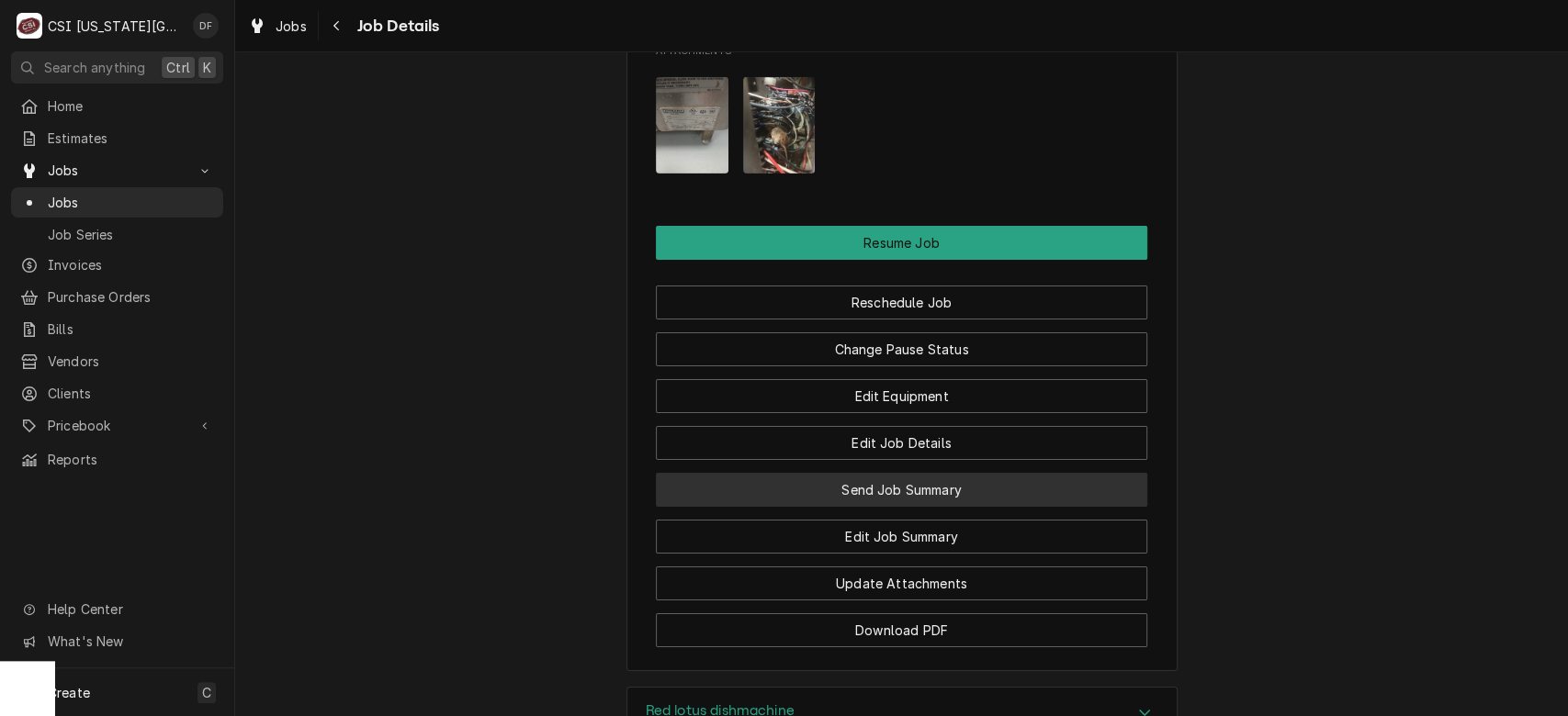
click at [969, 472] on button "Send Job Summary" at bounding box center [901, 489] width 491 height 34
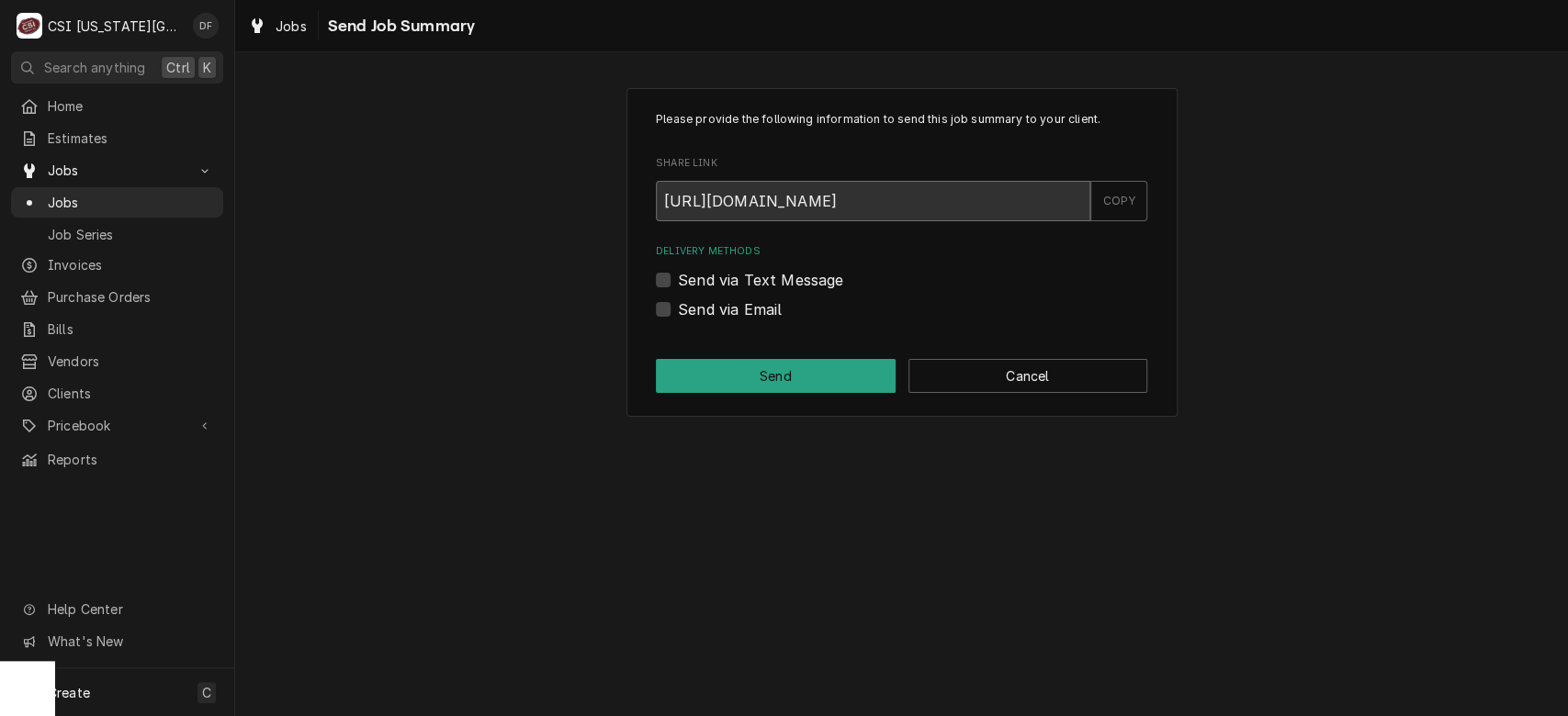
click at [1031, 201] on input "[URL][DOMAIN_NAME]" at bounding box center [873, 201] width 435 height 40
click at [1123, 198] on div "COPY" at bounding box center [1119, 201] width 57 height 40
